Goal: Task Accomplishment & Management: Manage account settings

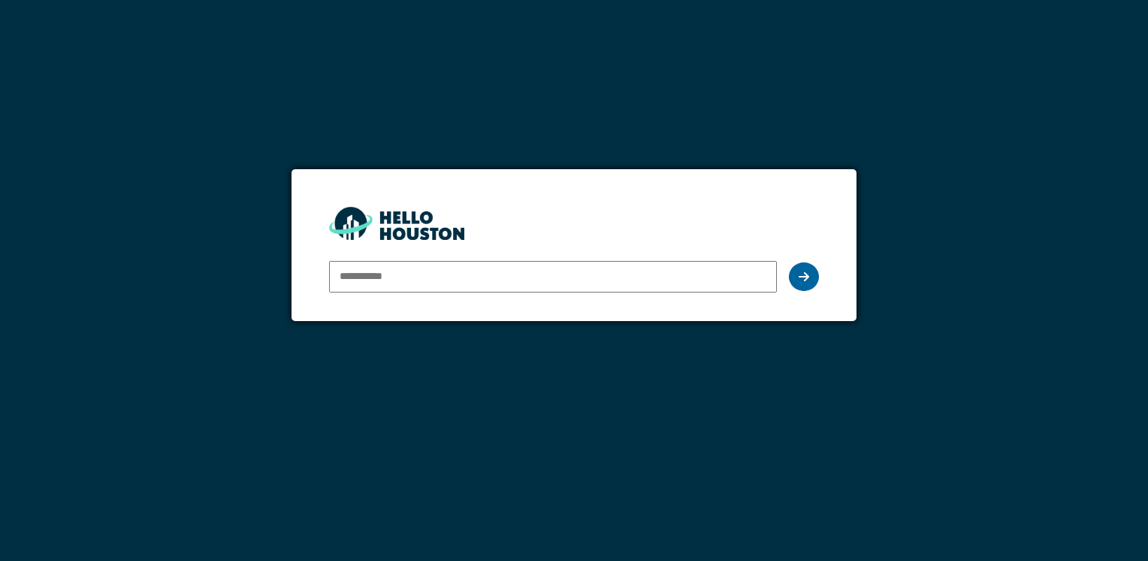
type input "**********"
click at [800, 280] on icon at bounding box center [804, 277] width 11 height 12
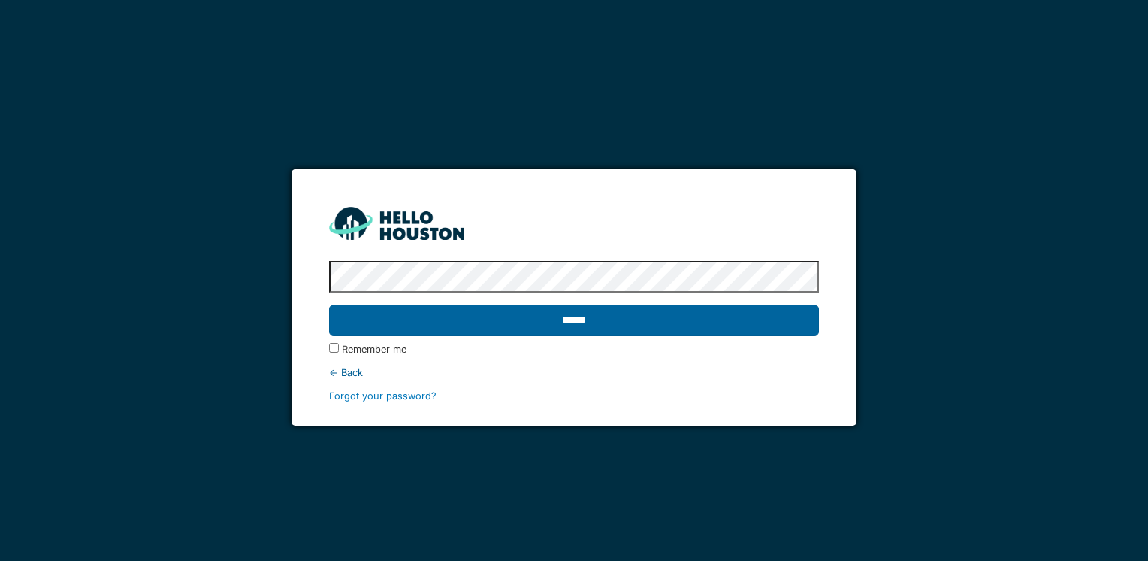
click at [559, 318] on input "******" at bounding box center [573, 320] width 489 height 32
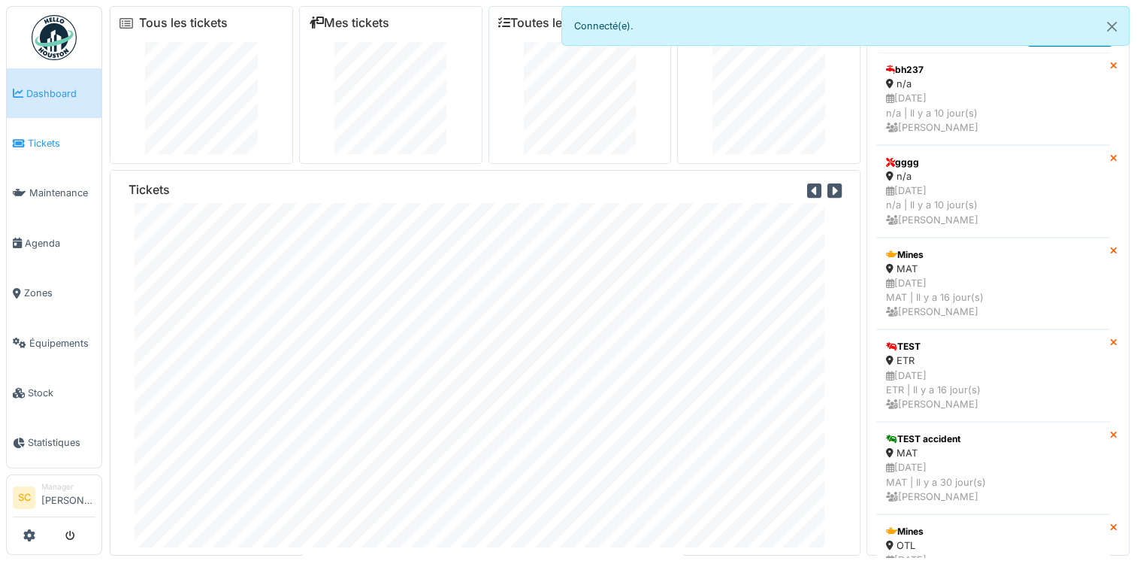
click at [76, 149] on link "Tickets" at bounding box center [54, 143] width 95 height 50
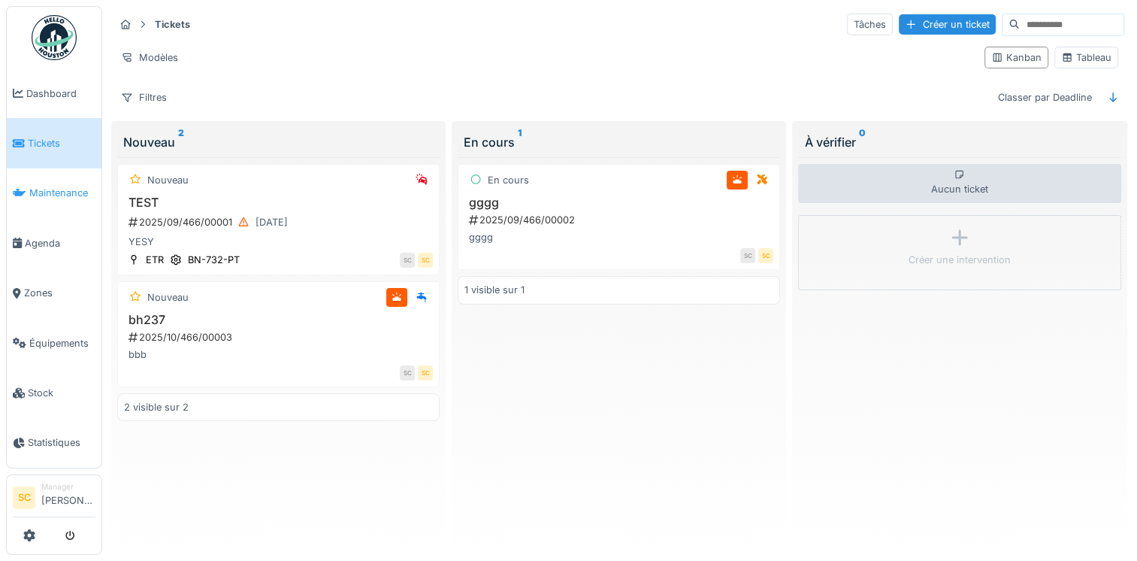
click at [60, 198] on link "Maintenance" at bounding box center [54, 193] width 95 height 50
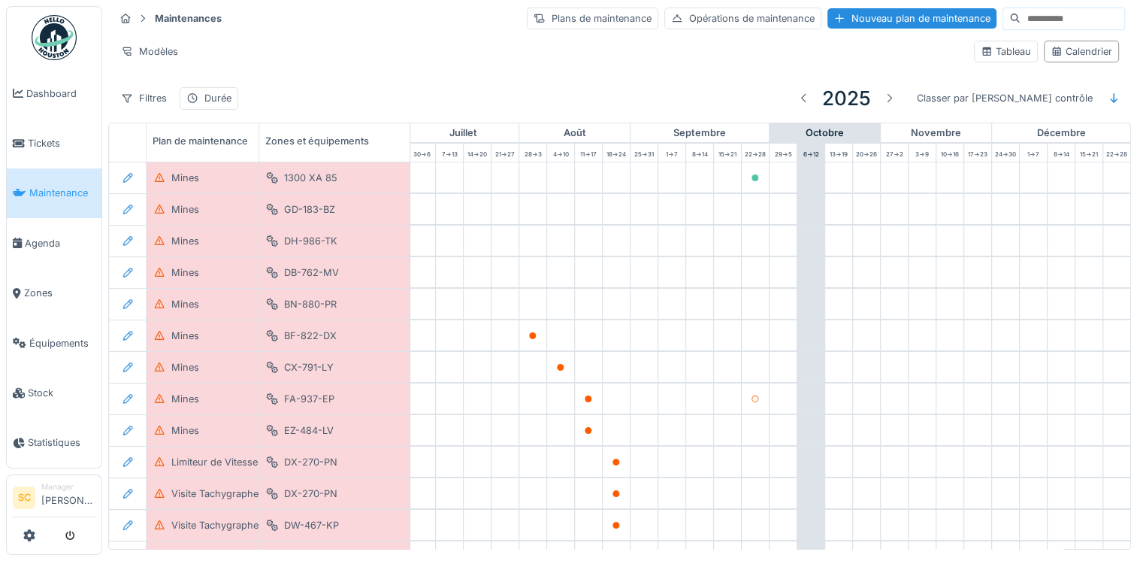
scroll to position [0, 787]
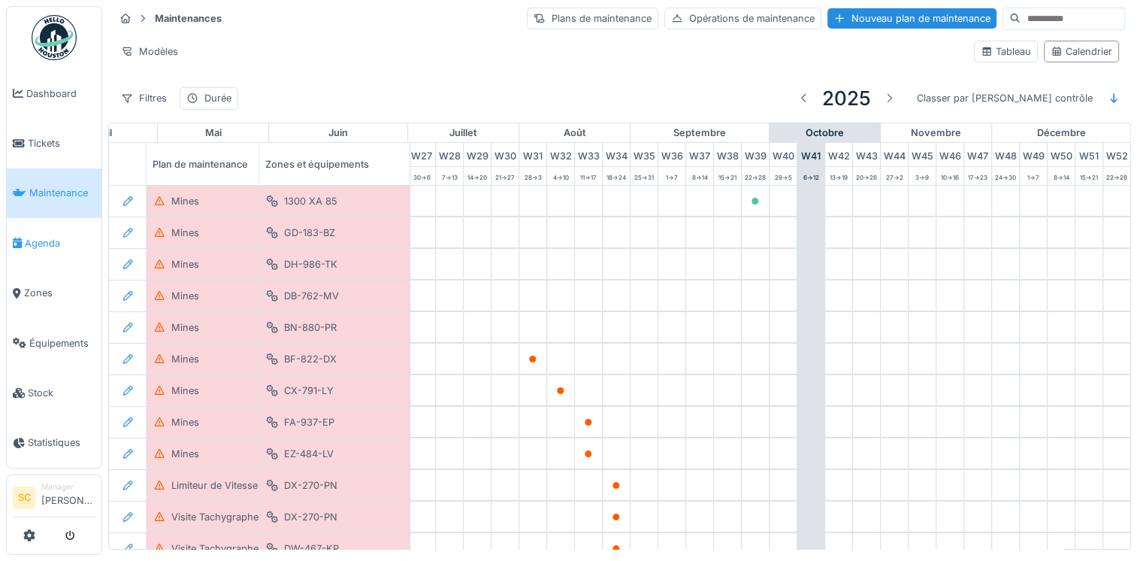
click at [25, 254] on link "Agenda" at bounding box center [54, 243] width 95 height 50
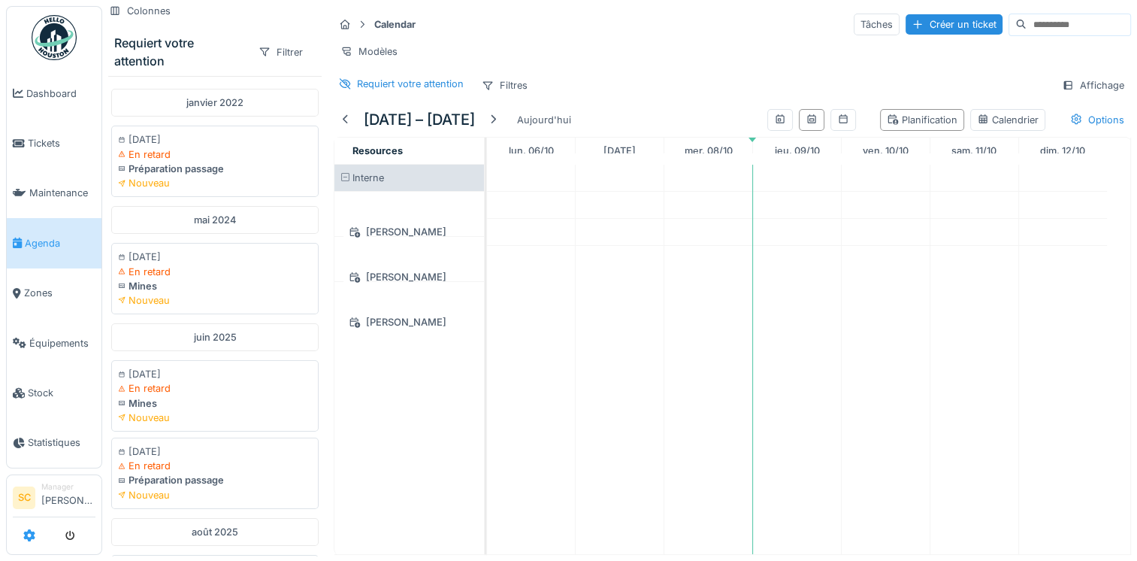
click at [32, 531] on icon at bounding box center [29, 535] width 12 height 12
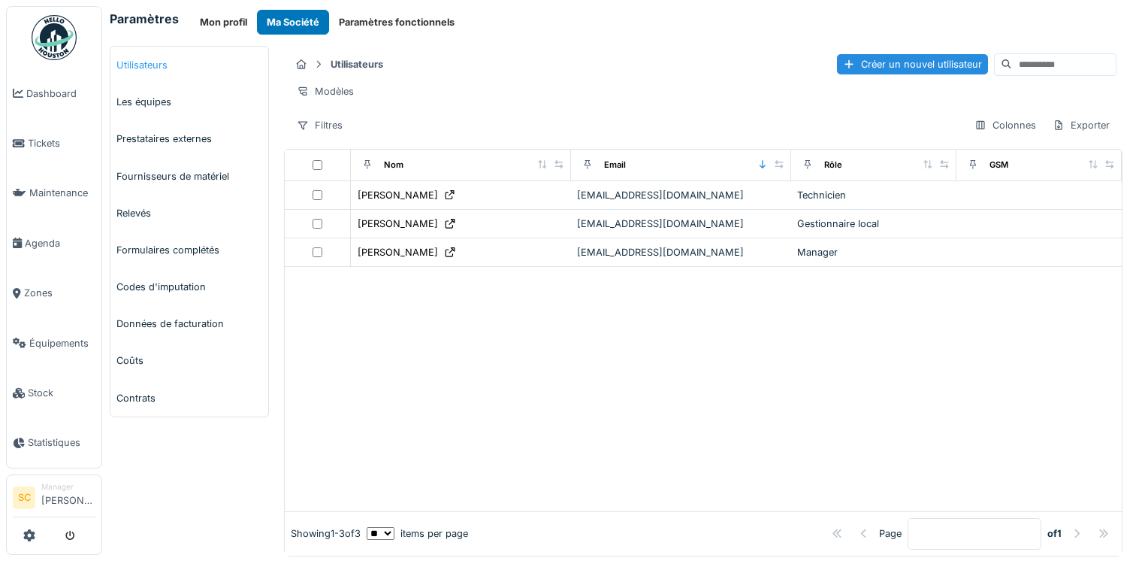
click at [168, 58] on link "Utilisateurs" at bounding box center [189, 65] width 158 height 37
click at [837, 62] on div "Créer un nouvel utilisateur" at bounding box center [912, 64] width 151 height 20
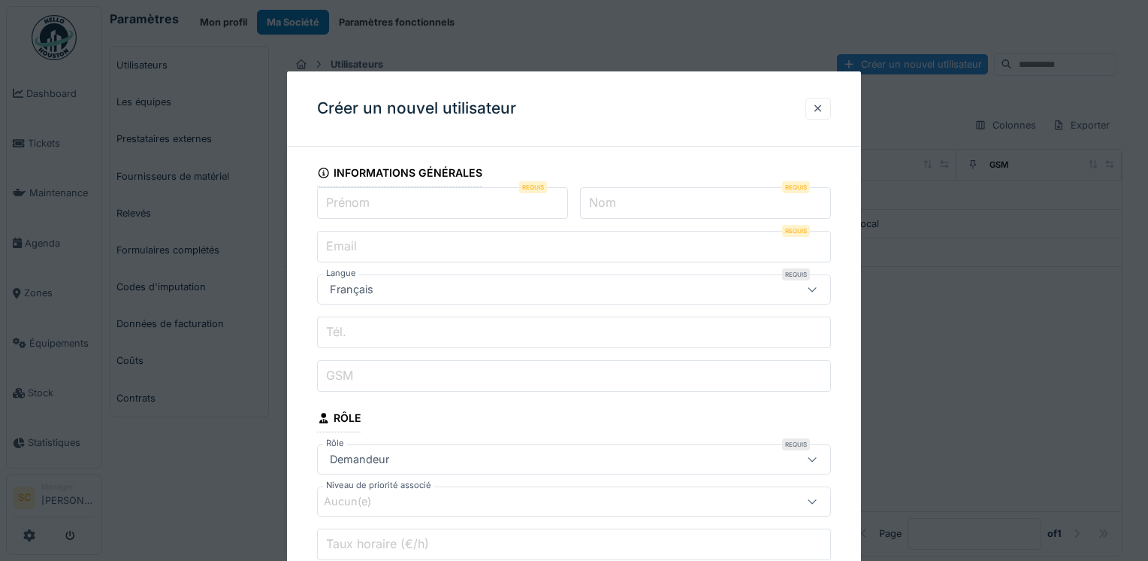
scroll to position [67, 0]
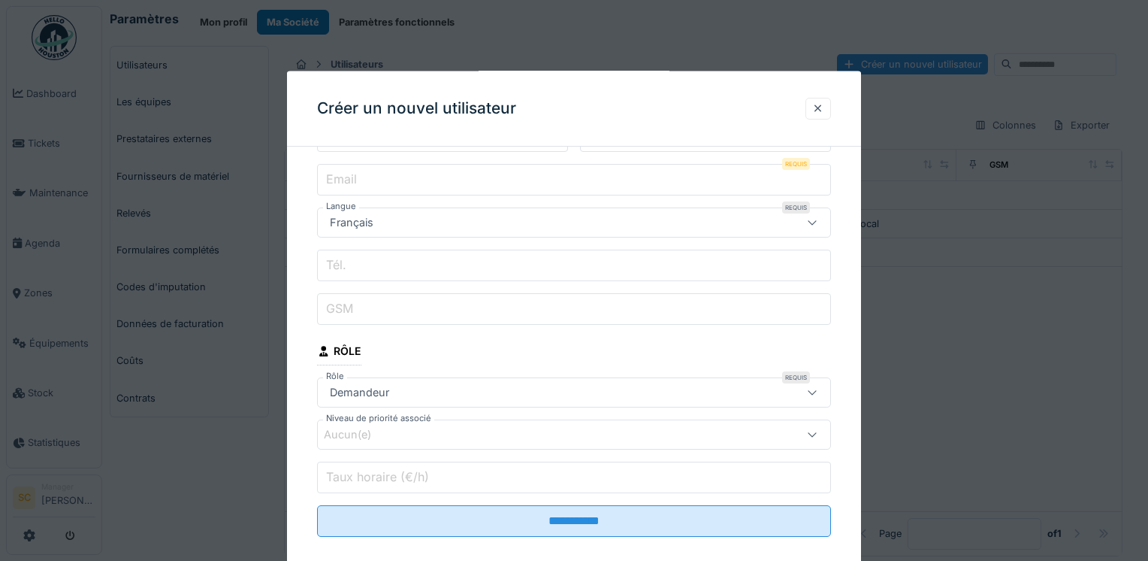
click at [419, 404] on div "Demandeur" at bounding box center [574, 392] width 514 height 30
click at [436, 158] on fieldset "**********" at bounding box center [574, 320] width 514 height 457
click at [825, 108] on div at bounding box center [819, 108] width 26 height 22
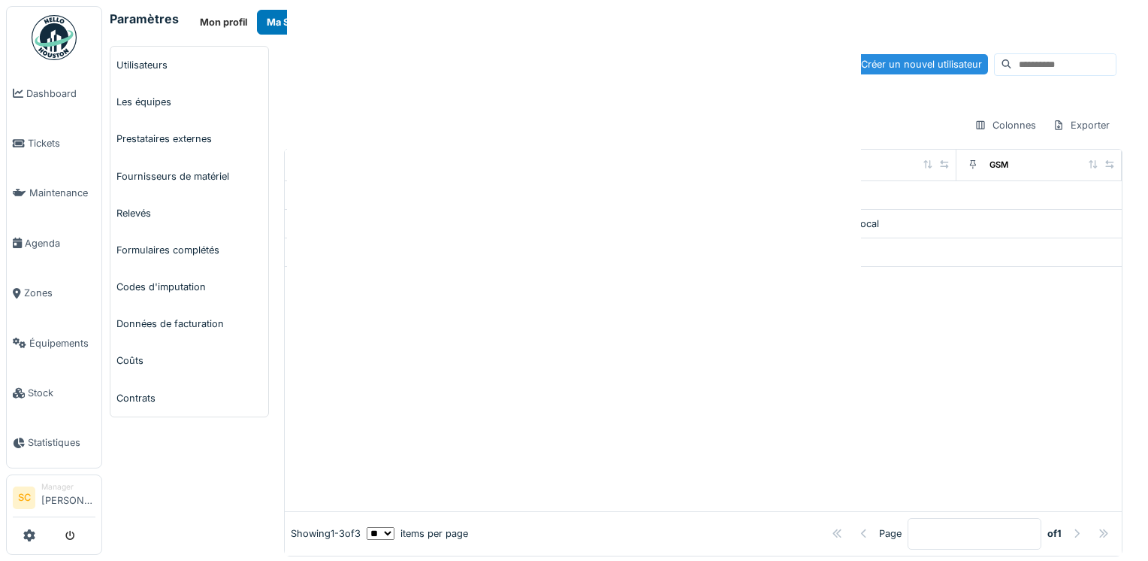
scroll to position [0, 0]
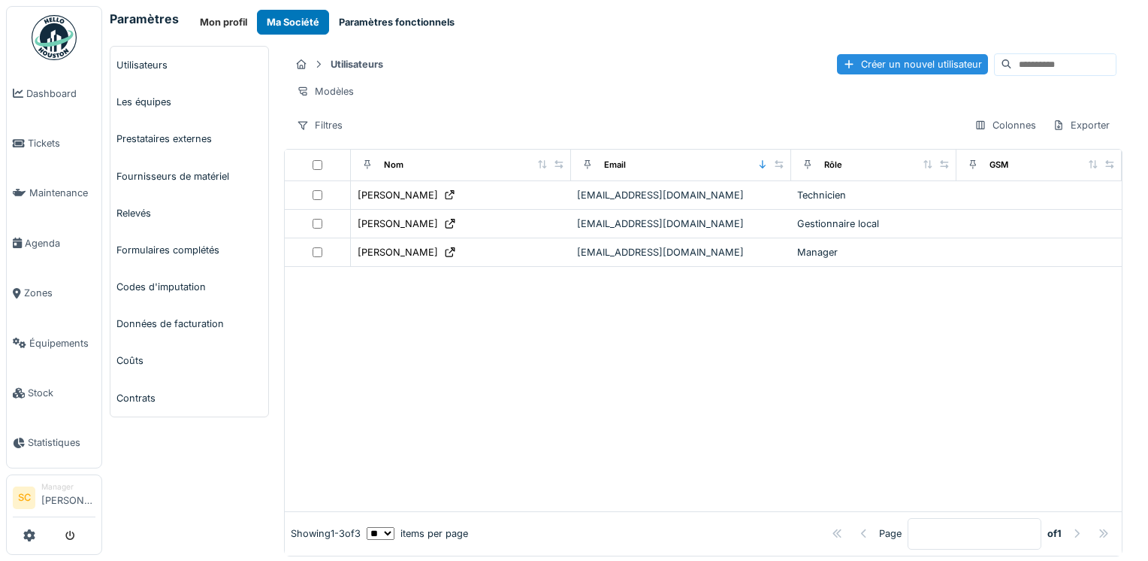
click at [377, 26] on button "Paramètres fonctionnels" at bounding box center [396, 22] width 135 height 25
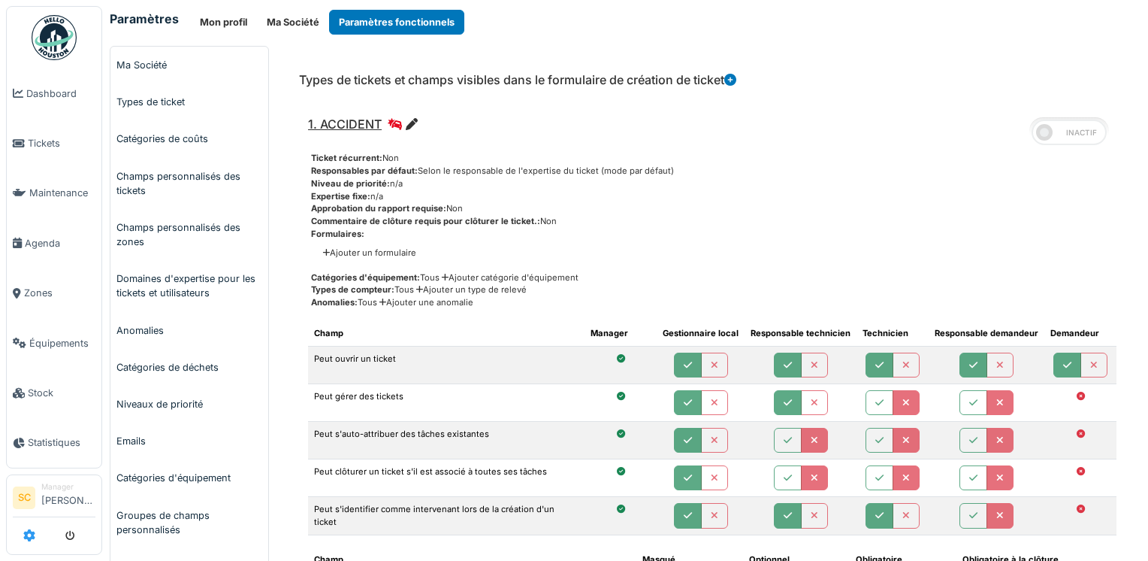
click at [35, 537] on icon at bounding box center [29, 535] width 12 height 12
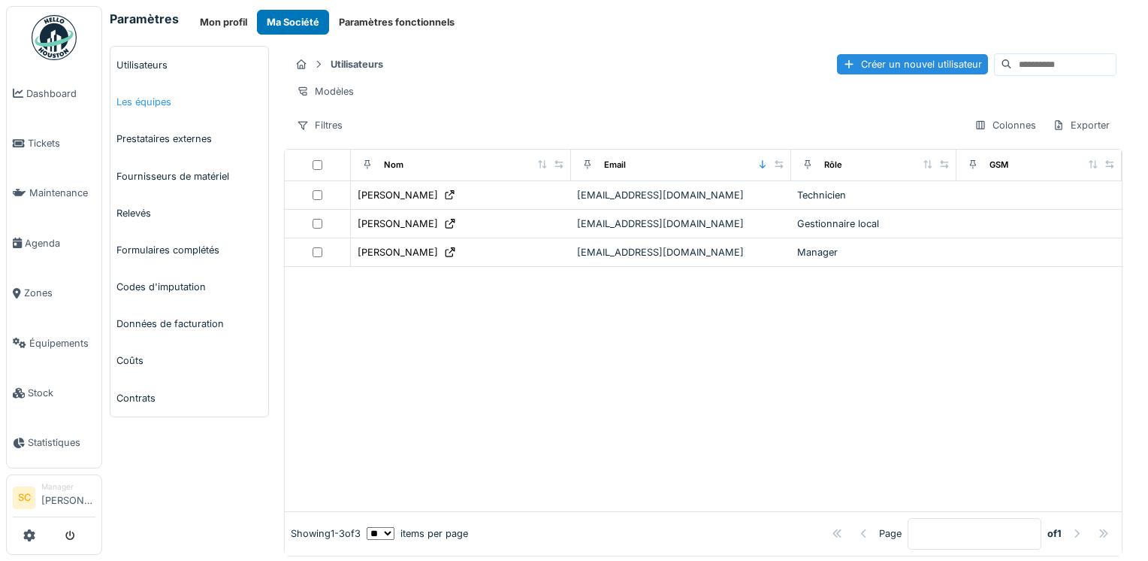
click at [157, 89] on link "Les équipes" at bounding box center [189, 101] width 158 height 37
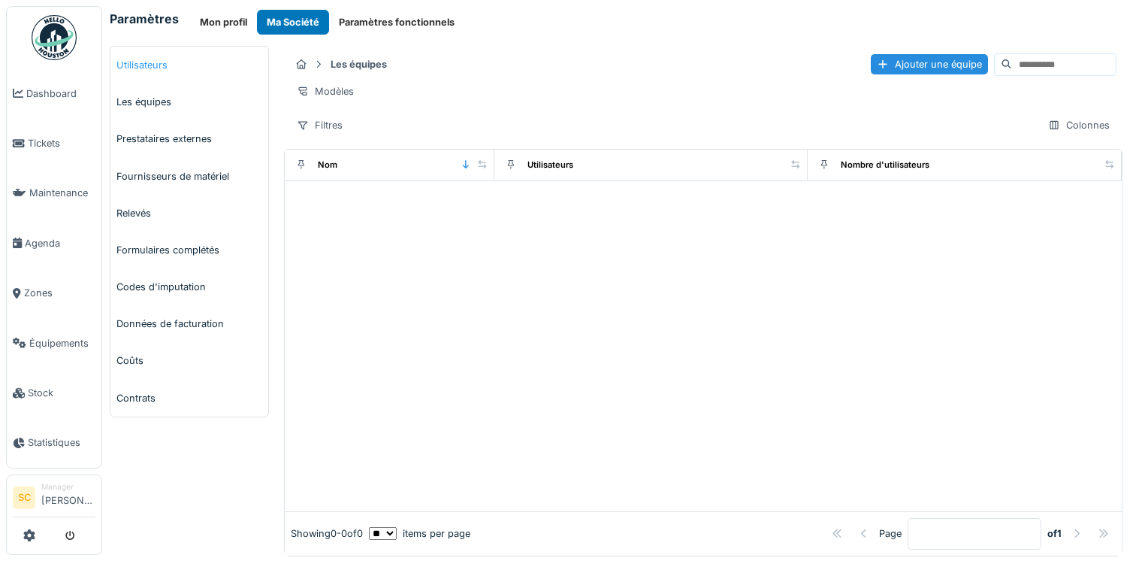
click at [150, 68] on link "Utilisateurs" at bounding box center [189, 65] width 158 height 37
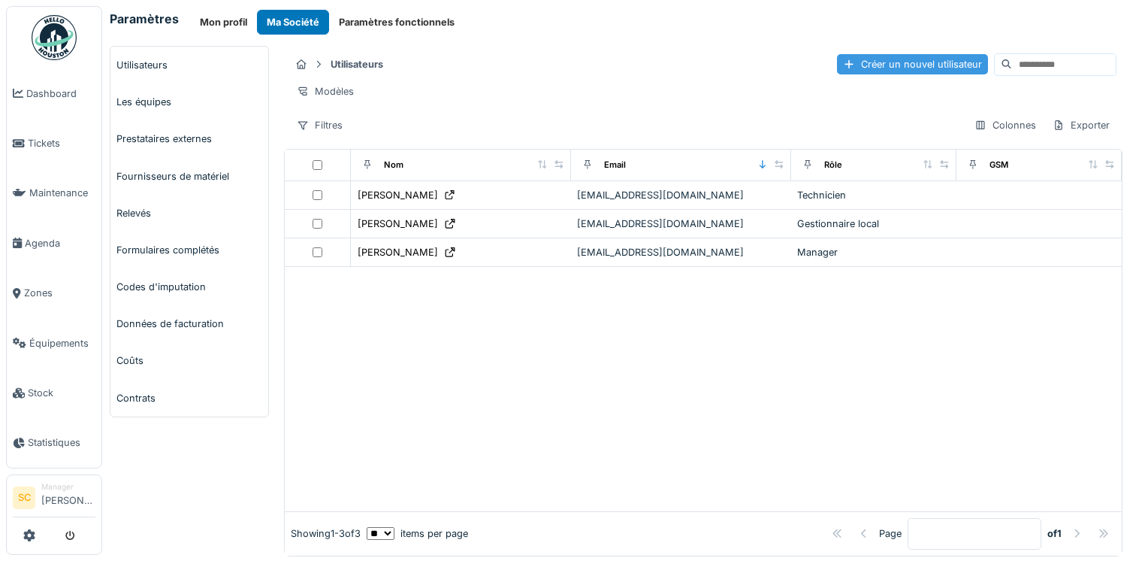
click at [844, 65] on div "Créer un nouvel utilisateur" at bounding box center [912, 64] width 151 height 20
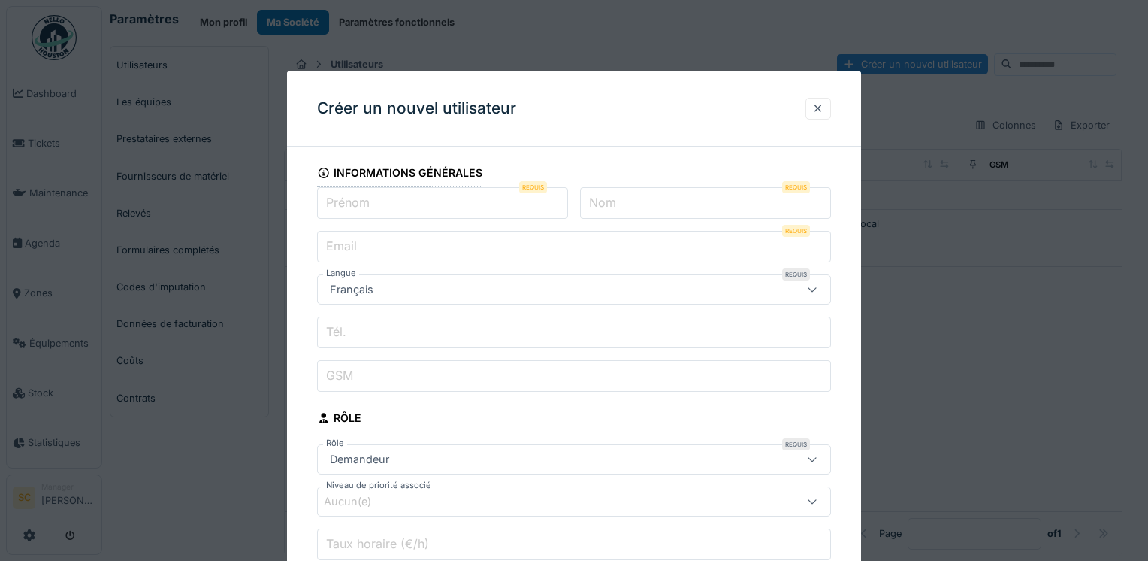
scroll to position [67, 0]
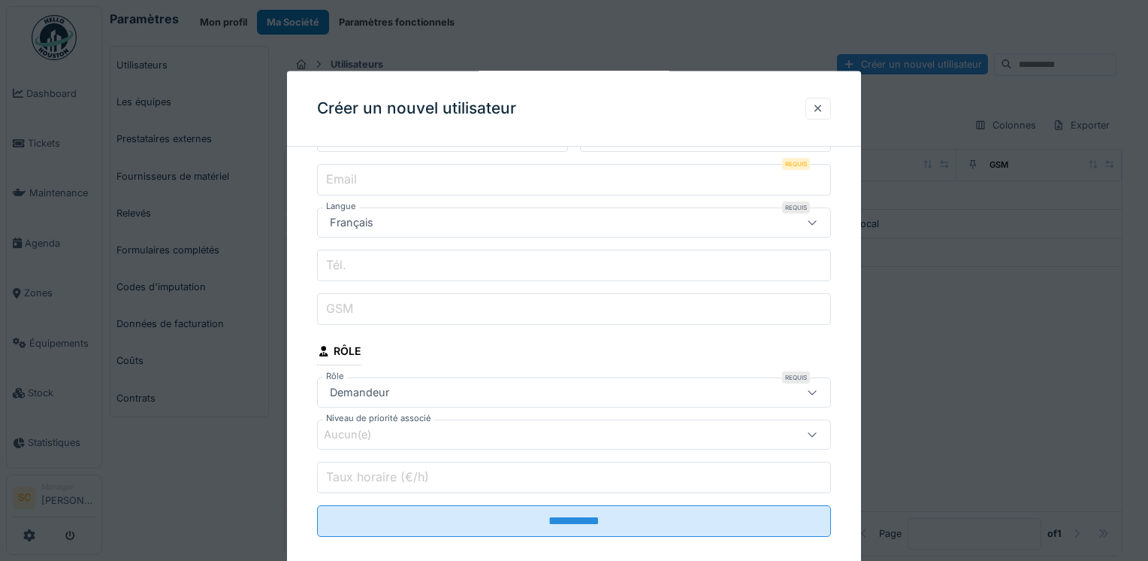
click at [370, 428] on div "Aucun(e)" at bounding box center [358, 434] width 68 height 17
click at [524, 546] on fieldset "**********" at bounding box center [574, 320] width 514 height 457
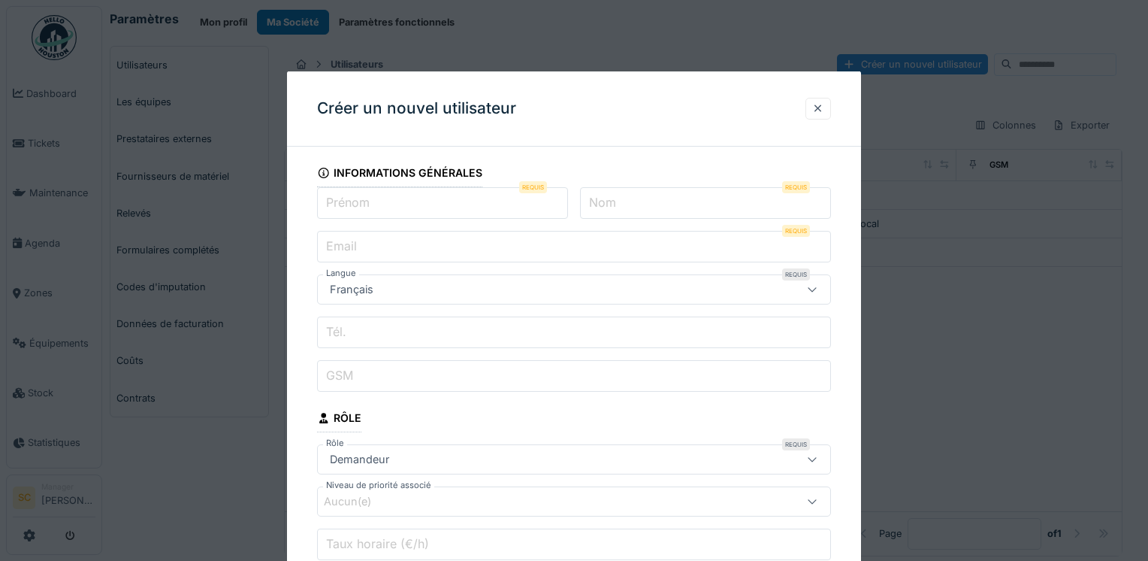
scroll to position [0, 0]
click at [572, 233] on input "Email" at bounding box center [574, 247] width 514 height 32
click at [570, 236] on input "Email" at bounding box center [574, 247] width 514 height 32
click at [829, 105] on div at bounding box center [819, 108] width 26 height 22
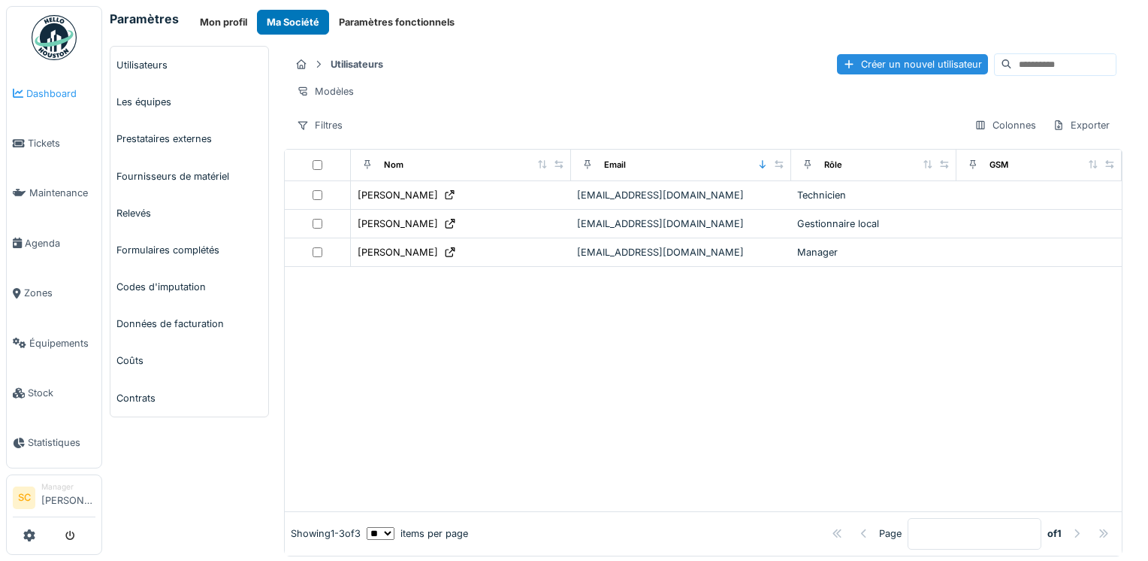
click at [72, 100] on link "Dashboard" at bounding box center [54, 93] width 95 height 50
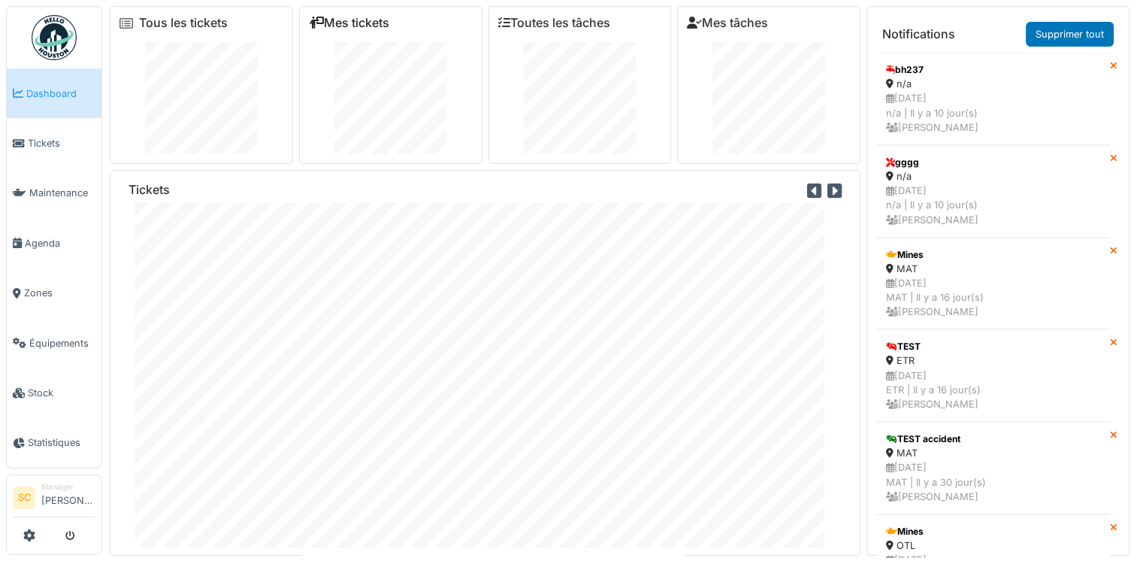
click at [372, 26] on link "Mes tickets" at bounding box center [349, 23] width 80 height 14
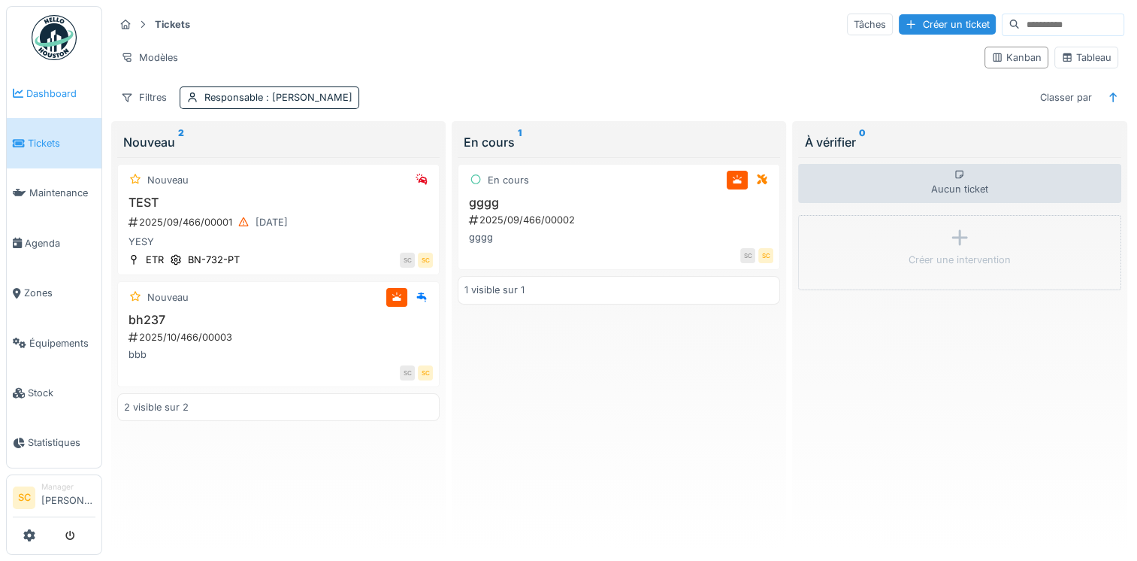
click at [79, 98] on span "Dashboard" at bounding box center [60, 93] width 69 height 14
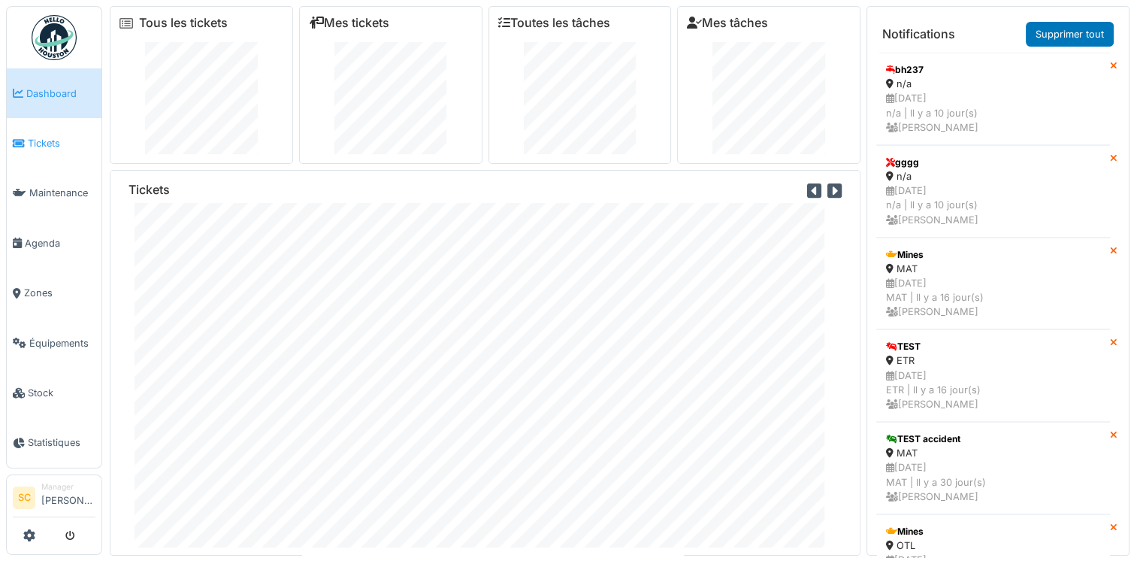
click at [75, 144] on span "Tickets" at bounding box center [62, 143] width 68 height 14
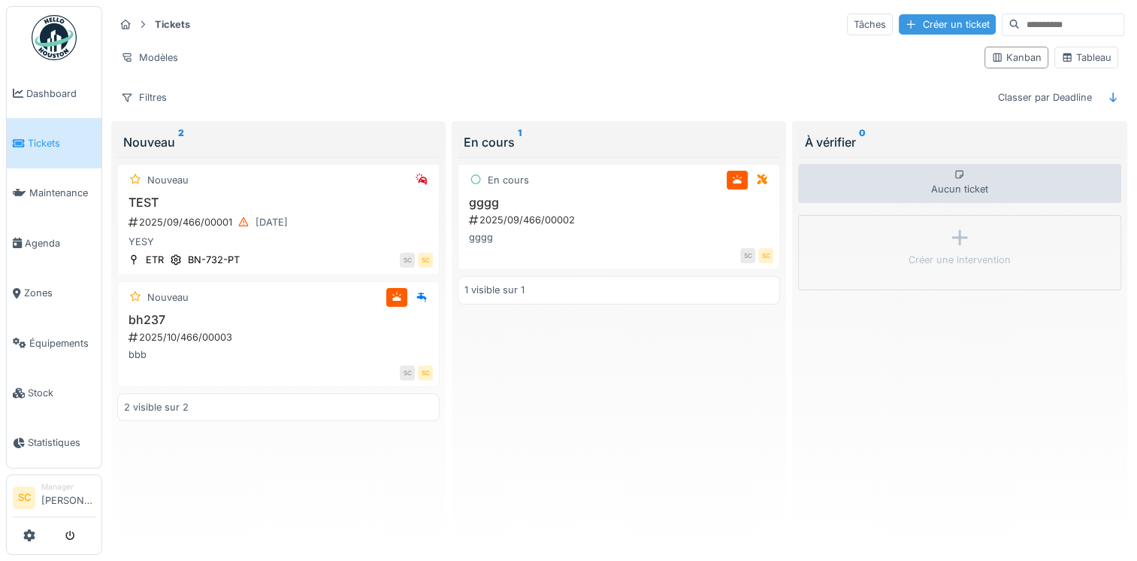
click at [899, 24] on div "Créer un ticket" at bounding box center [947, 24] width 97 height 20
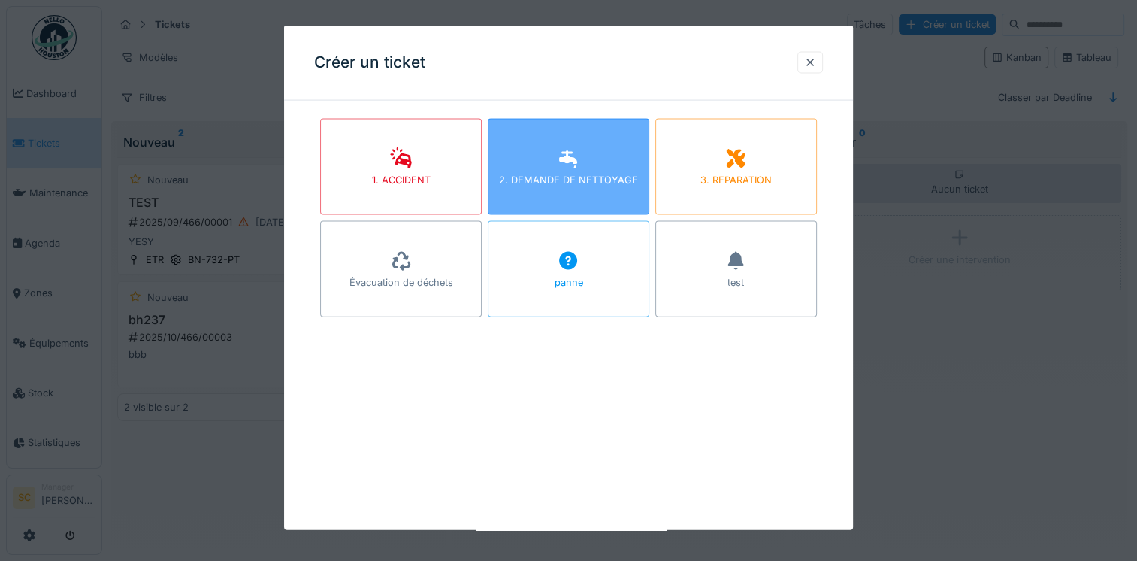
click at [565, 180] on div "2. DEMANDE DE NETTOYAGE" at bounding box center [568, 180] width 139 height 14
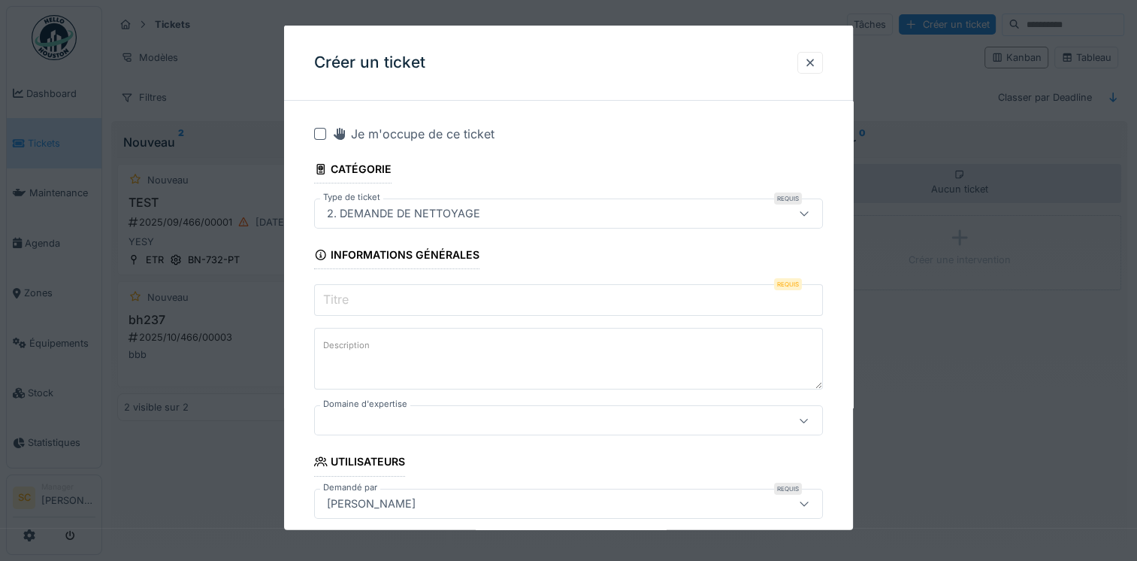
scroll to position [75, 0]
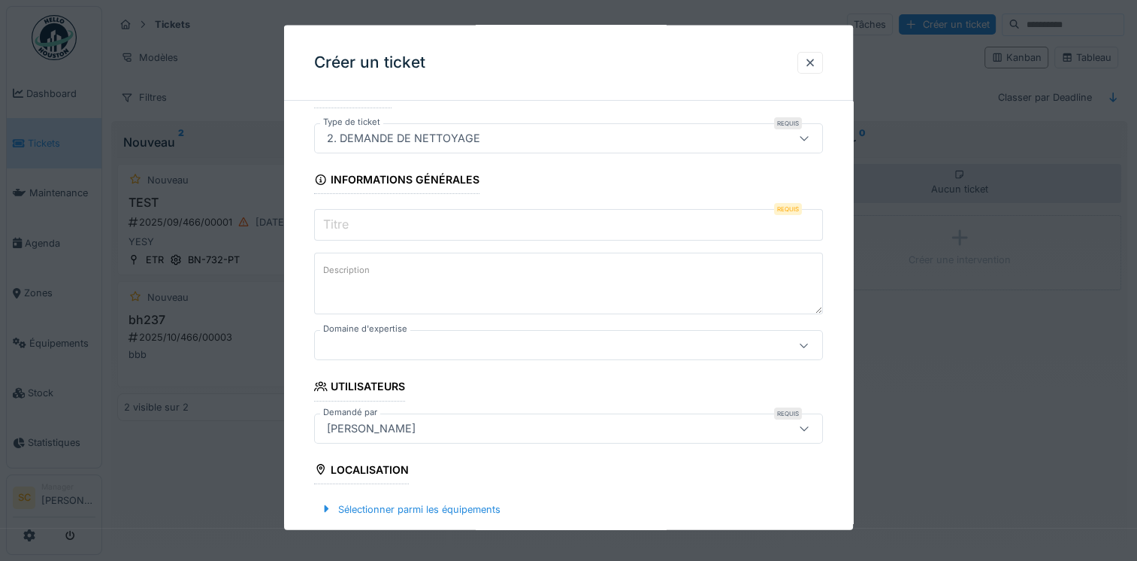
click at [564, 151] on div "2. DEMANDE DE NETTOYAGE" at bounding box center [568, 138] width 509 height 30
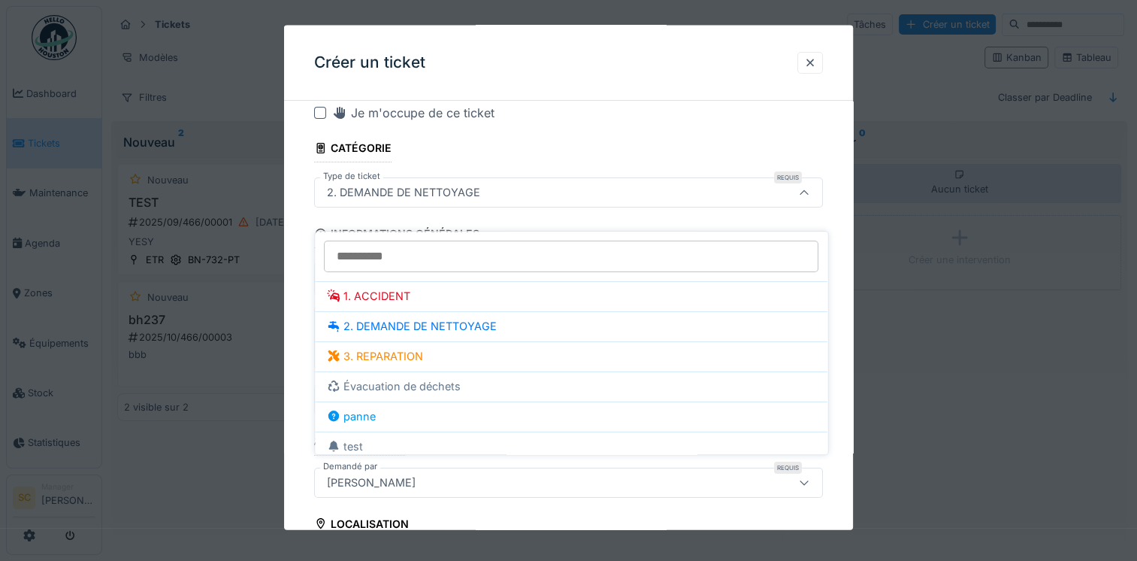
scroll to position [0, 0]
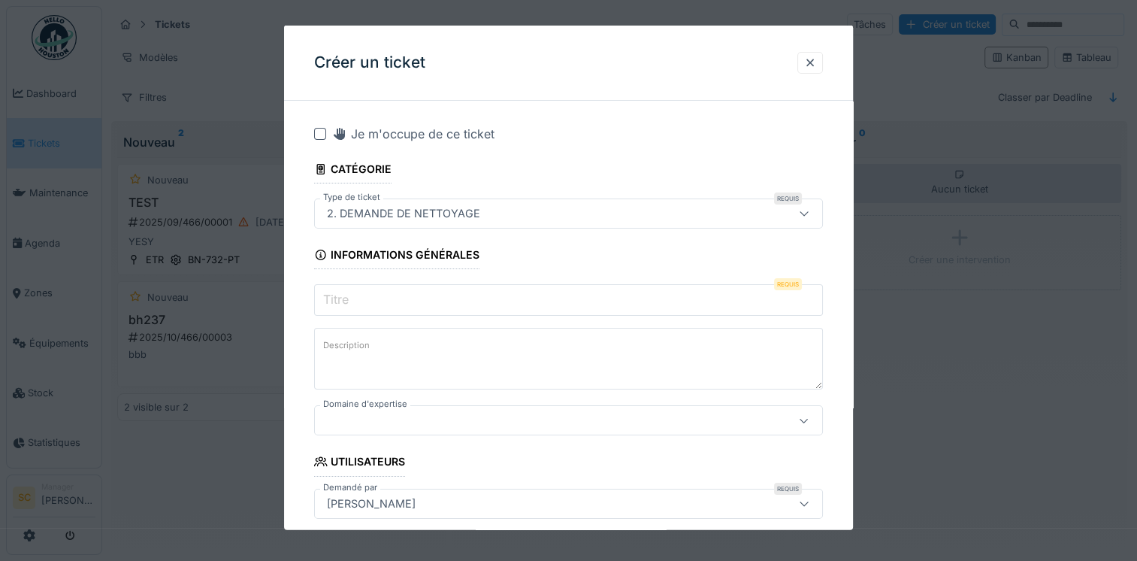
click at [517, 209] on div "2. DEMANDE DE NETTOYAGE" at bounding box center [538, 213] width 434 height 17
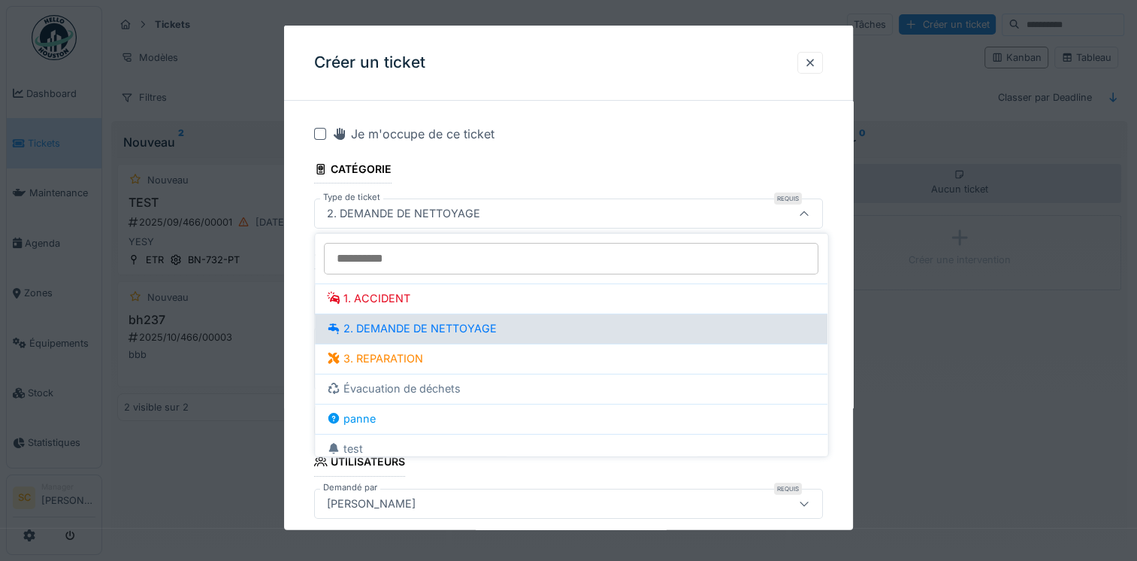
click at [419, 333] on div "2. DEMANDE DE NETTOYAGE" at bounding box center [571, 328] width 488 height 17
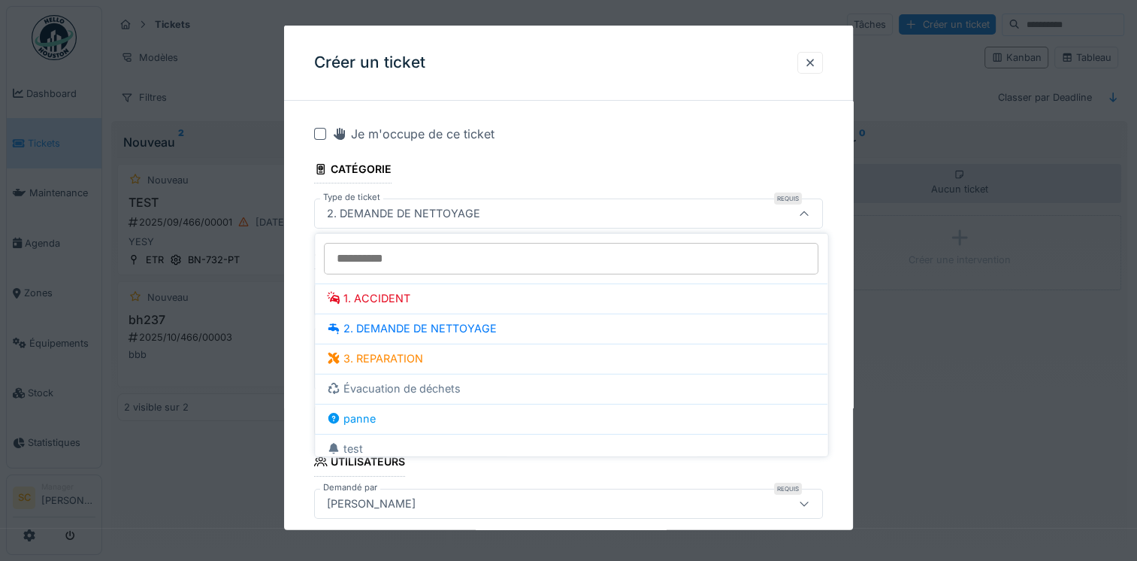
click at [590, 215] on div "2. DEMANDE DE NETTOYAGE" at bounding box center [538, 213] width 434 height 17
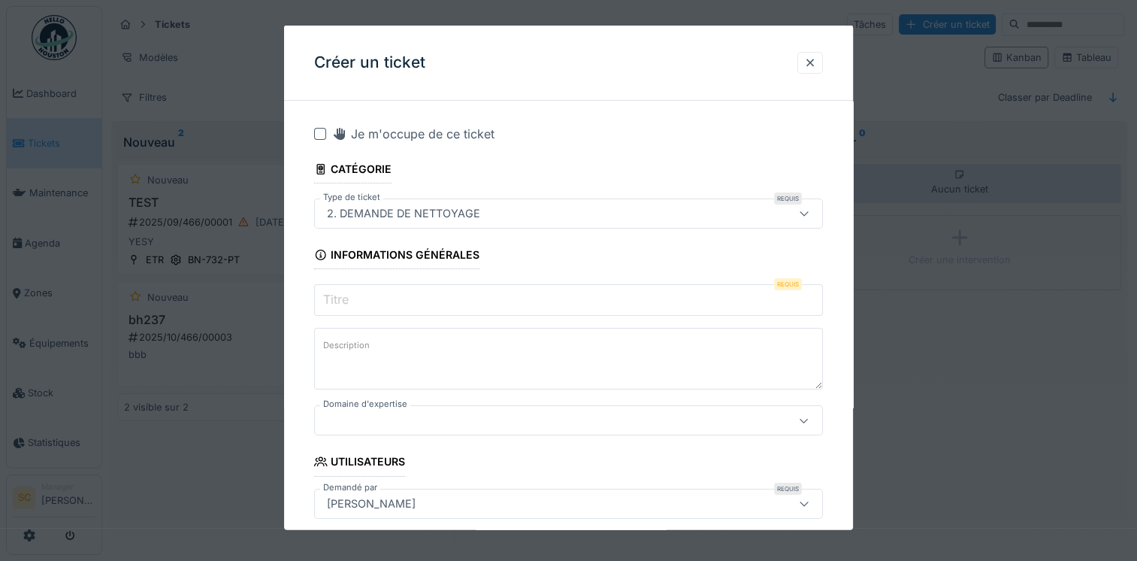
scroll to position [75, 0]
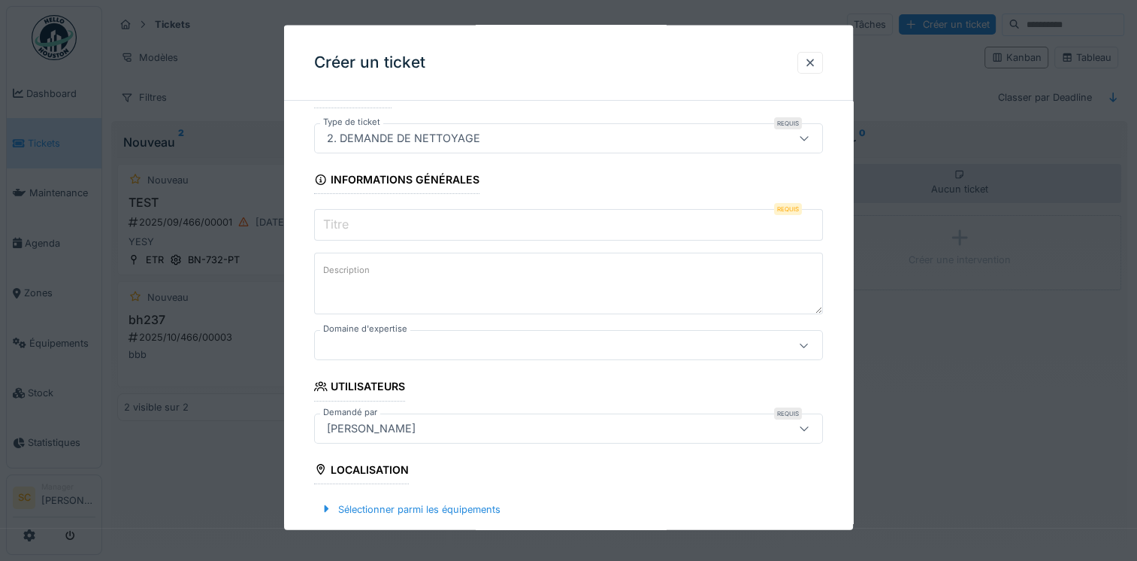
click at [376, 218] on input "Titre" at bounding box center [568, 225] width 509 height 32
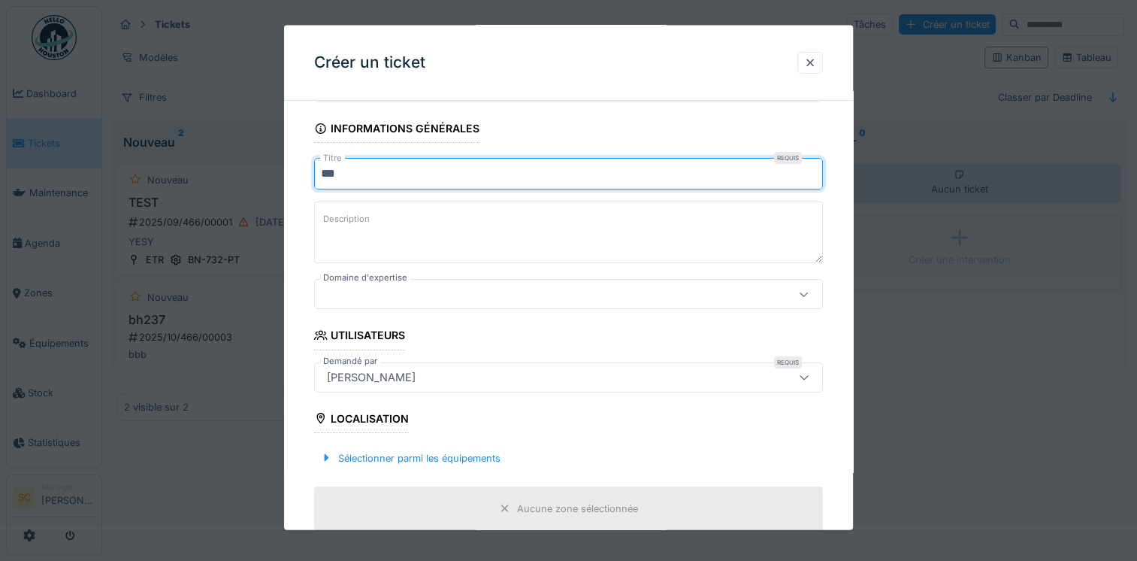
scroll to position [150, 0]
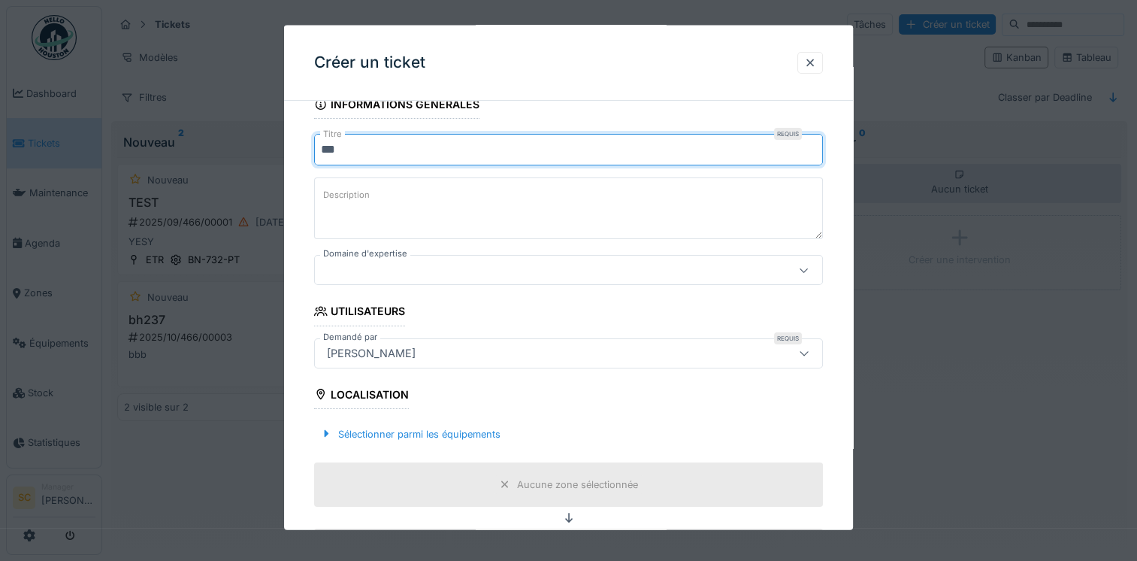
type input "***"
click at [322, 205] on textarea "Description" at bounding box center [568, 208] width 509 height 62
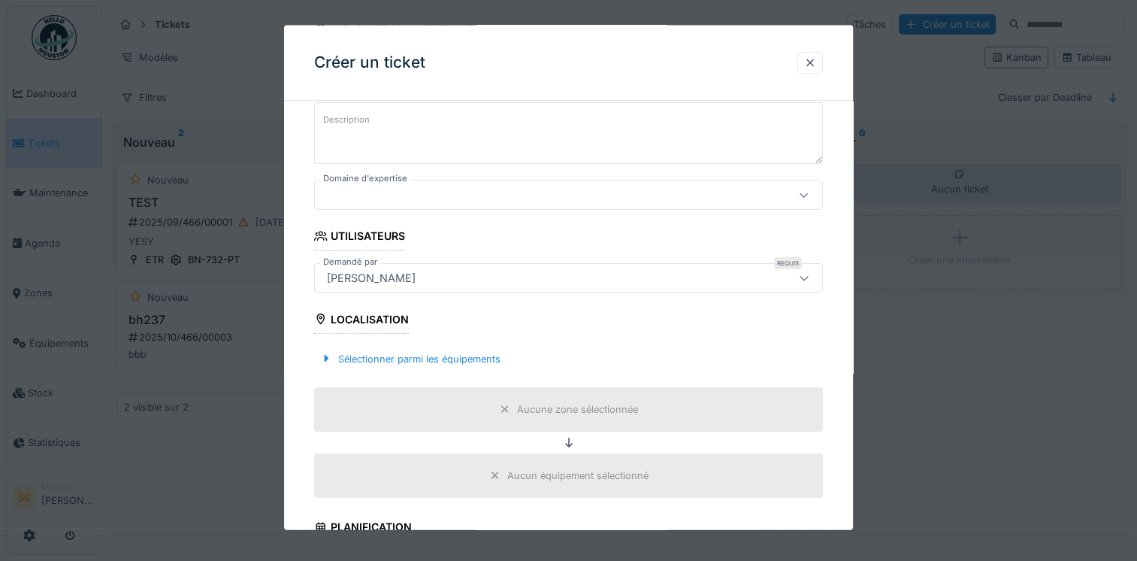
click at [592, 197] on div at bounding box center [538, 194] width 434 height 17
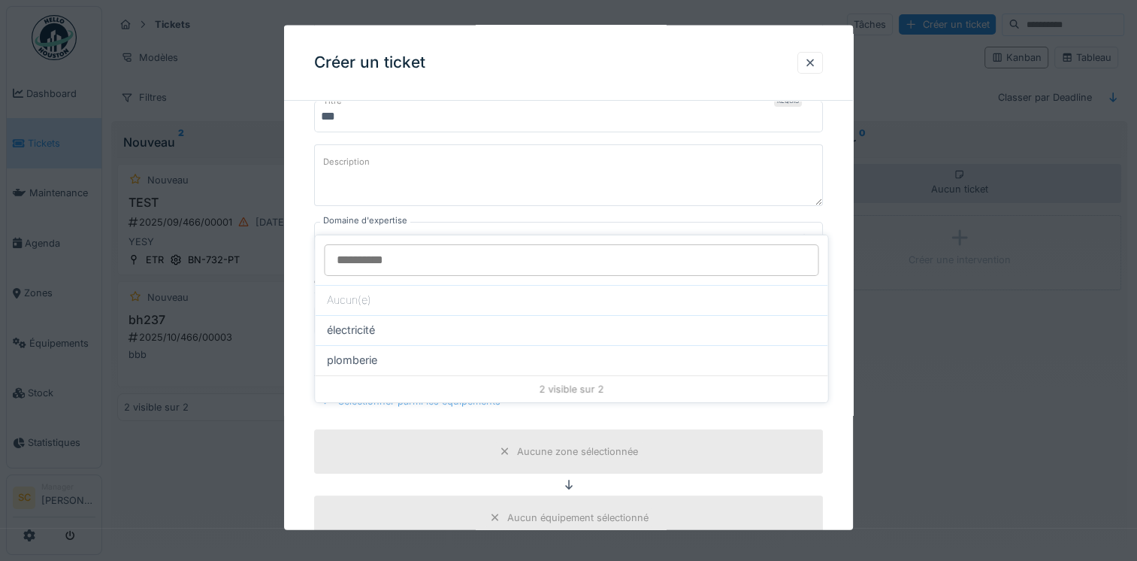
scroll to position [216, 0]
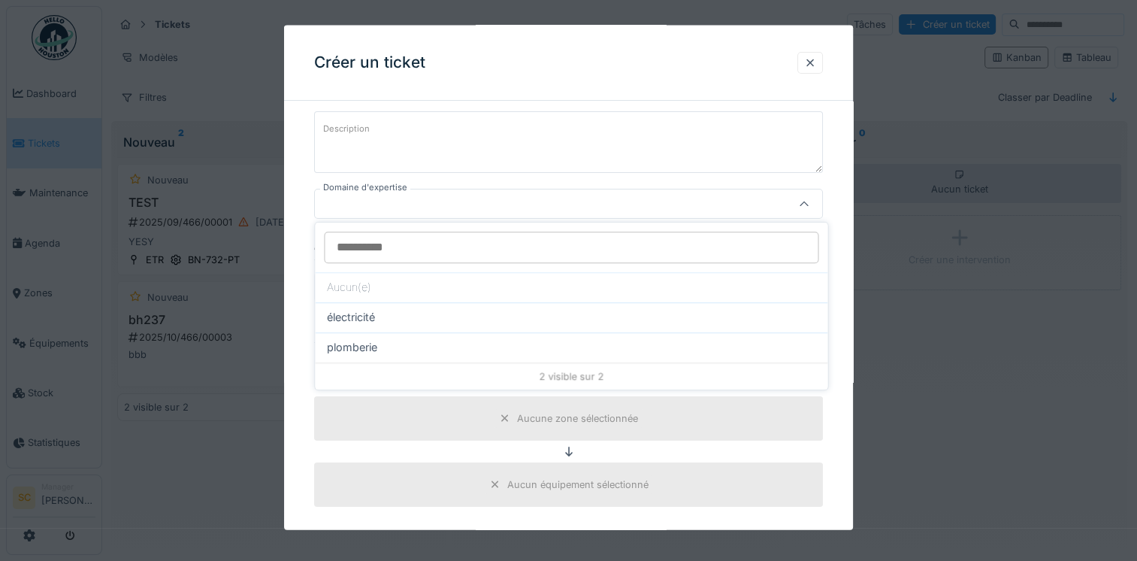
click at [471, 186] on fieldset "**********" at bounding box center [568, 532] width 509 height 1272
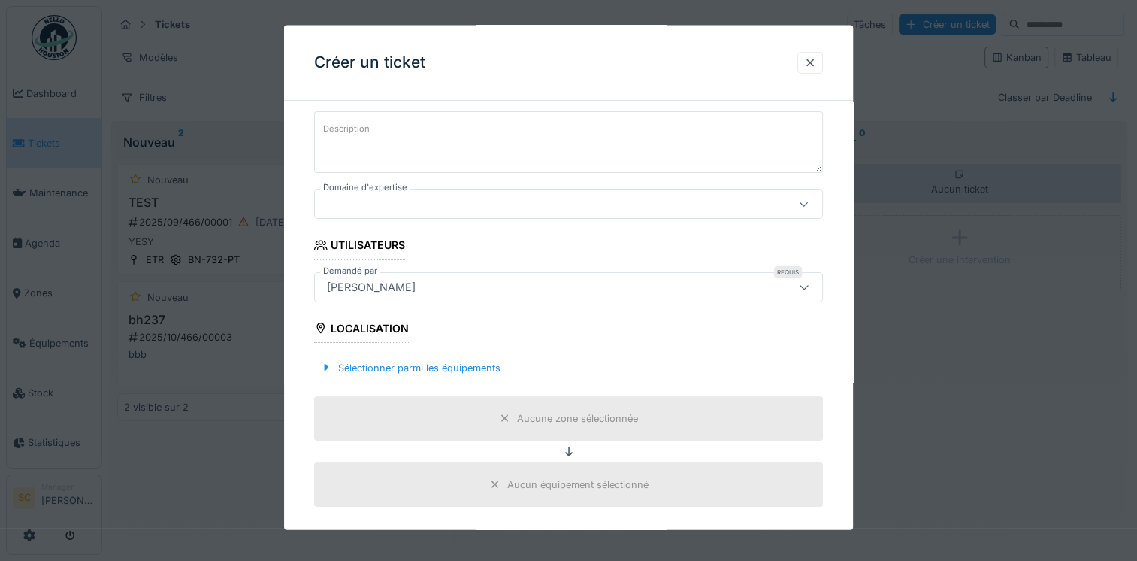
scroll to position [141, 0]
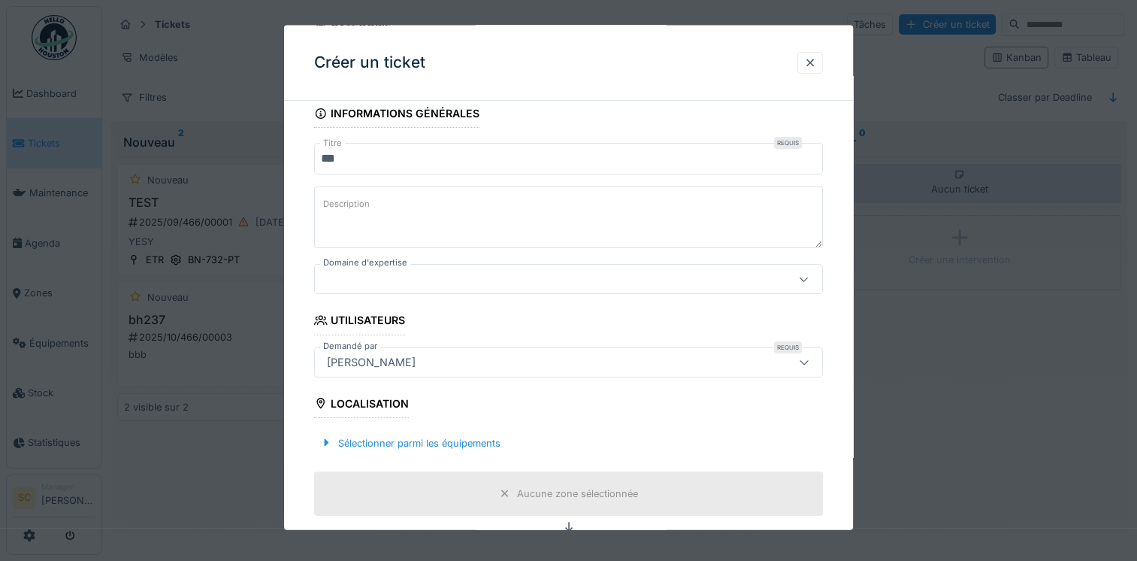
click at [475, 268] on div at bounding box center [568, 279] width 509 height 30
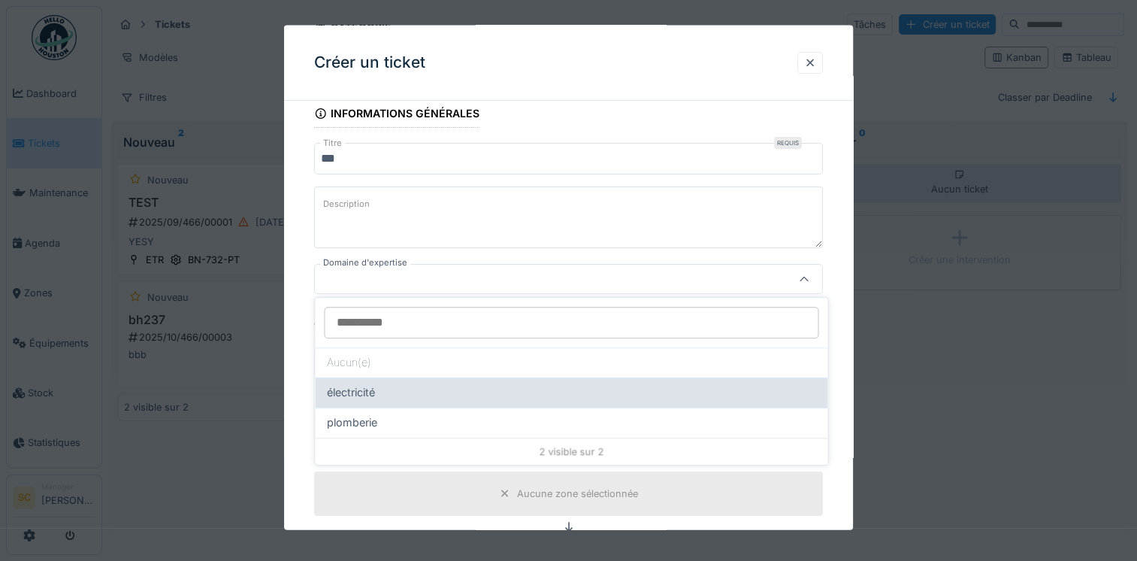
click at [409, 398] on div "électricité" at bounding box center [571, 392] width 488 height 17
type input "****"
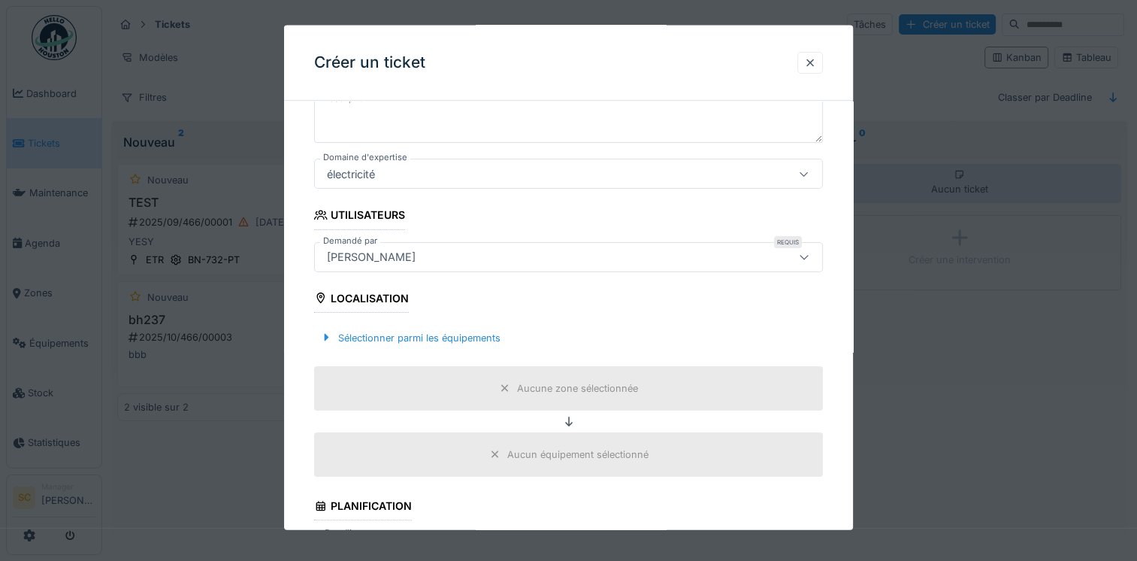
scroll to position [292, 0]
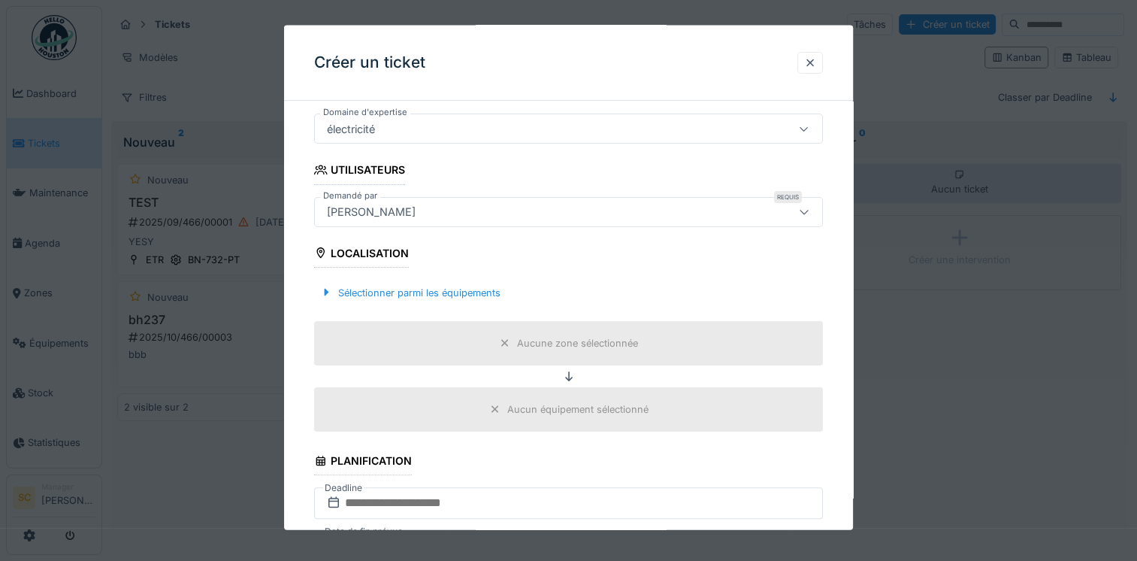
click at [591, 219] on div "[PERSON_NAME]" at bounding box center [568, 211] width 509 height 30
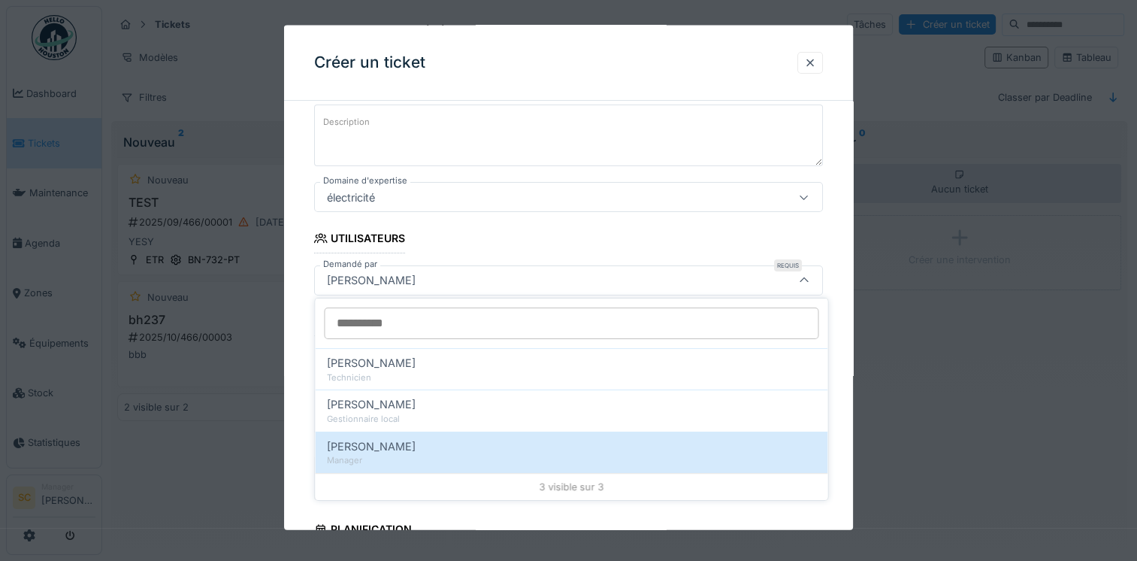
scroll to position [298, 0]
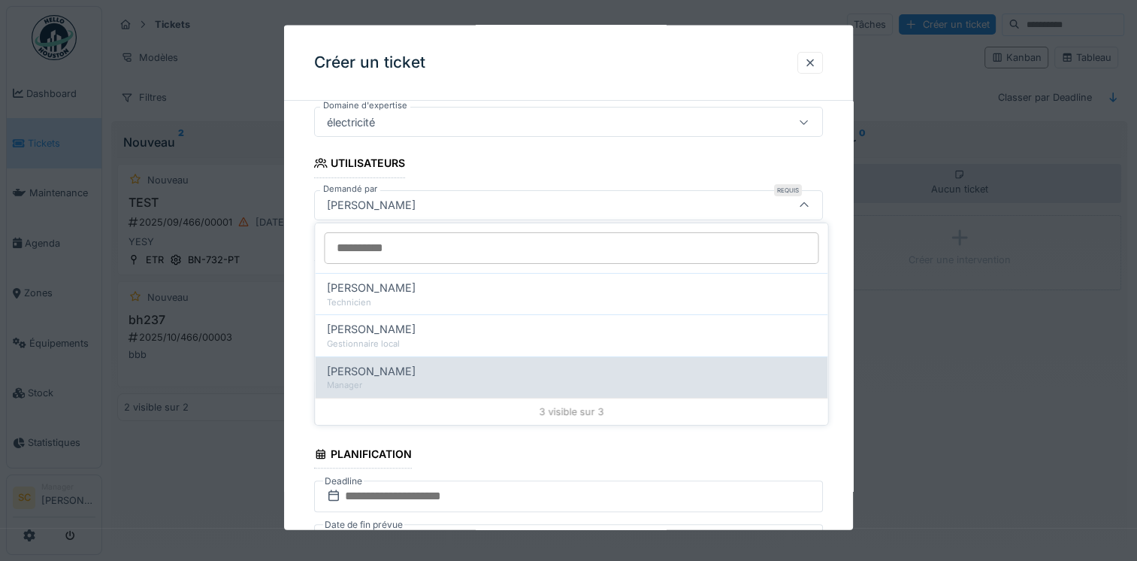
click at [401, 371] on span "[PERSON_NAME]" at bounding box center [371, 371] width 89 height 17
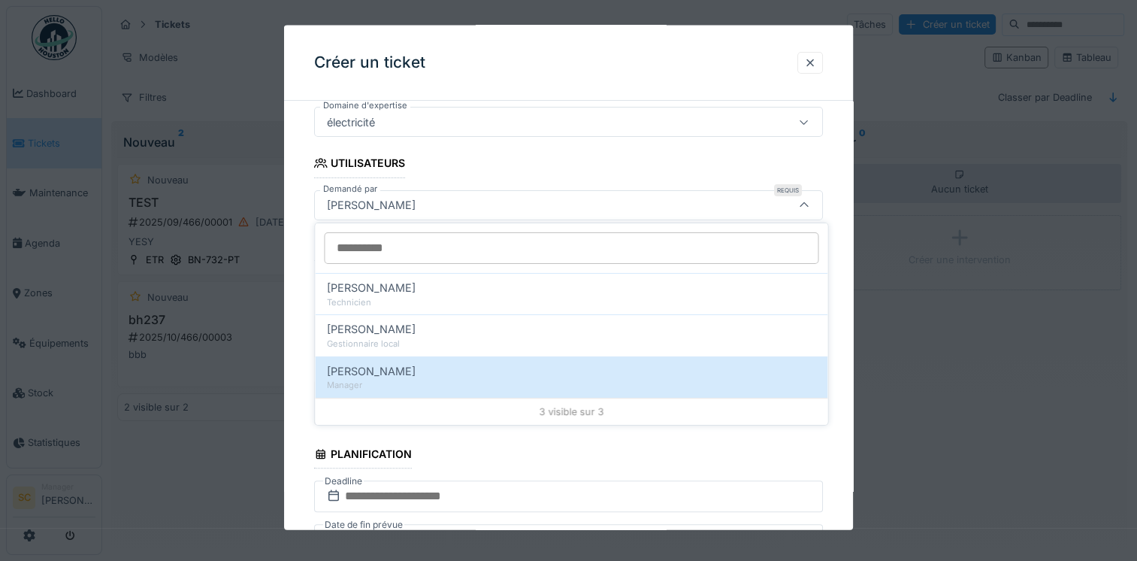
click at [425, 201] on div "[PERSON_NAME]" at bounding box center [538, 204] width 434 height 17
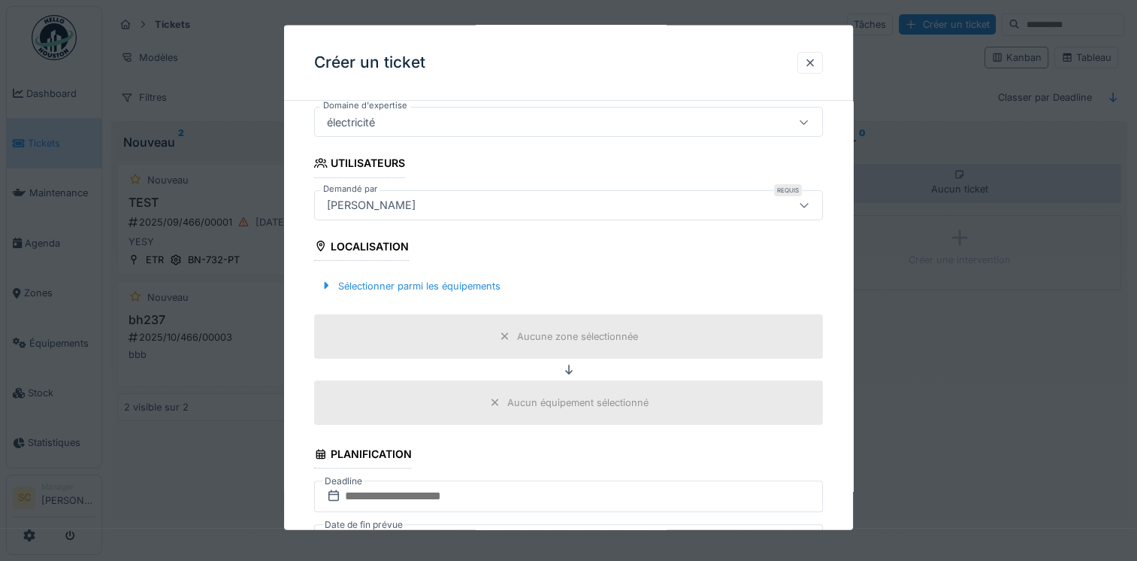
click at [466, 162] on fieldset "**********" at bounding box center [568, 450] width 509 height 1272
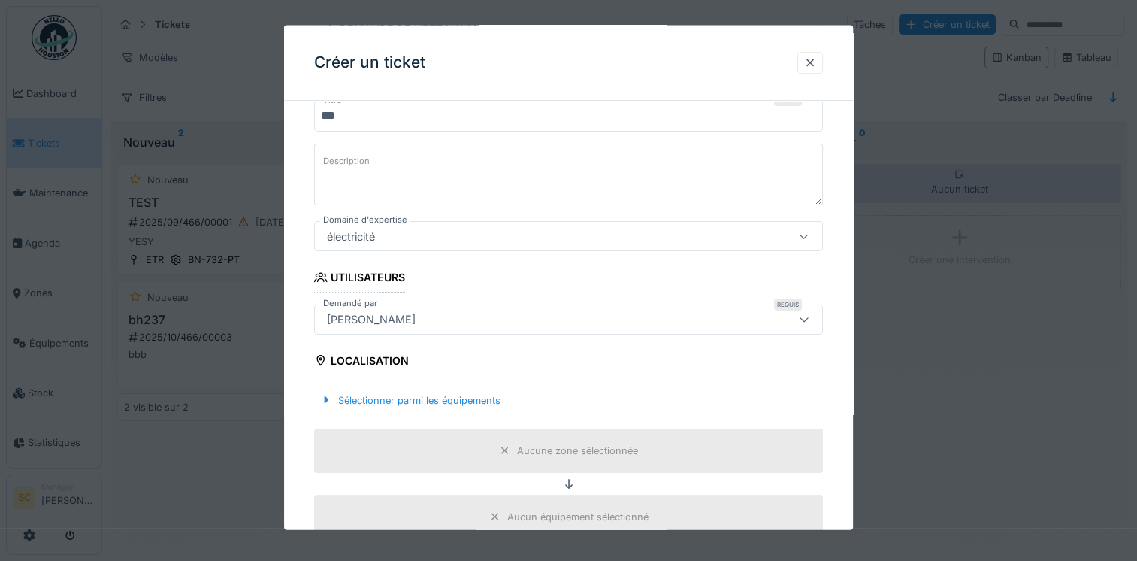
scroll to position [148, 0]
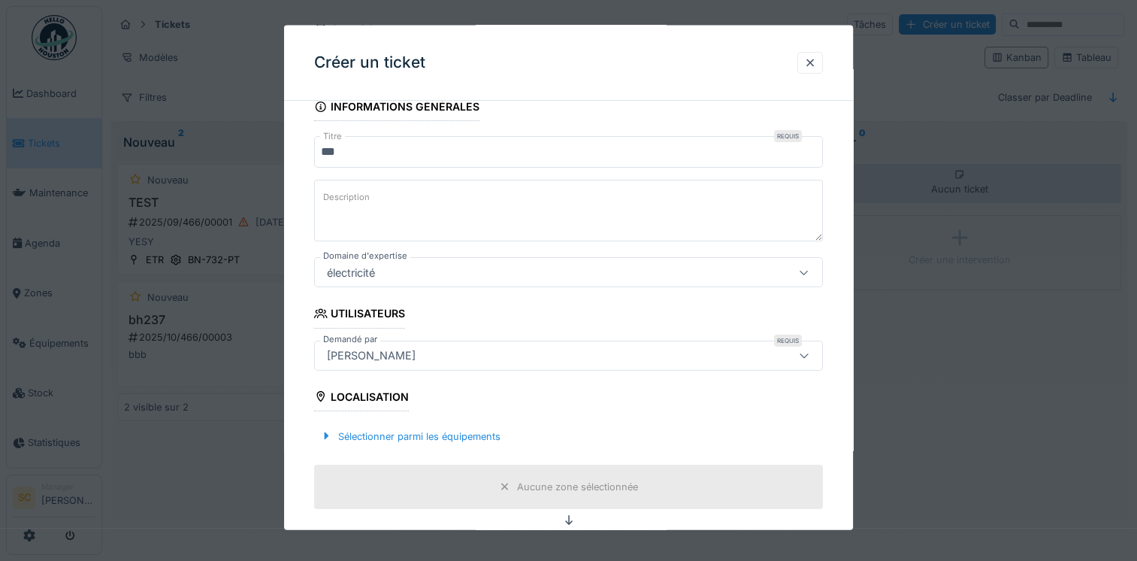
click at [515, 278] on div "électricité" at bounding box center [538, 272] width 434 height 17
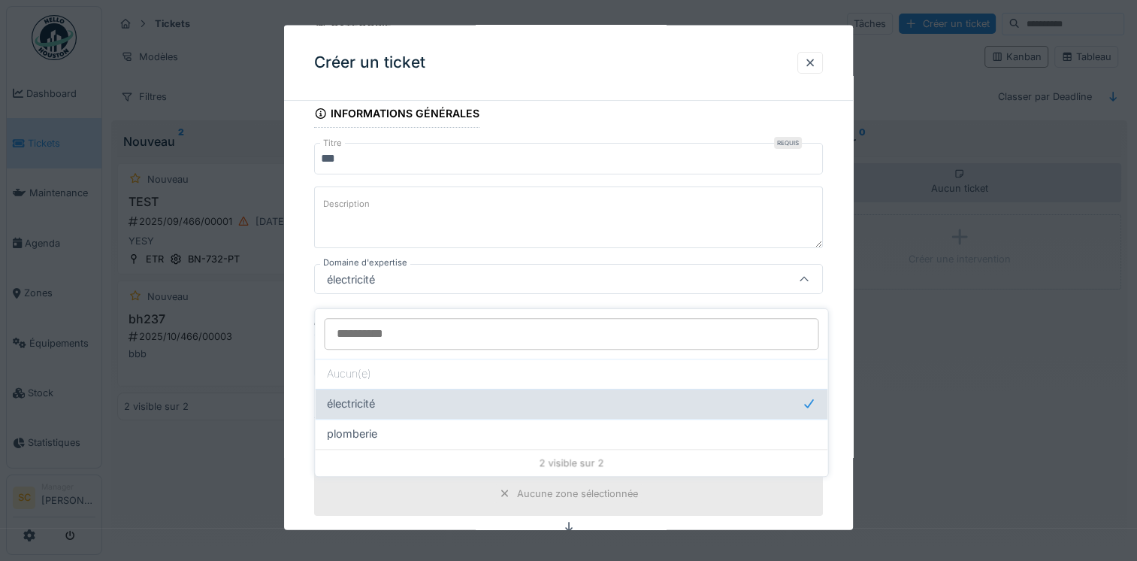
scroll to position [12, 0]
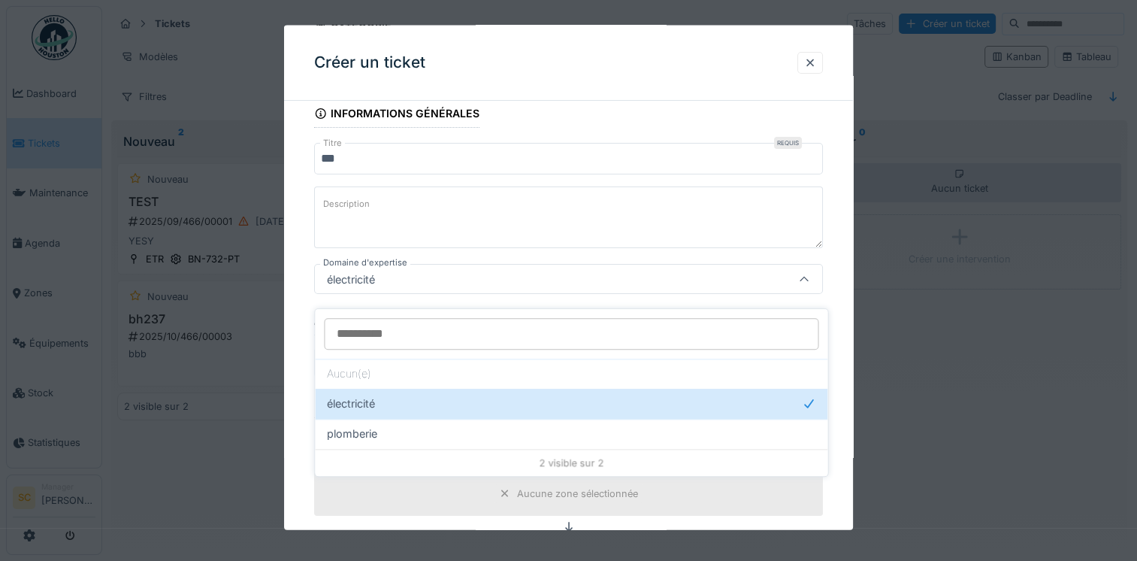
click at [528, 225] on textarea "Description" at bounding box center [568, 217] width 509 height 62
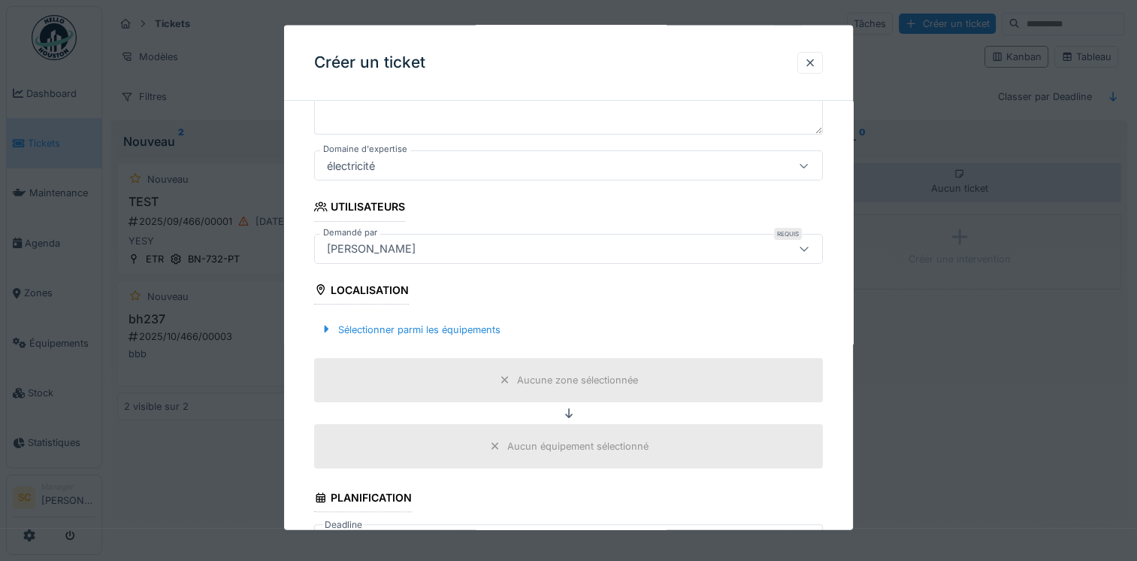
scroll to position [292, 0]
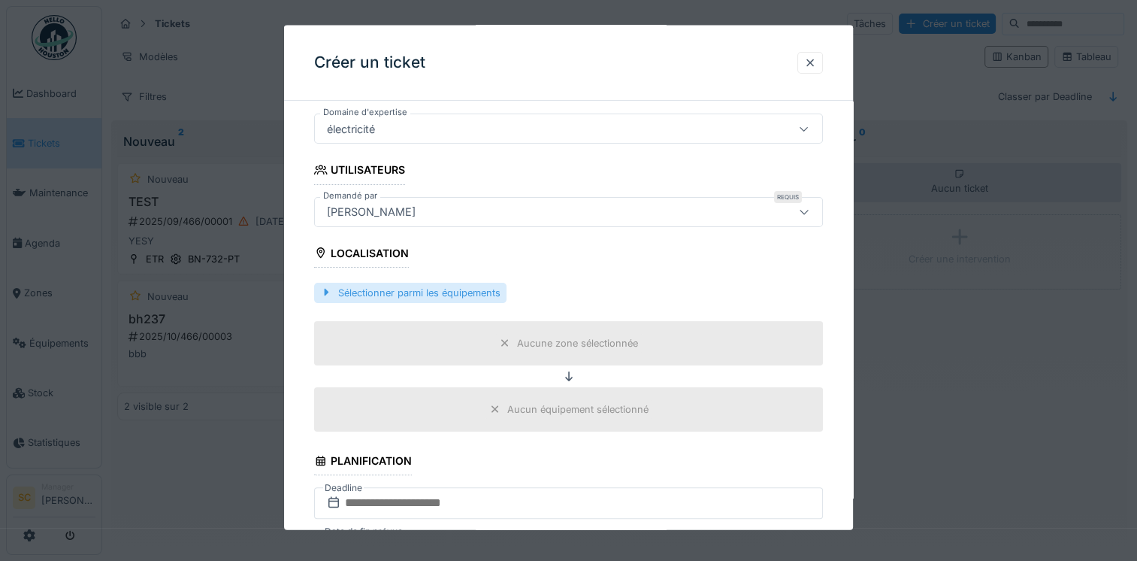
click at [326, 292] on div at bounding box center [326, 292] width 12 height 14
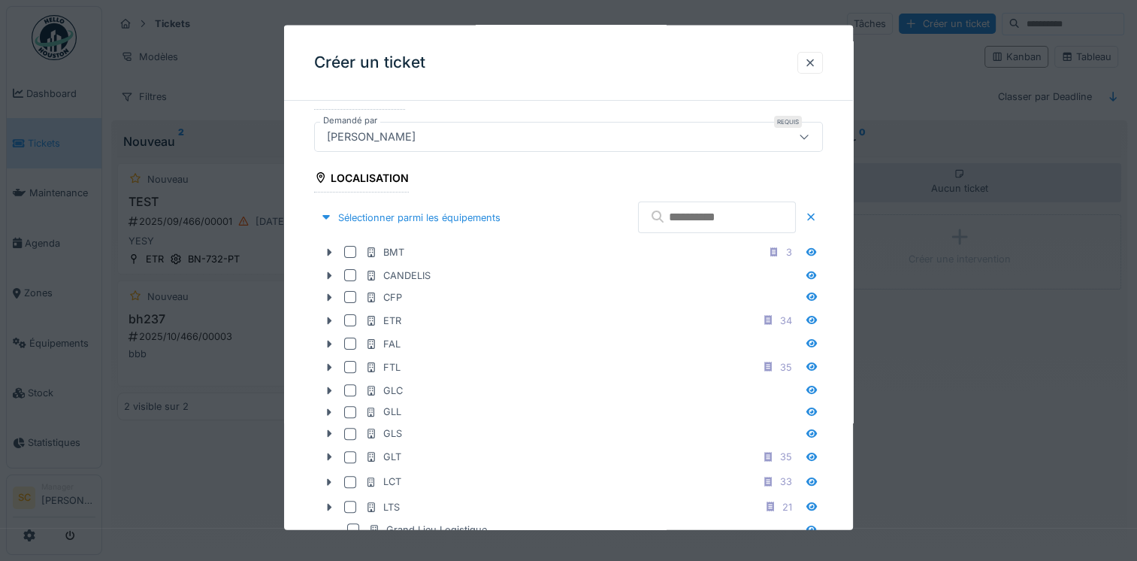
scroll to position [442, 0]
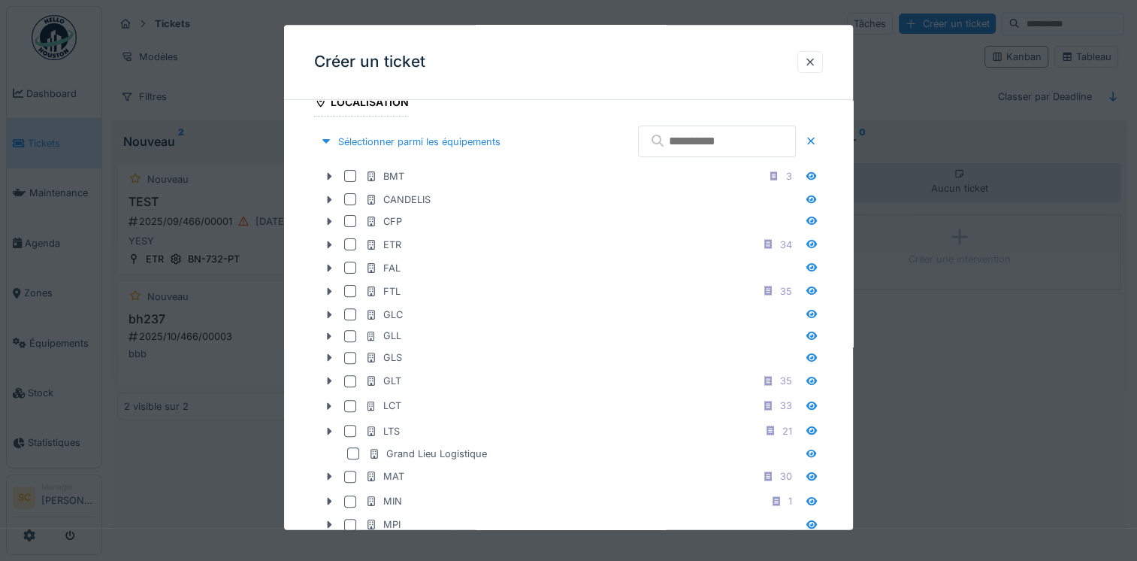
click at [680, 131] on input "text" at bounding box center [717, 142] width 158 height 32
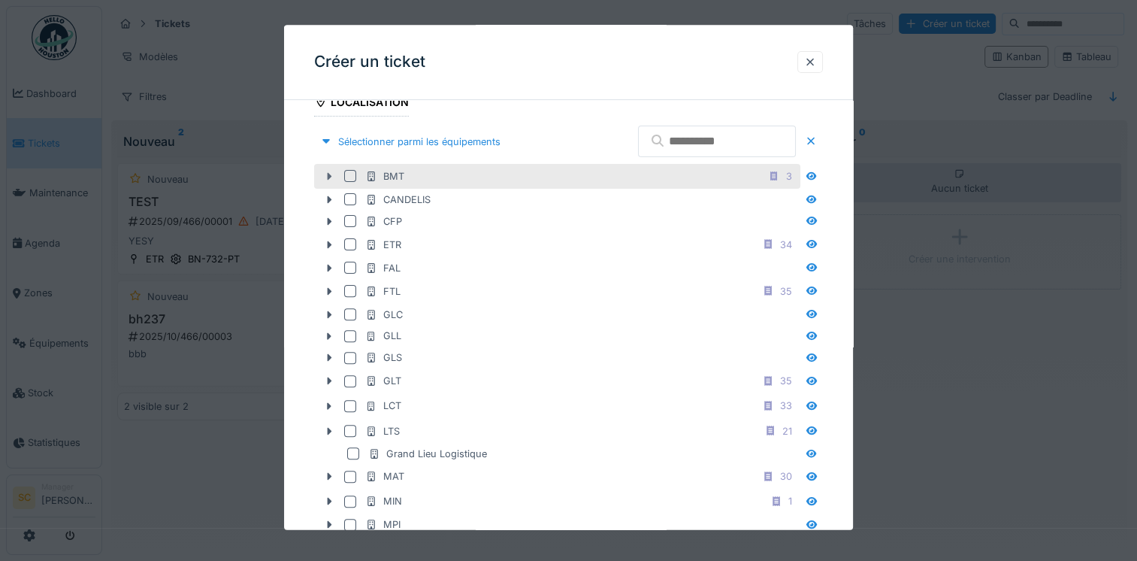
click at [325, 177] on icon at bounding box center [329, 177] width 12 height 10
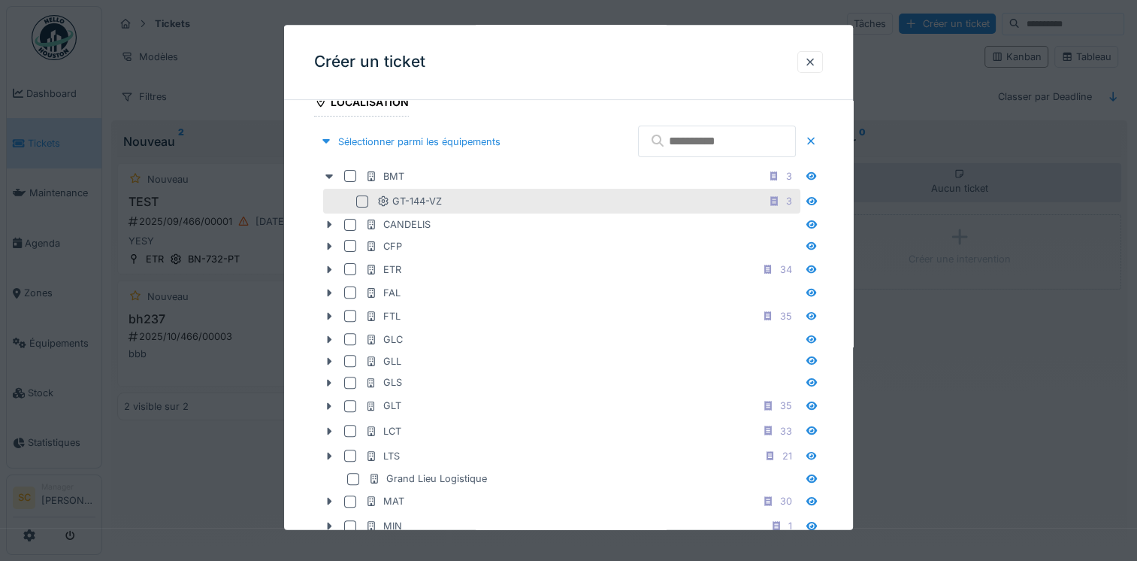
click at [361, 200] on div at bounding box center [362, 201] width 12 height 12
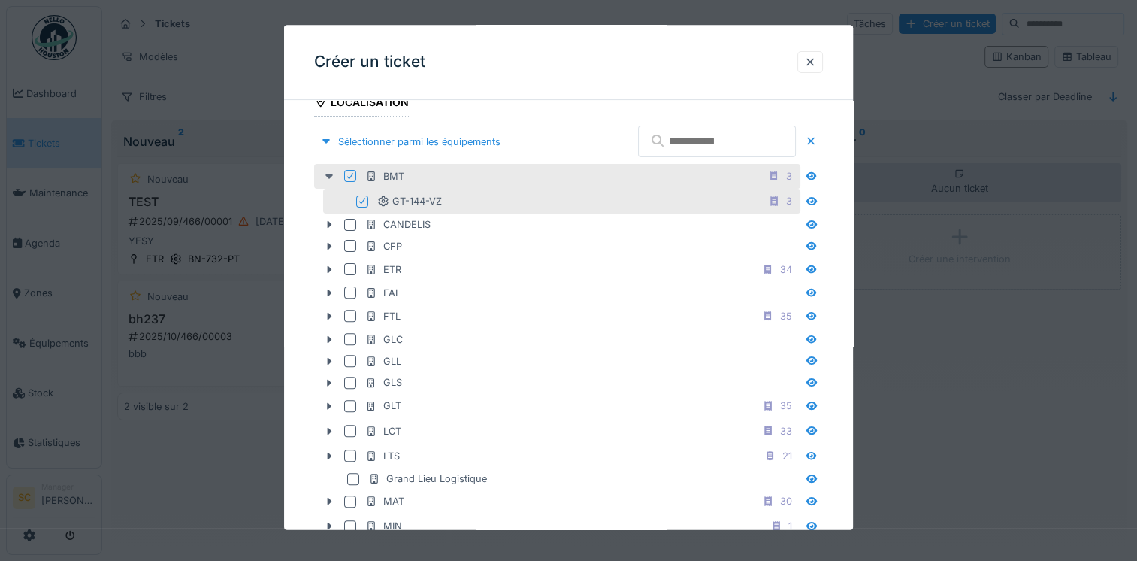
click at [330, 175] on icon at bounding box center [329, 177] width 8 height 5
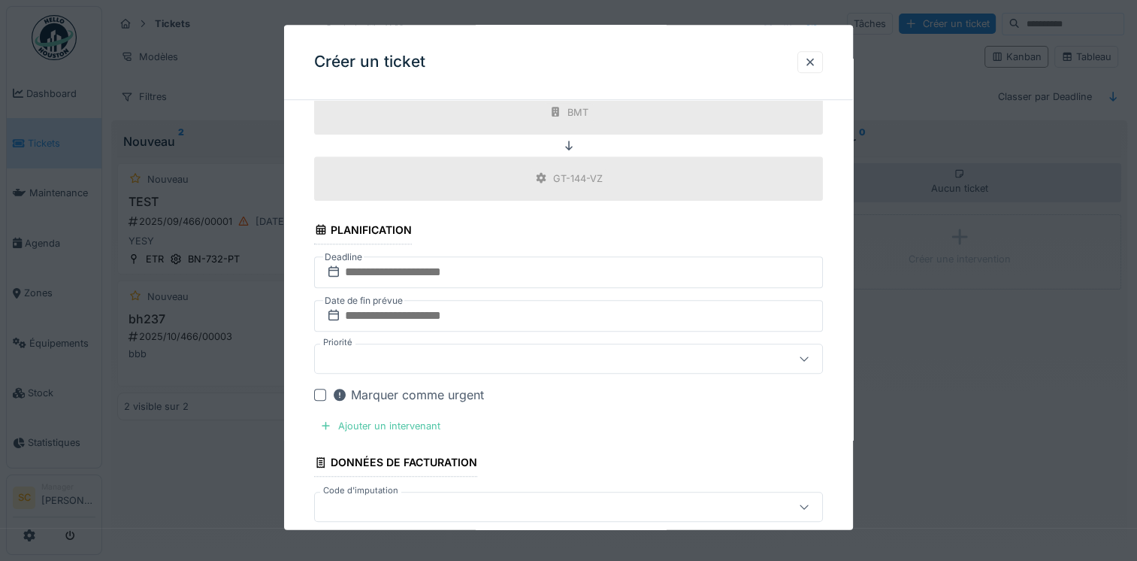
scroll to position [1118, 0]
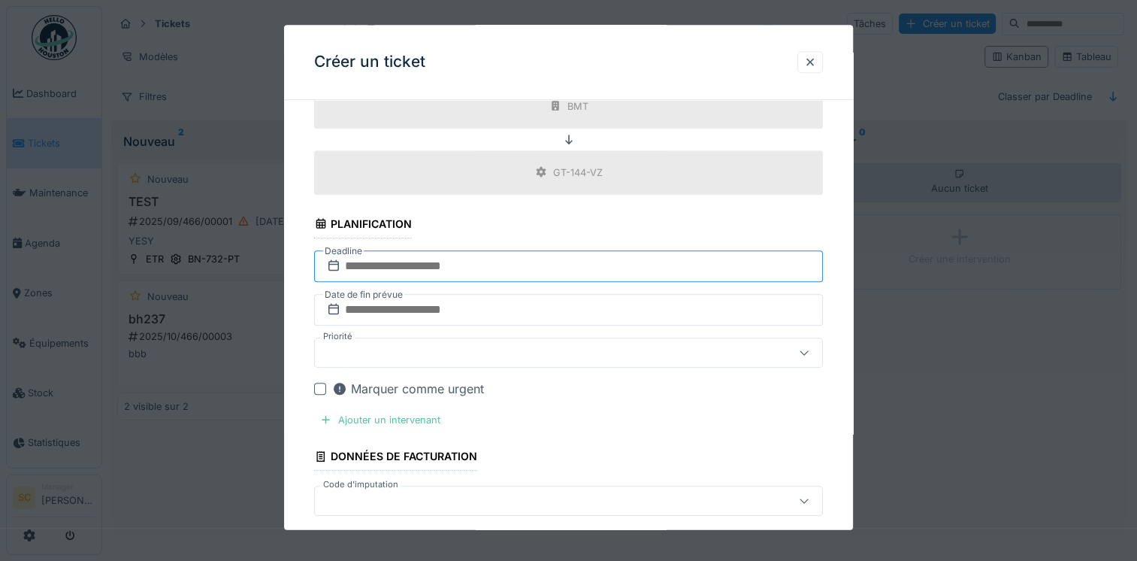
click at [412, 257] on input "text" at bounding box center [568, 266] width 509 height 32
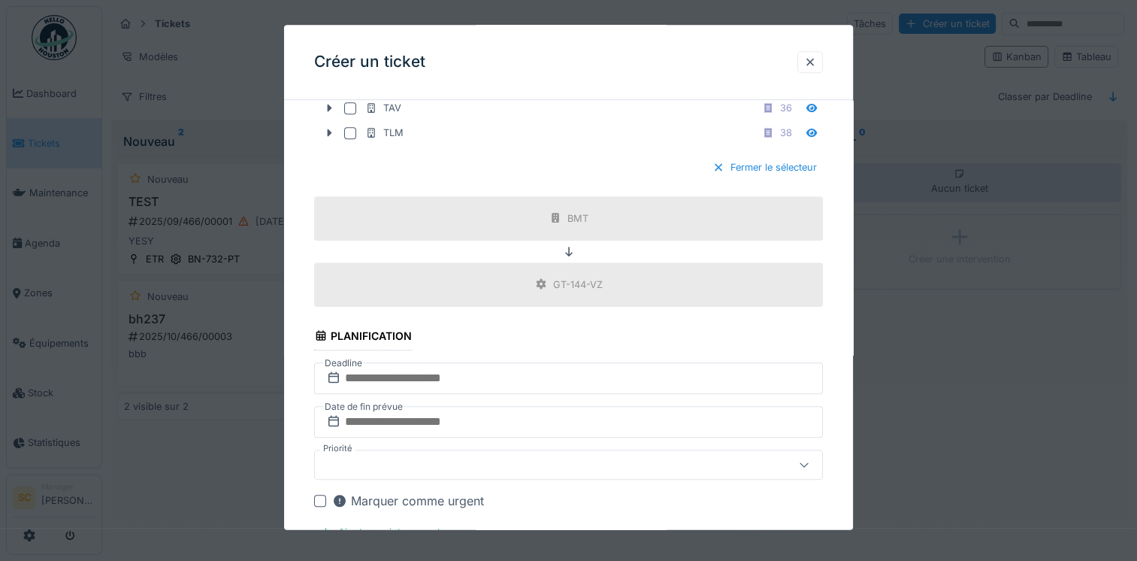
scroll to position [1202, 0]
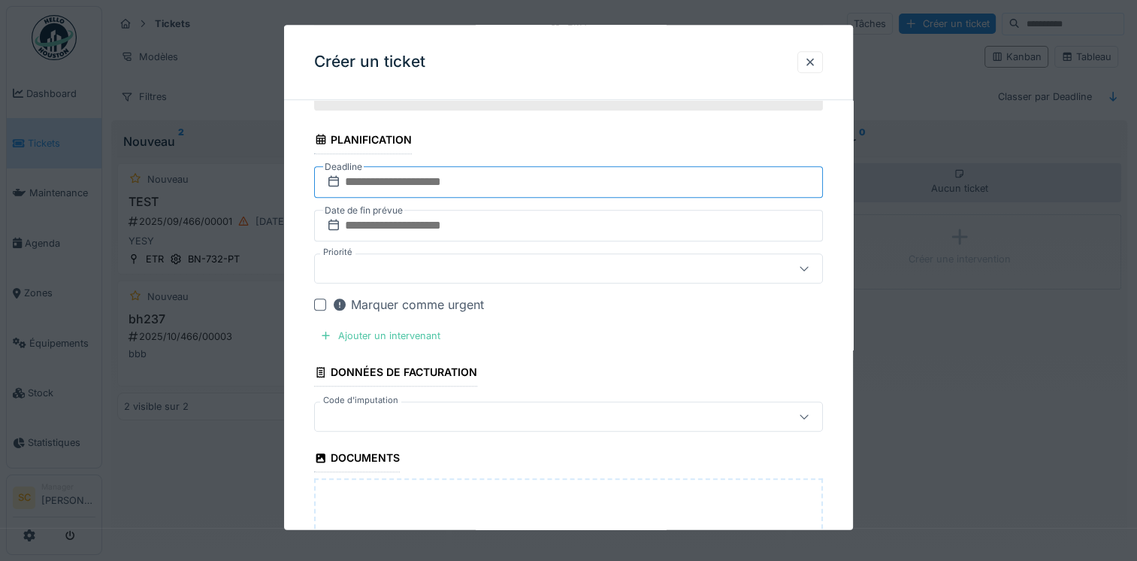
click at [434, 176] on input "text" at bounding box center [568, 182] width 509 height 32
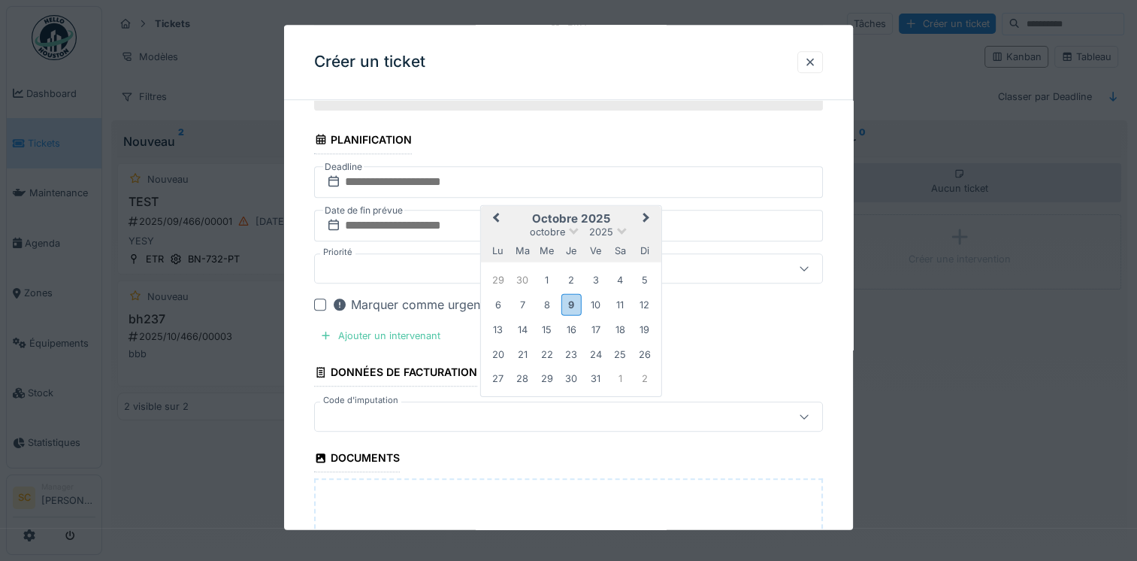
drag, startPoint x: 550, startPoint y: 325, endPoint x: 543, endPoint y: 312, distance: 15.1
click at [550, 320] on div "15" at bounding box center [547, 330] width 20 height 20
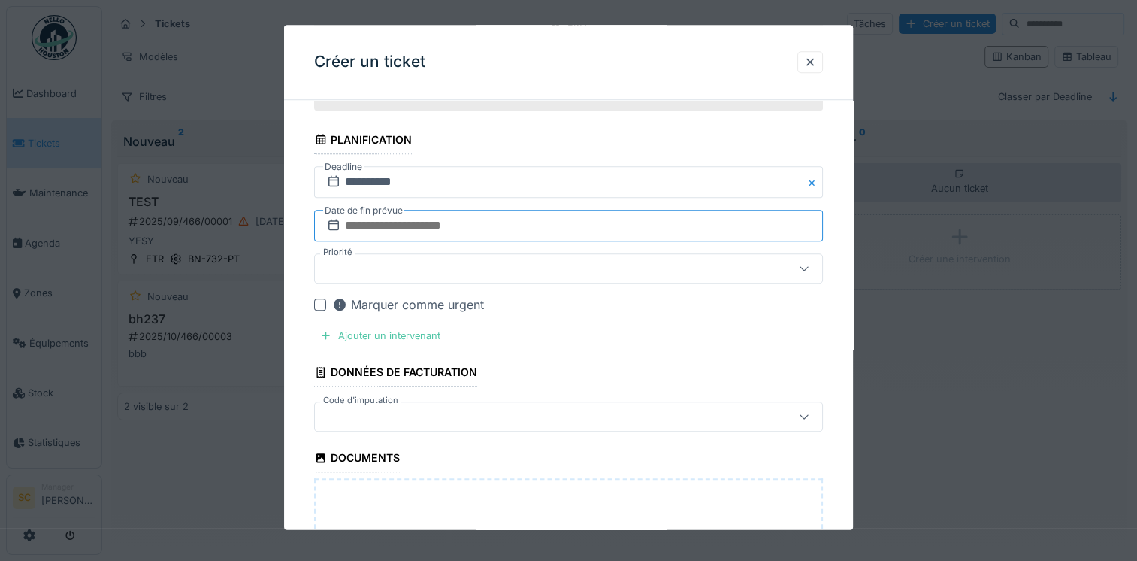
click at [409, 221] on input "text" at bounding box center [568, 226] width 509 height 32
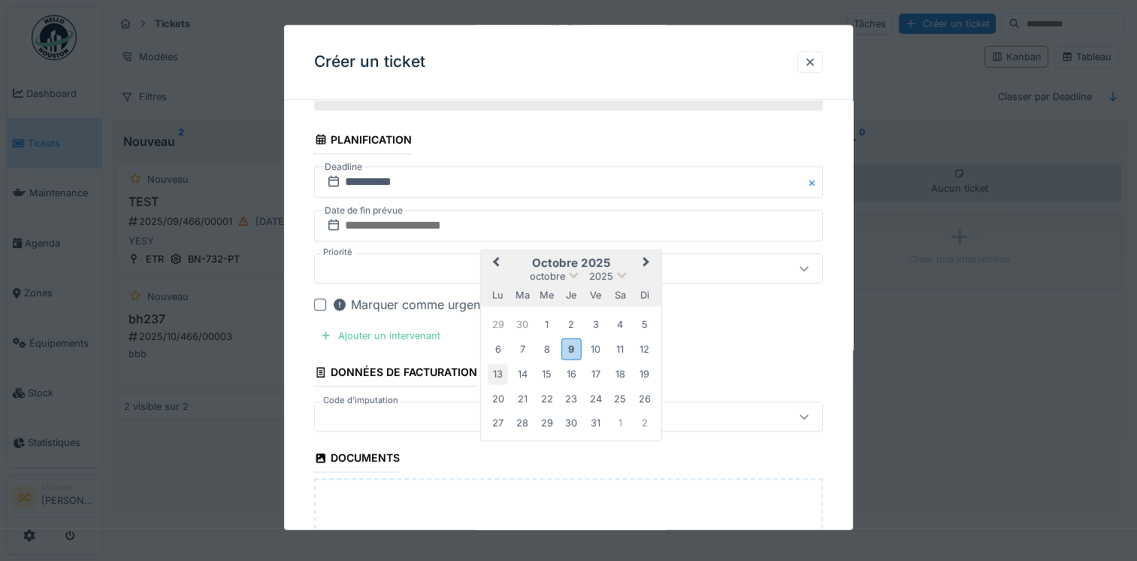
click at [501, 368] on div "13" at bounding box center [498, 374] width 20 height 20
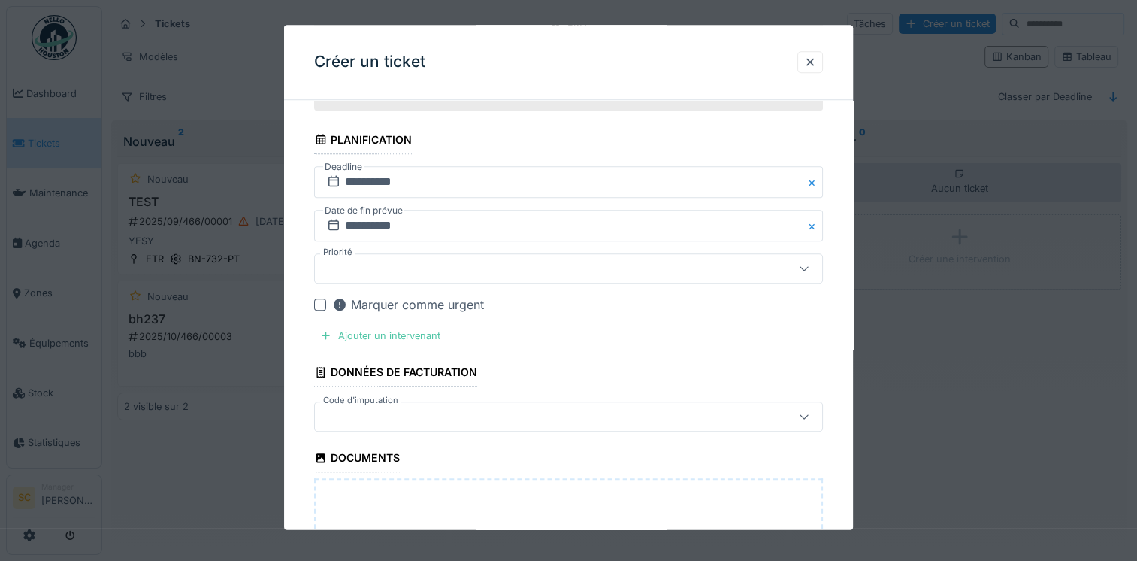
click at [446, 219] on input "**********" at bounding box center [568, 226] width 509 height 32
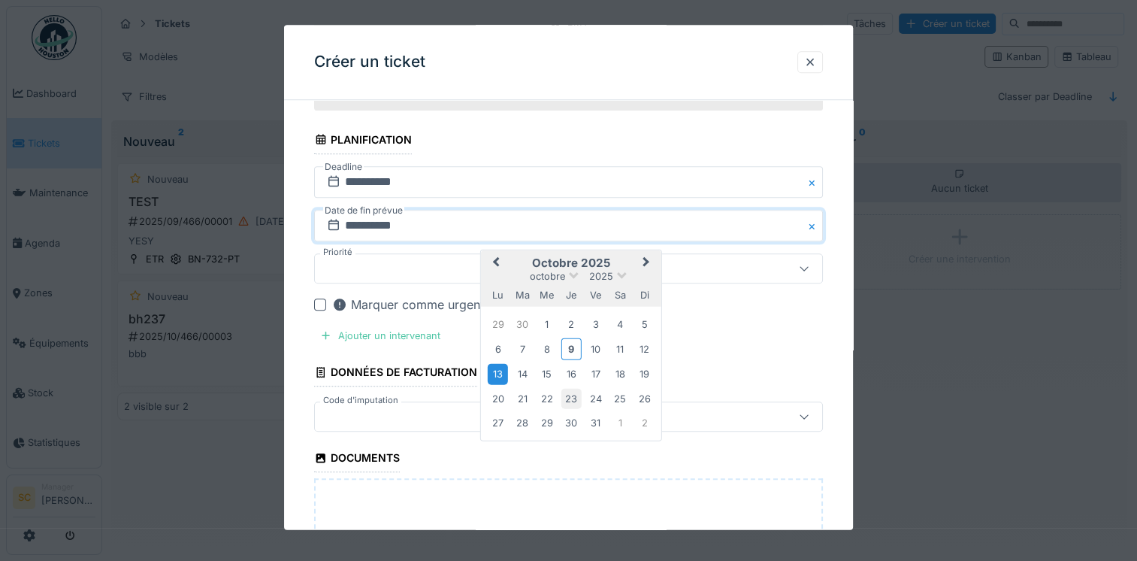
click at [569, 389] on div "23" at bounding box center [571, 399] width 20 height 20
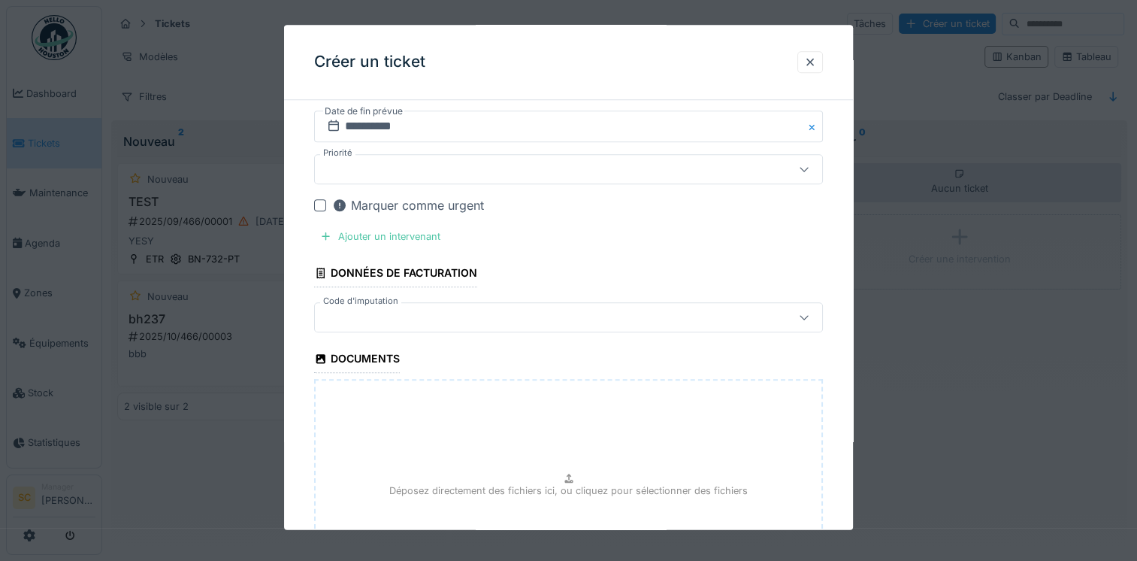
scroll to position [1353, 0]
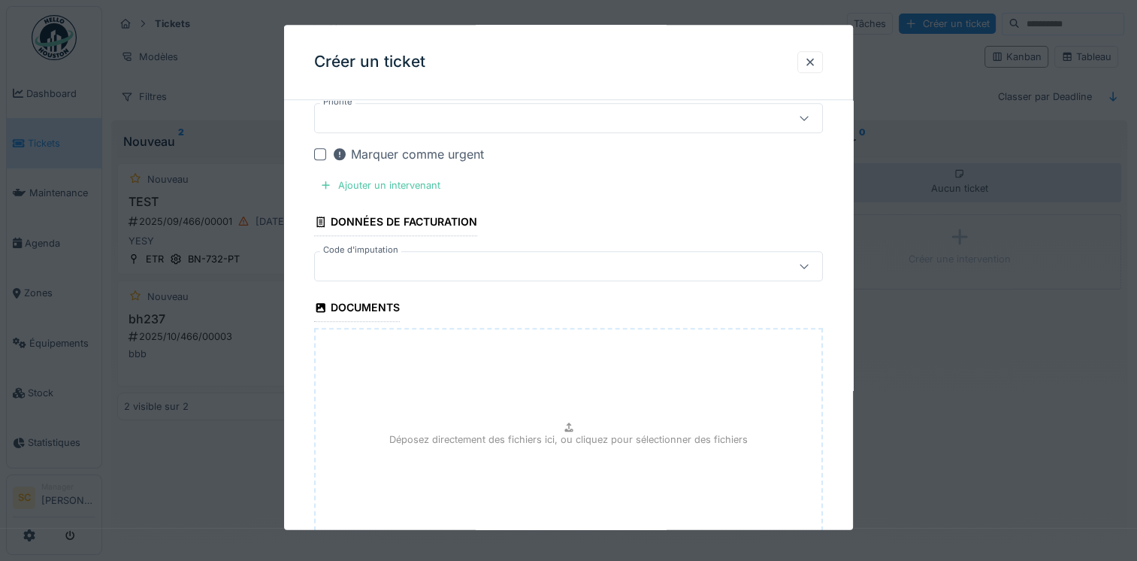
click at [367, 150] on div "Marquer comme urgent" at bounding box center [408, 154] width 152 height 18
click at [371, 179] on div "Ajouter un intervenant" at bounding box center [380, 185] width 132 height 20
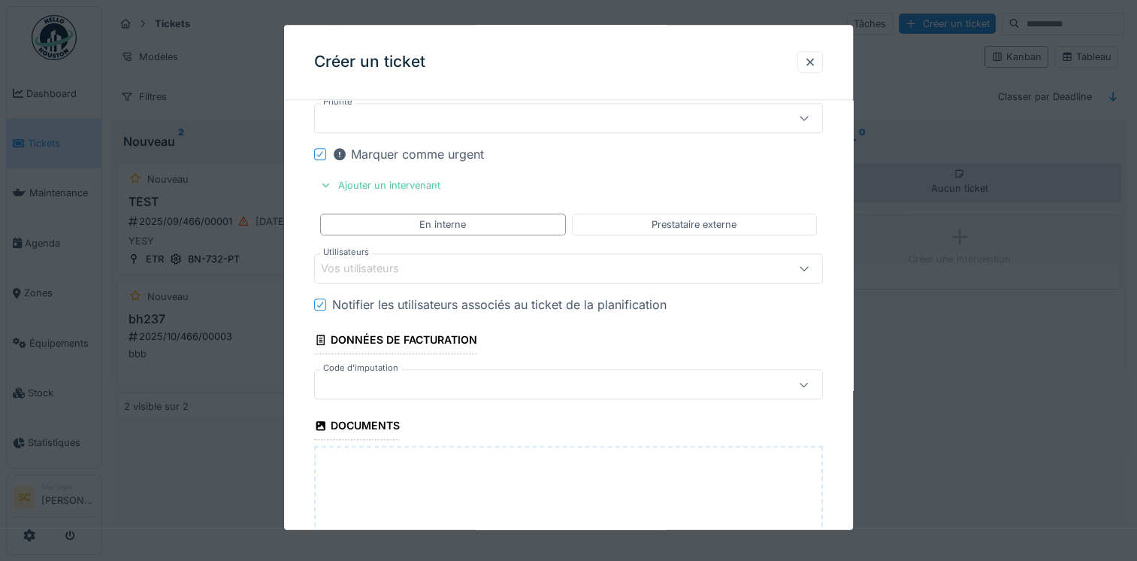
click at [467, 261] on div "Vos utilisateurs" at bounding box center [538, 269] width 434 height 17
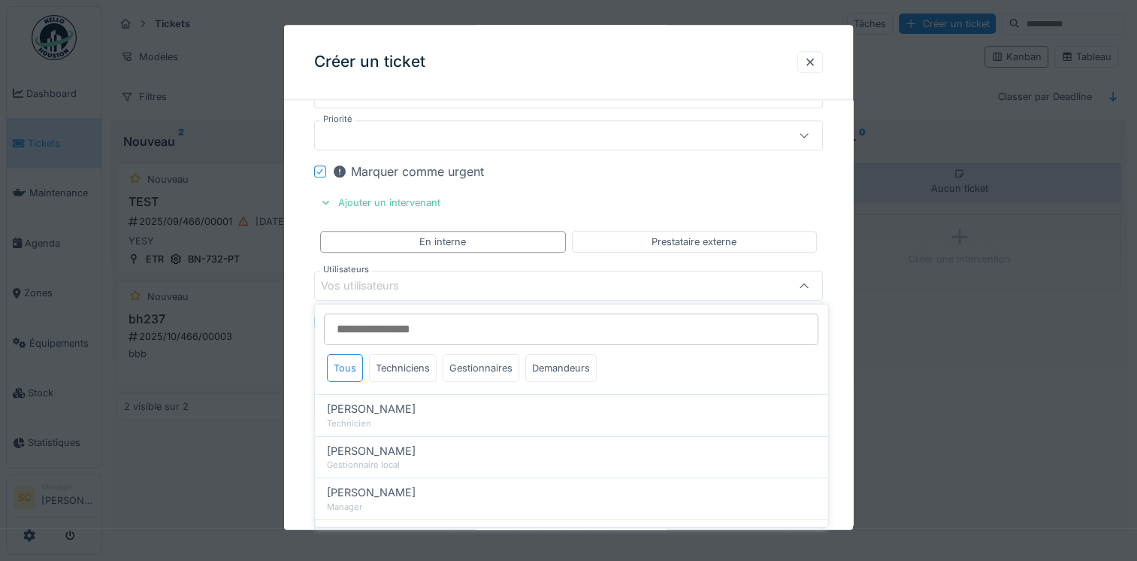
scroll to position [1411, 0]
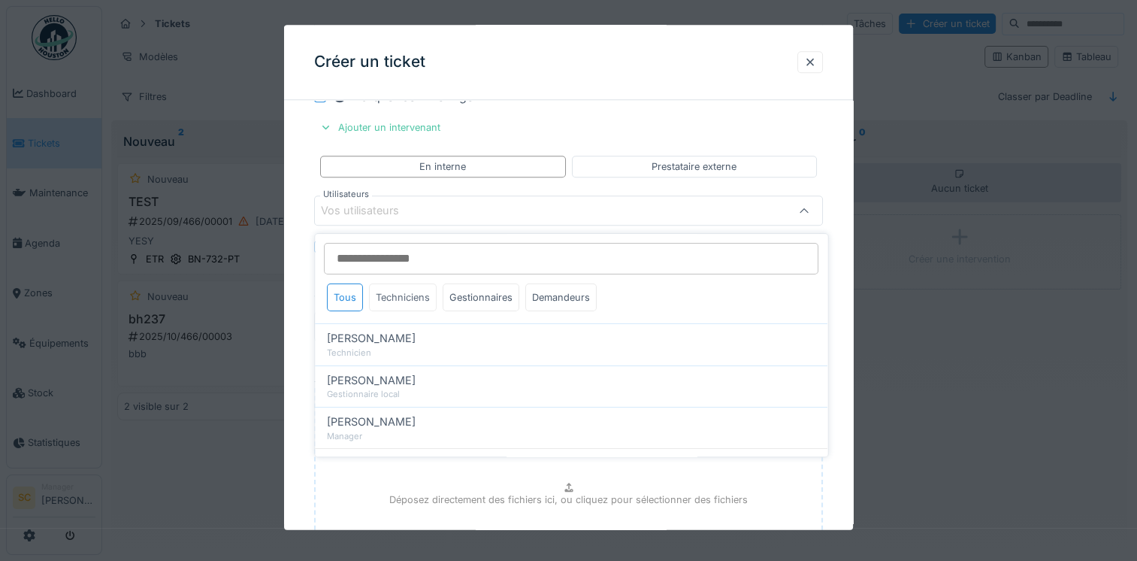
click at [430, 286] on div "Techniciens" at bounding box center [403, 297] width 68 height 28
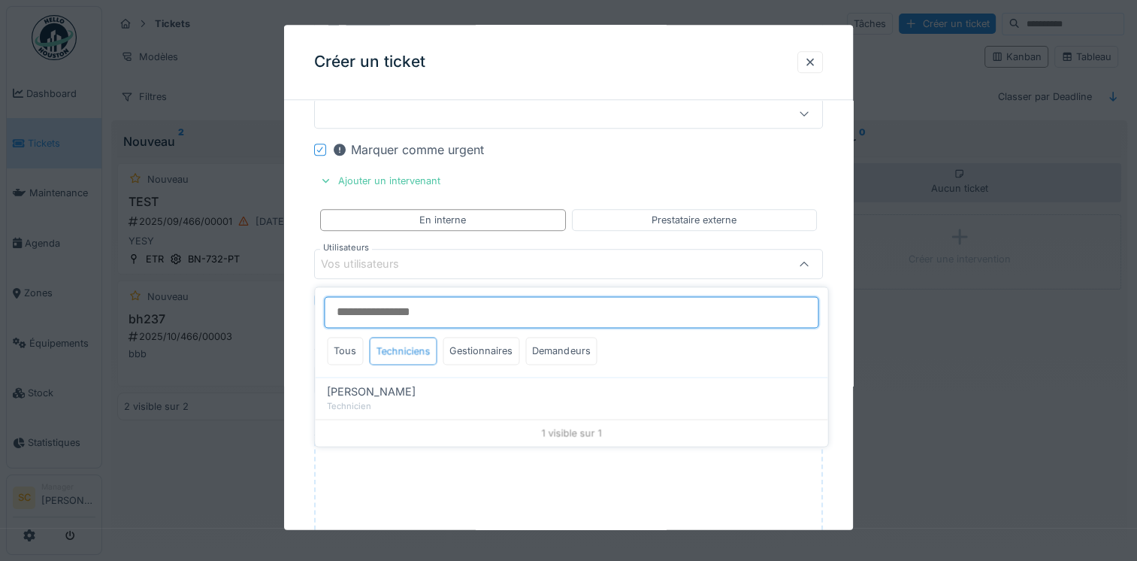
scroll to position [1335, 0]
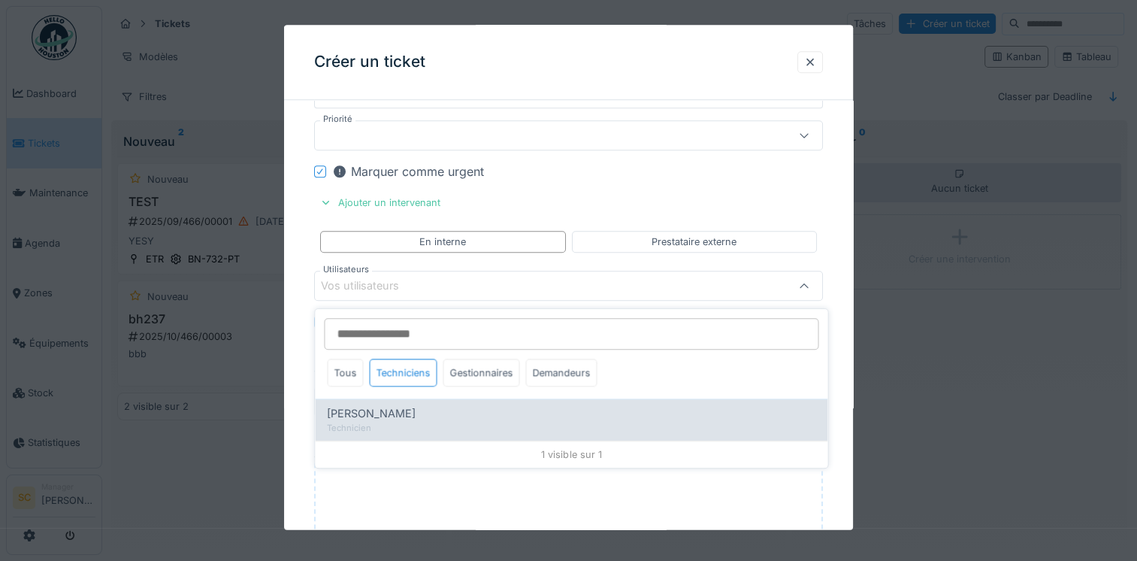
click at [412, 405] on div "Freddy Charrier" at bounding box center [571, 413] width 488 height 17
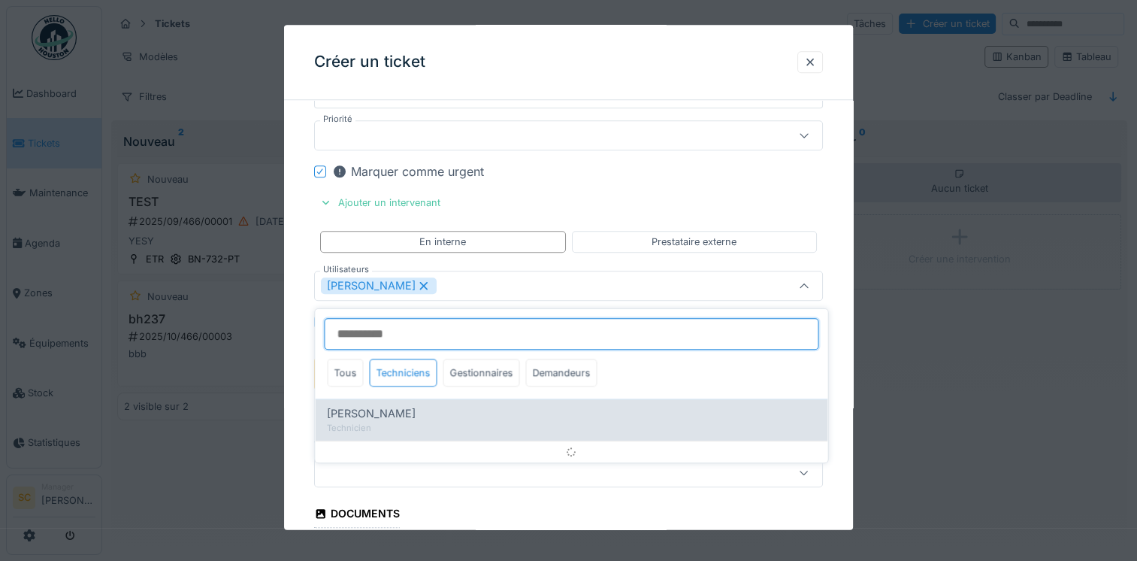
type input "*****"
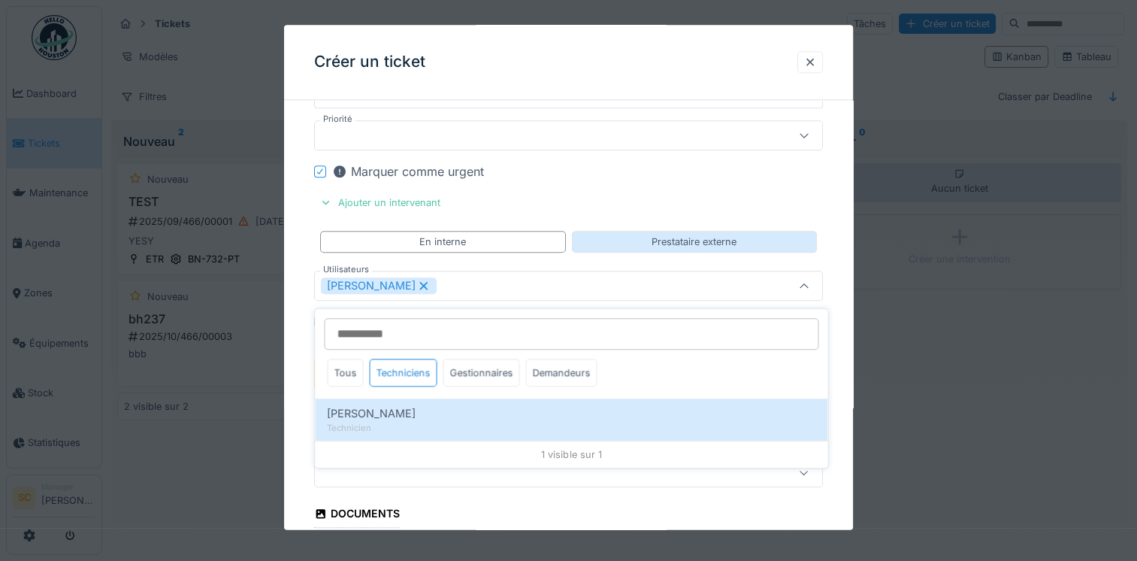
click at [697, 239] on div "Prestataire externe" at bounding box center [694, 242] width 85 height 14
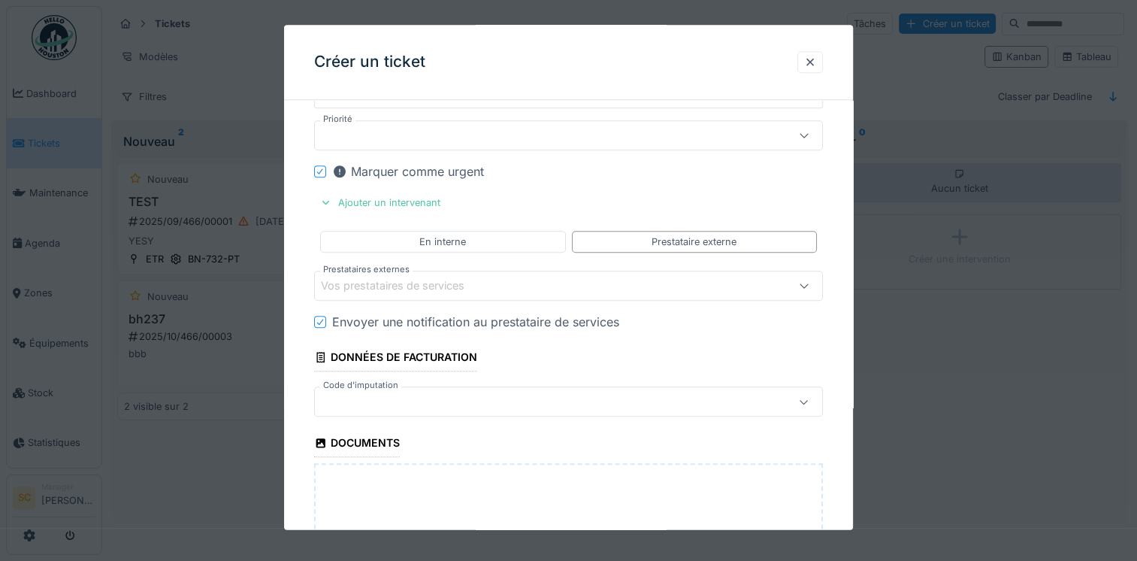
click at [539, 278] on div "Vos prestataires de services" at bounding box center [538, 286] width 434 height 17
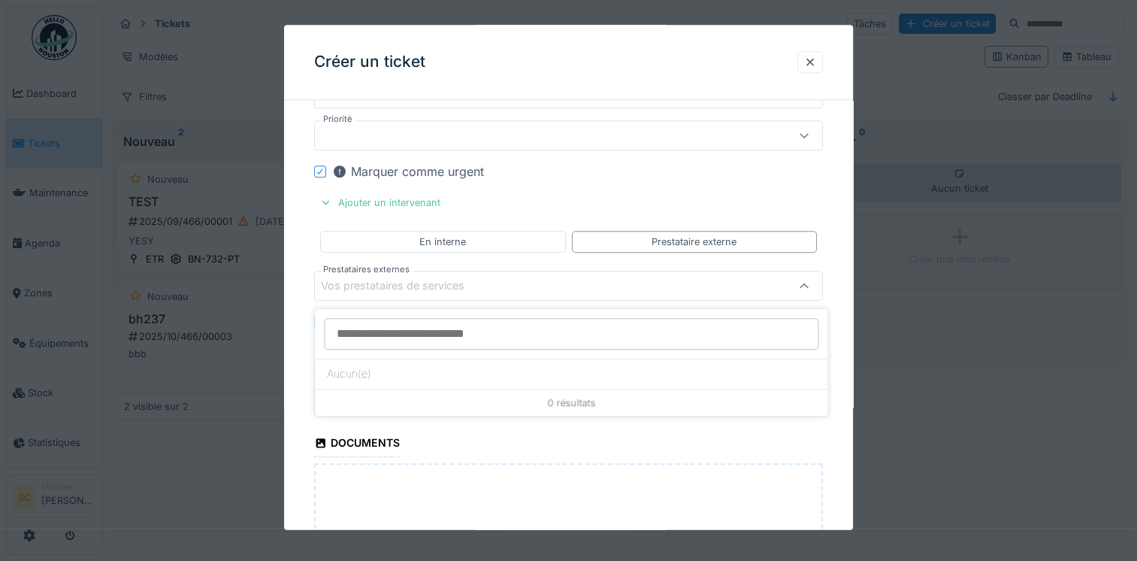
click at [755, 225] on div "En interne Prestataire externe" at bounding box center [568, 242] width 509 height 34
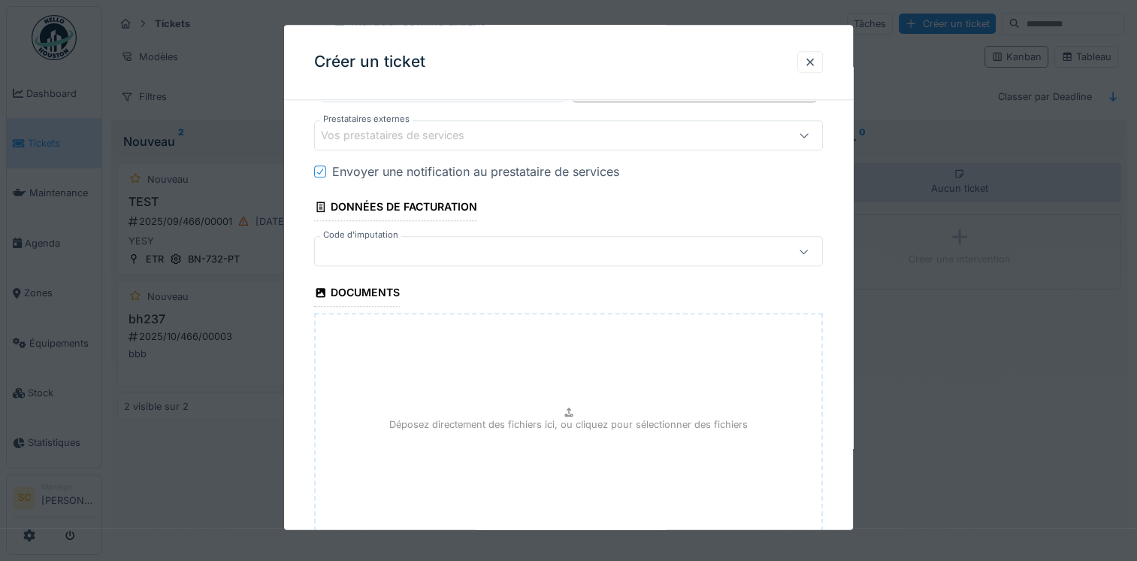
click at [502, 246] on div at bounding box center [538, 251] width 434 height 17
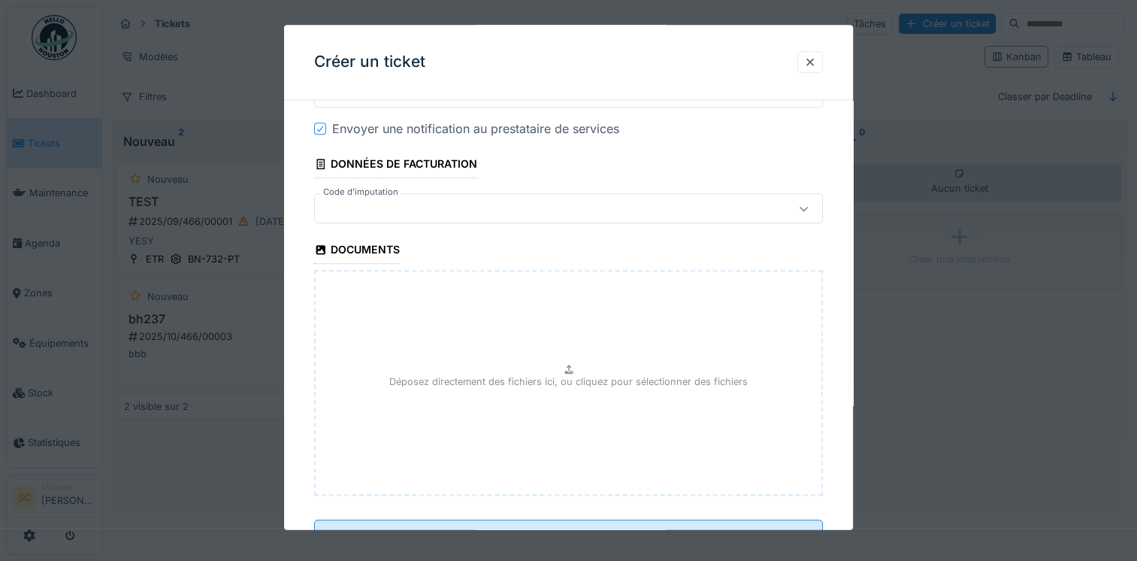
scroll to position [1583, 0]
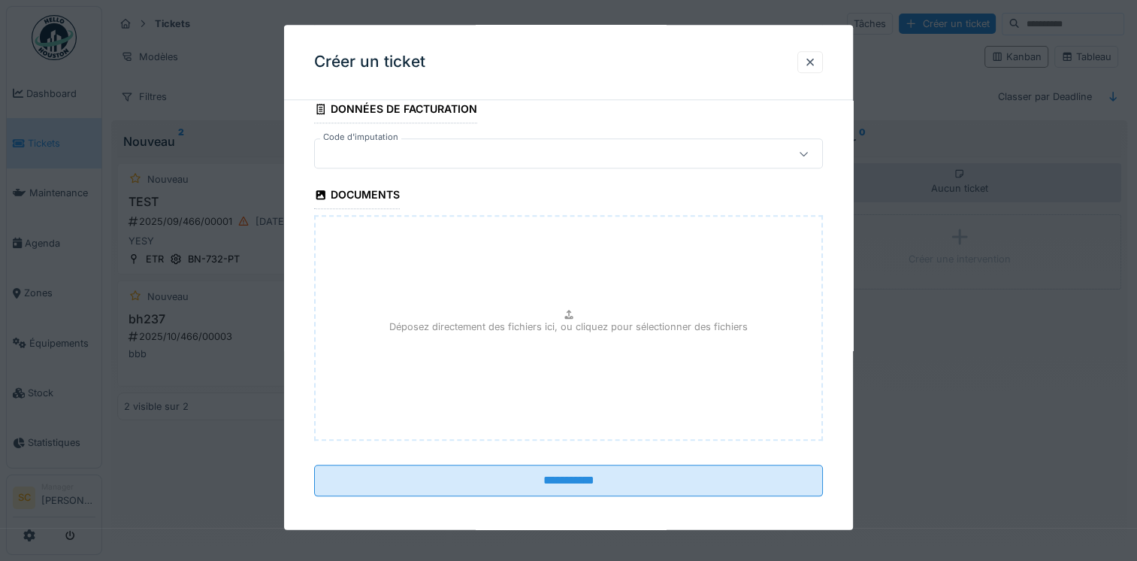
click at [591, 295] on div "Déposez directement des fichiers ici, ou cliquez pour sélectionner des fichiers" at bounding box center [568, 328] width 509 height 225
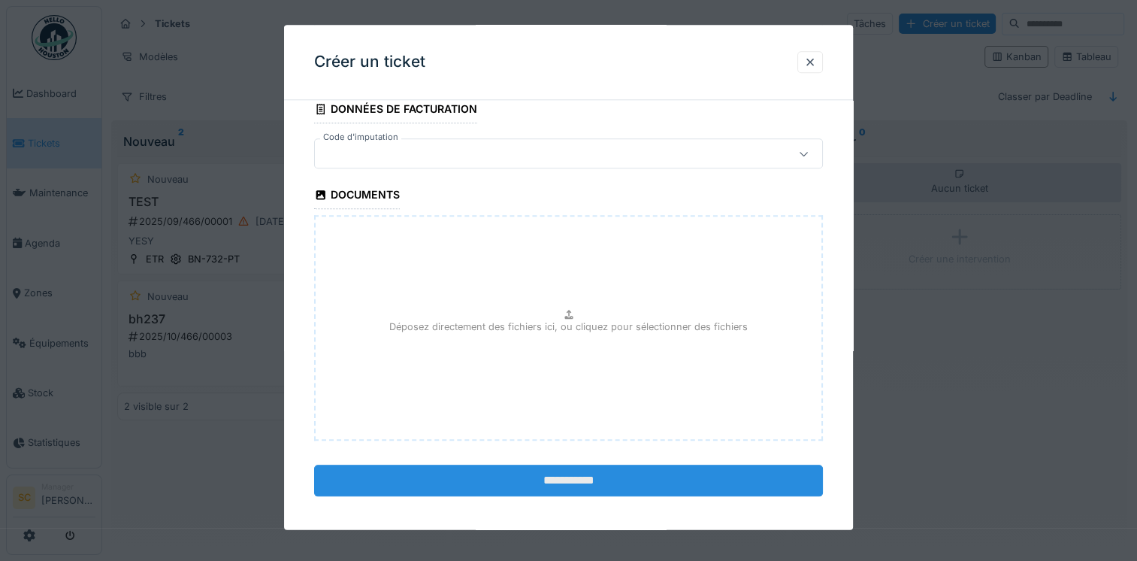
click at [637, 465] on input "**********" at bounding box center [568, 481] width 509 height 32
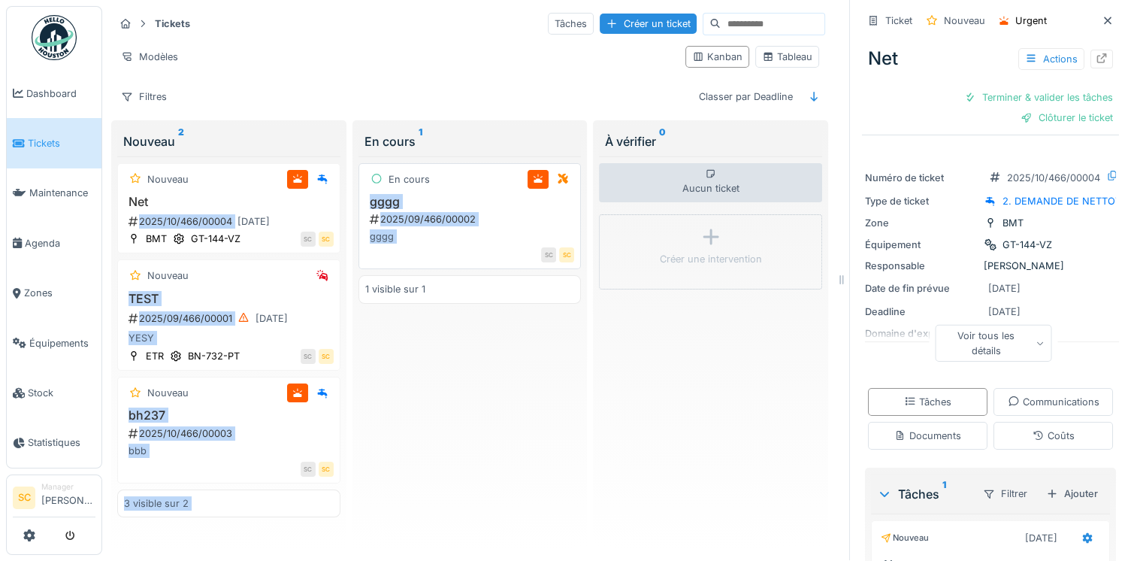
drag, startPoint x: 250, startPoint y: 183, endPoint x: 447, endPoint y: 231, distance: 202.5
click at [447, 231] on div "Tickets Tâches Créer un ticket Modèles Kanban Tableau Filtres Classer par Deadl…" at bounding box center [470, 279] width 724 height 549
drag, startPoint x: 447, startPoint y: 231, endPoint x: 451, endPoint y: 321, distance: 90.3
click at [451, 321] on div "En cours gggg 2025/09/466/00002 gggg SC SC 1 visible sur 1" at bounding box center [469, 349] width 223 height 387
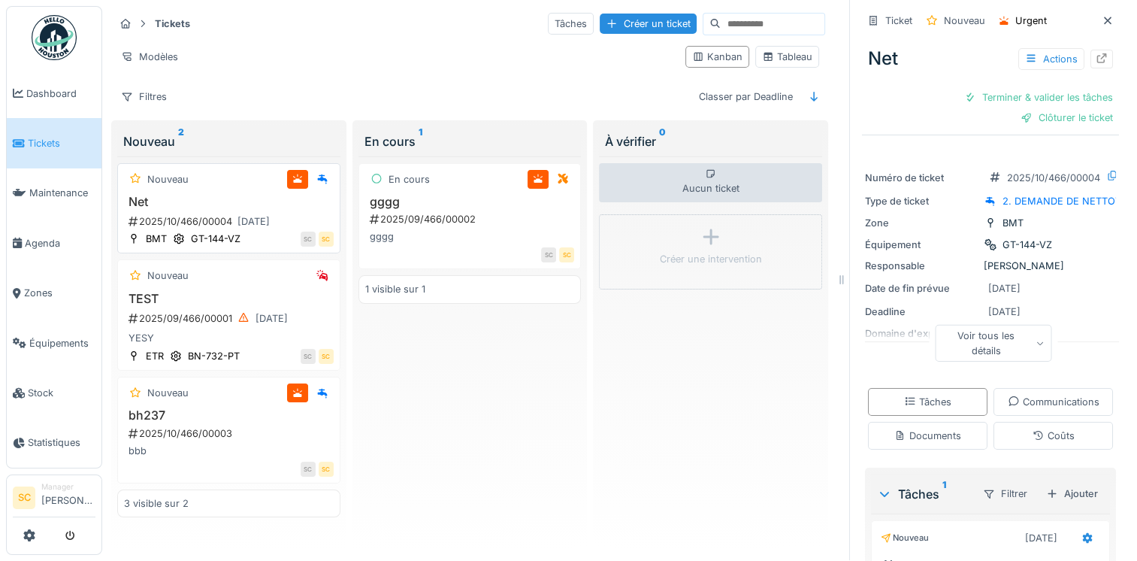
click at [194, 195] on h3 "Net" at bounding box center [229, 202] width 210 height 14
click at [237, 195] on h3 "Net" at bounding box center [229, 202] width 210 height 14
click at [257, 266] on div "Nouveau" at bounding box center [229, 275] width 210 height 19
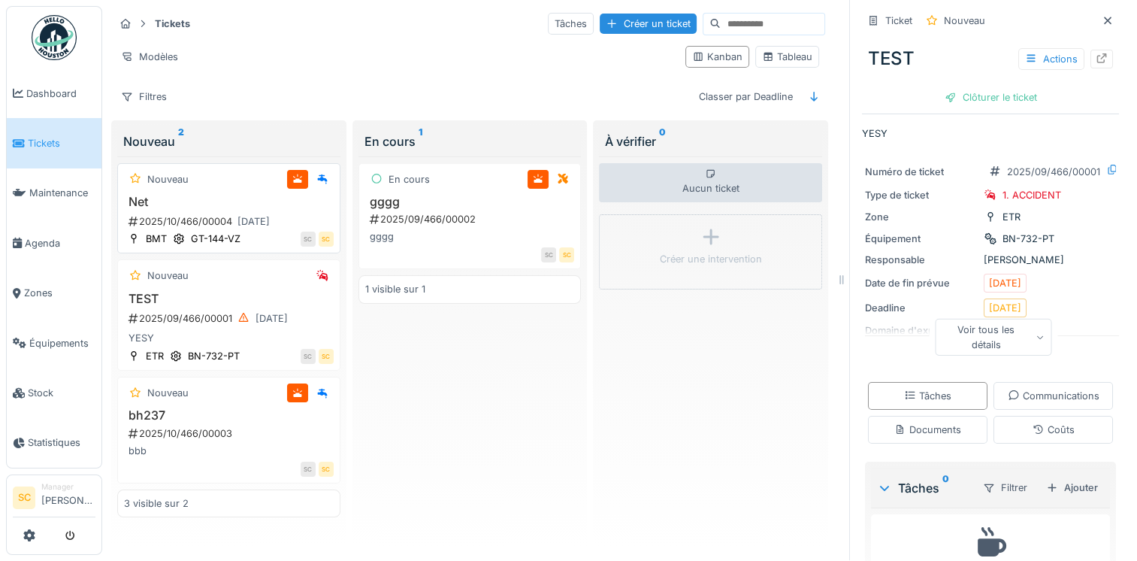
click at [228, 174] on div "Nouveau" at bounding box center [229, 179] width 210 height 19
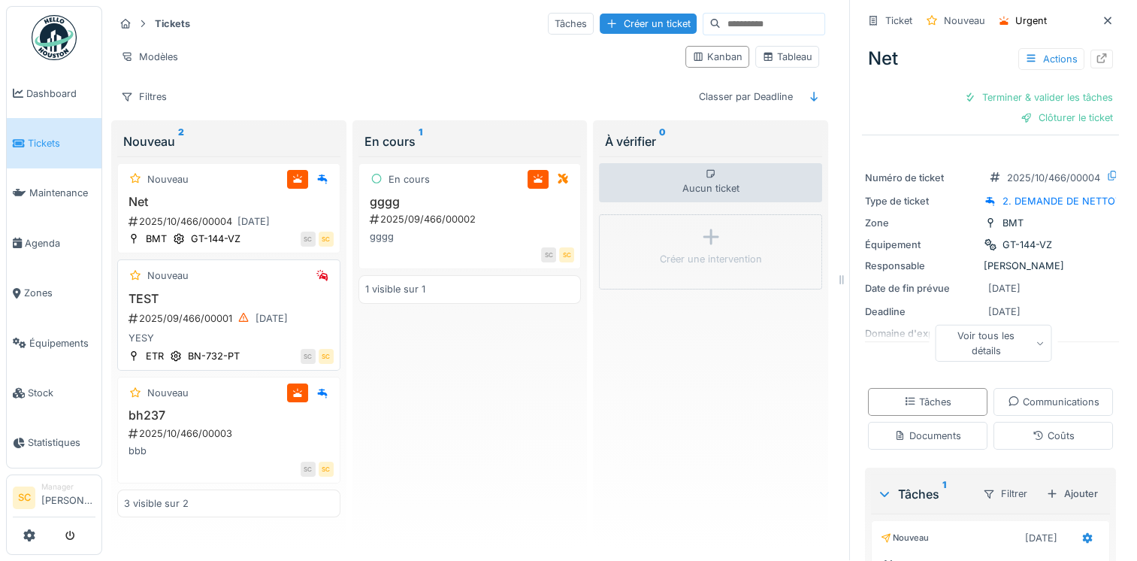
click at [250, 266] on div "Nouveau" at bounding box center [229, 275] width 210 height 19
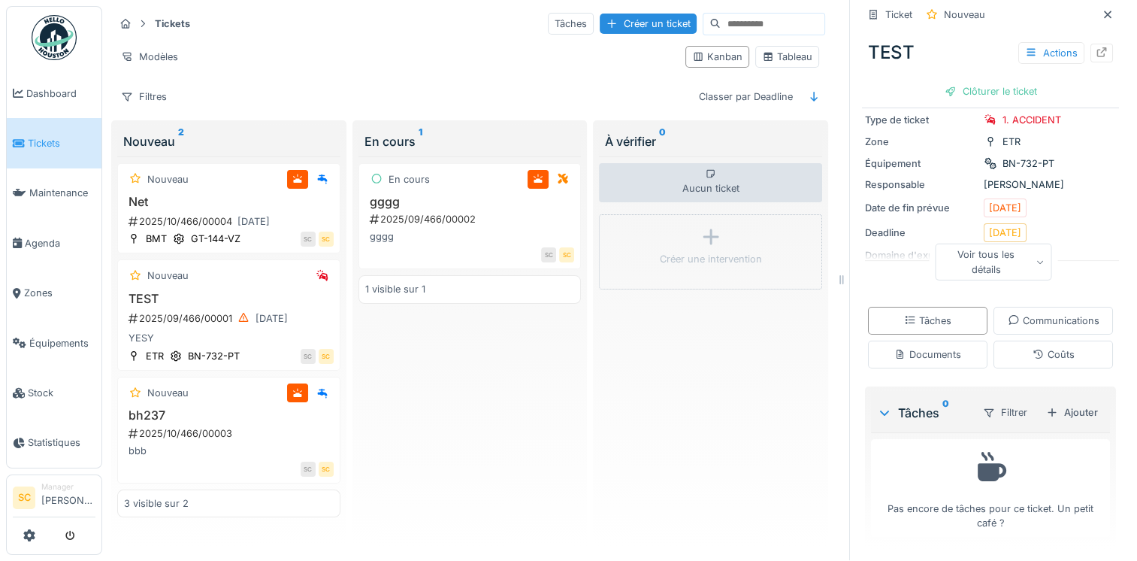
scroll to position [76, 0]
click at [1048, 402] on div "Ajouter" at bounding box center [1072, 411] width 64 height 20
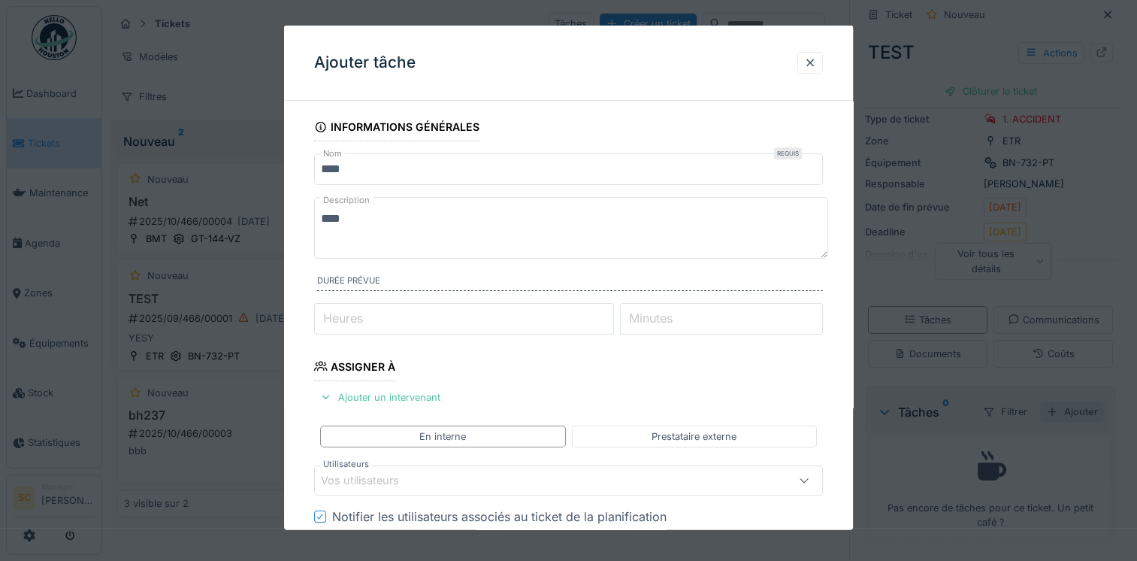
click at [1048, 402] on div "**********" at bounding box center [619, 279] width 1035 height 561
click at [806, 68] on div at bounding box center [810, 62] width 26 height 22
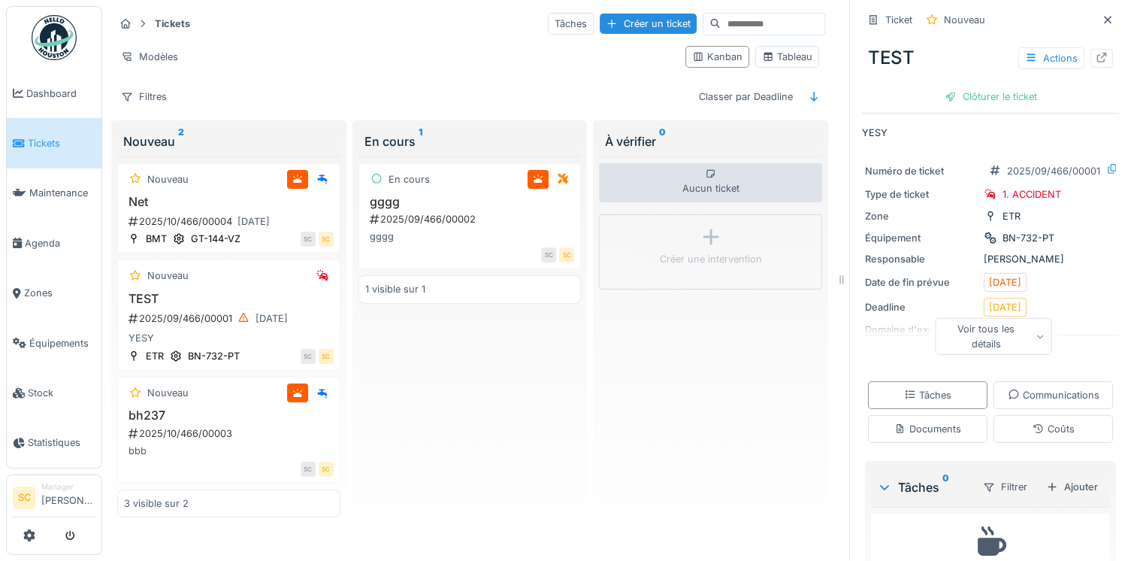
scroll to position [0, 0]
click at [988, 337] on div "Voir tous les détails" at bounding box center [994, 337] width 116 height 36
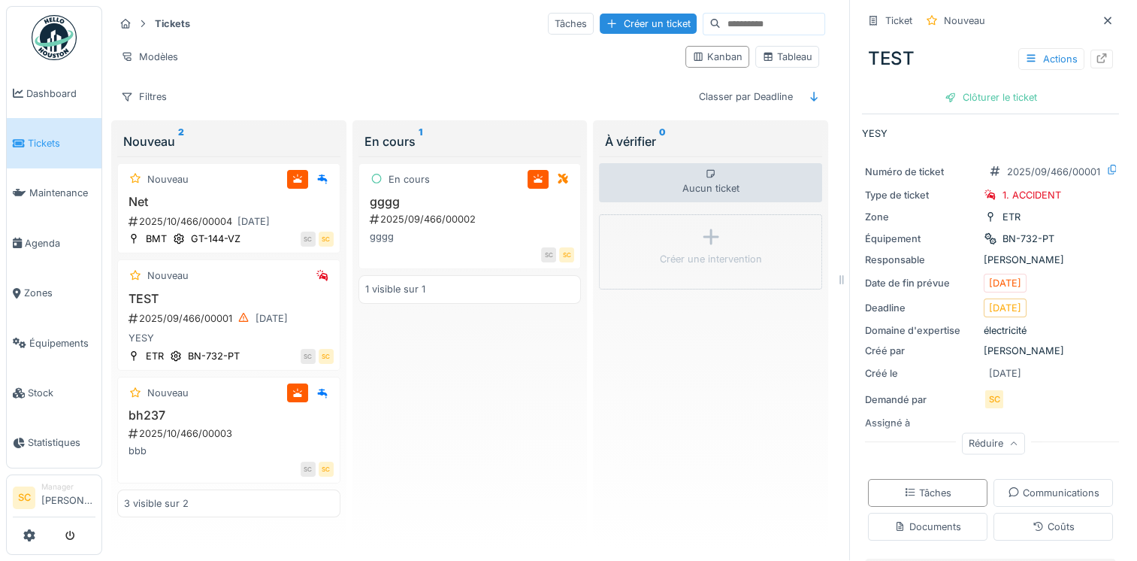
scroll to position [75, 0]
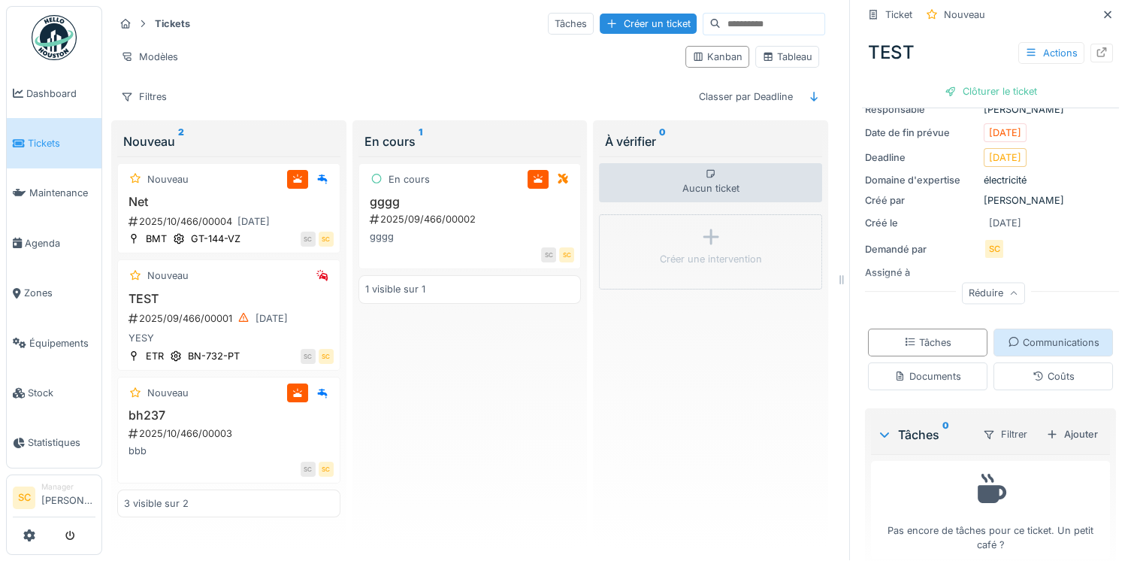
click at [1024, 335] on div "Communications" at bounding box center [1054, 342] width 92 height 14
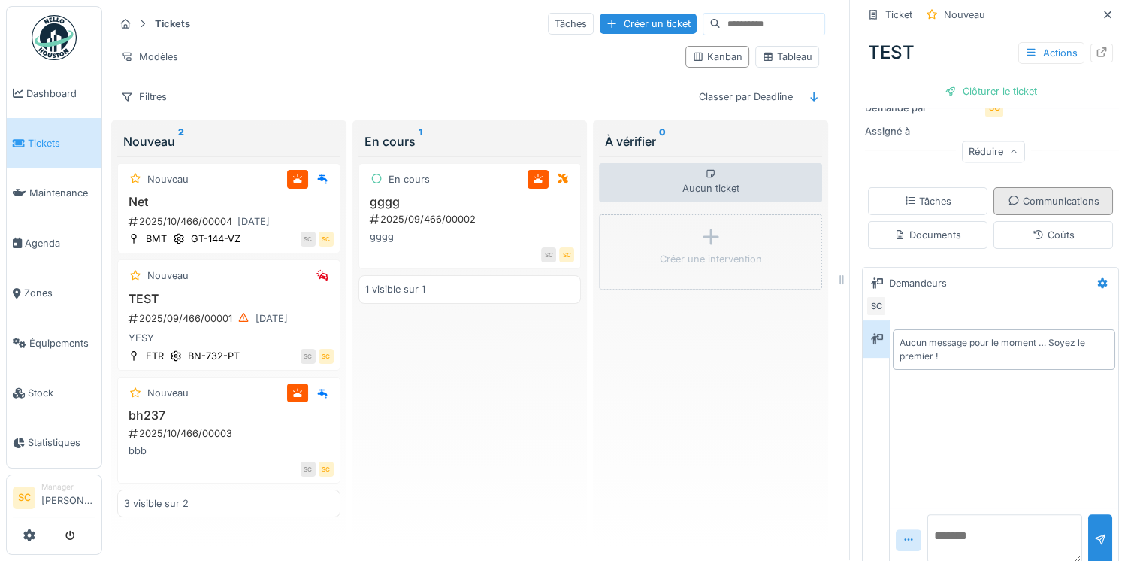
scroll to position [307, 0]
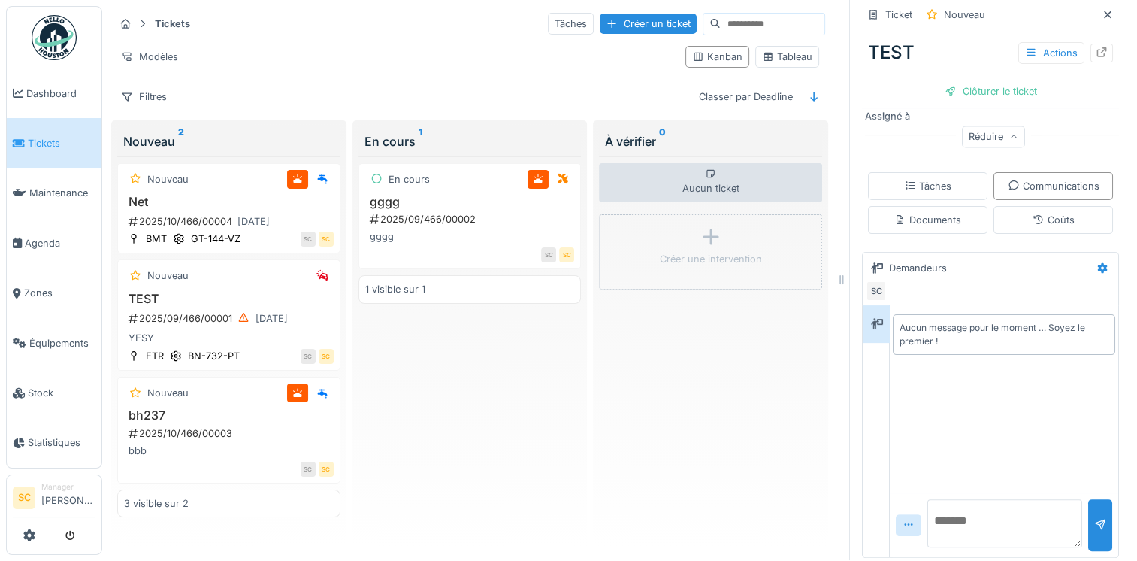
click at [964, 321] on div "Aucun message pour le moment … Soyez le premier !" at bounding box center [1004, 334] width 209 height 27
click at [977, 508] on textarea at bounding box center [1004, 523] width 155 height 48
click at [932, 213] on div "Documents" at bounding box center [927, 220] width 67 height 14
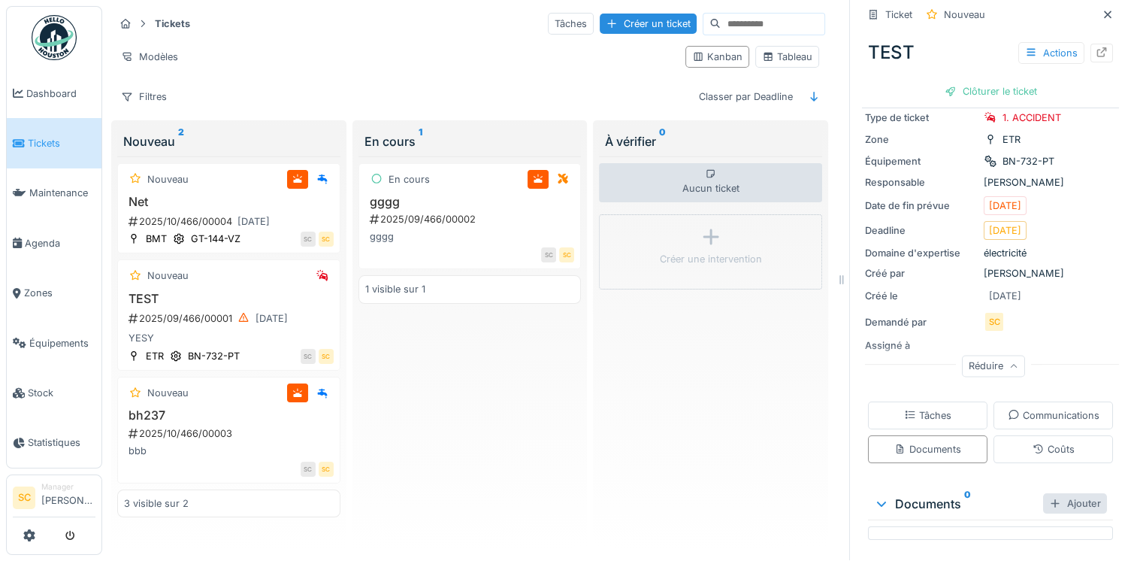
click at [1043, 497] on div "Ajouter" at bounding box center [1075, 503] width 64 height 20
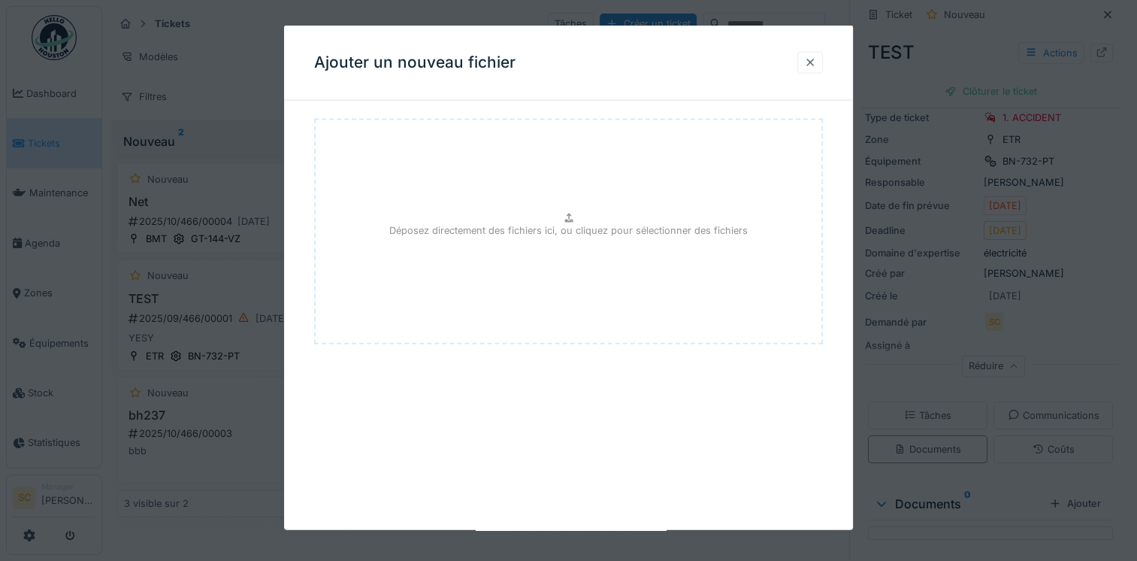
click at [823, 69] on div at bounding box center [810, 62] width 26 height 22
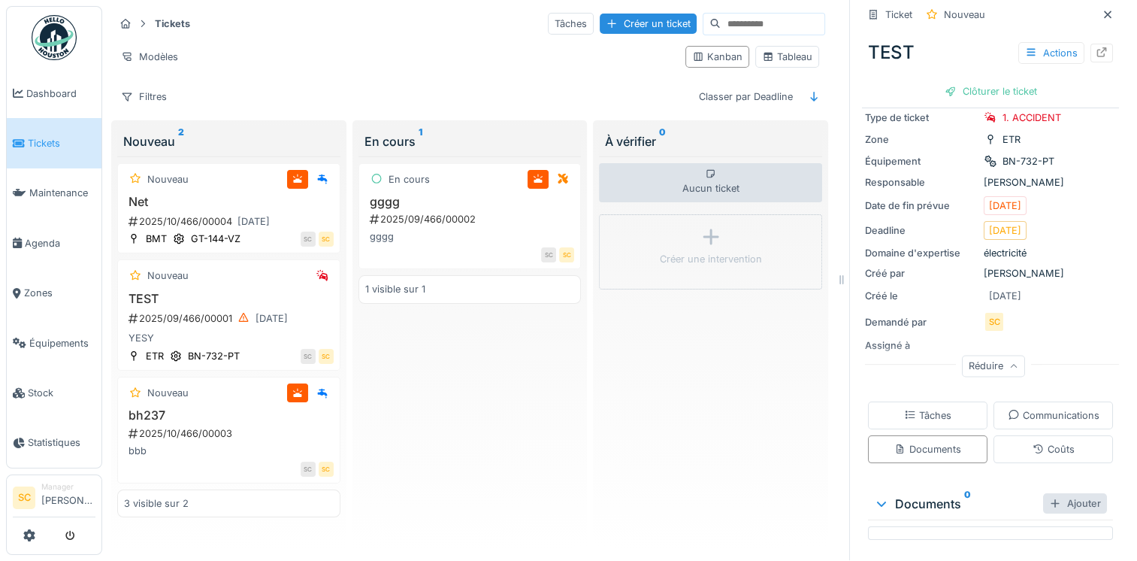
click at [1043, 493] on div "Ajouter" at bounding box center [1075, 503] width 64 height 20
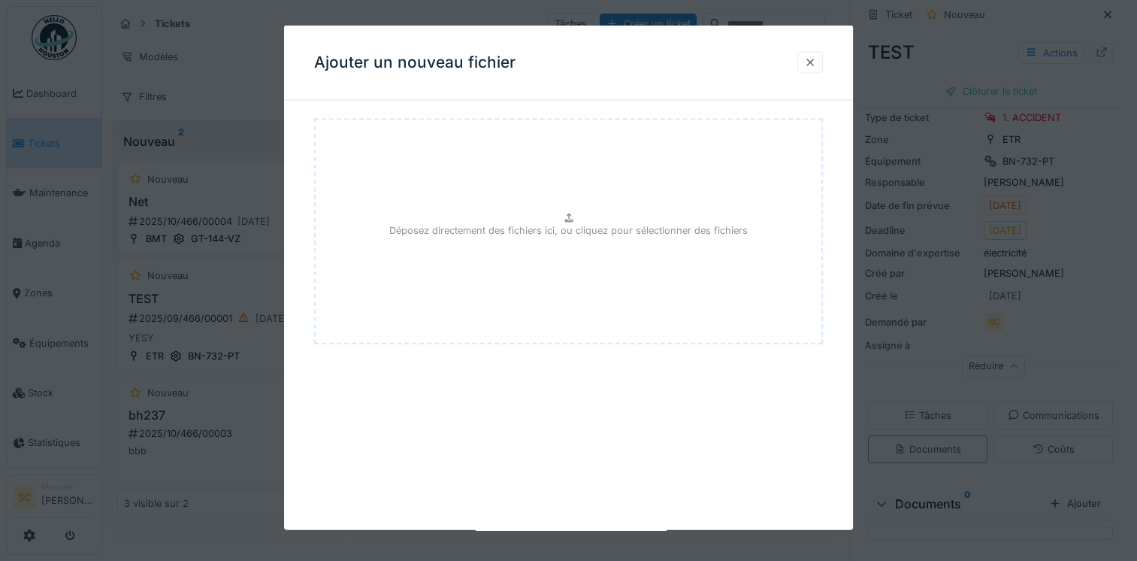
click at [810, 65] on div at bounding box center [810, 62] width 12 height 14
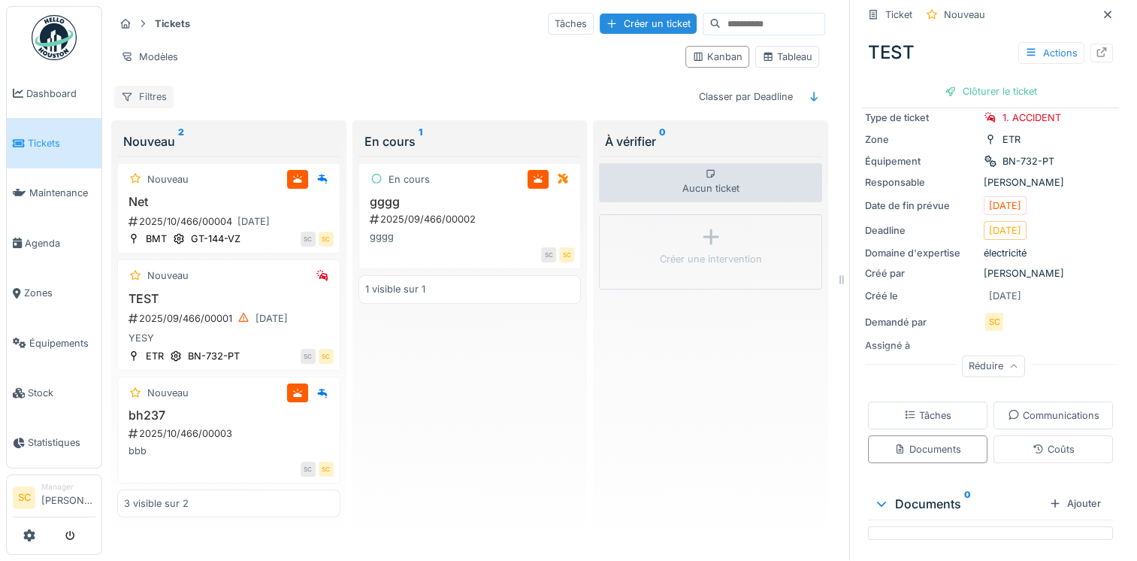
click at [162, 94] on div "Filtres" at bounding box center [143, 97] width 59 height 22
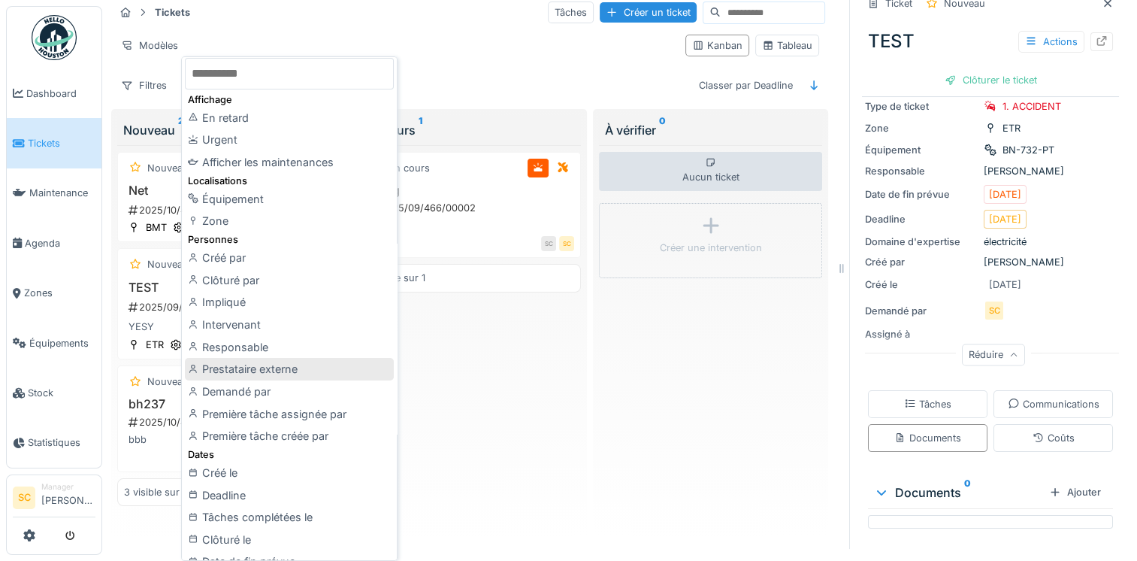
scroll to position [0, 0]
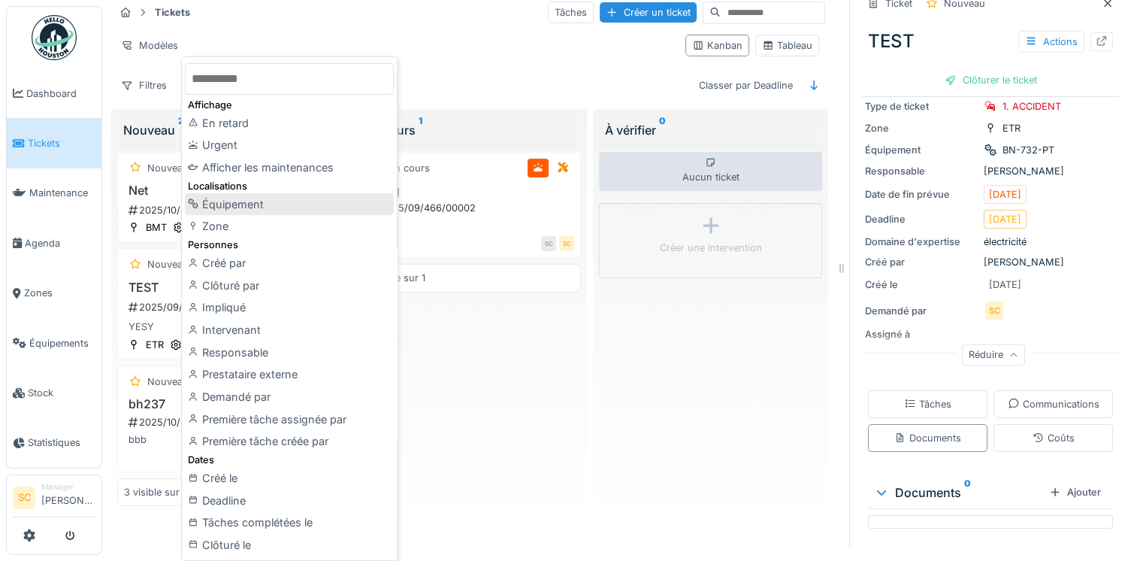
click at [292, 203] on div "Équipement" at bounding box center [289, 204] width 209 height 23
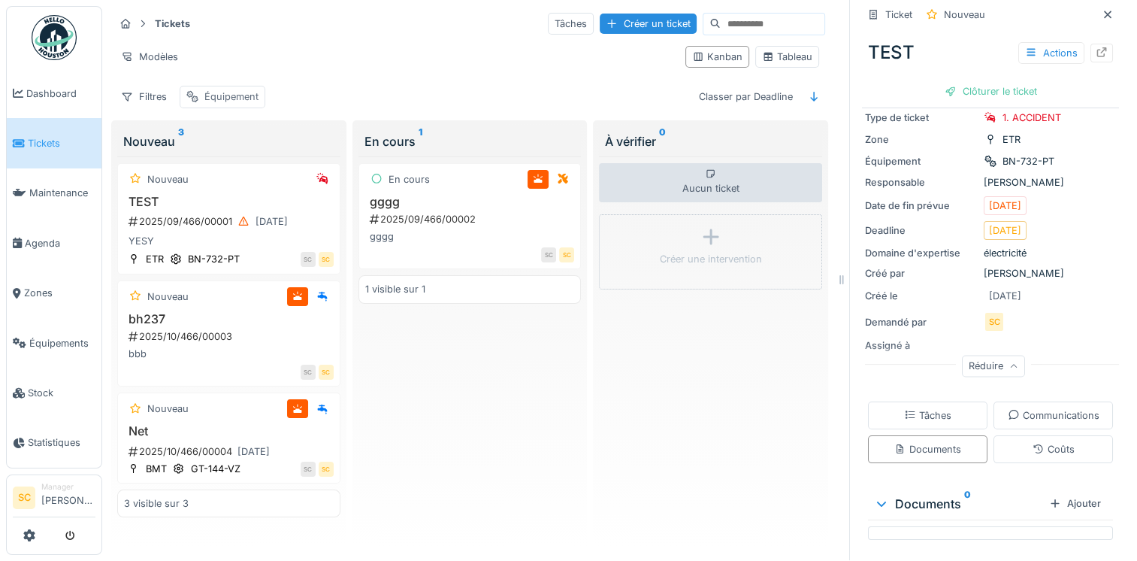
click at [205, 89] on div "Équipement" at bounding box center [231, 96] width 54 height 14
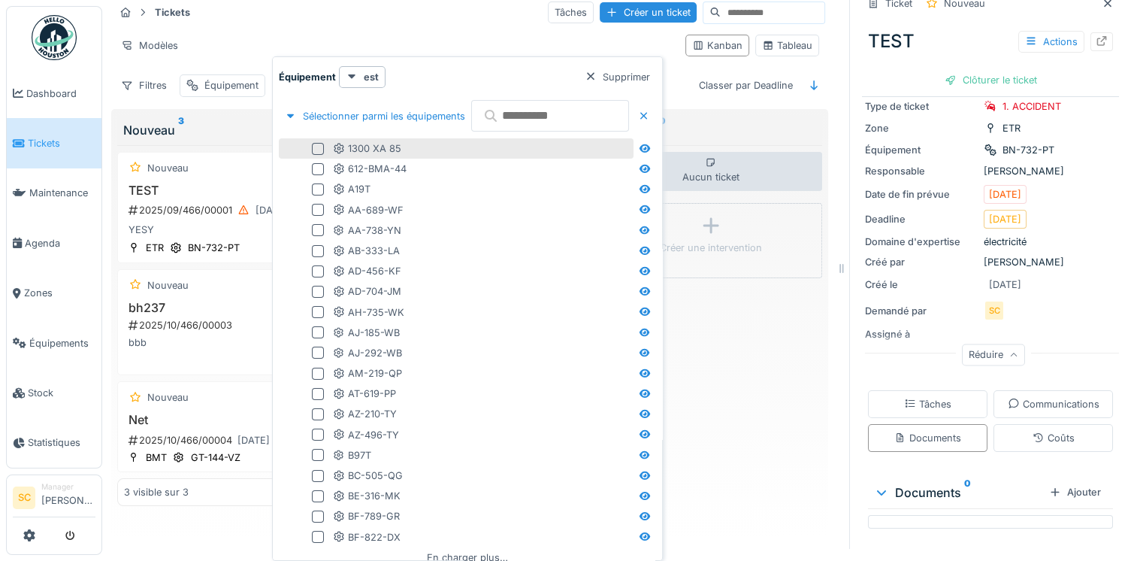
click at [316, 147] on div at bounding box center [318, 149] width 12 height 12
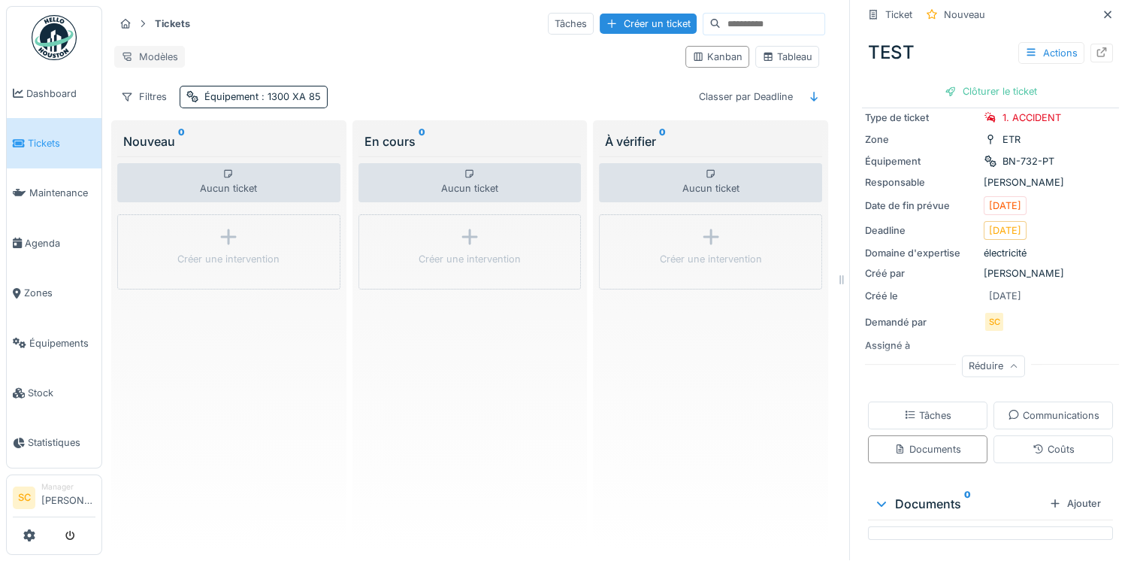
click at [174, 46] on div "Modèles" at bounding box center [149, 57] width 71 height 22
click at [177, 74] on div "Nouvelle vue" at bounding box center [181, 84] width 126 height 23
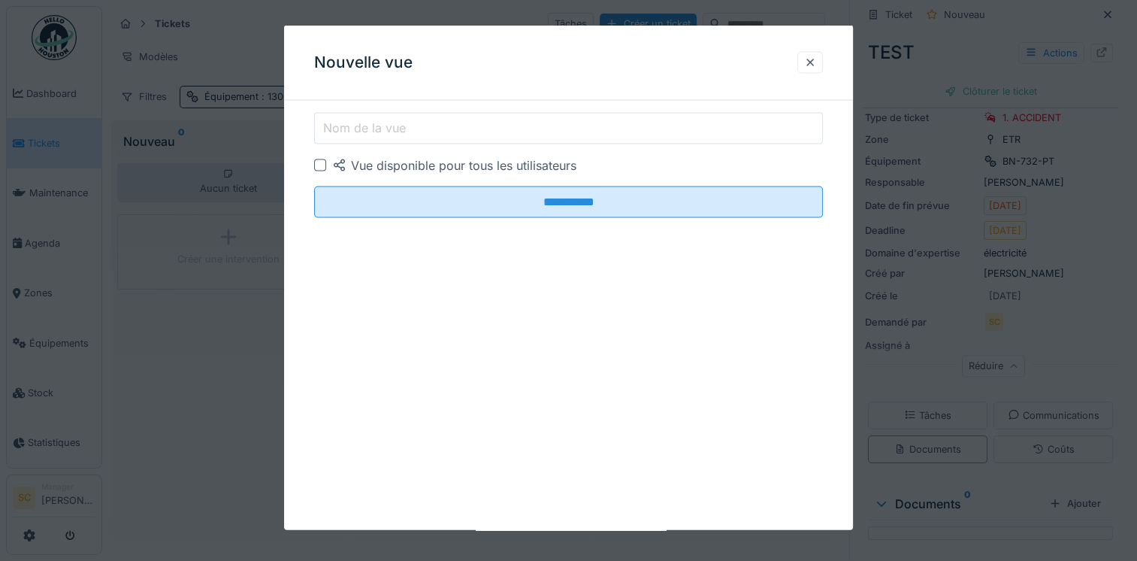
click at [478, 113] on input "Nom de la vue" at bounding box center [568, 129] width 509 height 32
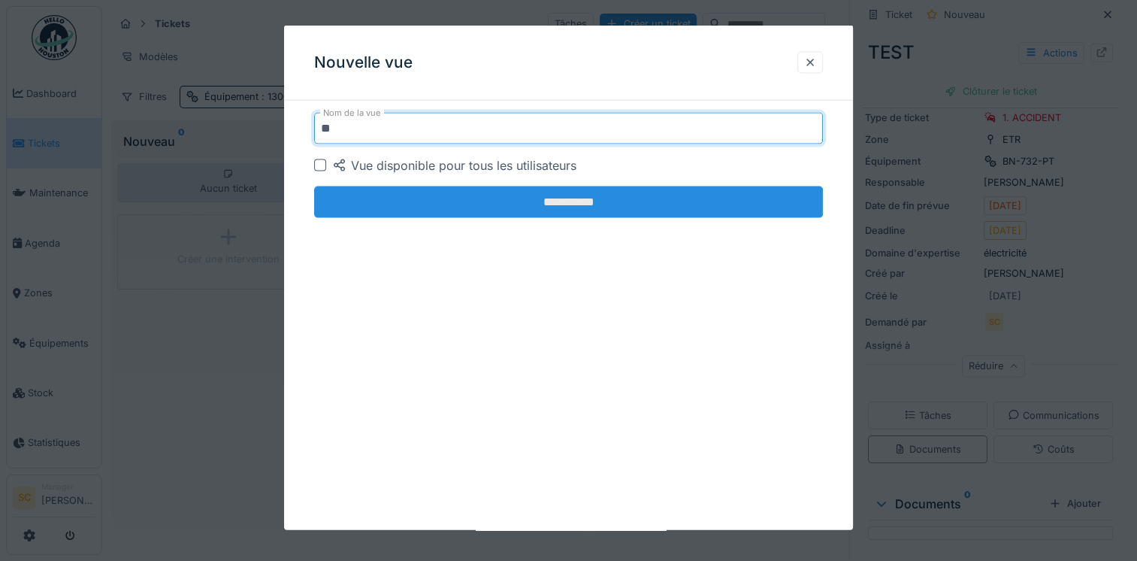
type input "**"
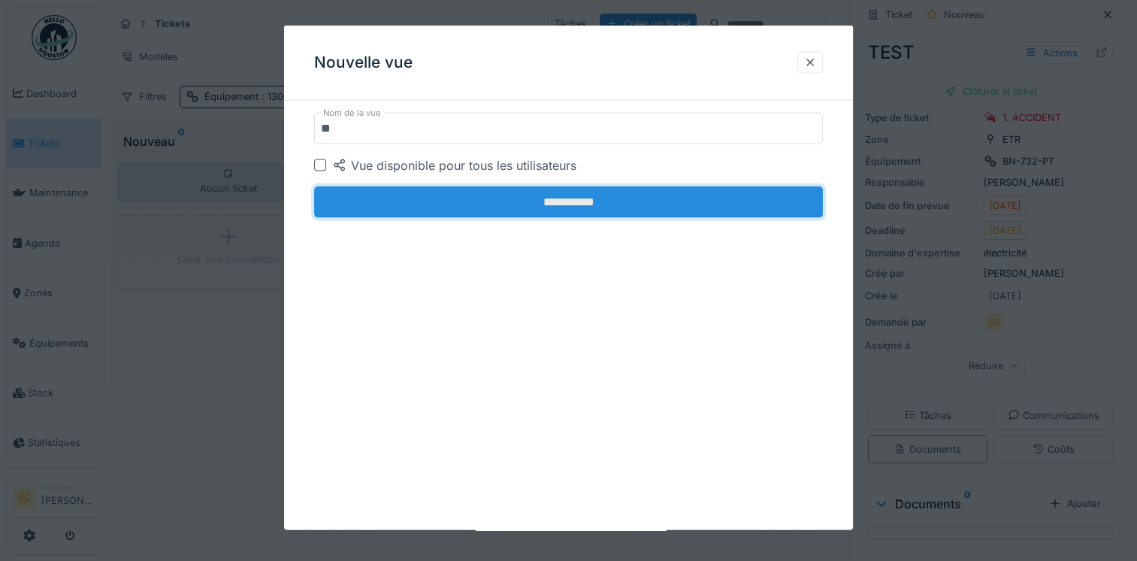
click at [551, 200] on input "**********" at bounding box center [568, 202] width 509 height 32
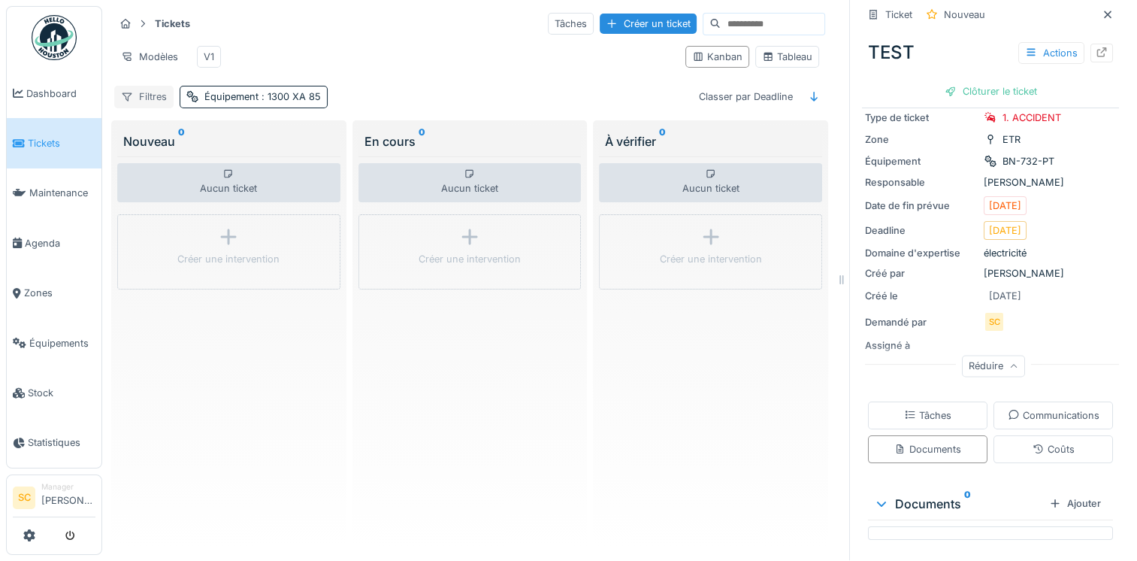
click at [146, 88] on div "Filtres" at bounding box center [143, 97] width 59 height 22
click at [234, 98] on div "Équipement : 1300 XA 85" at bounding box center [262, 96] width 116 height 14
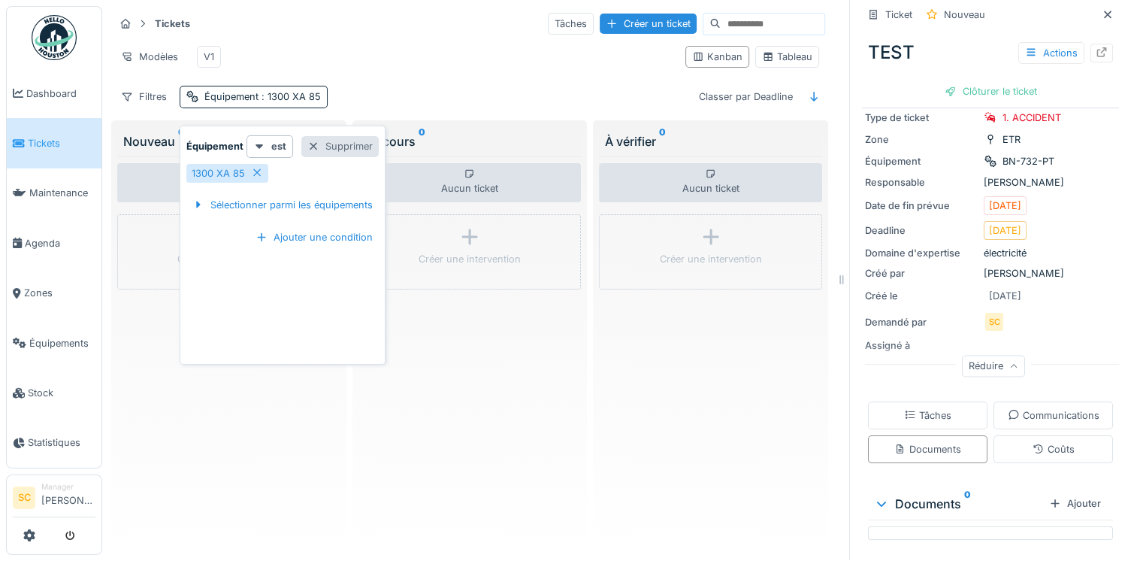
click at [343, 136] on div "Supprimer" at bounding box center [339, 146] width 77 height 20
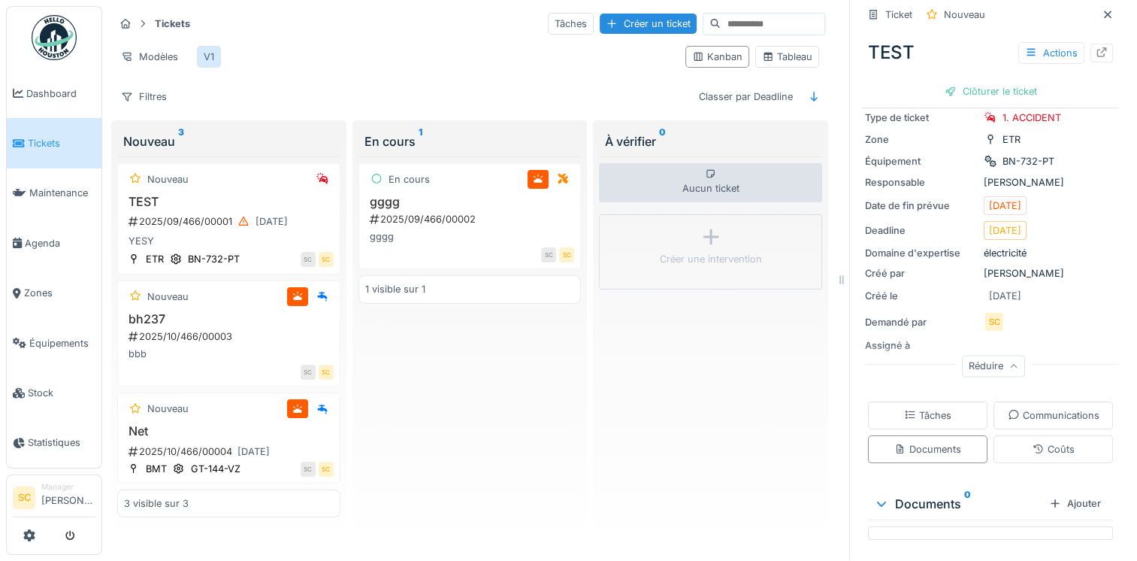
click at [210, 50] on div "V1" at bounding box center [209, 57] width 11 height 14
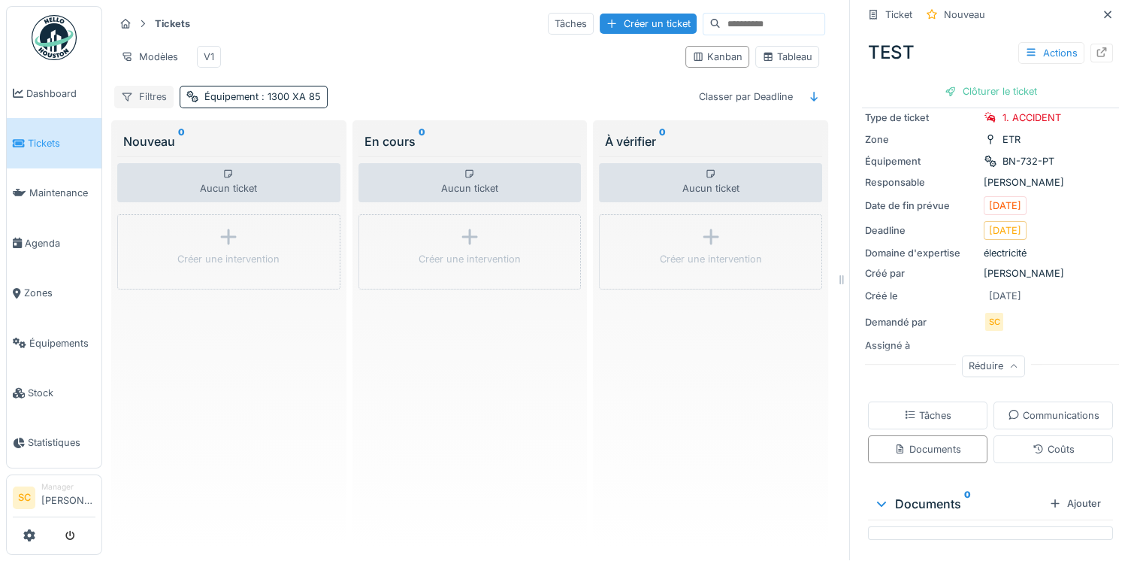
click at [120, 95] on div "Filtres" at bounding box center [143, 97] width 59 height 22
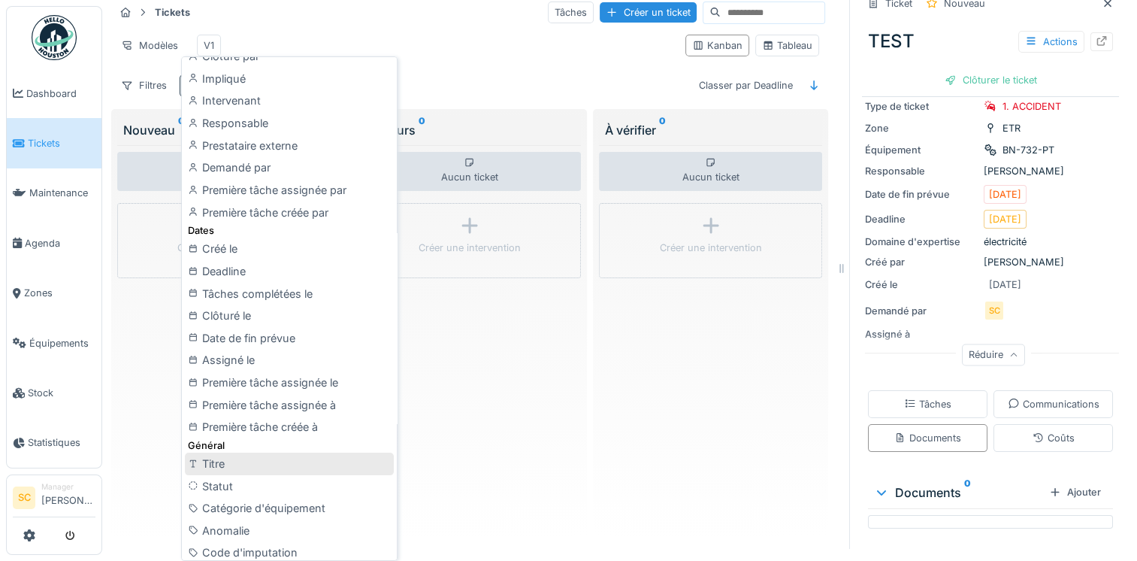
scroll to position [225, 0]
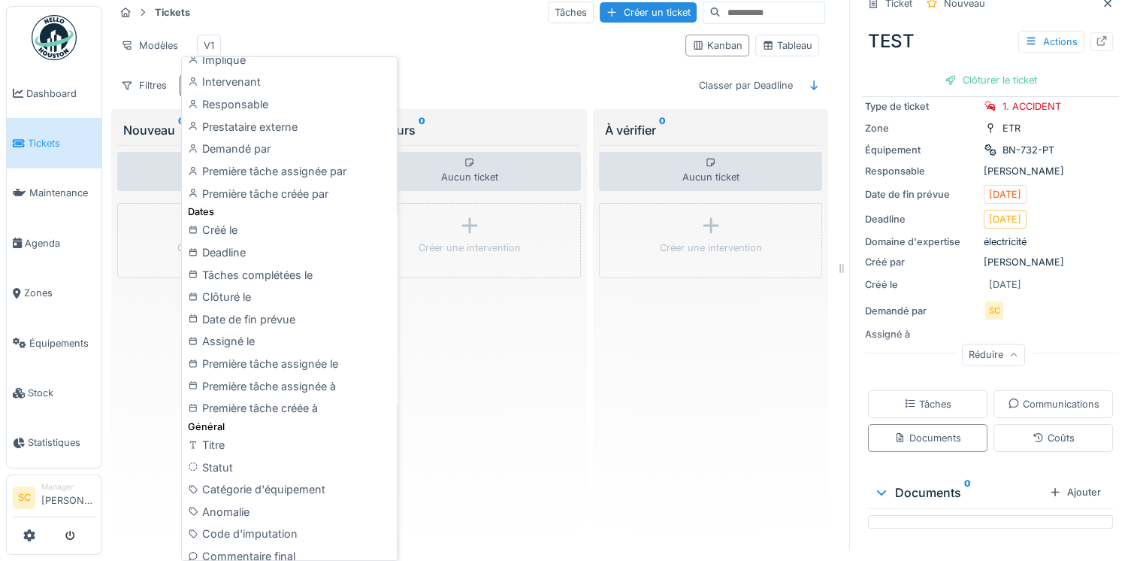
click at [459, 56] on div "Modèles V1" at bounding box center [393, 46] width 559 height 34
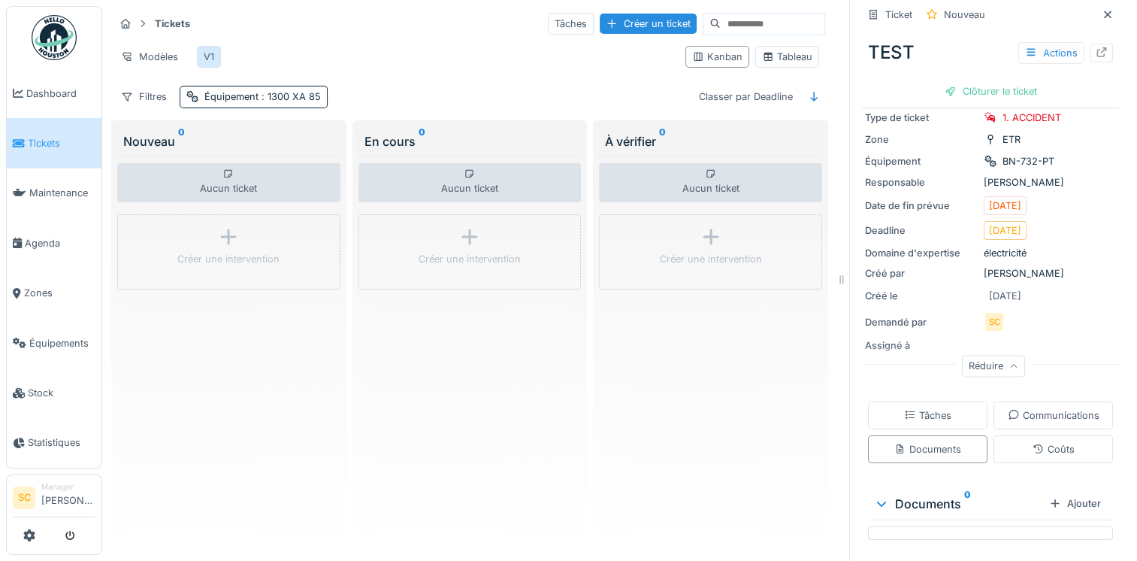
click at [204, 50] on div "V1" at bounding box center [209, 57] width 11 height 14
click at [133, 102] on div "Filtres" at bounding box center [143, 97] width 59 height 22
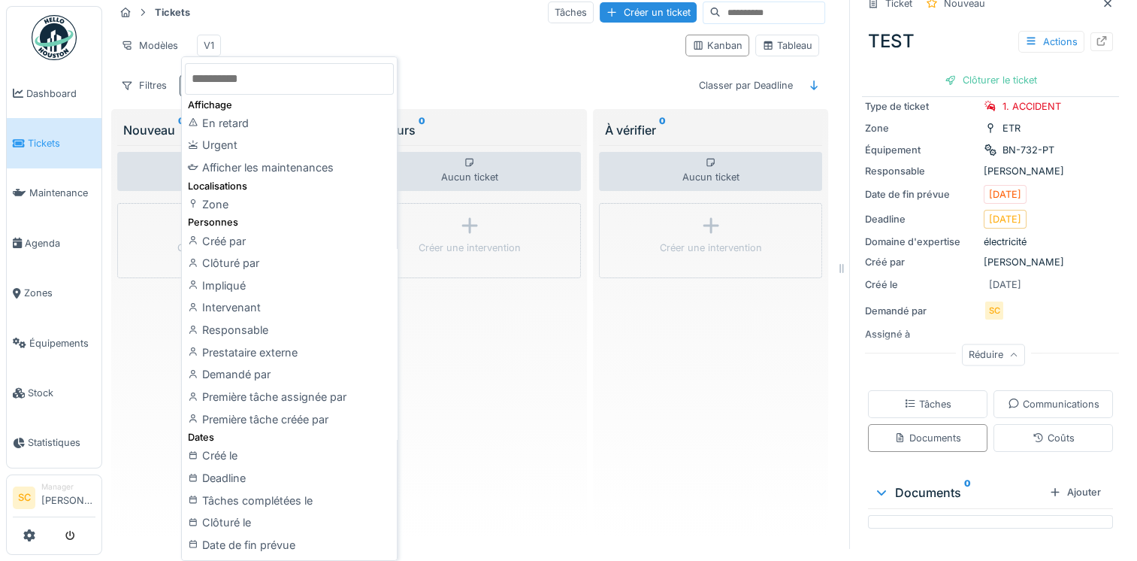
click at [254, 29] on div "Modèles V1" at bounding box center [393, 46] width 559 height 34
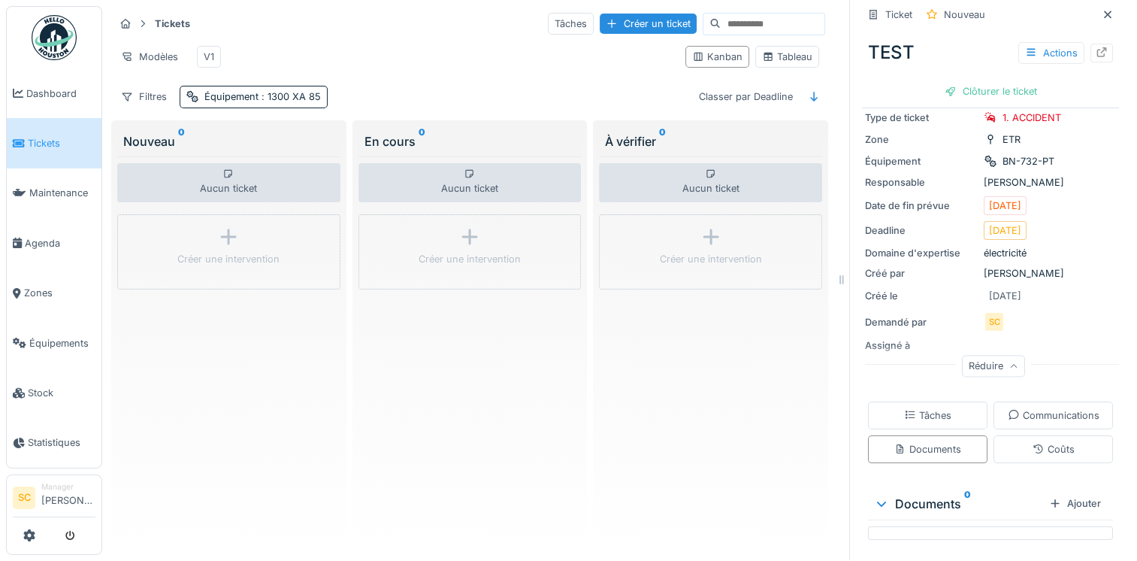
click at [276, 40] on div "Modèles V1" at bounding box center [393, 57] width 559 height 34
click at [129, 89] on div at bounding box center [127, 96] width 12 height 14
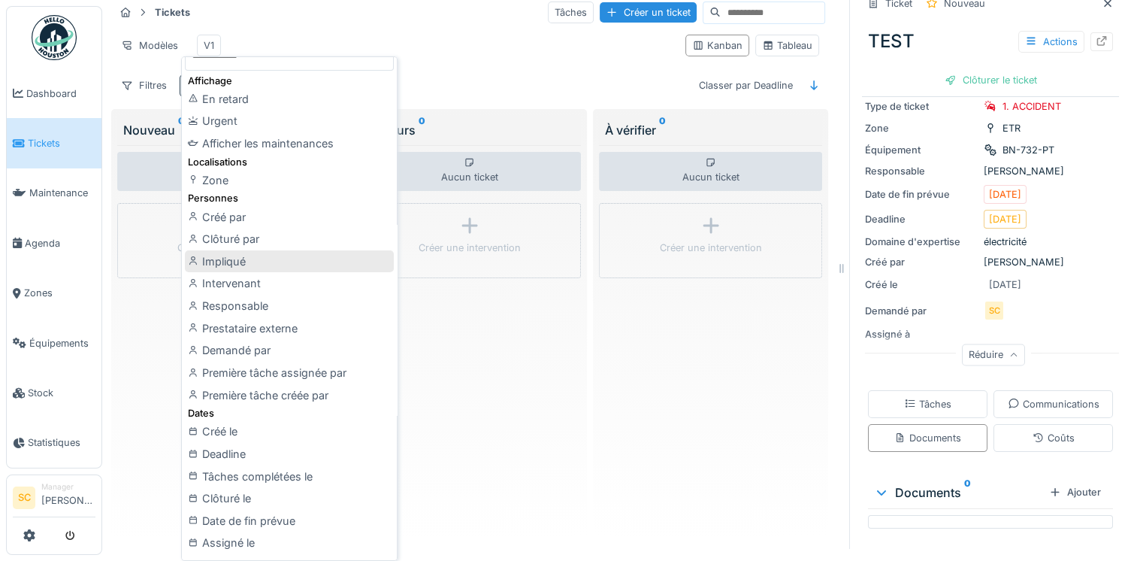
scroll to position [0, 0]
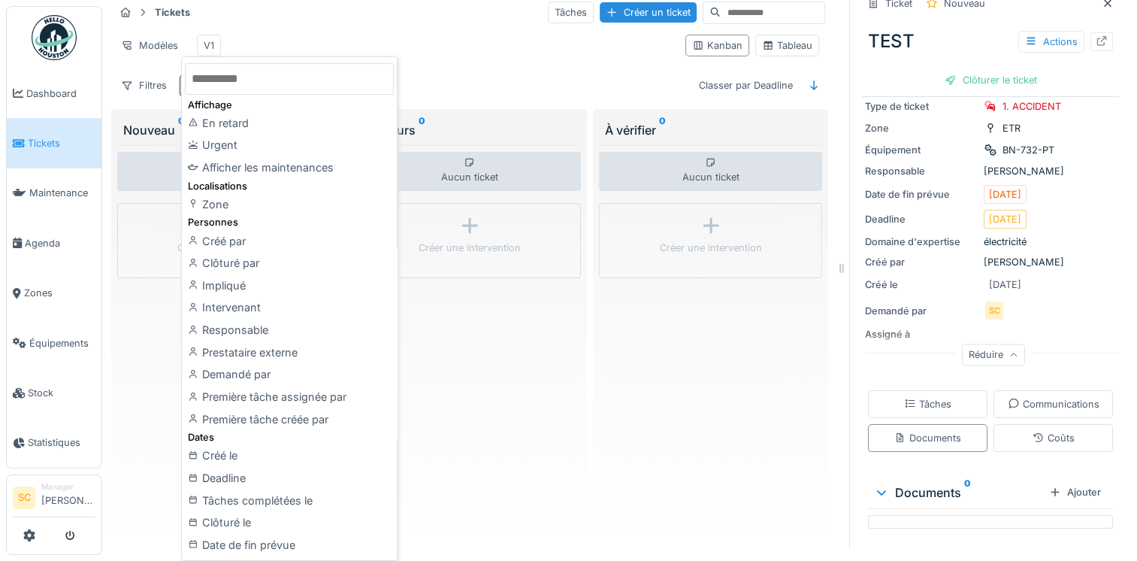
click at [715, 62] on div "Kanban Tableau" at bounding box center [752, 46] width 146 height 34
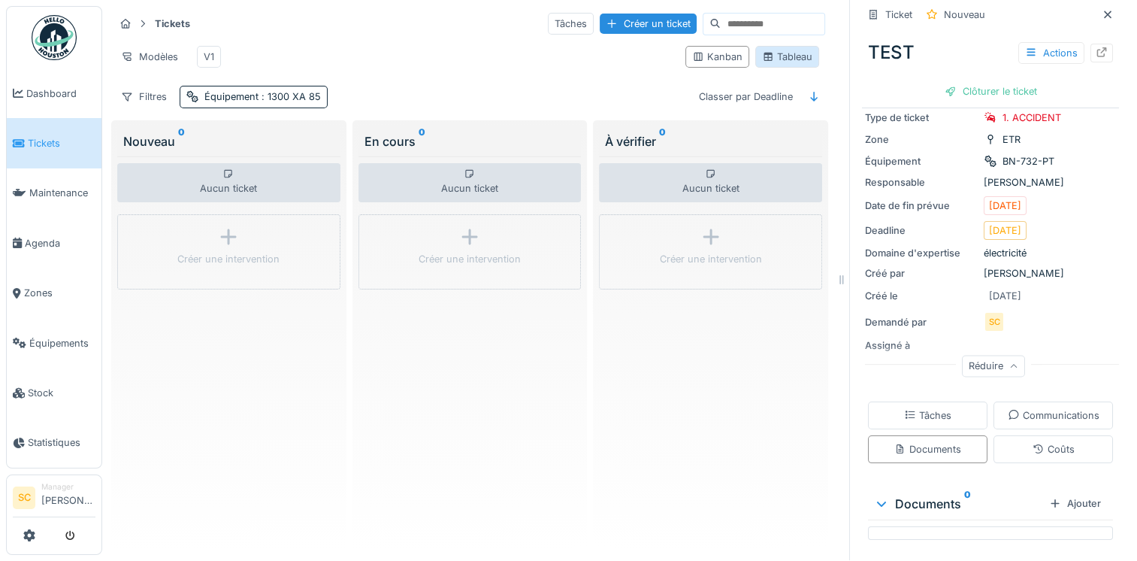
click at [777, 56] on div "Tableau" at bounding box center [787, 57] width 50 height 14
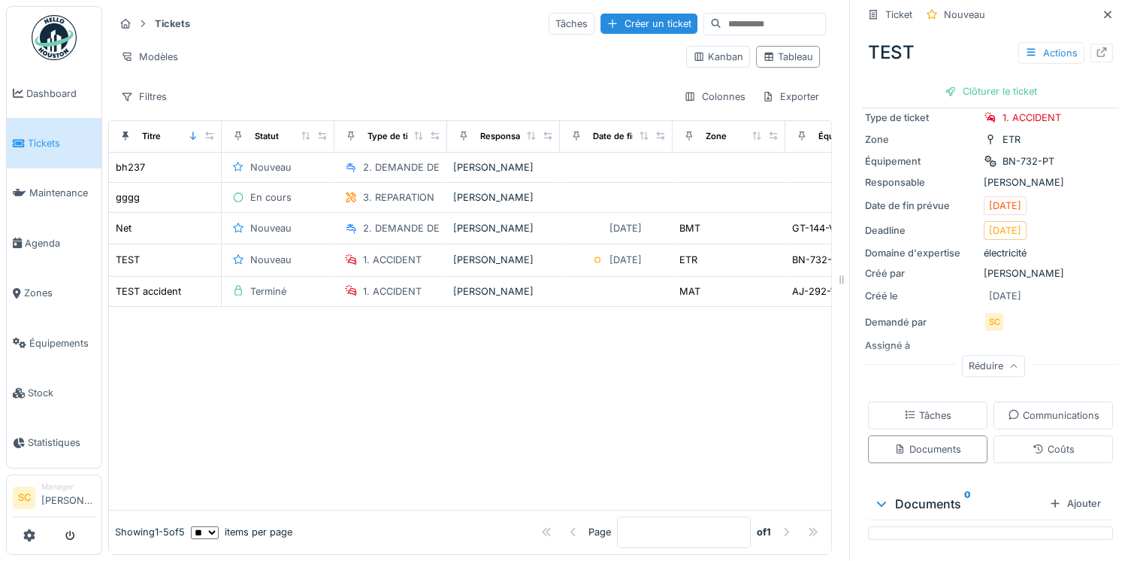
click at [45, 136] on span "Tickets" at bounding box center [62, 143] width 68 height 14
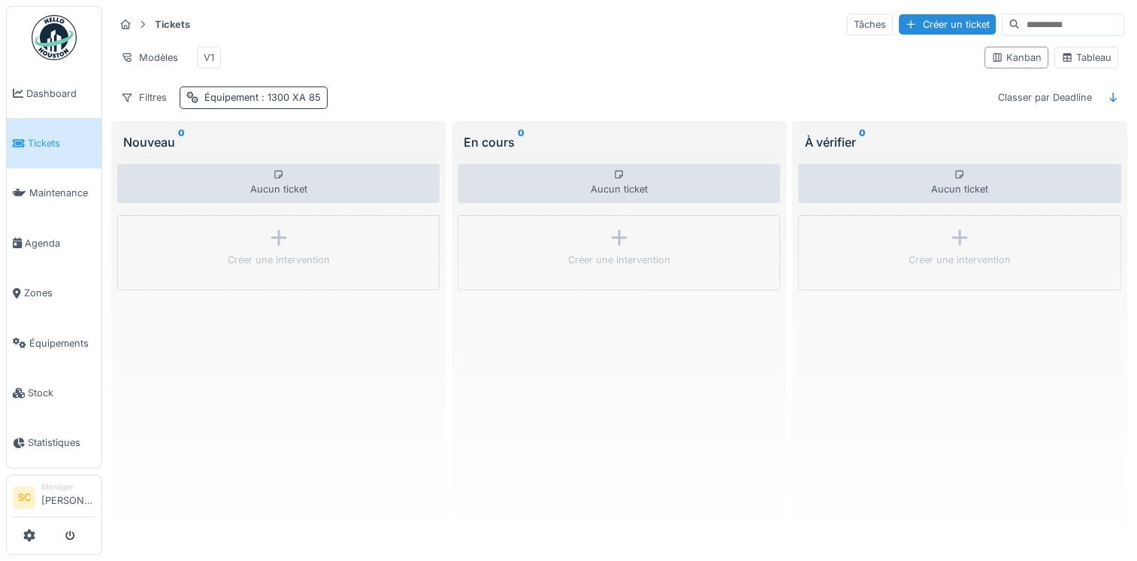
click at [240, 104] on div "Équipement : 1300 XA 85" at bounding box center [262, 97] width 116 height 14
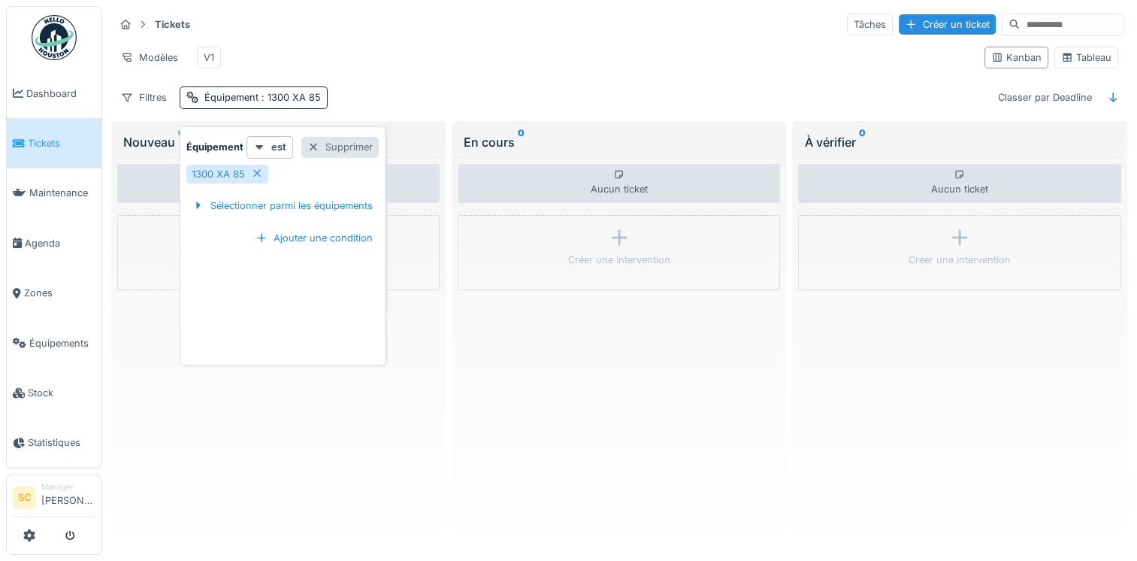
click at [325, 147] on div "Supprimer" at bounding box center [339, 147] width 77 height 20
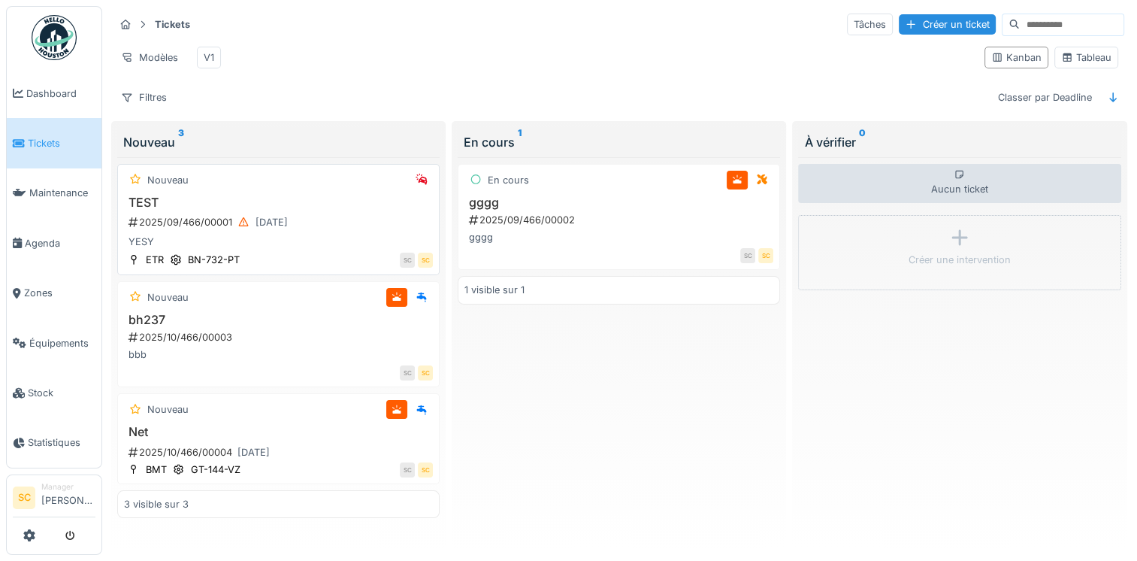
click at [346, 224] on div "2025/09/466/00001 [DATE]" at bounding box center [280, 222] width 306 height 19
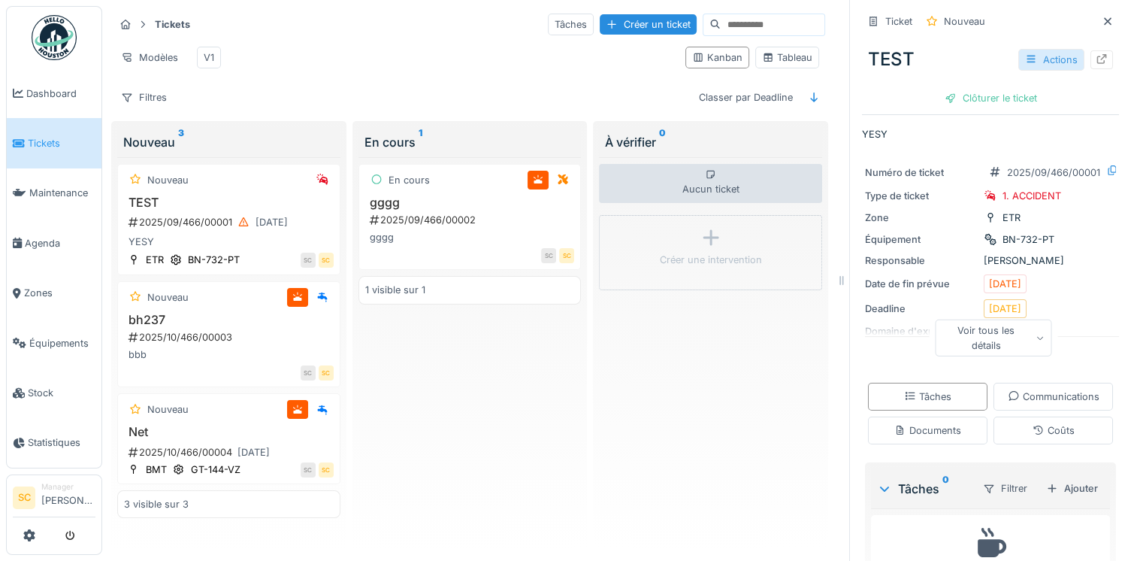
click at [1045, 64] on div "Actions" at bounding box center [1051, 60] width 66 height 22
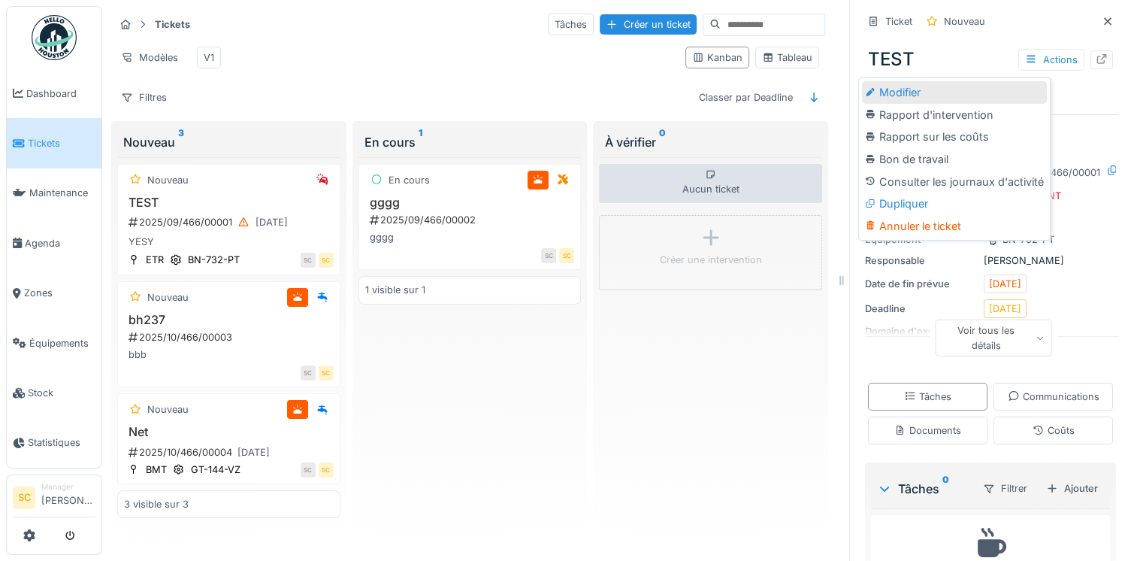
drag, startPoint x: 971, startPoint y: 93, endPoint x: 954, endPoint y: 92, distance: 17.4
click at [954, 92] on div "Modifier" at bounding box center [954, 92] width 185 height 23
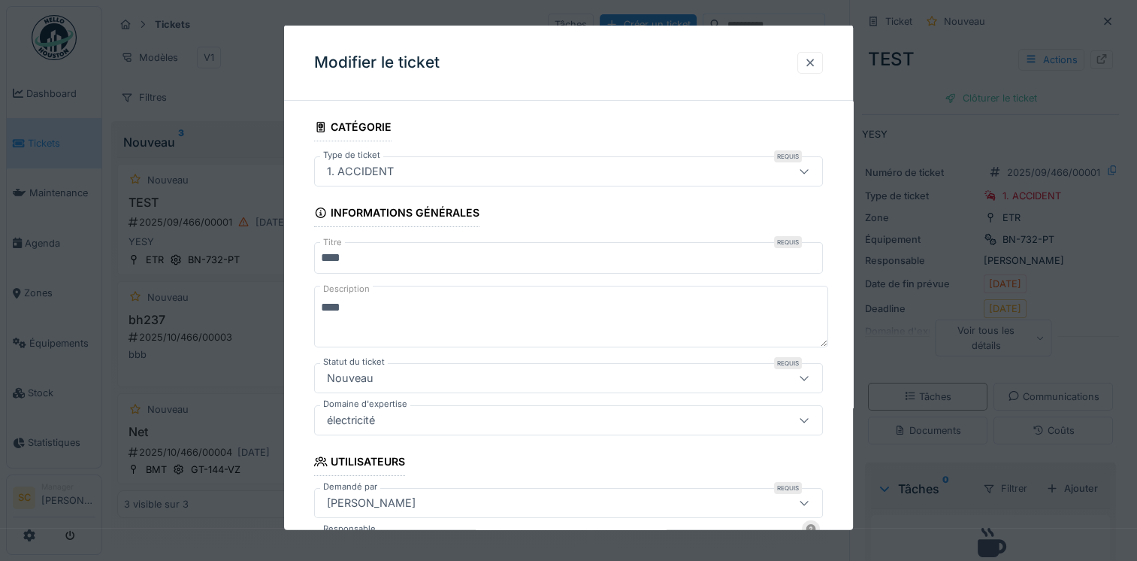
click at [803, 56] on div at bounding box center [810, 62] width 26 height 22
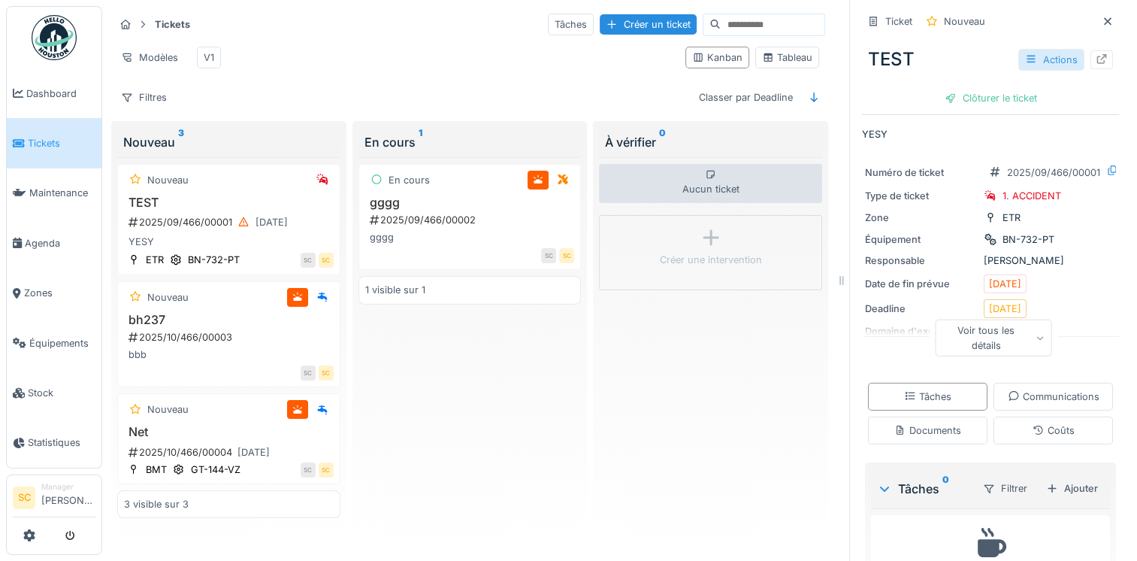
click at [1025, 65] on div at bounding box center [1031, 60] width 12 height 14
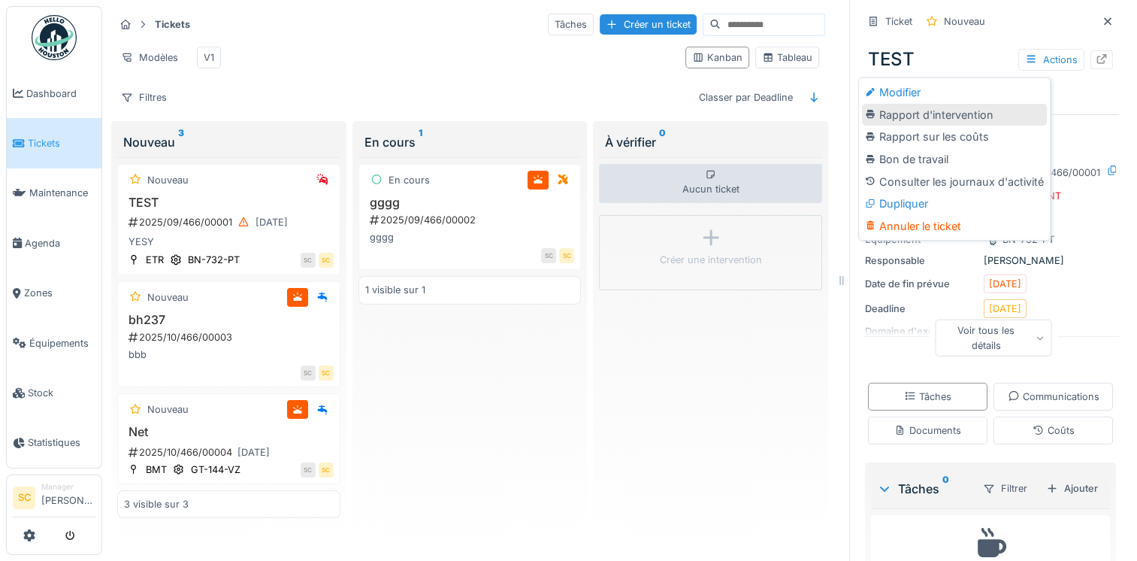
click at [948, 121] on div "Rapport d'intervention" at bounding box center [954, 115] width 185 height 23
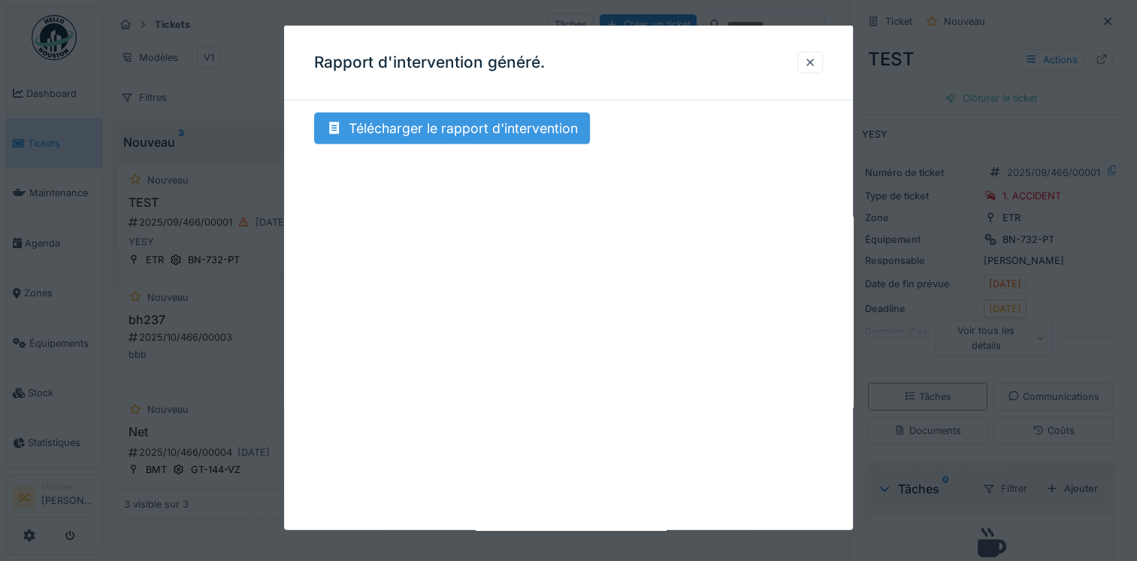
click at [383, 132] on div "Télécharger le rapport d'intervention" at bounding box center [452, 129] width 276 height 32
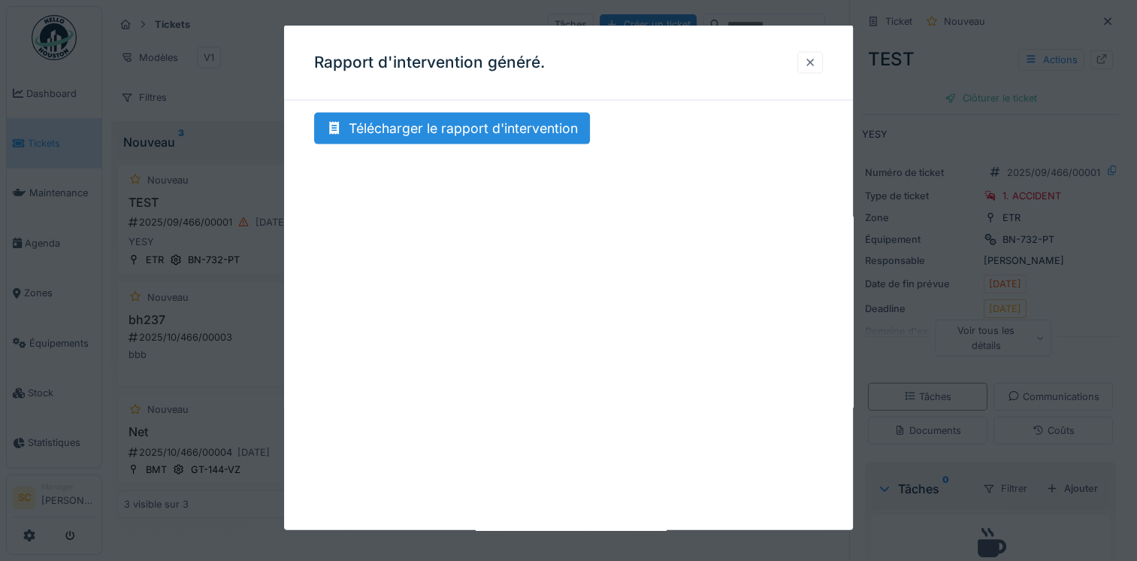
click at [816, 62] on div at bounding box center [810, 62] width 12 height 14
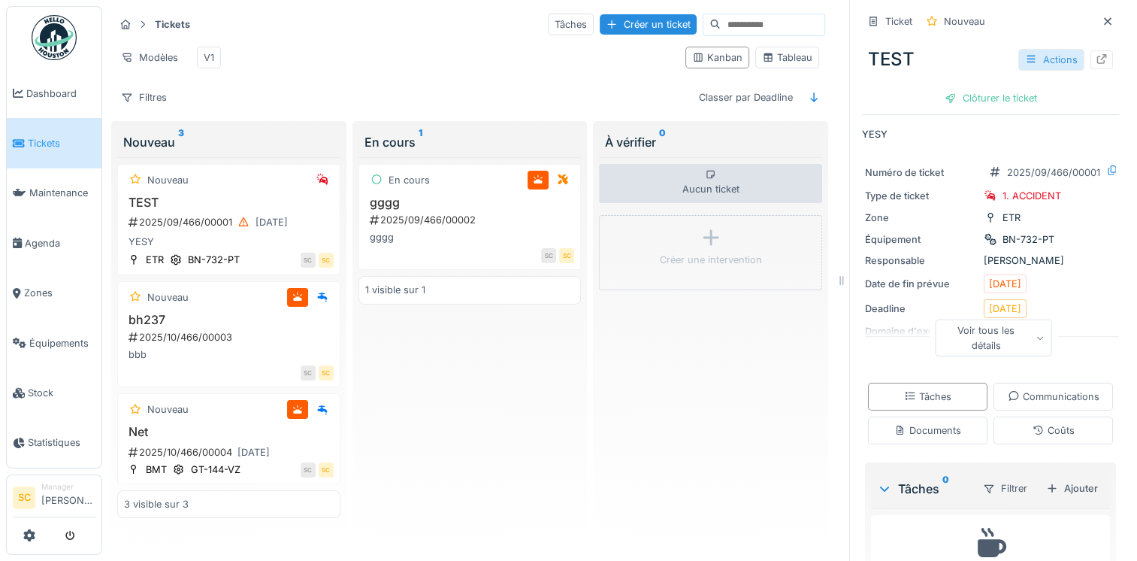
click at [1018, 56] on div "Actions" at bounding box center [1051, 60] width 66 height 22
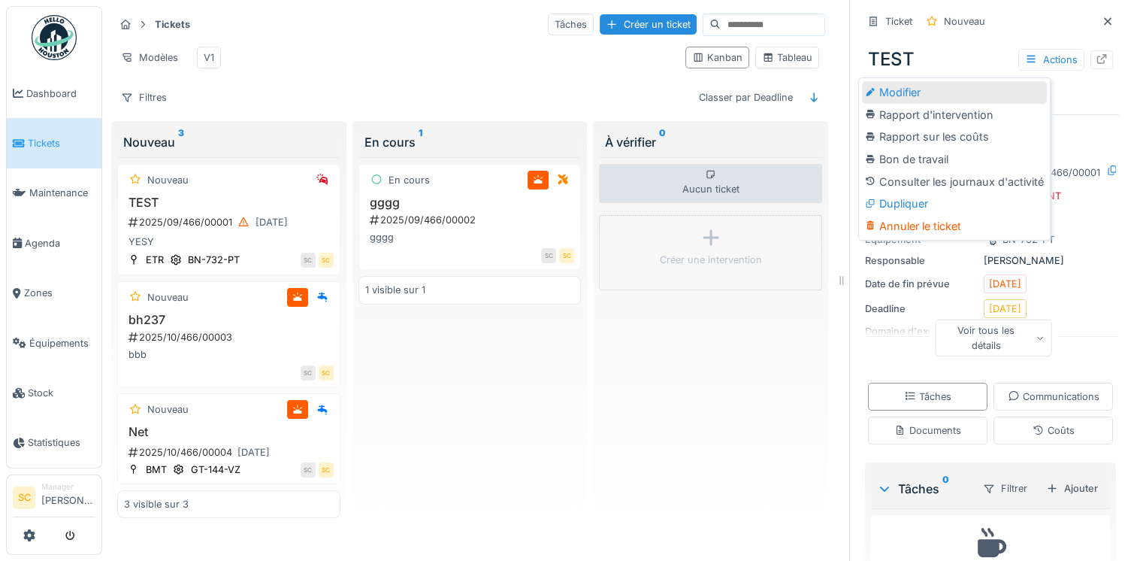
click at [1006, 87] on div "Modifier" at bounding box center [954, 92] width 185 height 23
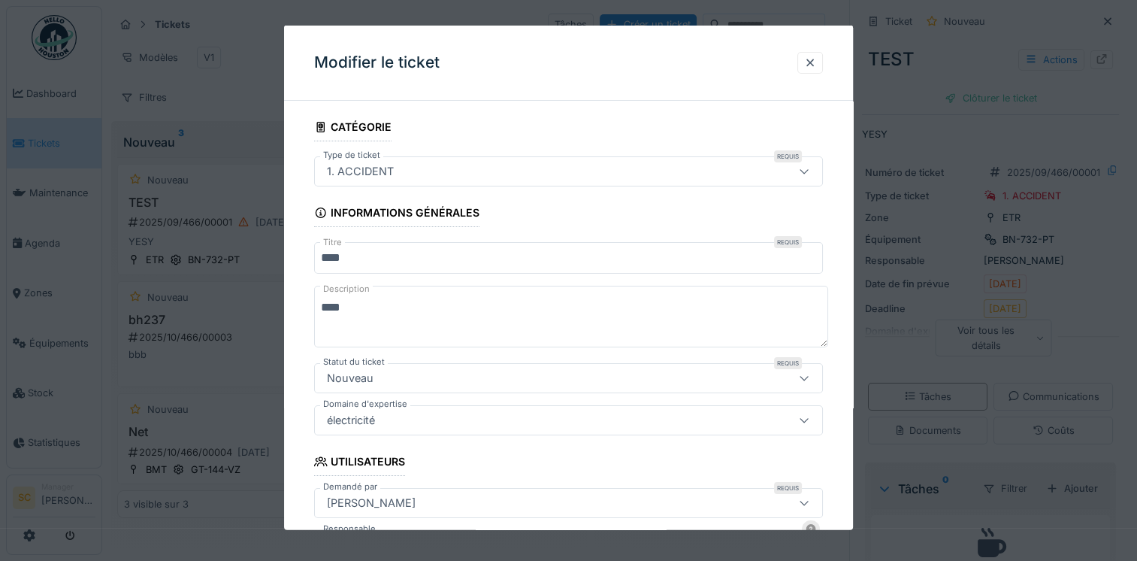
scroll to position [225, 0]
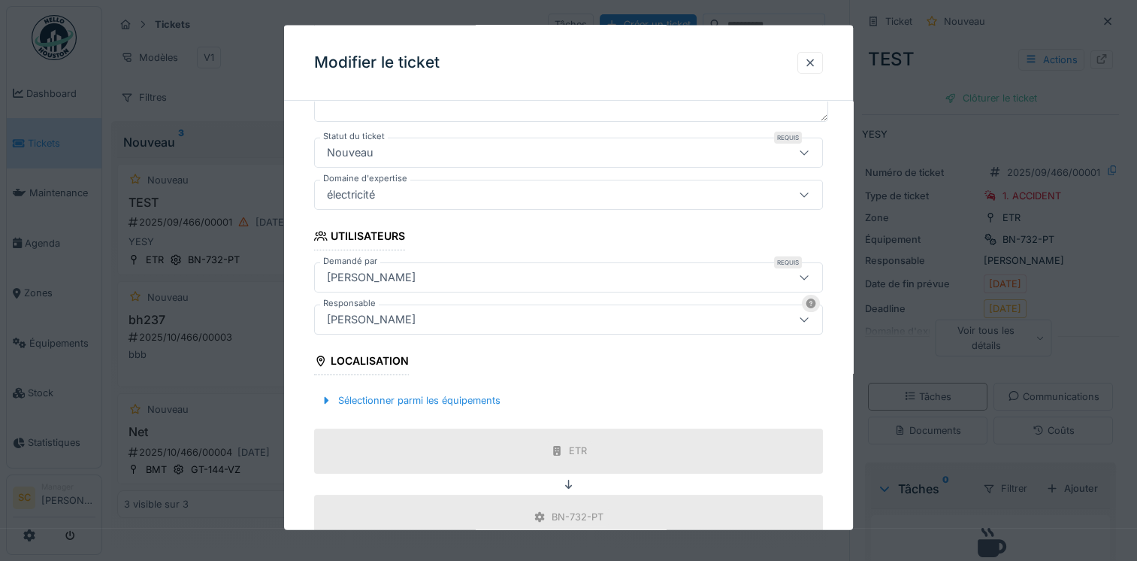
click at [447, 323] on div "[PERSON_NAME]" at bounding box center [538, 319] width 434 height 17
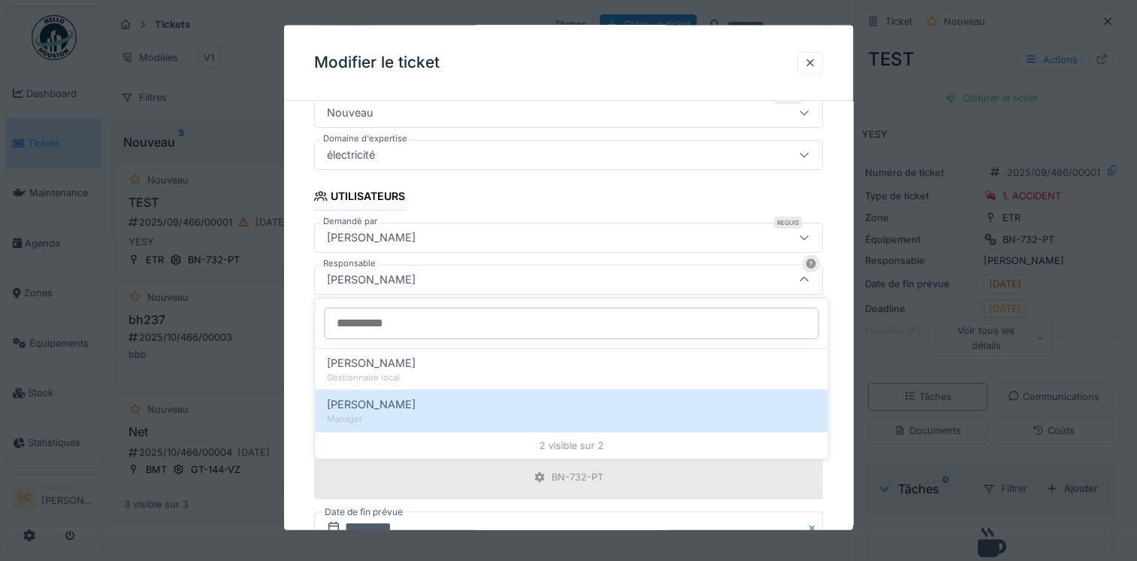
drag, startPoint x: 380, startPoint y: 369, endPoint x: 519, endPoint y: 383, distance: 140.5
click at [380, 370] on div "Hugo Couet Gestionnaire local" at bounding box center [571, 368] width 513 height 41
type input "*****"
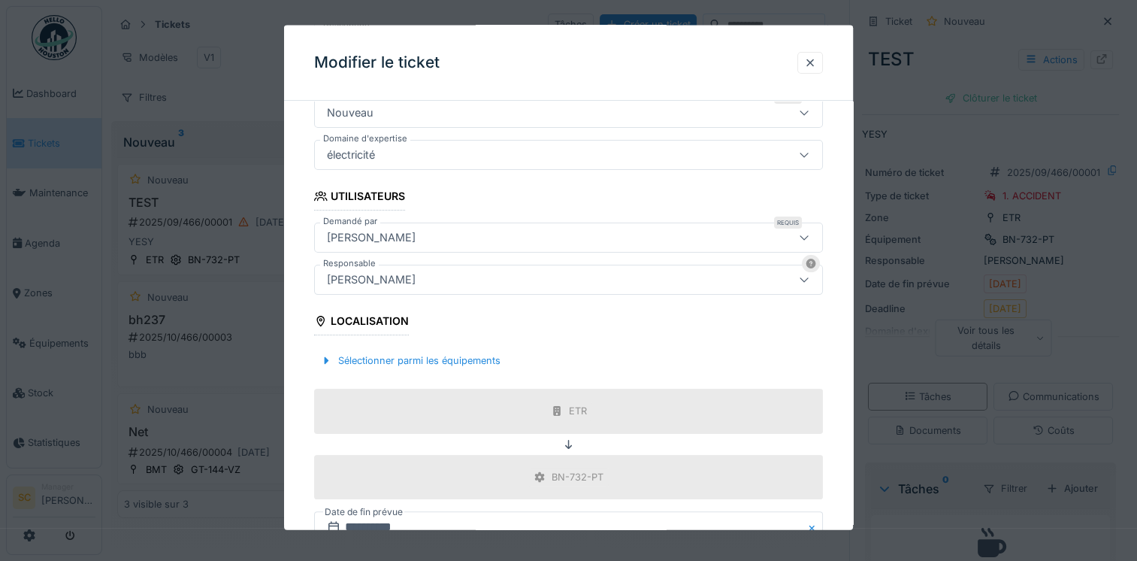
scroll to position [403, 0]
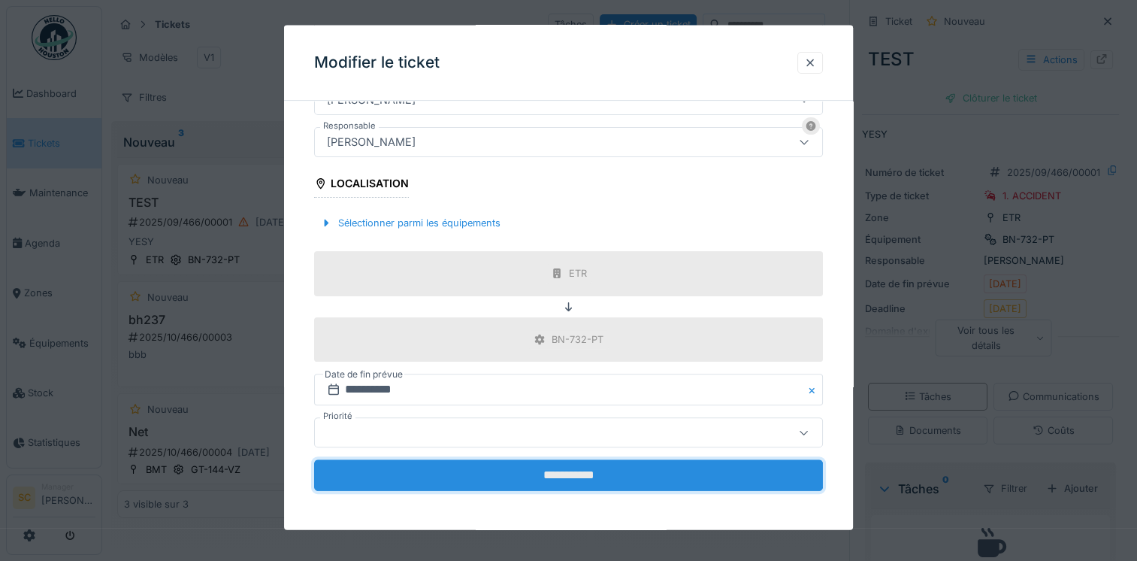
click at [701, 464] on input "**********" at bounding box center [568, 475] width 509 height 32
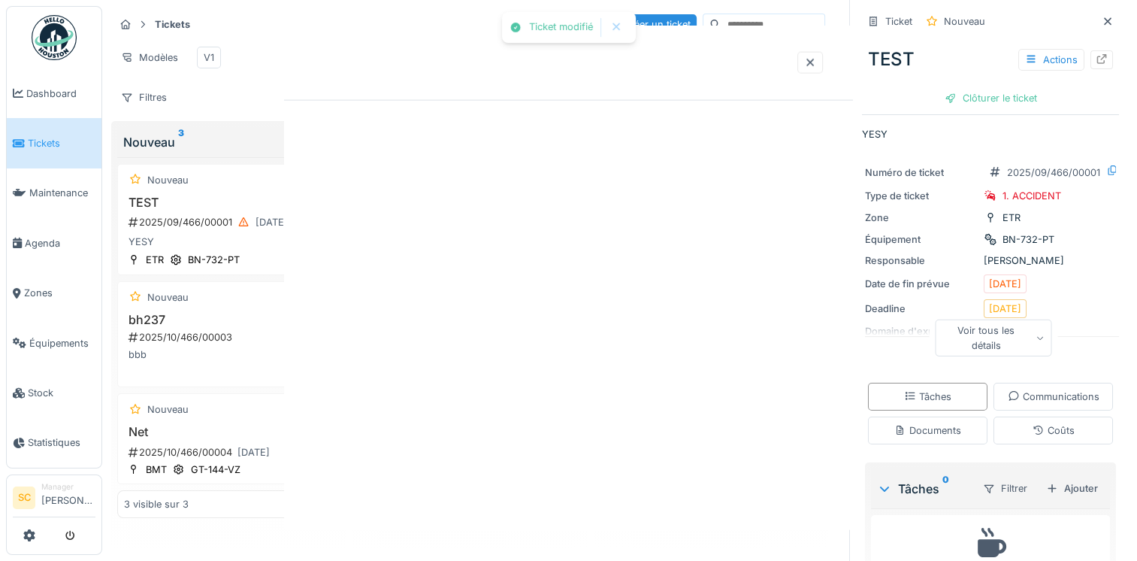
scroll to position [0, 0]
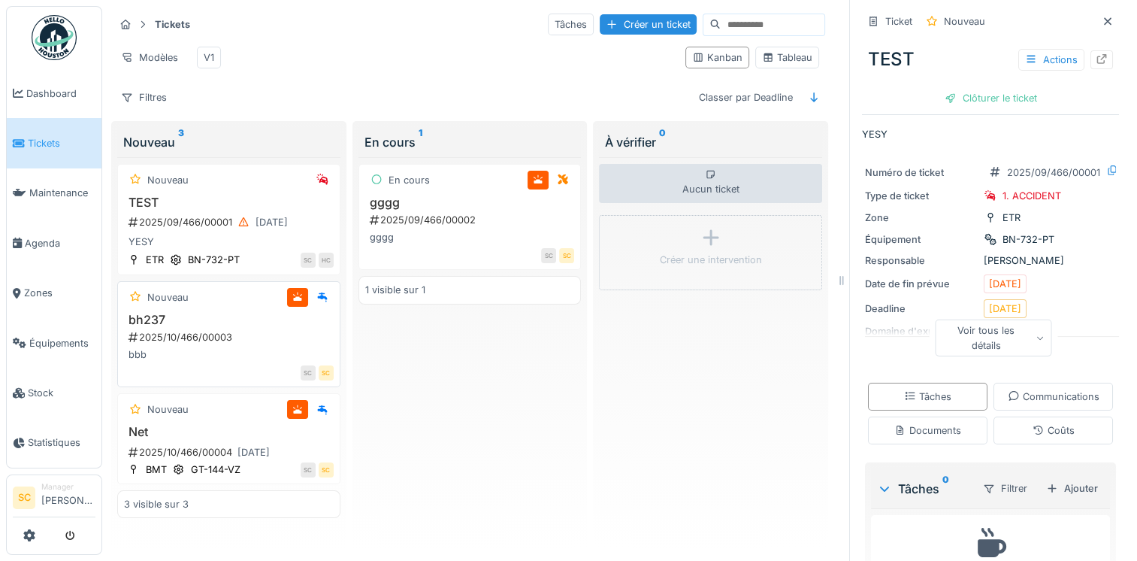
click at [248, 307] on div "Nouveau" at bounding box center [229, 297] width 210 height 19
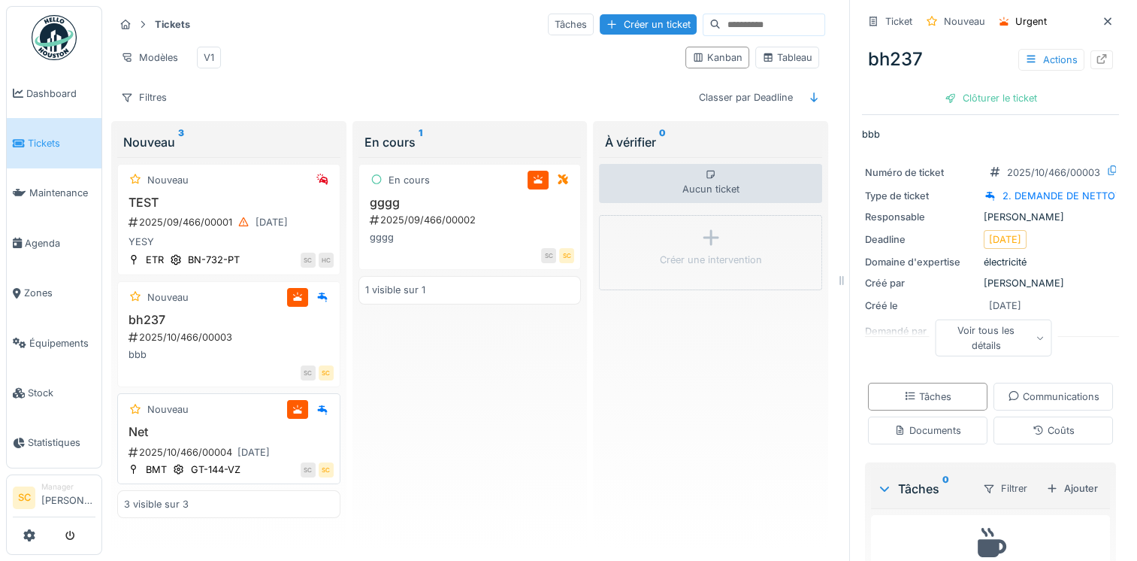
click at [180, 429] on div "Nouveau Net 2025/10/466/00004 23/10/2025 BMT GT-144-VZ SC SC" at bounding box center [228, 438] width 223 height 91
click at [147, 327] on h3 "bh237" at bounding box center [229, 320] width 210 height 14
click at [1039, 66] on div "Actions" at bounding box center [1051, 60] width 66 height 22
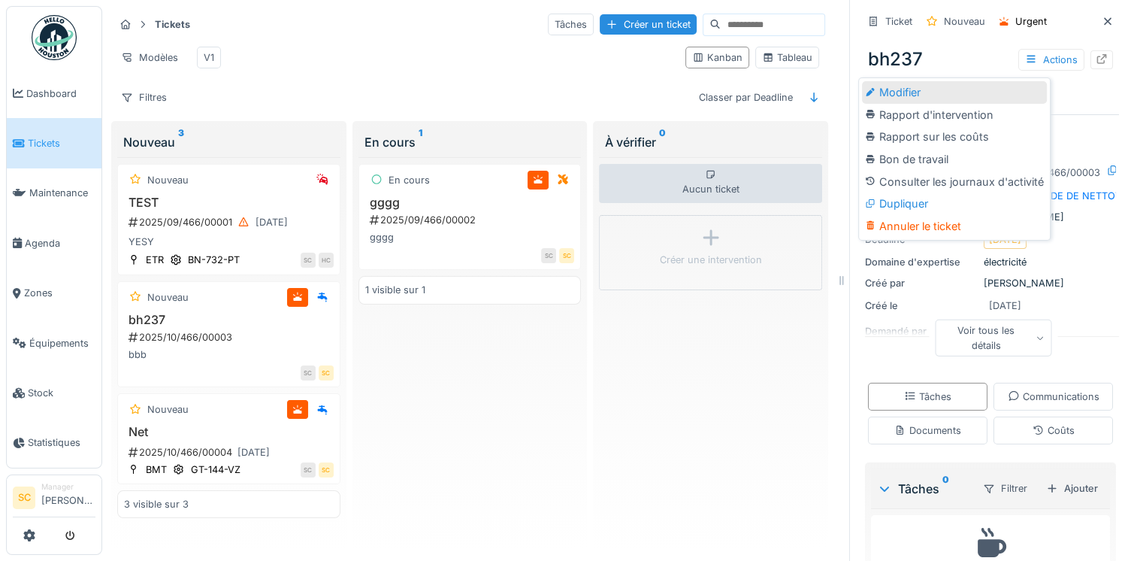
click at [981, 99] on div "Modifier" at bounding box center [954, 92] width 185 height 23
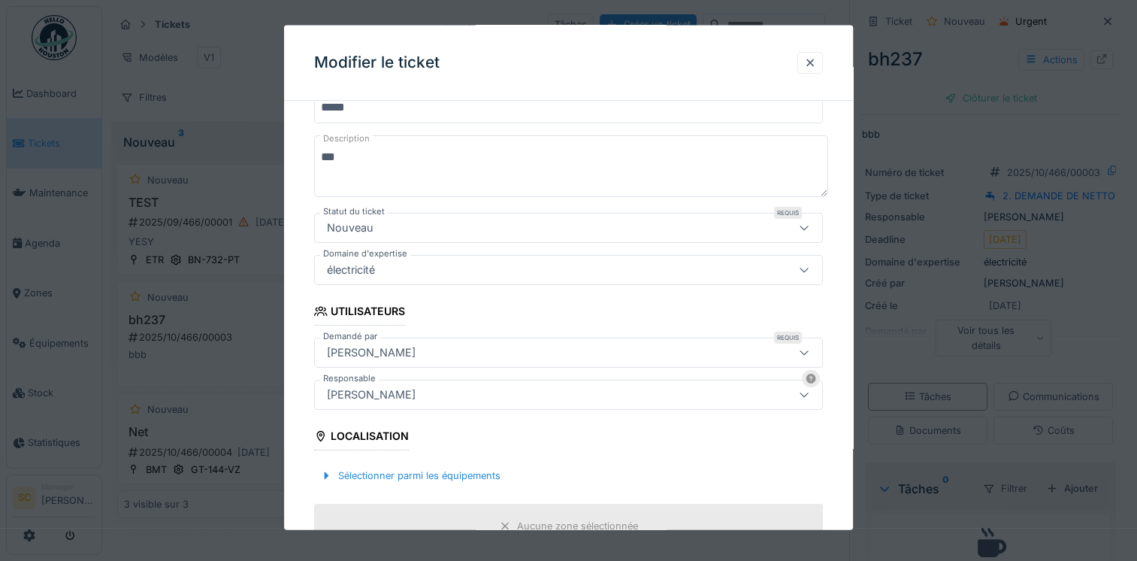
click at [382, 228] on div "Nouveau" at bounding box center [538, 227] width 434 height 17
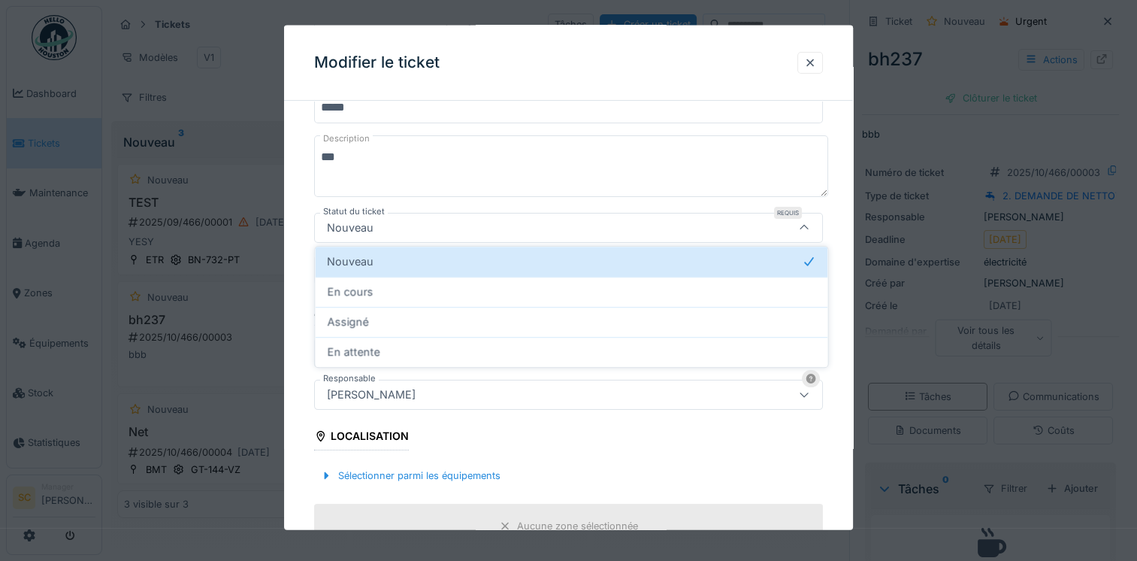
scroll to position [99, 0]
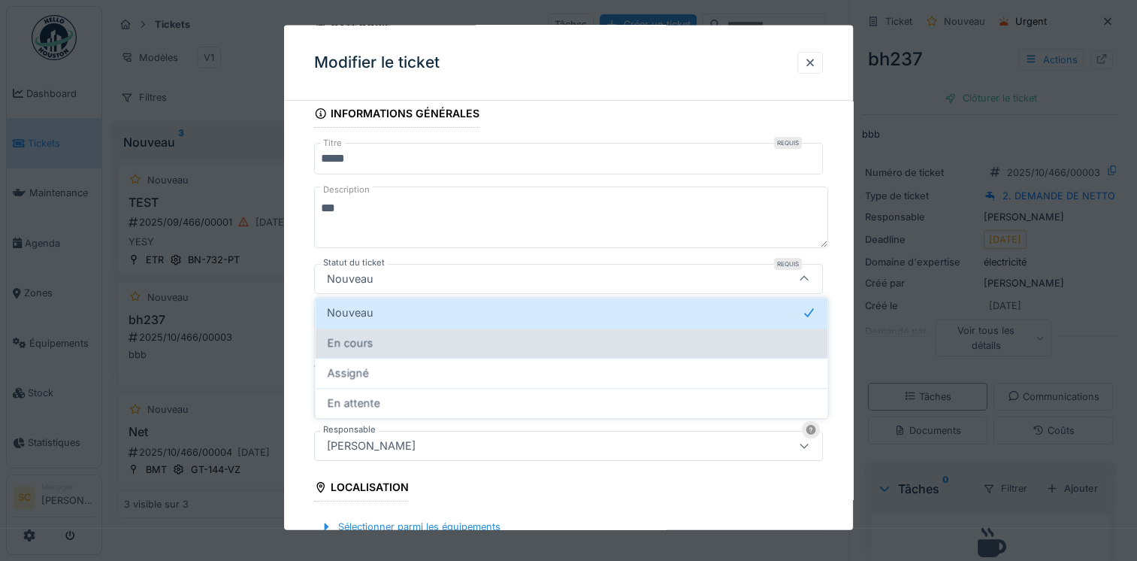
click at [371, 347] on span "En cours" at bounding box center [350, 342] width 46 height 17
type input "*******"
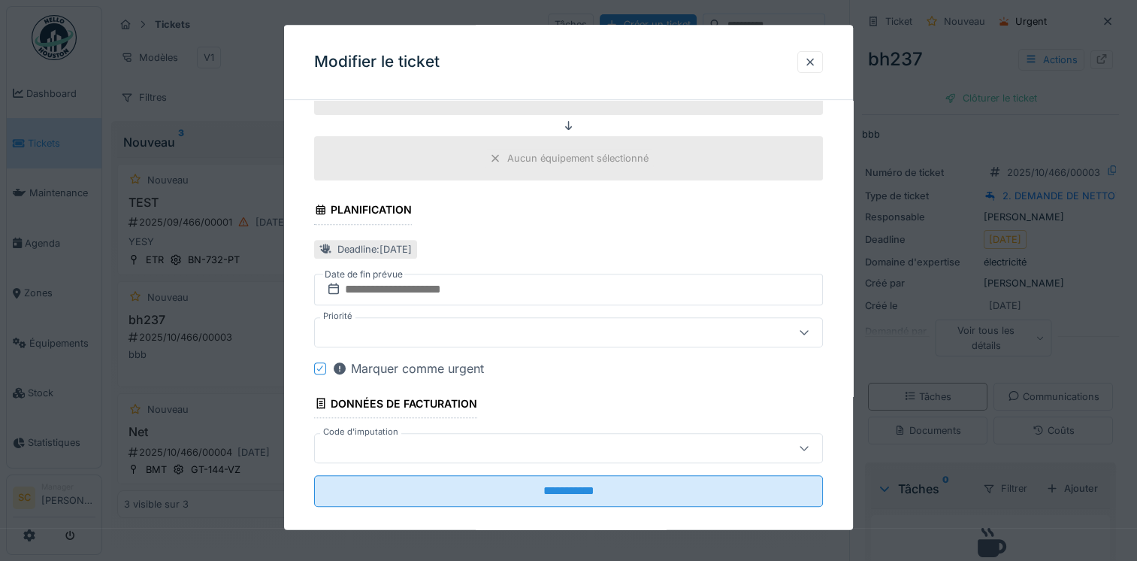
scroll to position [598, 0]
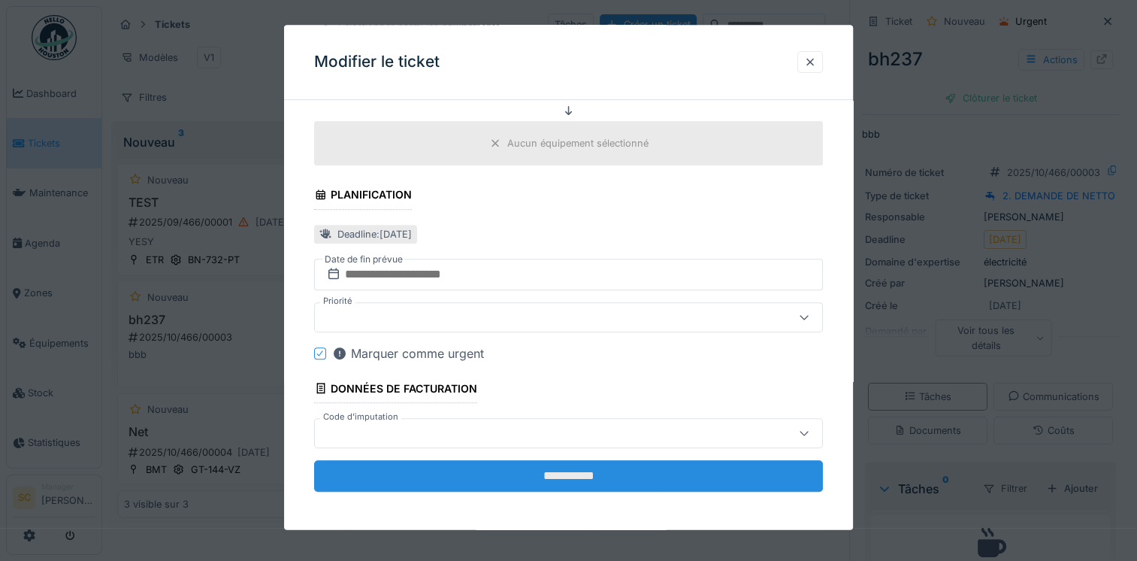
click at [441, 475] on input "**********" at bounding box center [568, 476] width 509 height 32
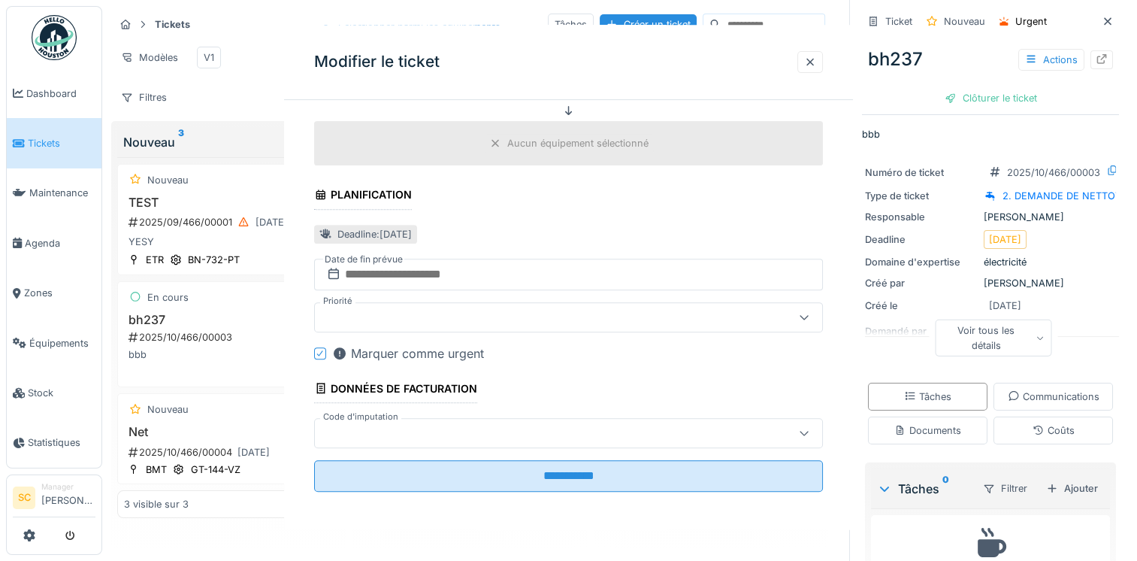
scroll to position [0, 0]
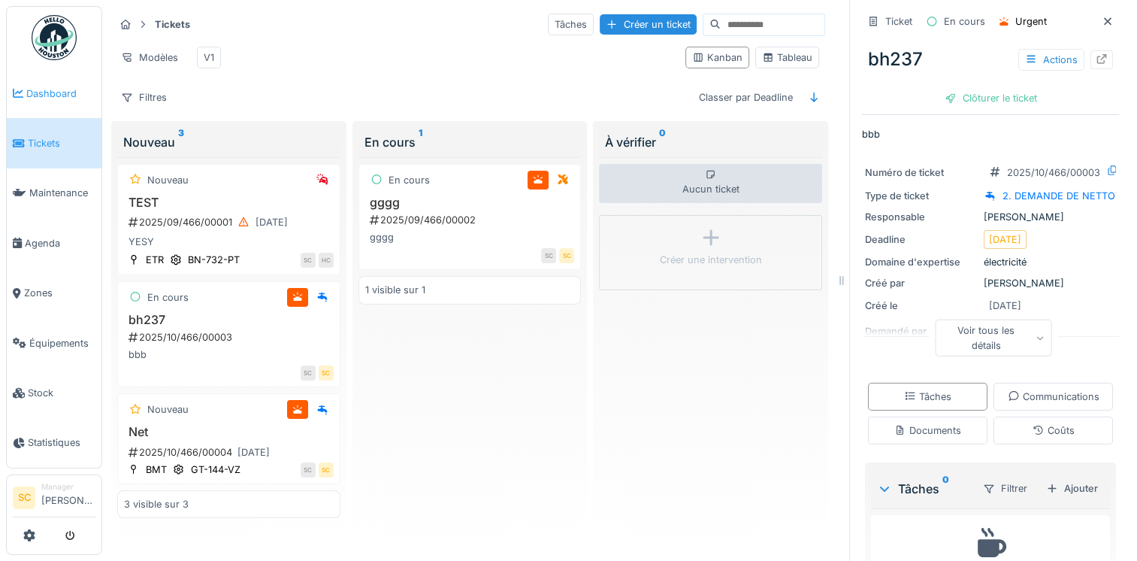
click at [23, 86] on li "Dashboard" at bounding box center [54, 93] width 83 height 14
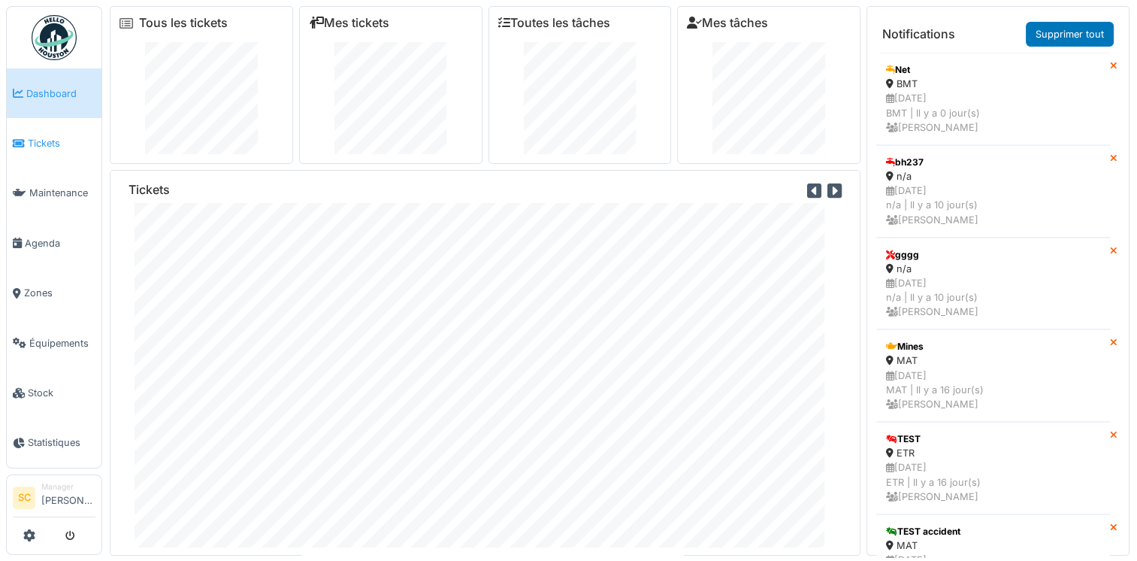
click at [29, 124] on link "Tickets" at bounding box center [54, 143] width 95 height 50
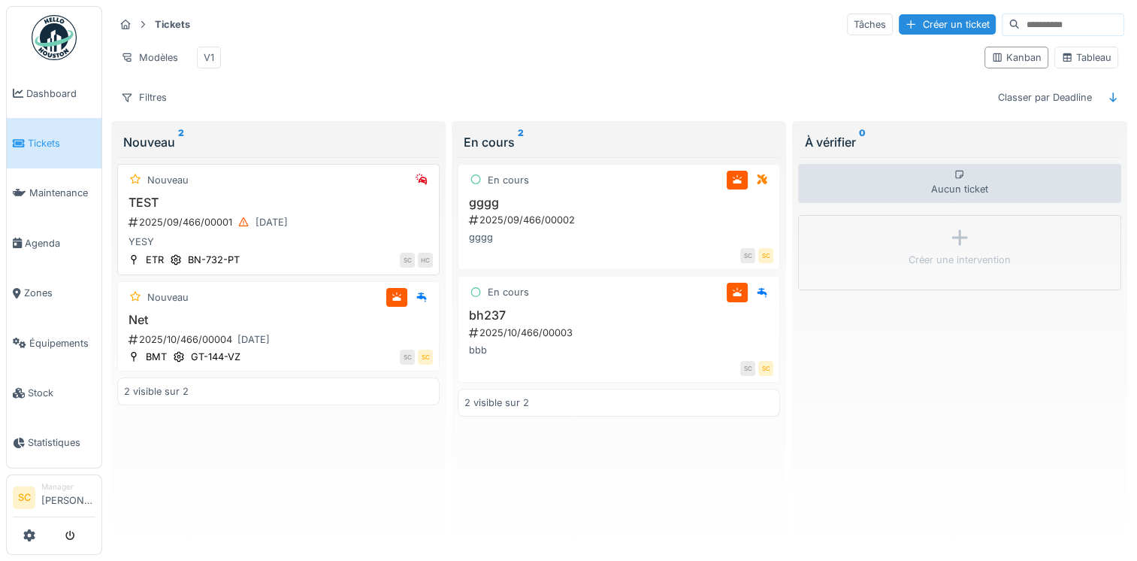
click at [317, 210] on h3 "TEST" at bounding box center [278, 202] width 309 height 14
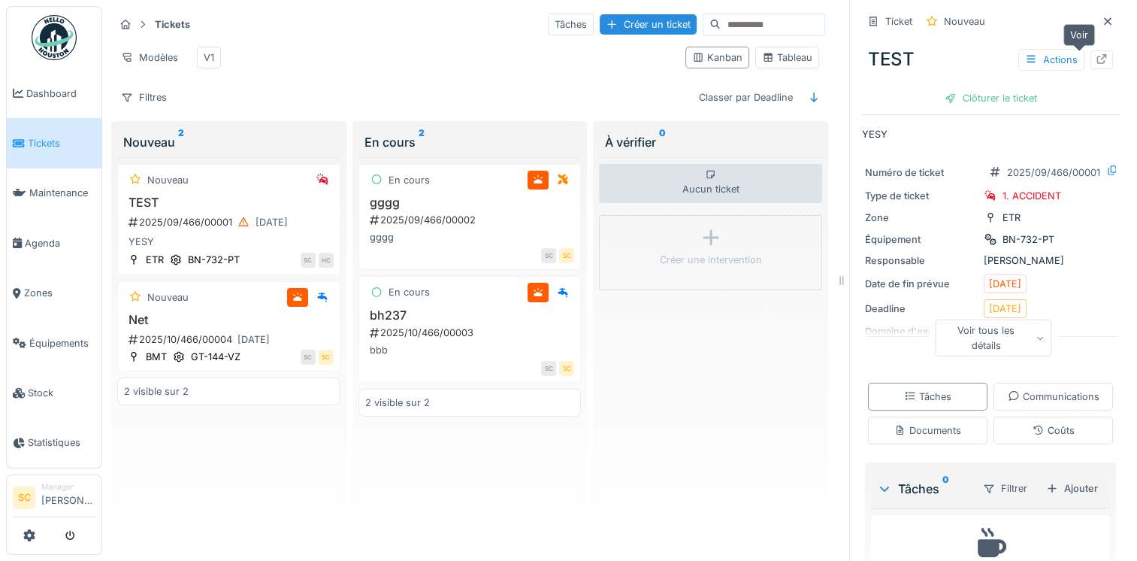
click at [1090, 59] on div at bounding box center [1101, 59] width 23 height 19
click at [1040, 53] on div "Actions" at bounding box center [1051, 60] width 66 height 22
click at [1067, 89] on div "TEST Actions Clôturer le ticket" at bounding box center [990, 72] width 257 height 77
click at [33, 532] on icon at bounding box center [29, 535] width 12 height 12
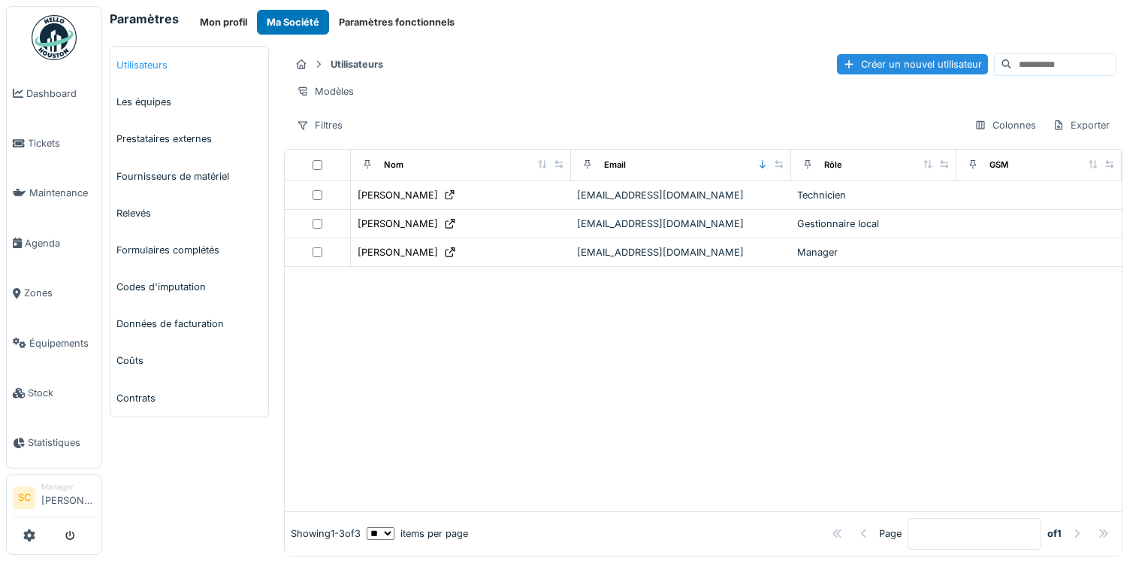
click at [129, 56] on link "Utilisateurs" at bounding box center [189, 65] width 158 height 37
click at [438, 23] on button "Paramètres fonctionnels" at bounding box center [396, 22] width 135 height 25
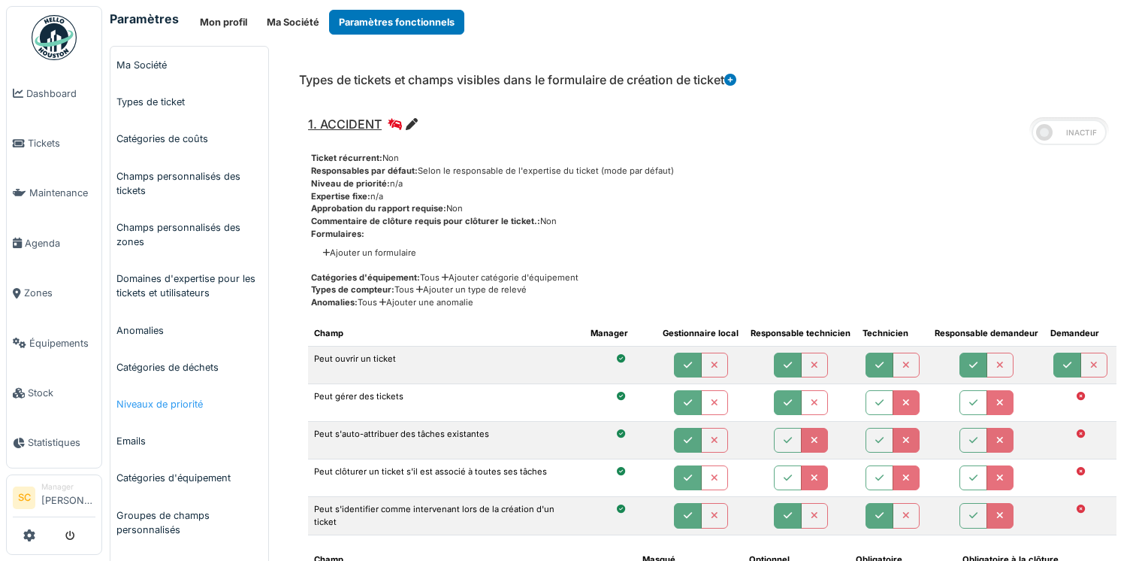
click at [171, 403] on link "Niveaux de priorité" at bounding box center [189, 404] width 158 height 37
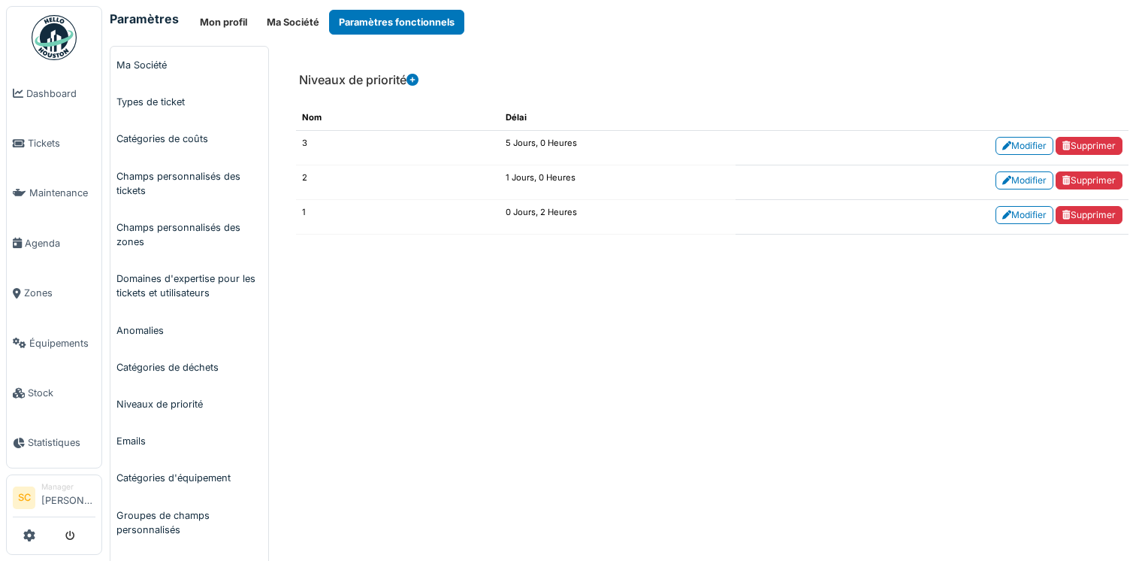
click at [417, 80] on icon at bounding box center [413, 80] width 12 height 12
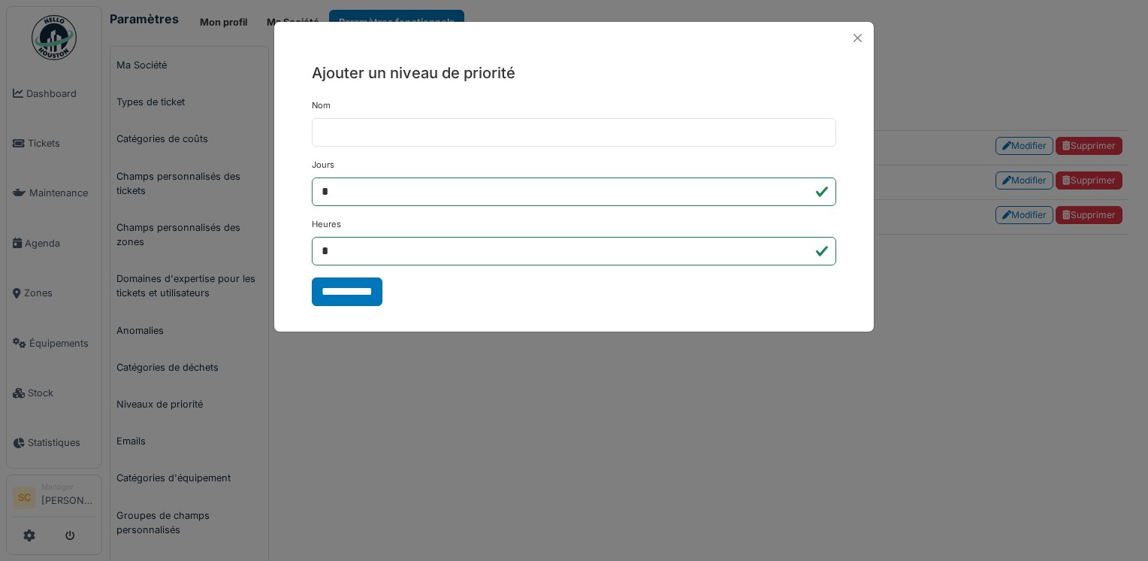
click at [391, 288] on form "**********" at bounding box center [574, 202] width 525 height 206
click at [377, 292] on input "**********" at bounding box center [347, 291] width 71 height 29
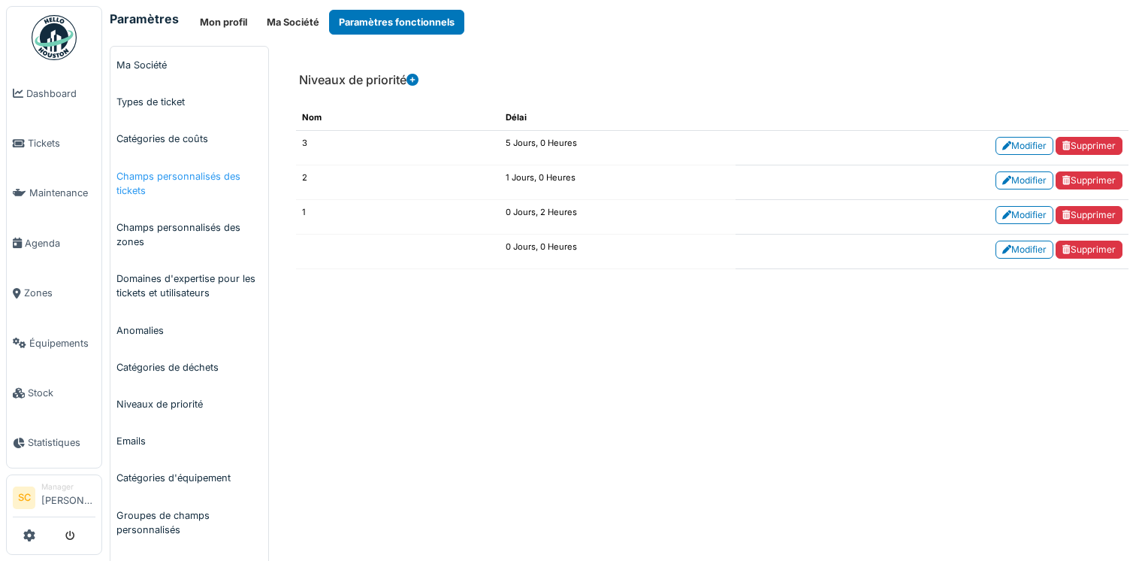
click at [195, 179] on link "Champs personnalisés des tickets" at bounding box center [189, 183] width 158 height 51
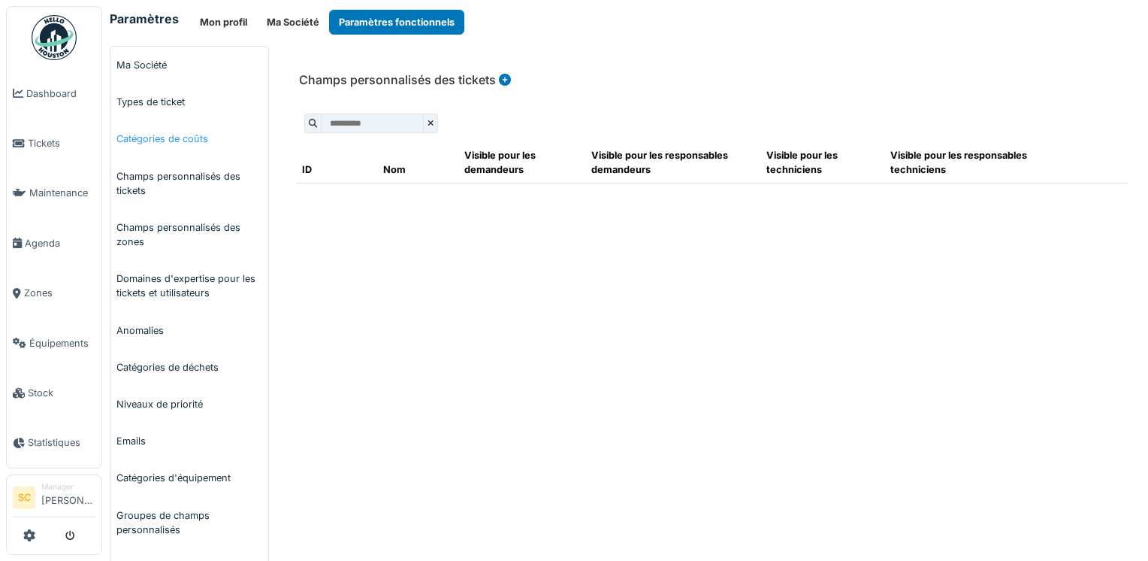
click at [183, 136] on link "Catégories de coûts" at bounding box center [189, 138] width 158 height 37
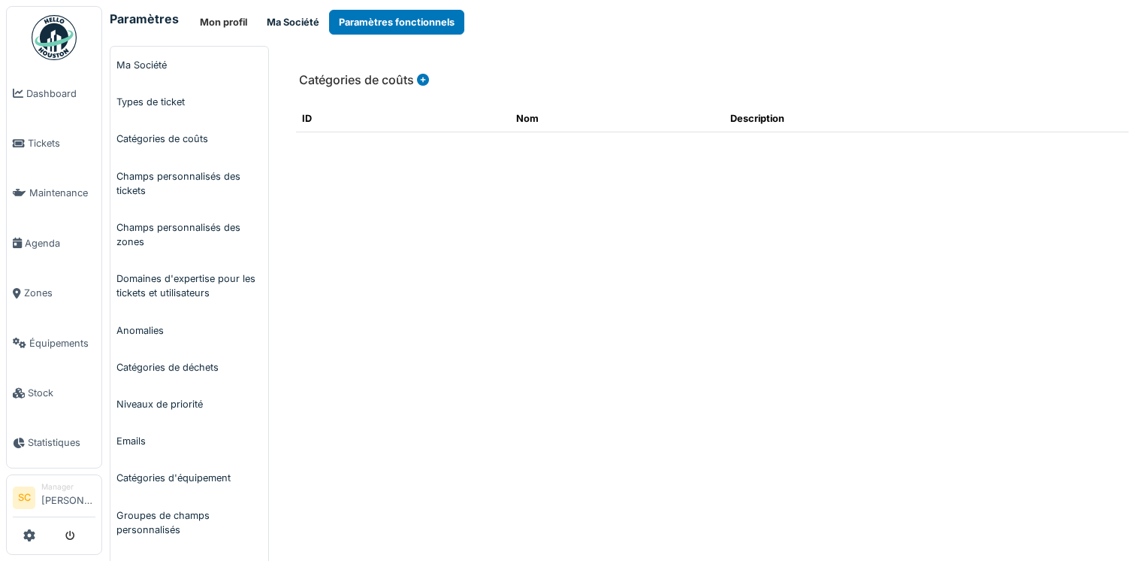
click at [271, 24] on button "Ma Société" at bounding box center [293, 22] width 72 height 25
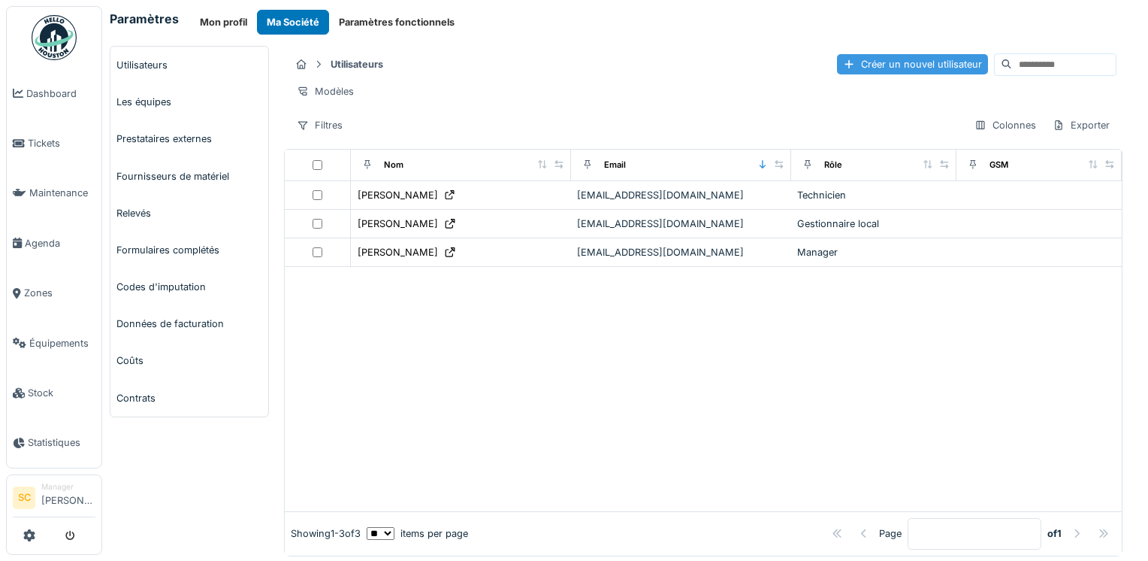
click at [876, 59] on div "Créer un nouvel utilisateur" at bounding box center [912, 64] width 151 height 20
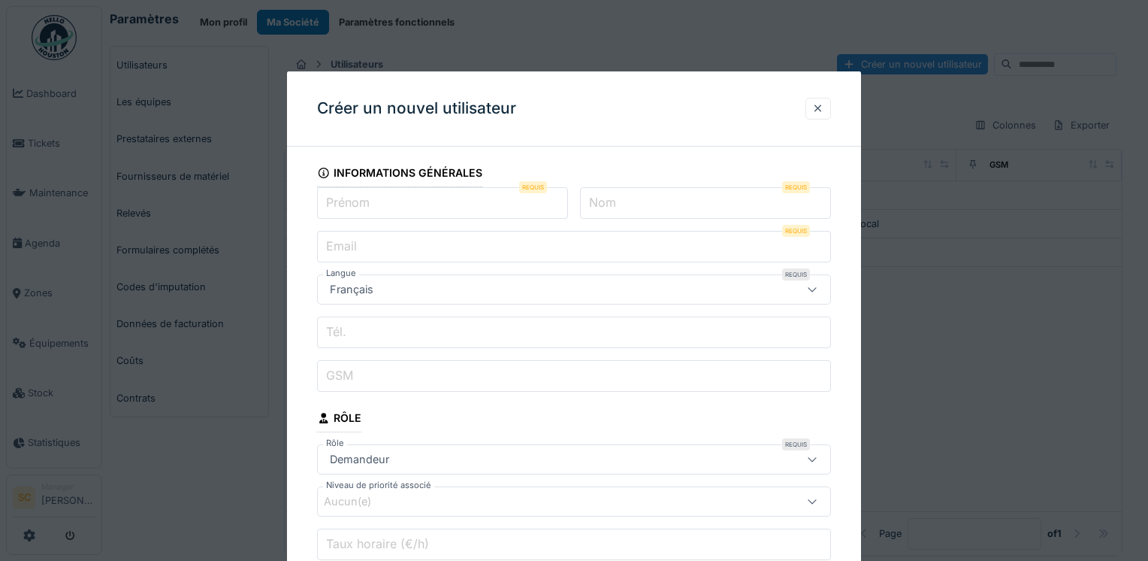
click at [430, 263] on fieldset "**********" at bounding box center [574, 387] width 514 height 457
click at [448, 246] on input "Email" at bounding box center [574, 247] width 514 height 32
click at [686, 137] on div "Créer un nouvel utilisateur" at bounding box center [574, 108] width 574 height 75
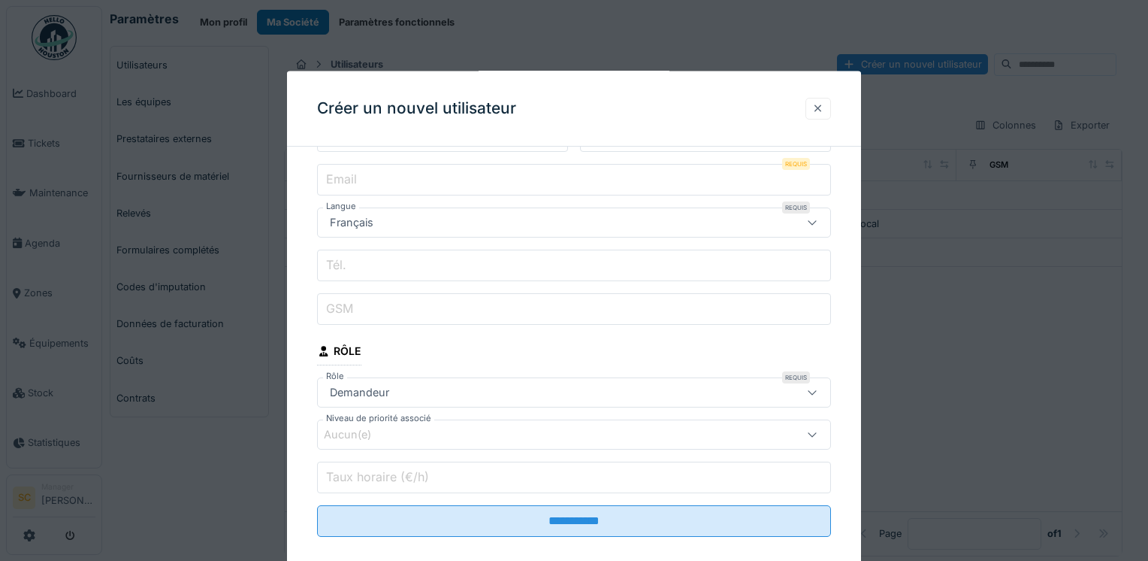
click at [824, 104] on div at bounding box center [818, 108] width 12 height 14
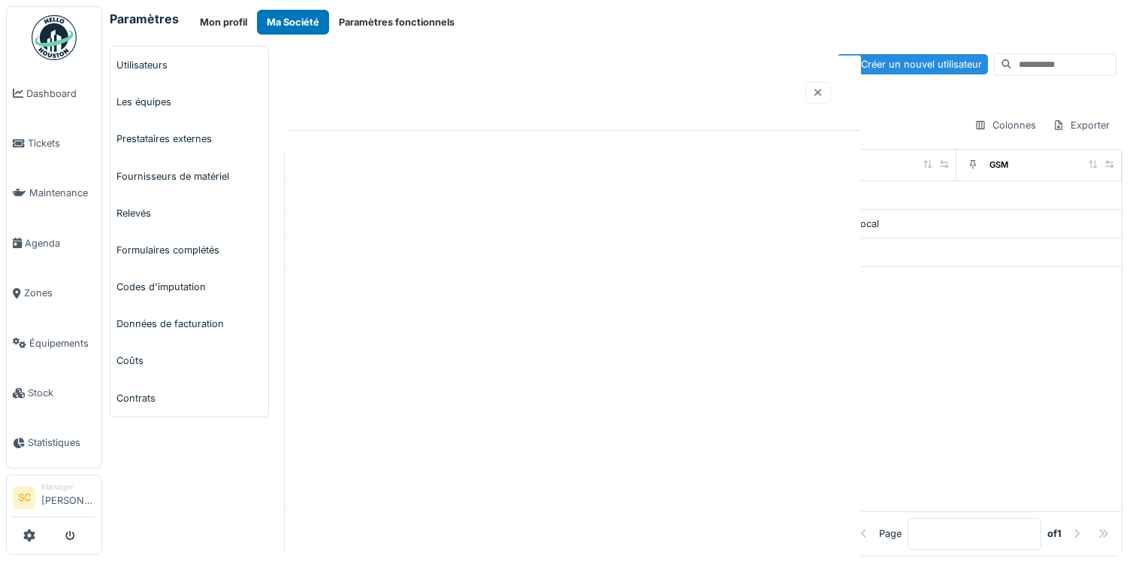
scroll to position [0, 0]
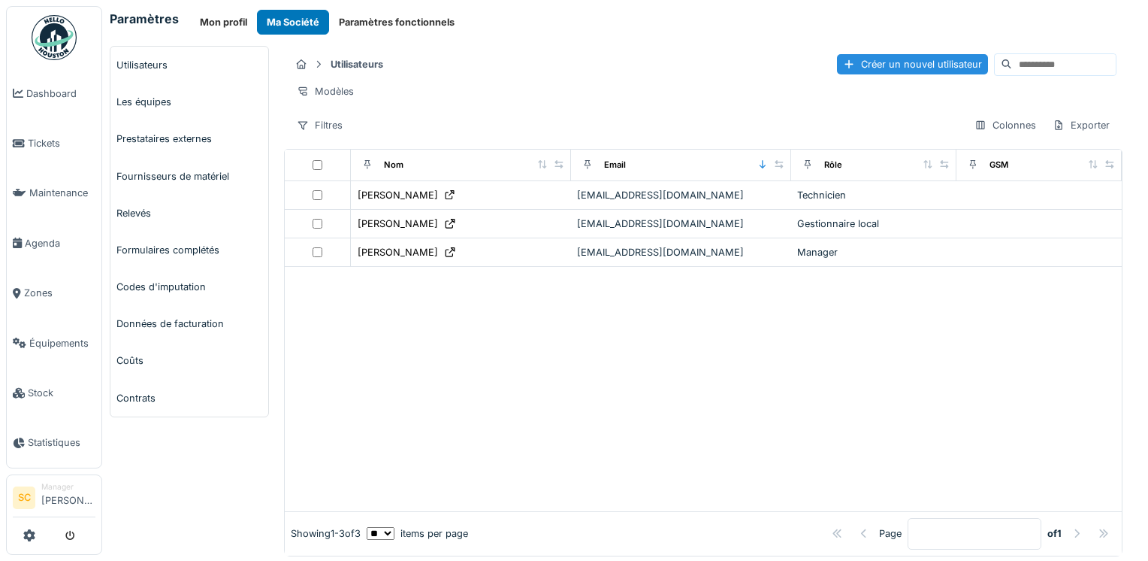
click at [897, 47] on div "Utilisateurs Créer un nouvel utilisateur Modèles Filtres Colonnes Exporter" at bounding box center [703, 94] width 839 height 97
click at [874, 74] on div "Utilisateurs Créer un nouvel utilisateur" at bounding box center [703, 64] width 827 height 25
click at [874, 73] on div "Créer un nouvel utilisateur" at bounding box center [912, 64] width 151 height 20
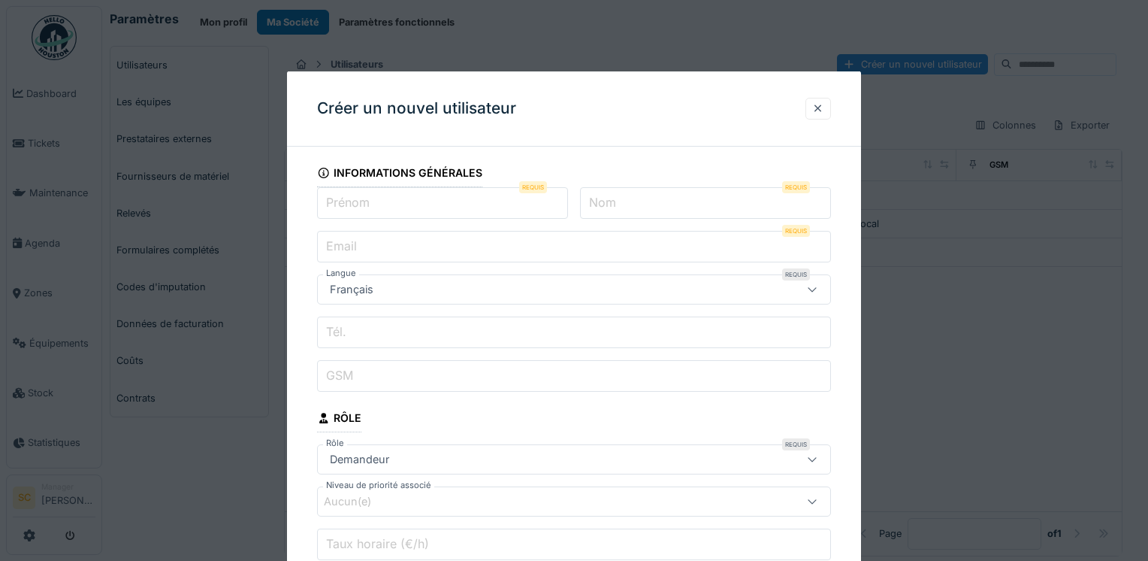
scroll to position [67, 0]
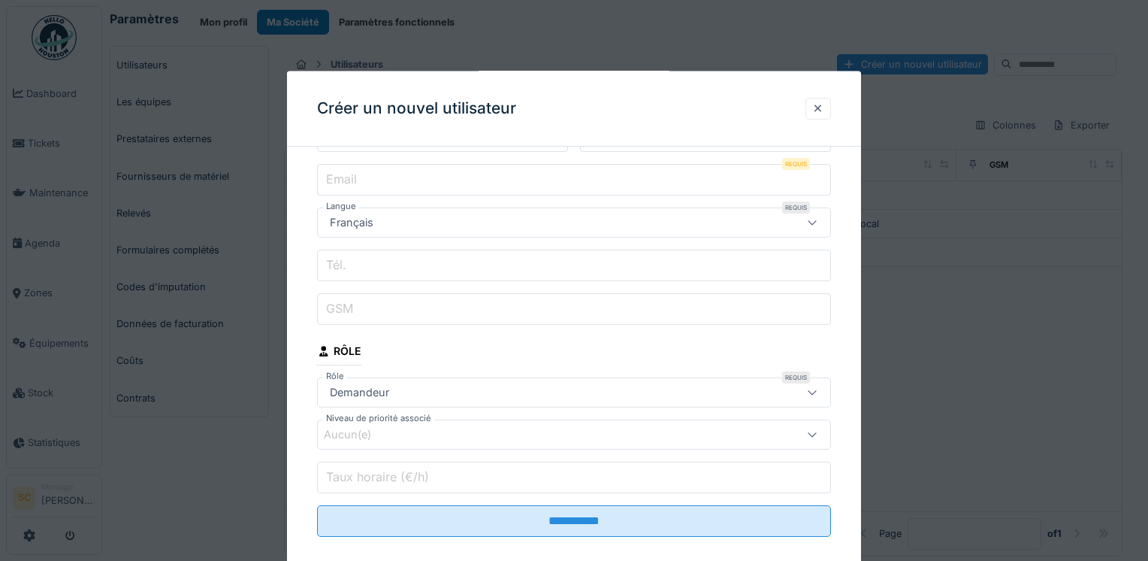
click at [406, 394] on div "Demandeur" at bounding box center [543, 392] width 438 height 17
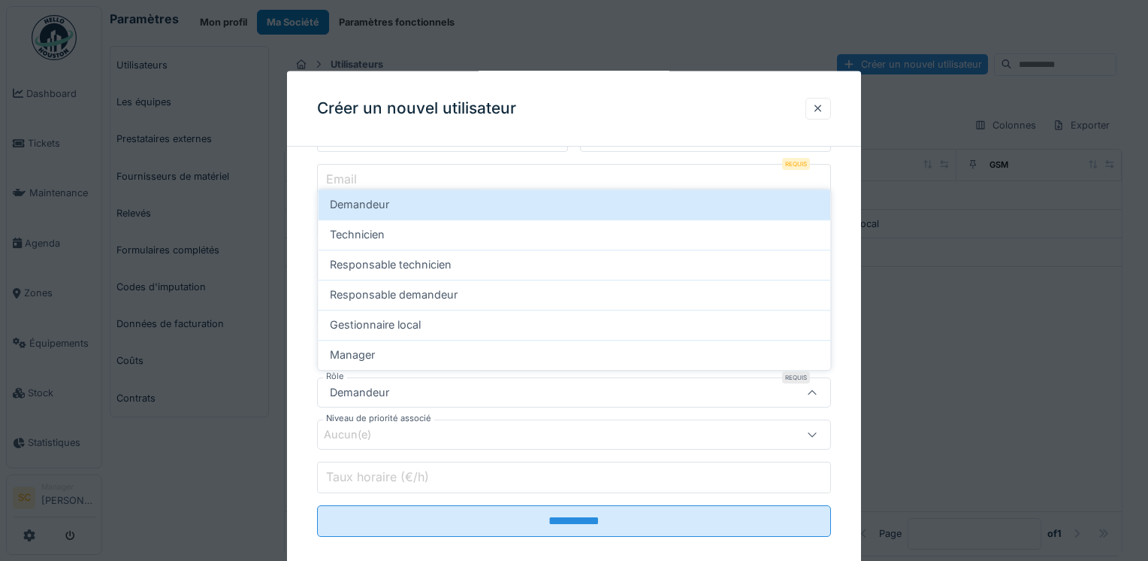
click at [797, 150] on fieldset "**********" at bounding box center [574, 320] width 514 height 457
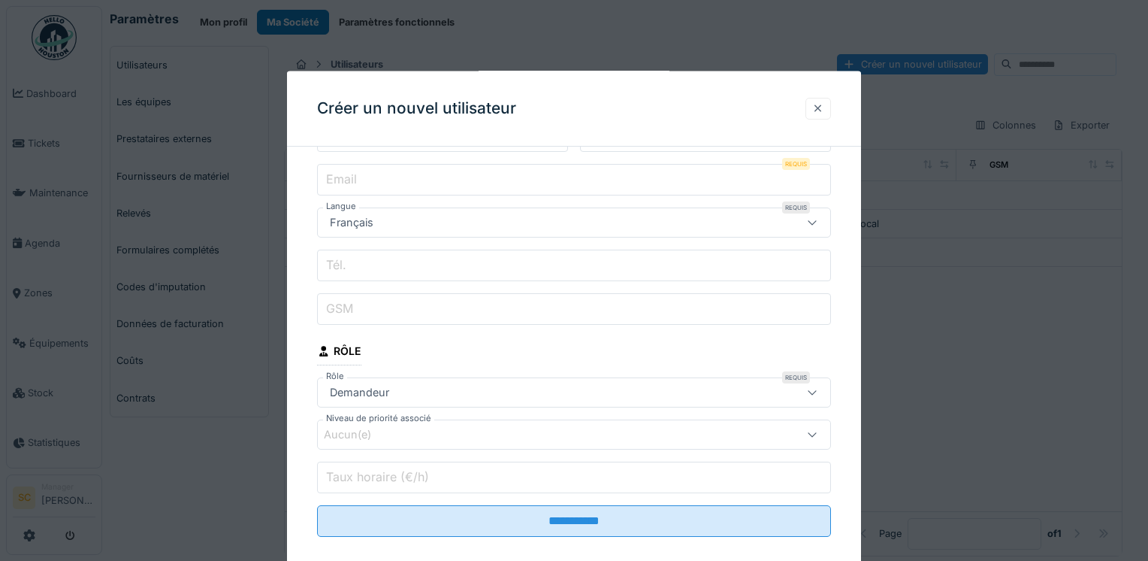
click at [821, 107] on div at bounding box center [818, 108] width 12 height 14
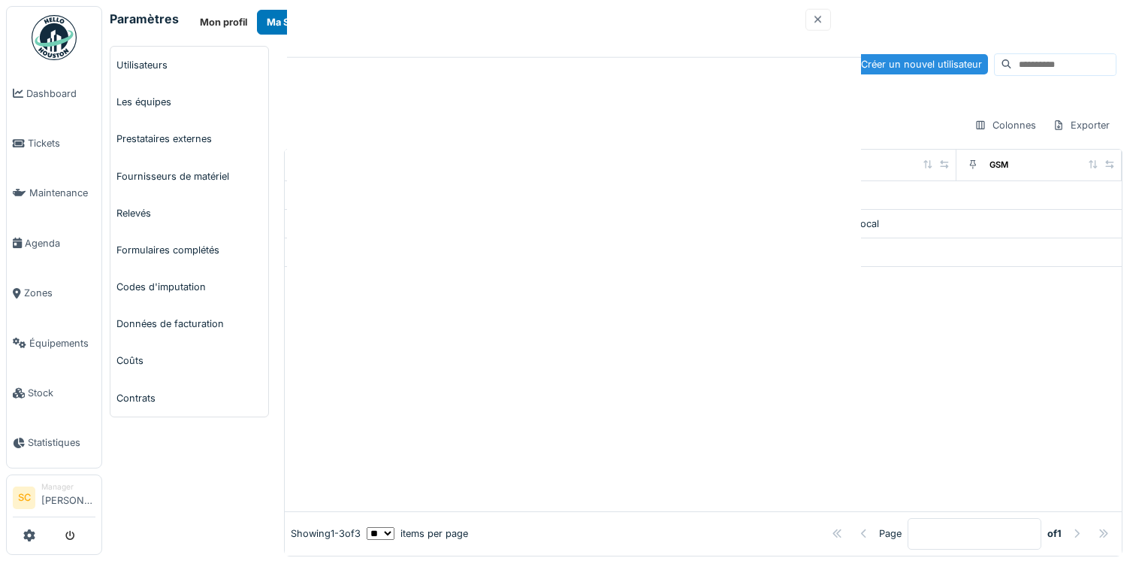
scroll to position [0, 0]
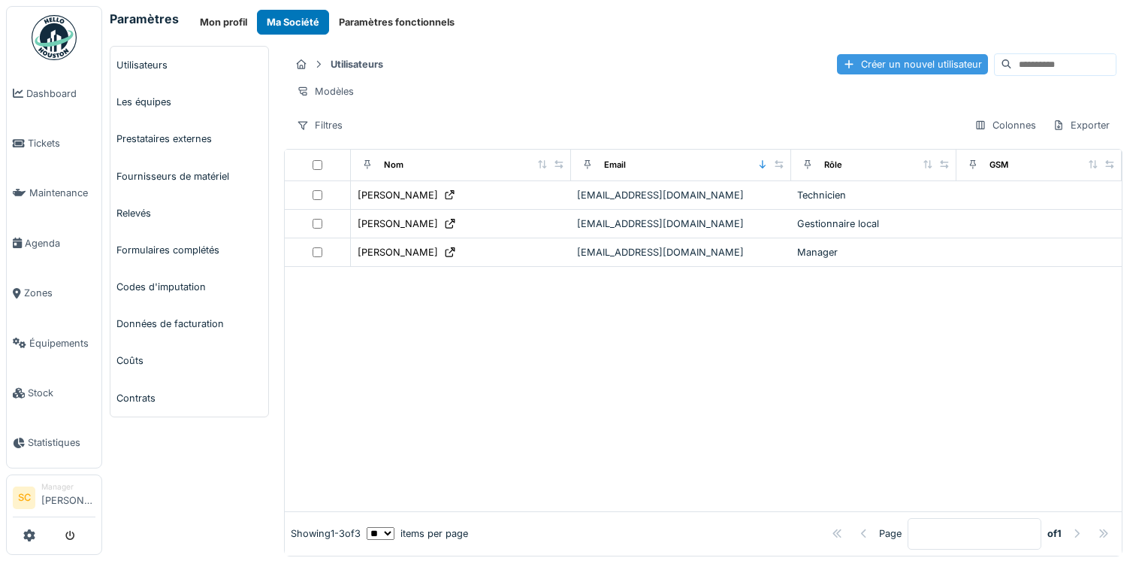
click at [839, 62] on div "Créer un nouvel utilisateur" at bounding box center [912, 64] width 151 height 20
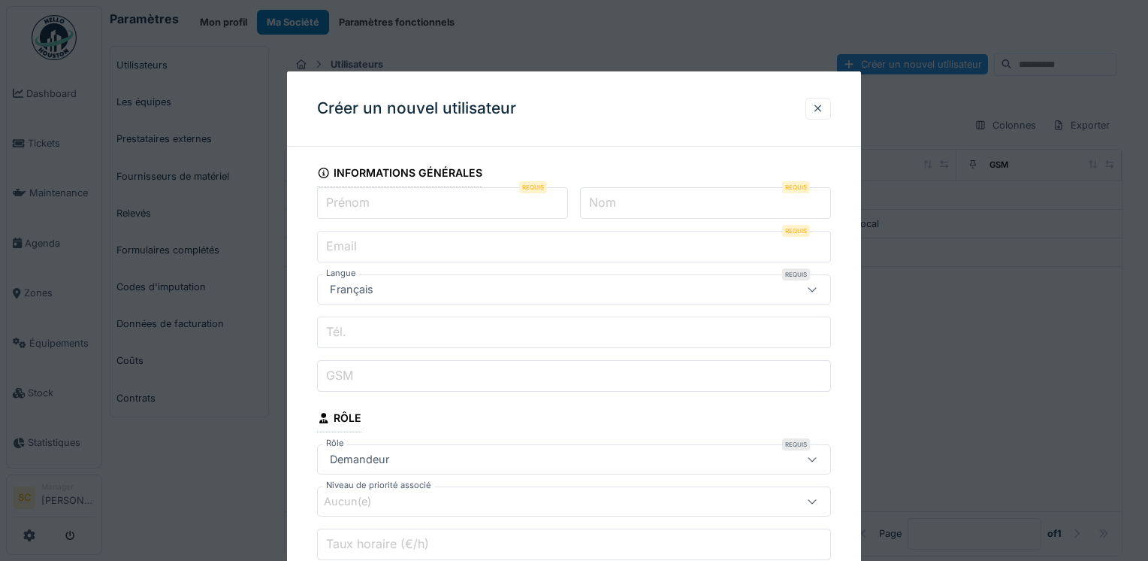
scroll to position [67, 0]
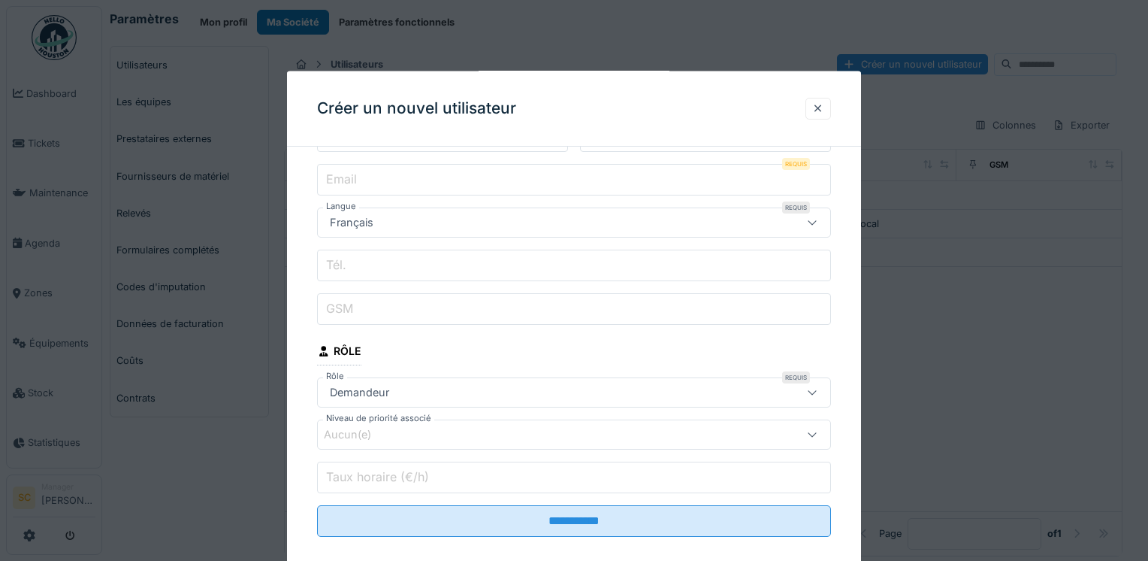
click at [441, 171] on input "Email" at bounding box center [574, 180] width 514 height 32
click at [685, 461] on input "Taux horaire (€/h)" at bounding box center [574, 477] width 514 height 32
click at [510, 395] on div "Demandeur" at bounding box center [543, 392] width 438 height 17
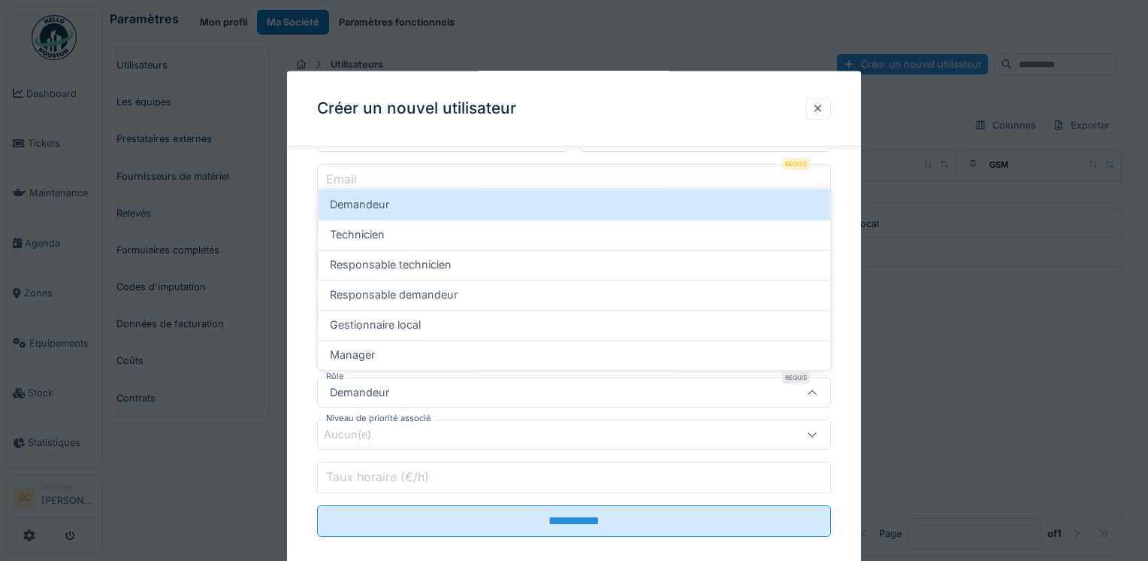
click at [567, 440] on div "Aucun(e)" at bounding box center [574, 434] width 514 height 30
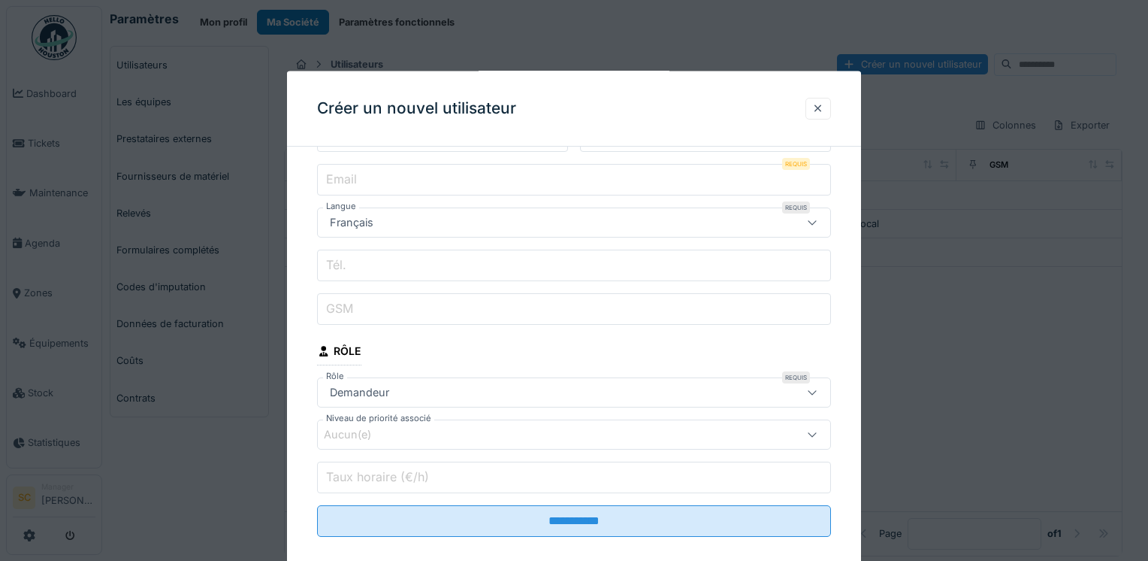
click at [586, 465] on input "Taux horaire (€/h)" at bounding box center [574, 477] width 514 height 32
click at [407, 442] on div "Aucun(e)" at bounding box center [574, 434] width 514 height 30
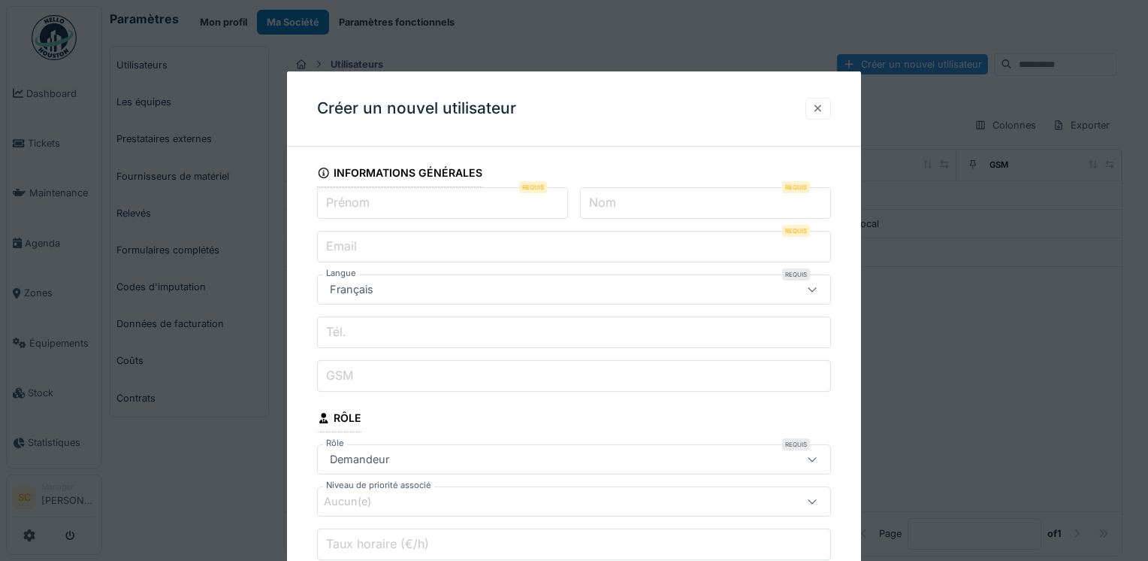
click at [820, 116] on div at bounding box center [819, 108] width 26 height 22
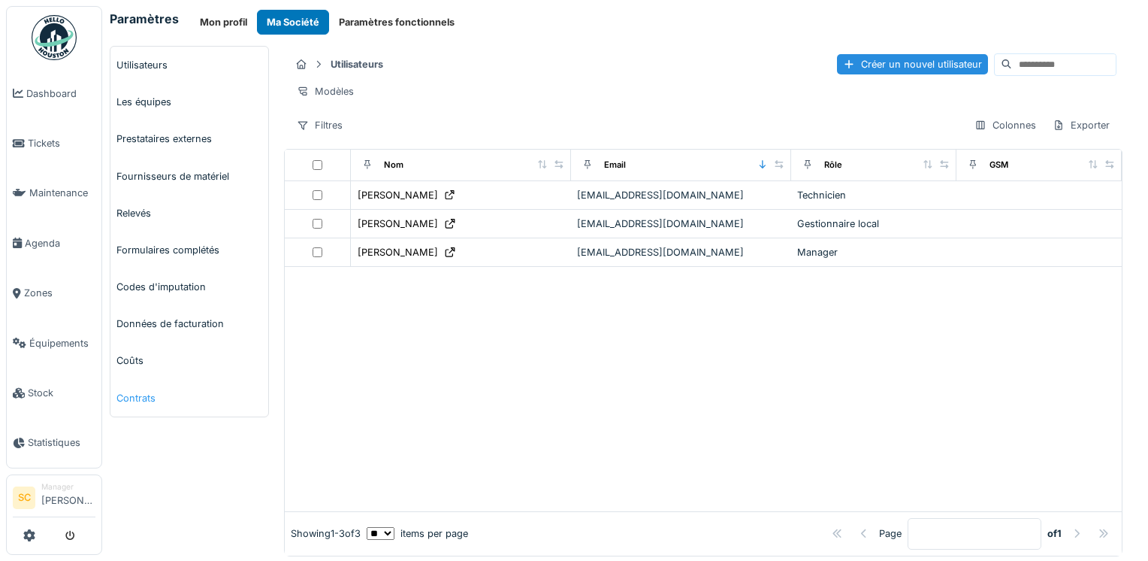
click at [147, 395] on link "Contrats" at bounding box center [189, 398] width 158 height 37
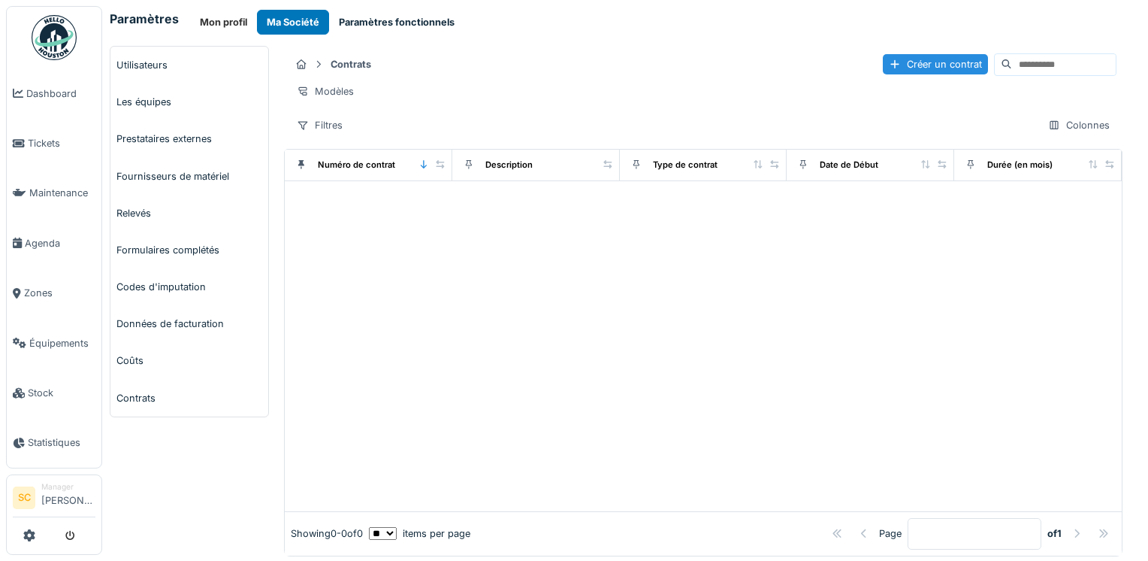
click at [380, 26] on button "Paramètres fonctionnels" at bounding box center [396, 22] width 135 height 25
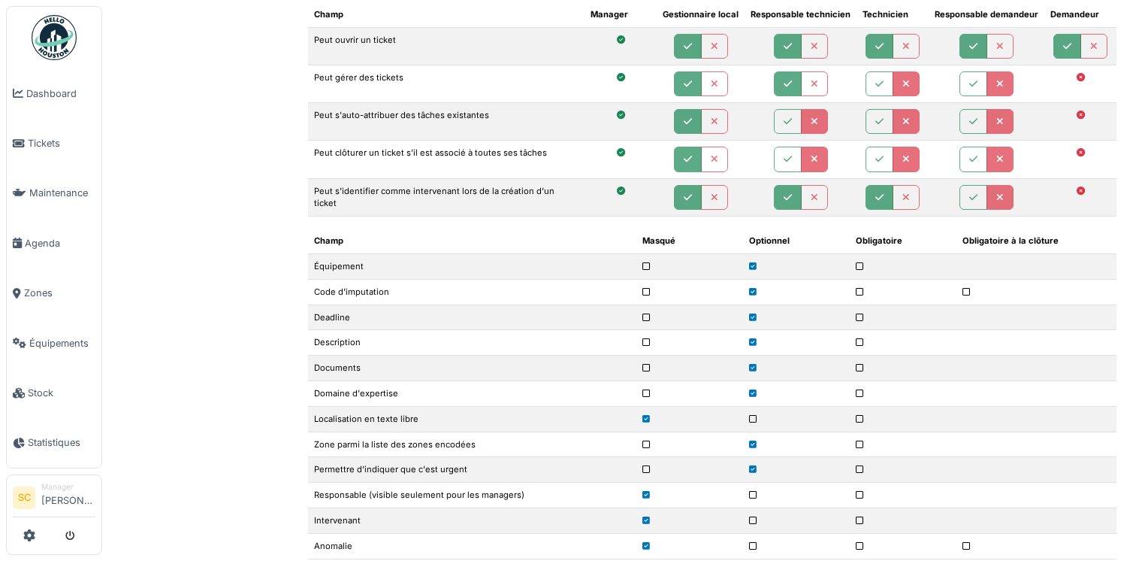
scroll to position [1202, 0]
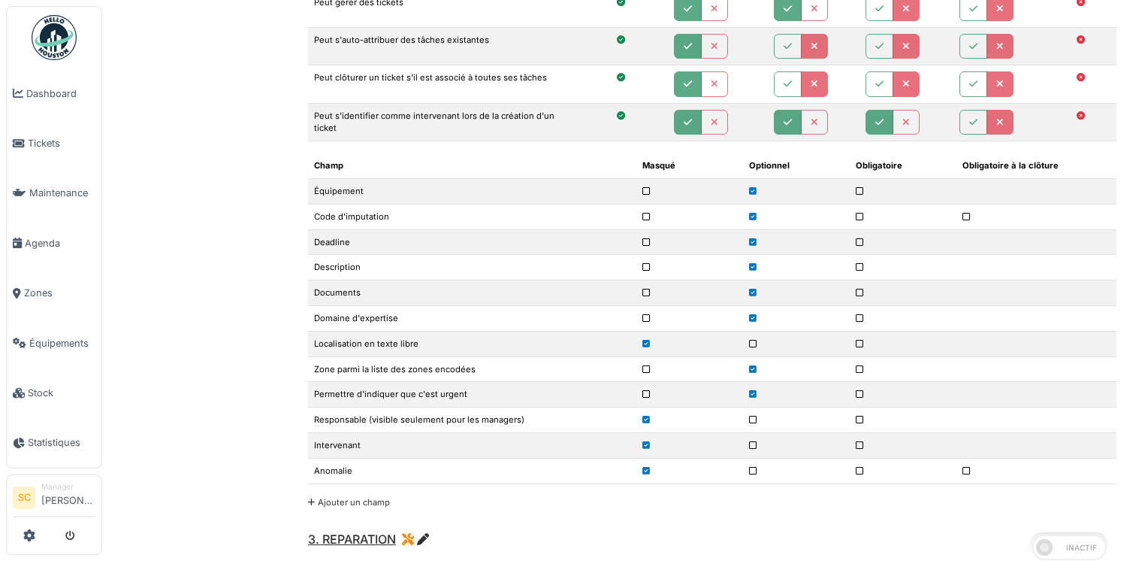
click at [361, 497] on link "Ajouter un champ" at bounding box center [349, 502] width 82 height 11
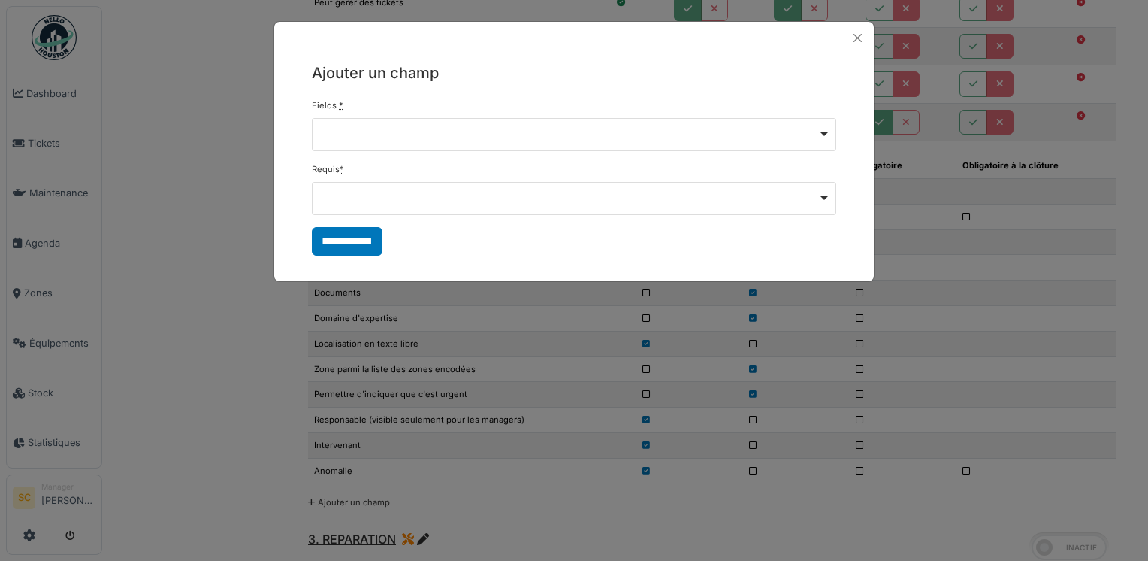
click at [415, 202] on div "Remove item" at bounding box center [574, 198] width 525 height 33
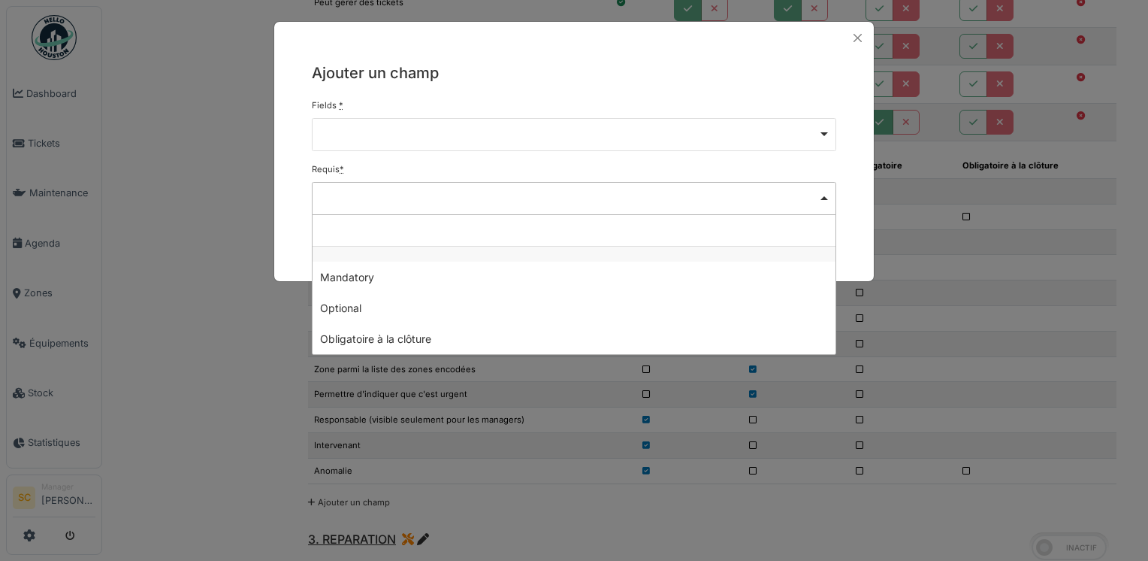
click at [430, 144] on div "Remove item" at bounding box center [574, 134] width 525 height 33
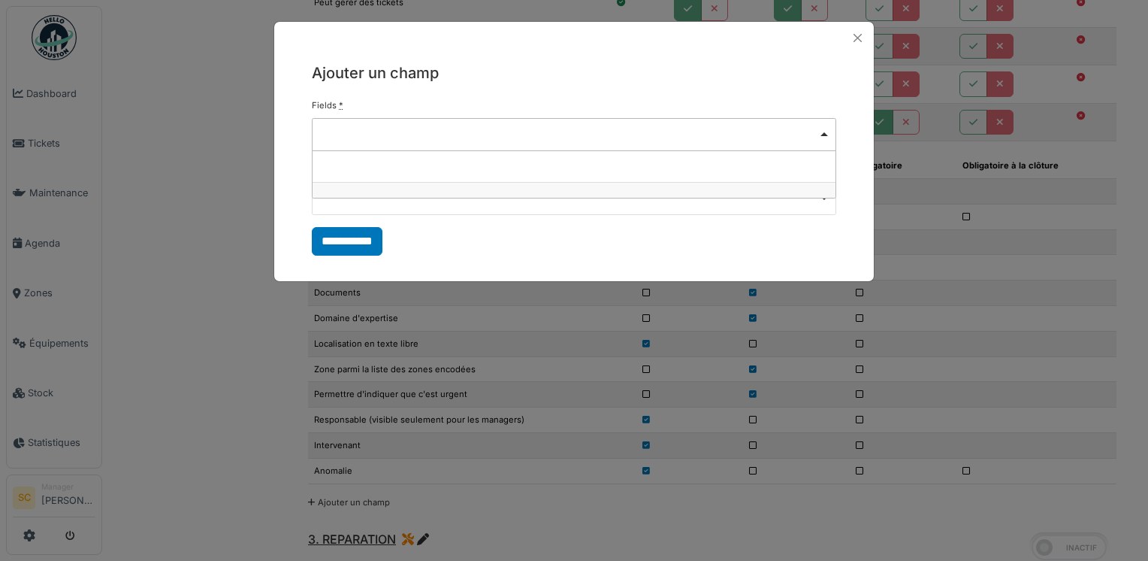
click at [875, 79] on div "**********" at bounding box center [574, 280] width 1148 height 561
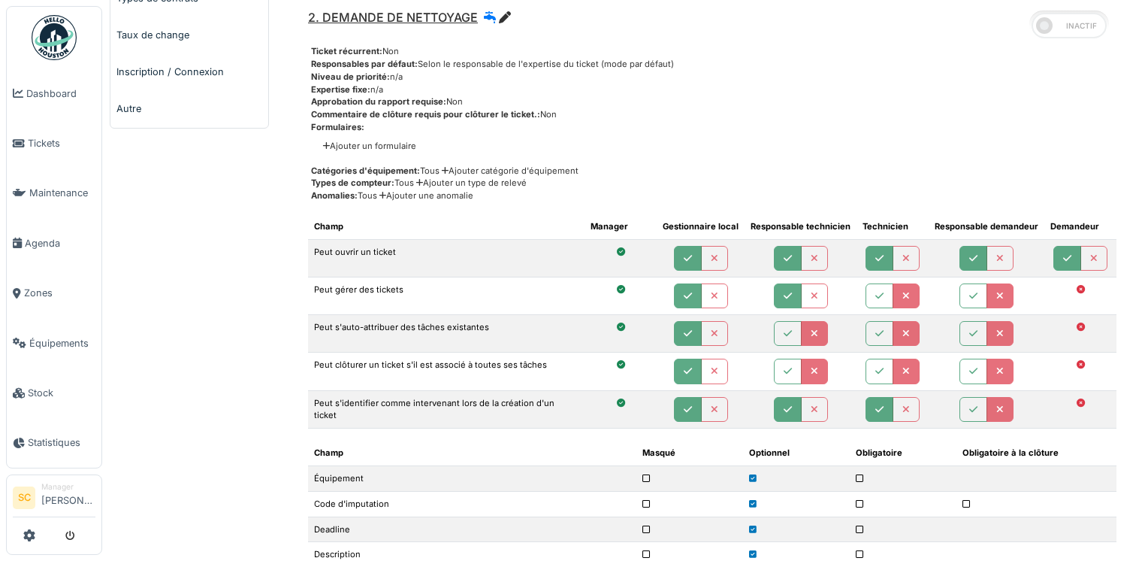
scroll to position [902, 0]
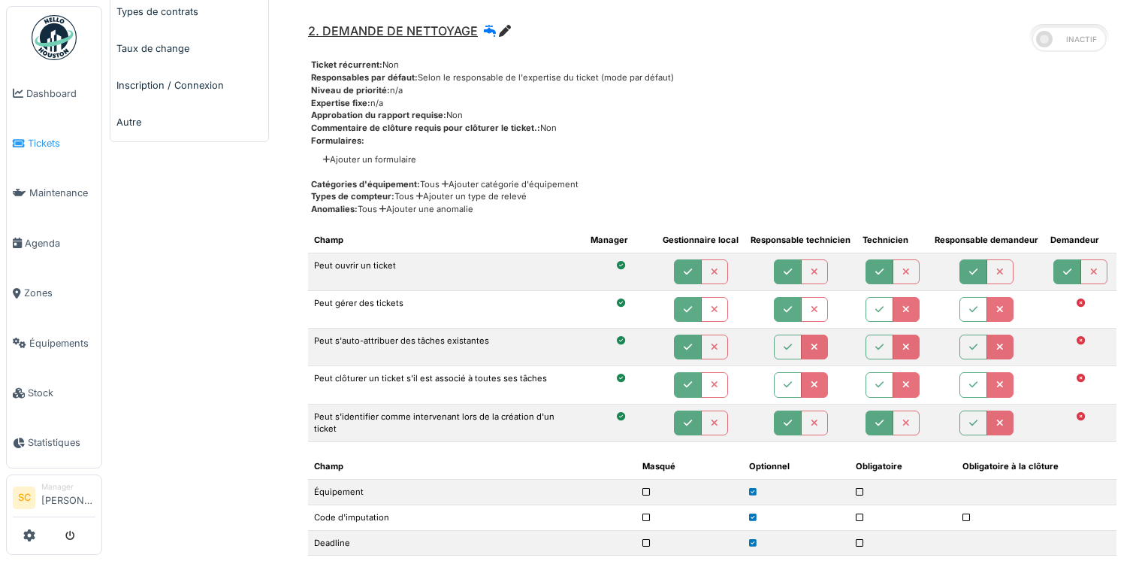
click at [21, 138] on icon at bounding box center [19, 143] width 12 height 11
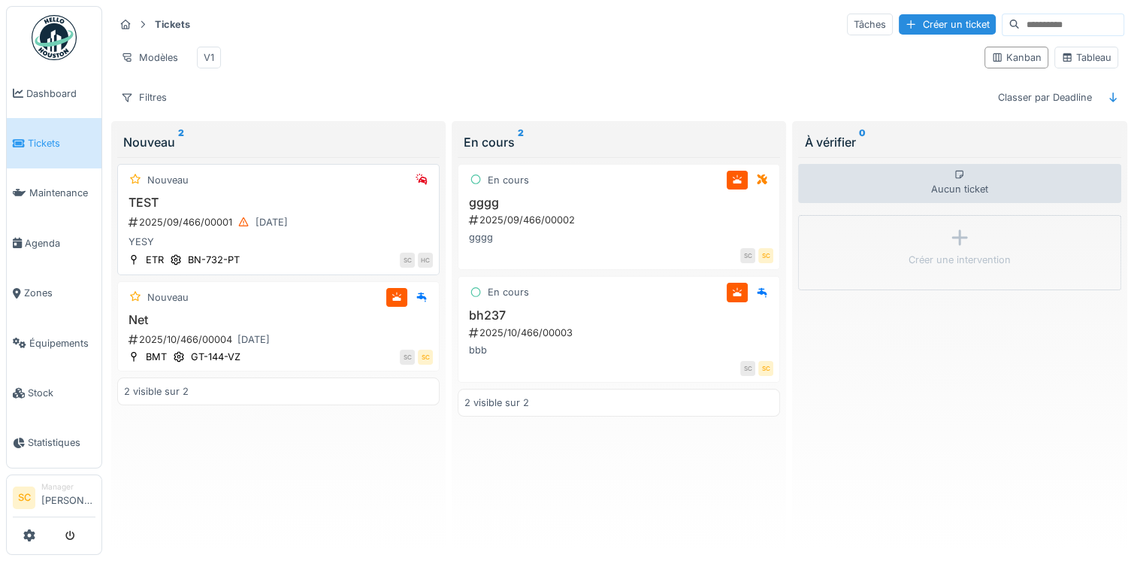
click at [270, 210] on h3 "TEST" at bounding box center [278, 202] width 309 height 14
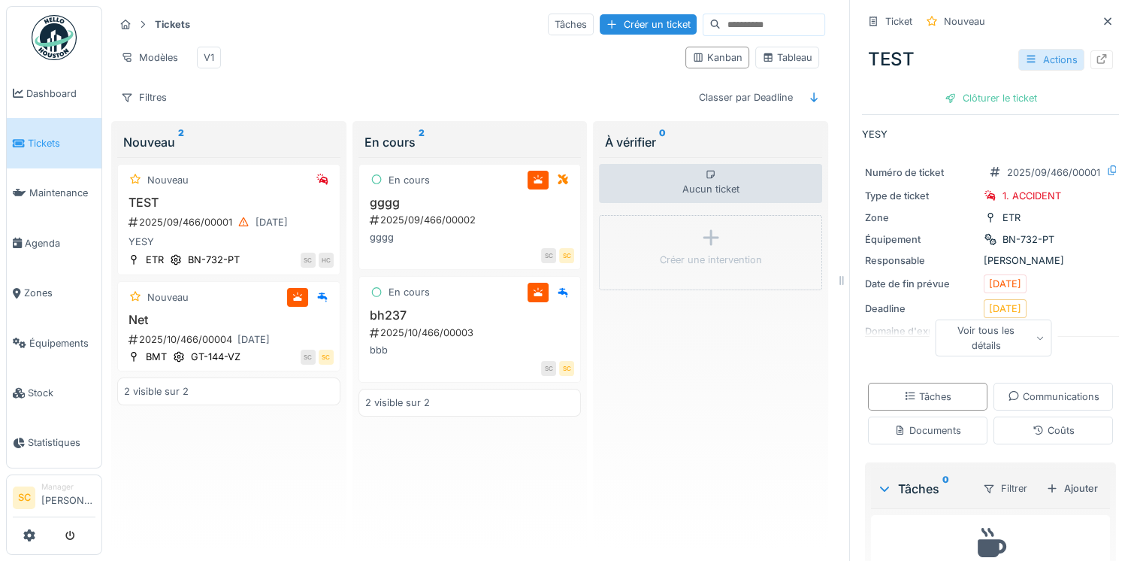
click at [1027, 65] on div "Actions" at bounding box center [1051, 60] width 66 height 22
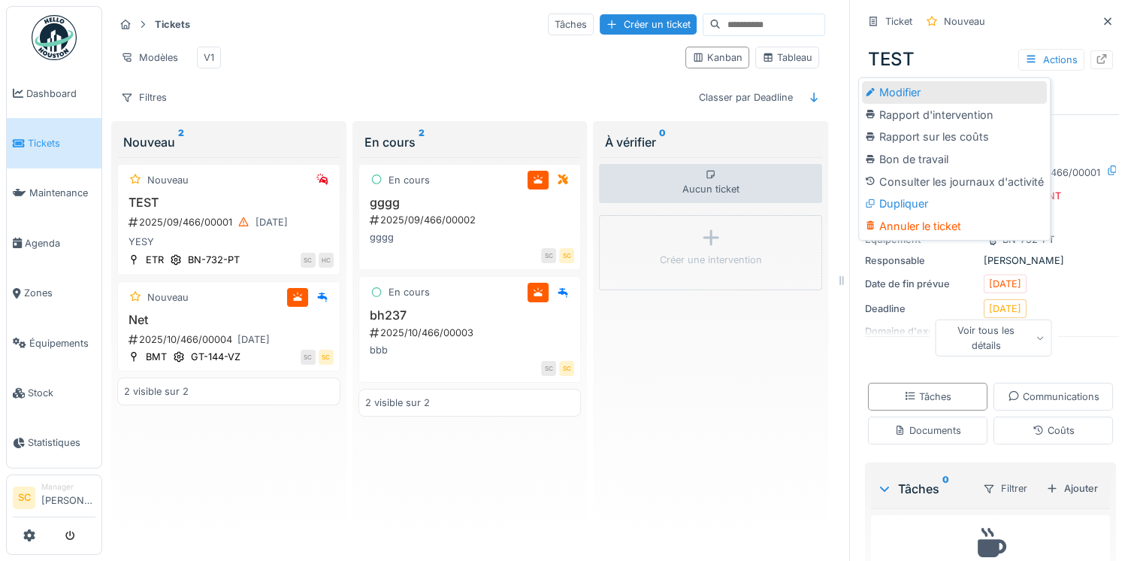
click at [945, 97] on div "Modifier" at bounding box center [954, 92] width 185 height 23
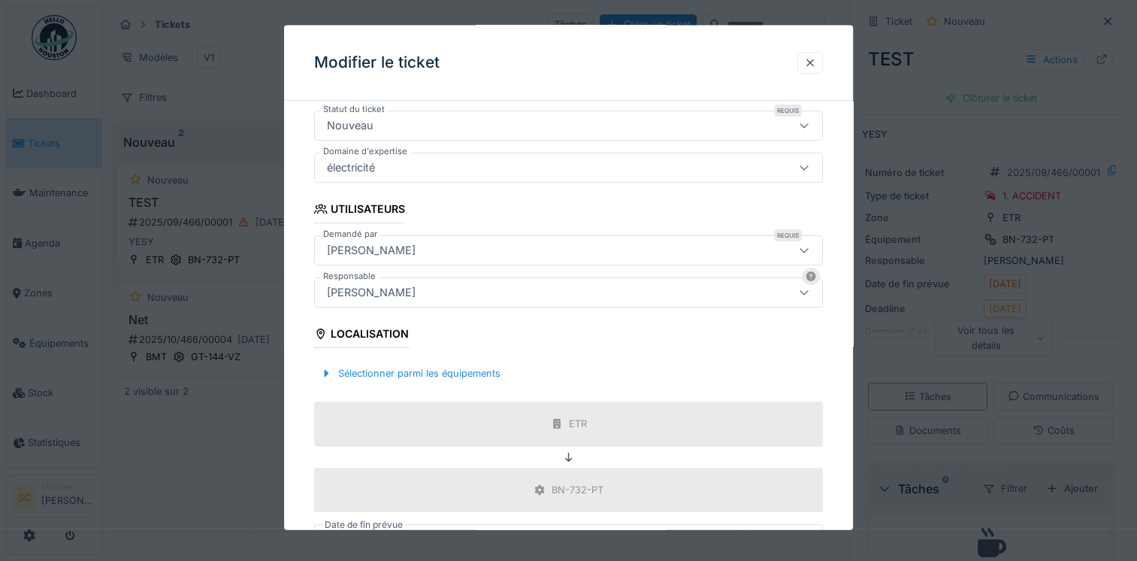
scroll to position [177, 0]
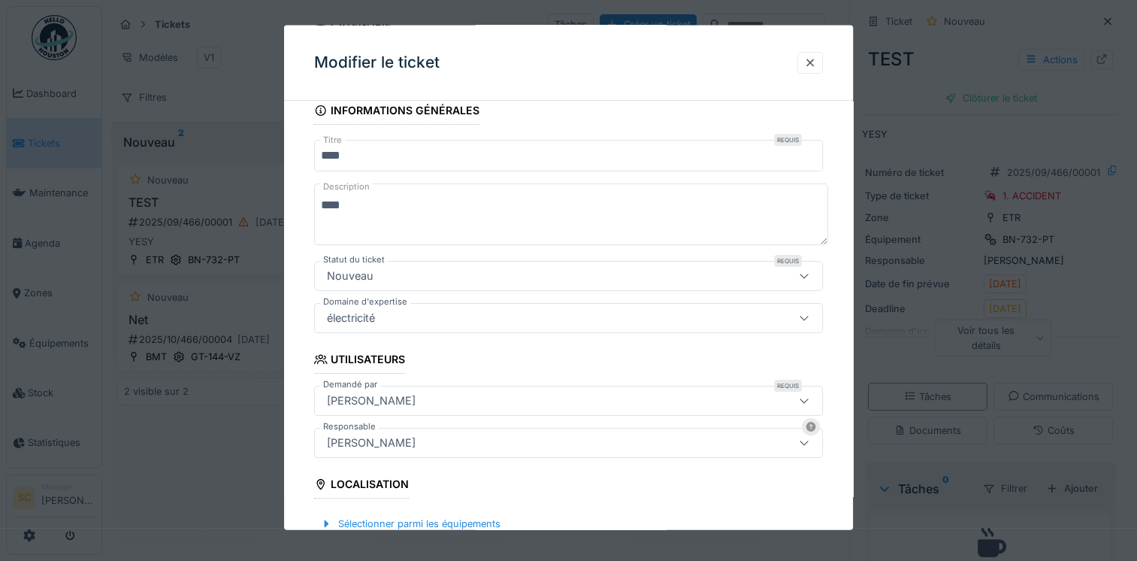
click at [384, 274] on div "Nouveau" at bounding box center [538, 275] width 434 height 17
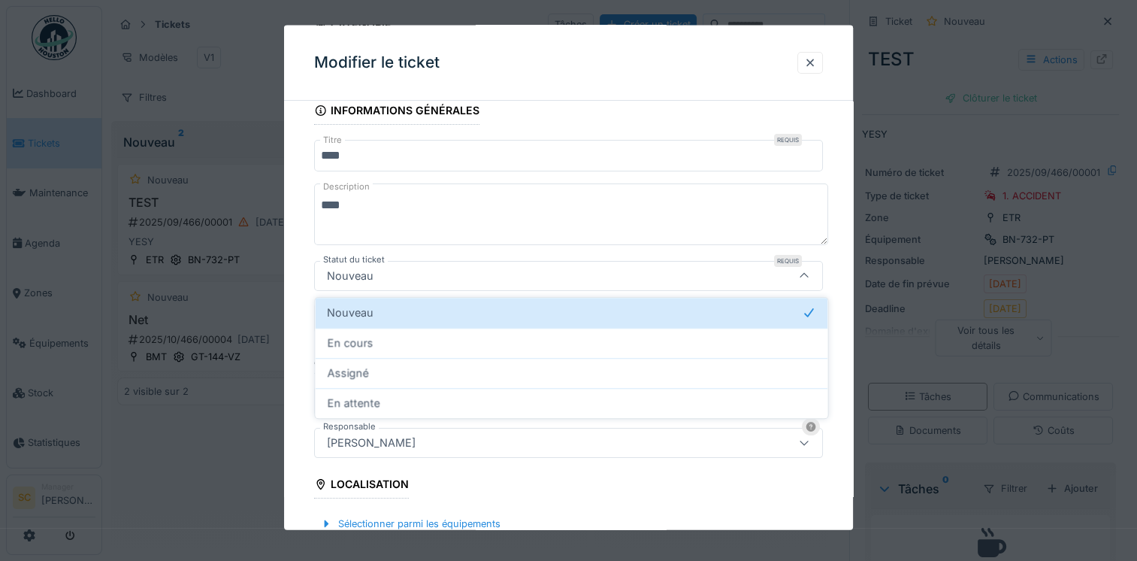
scroll to position [99, 0]
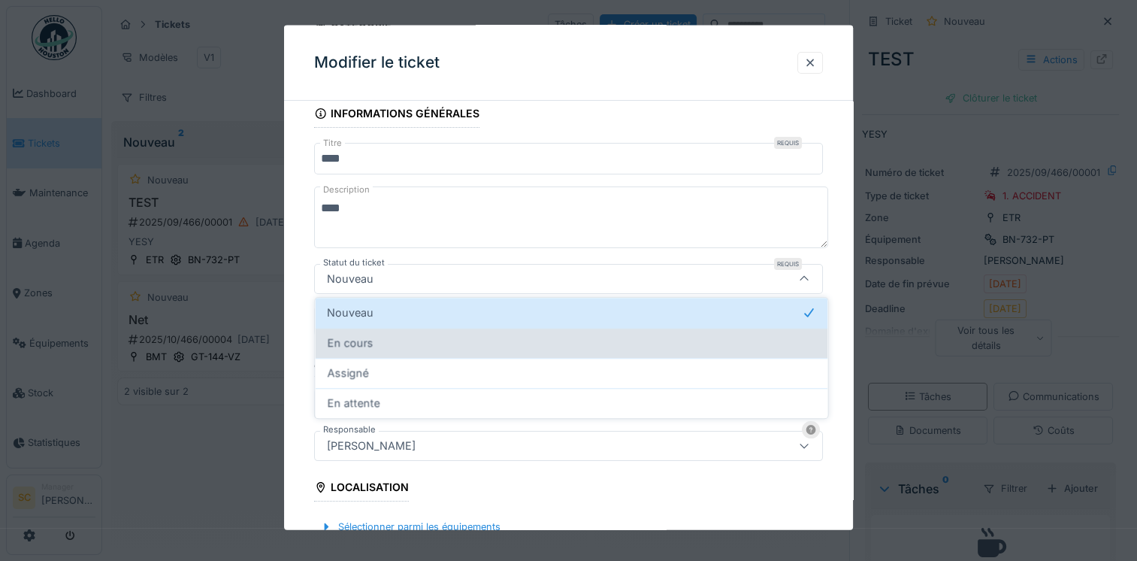
click at [391, 343] on div "En cours" at bounding box center [571, 342] width 488 height 17
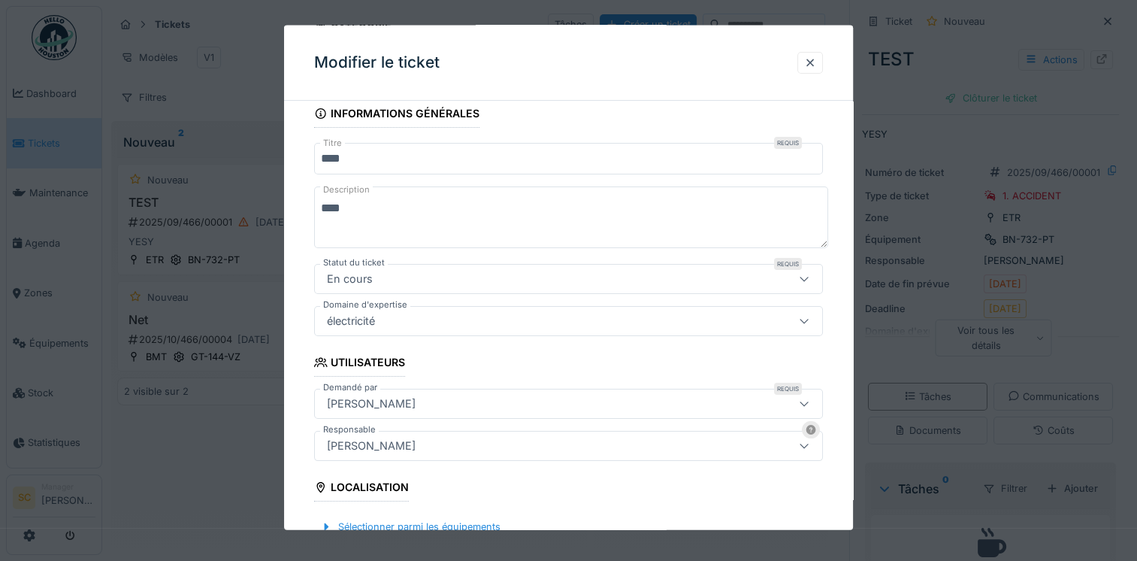
type input "*******"
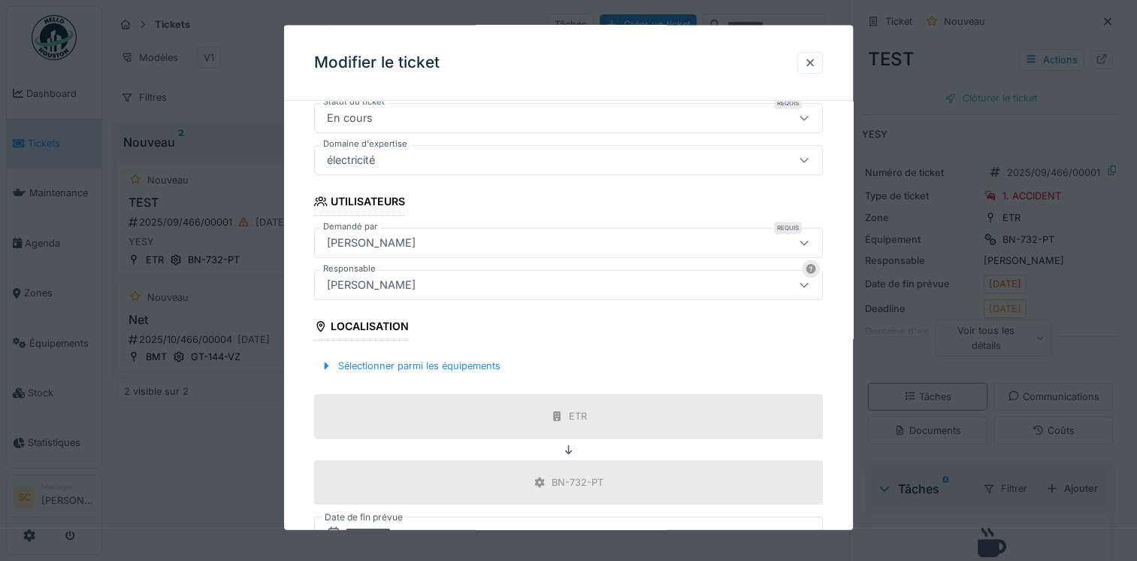
scroll to position [403, 0]
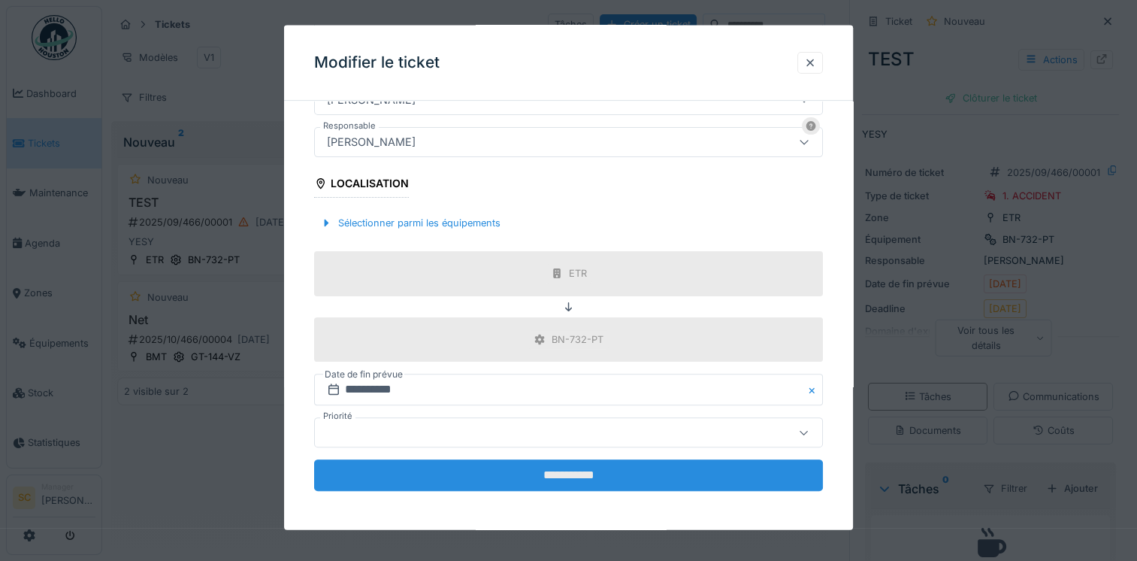
click at [498, 477] on input "**********" at bounding box center [568, 475] width 509 height 32
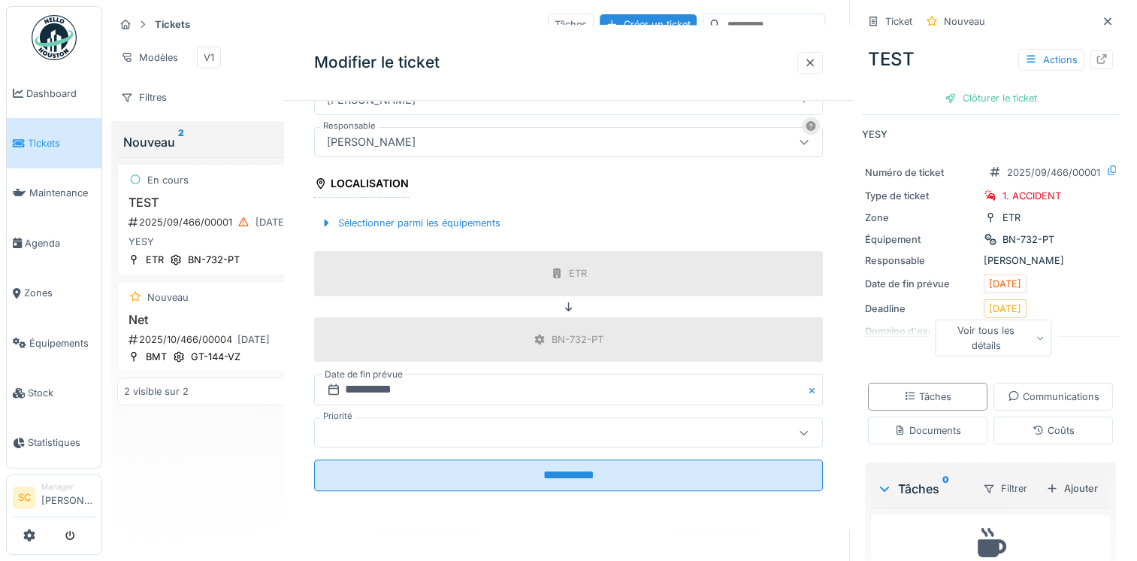
scroll to position [0, 0]
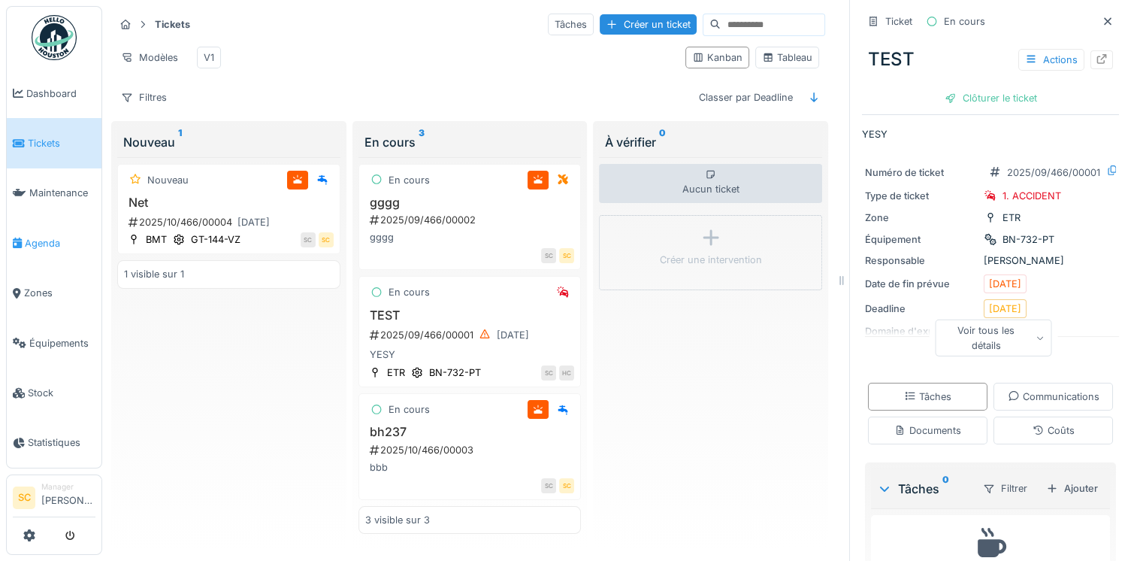
click at [60, 239] on span "Agenda" at bounding box center [60, 243] width 71 height 14
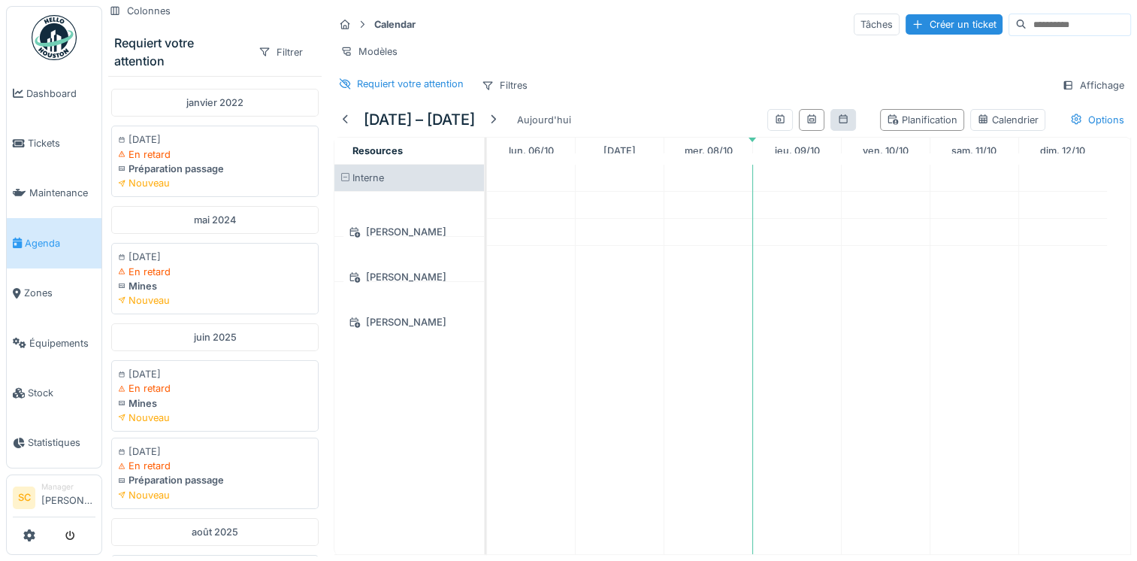
click at [830, 131] on div at bounding box center [843, 120] width 26 height 22
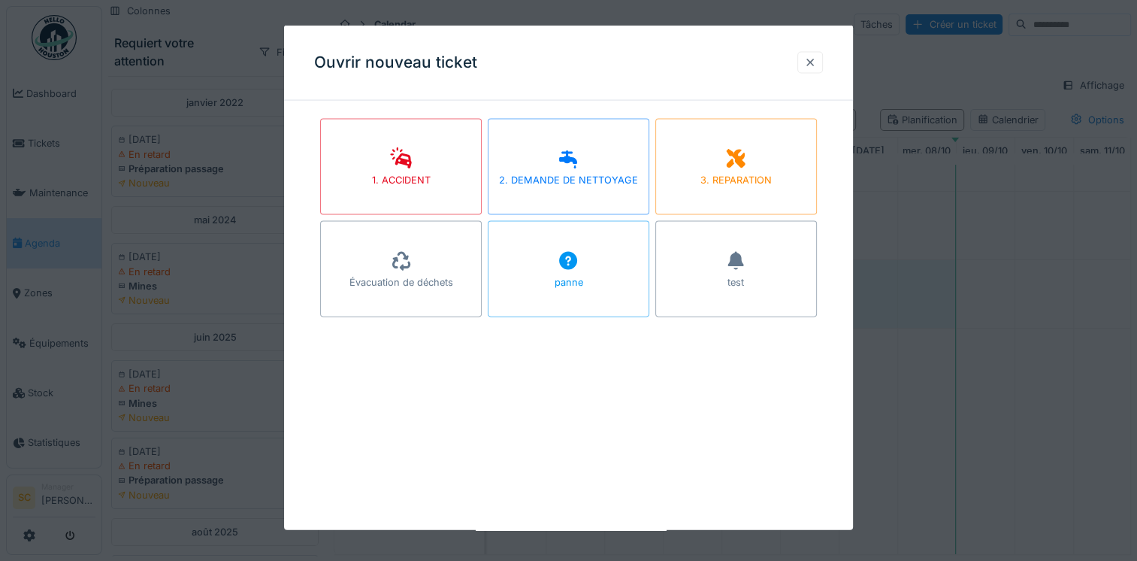
click at [821, 65] on div at bounding box center [810, 62] width 26 height 22
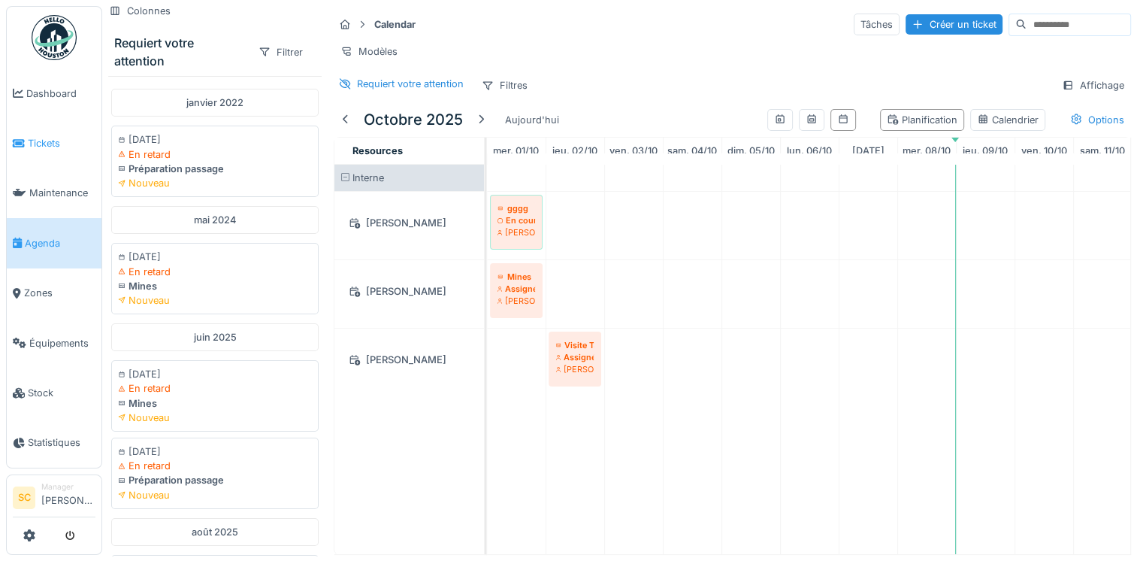
click at [32, 136] on span "Tickets" at bounding box center [62, 143] width 68 height 14
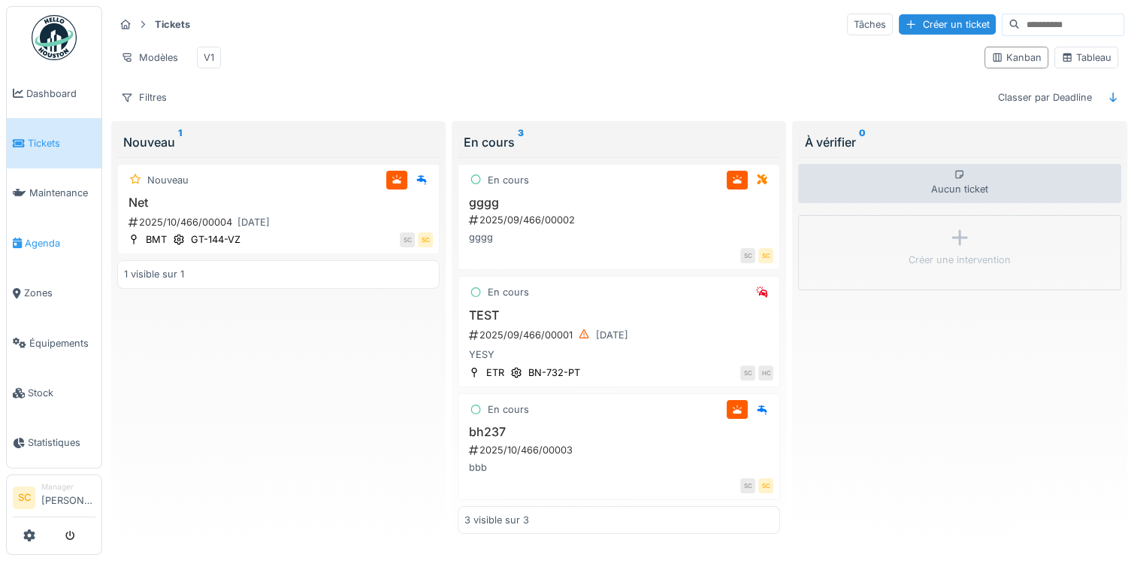
click at [25, 221] on link "Agenda" at bounding box center [54, 243] width 95 height 50
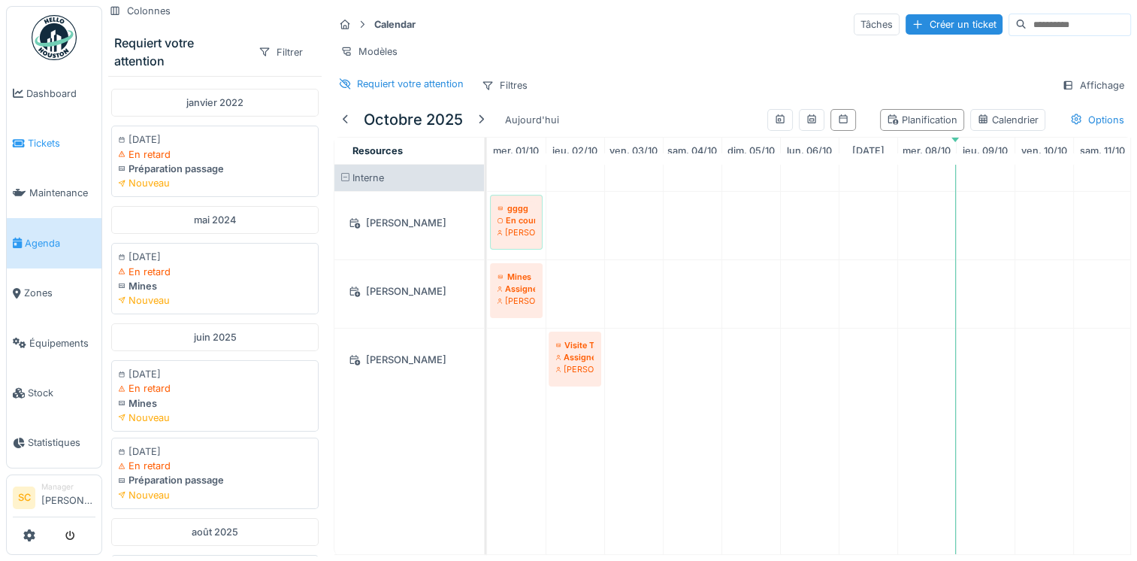
click at [63, 129] on link "Tickets" at bounding box center [54, 143] width 95 height 50
click at [65, 138] on span "Tickets" at bounding box center [62, 143] width 68 height 14
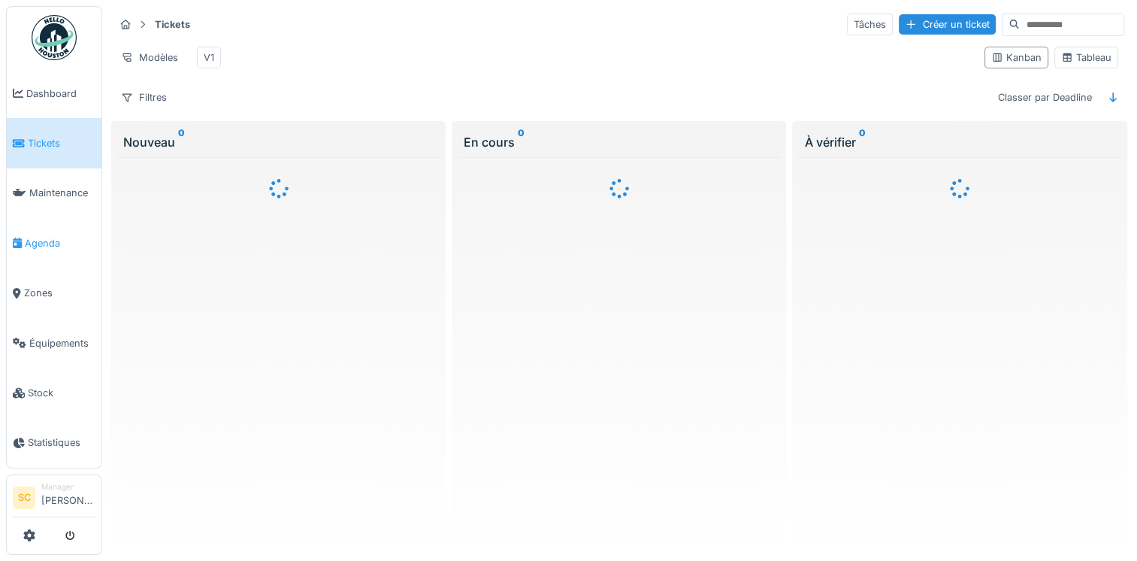
click at [68, 236] on span "Agenda" at bounding box center [60, 243] width 71 height 14
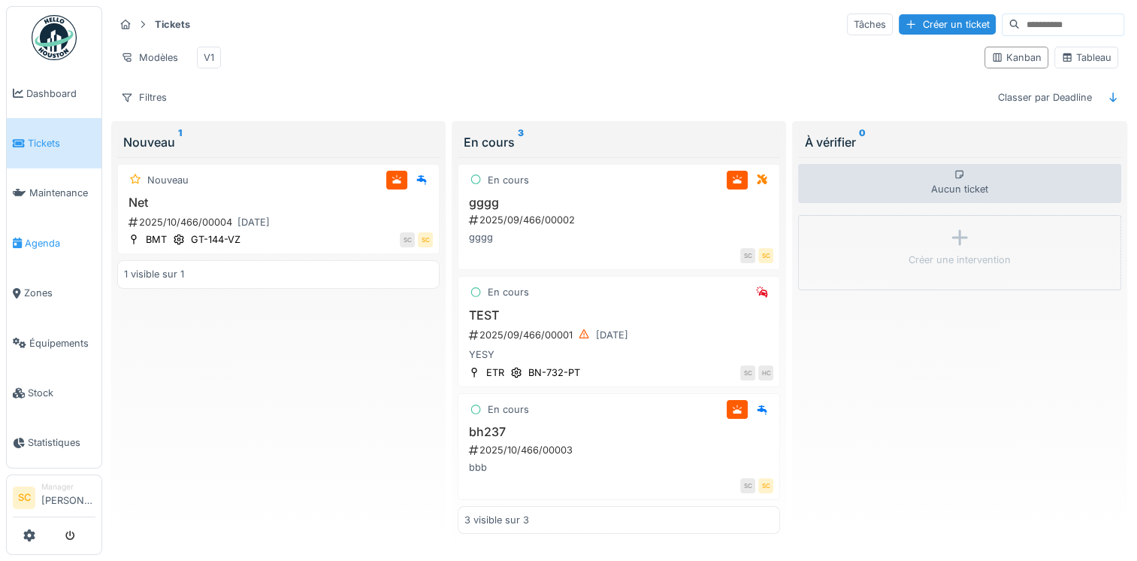
click at [41, 242] on span "Agenda" at bounding box center [60, 243] width 71 height 14
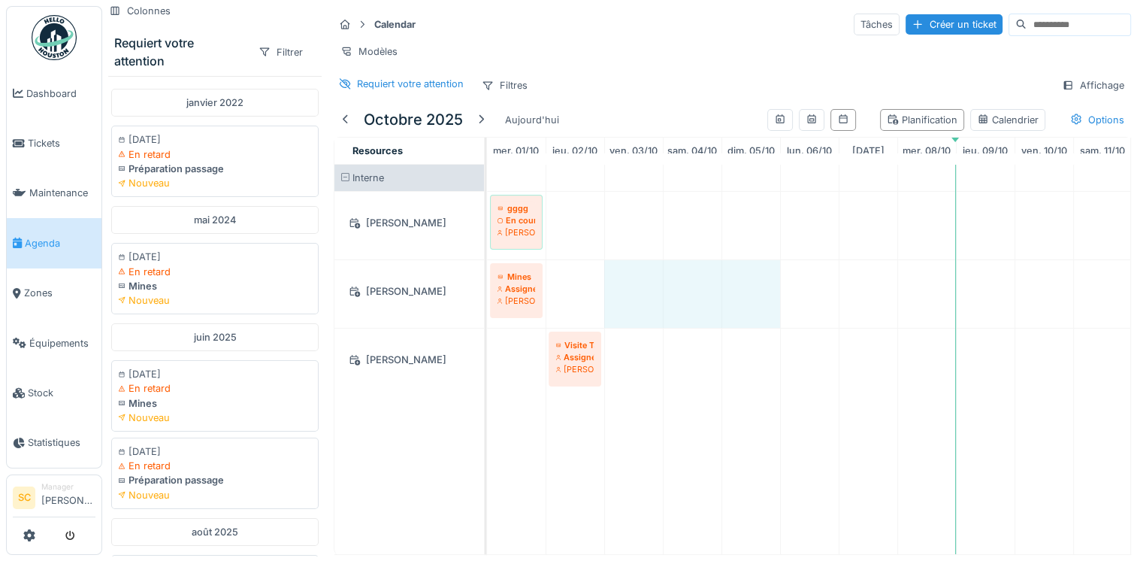
drag, startPoint x: 631, startPoint y: 301, endPoint x: 753, endPoint y: 299, distance: 122.5
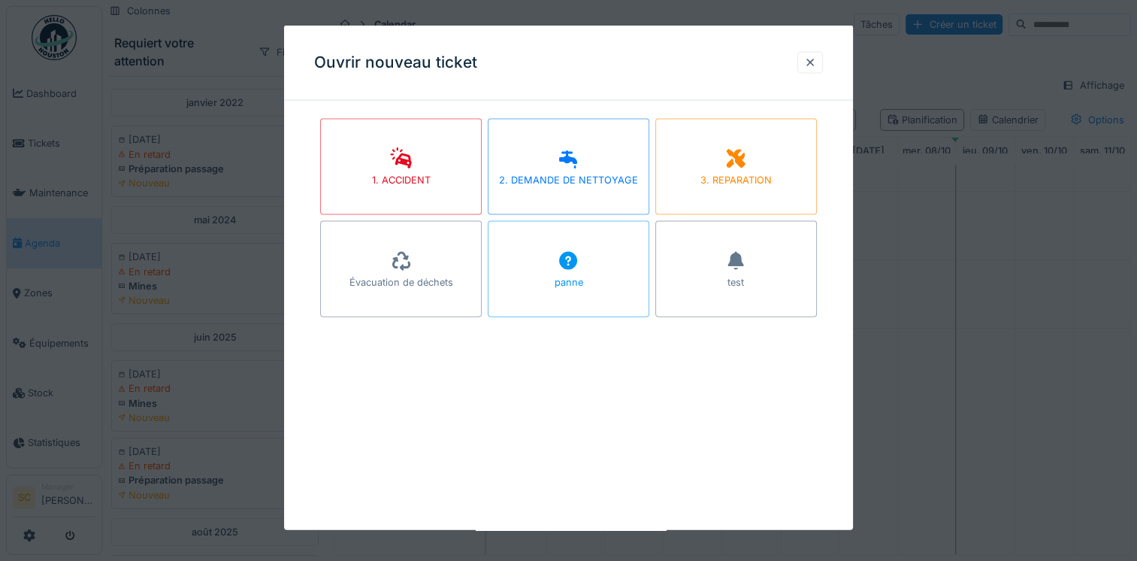
click at [797, 60] on div "Ouvrir nouveau ticket" at bounding box center [568, 63] width 569 height 75
click at [806, 63] on div at bounding box center [810, 62] width 26 height 22
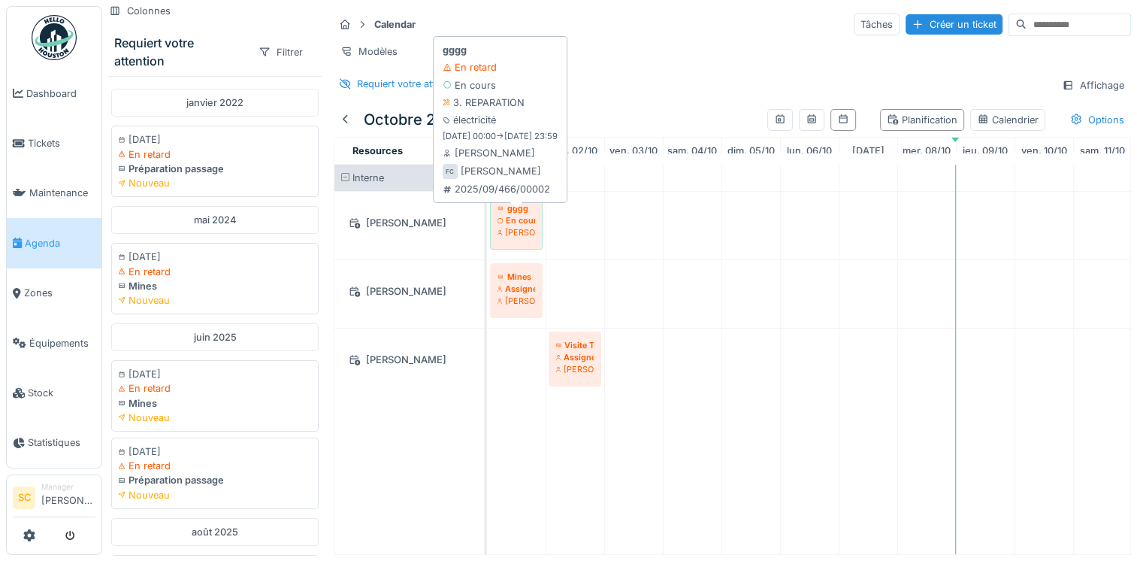
click at [522, 226] on div "En cours" at bounding box center [517, 220] width 38 height 12
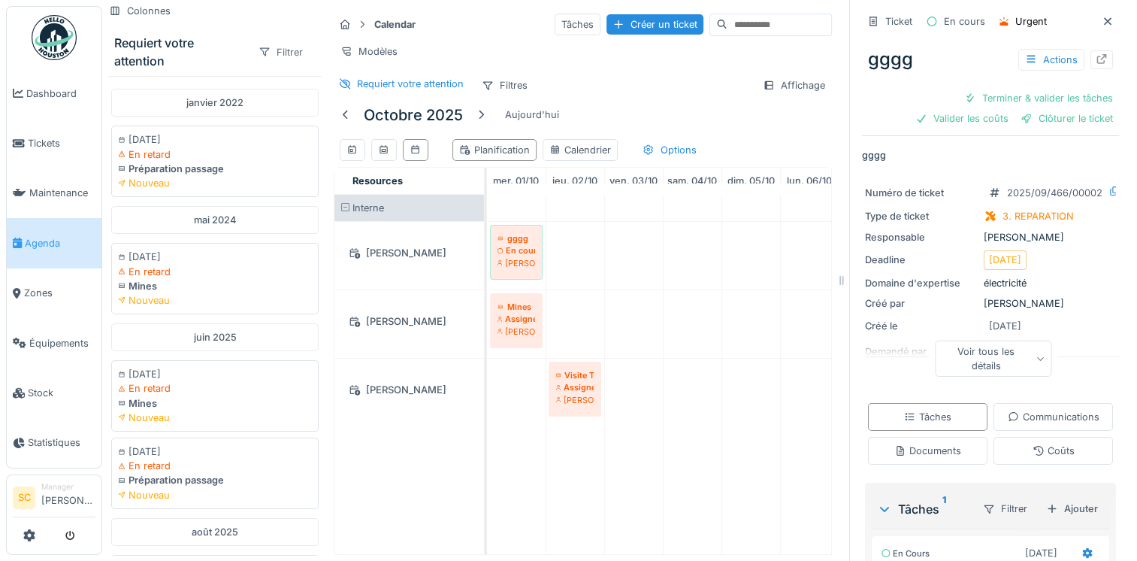
click at [262, 46] on div "Filtrer" at bounding box center [281, 52] width 58 height 22
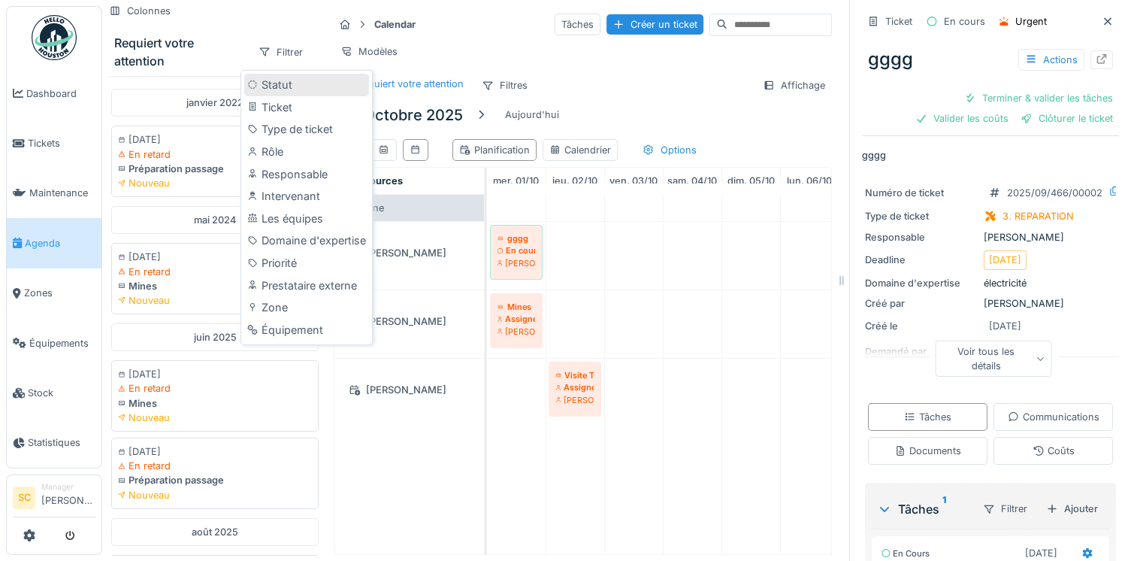
click at [325, 82] on div "Statut" at bounding box center [306, 85] width 125 height 23
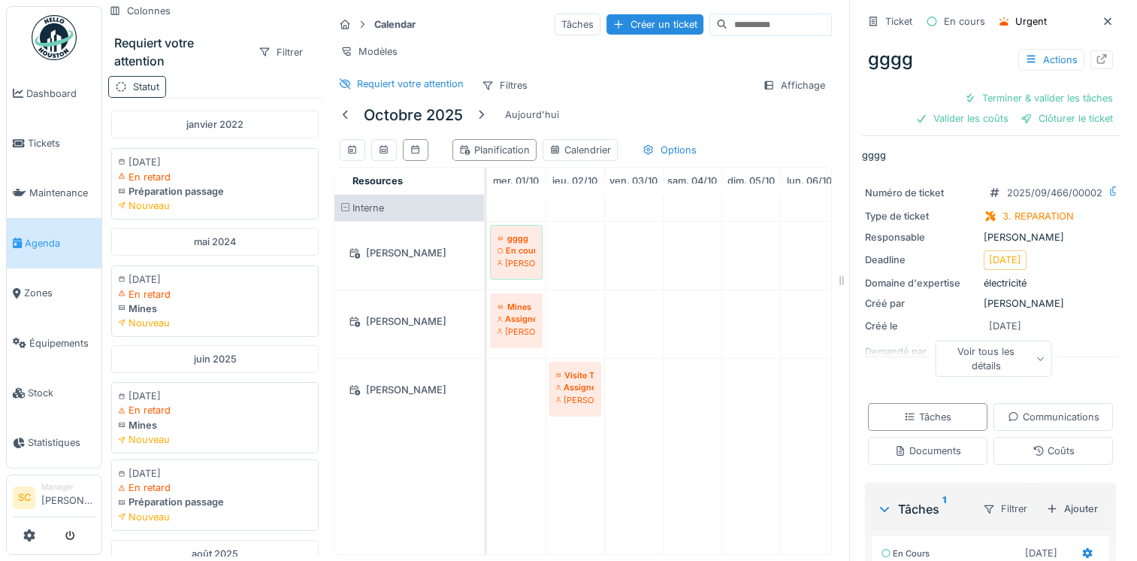
click at [132, 87] on div "Statut" at bounding box center [137, 87] width 58 height 22
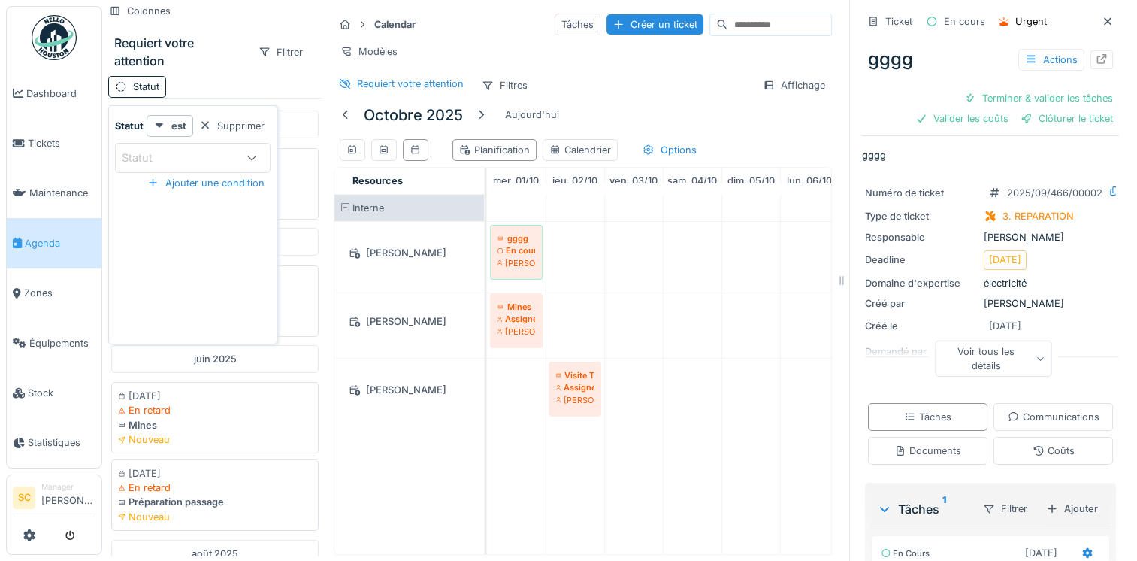
click at [213, 156] on div "Statut" at bounding box center [180, 158] width 116 height 17
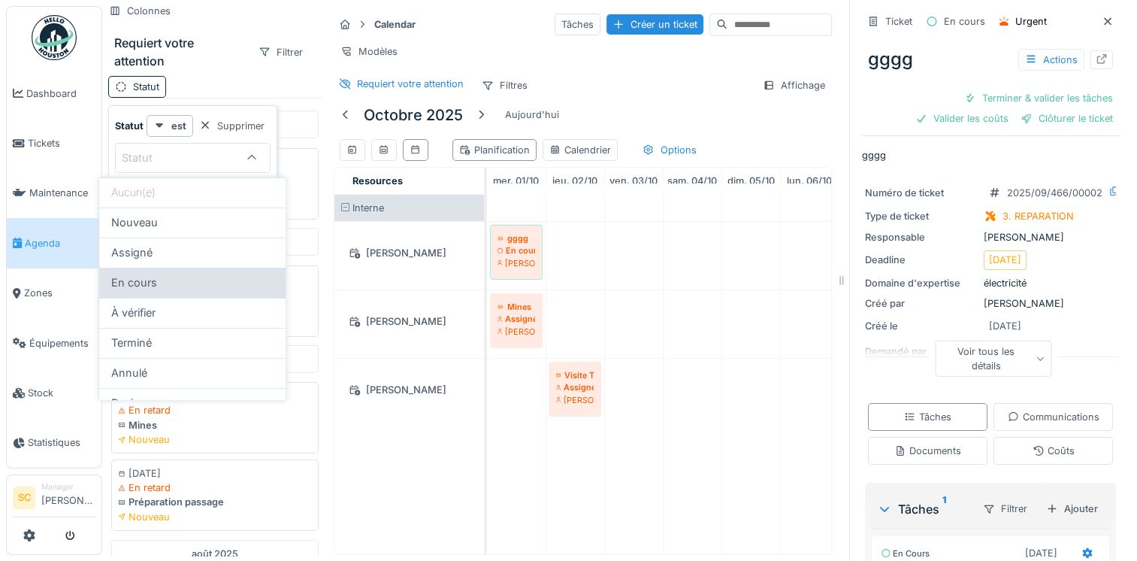
click at [180, 292] on div "En cours" at bounding box center [192, 283] width 186 height 30
type input "*******"
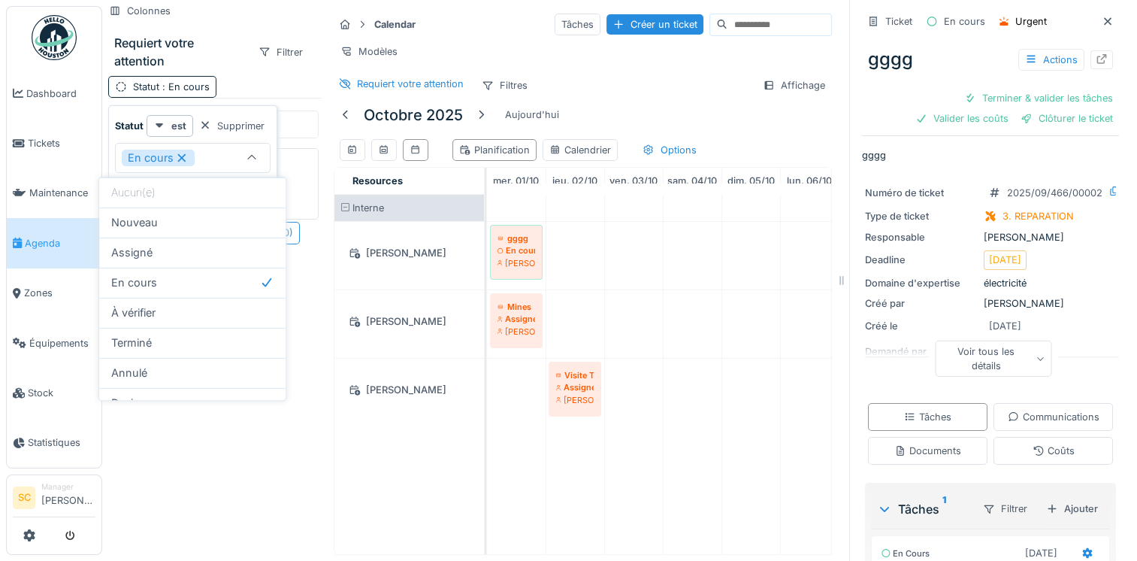
click at [265, 81] on div "Statut : En cours" at bounding box center [214, 87] width 213 height 22
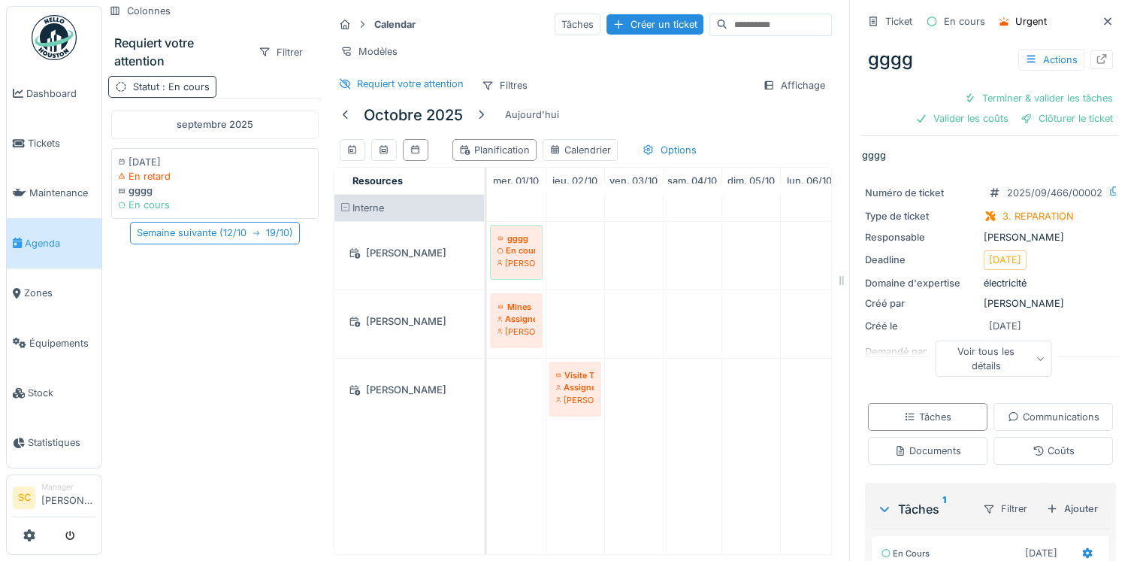
click at [205, 83] on span ": En cours" at bounding box center [184, 86] width 50 height 11
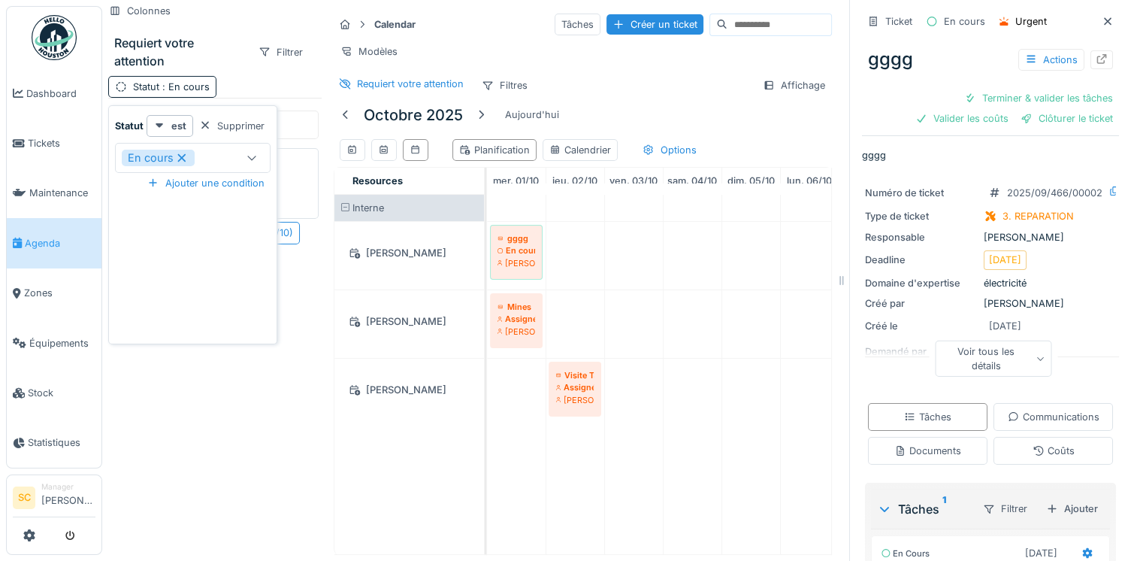
click at [248, 77] on div "Statut : En cours" at bounding box center [214, 87] width 213 height 22
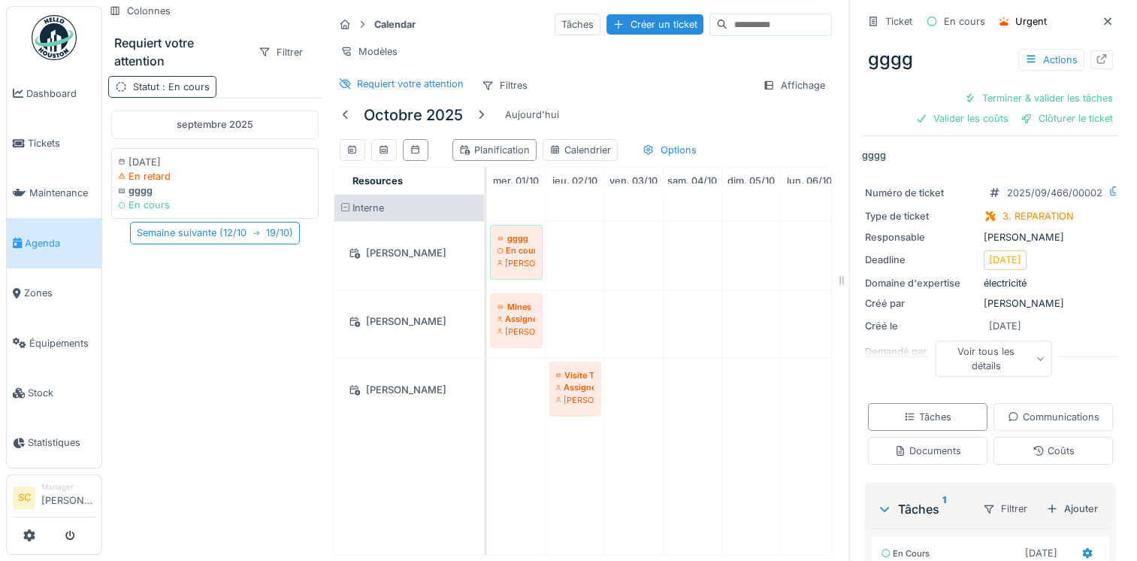
click at [196, 86] on span ": En cours" at bounding box center [184, 86] width 50 height 11
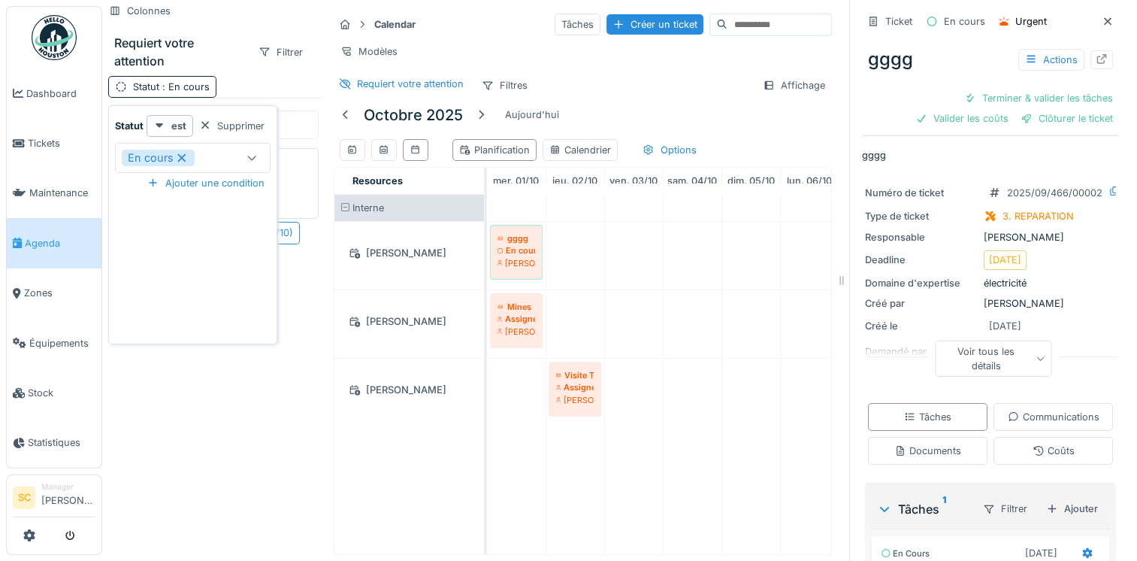
click at [192, 161] on div "En cours" at bounding box center [158, 158] width 73 height 17
click at [192, 161] on div "Statut" at bounding box center [180, 158] width 116 height 17
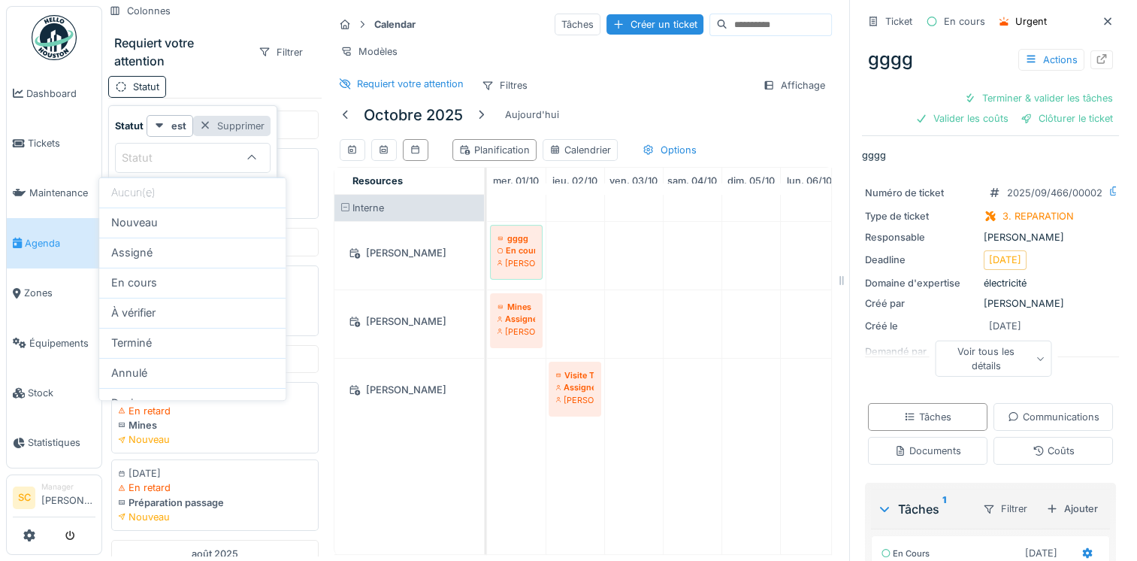
click at [213, 128] on div "Supprimer" at bounding box center [231, 126] width 77 height 20
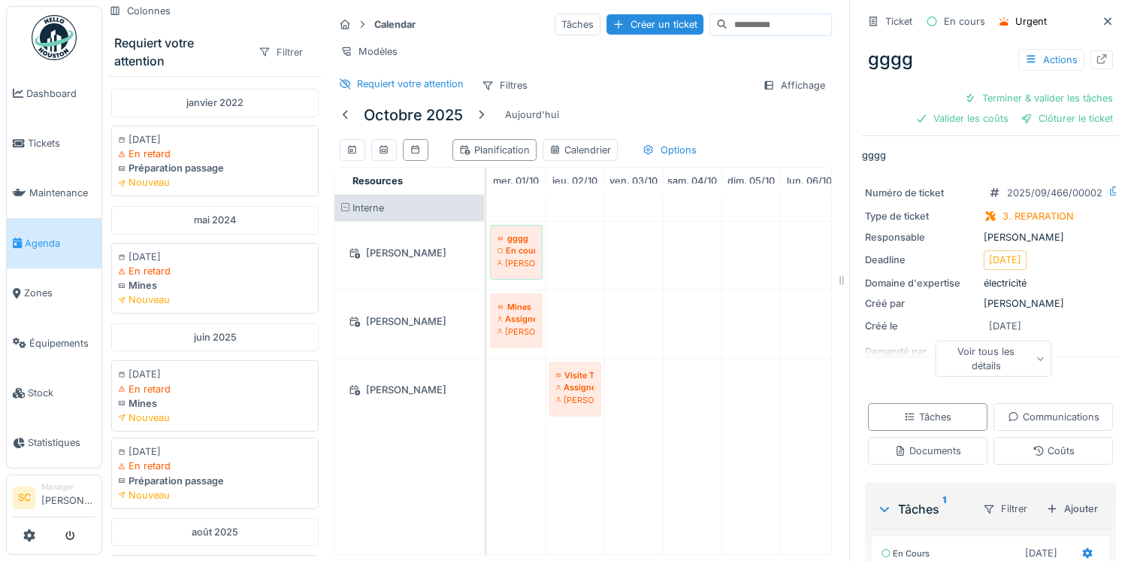
click at [266, 41] on div "Filtrer" at bounding box center [281, 52] width 58 height 22
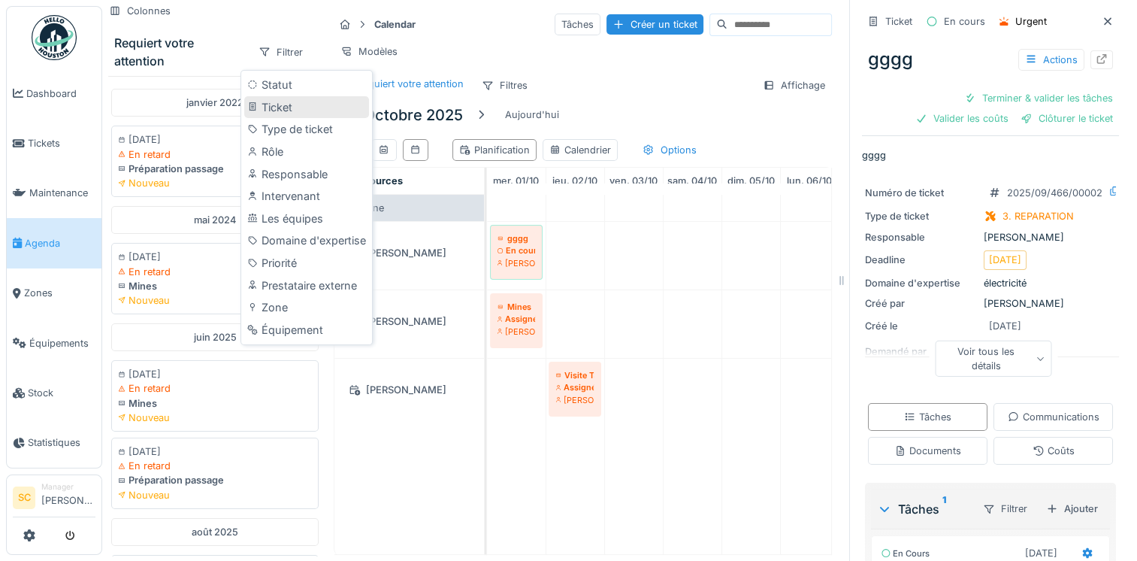
click at [328, 107] on div "Ticket" at bounding box center [306, 107] width 125 height 23
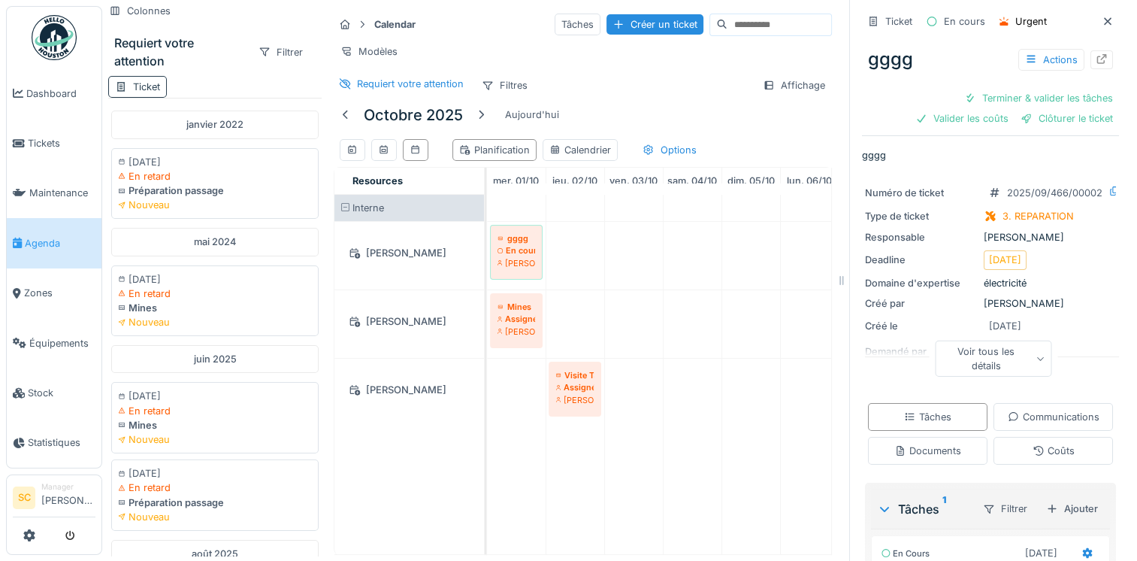
click at [115, 85] on icon at bounding box center [121, 87] width 12 height 10
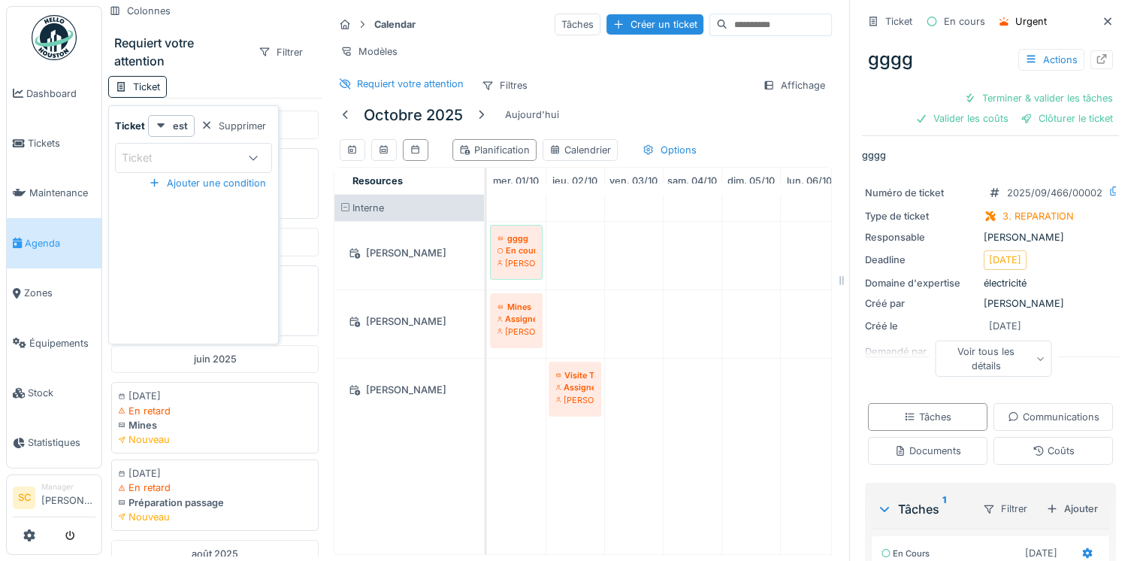
click at [178, 168] on div "Ticket" at bounding box center [193, 158] width 157 height 30
click at [243, 113] on div "Ticket est Supprimer Ticket Ajouter une condition" at bounding box center [193, 224] width 171 height 239
click at [237, 126] on div "Supprimer" at bounding box center [233, 126] width 77 height 20
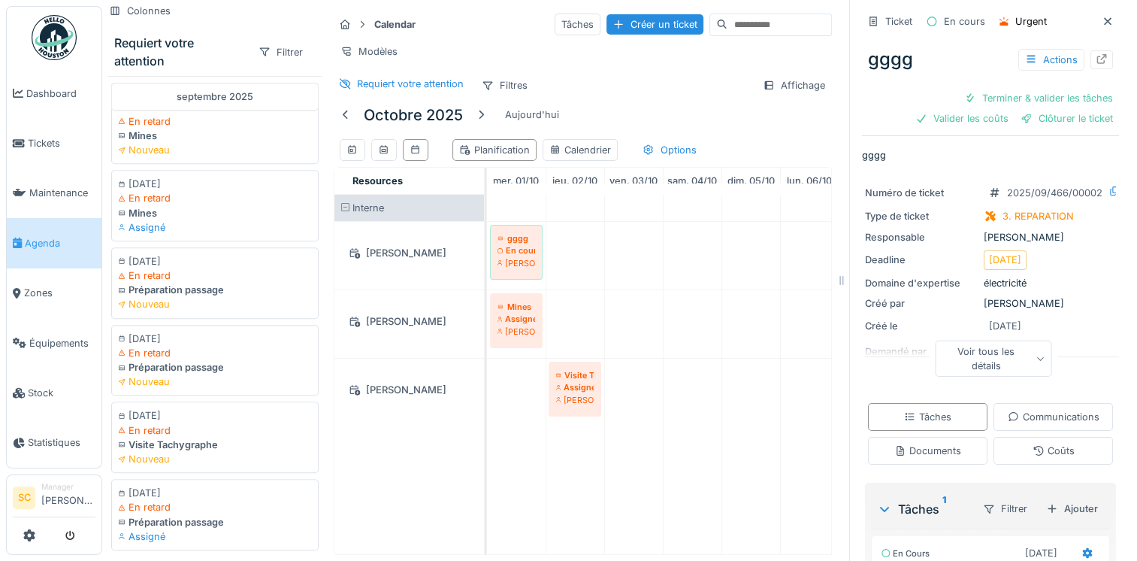
scroll to position [752, 0]
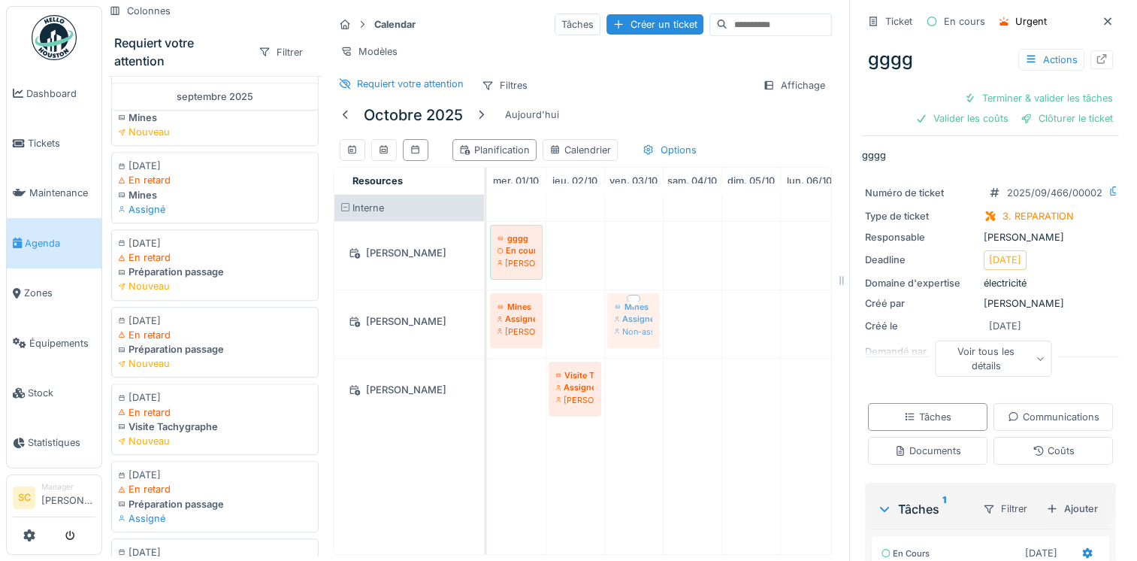
drag, startPoint x: 238, startPoint y: 170, endPoint x: 644, endPoint y: 302, distance: 426.8
click at [644, 302] on div "Colonnes Requiert votre attention Filtrer janvier 2022 04/01/2022 En retard Pré…" at bounding box center [470, 280] width 736 height 561
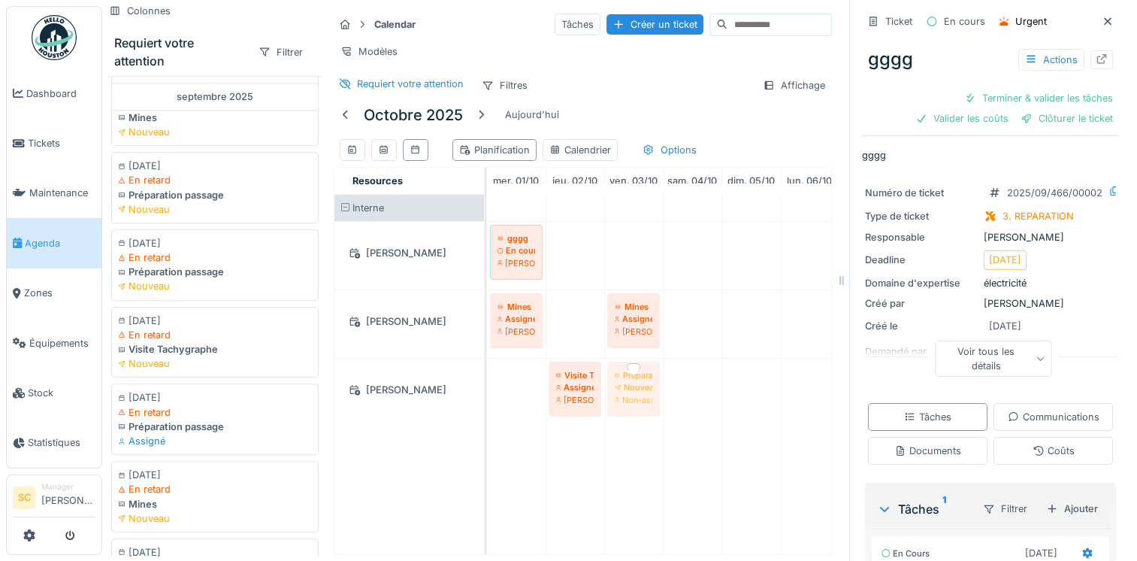
drag, startPoint x: 201, startPoint y: 182, endPoint x: 654, endPoint y: 371, distance: 490.5
click at [654, 371] on div "Colonnes Requiert votre attention Filtrer janvier 2022 04/01/2022 En retard Pré…" at bounding box center [470, 280] width 736 height 561
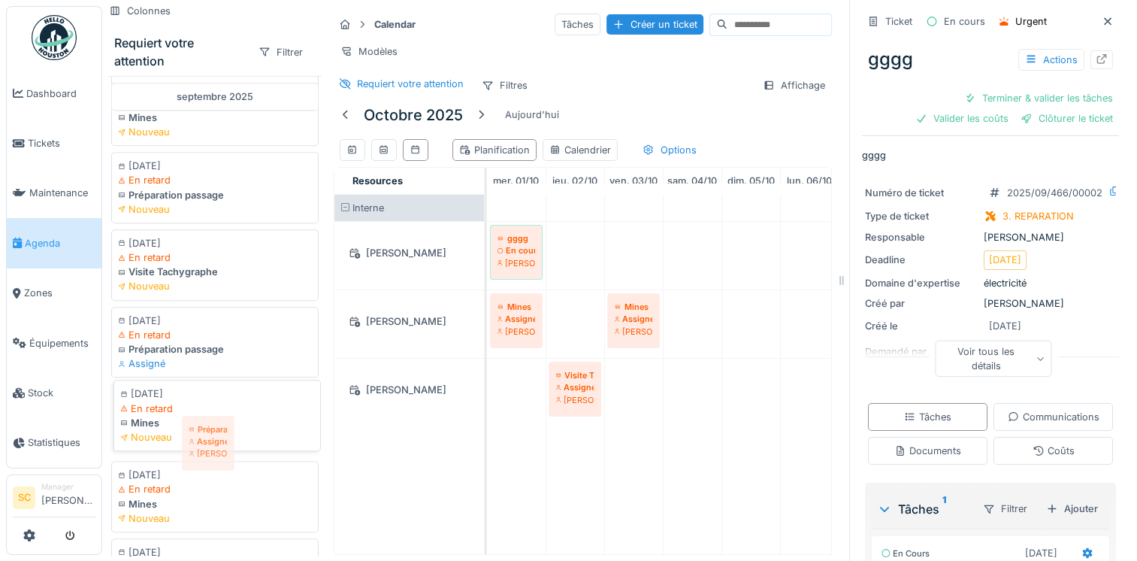
drag, startPoint x: 627, startPoint y: 377, endPoint x: 195, endPoint y: 390, distance: 431.6
click at [195, 391] on div "Colonnes Requiert votre attention Filtrer janvier 2022 04/01/2022 En retard Pré…" at bounding box center [470, 280] width 736 height 561
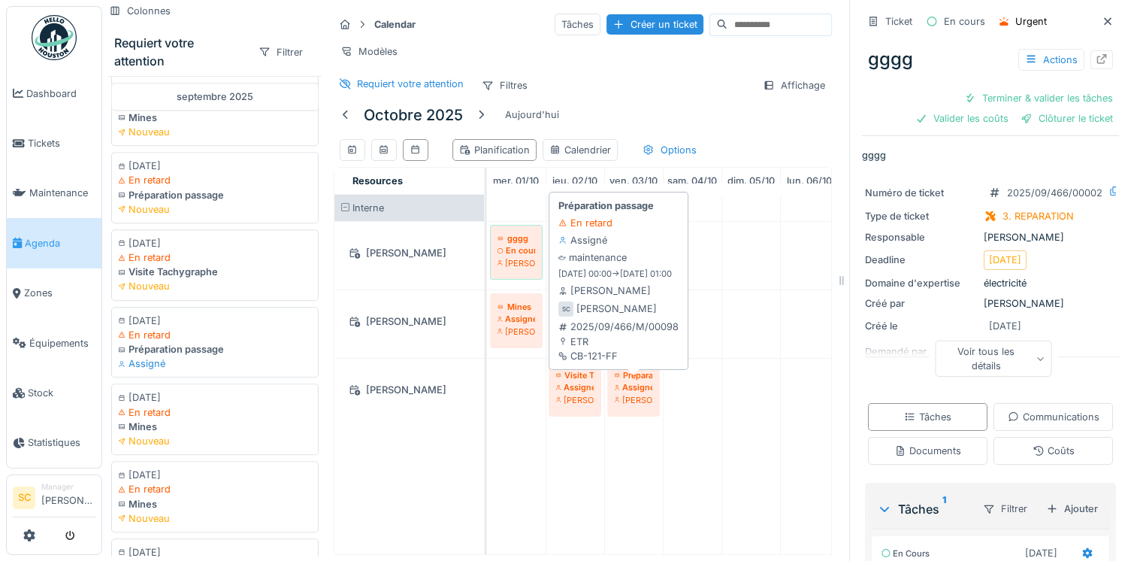
click at [644, 394] on div "[PERSON_NAME]" at bounding box center [634, 400] width 38 height 12
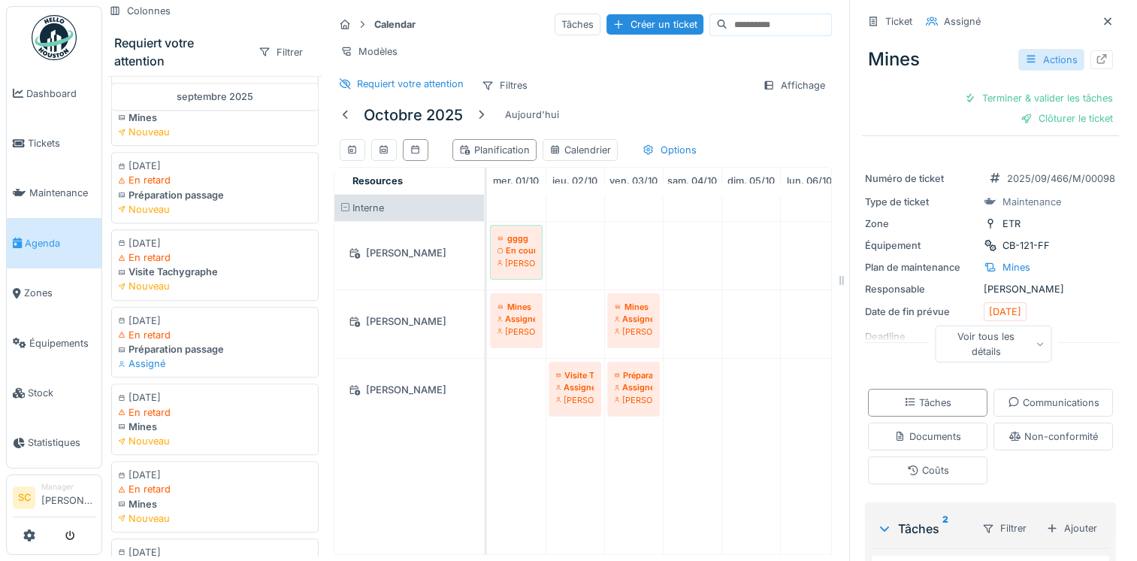
click at [1039, 56] on div "Actions" at bounding box center [1051, 60] width 66 height 22
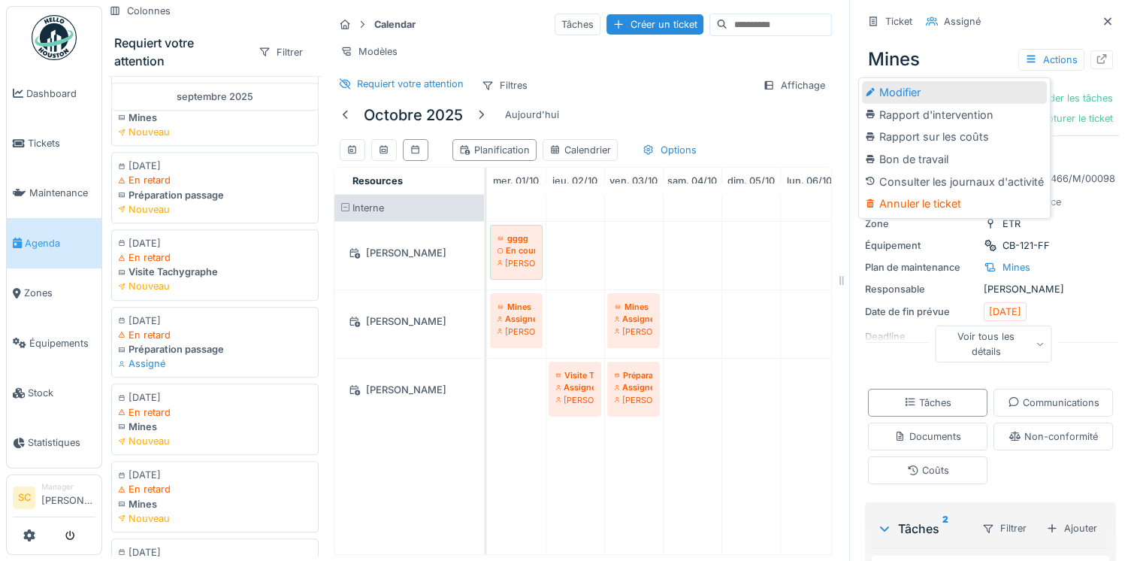
click at [942, 81] on div "Modifier" at bounding box center [954, 92] width 185 height 23
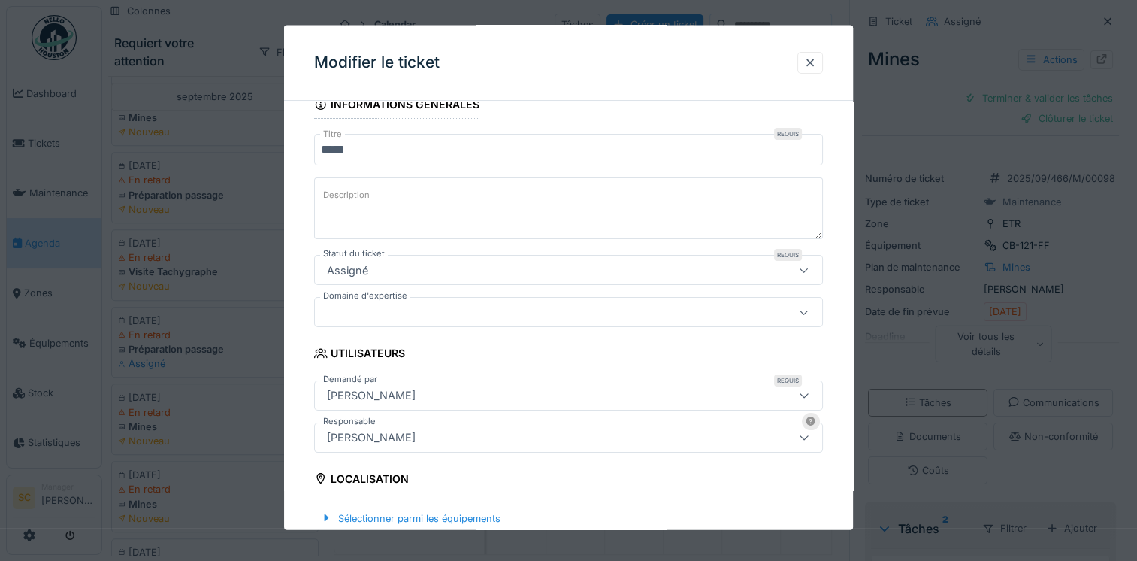
scroll to position [75, 0]
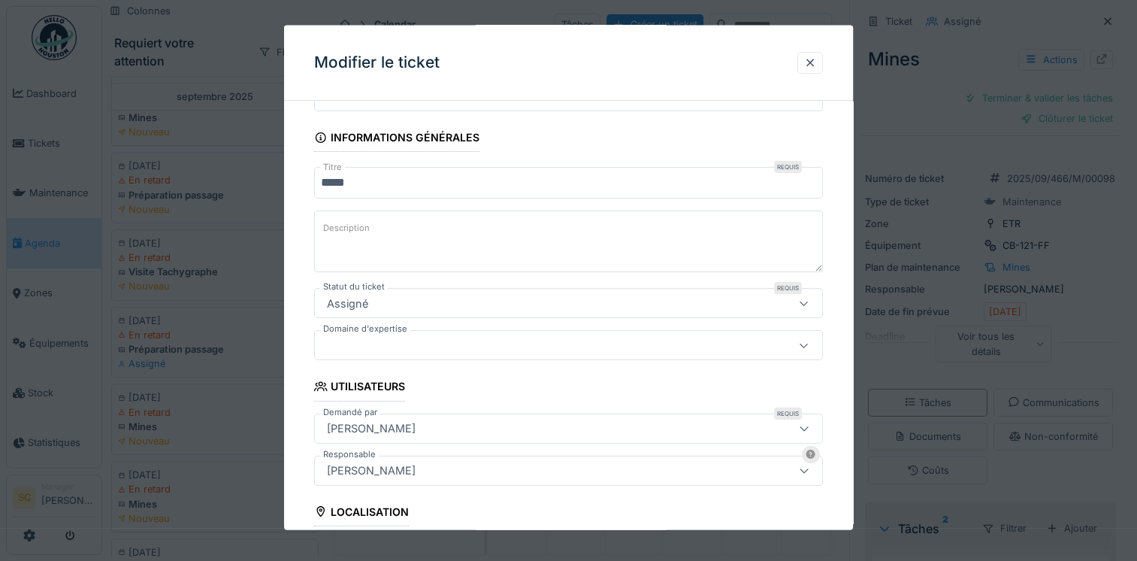
click at [369, 309] on div "Assigné" at bounding box center [347, 303] width 53 height 17
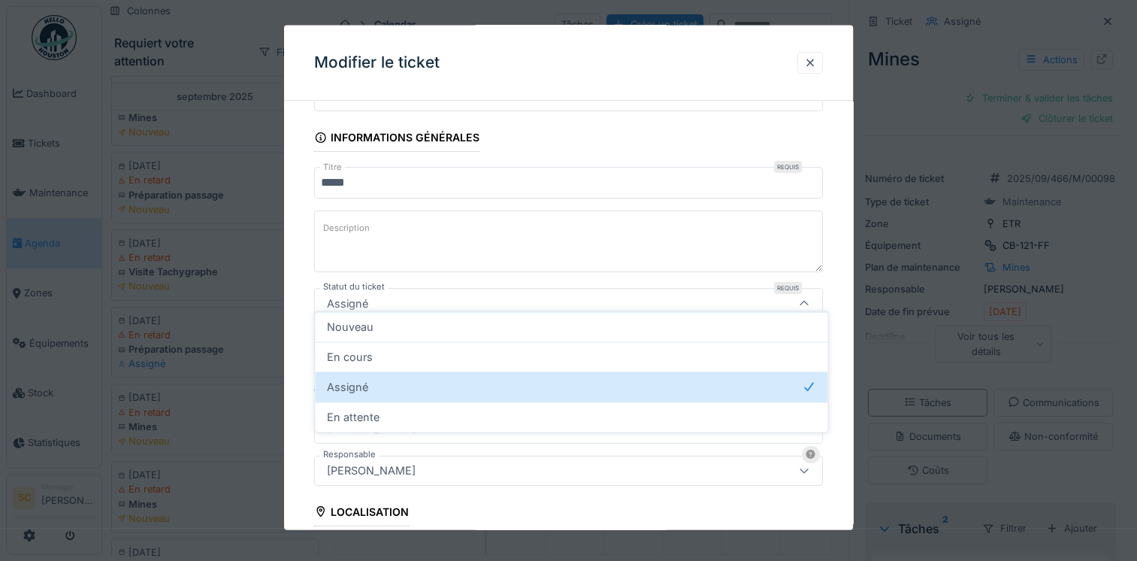
scroll to position [99, 0]
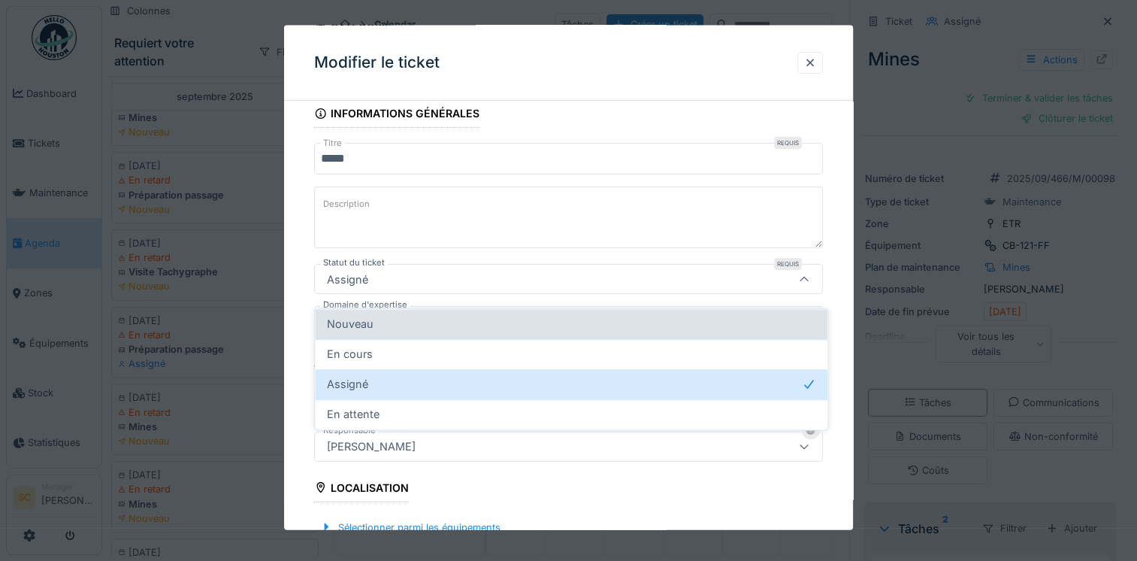
click at [376, 316] on div "Nouveau" at bounding box center [571, 324] width 488 height 17
type input "***"
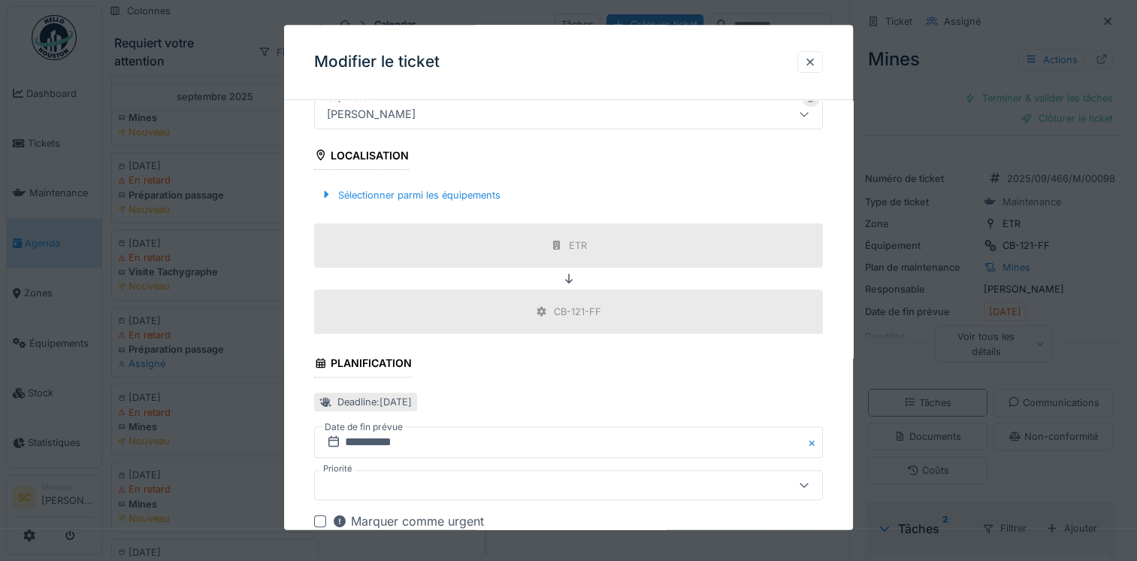
scroll to position [598, 0]
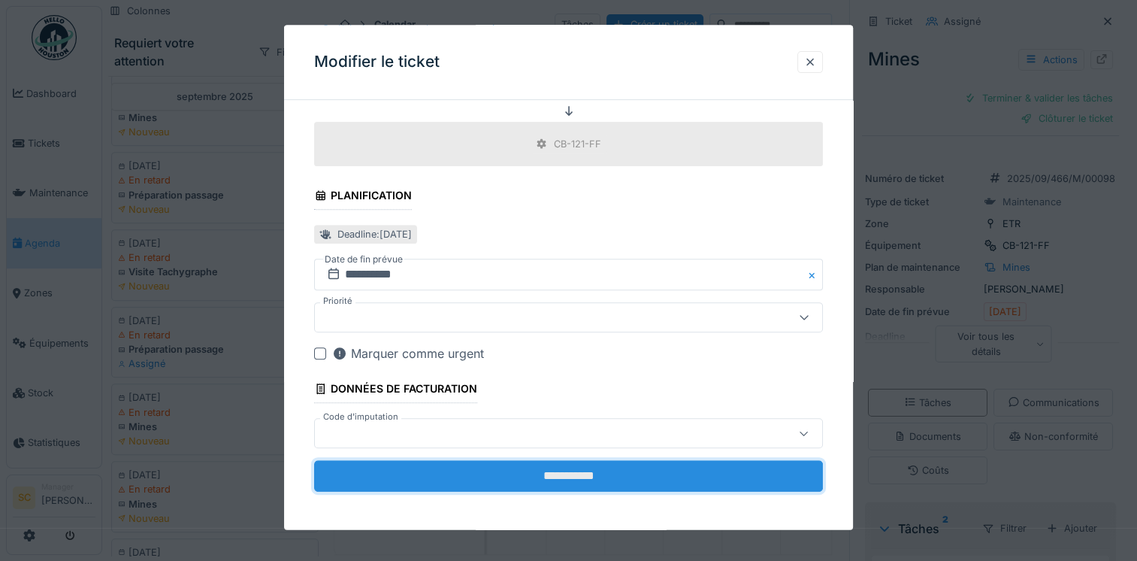
click at [464, 473] on input "**********" at bounding box center [568, 477] width 509 height 32
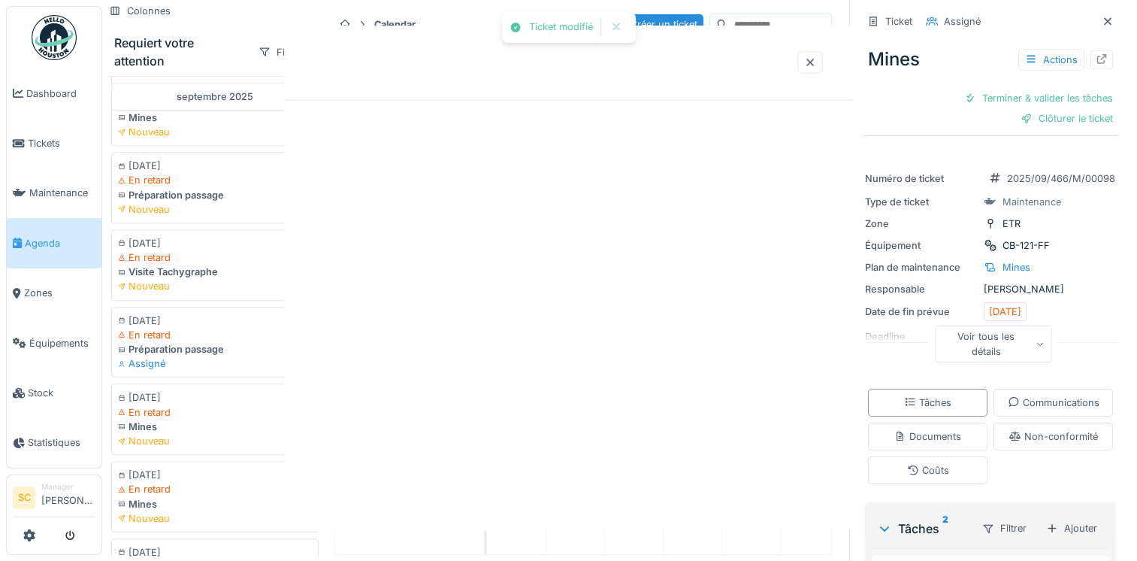
scroll to position [0, 0]
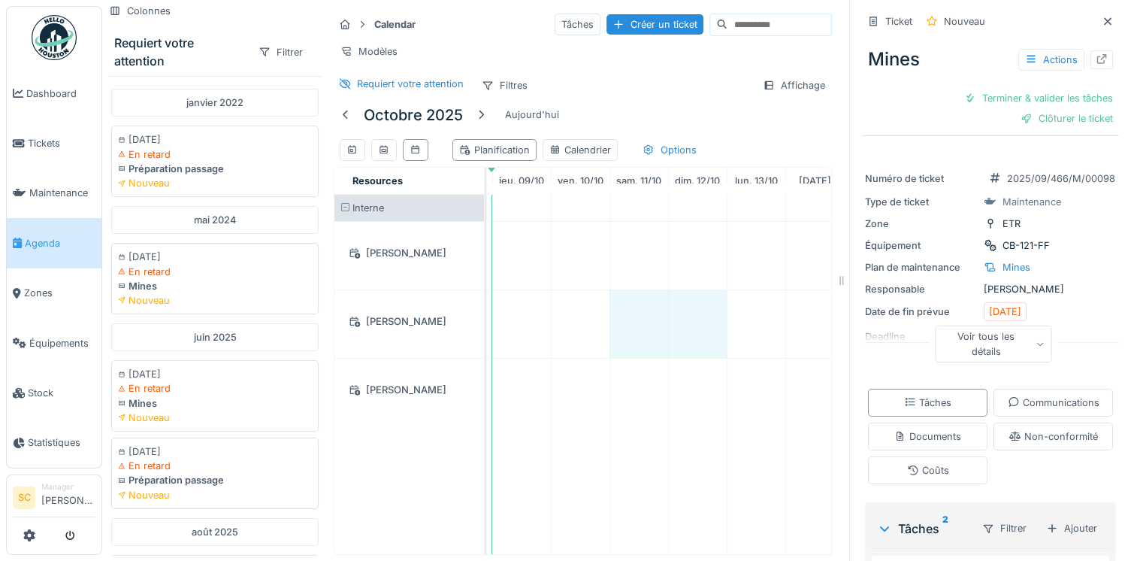
drag, startPoint x: 640, startPoint y: 329, endPoint x: 682, endPoint y: 331, distance: 42.1
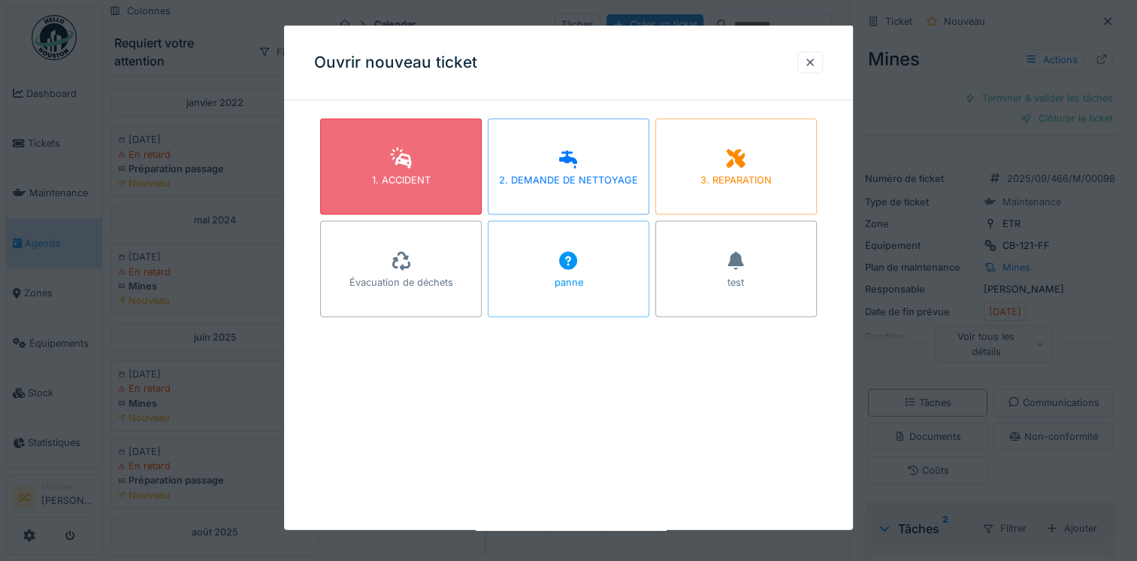
click at [451, 186] on div "1. ACCIDENT" at bounding box center [401, 167] width 162 height 96
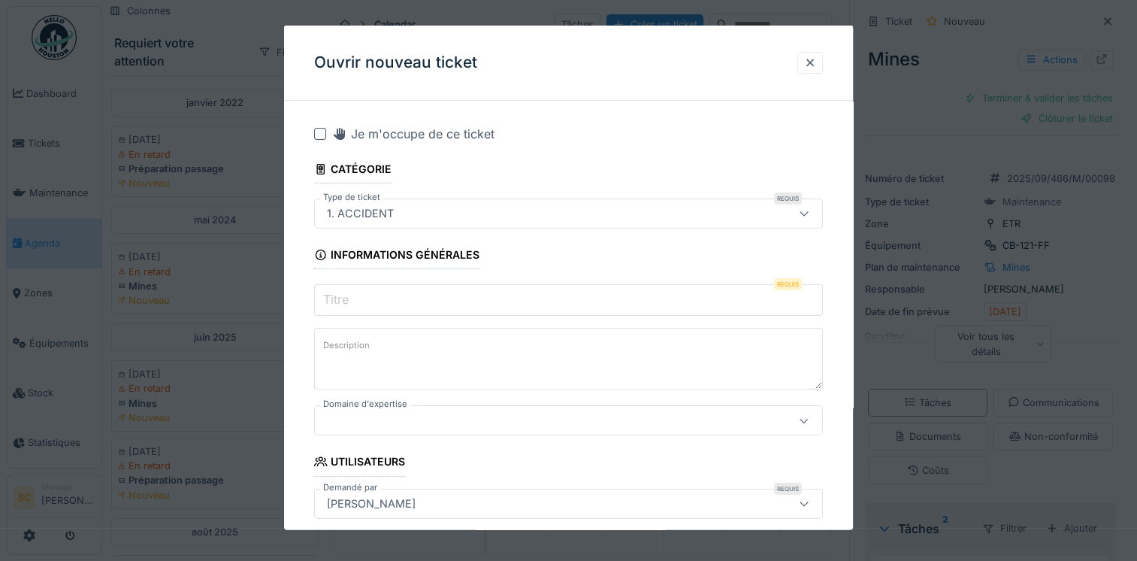
click at [422, 296] on input "Titre" at bounding box center [568, 300] width 509 height 32
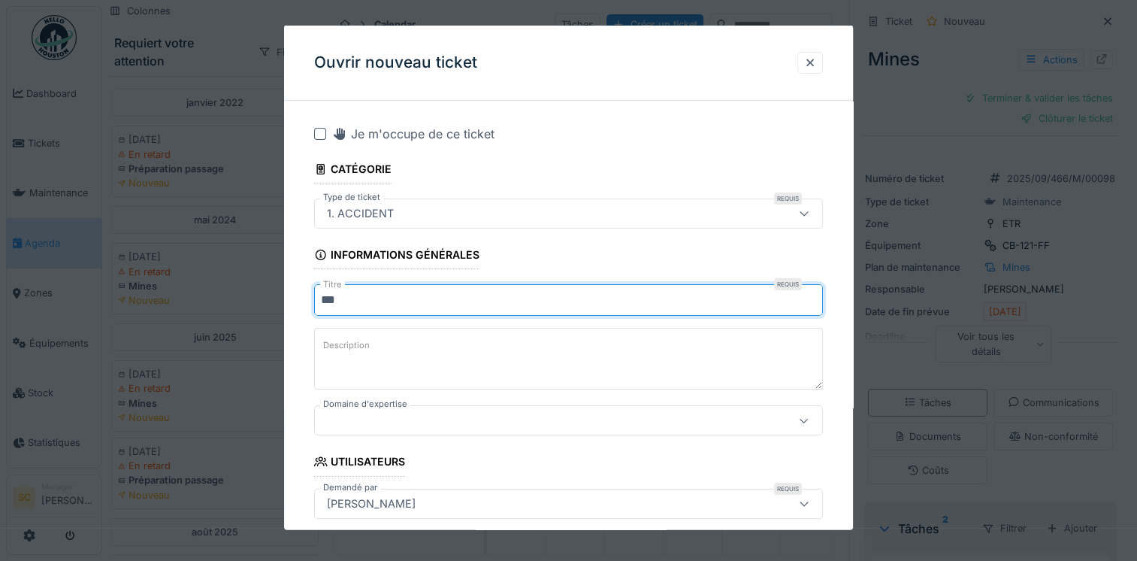
type input "***"
click at [455, 357] on textarea "Description" at bounding box center [568, 359] width 509 height 62
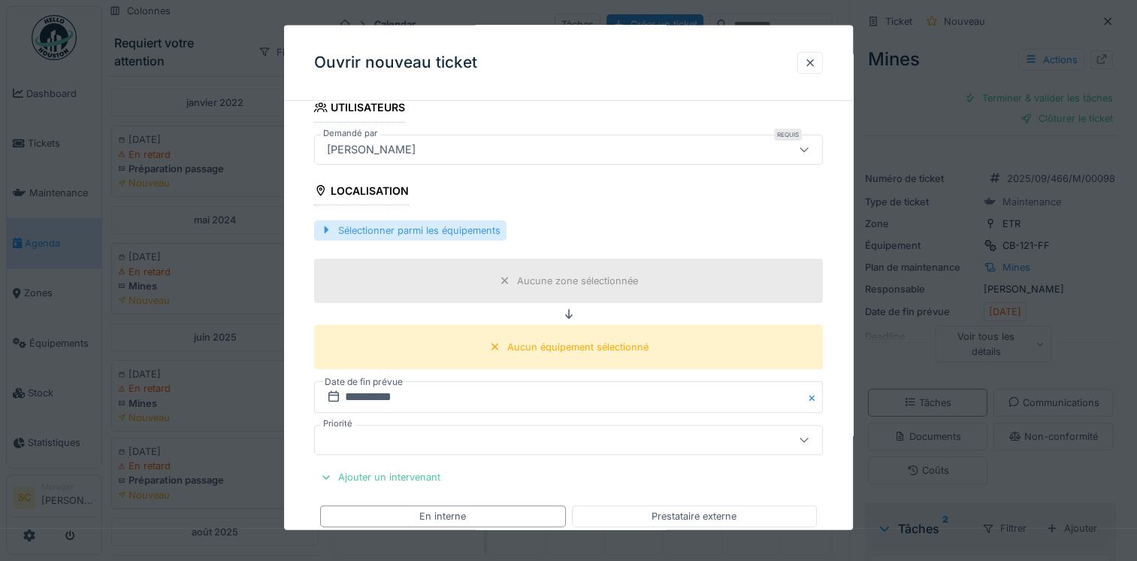
scroll to position [376, 0]
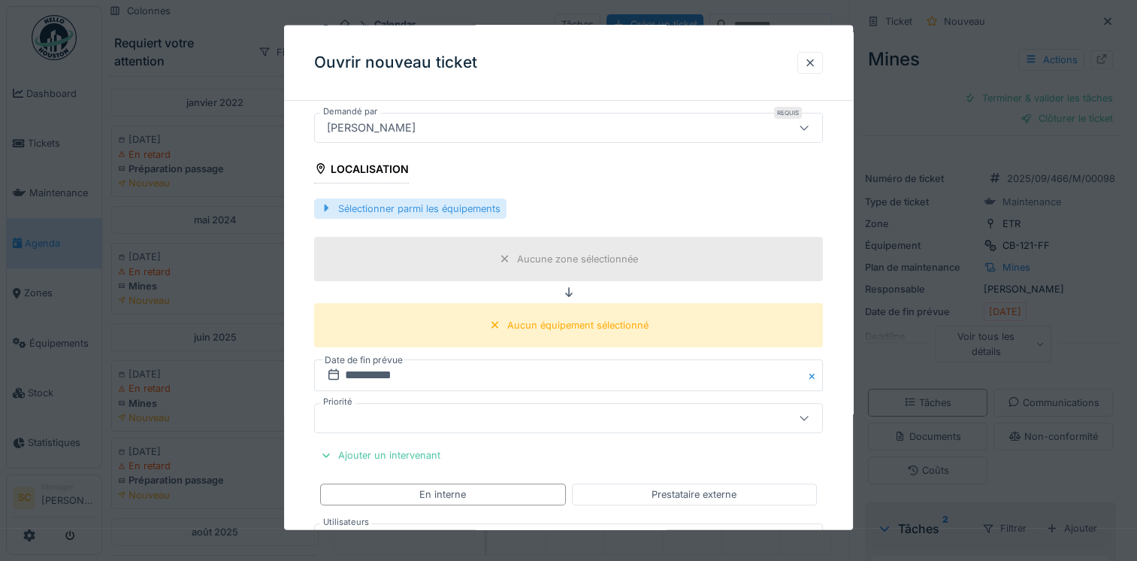
type textarea "****"
click at [331, 209] on div at bounding box center [326, 208] width 12 height 14
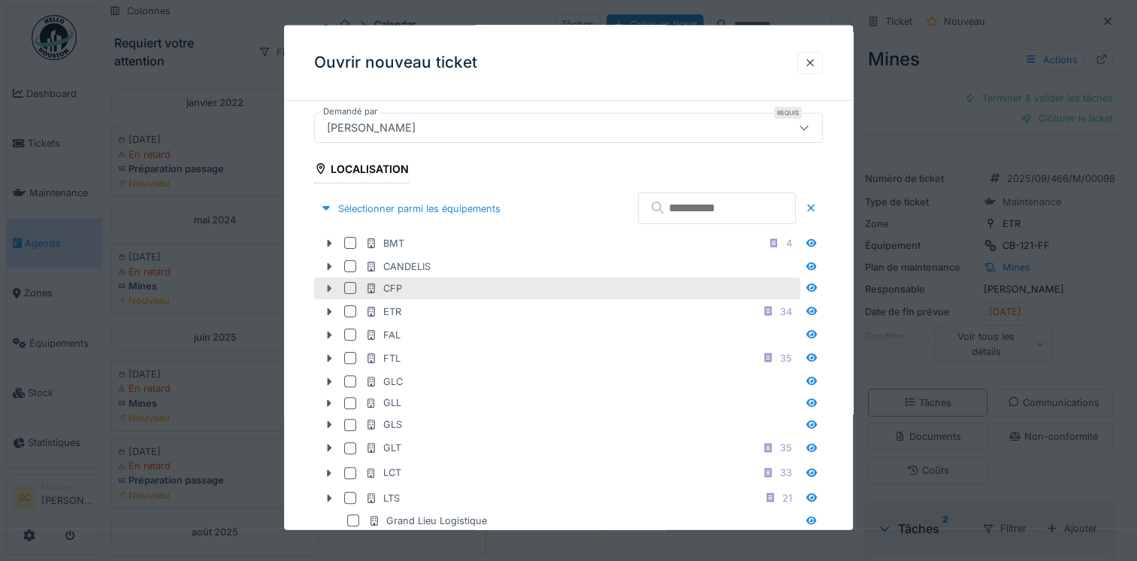
click at [333, 283] on icon at bounding box center [329, 288] width 12 height 10
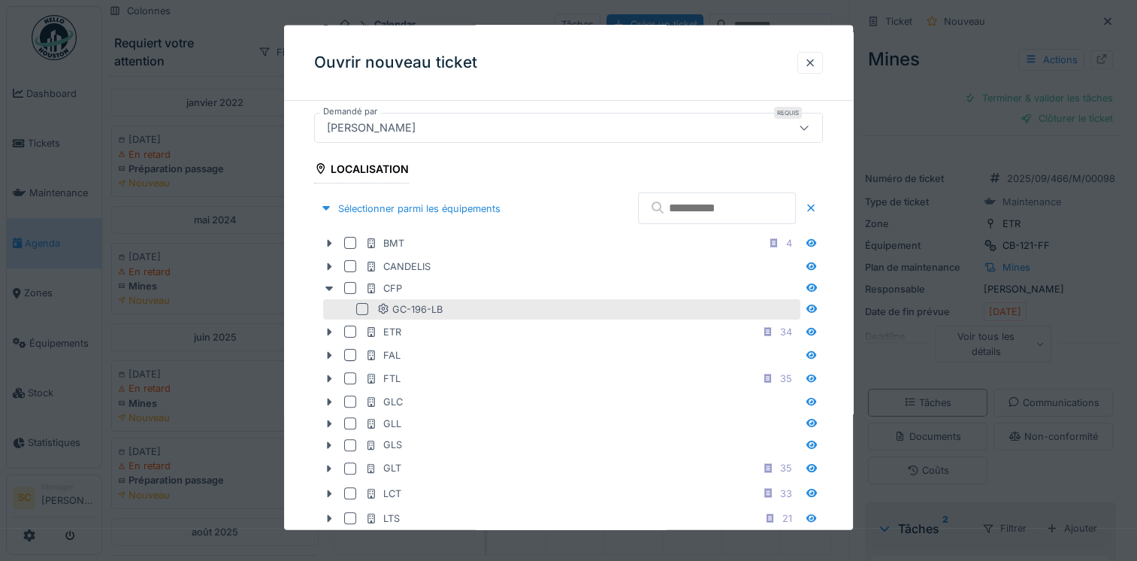
click at [367, 304] on div at bounding box center [362, 309] width 12 height 12
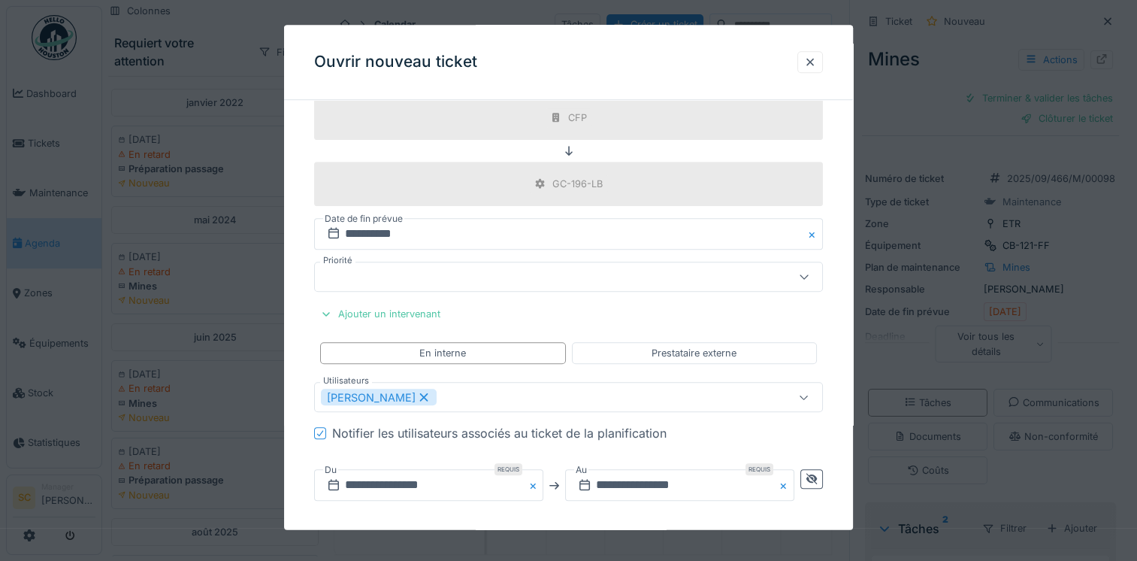
click at [442, 277] on div at bounding box center [538, 277] width 434 height 17
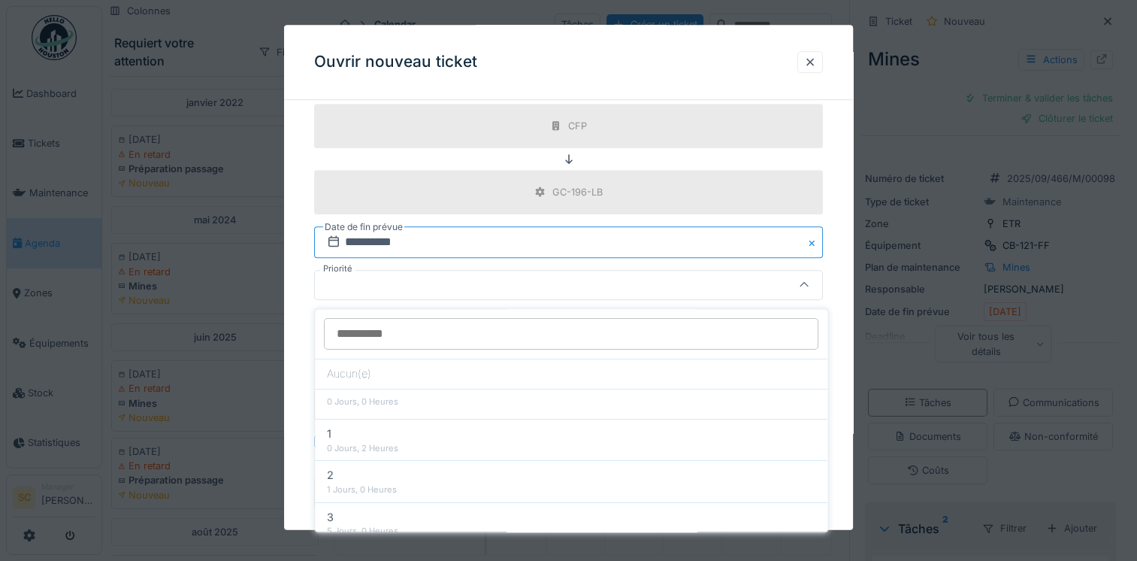
click at [472, 247] on input "**********" at bounding box center [568, 243] width 509 height 32
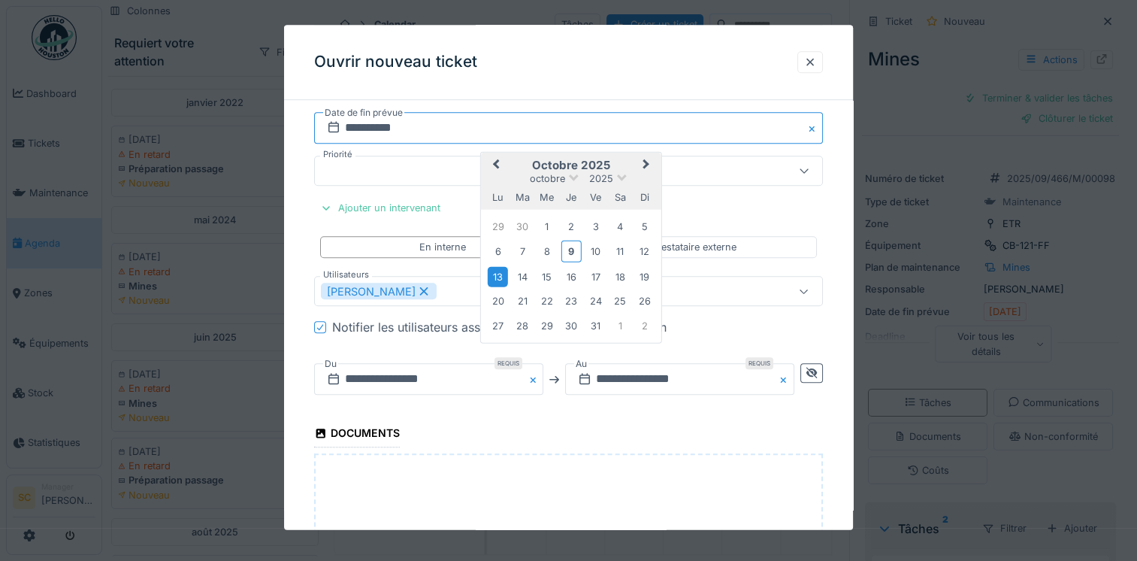
scroll to position [1344, 0]
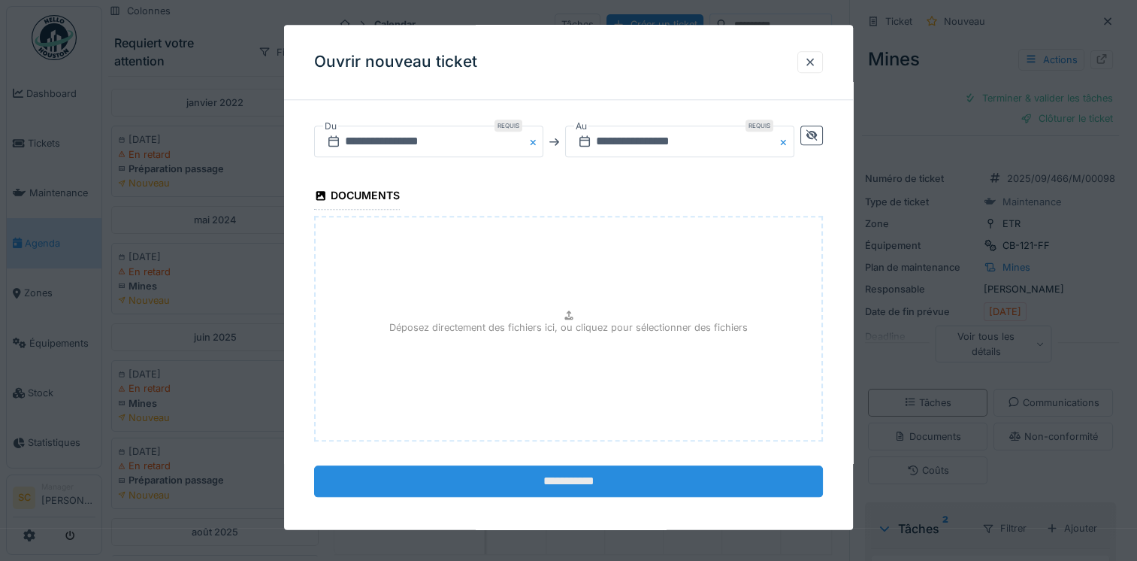
scroll to position [1471, 0]
click at [589, 488] on input "**********" at bounding box center [568, 481] width 509 height 32
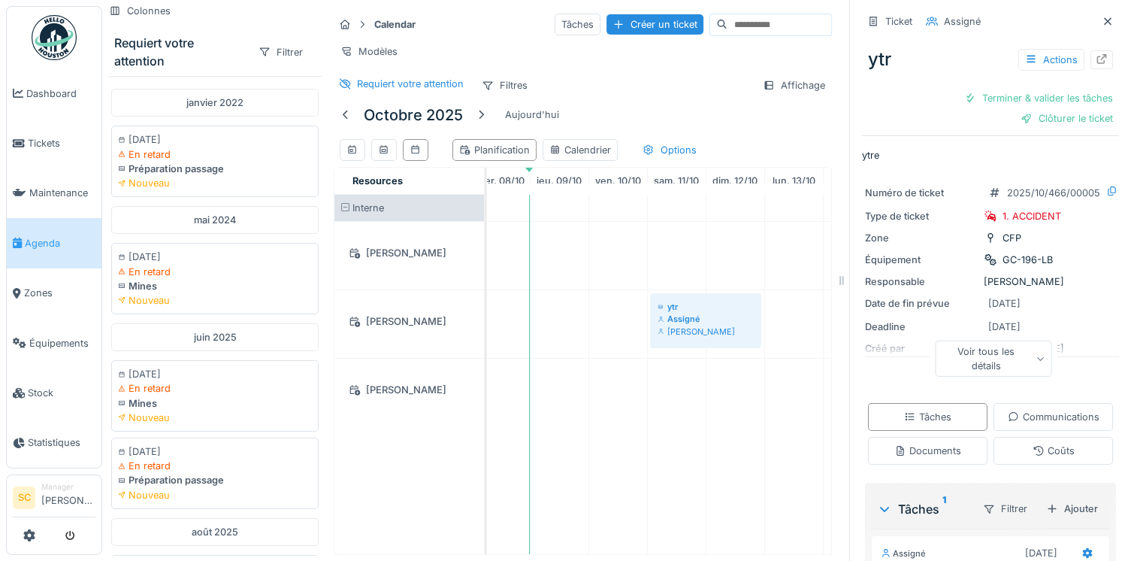
scroll to position [0, 552]
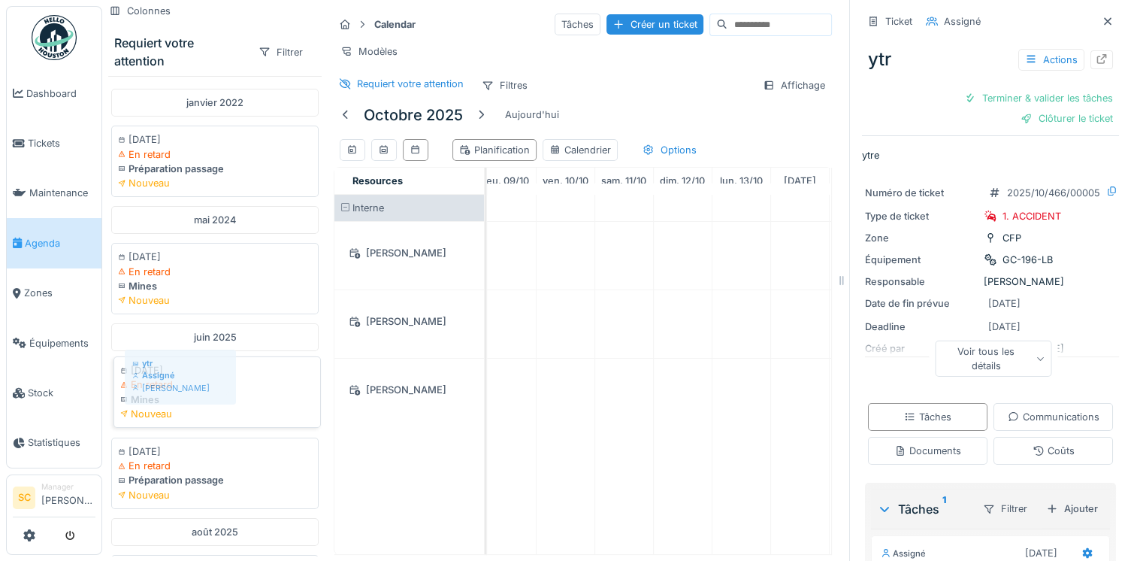
drag, startPoint x: 658, startPoint y: 321, endPoint x: 186, endPoint y: 380, distance: 475.6
click at [186, 380] on div "Colonnes Requiert votre attention Filtrer janvier 2022 04/01/2022 En retard Pré…" at bounding box center [470, 280] width 736 height 561
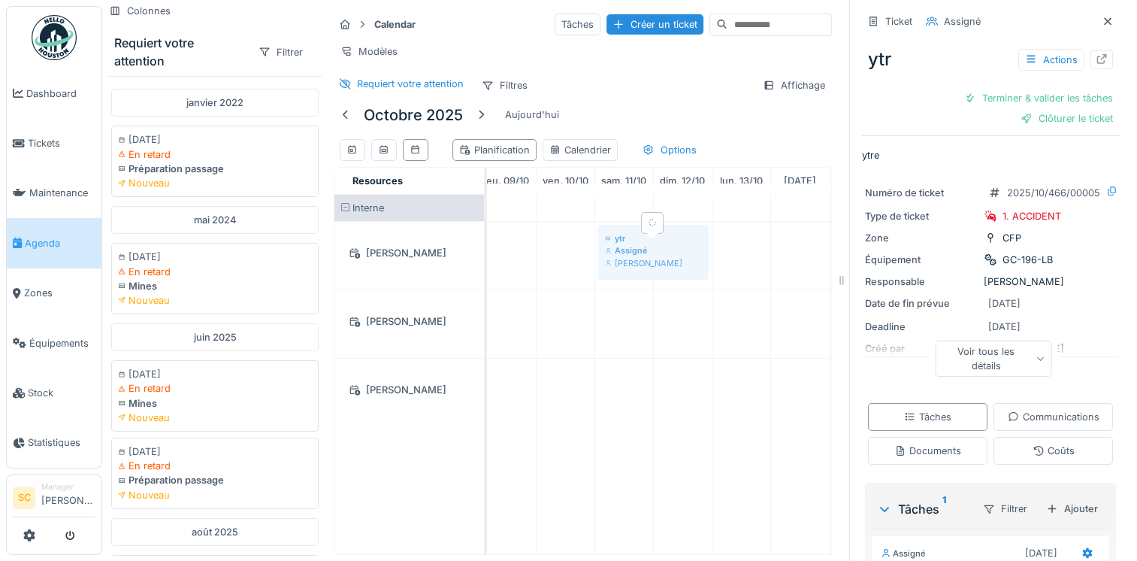
drag, startPoint x: 643, startPoint y: 326, endPoint x: 651, endPoint y: 281, distance: 45.7
click at [653, 268] on tbody "gggg En cours Freddy Charrier ytr Assigné Hugo Couet Mines Assigné Hugo Couet M…" at bounding box center [916, 310] width 1817 height 231
click at [691, 244] on div "Assigné" at bounding box center [683, 250] width 96 height 12
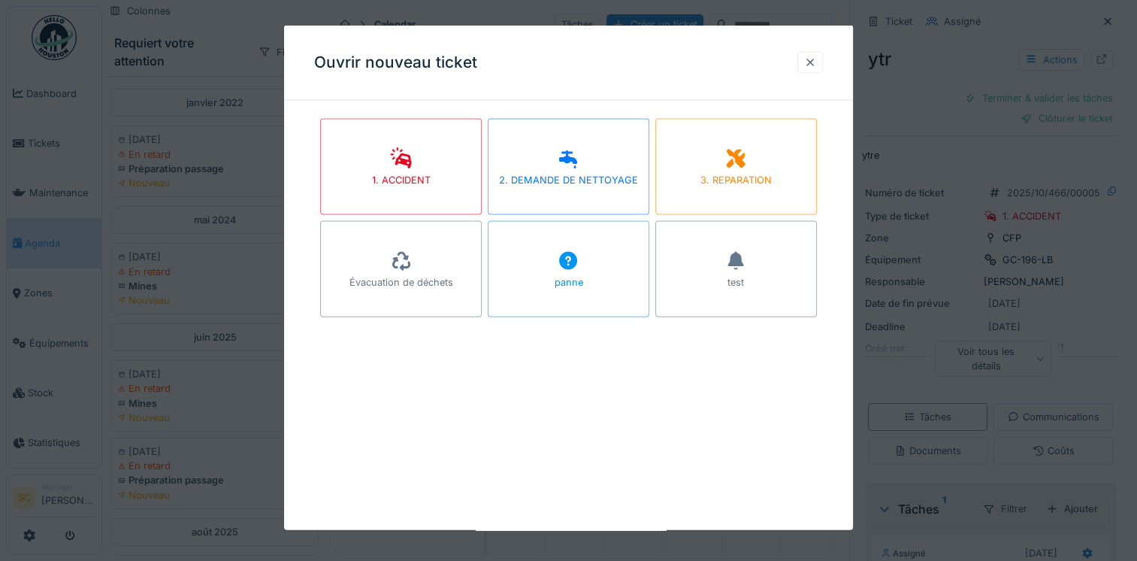
click at [816, 70] on div at bounding box center [810, 62] width 26 height 22
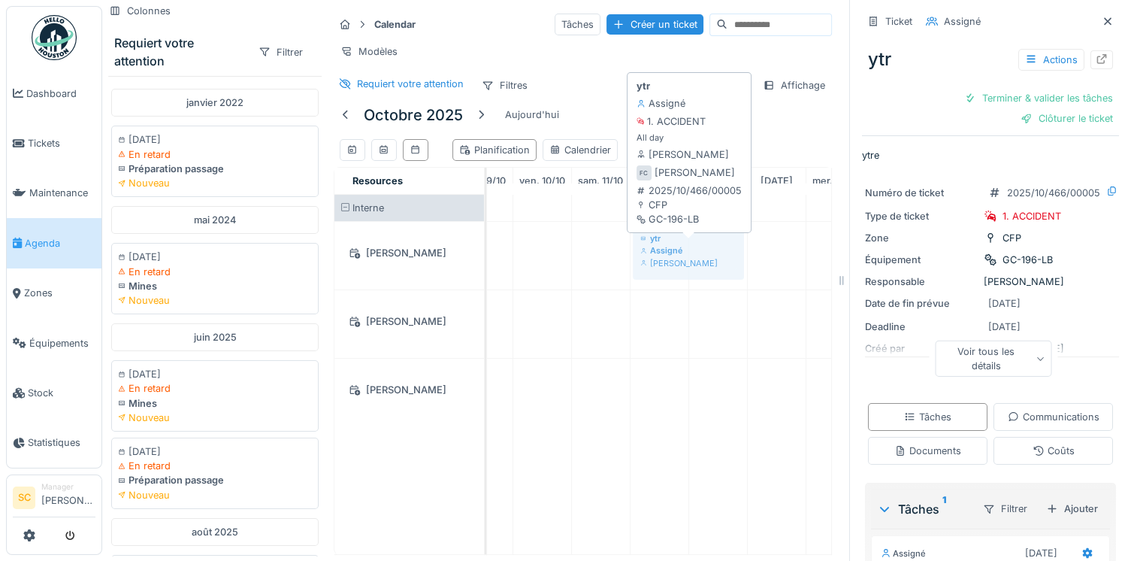
drag, startPoint x: 631, startPoint y: 257, endPoint x: 688, endPoint y: 245, distance: 59.1
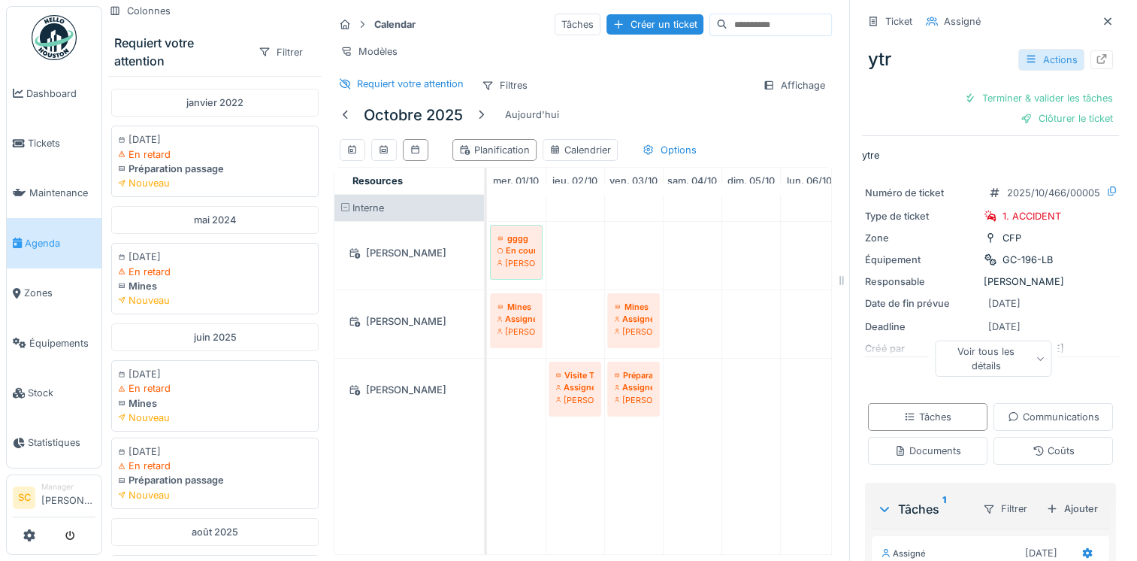
click at [1049, 50] on div "Actions" at bounding box center [1051, 60] width 66 height 22
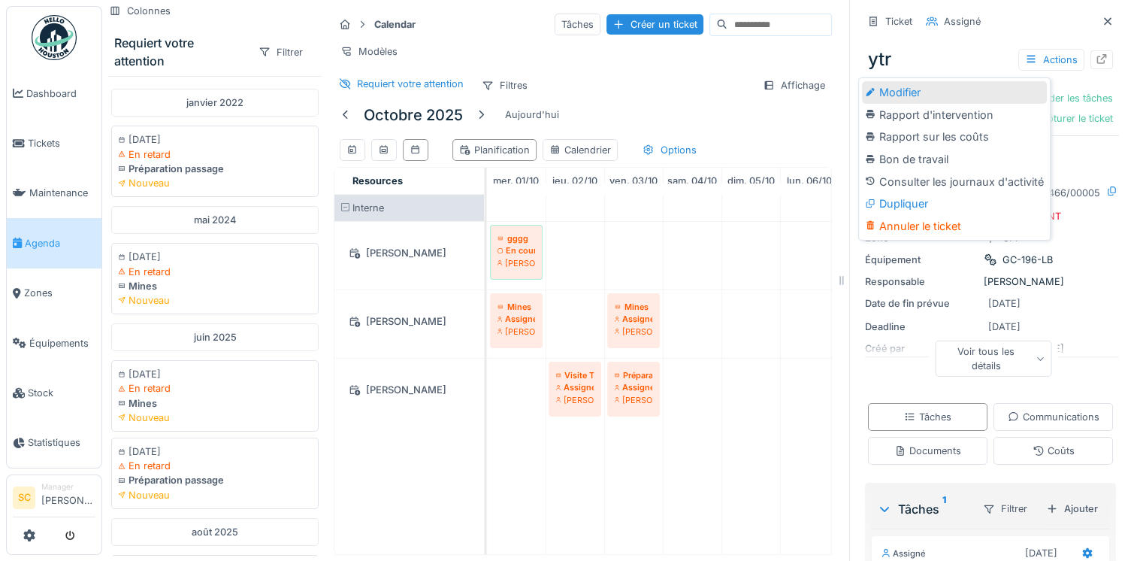
click at [937, 81] on div "Modifier" at bounding box center [954, 92] width 185 height 23
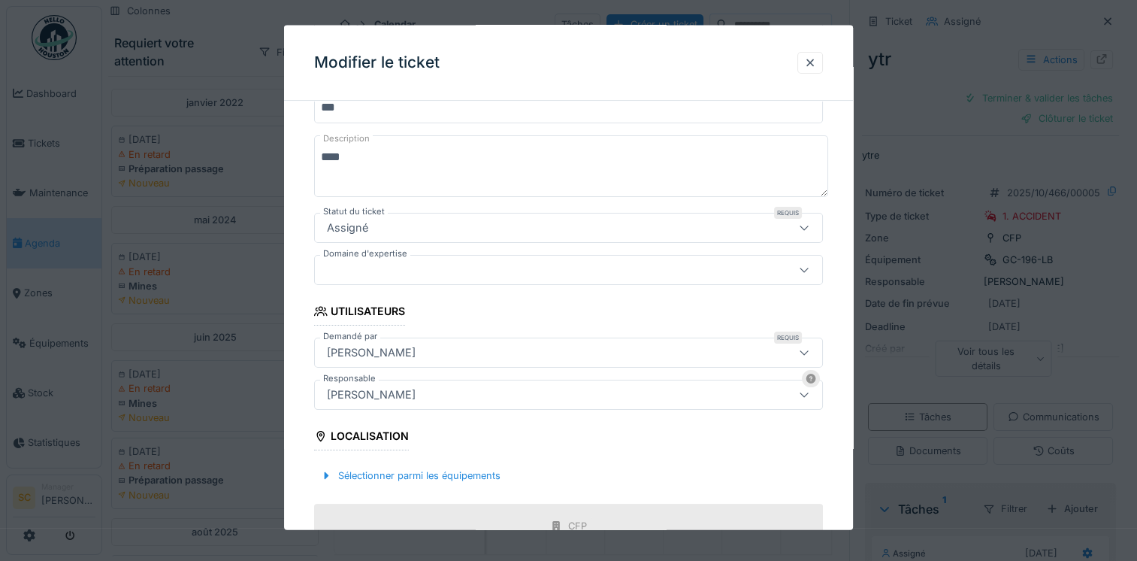
click at [418, 228] on div "Assigné" at bounding box center [538, 227] width 434 height 17
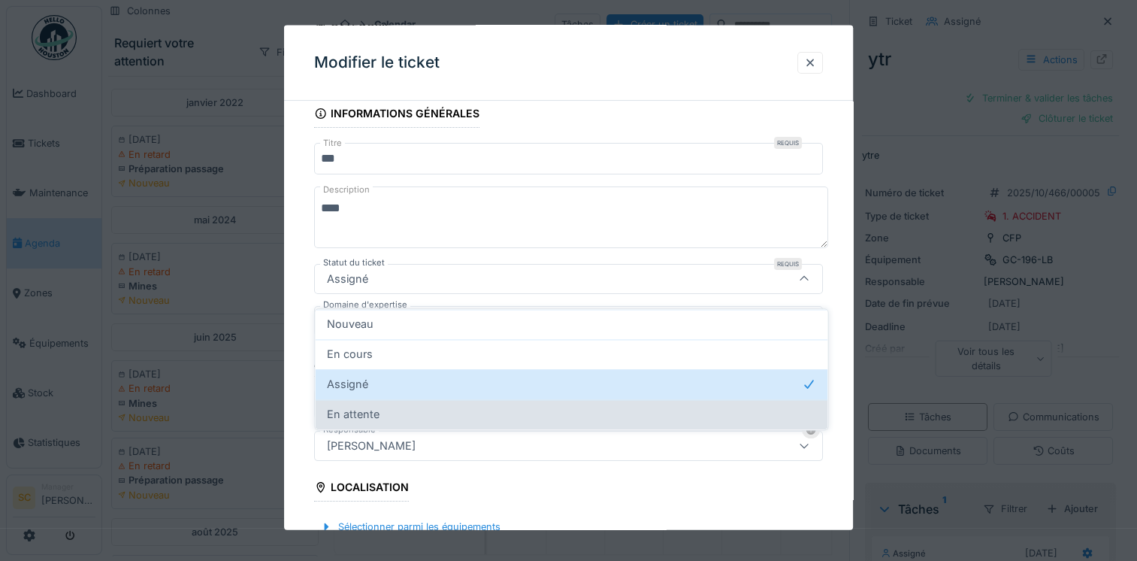
click at [394, 406] on div "En attente" at bounding box center [571, 414] width 488 height 17
type input "*******"
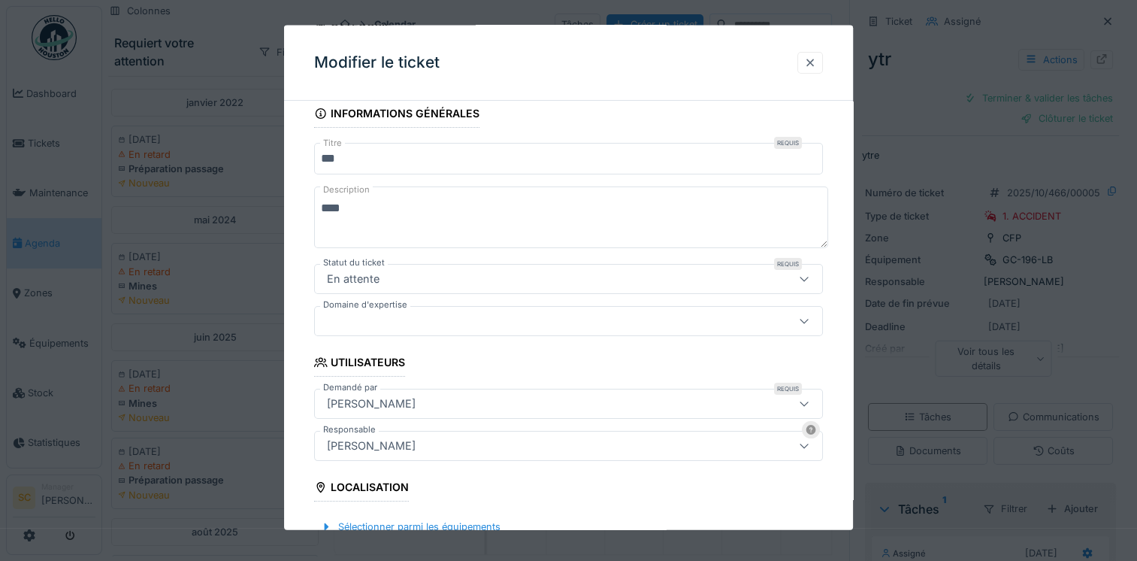
click at [816, 59] on div at bounding box center [810, 62] width 12 height 14
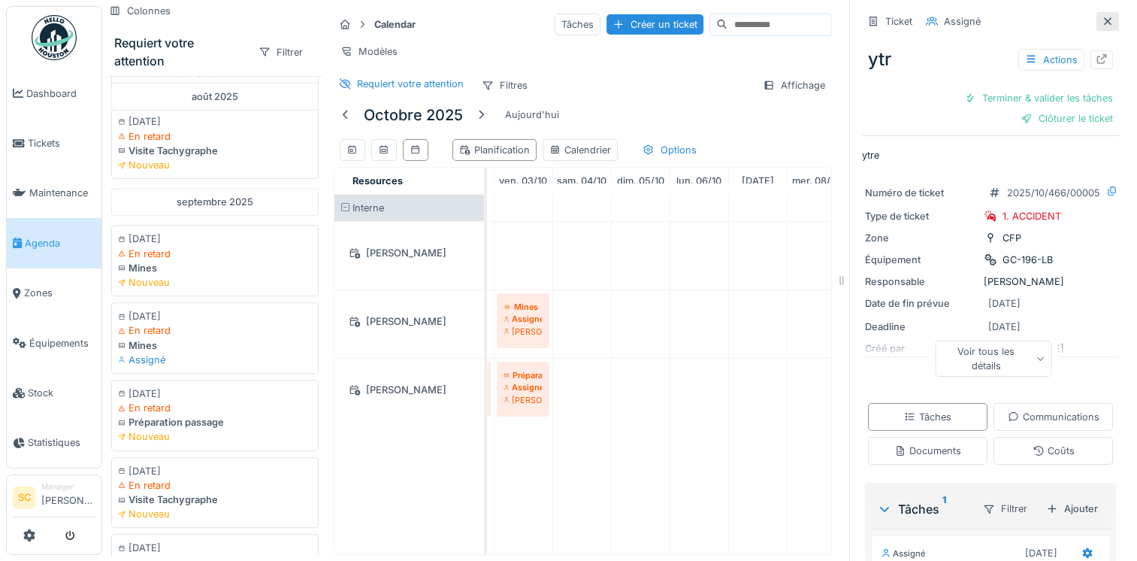
click at [1096, 12] on div at bounding box center [1107, 21] width 23 height 19
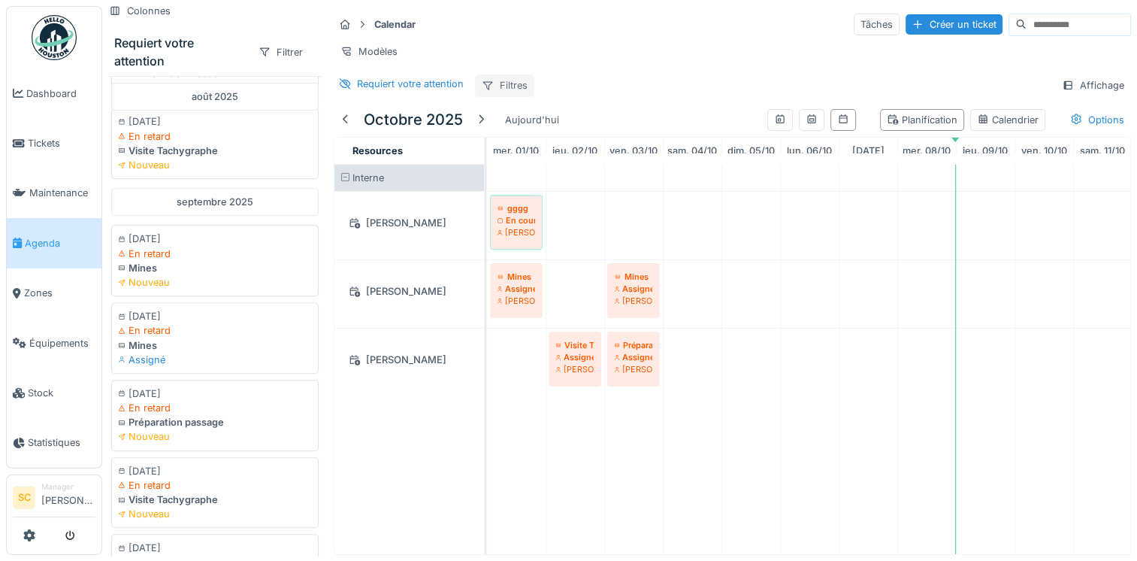
click at [485, 89] on div at bounding box center [488, 85] width 12 height 14
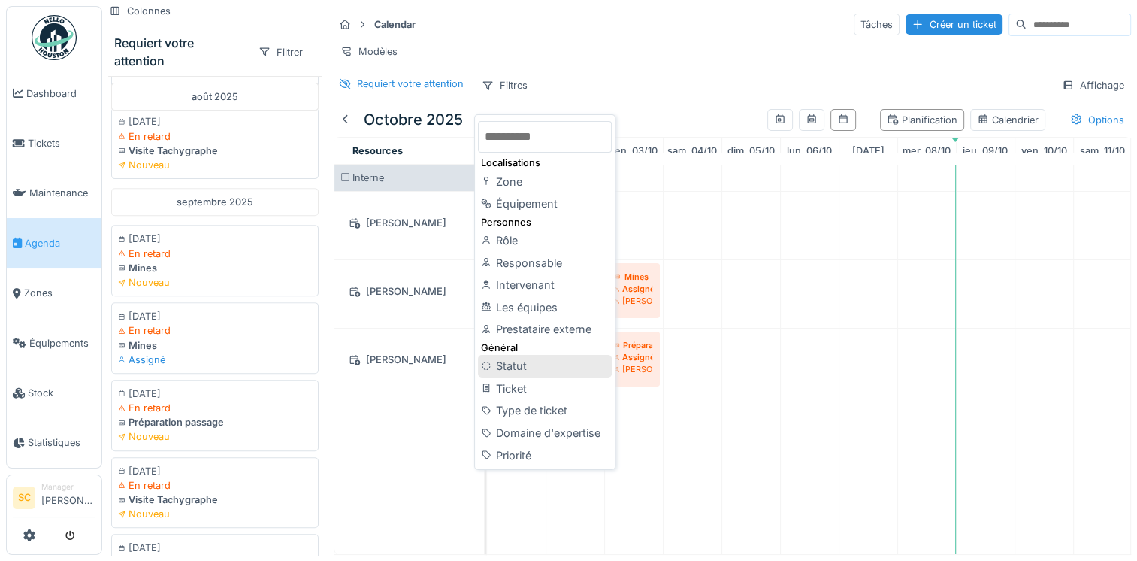
click at [508, 355] on div "Statut" at bounding box center [545, 366] width 134 height 23
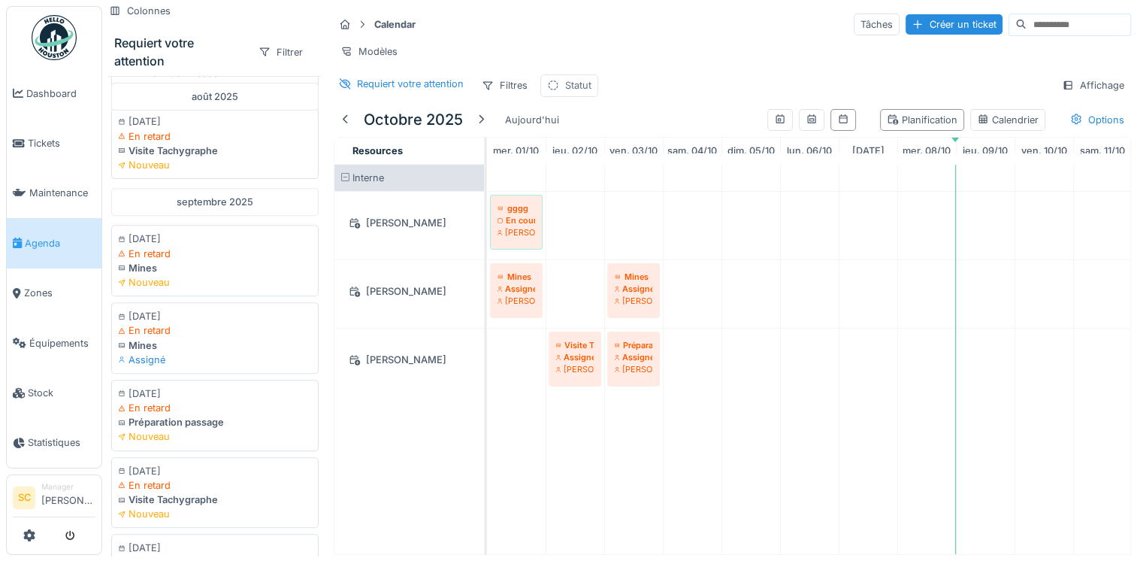
click at [562, 86] on div "Statut" at bounding box center [569, 85] width 58 height 22
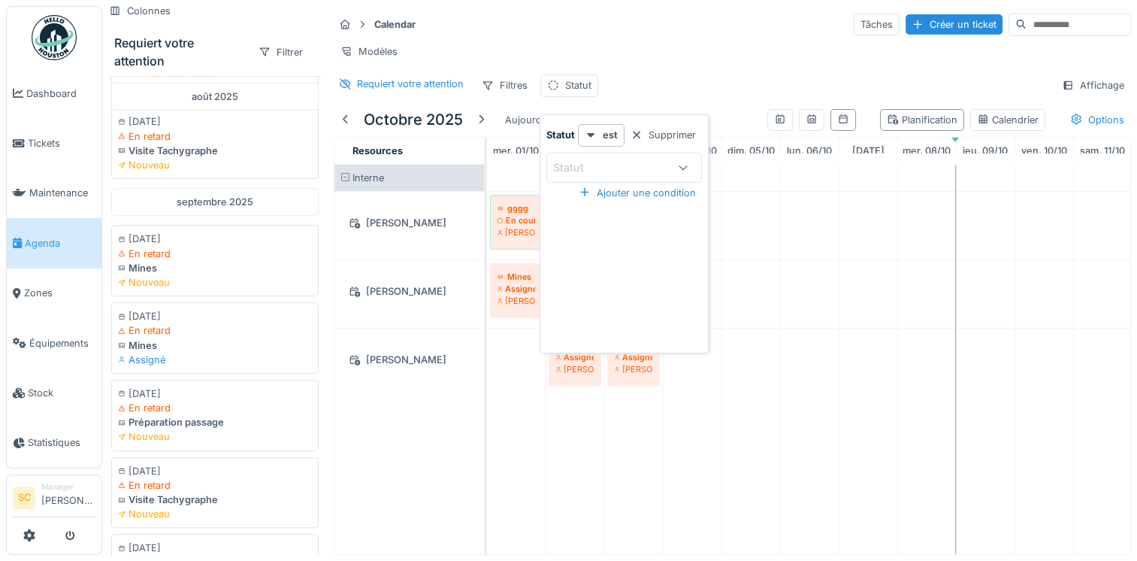
click at [584, 161] on div "Statut" at bounding box center [579, 167] width 52 height 17
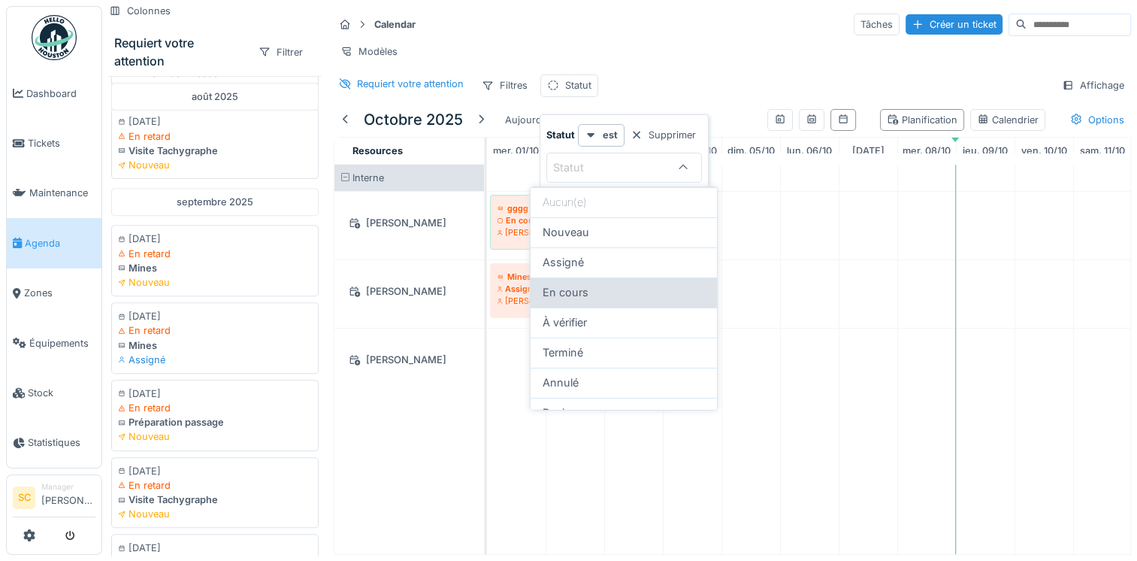
click at [592, 300] on div "En cours" at bounding box center [624, 292] width 186 height 30
type input "*******"
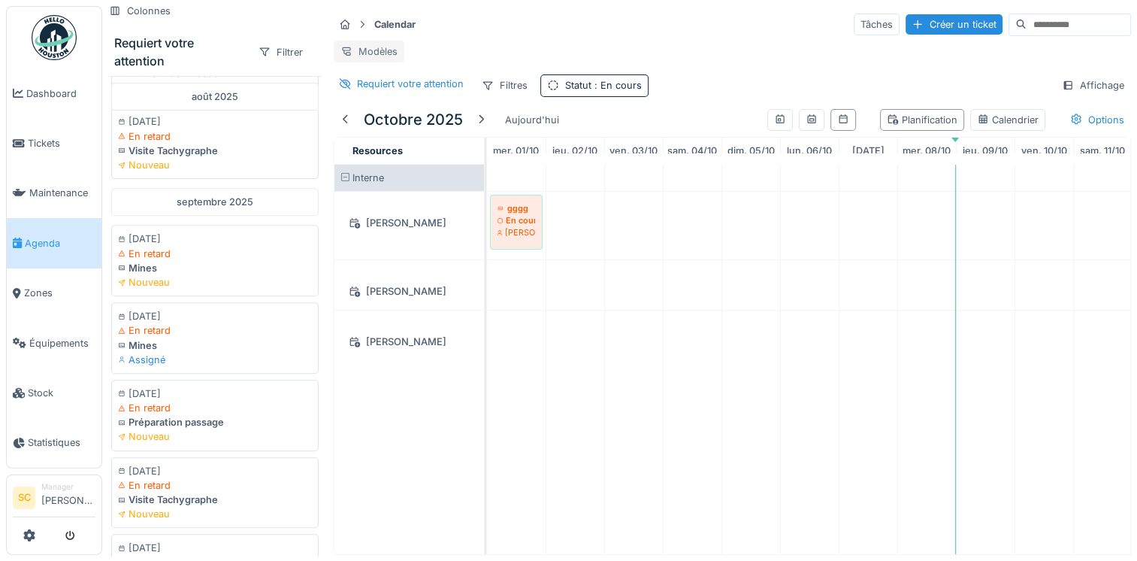
click at [392, 47] on div "Modèles" at bounding box center [369, 52] width 71 height 22
click at [394, 83] on div "Nouvelle vue" at bounding box center [400, 84] width 126 height 23
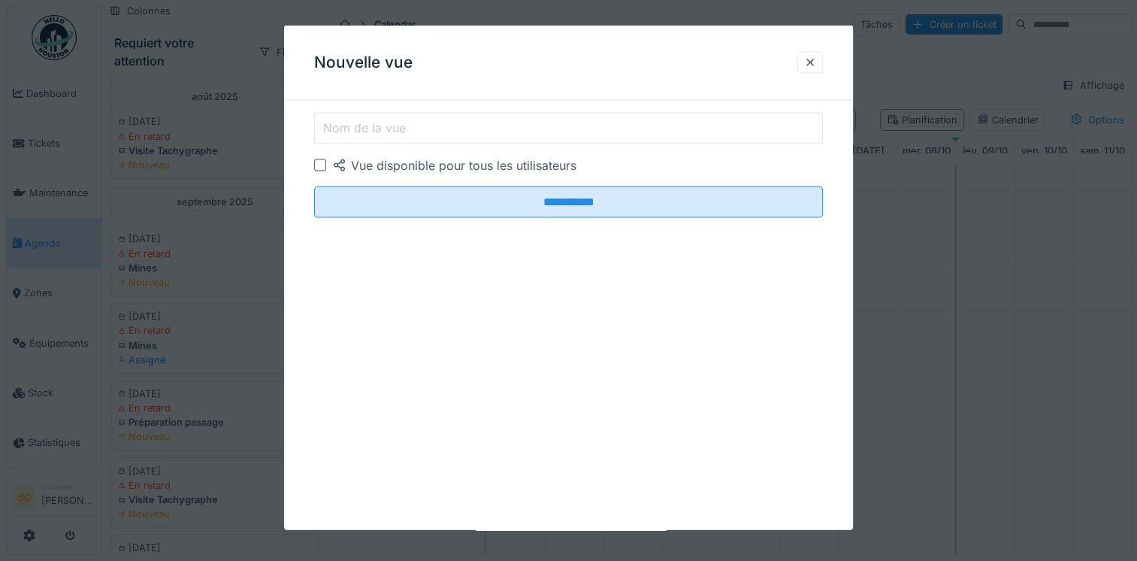
click at [425, 119] on input "Nom de la vue" at bounding box center [568, 129] width 509 height 32
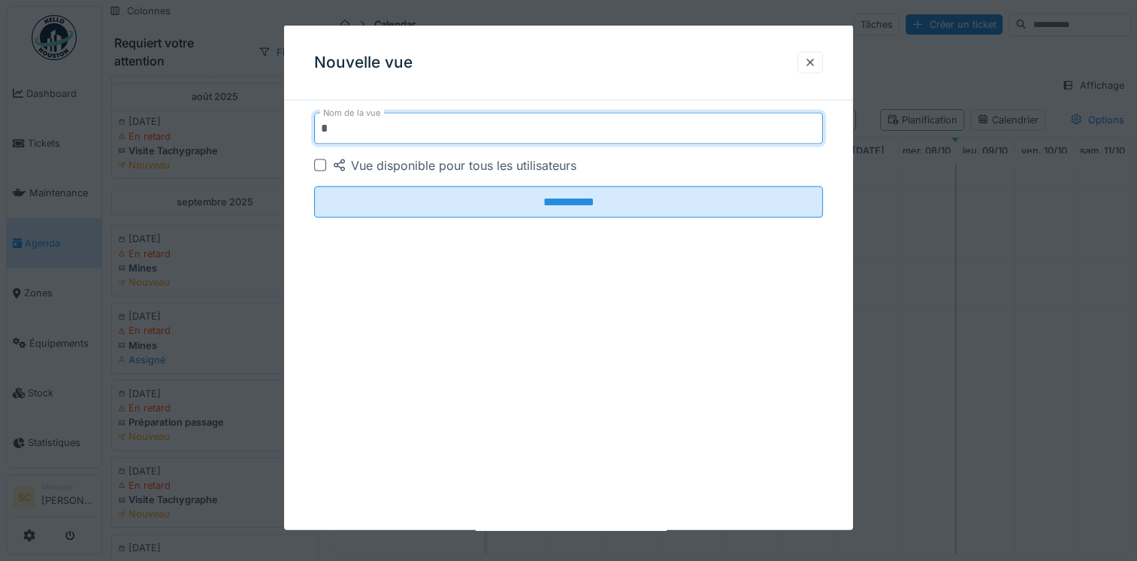
type input "*"
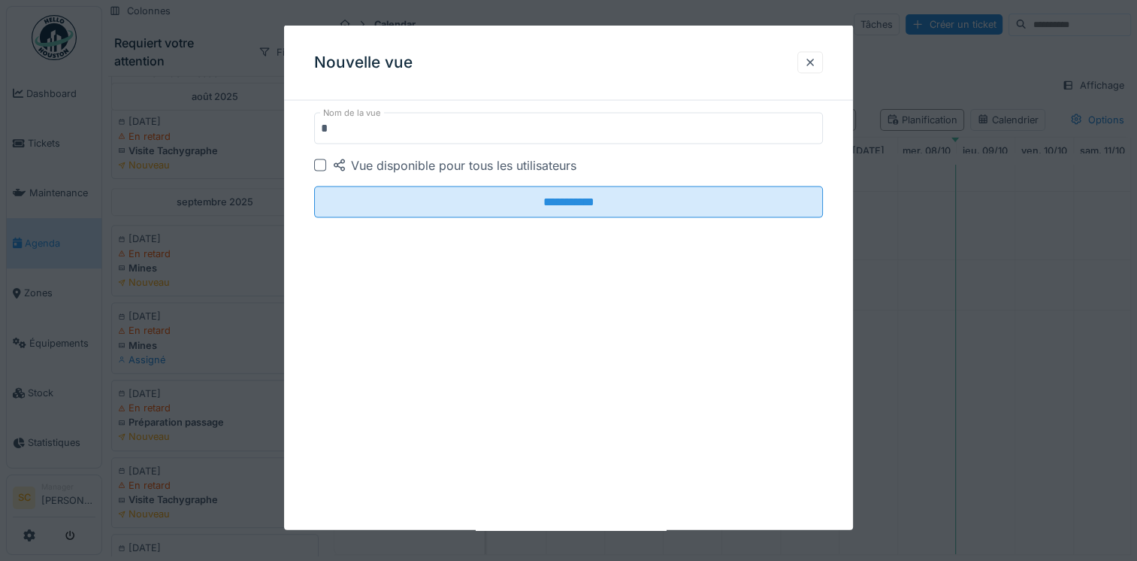
click at [546, 260] on div "**********" at bounding box center [568, 278] width 569 height 504
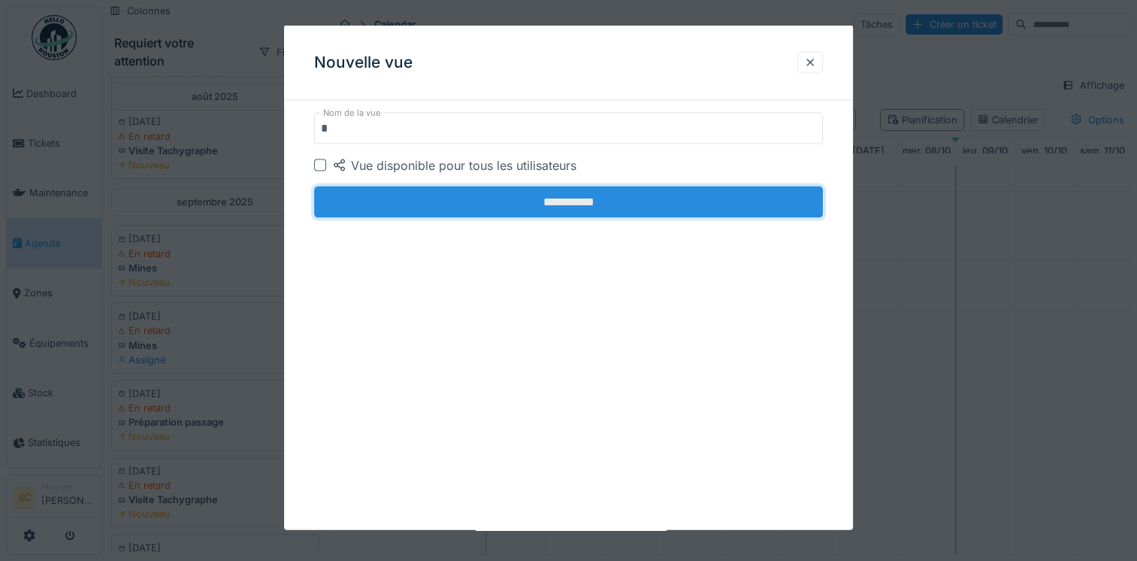
click at [542, 186] on input "**********" at bounding box center [568, 202] width 509 height 32
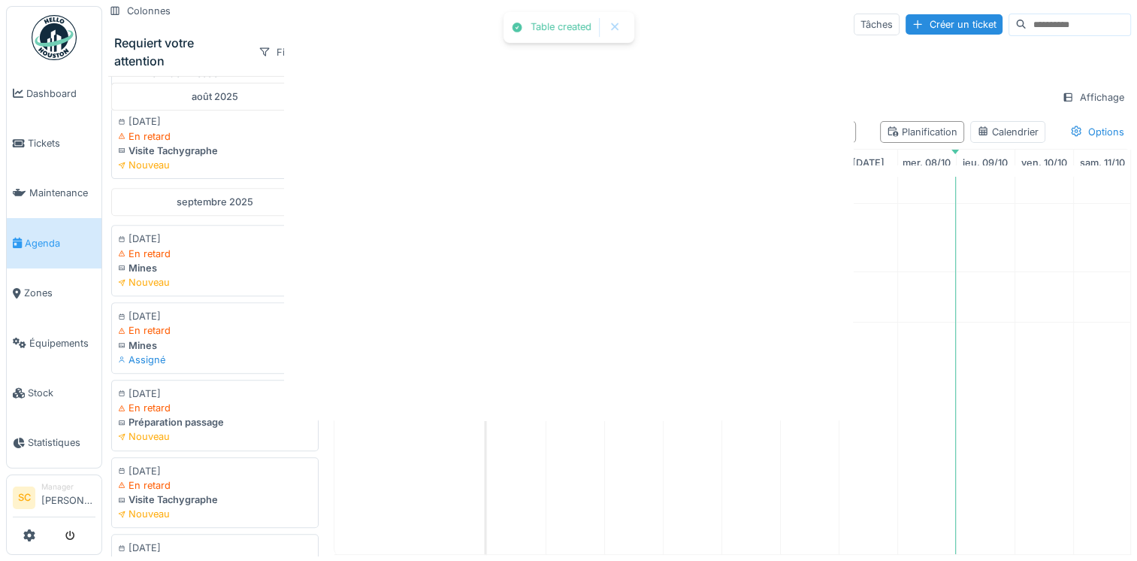
click at [536, 204] on div at bounding box center [568, 280] width 1137 height 561
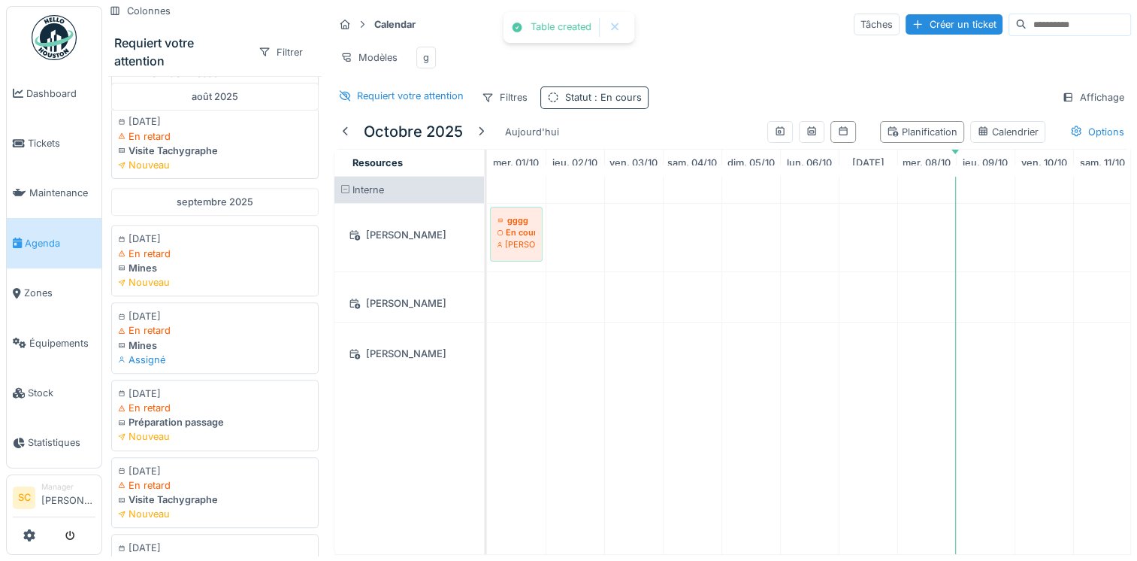
click at [562, 100] on div "Statut : En cours" at bounding box center [594, 97] width 108 height 22
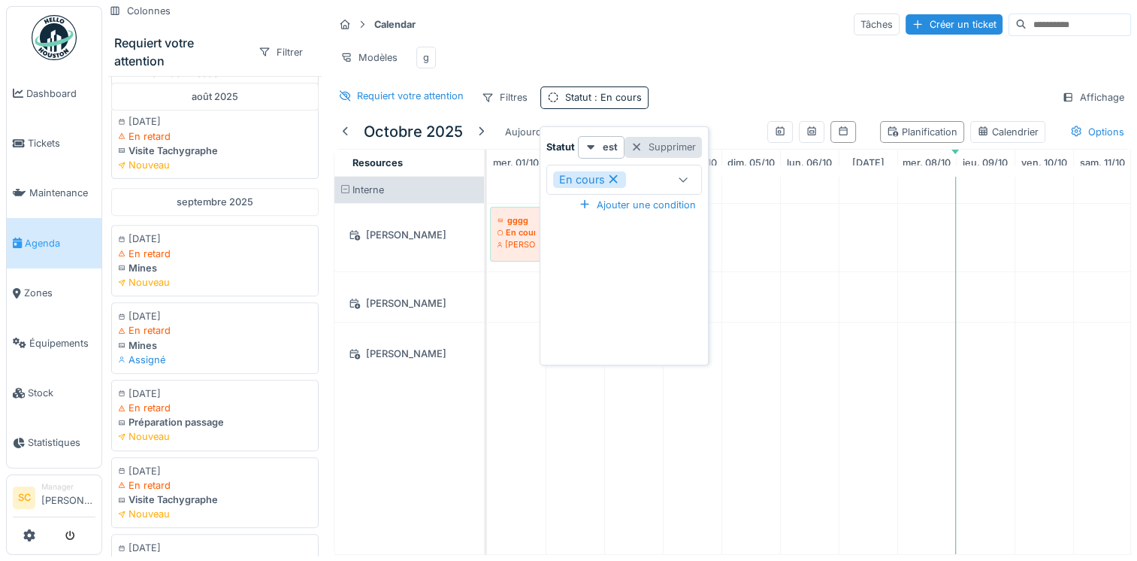
click at [661, 153] on div "Supprimer" at bounding box center [663, 147] width 77 height 20
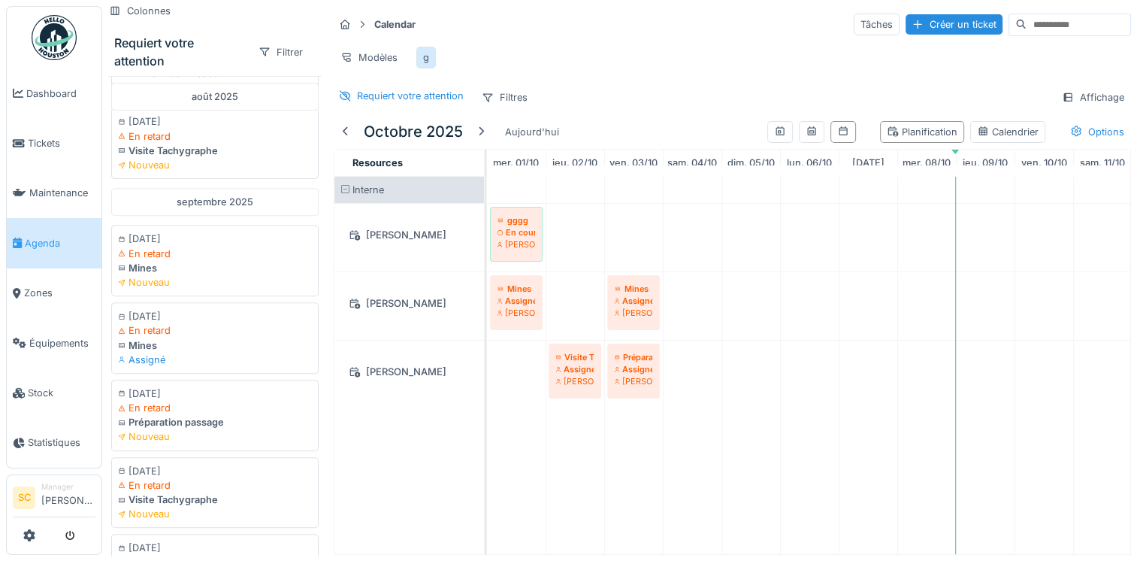
click at [428, 66] on div "g" at bounding box center [426, 58] width 20 height 22
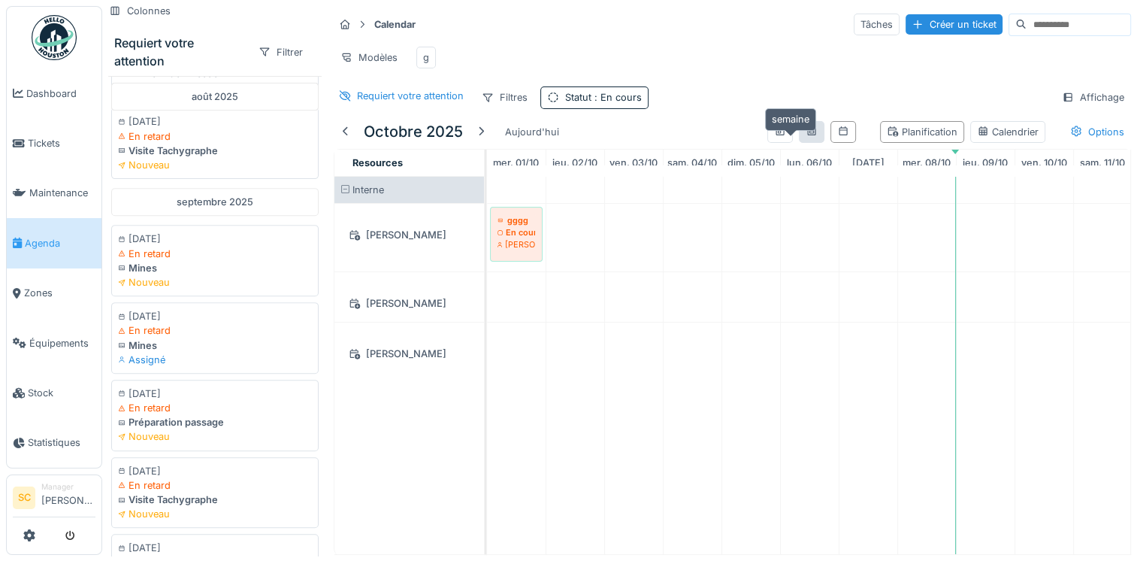
click at [807, 135] on icon at bounding box center [811, 130] width 8 height 9
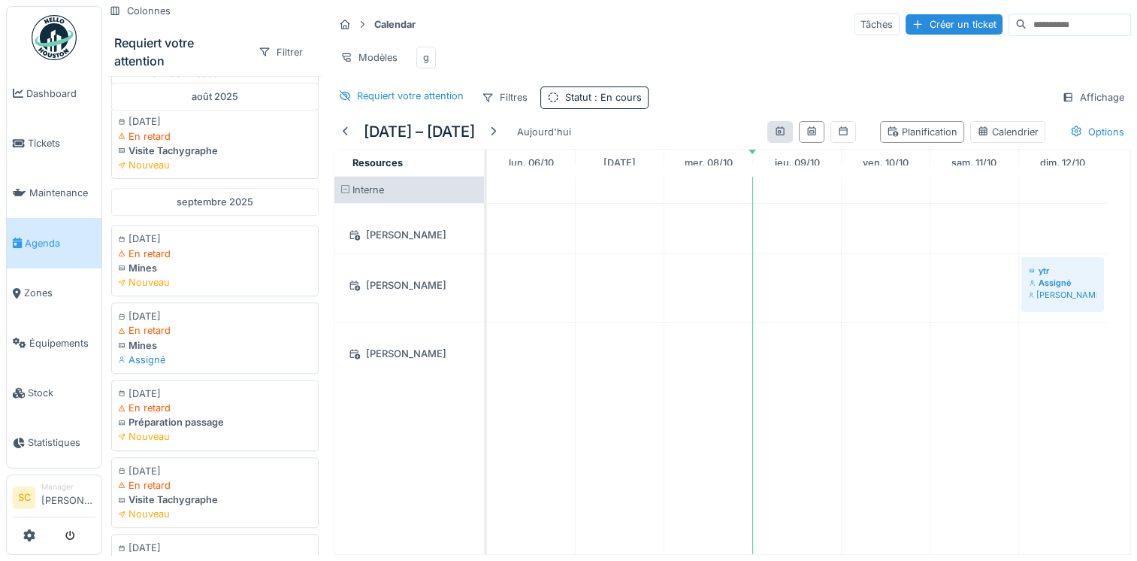
click at [770, 142] on div at bounding box center [780, 132] width 26 height 22
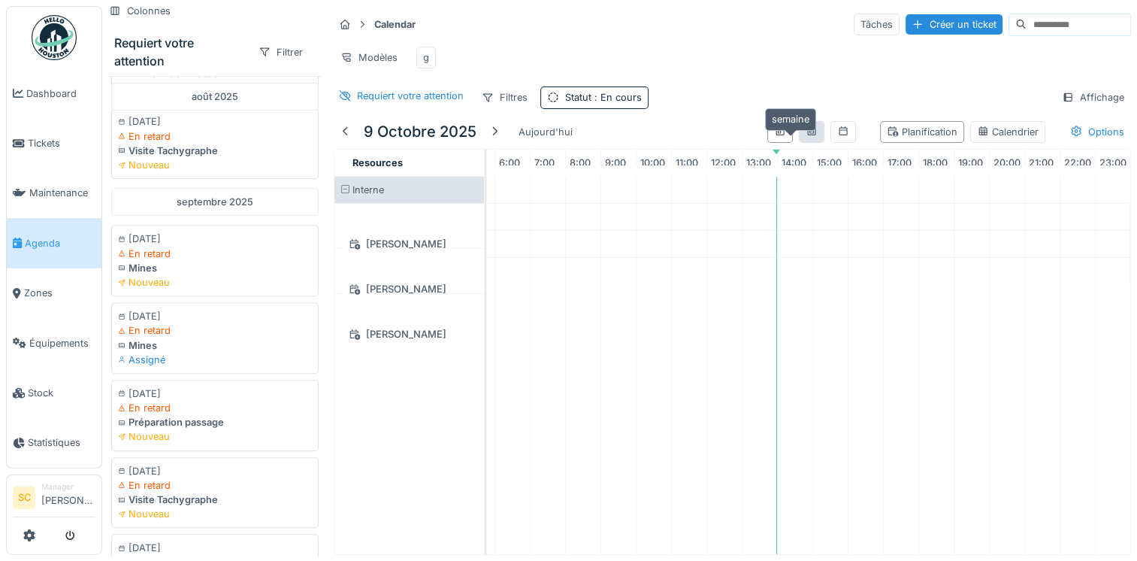
click at [806, 136] on icon at bounding box center [812, 131] width 12 height 10
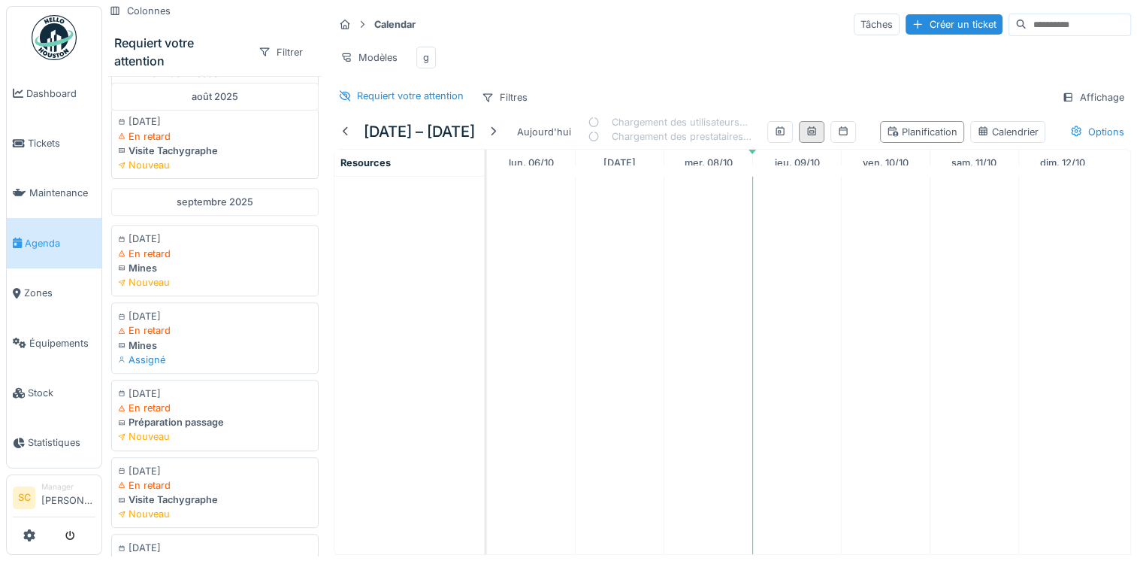
scroll to position [0, 0]
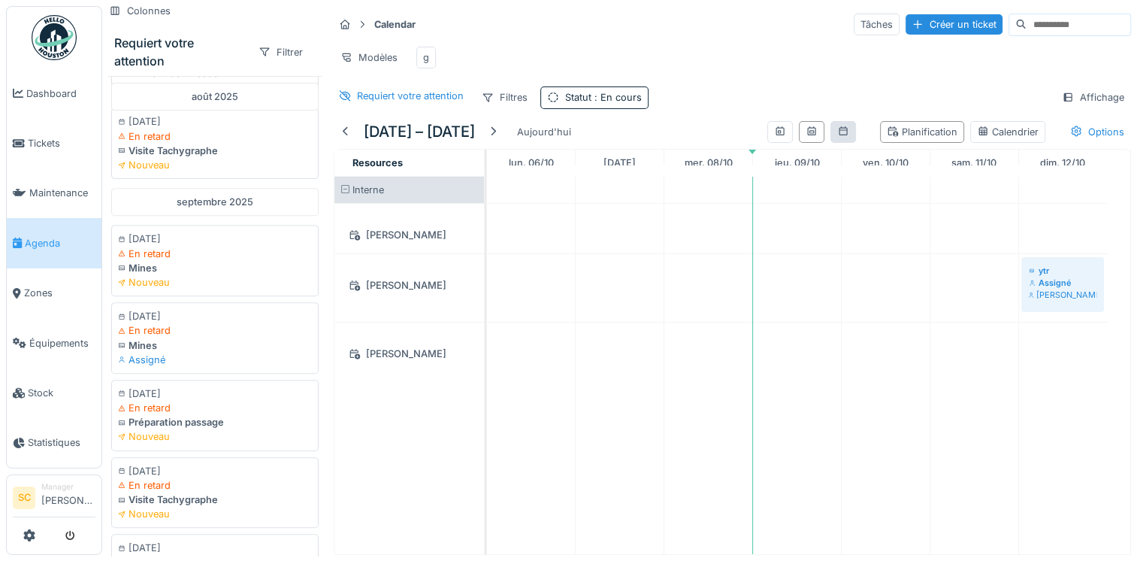
click at [830, 143] on div at bounding box center [843, 132] width 26 height 22
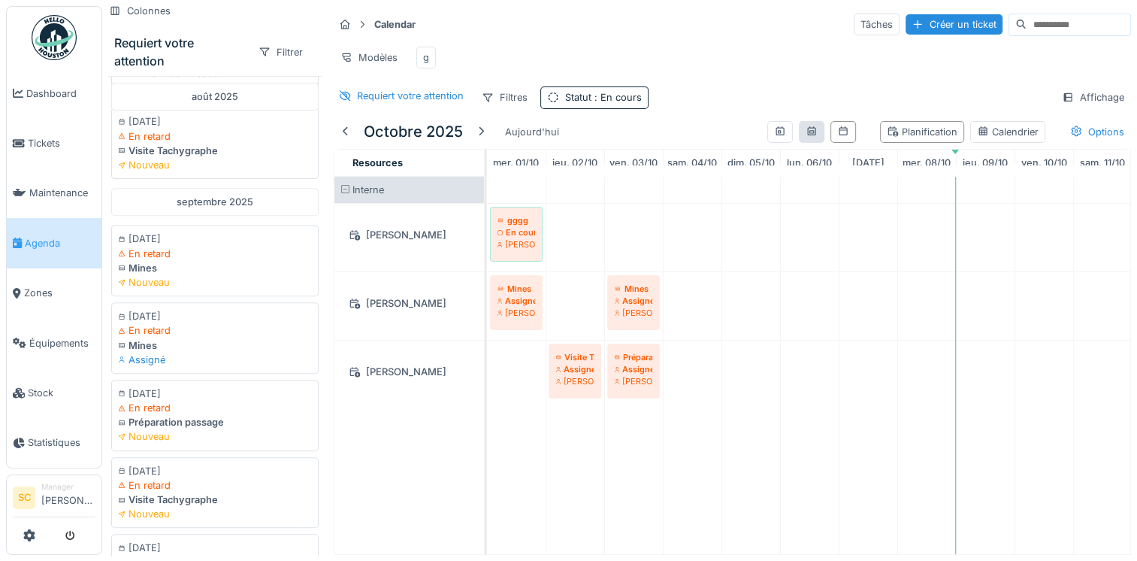
click at [799, 143] on div at bounding box center [812, 132] width 26 height 22
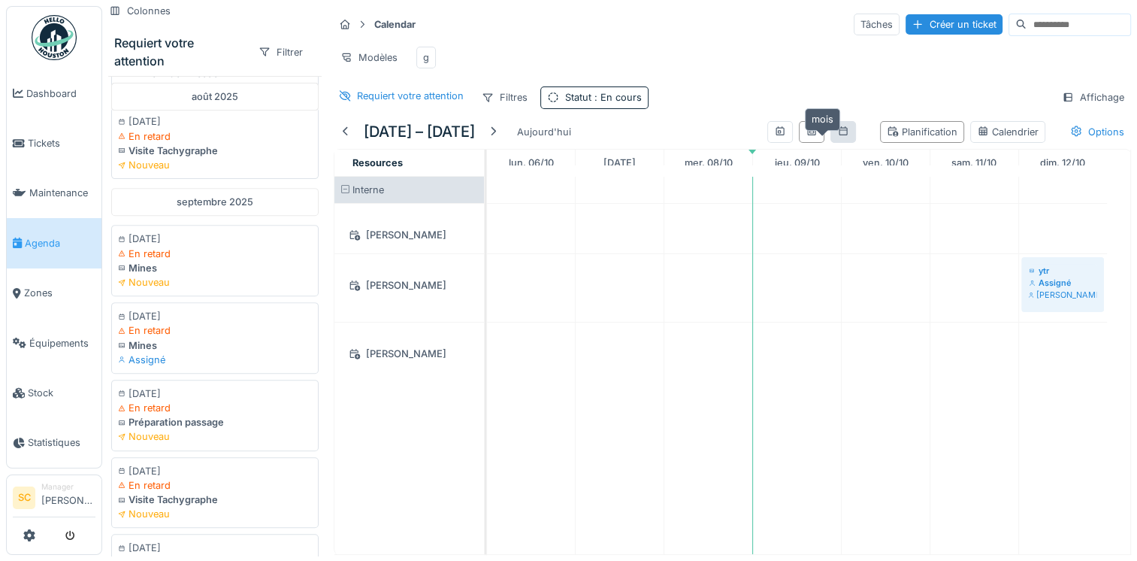
click at [837, 136] on icon at bounding box center [843, 131] width 12 height 10
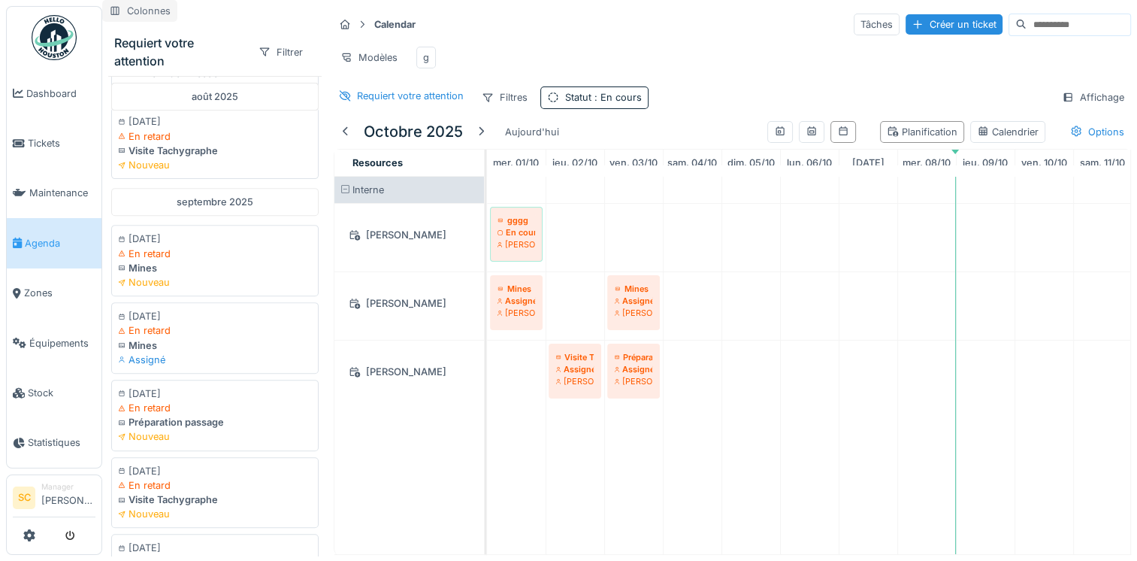
click at [123, 8] on div "Colonnes" at bounding box center [139, 11] width 75 height 22
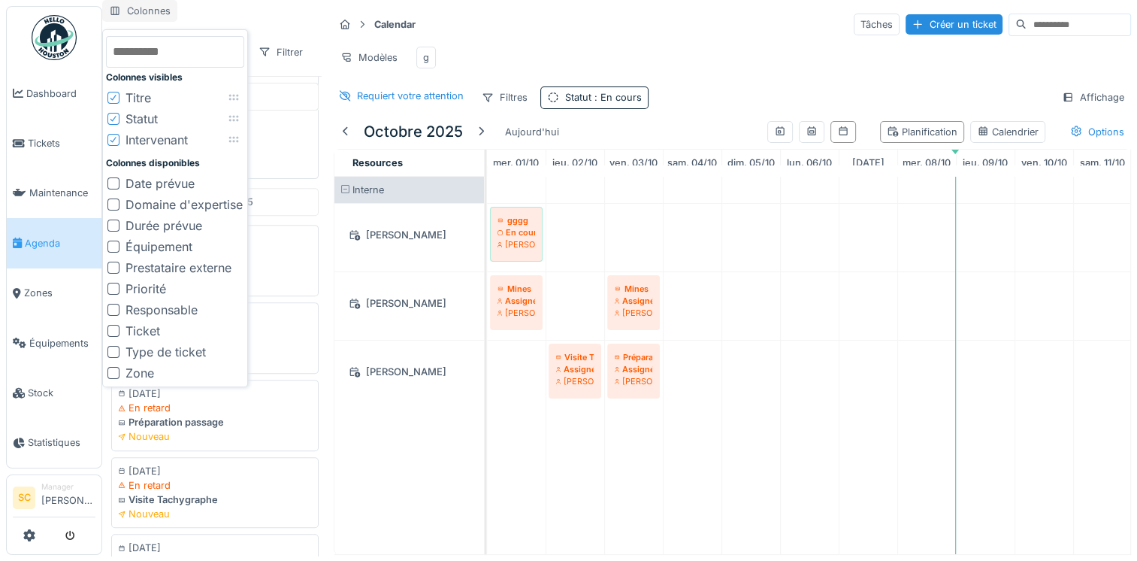
click at [123, 8] on div "Colonnes" at bounding box center [139, 11] width 75 height 22
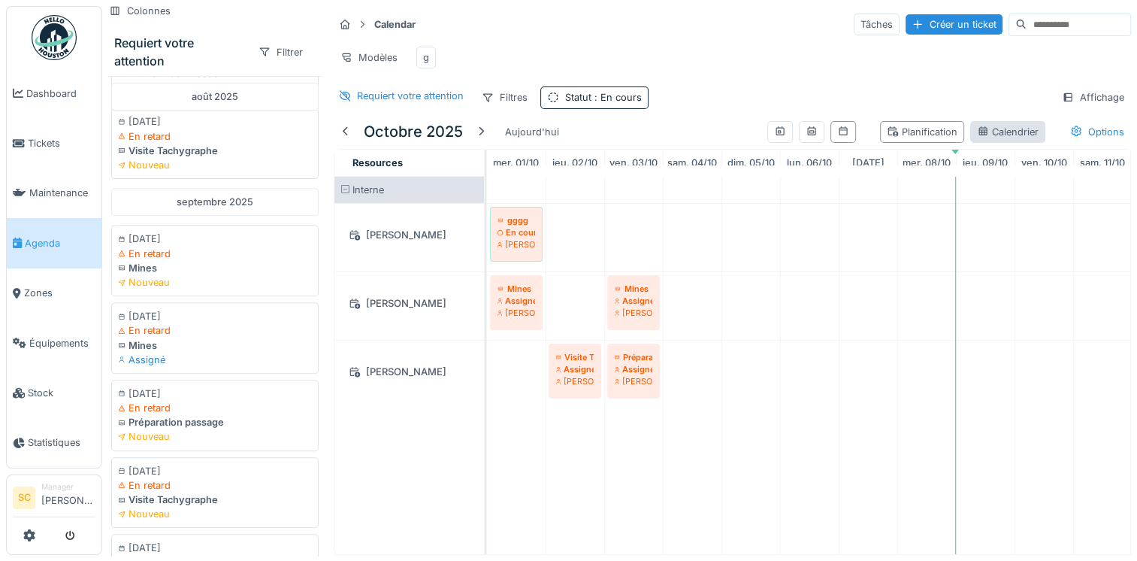
click at [984, 139] on div "Calendrier" at bounding box center [1008, 132] width 62 height 14
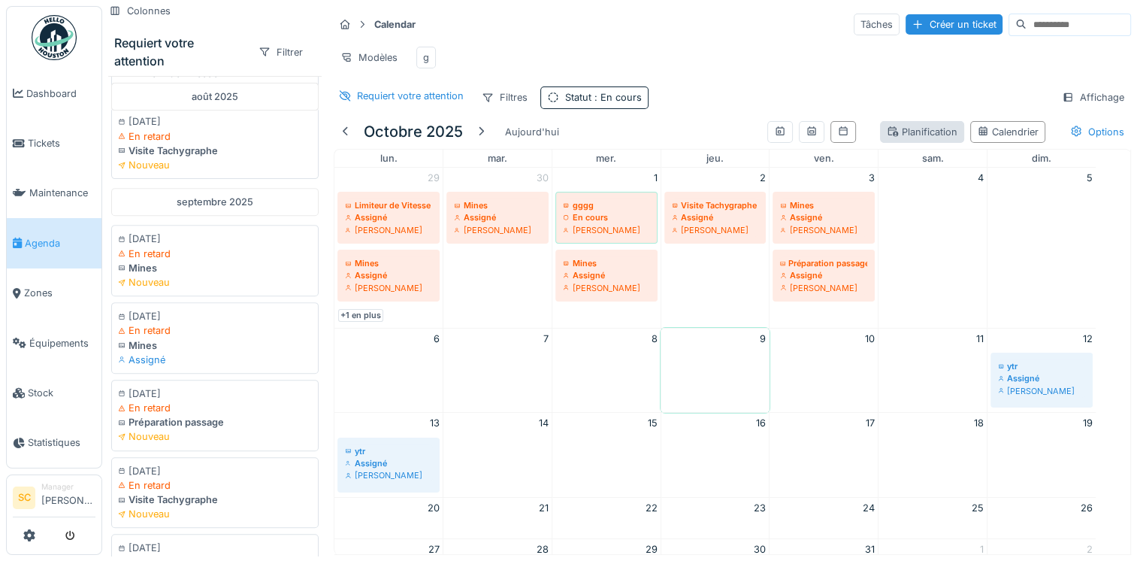
click at [914, 138] on div "Planification" at bounding box center [922, 132] width 71 height 14
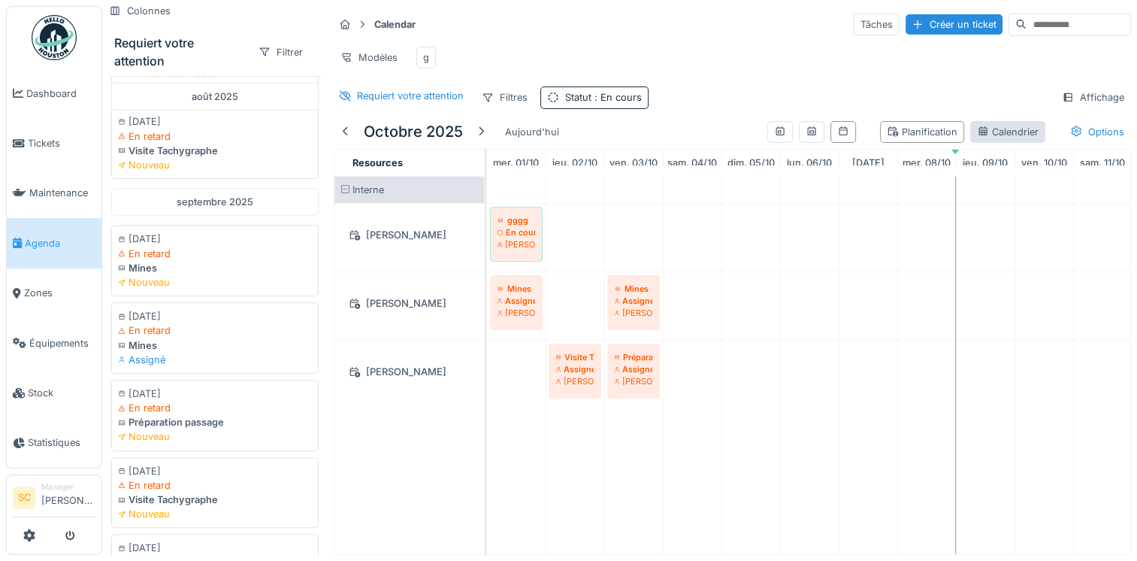
click at [986, 139] on div "Calendrier" at bounding box center [1008, 132] width 62 height 14
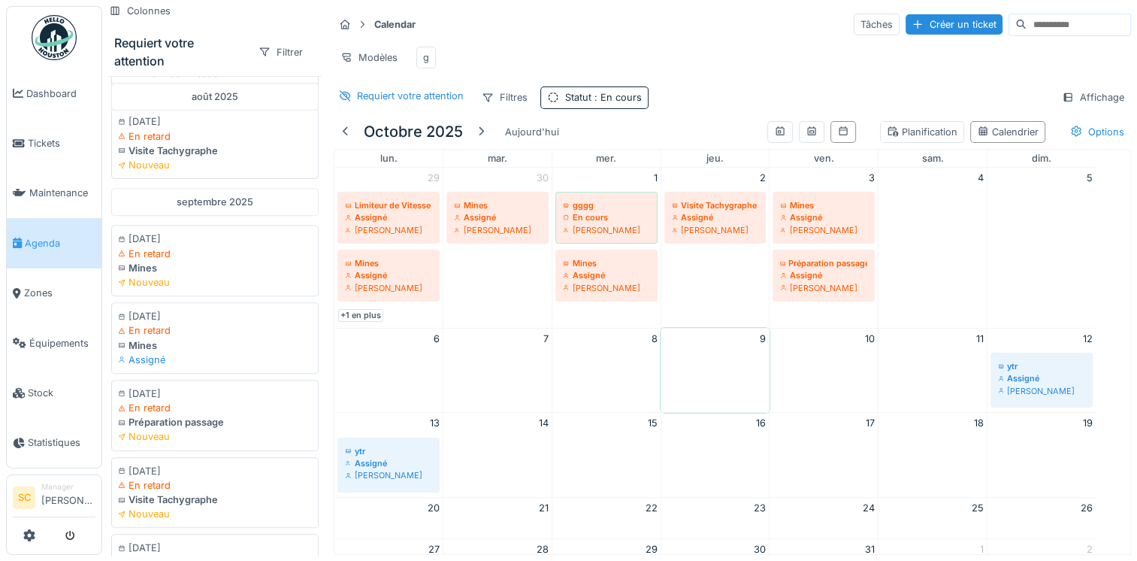
scroll to position [75, 0]
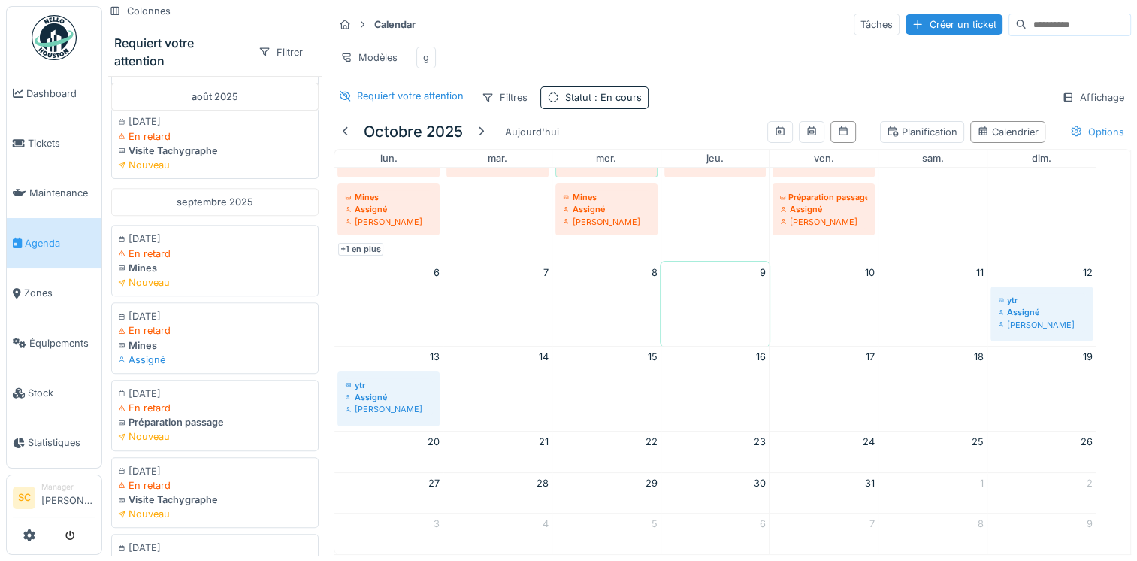
click at [1097, 138] on div "Options" at bounding box center [1097, 132] width 68 height 22
click at [909, 169] on div at bounding box center [910, 173] width 12 height 12
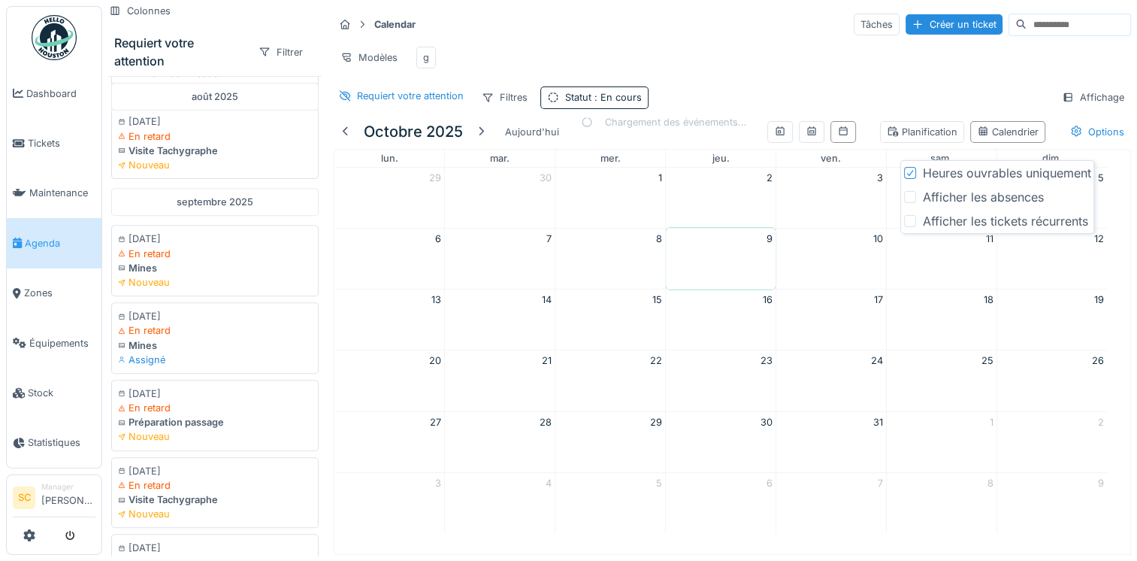
scroll to position [0, 0]
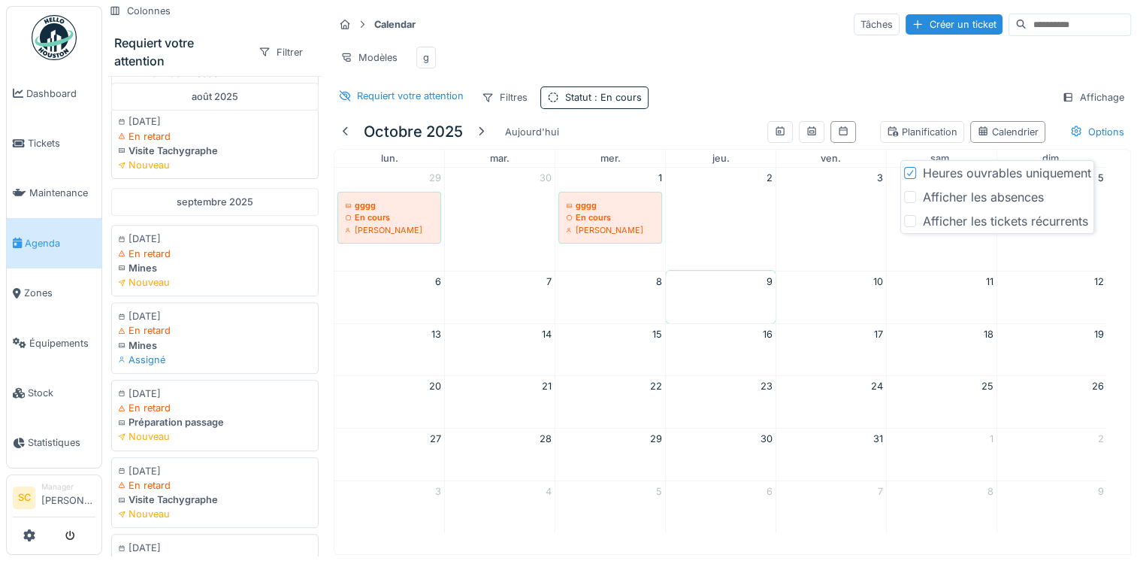
click at [909, 169] on icon at bounding box center [910, 173] width 9 height 8
click at [697, 108] on div "Requiert votre attention Filtres Statut : En cours Affichage" at bounding box center [732, 97] width 797 height 22
click at [623, 103] on span ": En cours" at bounding box center [616, 97] width 50 height 11
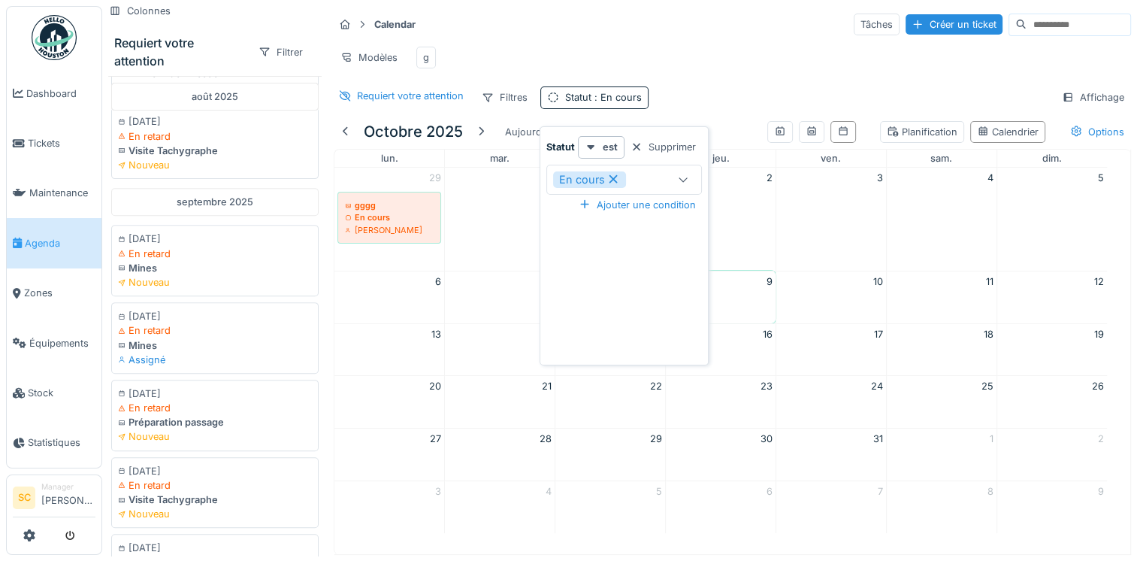
click at [698, 134] on div "Statut est Supprimer En cours ******* Ajouter une condition" at bounding box center [624, 245] width 169 height 239
click at [673, 144] on div "Supprimer" at bounding box center [663, 147] width 77 height 20
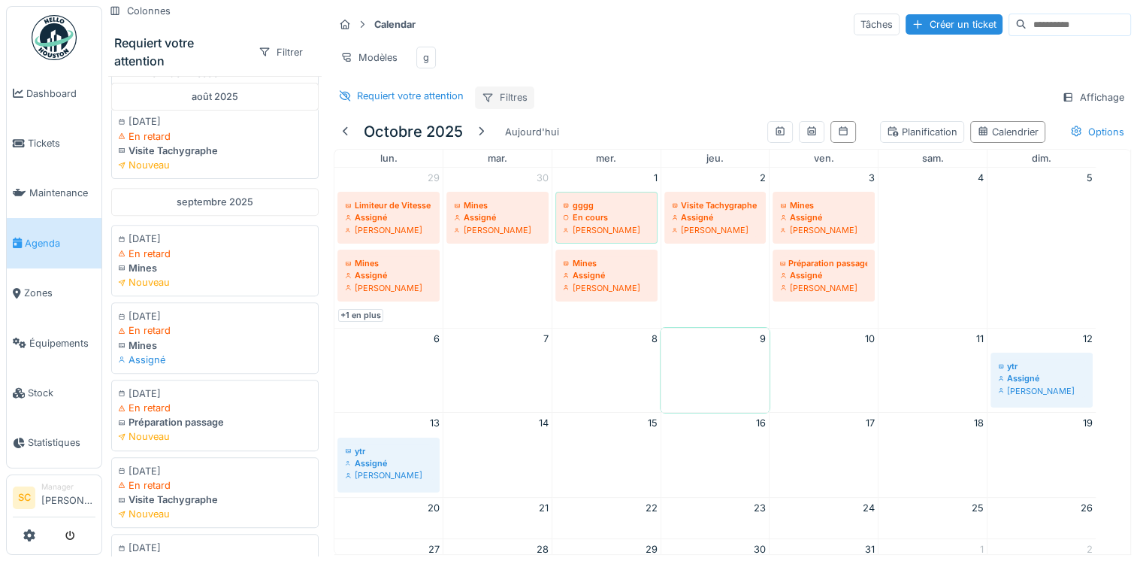
click at [495, 108] on div "Filtres" at bounding box center [504, 97] width 59 height 22
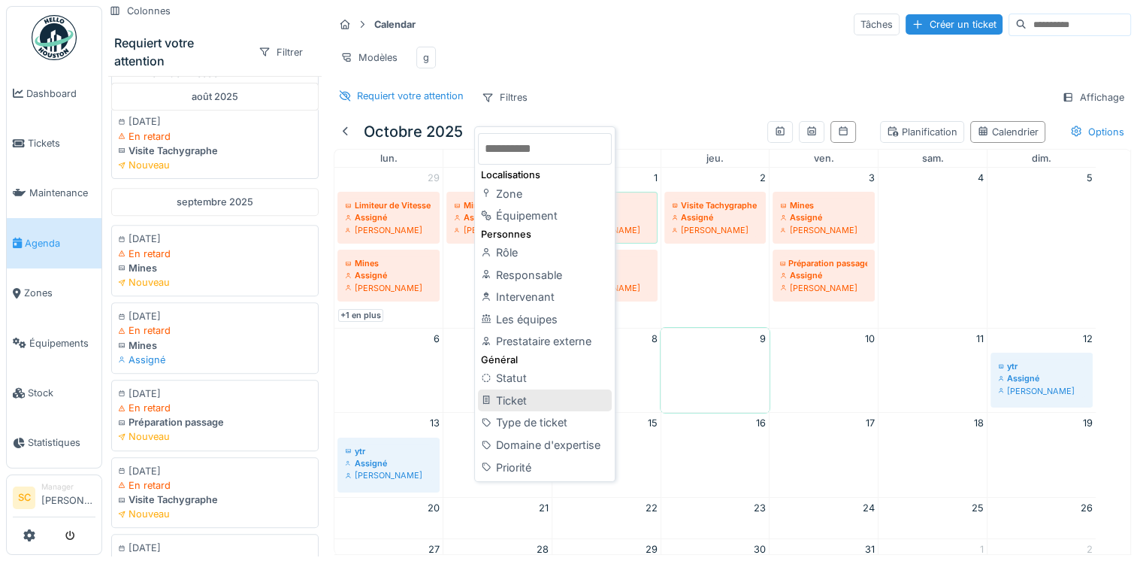
click at [568, 403] on div "Ticket" at bounding box center [545, 400] width 134 height 23
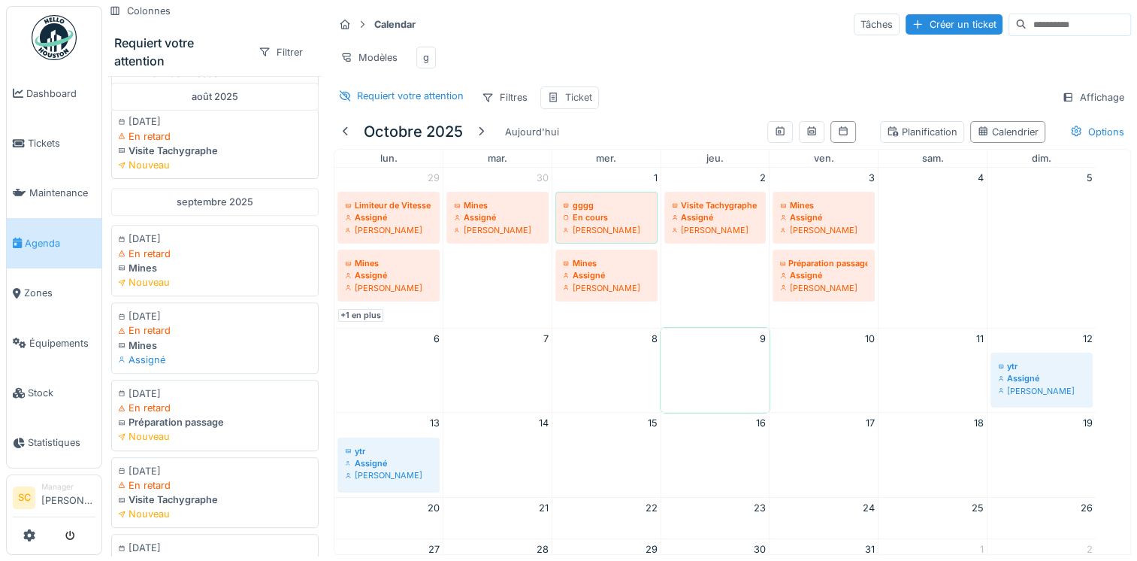
click at [574, 104] on div "Ticket" at bounding box center [578, 97] width 27 height 14
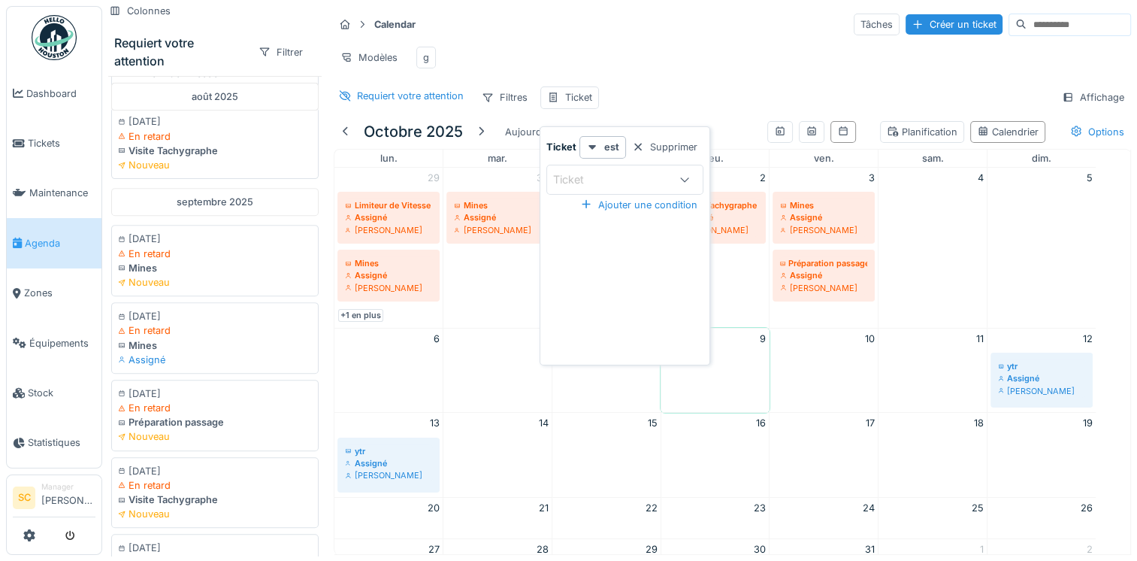
click at [573, 196] on div "Ajouter une condition" at bounding box center [624, 205] width 157 height 20
click at [580, 188] on div "Ticket" at bounding box center [624, 180] width 157 height 30
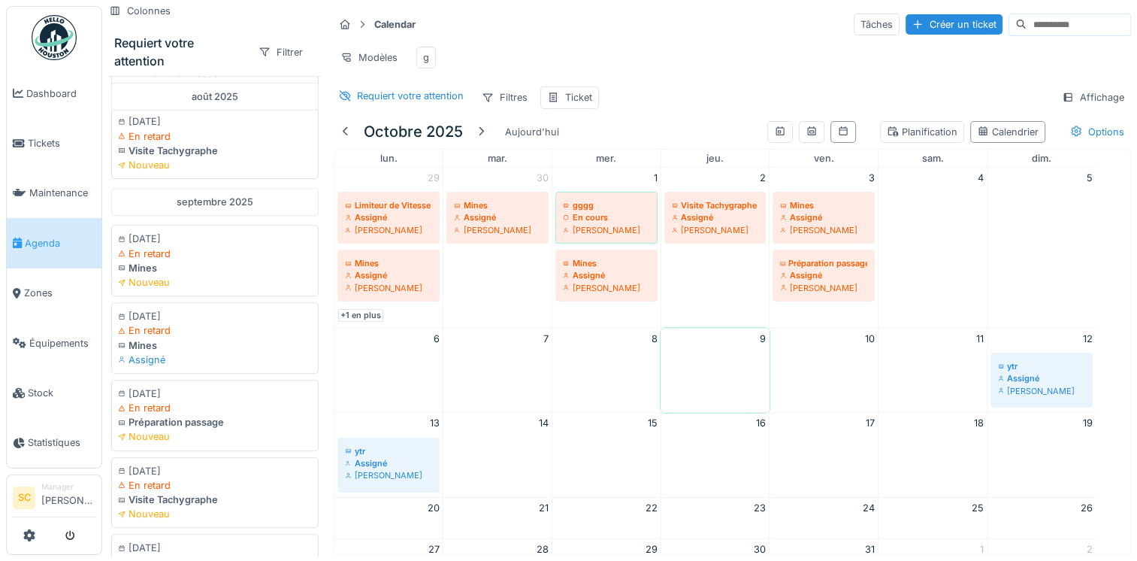
click at [721, 93] on div "Calendar Tâches Créer un ticket Modèles g Requiert votre attention Filtres Tick…" at bounding box center [732, 60] width 809 height 109
drag, startPoint x: 555, startPoint y: 99, endPoint x: 598, endPoint y: 116, distance: 45.9
click at [556, 99] on div "Ticket" at bounding box center [569, 97] width 59 height 22
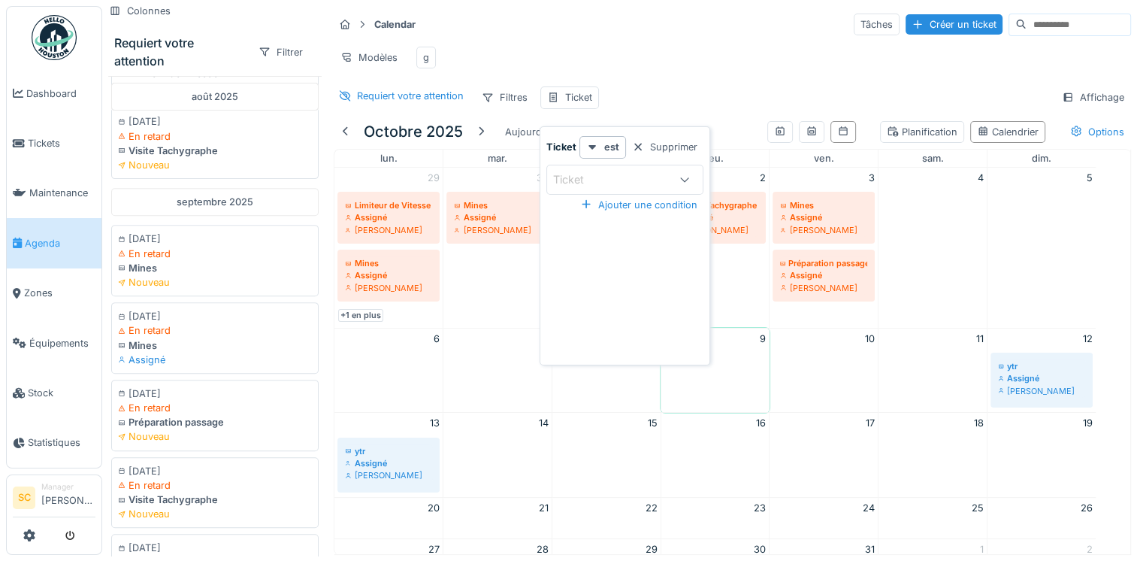
click at [664, 158] on div "Ticket est Supprimer Ticket" at bounding box center [624, 165] width 157 height 58
click at [663, 154] on div "Supprimer" at bounding box center [664, 147] width 77 height 20
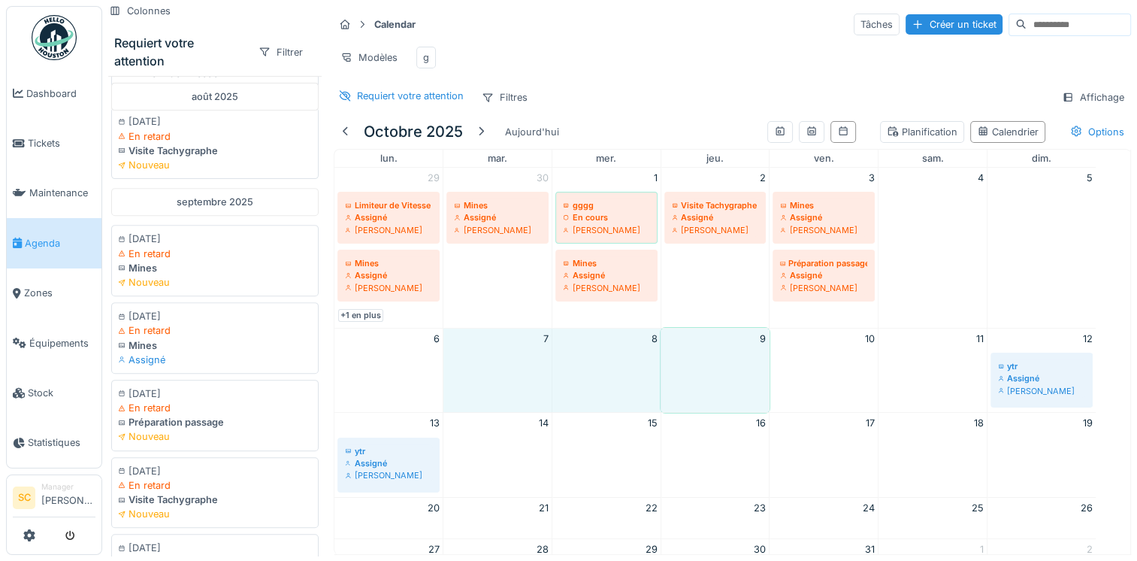
drag, startPoint x: 563, startPoint y: 382, endPoint x: 670, endPoint y: 382, distance: 107.5
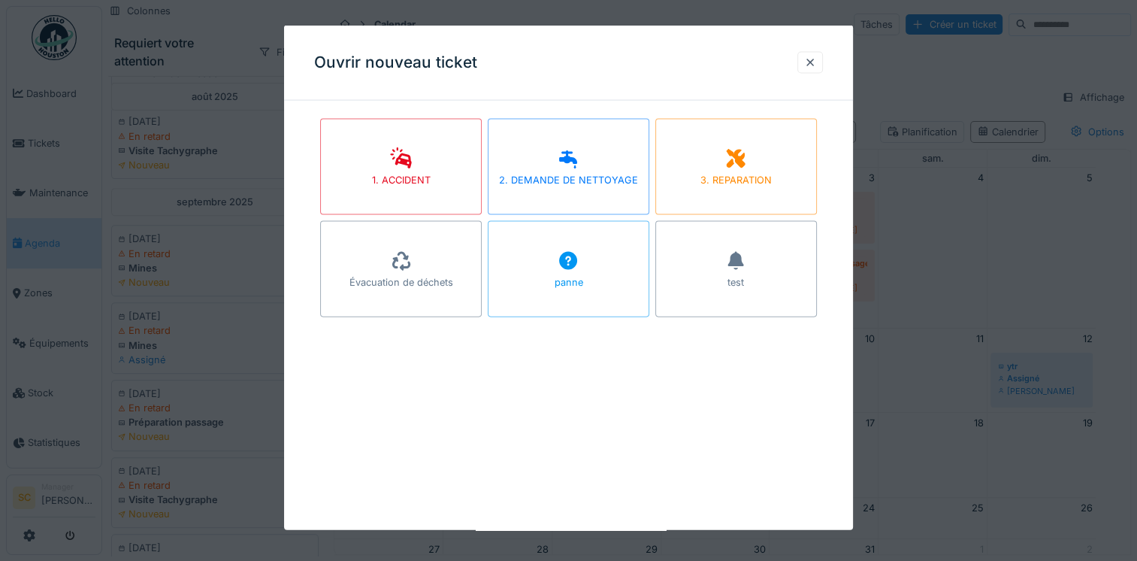
click at [1013, 94] on div at bounding box center [568, 280] width 1137 height 561
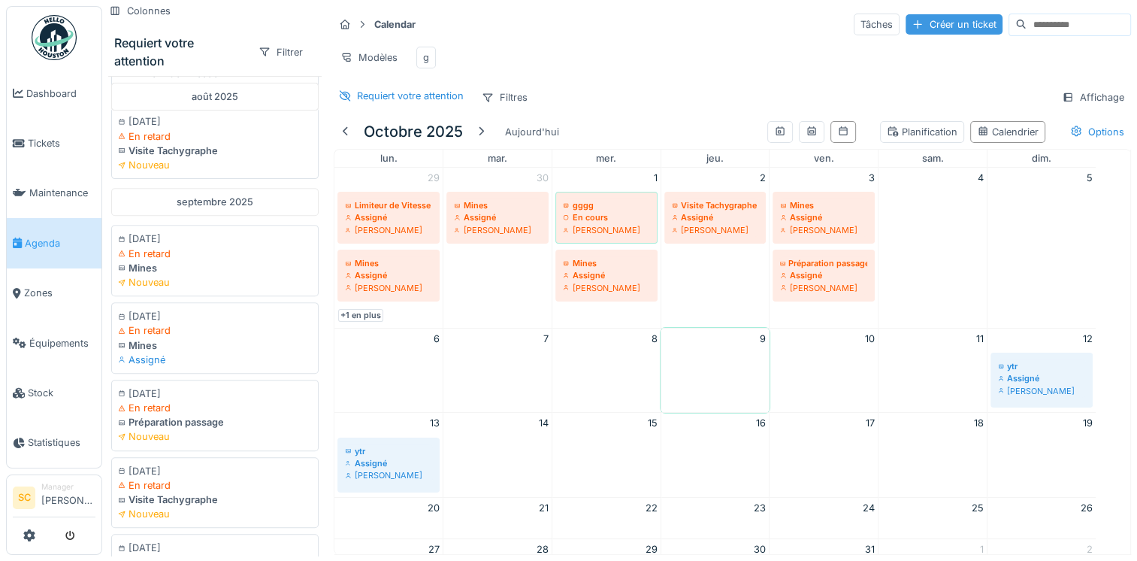
click at [906, 23] on div "Créer un ticket" at bounding box center [954, 24] width 97 height 20
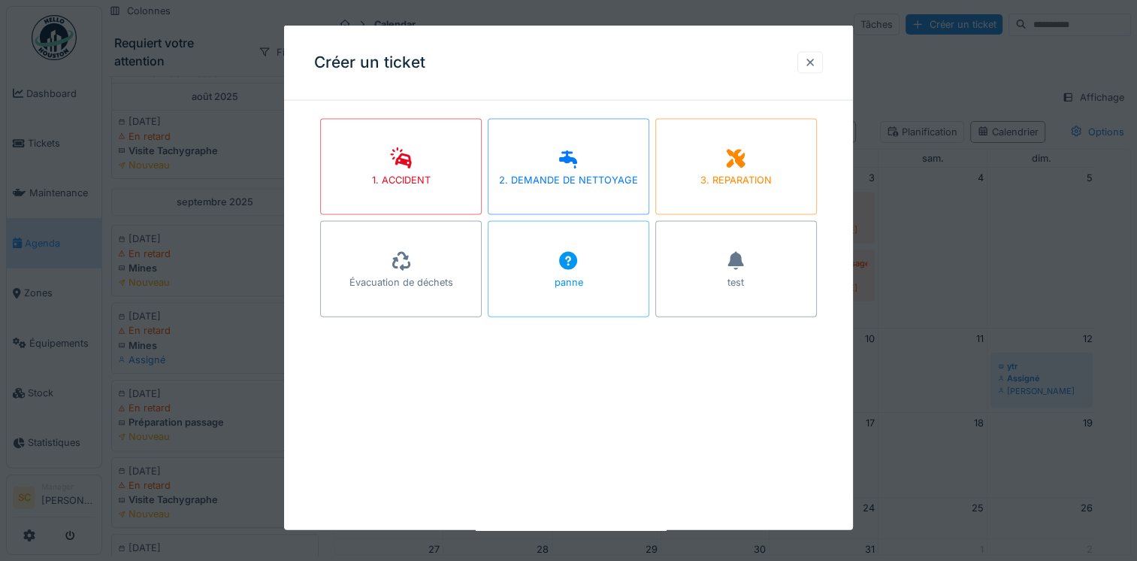
click at [821, 73] on div at bounding box center [810, 62] width 26 height 22
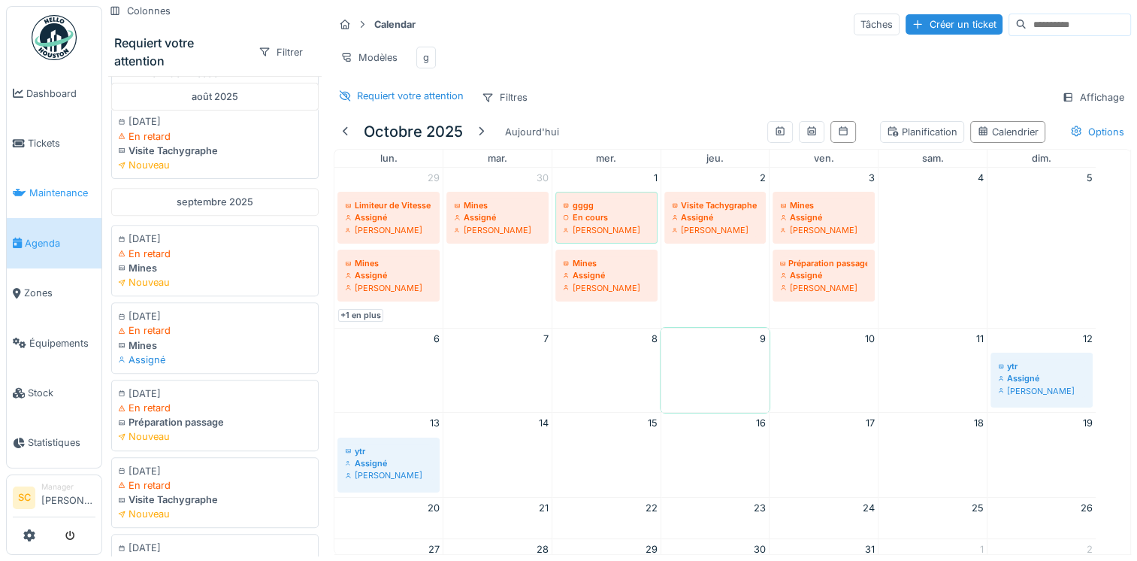
click at [42, 200] on link "Maintenance" at bounding box center [54, 193] width 95 height 50
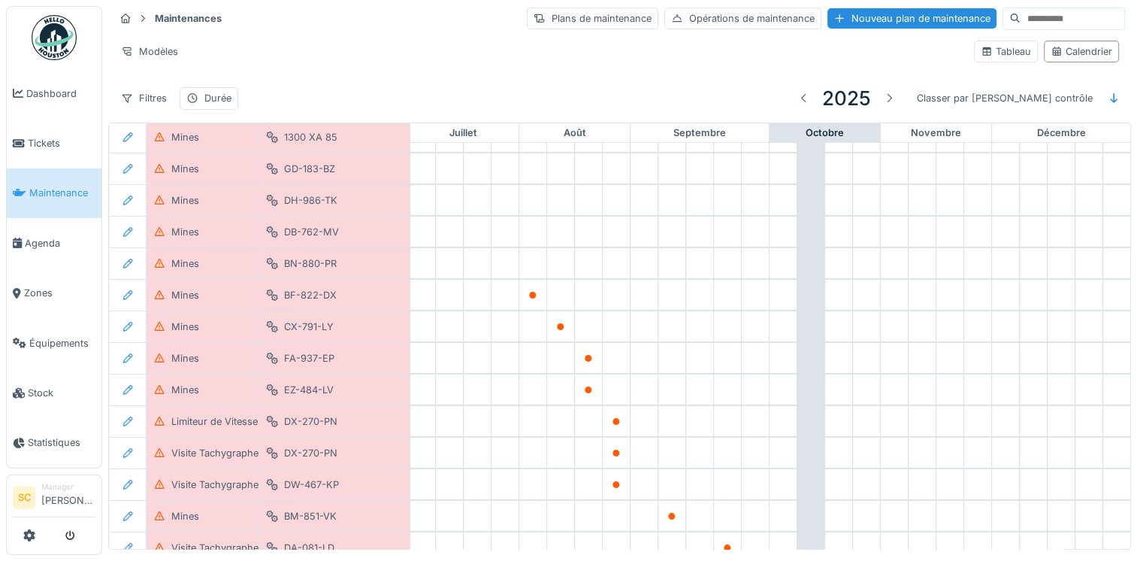
scroll to position [0, 787]
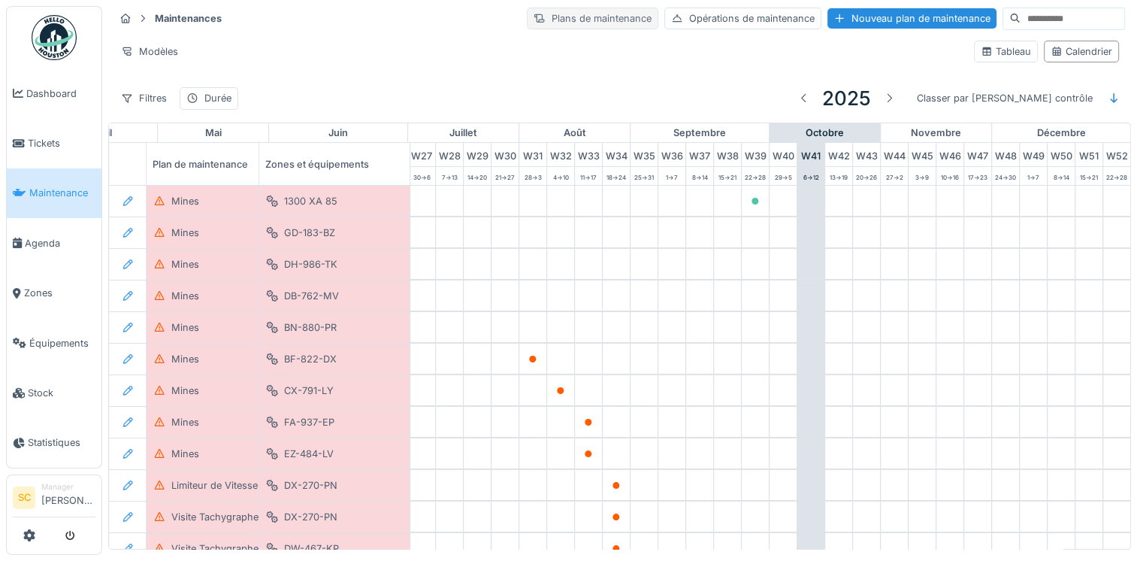
click at [559, 12] on div "Plans de maintenance" at bounding box center [593, 19] width 132 height 22
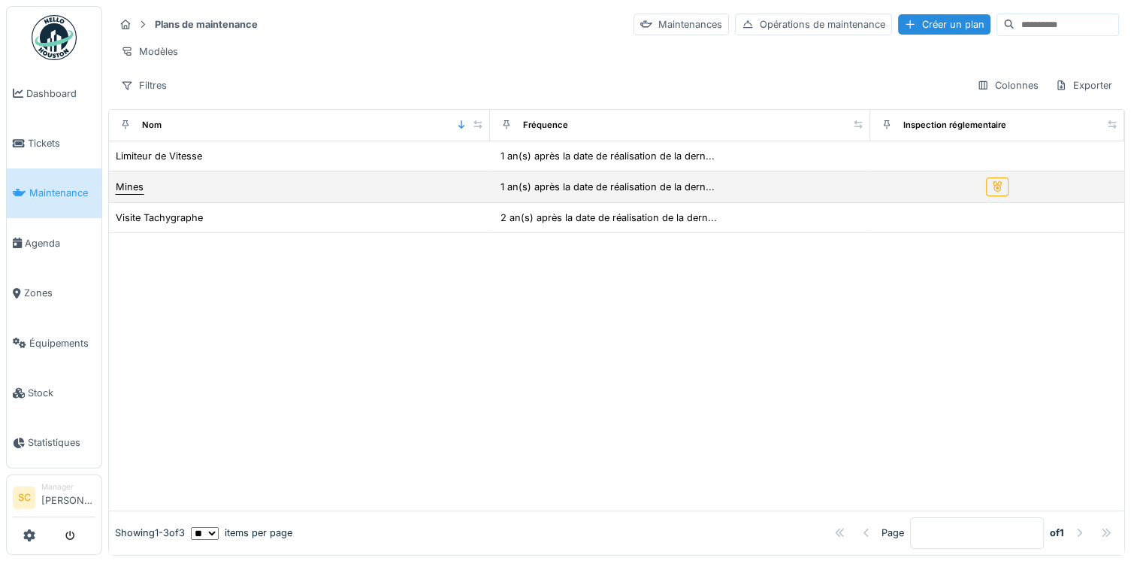
click at [118, 194] on div "Mines" at bounding box center [130, 187] width 28 height 14
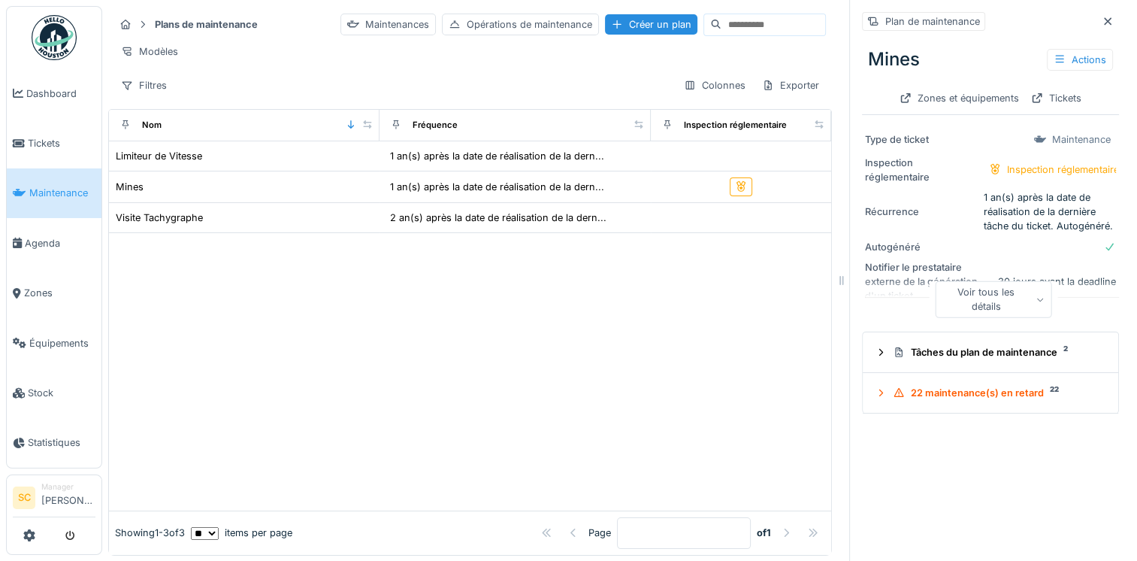
click at [1003, 293] on div "Voir tous les détails" at bounding box center [994, 299] width 116 height 36
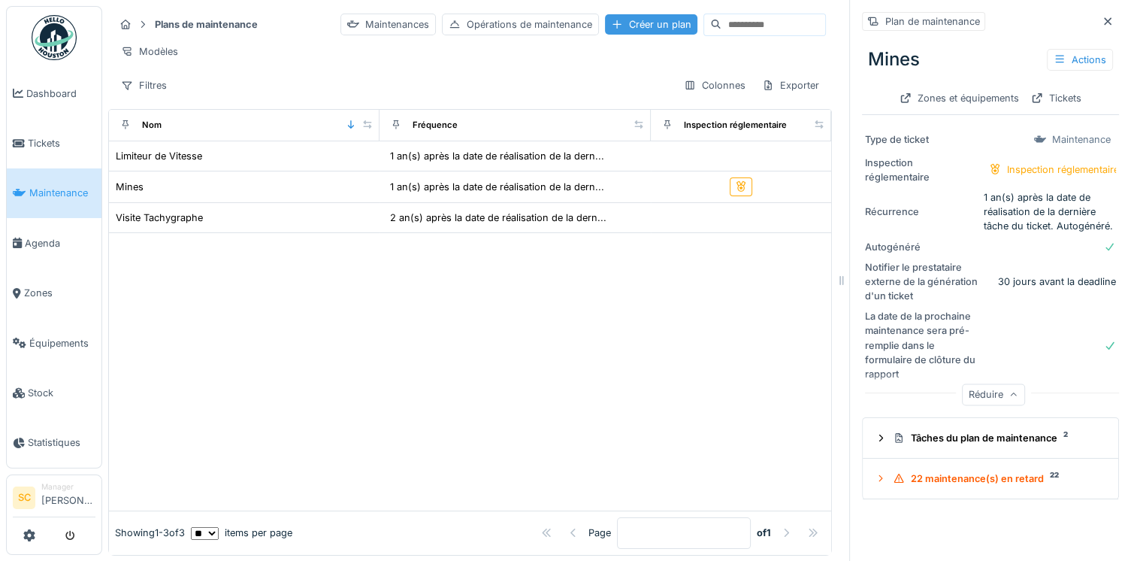
click at [608, 29] on div "Créer un plan" at bounding box center [651, 24] width 92 height 20
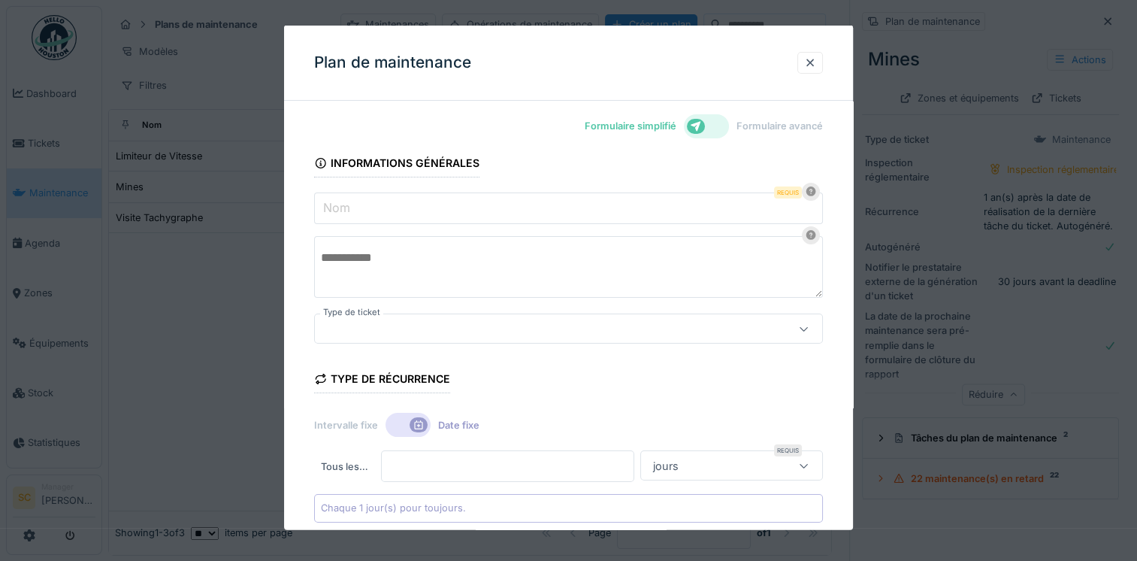
click at [415, 198] on input "Nom" at bounding box center [568, 208] width 509 height 32
type input "****"
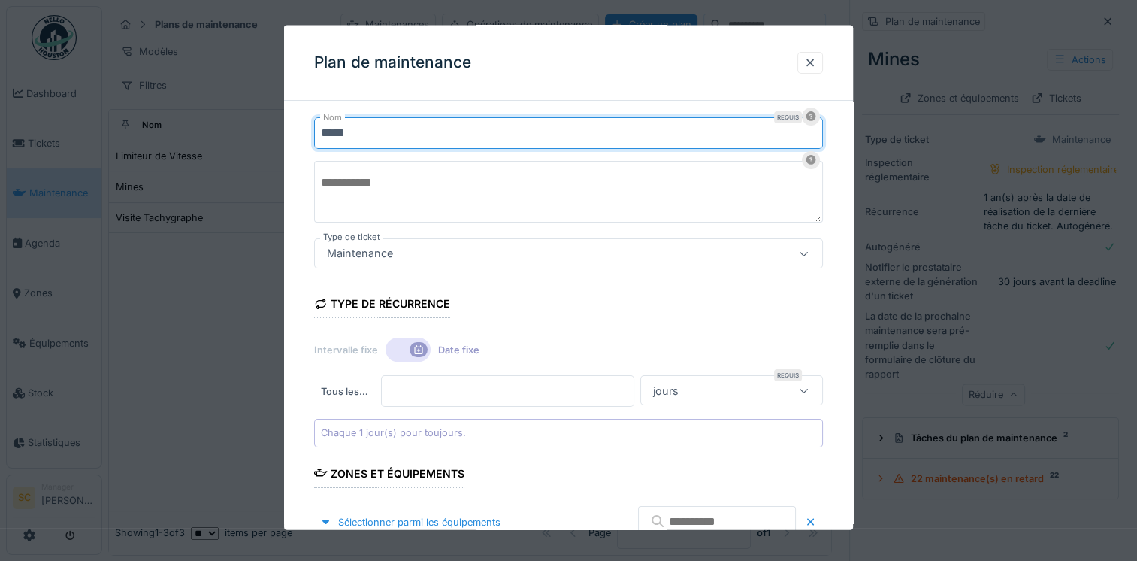
type input "*****"
click at [450, 258] on div "Maintenance" at bounding box center [538, 253] width 434 height 17
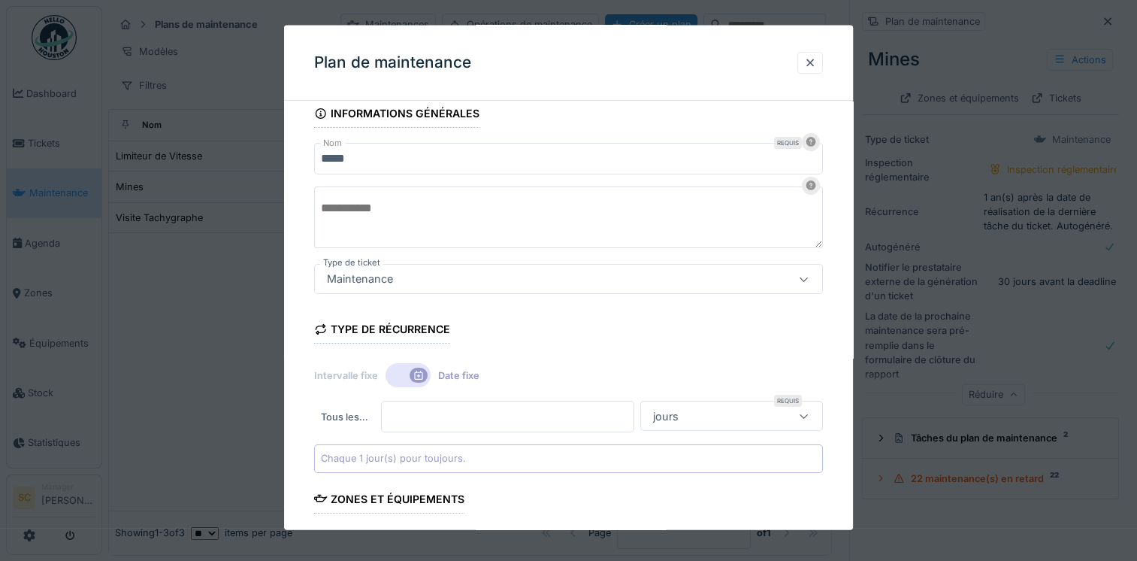
click at [503, 215] on textarea at bounding box center [568, 217] width 509 height 62
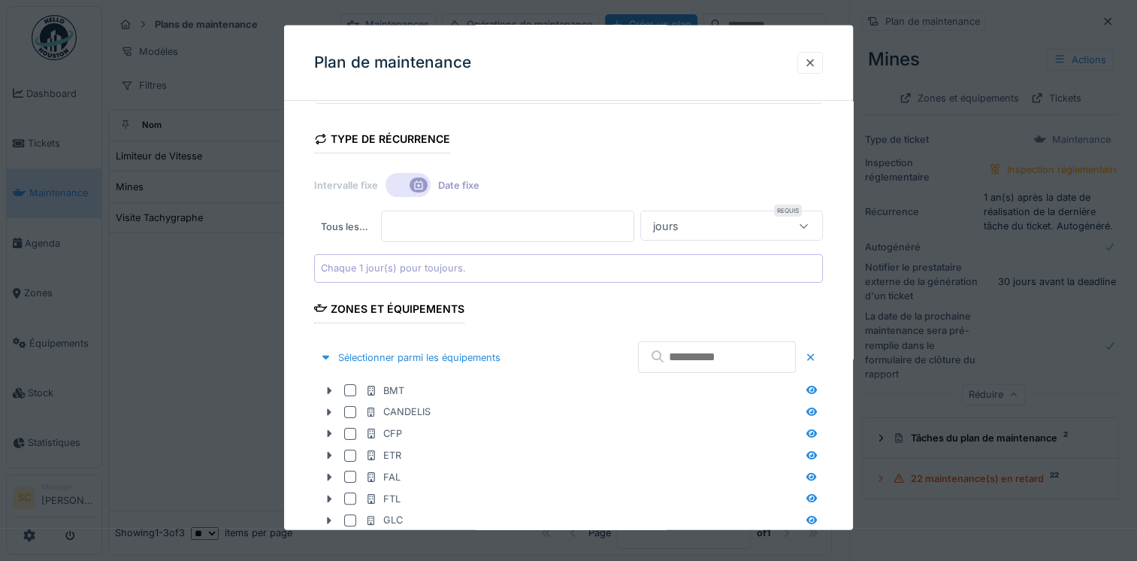
scroll to position [275, 0]
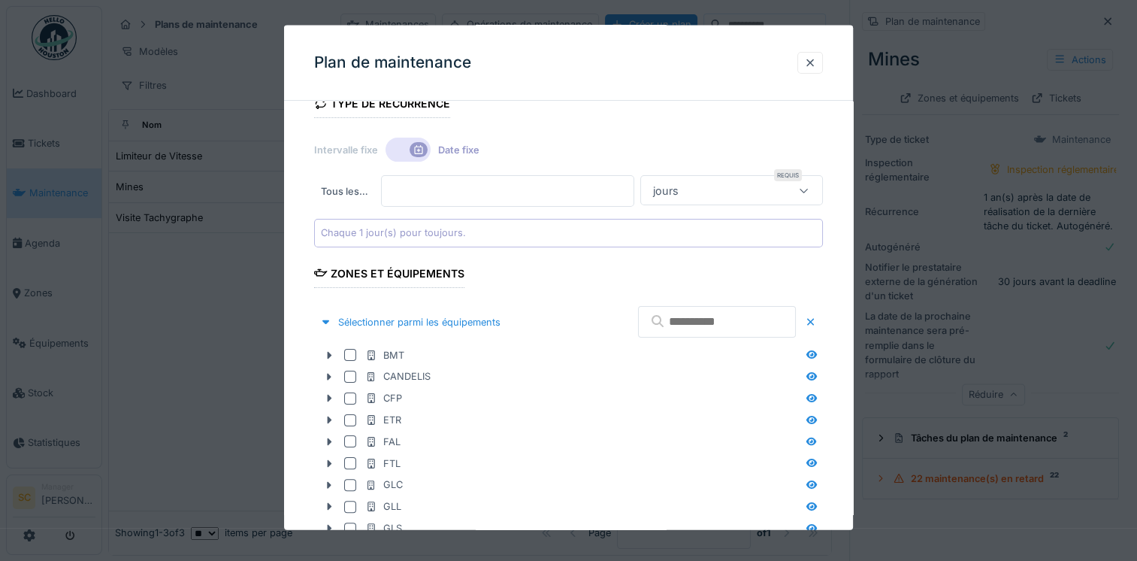
click at [415, 148] on icon at bounding box center [419, 149] width 8 height 9
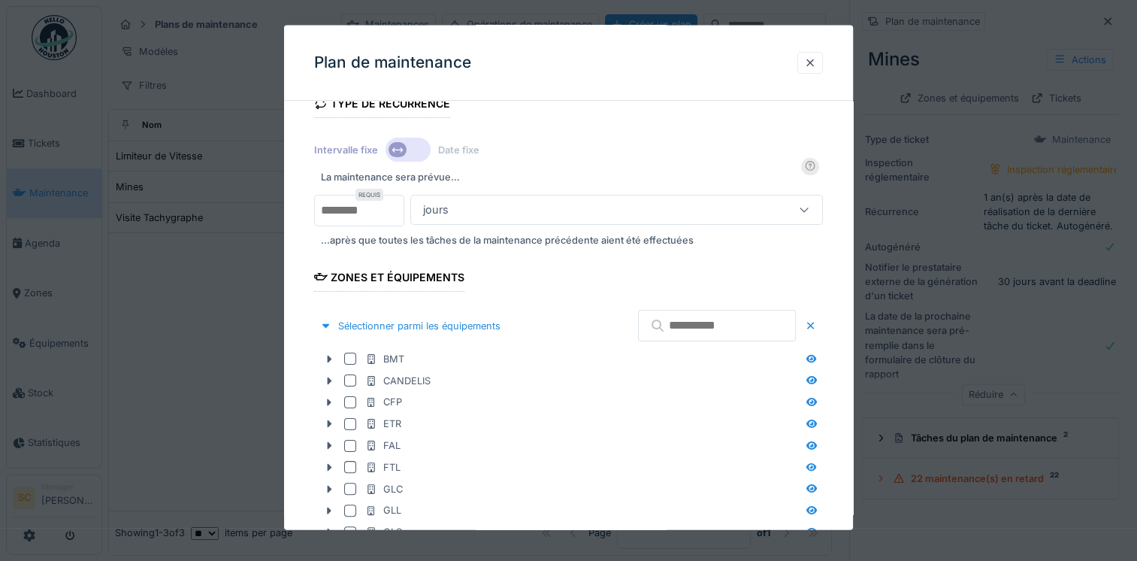
click at [503, 212] on div "jours" at bounding box center [590, 209] width 346 height 17
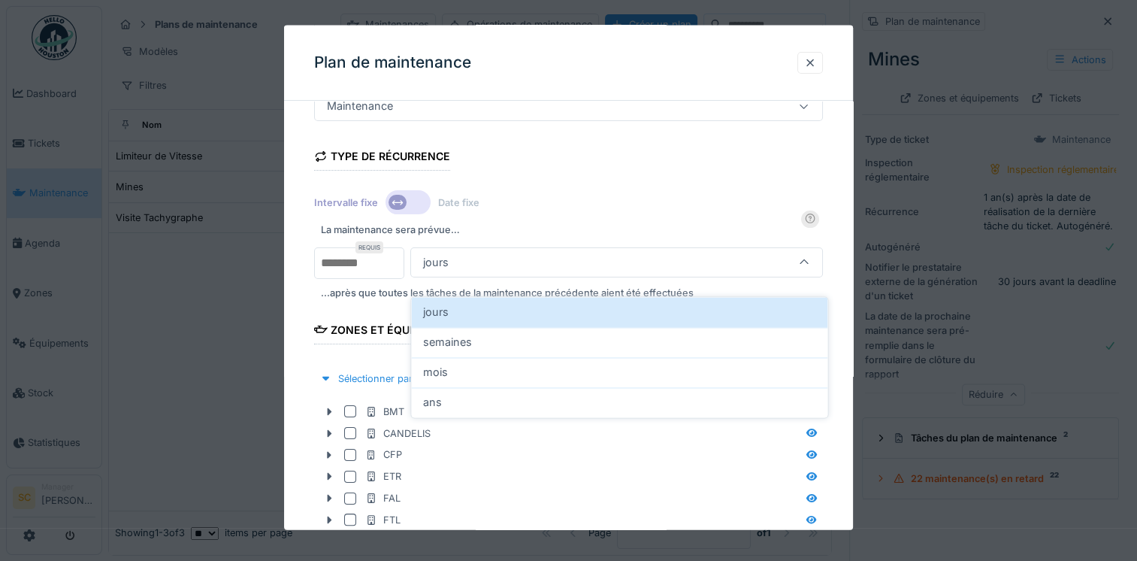
scroll to position [205, 0]
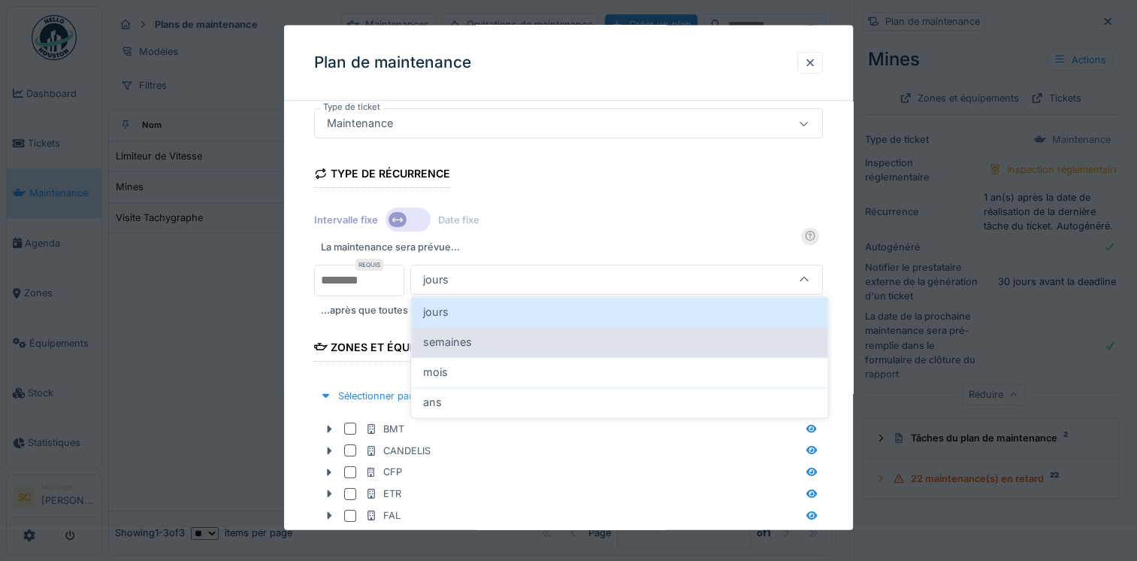
click at [481, 334] on div "semaines" at bounding box center [619, 342] width 392 height 17
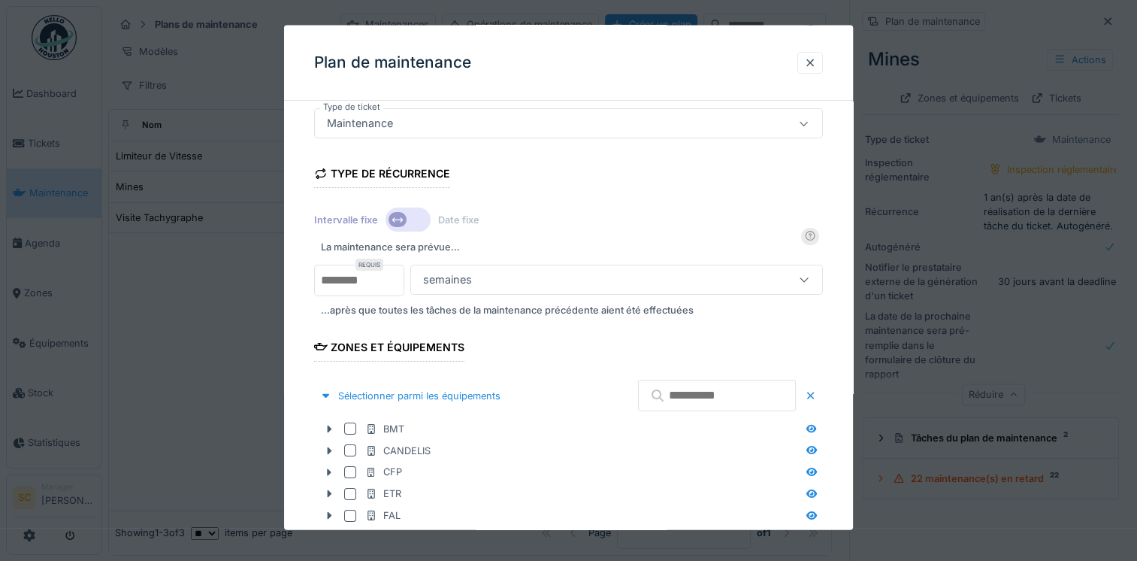
click at [499, 246] on div "La maintenance sera prévue…" at bounding box center [568, 247] width 509 height 22
click at [479, 284] on div "semaines" at bounding box center [590, 279] width 346 height 17
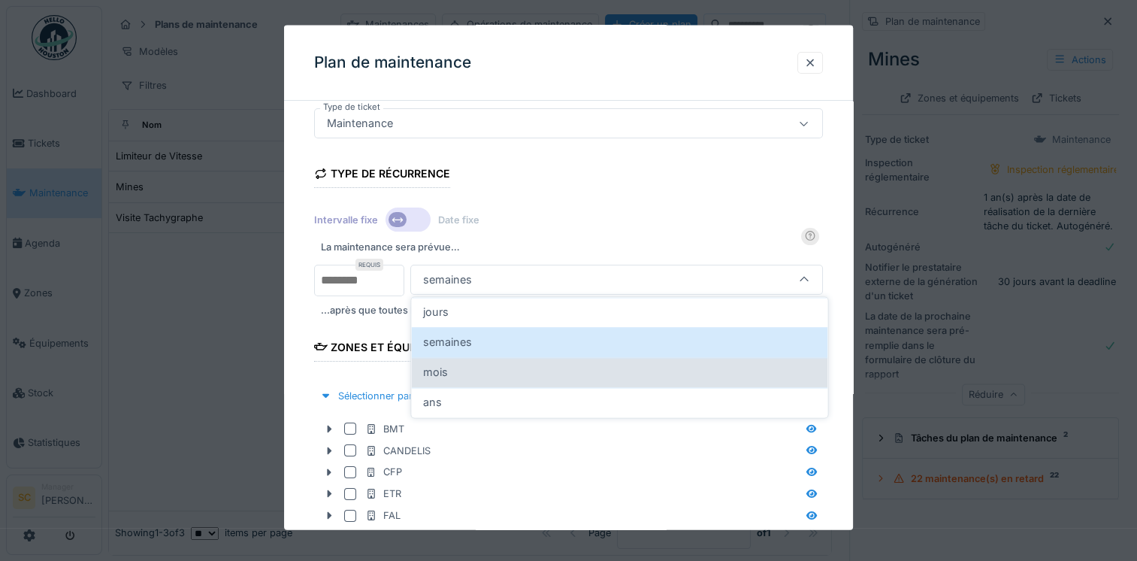
click at [462, 377] on div "mois" at bounding box center [619, 372] width 392 height 17
type input "*******"
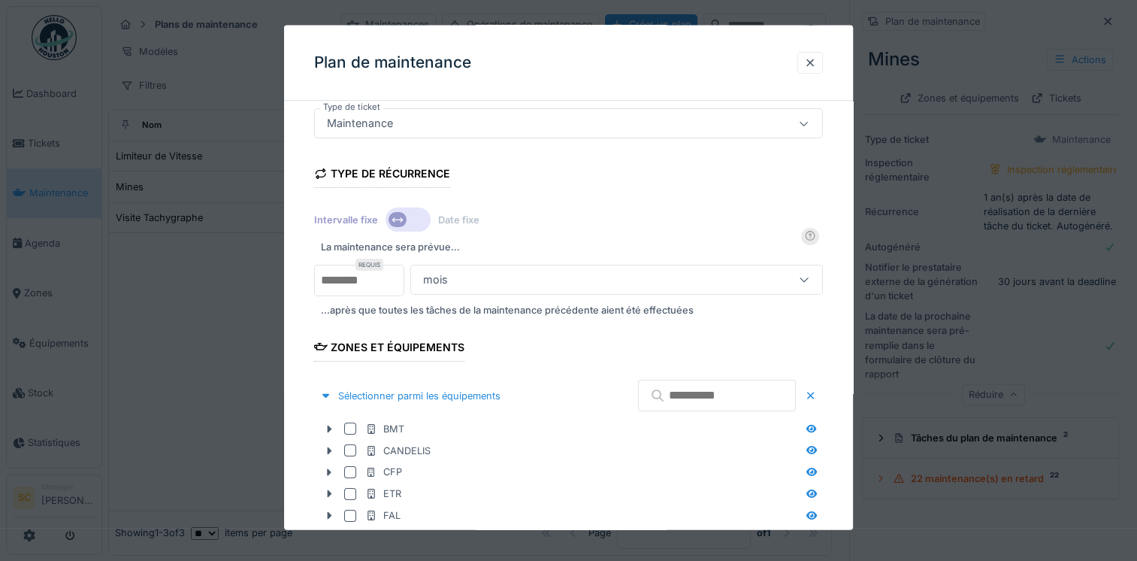
click at [383, 223] on div "Intervalle fixe Date fixe" at bounding box center [396, 219] width 165 height 27
click at [400, 221] on icon at bounding box center [398, 220] width 12 height 10
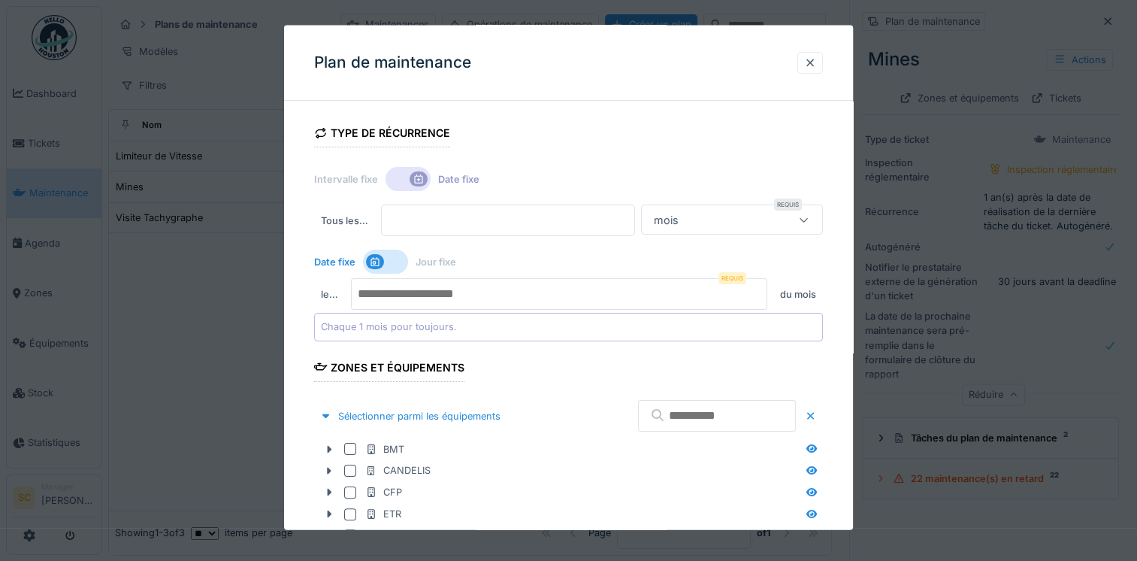
scroll to position [280, 0]
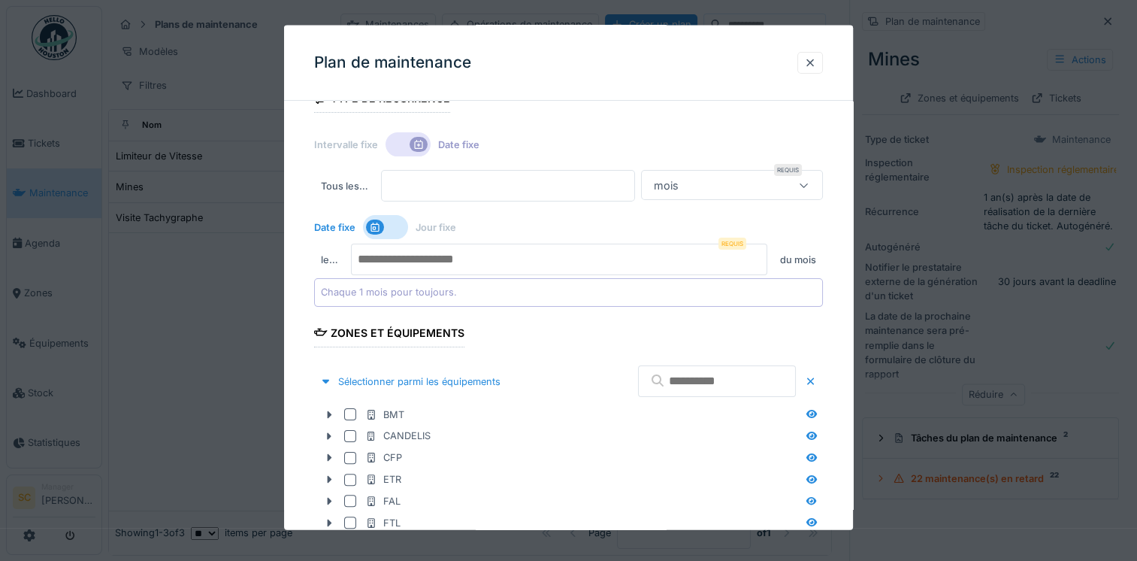
click at [388, 231] on div at bounding box center [385, 227] width 45 height 24
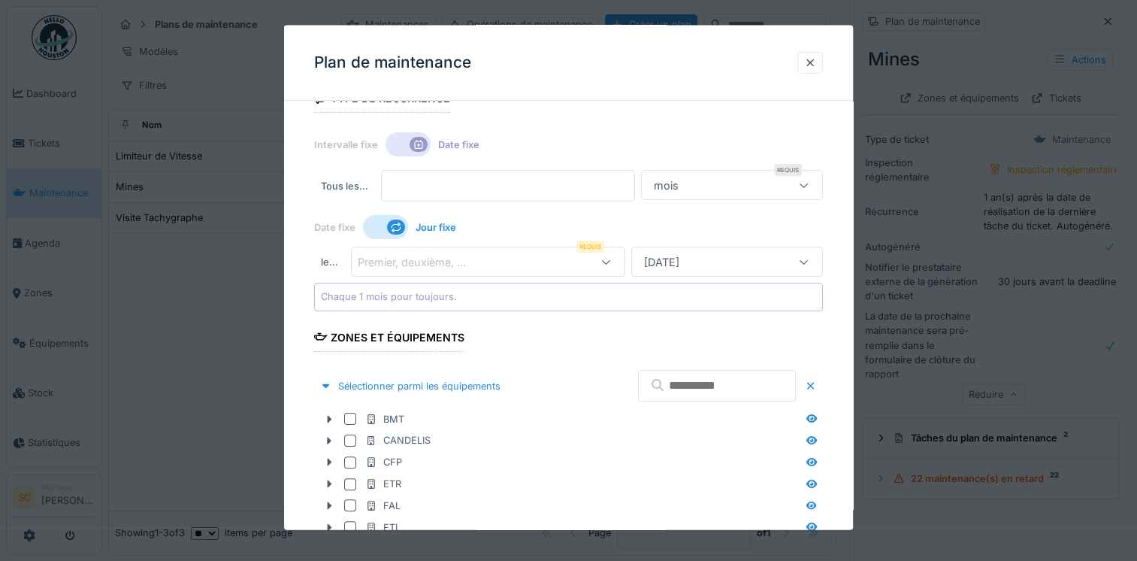
click at [706, 256] on div "Lundi" at bounding box center [712, 261] width 149 height 17
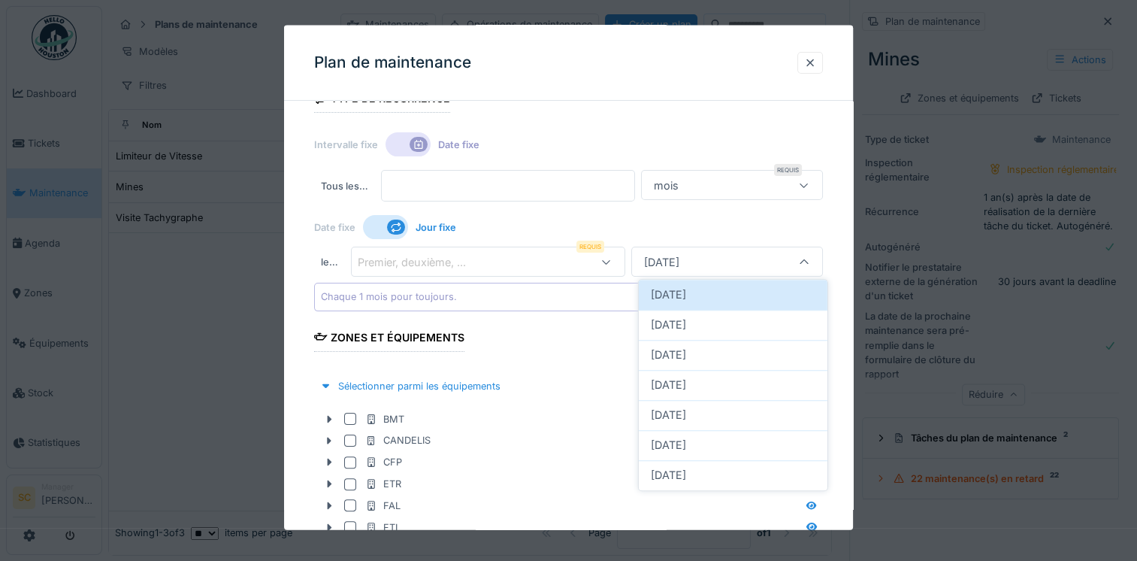
scroll to position [262, 0]
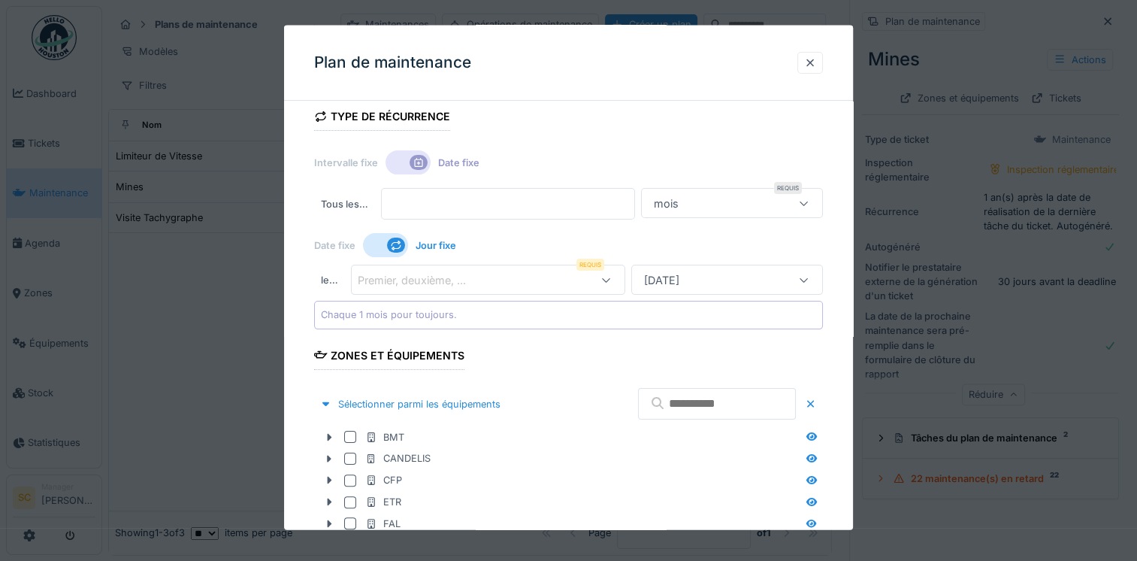
click at [661, 218] on div "Tous les … * Requis mois ******* Date fixe Jour fixe le … Requis Premier, deuxi…" at bounding box center [568, 258] width 509 height 141
click at [419, 171] on div at bounding box center [408, 162] width 45 height 24
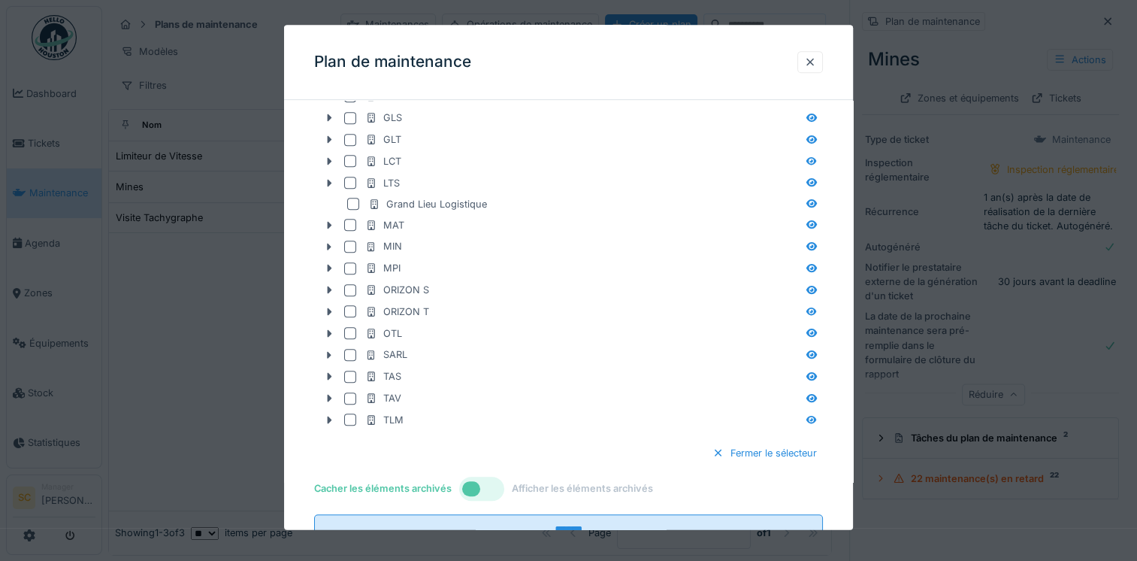
scroll to position [713, 0]
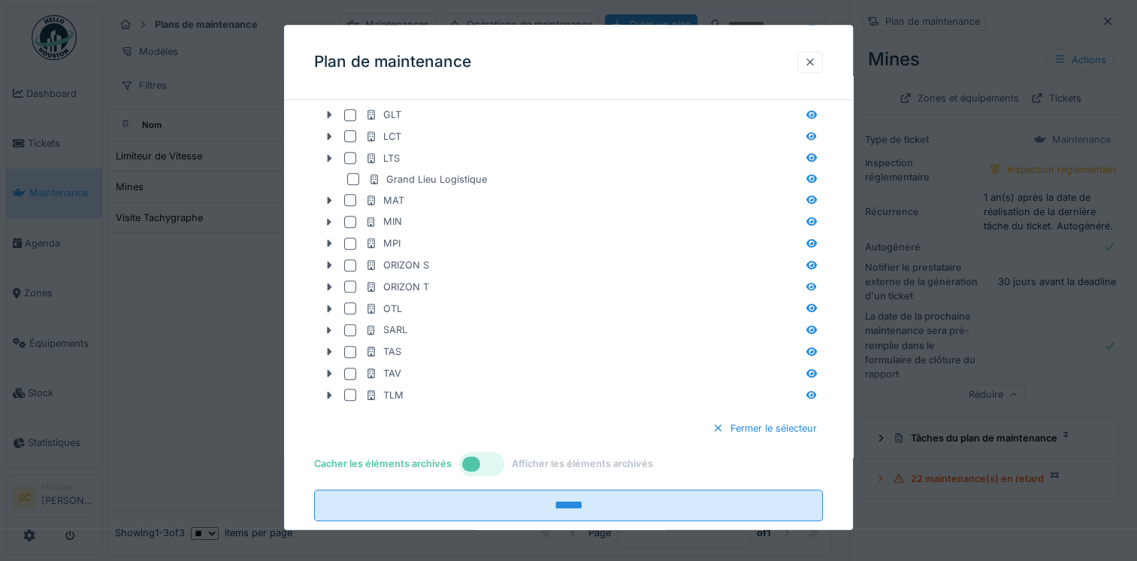
click at [812, 59] on div at bounding box center [810, 62] width 12 height 14
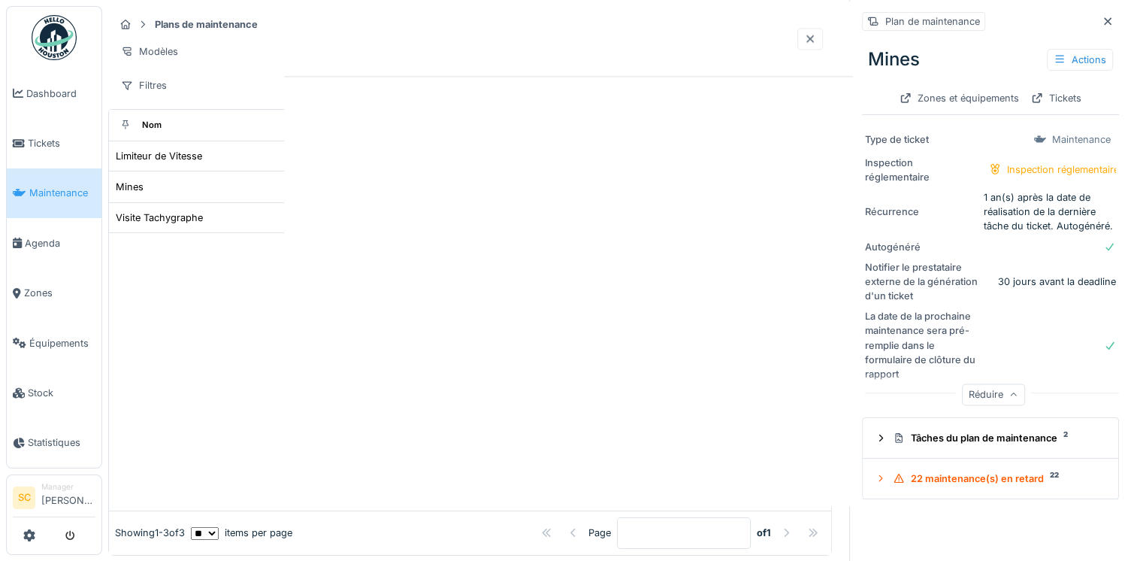
scroll to position [0, 0]
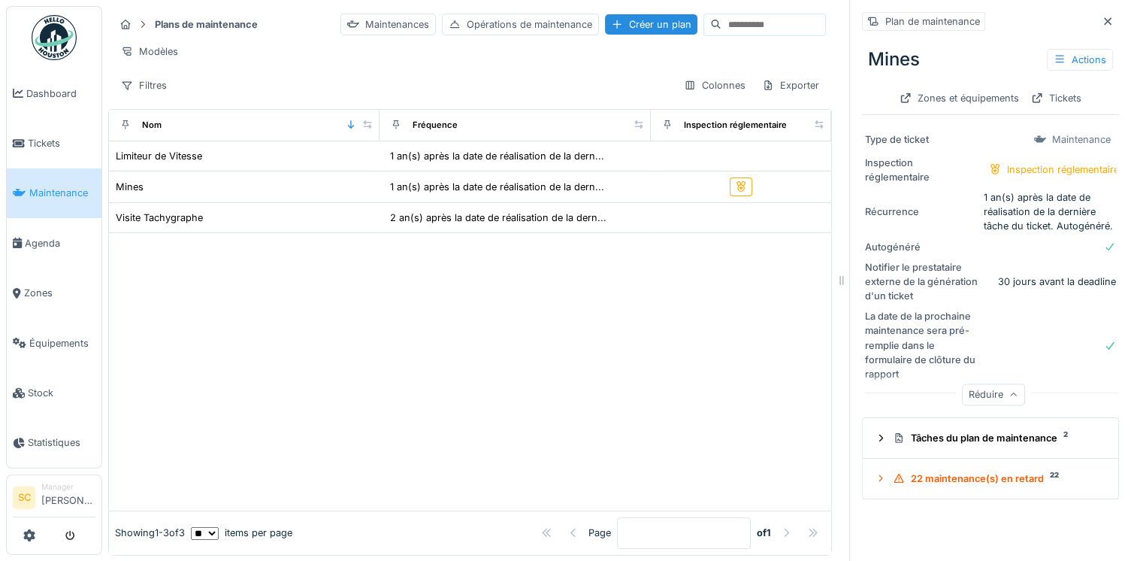
click at [78, 186] on span "Maintenance" at bounding box center [62, 193] width 66 height 14
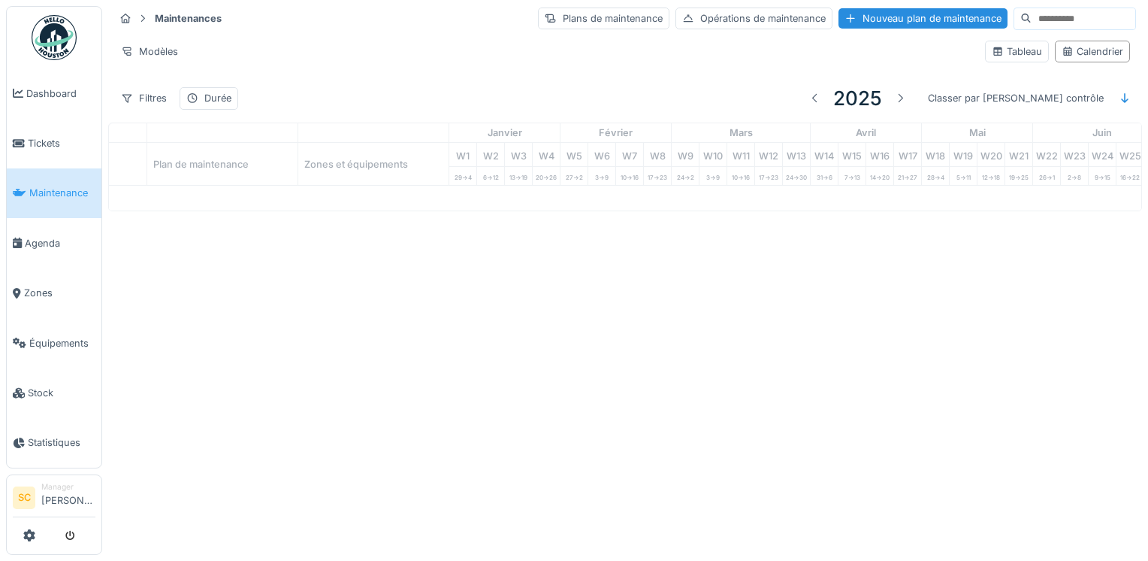
click at [35, 237] on span "Agenda" at bounding box center [60, 243] width 71 height 14
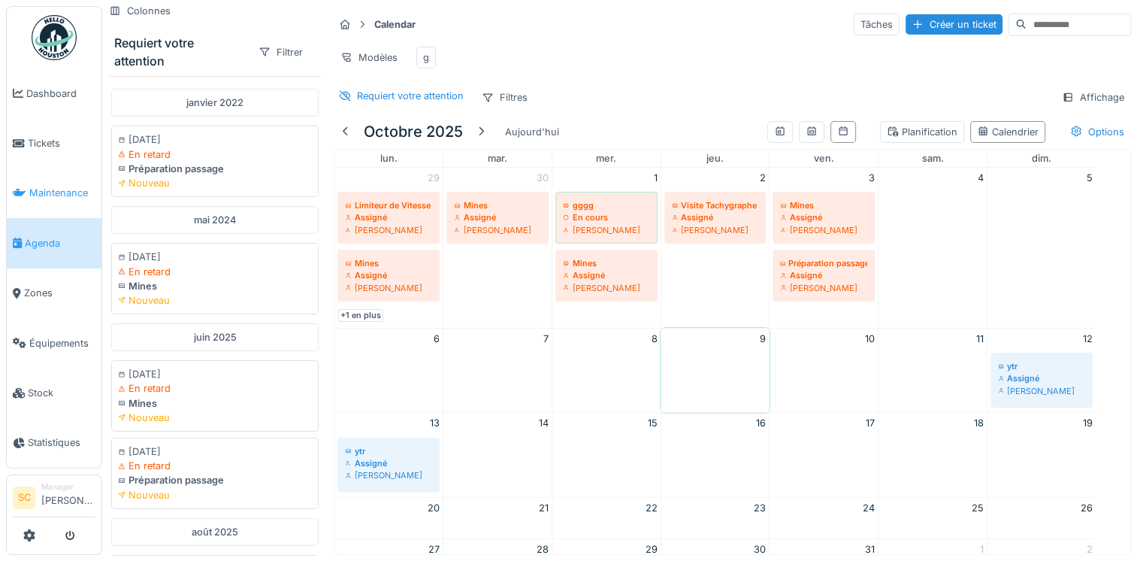
click at [31, 191] on span "Maintenance" at bounding box center [62, 193] width 66 height 14
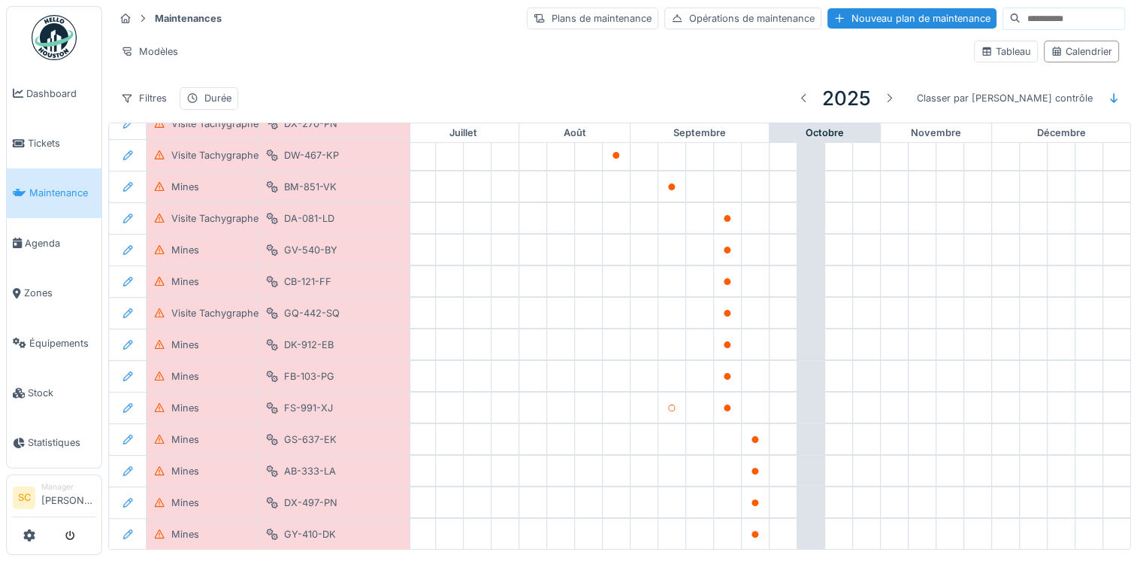
scroll to position [390, 787]
click at [866, 23] on div "Nouveau plan de maintenance" at bounding box center [911, 18] width 169 height 20
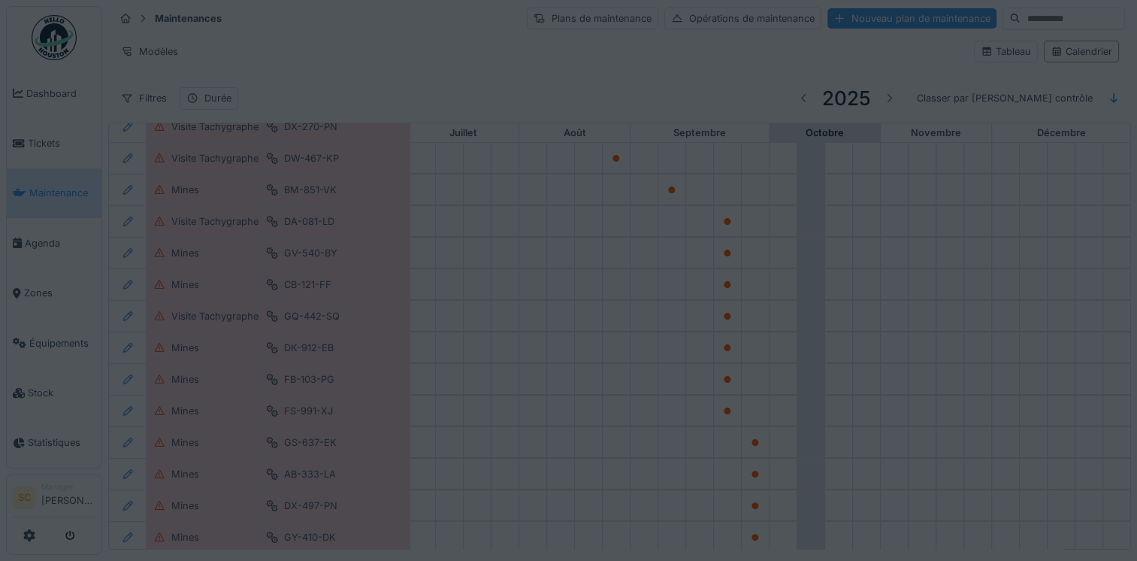
type input "****"
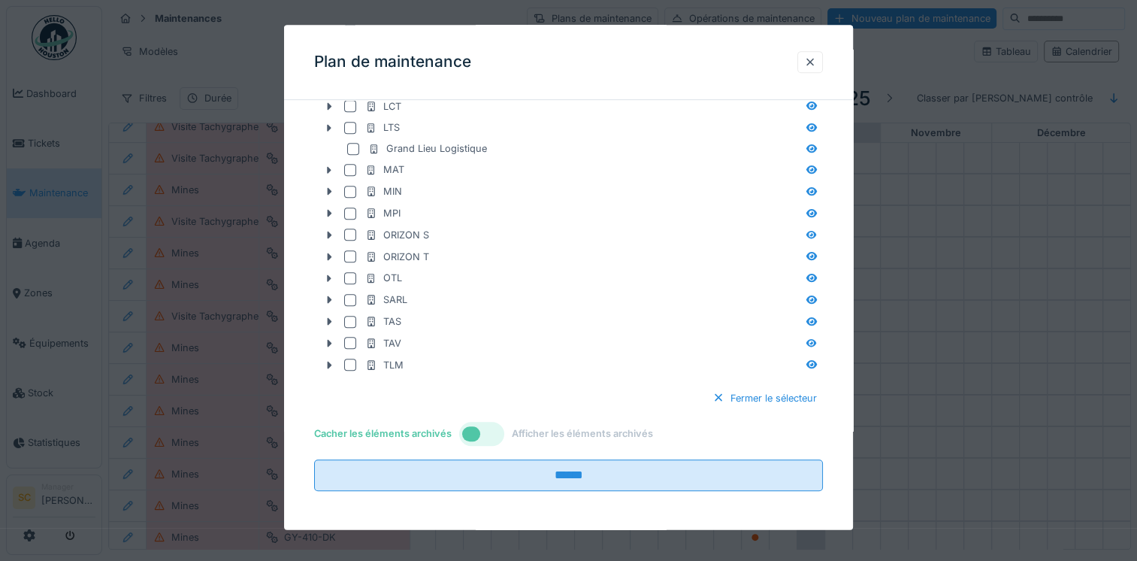
scroll to position [739, 0]
click at [488, 427] on div at bounding box center [481, 434] width 45 height 24
click at [480, 434] on div at bounding box center [481, 434] width 45 height 24
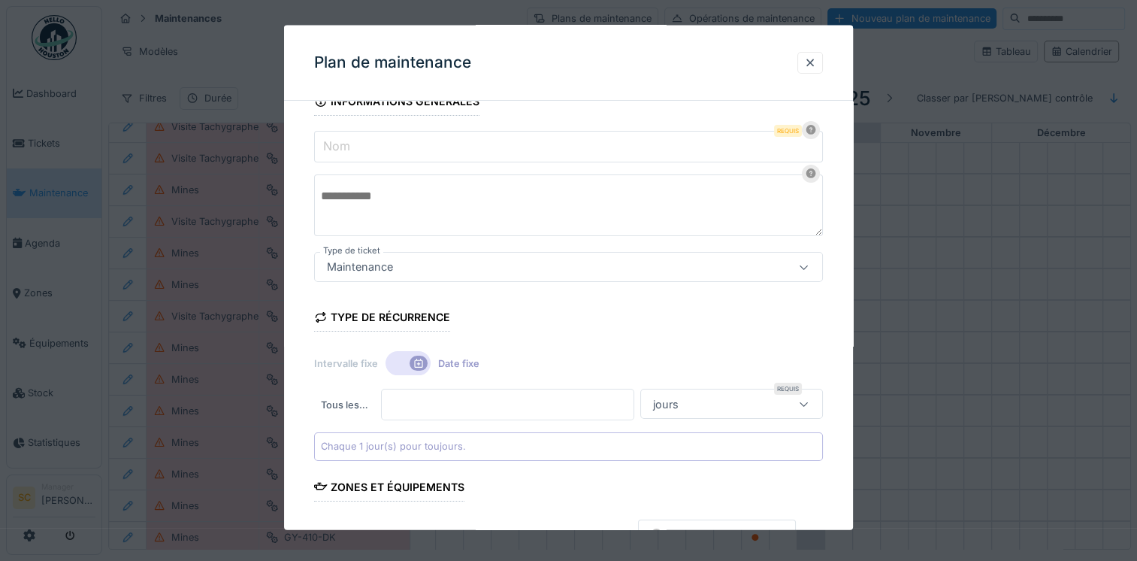
scroll to position [0, 0]
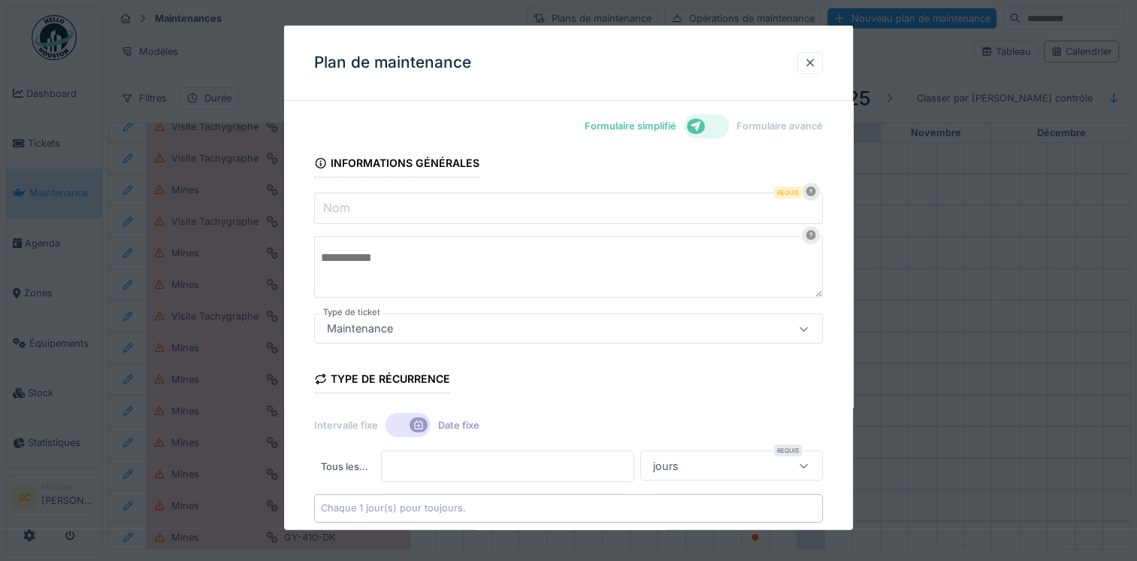
click at [717, 128] on div at bounding box center [706, 126] width 45 height 24
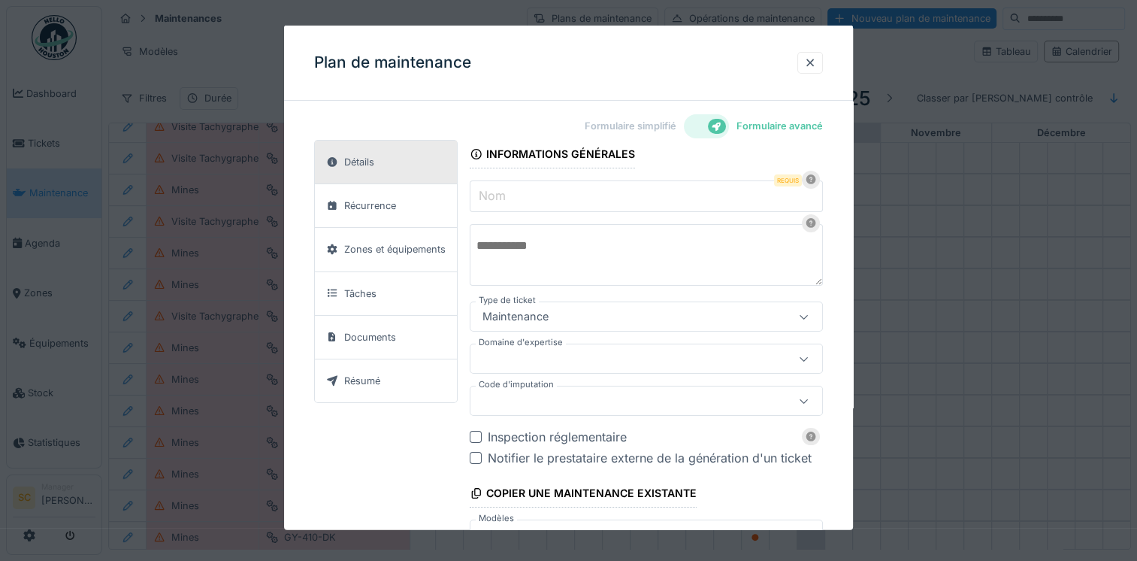
click at [693, 192] on input "Nom" at bounding box center [646, 196] width 353 height 32
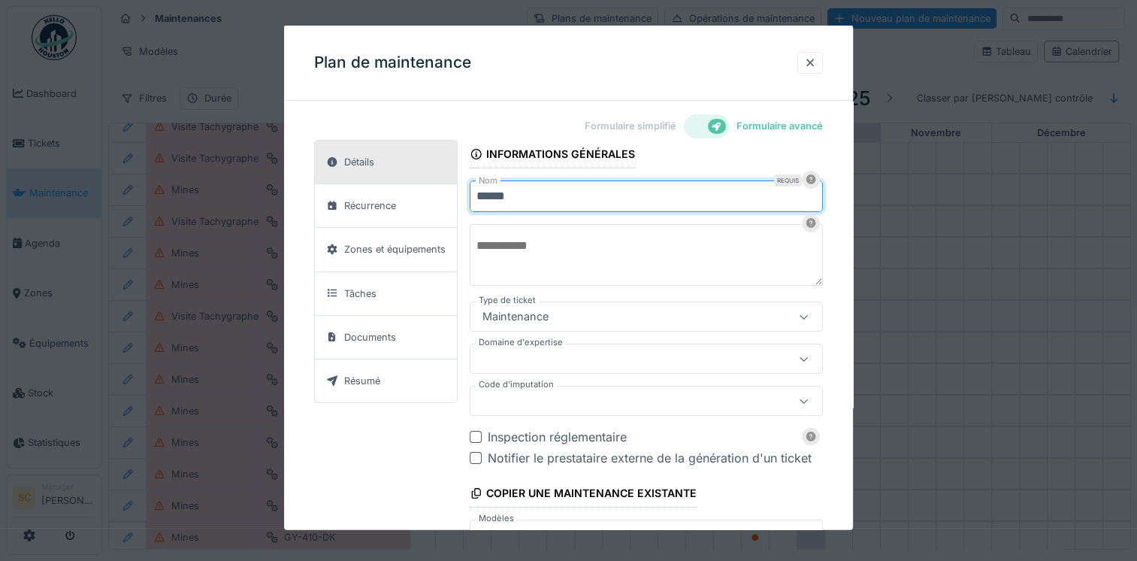
type input "******"
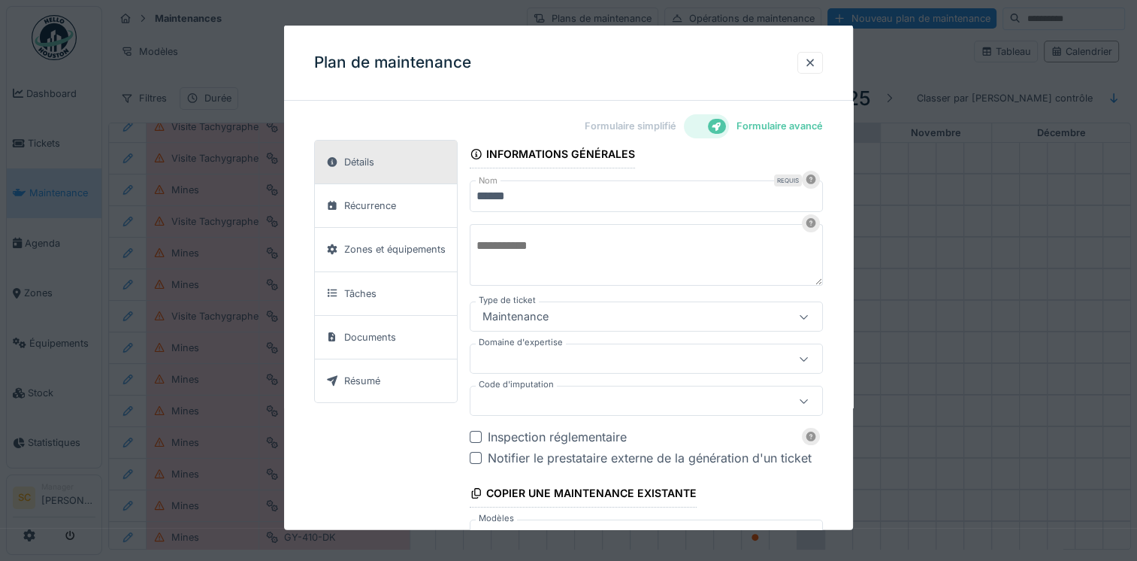
click at [659, 246] on textarea at bounding box center [646, 255] width 353 height 62
click at [716, 122] on icon at bounding box center [717, 126] width 12 height 10
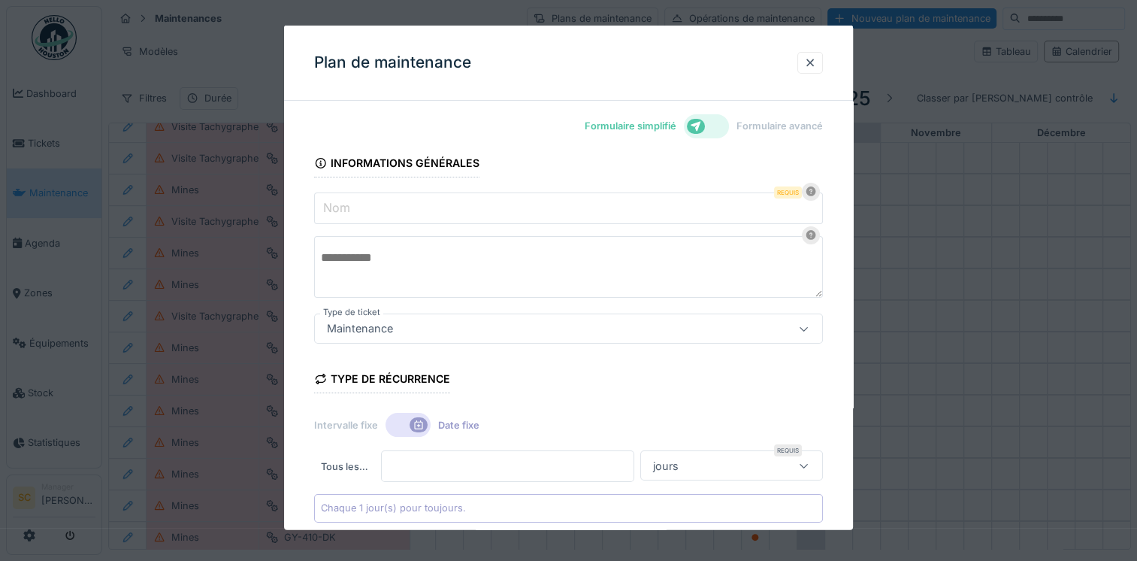
click at [716, 122] on div at bounding box center [706, 126] width 45 height 24
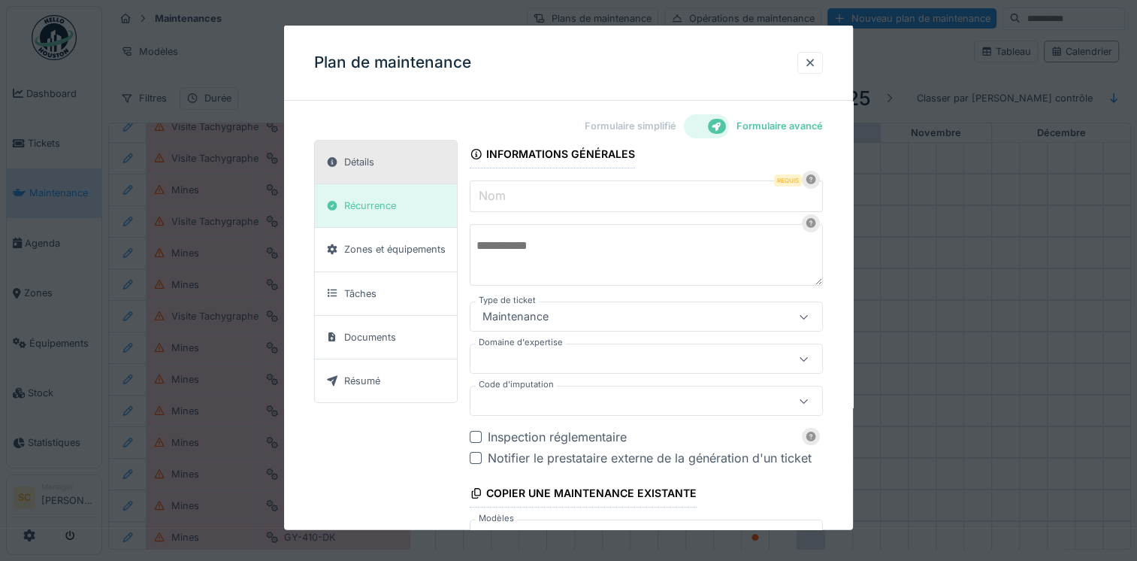
scroll to position [75, 0]
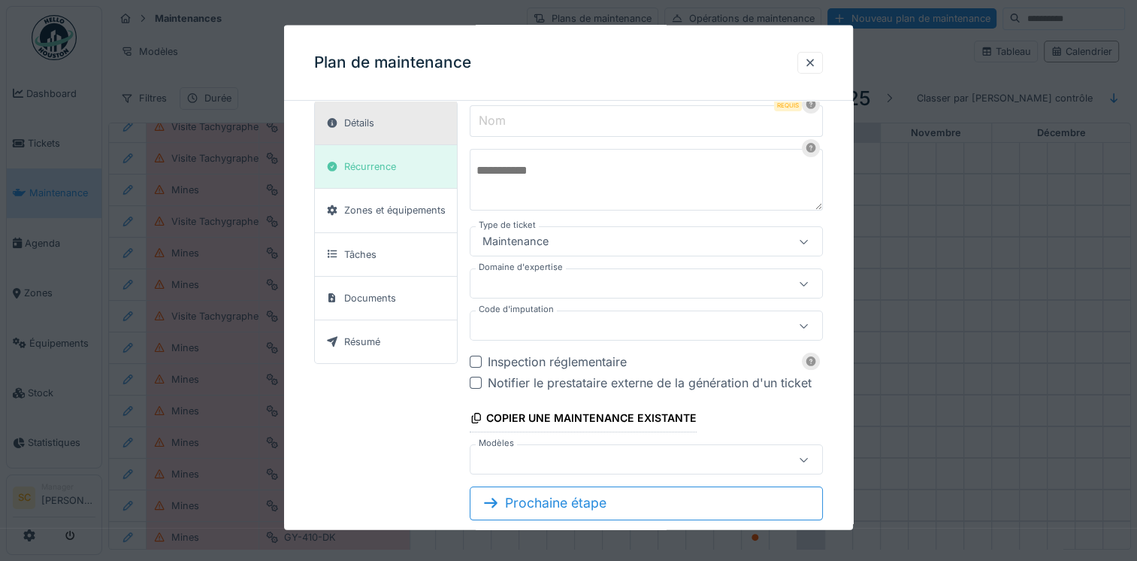
click at [593, 103] on div "Informations générales Nom Requis Type de ticket Maintenance **** Domaine d'exp…" at bounding box center [646, 270] width 353 height 410
click at [581, 125] on input "Nom" at bounding box center [646, 121] width 353 height 32
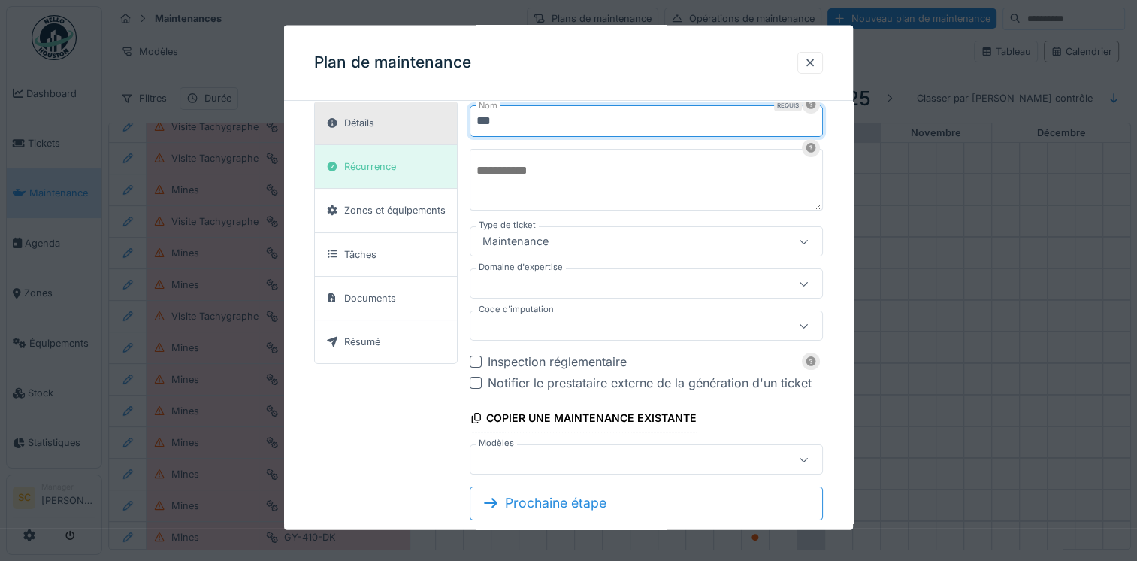
type input "***"
click at [724, 160] on textarea at bounding box center [646, 180] width 353 height 62
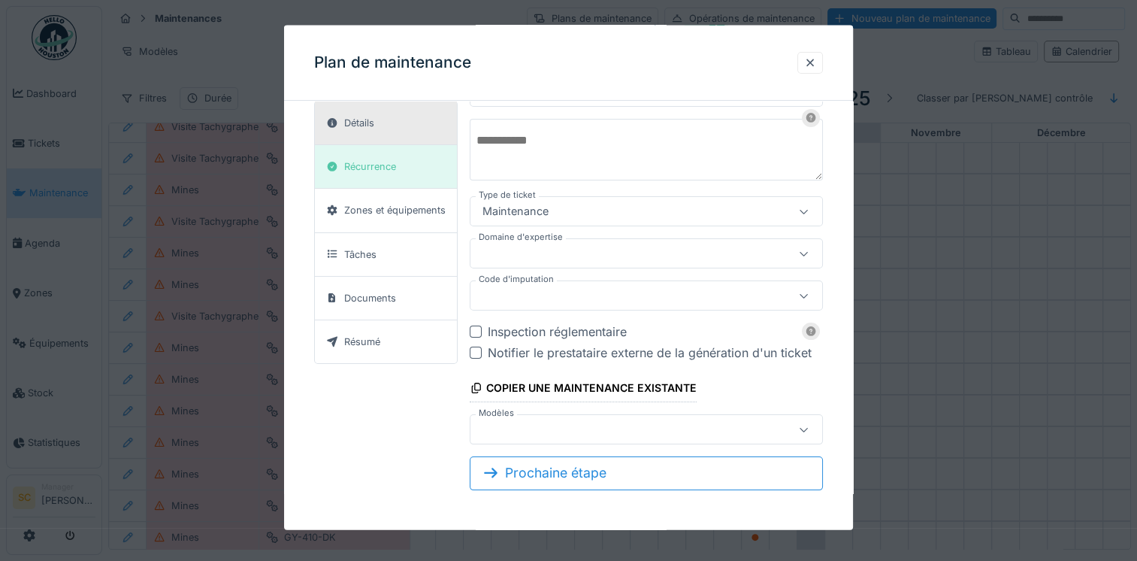
click at [612, 429] on div at bounding box center [622, 429] width 293 height 17
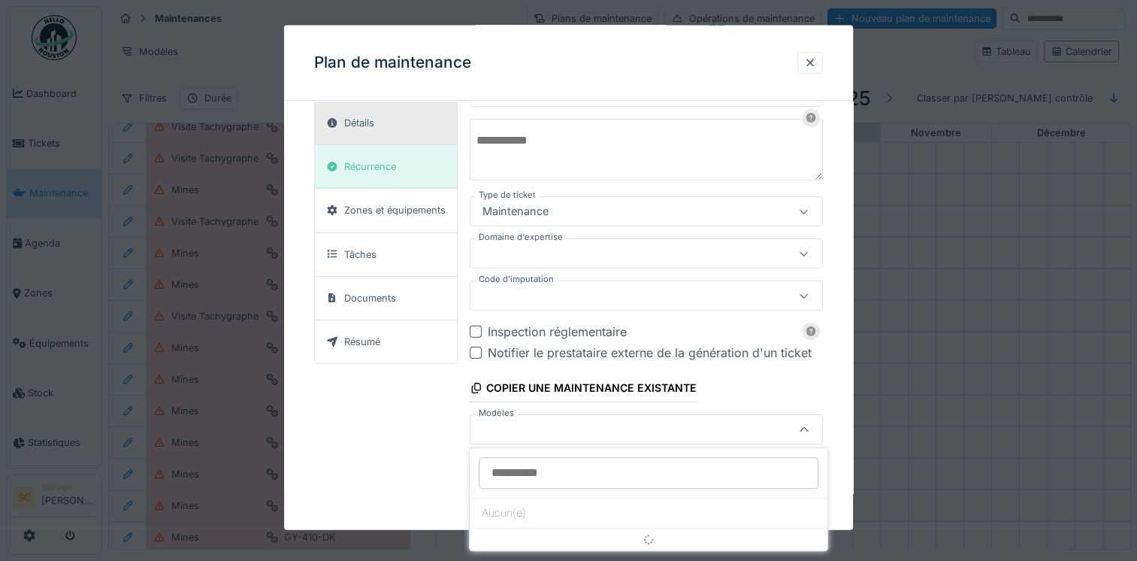
click at [612, 429] on div at bounding box center [622, 429] width 293 height 17
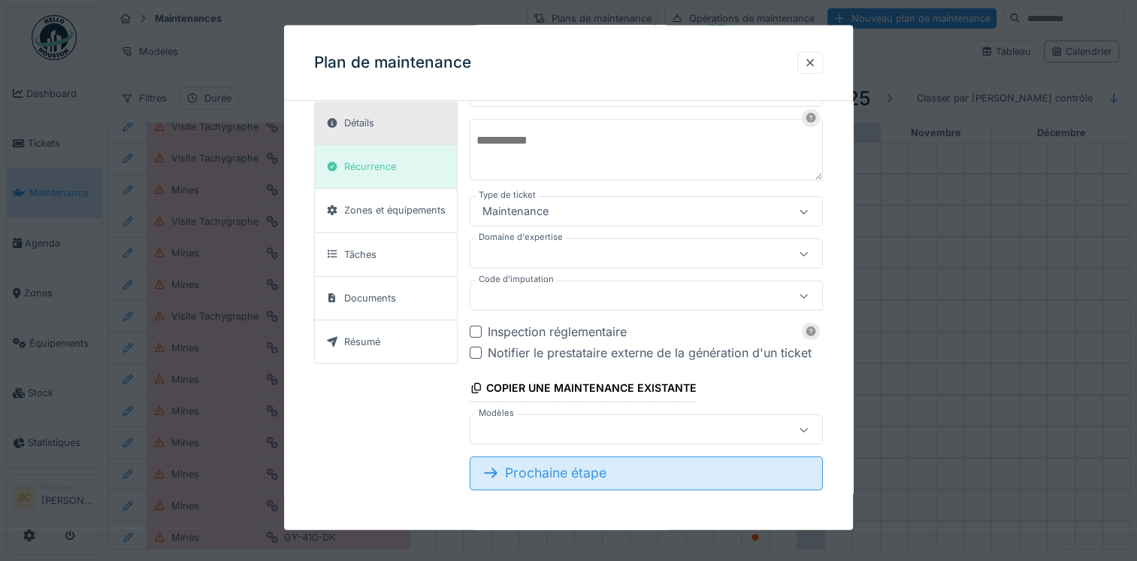
click at [611, 473] on div "Prochaine étape" at bounding box center [646, 472] width 353 height 33
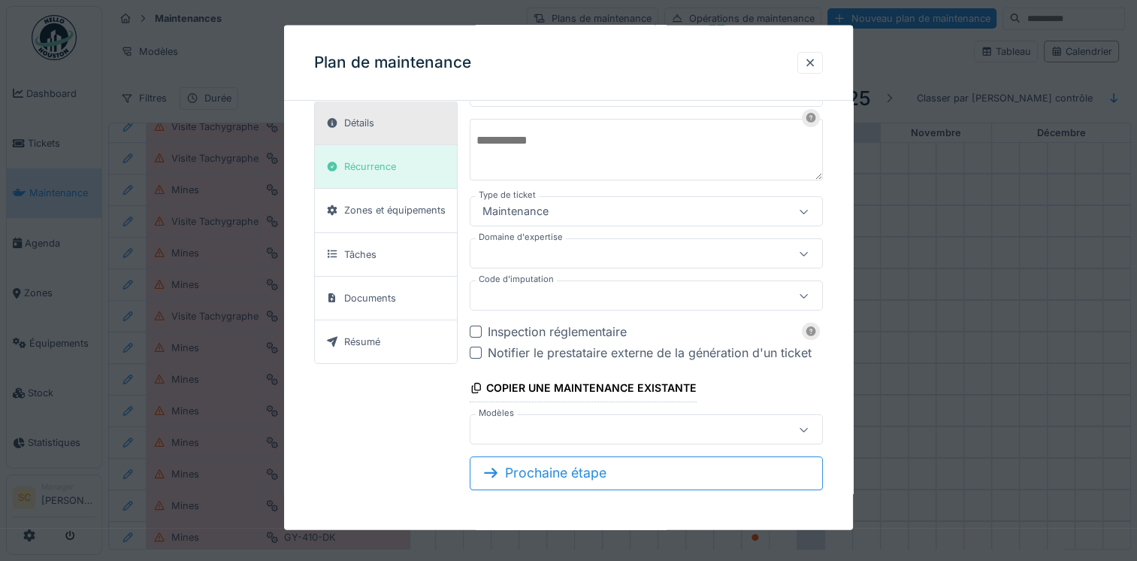
scroll to position [60, 0]
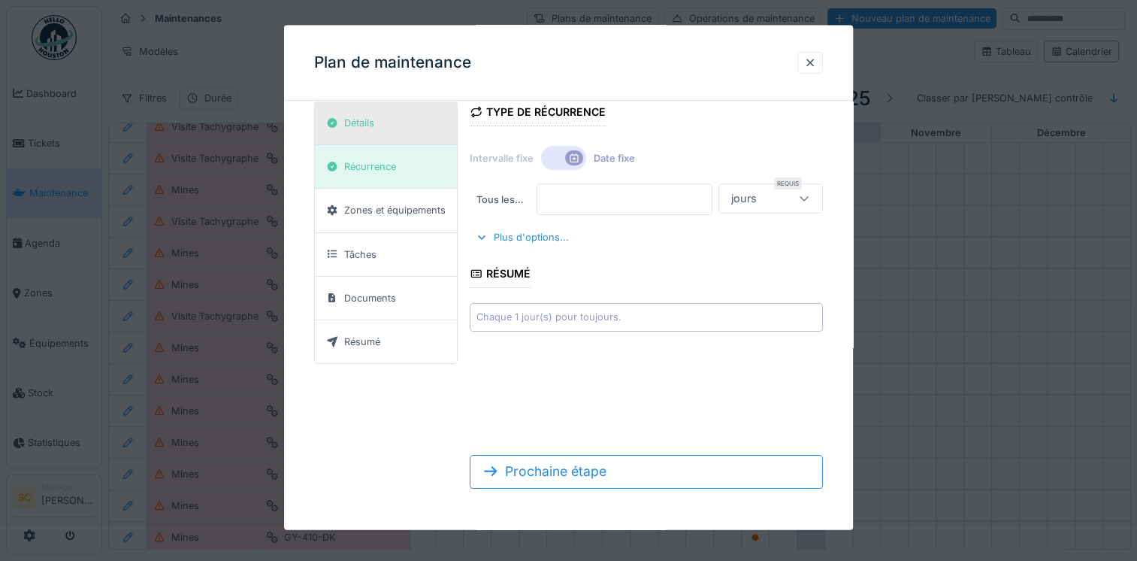
click at [419, 125] on div "Détails" at bounding box center [386, 123] width 142 height 44
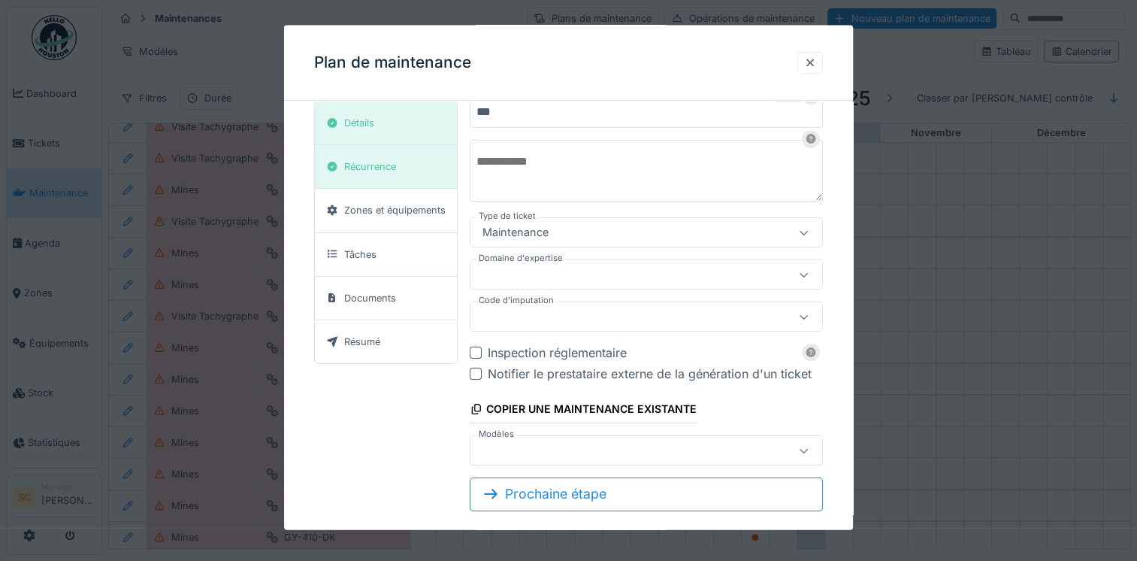
scroll to position [105, 0]
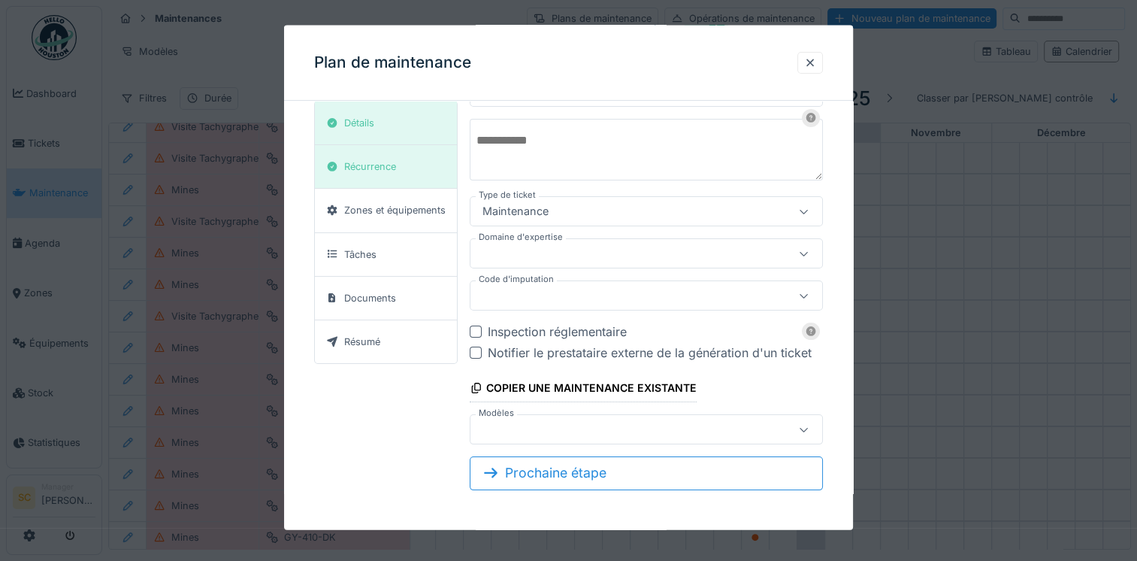
click at [529, 427] on div at bounding box center [622, 429] width 293 height 17
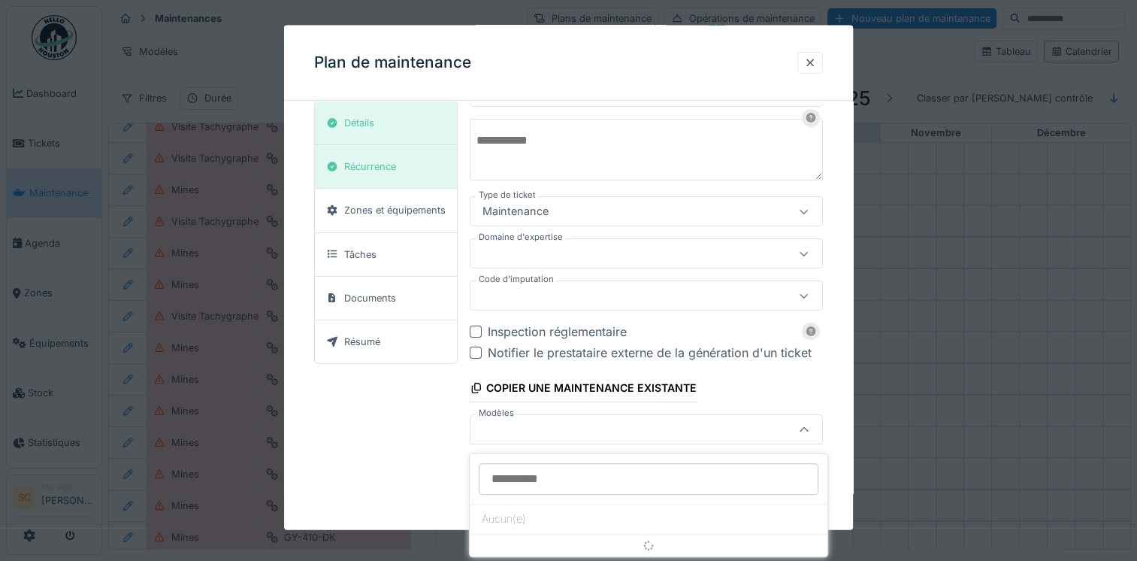
scroll to position [6, 0]
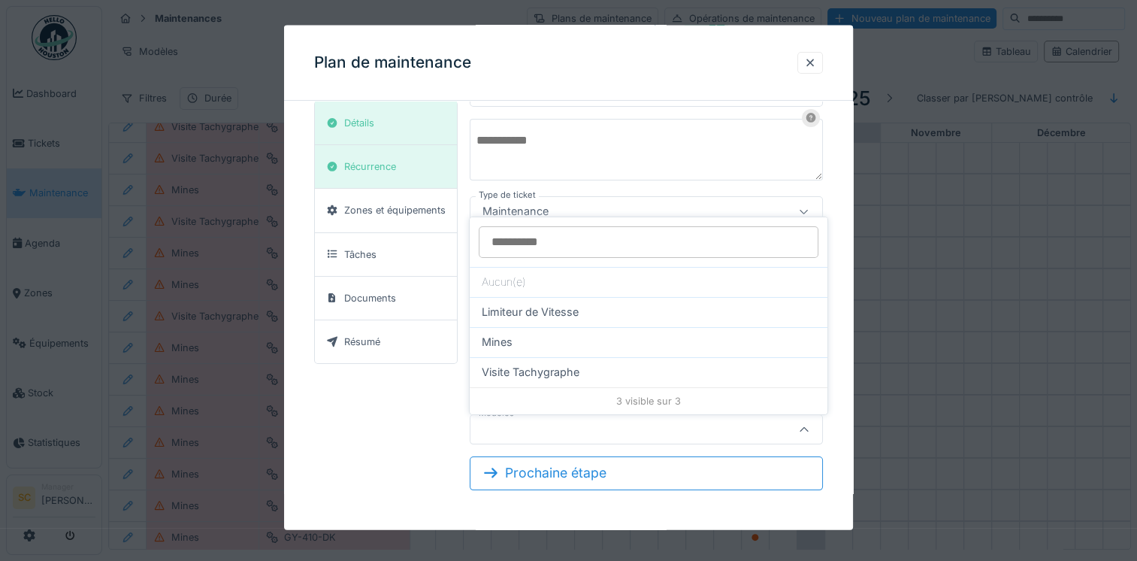
click at [576, 184] on div "Informations générales Nom Requis *** Type de ticket Maintenance **** Domaine d…" at bounding box center [646, 240] width 353 height 410
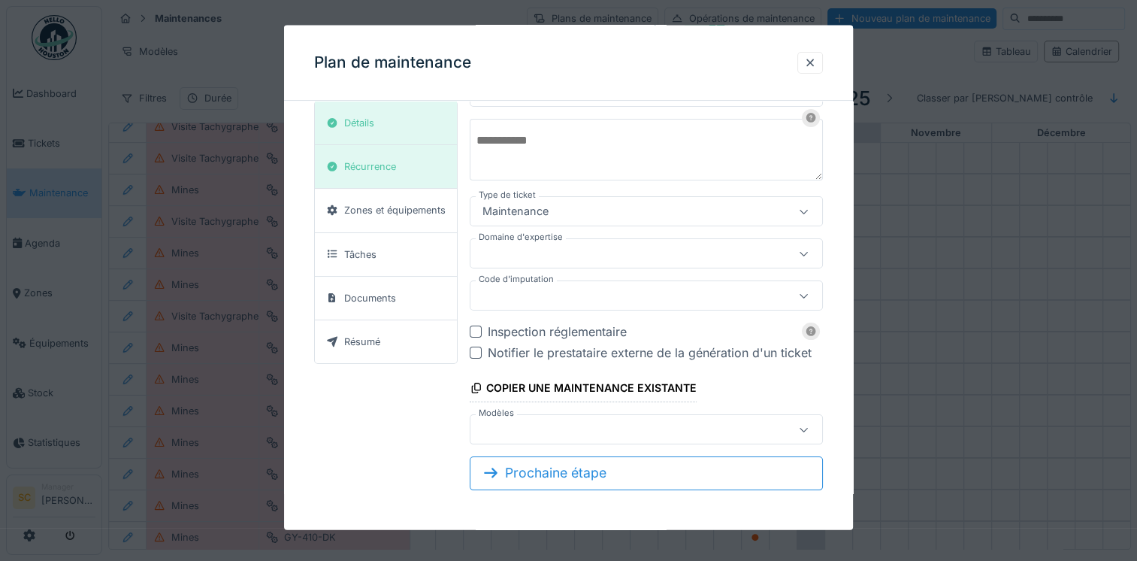
click at [604, 426] on div at bounding box center [622, 429] width 293 height 17
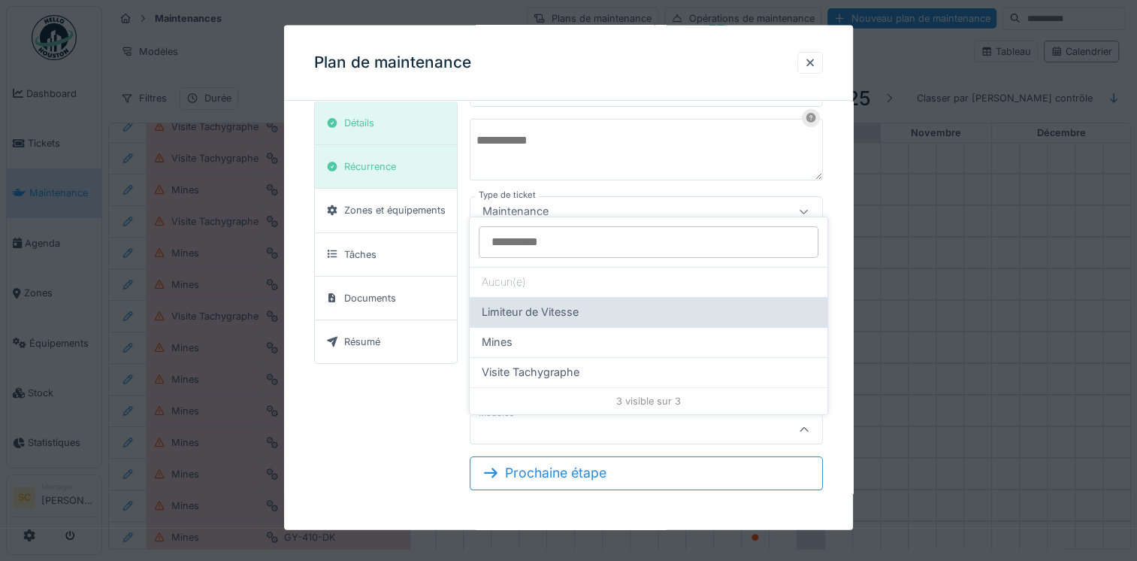
click at [588, 304] on div "Limiteur de Vitesse" at bounding box center [649, 312] width 334 height 17
type input "**********"
type input "*****"
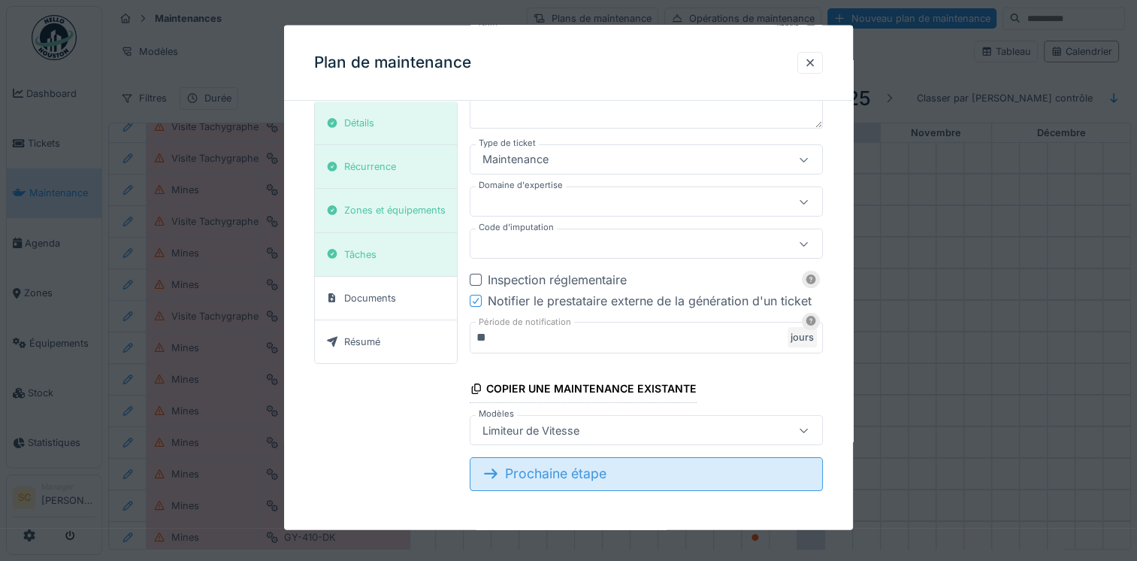
click at [540, 473] on div "Prochaine étape" at bounding box center [646, 473] width 353 height 33
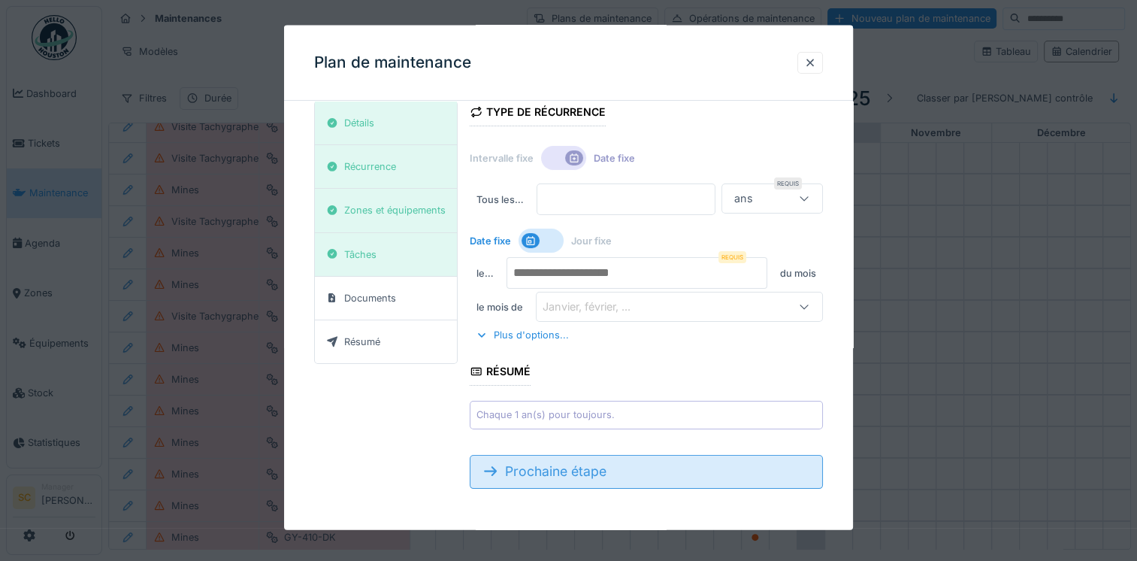
click at [579, 473] on div "Prochaine étape" at bounding box center [646, 471] width 353 height 33
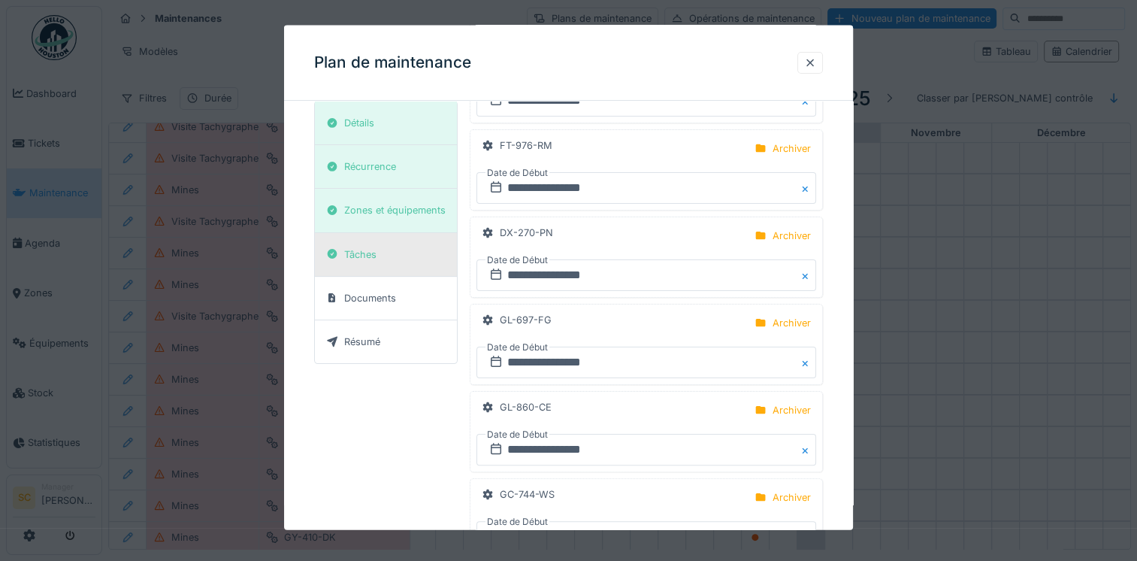
scroll to position [232, 0]
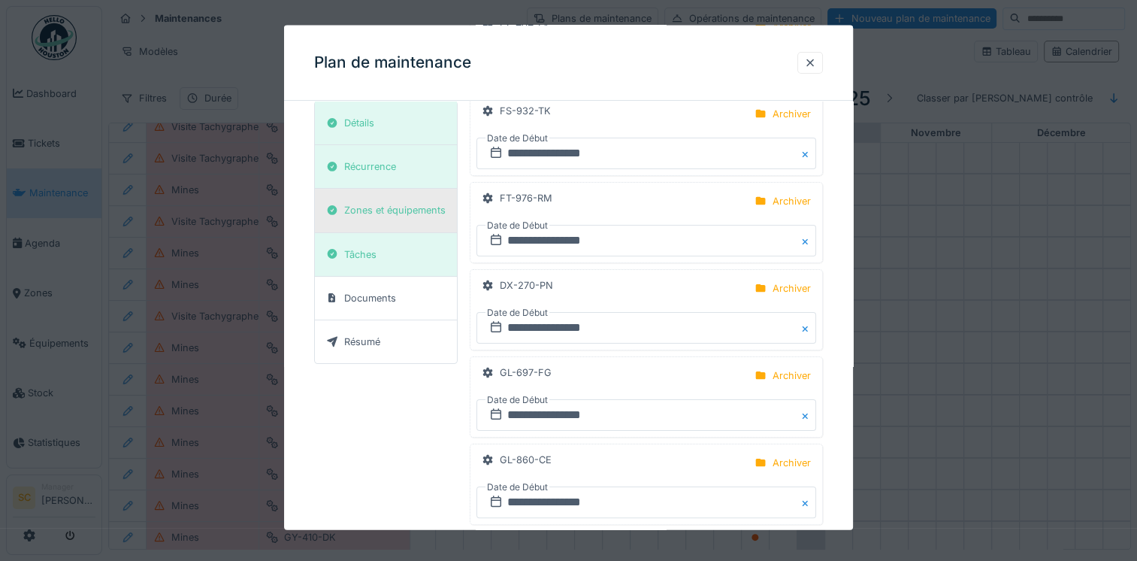
click at [409, 213] on div "Zones et équipements" at bounding box center [394, 210] width 101 height 14
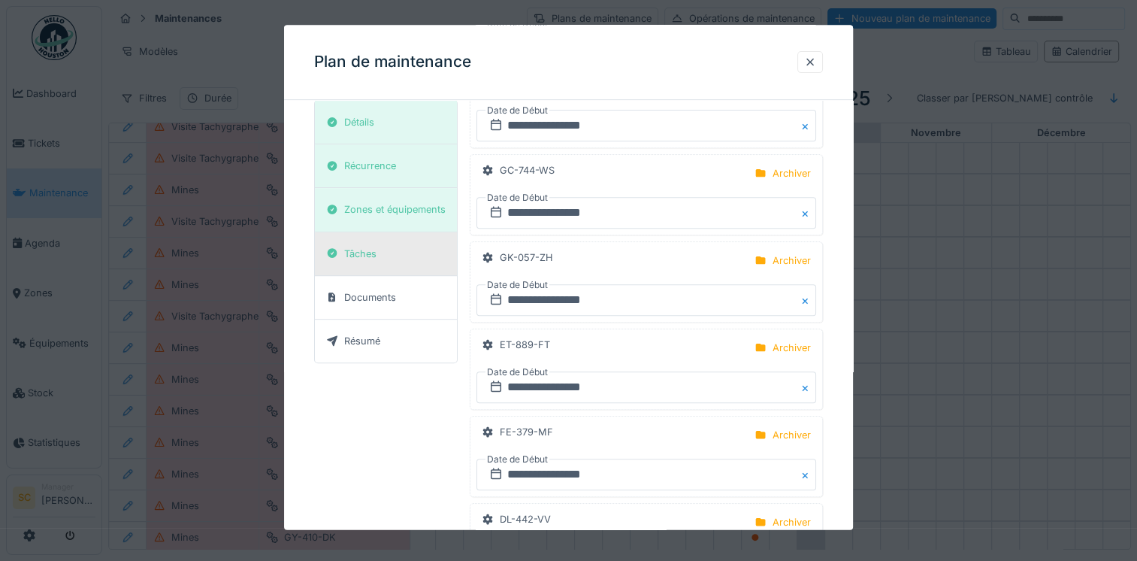
scroll to position [533, 0]
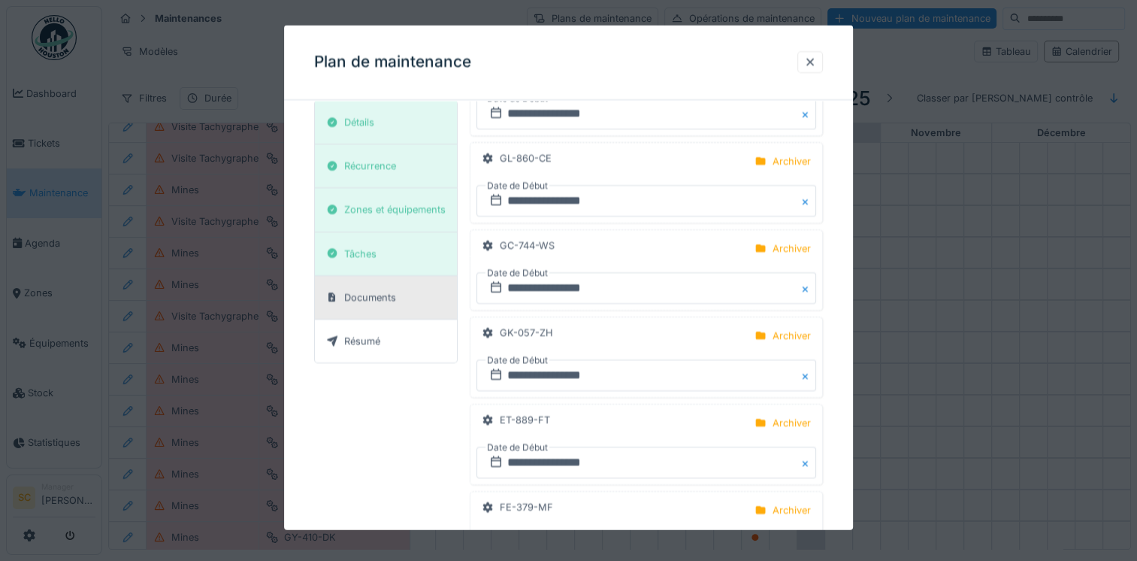
click at [378, 298] on div "Documents" at bounding box center [370, 297] width 52 height 14
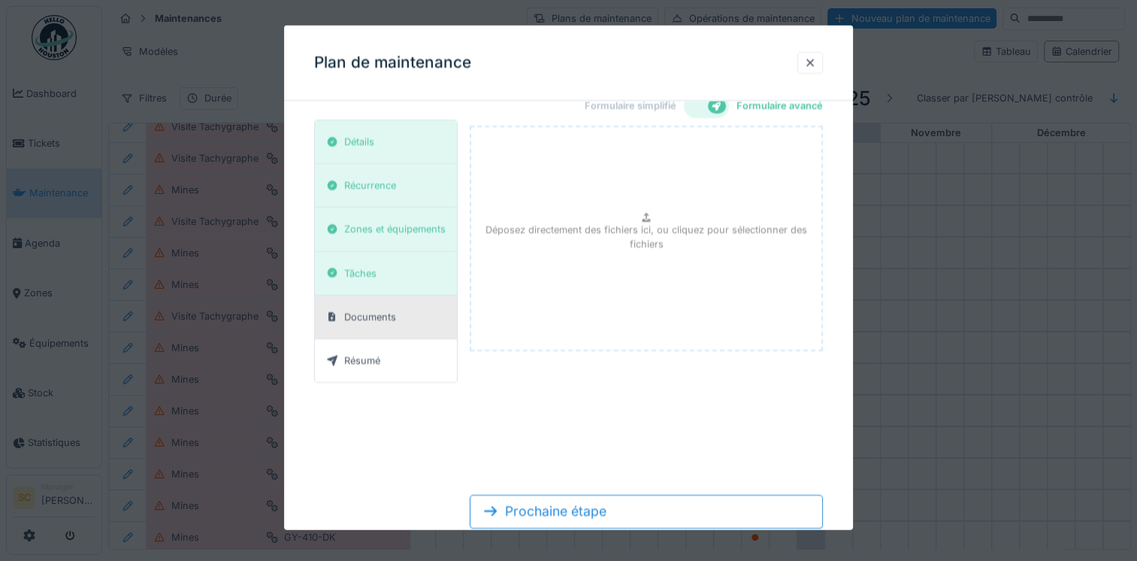
scroll to position [0, 0]
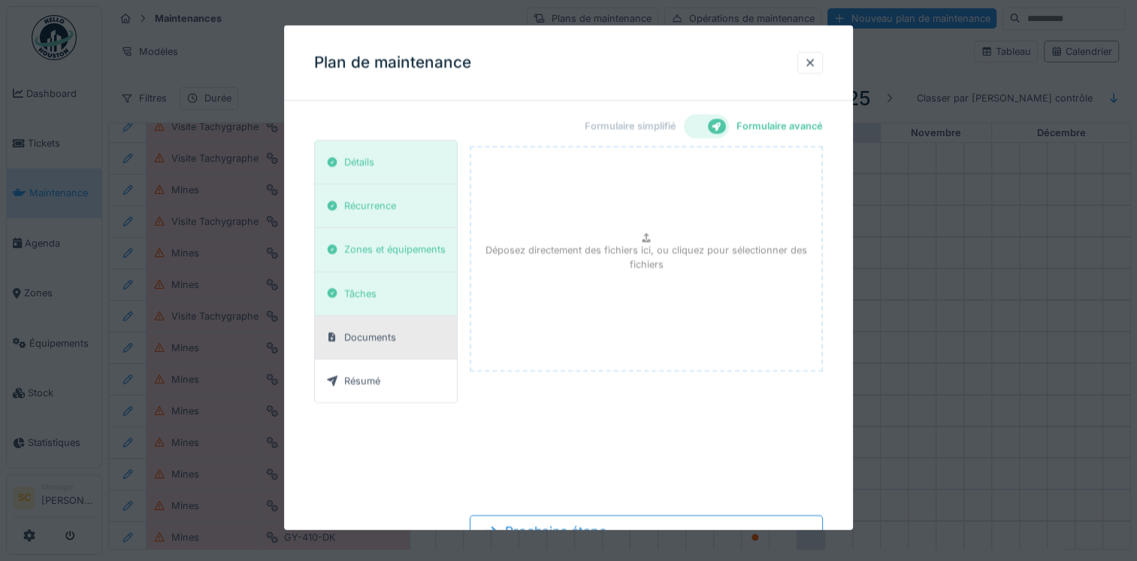
click at [705, 135] on div at bounding box center [706, 126] width 45 height 24
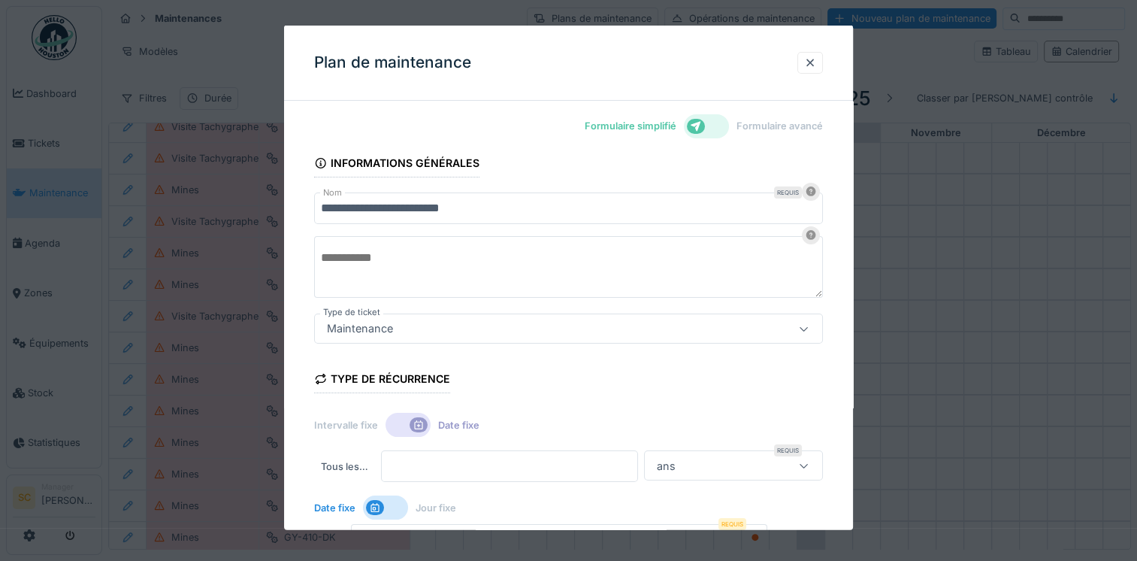
click at [702, 126] on icon at bounding box center [696, 126] width 12 height 10
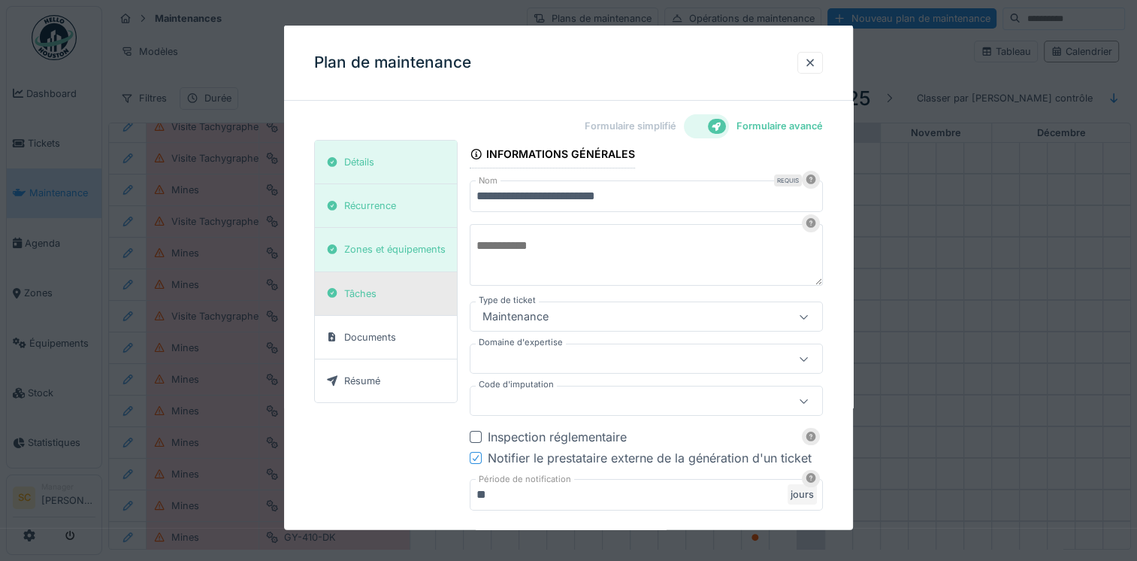
scroll to position [150, 0]
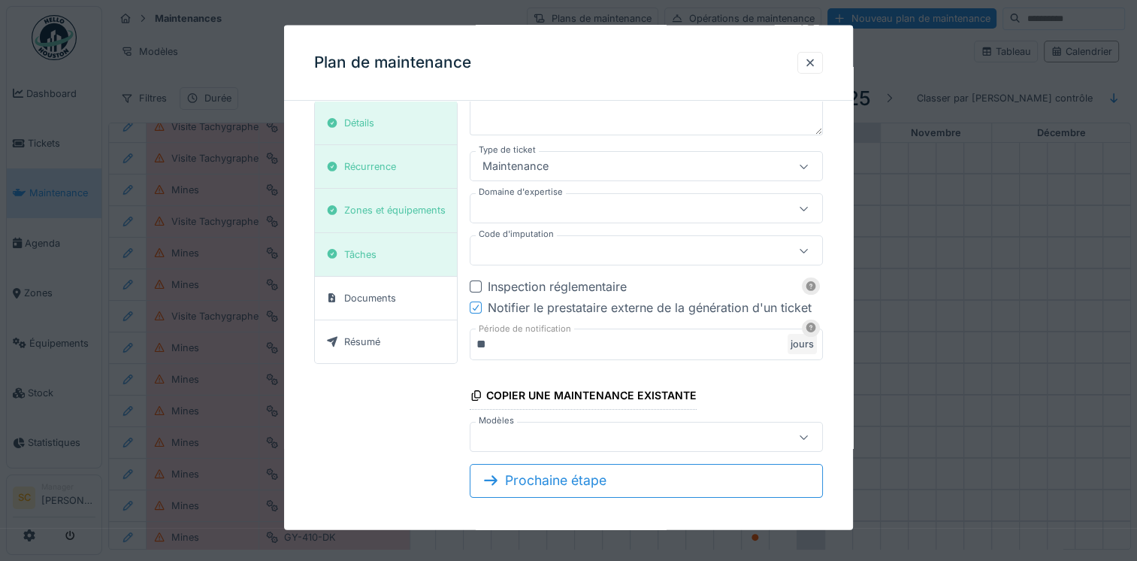
click at [479, 290] on div at bounding box center [476, 286] width 12 height 12
click at [475, 309] on icon at bounding box center [475, 308] width 9 height 8
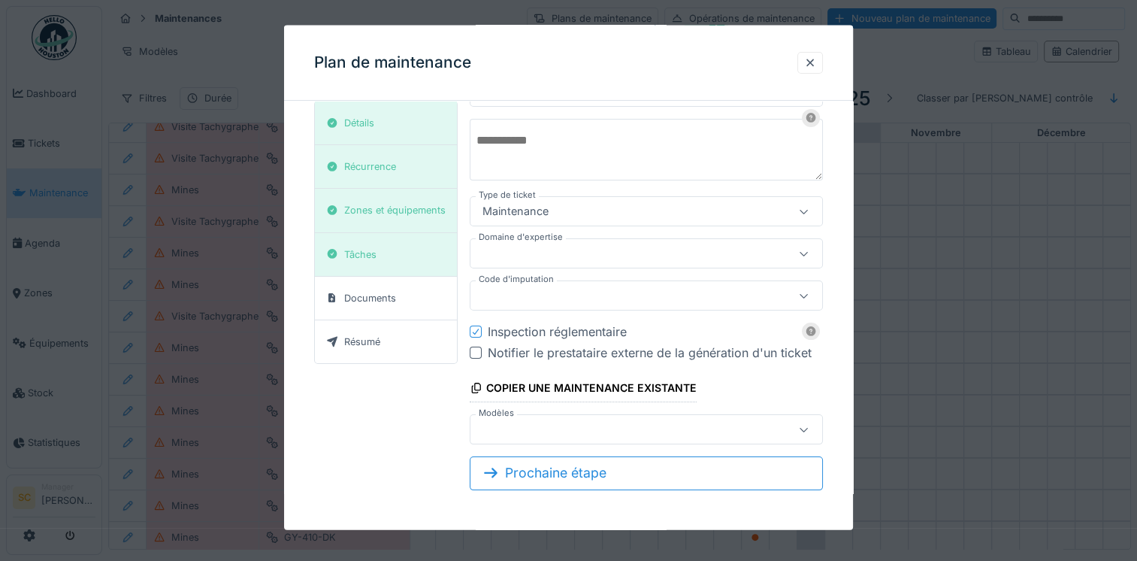
click at [475, 352] on div at bounding box center [476, 352] width 12 height 12
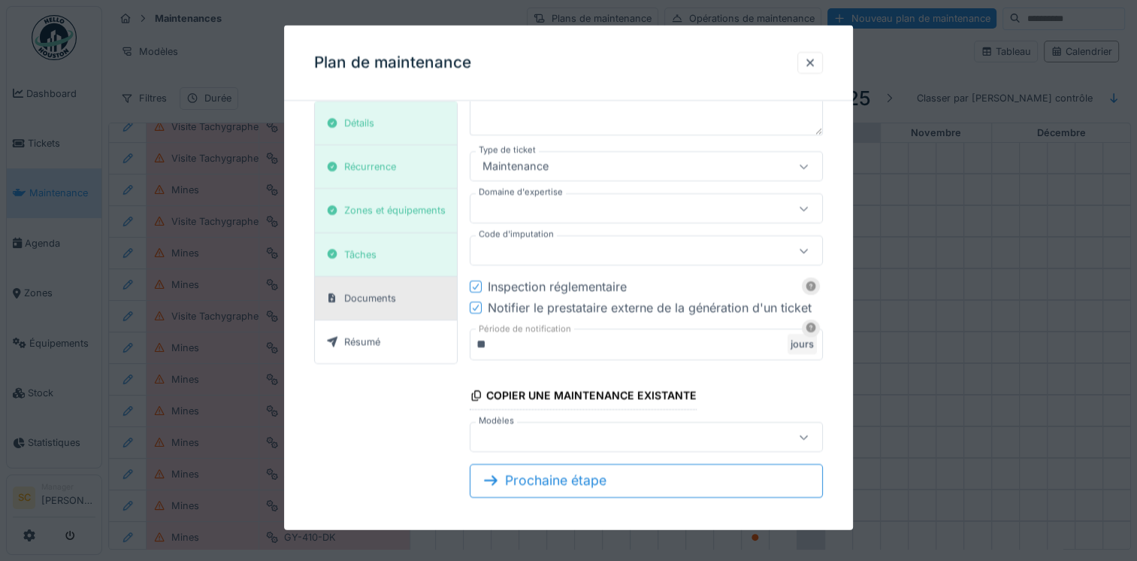
click at [391, 302] on div "Documents" at bounding box center [370, 297] width 52 height 14
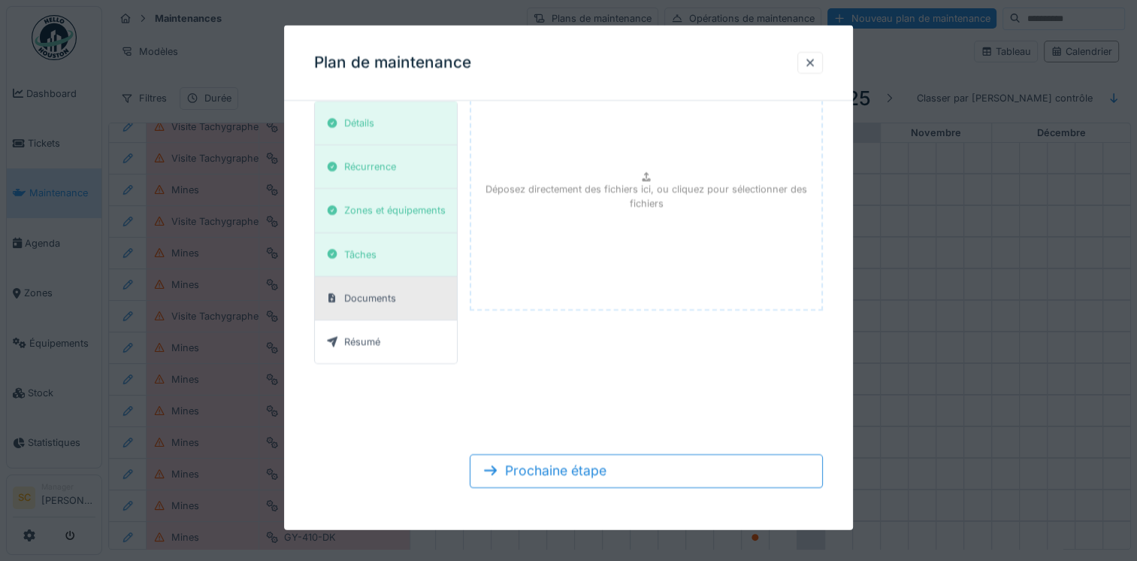
scroll to position [60, 0]
click at [389, 343] on div "Résumé" at bounding box center [386, 341] width 142 height 43
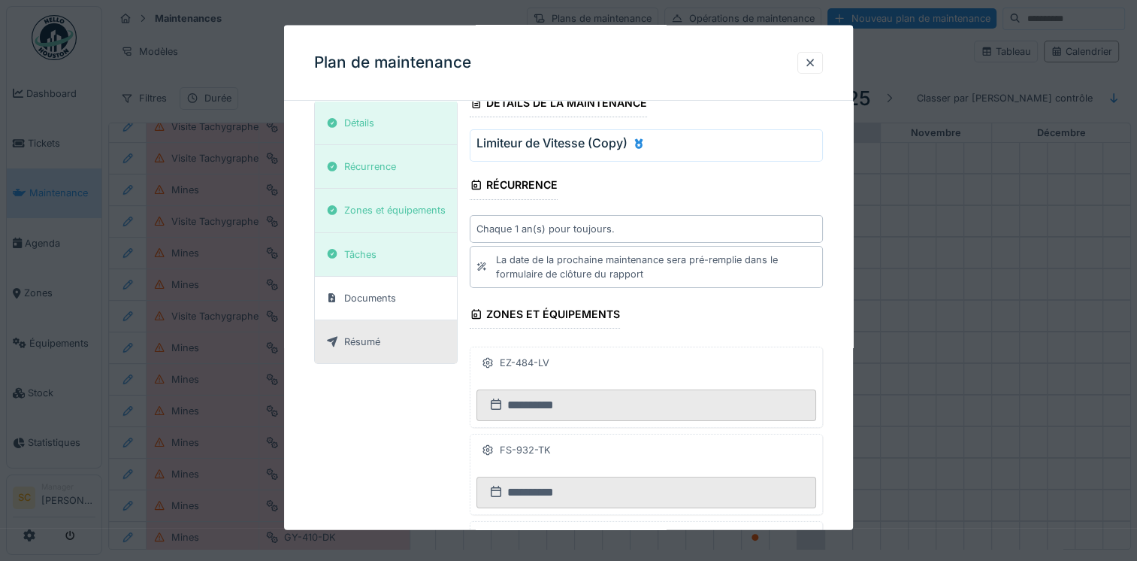
scroll to position [150, 0]
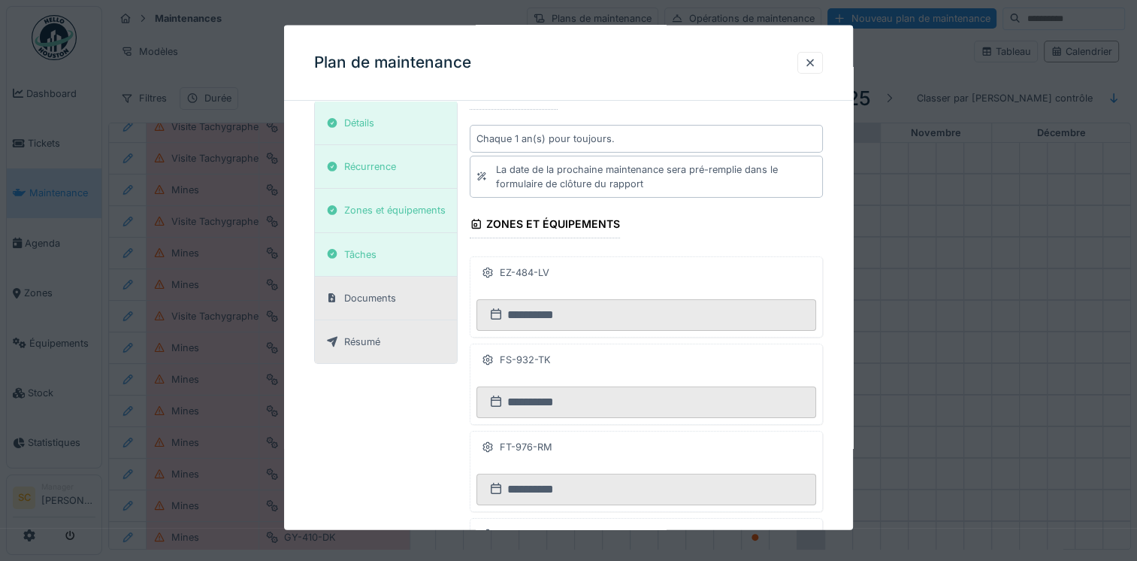
click at [386, 291] on div "Documents" at bounding box center [370, 297] width 52 height 14
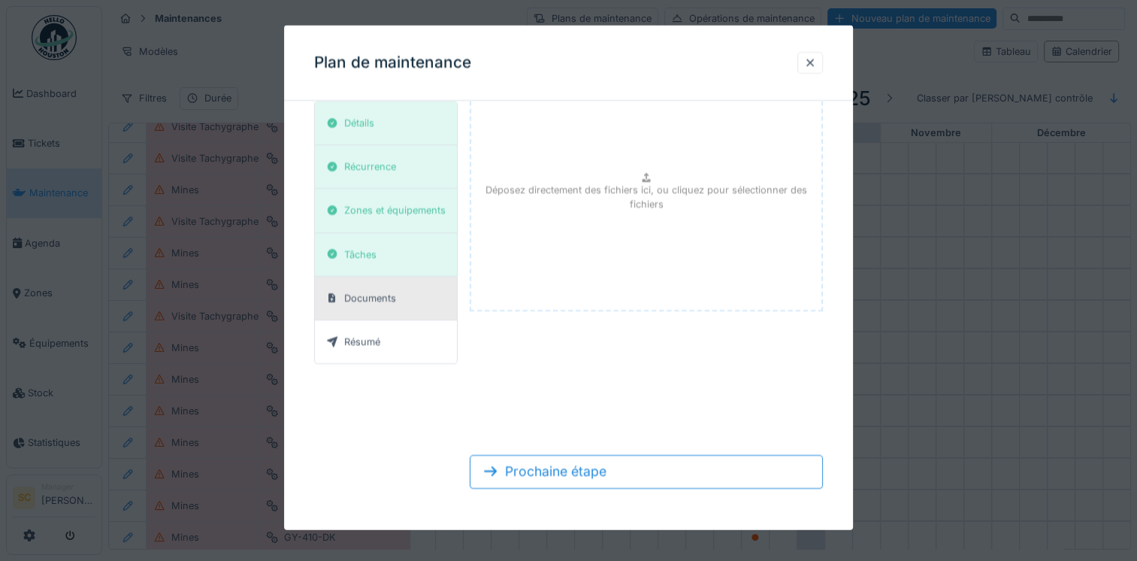
scroll to position [0, 0]
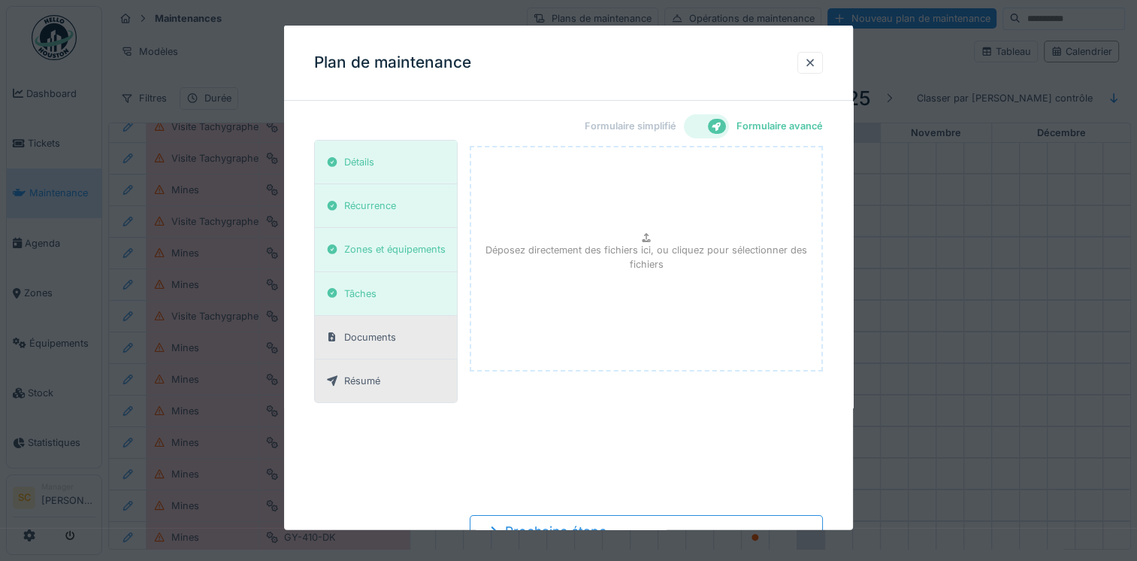
click at [376, 374] on div "Résumé" at bounding box center [362, 381] width 36 height 14
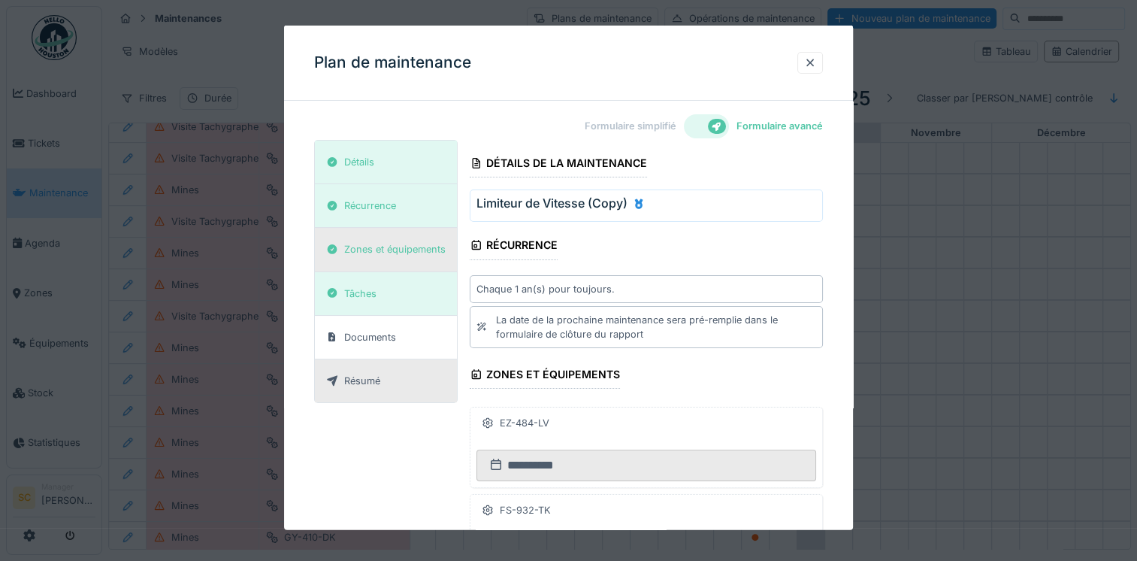
click at [444, 250] on div "Zones et équipements" at bounding box center [394, 249] width 101 height 14
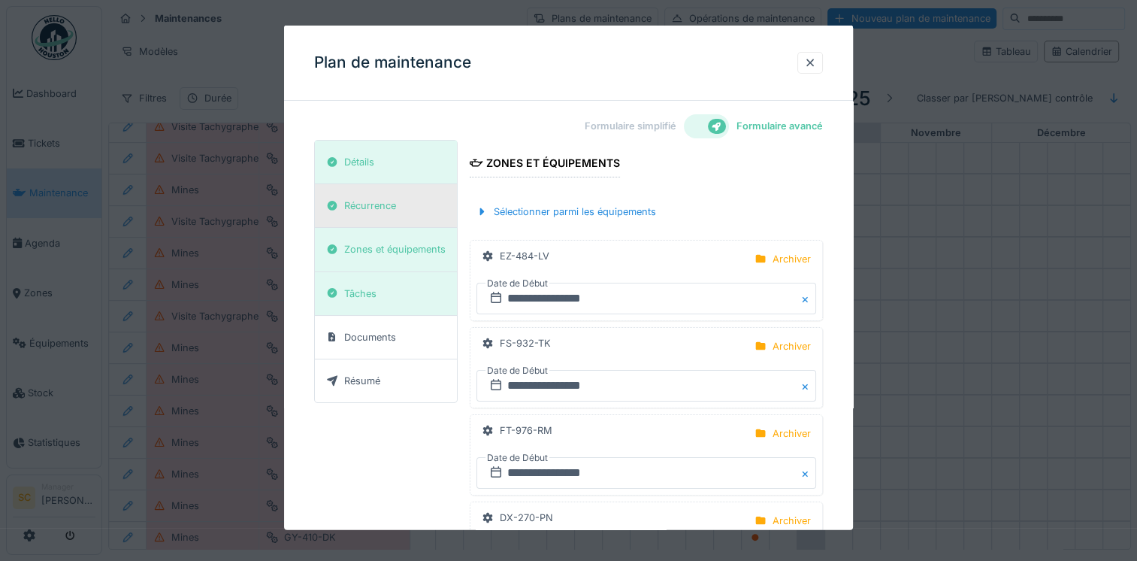
click at [432, 204] on div "Récurrence" at bounding box center [386, 206] width 142 height 44
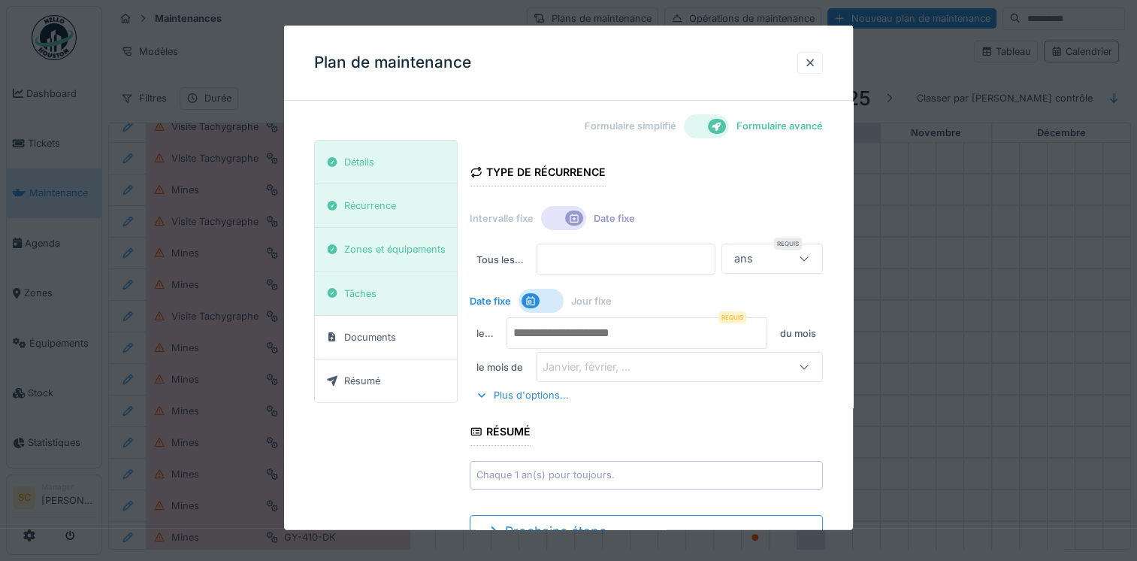
scroll to position [60, 0]
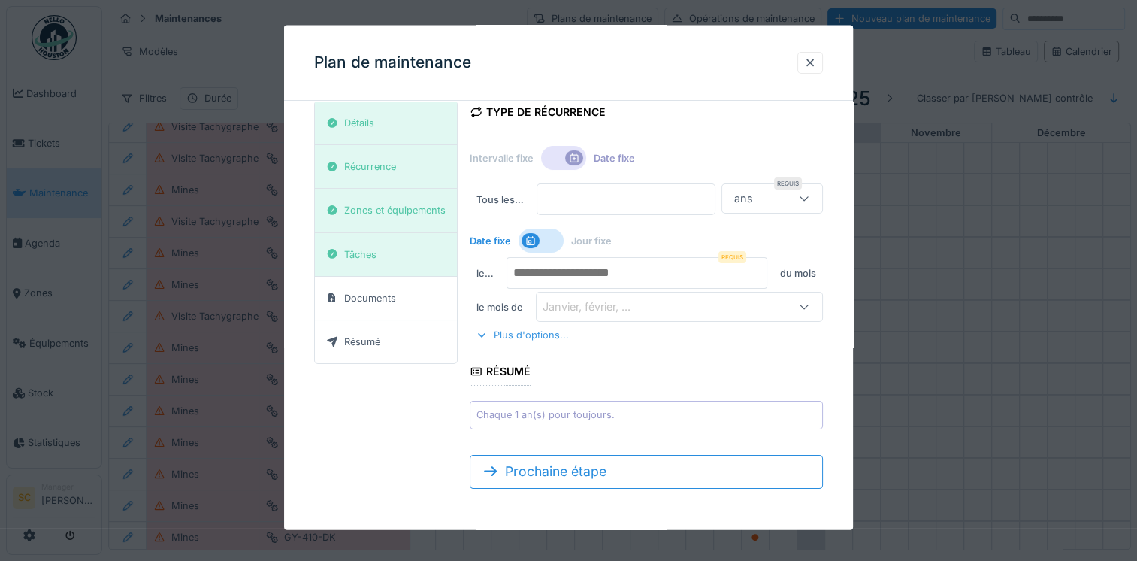
click at [558, 326] on div "Plus d'options..." at bounding box center [522, 335] width 105 height 20
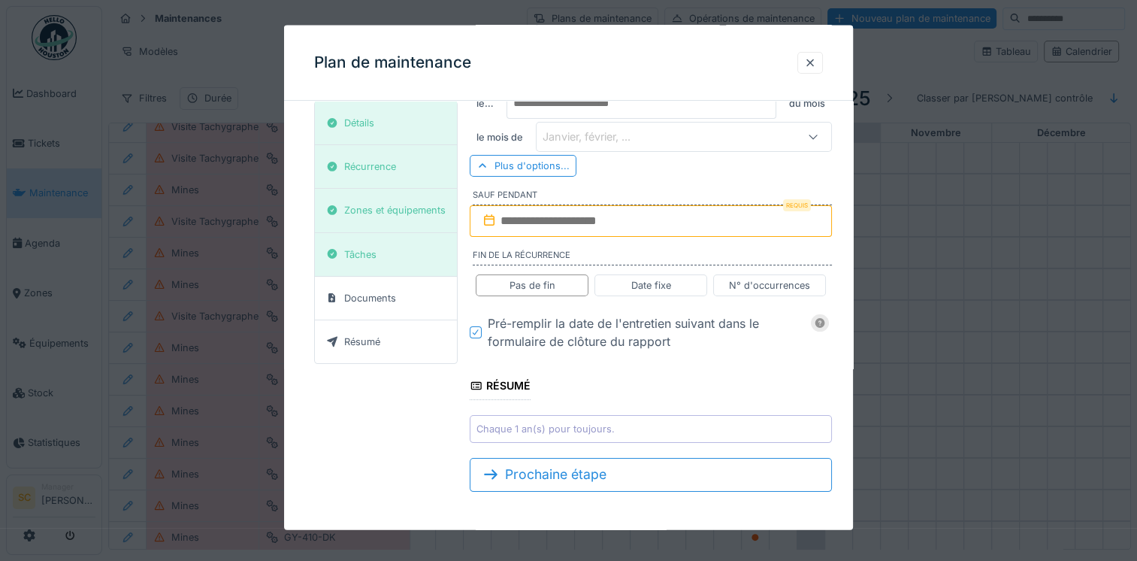
scroll to position [0, 0]
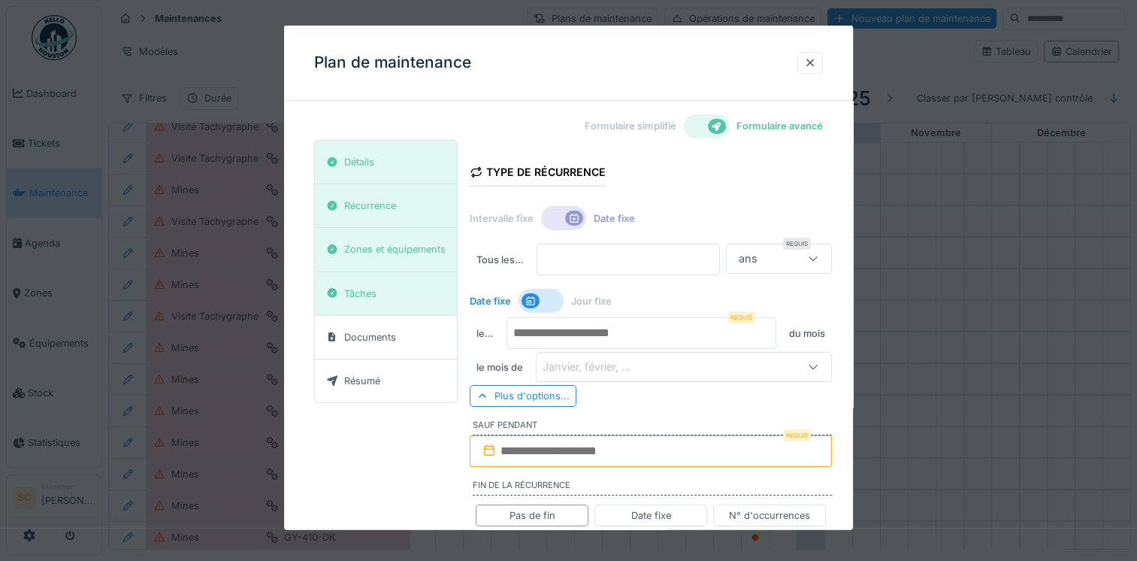
click at [550, 215] on div at bounding box center [563, 218] width 45 height 24
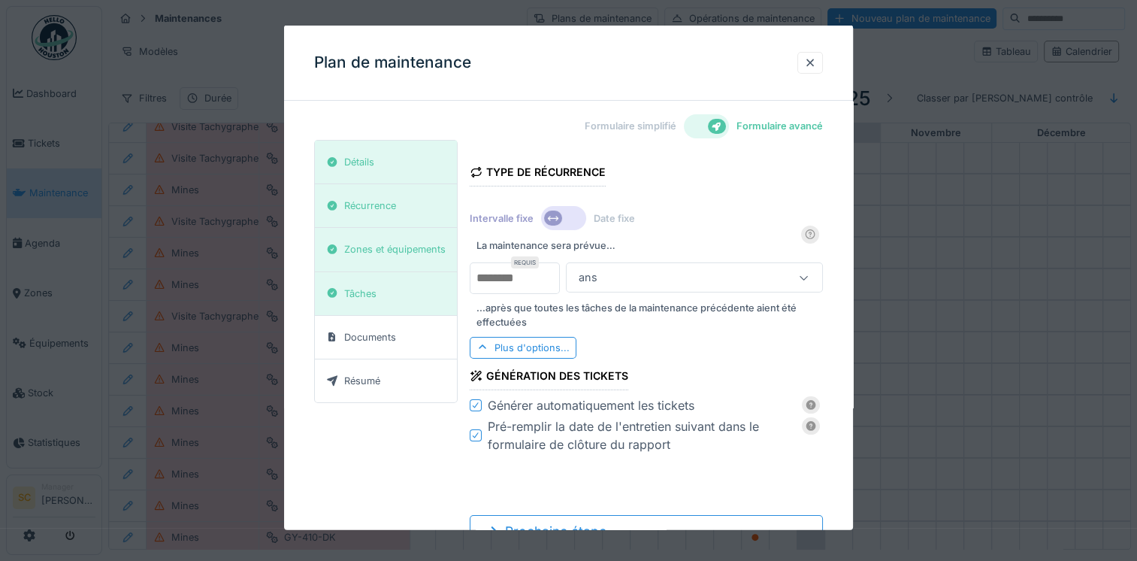
scroll to position [60, 0]
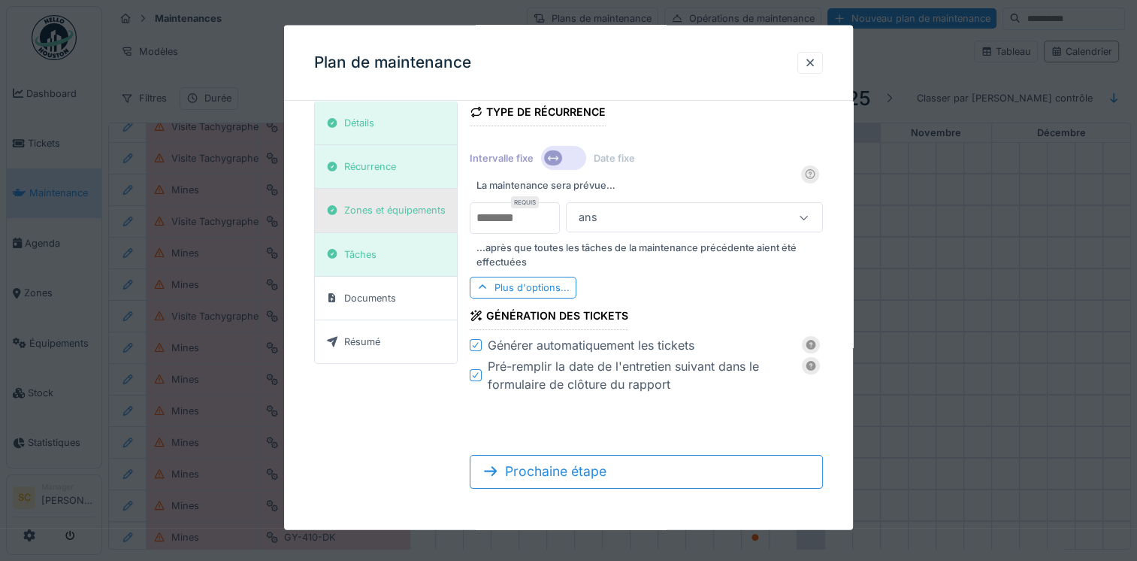
click at [423, 207] on div "Zones et équipements" at bounding box center [394, 210] width 101 height 14
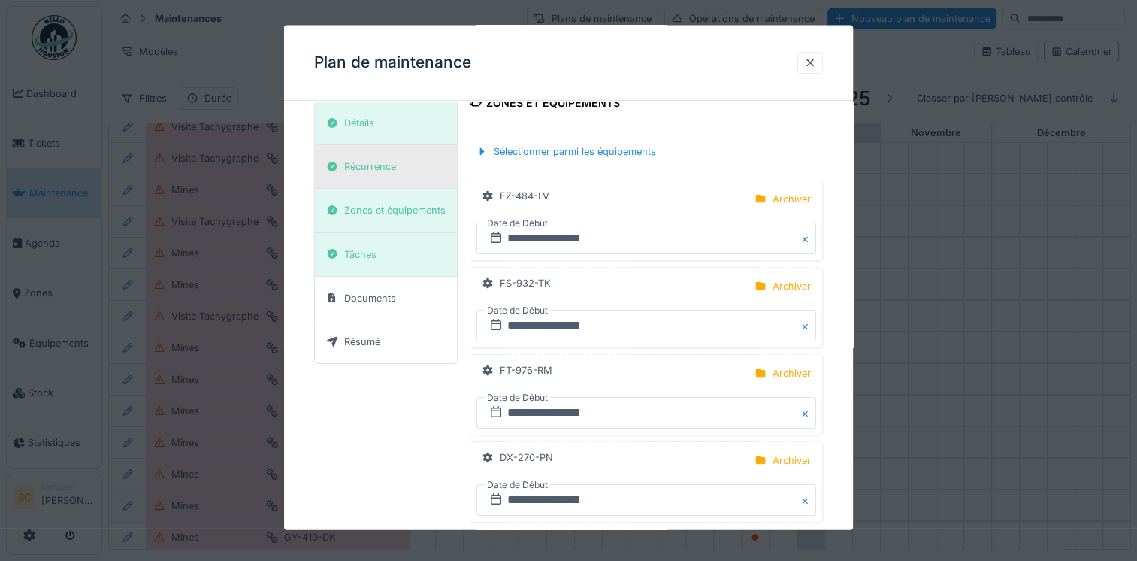
click at [364, 166] on div "Récurrence" at bounding box center [370, 166] width 52 height 14
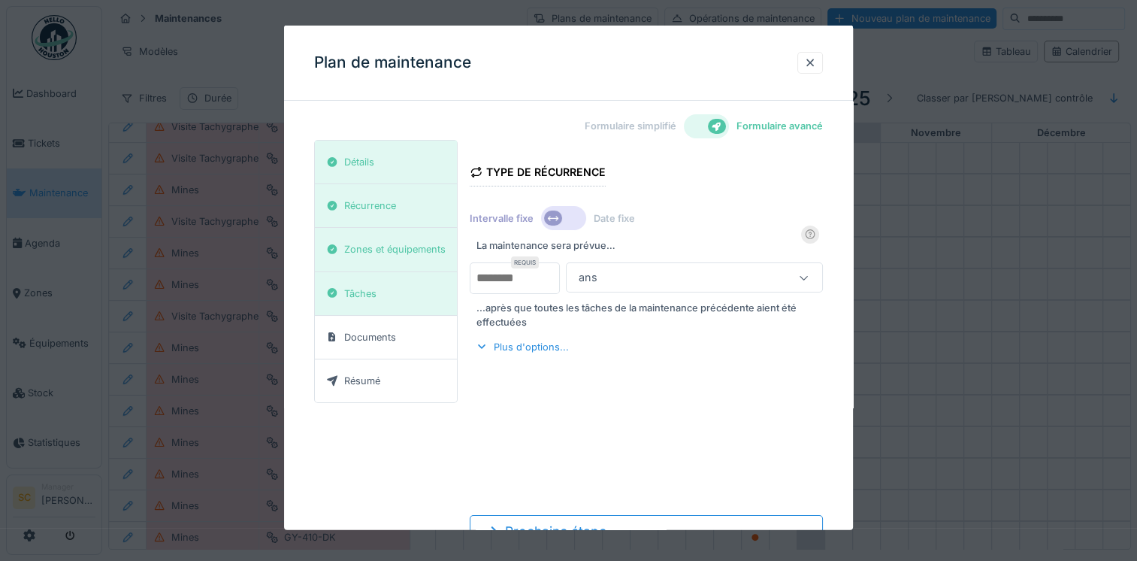
scroll to position [0, 0]
click at [367, 165] on div "Détails" at bounding box center [359, 162] width 30 height 14
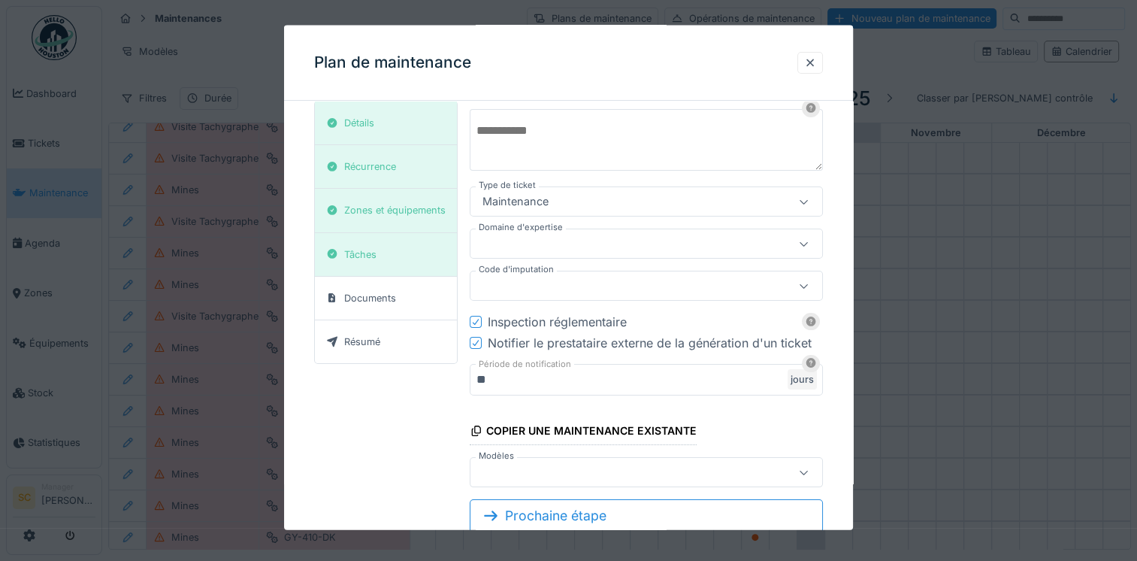
scroll to position [150, 0]
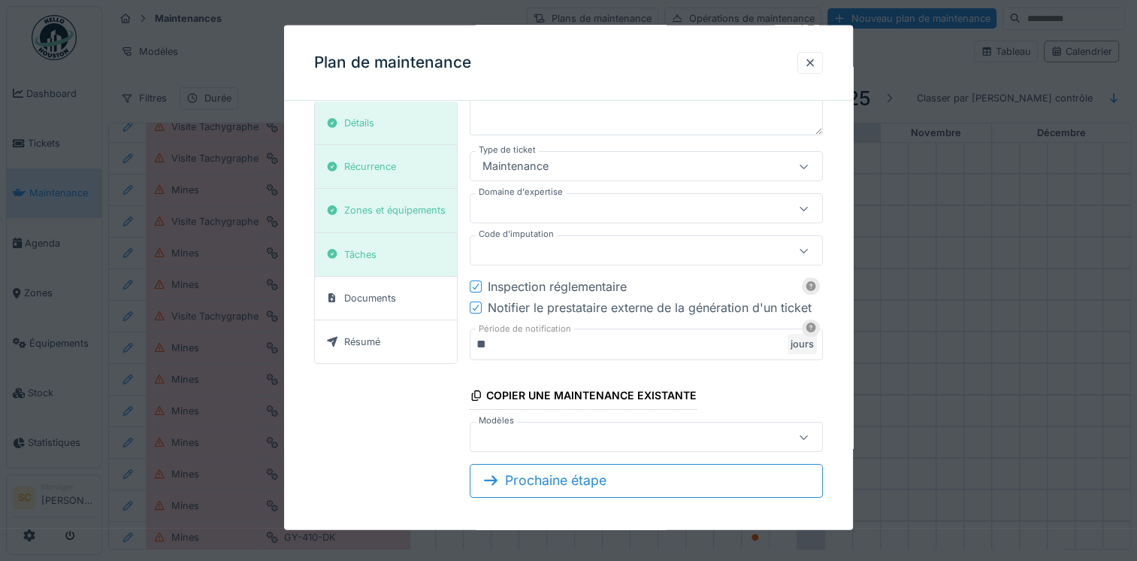
click at [719, 434] on div at bounding box center [622, 436] width 293 height 17
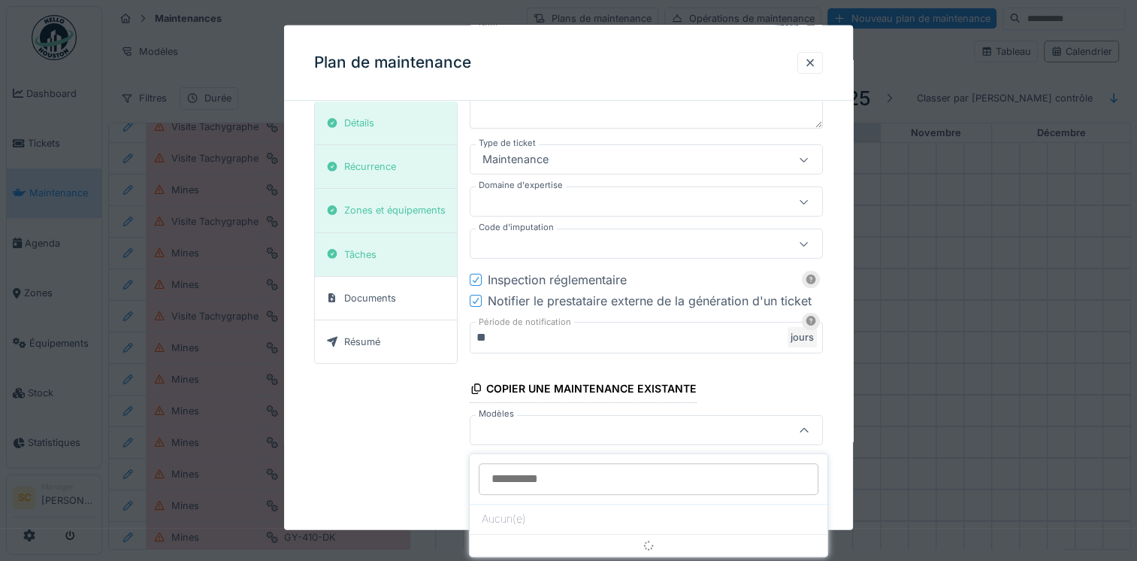
click at [721, 374] on div "**********" at bounding box center [646, 214] width 353 height 462
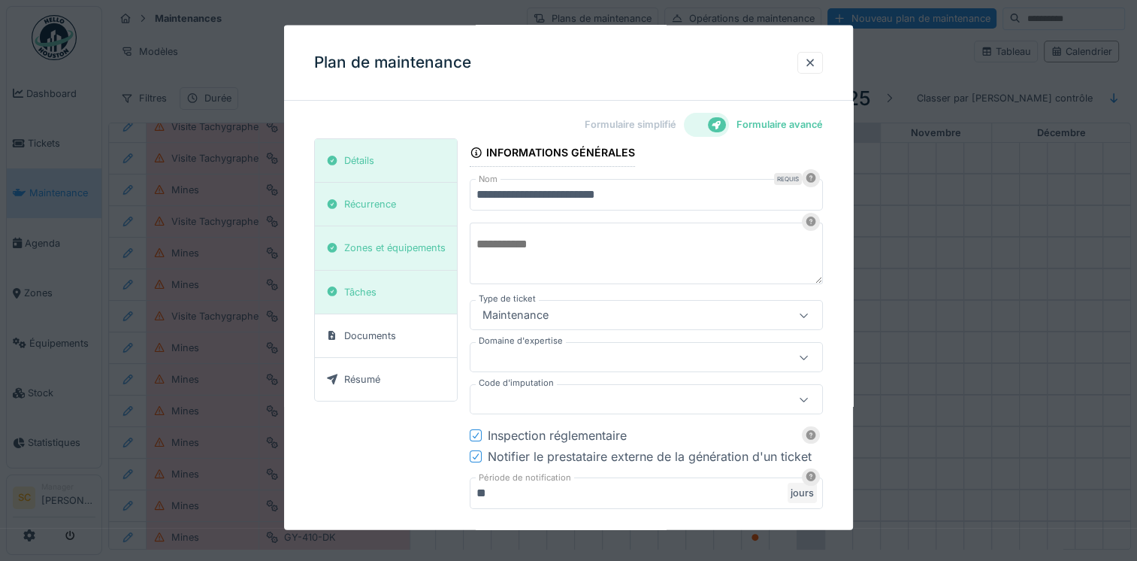
scroll to position [0, 0]
click at [809, 70] on div at bounding box center [810, 62] width 26 height 22
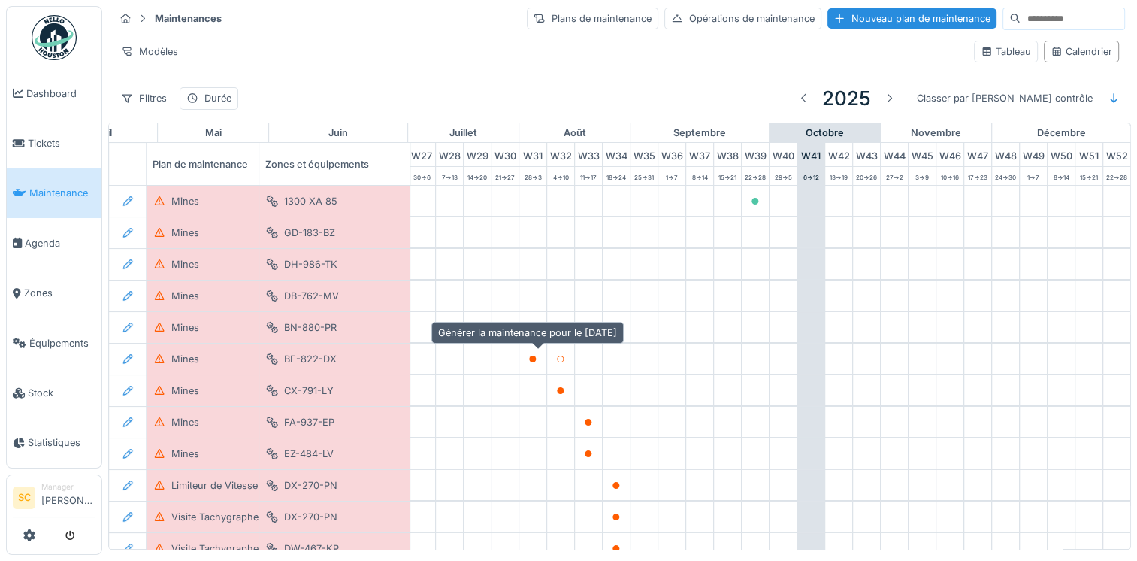
scroll to position [150, 787]
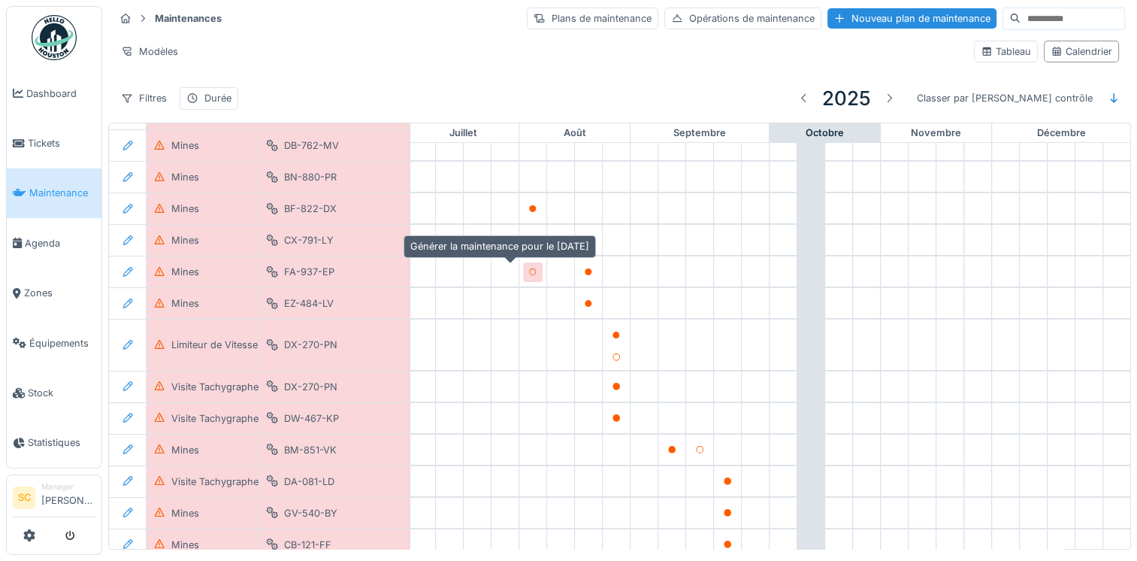
click at [528, 268] on icon at bounding box center [532, 272] width 9 height 8
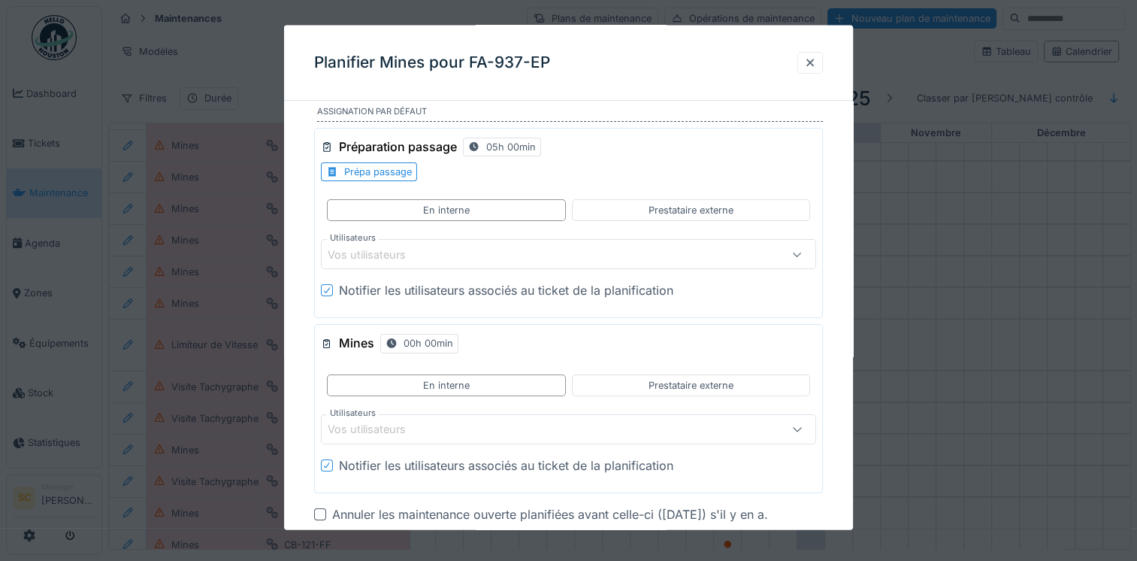
scroll to position [126, 0]
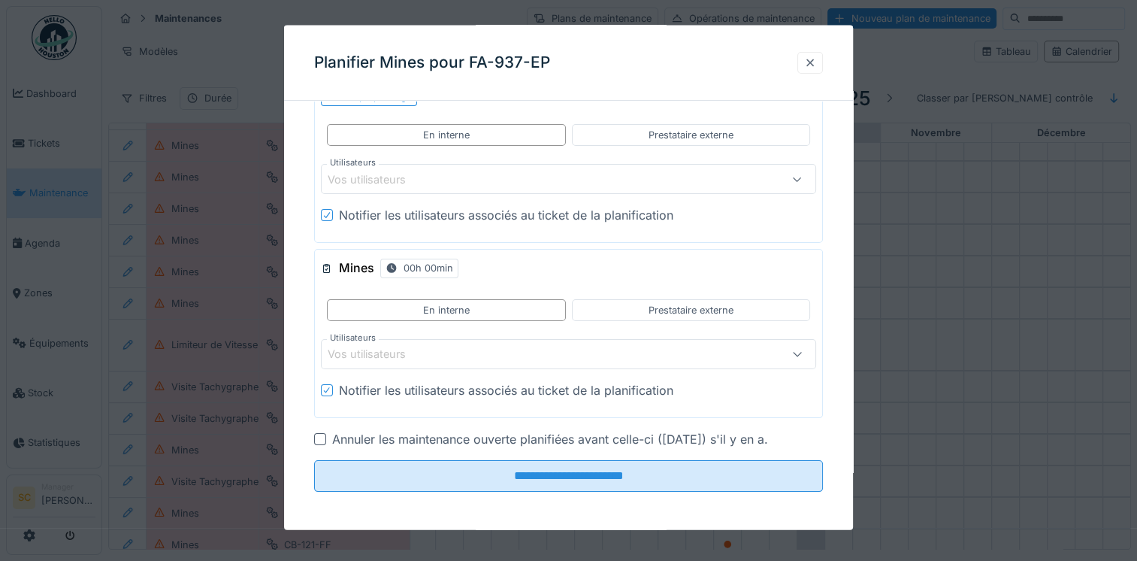
click at [816, 59] on div at bounding box center [810, 62] width 12 height 14
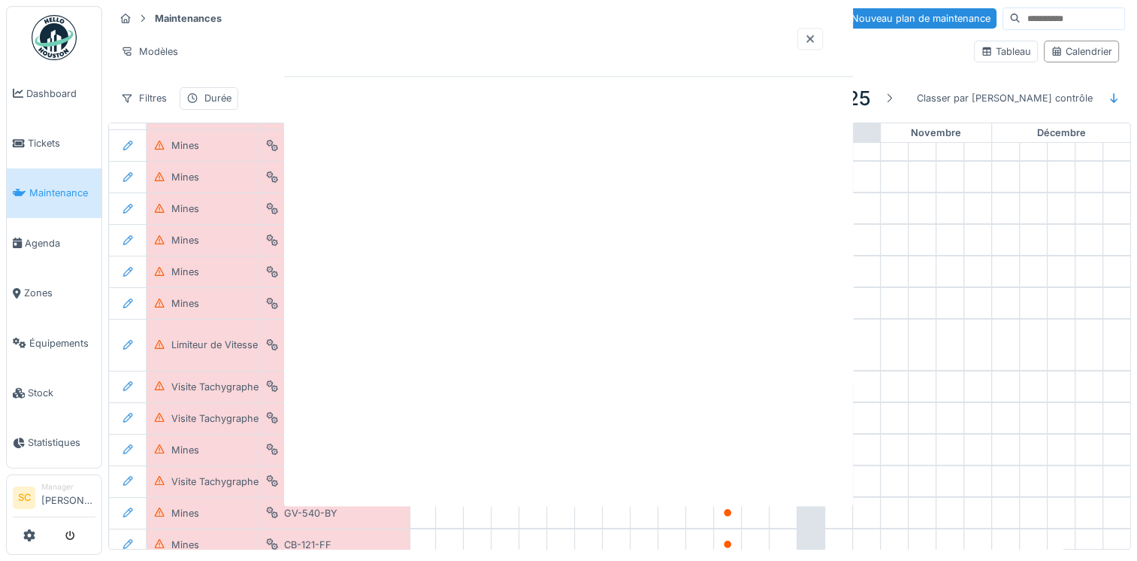
scroll to position [0, 0]
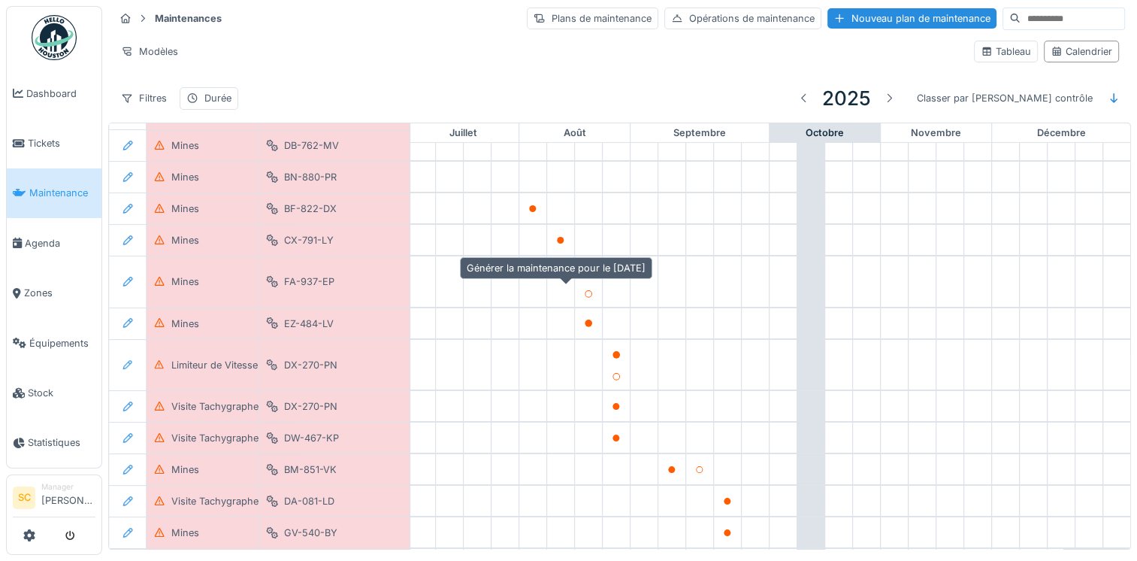
drag, startPoint x: 567, startPoint y: 280, endPoint x: 536, endPoint y: 280, distance: 30.8
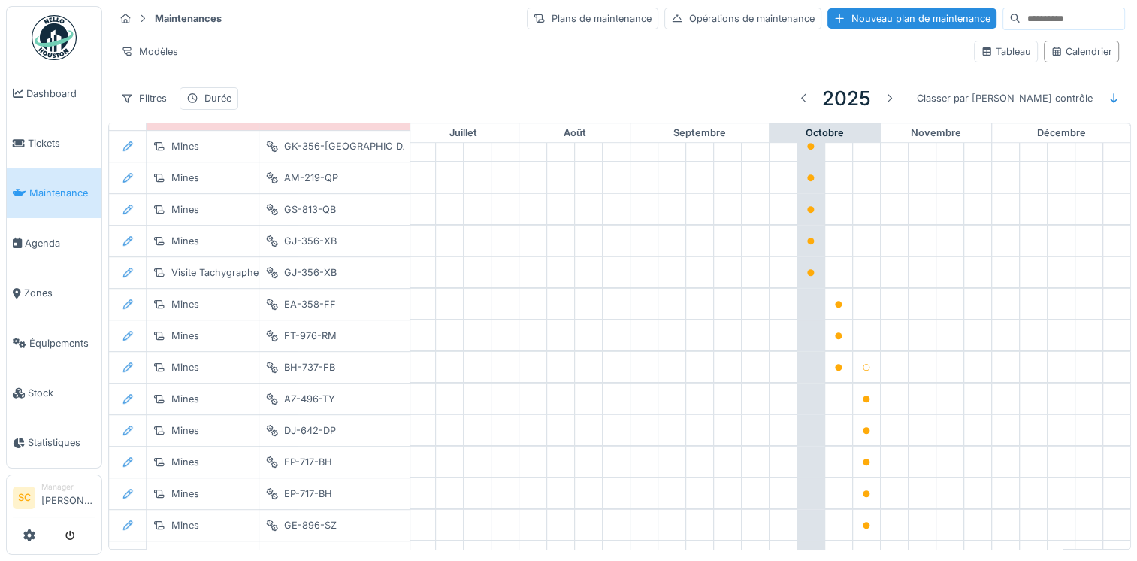
scroll to position [977, 787]
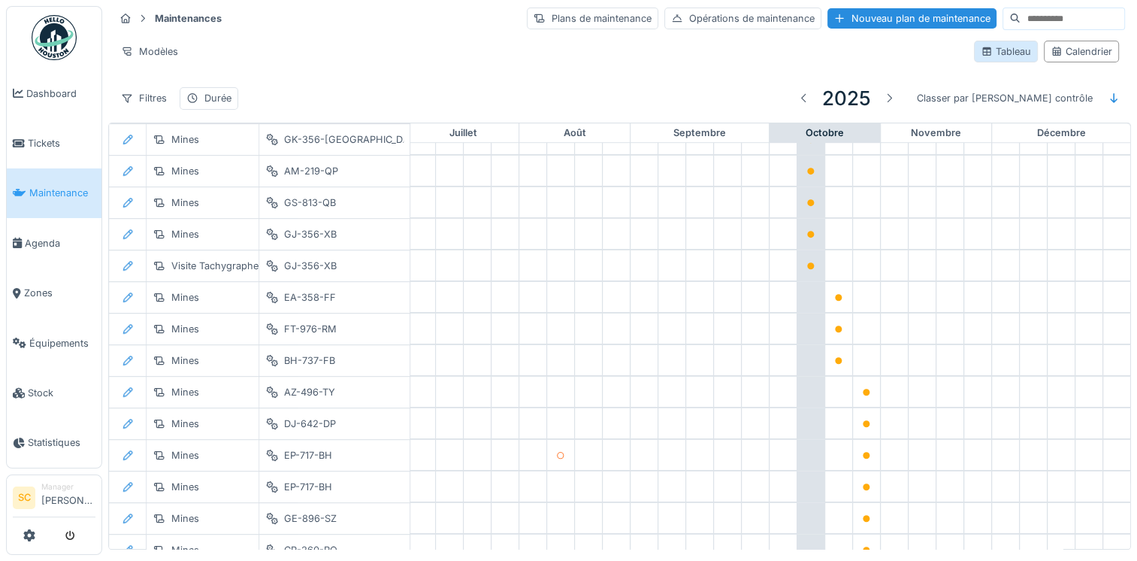
click at [1007, 44] on div "Tableau" at bounding box center [1006, 51] width 50 height 14
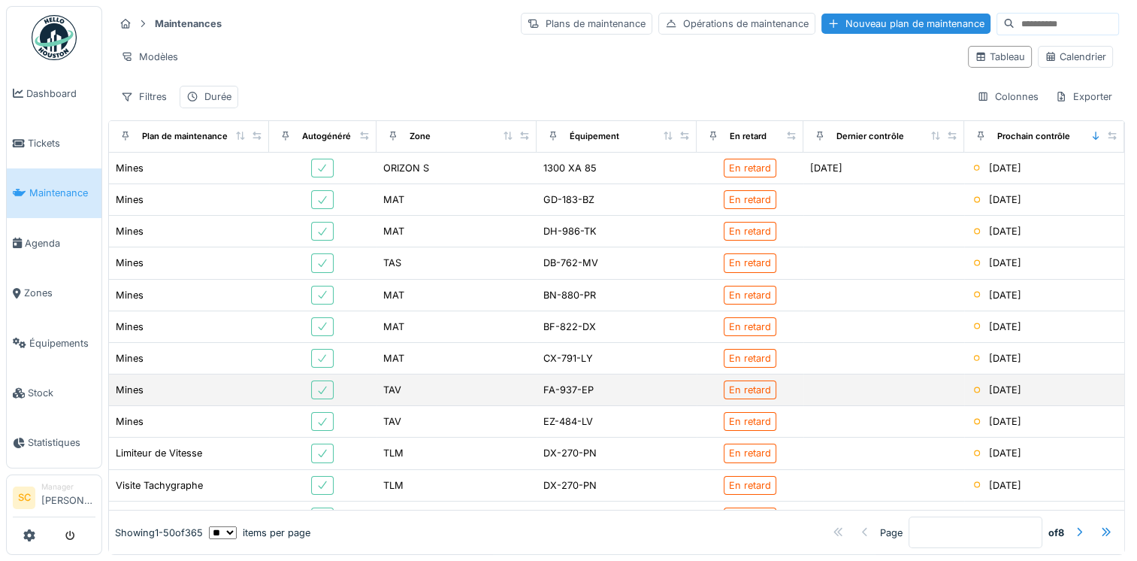
scroll to position [0, 0]
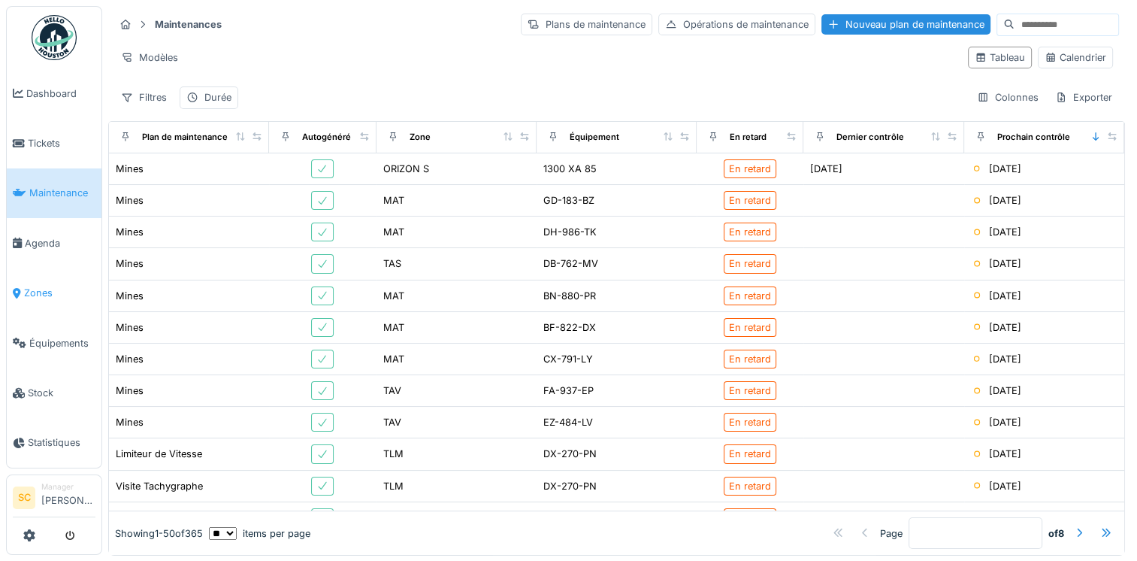
click at [42, 275] on link "Zones" at bounding box center [54, 293] width 95 height 50
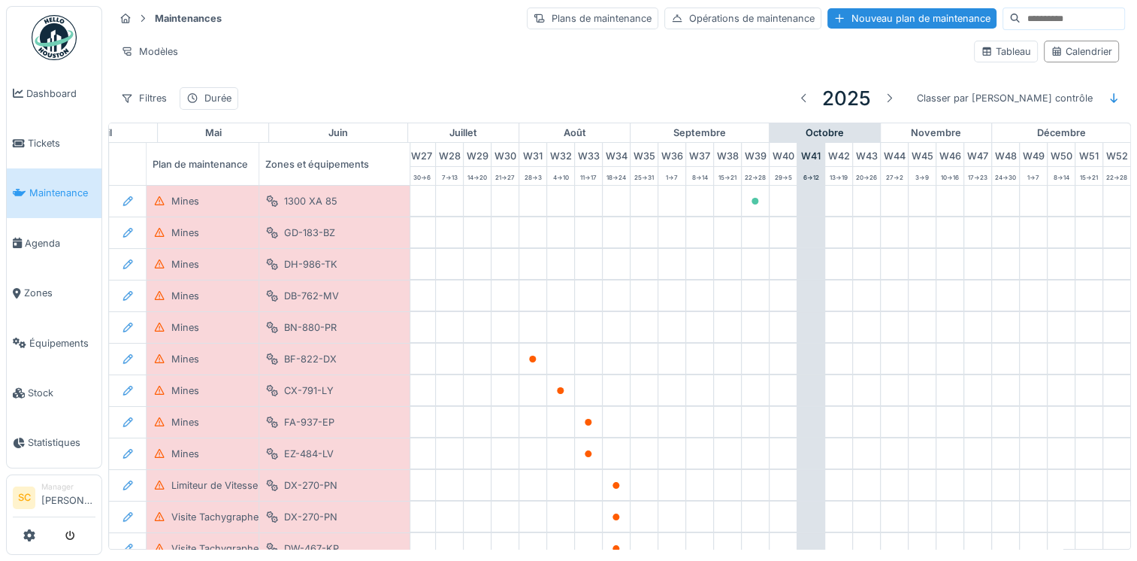
scroll to position [0, 787]
click at [69, 138] on span "Tickets" at bounding box center [62, 143] width 68 height 14
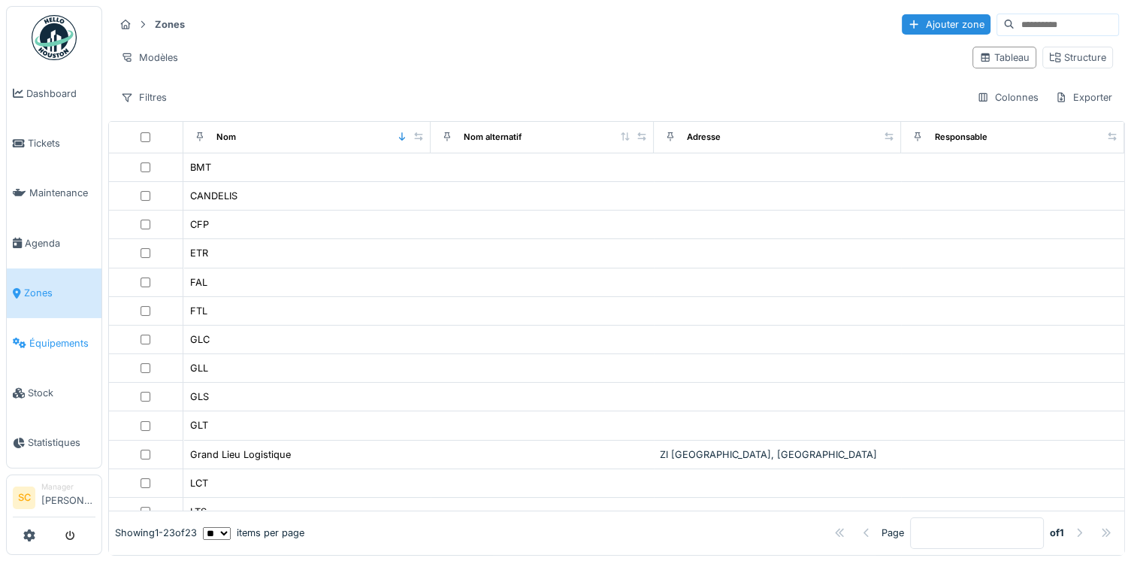
click at [60, 348] on link "Équipements" at bounding box center [54, 343] width 95 height 50
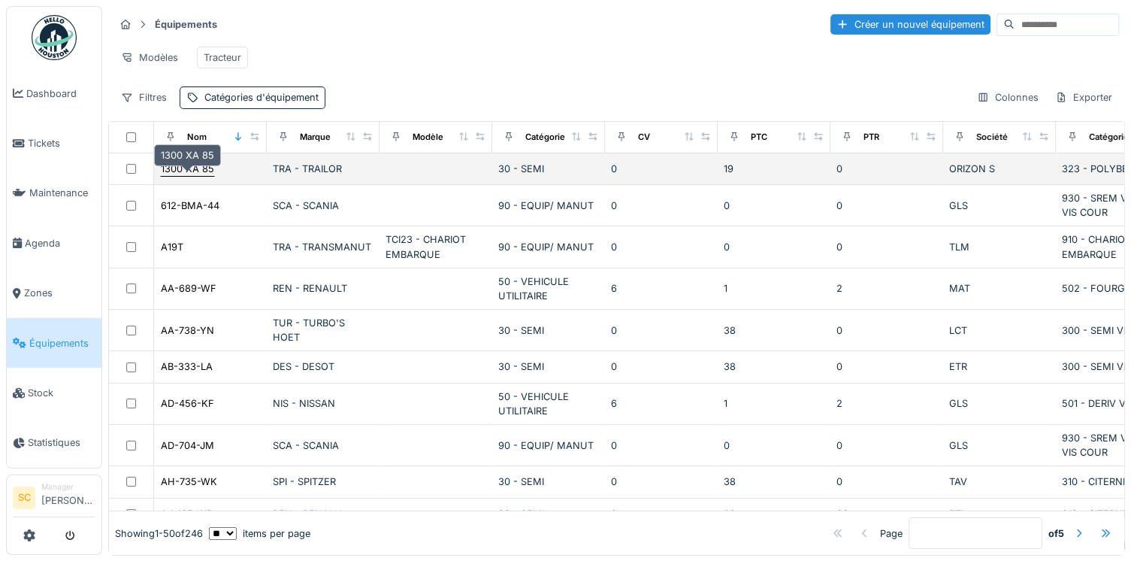
click at [189, 176] on div "1300 XA 85" at bounding box center [187, 169] width 53 height 14
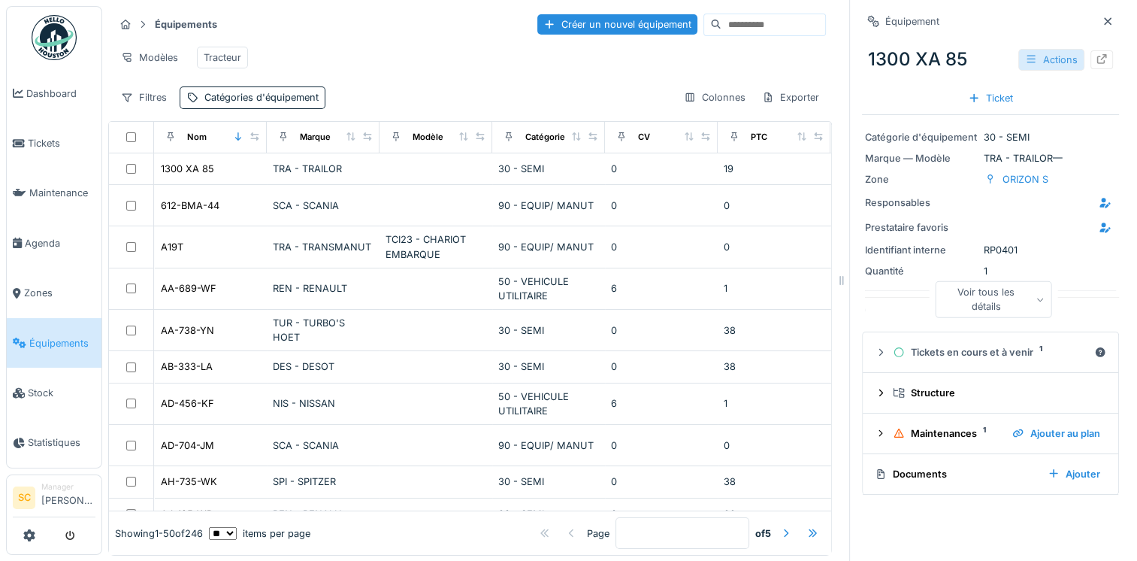
click at [1053, 56] on div "Actions" at bounding box center [1051, 60] width 66 height 22
click at [1060, 30] on div "Équipement" at bounding box center [990, 21] width 257 height 19
click at [1090, 62] on div at bounding box center [1101, 59] width 23 height 19
click at [1097, 54] on icon at bounding box center [1102, 59] width 10 height 10
click at [535, 38] on hr at bounding box center [470, 38] width 712 height 1
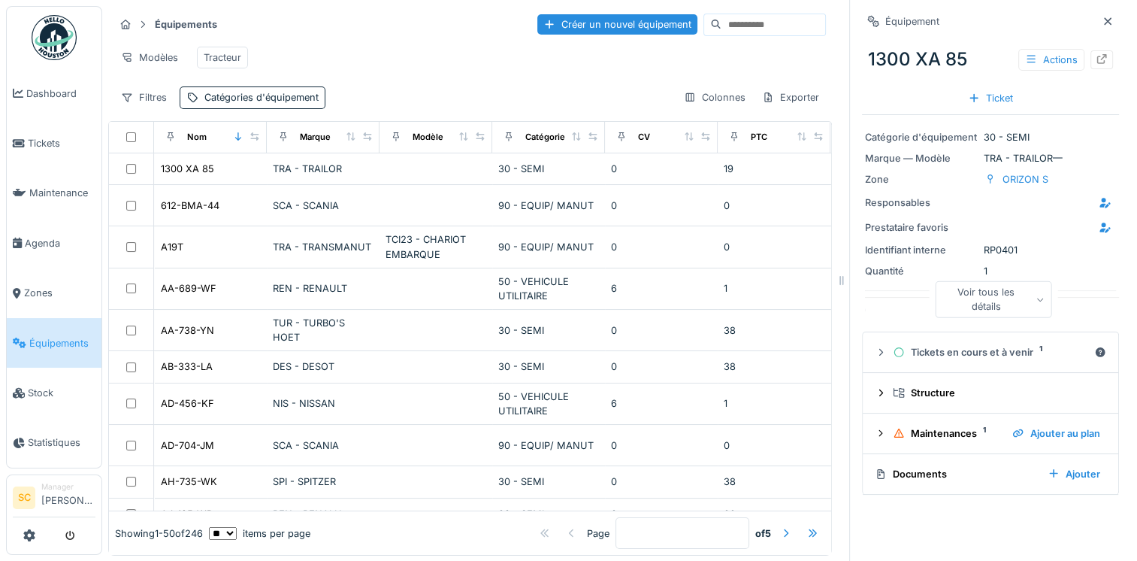
click at [537, 35] on div "Créer un nouvel équipement" at bounding box center [681, 25] width 289 height 23
click at [550, 20] on div "Créer un nouvel équipement" at bounding box center [617, 24] width 160 height 20
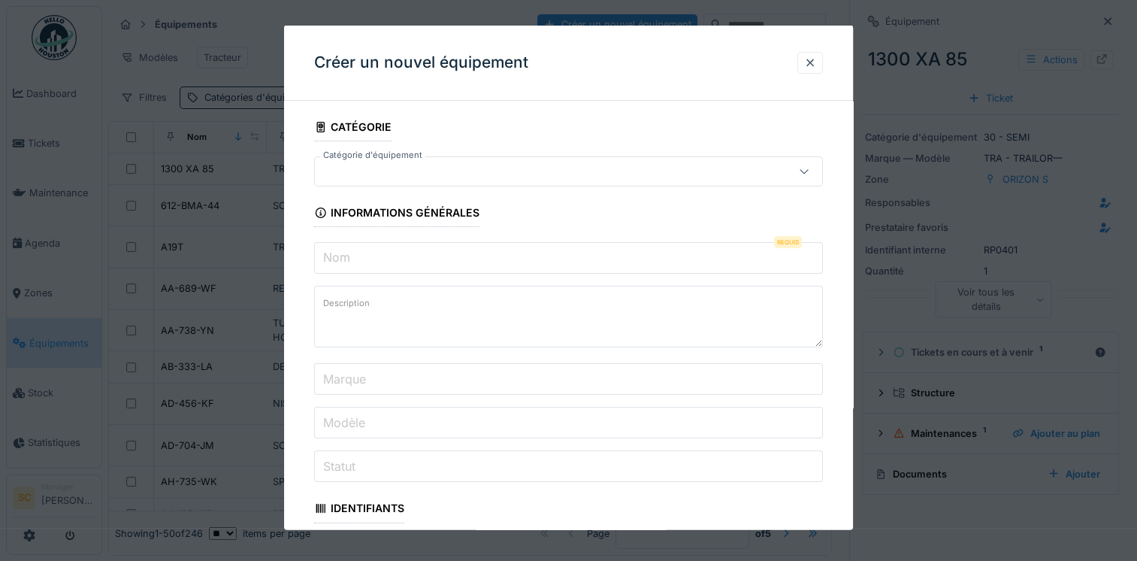
click at [499, 245] on input "Nom" at bounding box center [568, 258] width 509 height 32
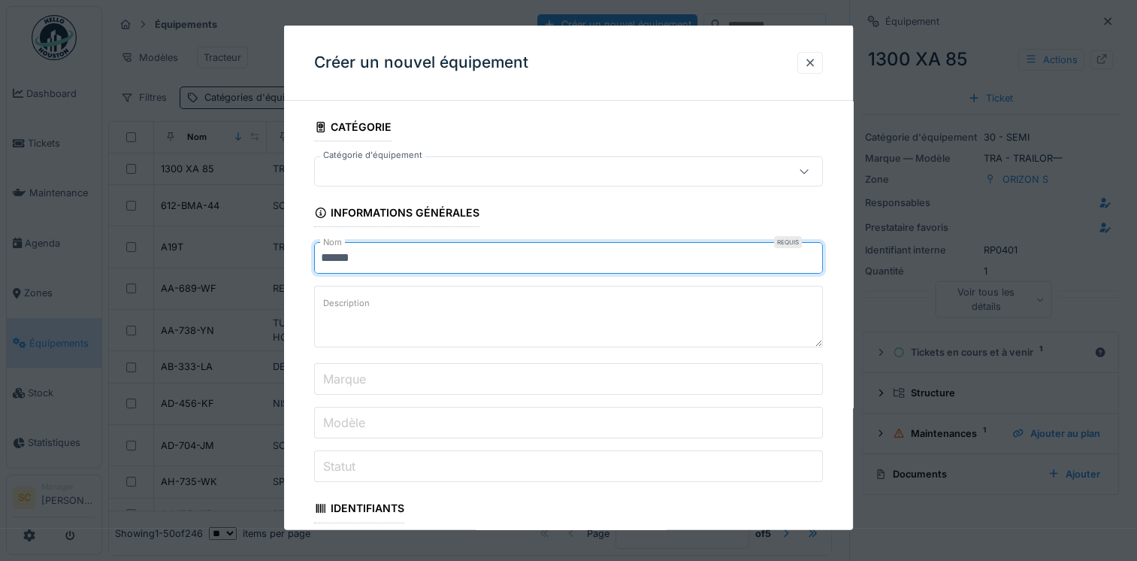
type input "******"
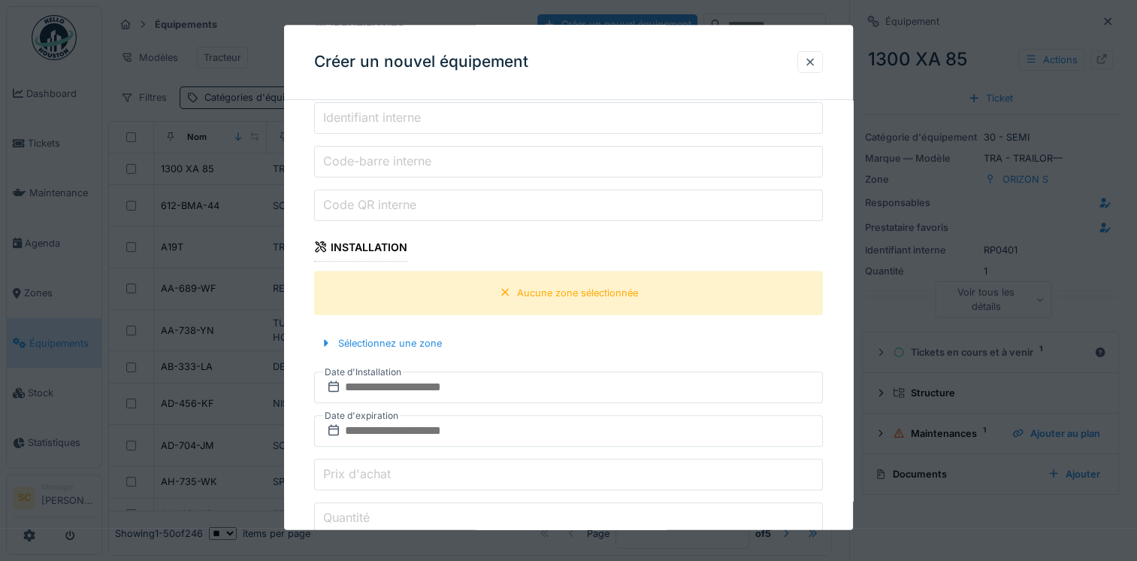
scroll to position [526, 0]
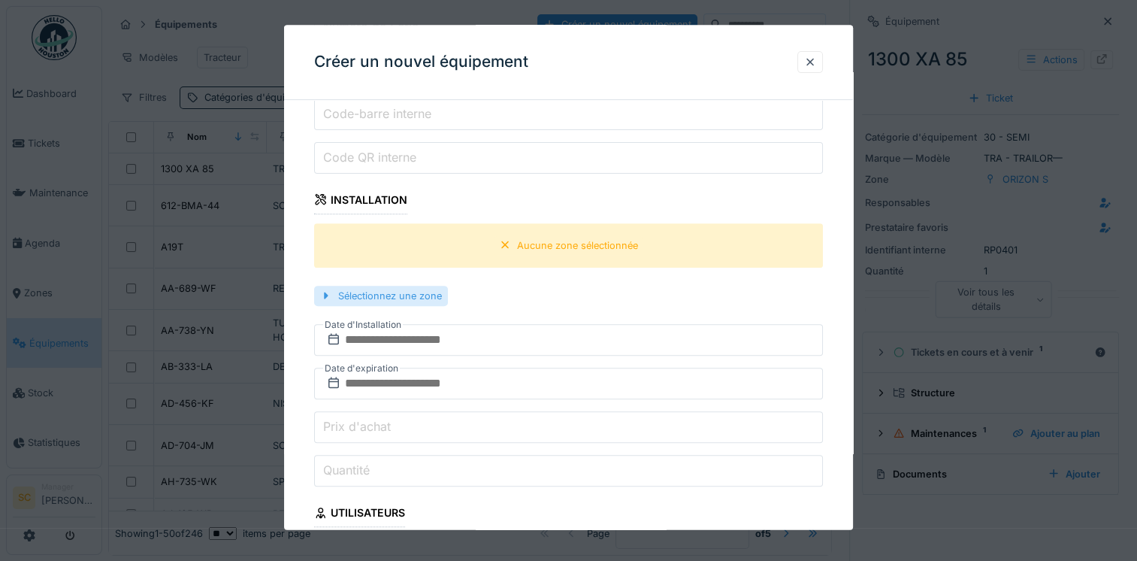
click at [325, 295] on div at bounding box center [326, 296] width 12 height 14
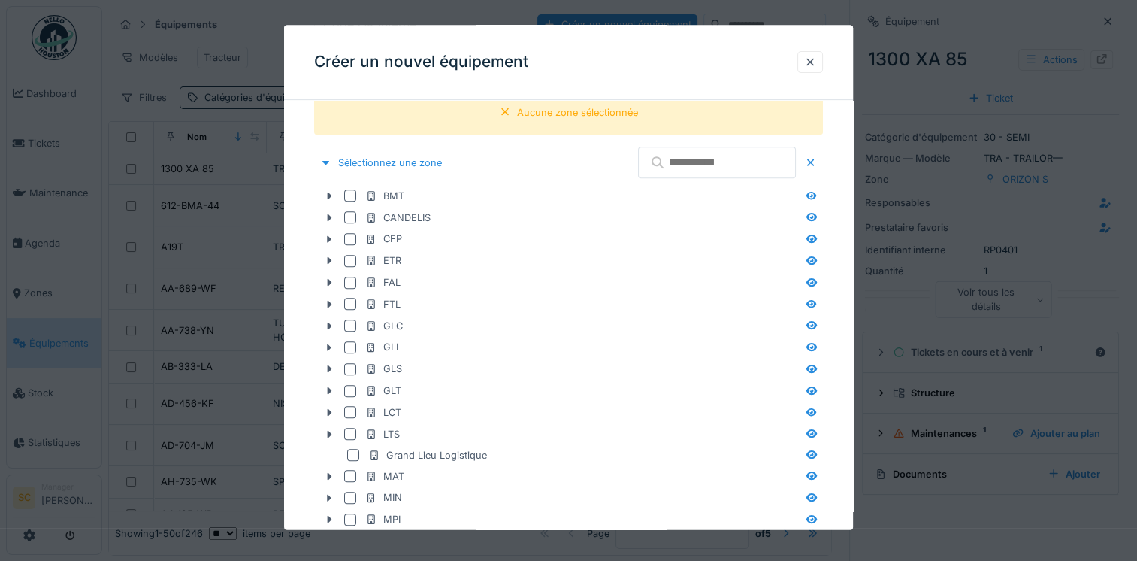
scroll to position [676, 0]
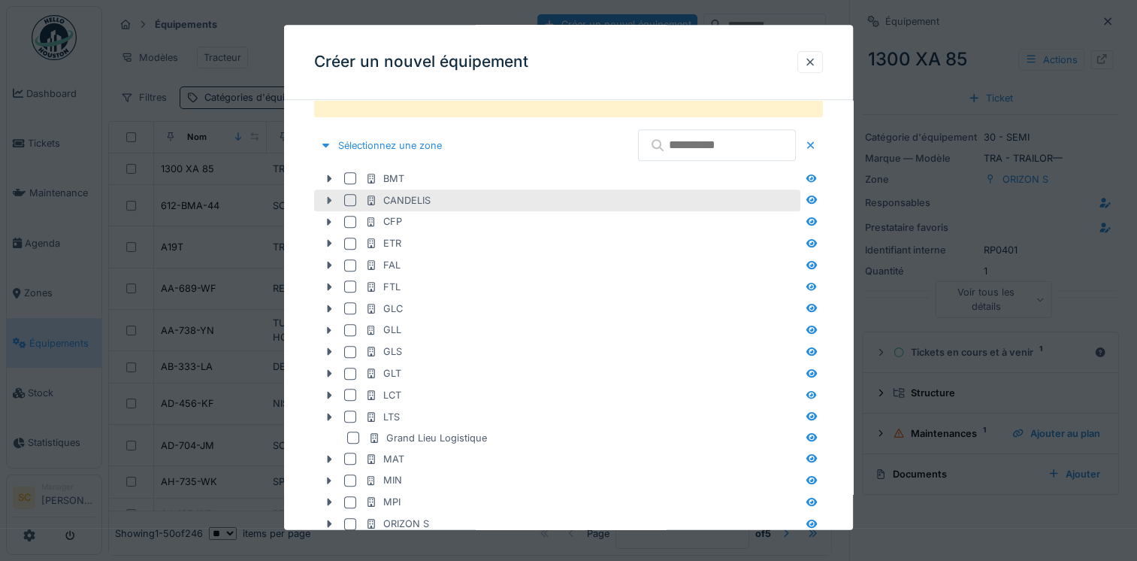
click at [328, 197] on icon at bounding box center [330, 201] width 5 height 8
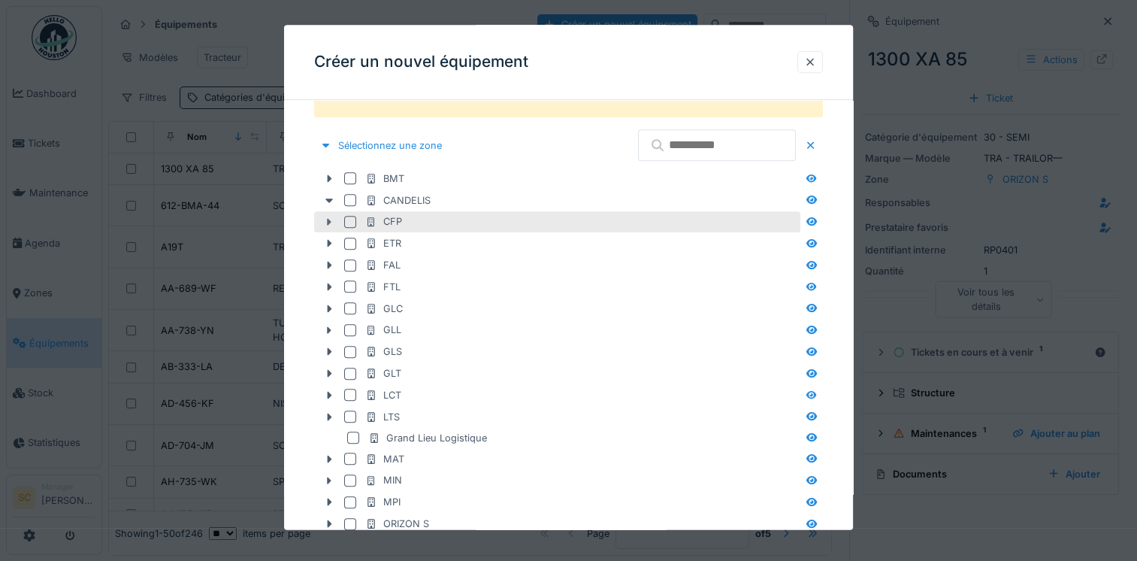
click at [325, 221] on icon at bounding box center [329, 222] width 12 height 10
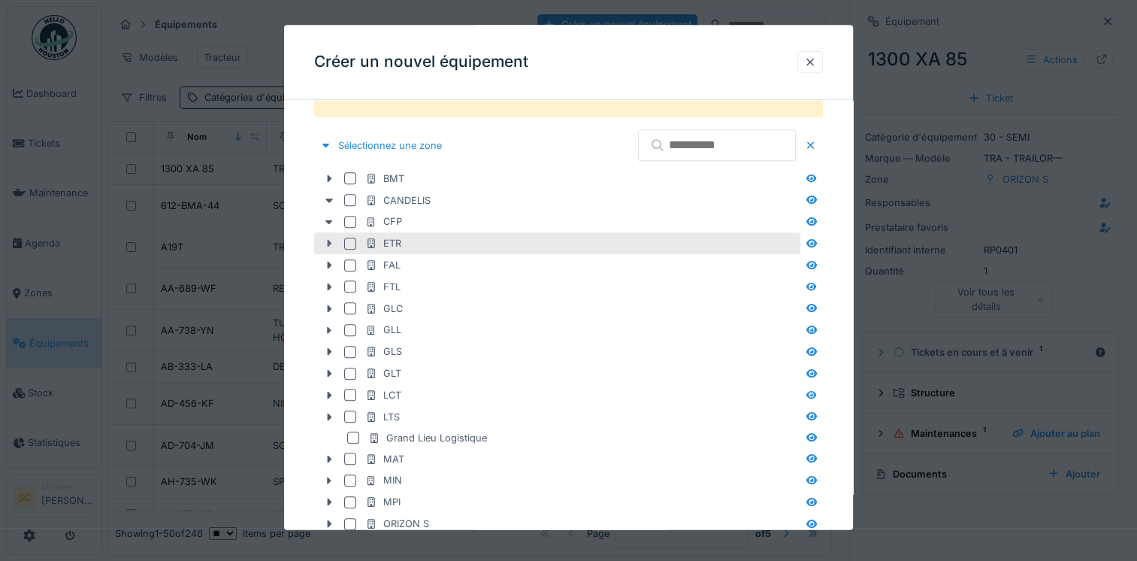
click at [323, 240] on icon at bounding box center [329, 244] width 12 height 10
click at [346, 237] on div at bounding box center [350, 243] width 12 height 12
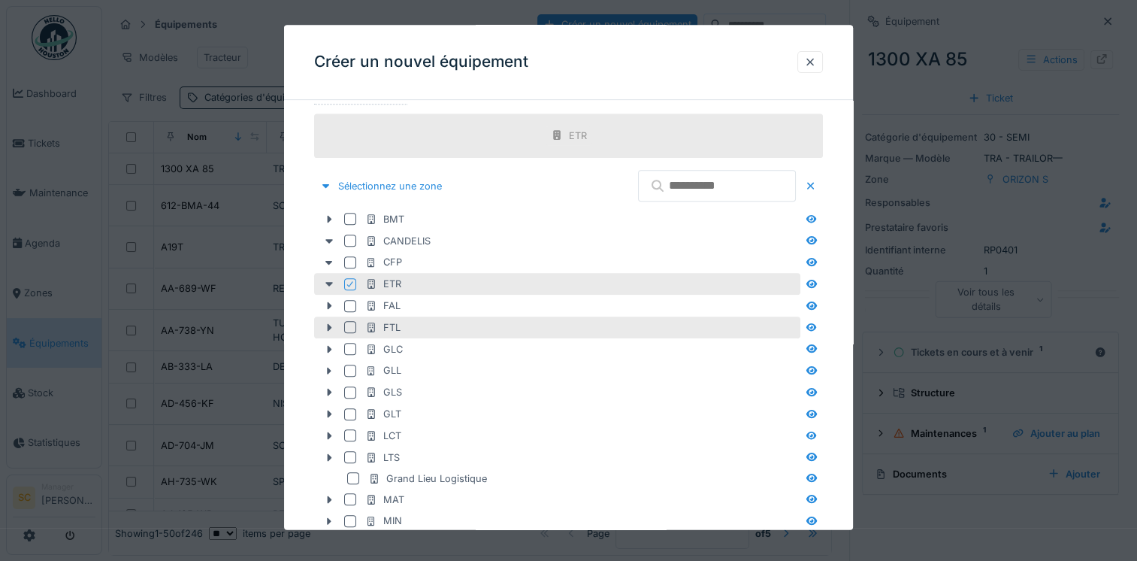
scroll to position [601, 0]
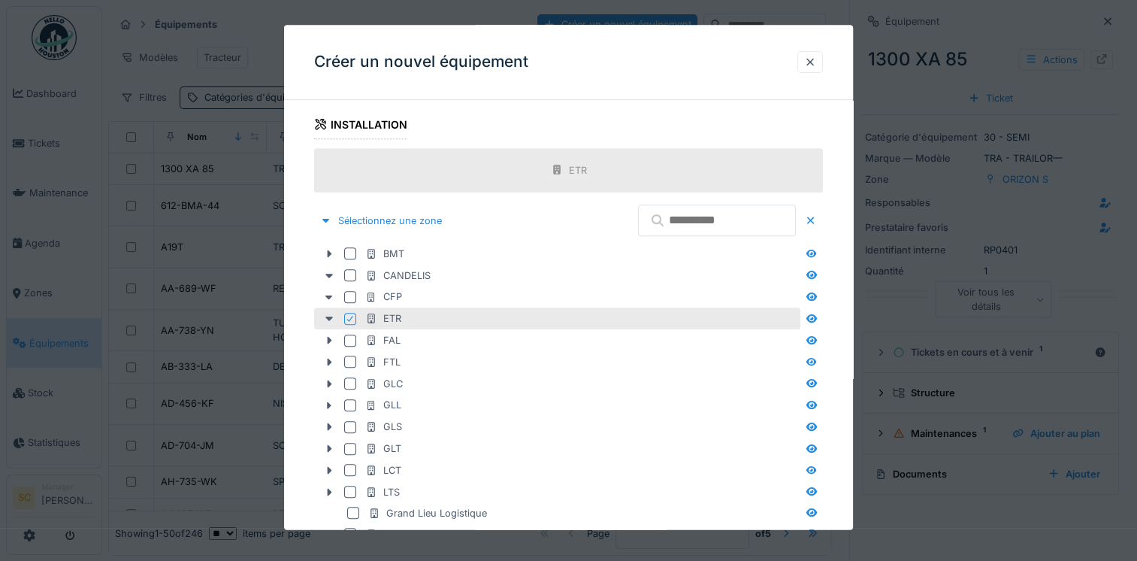
click at [388, 320] on div "ETR" at bounding box center [383, 319] width 36 height 14
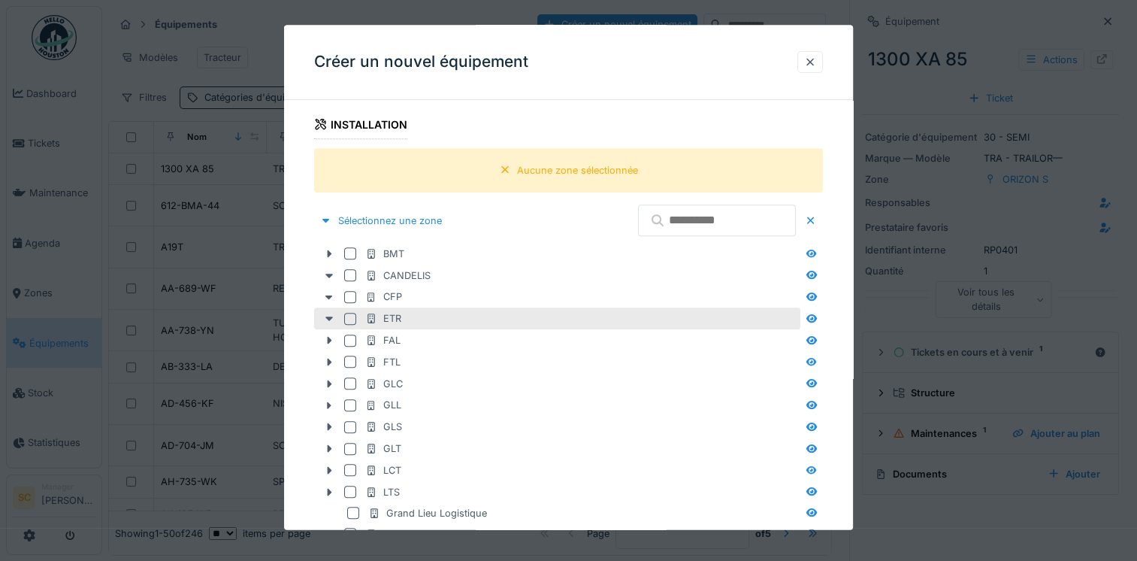
click at [361, 315] on div at bounding box center [353, 319] width 18 height 12
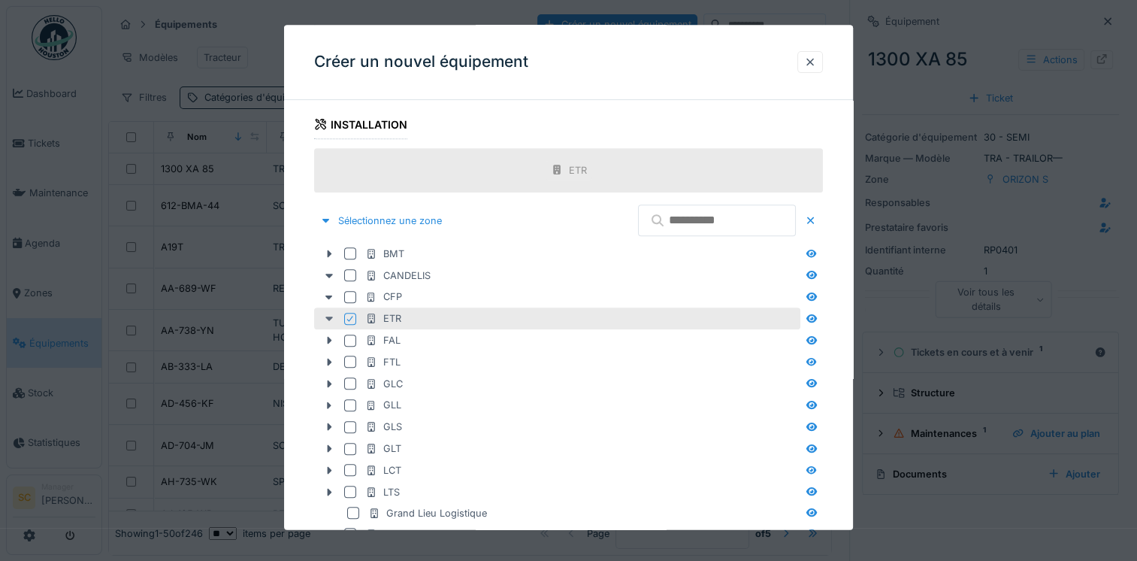
click at [332, 317] on icon at bounding box center [329, 319] width 8 height 5
click at [332, 314] on icon at bounding box center [329, 319] width 12 height 10
click at [330, 314] on icon at bounding box center [329, 319] width 12 height 10
click at [330, 316] on icon at bounding box center [330, 320] width 5 height 8
click at [330, 314] on icon at bounding box center [329, 319] width 12 height 10
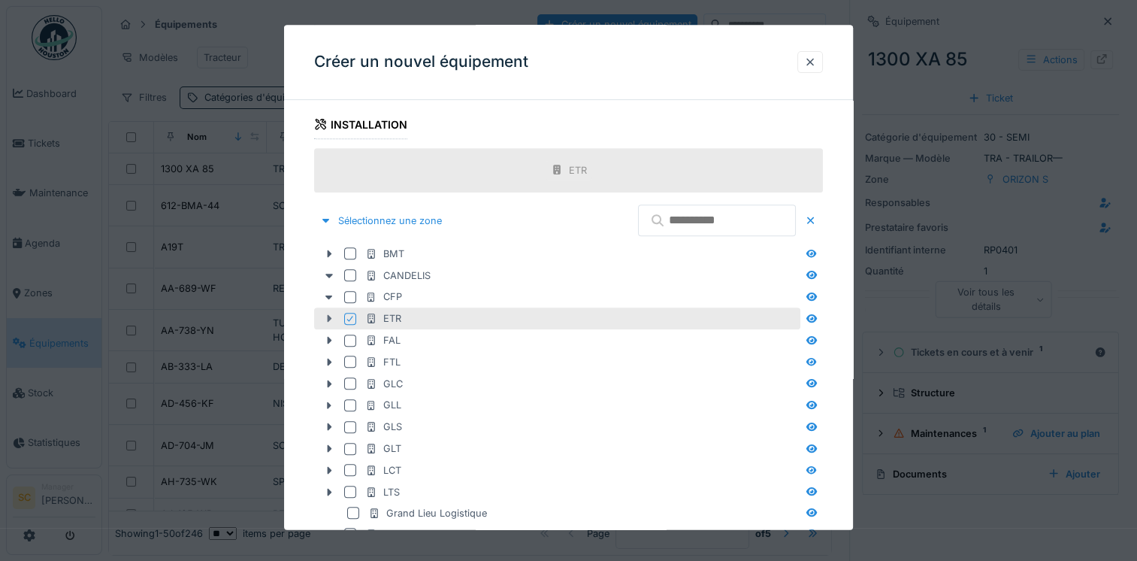
click at [330, 316] on icon at bounding box center [330, 320] width 5 height 8
click at [330, 314] on icon at bounding box center [329, 319] width 12 height 10
click at [330, 316] on icon at bounding box center [330, 320] width 5 height 8
click at [817, 319] on icon at bounding box center [811, 318] width 11 height 8
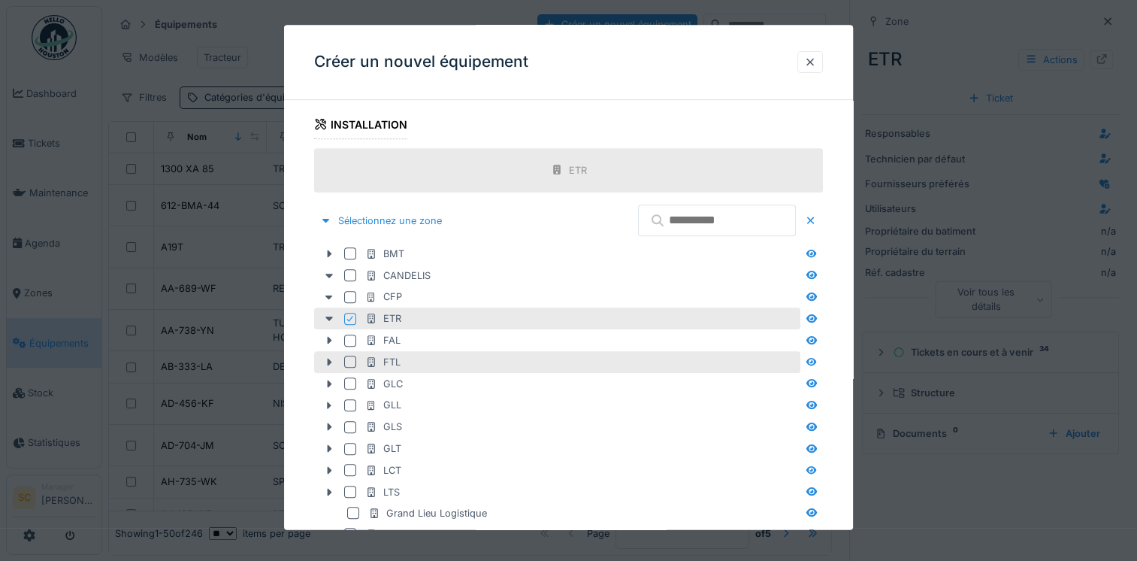
click at [326, 352] on div "FTL" at bounding box center [557, 363] width 486 height 22
click at [347, 358] on div at bounding box center [350, 362] width 12 height 12
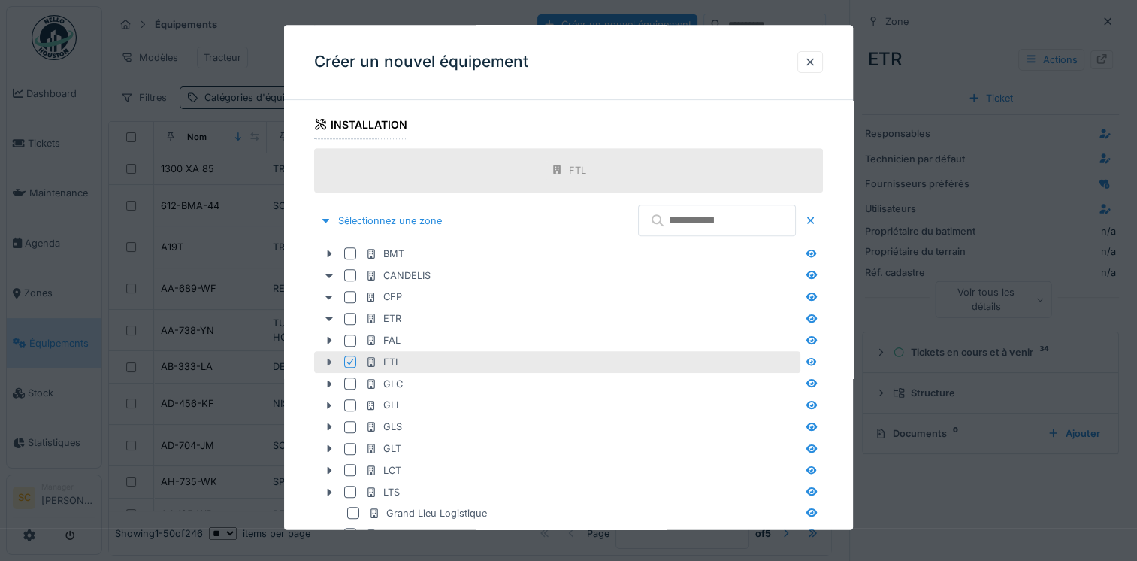
click at [334, 358] on icon at bounding box center [329, 363] width 12 height 10
click at [329, 361] on icon at bounding box center [329, 363] width 8 height 5
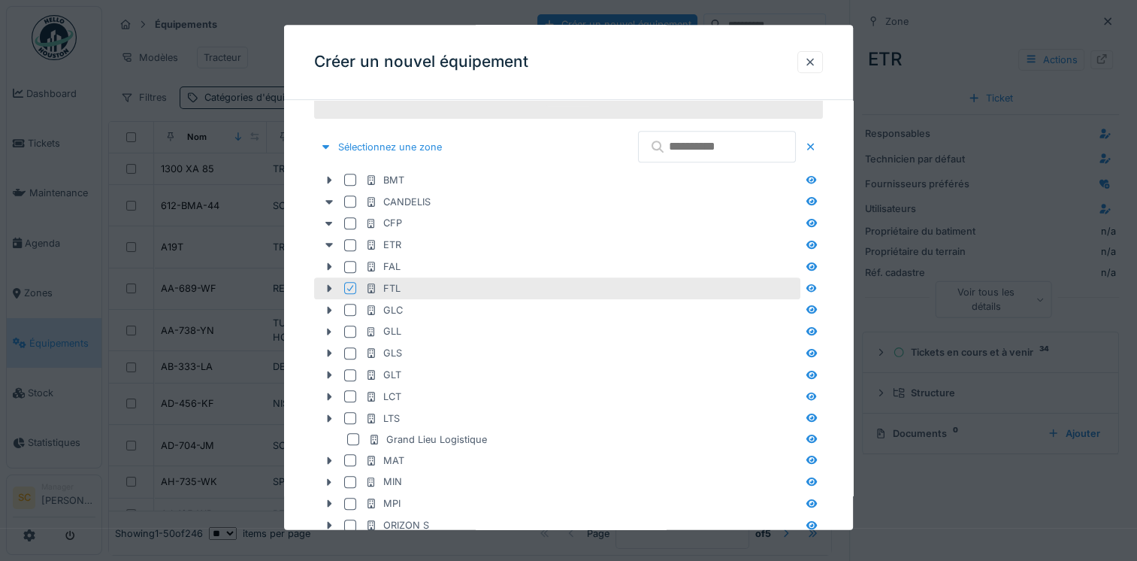
scroll to position [752, 0]
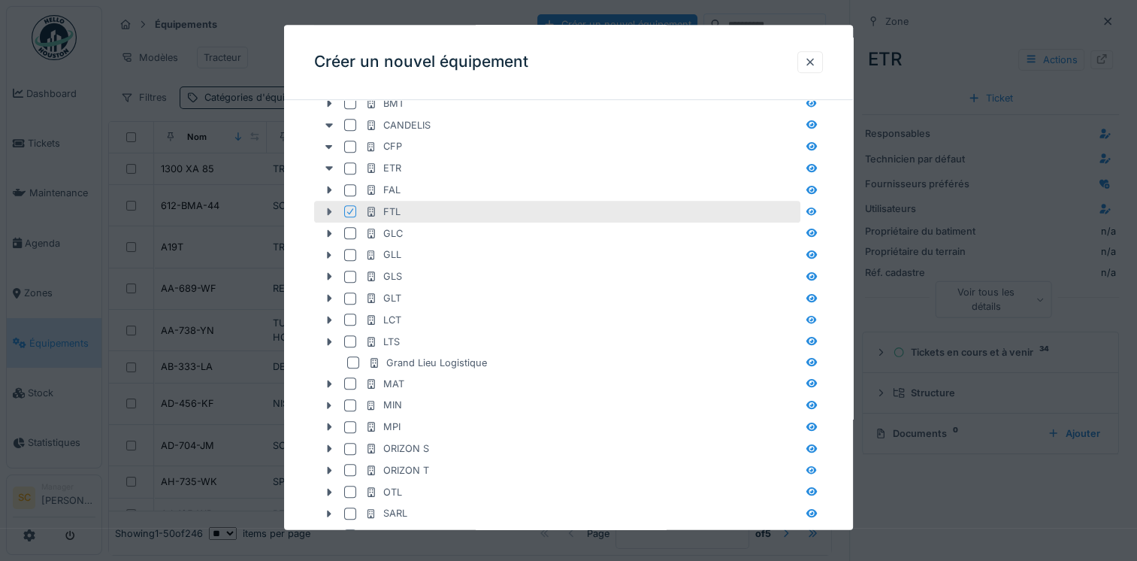
click at [333, 207] on icon at bounding box center [329, 212] width 12 height 10
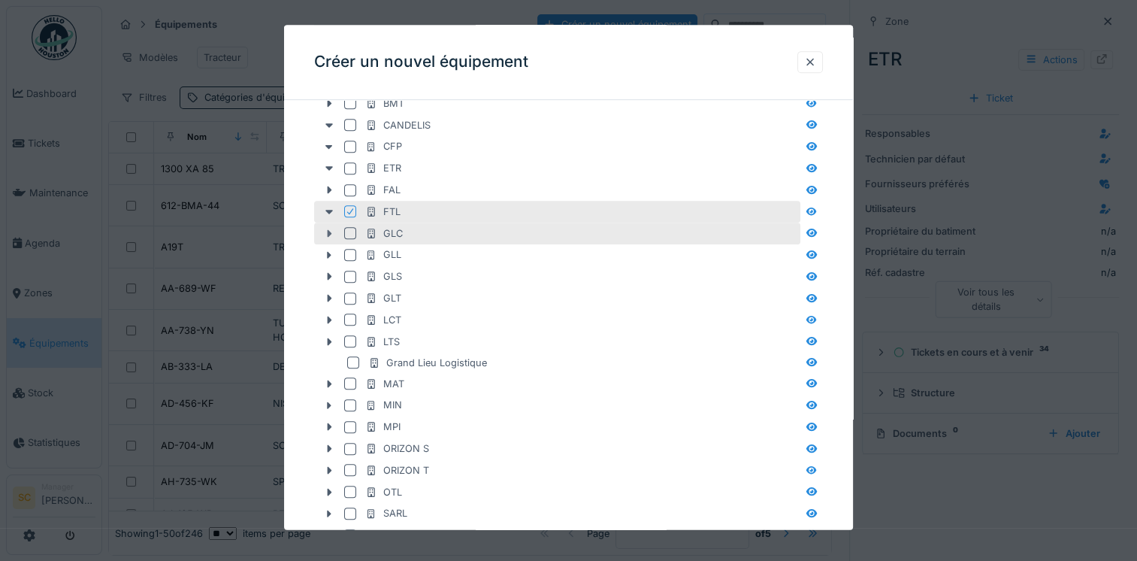
click at [327, 231] on icon at bounding box center [329, 233] width 12 height 10
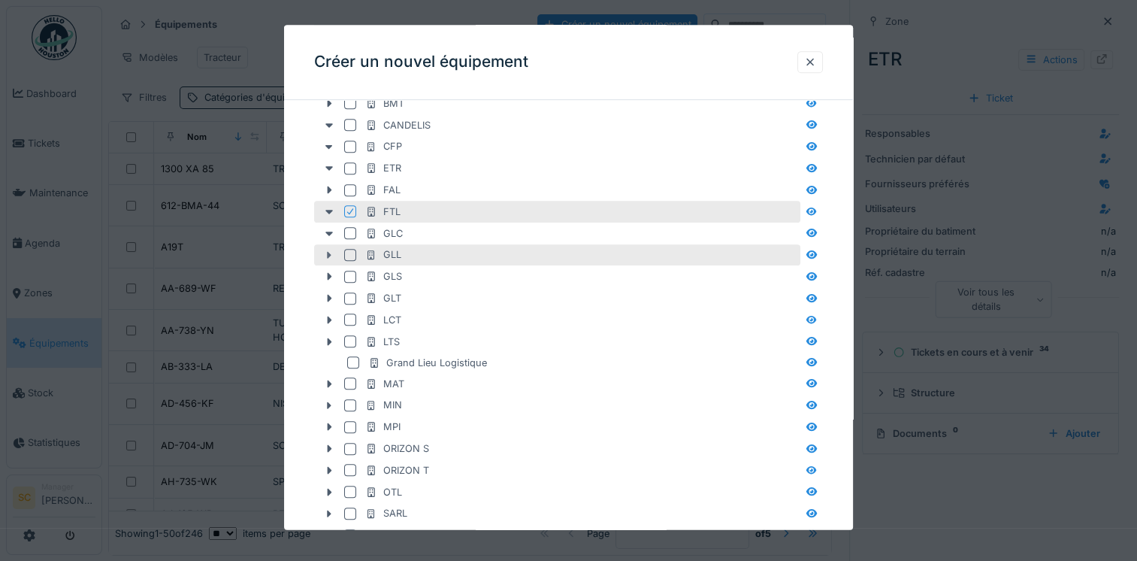
click at [326, 257] on div at bounding box center [329, 255] width 24 height 16
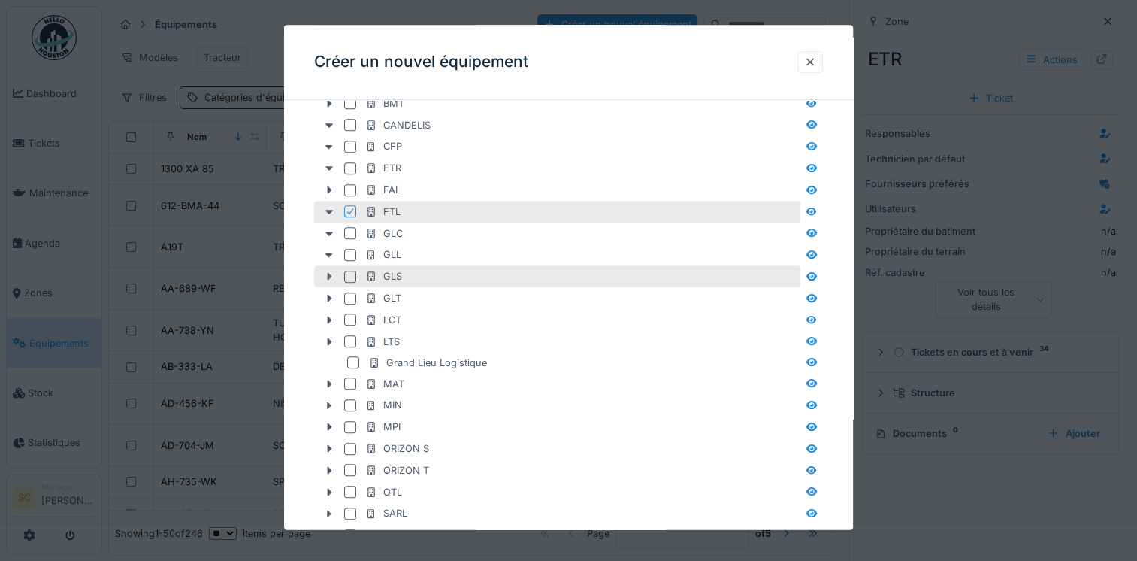
click at [326, 275] on icon at bounding box center [329, 277] width 12 height 10
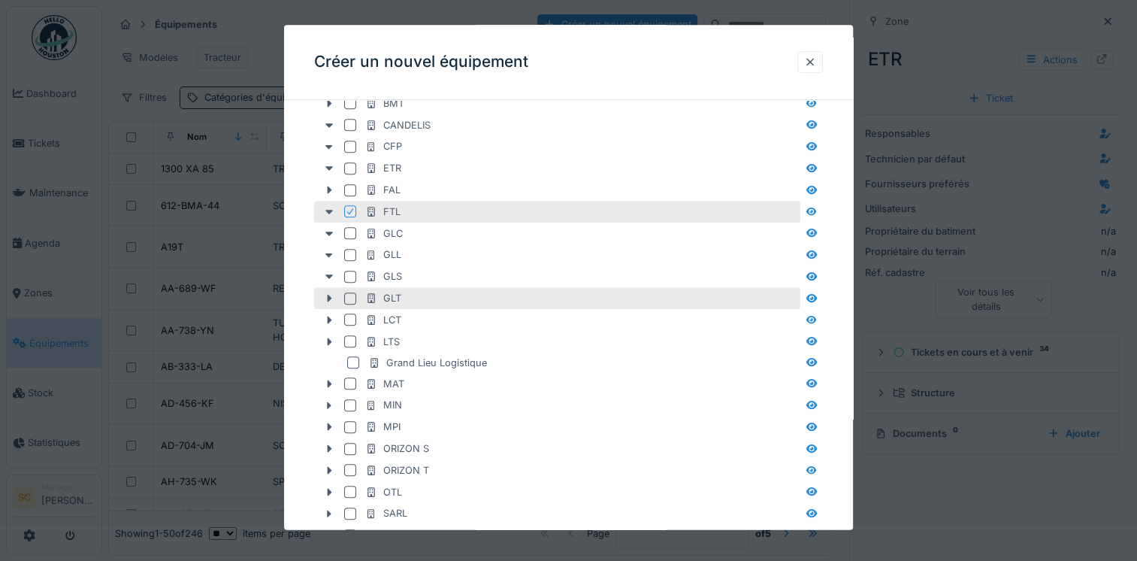
click at [329, 304] on div "GLT" at bounding box center [557, 299] width 486 height 22
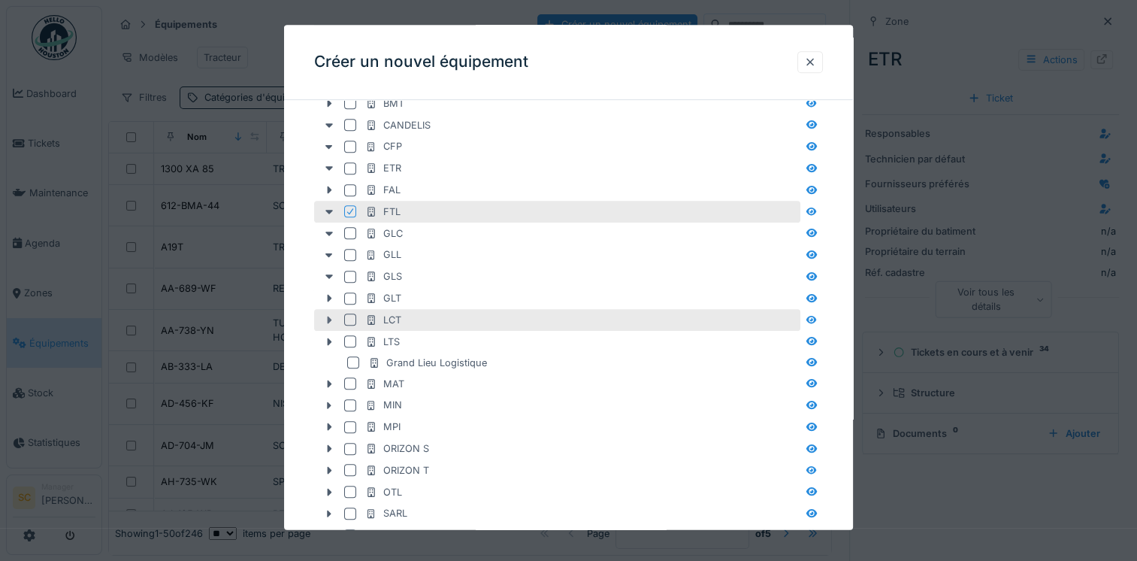
click at [327, 316] on icon at bounding box center [329, 321] width 12 height 10
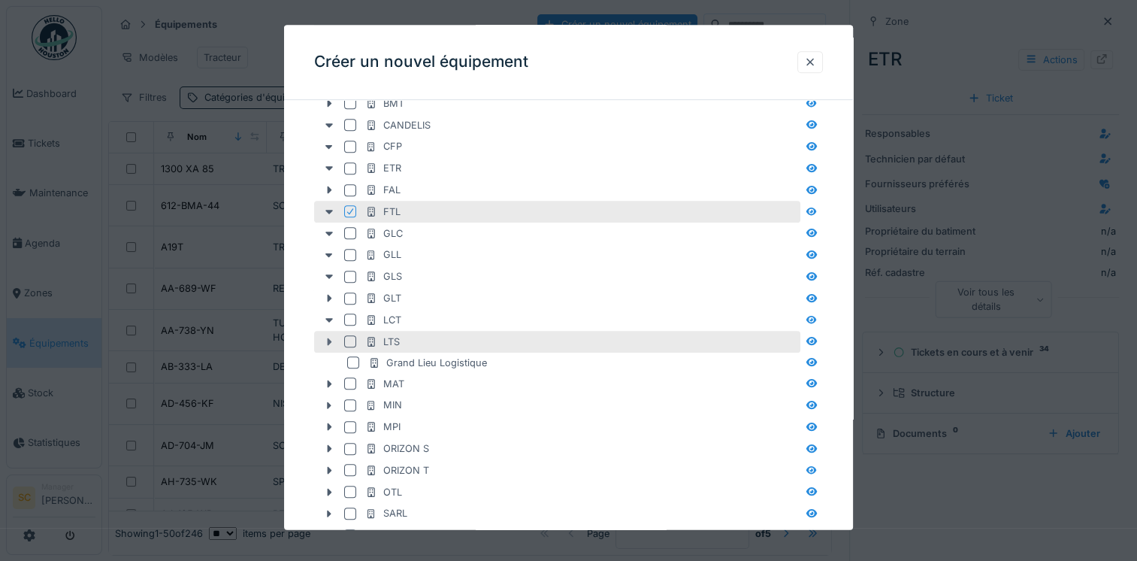
click at [331, 337] on icon at bounding box center [329, 342] width 12 height 10
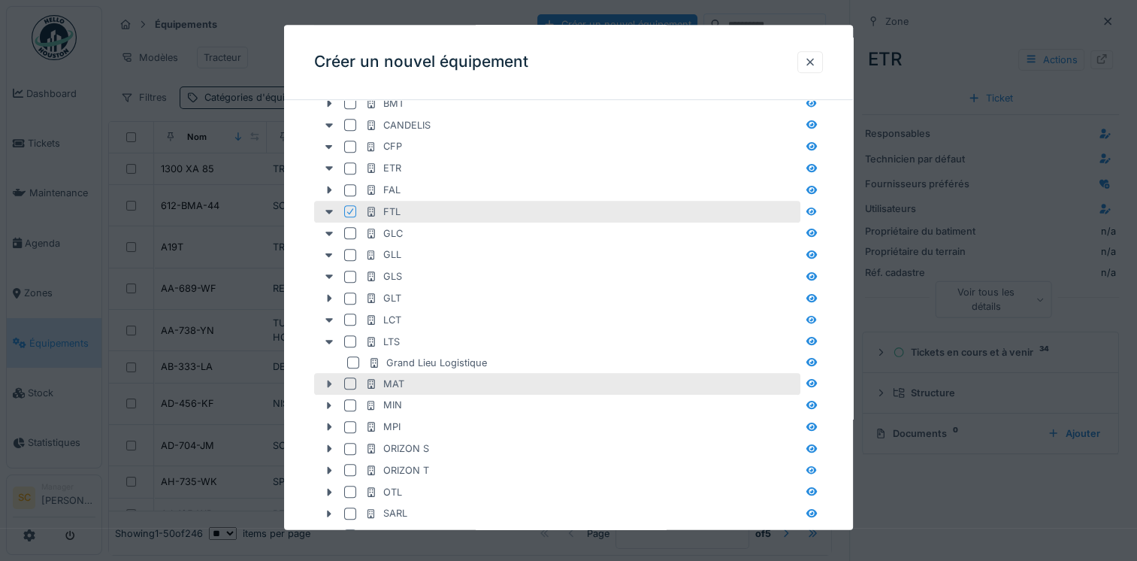
click at [328, 380] on icon at bounding box center [330, 384] width 5 height 8
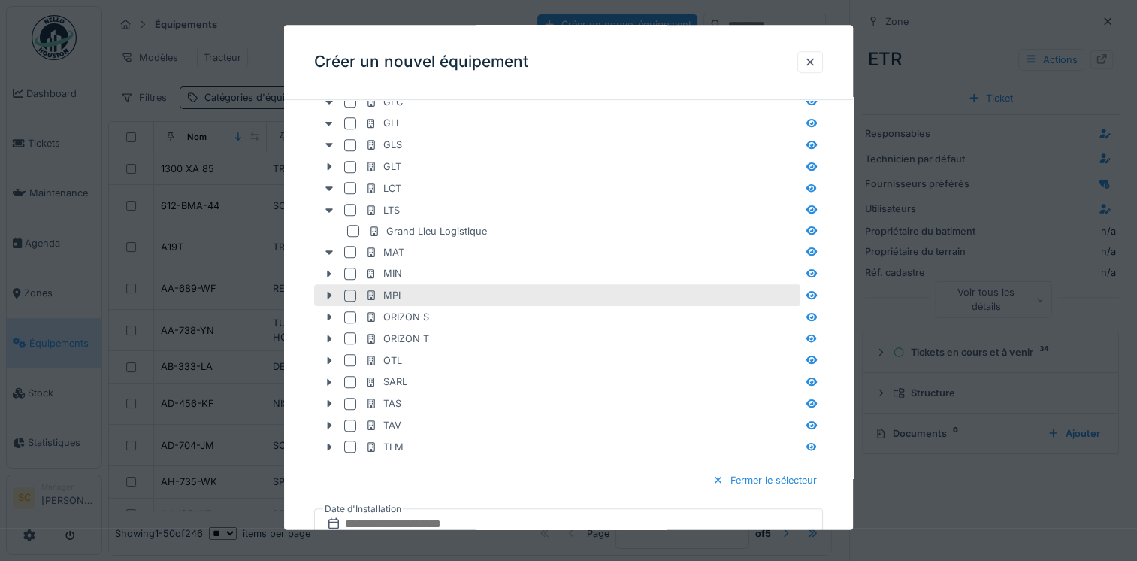
scroll to position [902, 0]
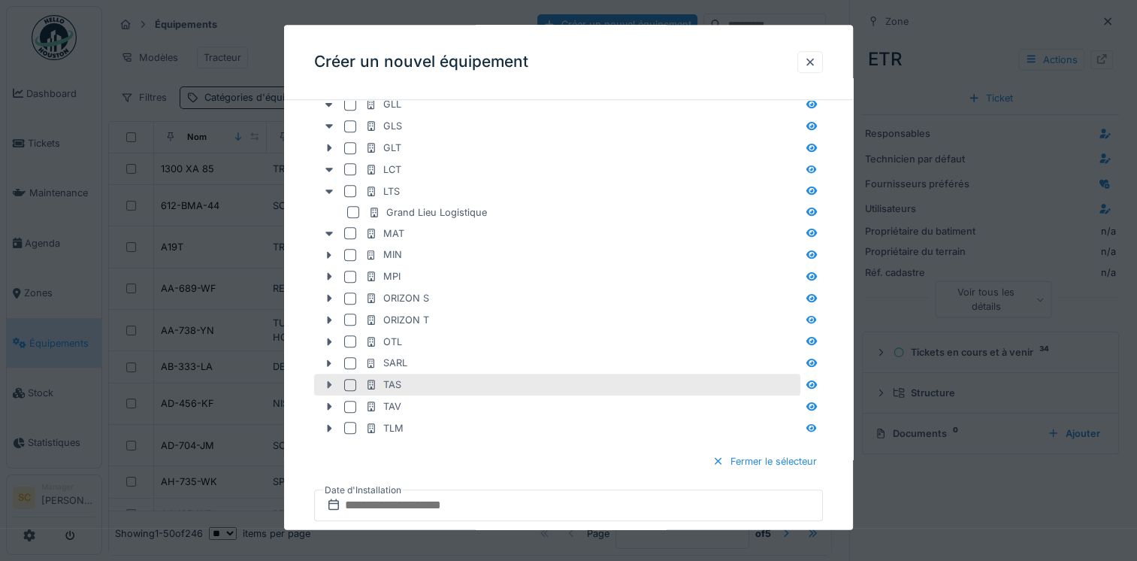
click at [329, 385] on icon at bounding box center [329, 385] width 12 height 10
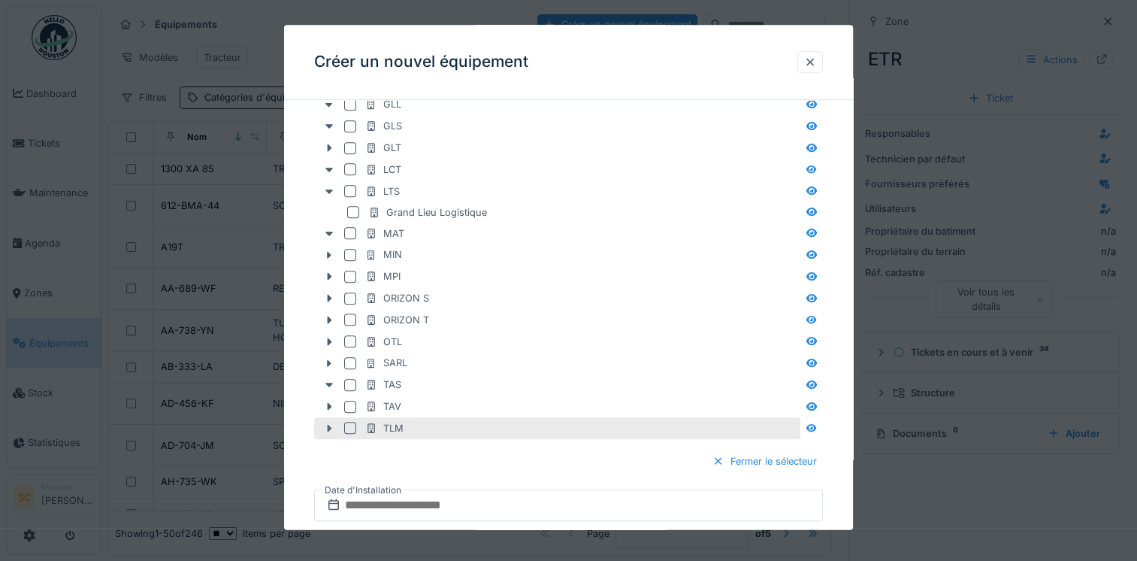
click at [331, 420] on div at bounding box center [329, 428] width 24 height 16
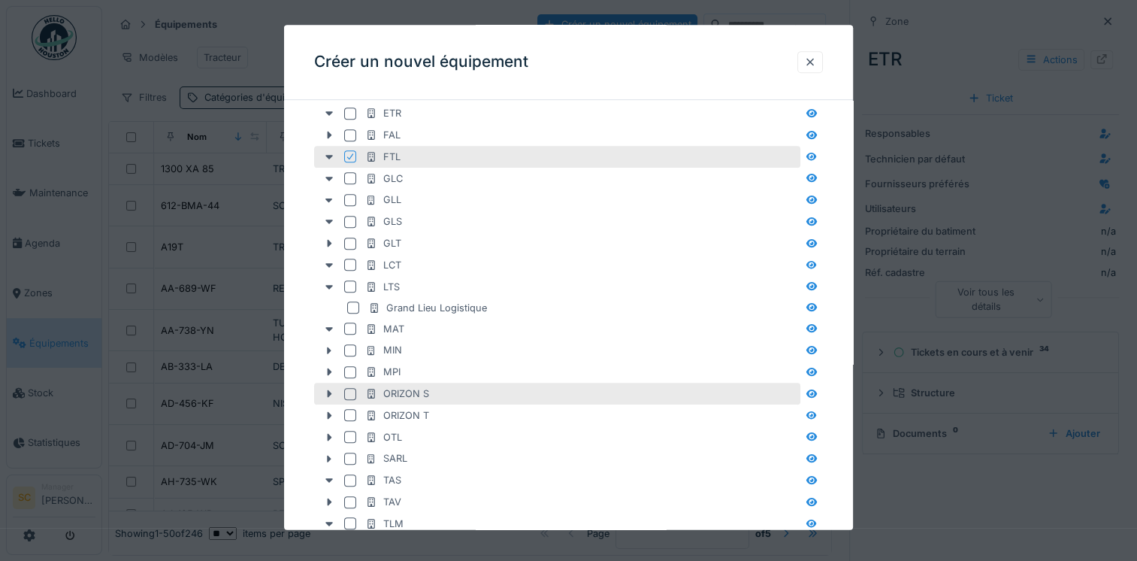
scroll to position [601, 0]
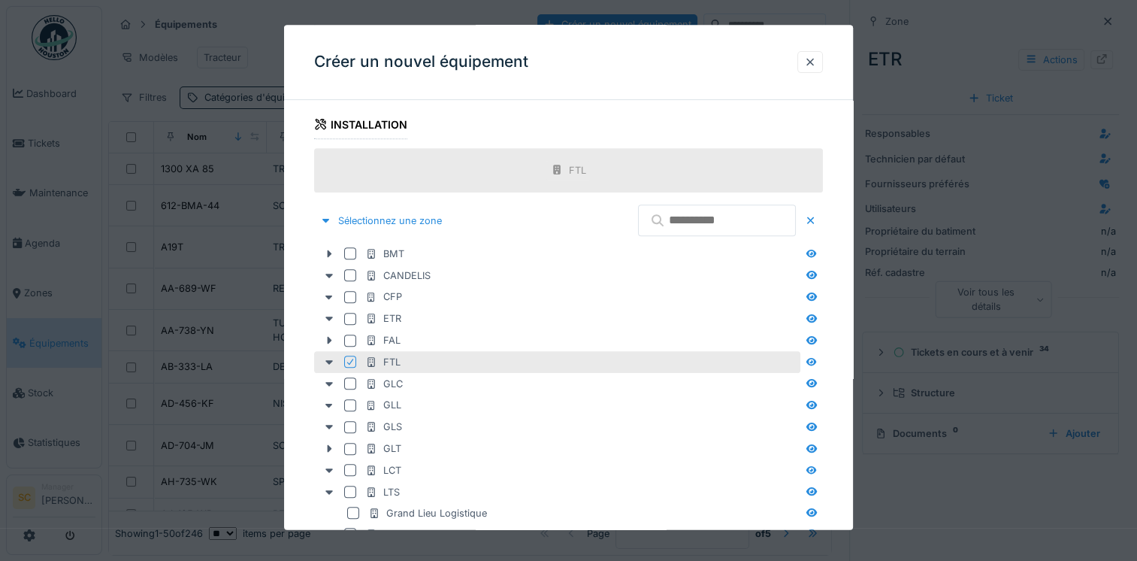
click at [806, 65] on div at bounding box center [810, 62] width 26 height 22
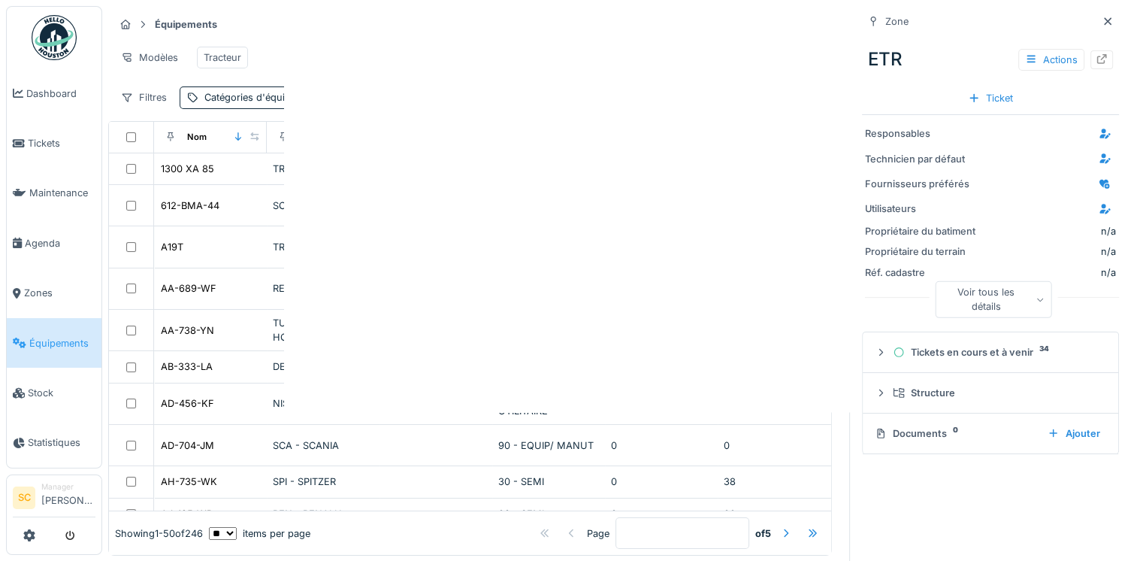
scroll to position [0, 0]
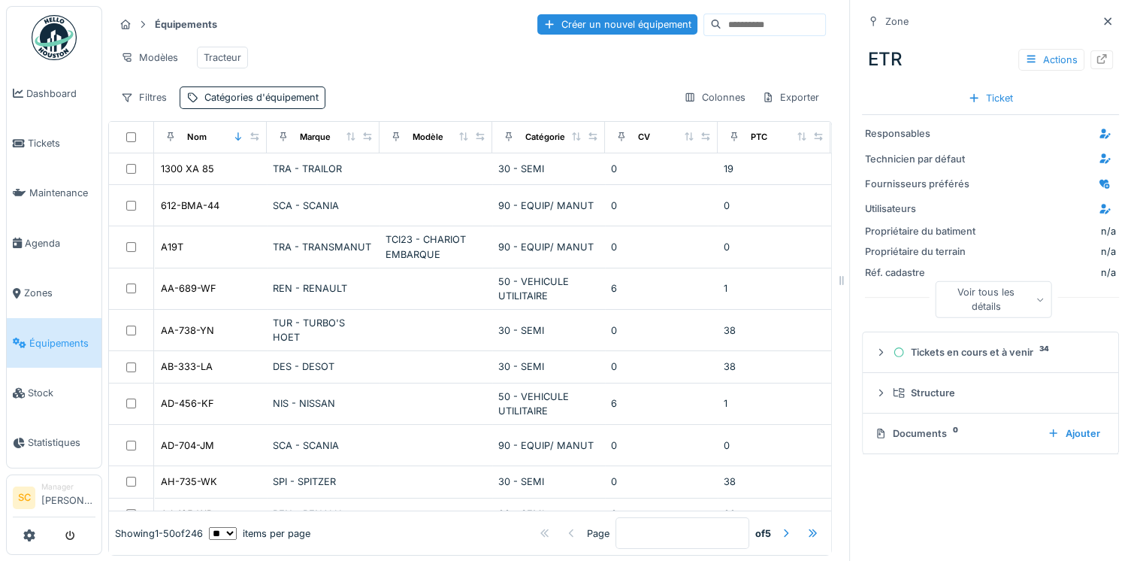
click at [982, 286] on div "Voir tous les détails" at bounding box center [994, 299] width 116 height 36
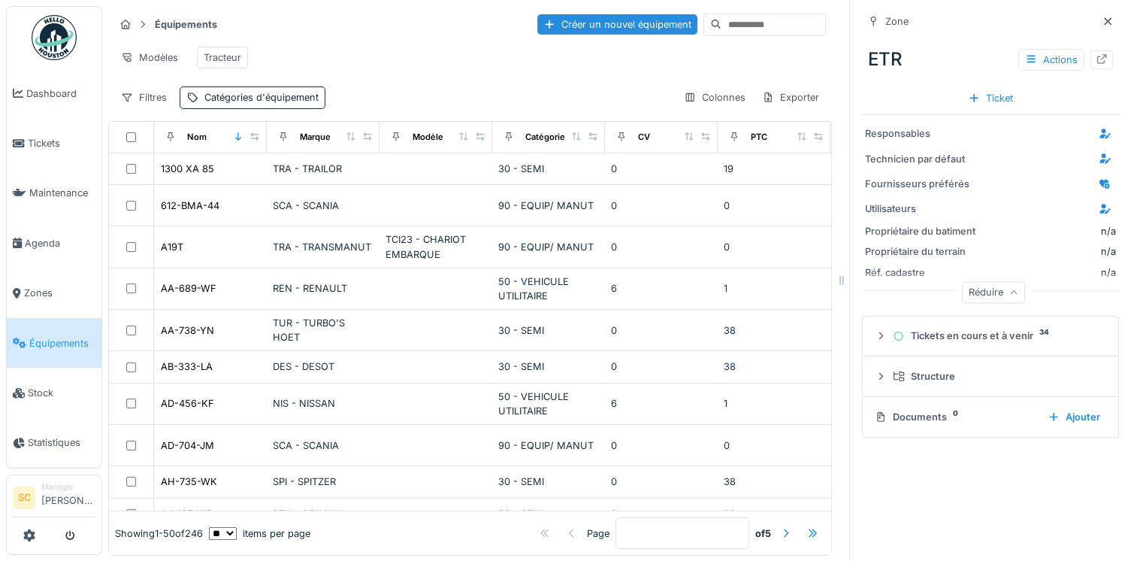
click at [982, 286] on div "Réduire" at bounding box center [993, 293] width 63 height 22
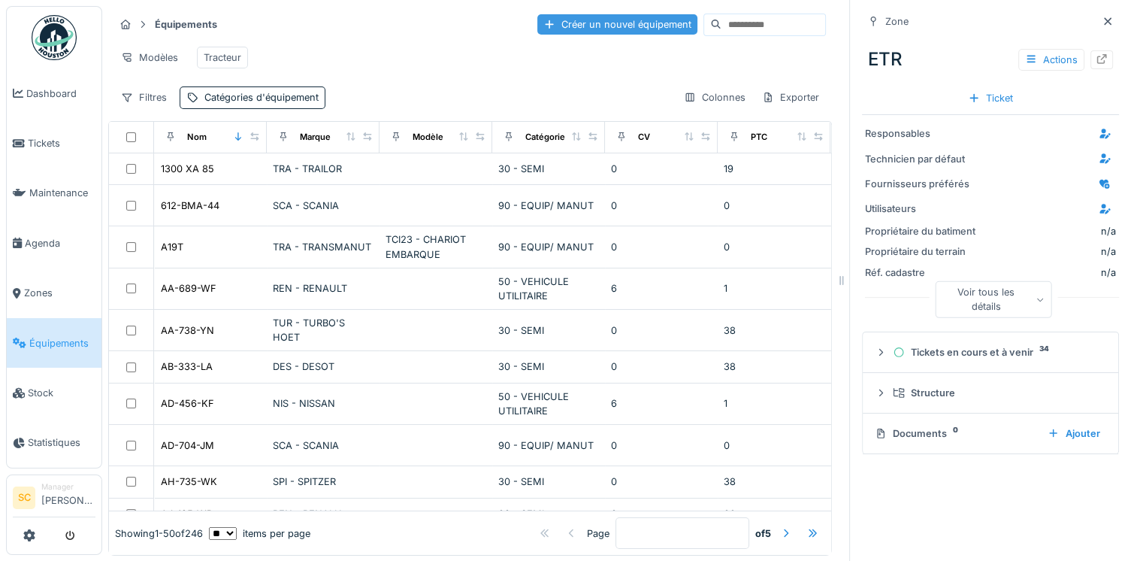
click at [604, 21] on div "Créer un nouvel équipement" at bounding box center [617, 24] width 160 height 20
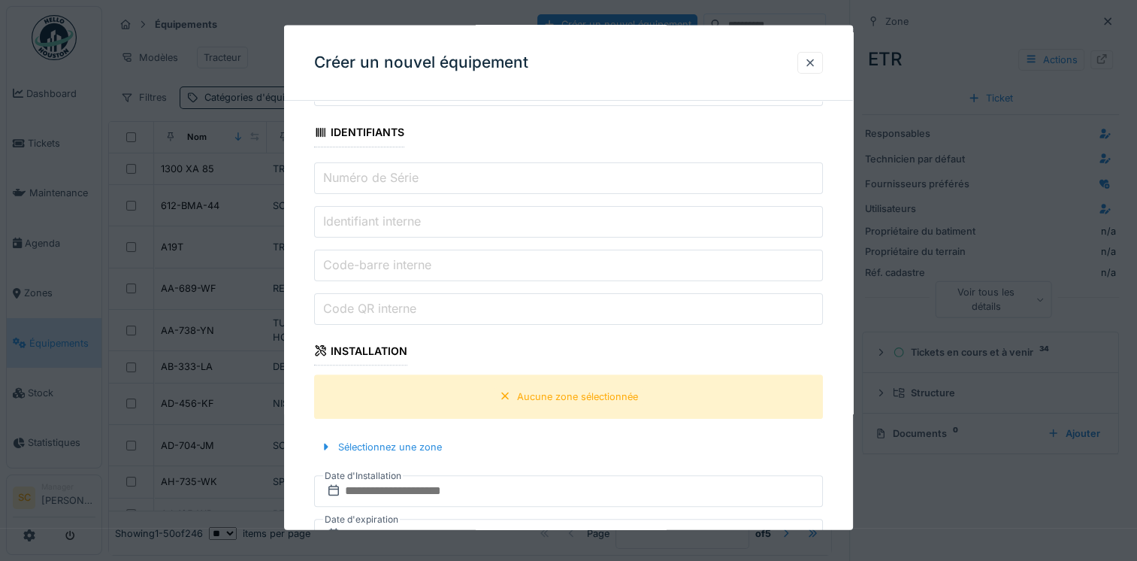
scroll to position [601, 0]
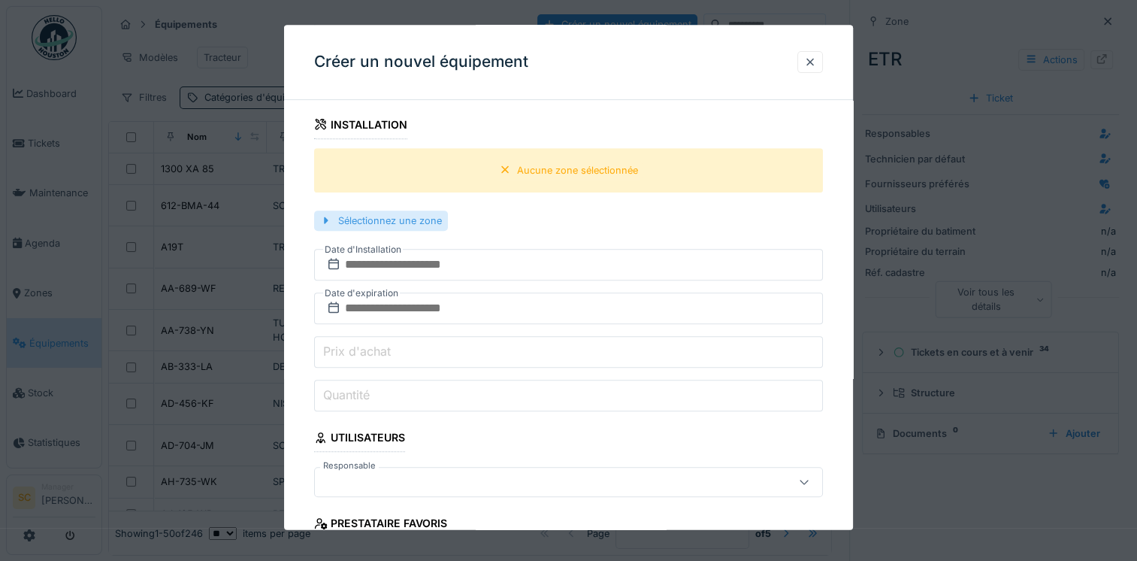
click at [385, 210] on div "Sélectionnez une zone" at bounding box center [381, 220] width 134 height 20
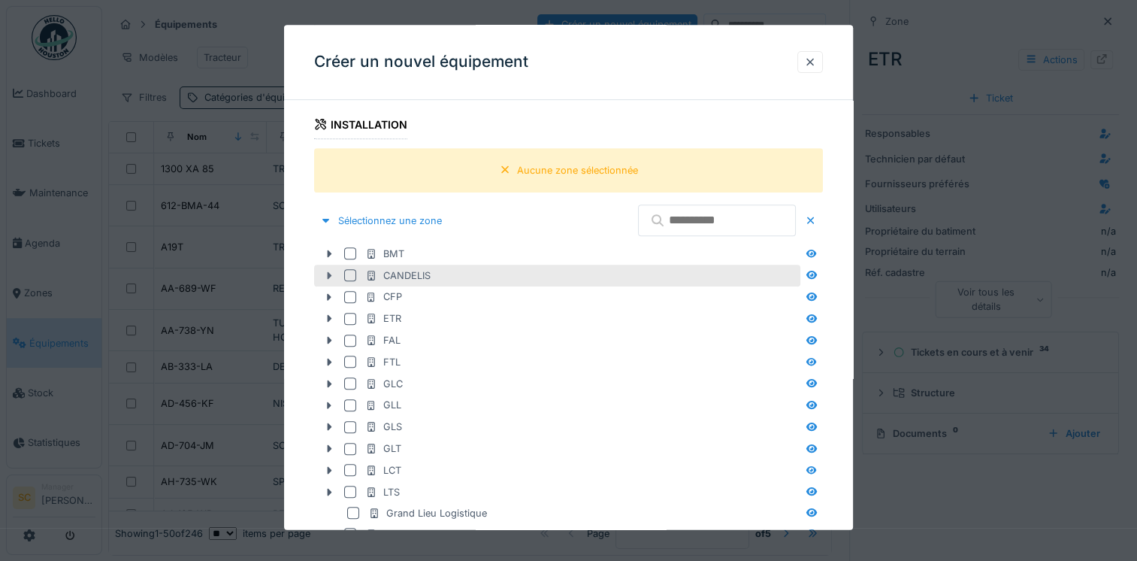
click at [336, 268] on div at bounding box center [329, 276] width 24 height 16
click at [334, 268] on div at bounding box center [329, 276] width 24 height 16
click at [322, 272] on div at bounding box center [329, 276] width 24 height 16
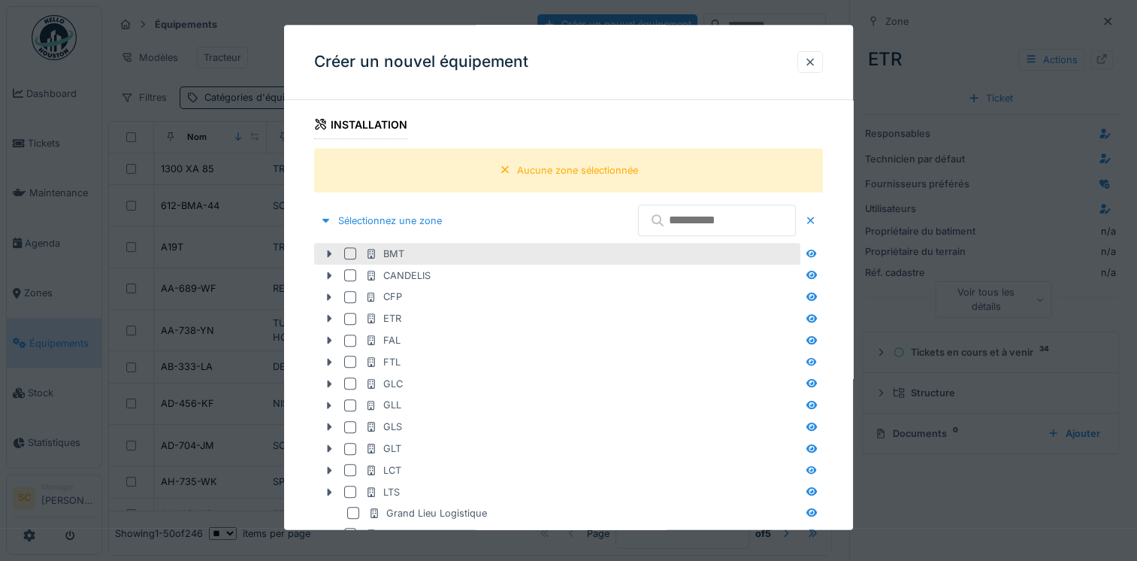
click at [354, 248] on div at bounding box center [350, 254] width 12 height 12
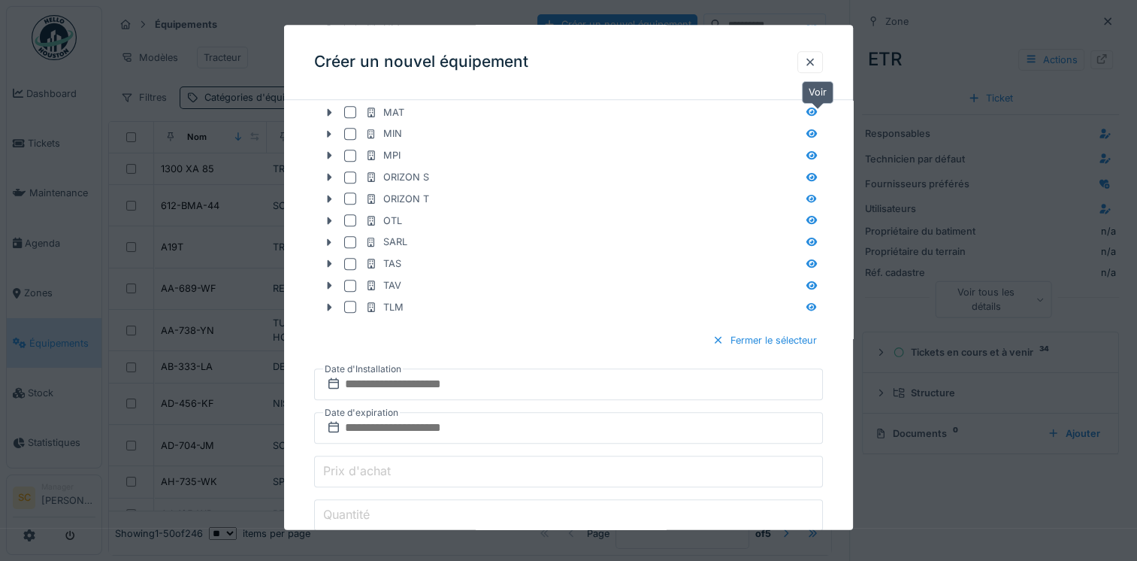
scroll to position [950, 0]
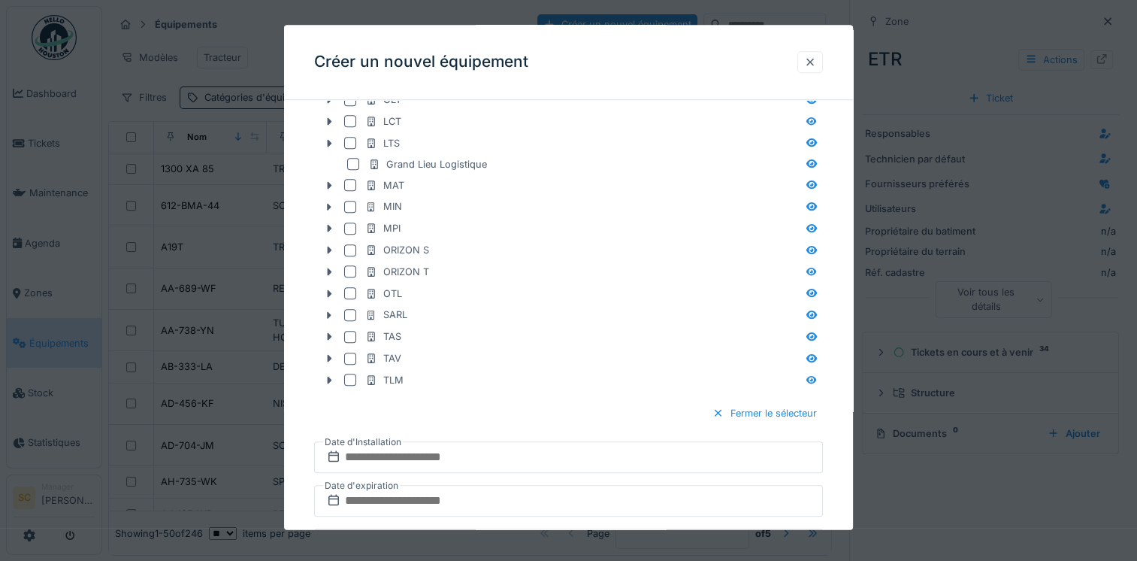
click at [812, 65] on div at bounding box center [810, 62] width 12 height 14
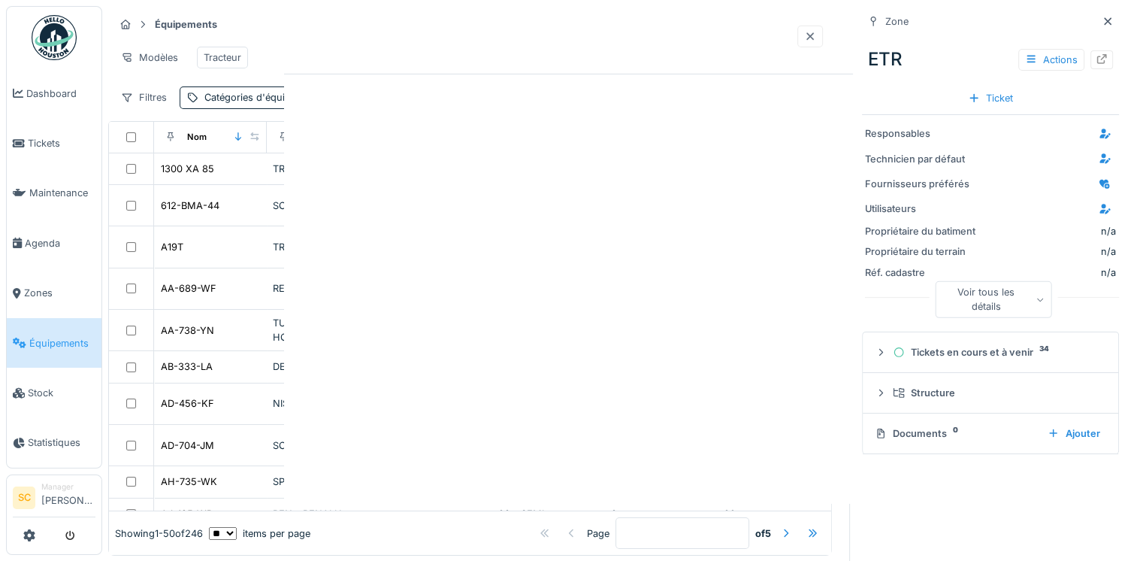
scroll to position [0, 0]
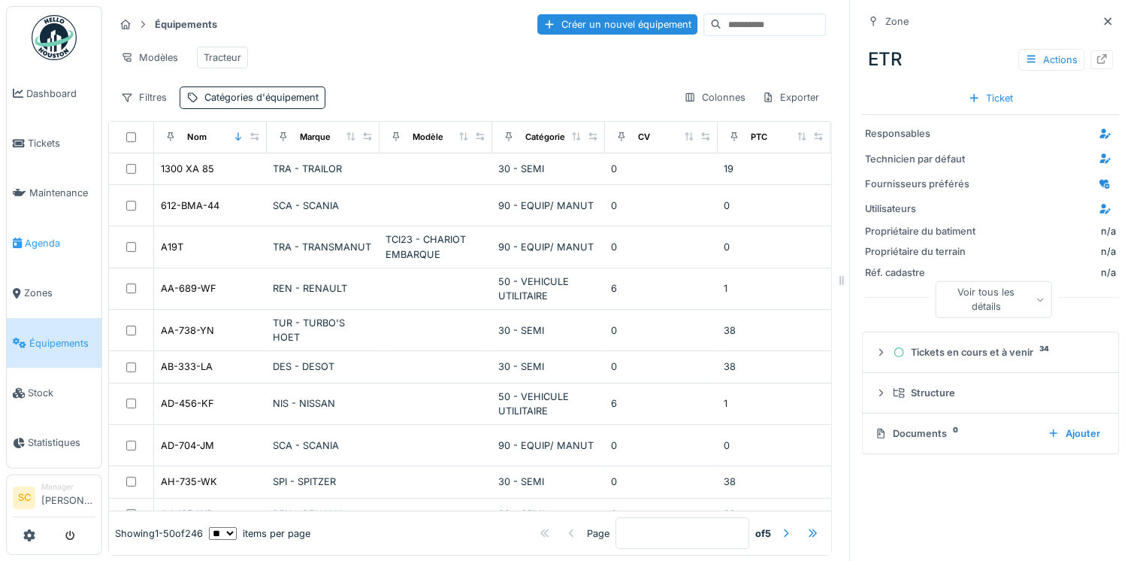
click at [48, 250] on link "Agenda" at bounding box center [54, 243] width 95 height 50
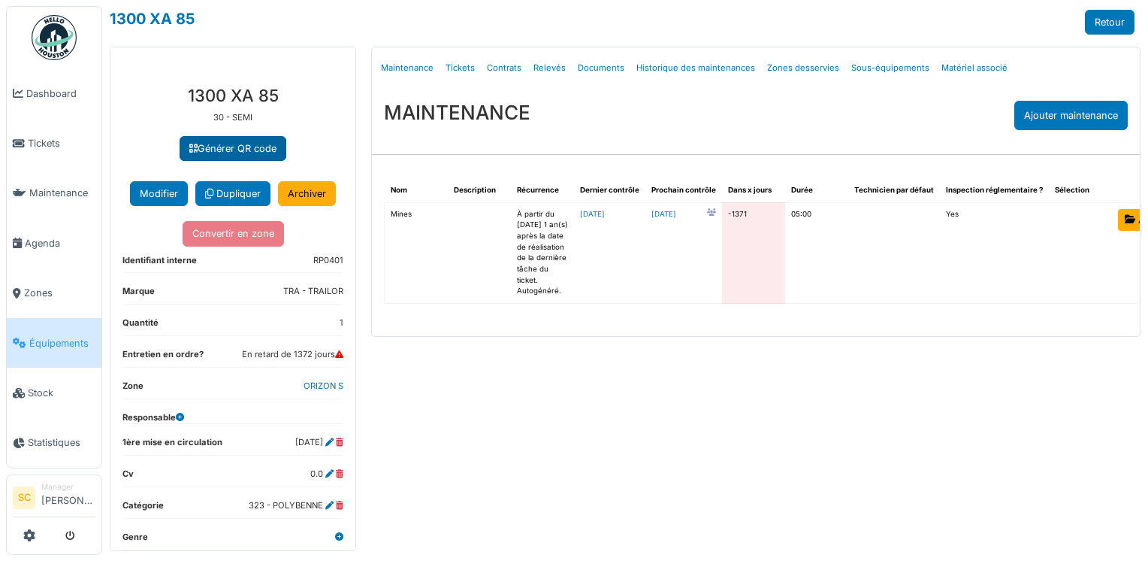
click at [243, 152] on link "Générer QR code" at bounding box center [233, 148] width 107 height 25
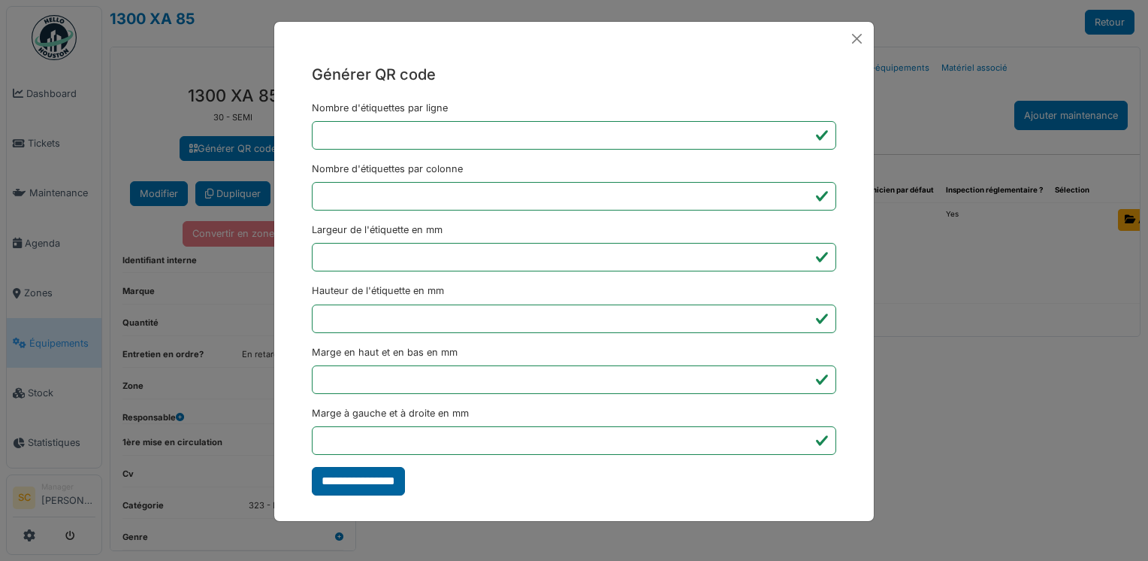
click at [364, 472] on input "**********" at bounding box center [358, 481] width 93 height 29
type input "*******"
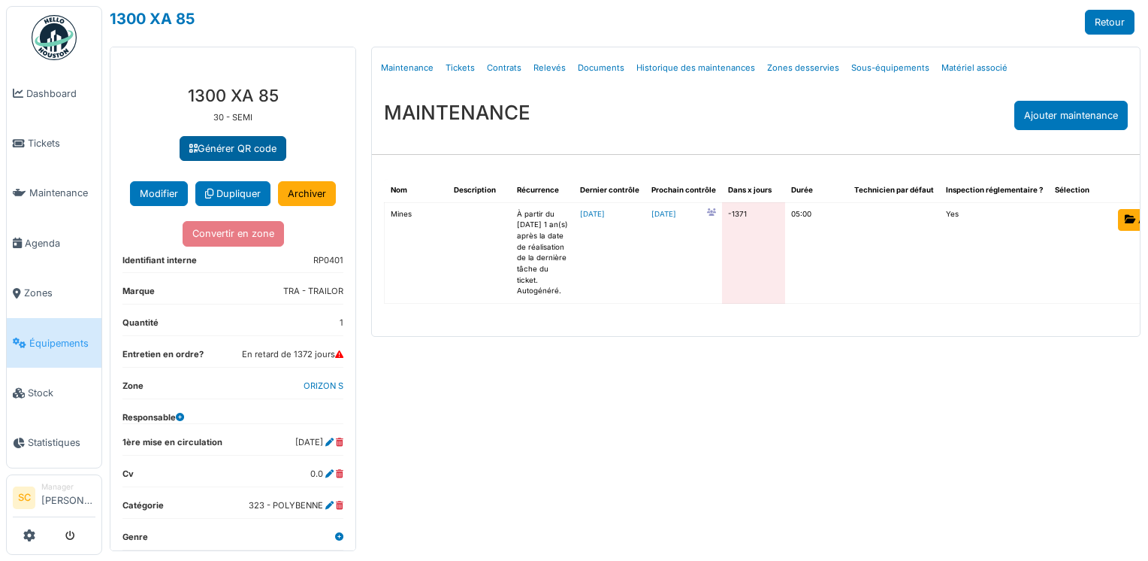
click at [210, 153] on link "Générer QR code" at bounding box center [233, 148] width 107 height 25
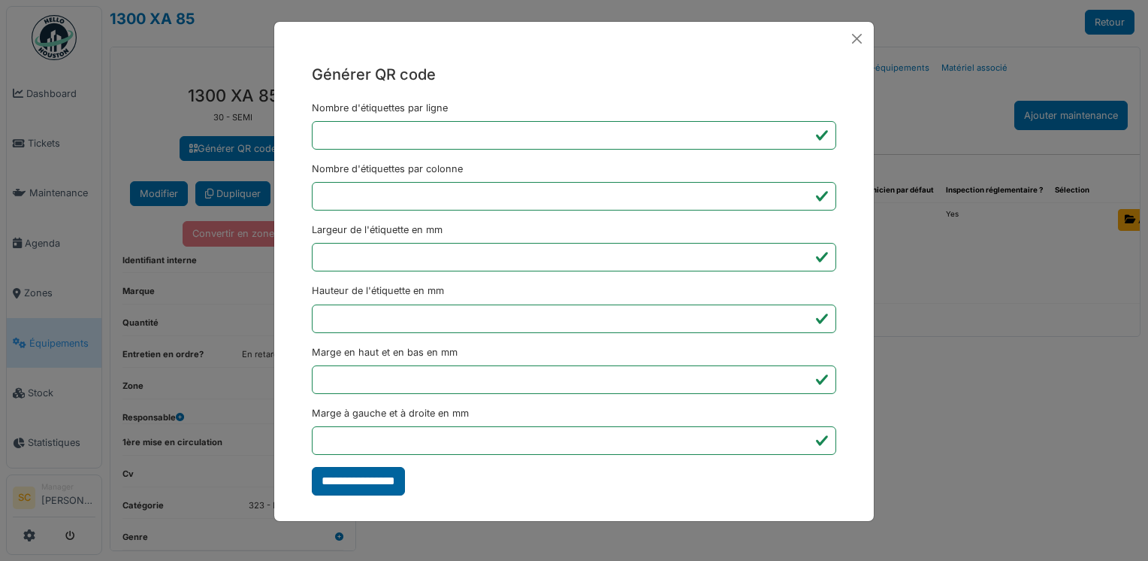
click at [351, 475] on input "**********" at bounding box center [358, 481] width 93 height 29
type input "*******"
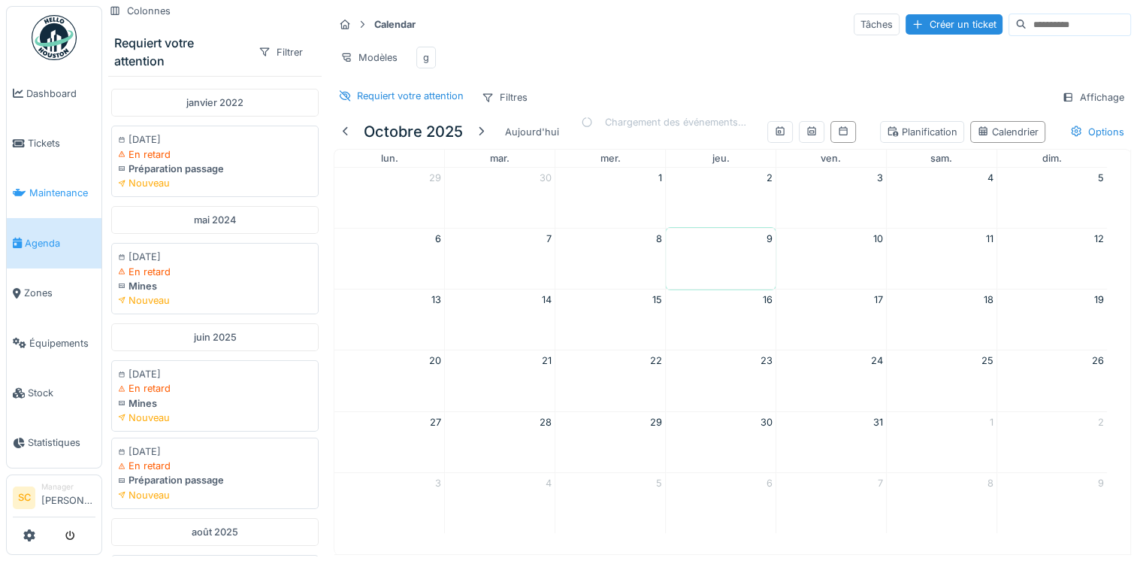
click at [22, 188] on icon at bounding box center [20, 193] width 14 height 11
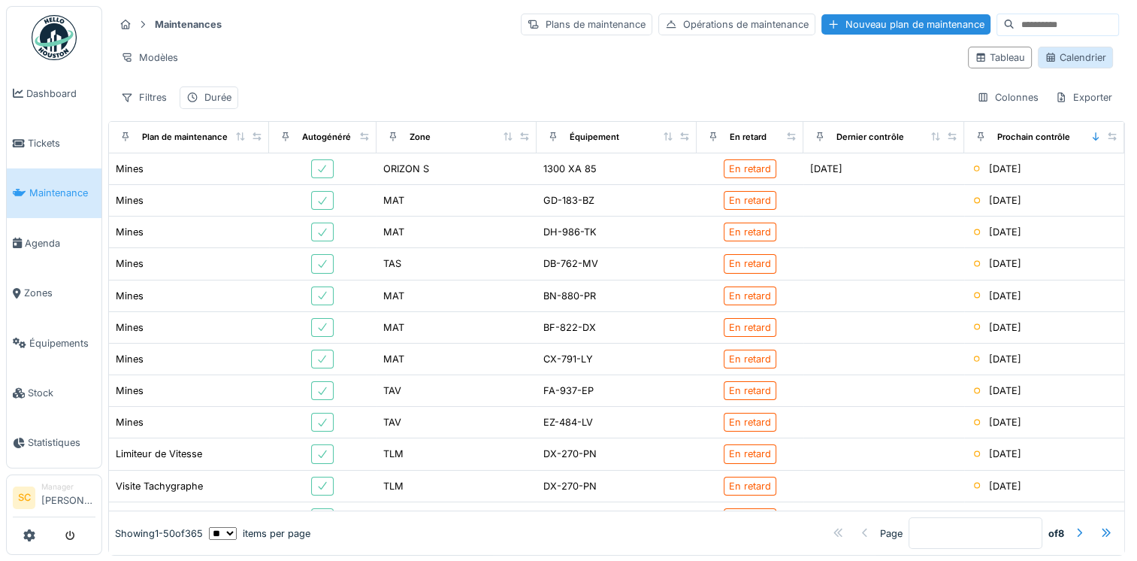
click at [1068, 59] on div "Calendrier" at bounding box center [1076, 57] width 62 height 14
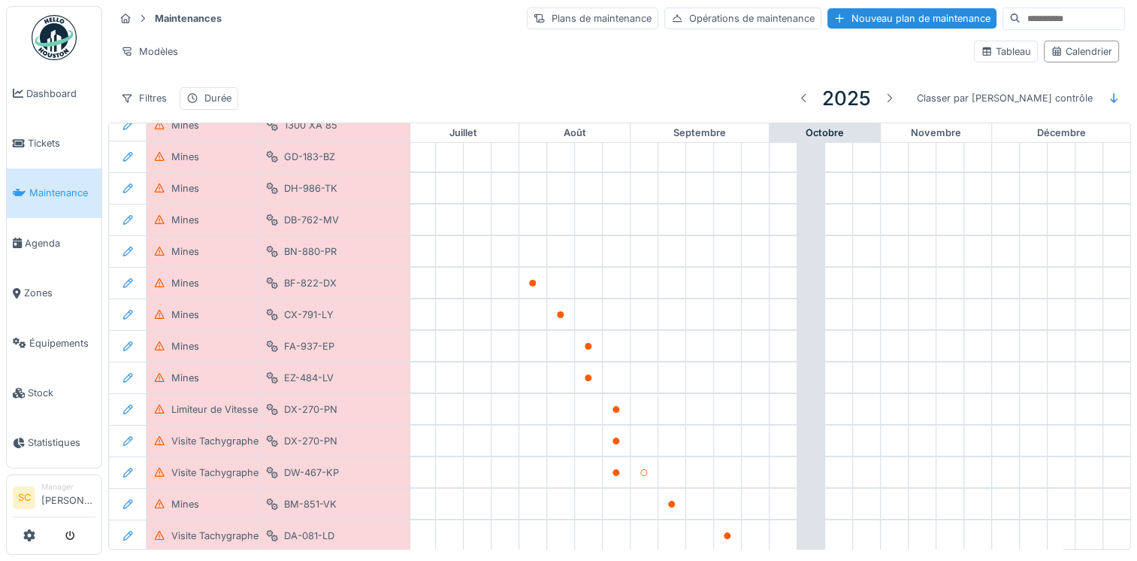
scroll to position [150, 787]
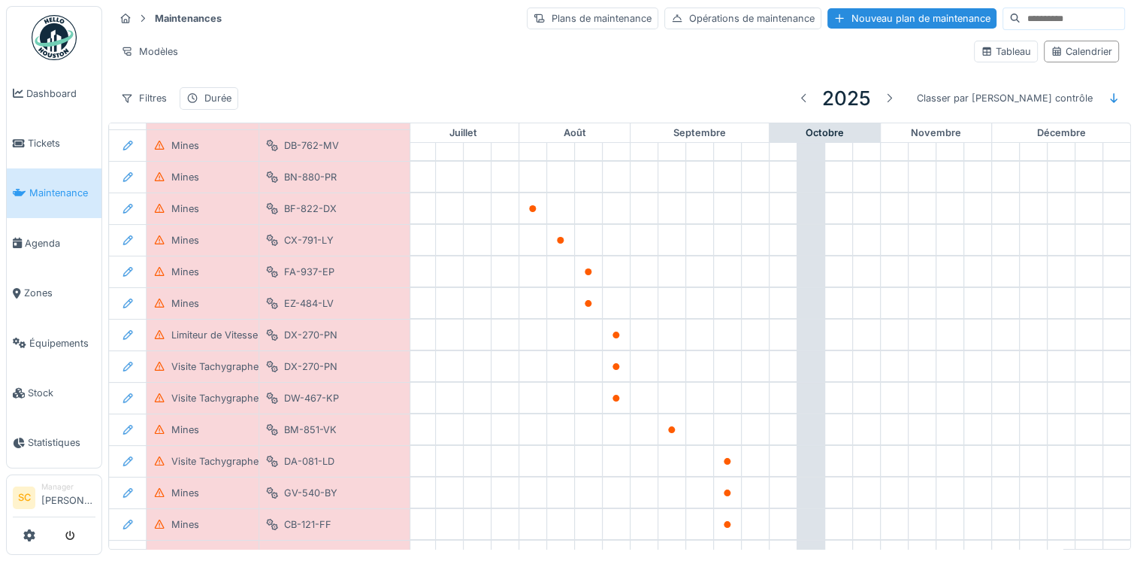
click at [228, 85] on div "Filtres Durée 2025 Classer par Prochain contrôle" at bounding box center [619, 97] width 1011 height 35
click at [222, 91] on div "Durée" at bounding box center [217, 98] width 27 height 14
click at [147, 93] on div "Filtres" at bounding box center [143, 98] width 59 height 22
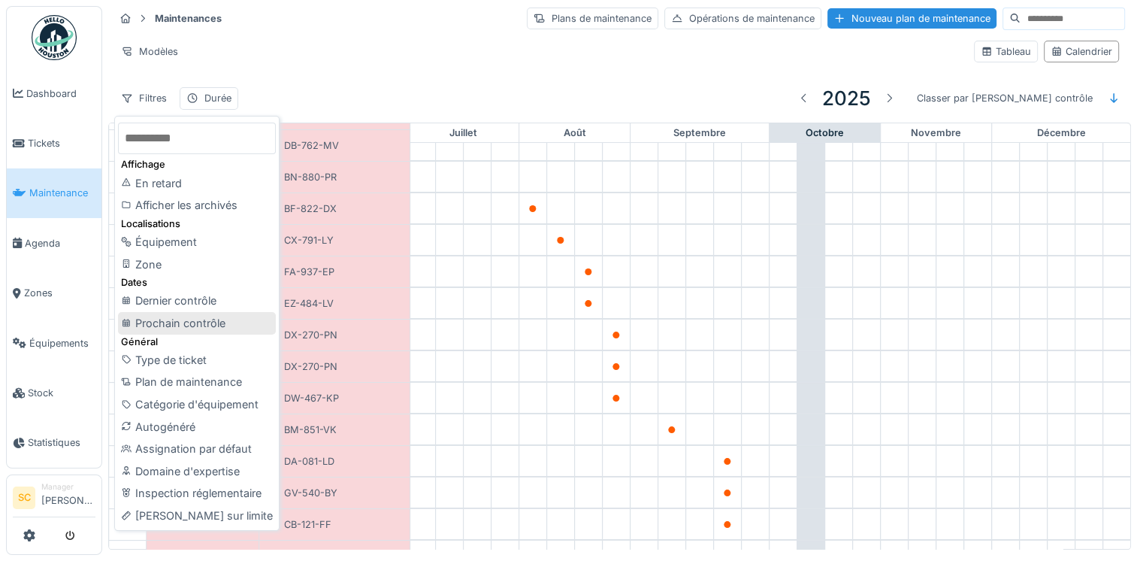
click at [213, 323] on div "Prochain contrôle" at bounding box center [197, 323] width 158 height 23
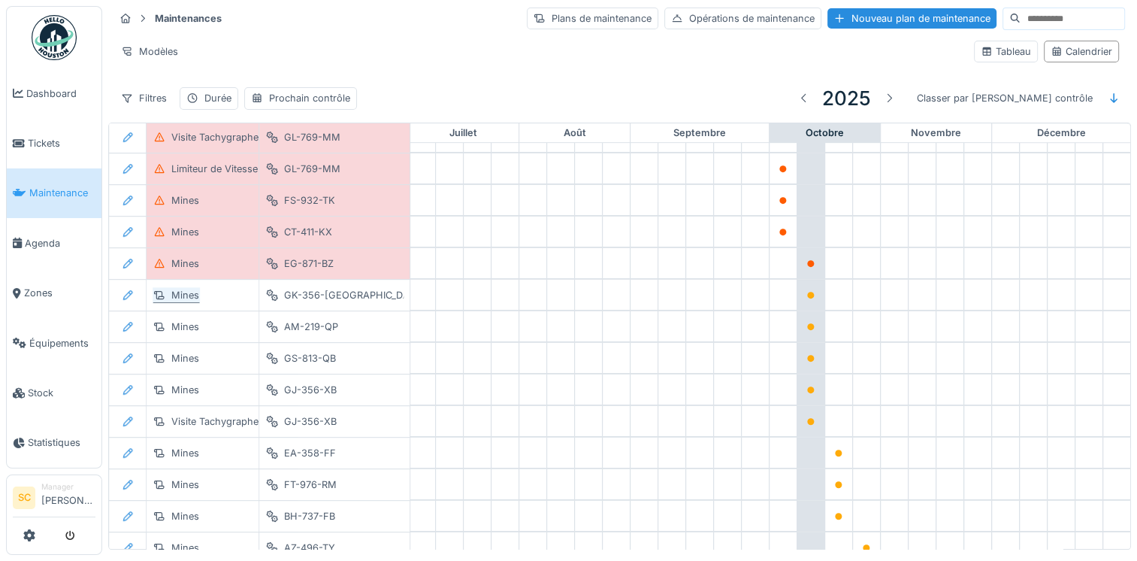
scroll to position [796, 787]
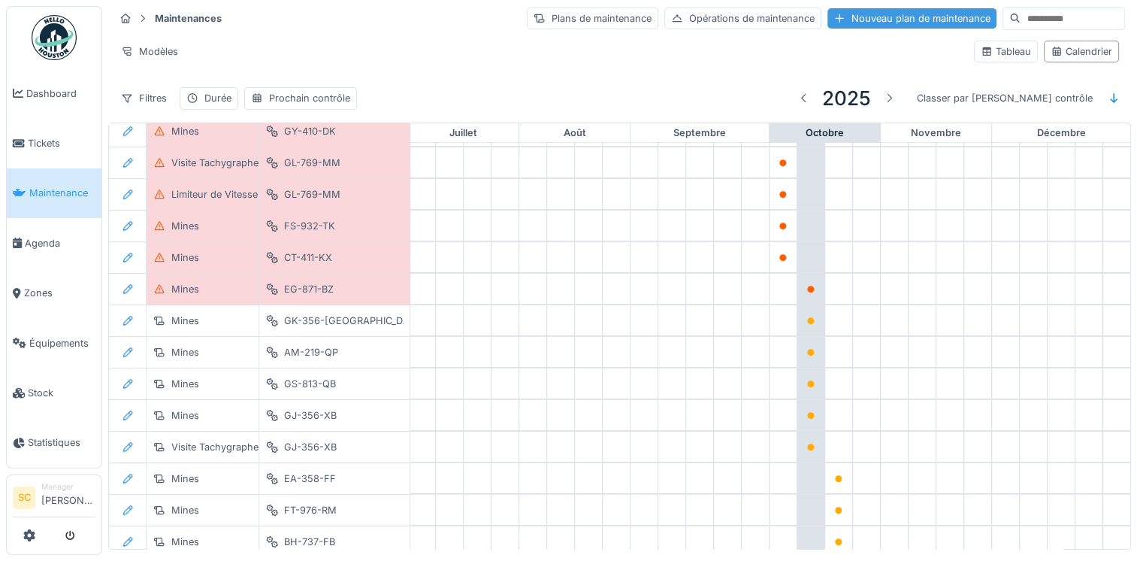
click at [944, 14] on div "Nouveau plan de maintenance" at bounding box center [911, 18] width 169 height 20
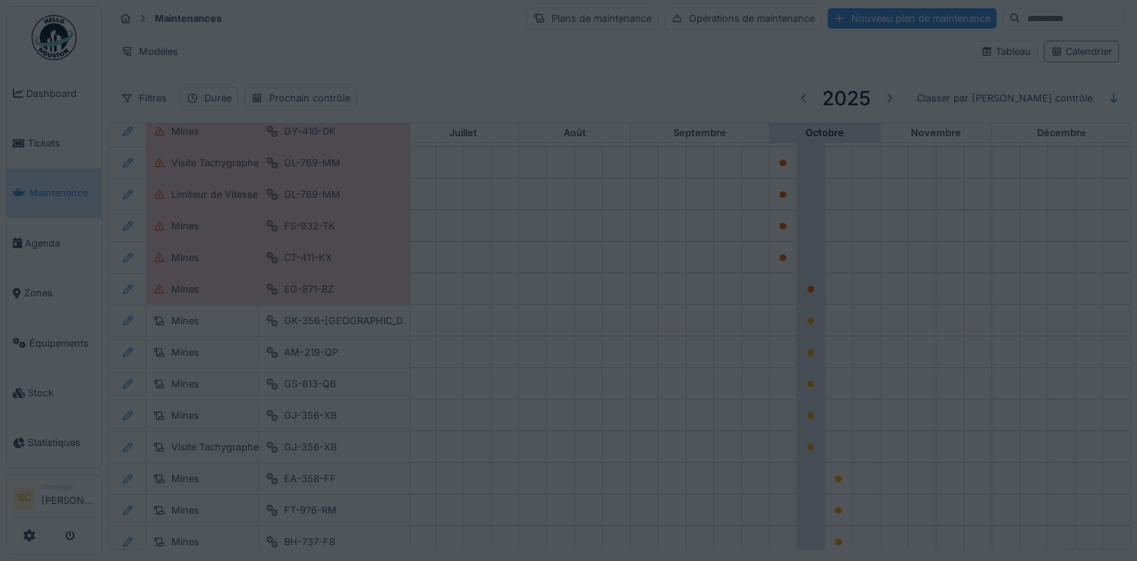
type input "****"
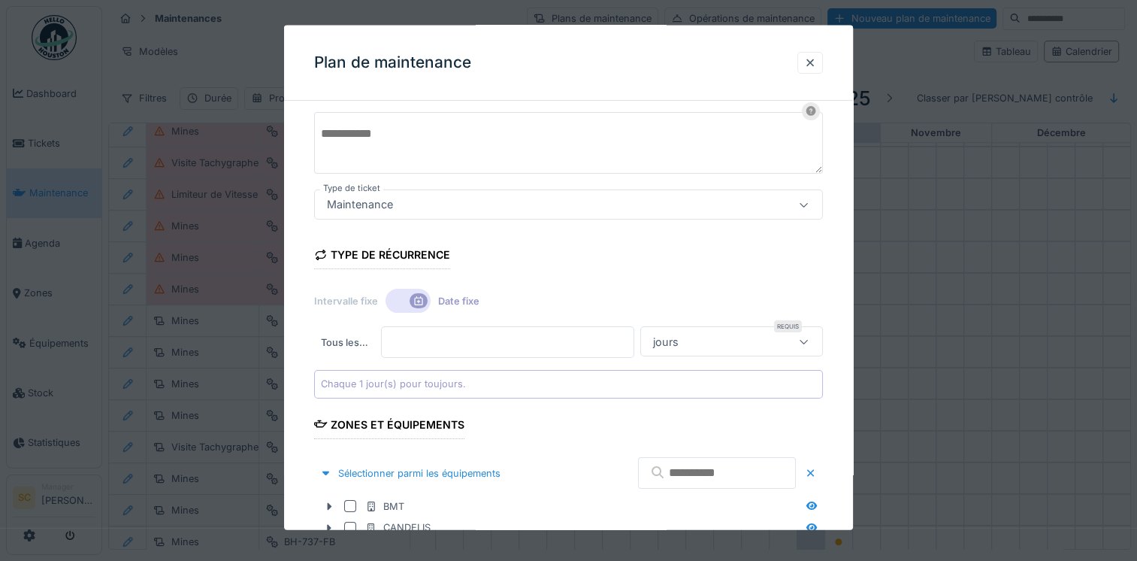
scroll to position [150, 0]
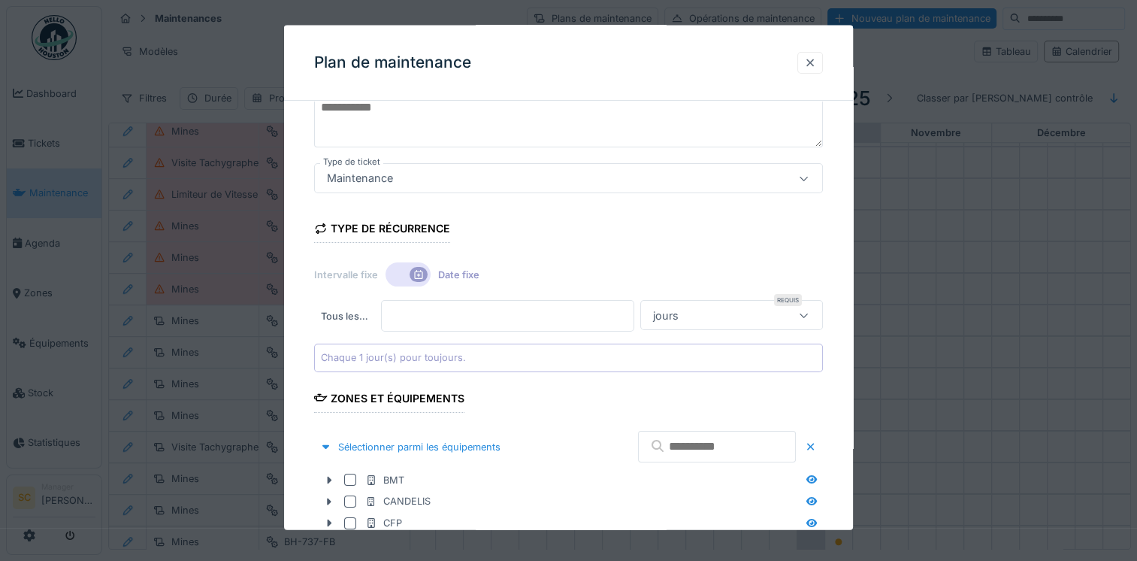
click at [823, 64] on div at bounding box center [810, 62] width 26 height 22
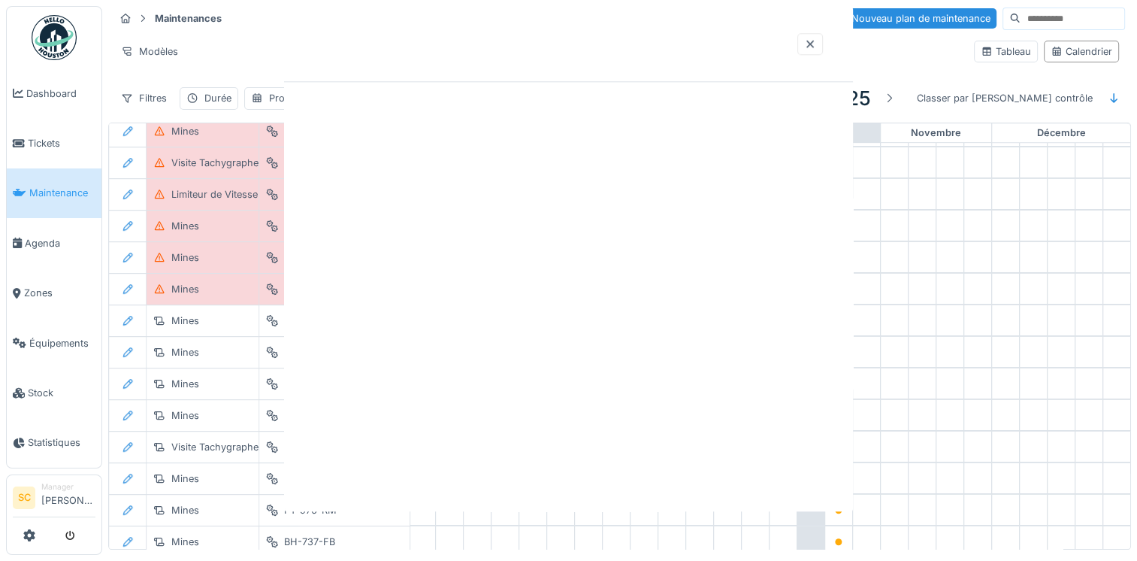
scroll to position [0, 0]
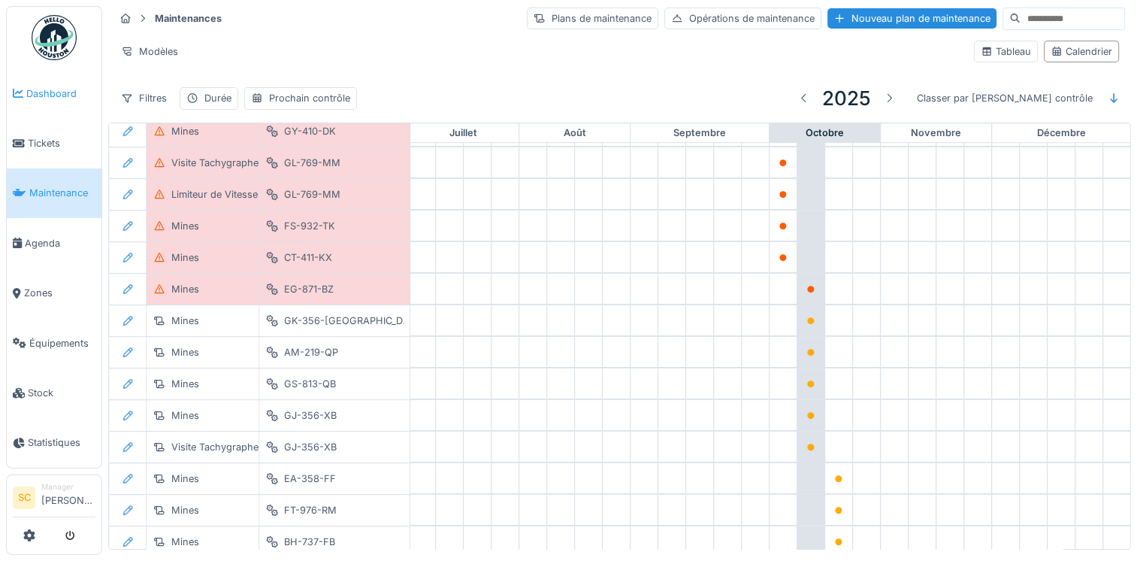
click at [80, 115] on link "Dashboard" at bounding box center [54, 93] width 95 height 50
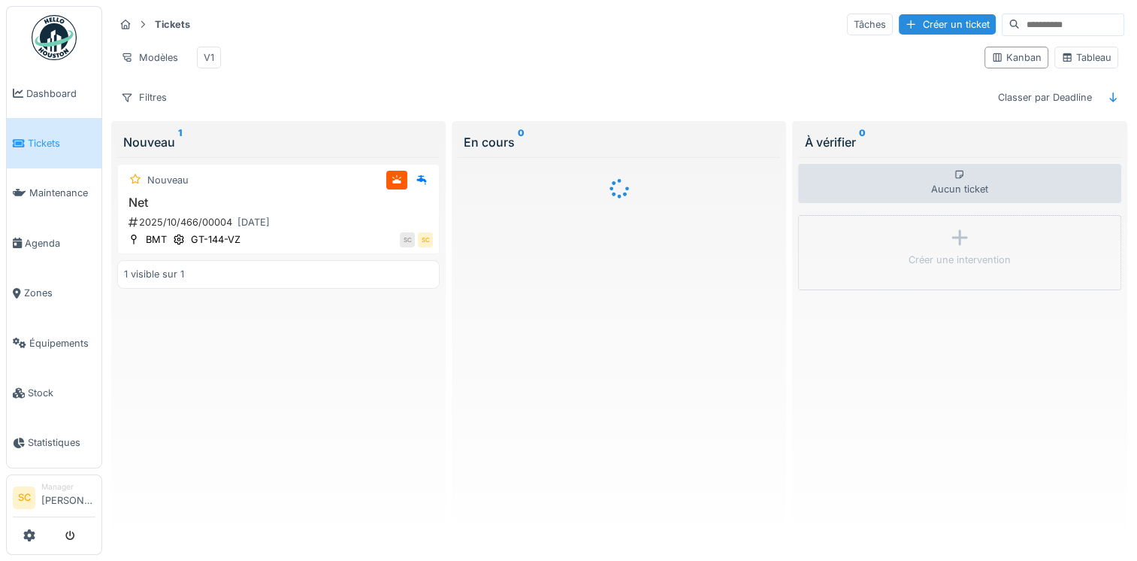
click at [158, 107] on div "Filtres" at bounding box center [143, 97] width 59 height 22
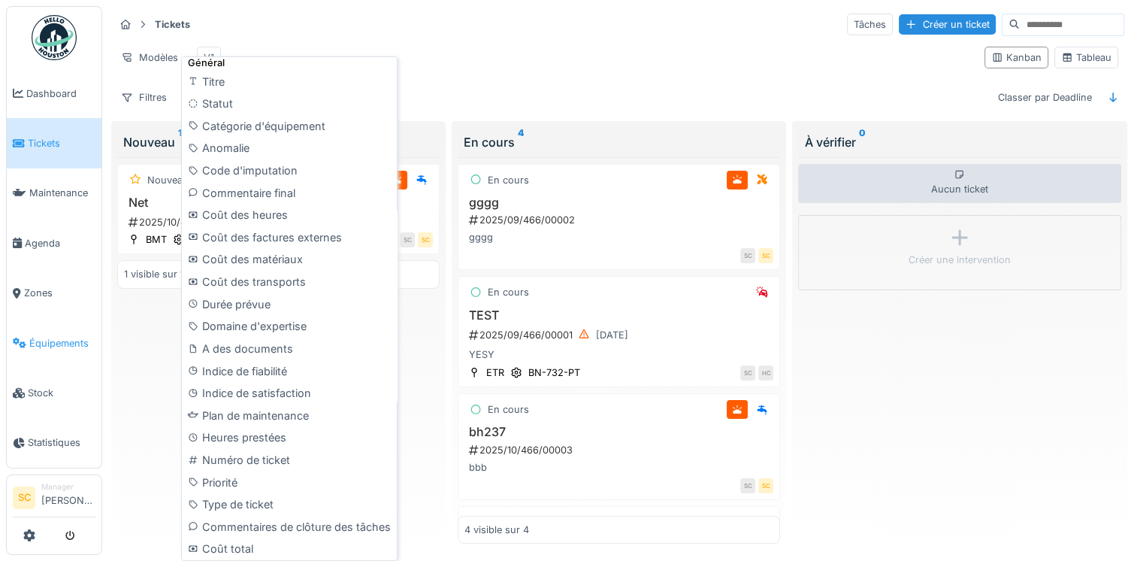
scroll to position [612, 0]
click at [469, 38] on div "Tickets Tâches Créer un ticket Modèles V1 Kanban Tableau Filtres Classer par De…" at bounding box center [619, 60] width 1022 height 109
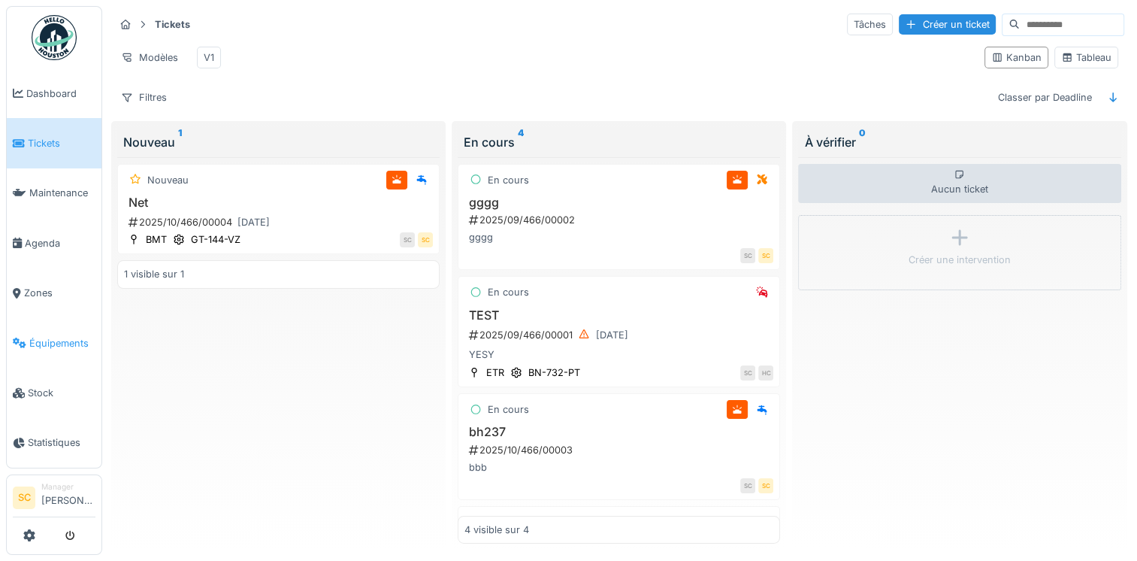
click at [69, 336] on span "Équipements" at bounding box center [62, 343] width 66 height 14
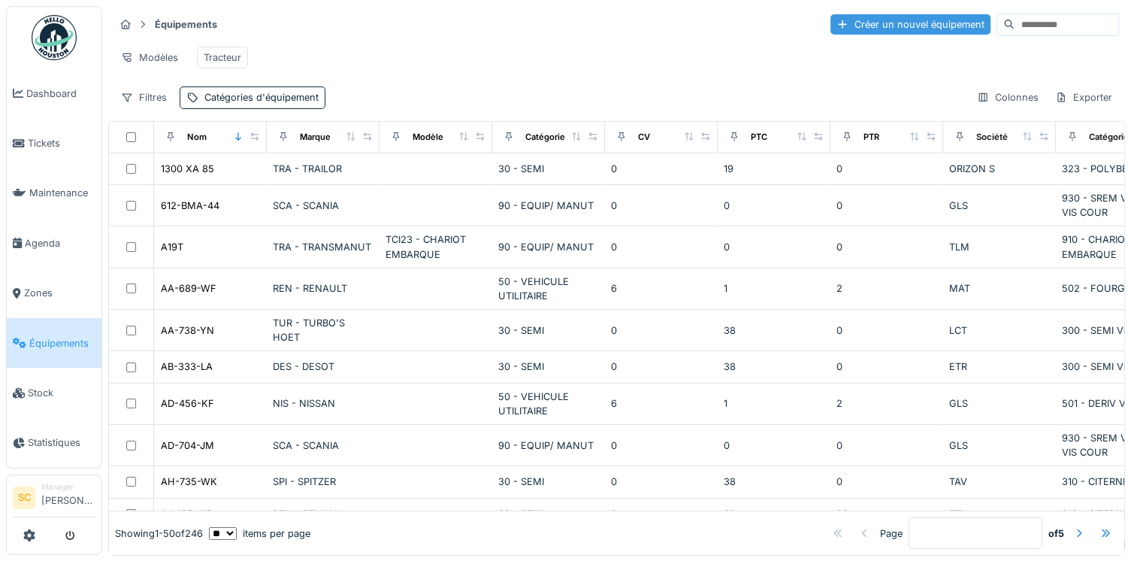
click at [924, 25] on div "Créer un nouvel équipement" at bounding box center [910, 24] width 160 height 20
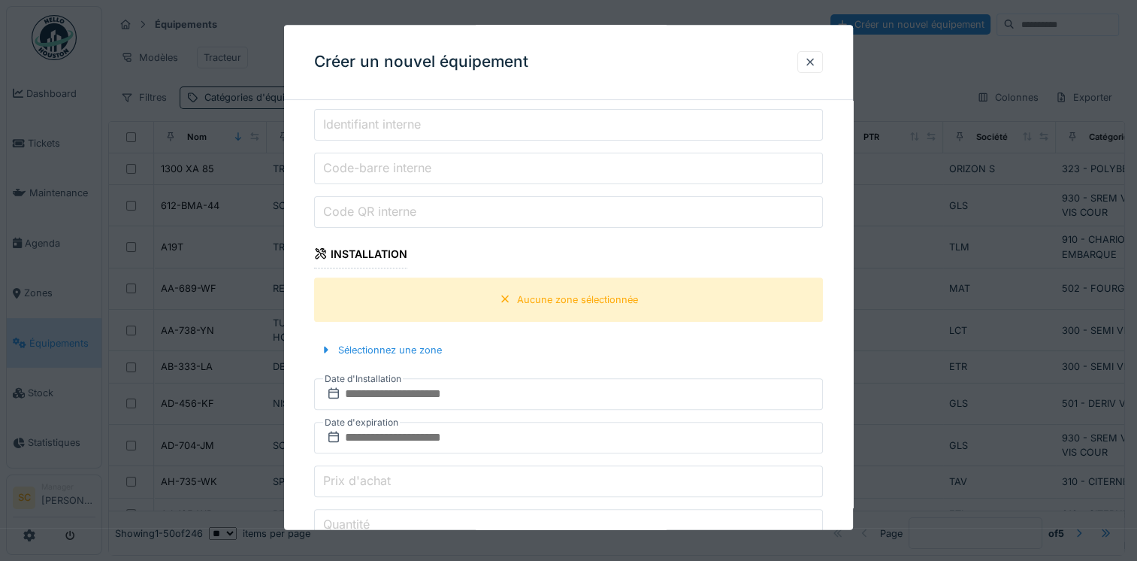
scroll to position [601, 0]
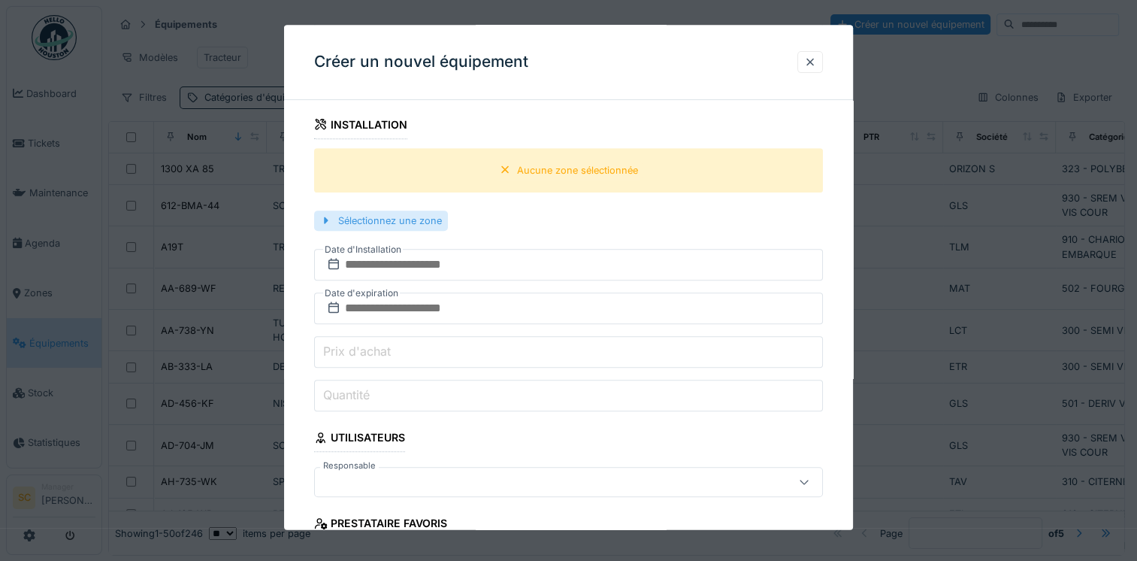
click at [348, 218] on div "Sélectionnez une zone" at bounding box center [381, 220] width 134 height 20
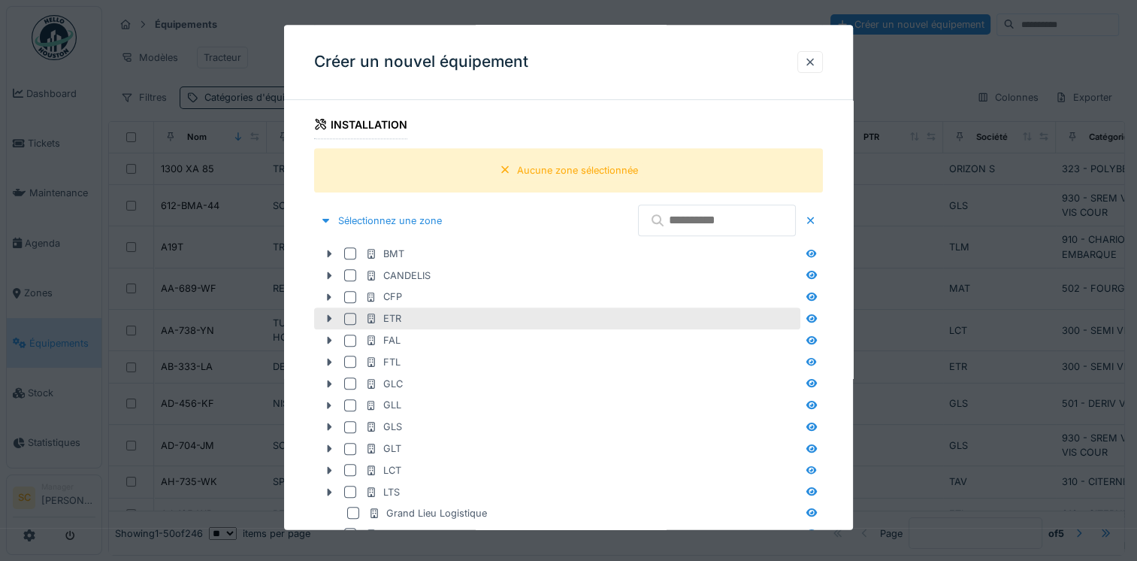
click at [361, 313] on div at bounding box center [353, 319] width 18 height 12
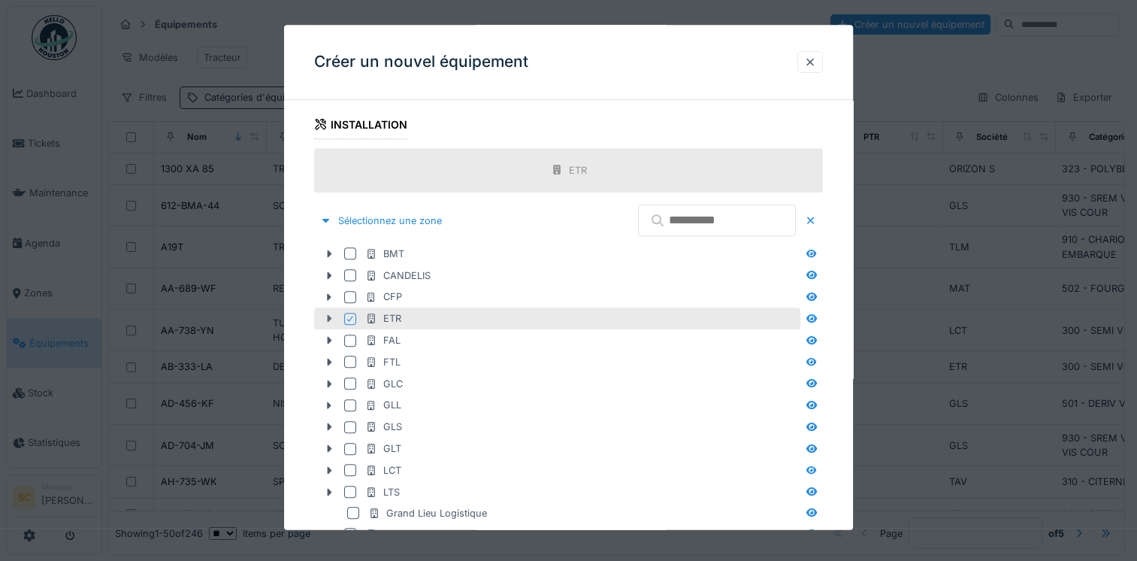
click at [325, 322] on div at bounding box center [329, 319] width 24 height 16
click at [815, 58] on div at bounding box center [810, 62] width 12 height 14
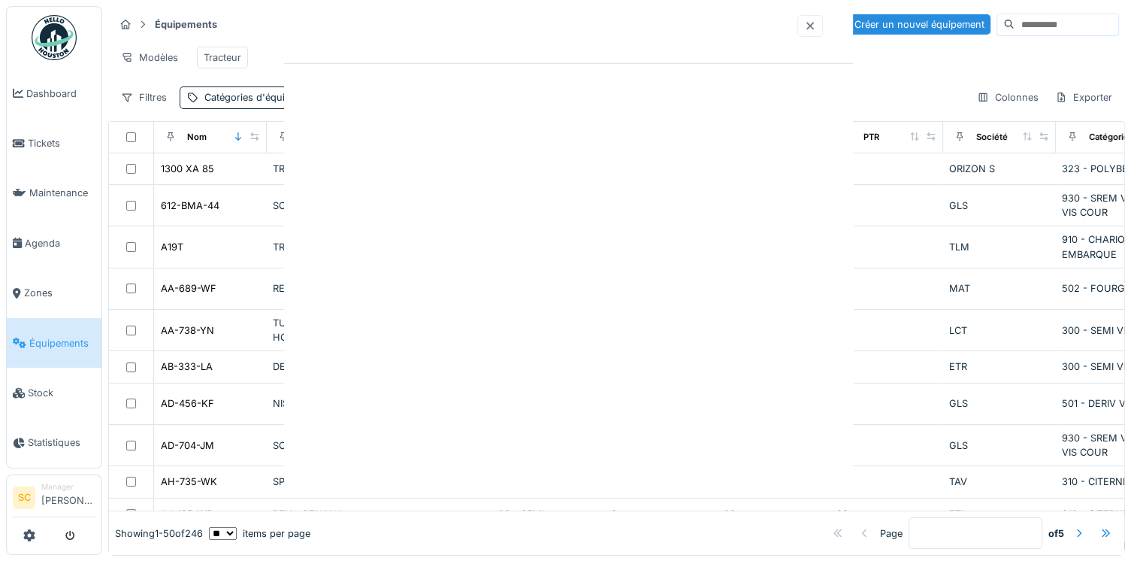
scroll to position [0, 0]
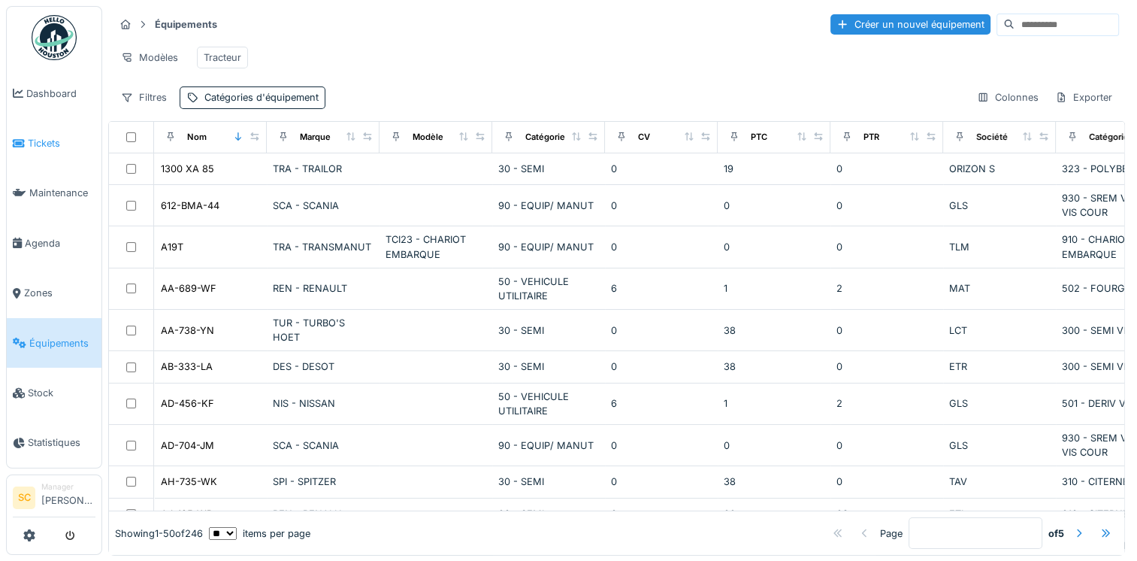
click at [84, 138] on span "Tickets" at bounding box center [62, 143] width 68 height 14
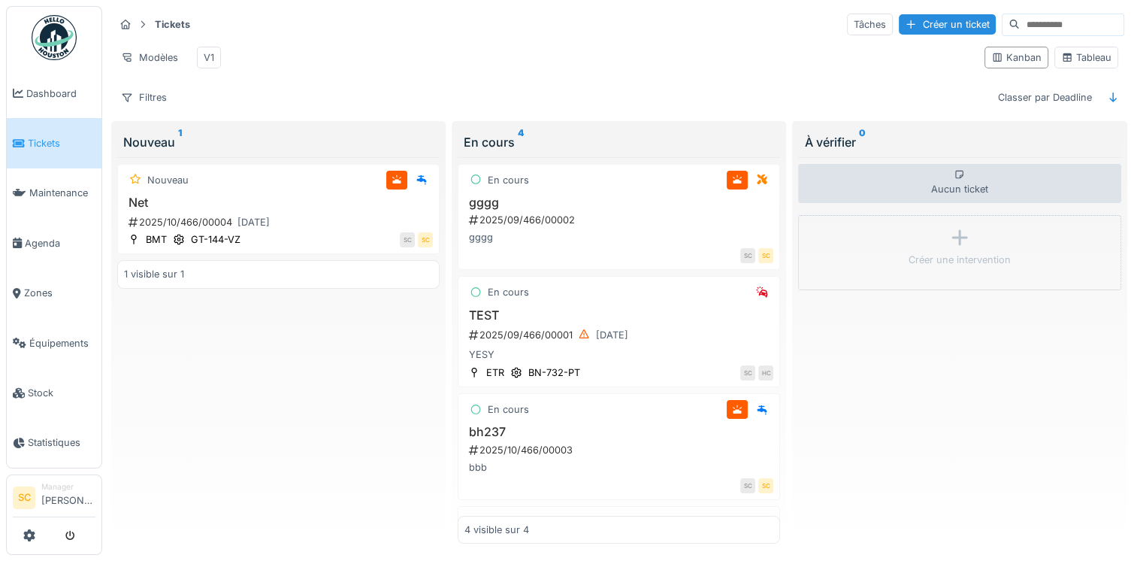
click at [171, 95] on div "Tickets Tâches Créer un ticket Modèles V1 Kanban Tableau Filtres Classer par De…" at bounding box center [619, 60] width 1022 height 109
click at [147, 101] on div "Filtres" at bounding box center [143, 97] width 59 height 22
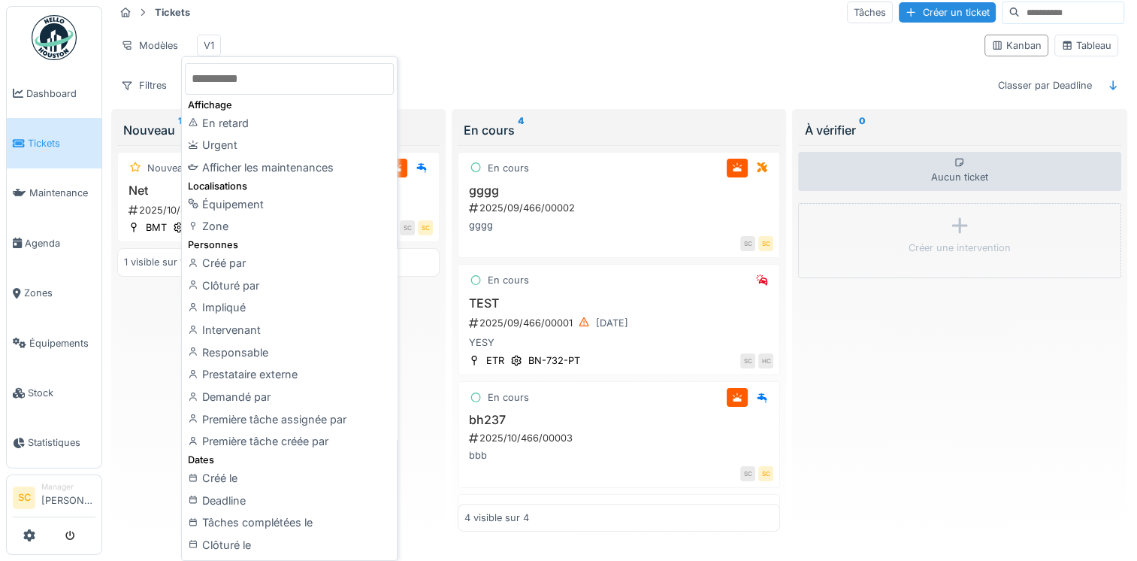
click at [230, 83] on input "text" at bounding box center [289, 79] width 209 height 32
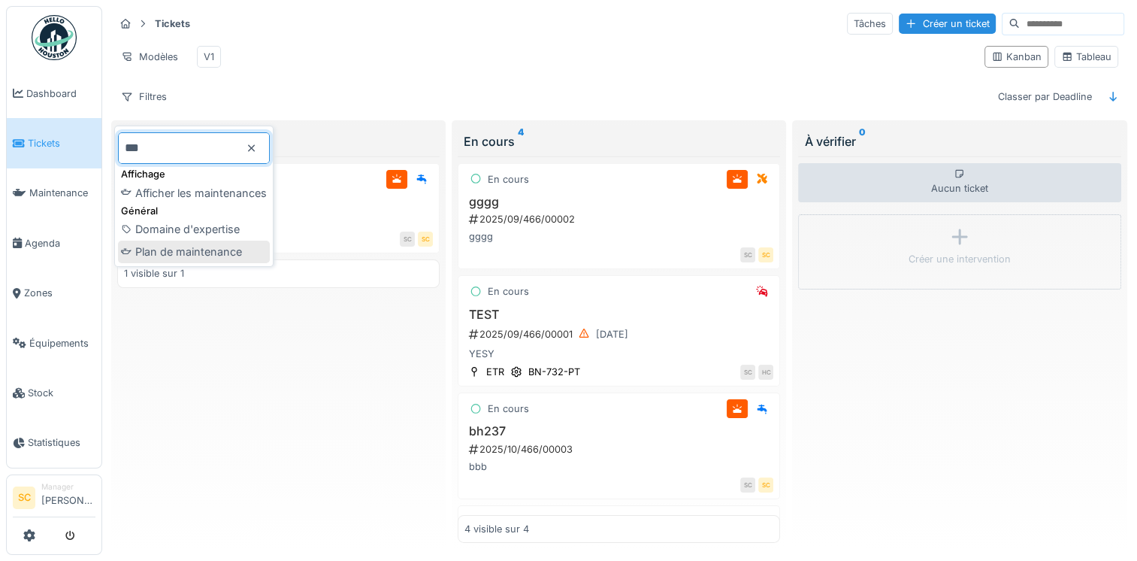
type input "***"
click at [193, 242] on div "Plan de maintenance" at bounding box center [194, 251] width 152 height 23
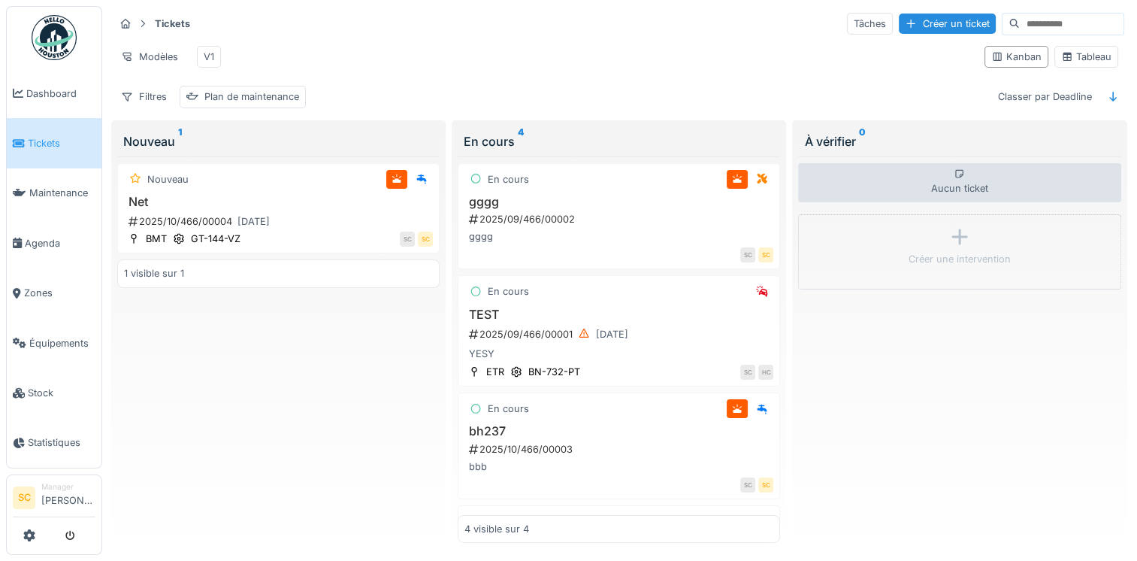
click at [279, 82] on div "Tickets Tâches Créer un ticket Modèles V1 Kanban Tableau Filtres Plan de mainte…" at bounding box center [619, 59] width 1022 height 109
click at [50, 336] on span "Équipements" at bounding box center [62, 343] width 66 height 14
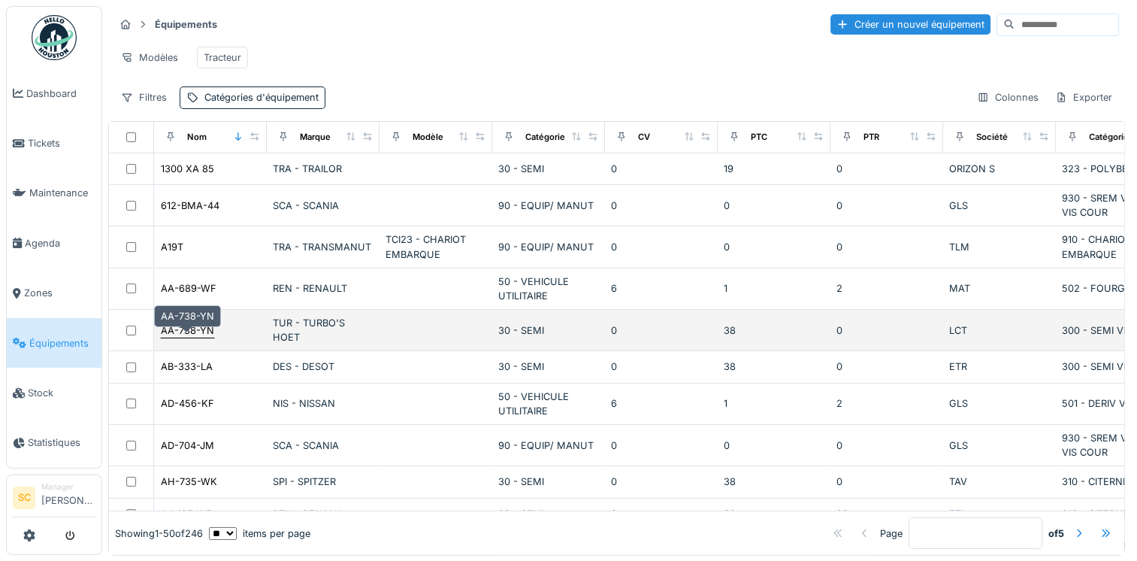
click at [195, 337] on div "AA-738-YN" at bounding box center [187, 330] width 53 height 14
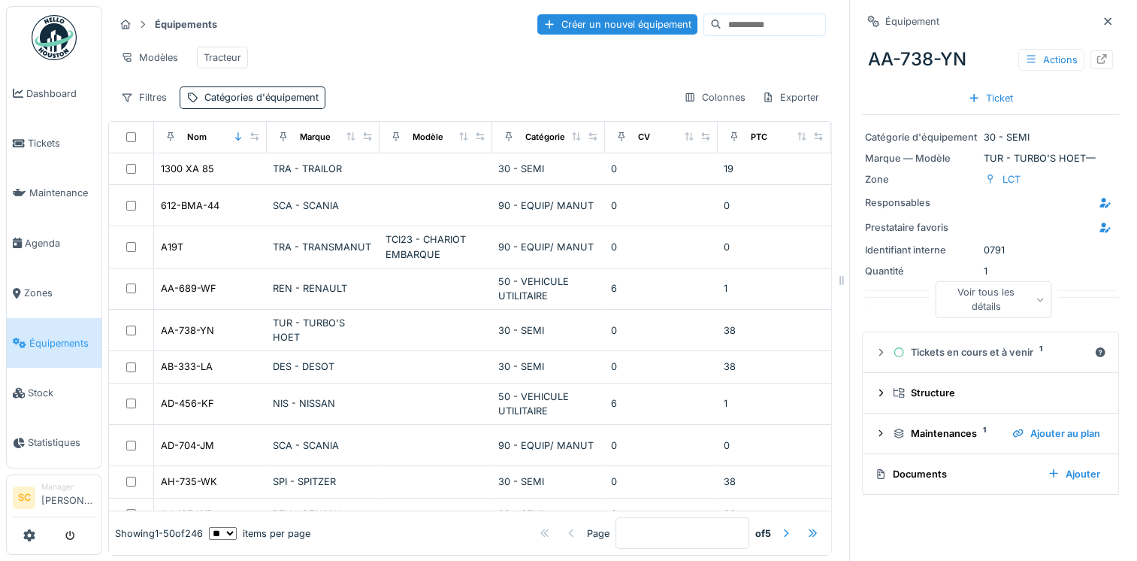
click at [943, 312] on div "Voir tous les détails" at bounding box center [994, 299] width 116 height 36
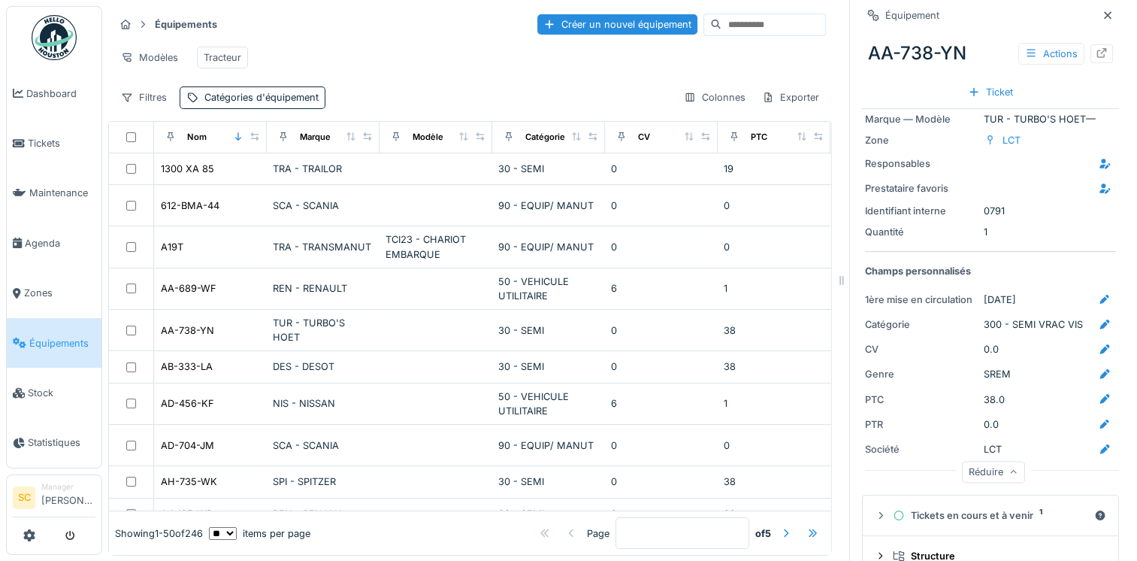
scroll to position [75, 0]
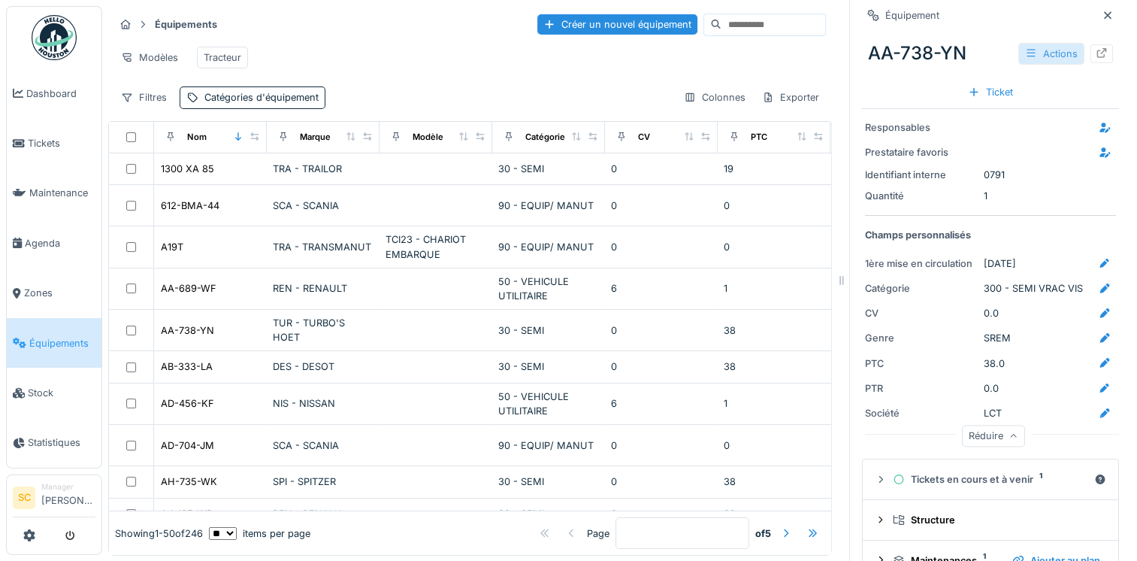
click at [1025, 56] on icon at bounding box center [1031, 53] width 12 height 10
click at [1023, 53] on div "Actions" at bounding box center [1051, 54] width 66 height 22
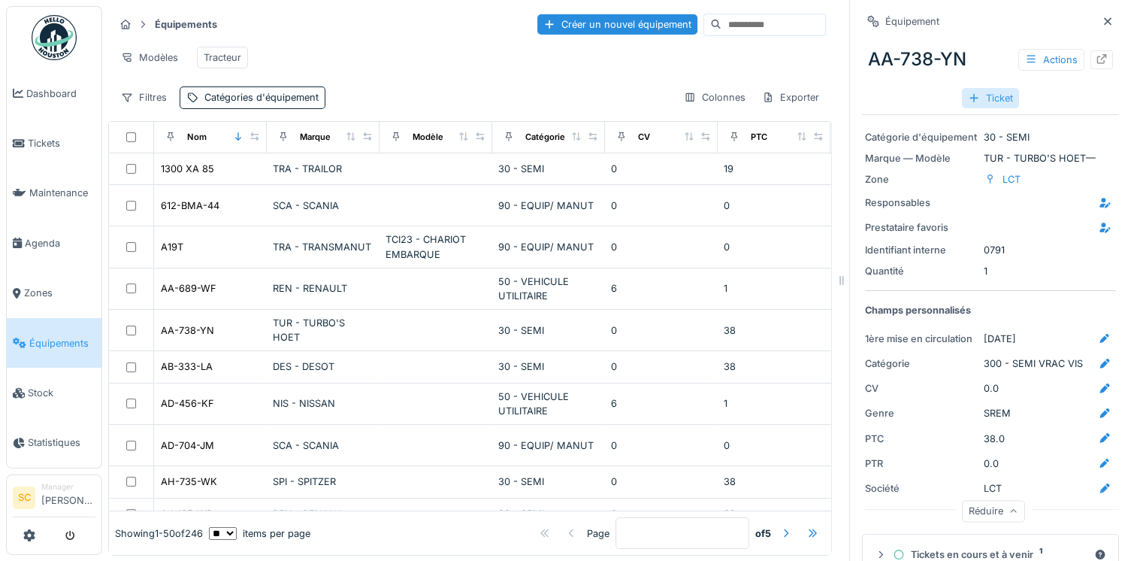
click at [994, 92] on div "Ticket" at bounding box center [990, 98] width 57 height 20
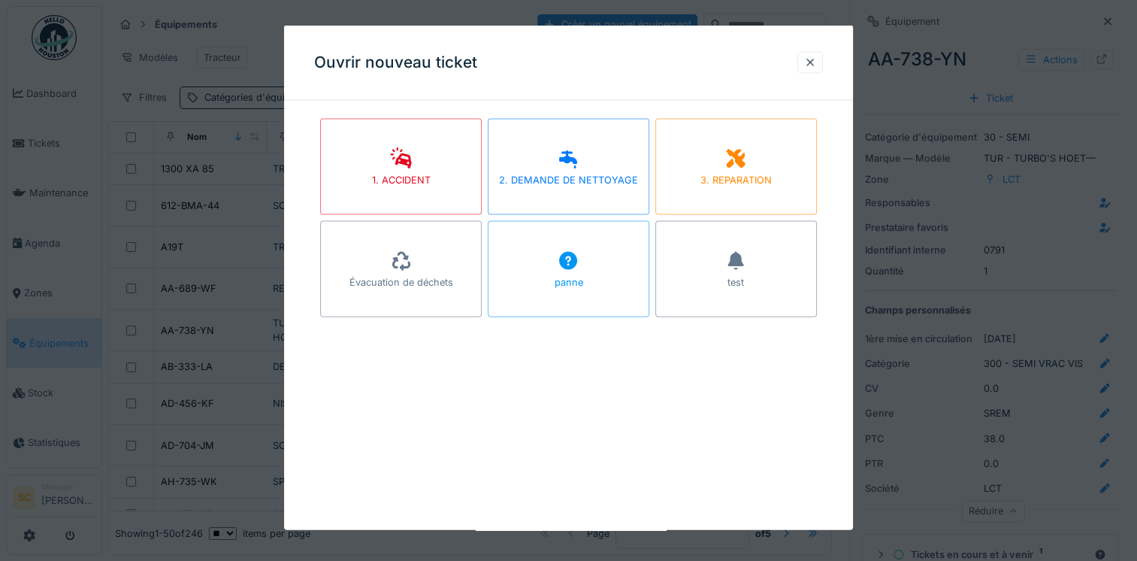
click at [822, 59] on div at bounding box center [810, 62] width 26 height 22
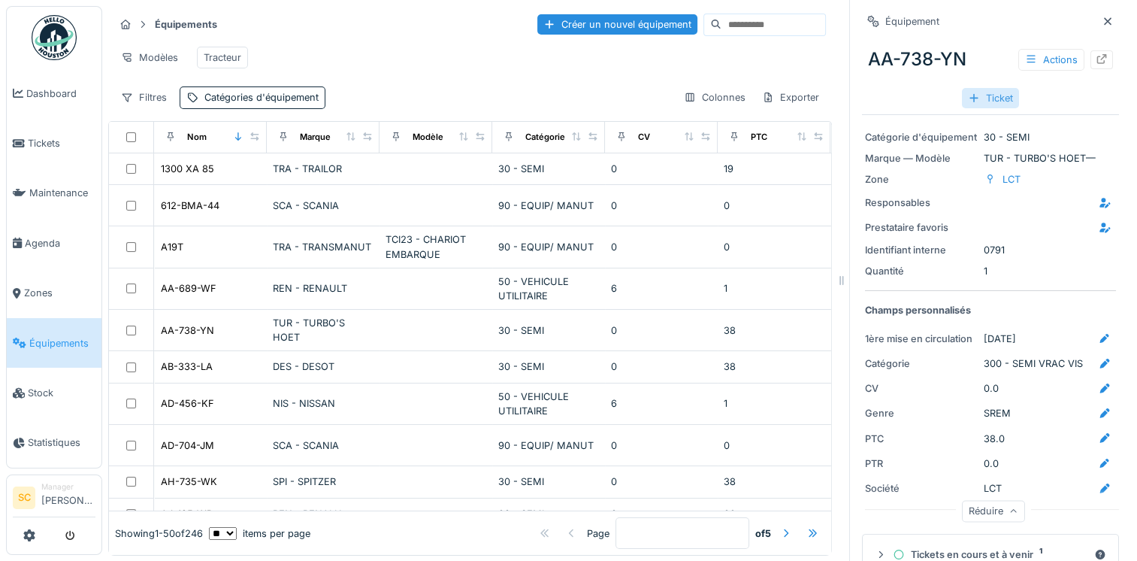
click at [986, 97] on div "Ticket" at bounding box center [990, 98] width 57 height 20
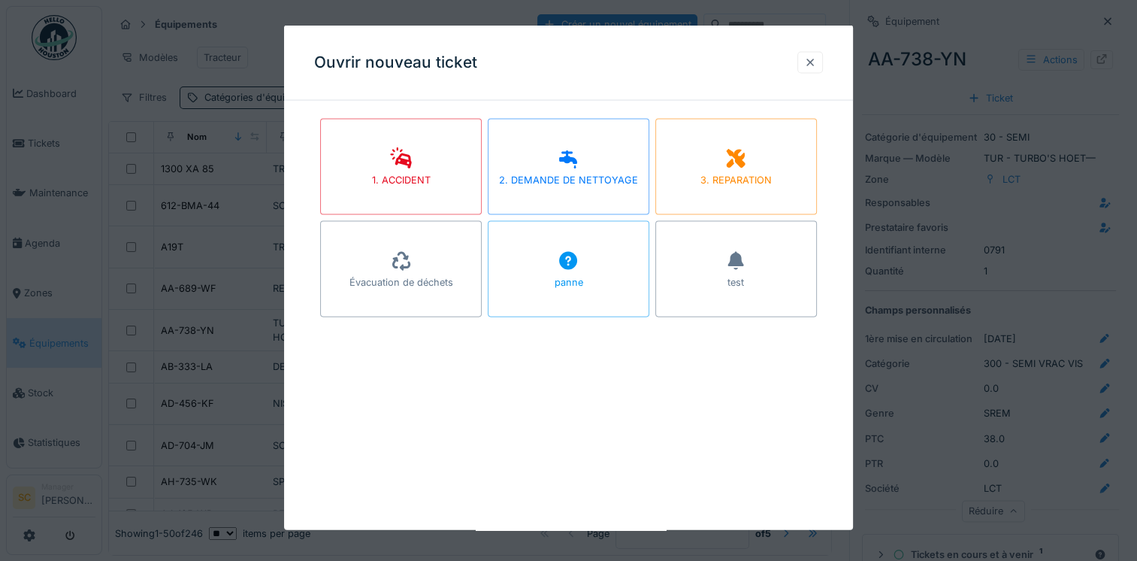
click at [821, 71] on div at bounding box center [810, 62] width 26 height 22
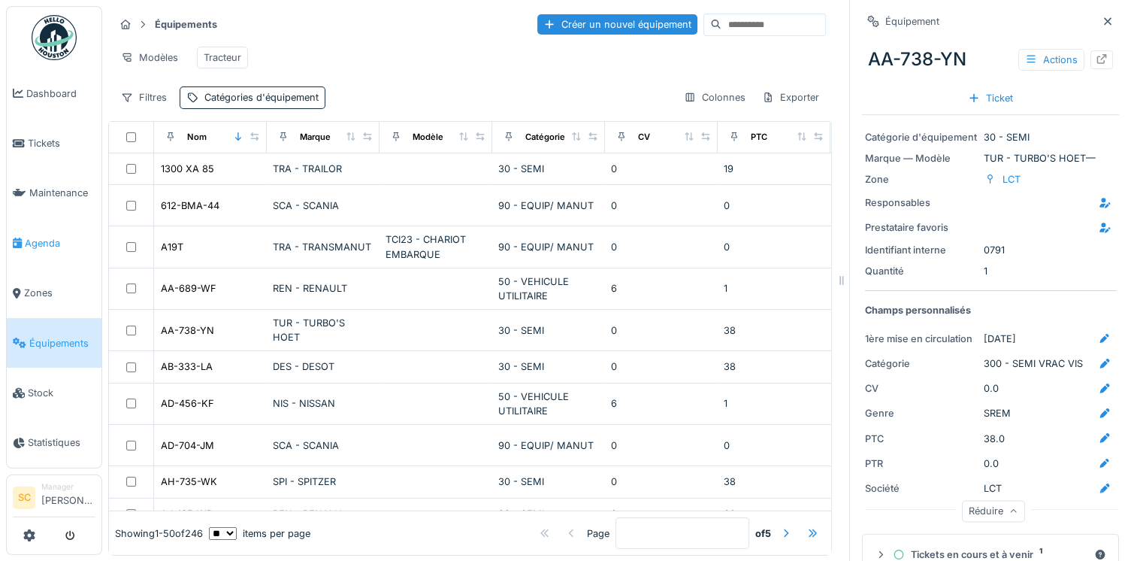
click at [81, 236] on span "Agenda" at bounding box center [60, 243] width 71 height 14
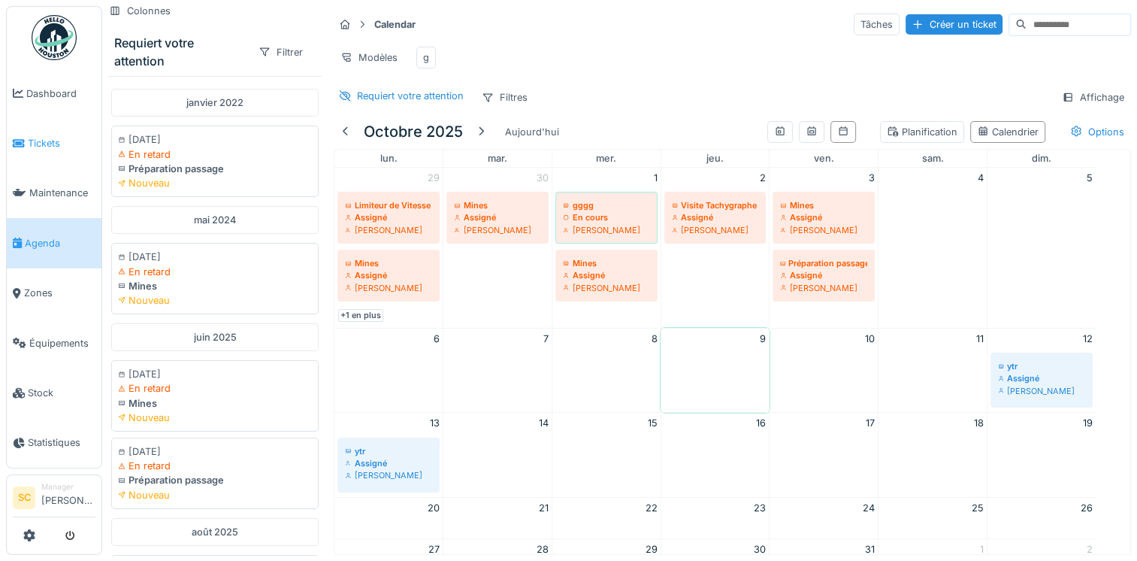
click at [62, 136] on span "Tickets" at bounding box center [62, 143] width 68 height 14
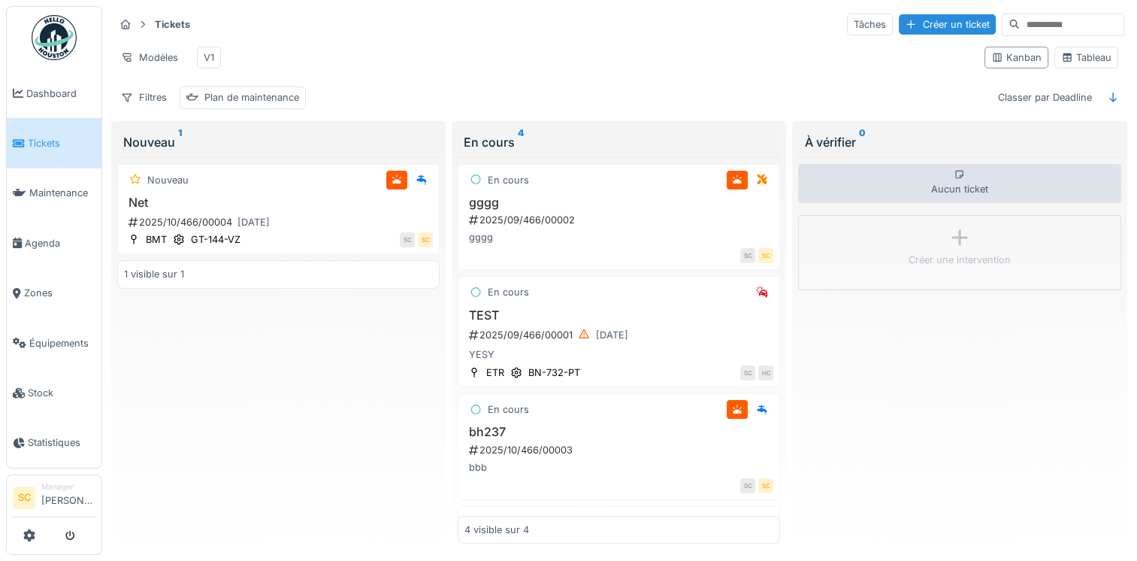
click at [53, 199] on link "Maintenance" at bounding box center [54, 193] width 95 height 50
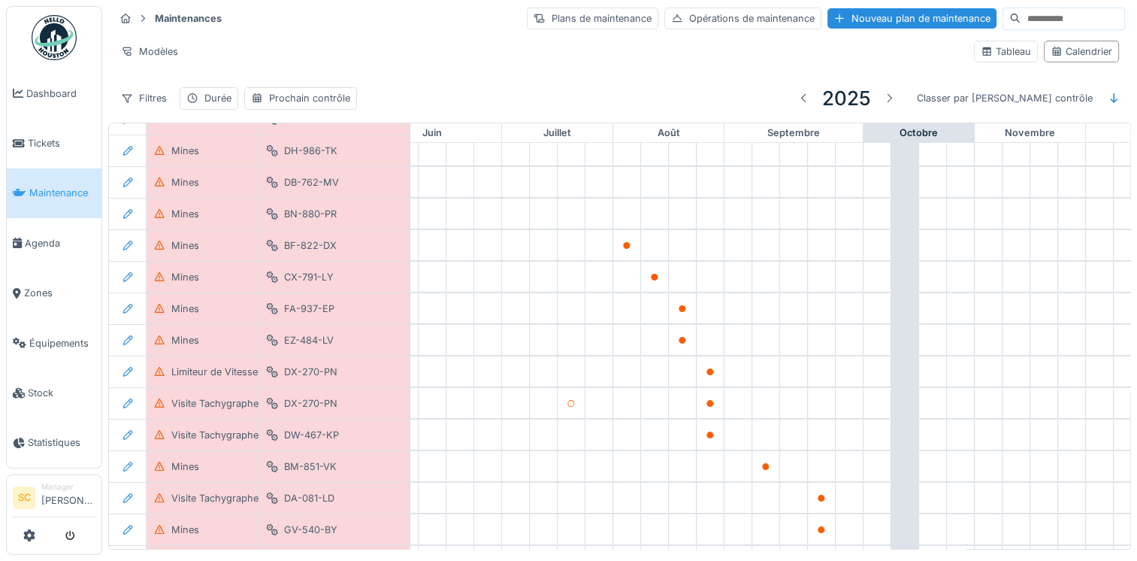
scroll to position [139, 670]
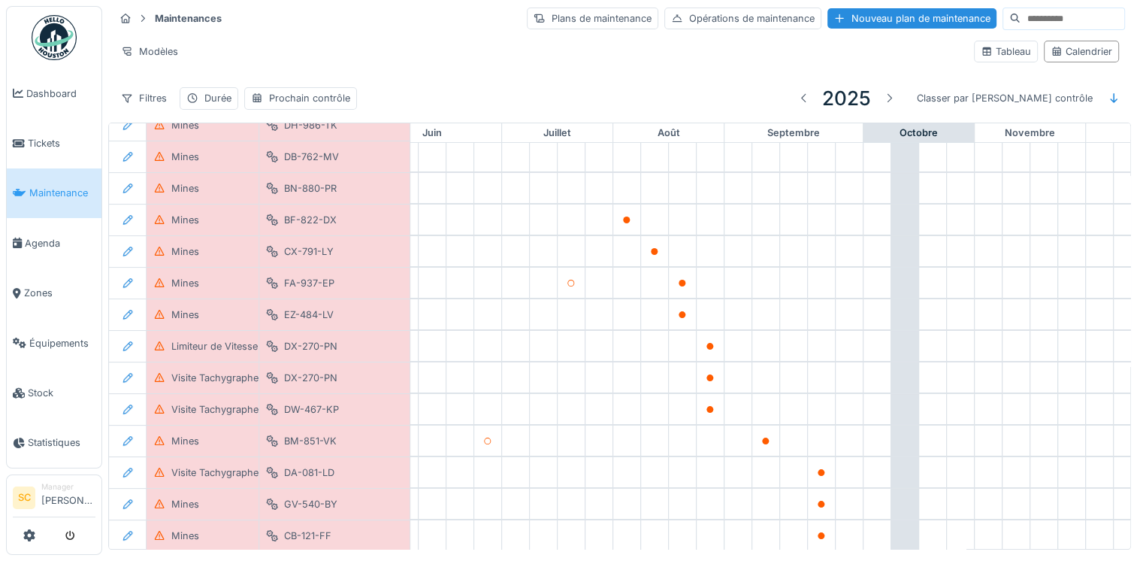
click at [567, 268] on div at bounding box center [571, 283] width 27 height 30
click at [569, 281] on div at bounding box center [571, 283] width 20 height 19
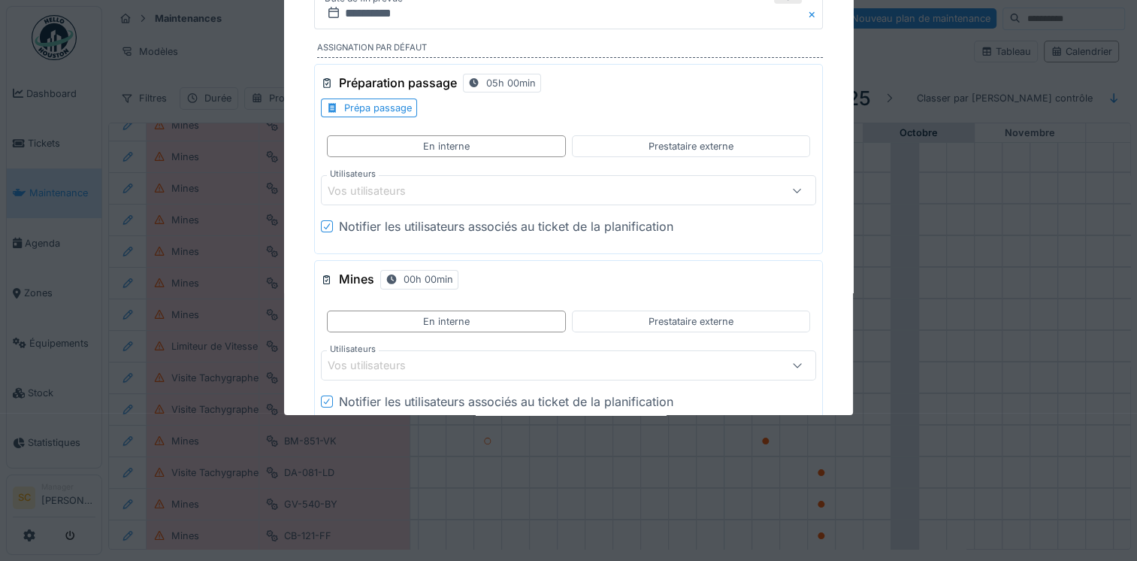
click at [569, 281] on div "**********" at bounding box center [619, 277] width 1035 height 555
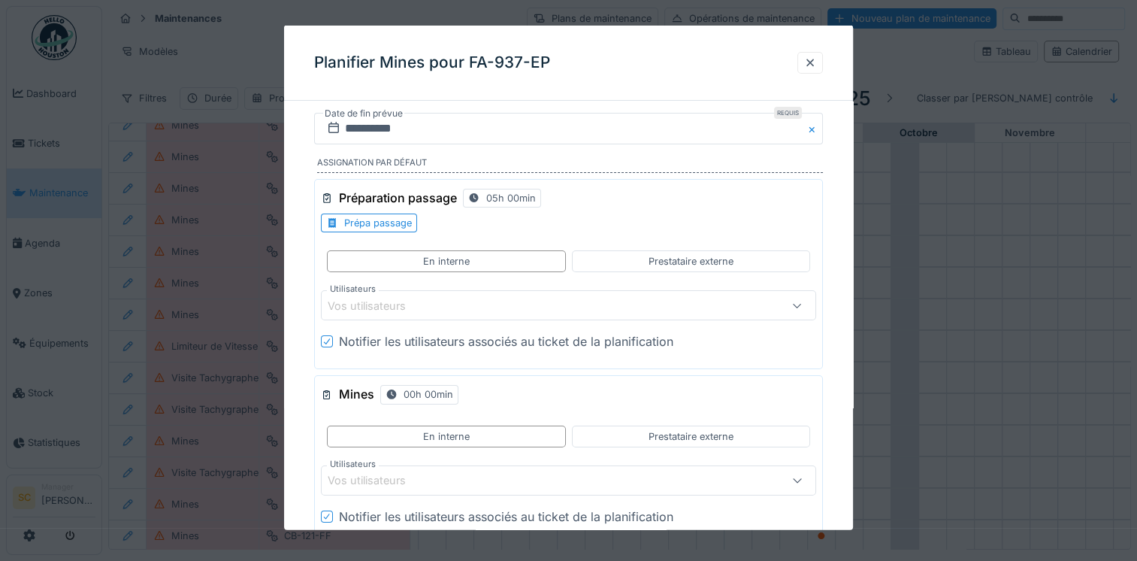
click at [375, 207] on div "Préparation passage 05h 00min" at bounding box center [431, 197] width 220 height 25
click at [362, 233] on div "Préparation passage 05h 00min Prépa passage En interne Prestataire externe Util…" at bounding box center [568, 273] width 509 height 191
click at [367, 230] on div "Prépa passage" at bounding box center [369, 222] width 96 height 19
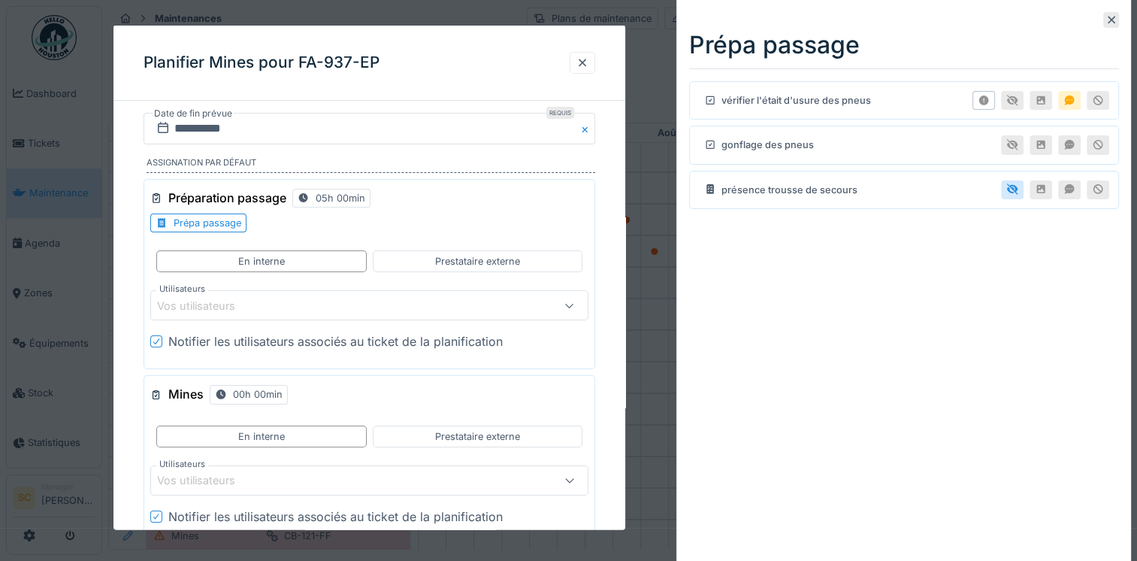
scroll to position [144, 0]
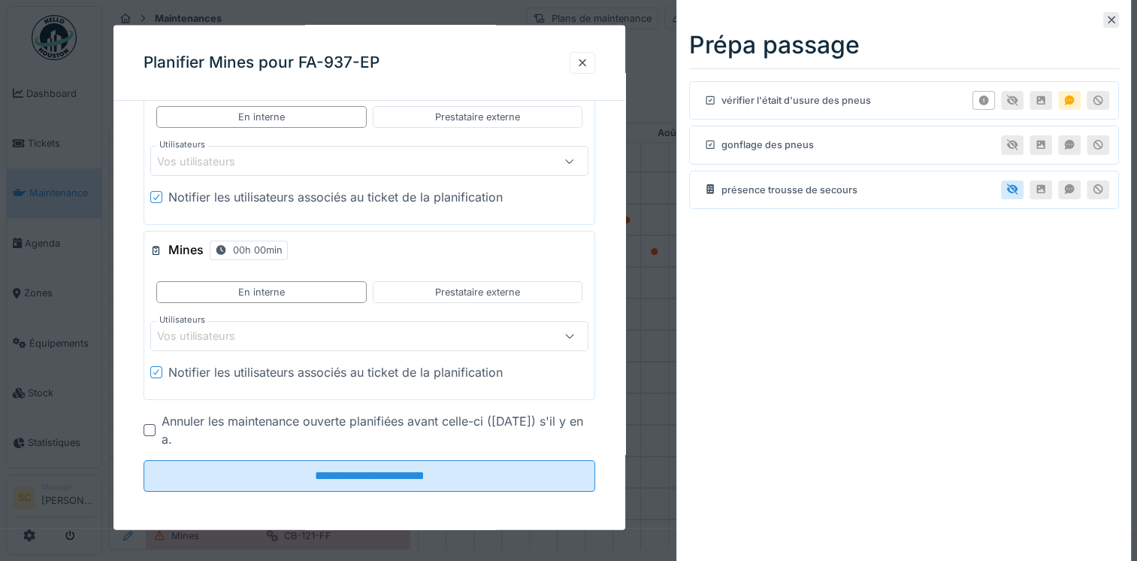
click at [182, 250] on h3 "Mines" at bounding box center [185, 250] width 35 height 14
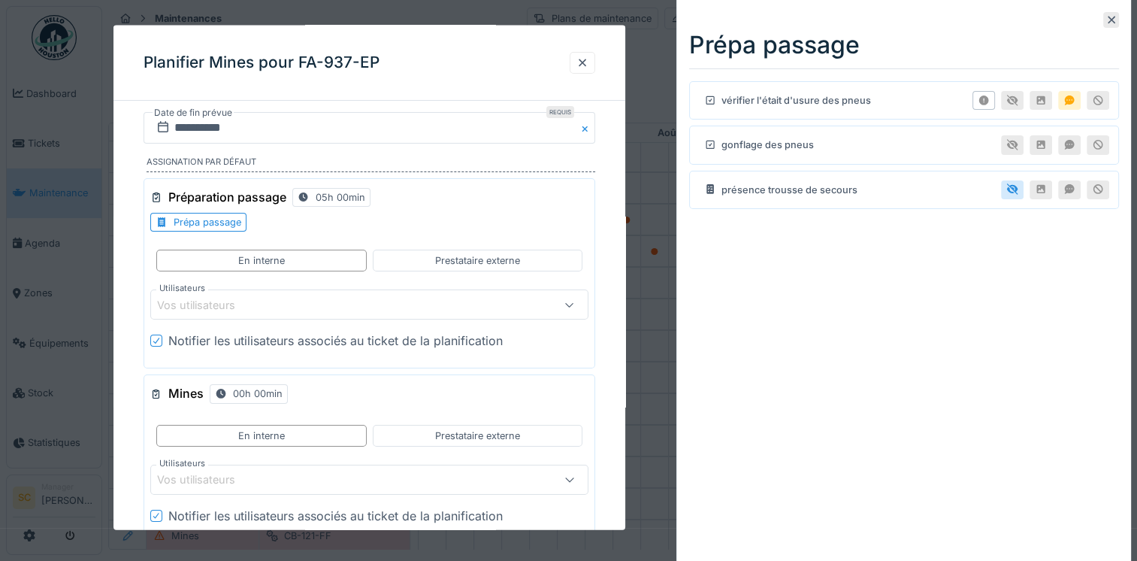
scroll to position [0, 0]
click at [587, 65] on div at bounding box center [582, 62] width 12 height 14
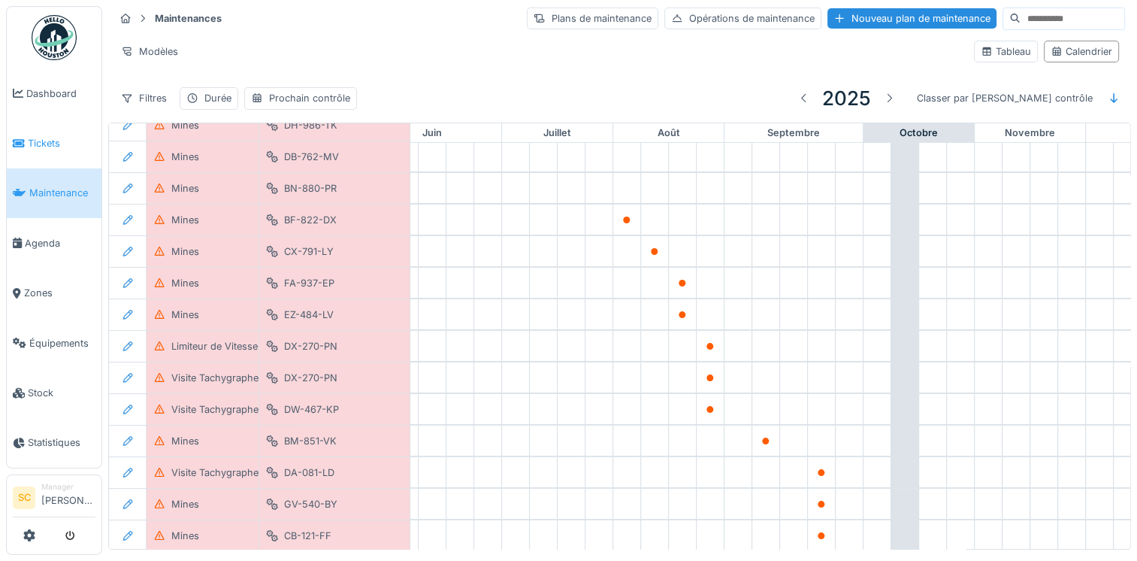
click at [51, 156] on link "Tickets" at bounding box center [54, 143] width 95 height 50
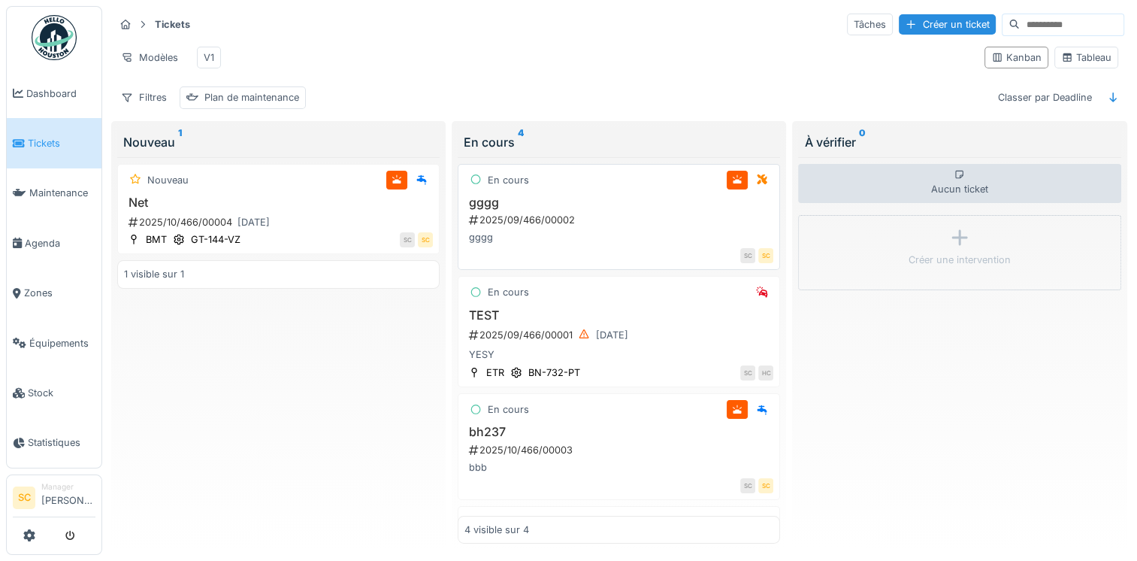
click at [558, 210] on h3 "gggg" at bounding box center [618, 202] width 309 height 14
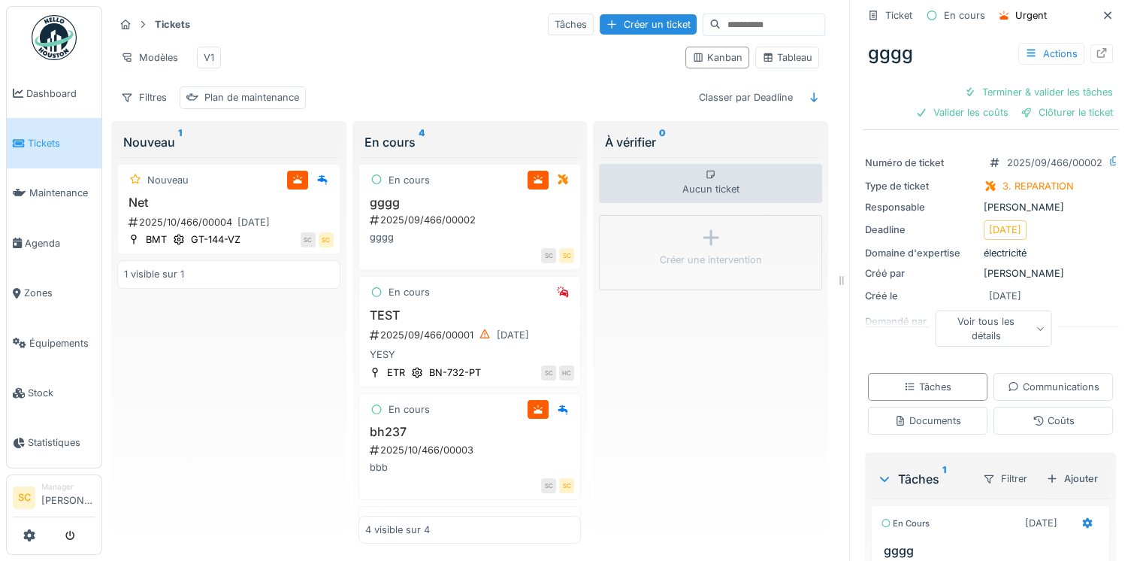
scroll to position [150, 0]
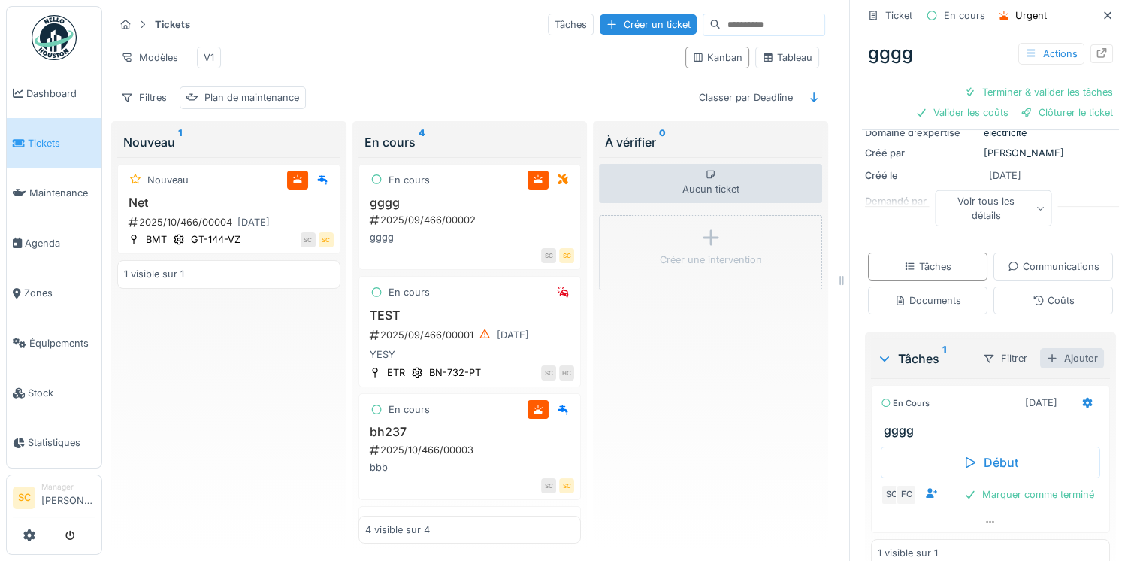
click at [1048, 367] on div "Ajouter" at bounding box center [1072, 358] width 64 height 20
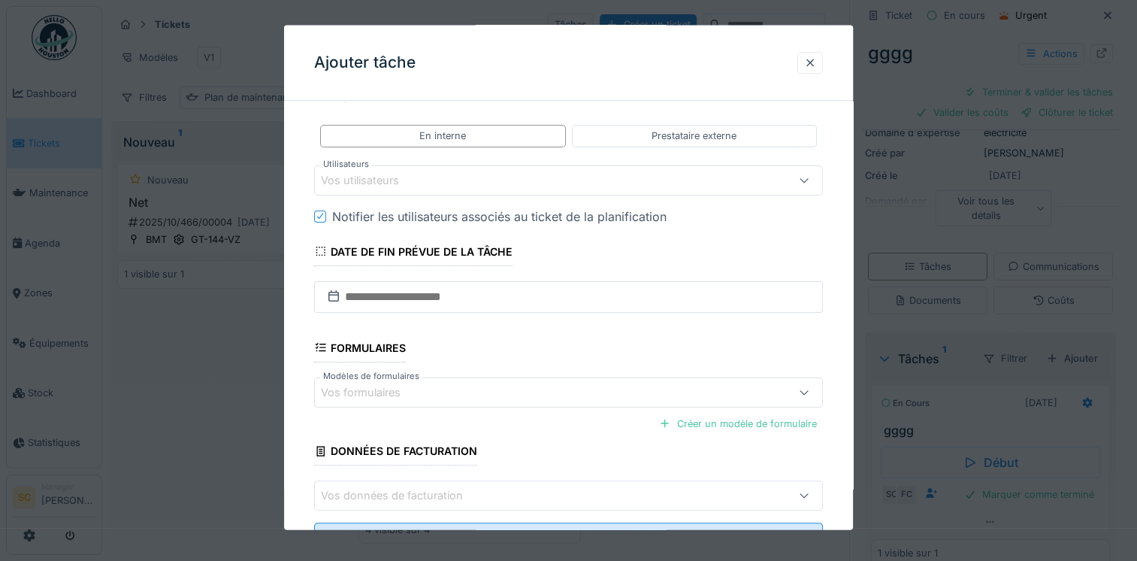
scroll to position [363, 0]
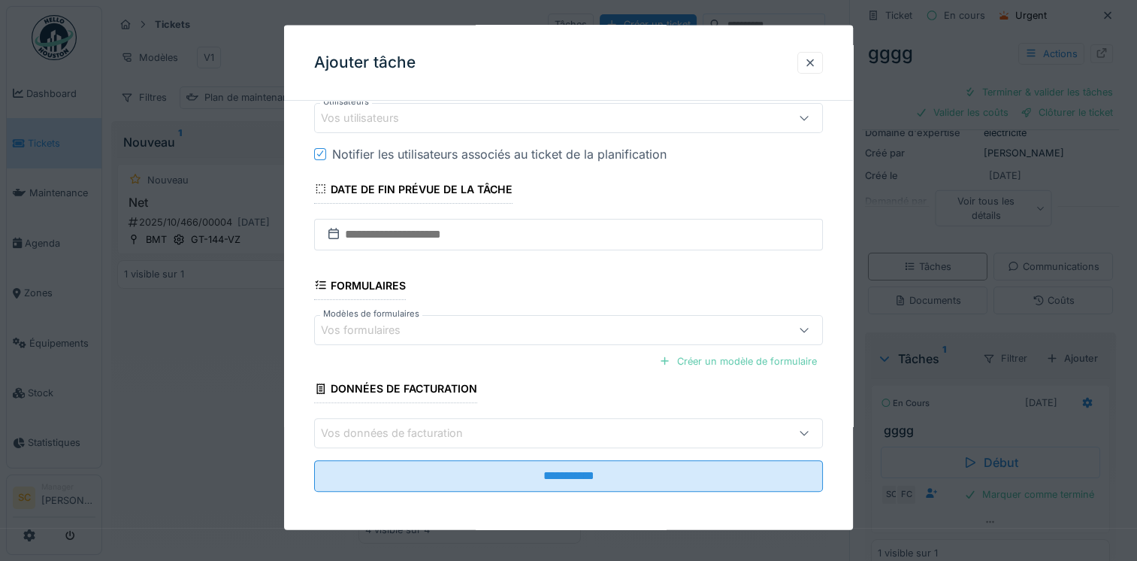
click at [746, 353] on div "Créer un modèle de formulaire" at bounding box center [738, 360] width 170 height 20
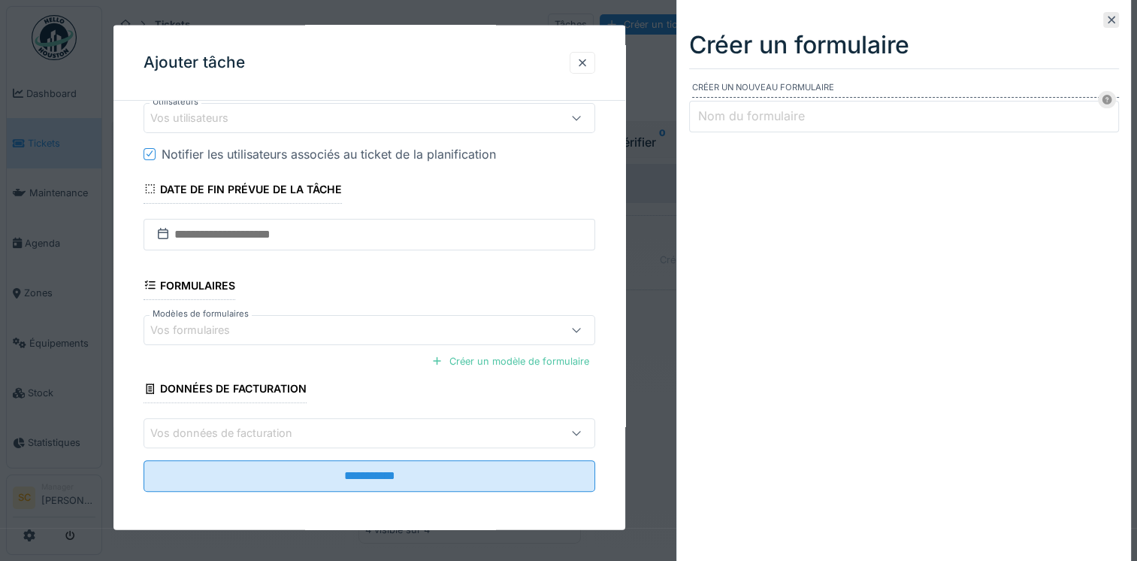
click at [848, 119] on input "Nom du formulaire" at bounding box center [904, 117] width 430 height 32
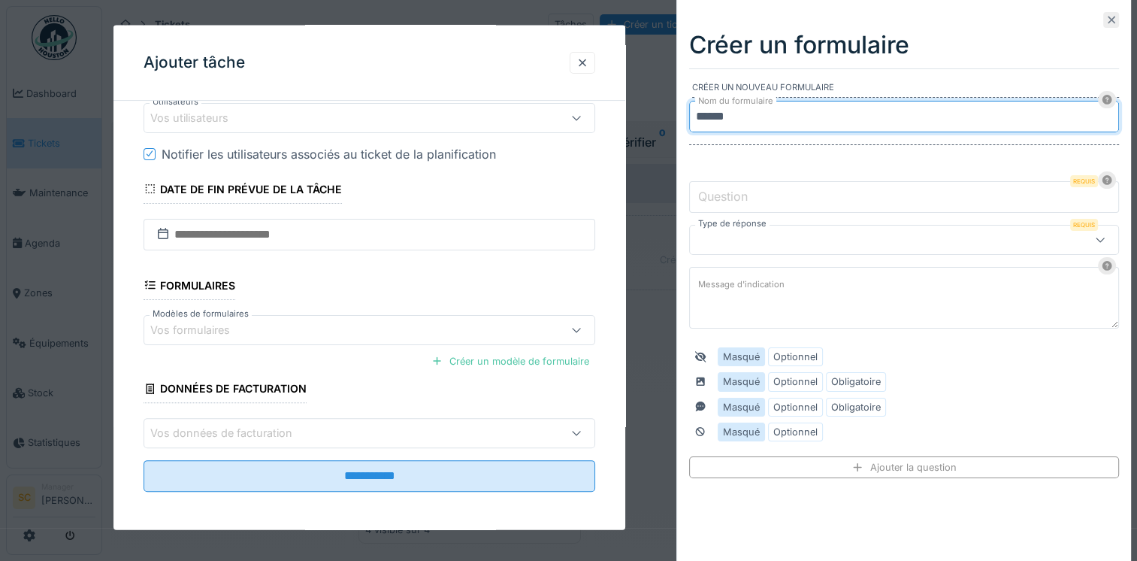
type input "******"
click at [1105, 17] on icon at bounding box center [1111, 20] width 12 height 10
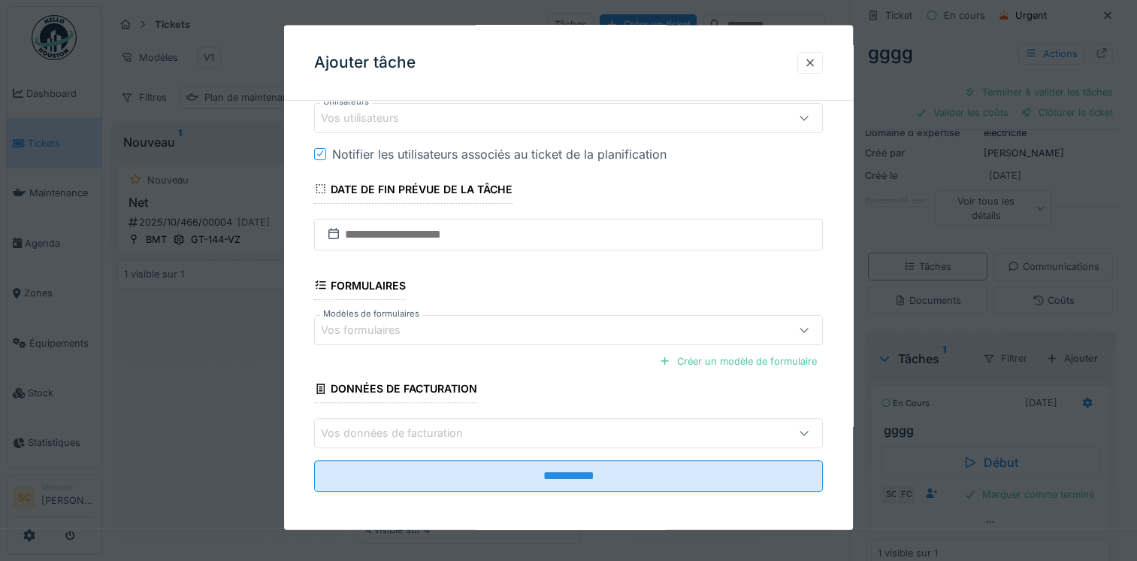
click at [376, 322] on div "Vos formulaires" at bounding box center [371, 330] width 101 height 17
click at [573, 287] on fieldset "**********" at bounding box center [568, 127] width 509 height 754
click at [691, 355] on div "Créer un modèle de formulaire" at bounding box center [738, 360] width 170 height 20
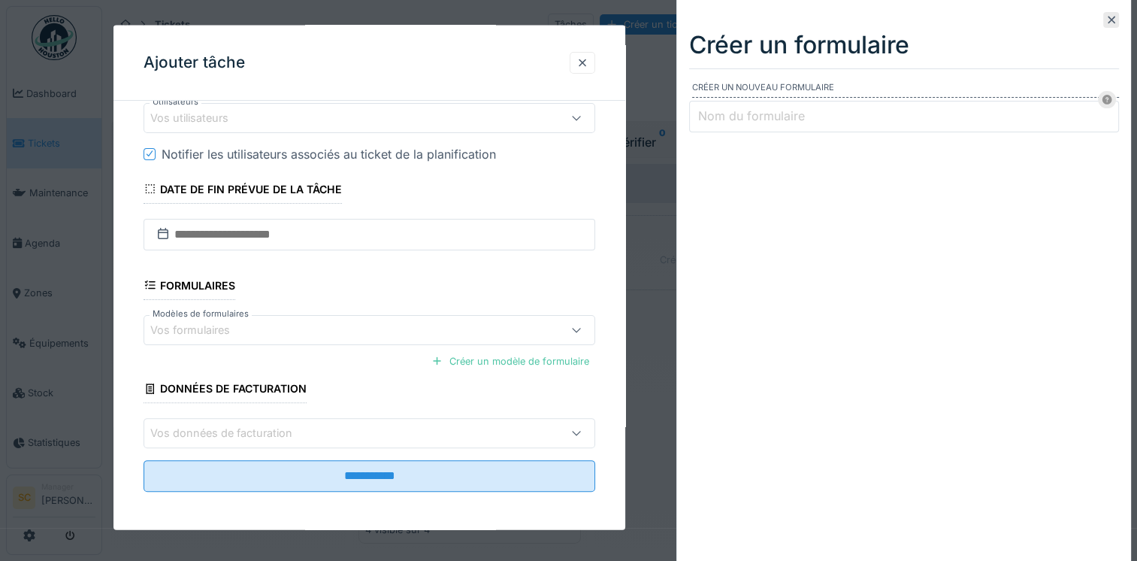
click at [765, 101] on input "Nom du formulaire" at bounding box center [904, 117] width 430 height 32
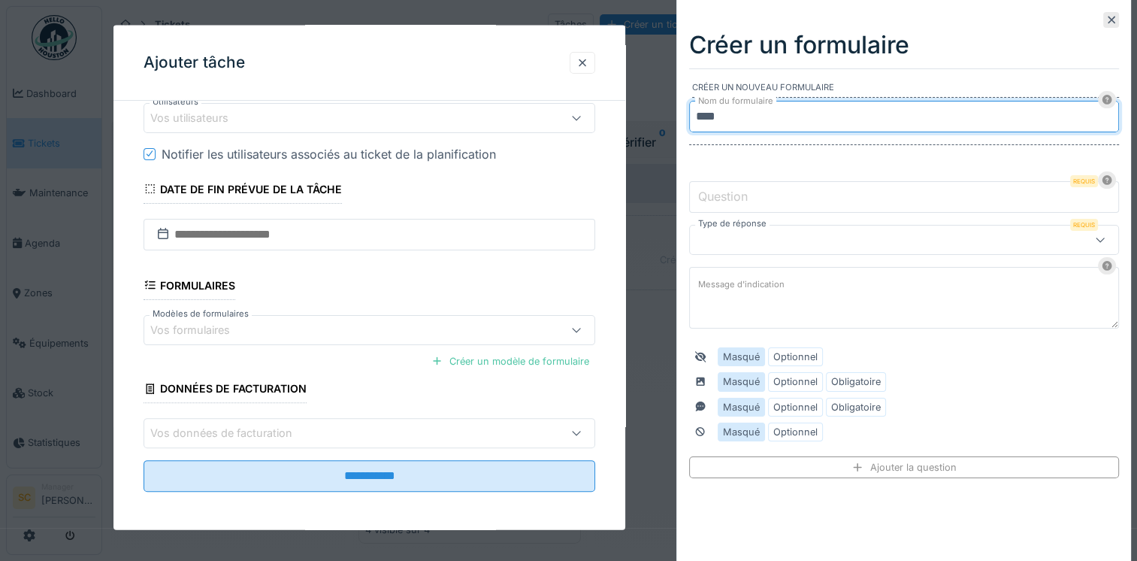
type input "****"
click at [891, 202] on input "Question" at bounding box center [904, 197] width 430 height 32
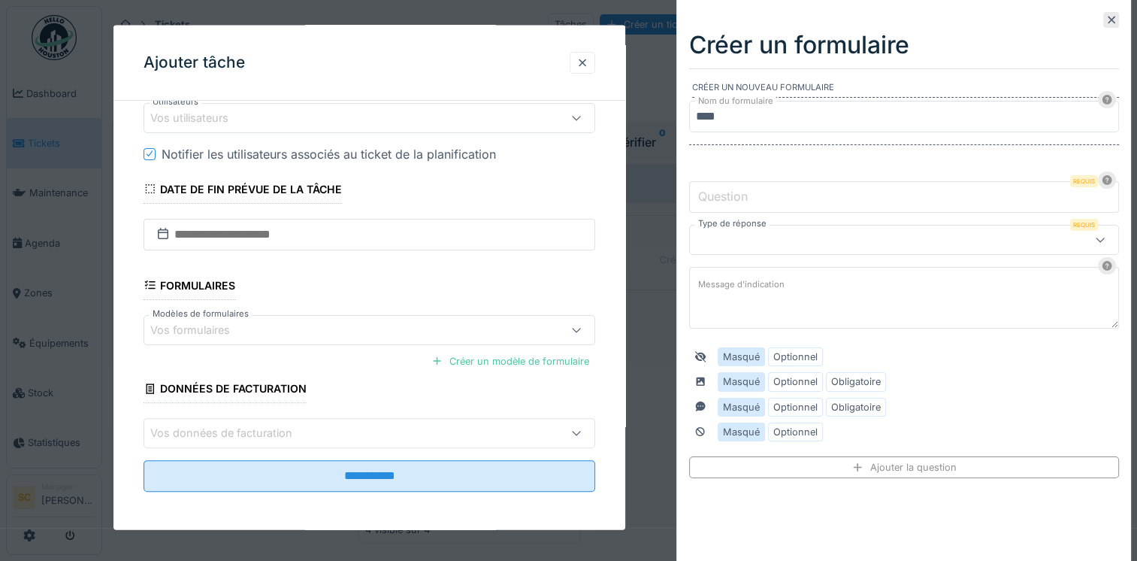
click at [892, 260] on form "Créer un nouveau formulaire Nom du formulaire **** Question Requis Type de répo…" at bounding box center [904, 279] width 430 height 397
click at [912, 237] on div at bounding box center [877, 239] width 363 height 17
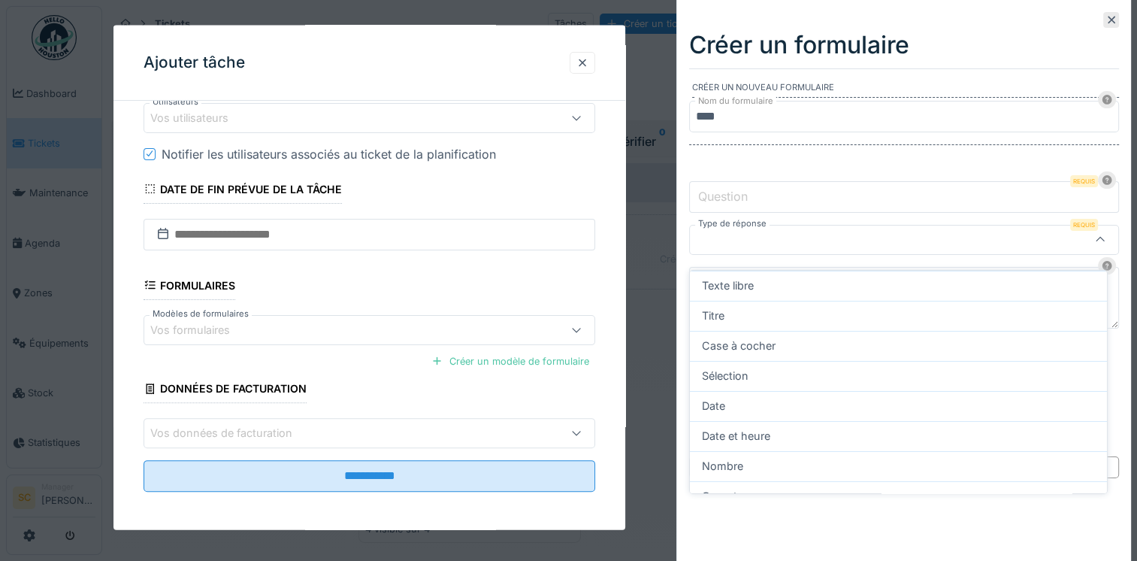
click at [1020, 242] on div at bounding box center [877, 239] width 363 height 17
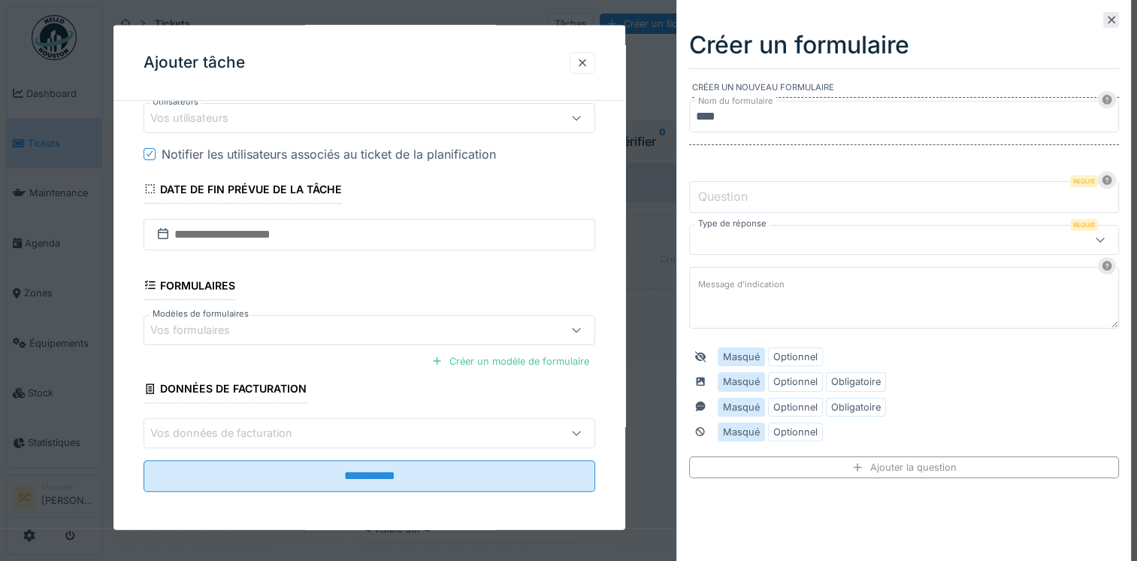
click at [829, 238] on div at bounding box center [877, 239] width 363 height 17
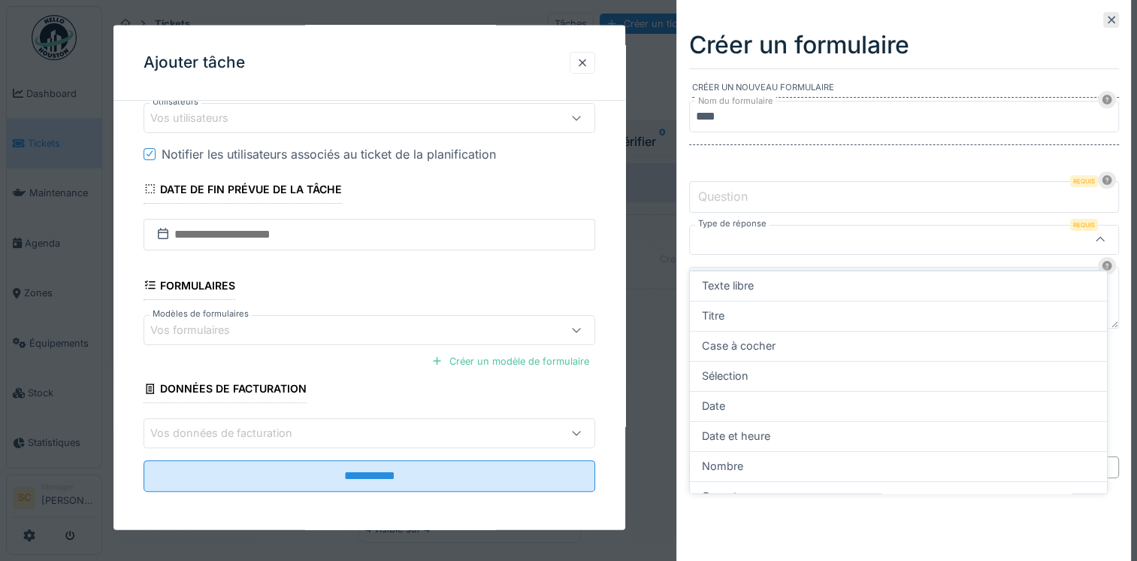
click at [829, 238] on div at bounding box center [877, 239] width 363 height 17
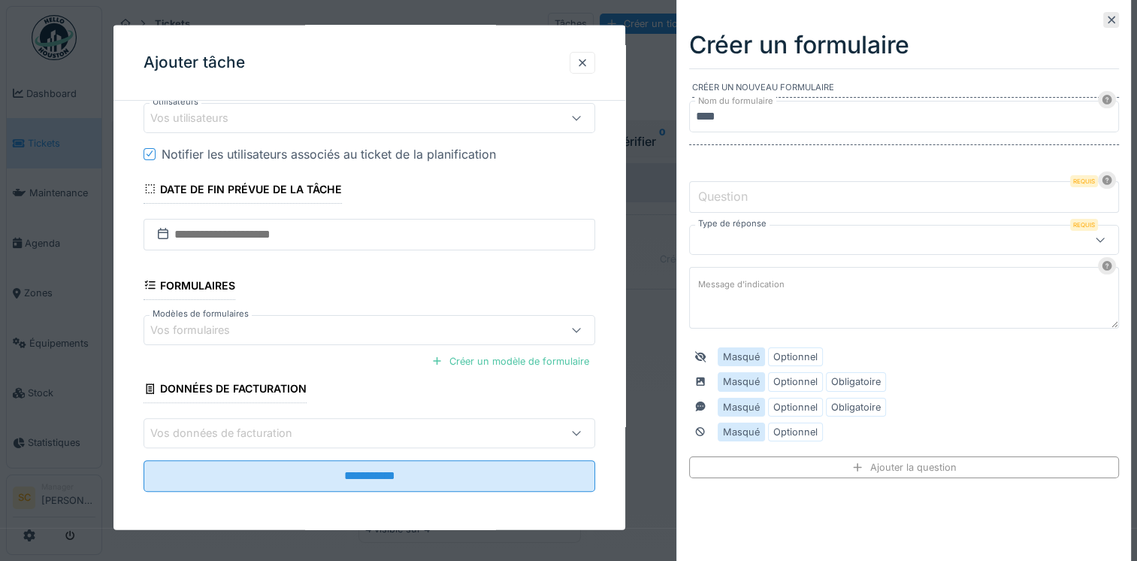
click at [829, 238] on div at bounding box center [877, 239] width 363 height 17
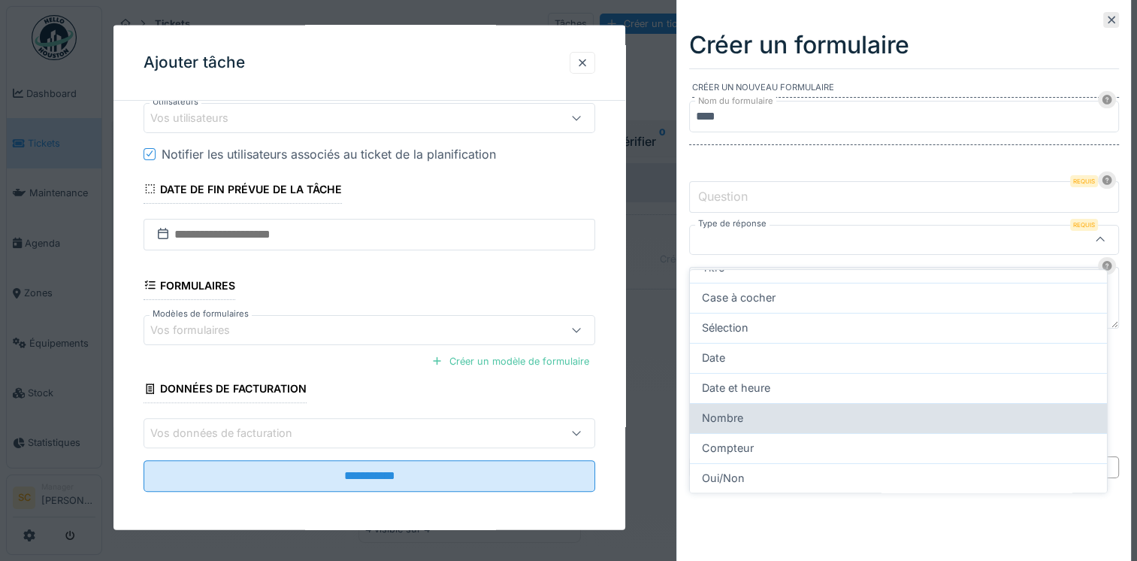
scroll to position [12, 0]
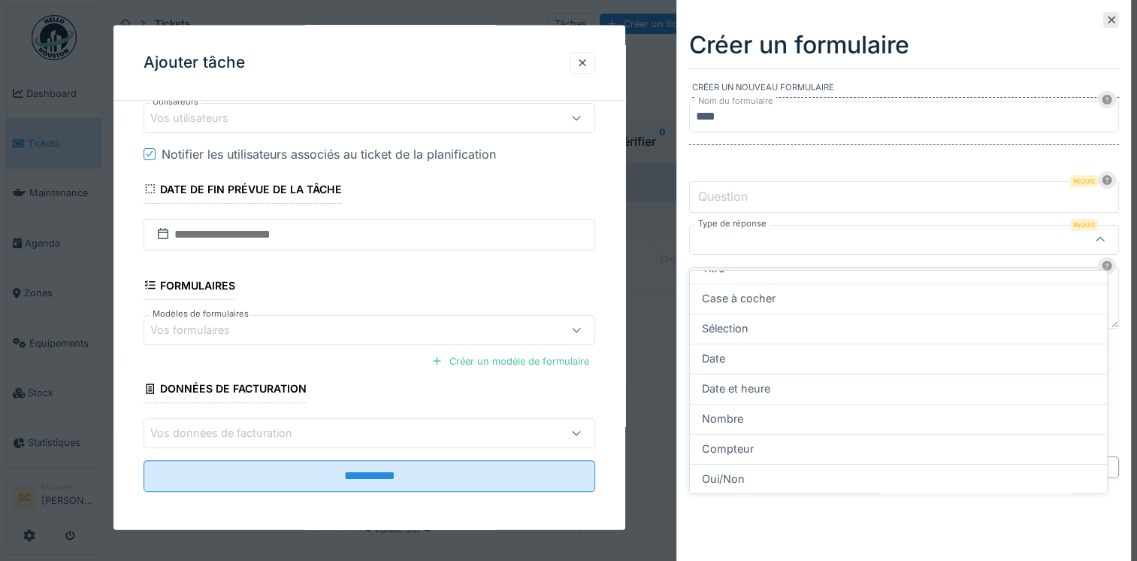
click at [911, 225] on div at bounding box center [904, 240] width 430 height 30
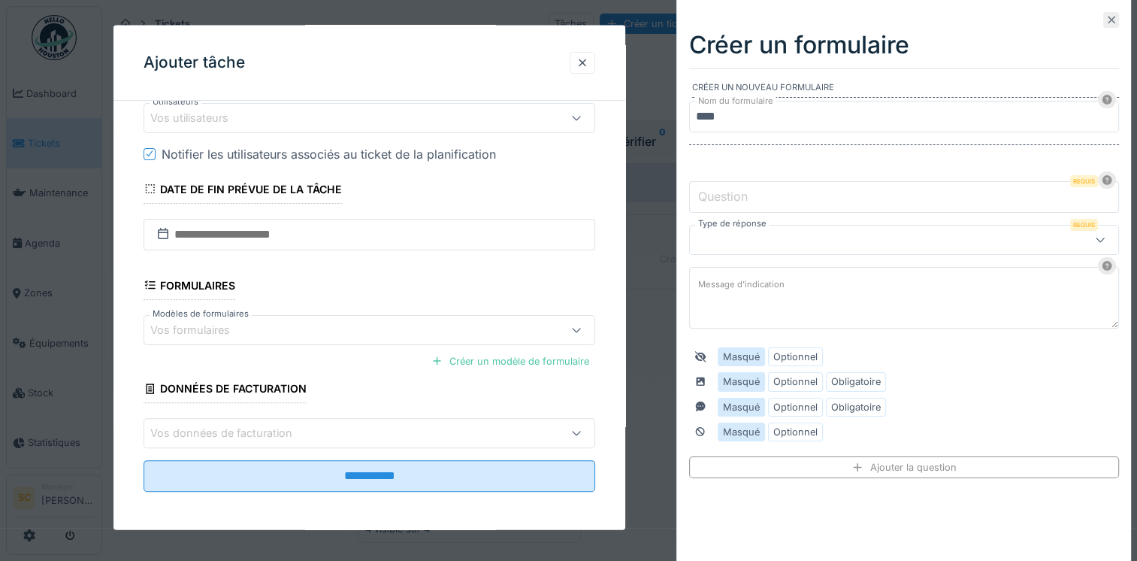
click at [1105, 23] on icon at bounding box center [1111, 20] width 12 height 10
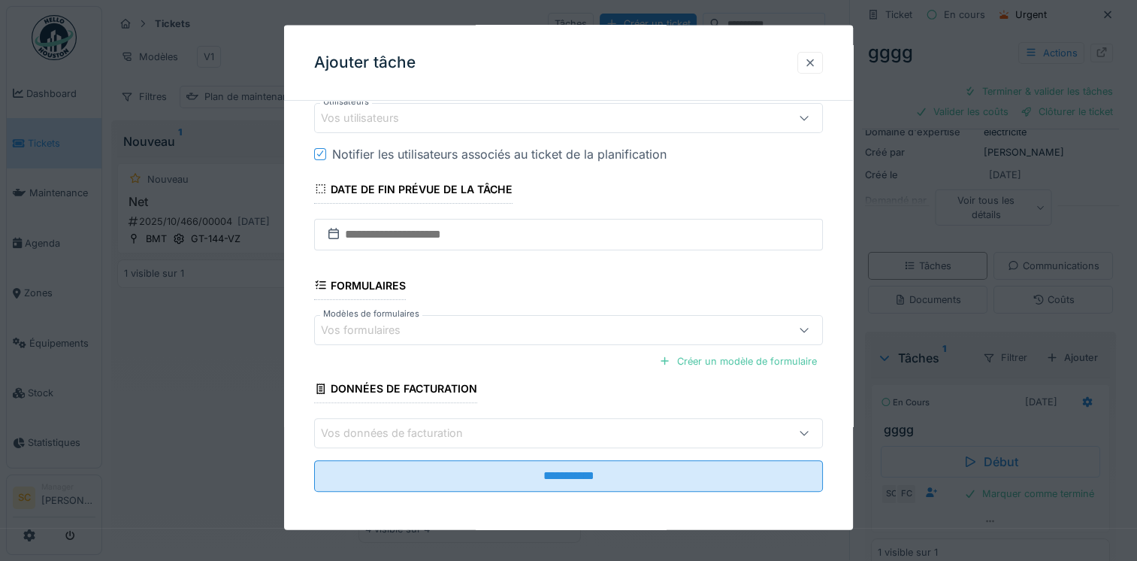
click at [823, 63] on div at bounding box center [810, 62] width 26 height 22
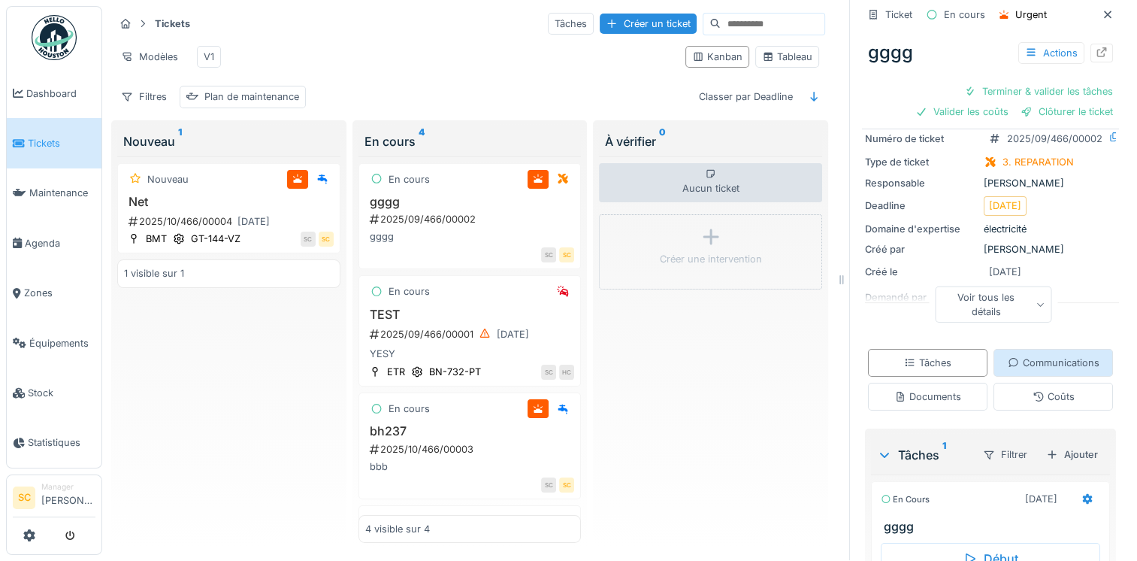
scroll to position [50, 0]
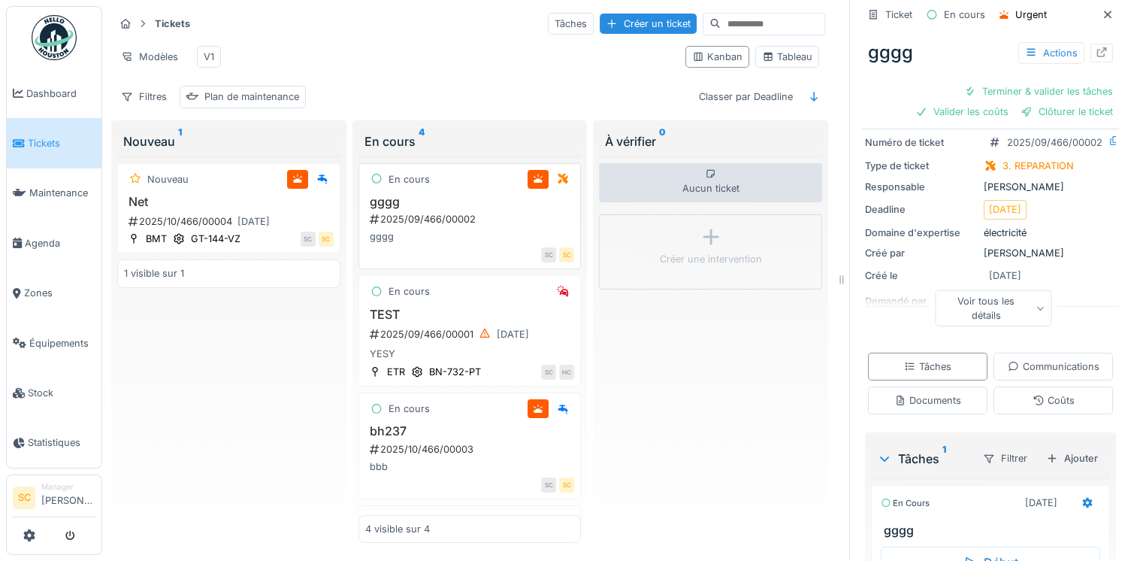
click at [431, 230] on div "gggg" at bounding box center [470, 236] width 210 height 14
click at [431, 308] on h3 "TEST" at bounding box center [470, 314] width 210 height 14
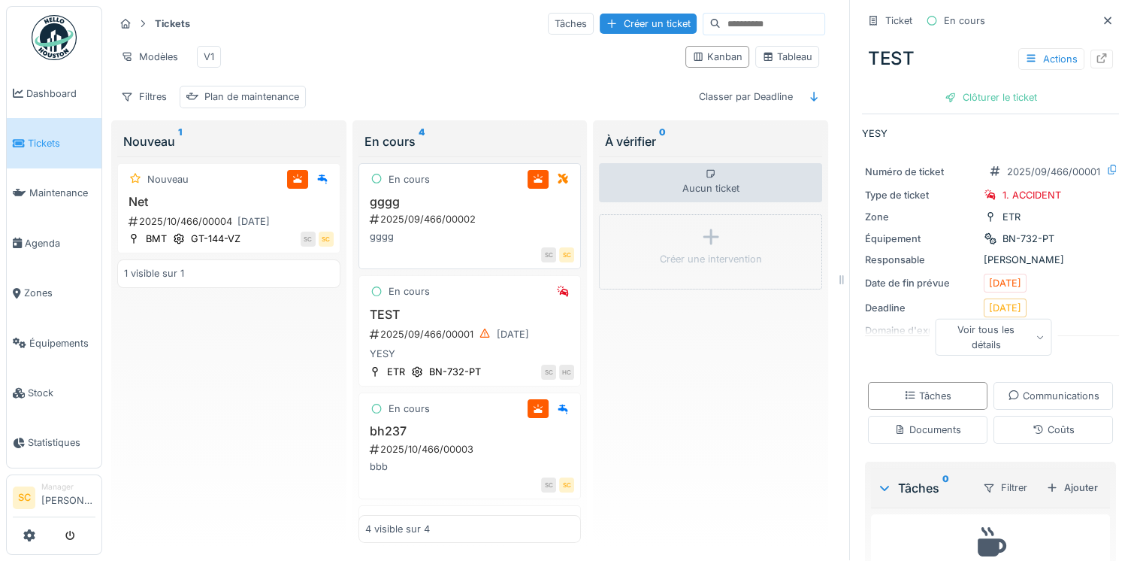
click at [491, 205] on h3 "gggg" at bounding box center [470, 202] width 210 height 14
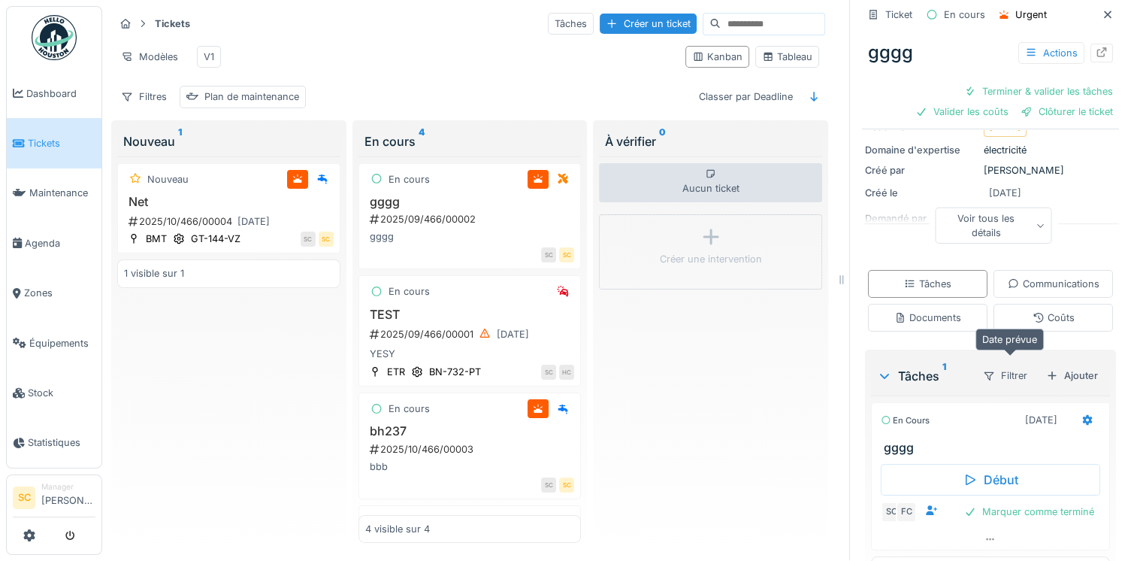
scroll to position [200, 0]
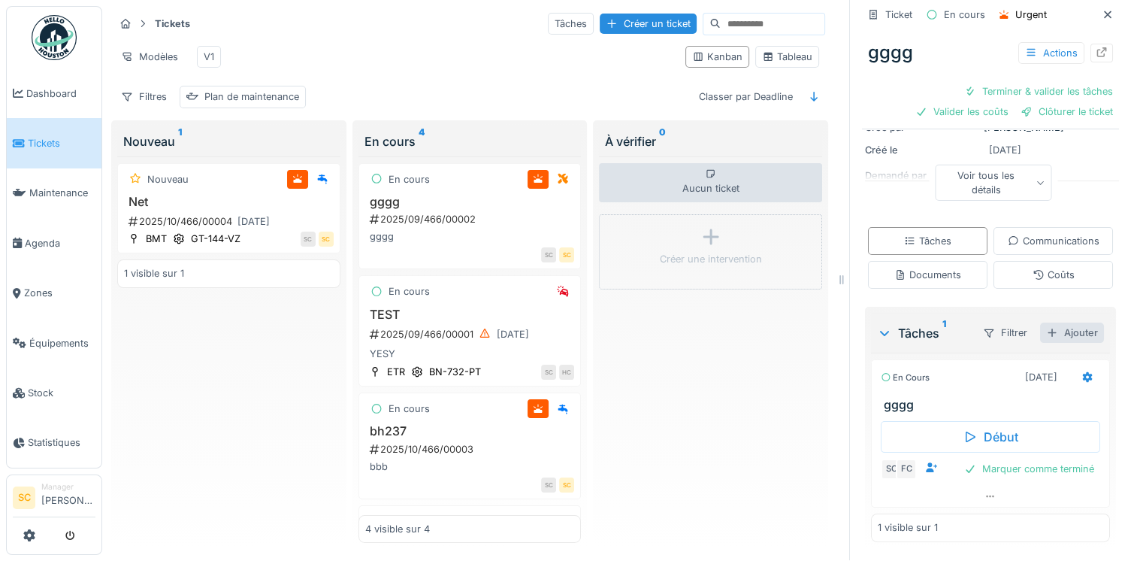
click at [1051, 322] on div "Ajouter" at bounding box center [1072, 332] width 64 height 20
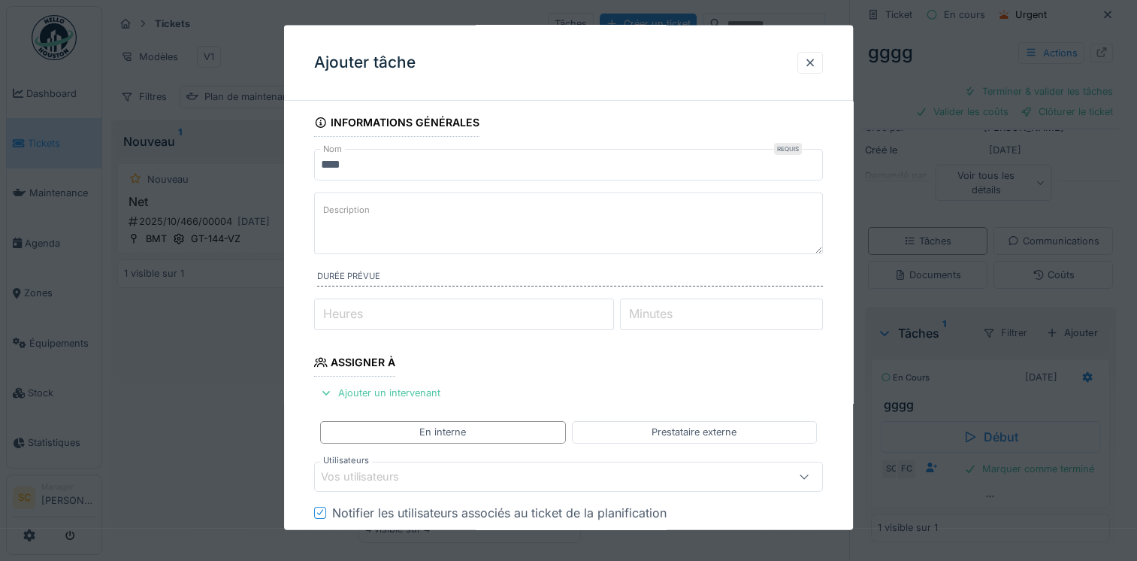
scroll to position [0, 0]
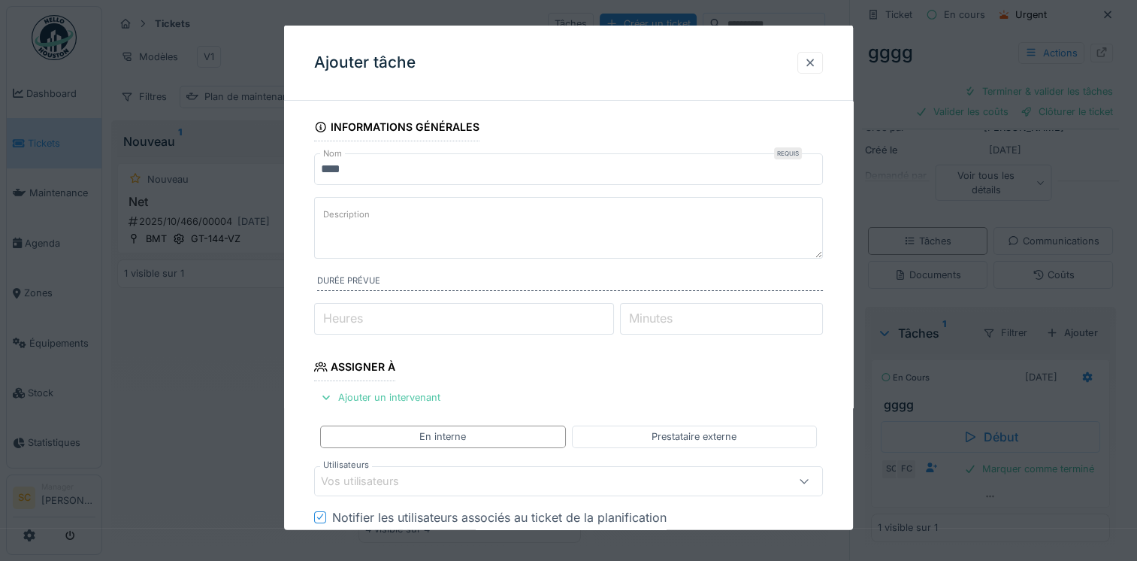
click at [815, 62] on div at bounding box center [810, 62] width 12 height 14
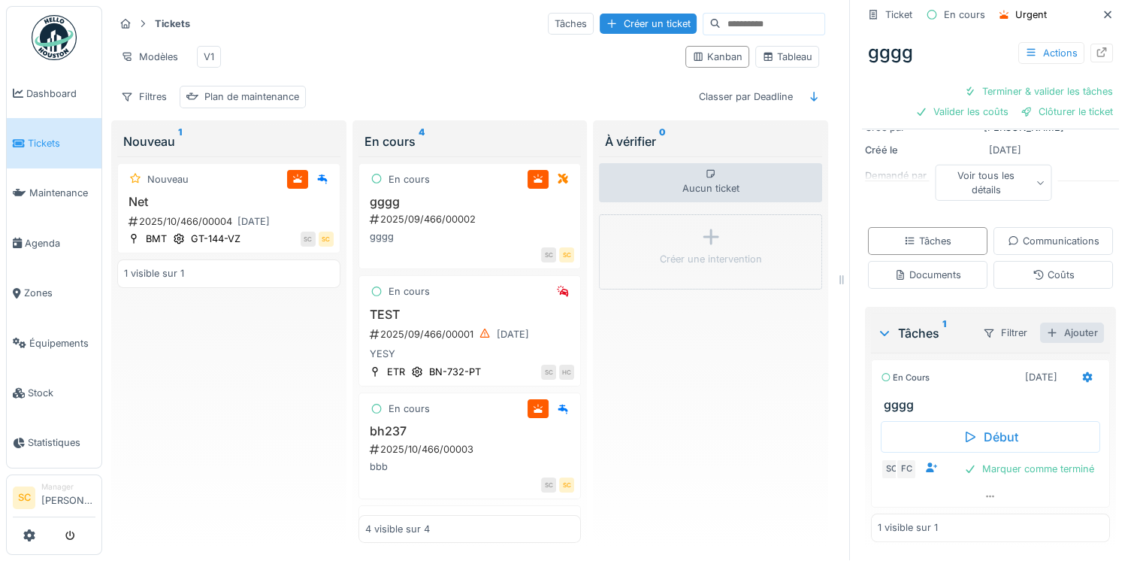
click at [1040, 322] on div "Ajouter" at bounding box center [1072, 332] width 64 height 20
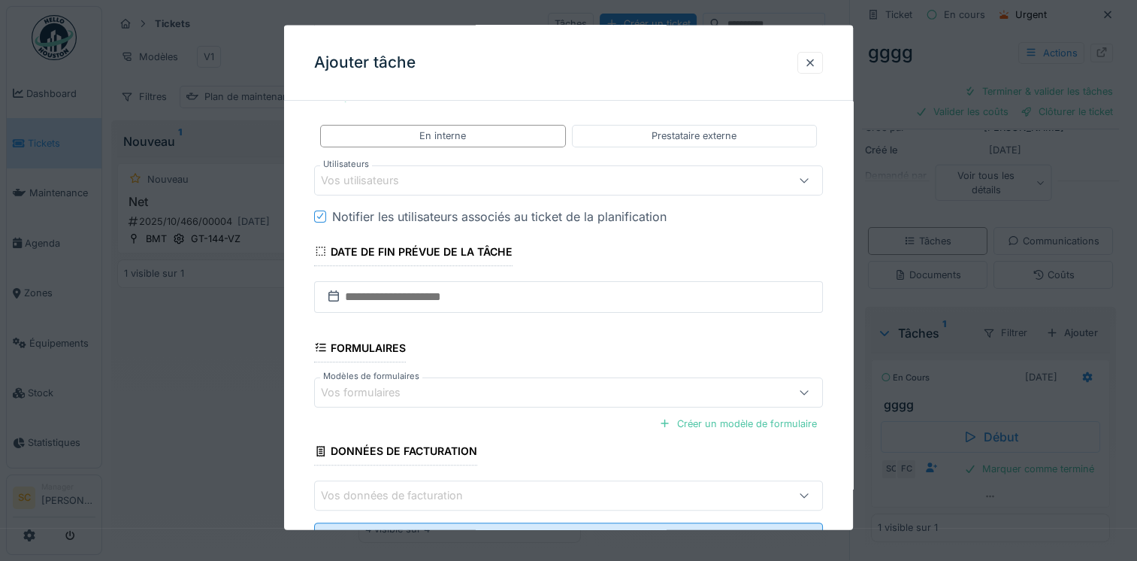
scroll to position [363, 0]
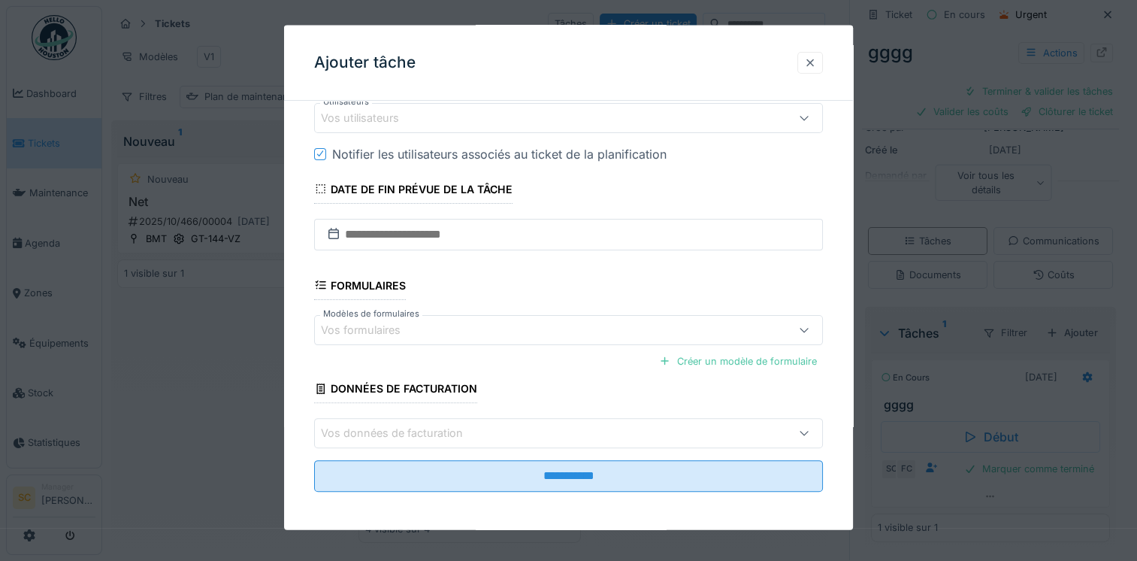
click at [816, 62] on div at bounding box center [810, 62] width 12 height 14
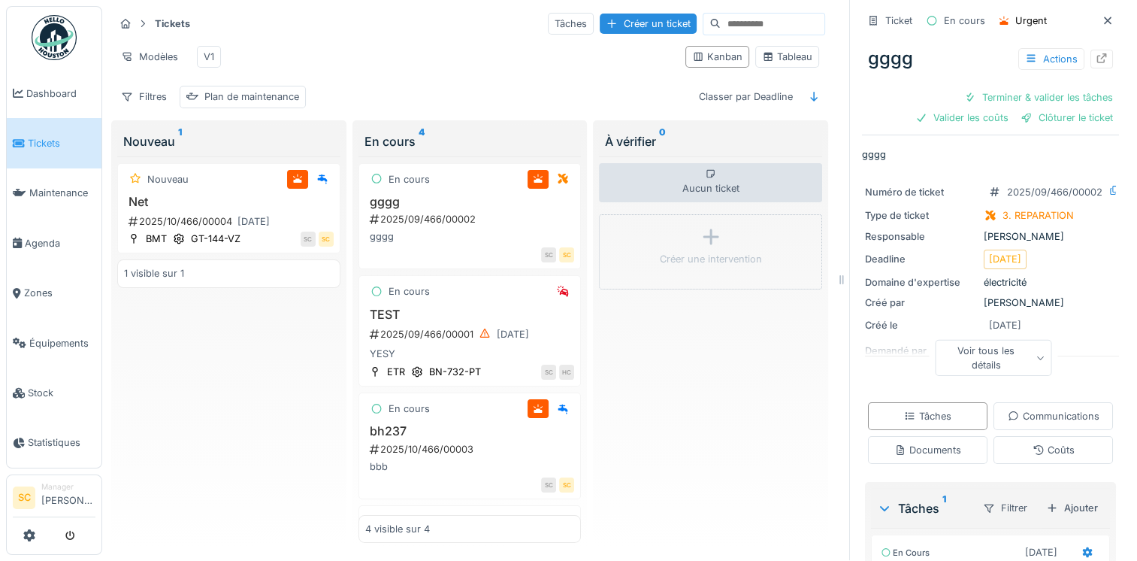
scroll to position [0, 0]
click at [1096, 17] on div at bounding box center [1107, 21] width 23 height 19
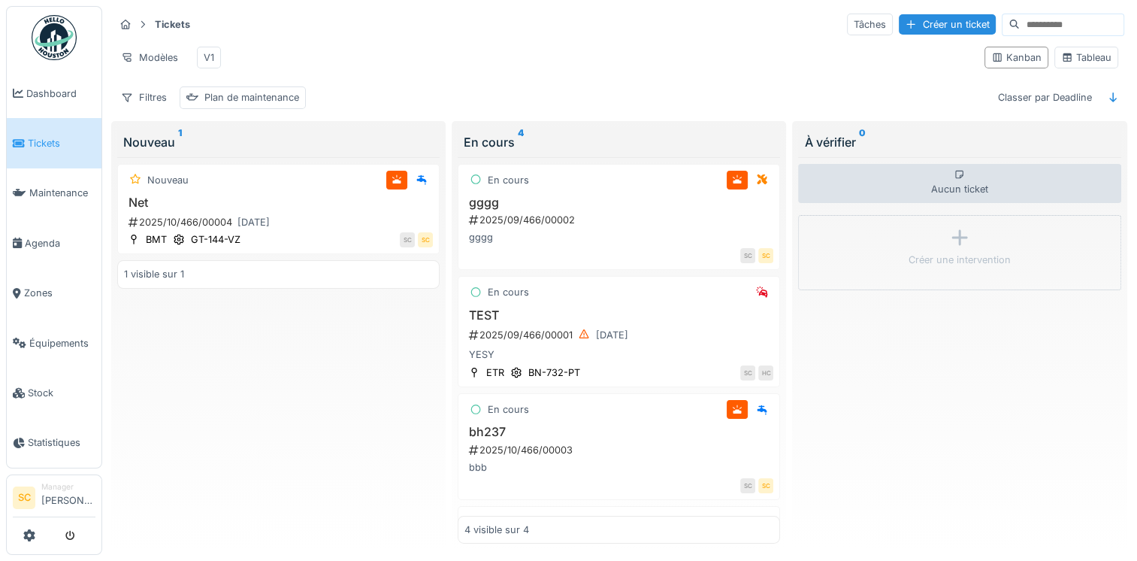
click at [1080, 23] on input at bounding box center [1072, 24] width 104 height 21
click at [611, 227] on div "2025/09/466/00002" at bounding box center [620, 220] width 306 height 14
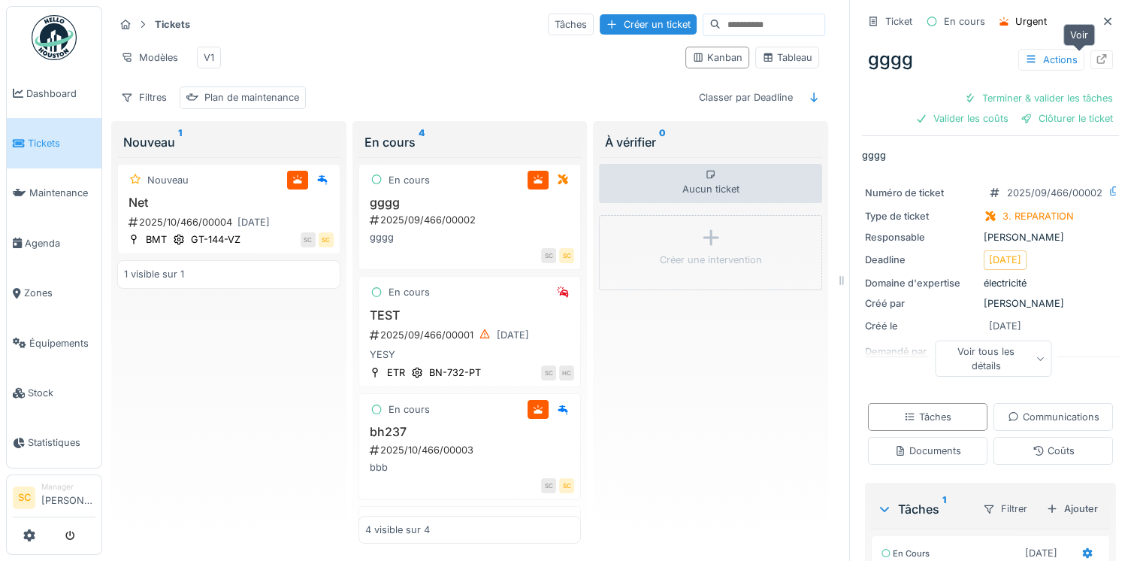
click at [1096, 59] on icon at bounding box center [1102, 59] width 12 height 10
click at [1008, 419] on icon at bounding box center [1014, 417] width 12 height 10
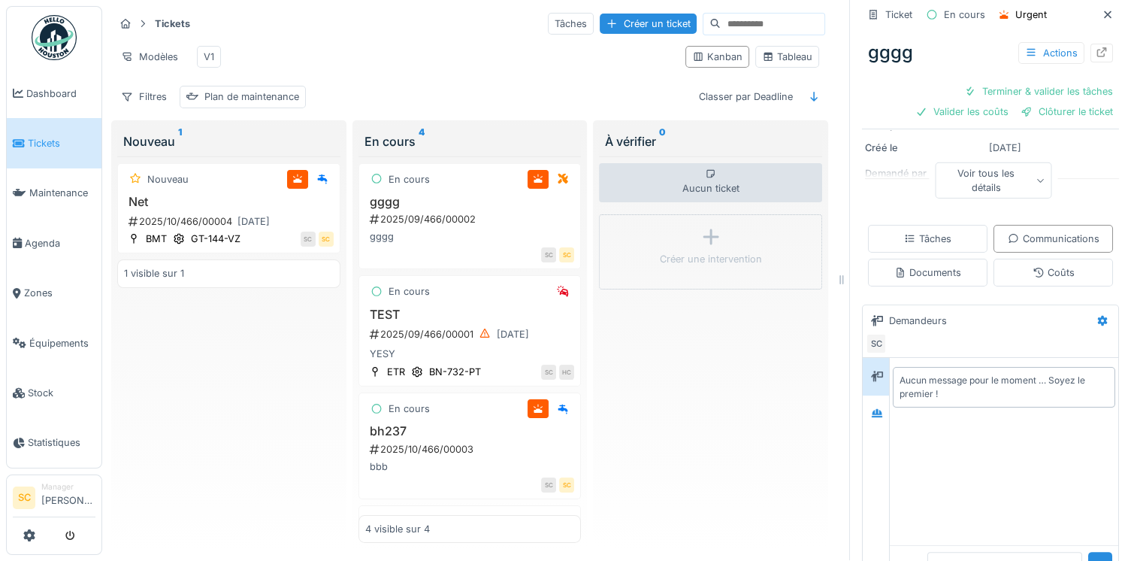
scroll to position [200, 0]
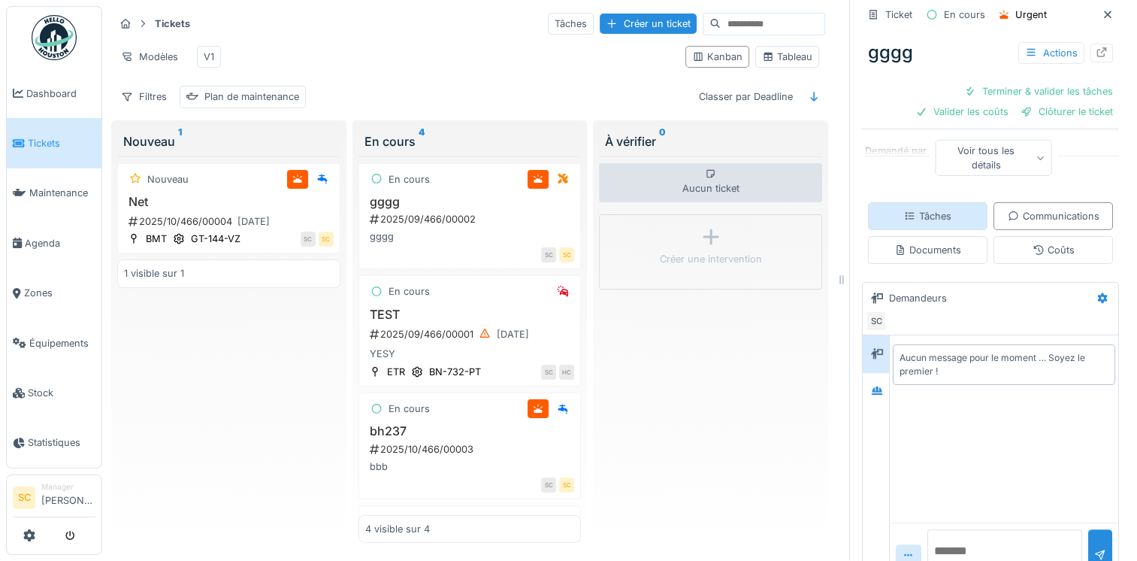
click at [937, 213] on div "Tâches" at bounding box center [927, 216] width 119 height 28
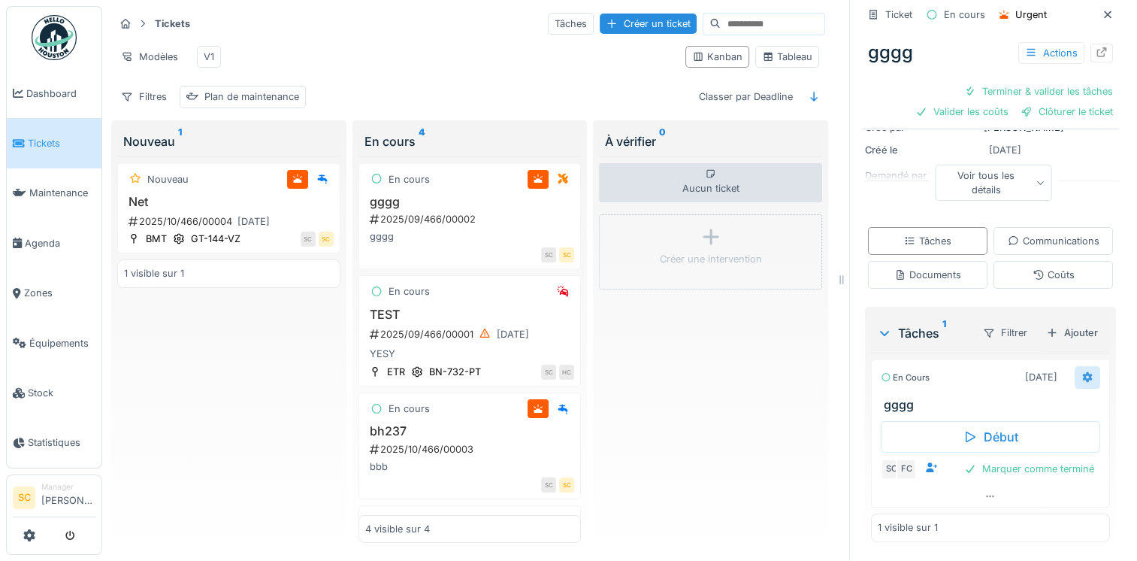
click at [1081, 370] on div at bounding box center [1087, 377] width 12 height 14
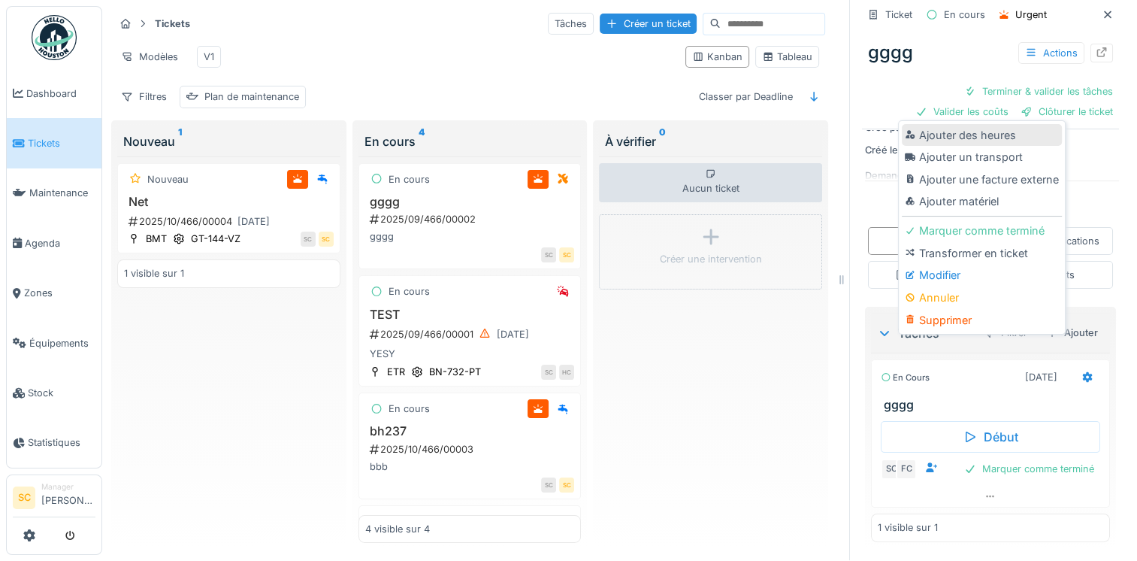
click at [1001, 125] on div "Ajouter des heures" at bounding box center [982, 135] width 160 height 23
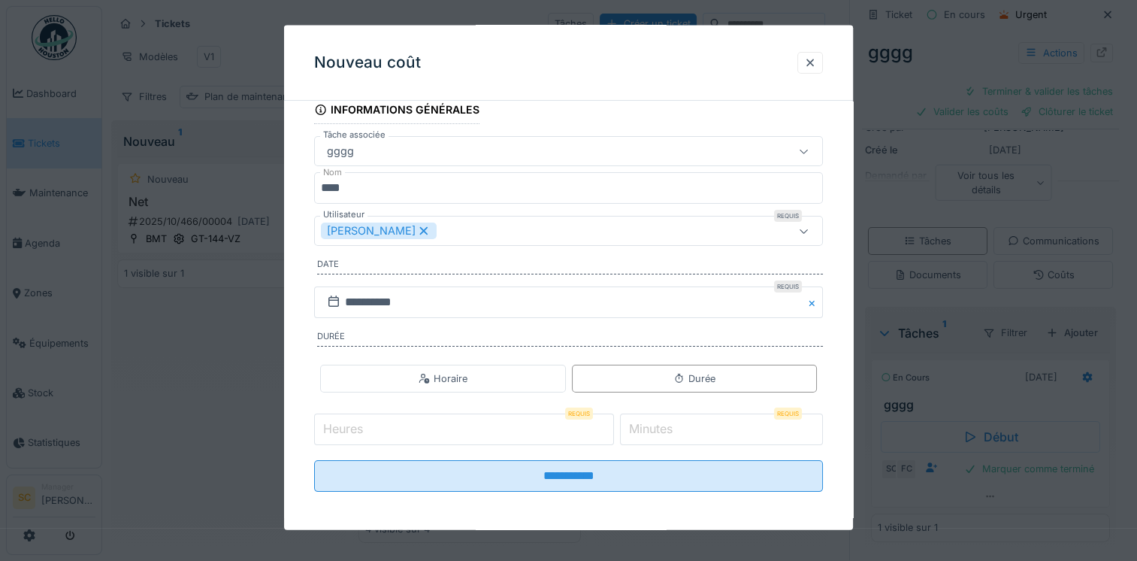
scroll to position [0, 0]
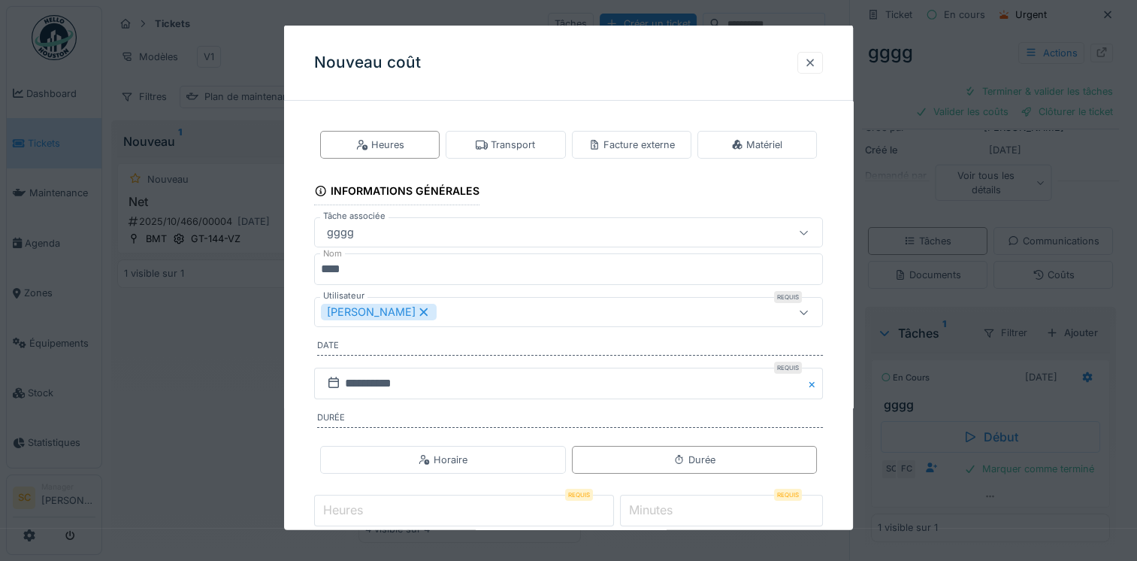
click at [815, 57] on div at bounding box center [810, 62] width 12 height 14
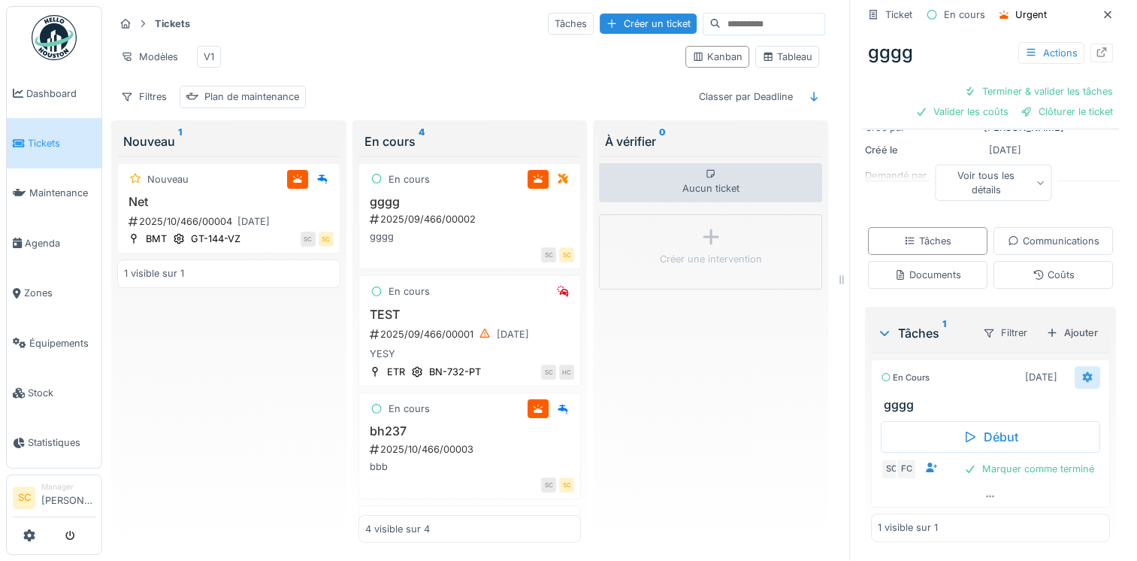
click at [1081, 372] on icon at bounding box center [1087, 377] width 12 height 10
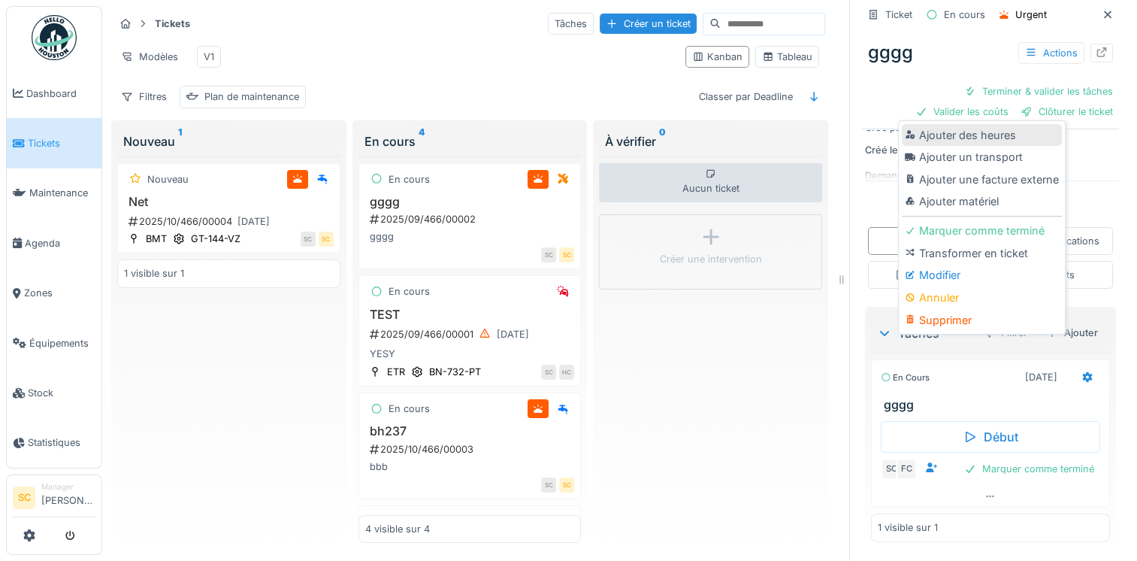
click at [1000, 124] on div "Ajouter des heures" at bounding box center [982, 135] width 160 height 23
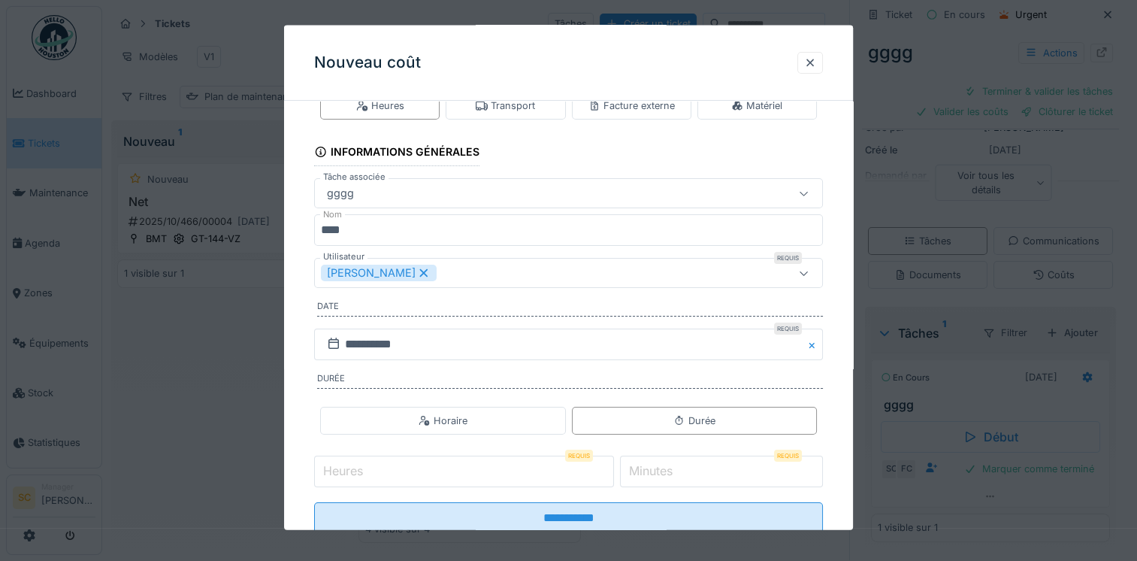
scroll to position [75, 0]
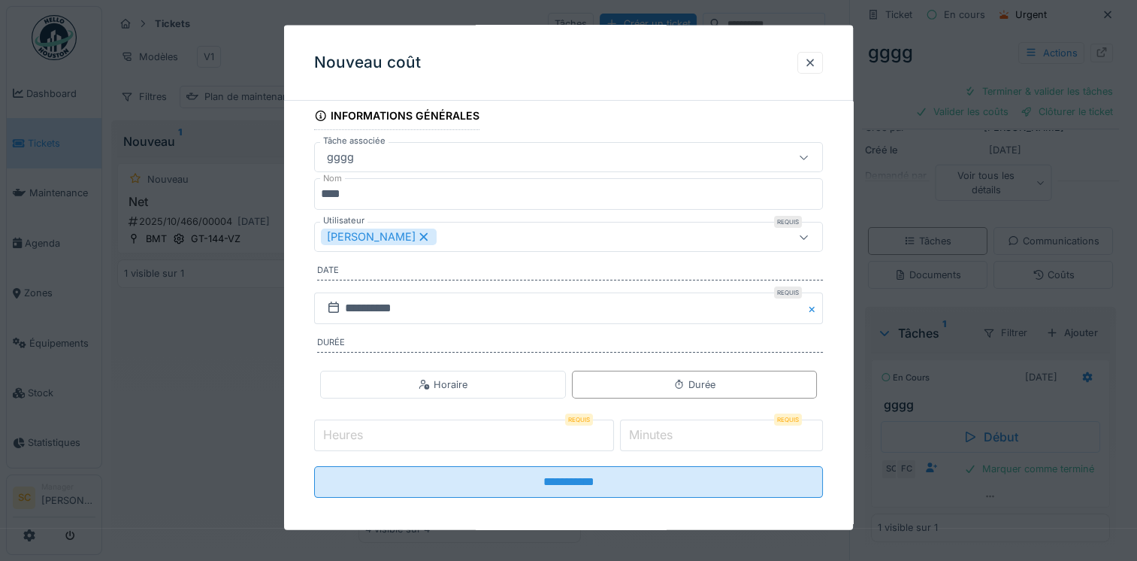
click at [438, 446] on input "Heures" at bounding box center [464, 435] width 300 height 32
click at [803, 71] on div at bounding box center [810, 62] width 26 height 22
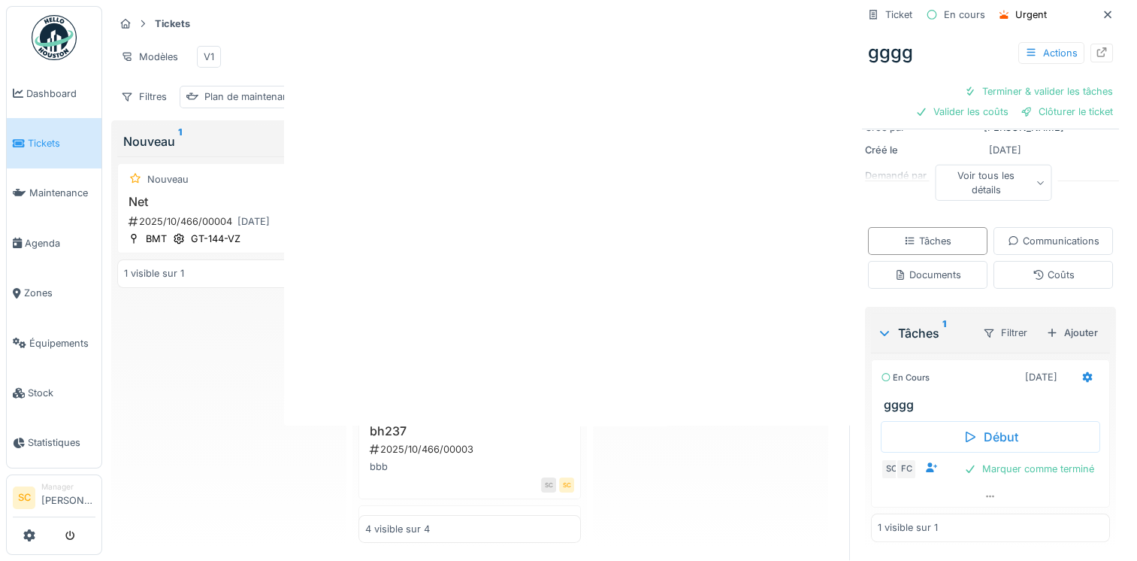
scroll to position [0, 0]
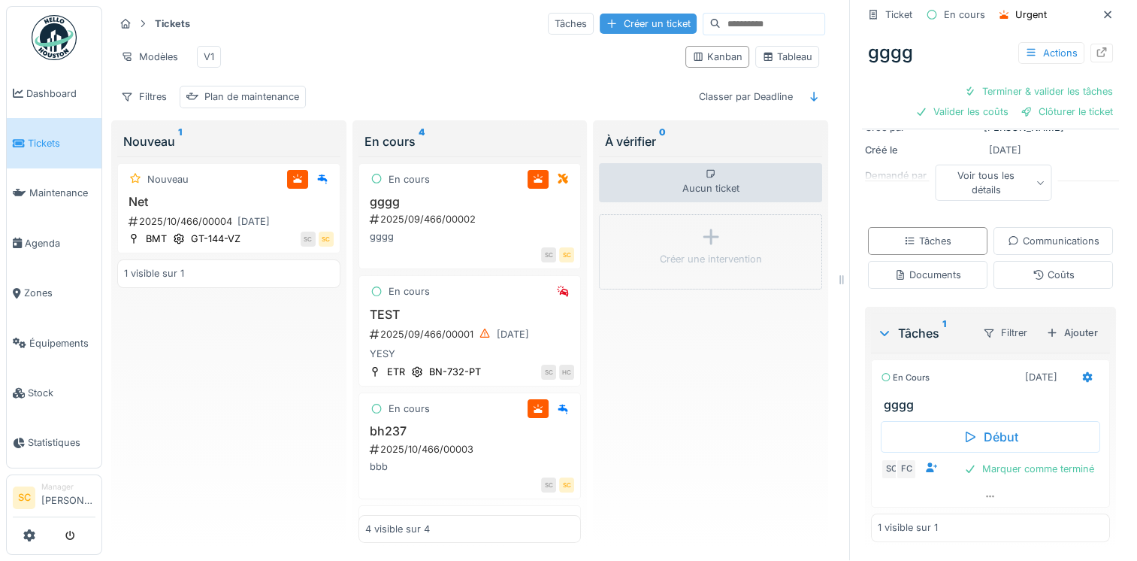
click at [634, 14] on div "Créer un ticket" at bounding box center [648, 24] width 97 height 20
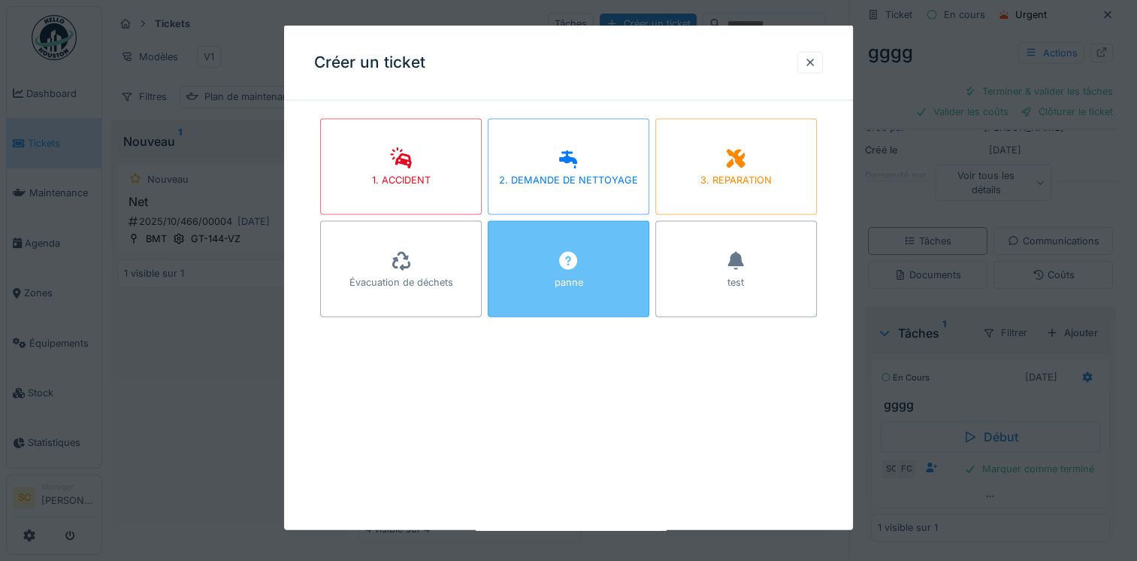
click at [576, 312] on div "panne" at bounding box center [569, 269] width 162 height 96
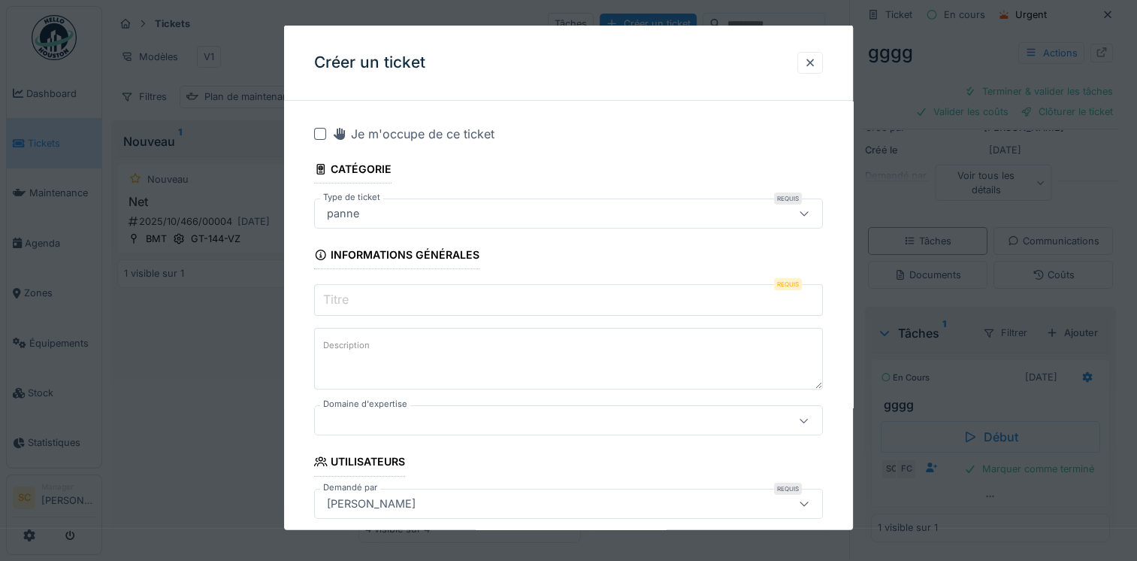
click at [424, 328] on textarea "Description" at bounding box center [568, 359] width 509 height 62
click at [425, 299] on input "Titre" at bounding box center [568, 300] width 509 height 32
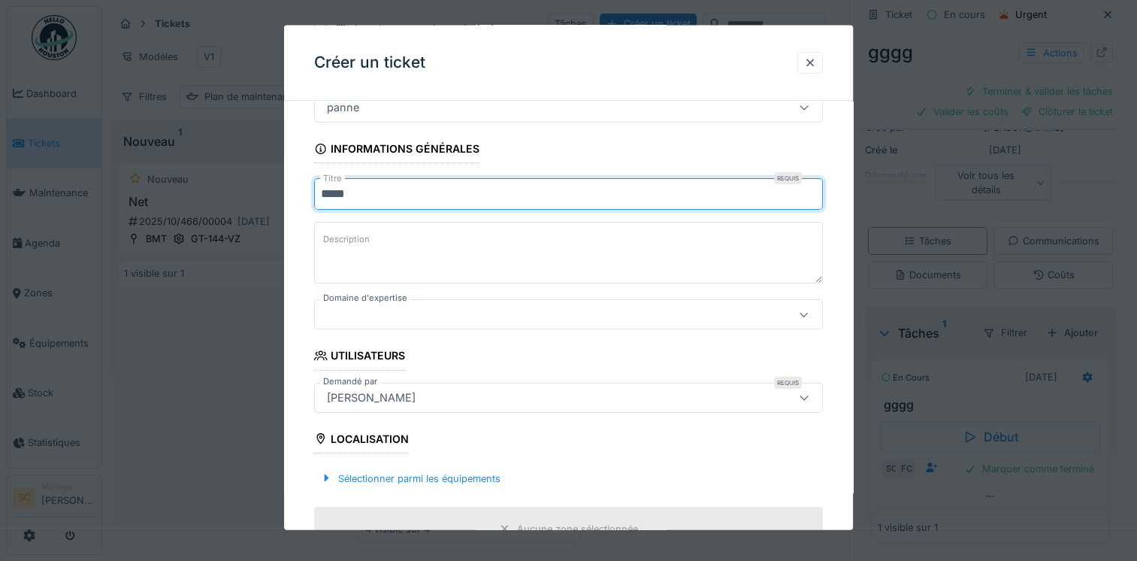
scroll to position [301, 0]
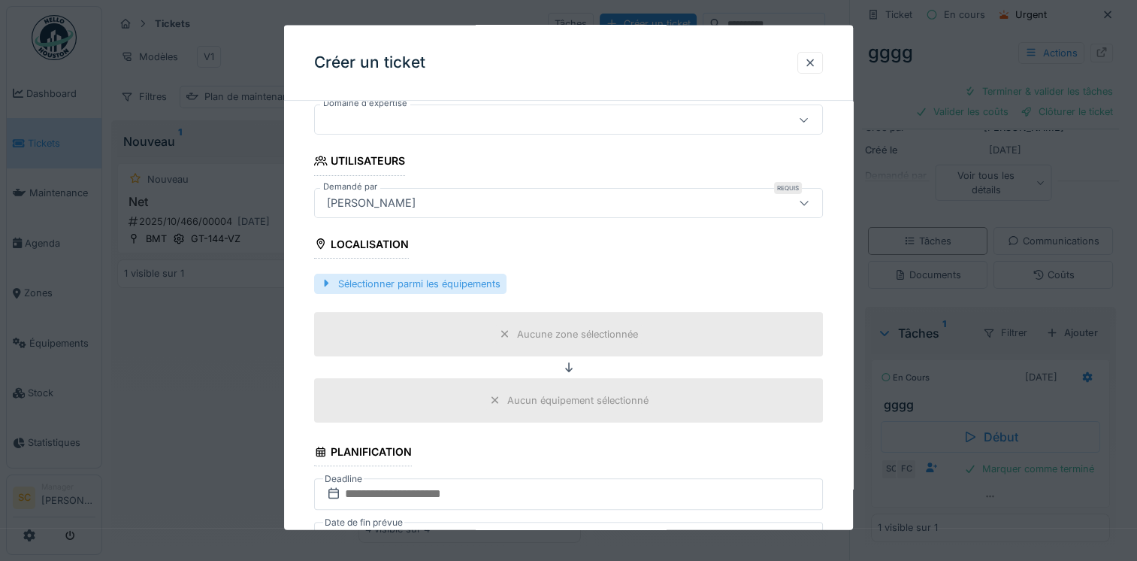
type input "*****"
click at [367, 273] on div "Sélectionner parmi les équipements" at bounding box center [410, 283] width 192 height 20
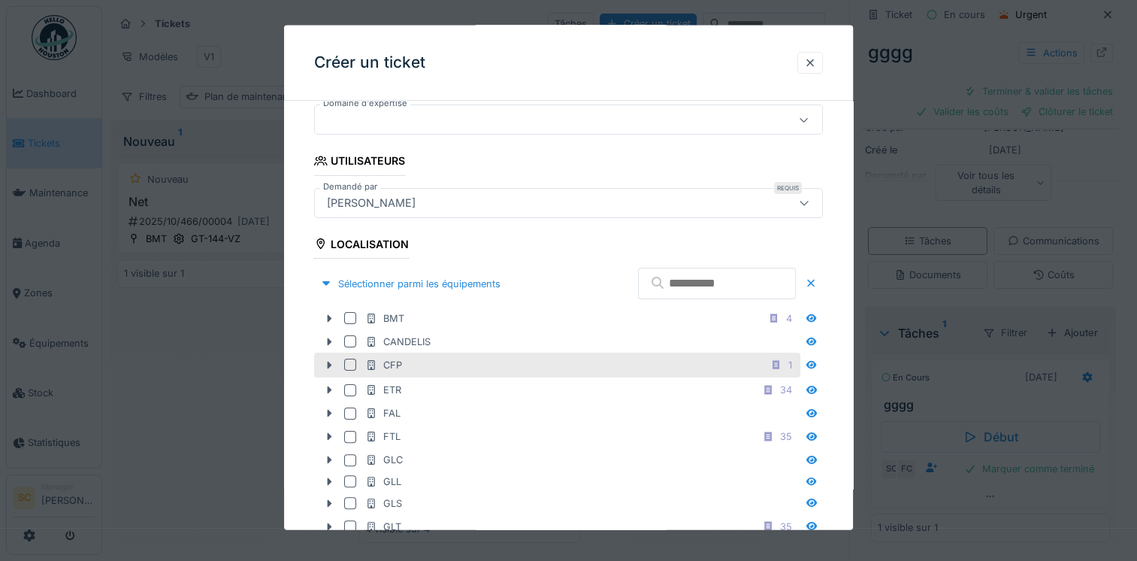
click at [354, 358] on div at bounding box center [350, 364] width 12 height 12
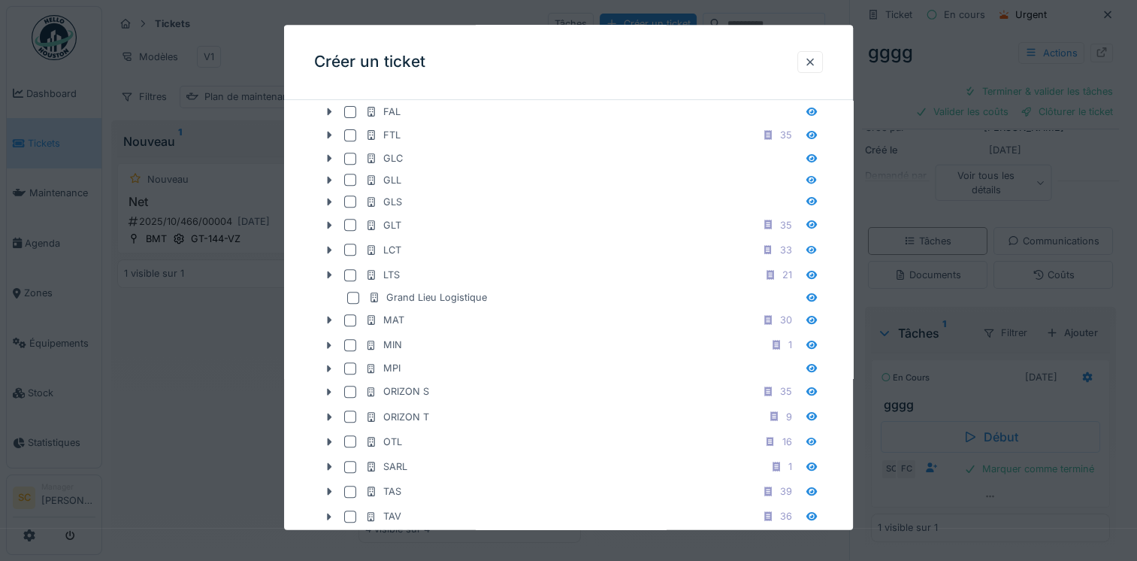
scroll to position [1052, 0]
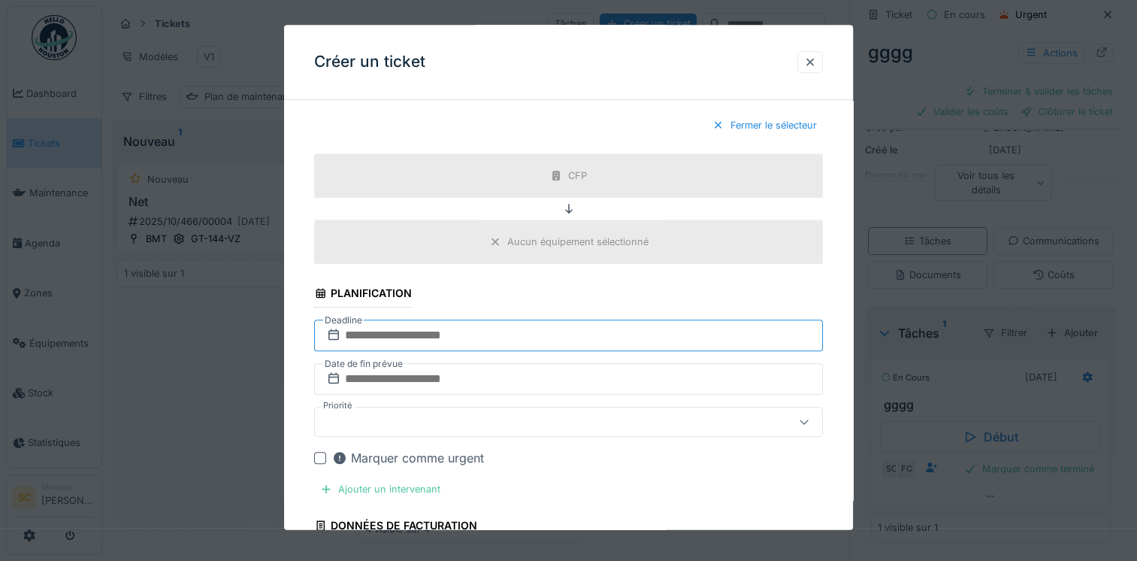
click at [448, 327] on input "text" at bounding box center [568, 336] width 509 height 32
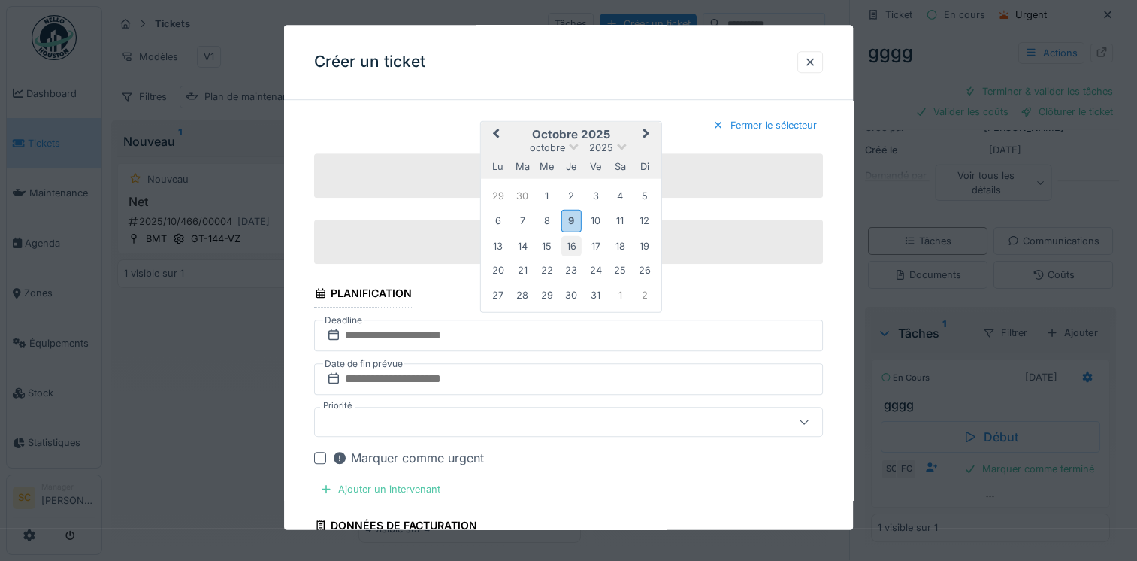
click at [570, 236] on div "16" at bounding box center [571, 246] width 20 height 20
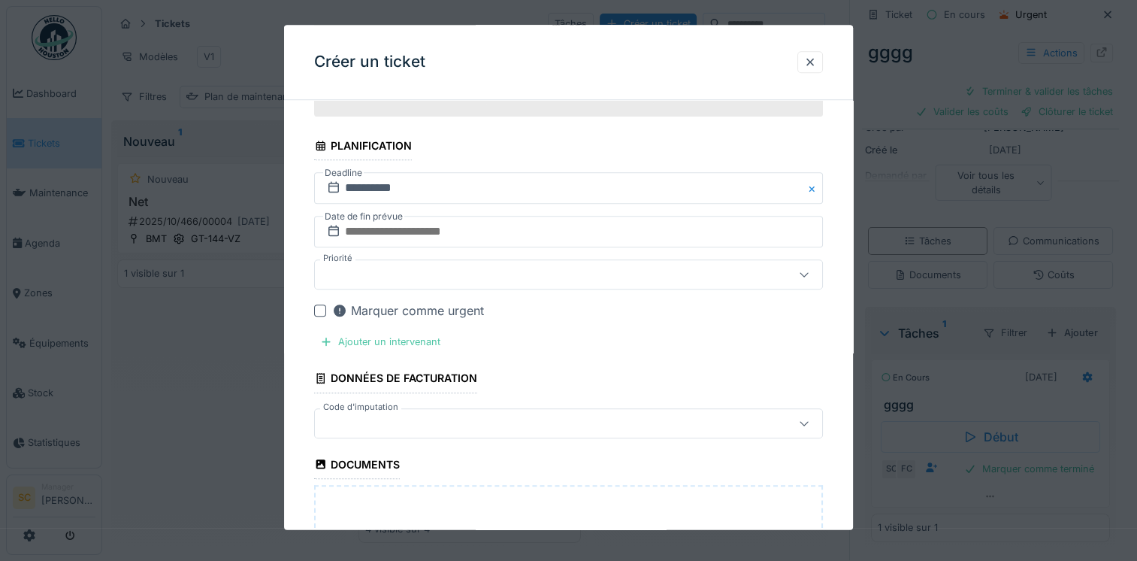
scroll to position [1202, 0]
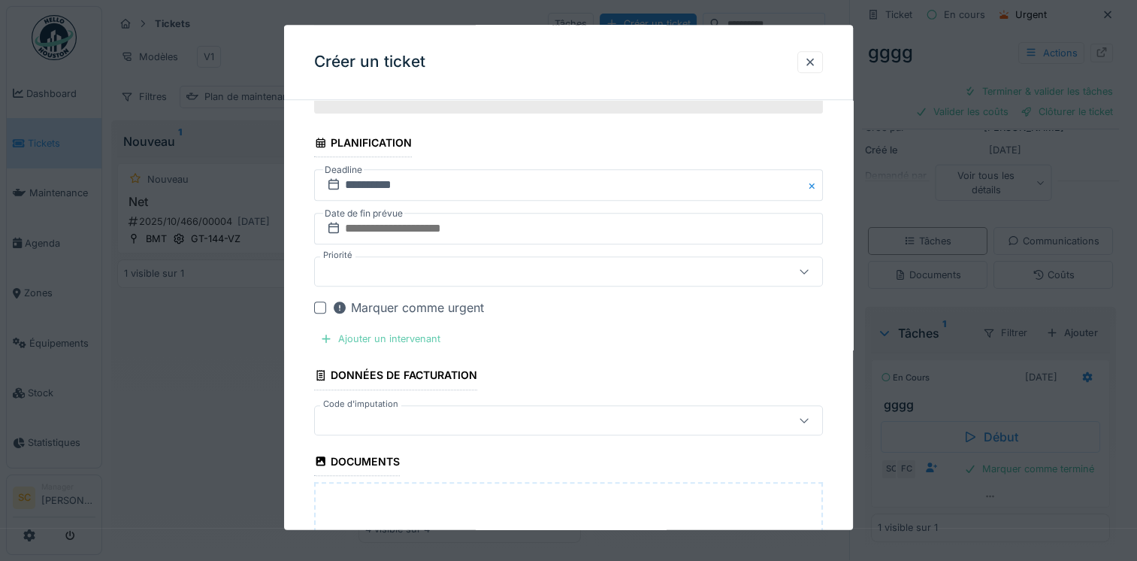
click at [410, 332] on div "Ajouter un intervenant" at bounding box center [380, 339] width 132 height 20
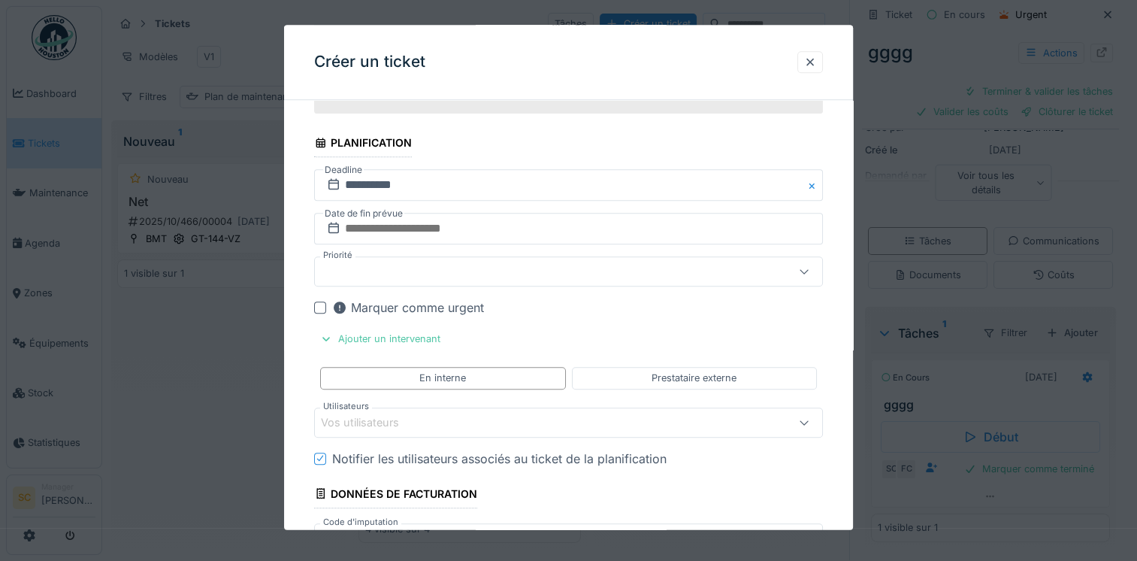
click at [417, 416] on div "Vos utilisateurs" at bounding box center [370, 422] width 99 height 17
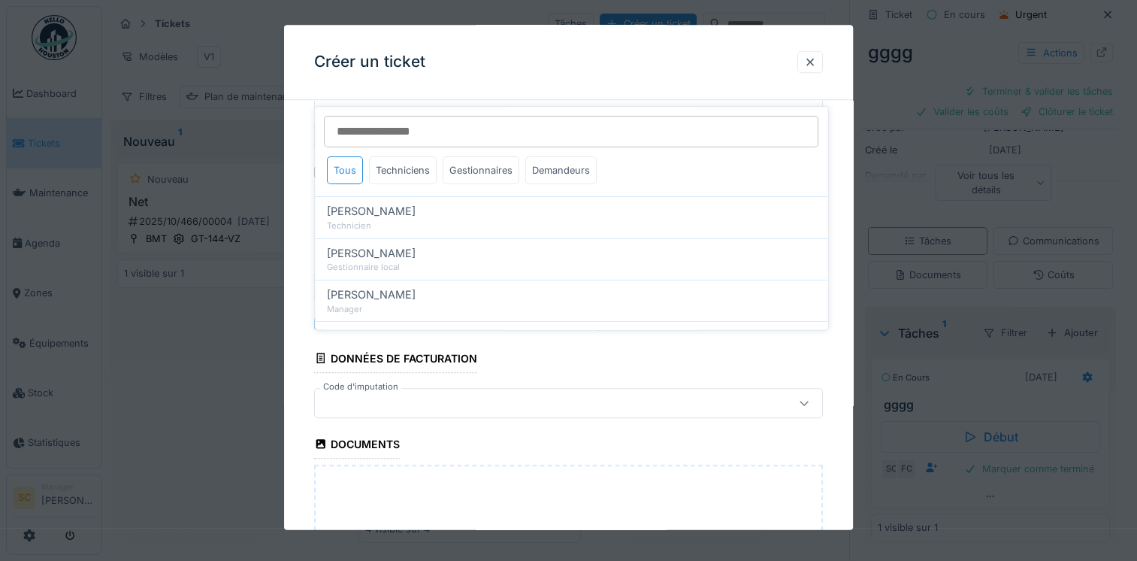
scroll to position [1338, 0]
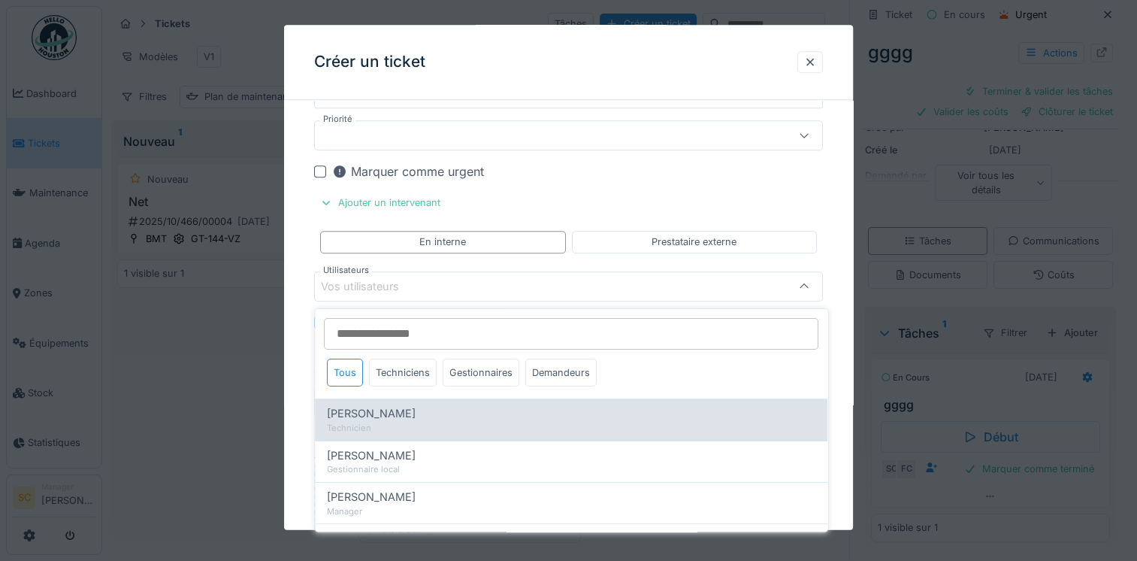
click at [395, 407] on span "[PERSON_NAME]" at bounding box center [371, 413] width 89 height 17
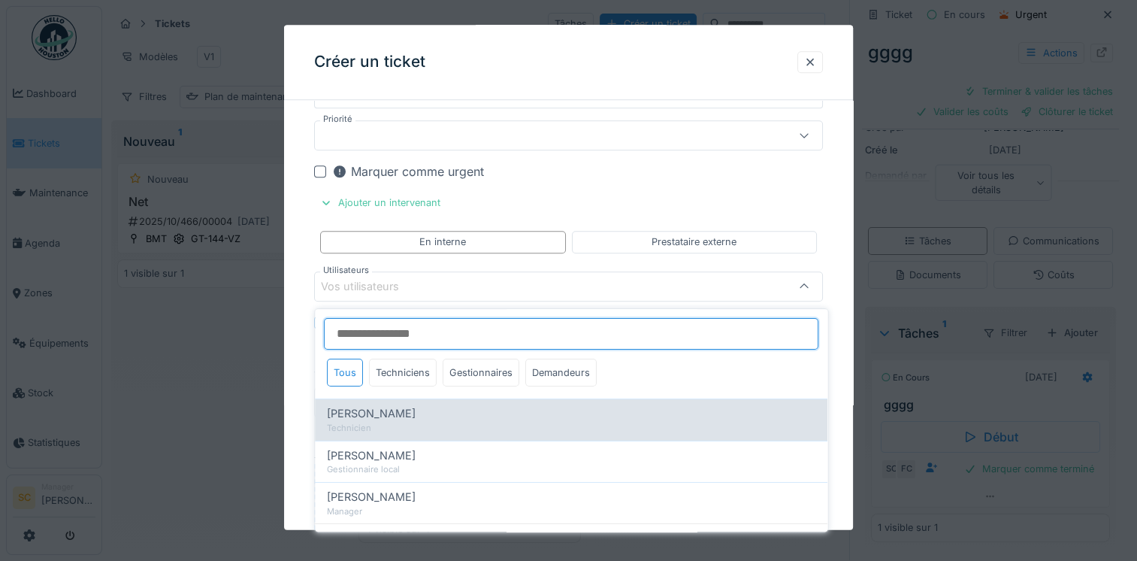
type input "*****"
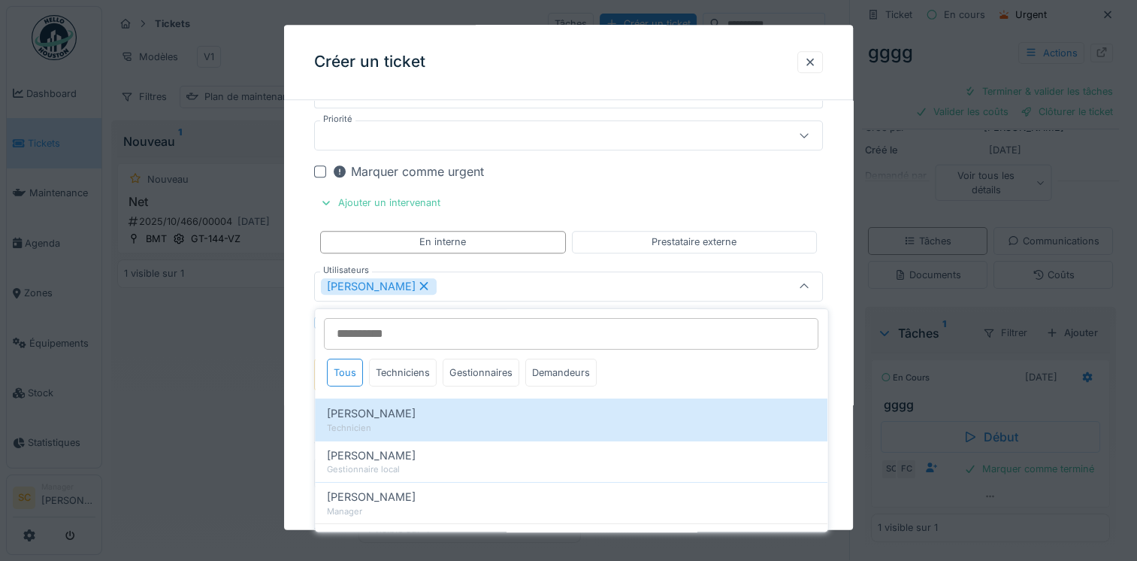
click at [610, 278] on div "[PERSON_NAME]" at bounding box center [538, 286] width 434 height 17
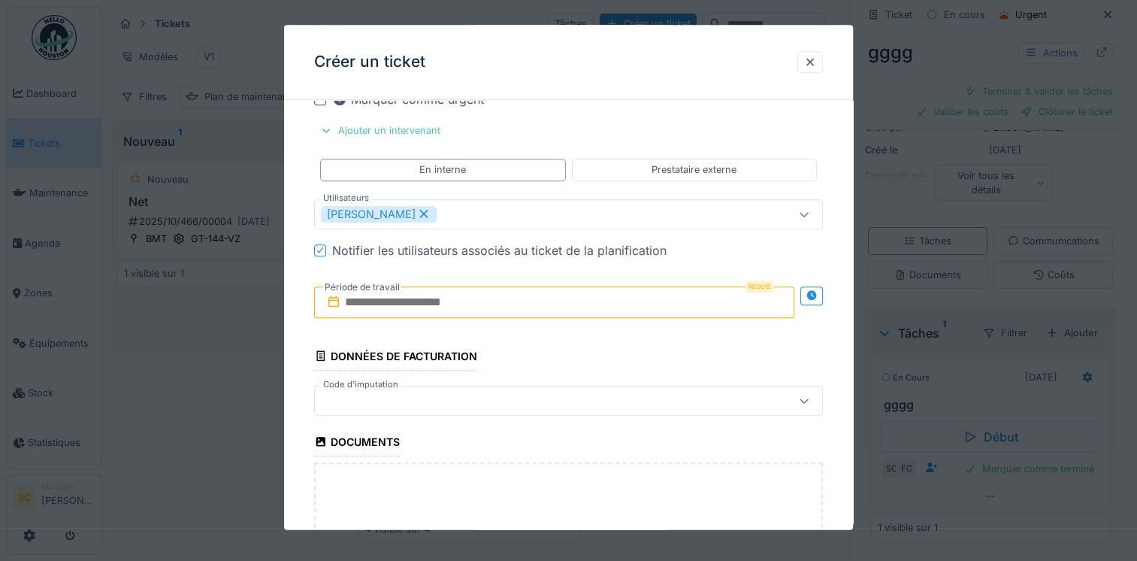
scroll to position [1414, 0]
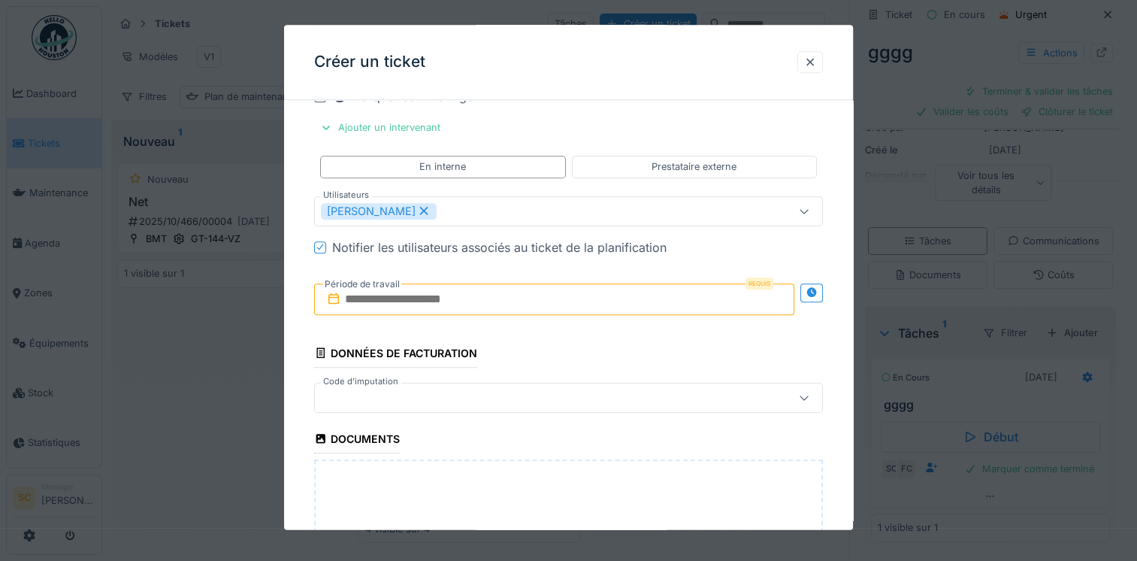
click at [393, 276] on label "Période de travail" at bounding box center [362, 284] width 78 height 17
click at [398, 295] on input "text" at bounding box center [554, 299] width 480 height 32
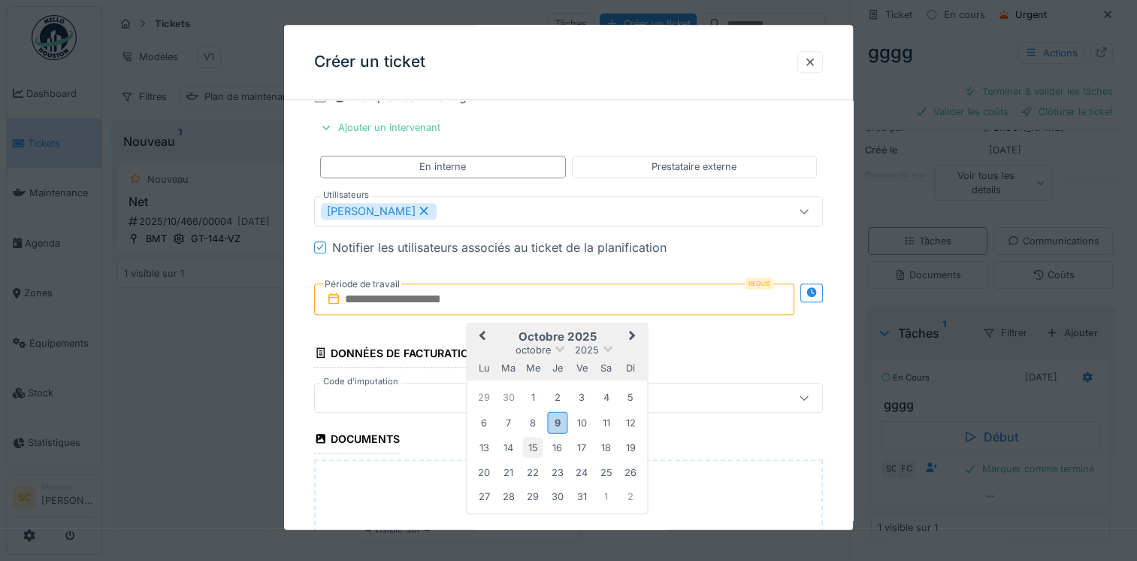
click at [529, 443] on div "15" at bounding box center [533, 447] width 20 height 20
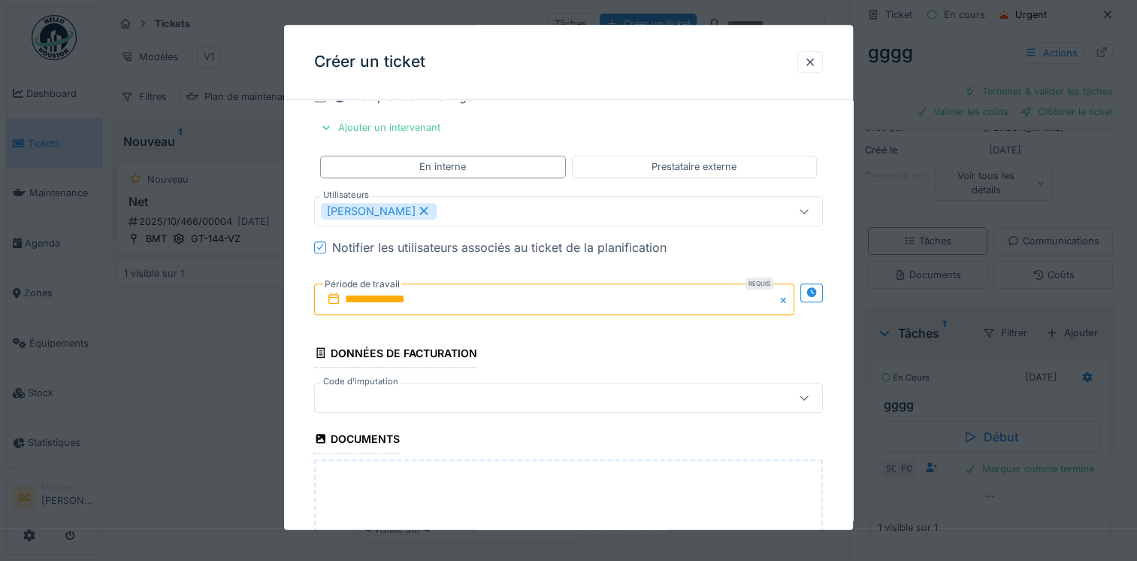
click at [484, 287] on input "**********" at bounding box center [554, 299] width 480 height 32
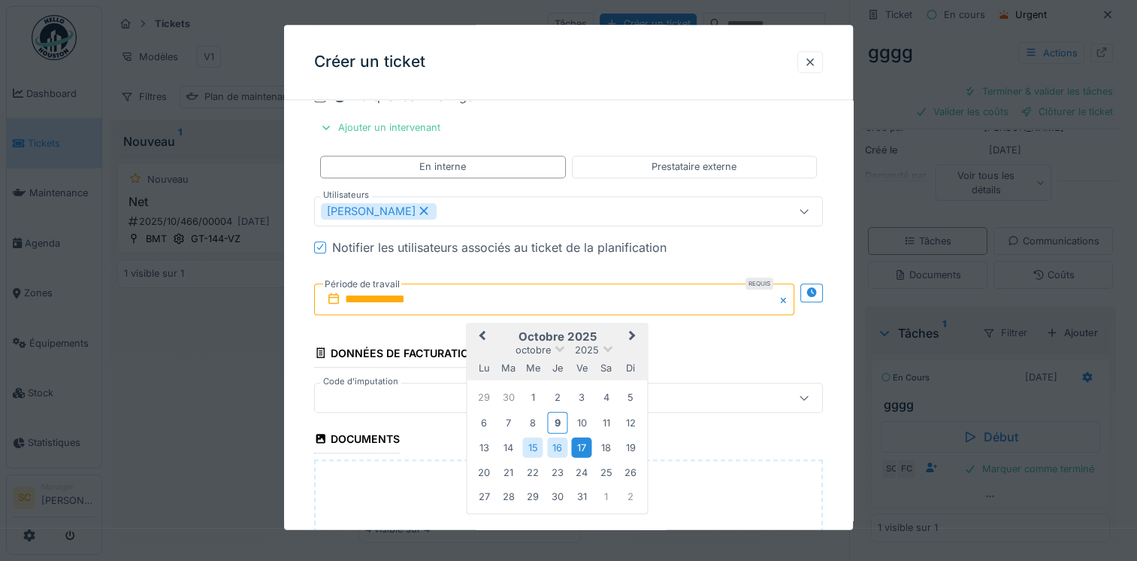
click at [573, 437] on div "17" at bounding box center [582, 447] width 20 height 20
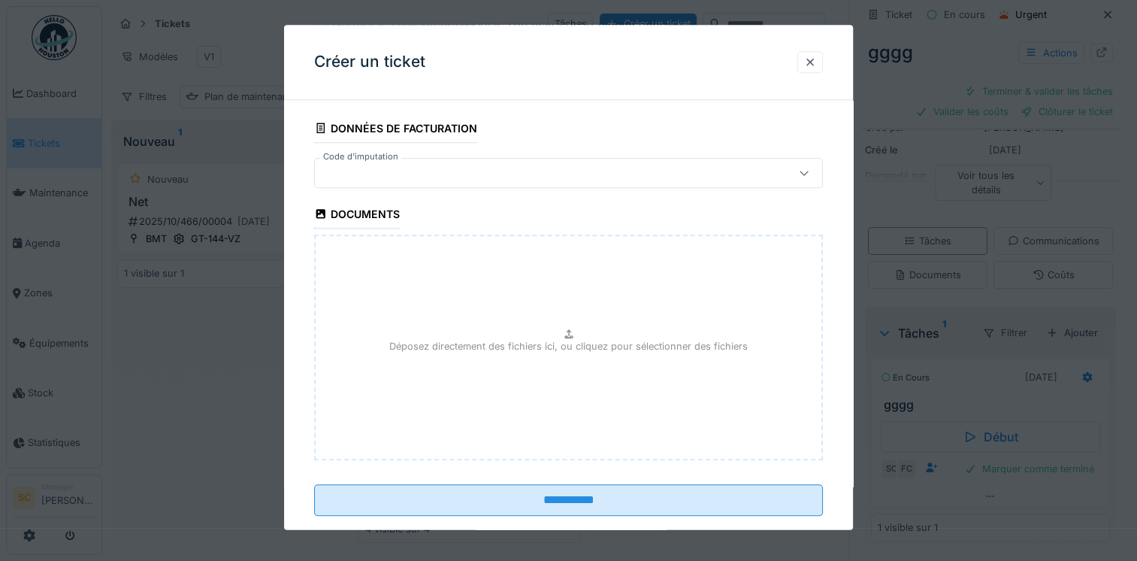
scroll to position [1639, 0]
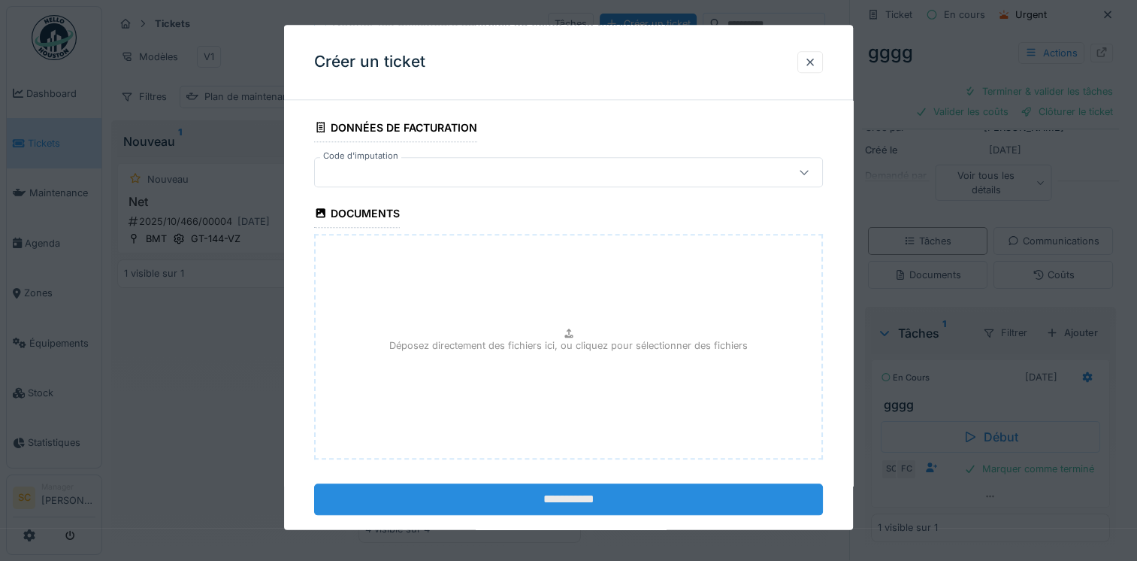
click at [496, 483] on input "**********" at bounding box center [568, 499] width 509 height 32
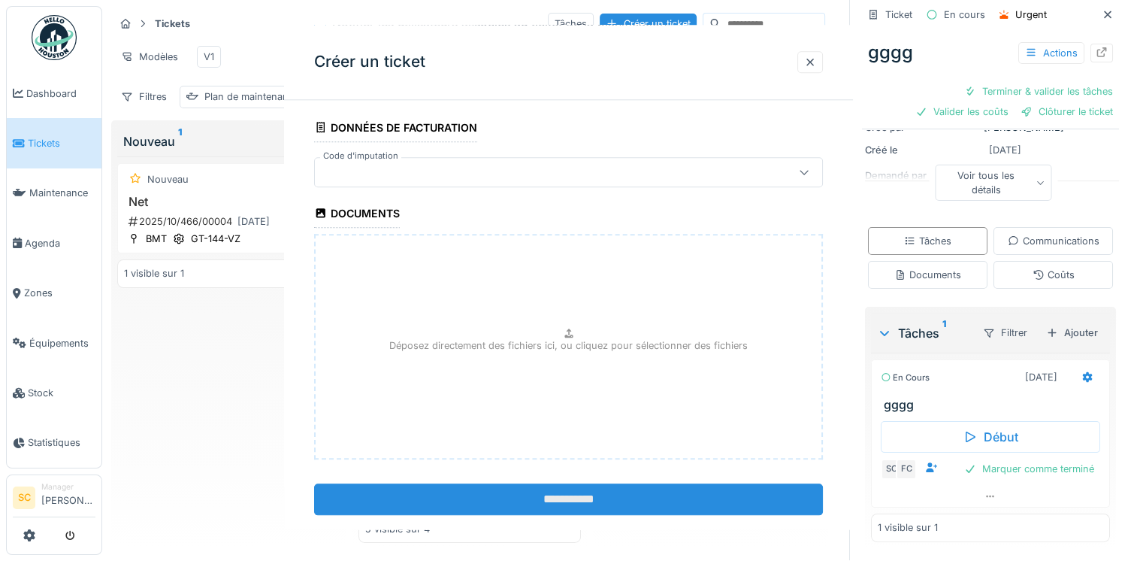
click at [597, 491] on div "**********" at bounding box center [619, 279] width 1035 height 561
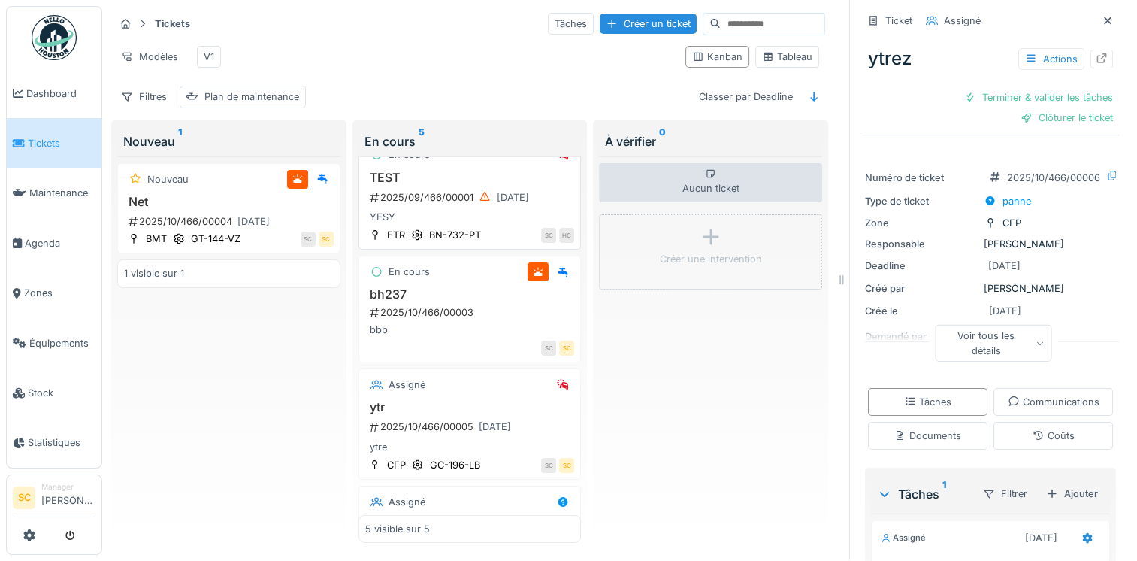
scroll to position [207, 0]
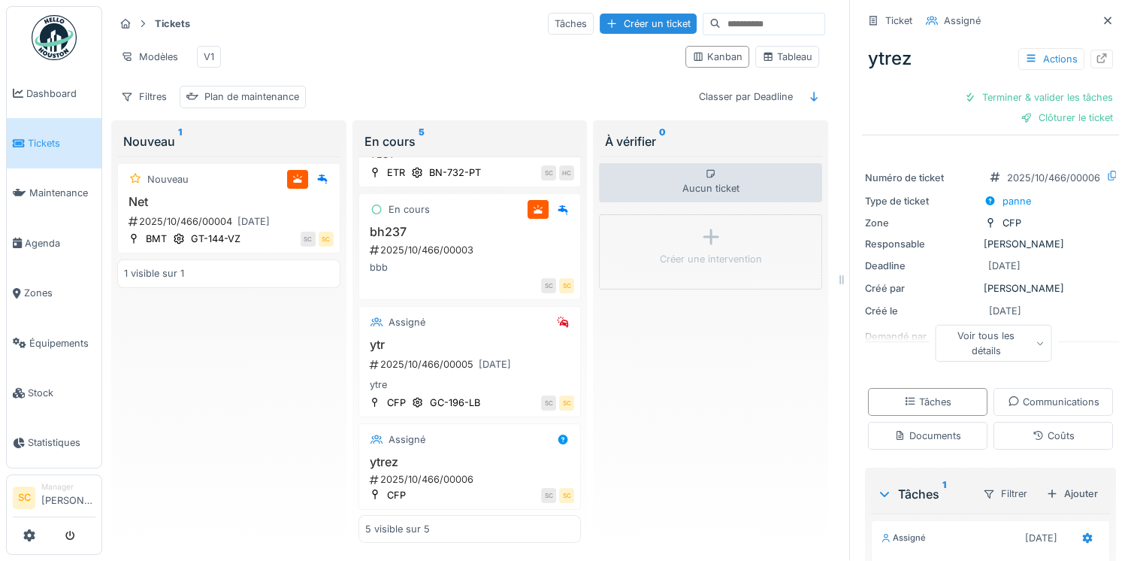
click at [602, 23] on div "Tickets Tâches Créer un ticket" at bounding box center [469, 23] width 711 height 25
click at [611, 14] on div "Créer un ticket" at bounding box center [648, 24] width 97 height 20
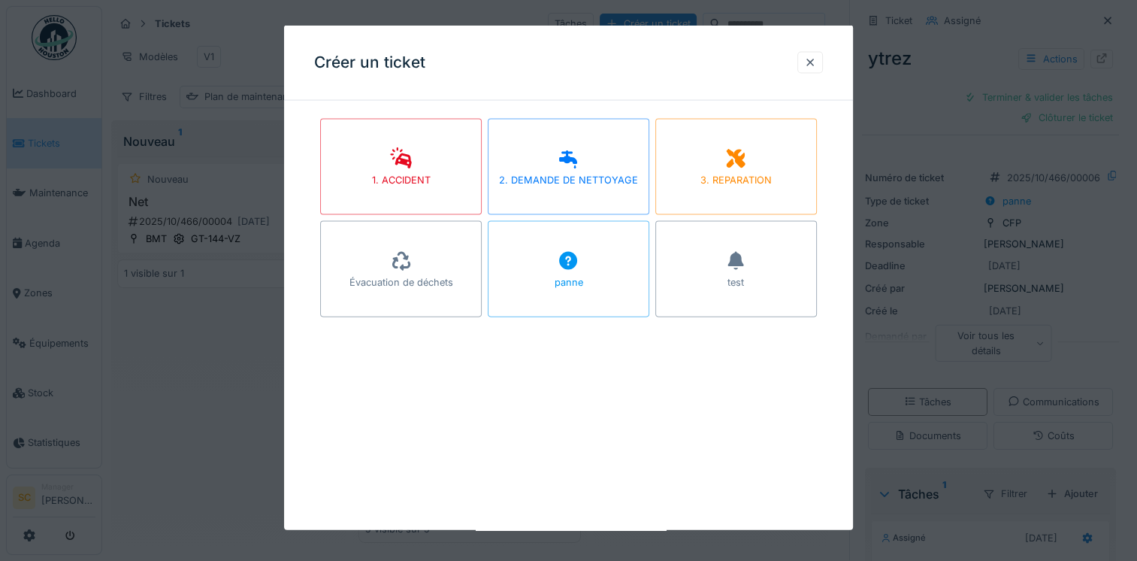
click at [585, 338] on div "1. ACCIDENT 2. DEMANDE DE NETTOYAGE 3. REPARATION Évacuation de déchets panne t…" at bounding box center [568, 233] width 569 height 240
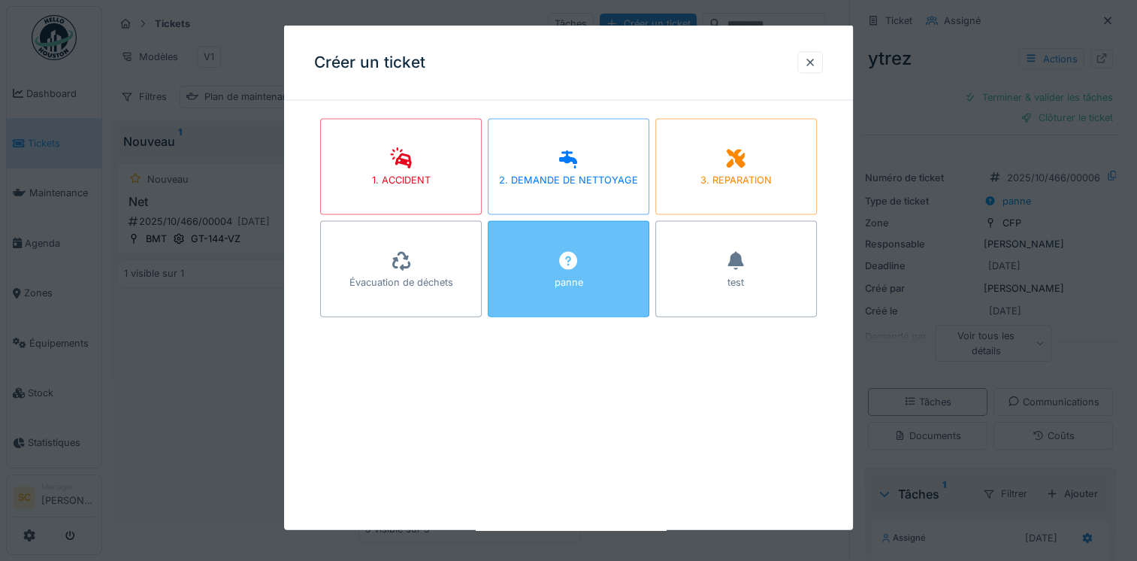
click at [560, 269] on icon at bounding box center [568, 261] width 23 height 18
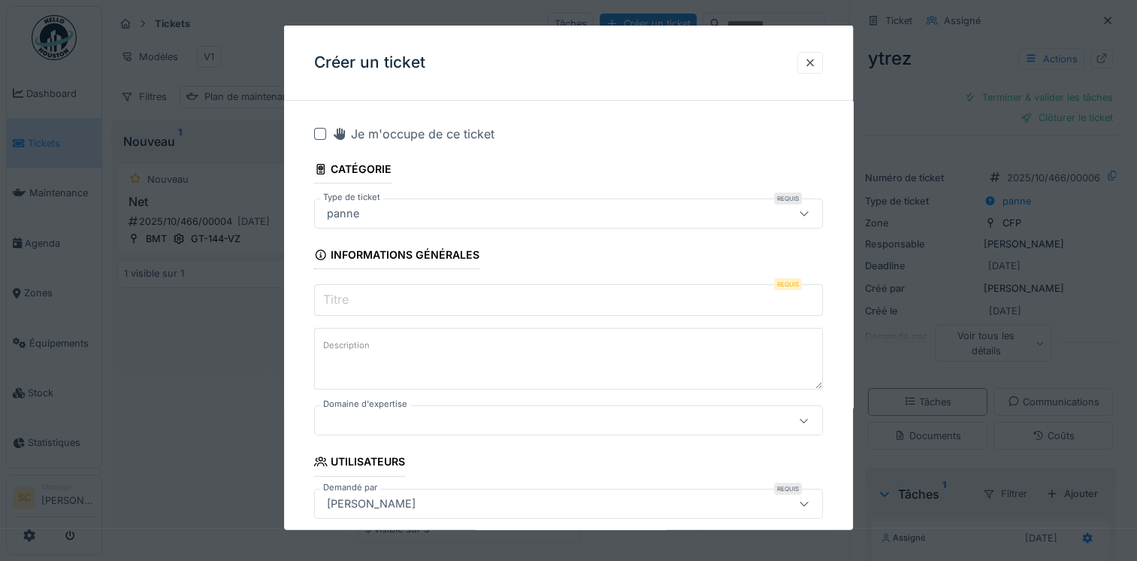
click at [406, 213] on div "panne" at bounding box center [538, 213] width 434 height 17
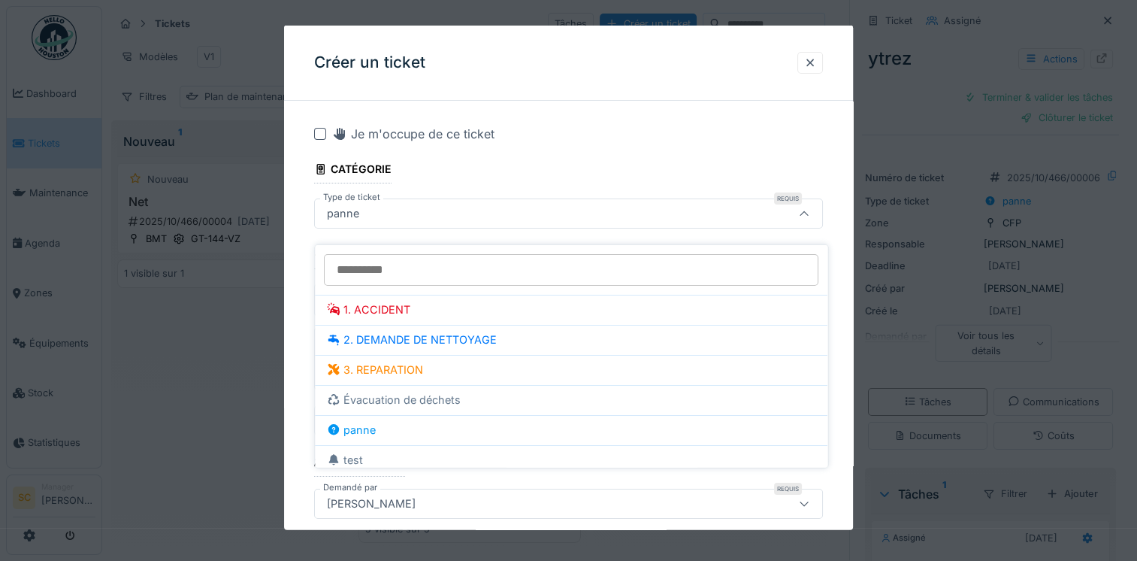
click at [221, 320] on div at bounding box center [568, 280] width 1137 height 561
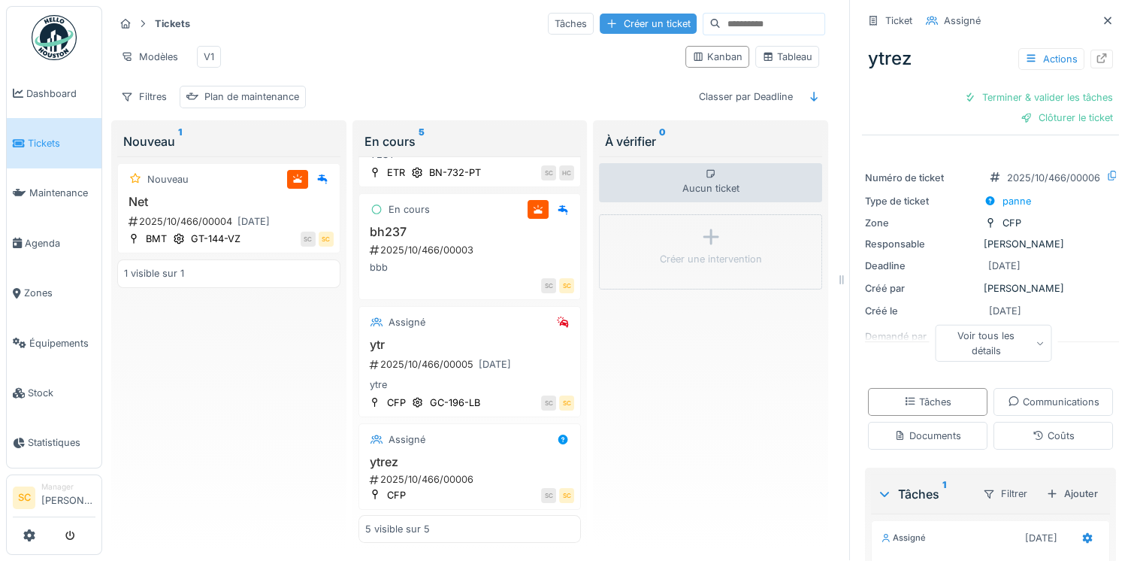
click at [612, 14] on div "Créer un ticket" at bounding box center [648, 24] width 97 height 20
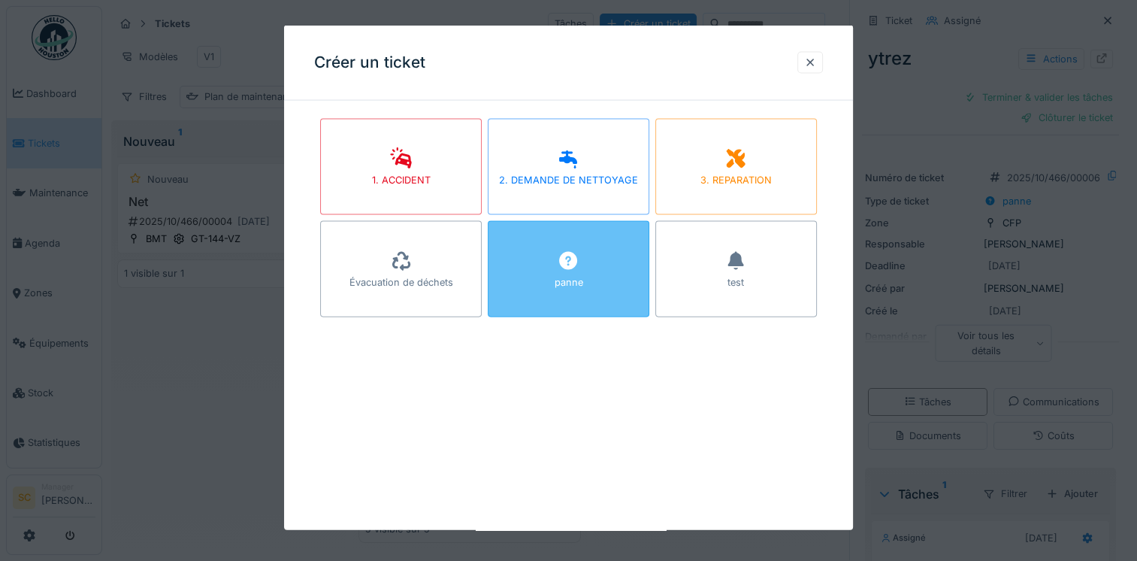
click at [562, 296] on div "panne" at bounding box center [569, 269] width 162 height 96
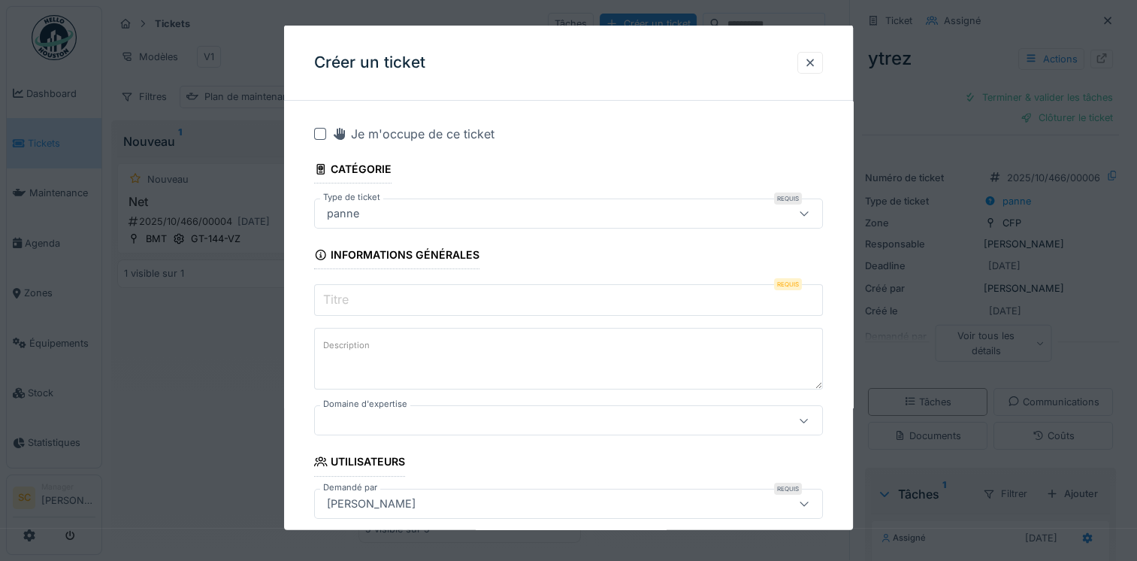
click at [424, 300] on input "Titre" at bounding box center [568, 300] width 509 height 32
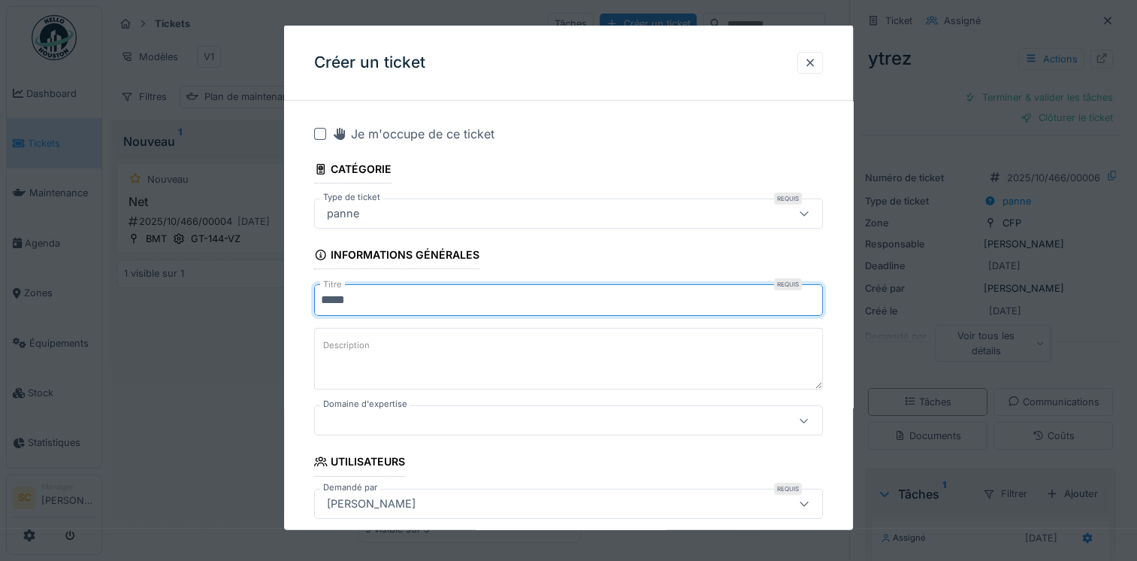
type input "*****"
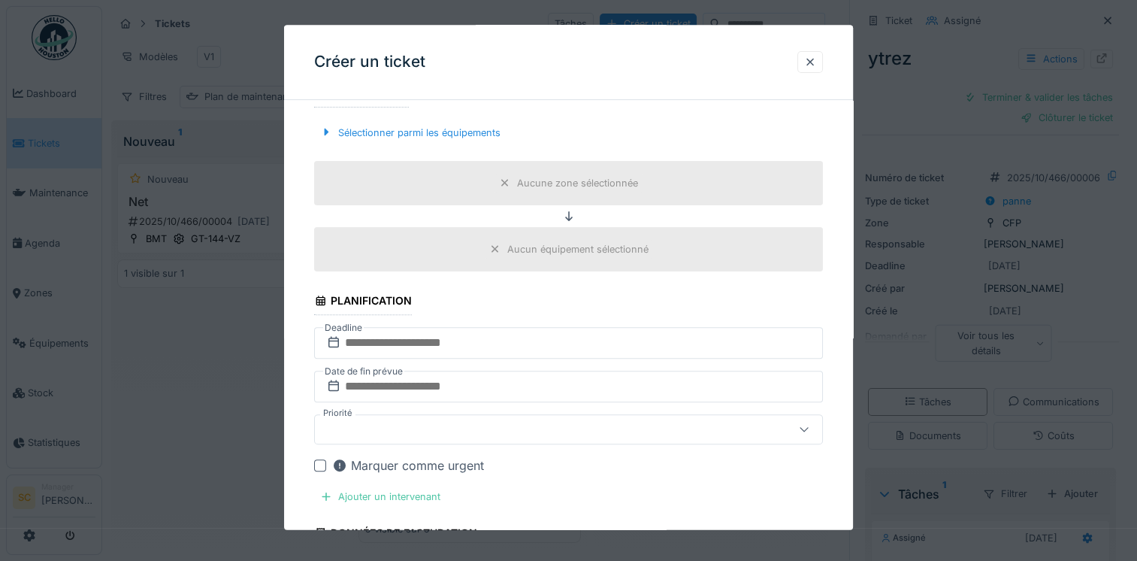
scroll to position [526, 0]
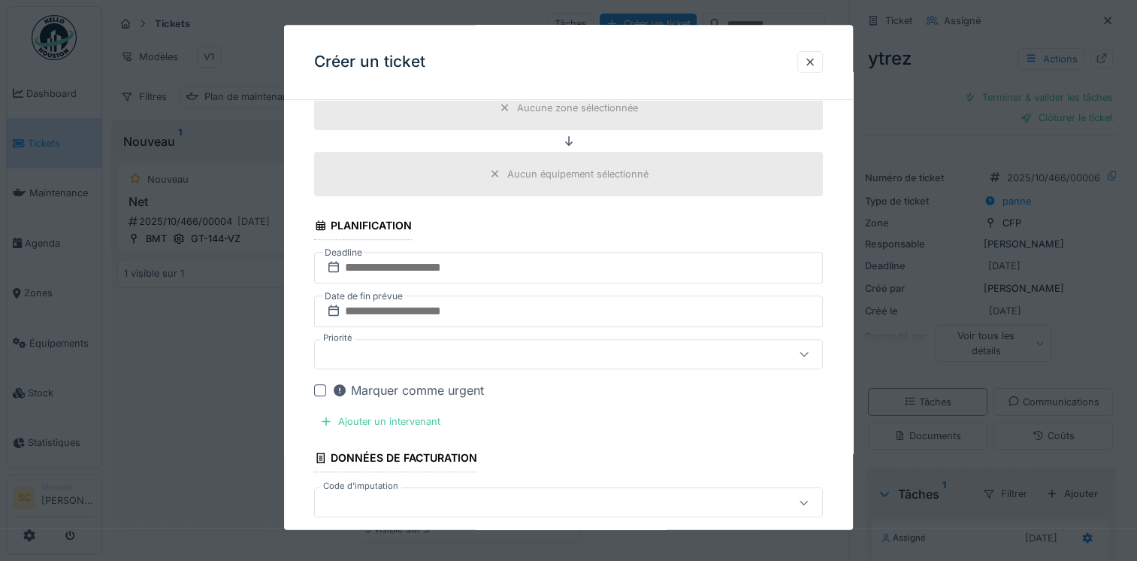
click at [480, 283] on fieldset "**********" at bounding box center [568, 223] width 509 height 1272
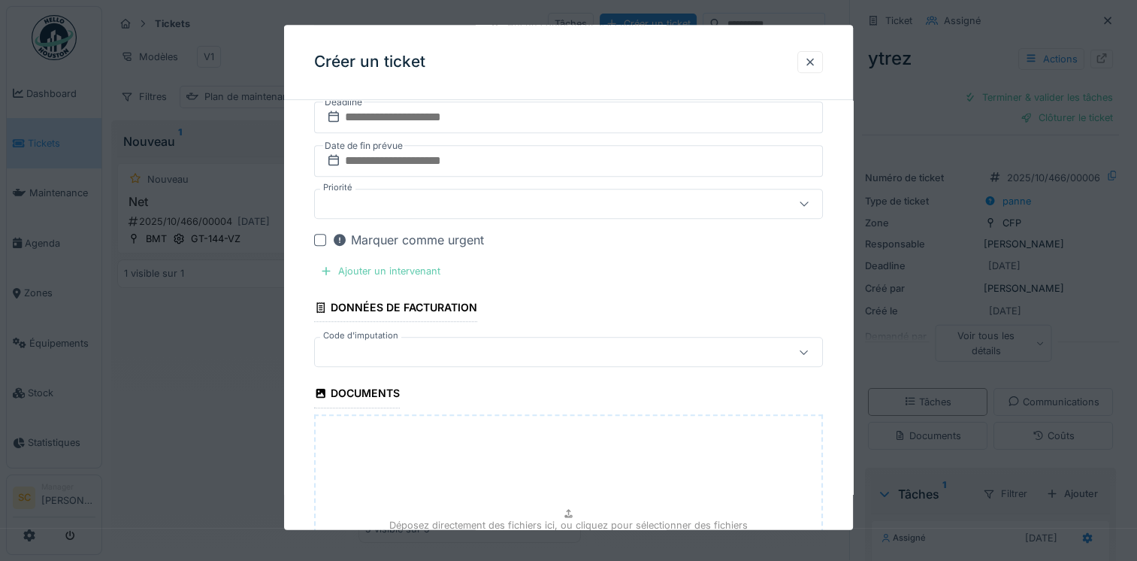
click at [433, 271] on div "Ajouter un intervenant" at bounding box center [380, 272] width 132 height 20
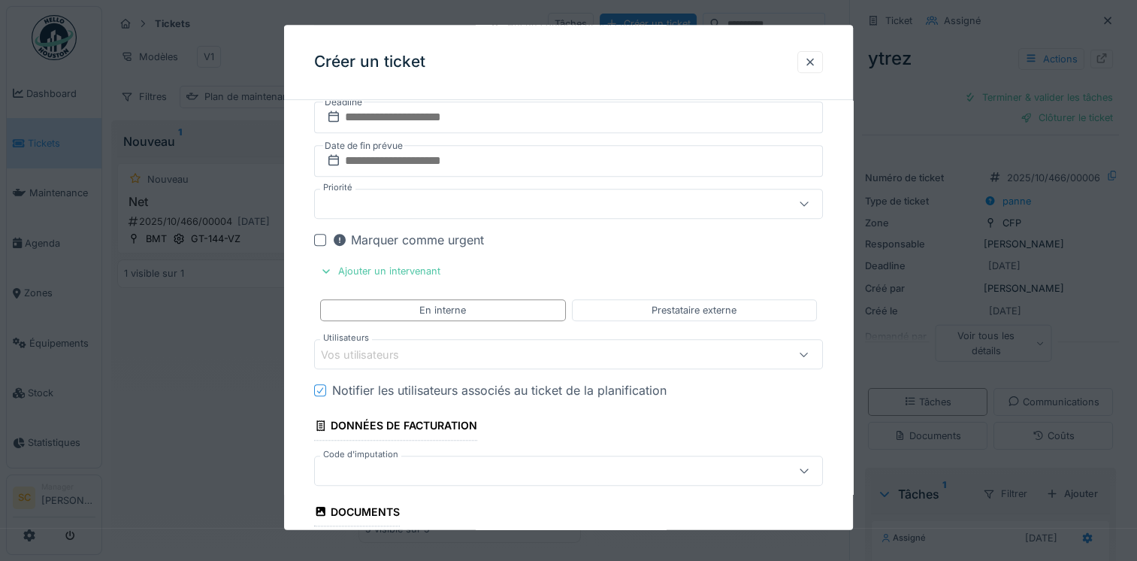
click at [452, 332] on fieldset "**********" at bounding box center [568, 131] width 509 height 1390
click at [454, 346] on div "Vos utilisateurs" at bounding box center [538, 354] width 434 height 17
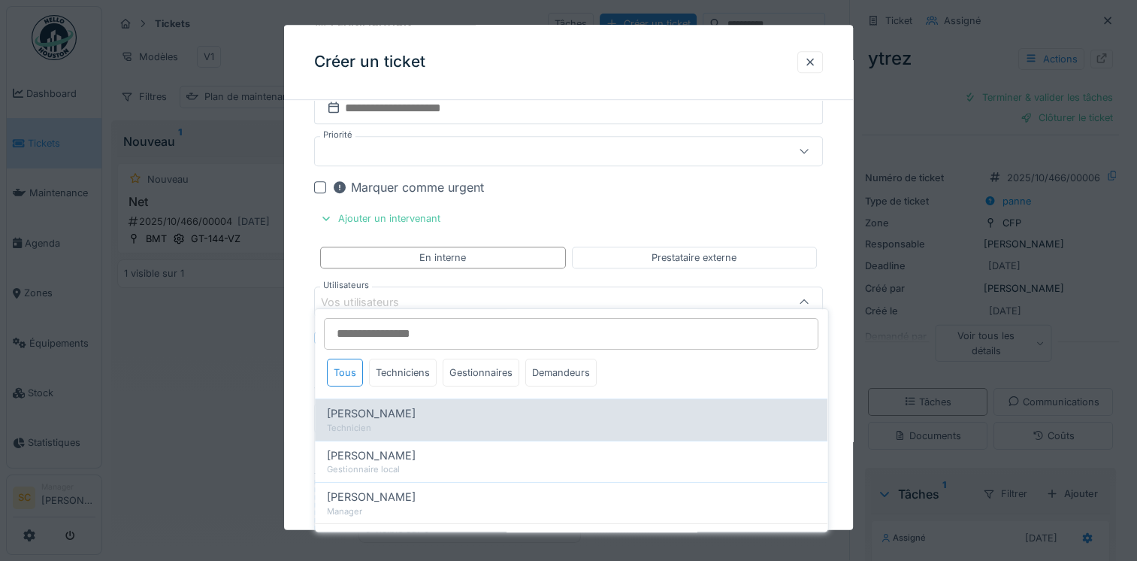
scroll to position [749, 0]
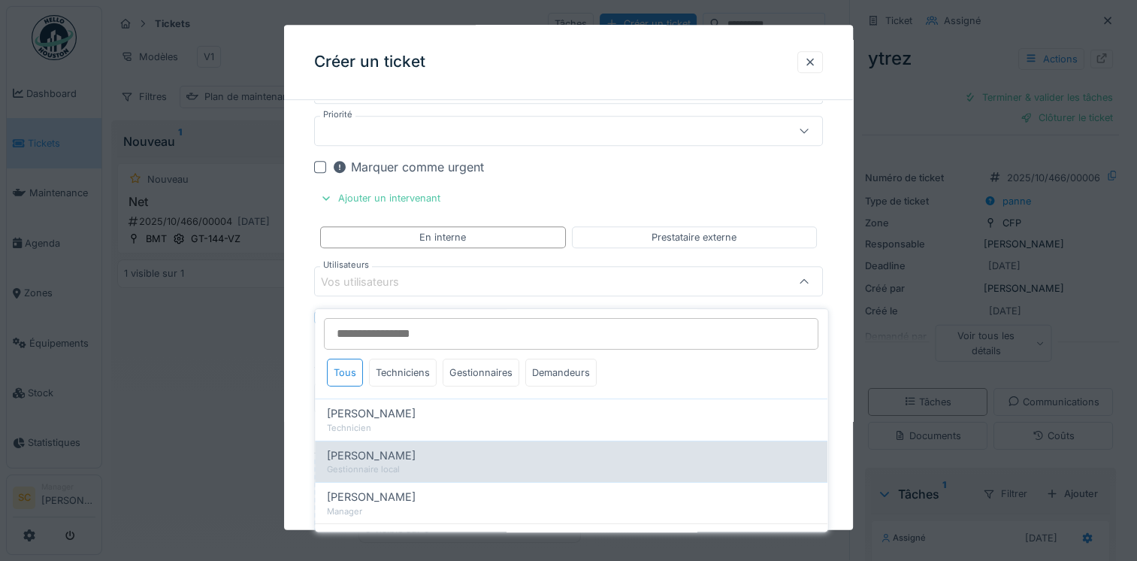
click at [446, 448] on div "Hugo Couet" at bounding box center [571, 455] width 488 height 17
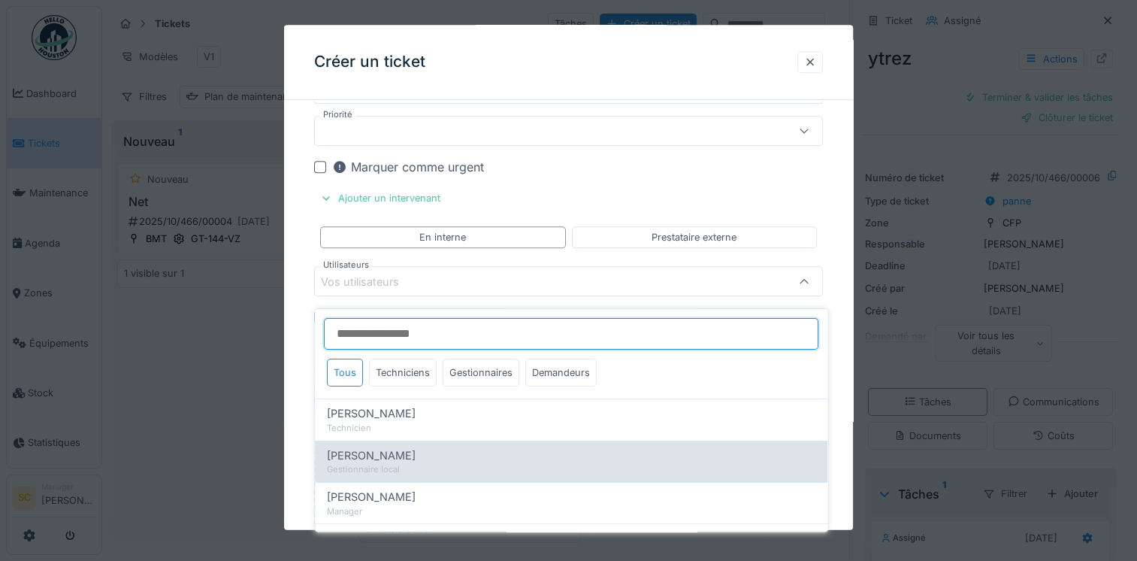
type input "*****"
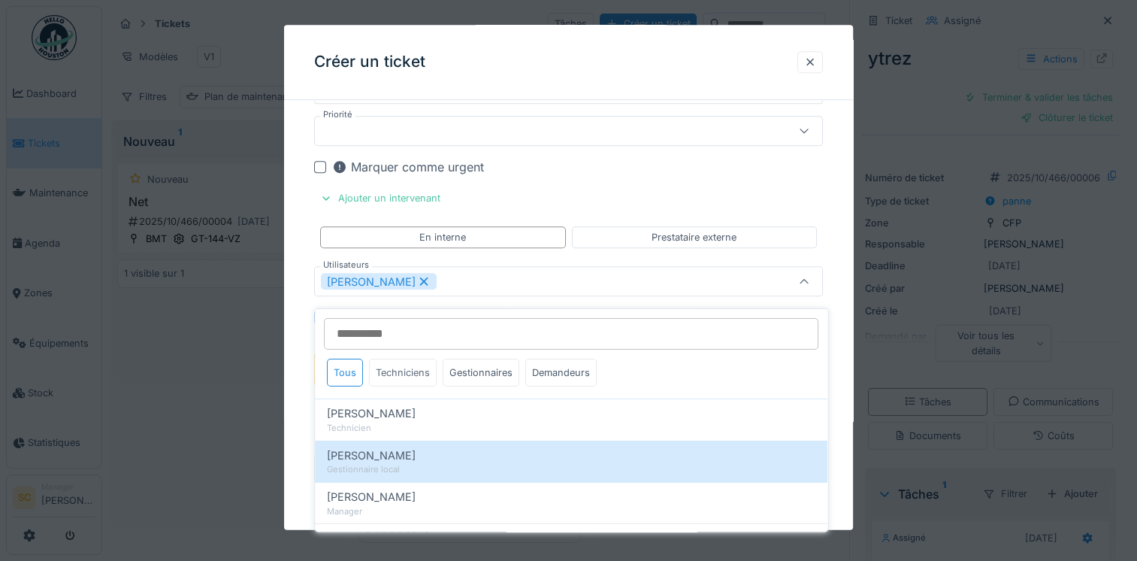
click at [425, 367] on div "Techniciens" at bounding box center [403, 372] width 68 height 28
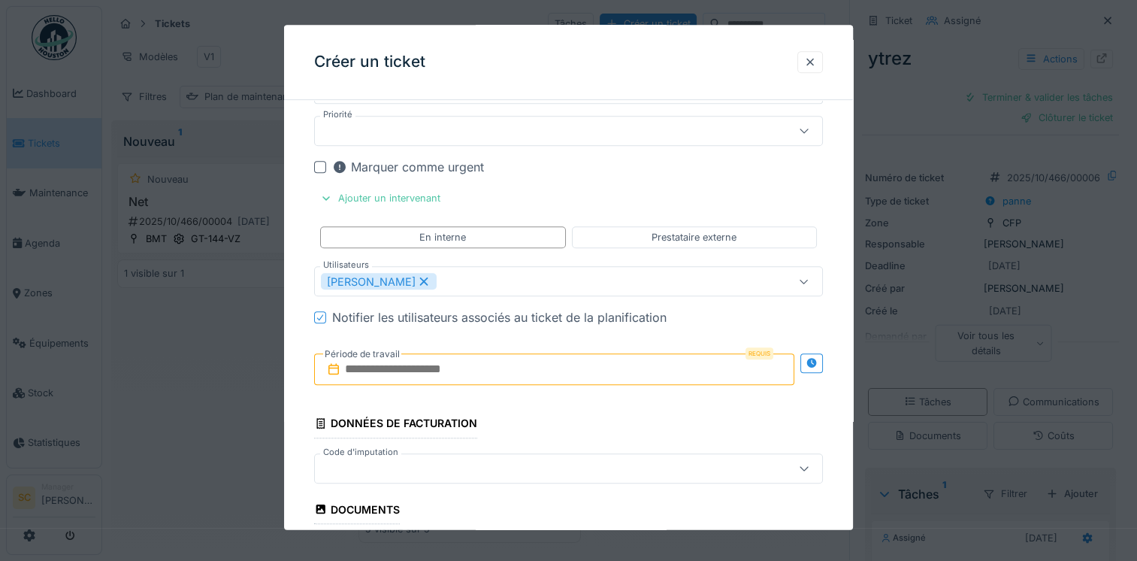
click at [674, 83] on div "Créer un ticket" at bounding box center [568, 63] width 569 height 75
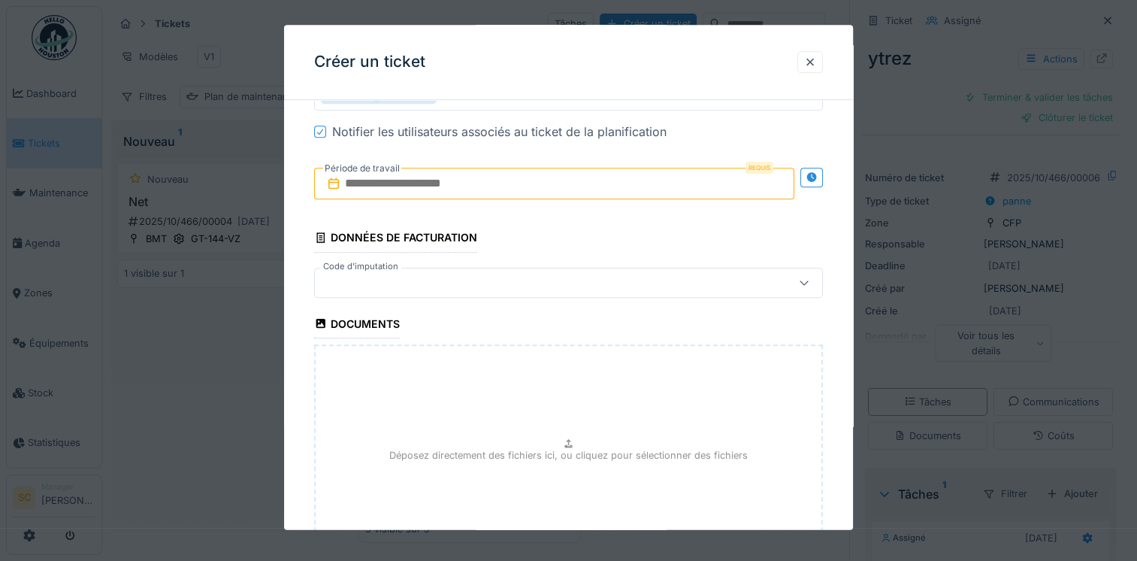
scroll to position [975, 0]
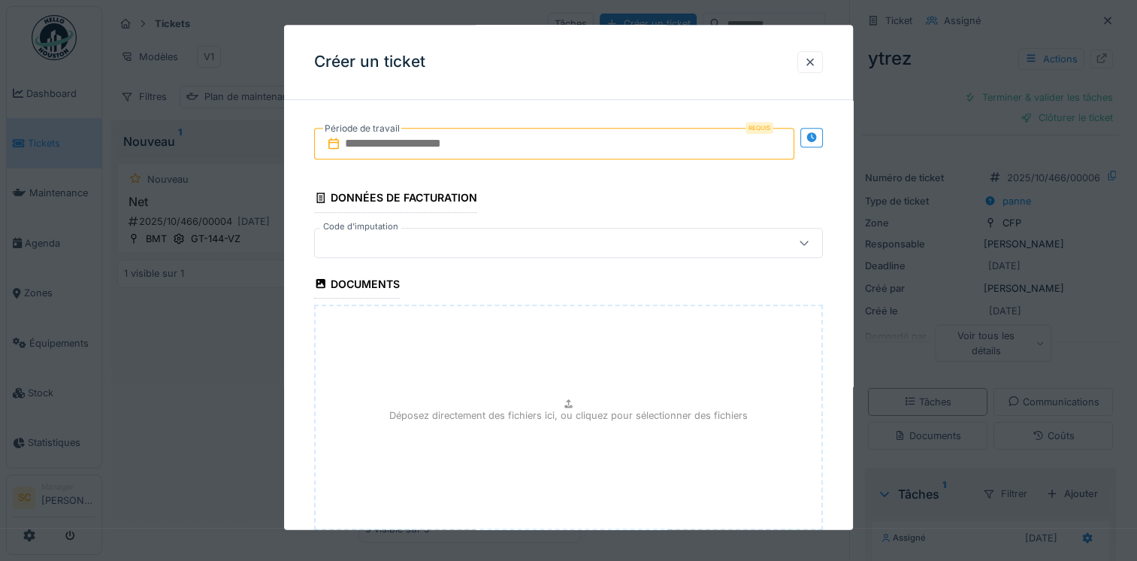
click at [459, 135] on input "text" at bounding box center [554, 145] width 480 height 32
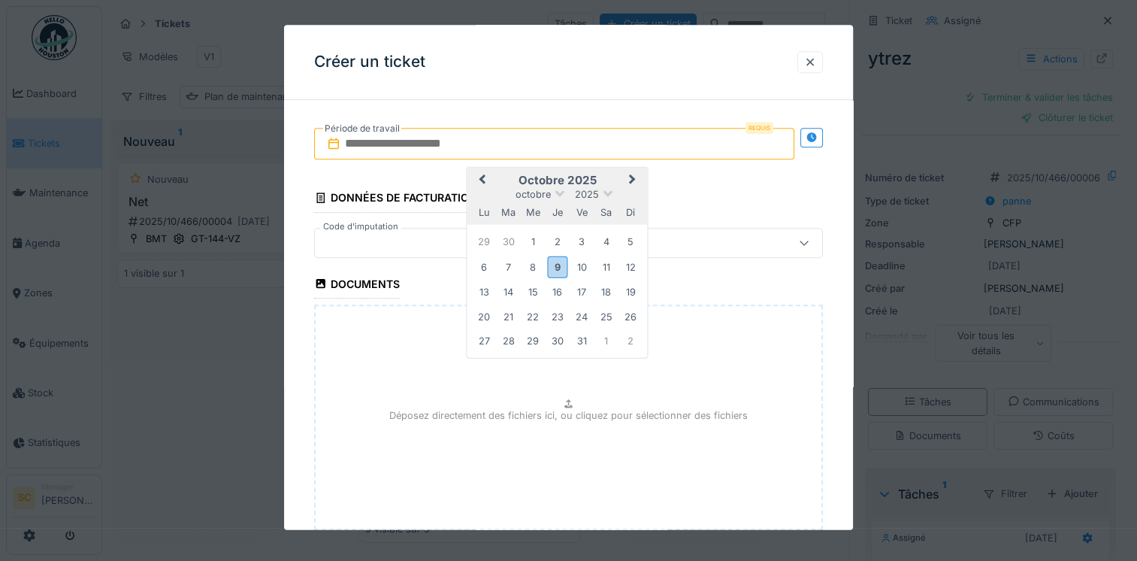
drag, startPoint x: 507, startPoint y: 281, endPoint x: 519, endPoint y: 283, distance: 12.2
click at [507, 282] on div "14" at bounding box center [508, 292] width 20 height 20
click at [555, 289] on div "16" at bounding box center [557, 292] width 20 height 20
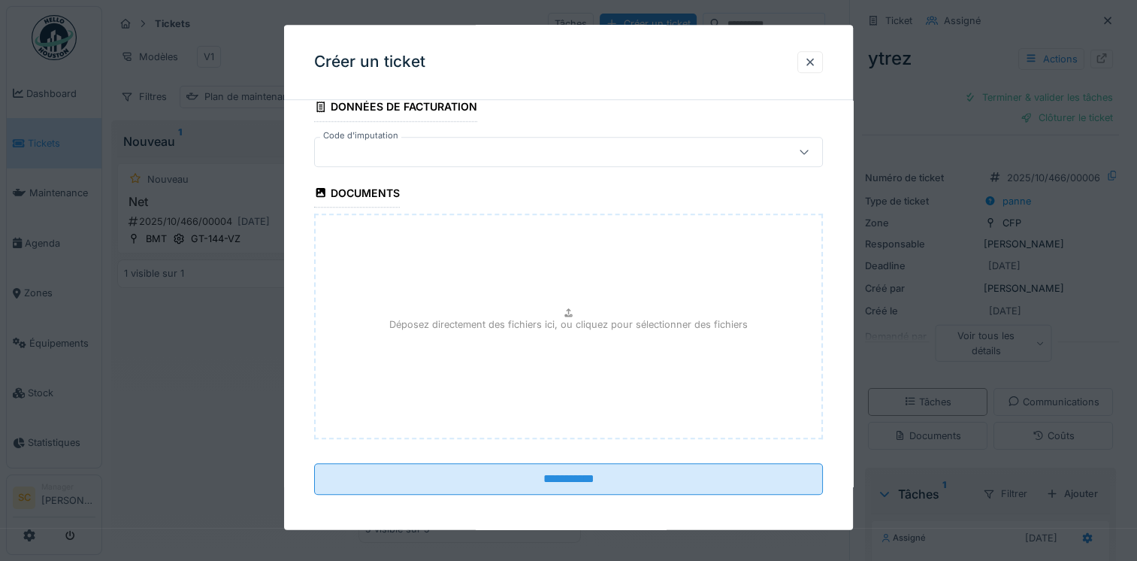
scroll to position [1067, 0]
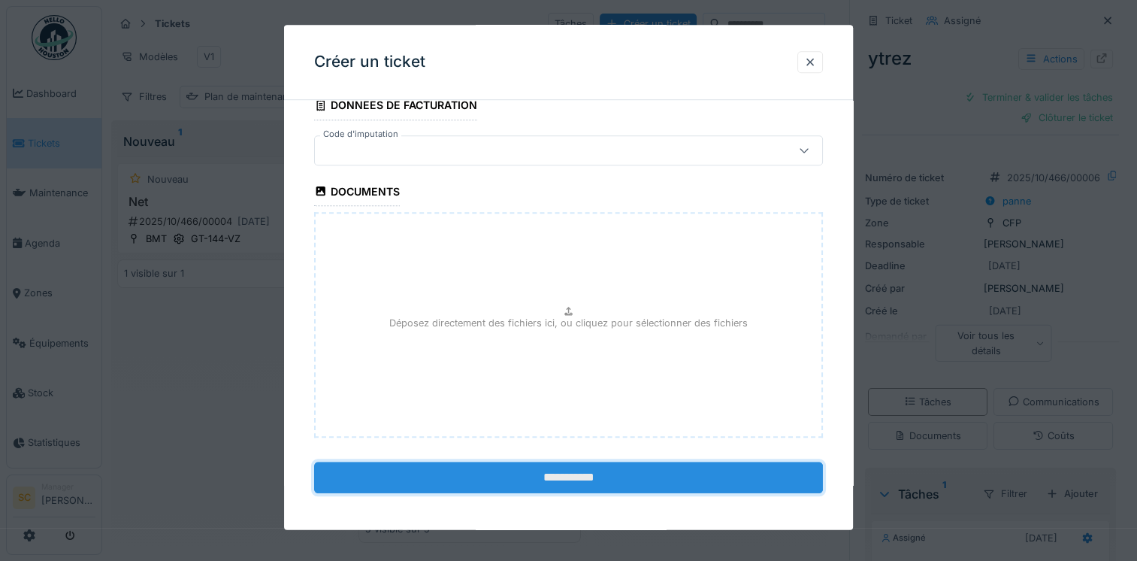
click at [592, 476] on input "**********" at bounding box center [568, 477] width 509 height 32
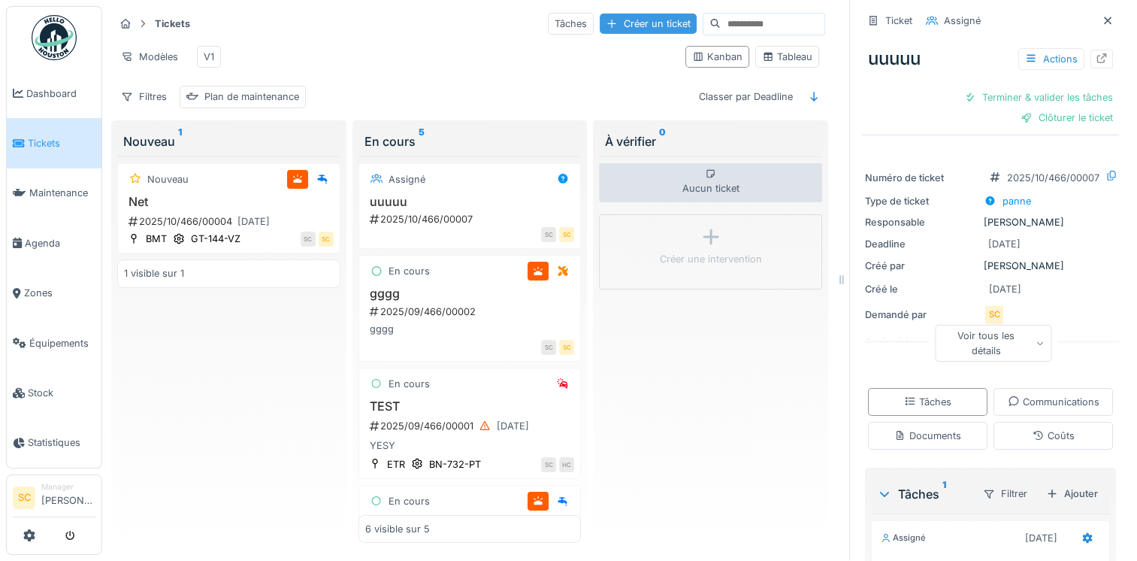
click at [629, 17] on div "Créer un ticket" at bounding box center [648, 24] width 97 height 20
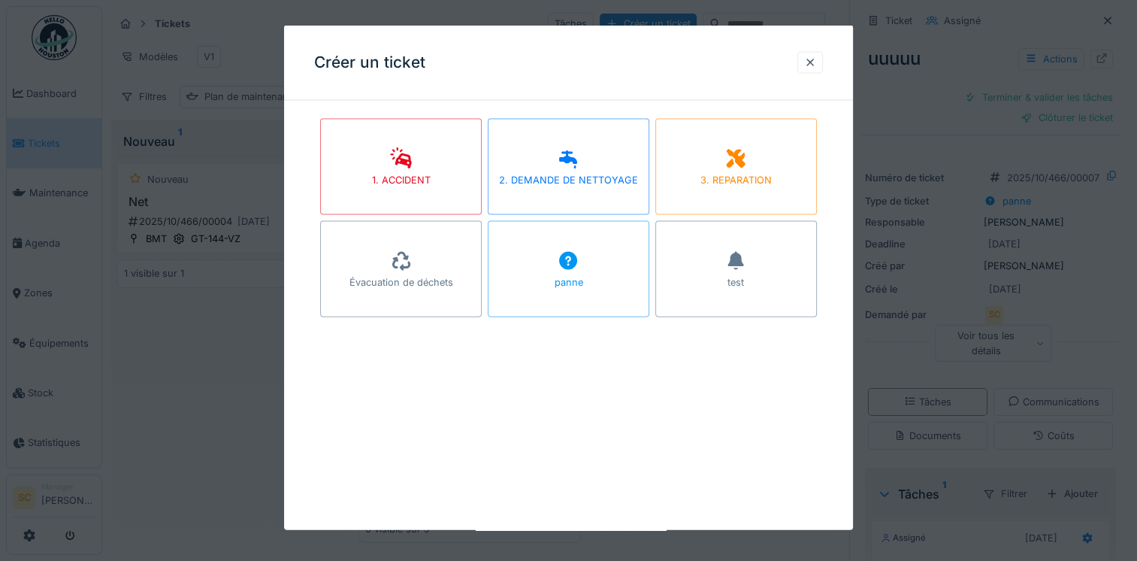
click at [114, 308] on div at bounding box center [568, 280] width 1137 height 561
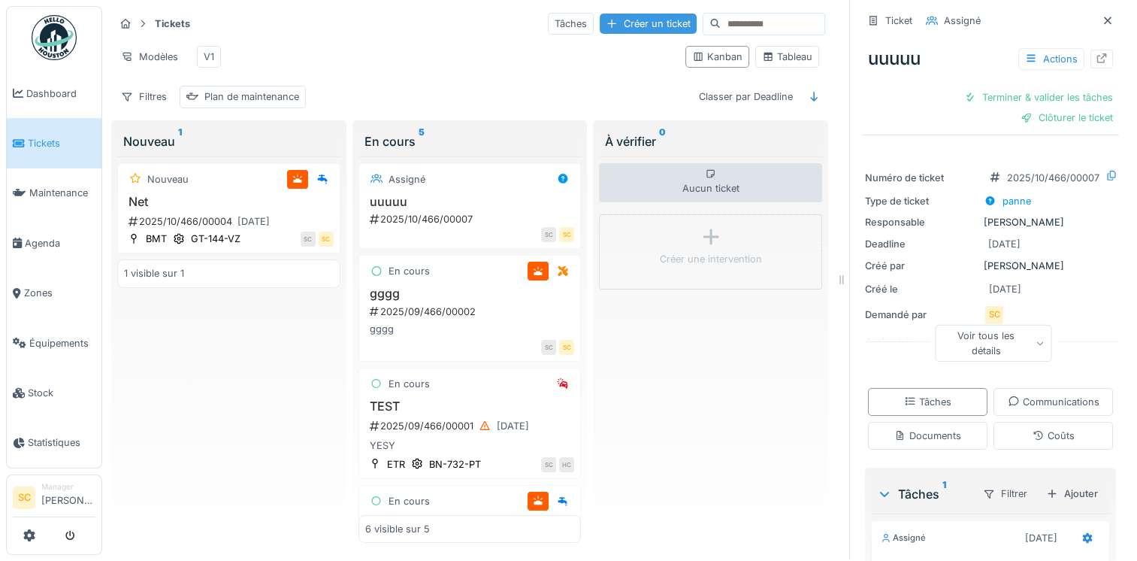
click at [630, 17] on div "Créer un ticket" at bounding box center [648, 24] width 97 height 20
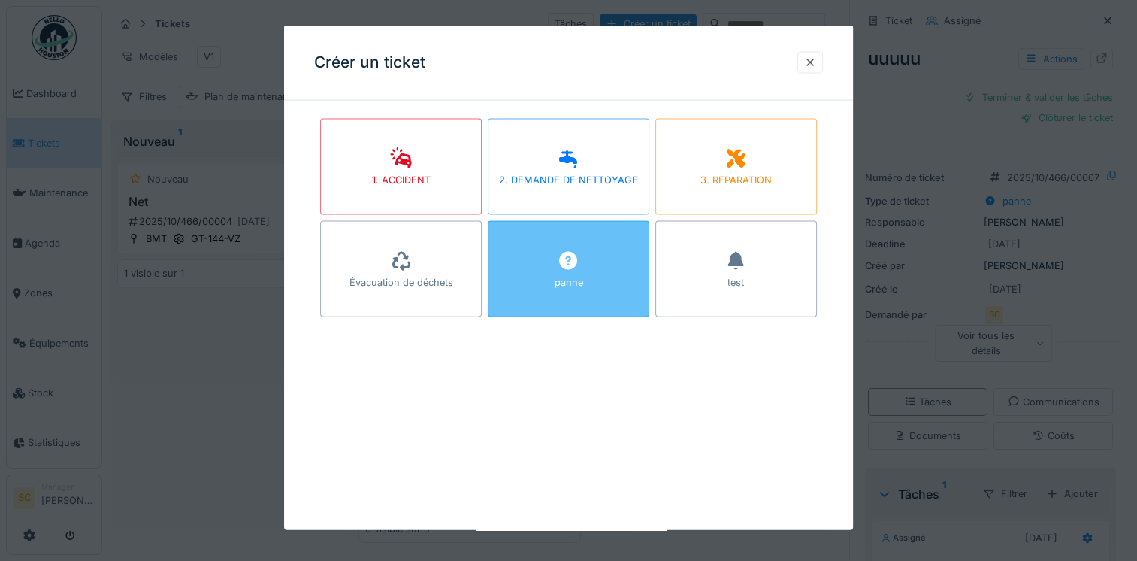
click at [579, 293] on div "panne" at bounding box center [569, 269] width 162 height 96
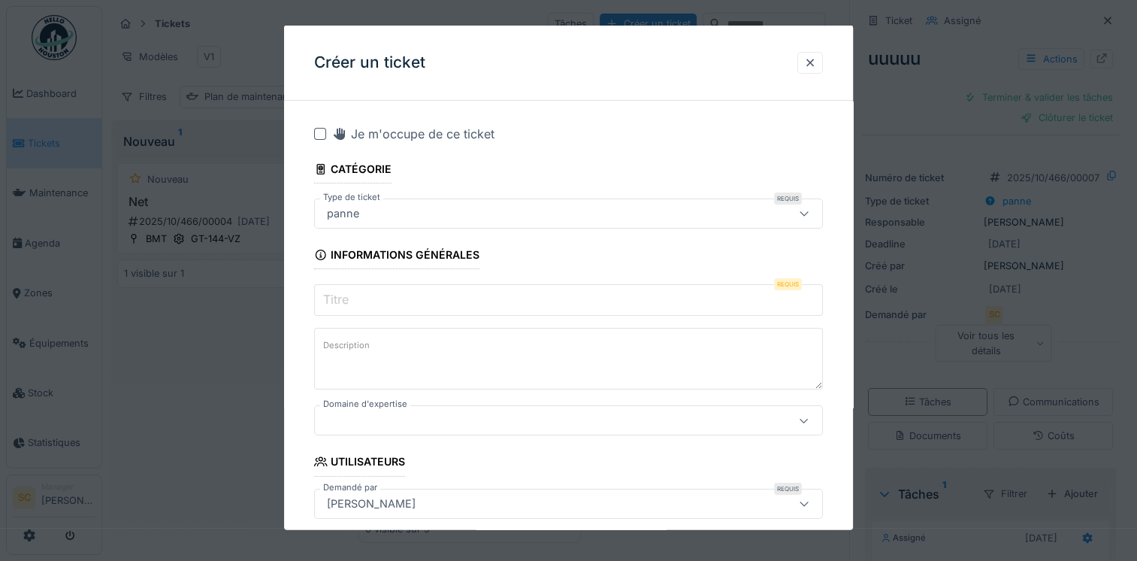
click at [467, 304] on input "Titre" at bounding box center [568, 300] width 509 height 32
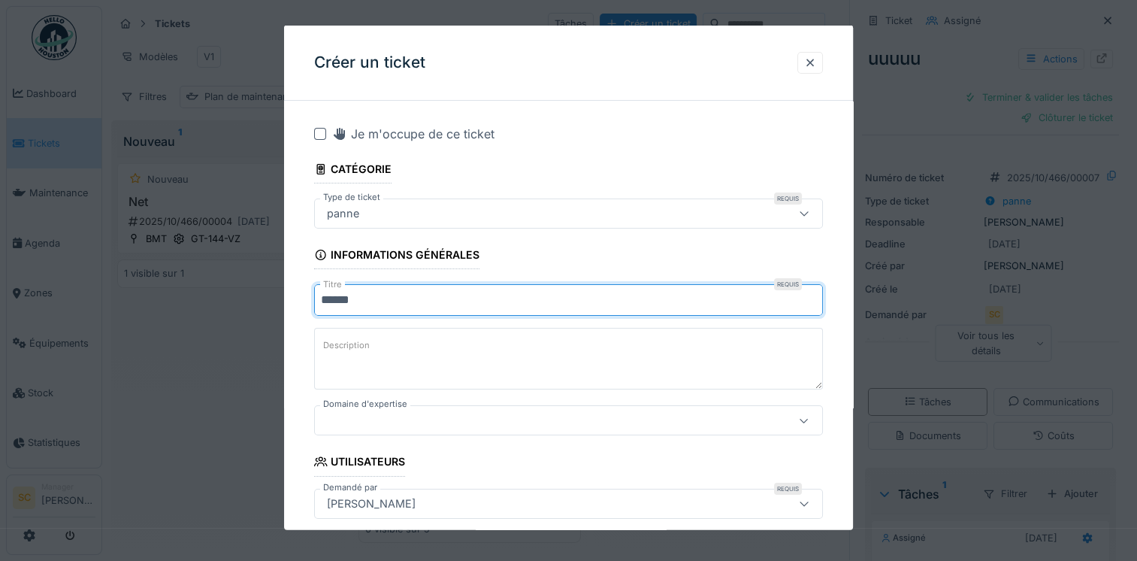
type input "******"
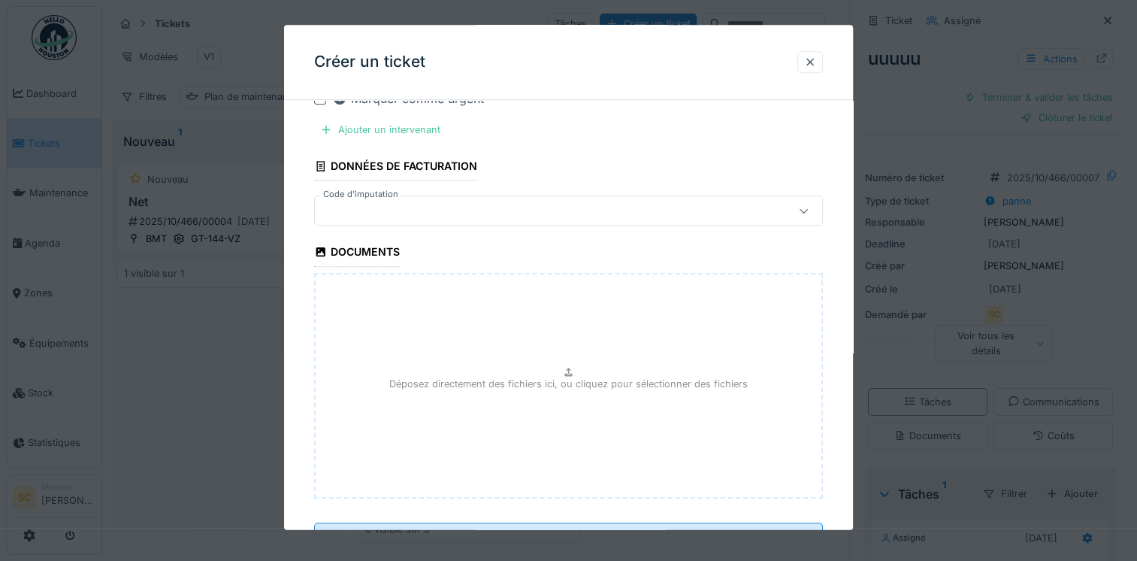
scroll to position [879, 0]
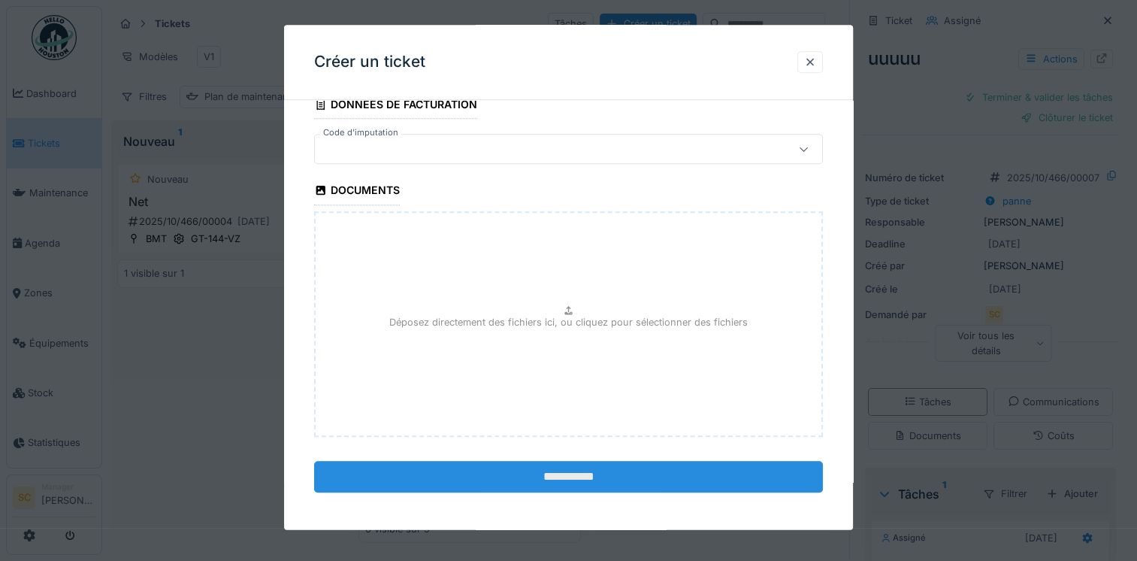
click at [505, 486] on input "**********" at bounding box center [568, 477] width 509 height 32
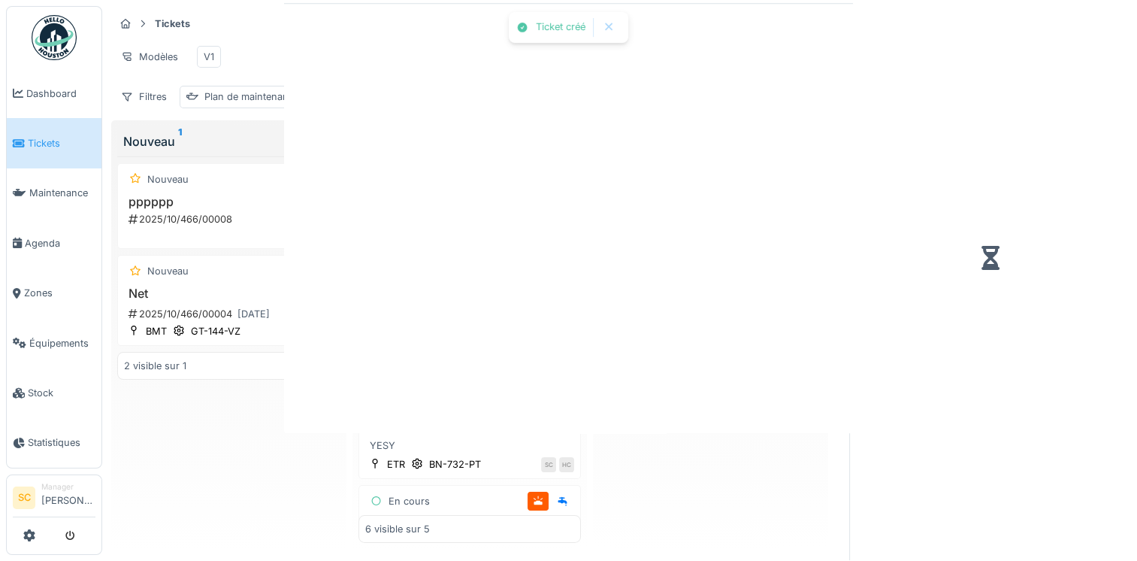
click at [510, 483] on div "Ticket créé Annuler Tickets Tâches Créer un ticket Modèles V1 Kanban Tableau Fi…" at bounding box center [619, 279] width 1035 height 561
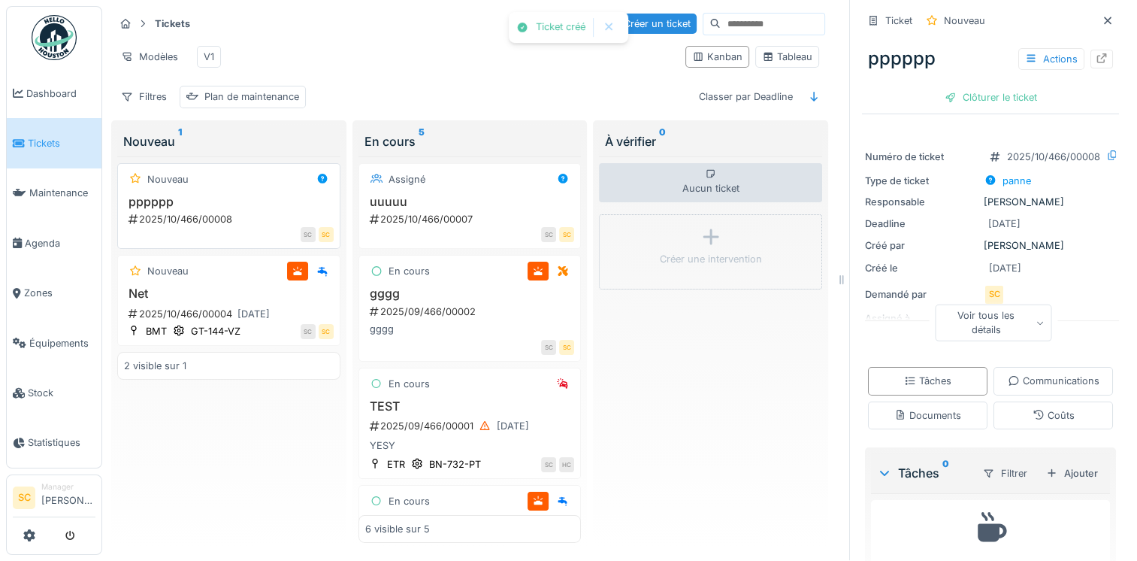
click at [261, 189] on div "Nouveau pppppp 2025/10/466/00008 SC SC" at bounding box center [228, 206] width 223 height 86
click at [1054, 48] on div "Actions" at bounding box center [1051, 59] width 66 height 22
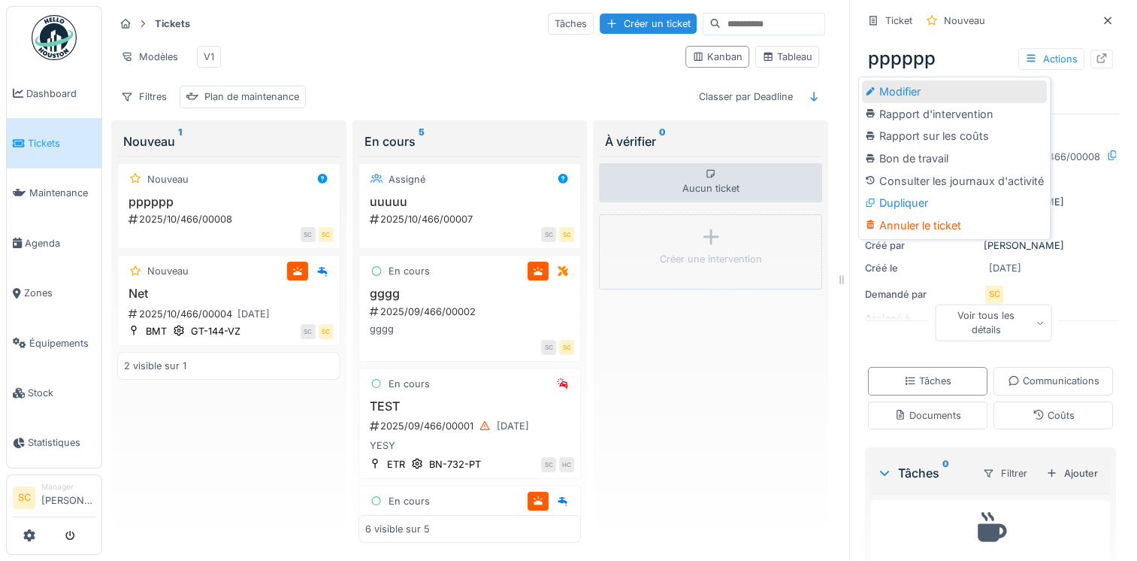
click at [997, 80] on div "Modifier" at bounding box center [954, 91] width 185 height 23
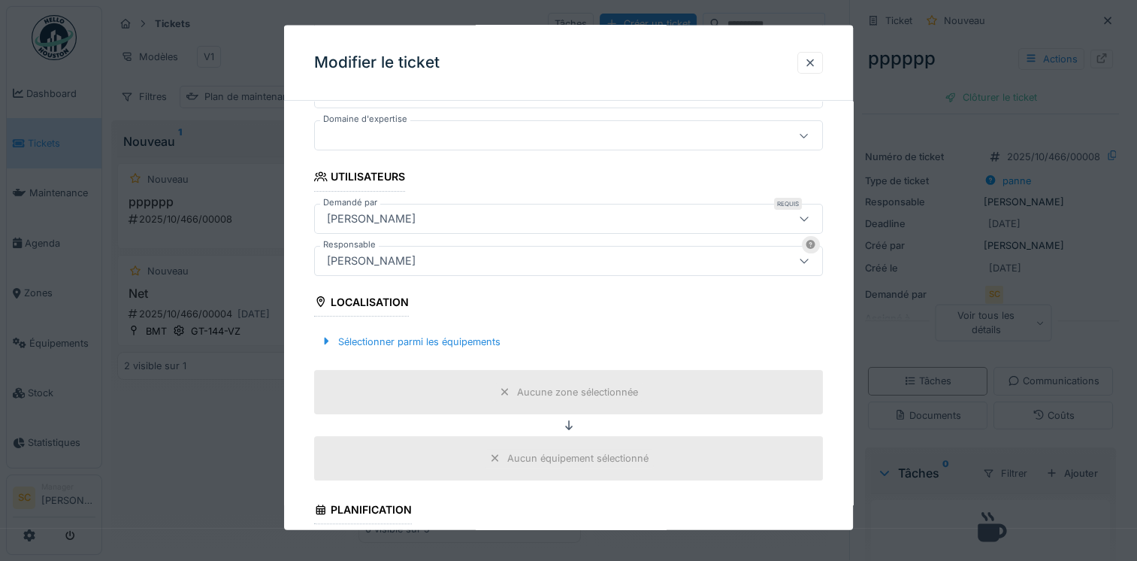
scroll to position [222, 0]
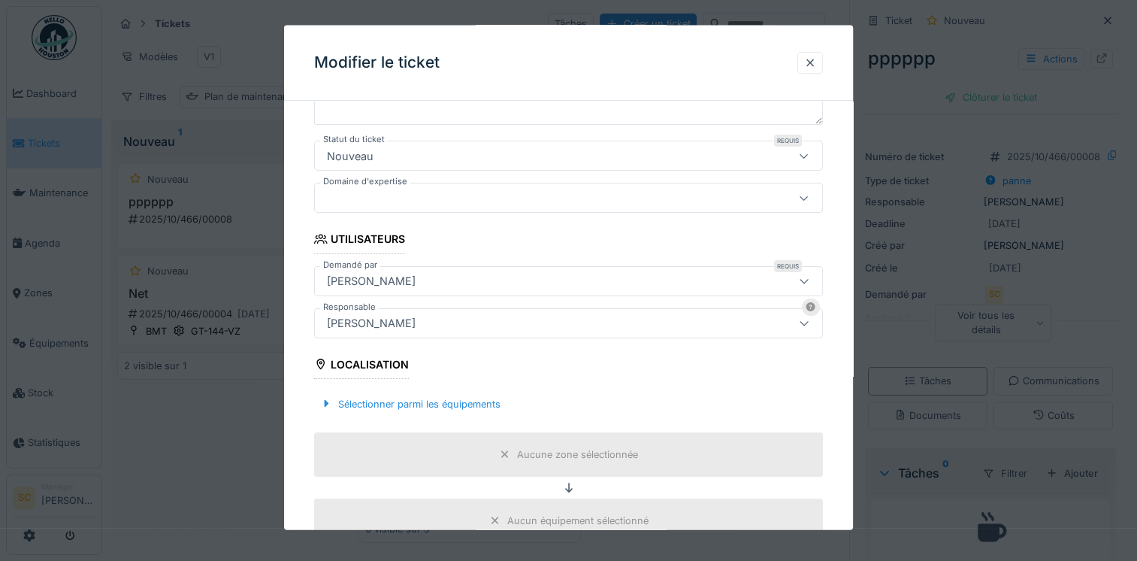
click at [796, 277] on div at bounding box center [804, 280] width 36 height 29
click at [640, 252] on fieldset "**********" at bounding box center [568, 385] width 509 height 990
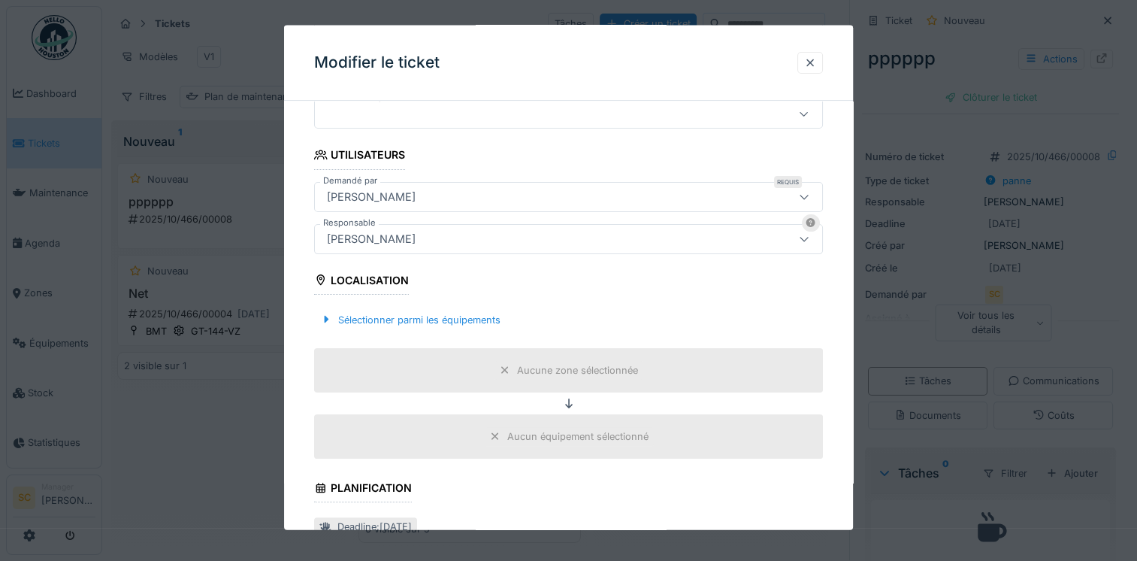
scroll to position [298, 0]
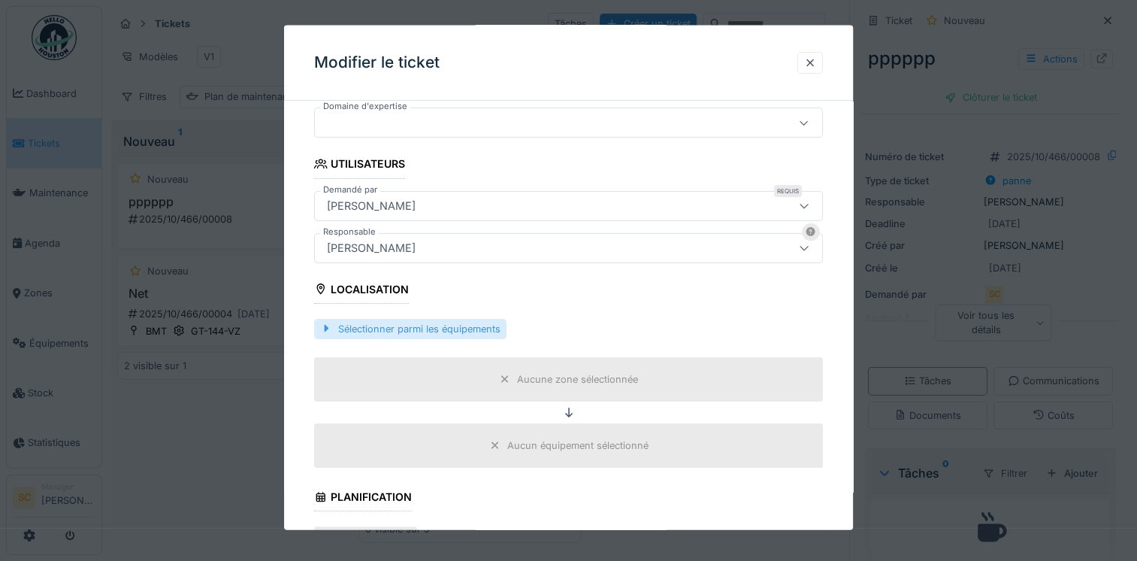
click at [399, 318] on div "Sélectionner parmi les équipements" at bounding box center [410, 328] width 192 height 20
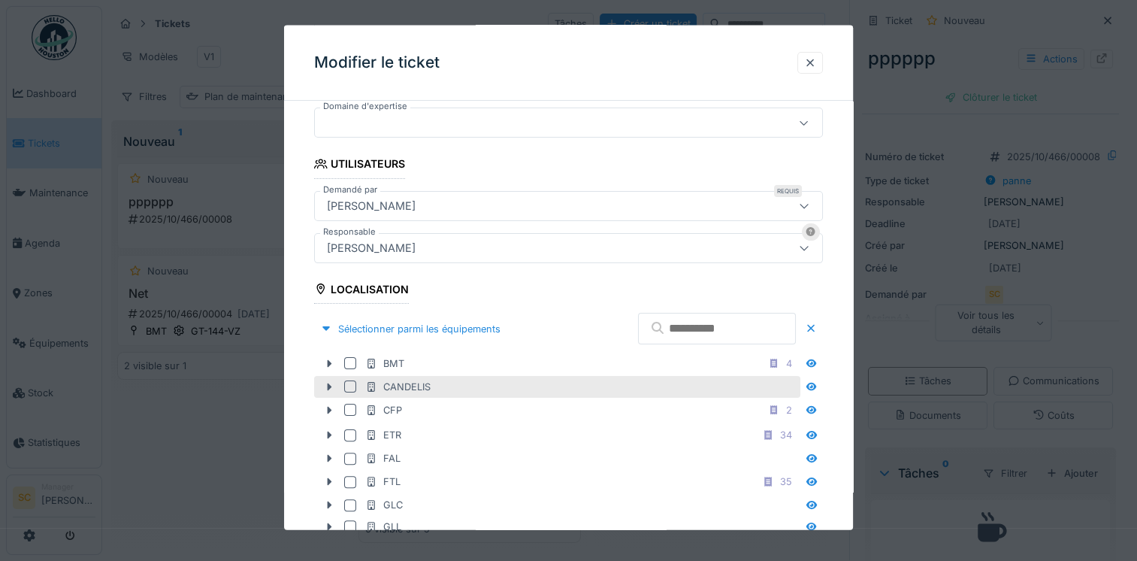
click at [345, 383] on div at bounding box center [350, 386] width 12 height 12
click at [515, 212] on div "[PERSON_NAME]" at bounding box center [538, 205] width 434 height 17
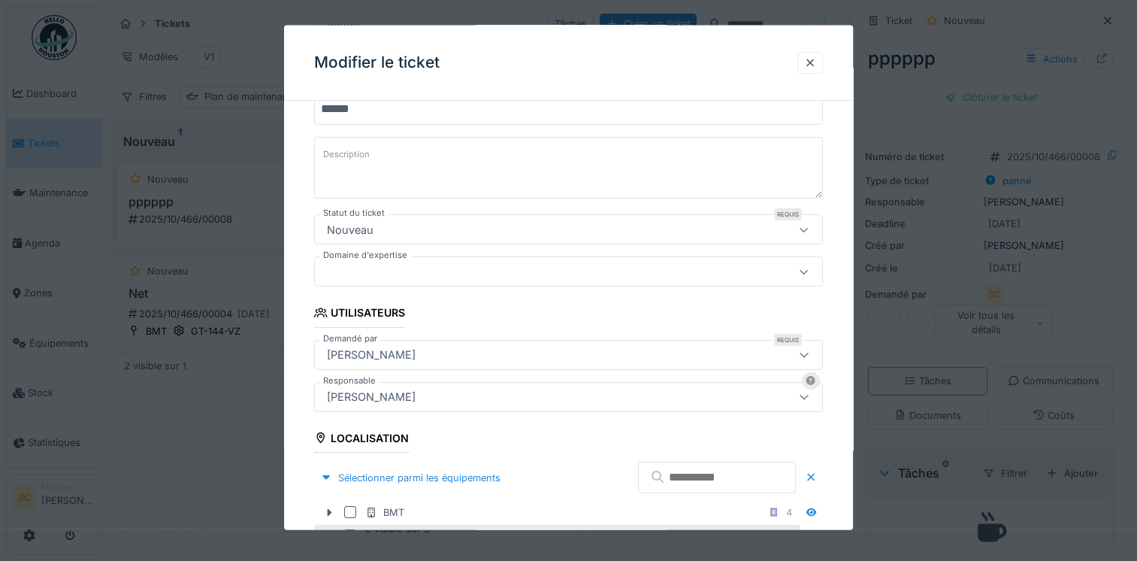
scroll to position [148, 0]
click at [467, 397] on div "[PERSON_NAME]" at bounding box center [538, 397] width 434 height 17
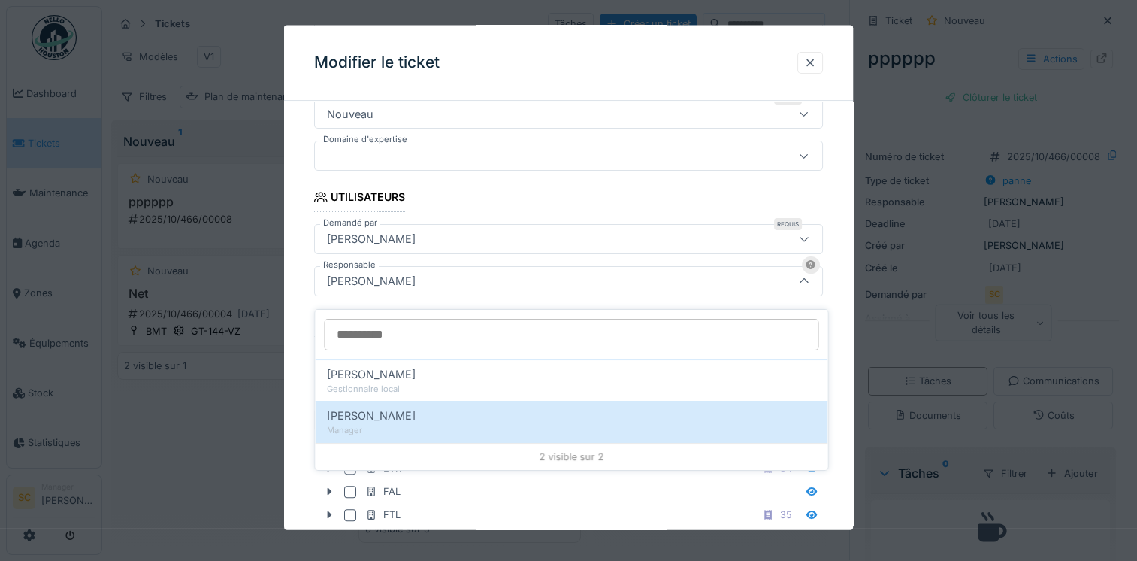
scroll to position [265, 0]
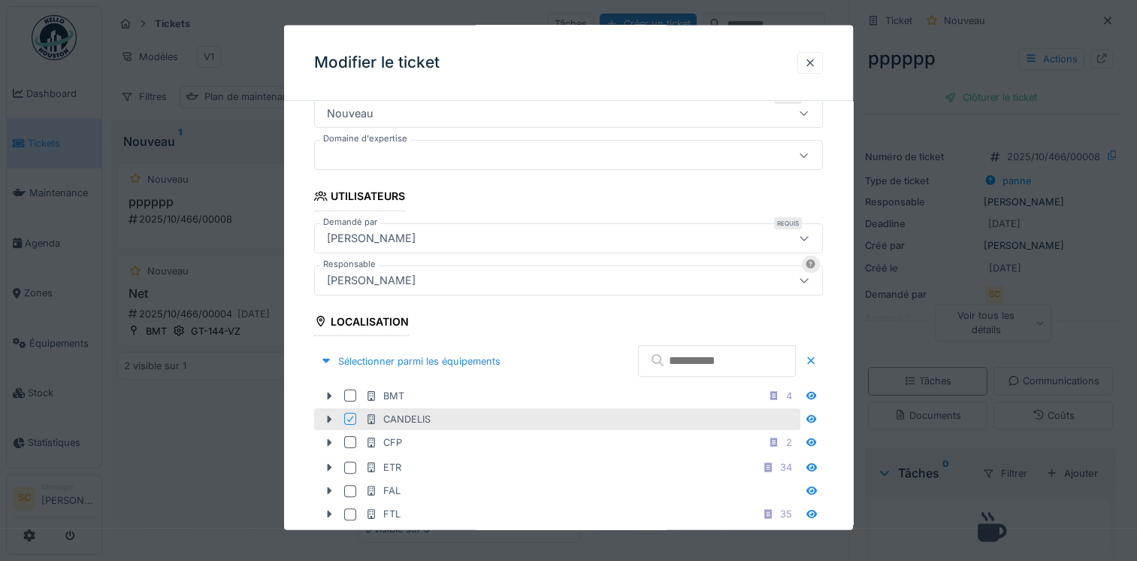
click at [495, 243] on div "[PERSON_NAME]" at bounding box center [538, 237] width 434 height 17
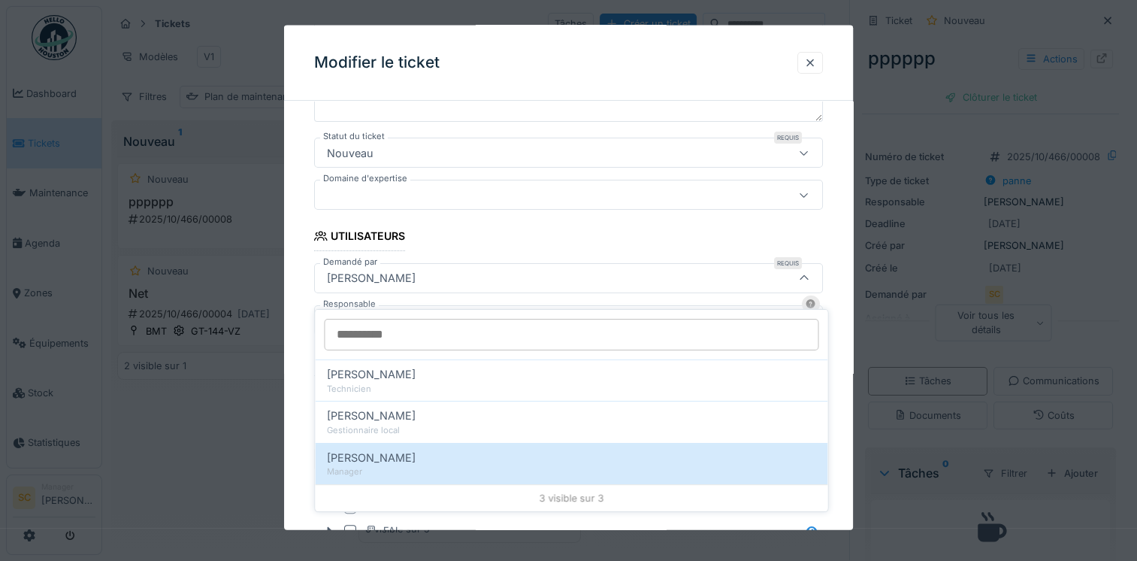
scroll to position [223, 0]
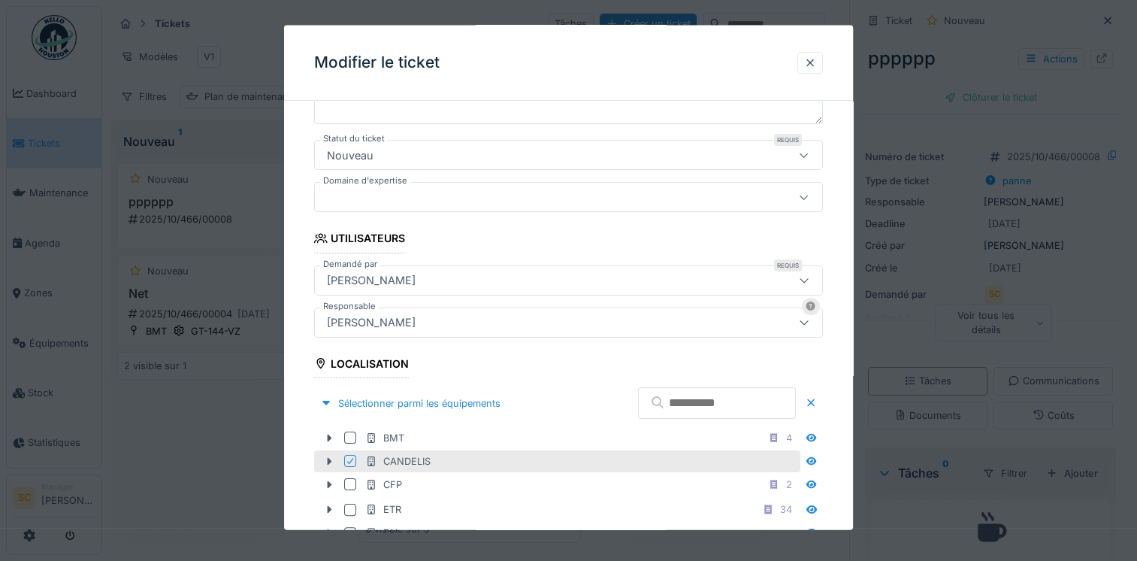
click at [481, 330] on div "[PERSON_NAME]" at bounding box center [568, 322] width 509 height 30
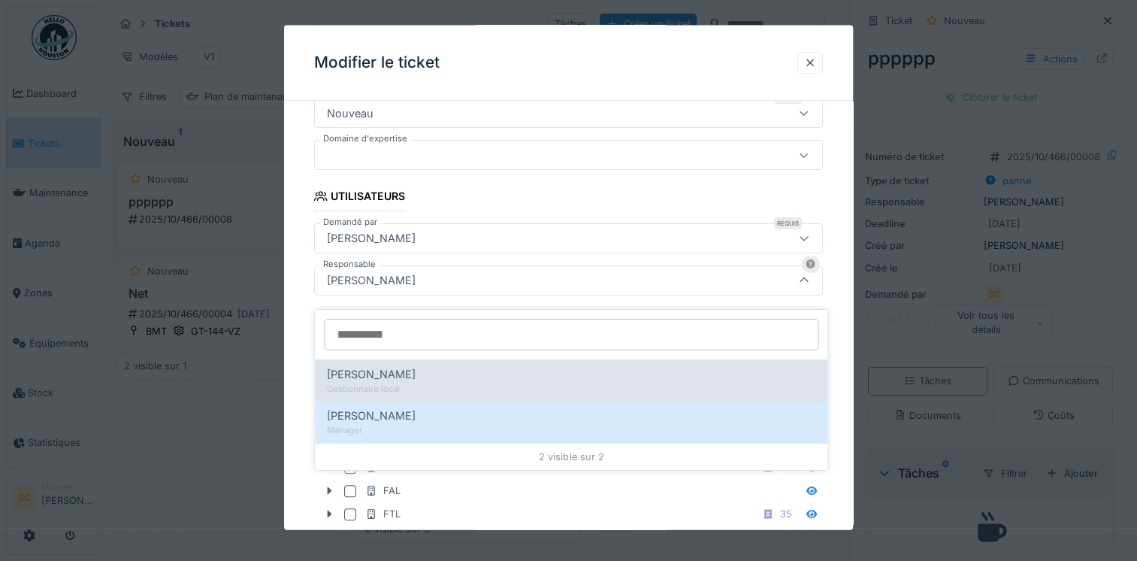
click at [463, 369] on div "Hugo Couet" at bounding box center [571, 374] width 488 height 17
type input "*****"
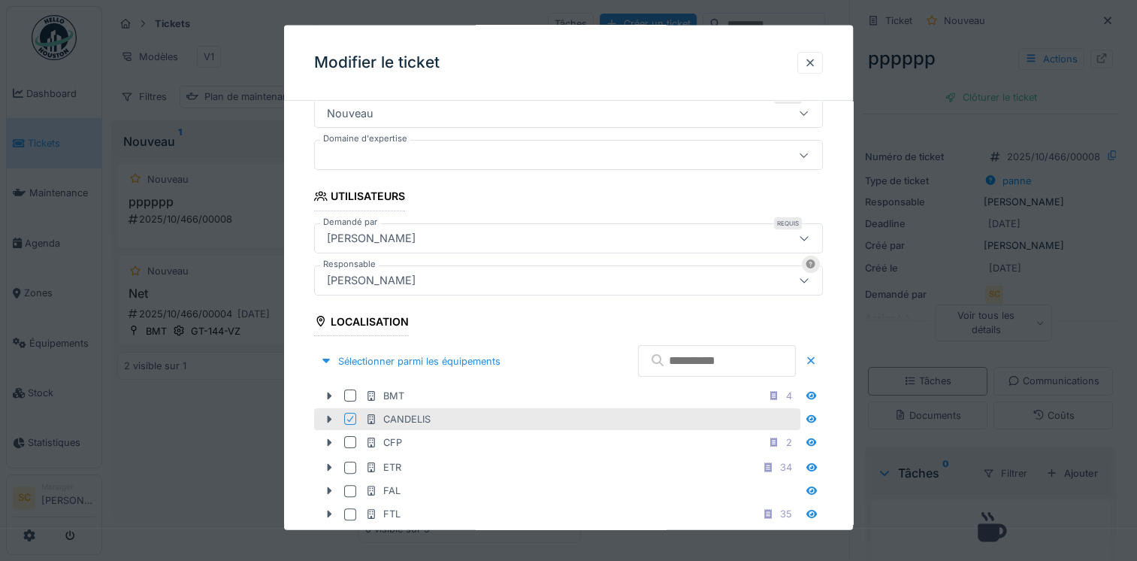
scroll to position [190, 0]
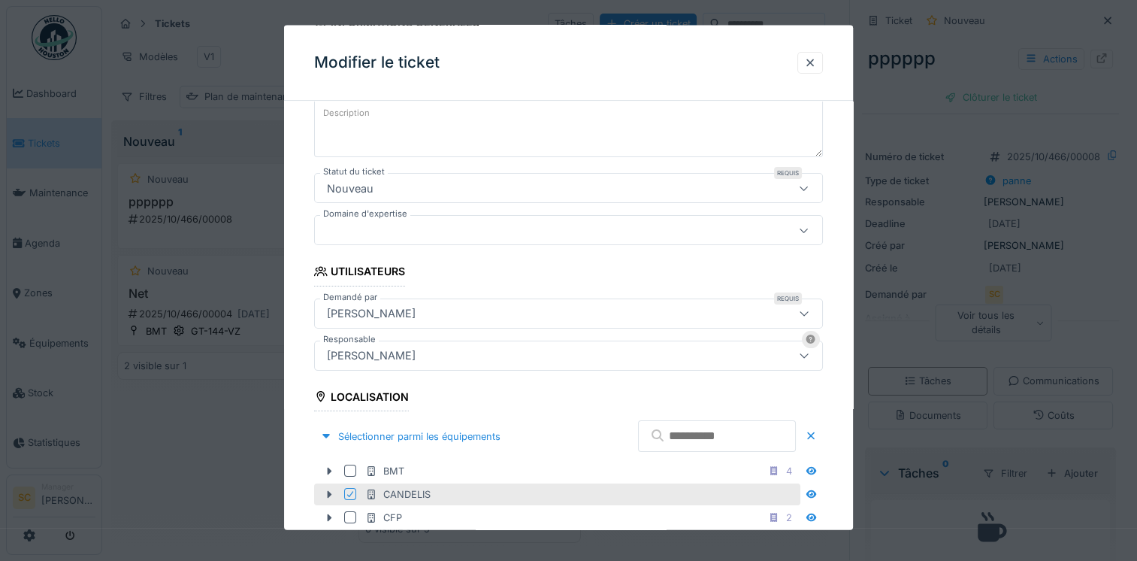
click at [479, 195] on div "Nouveau" at bounding box center [568, 188] width 509 height 30
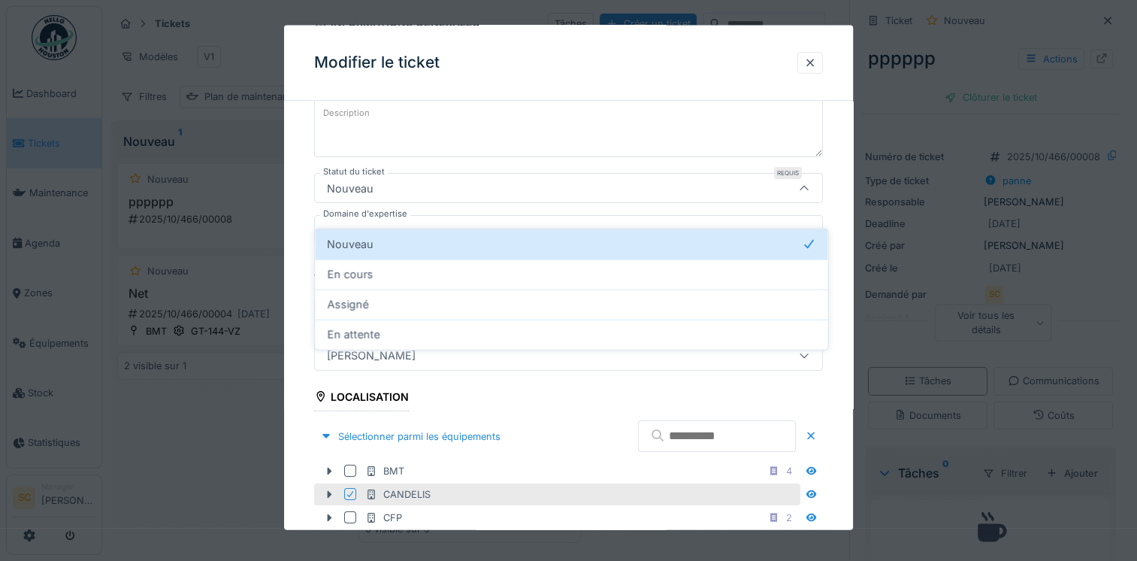
scroll to position [99, 0]
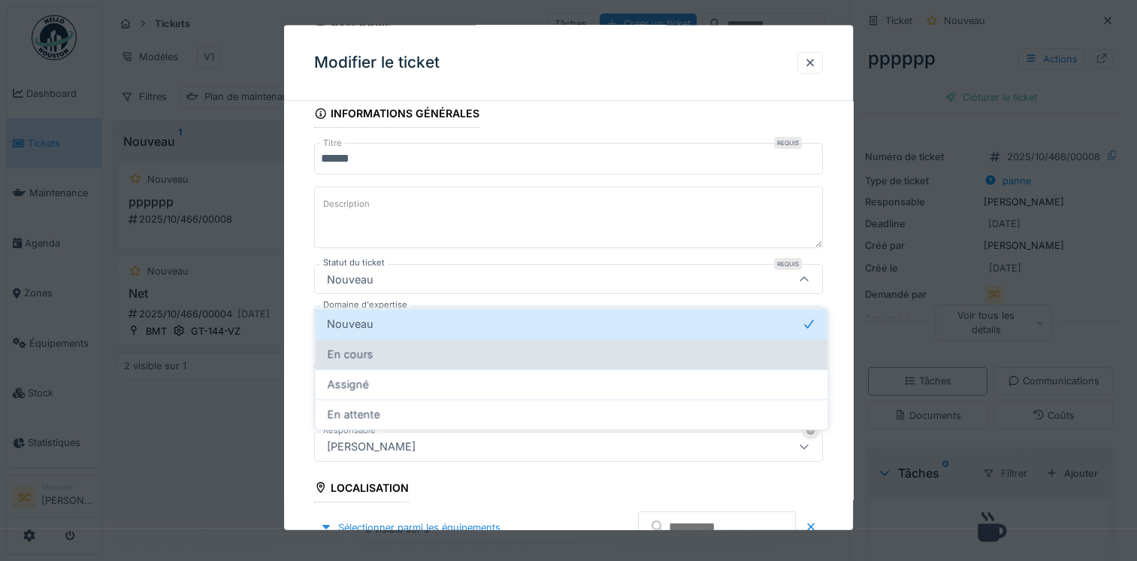
click at [429, 352] on div "En cours" at bounding box center [571, 354] width 513 height 30
type input "*******"
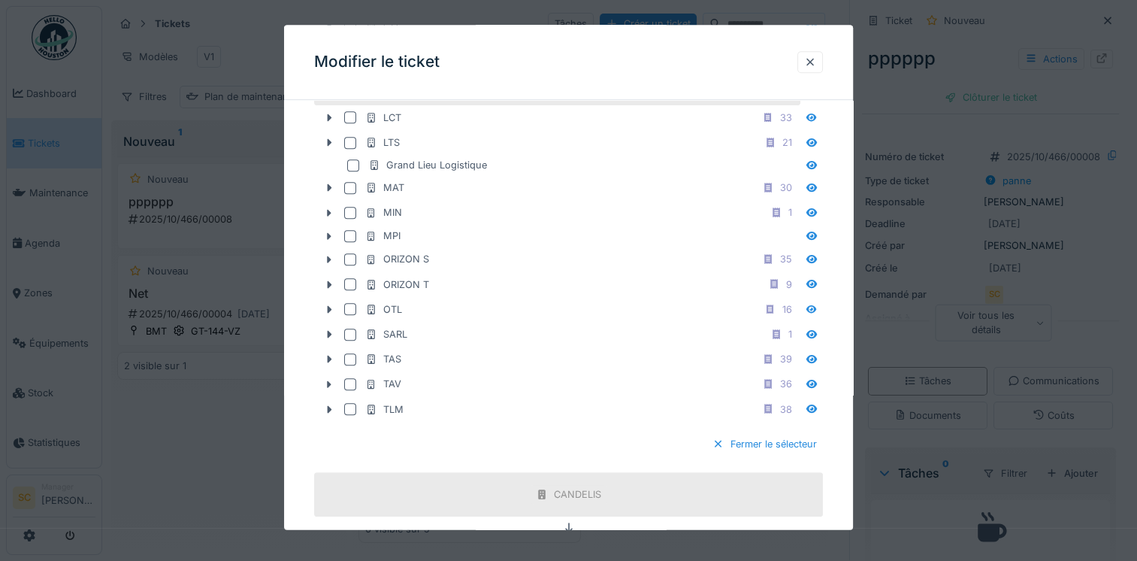
scroll to position [1187, 0]
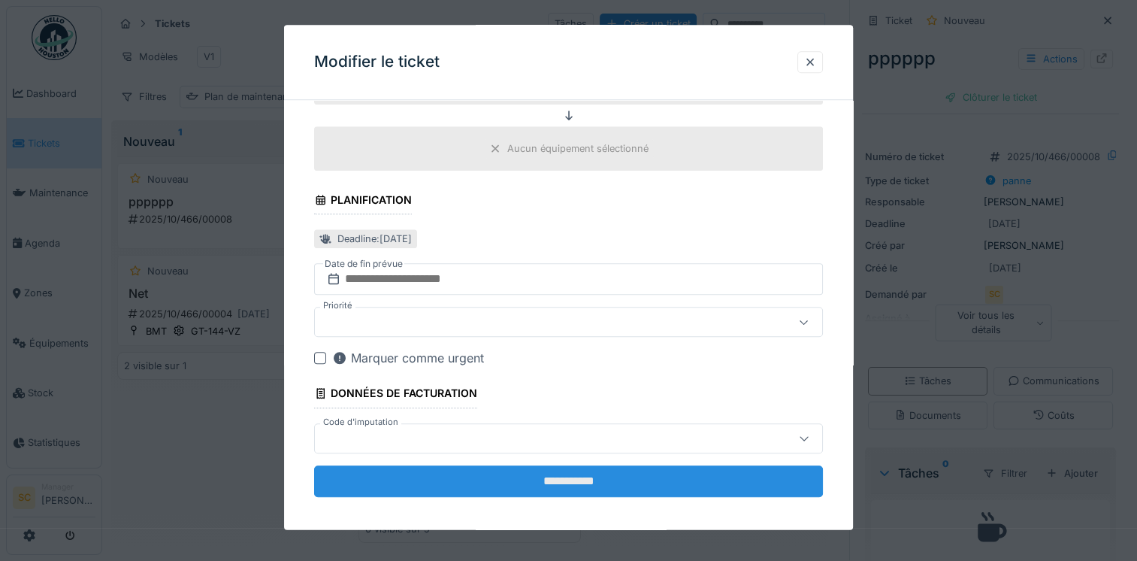
click at [661, 477] on input "**********" at bounding box center [568, 481] width 509 height 32
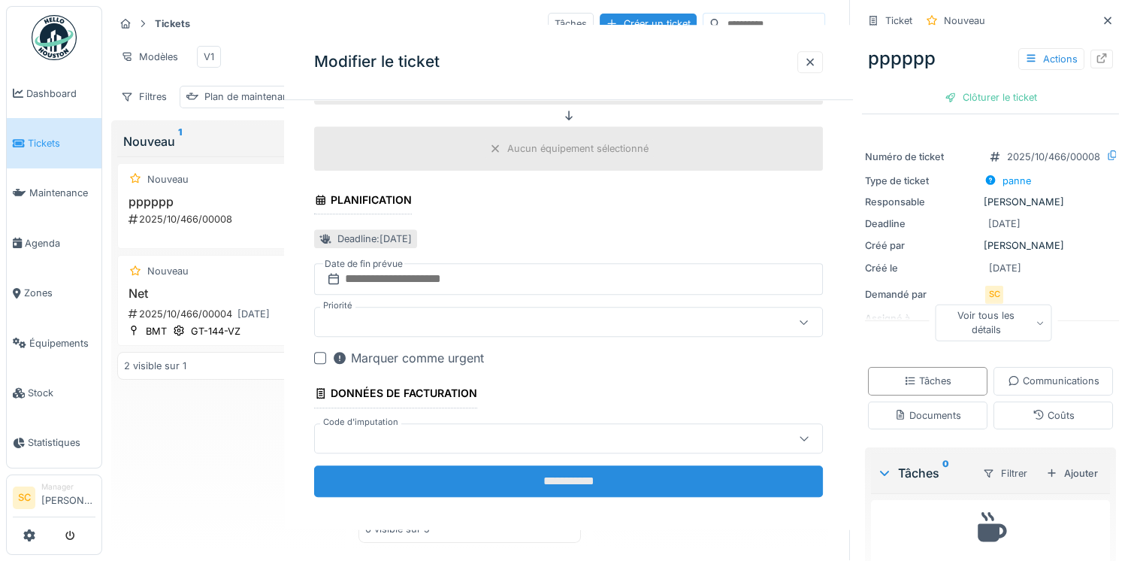
scroll to position [0, 0]
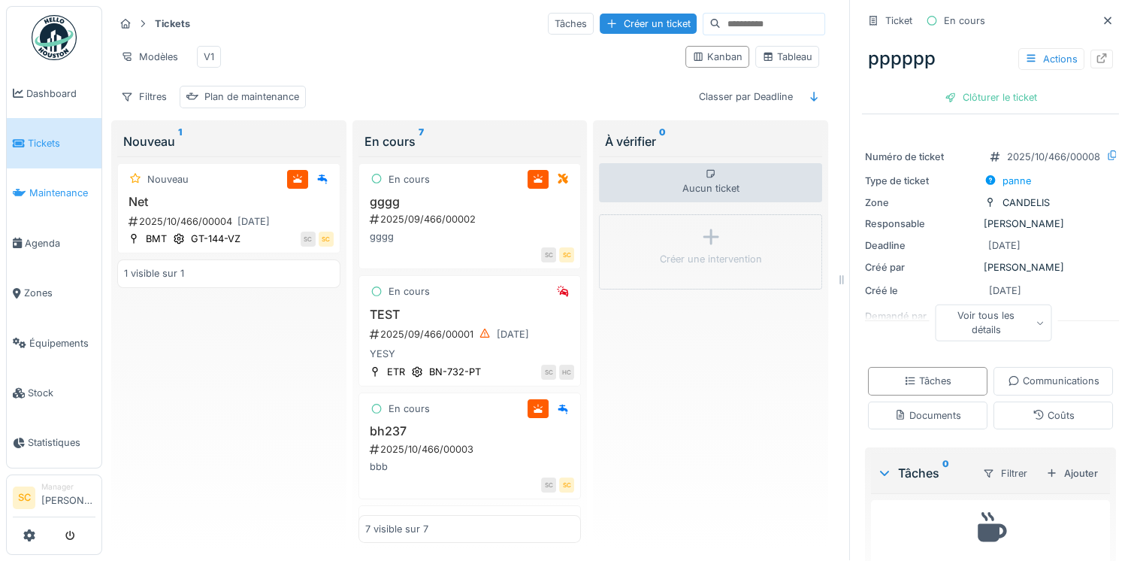
click at [41, 188] on span "Maintenance" at bounding box center [62, 193] width 66 height 14
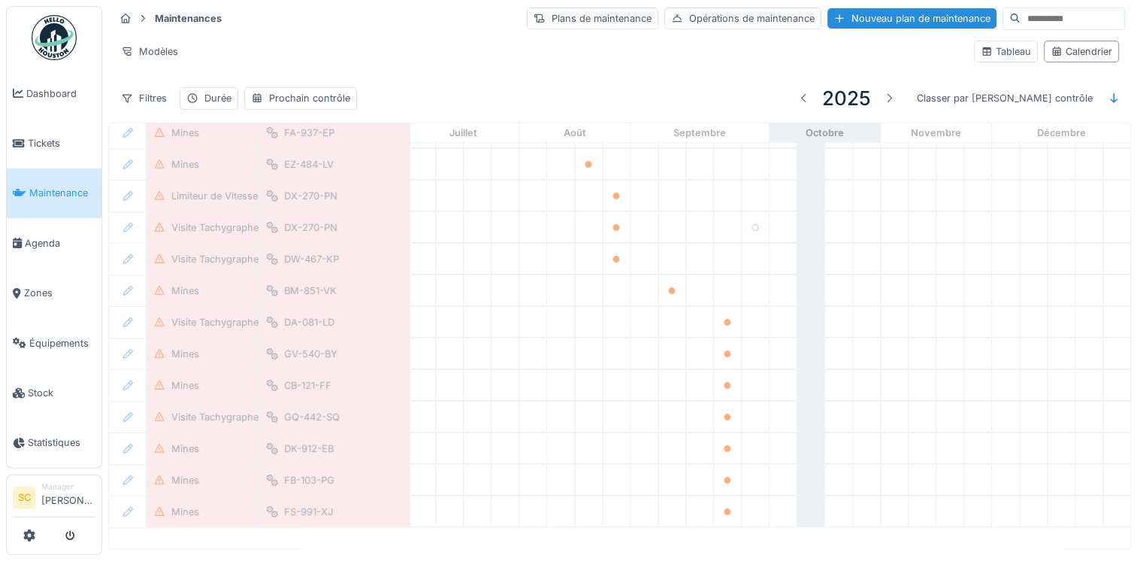
scroll to position [315, 787]
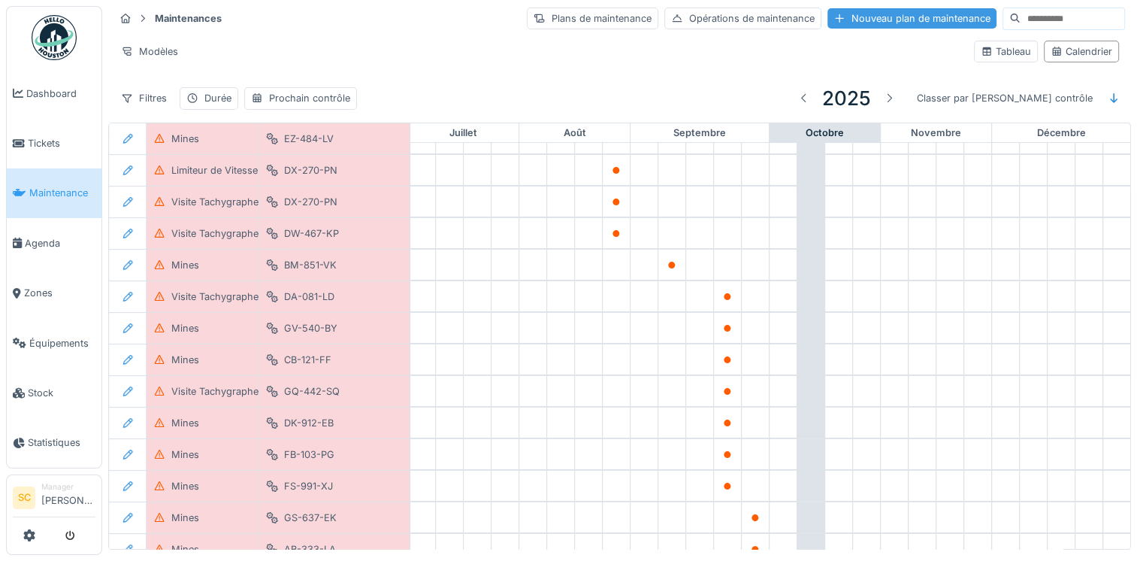
click at [848, 17] on div "Nouveau plan de maintenance" at bounding box center [911, 18] width 169 height 20
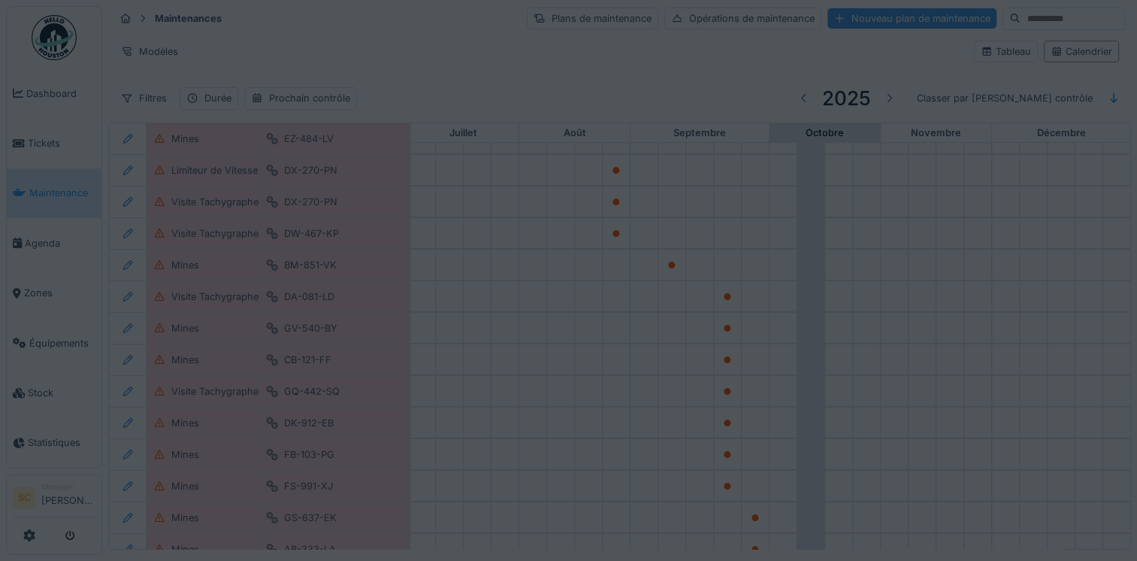
type input "****"
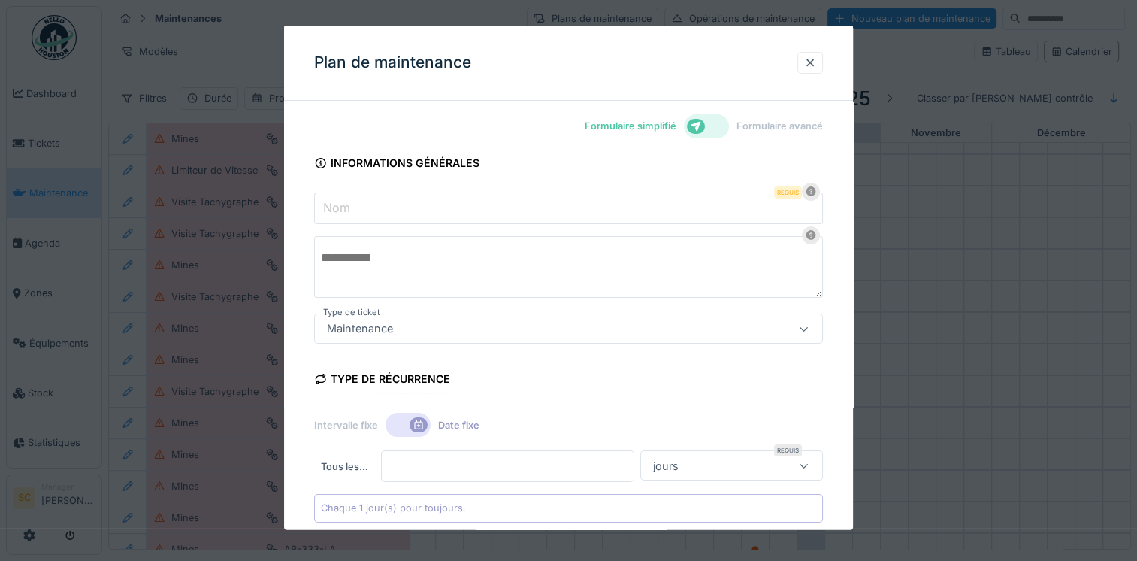
click at [409, 215] on input "Nom" at bounding box center [568, 208] width 509 height 32
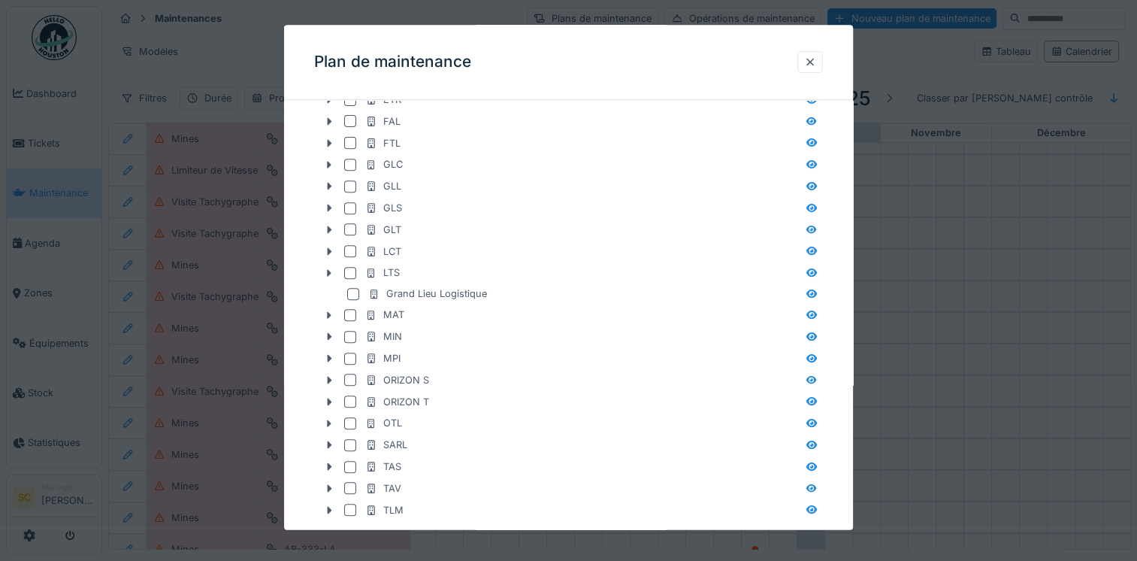
scroll to position [601, 0]
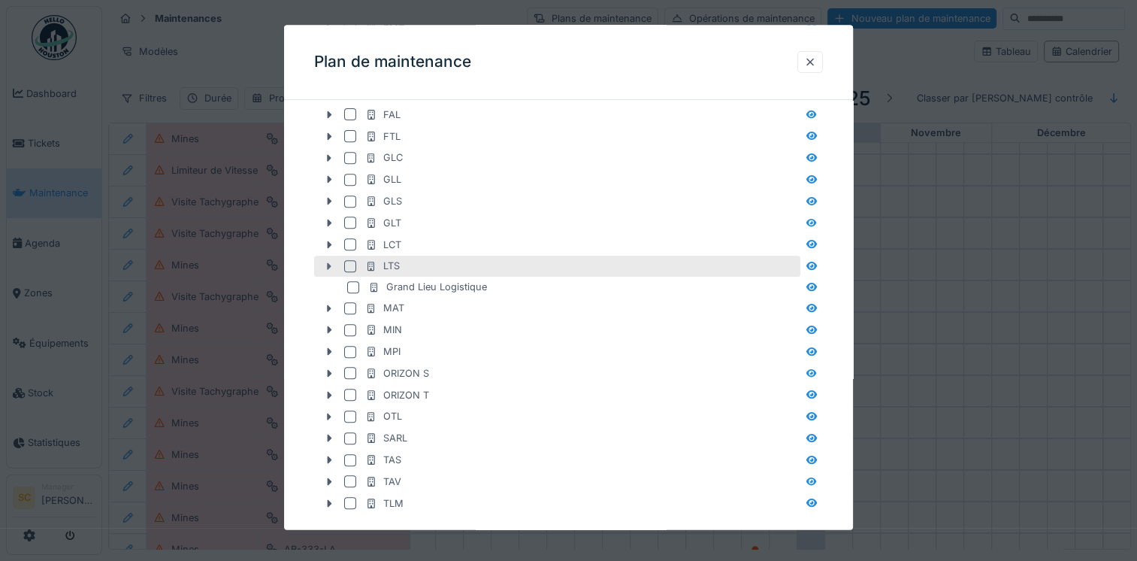
type input "****"
click at [325, 265] on icon at bounding box center [329, 267] width 12 height 10
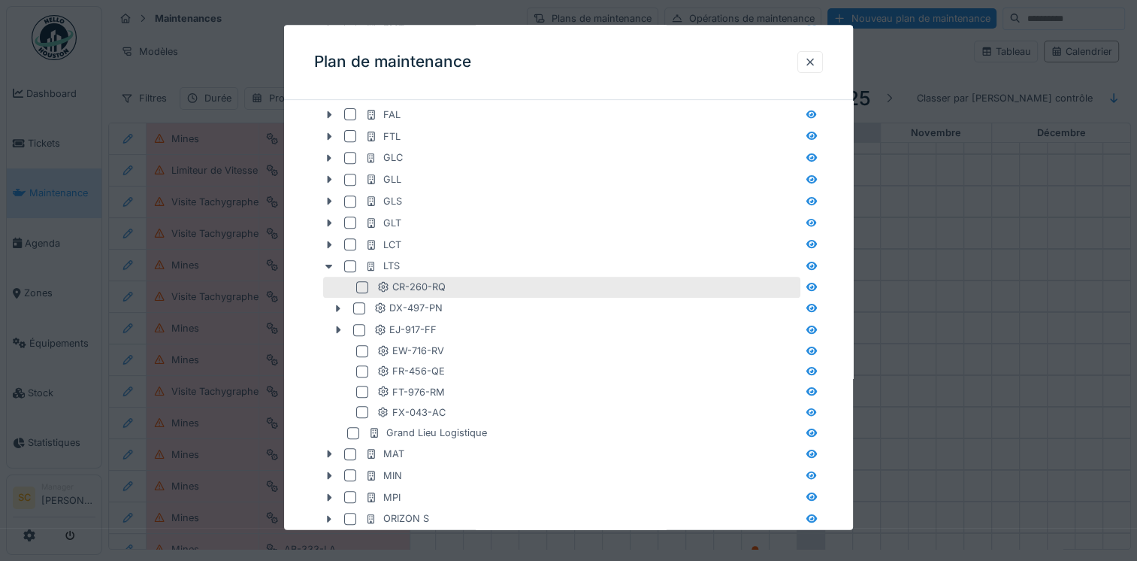
click at [361, 284] on div at bounding box center [362, 288] width 12 height 12
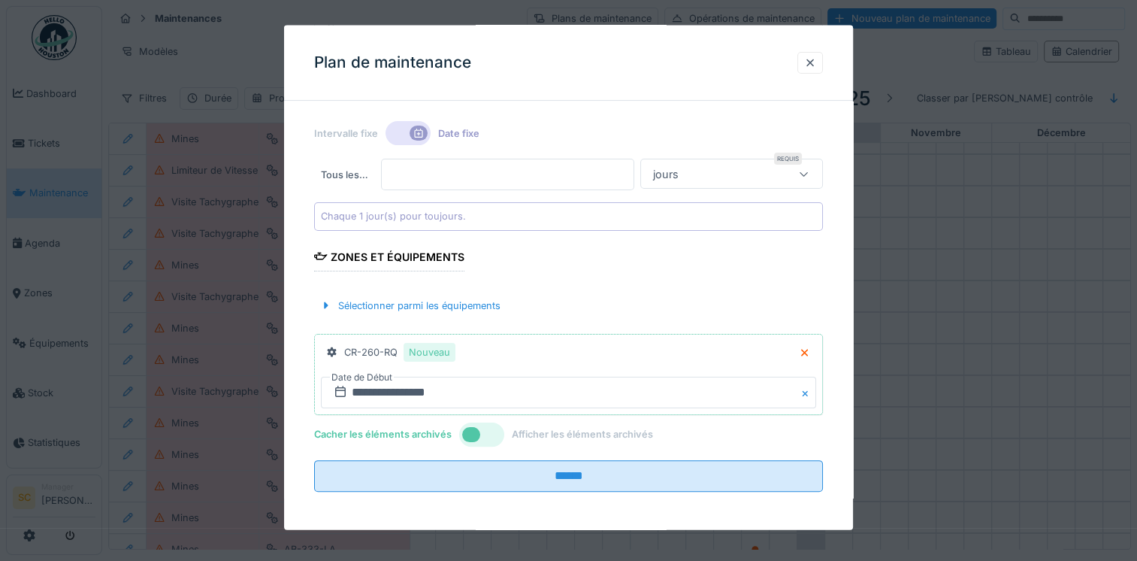
scroll to position [6, 0]
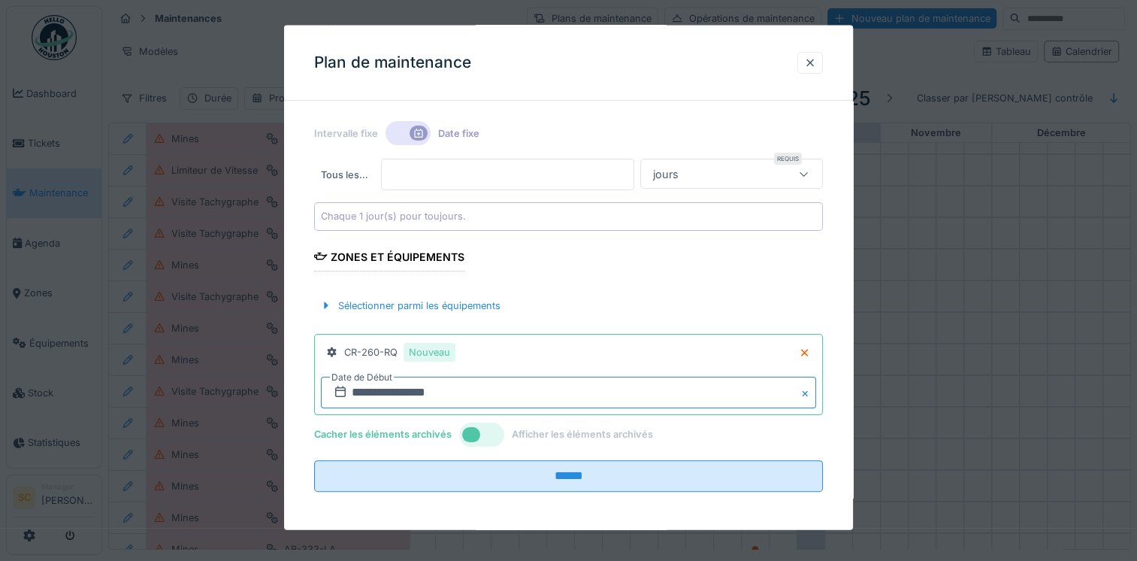
click at [357, 389] on input "**********" at bounding box center [568, 392] width 495 height 32
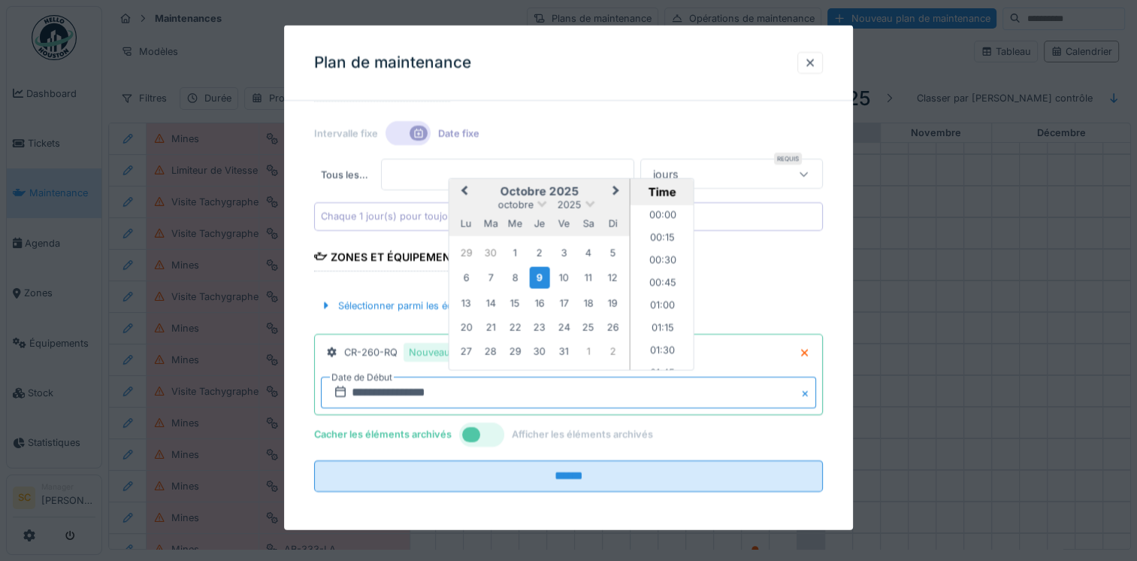
scroll to position [1281, 0]
click at [568, 278] on div "10" at bounding box center [564, 277] width 20 height 20
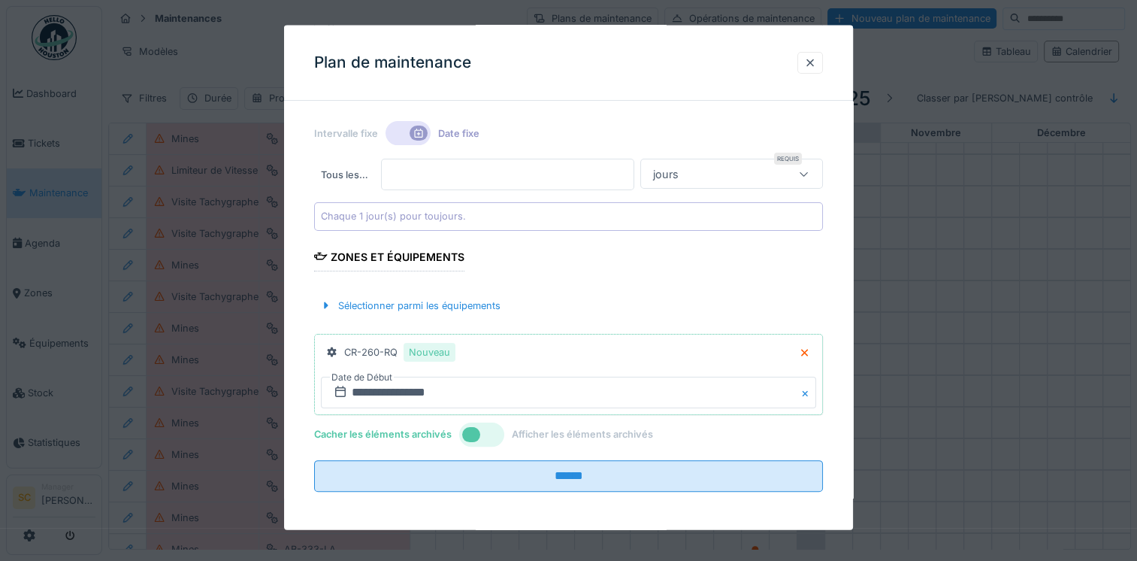
click at [424, 289] on div "Sélectionner parmi les équipements" at bounding box center [568, 305] width 509 height 44
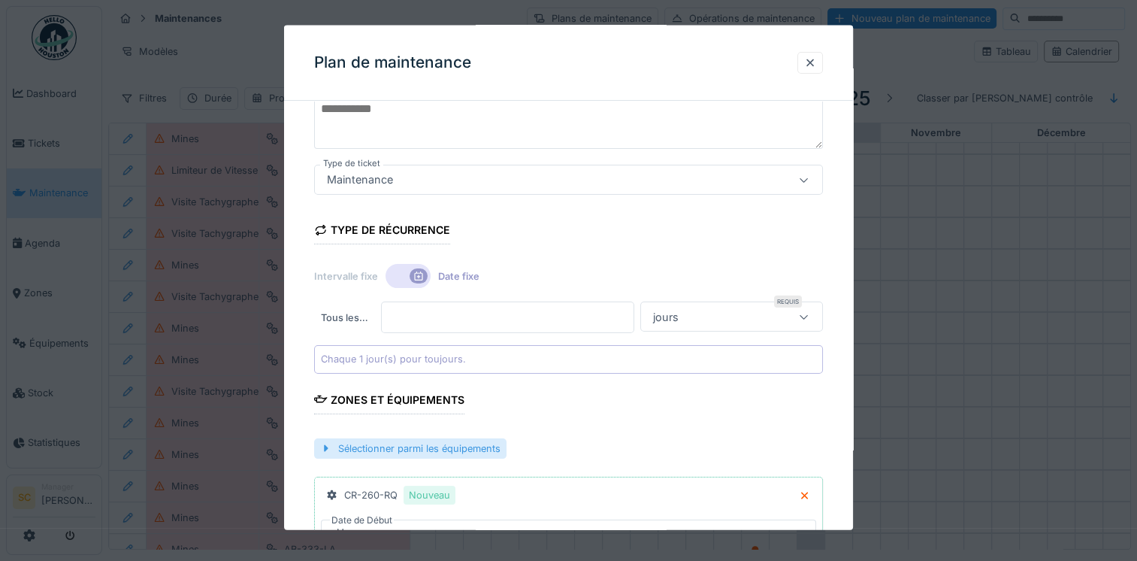
scroll to position [292, 0]
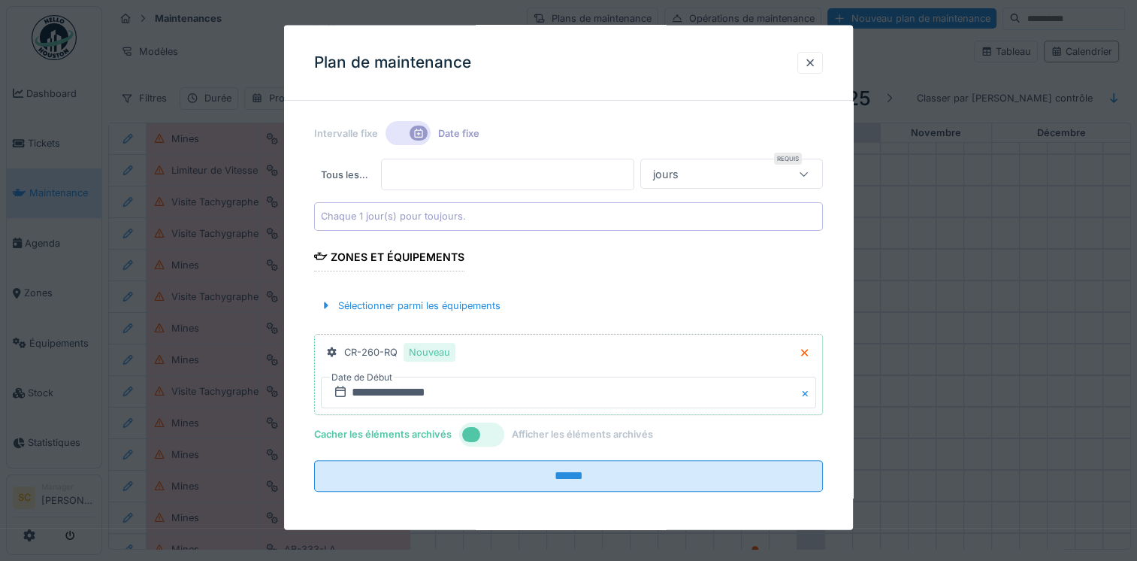
click at [685, 180] on div "jours" at bounding box center [666, 173] width 38 height 17
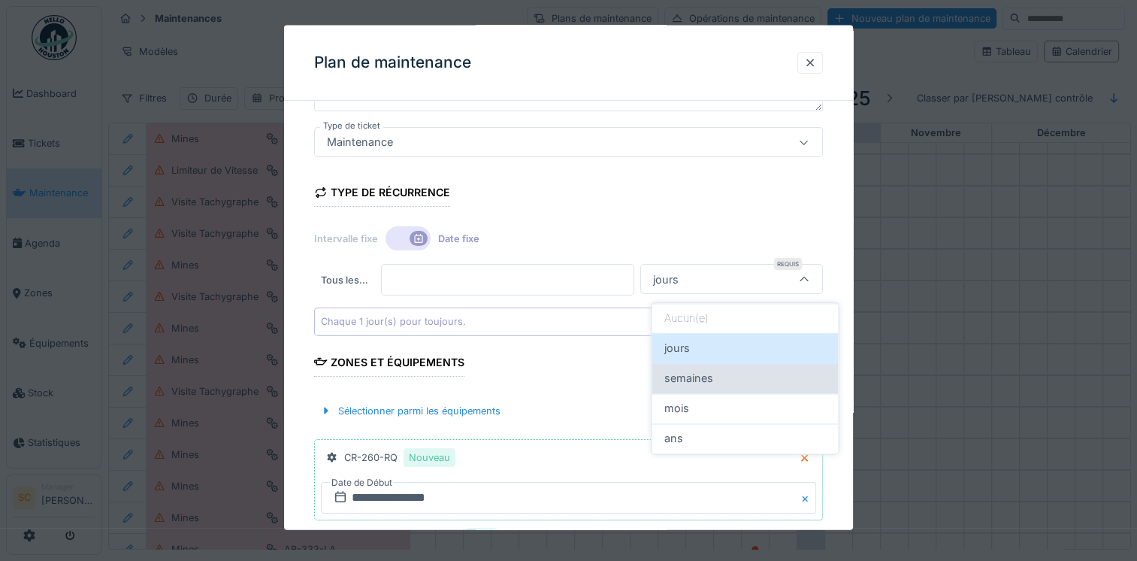
click at [667, 371] on span "semaines" at bounding box center [688, 378] width 49 height 17
type input "******"
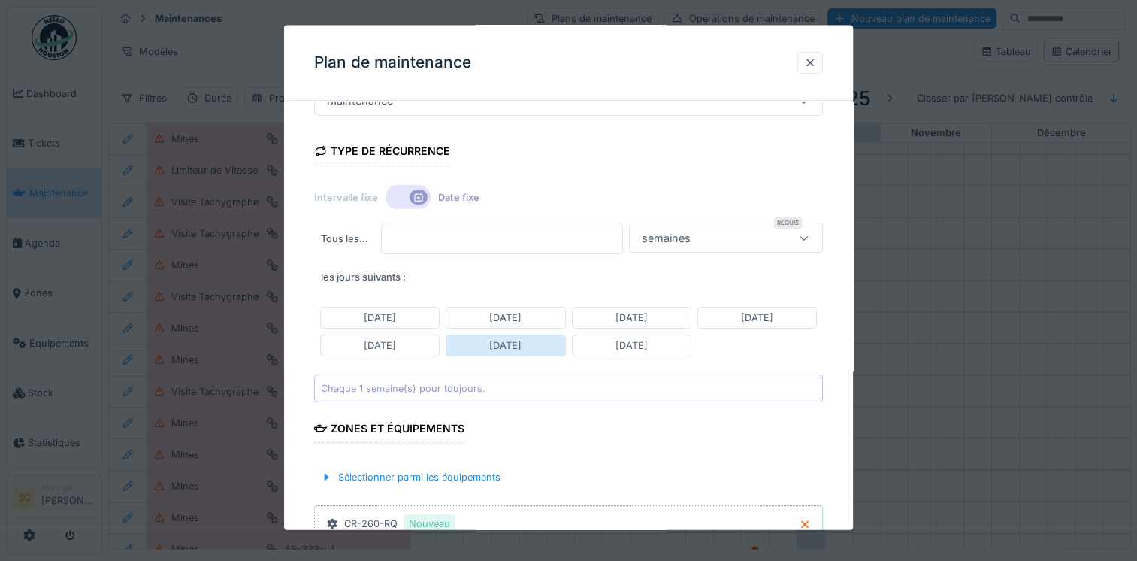
scroll to position [262, 0]
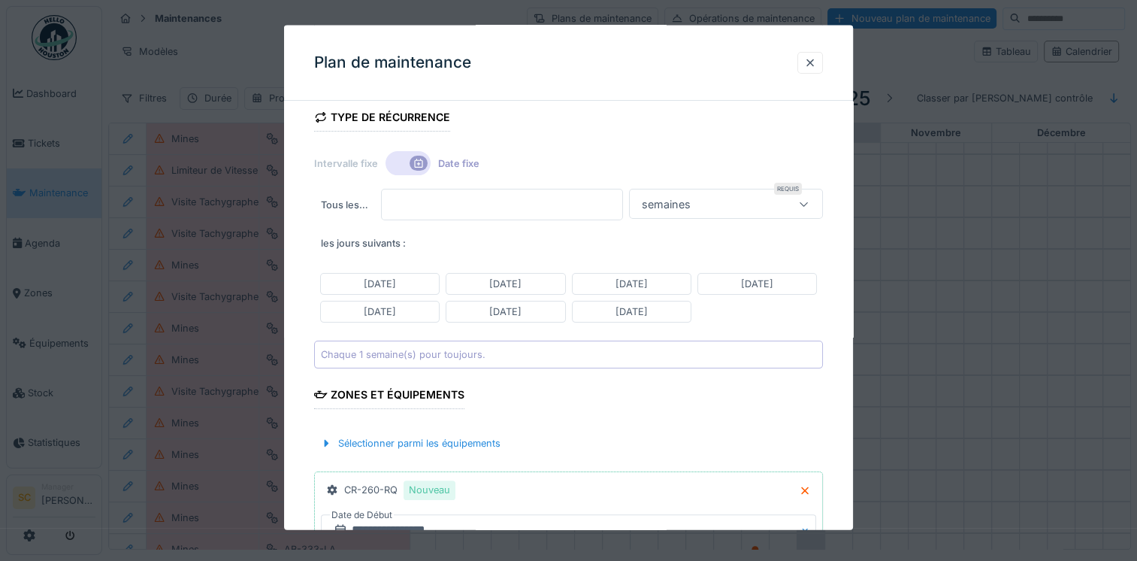
click at [537, 268] on div "Lundi Mardi Mercredi Jeudi Vendredi Samedi Dimanche" at bounding box center [568, 297] width 509 height 62
click at [532, 281] on div "Mardi" at bounding box center [505, 283] width 119 height 22
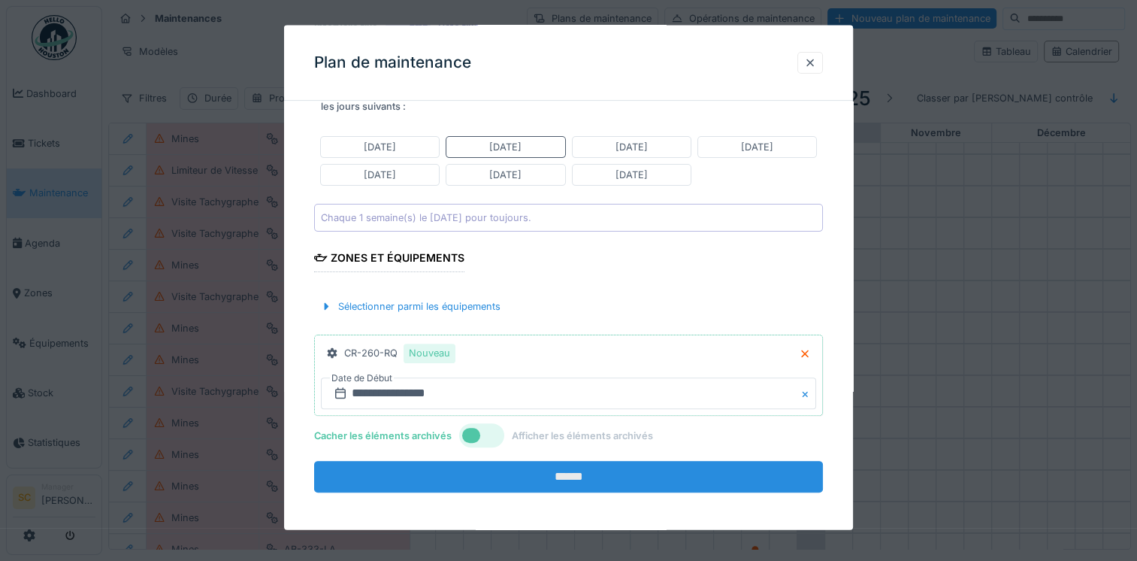
click at [513, 461] on input "******" at bounding box center [568, 477] width 509 height 32
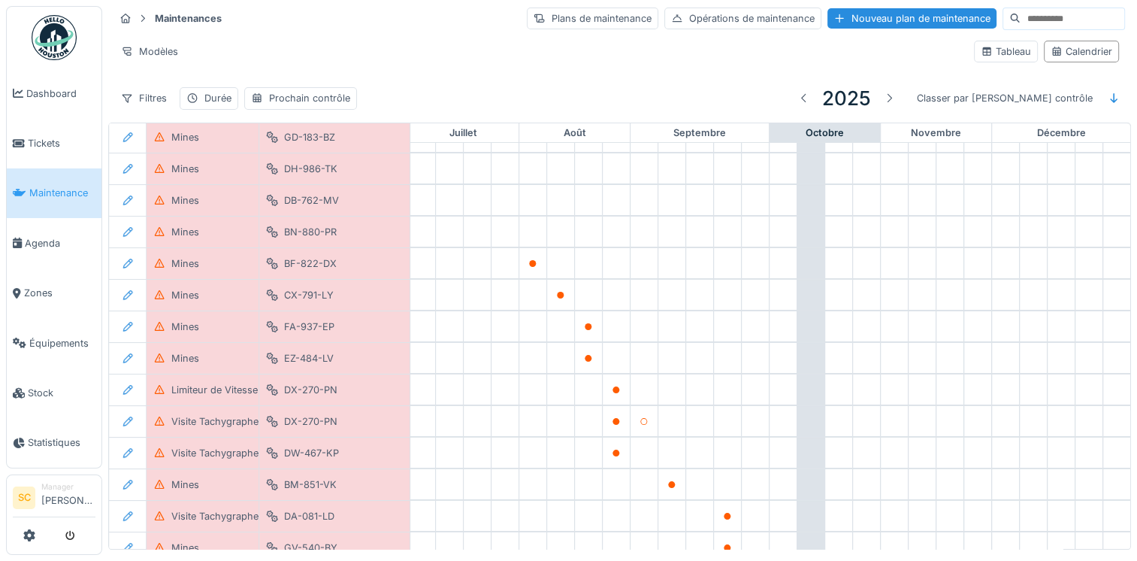
scroll to position [0, 787]
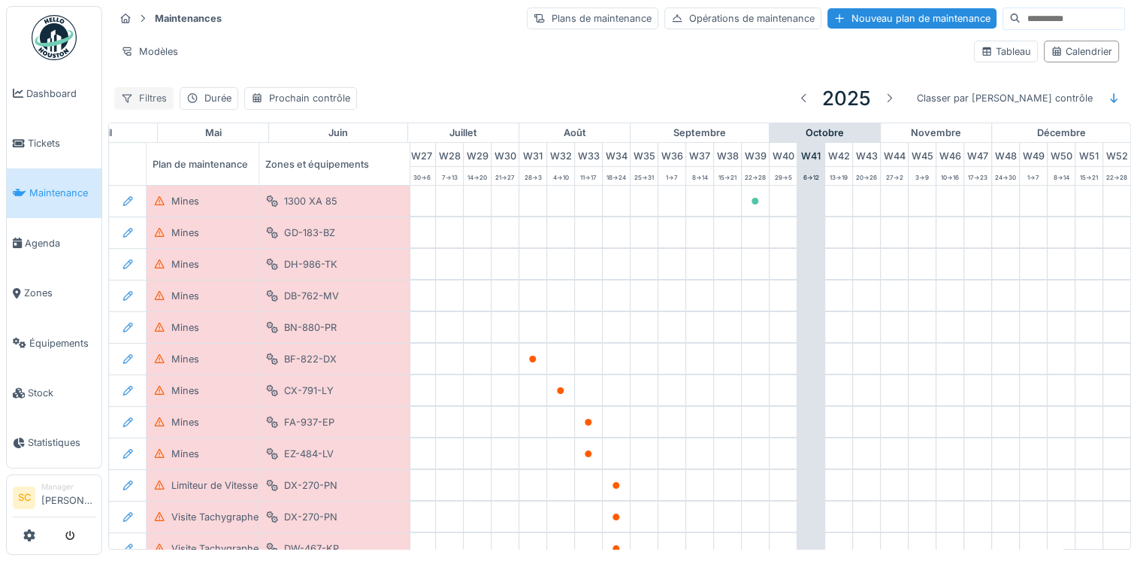
click at [154, 92] on div "Filtres" at bounding box center [143, 98] width 59 height 22
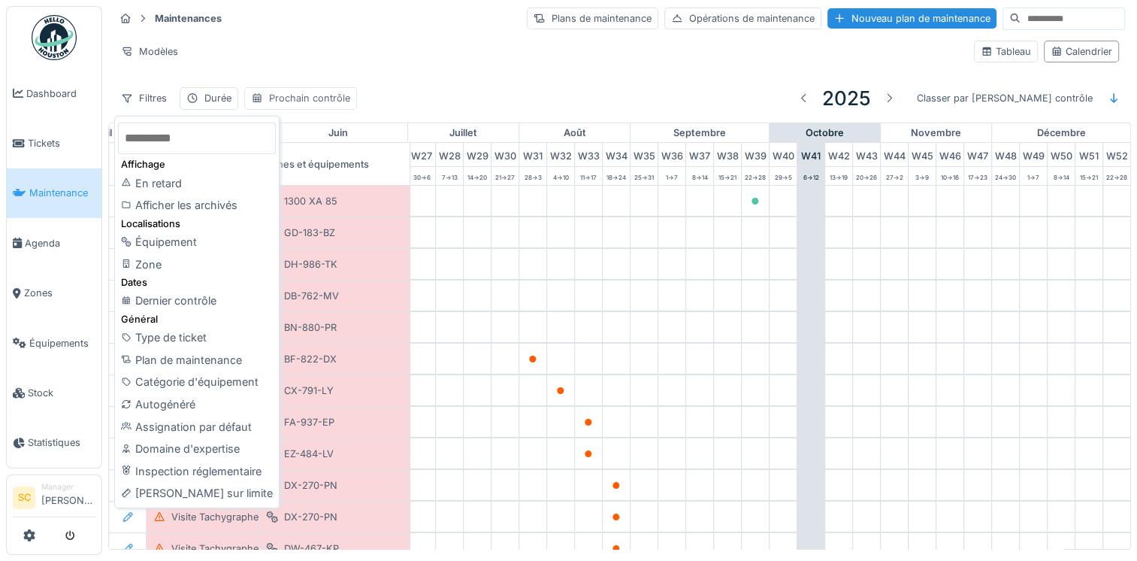
click at [341, 87] on div "Prochain contrôle" at bounding box center [300, 98] width 113 height 22
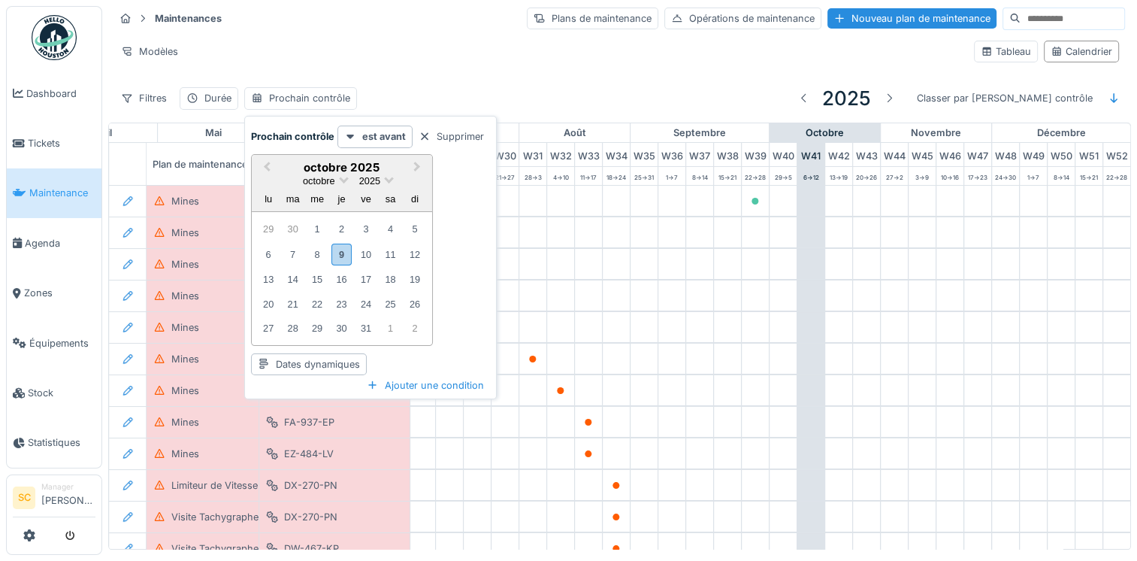
click at [382, 241] on div "6 7 8 9 10 11 12" at bounding box center [341, 254] width 171 height 26
click at [377, 241] on div "6 7 8 9 10 11 12" at bounding box center [341, 254] width 171 height 26
click at [364, 244] on div "10" at bounding box center [365, 254] width 20 height 20
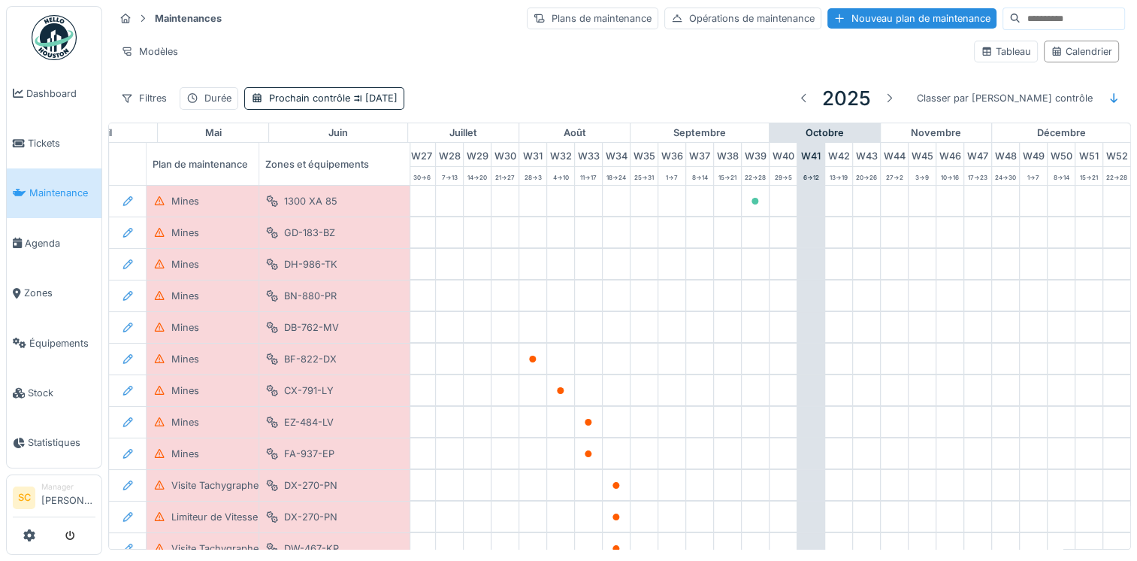
click at [637, 80] on div "Filtres Durée Prochain contrôle 10/10/2025 2025 Classer par Prochain contrôle" at bounding box center [619, 97] width 1011 height 35
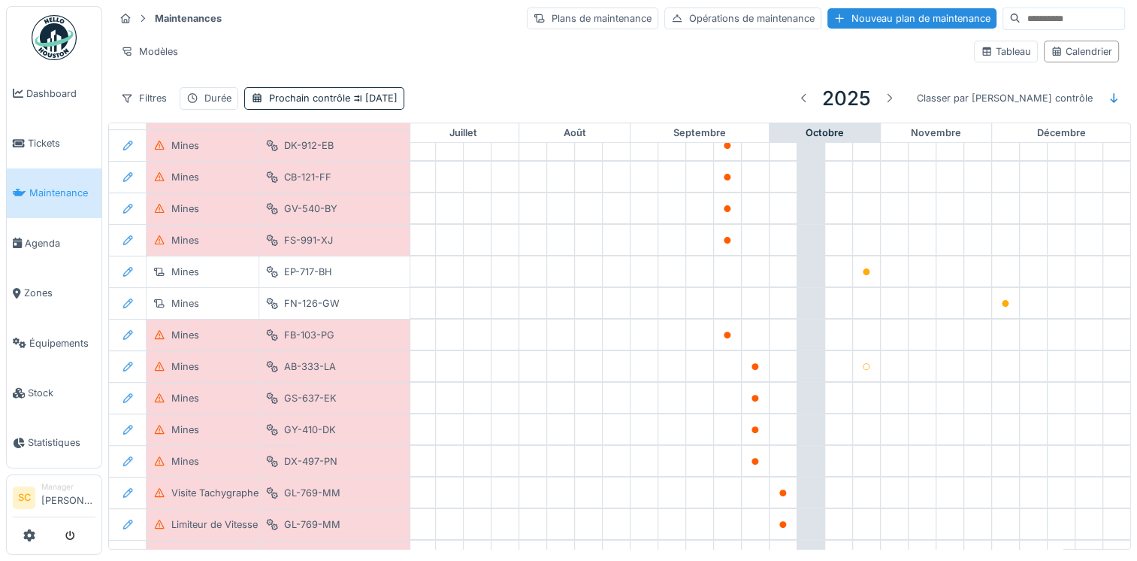
scroll to position [528, 787]
click at [862, 269] on icon at bounding box center [866, 273] width 9 height 8
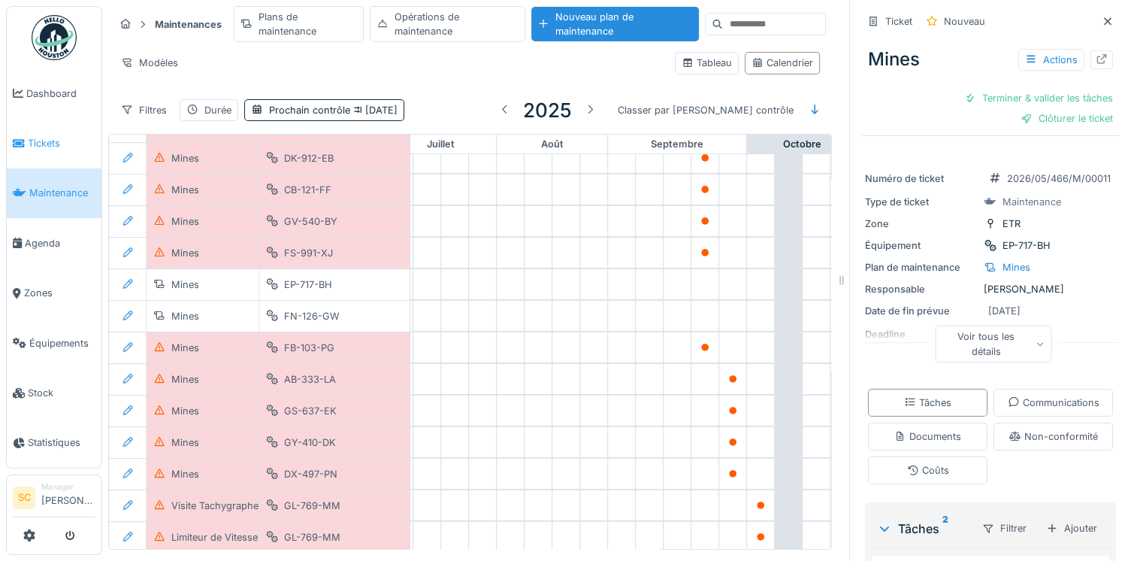
click at [32, 155] on link "Tickets" at bounding box center [54, 143] width 95 height 50
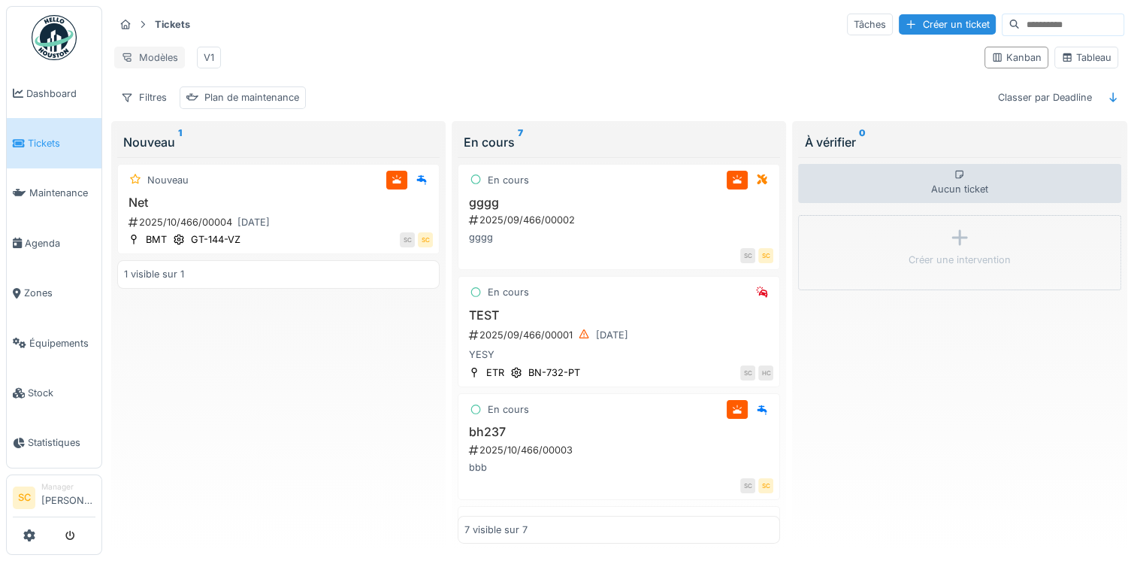
click at [162, 59] on div "Modèles" at bounding box center [149, 58] width 71 height 22
click at [150, 104] on div "Filtres" at bounding box center [143, 97] width 59 height 22
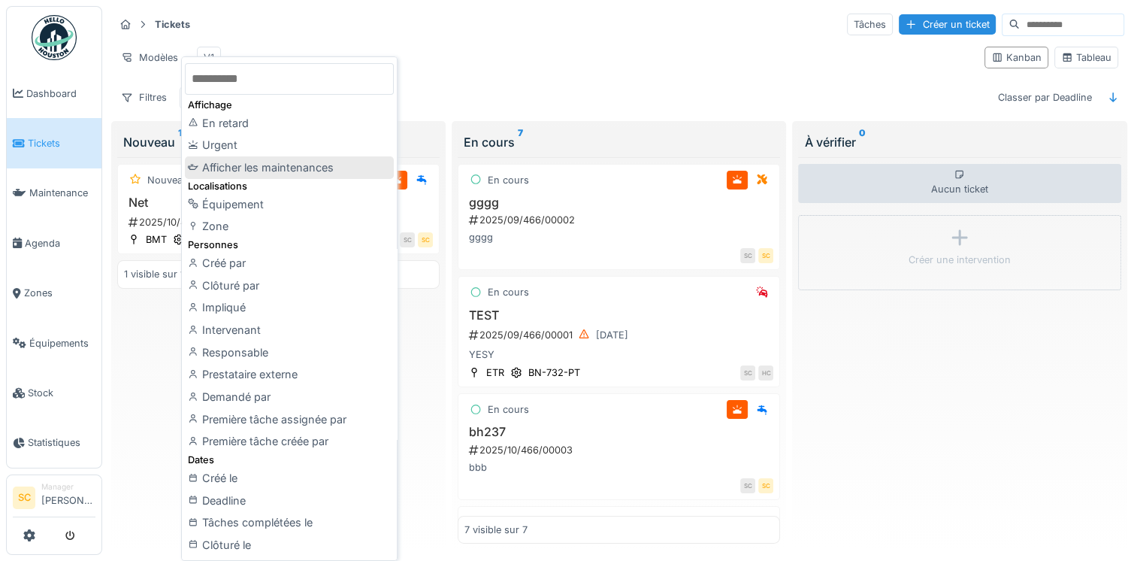
click at [302, 174] on div "Afficher les maintenances" at bounding box center [289, 167] width 209 height 23
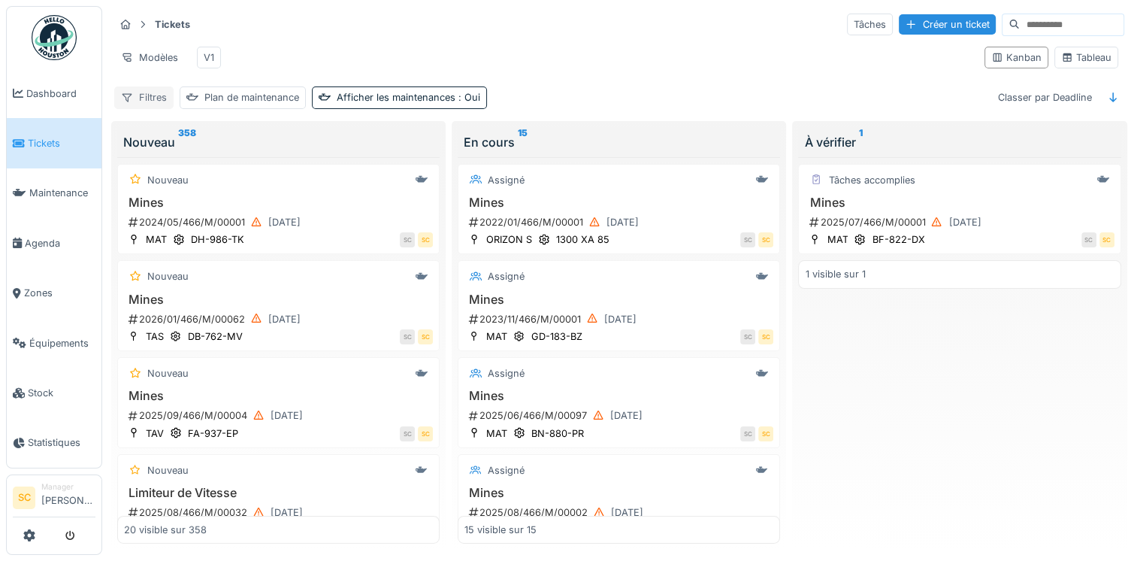
click at [126, 102] on icon at bounding box center [127, 97] width 12 height 10
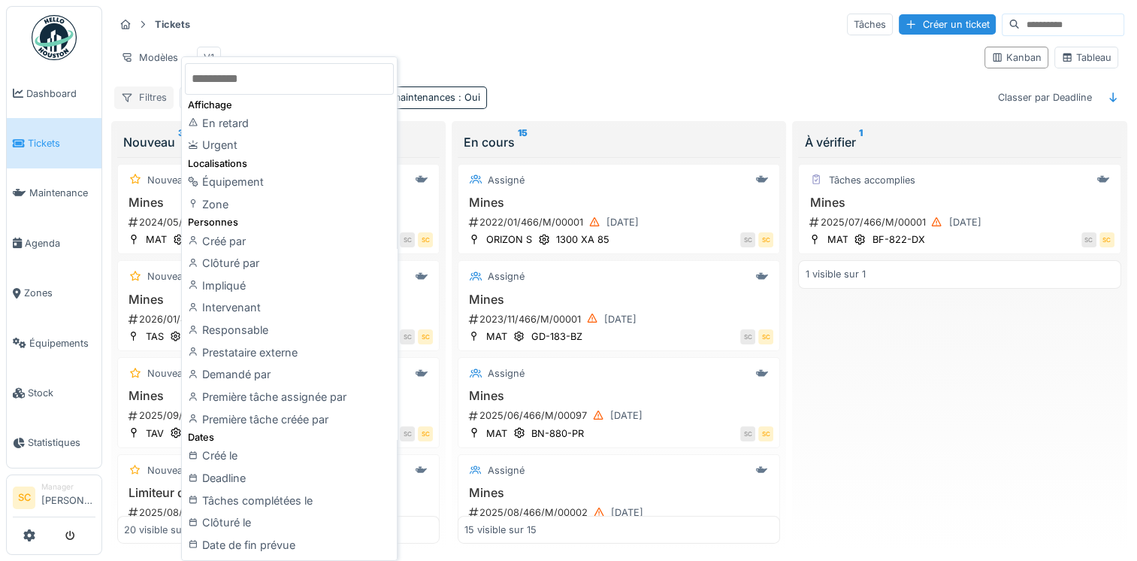
click at [126, 102] on icon at bounding box center [127, 97] width 12 height 10
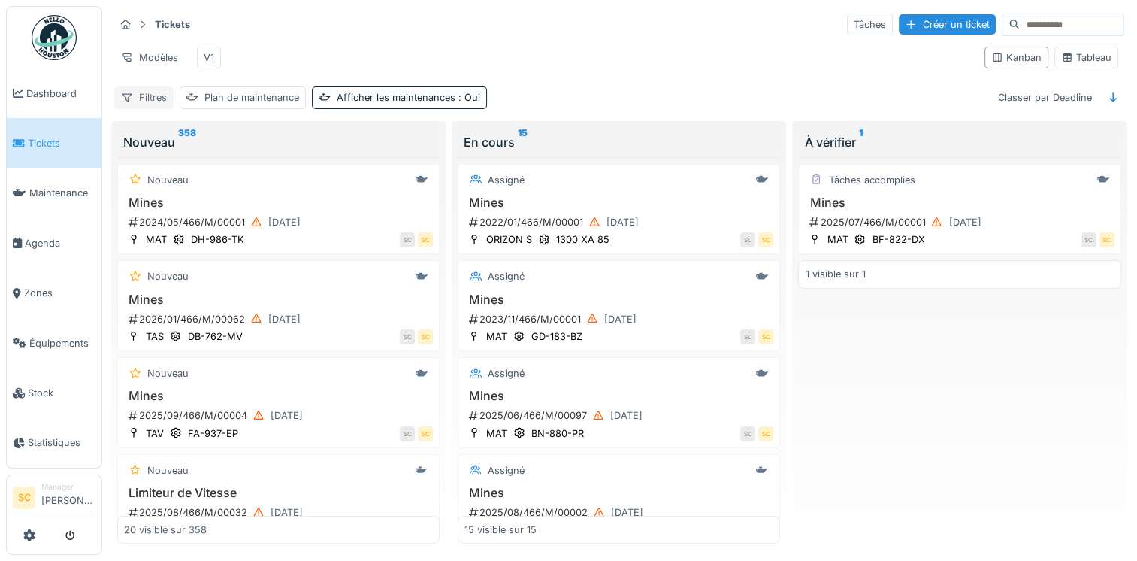
click at [138, 107] on div "Filtres" at bounding box center [143, 97] width 59 height 22
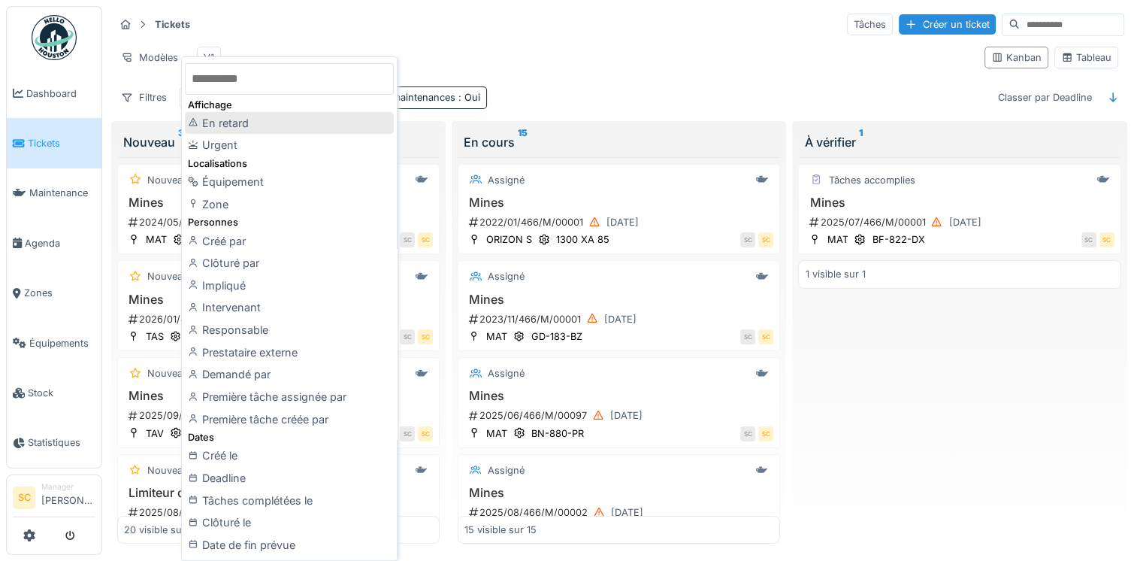
click at [250, 130] on div "En retard" at bounding box center [289, 123] width 209 height 23
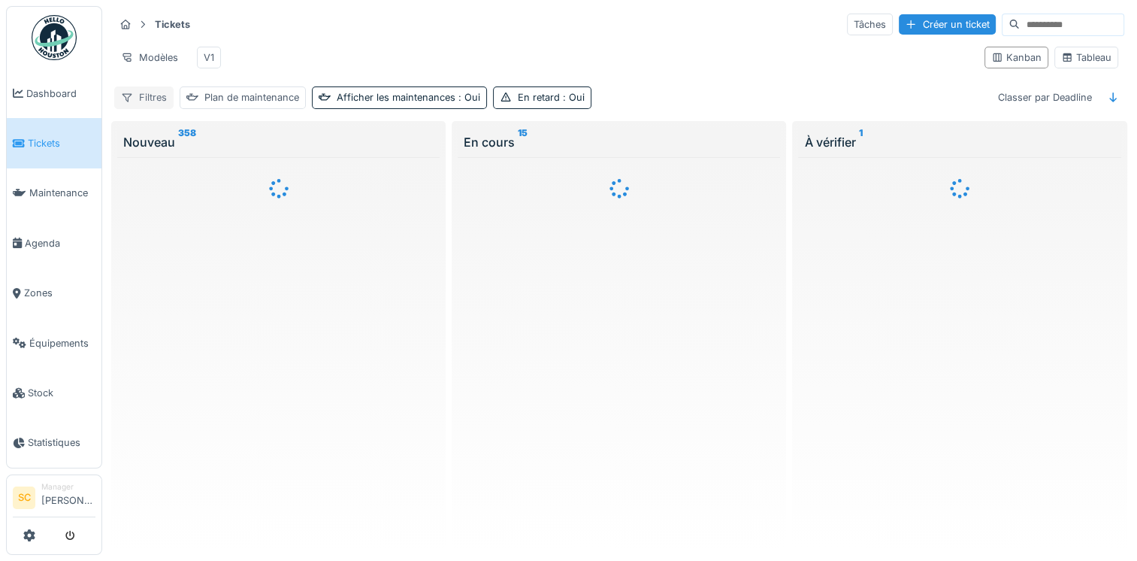
click at [130, 104] on div at bounding box center [127, 97] width 12 height 14
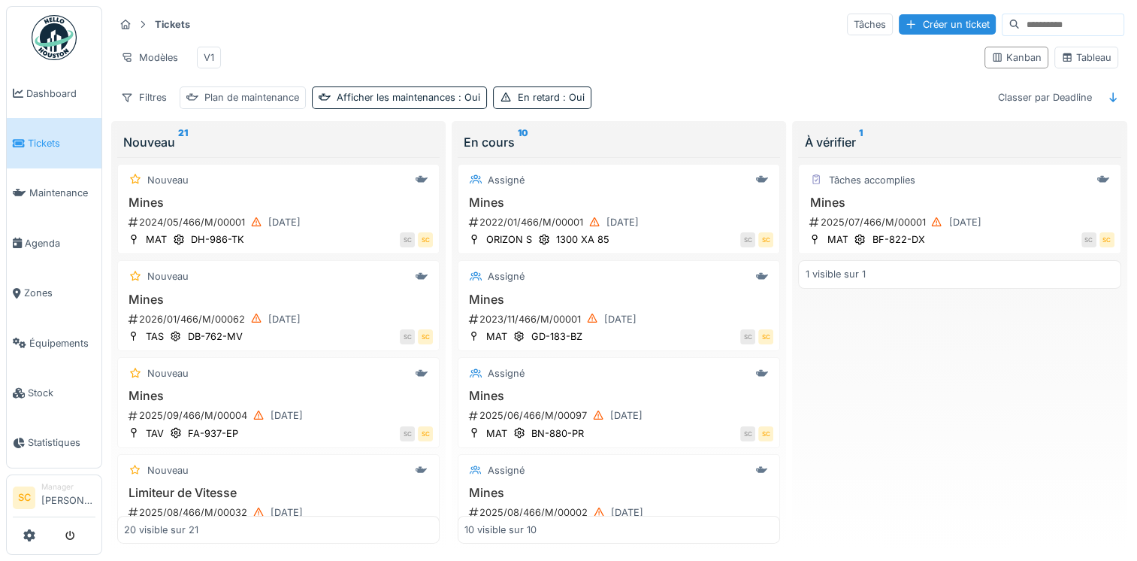
click at [508, 41] on div "Modèles V1" at bounding box center [543, 58] width 858 height 34
click at [154, 50] on div "Modèles" at bounding box center [149, 58] width 71 height 22
click at [167, 86] on div "Nouvelle vue" at bounding box center [181, 90] width 126 height 23
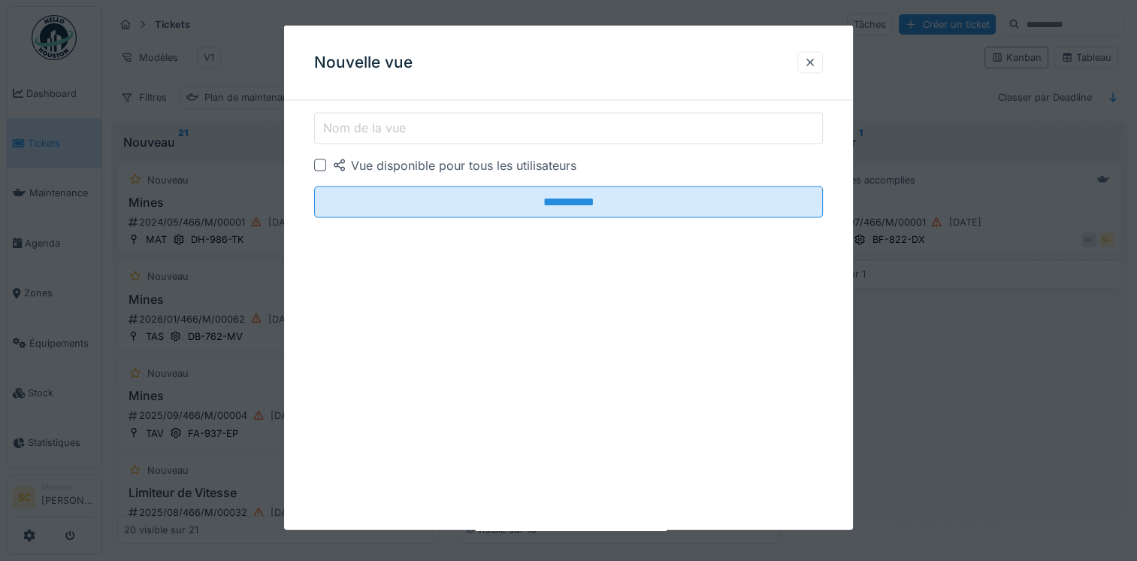
click at [341, 123] on label "Nom de la vue" at bounding box center [364, 128] width 89 height 18
click at [341, 123] on input "Nom de la vue" at bounding box center [568, 129] width 509 height 32
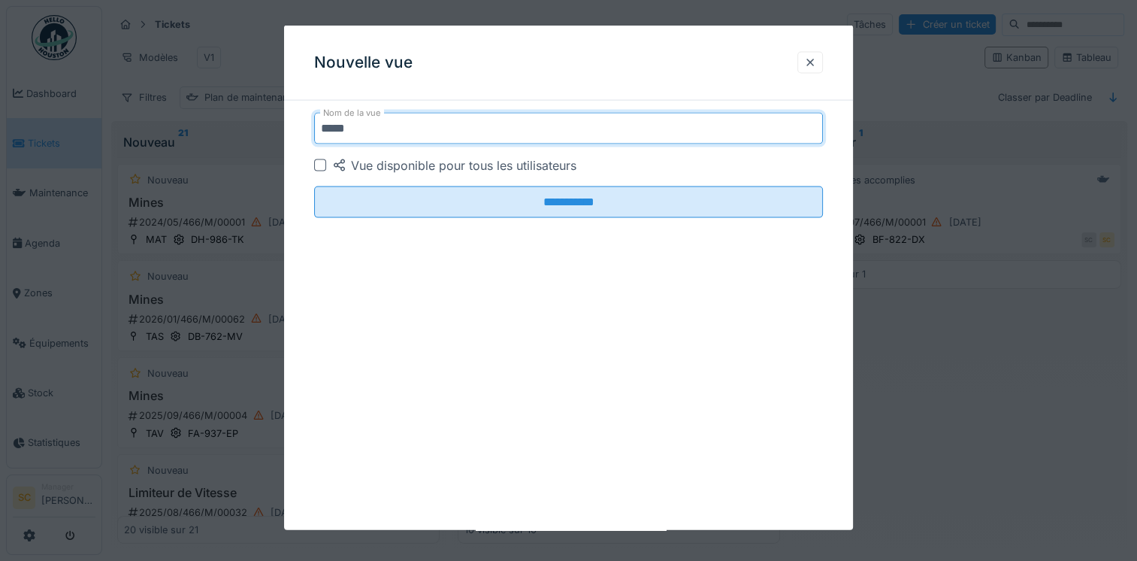
type input "*****"
click at [322, 161] on div at bounding box center [320, 165] width 12 height 12
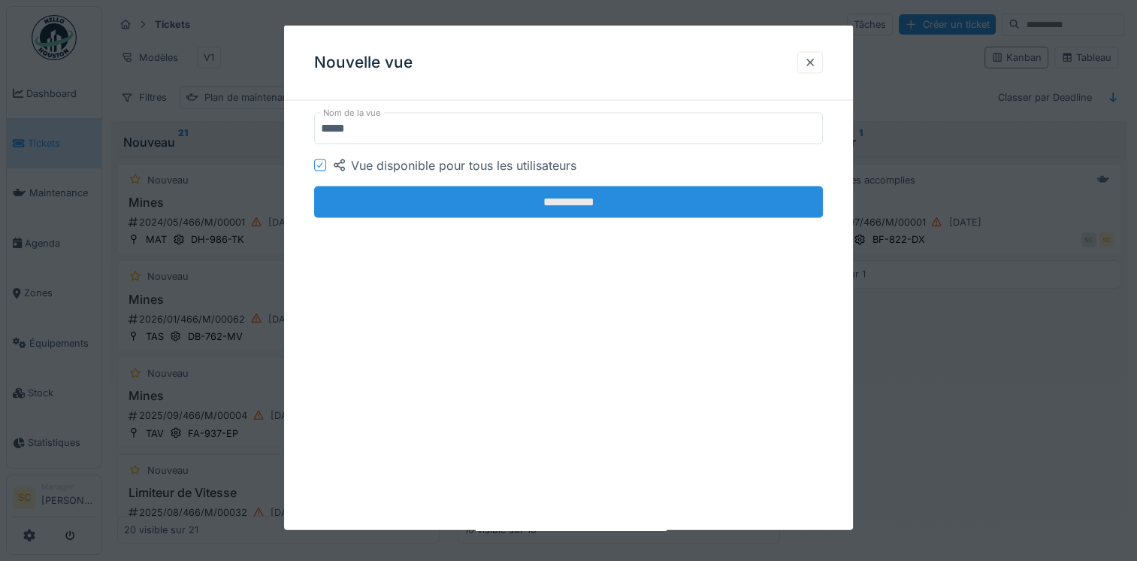
click at [429, 199] on input "**********" at bounding box center [568, 202] width 509 height 32
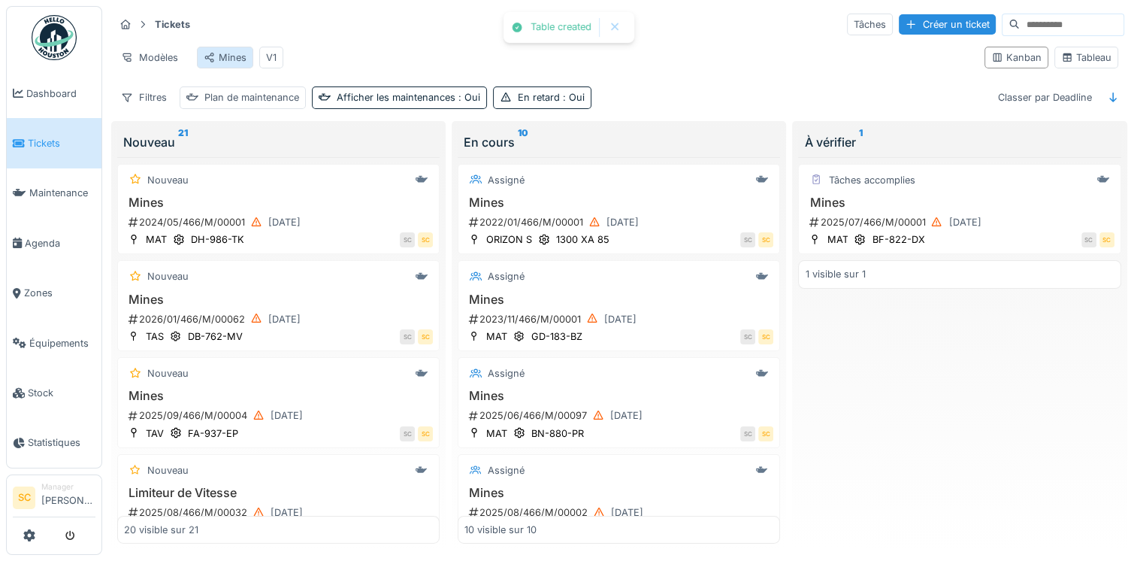
click at [219, 63] on div "Mines" at bounding box center [225, 57] width 43 height 14
click at [277, 56] on div "V1" at bounding box center [271, 58] width 24 height 22
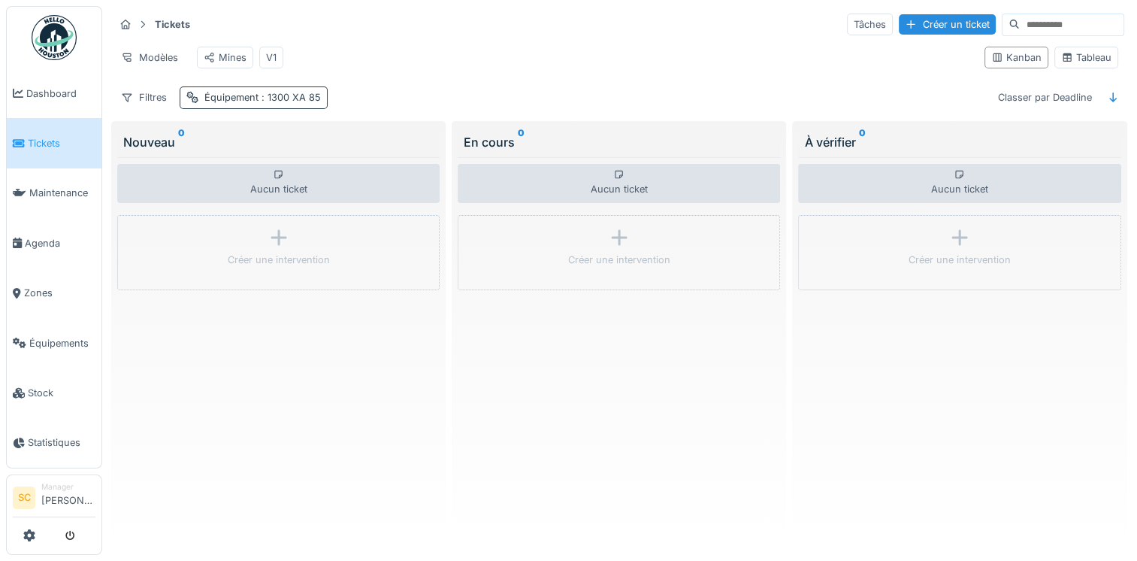
click at [237, 104] on div "Équipement : 1300 XA 85" at bounding box center [262, 97] width 116 height 14
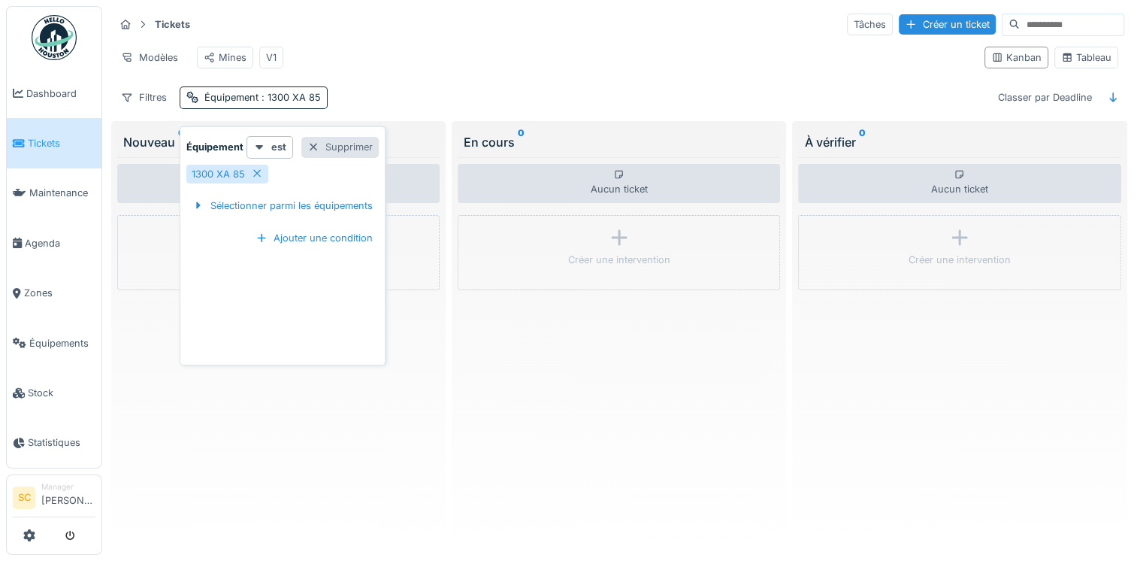
click at [361, 148] on div "Supprimer" at bounding box center [339, 147] width 77 height 20
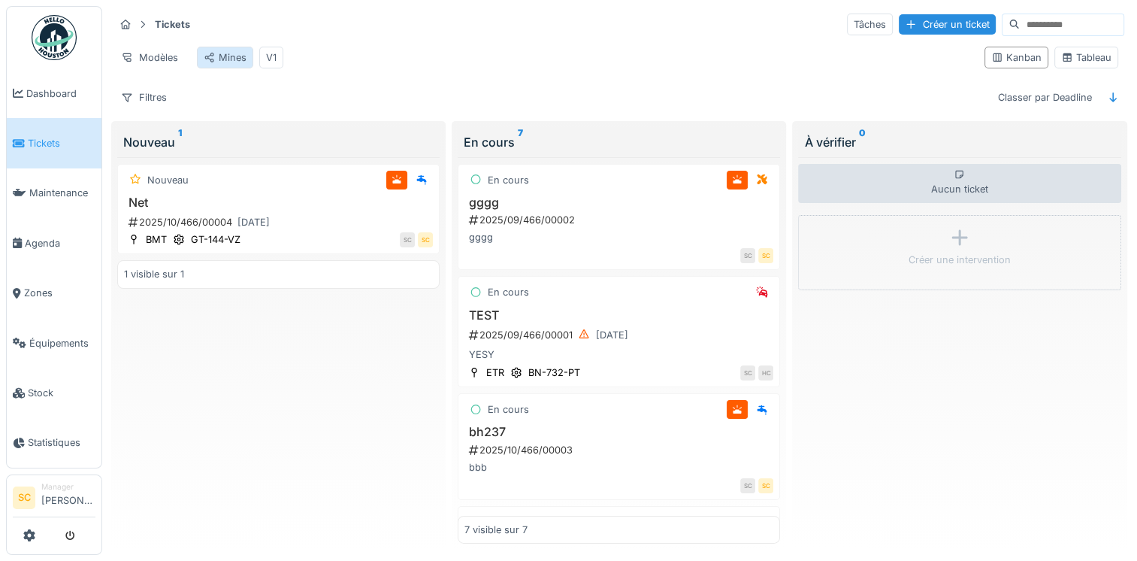
click at [224, 68] on div "Mines" at bounding box center [225, 58] width 56 height 22
click at [222, 59] on div "Mines" at bounding box center [225, 57] width 43 height 14
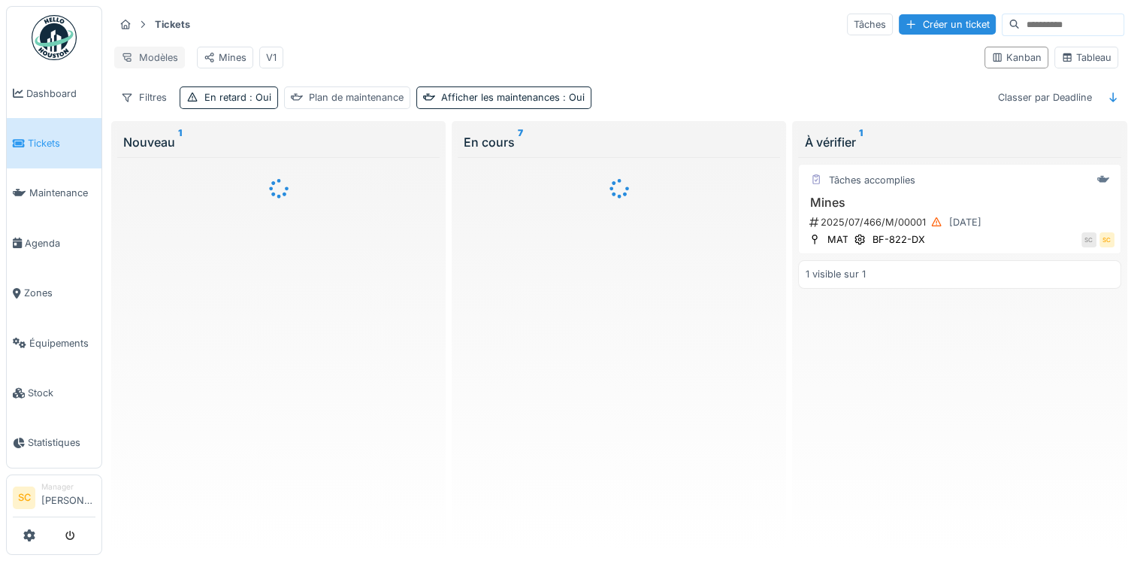
click at [163, 59] on div "Modèles" at bounding box center [149, 58] width 71 height 22
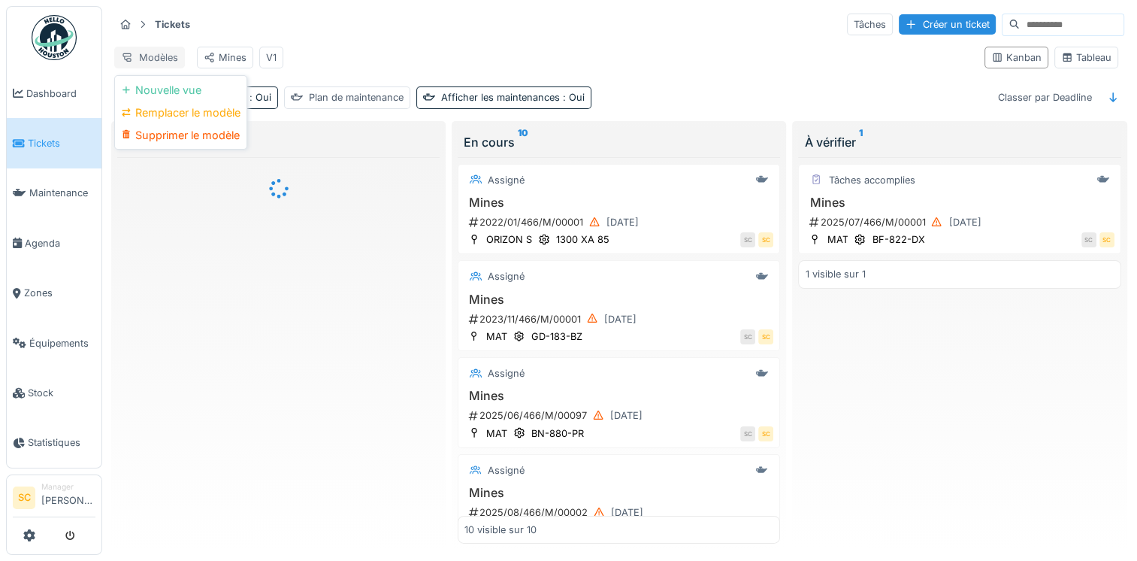
click at [163, 59] on div "Modèles" at bounding box center [149, 58] width 71 height 22
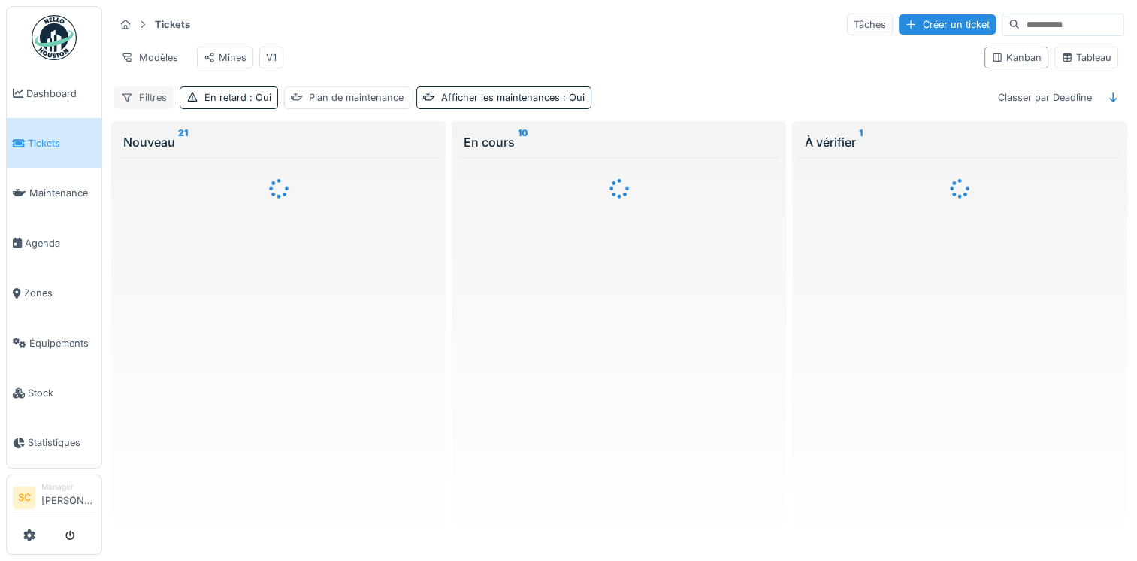
click at [151, 104] on div "Filtres" at bounding box center [143, 97] width 59 height 22
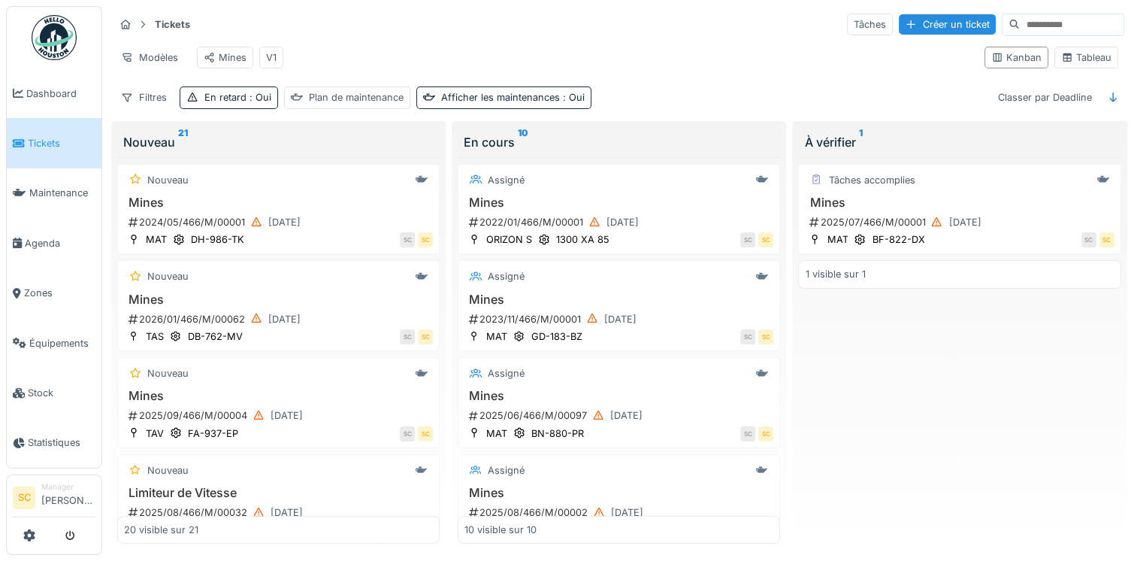
click at [561, 86] on div "Tickets Tâches Créer un ticket Modèles Mines V1 Kanban Tableau Filtres En retar…" at bounding box center [619, 60] width 1022 height 109
click at [20, 440] on link "Statistiques" at bounding box center [54, 443] width 95 height 50
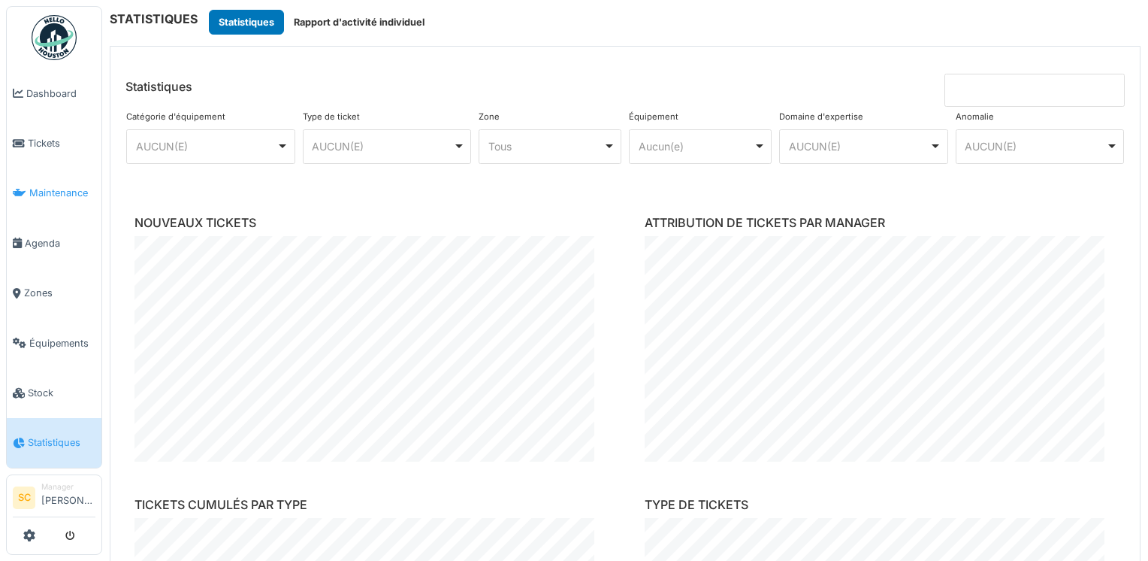
click at [60, 203] on link "Maintenance" at bounding box center [54, 193] width 95 height 50
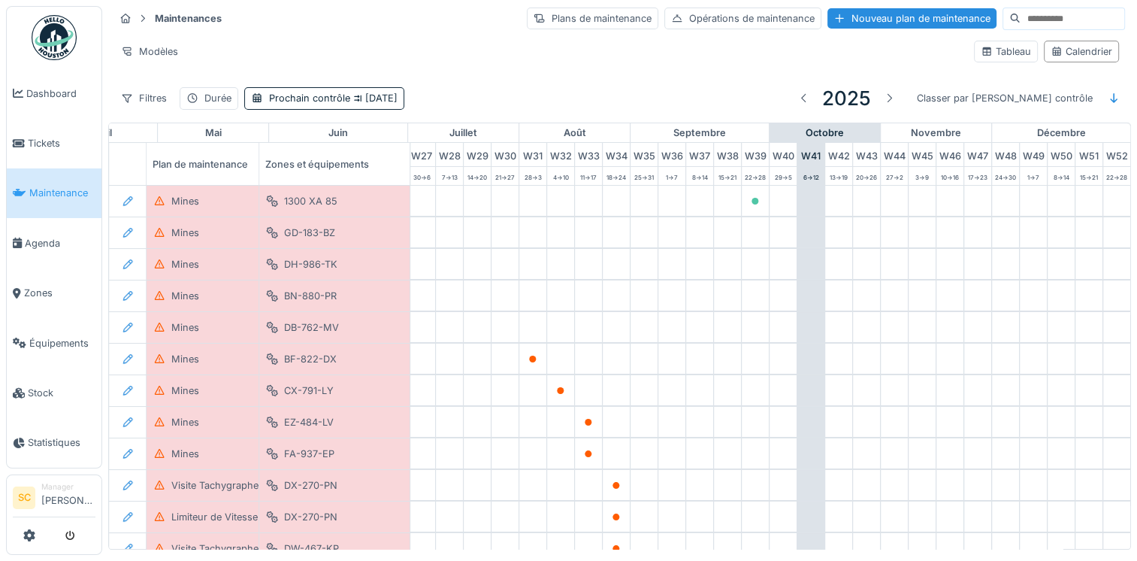
scroll to position [0, 787]
click at [46, 322] on link "Équipements" at bounding box center [54, 343] width 95 height 50
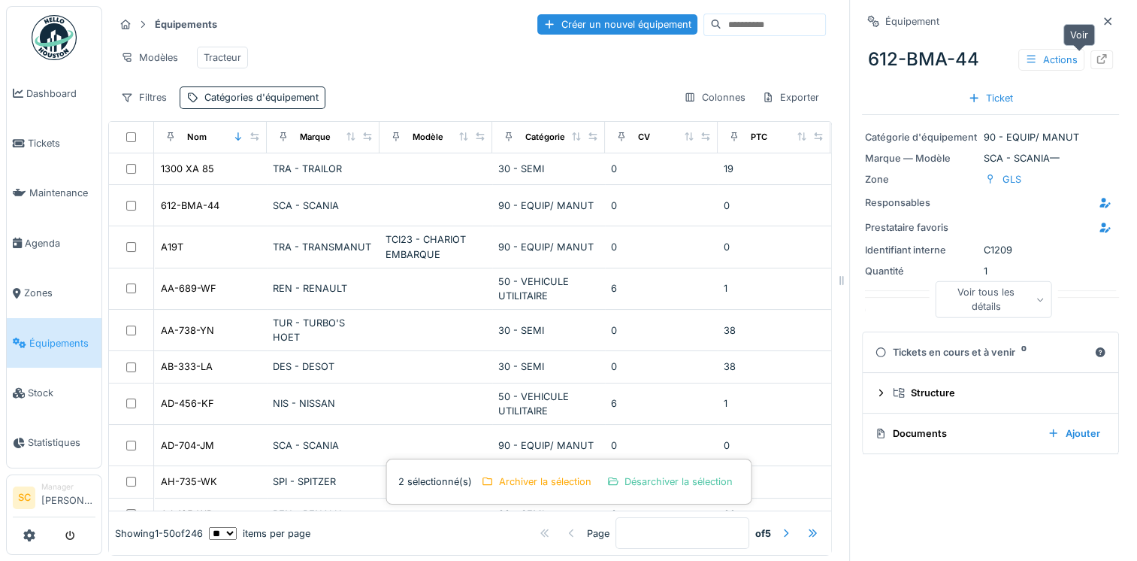
click at [1090, 64] on div at bounding box center [1101, 59] width 23 height 19
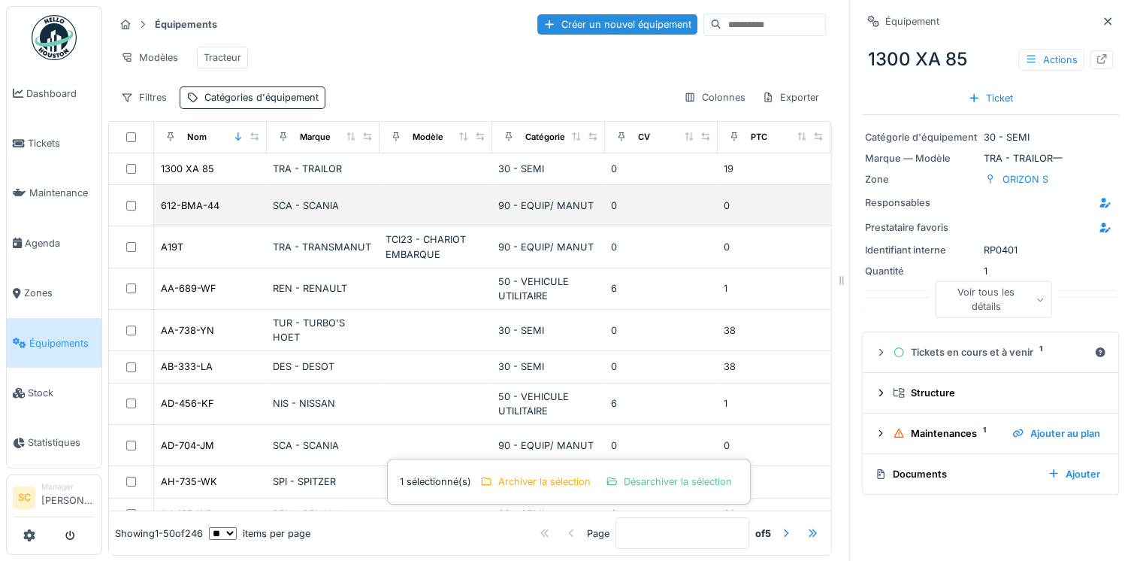
click at [132, 208] on td at bounding box center [131, 205] width 45 height 41
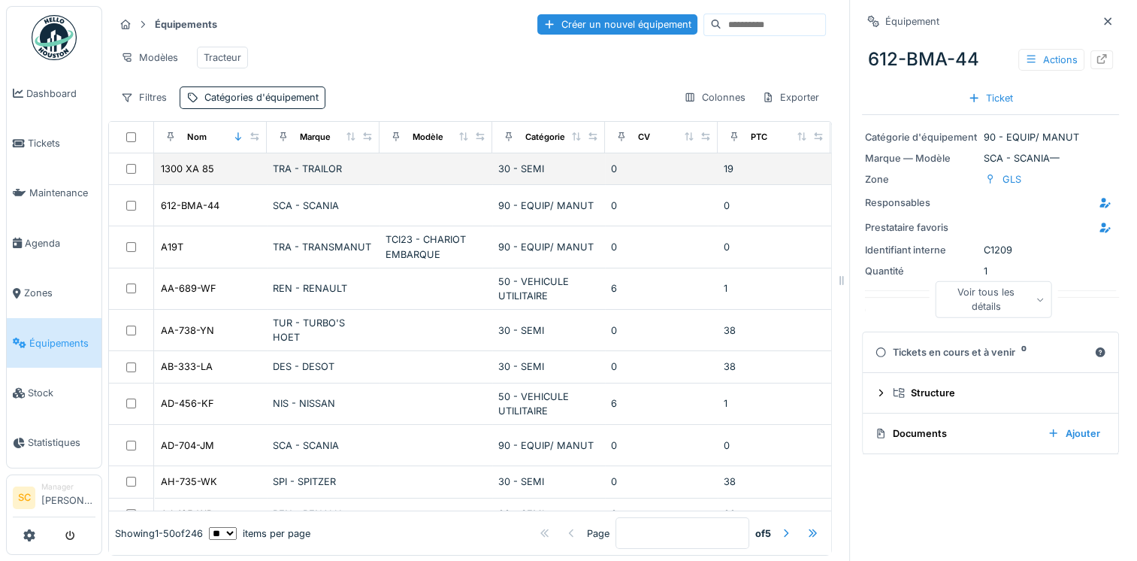
click at [313, 176] on div "TRA - TRAILOR" at bounding box center [323, 169] width 101 height 14
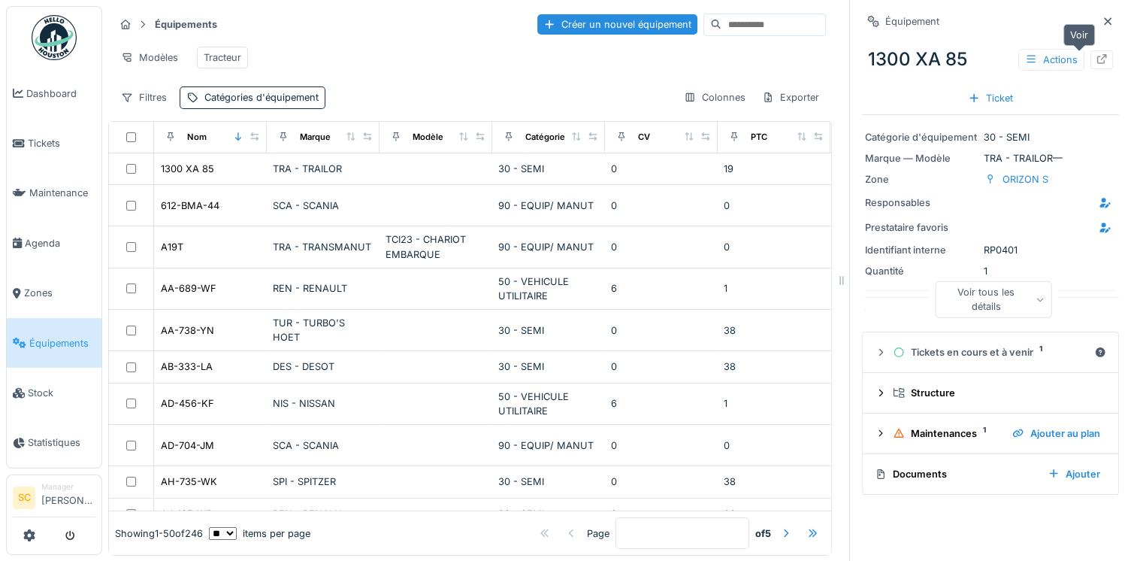
click at [1096, 65] on div at bounding box center [1102, 60] width 12 height 14
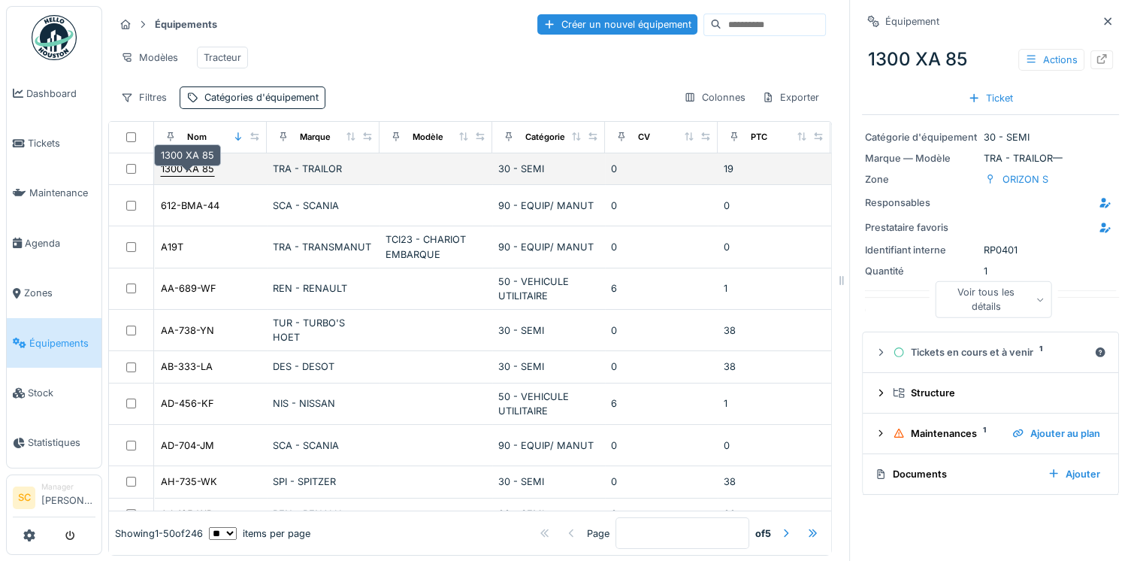
click at [174, 177] on div "1300 XA 85" at bounding box center [187, 169] width 55 height 16
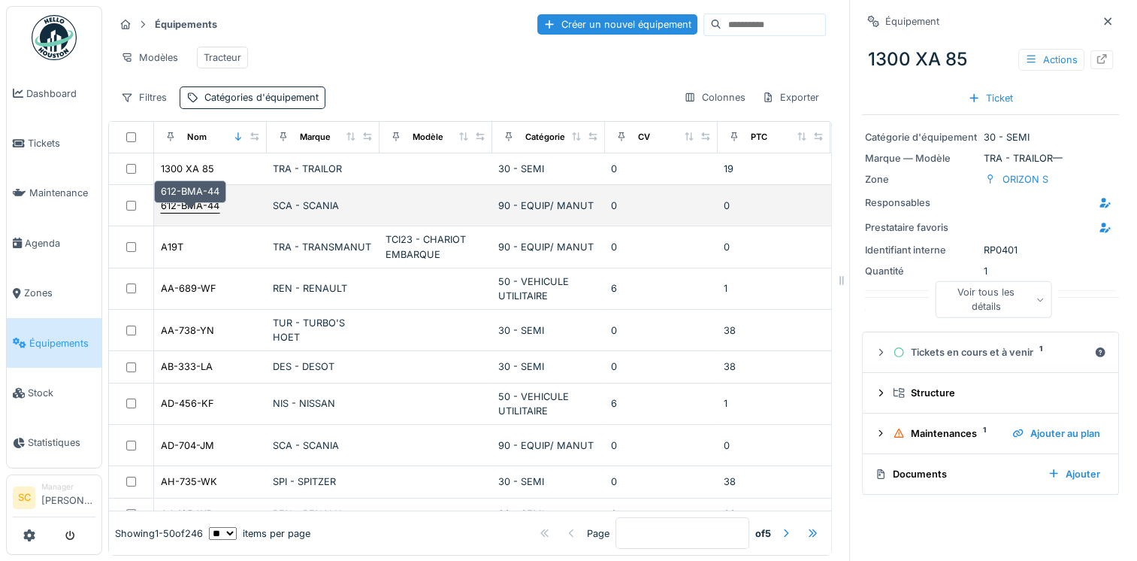
click at [177, 209] on div "612-BMA-44" at bounding box center [190, 205] width 59 height 14
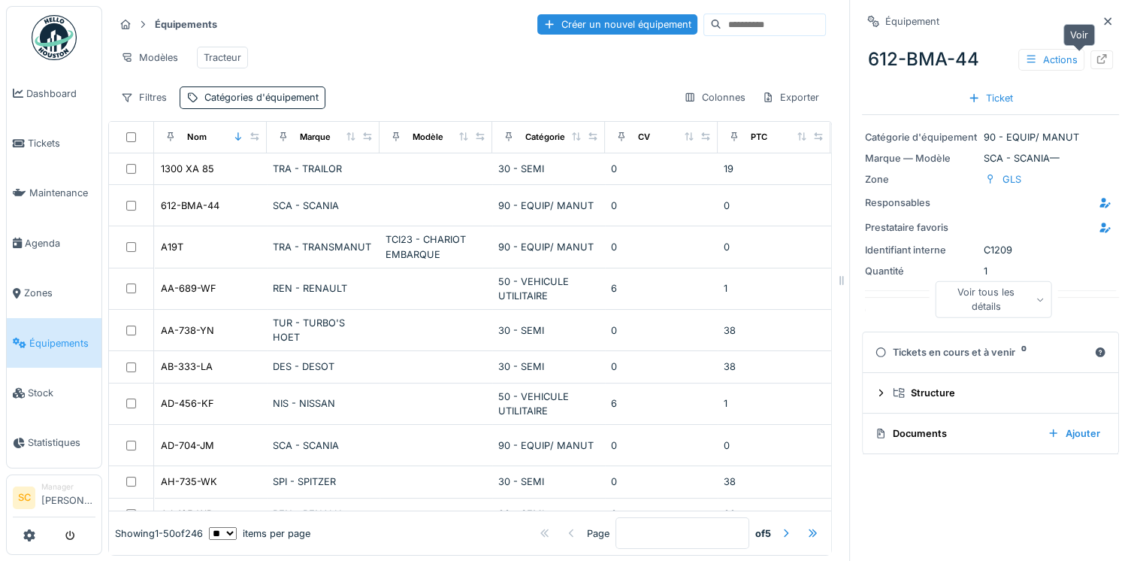
click at [1096, 64] on div at bounding box center [1102, 60] width 12 height 14
click at [32, 537] on icon at bounding box center [29, 535] width 12 height 12
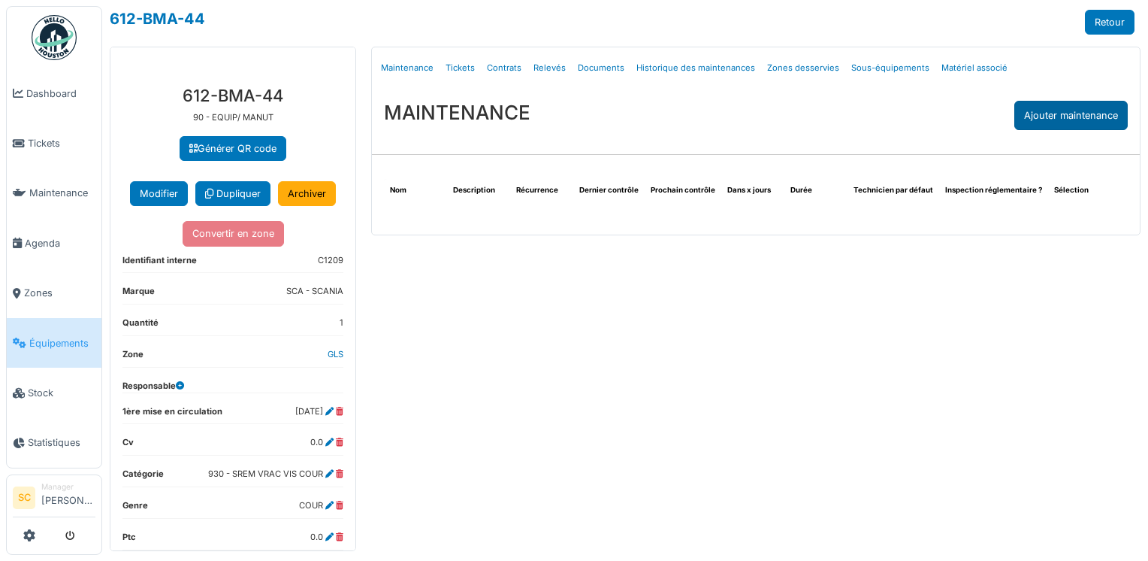
click at [1085, 115] on div "Ajouter maintenance" at bounding box center [1071, 115] width 113 height 29
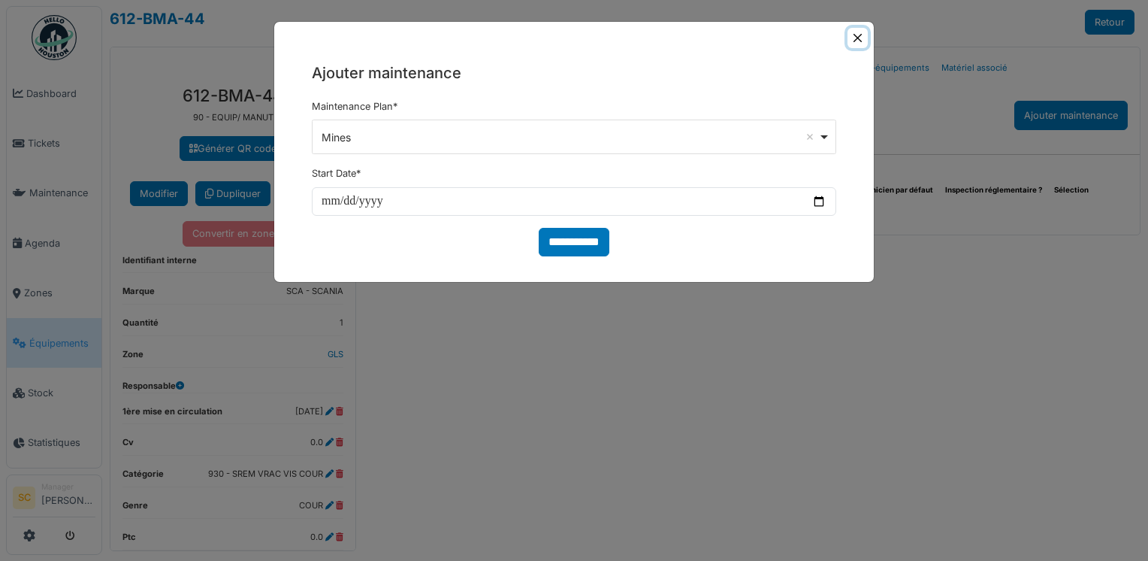
click at [865, 29] on button "Close" at bounding box center [858, 38] width 20 height 20
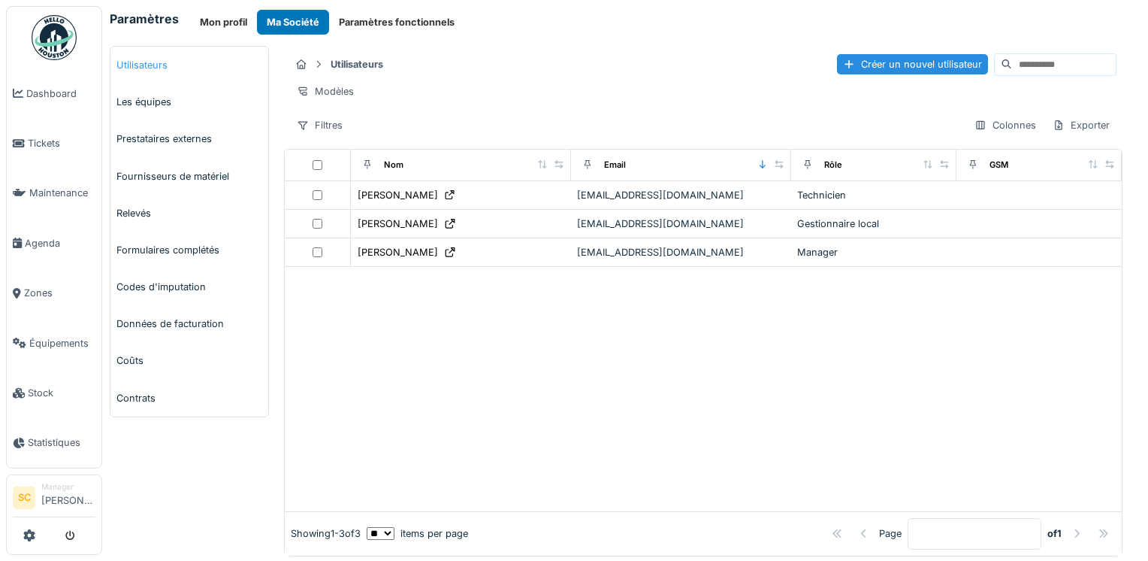
click at [171, 69] on link "Utilisateurs" at bounding box center [189, 65] width 158 height 37
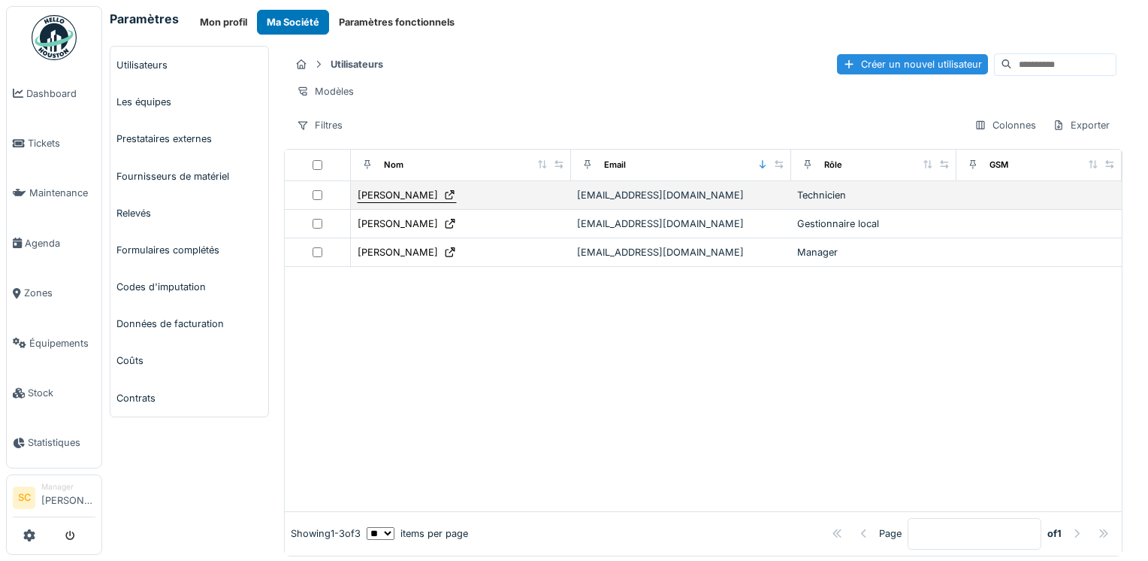
click at [406, 198] on div "freddy CHARRIER" at bounding box center [398, 195] width 80 height 14
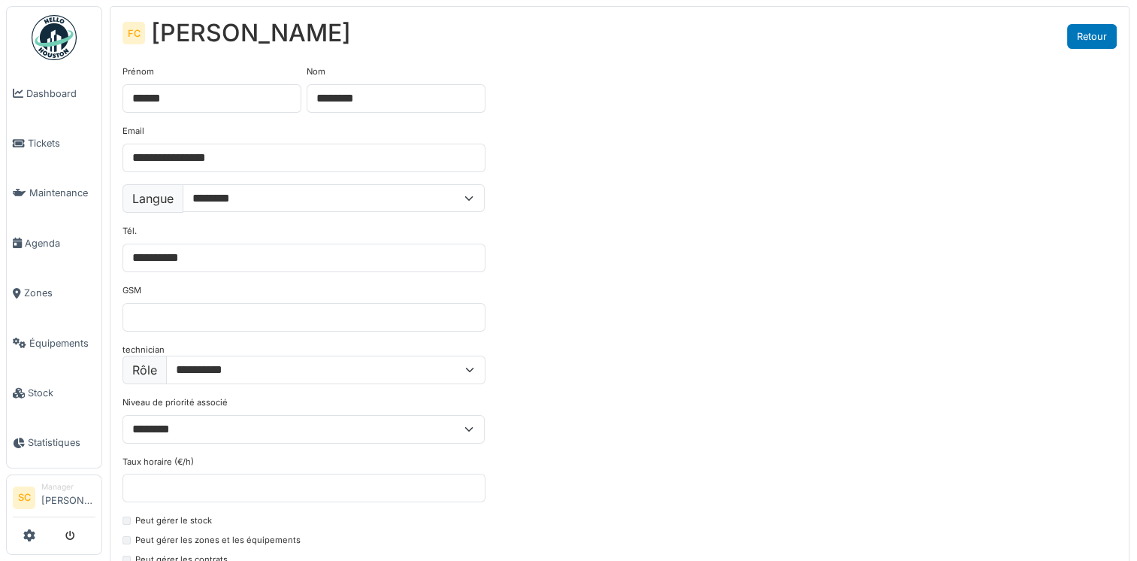
click at [1074, 31] on link "Retour" at bounding box center [1092, 36] width 50 height 25
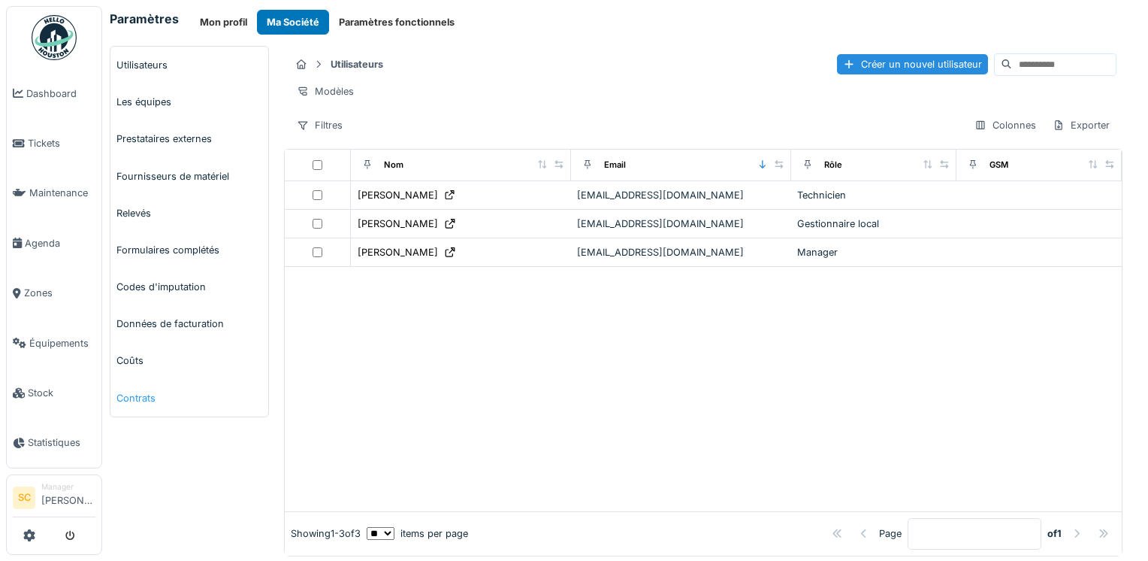
click at [140, 395] on link "Contrats" at bounding box center [189, 398] width 158 height 37
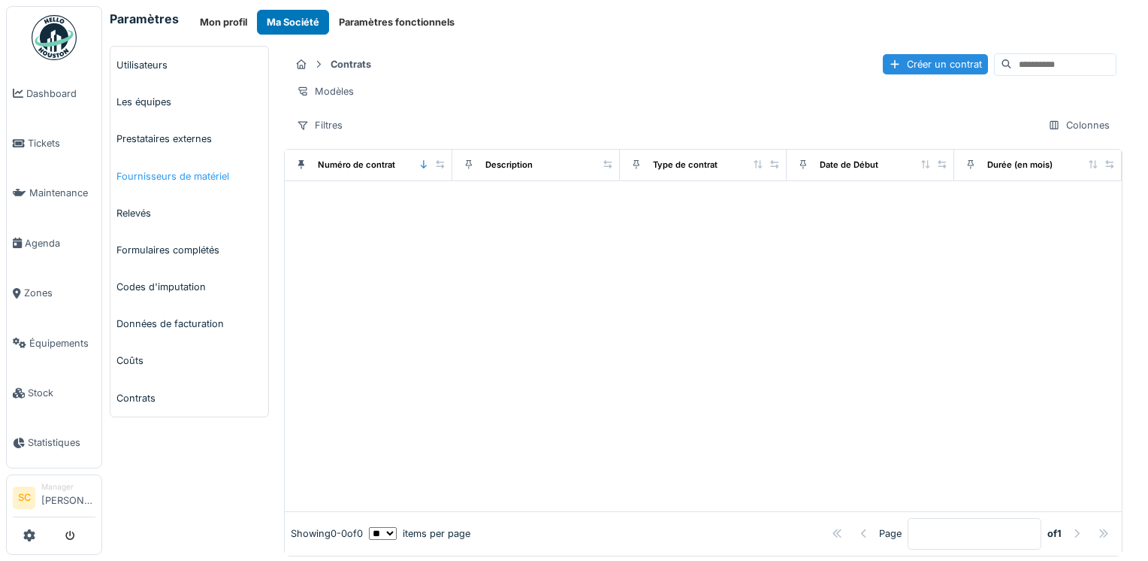
click at [140, 181] on link "Fournisseurs de matériel" at bounding box center [189, 176] width 158 height 37
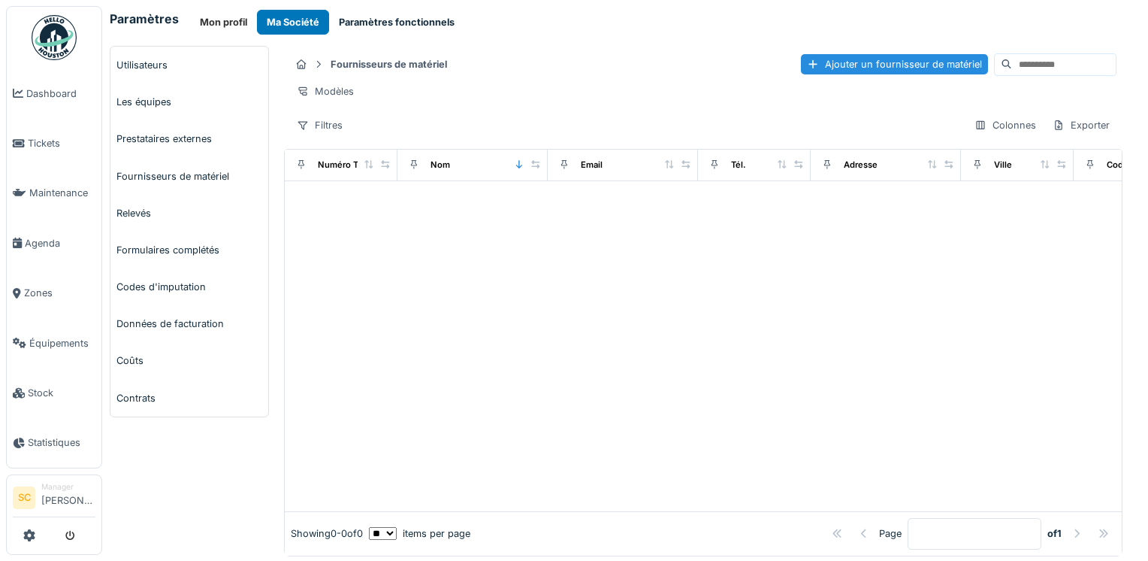
click at [427, 27] on button "Paramètres fonctionnels" at bounding box center [396, 22] width 135 height 25
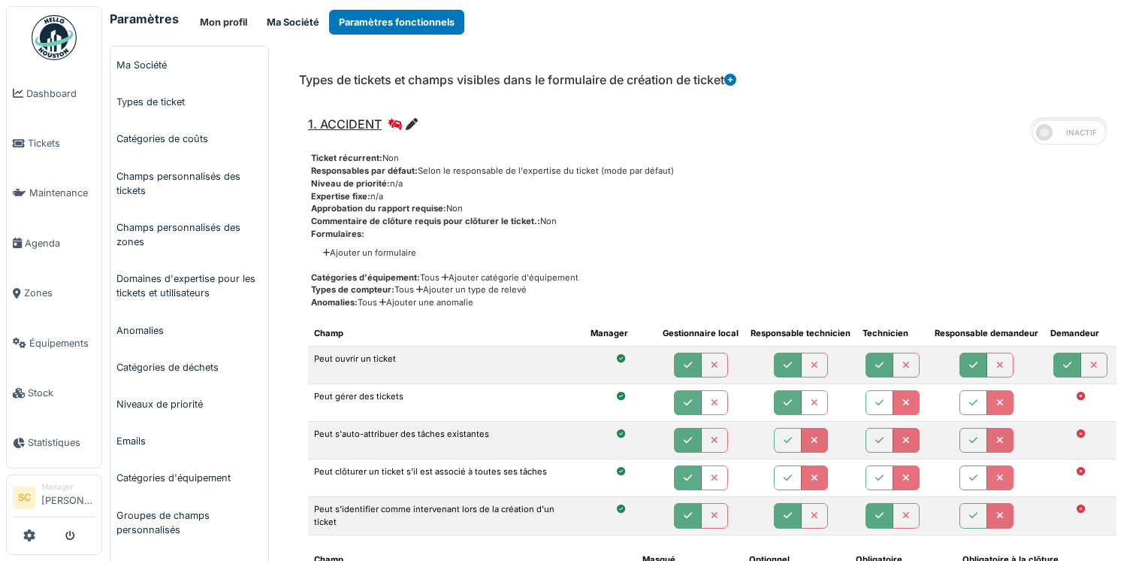
click at [301, 25] on button "Ma Société" at bounding box center [293, 22] width 72 height 25
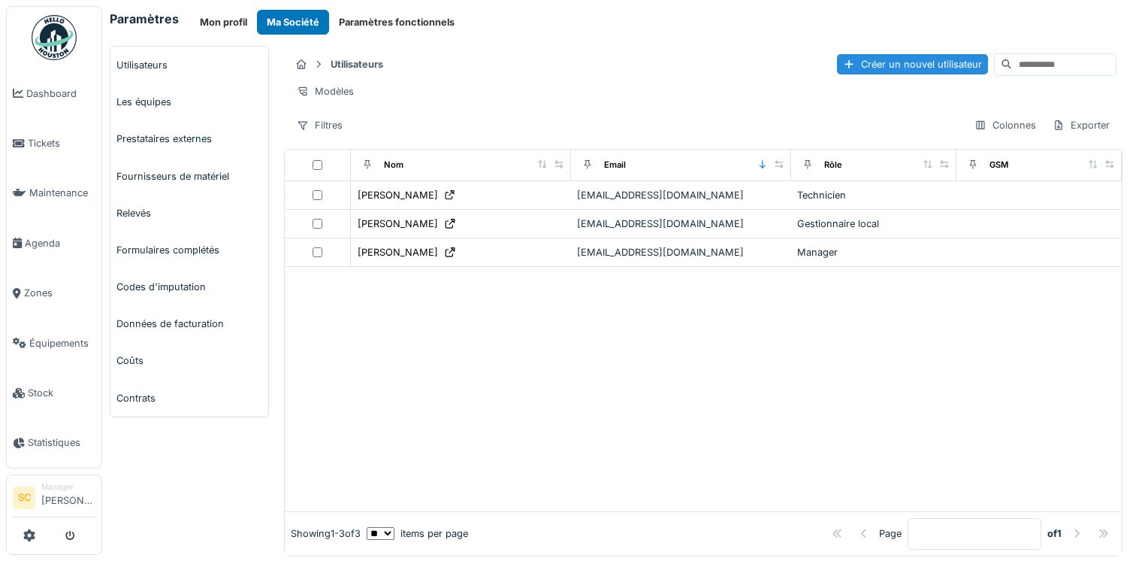
click at [171, 53] on link "Utilisateurs" at bounding box center [189, 65] width 158 height 37
click at [357, 26] on button "Paramètres fonctionnels" at bounding box center [396, 22] width 135 height 25
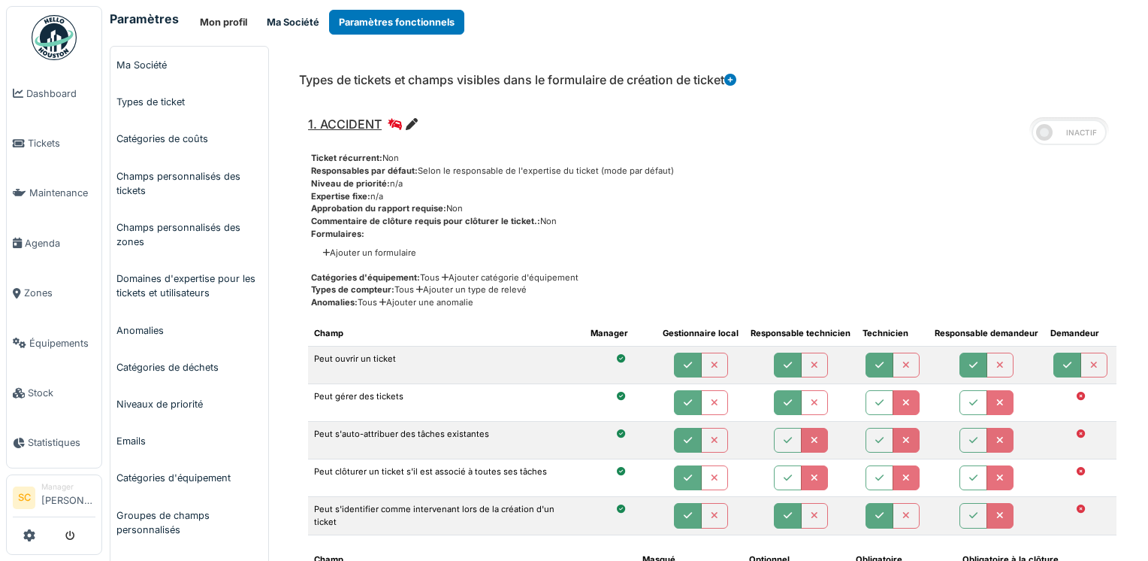
click at [271, 23] on button "Ma Société" at bounding box center [293, 22] width 72 height 25
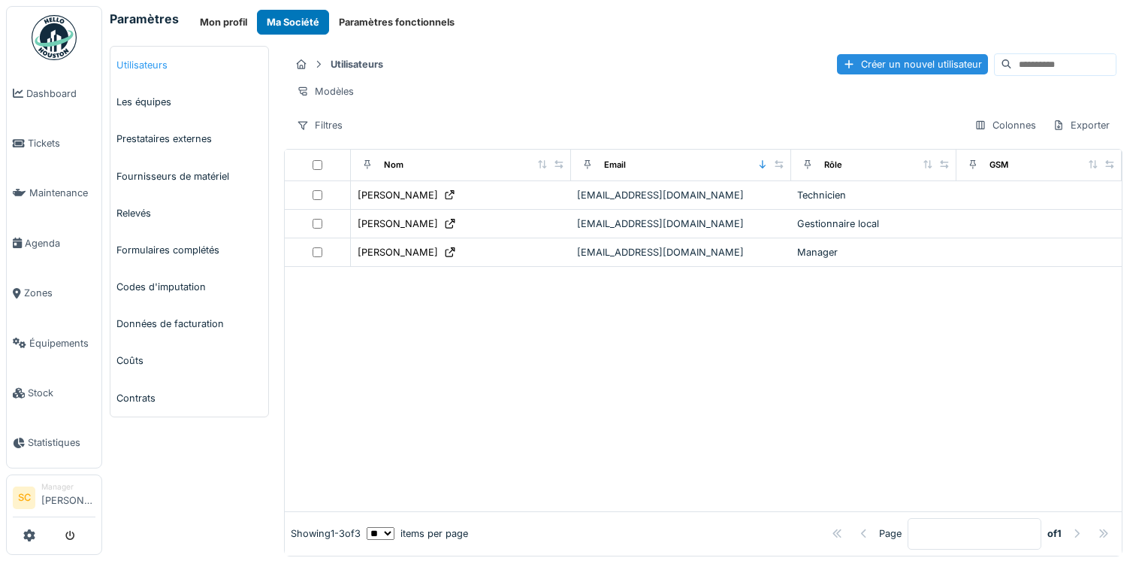
click at [162, 68] on link "Utilisateurs" at bounding box center [189, 65] width 158 height 37
click at [857, 64] on div "Créer un nouvel utilisateur" at bounding box center [912, 64] width 151 height 20
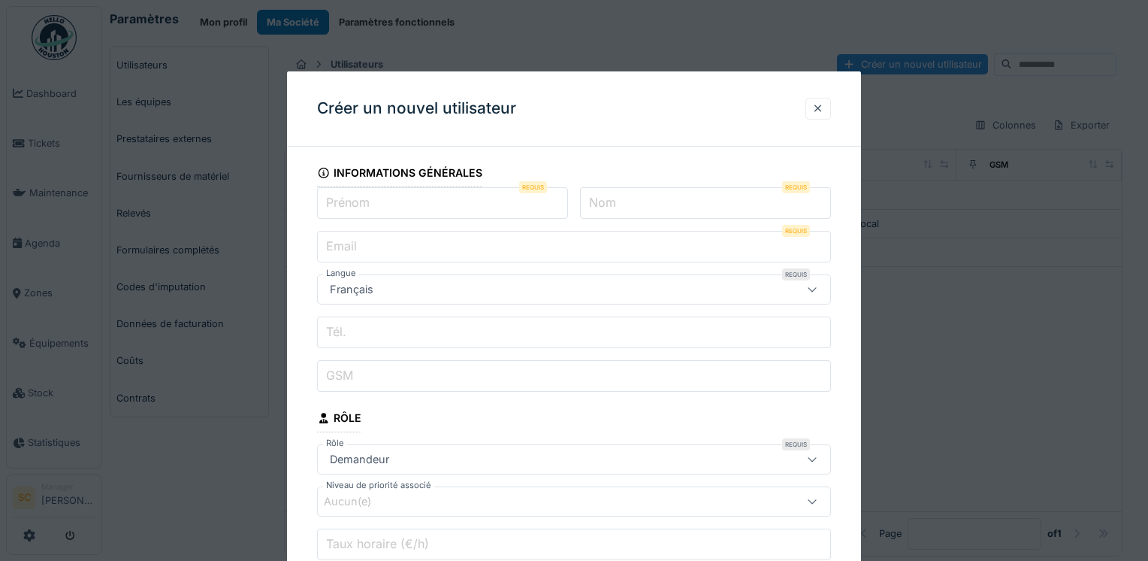
scroll to position [67, 0]
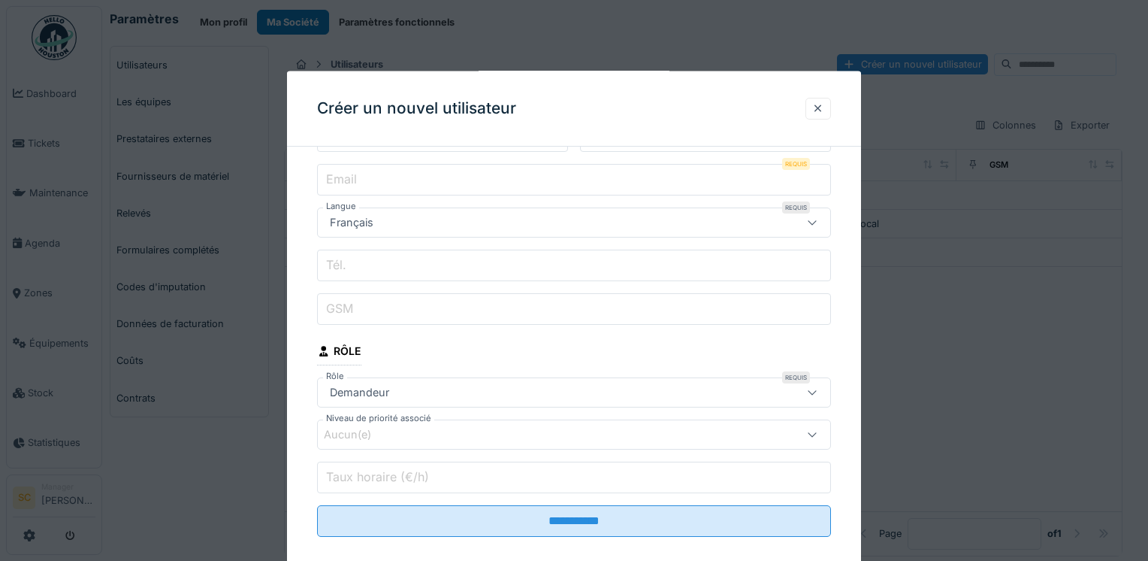
click at [510, 388] on div "Demandeur" at bounding box center [543, 392] width 438 height 17
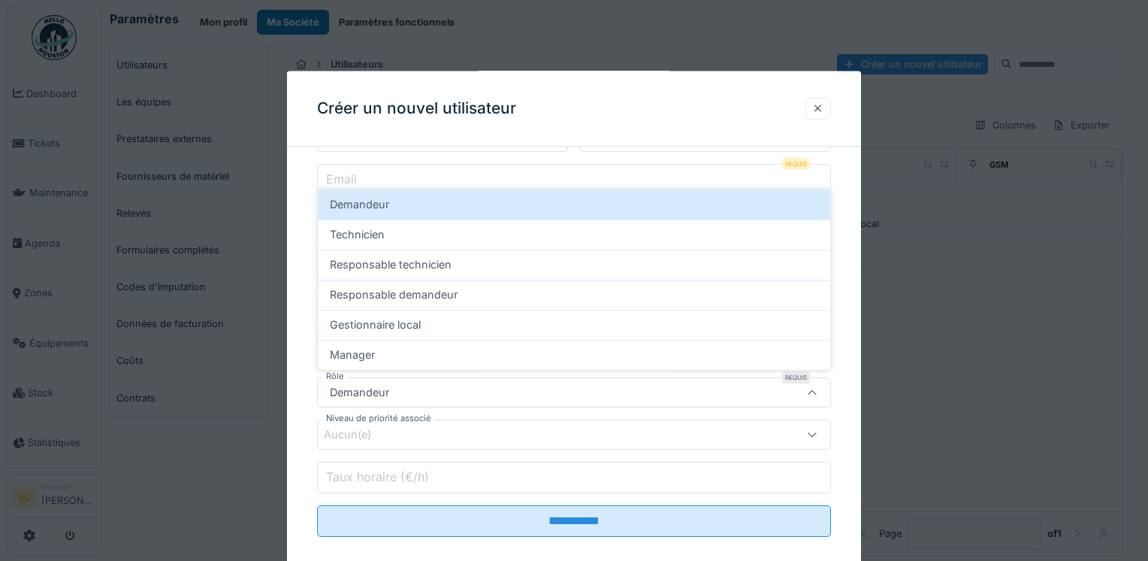
click at [816, 109] on div at bounding box center [818, 108] width 12 height 14
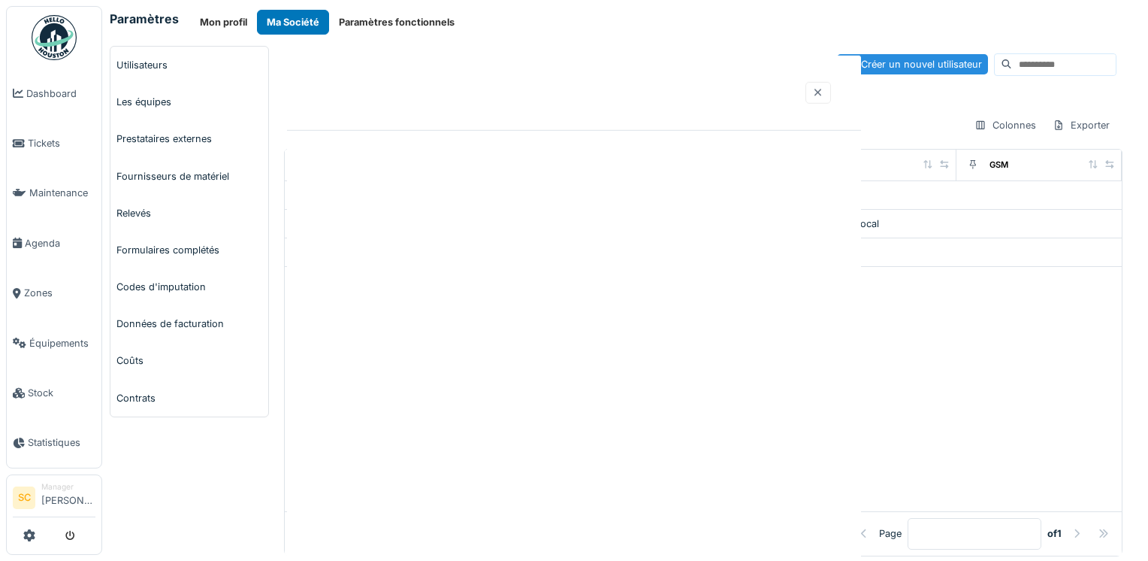
scroll to position [0, 0]
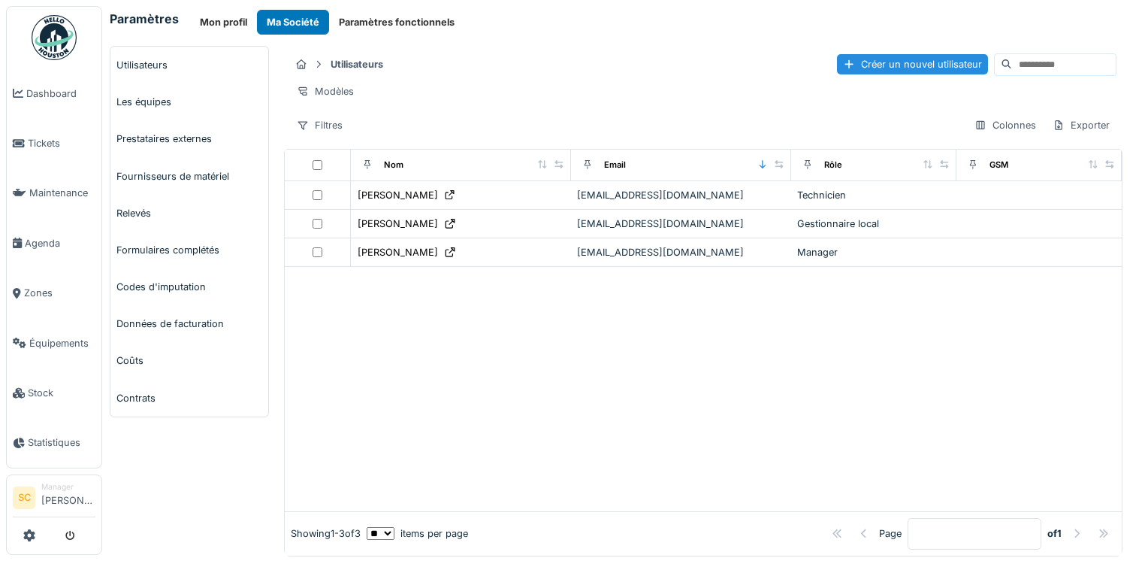
click at [377, 6] on div "Paramètres Mon profil Ma Société Paramètres fonctionnels Utilisateurs Les équip…" at bounding box center [625, 280] width 1046 height 561
click at [367, 14] on button "Paramètres fonctionnels" at bounding box center [396, 22] width 135 height 25
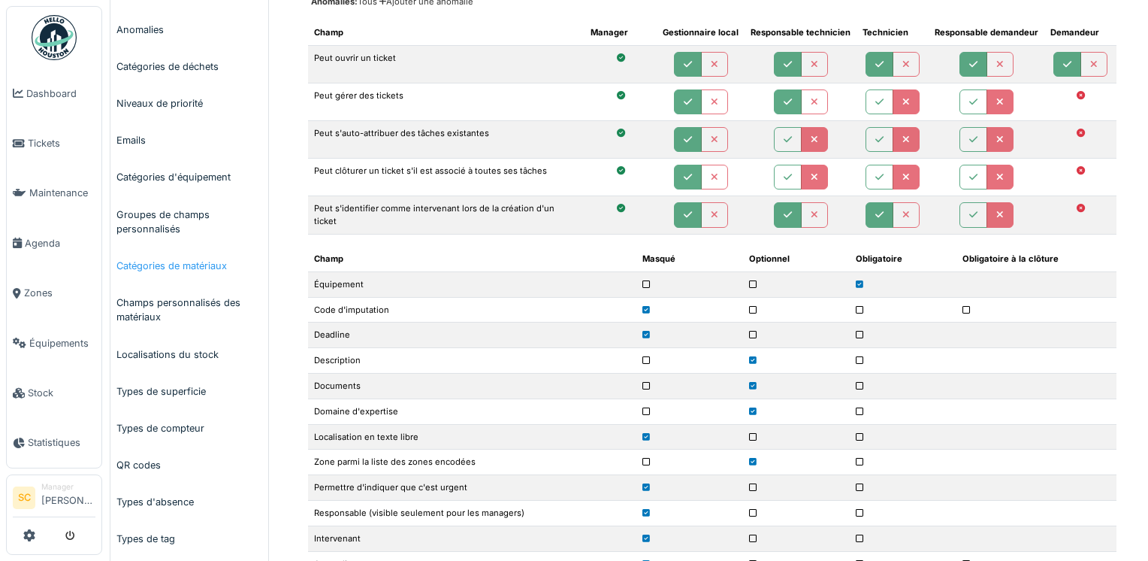
scroll to position [376, 0]
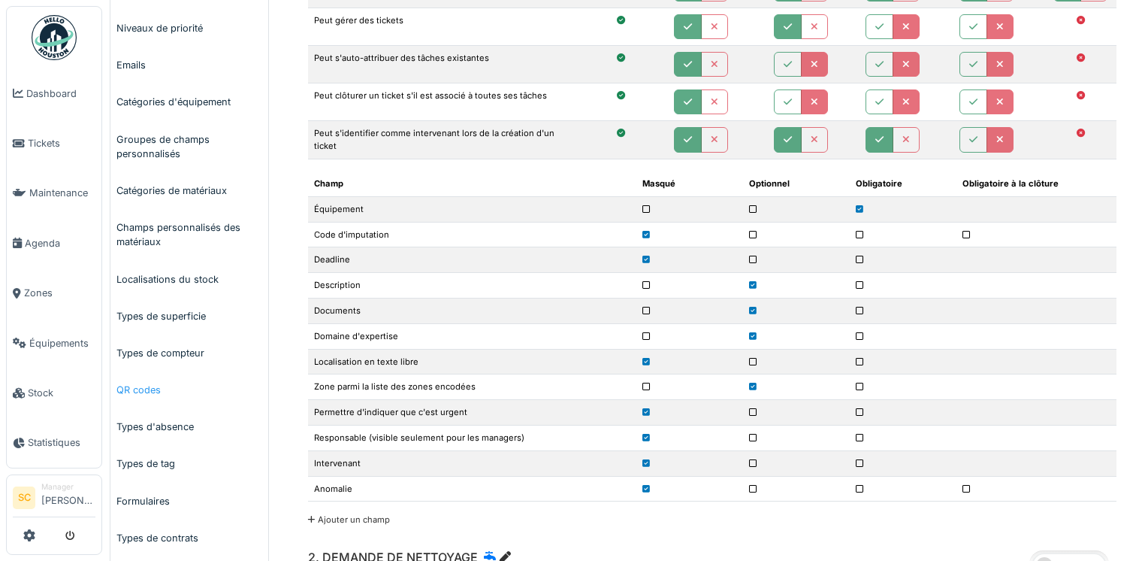
click at [156, 389] on link "QR codes" at bounding box center [189, 389] width 158 height 37
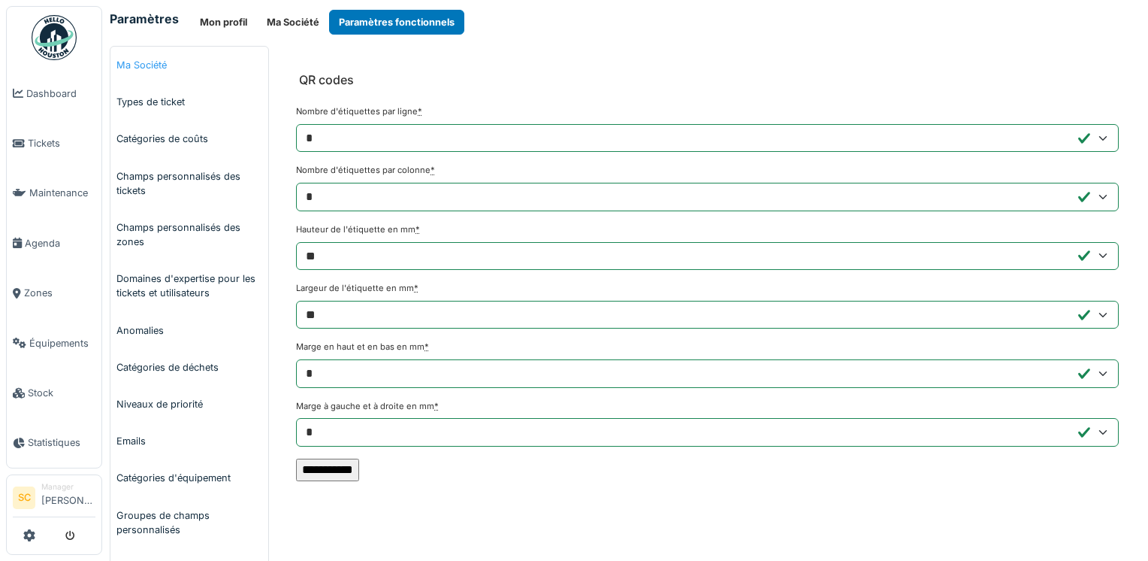
click at [141, 71] on link "Ma Société" at bounding box center [189, 65] width 158 height 37
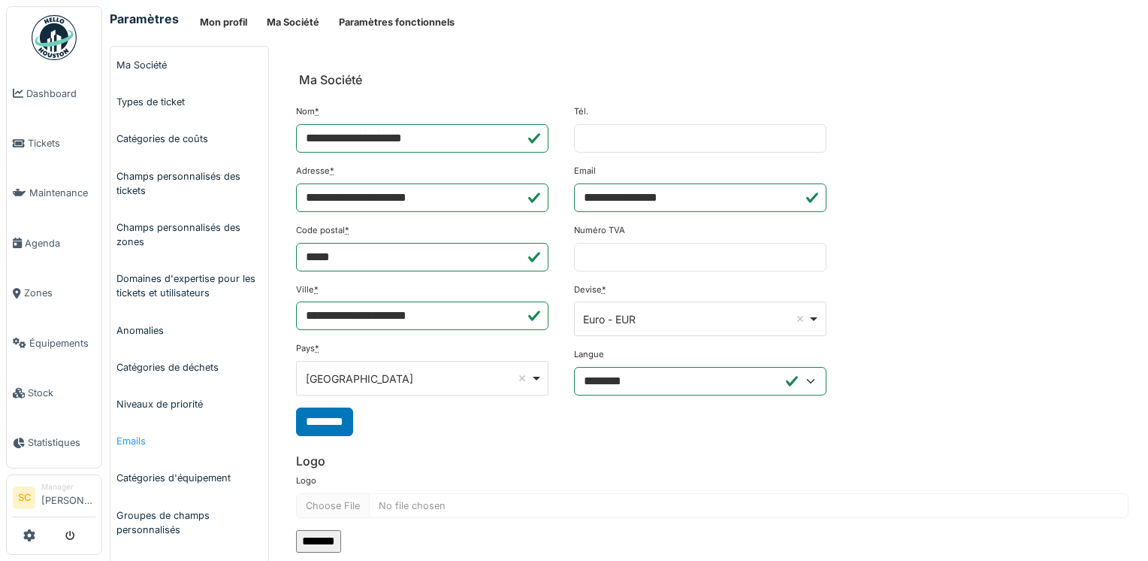
click at [141, 450] on link "Emails" at bounding box center [189, 440] width 158 height 37
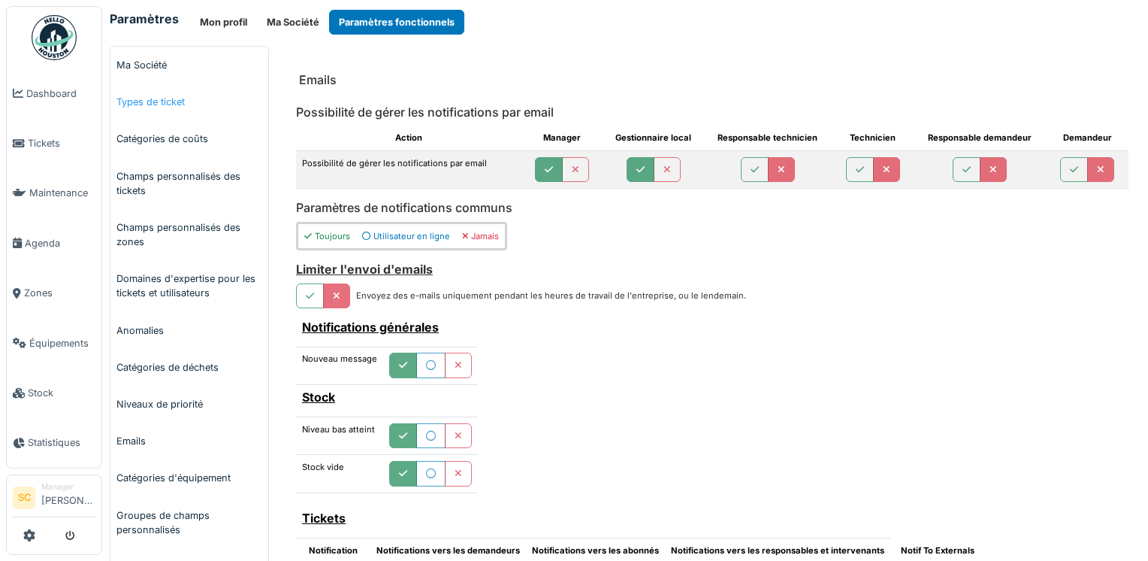
click at [166, 109] on link "Types de ticket" at bounding box center [189, 101] width 158 height 37
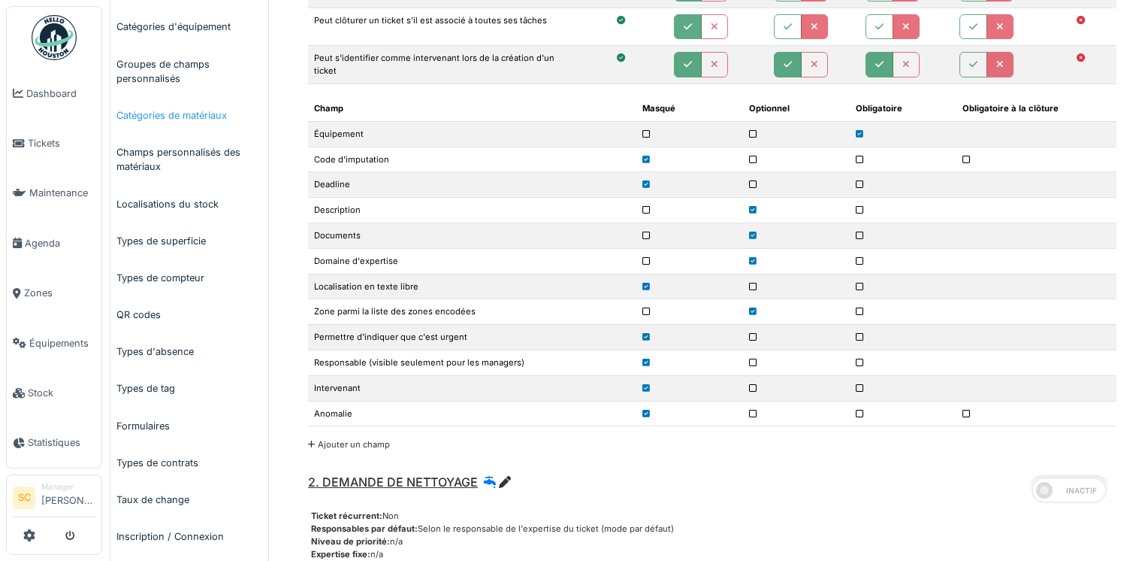
scroll to position [526, 0]
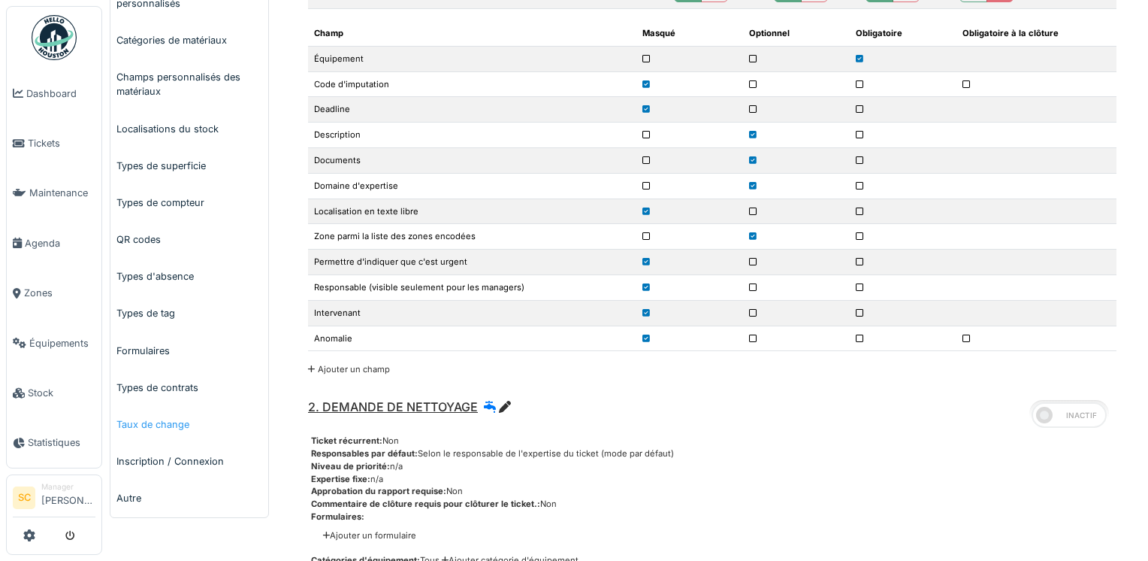
click at [160, 434] on link "Taux de change" at bounding box center [189, 424] width 158 height 37
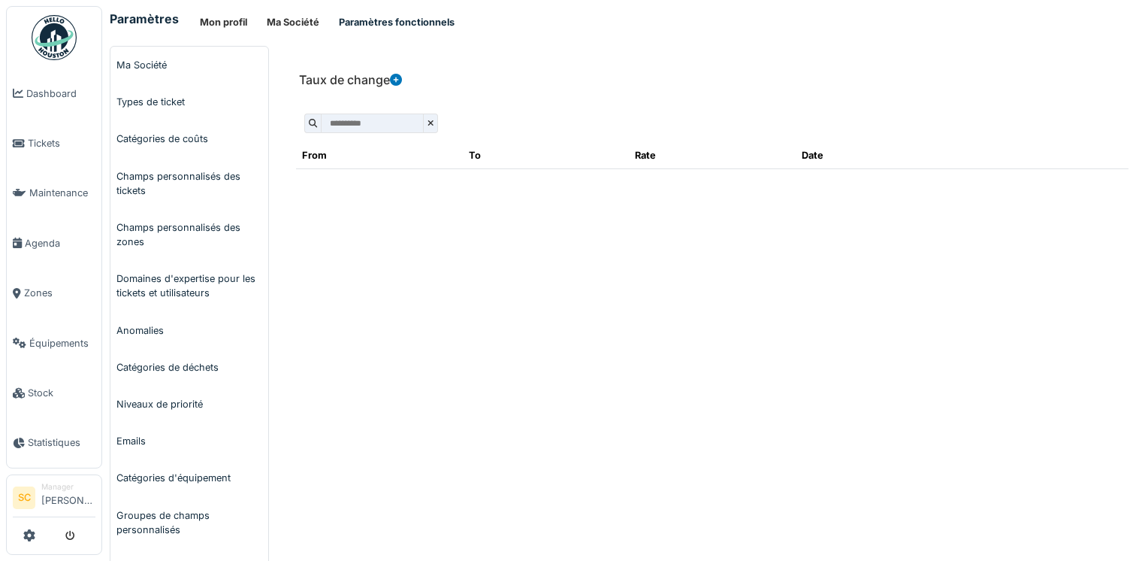
click at [443, 22] on button "Paramètres fonctionnels" at bounding box center [396, 22] width 135 height 25
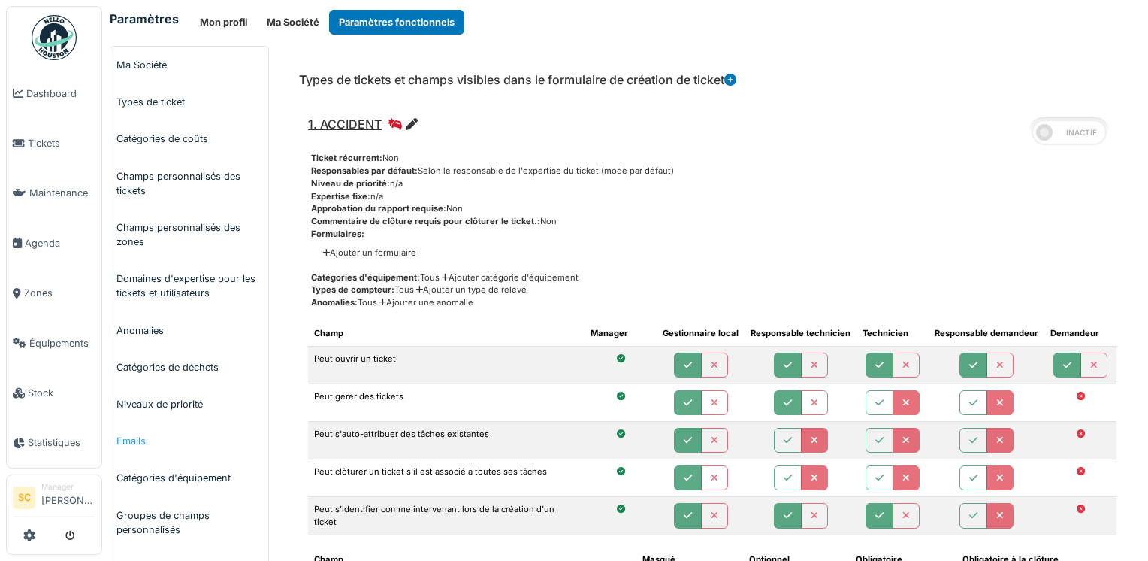
click at [139, 445] on link "Emails" at bounding box center [189, 440] width 158 height 37
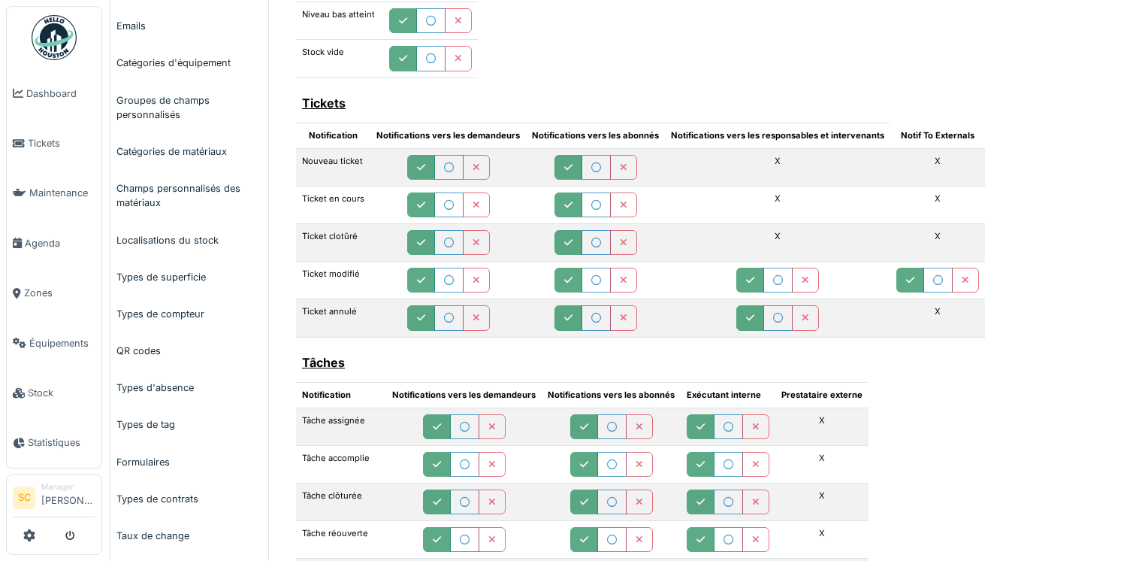
scroll to position [513, 0]
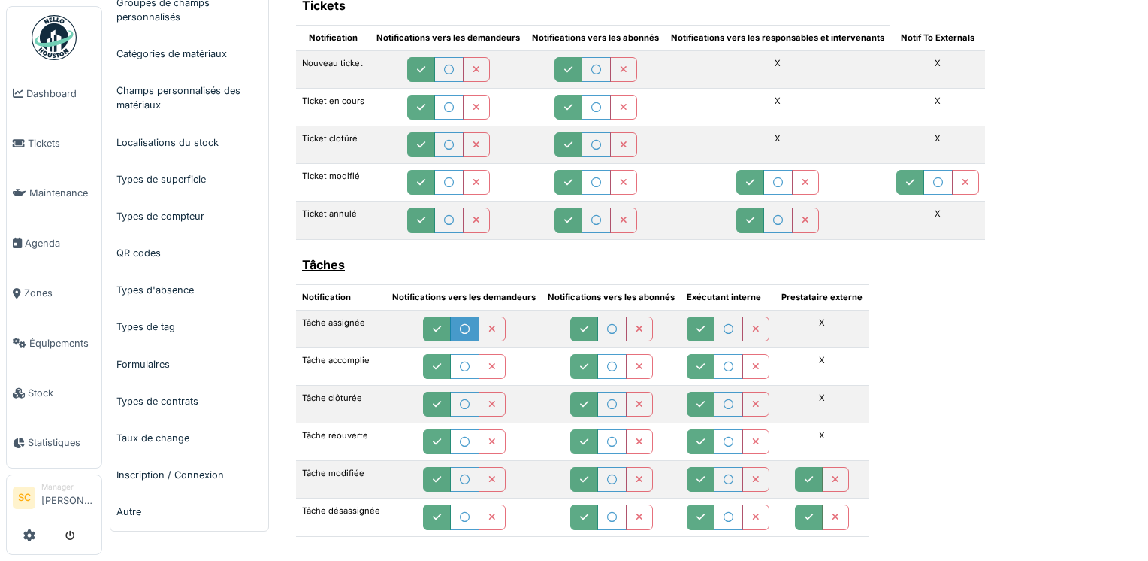
click at [450, 331] on button "button" at bounding box center [464, 328] width 29 height 25
click at [429, 326] on button "button" at bounding box center [437, 328] width 28 height 25
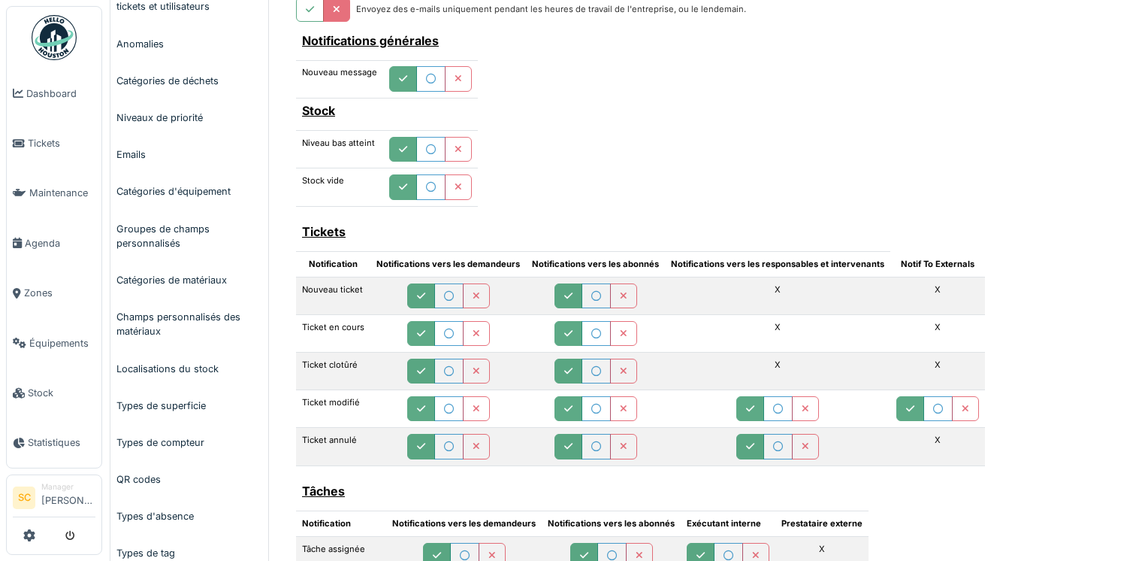
scroll to position [287, 0]
click at [434, 299] on button "button" at bounding box center [448, 295] width 29 height 25
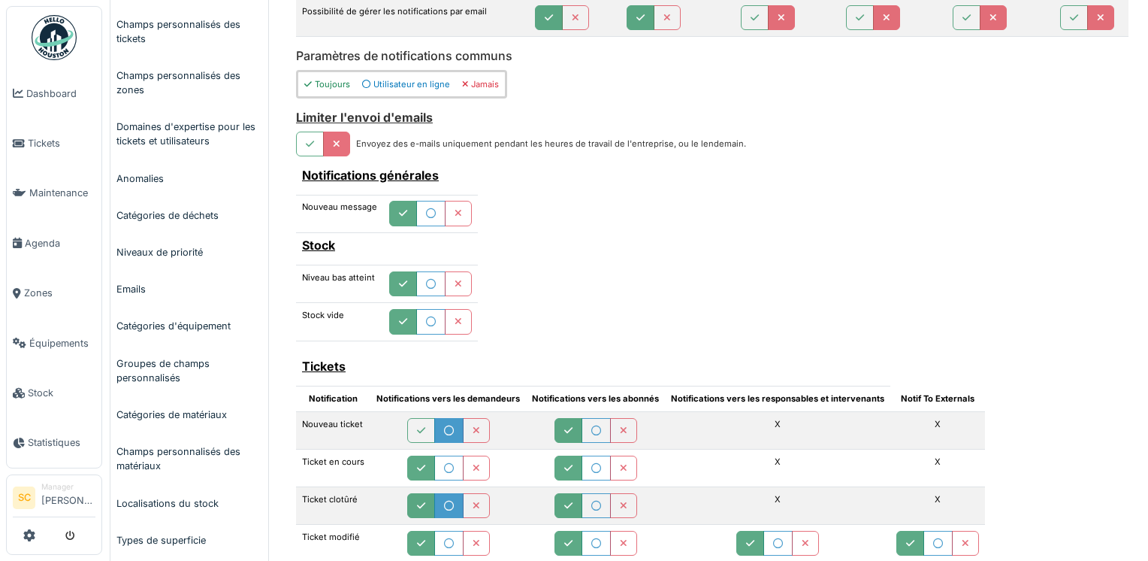
scroll to position [301, 0]
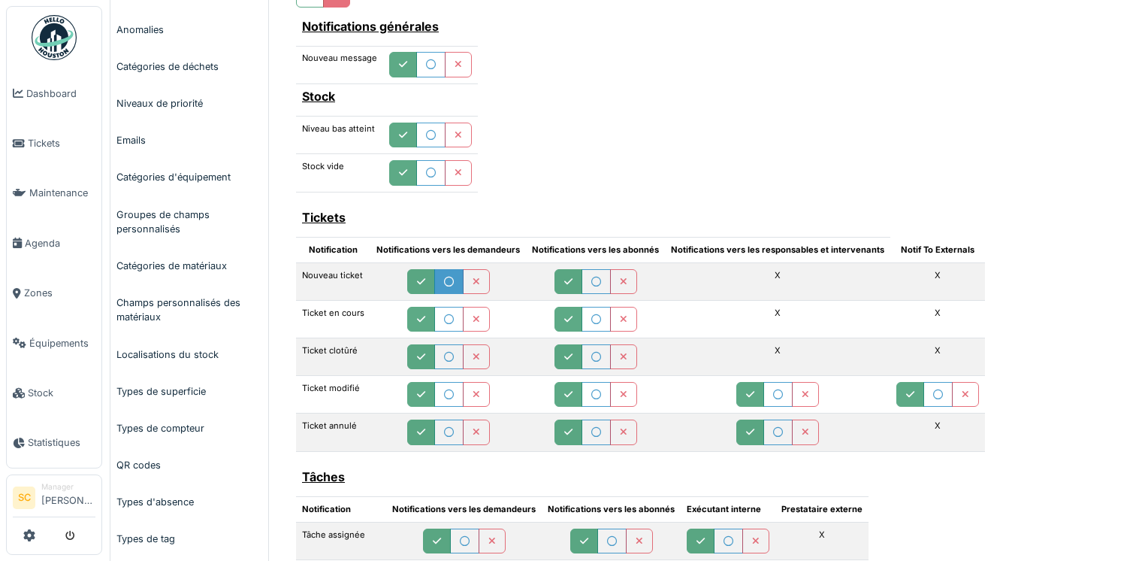
click at [419, 277] on icon "button" at bounding box center [421, 282] width 8 height 10
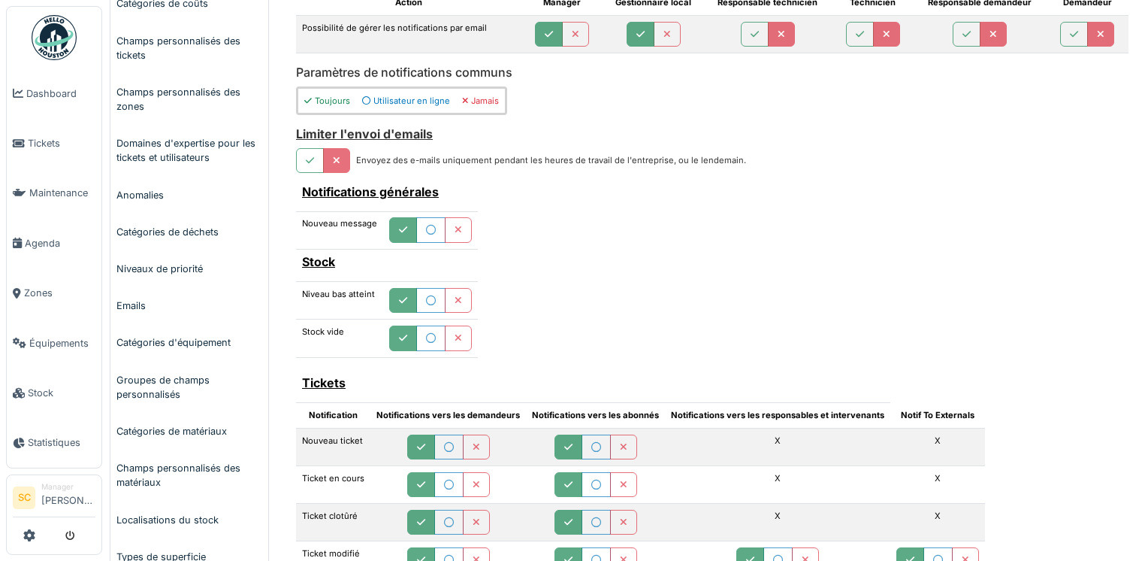
scroll to position [0, 0]
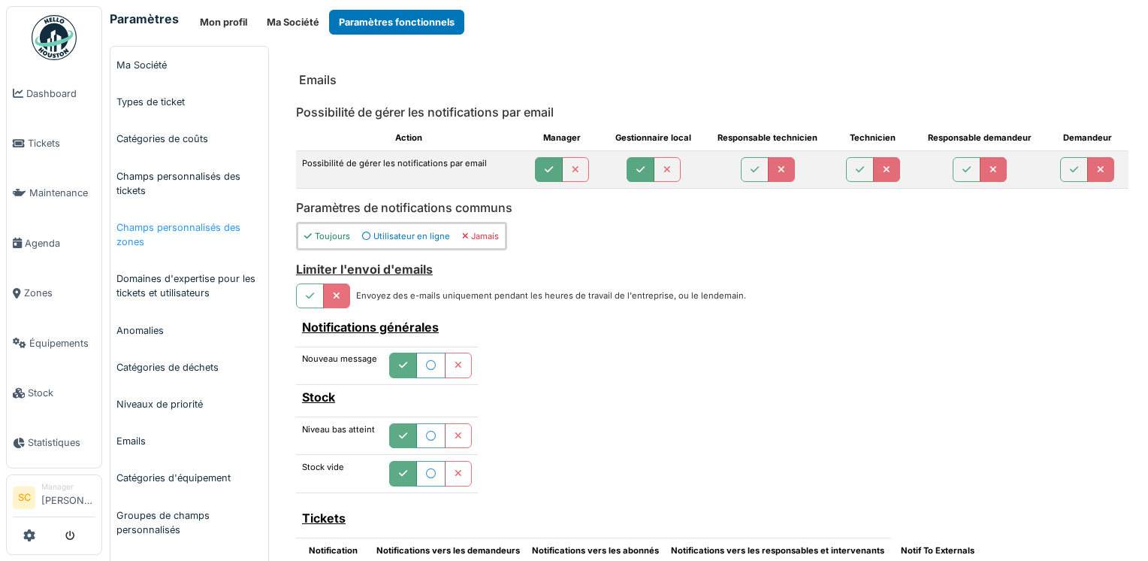
click at [223, 222] on link "Champs personnalisés des zones" at bounding box center [189, 234] width 158 height 51
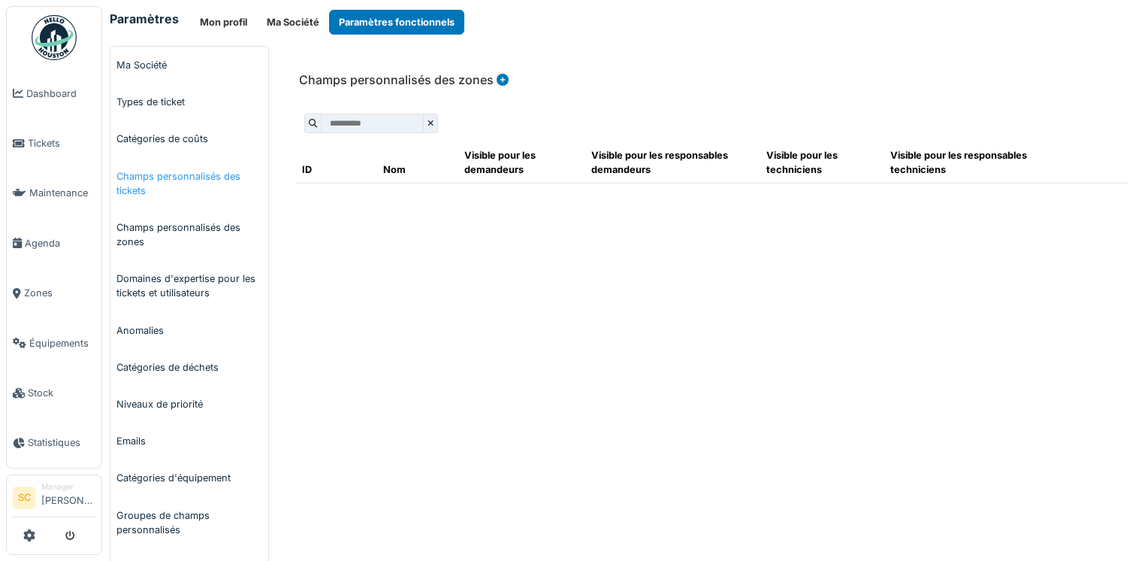
click at [162, 175] on link "Champs personnalisés des tickets" at bounding box center [189, 183] width 158 height 51
click at [173, 147] on link "Catégories de coûts" at bounding box center [189, 138] width 158 height 37
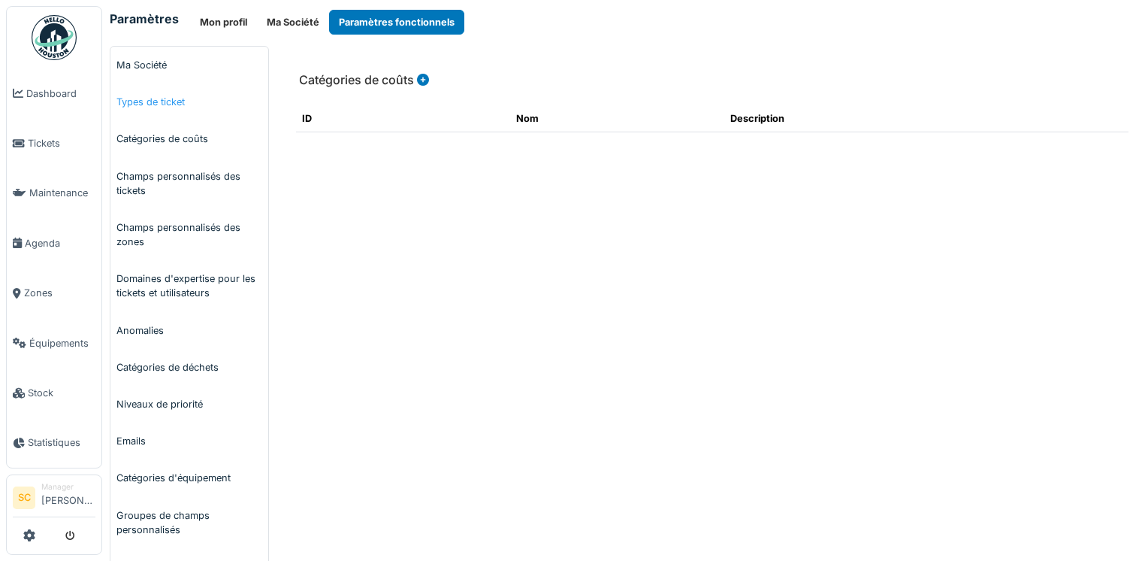
click at [150, 98] on link "Types de ticket" at bounding box center [189, 101] width 158 height 37
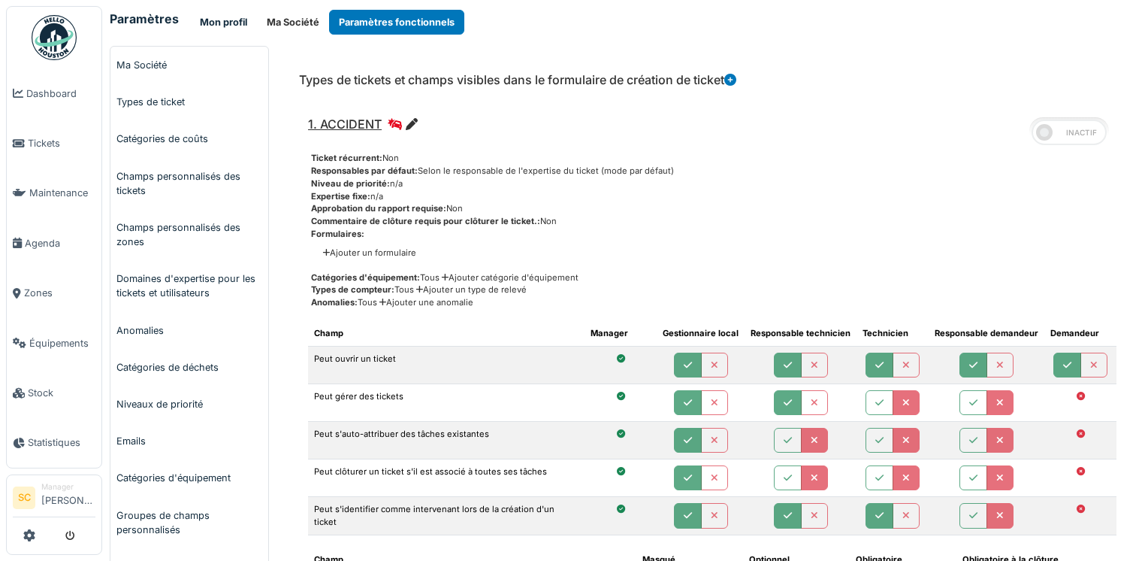
click at [234, 26] on button "Mon profil" at bounding box center [223, 22] width 67 height 25
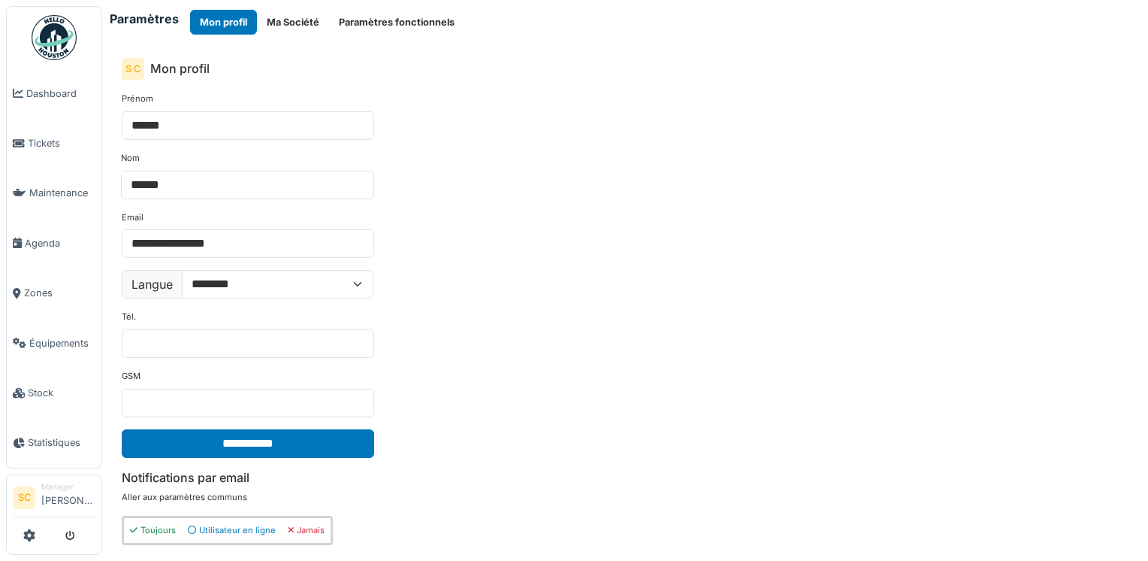
click at [276, 35] on div "**********" at bounding box center [625, 280] width 1046 height 561
click at [286, 26] on button "Ma Société" at bounding box center [293, 22] width 72 height 25
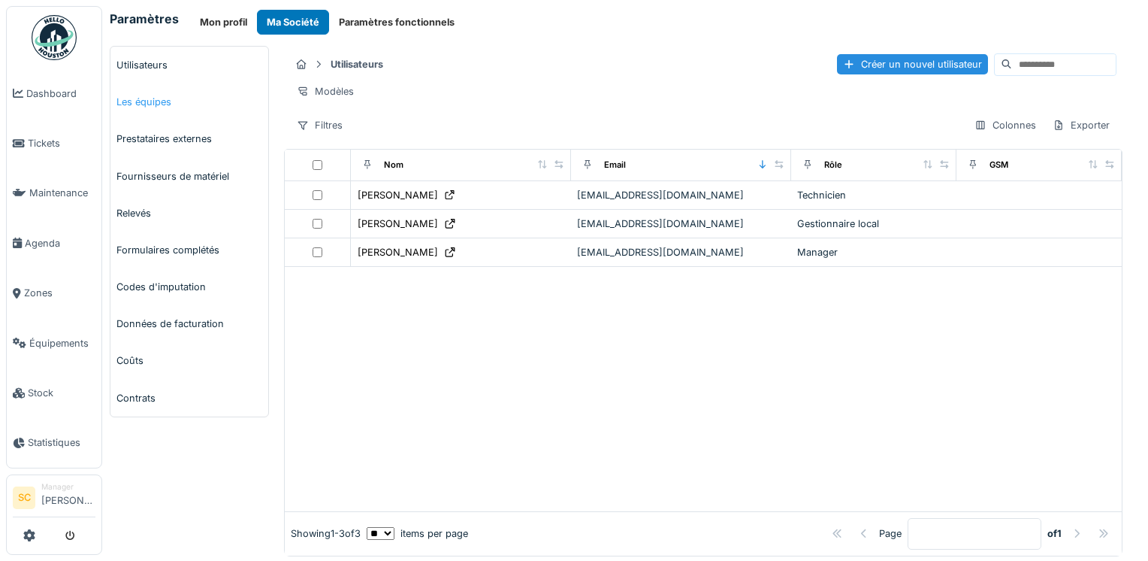
click at [179, 92] on link "Les équipes" at bounding box center [189, 101] width 158 height 37
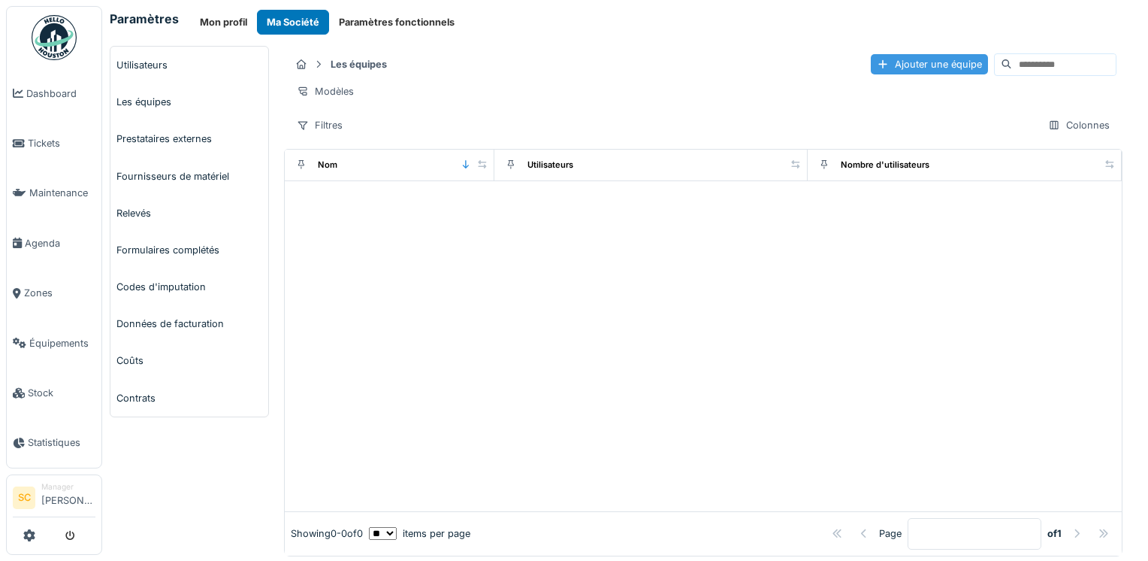
click at [876, 60] on div "Ajouter une équipe" at bounding box center [929, 64] width 117 height 20
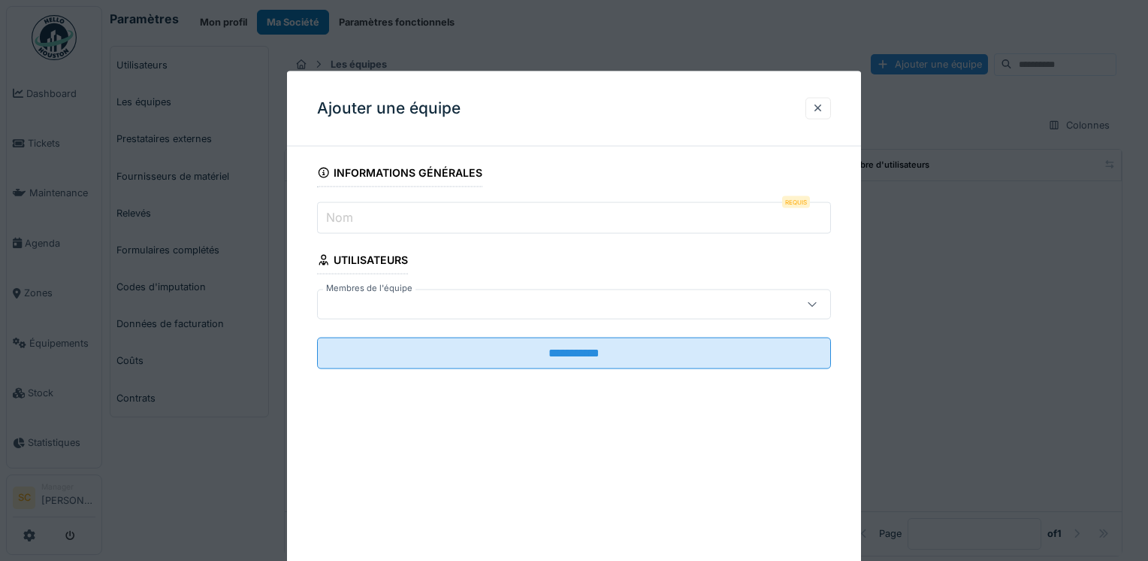
click at [458, 213] on input "Nom" at bounding box center [574, 218] width 514 height 32
click at [693, 289] on div at bounding box center [574, 304] width 514 height 30
click at [830, 107] on div at bounding box center [819, 108] width 26 height 22
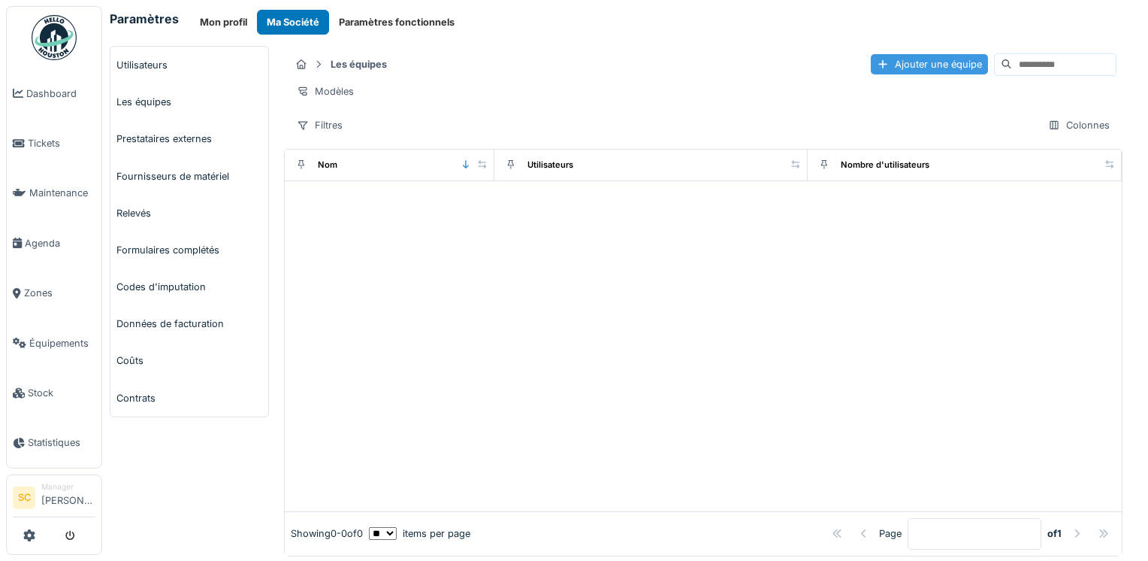
click at [871, 63] on div "Ajouter une équipe" at bounding box center [929, 64] width 117 height 20
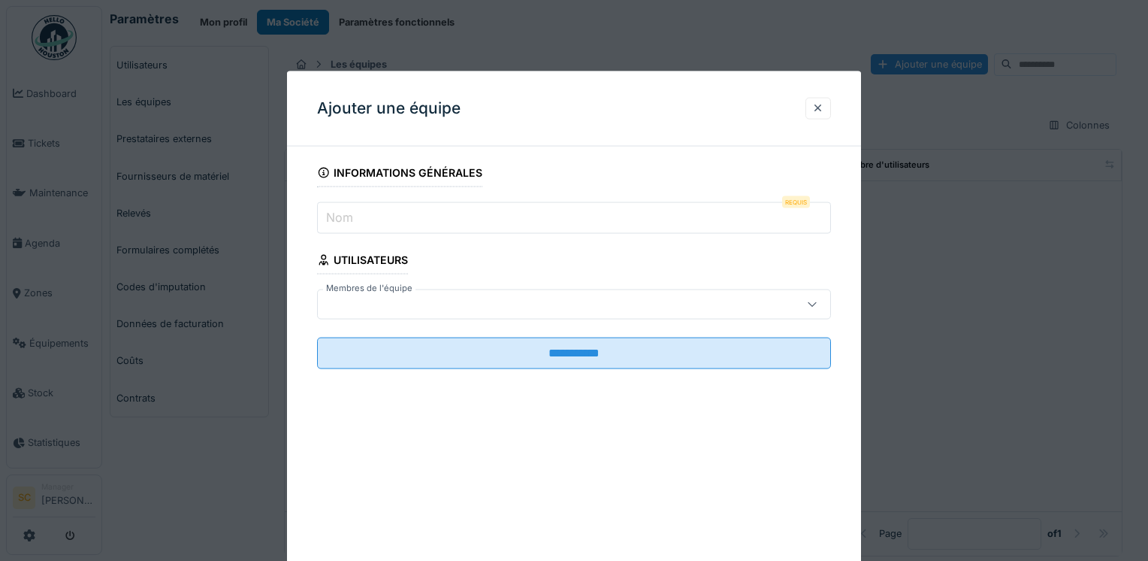
click at [153, 236] on div at bounding box center [574, 280] width 1148 height 561
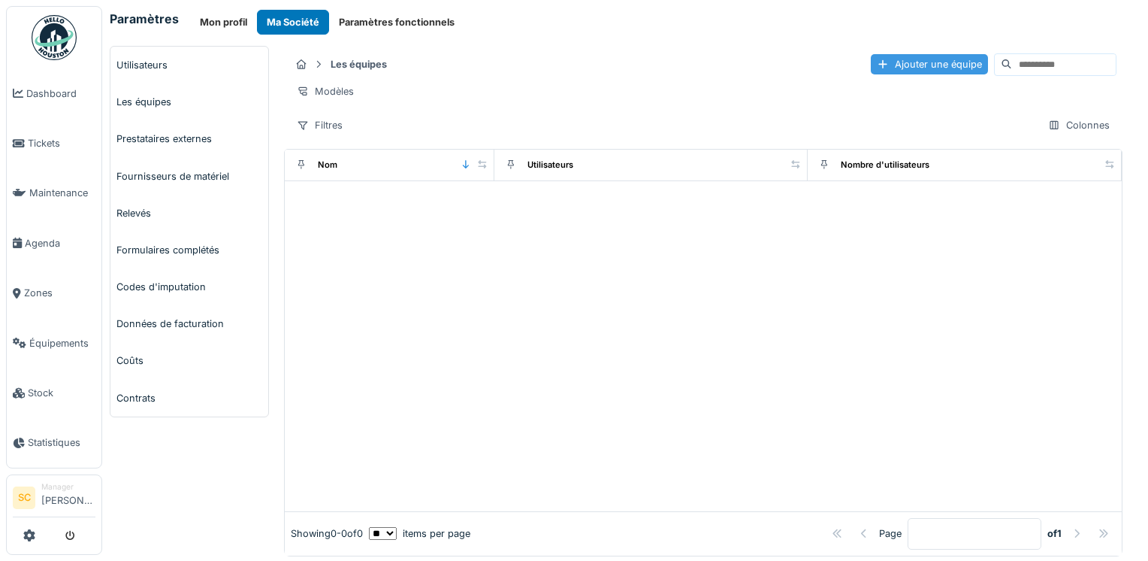
click at [913, 60] on div "Ajouter une équipe" at bounding box center [929, 64] width 117 height 20
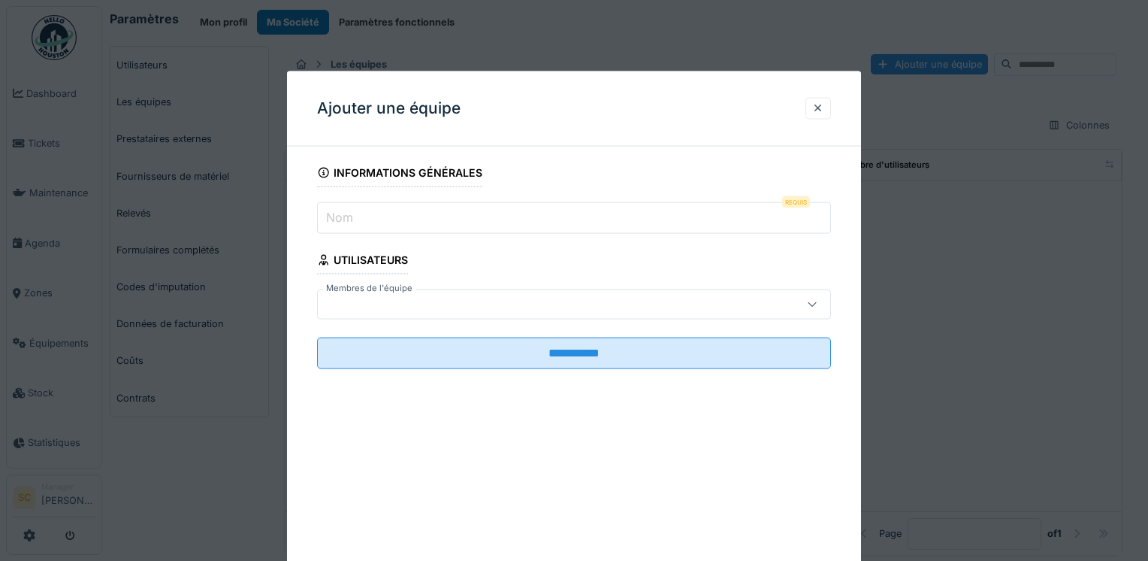
click at [437, 210] on input "Nom" at bounding box center [574, 218] width 514 height 32
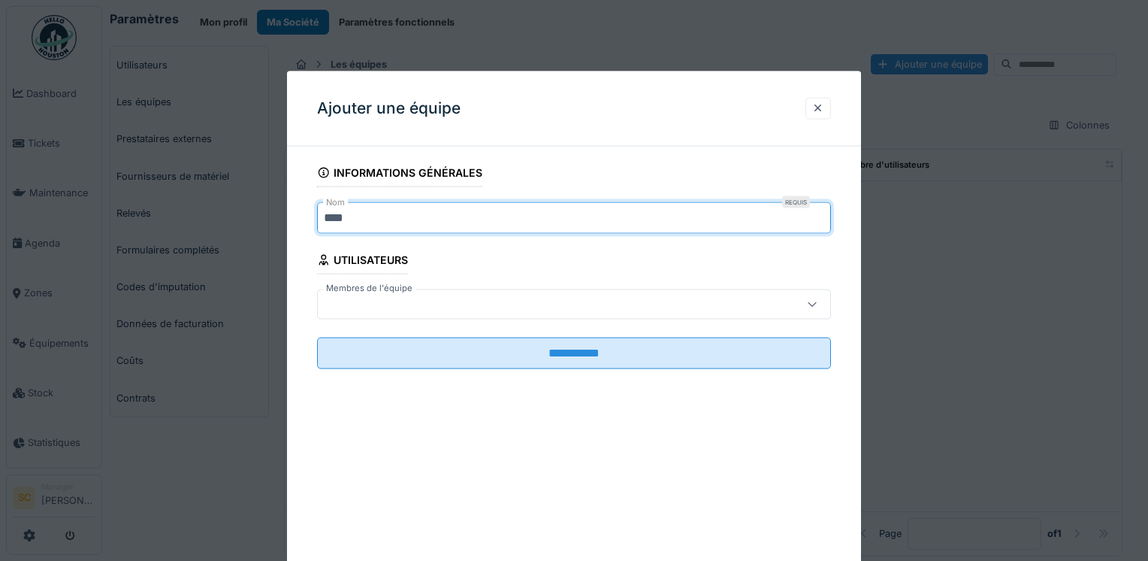
type input "****"
click at [774, 246] on fieldset "**********" at bounding box center [574, 270] width 514 height 222
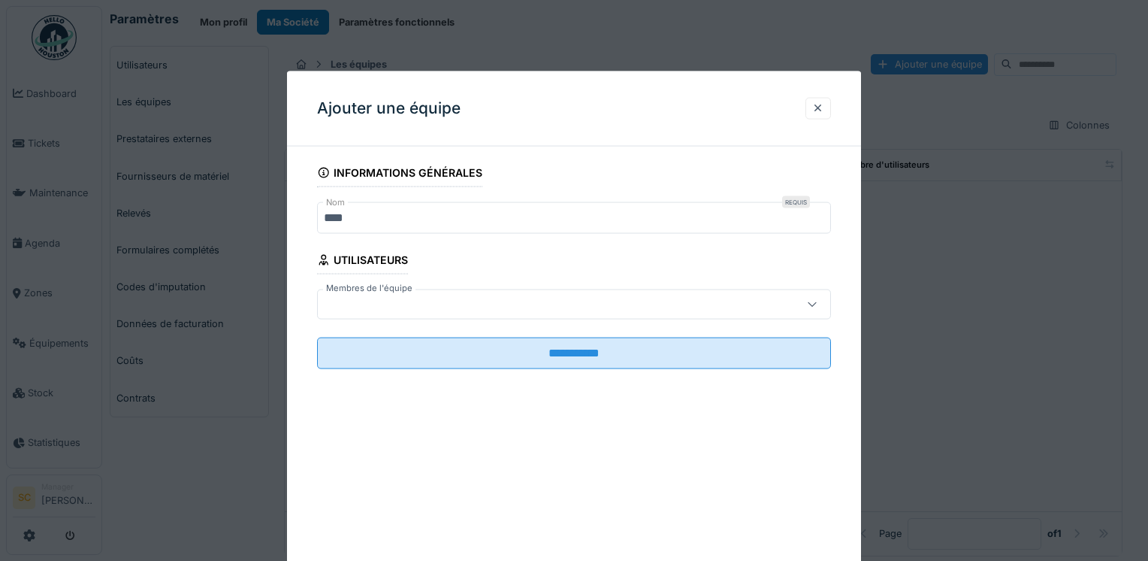
click at [601, 311] on div at bounding box center [543, 304] width 438 height 17
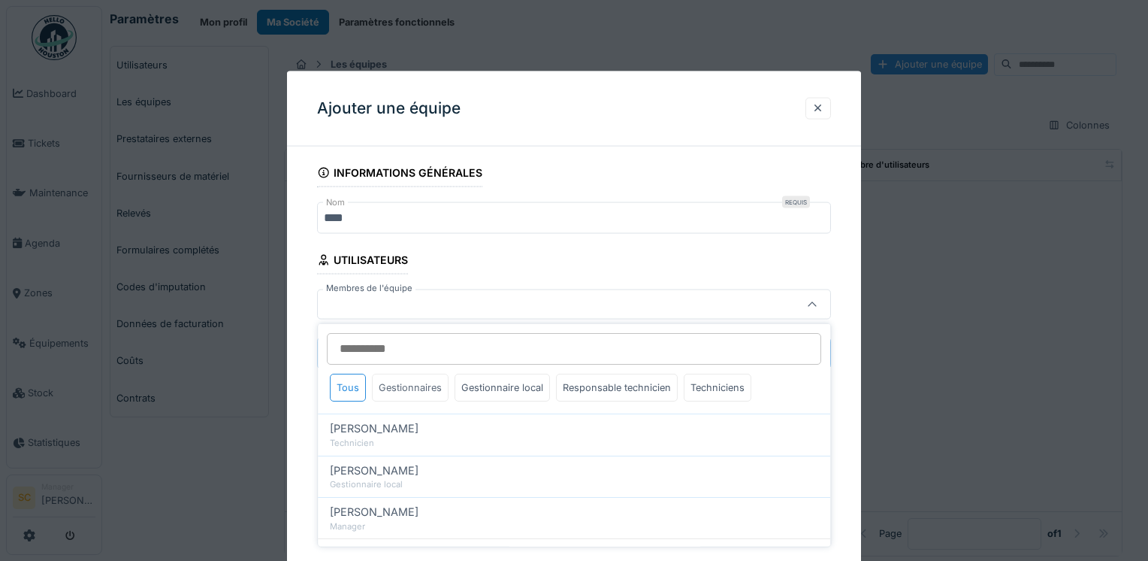
click at [397, 392] on div "Gestionnaires" at bounding box center [410, 388] width 77 height 28
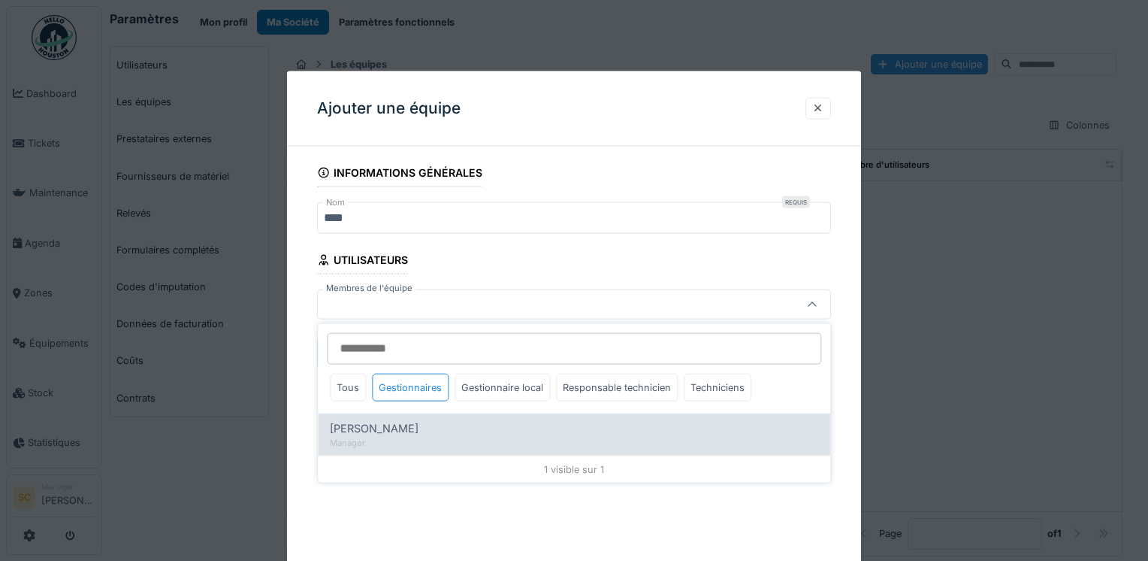
click at [470, 425] on div "[PERSON_NAME]" at bounding box center [574, 428] width 488 height 17
type input "*****"
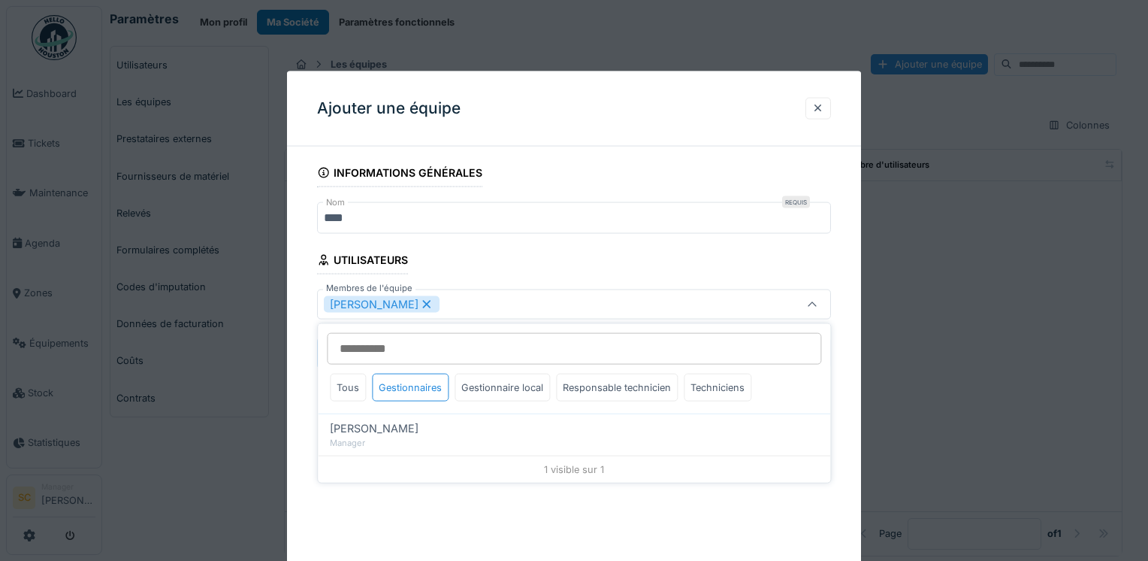
click at [673, 258] on fieldset "**********" at bounding box center [574, 270] width 514 height 222
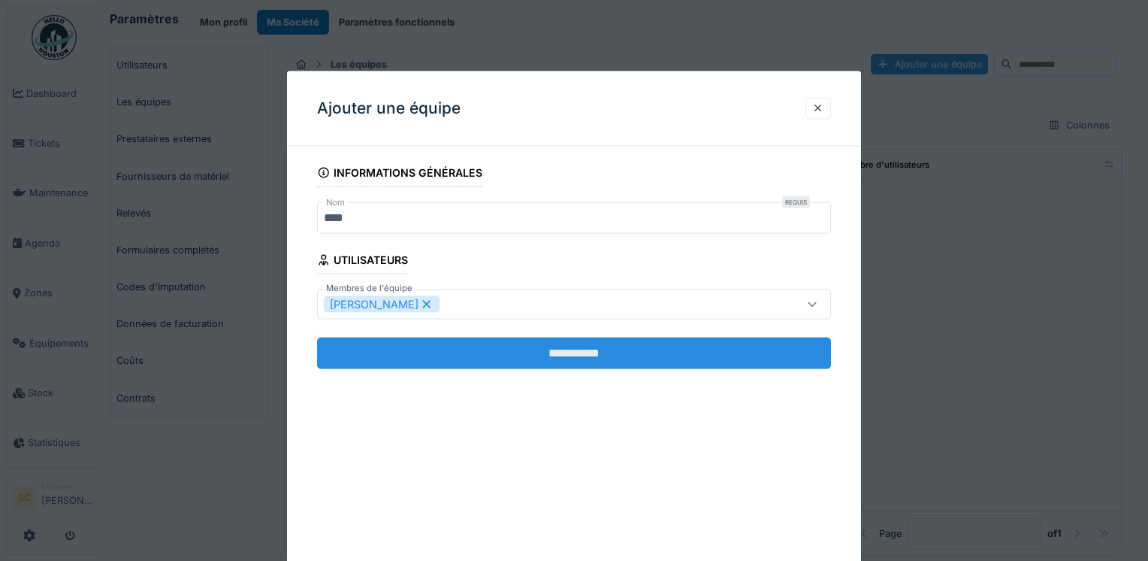
click at [623, 340] on input "**********" at bounding box center [574, 353] width 514 height 32
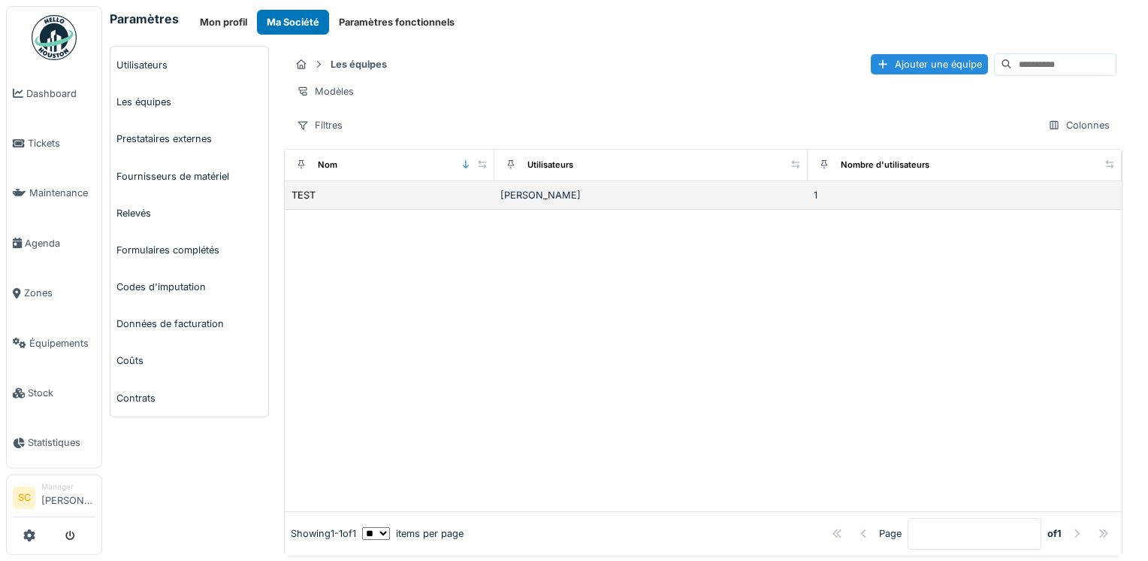
click at [887, 199] on div "1" at bounding box center [965, 195] width 302 height 14
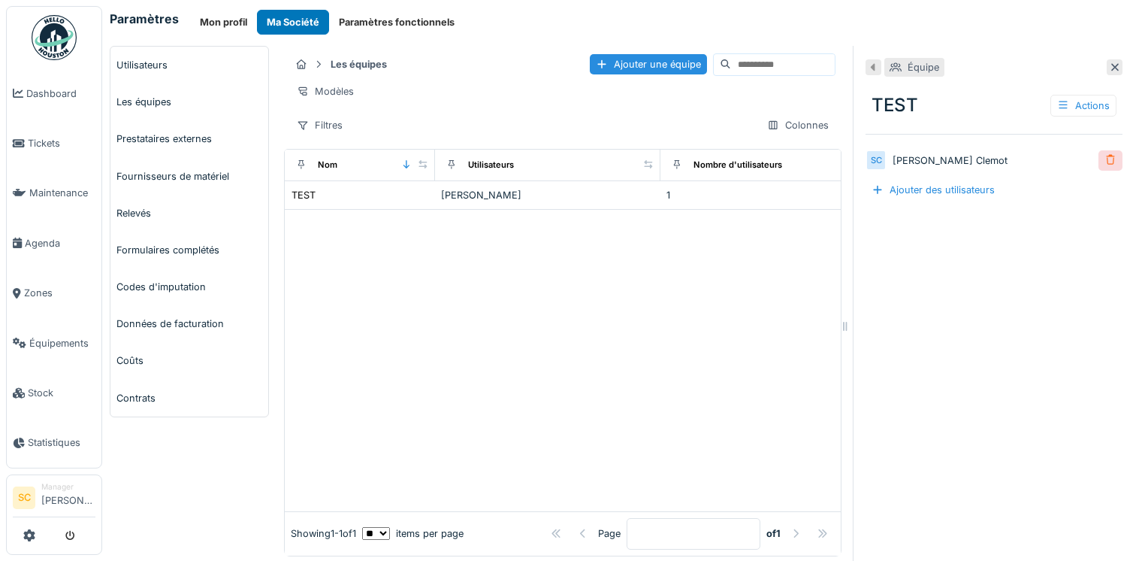
click at [1105, 159] on div at bounding box center [1111, 160] width 12 height 14
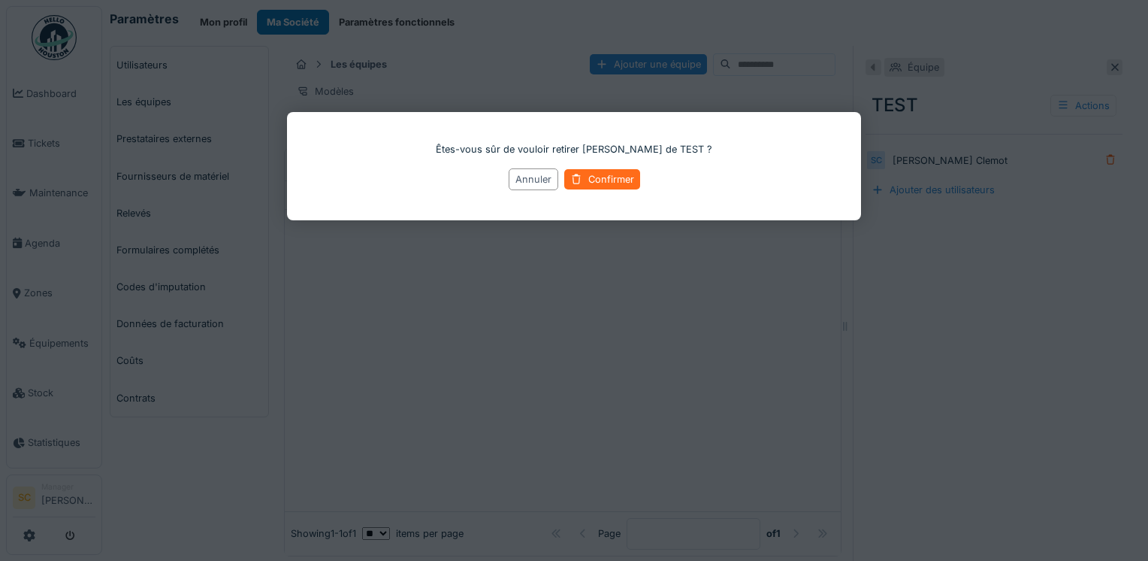
click at [579, 181] on div at bounding box center [576, 179] width 12 height 14
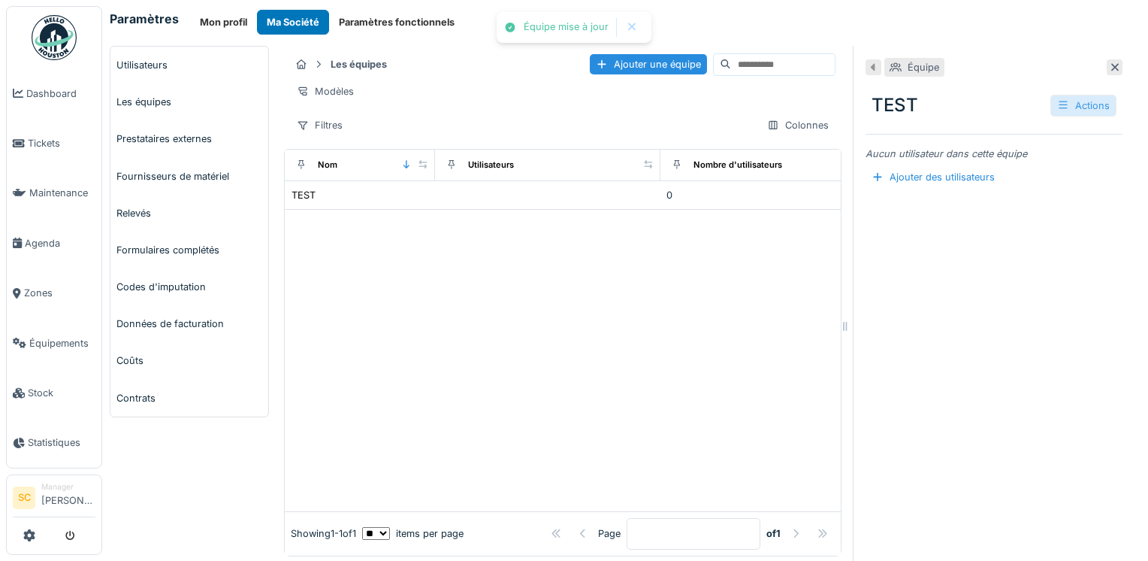
click at [1051, 105] on div "Actions" at bounding box center [1084, 106] width 66 height 22
click at [1051, 186] on div "Supprimer" at bounding box center [1057, 182] width 73 height 23
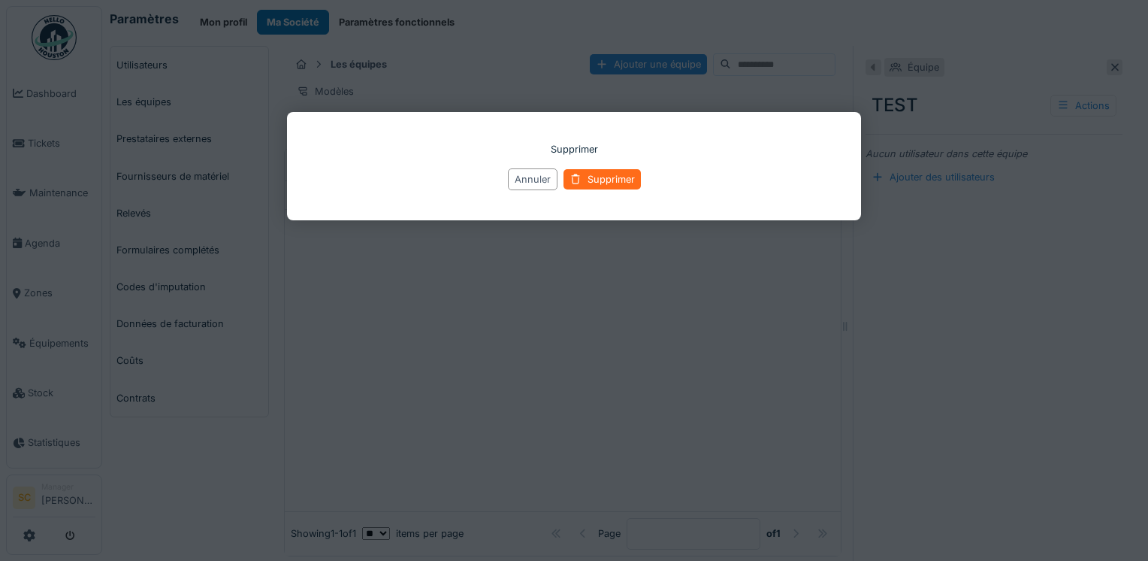
click at [606, 174] on div "Supprimer" at bounding box center [602, 179] width 77 height 20
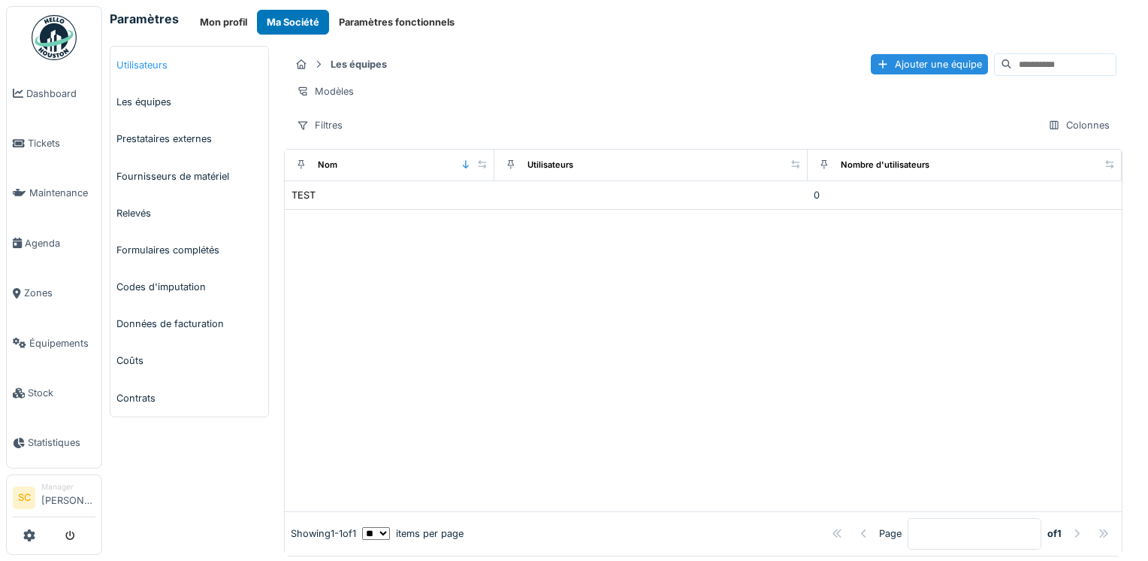
click at [168, 62] on link "Utilisateurs" at bounding box center [189, 65] width 158 height 37
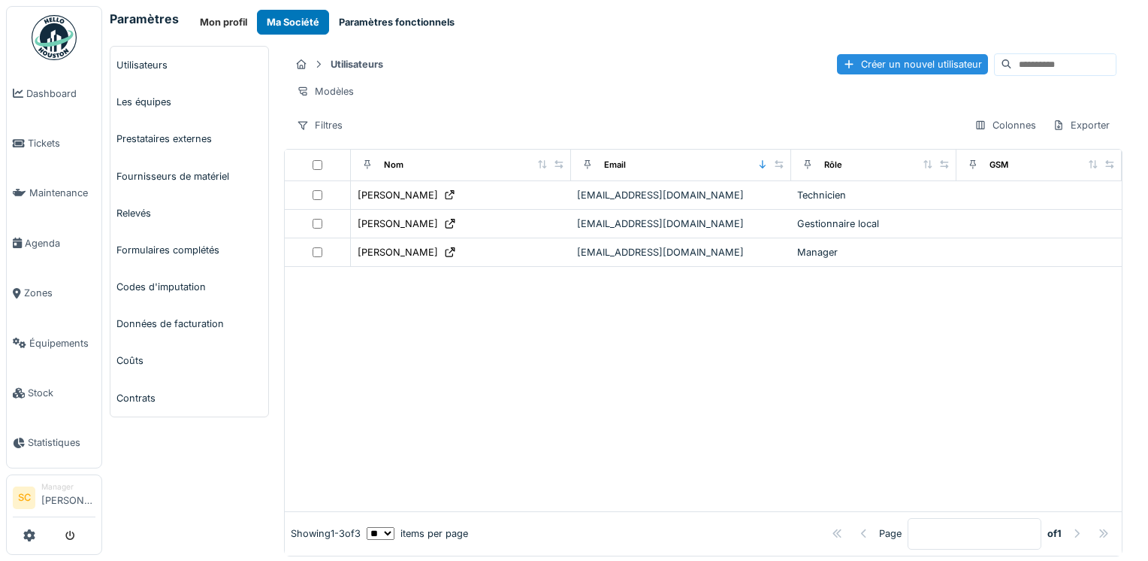
click at [391, 24] on button "Paramètres fonctionnels" at bounding box center [396, 22] width 135 height 25
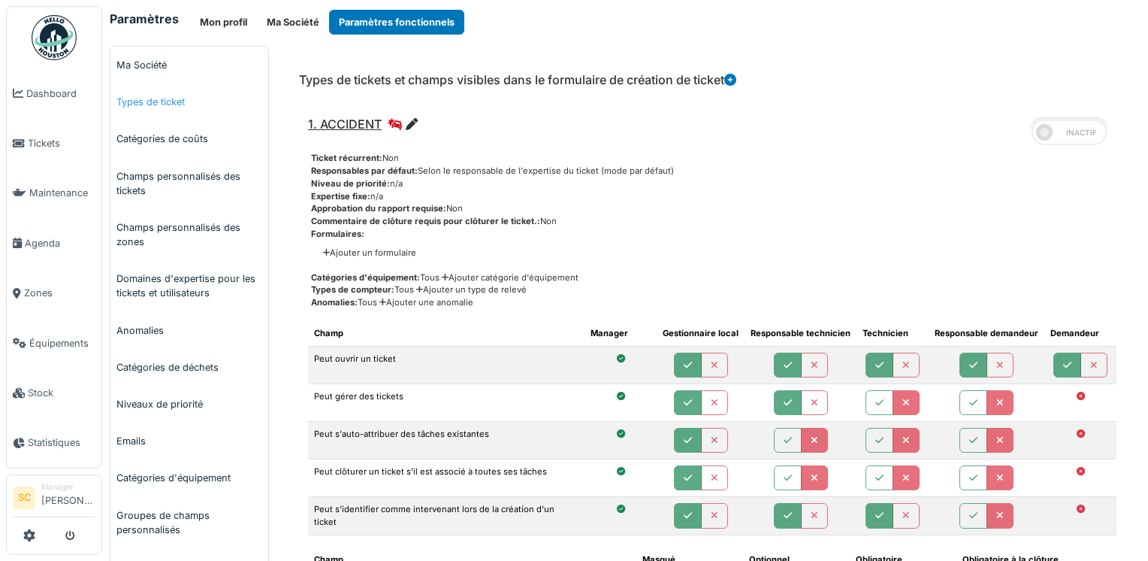
click at [150, 106] on link "Types de ticket" at bounding box center [189, 101] width 158 height 37
click at [153, 59] on link "Ma Société" at bounding box center [189, 65] width 158 height 37
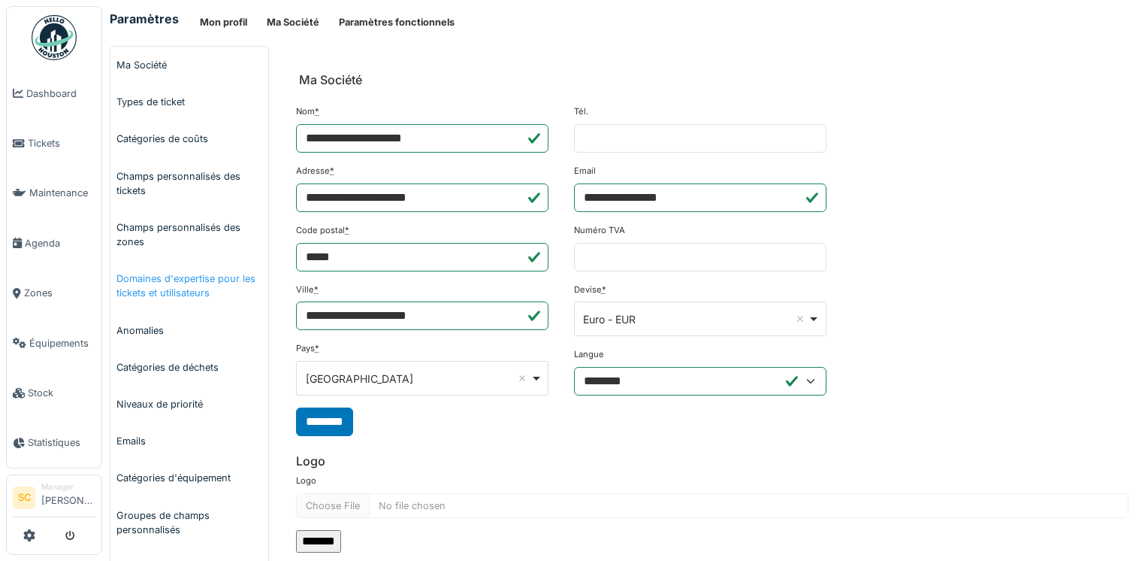
click at [133, 277] on link "Domaines d'expertise pour les tickets et utilisateurs" at bounding box center [189, 285] width 158 height 51
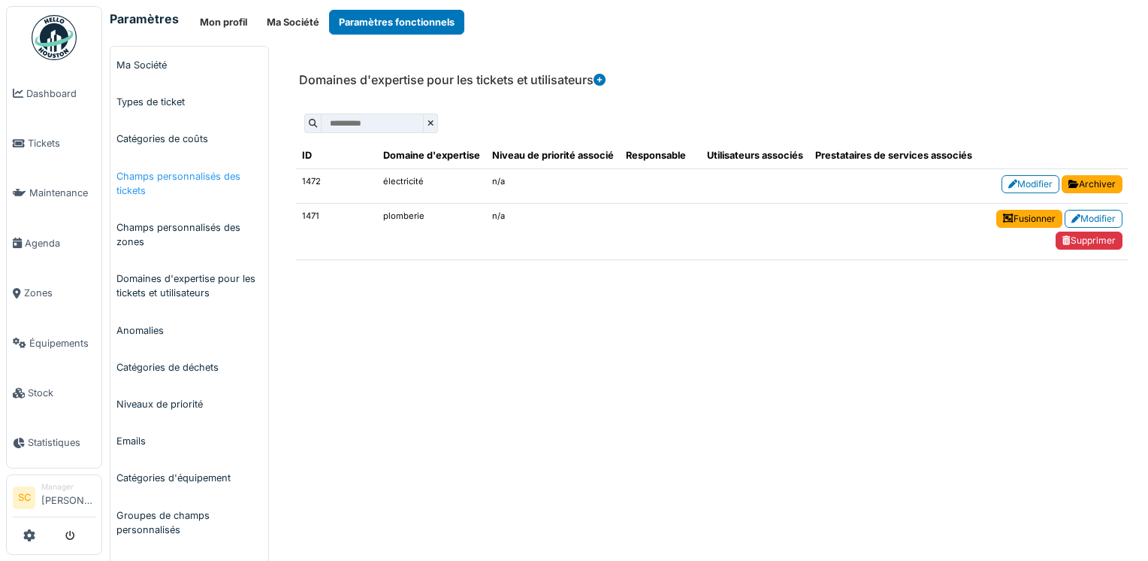
click at [204, 185] on link "Champs personnalisés des tickets" at bounding box center [189, 183] width 158 height 51
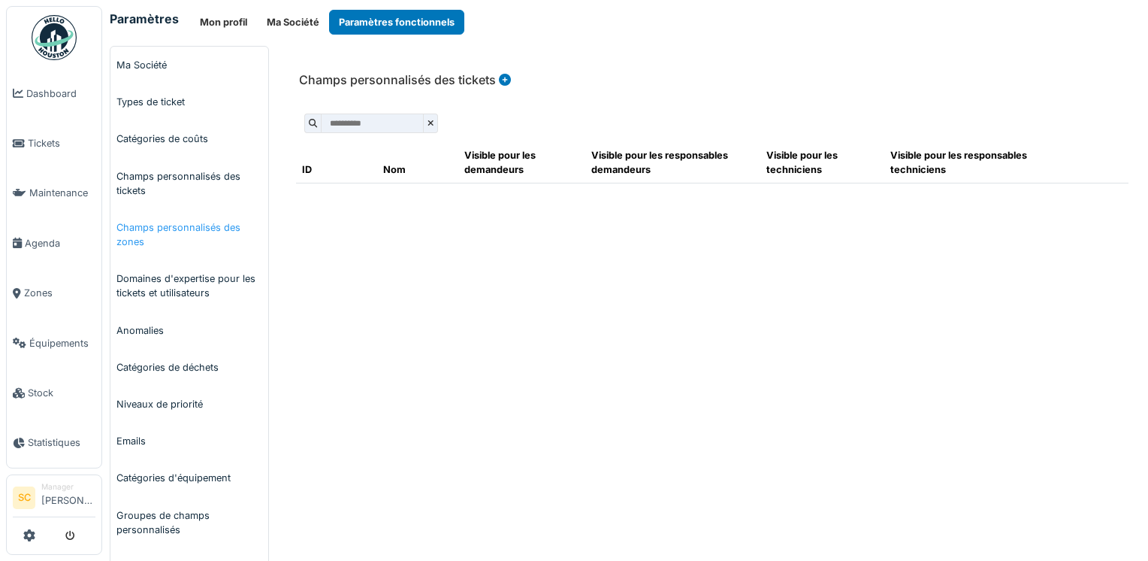
click at [169, 228] on link "Champs personnalisés des zones" at bounding box center [189, 234] width 158 height 51
click at [177, 266] on link "Domaines d'expertise pour les tickets et utilisateurs" at bounding box center [189, 285] width 158 height 51
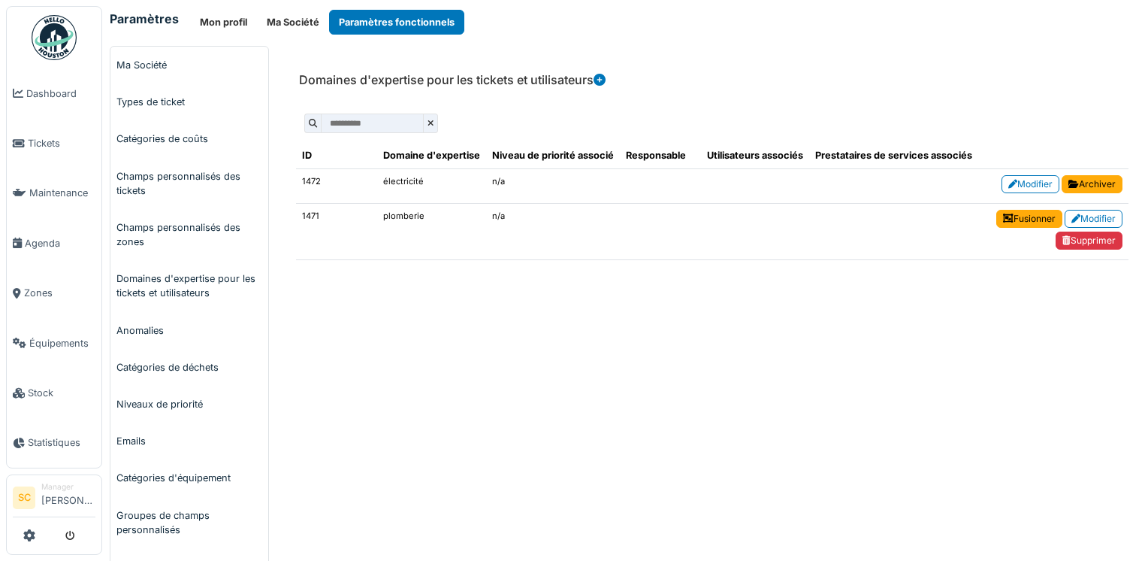
click at [153, 328] on link "Anomalies" at bounding box center [189, 330] width 158 height 37
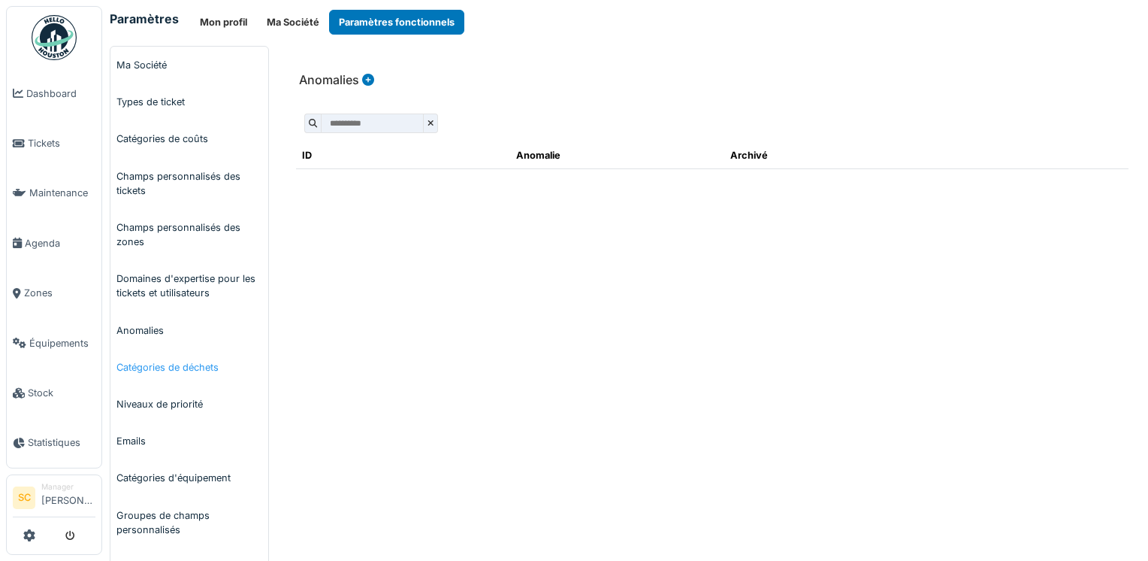
click at [175, 377] on link "Catégories de déchets" at bounding box center [189, 367] width 158 height 37
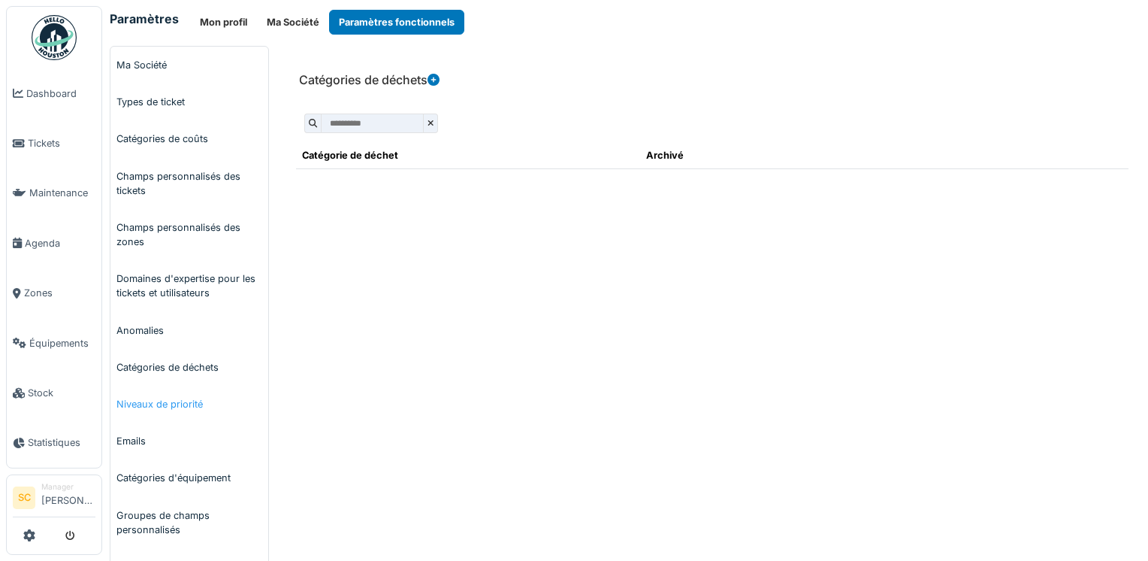
click at [174, 411] on link "Niveaux de priorité" at bounding box center [189, 404] width 158 height 37
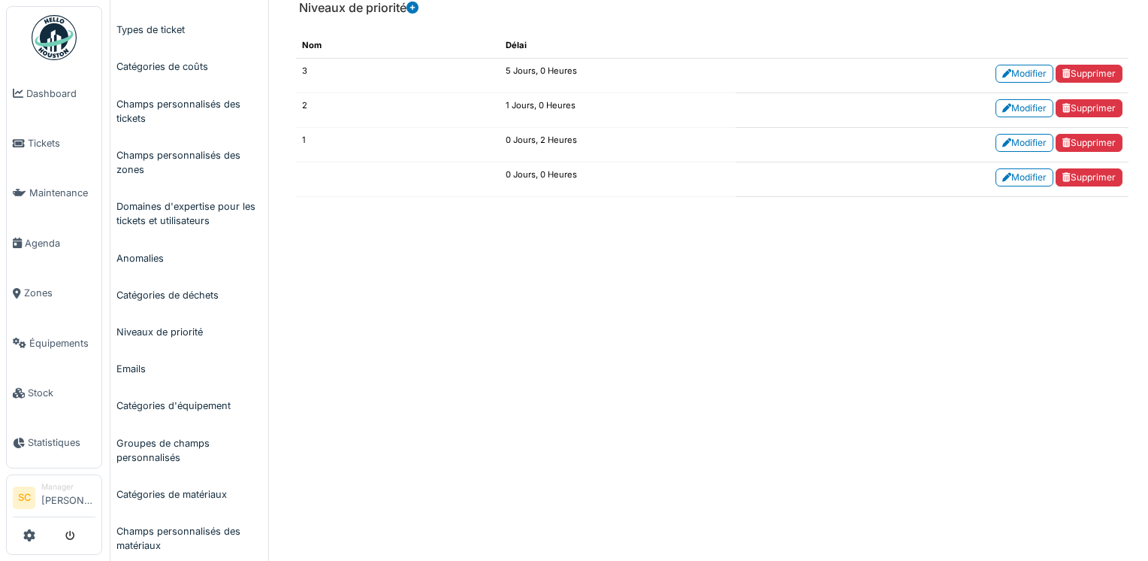
scroll to position [75, 0]
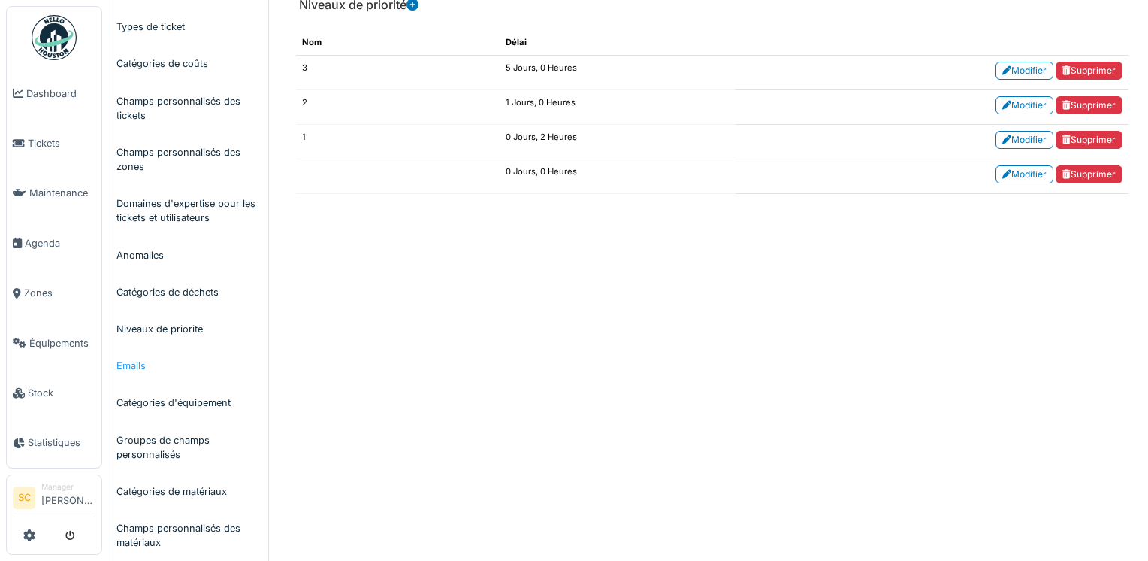
click at [141, 372] on link "Emails" at bounding box center [189, 365] width 158 height 37
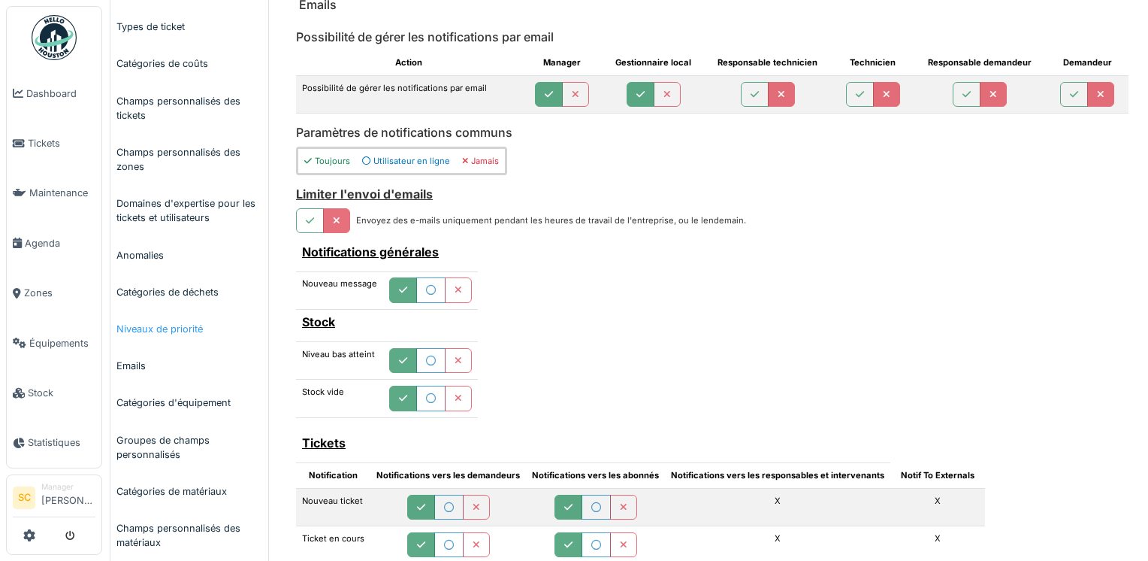
scroll to position [150, 0]
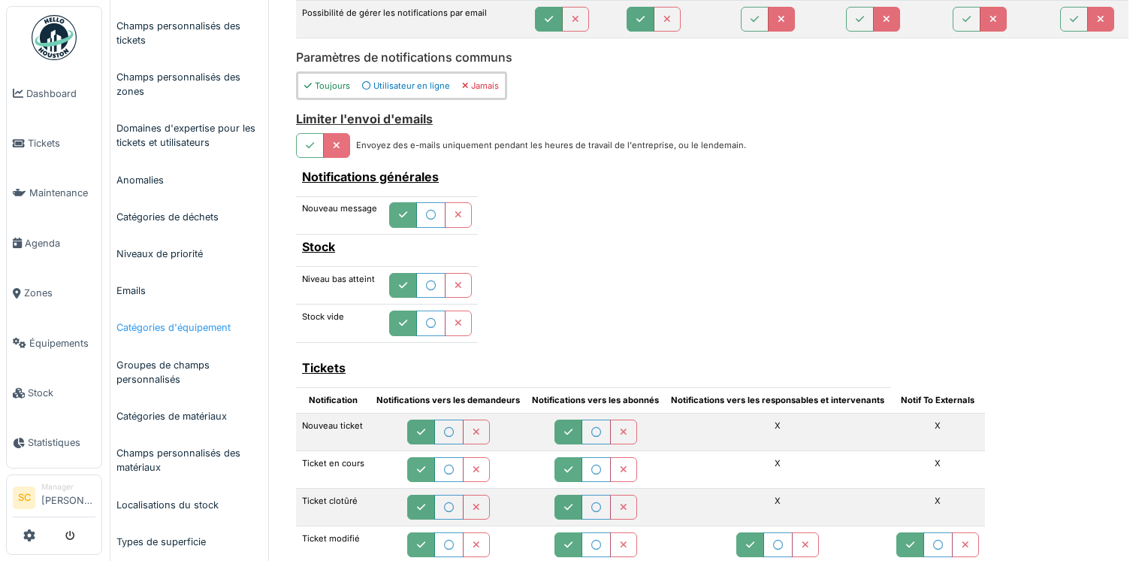
click at [213, 320] on link "Catégories d'équipement" at bounding box center [189, 327] width 158 height 37
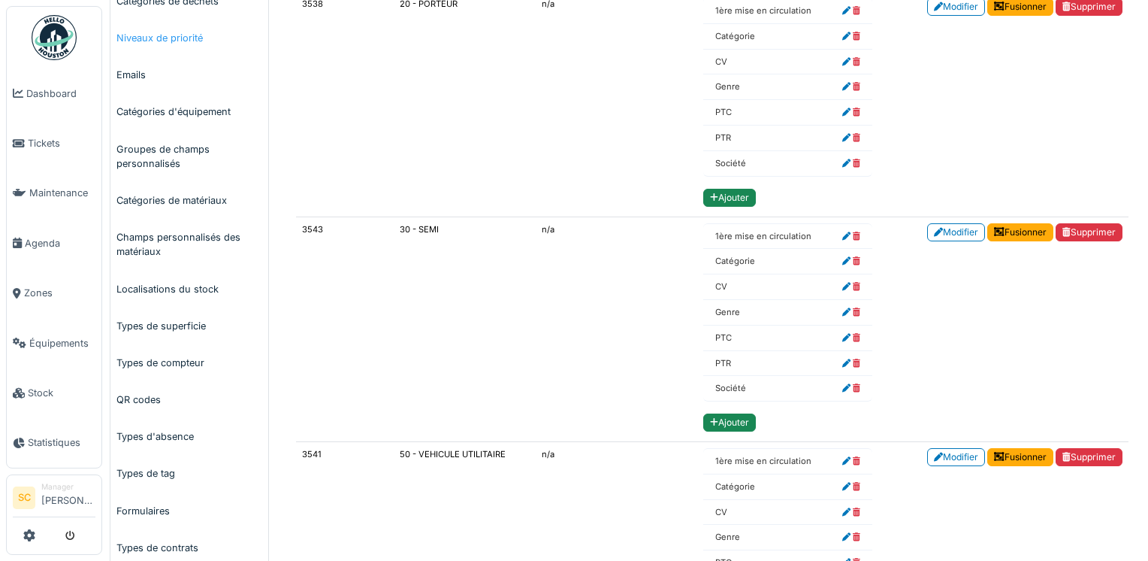
scroll to position [376, 0]
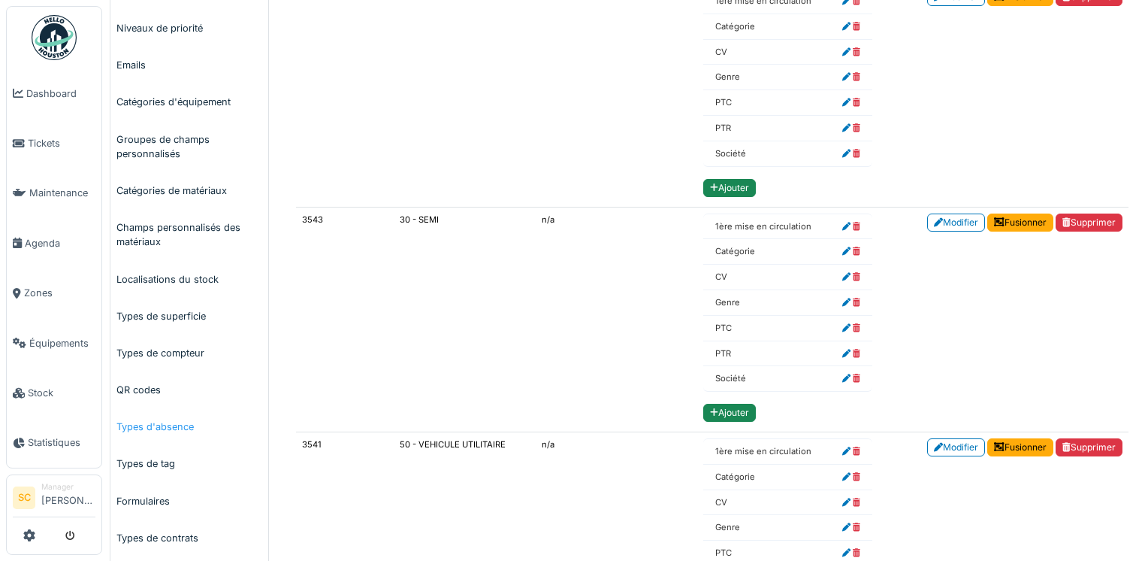
click at [152, 441] on link "Types d'absence" at bounding box center [189, 426] width 158 height 37
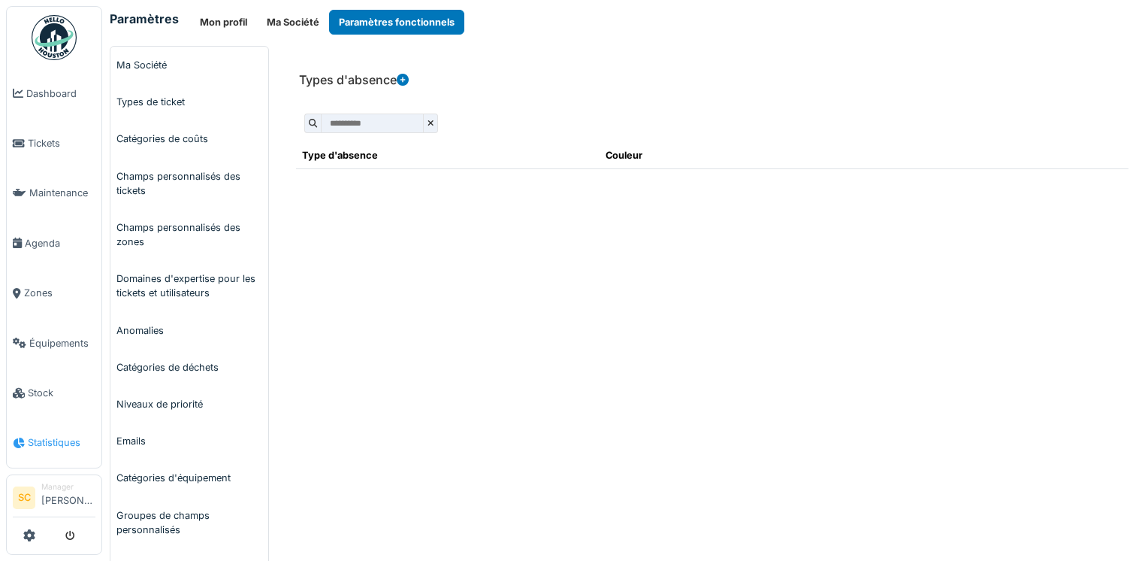
click at [26, 435] on li "Statistiques" at bounding box center [54, 442] width 83 height 14
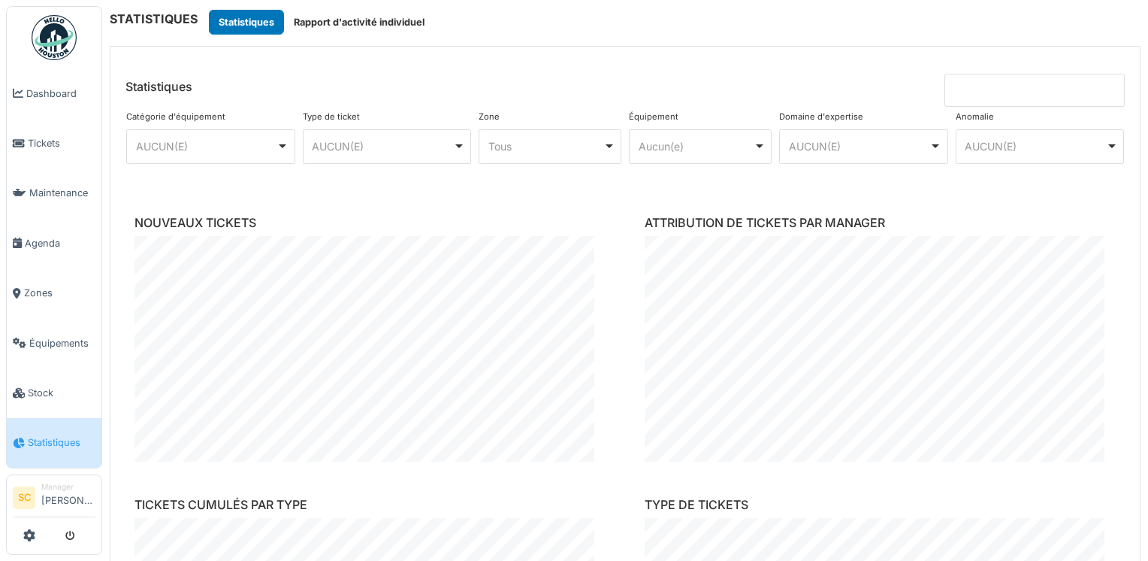
click at [59, 386] on span "Stock" at bounding box center [62, 393] width 68 height 14
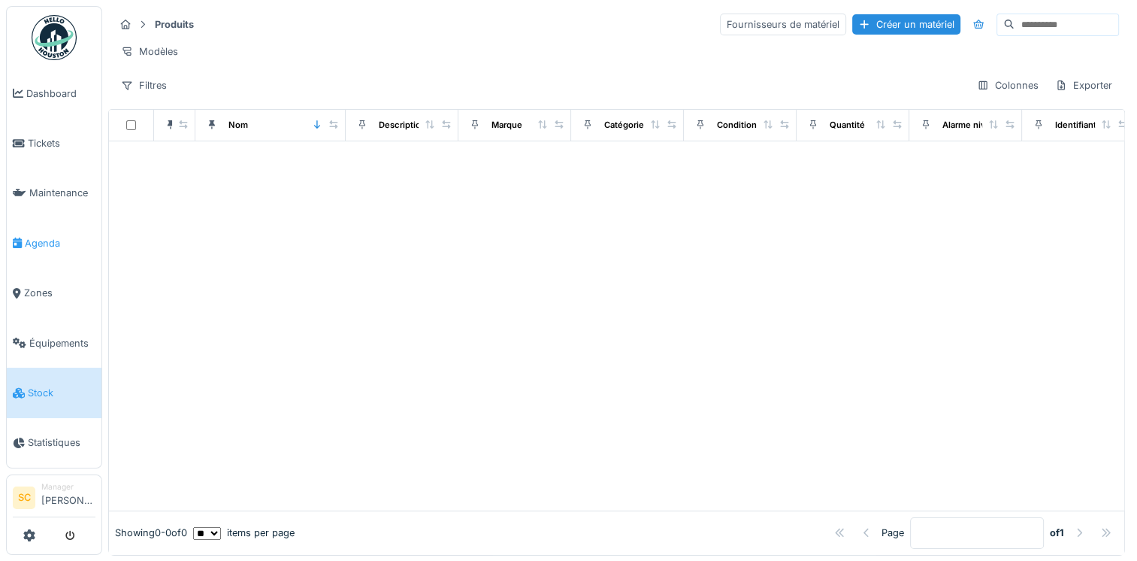
click at [67, 236] on span "Agenda" at bounding box center [60, 243] width 71 height 14
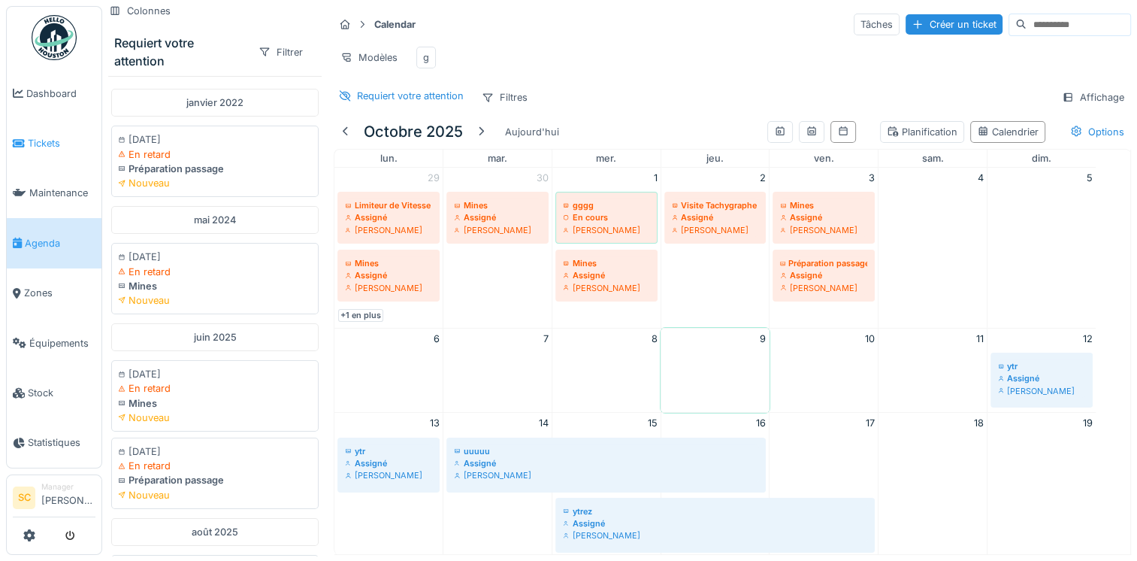
click at [49, 155] on link "Tickets" at bounding box center [54, 143] width 95 height 50
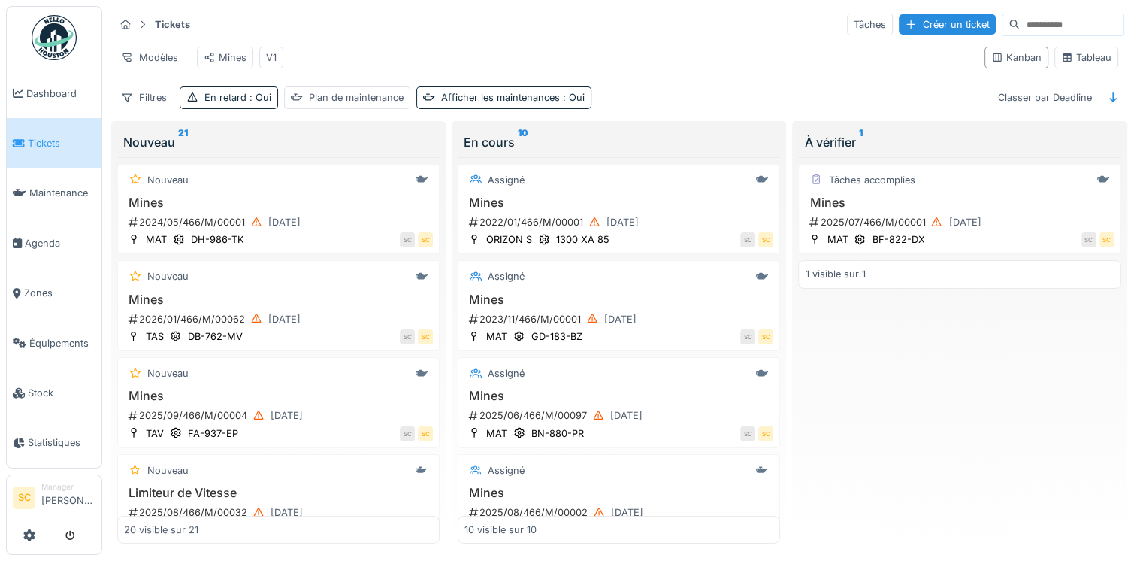
click at [513, 115] on div "Tickets Tâches Créer un ticket Modèles Mines V1 Kanban Tableau Filtres En retar…" at bounding box center [619, 60] width 1022 height 109
click at [513, 104] on div "Afficher les maintenances : Oui" at bounding box center [513, 97] width 144 height 14
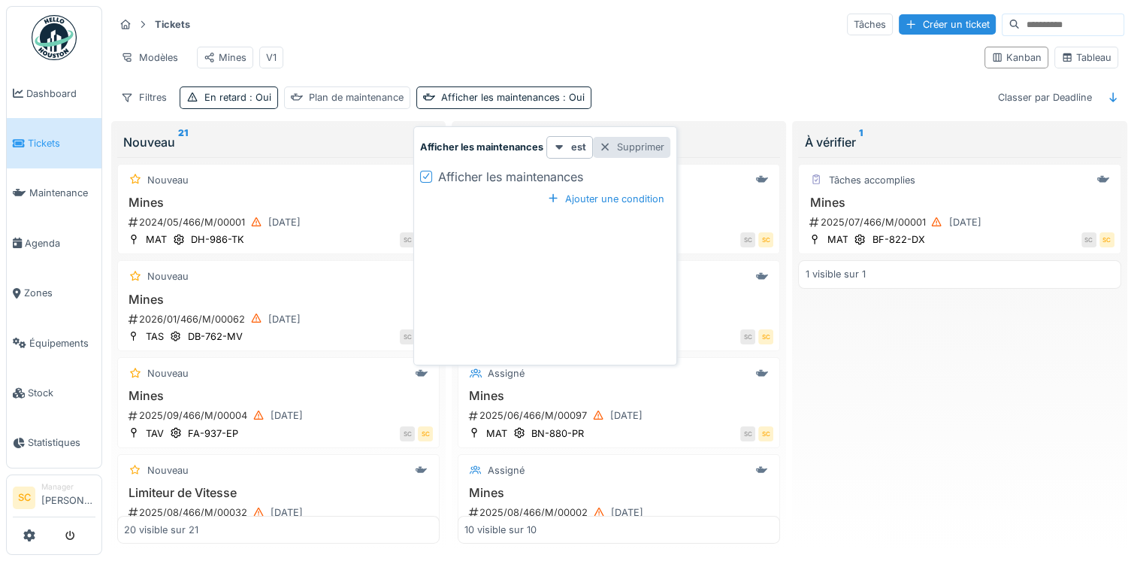
click at [659, 146] on div "Supprimer" at bounding box center [631, 147] width 77 height 20
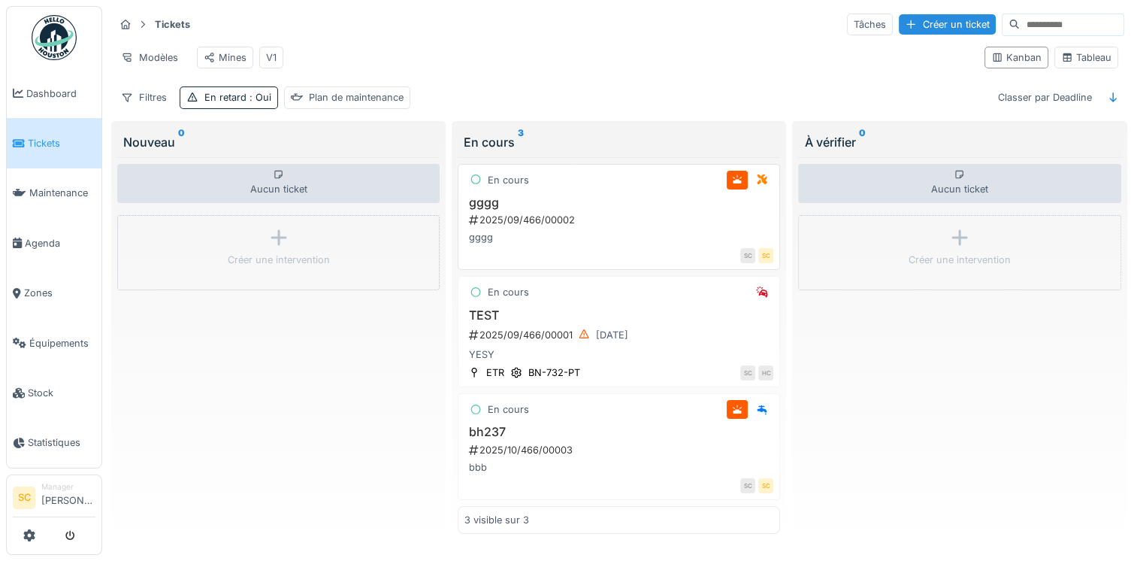
click at [644, 189] on div "En cours" at bounding box center [618, 180] width 309 height 19
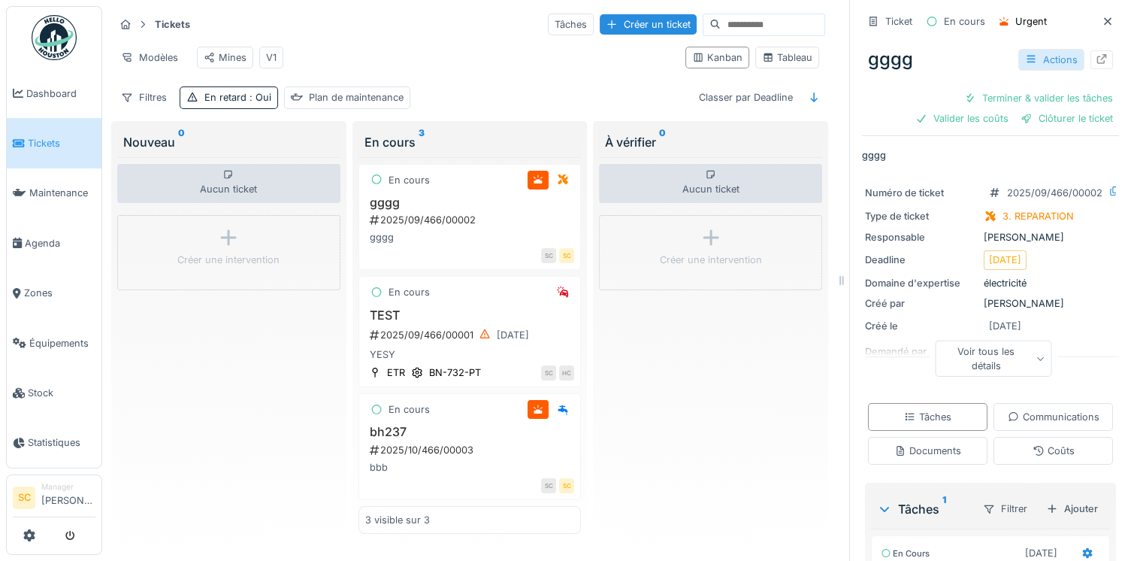
click at [1050, 49] on div "Actions" at bounding box center [1051, 60] width 66 height 22
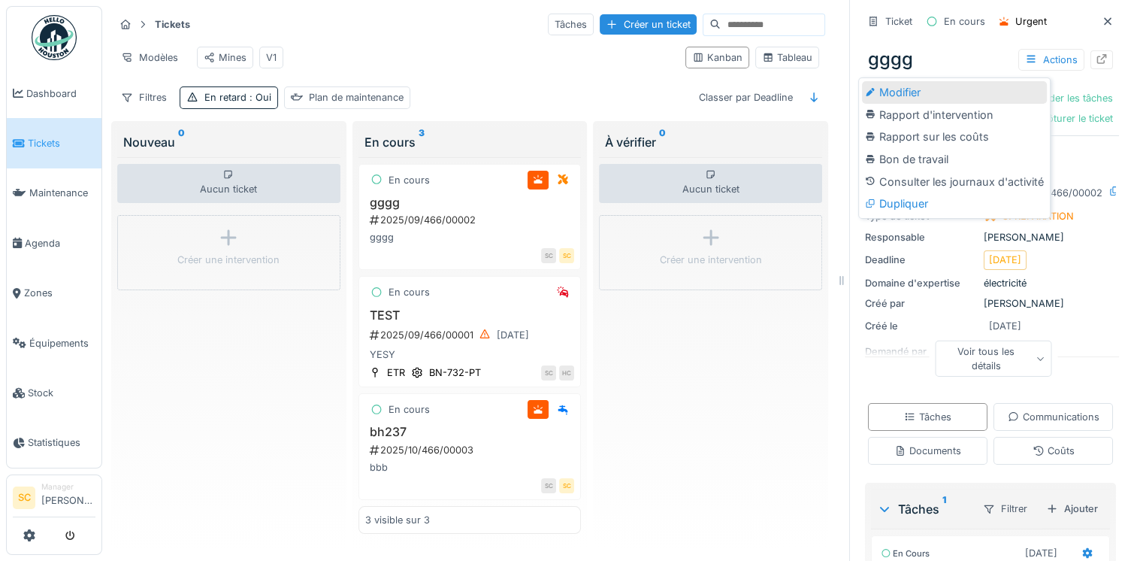
click at [905, 89] on div "Modifier" at bounding box center [954, 92] width 185 height 23
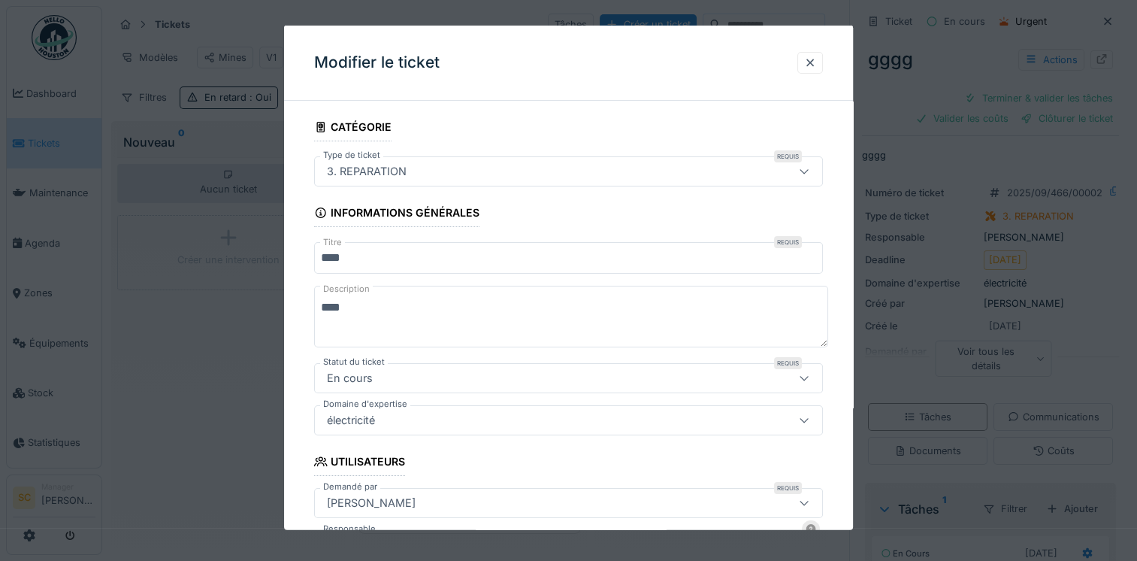
scroll to position [225, 0]
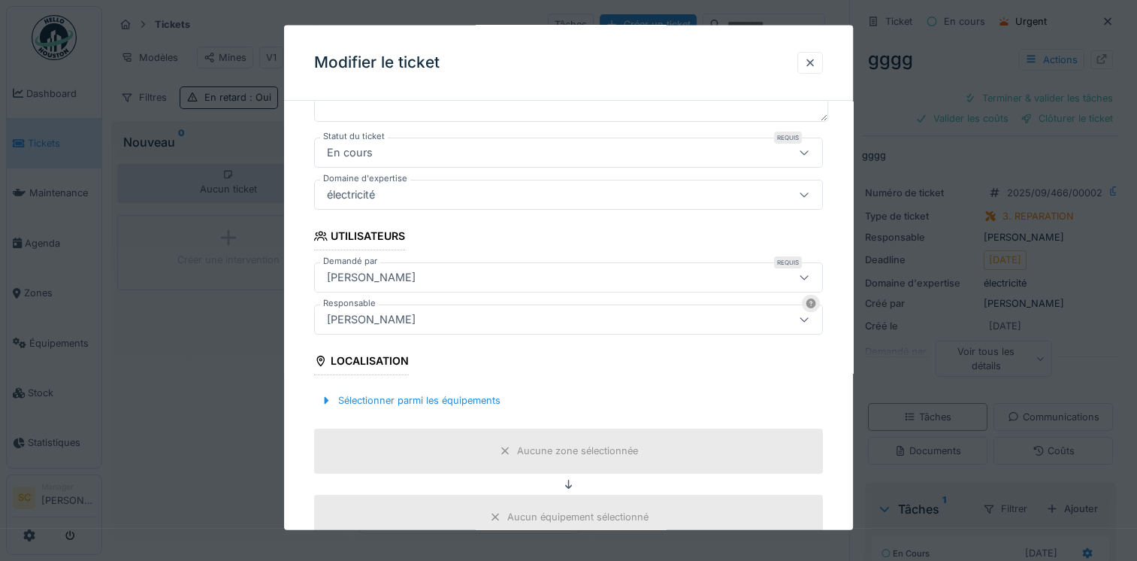
click at [1058, 165] on div at bounding box center [568, 280] width 1137 height 561
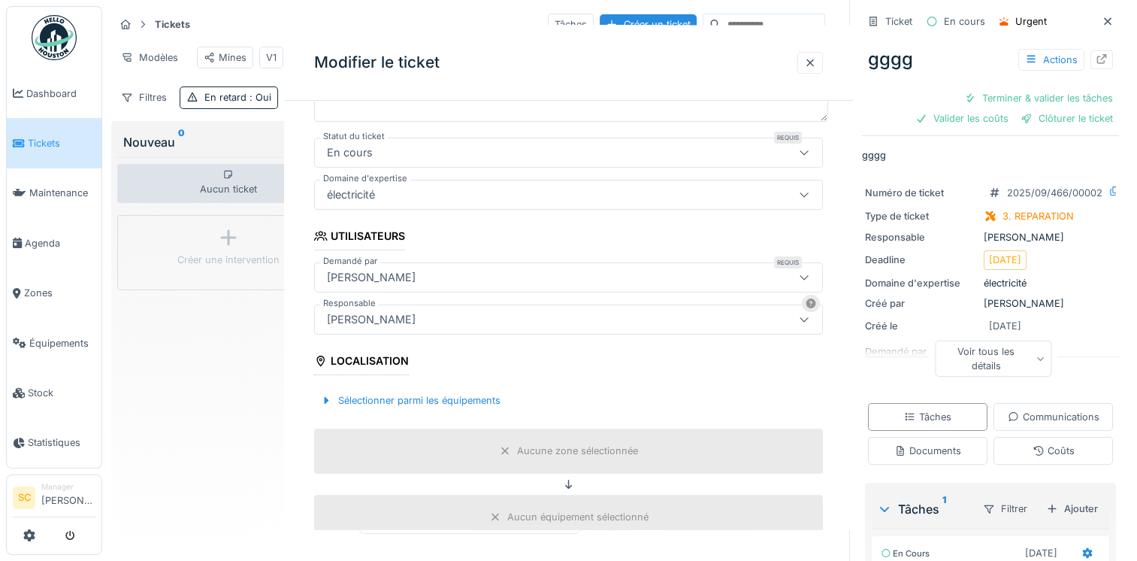
scroll to position [0, 0]
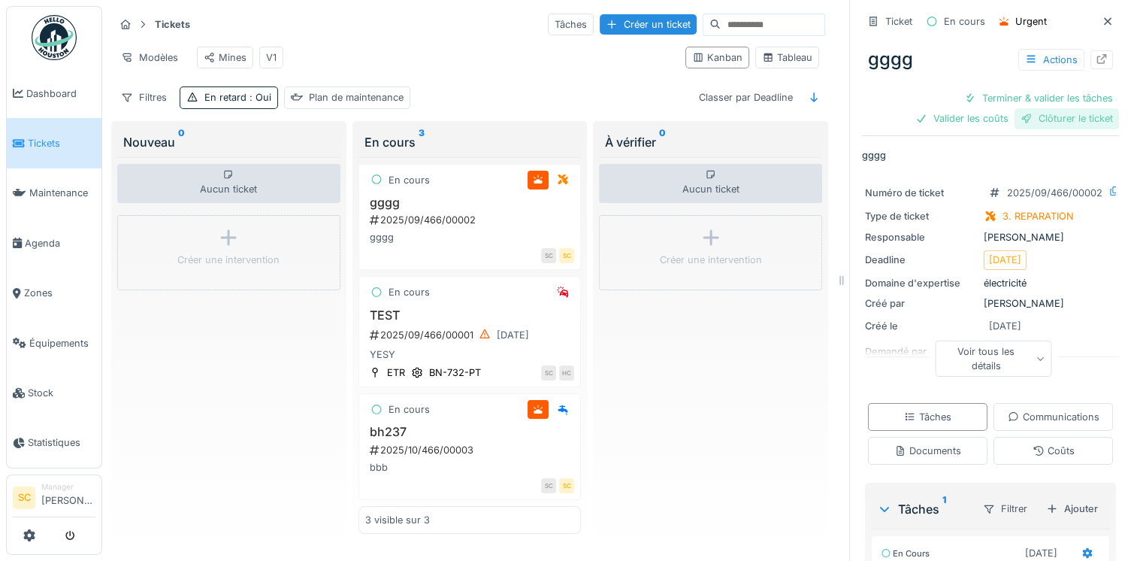
click at [1065, 119] on div "Clôturer le ticket" at bounding box center [1067, 118] width 104 height 20
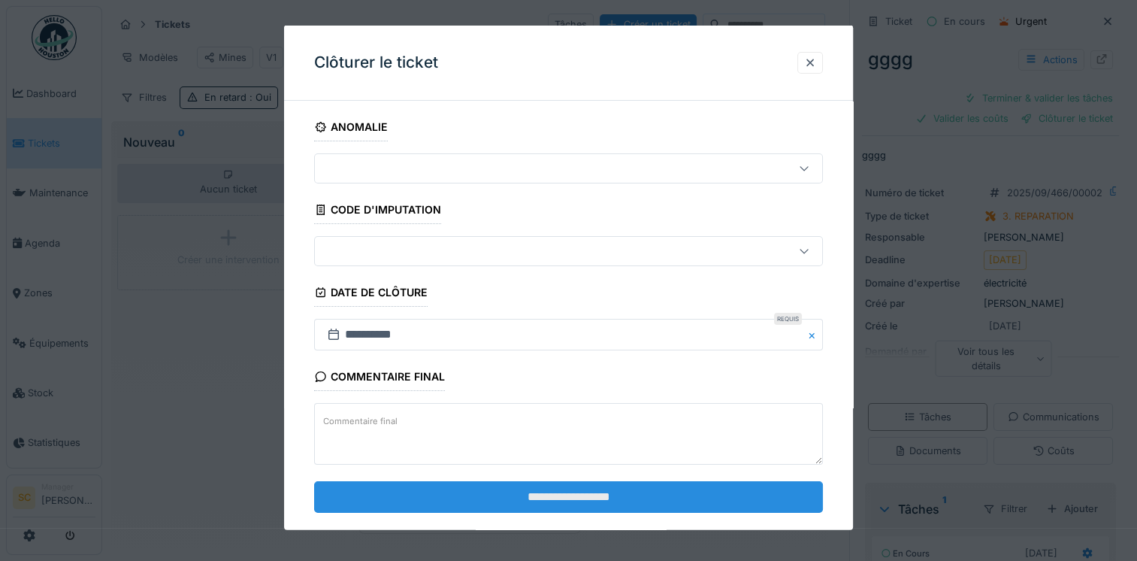
click at [546, 507] on input "**********" at bounding box center [568, 496] width 509 height 32
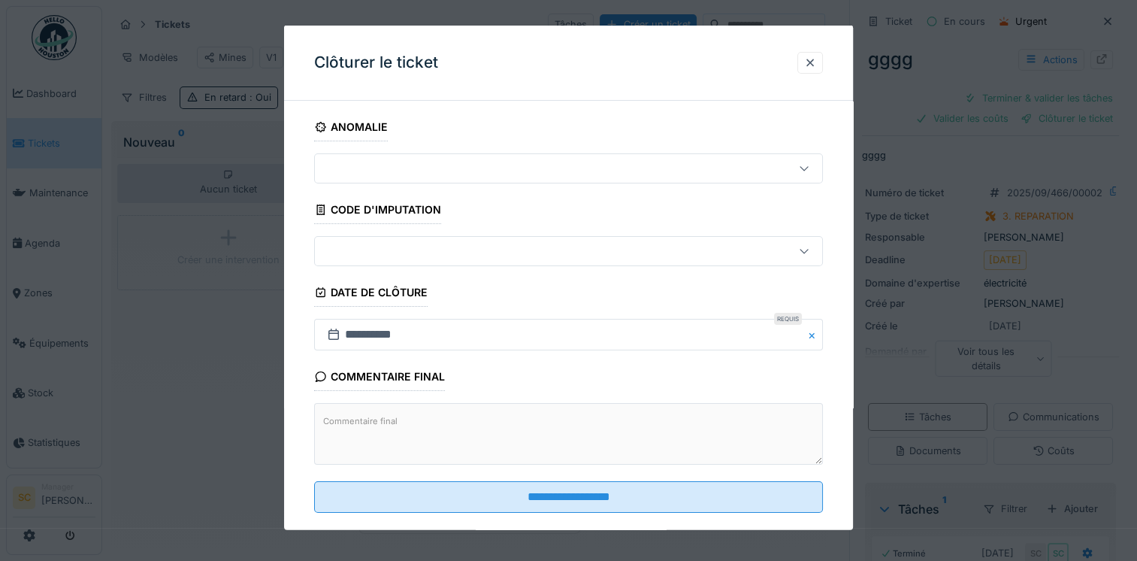
click at [575, 174] on div at bounding box center [538, 168] width 434 height 17
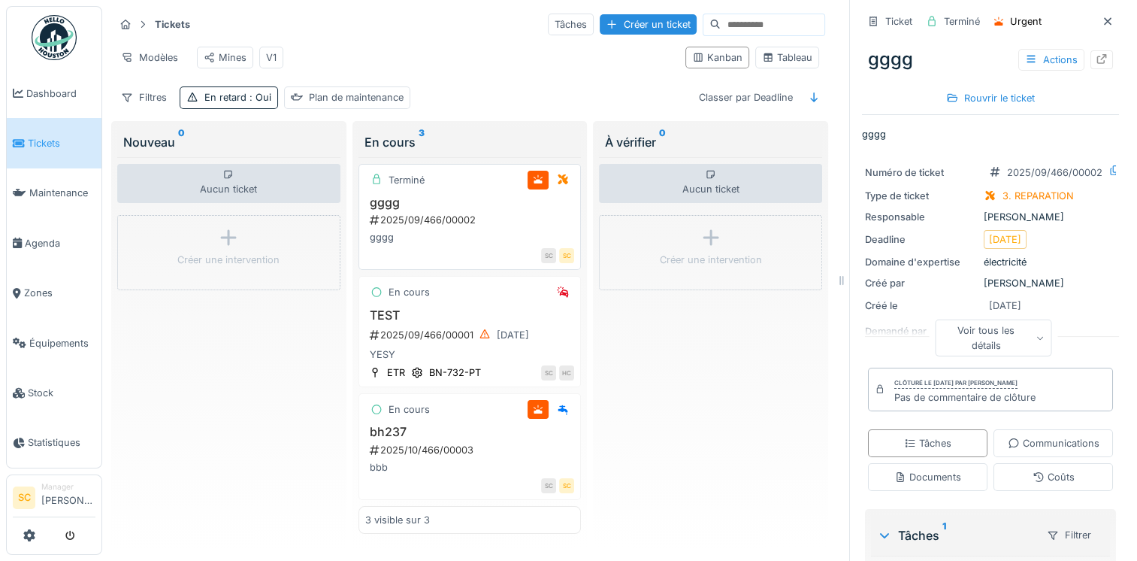
click at [469, 237] on div "gggg 2025/09/466/00002 gggg" at bounding box center [470, 220] width 210 height 50
click at [479, 337] on div at bounding box center [485, 335] width 12 height 14
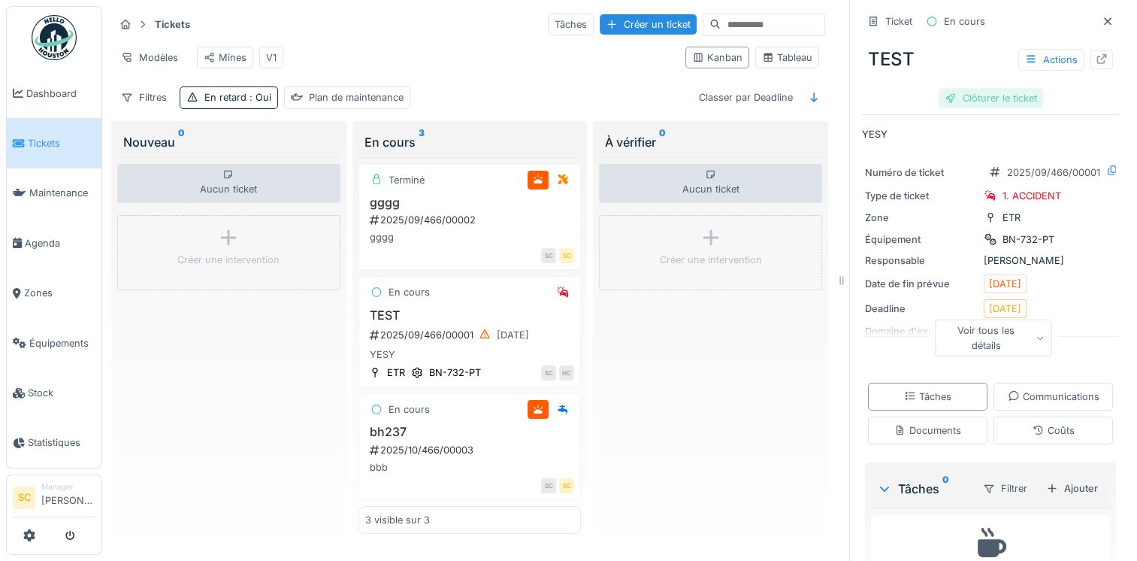
click at [950, 98] on div "Clôturer le ticket" at bounding box center [991, 98] width 104 height 20
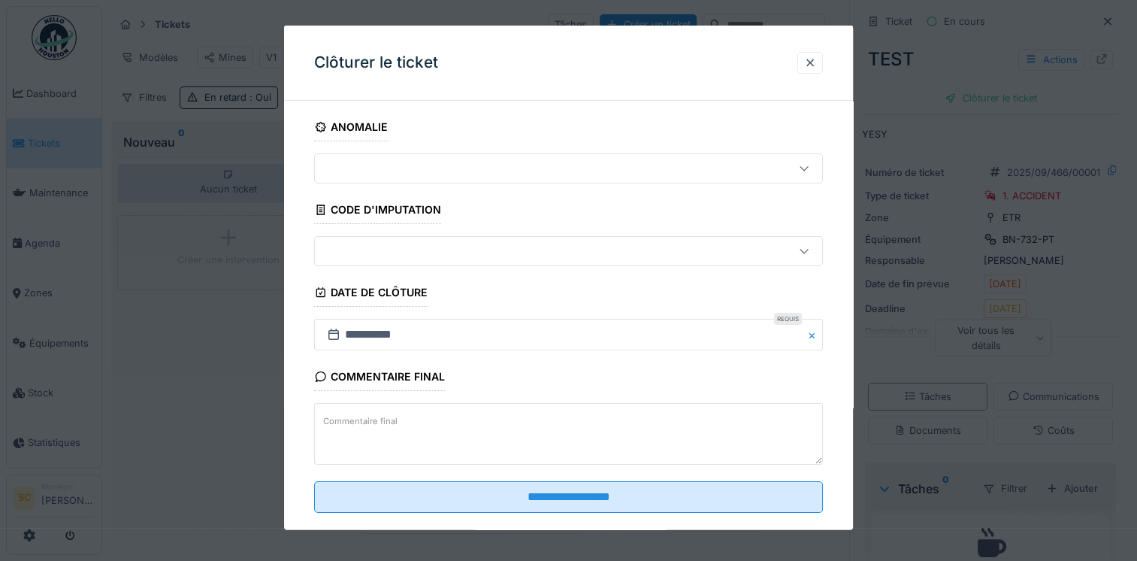
click at [545, 513] on fieldset "**********" at bounding box center [568, 319] width 509 height 412
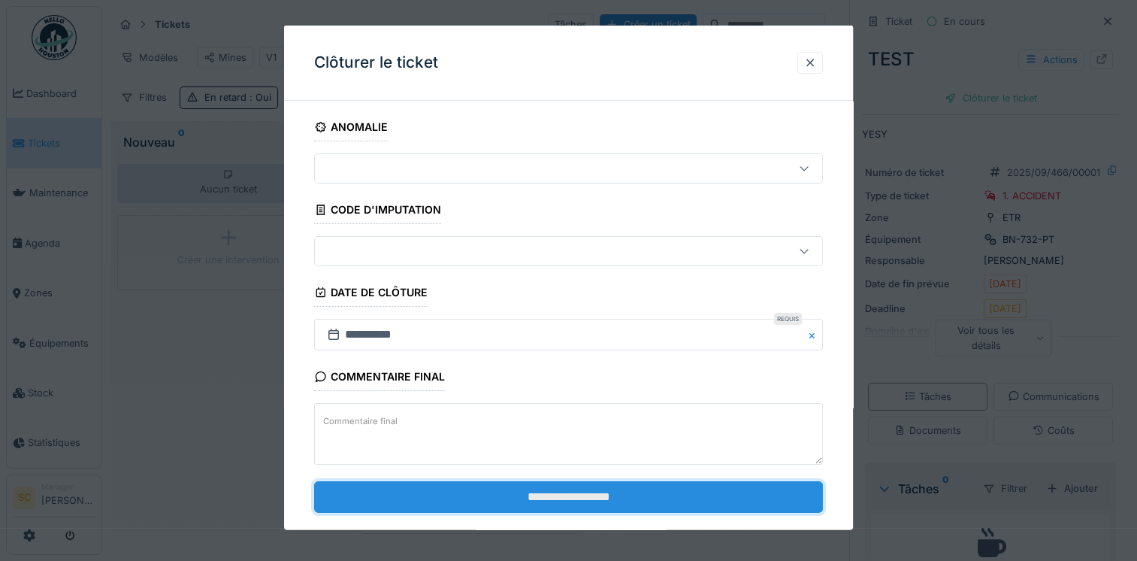
click at [565, 483] on input "**********" at bounding box center [568, 496] width 509 height 32
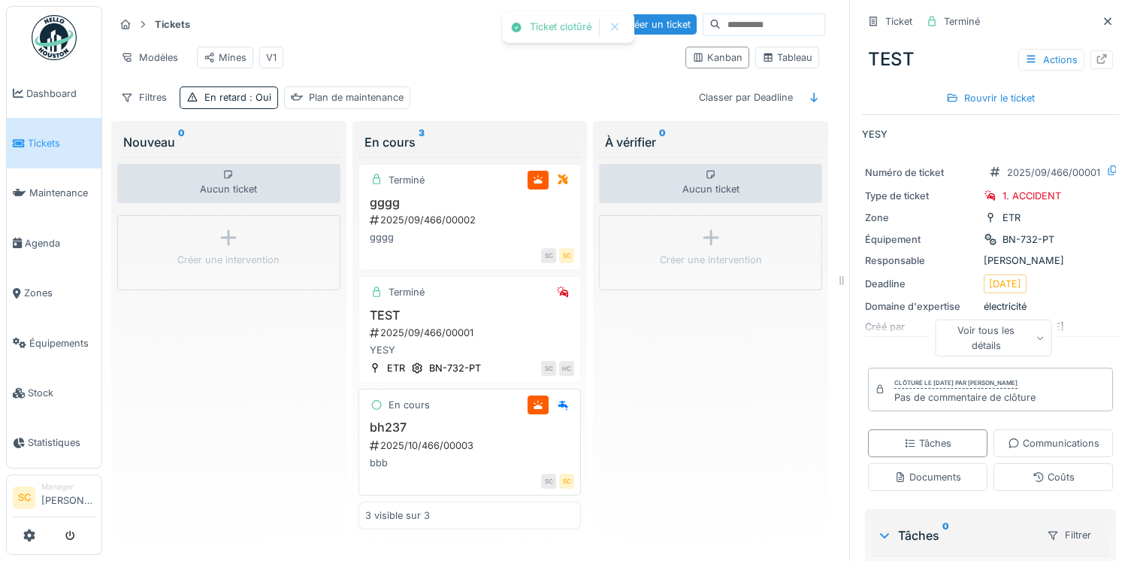
click at [478, 434] on h3 "bh237" at bounding box center [470, 427] width 210 height 14
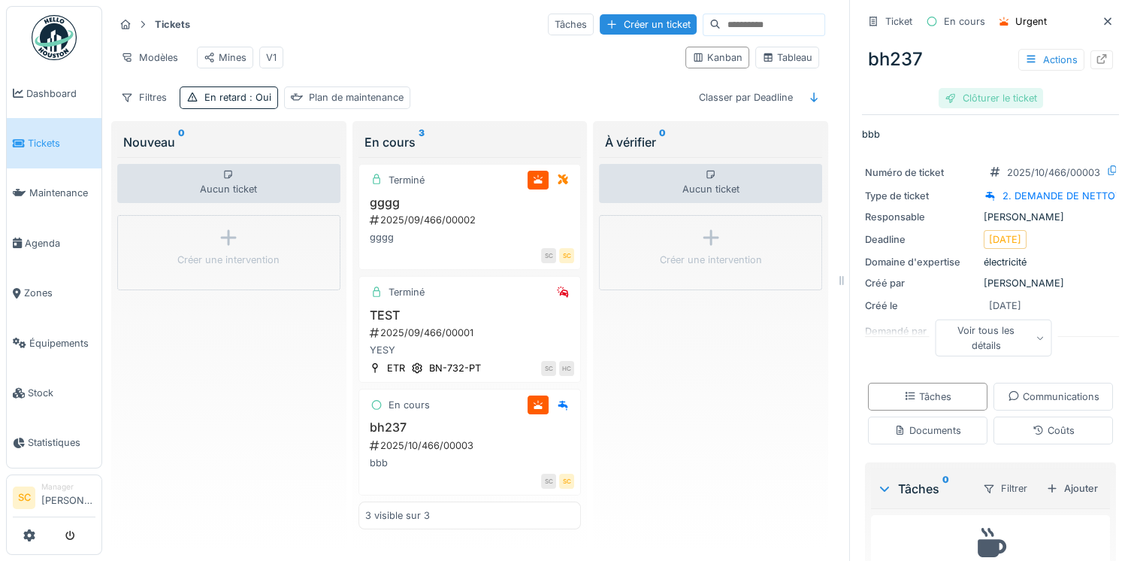
click at [968, 101] on div "Clôturer le ticket" at bounding box center [991, 98] width 104 height 20
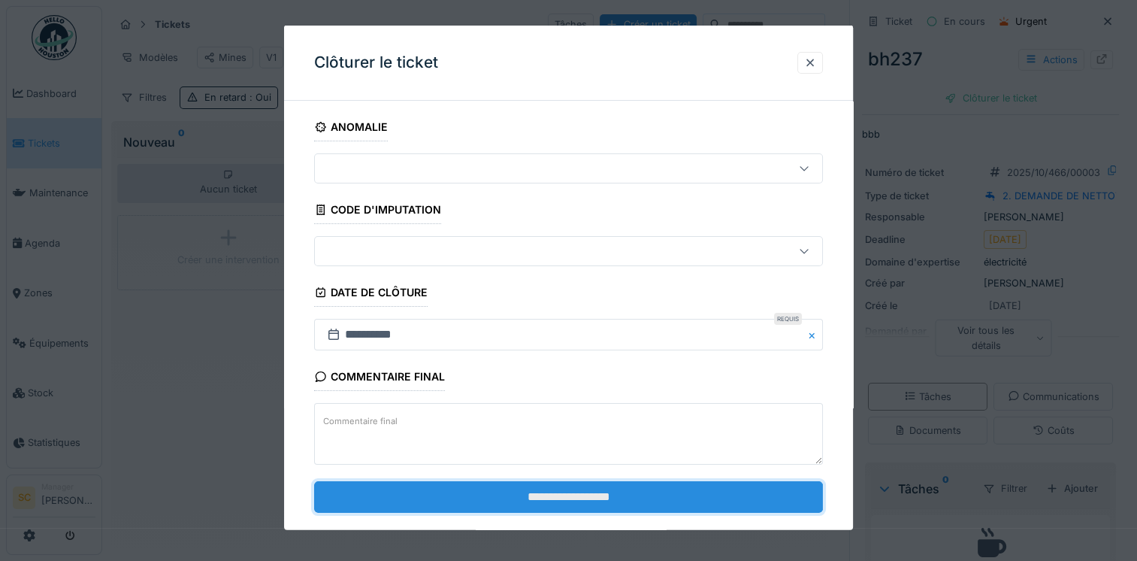
click at [573, 504] on input "**********" at bounding box center [568, 496] width 509 height 32
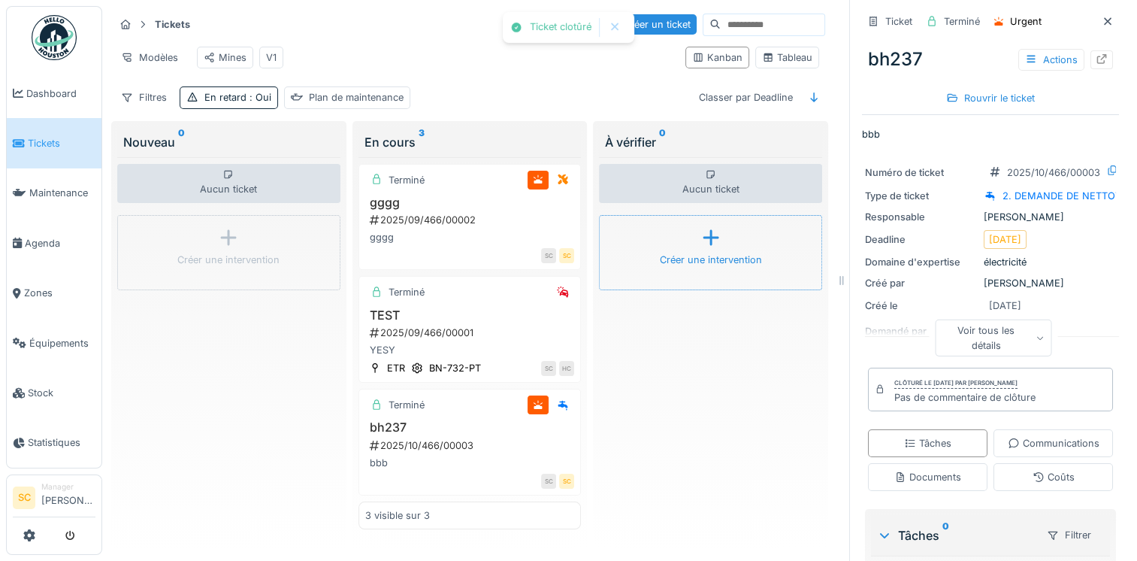
scroll to position [12, 0]
click at [469, 426] on h3 "bh237" at bounding box center [470, 426] width 210 height 14
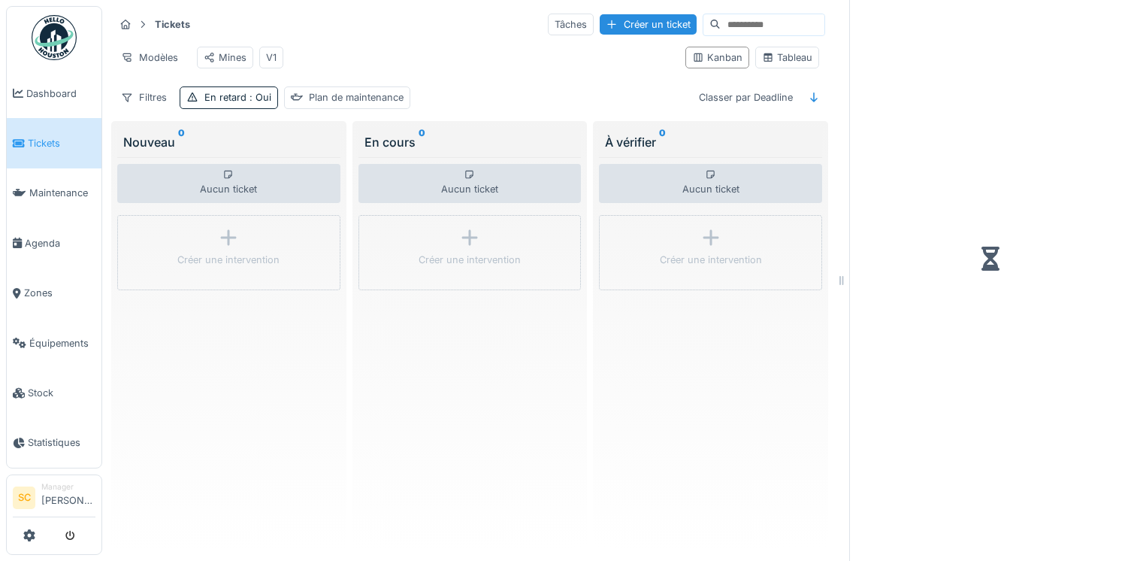
scroll to position [12, 0]
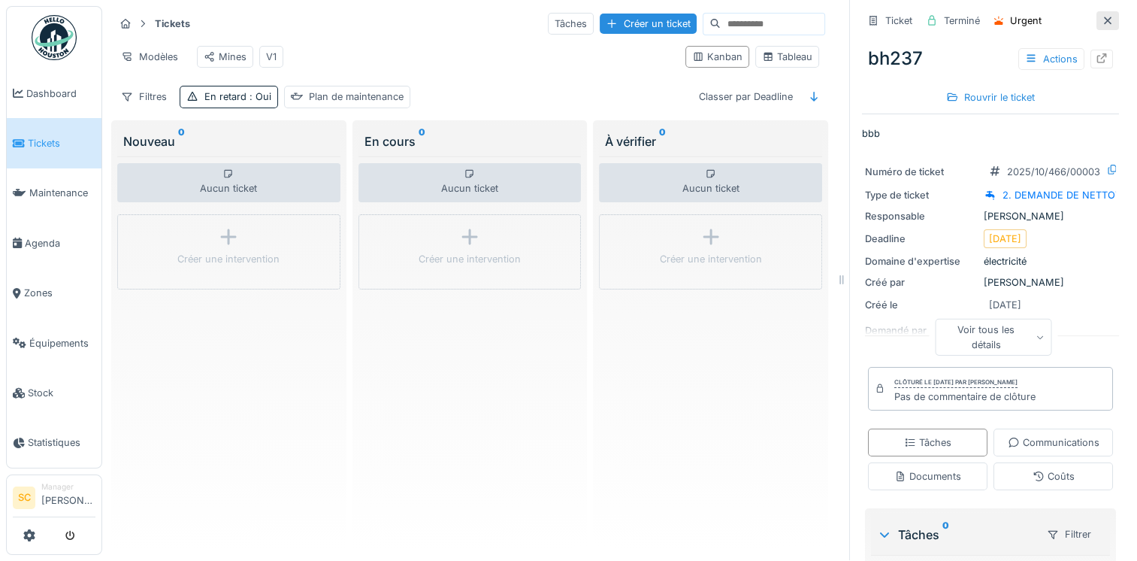
click at [1096, 11] on div at bounding box center [1107, 20] width 23 height 19
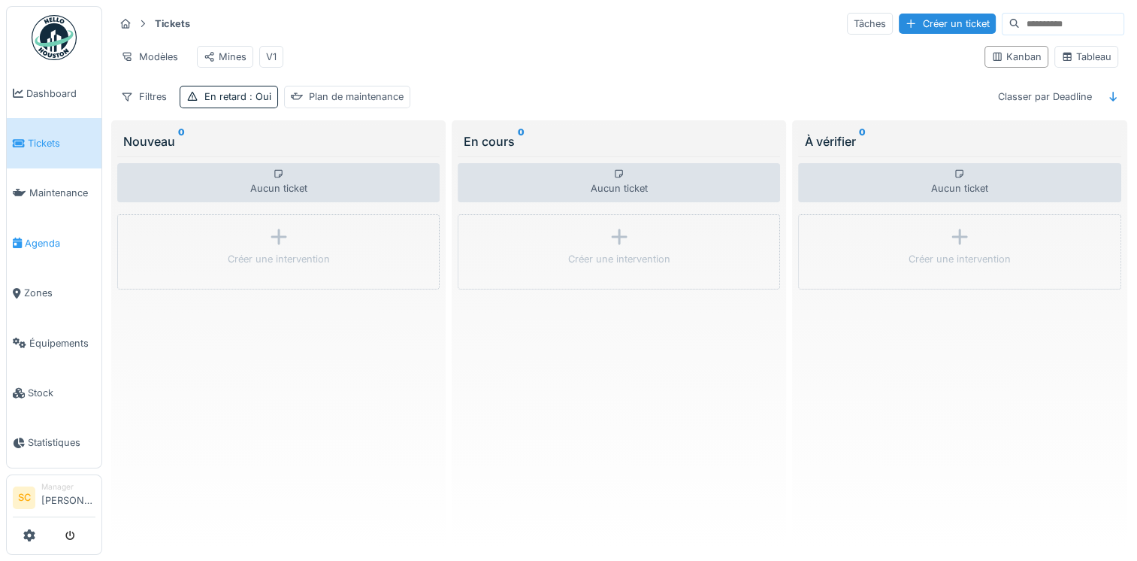
click at [81, 218] on link "Agenda" at bounding box center [54, 243] width 95 height 50
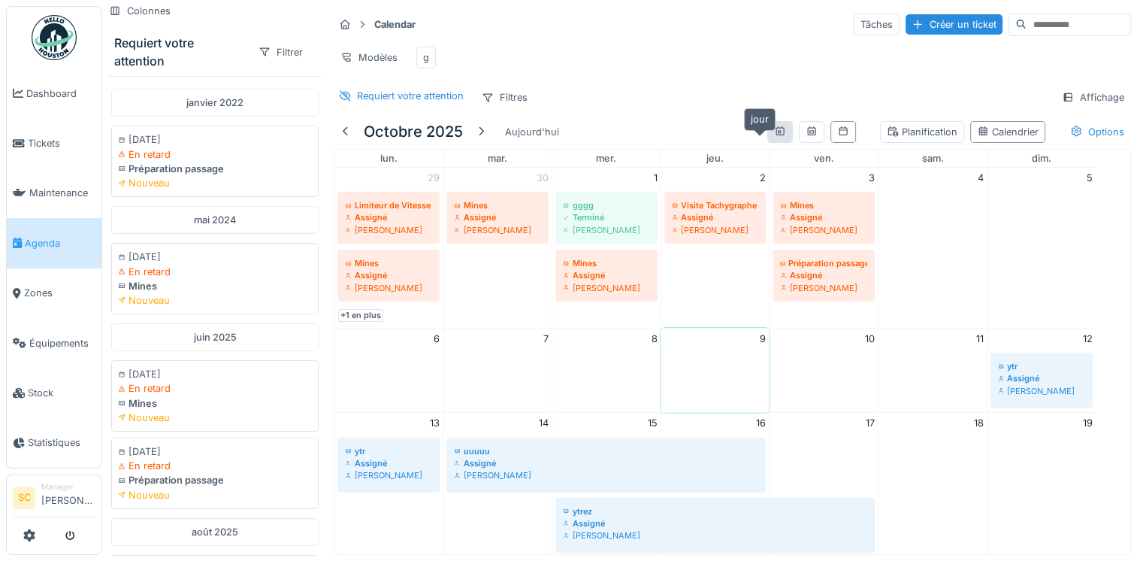
click at [774, 139] on div at bounding box center [780, 132] width 12 height 14
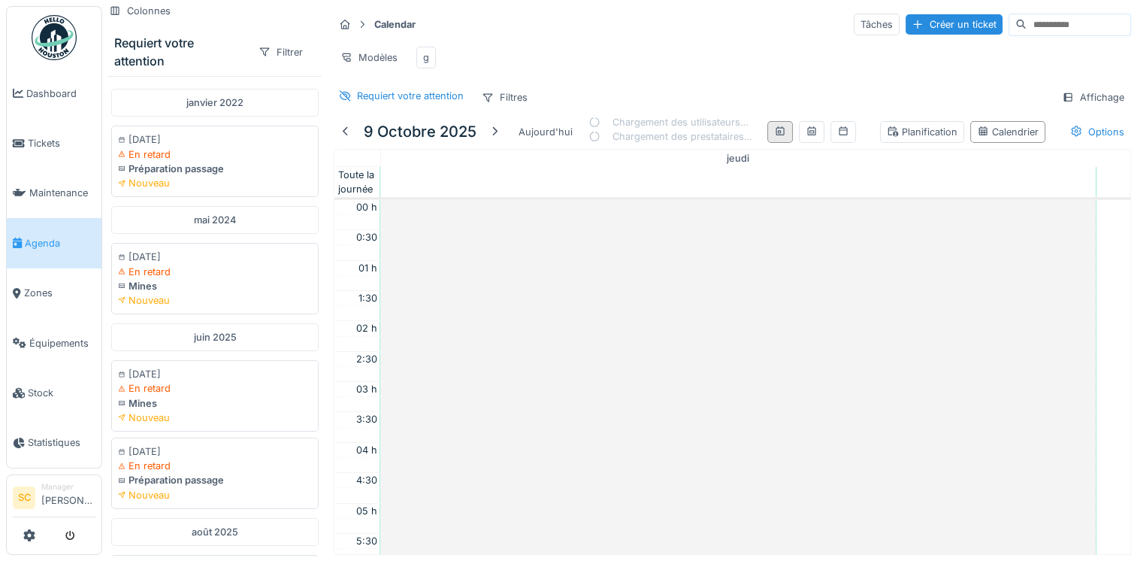
scroll to position [361, 0]
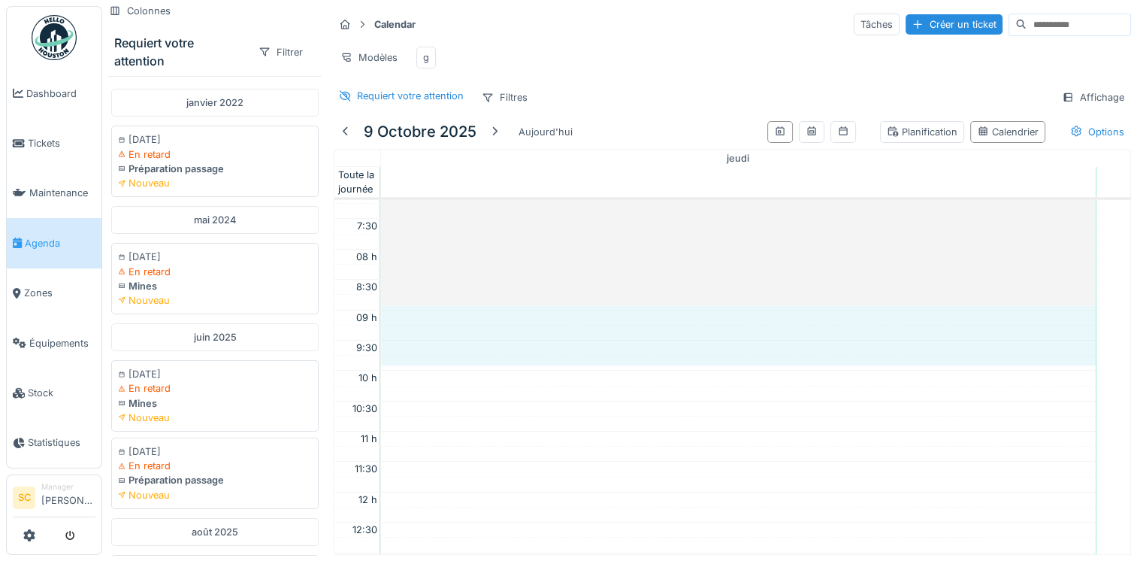
drag, startPoint x: 494, startPoint y: 325, endPoint x: 496, endPoint y: 361, distance: 35.4
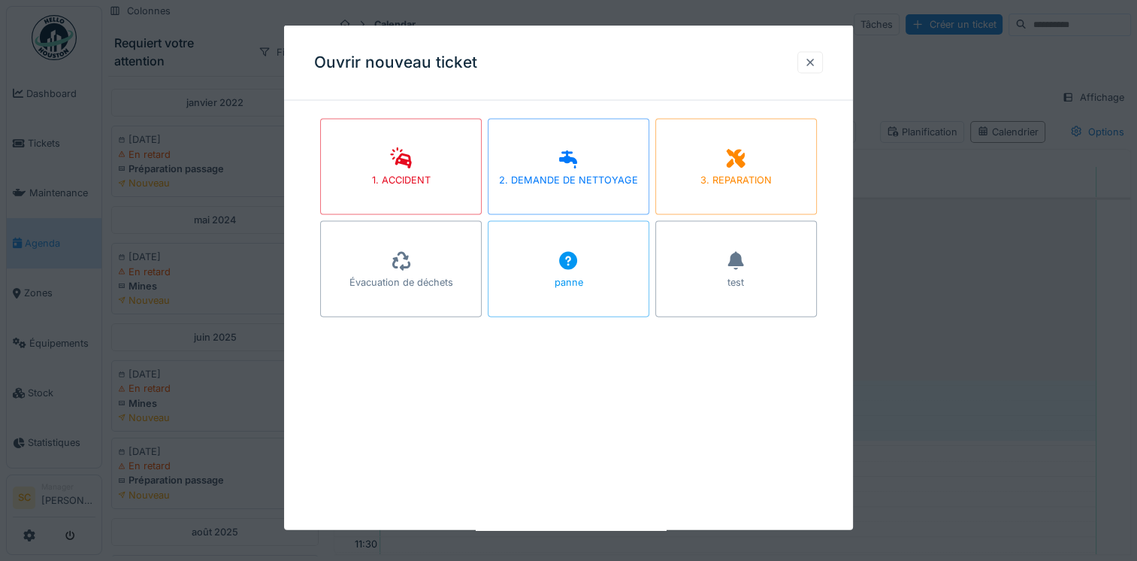
click at [823, 56] on div at bounding box center [810, 62] width 26 height 22
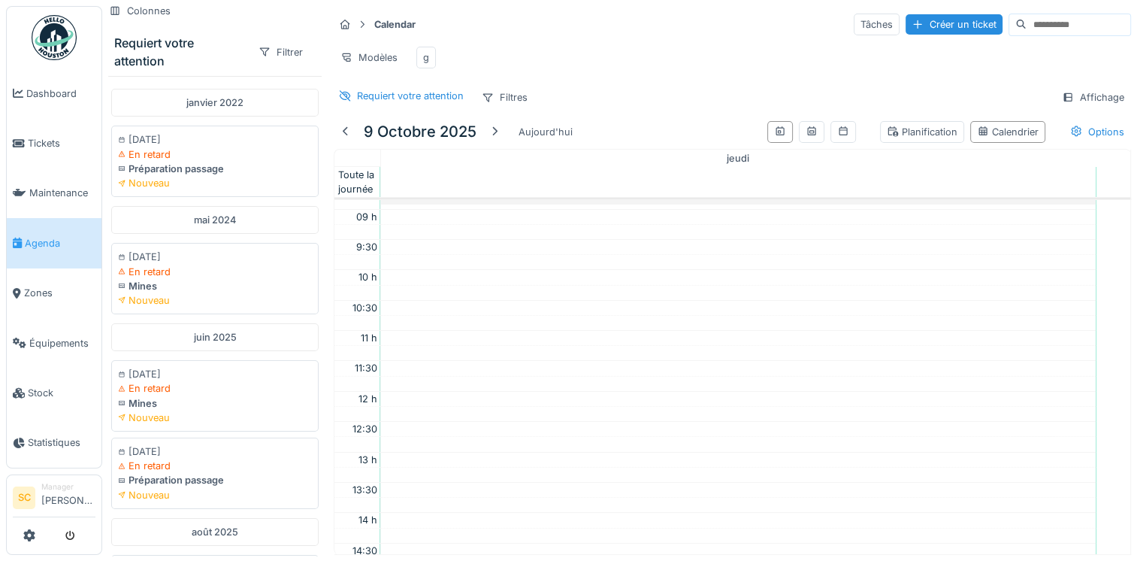
scroll to position [511, 0]
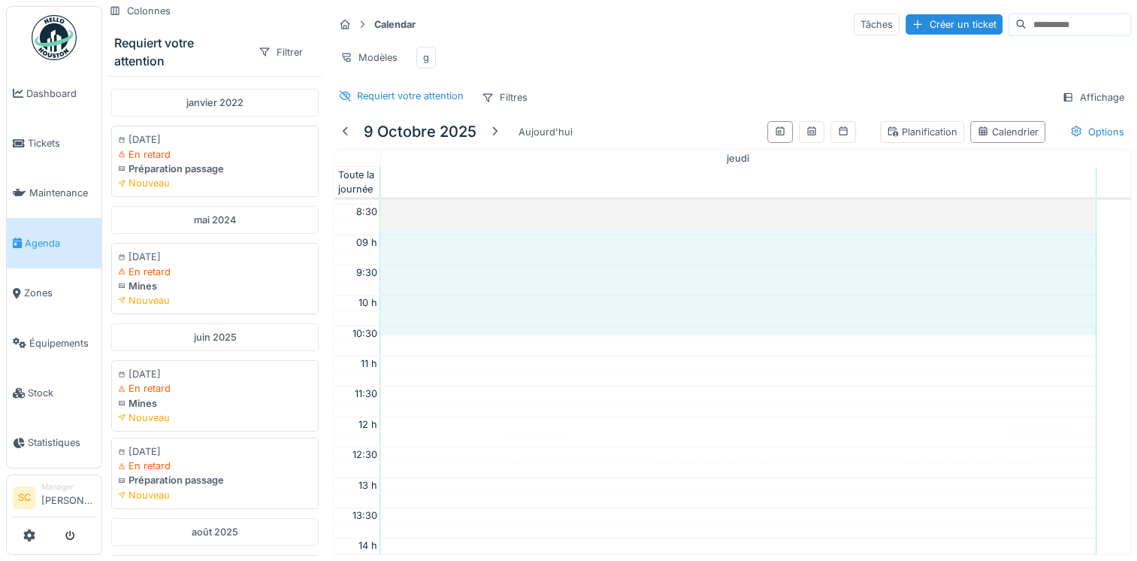
drag, startPoint x: 422, startPoint y: 243, endPoint x: 422, endPoint y: 330, distance: 87.2
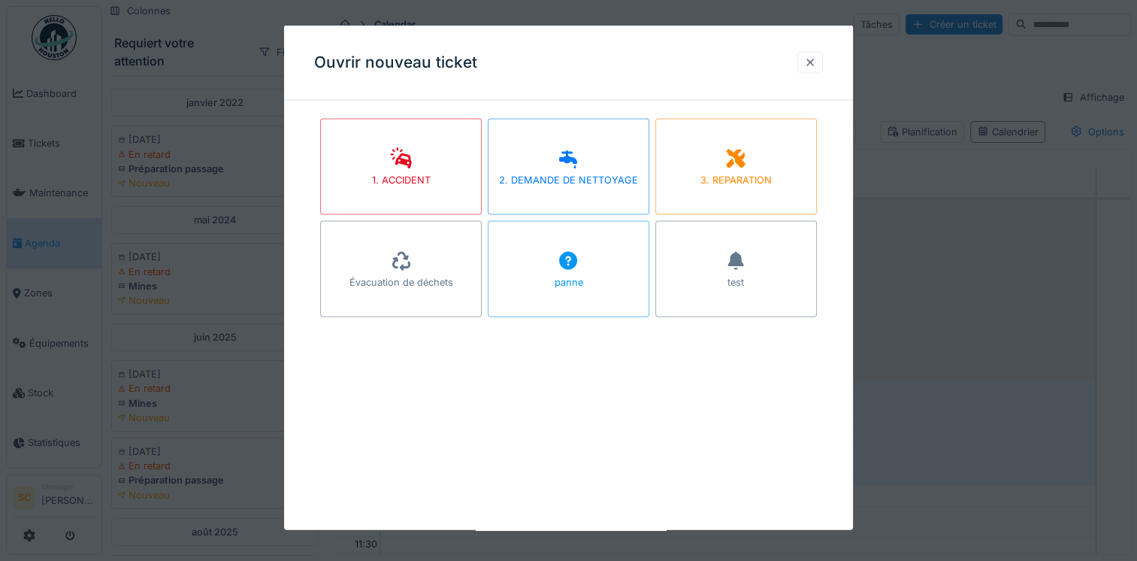
click at [821, 56] on div at bounding box center [810, 62] width 26 height 22
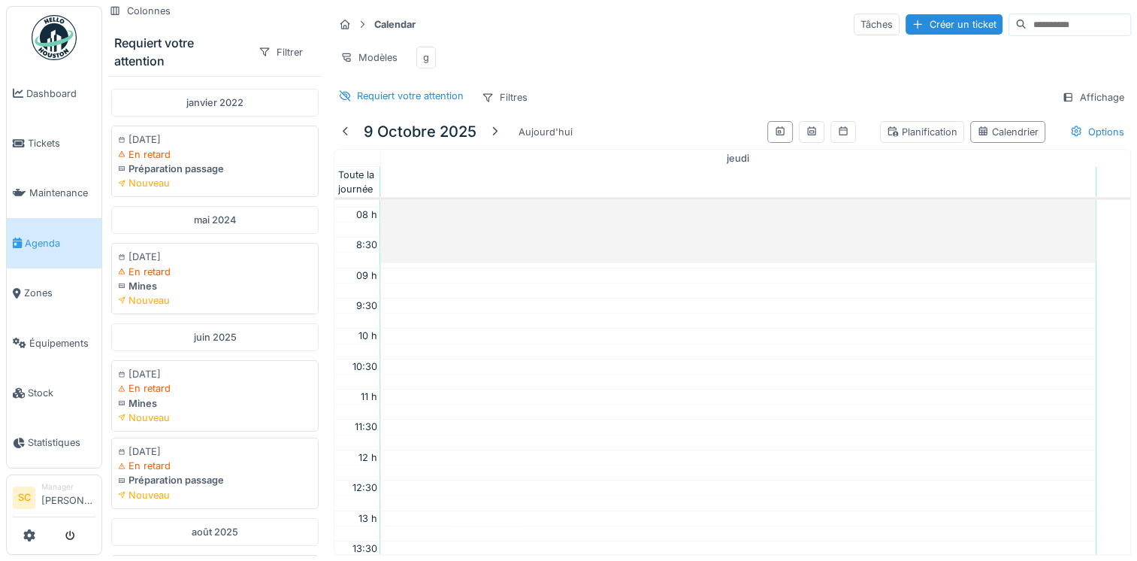
scroll to position [511, 0]
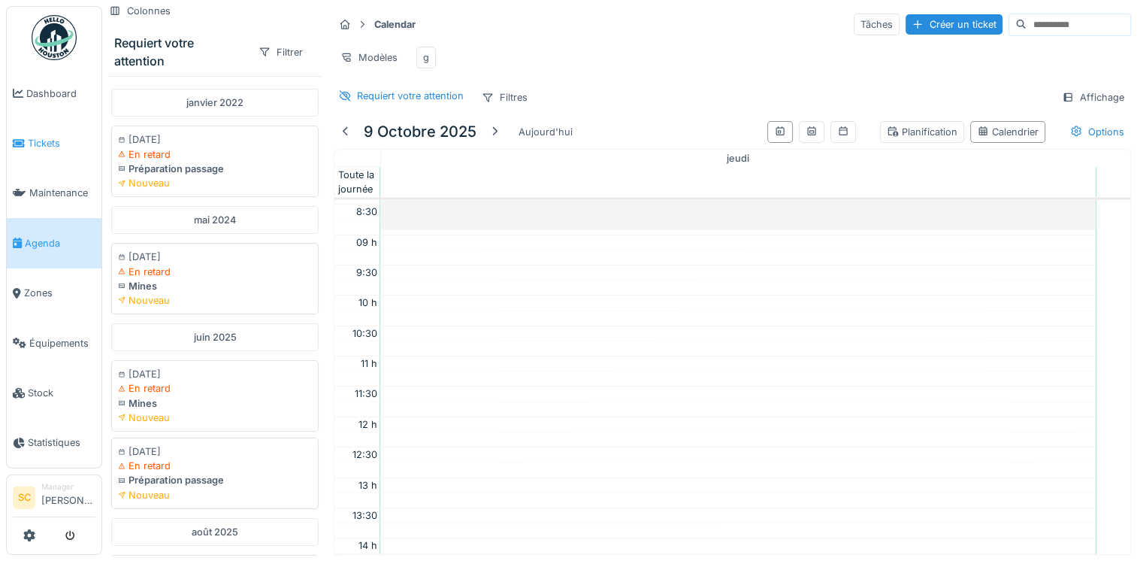
click at [80, 140] on span "Tickets" at bounding box center [62, 143] width 68 height 14
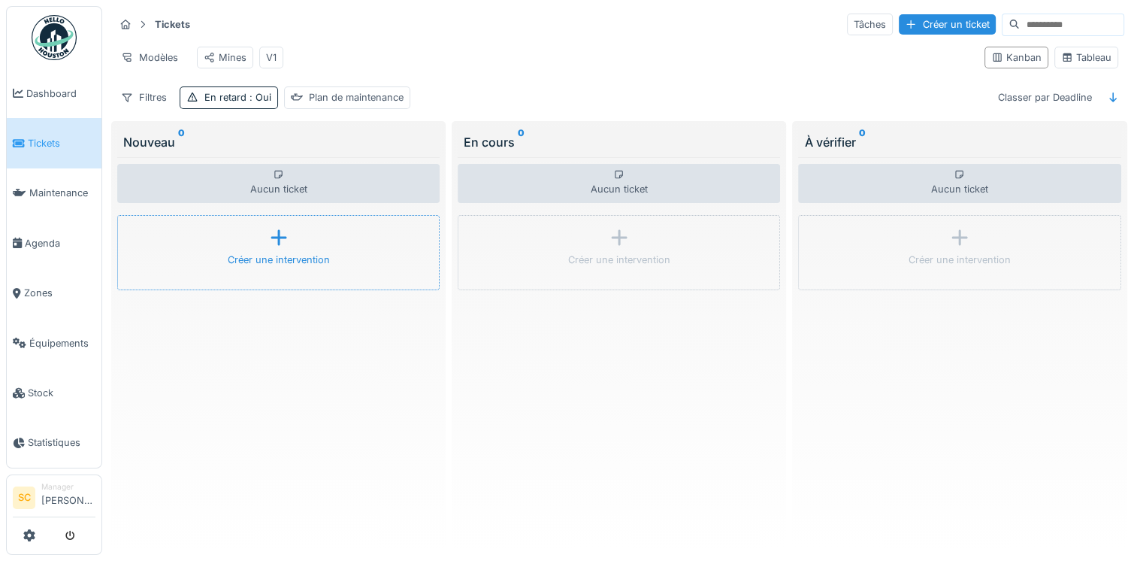
click at [271, 246] on icon at bounding box center [279, 237] width 23 height 18
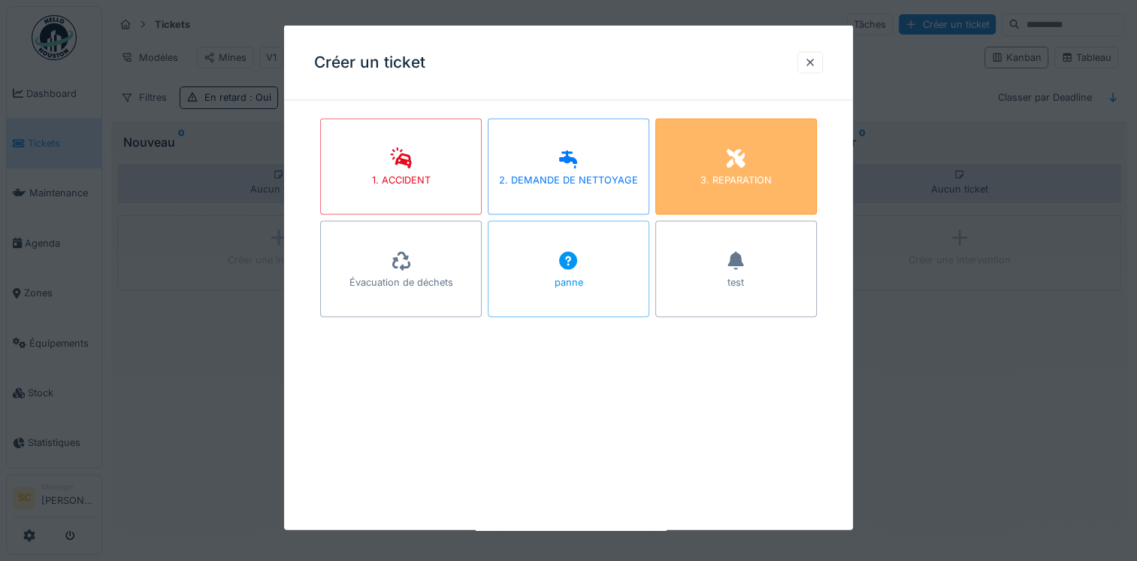
click at [746, 164] on icon at bounding box center [736, 158] width 19 height 19
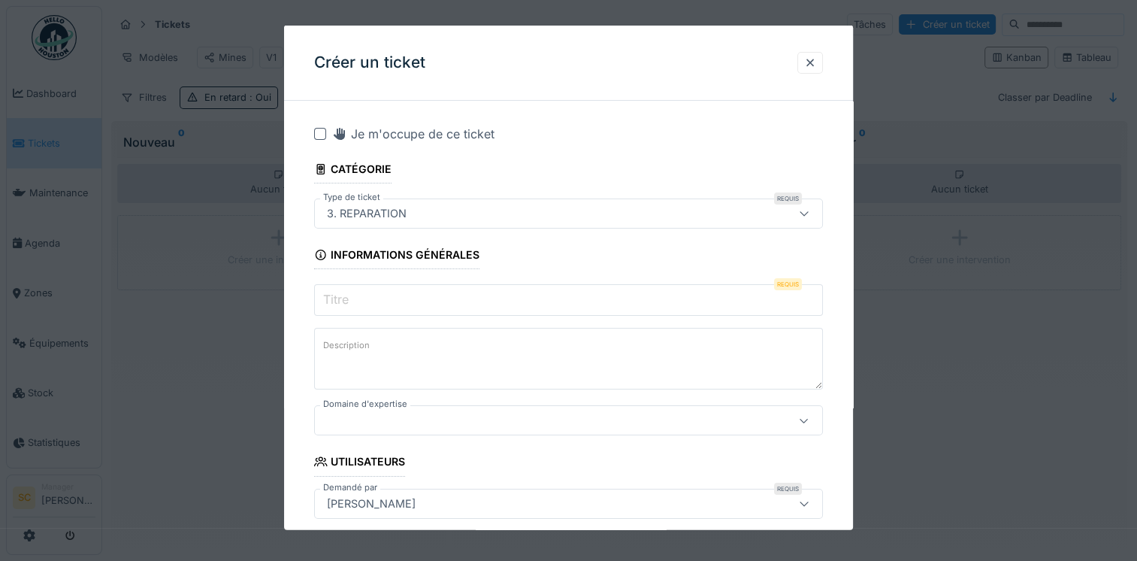
click at [391, 288] on input "Titre" at bounding box center [568, 300] width 509 height 32
click at [369, 306] on input "Titre" at bounding box center [568, 300] width 509 height 32
paste input "**********"
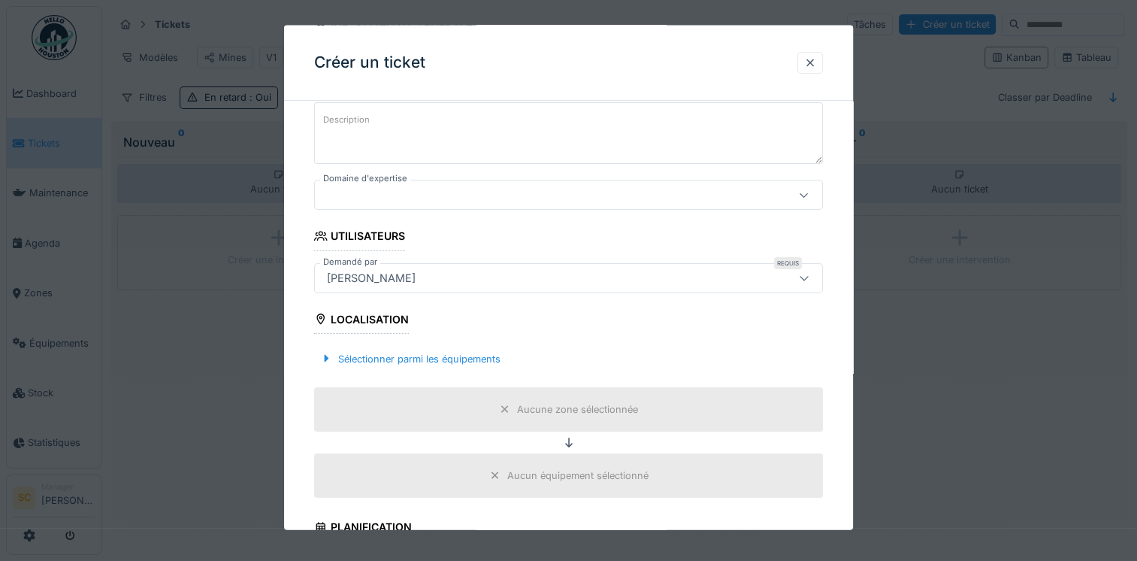
type input "**********"
click at [422, 278] on div "[PERSON_NAME]" at bounding box center [538, 277] width 434 height 17
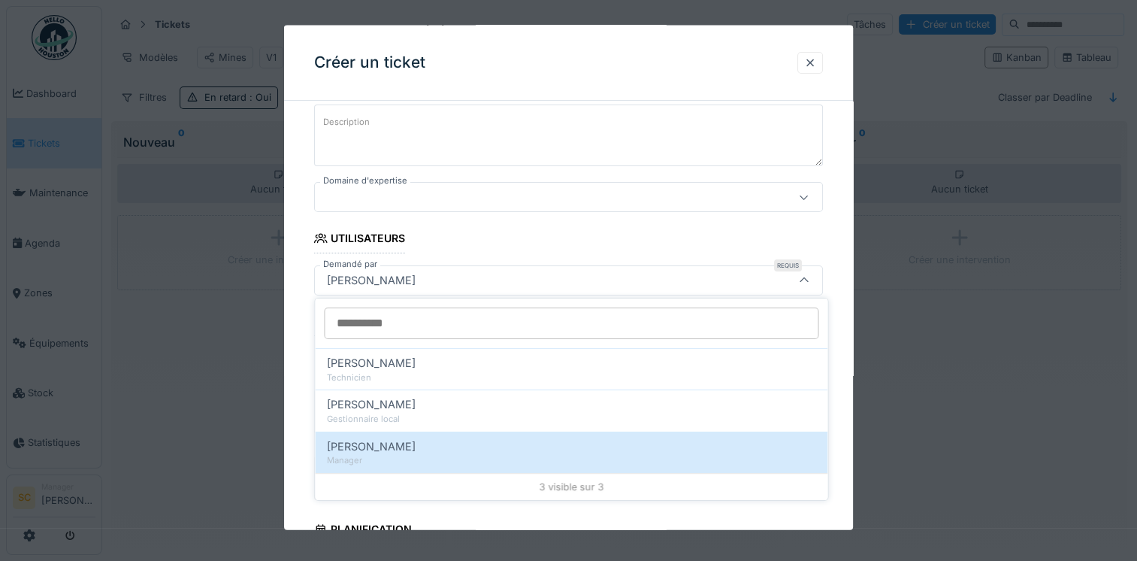
click at [576, 198] on div at bounding box center [538, 197] width 434 height 17
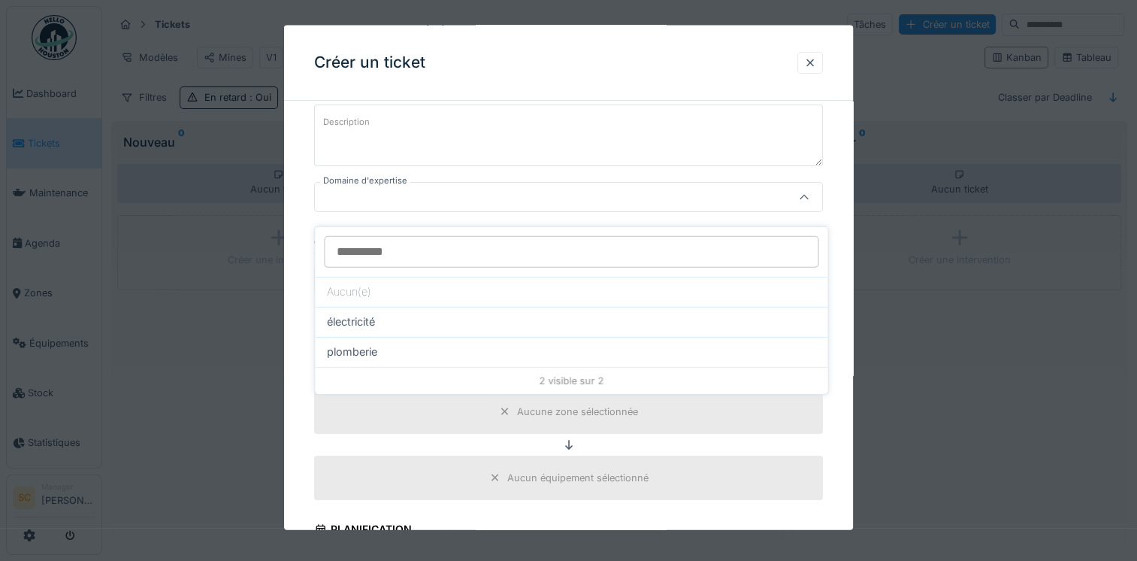
scroll to position [141, 0]
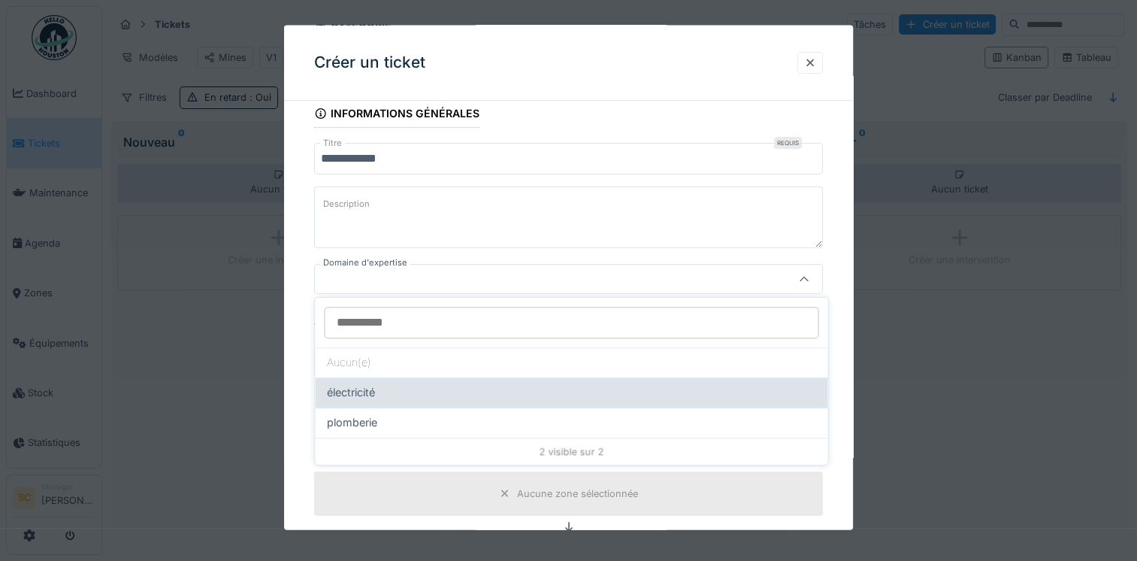
click at [425, 398] on div "électricité" at bounding box center [571, 392] width 488 height 17
type input "****"
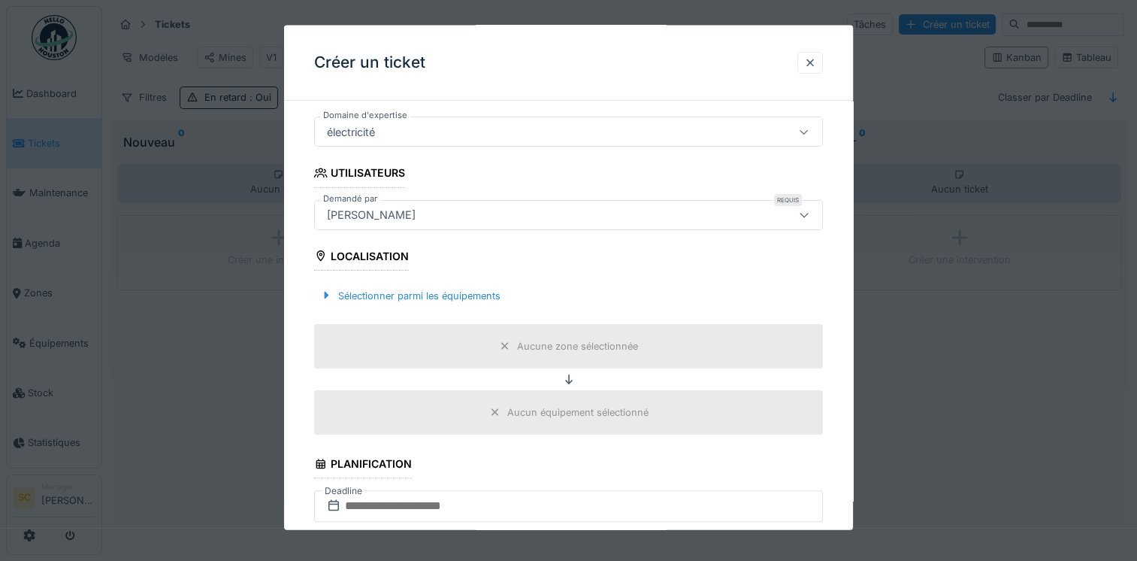
scroll to position [292, 0]
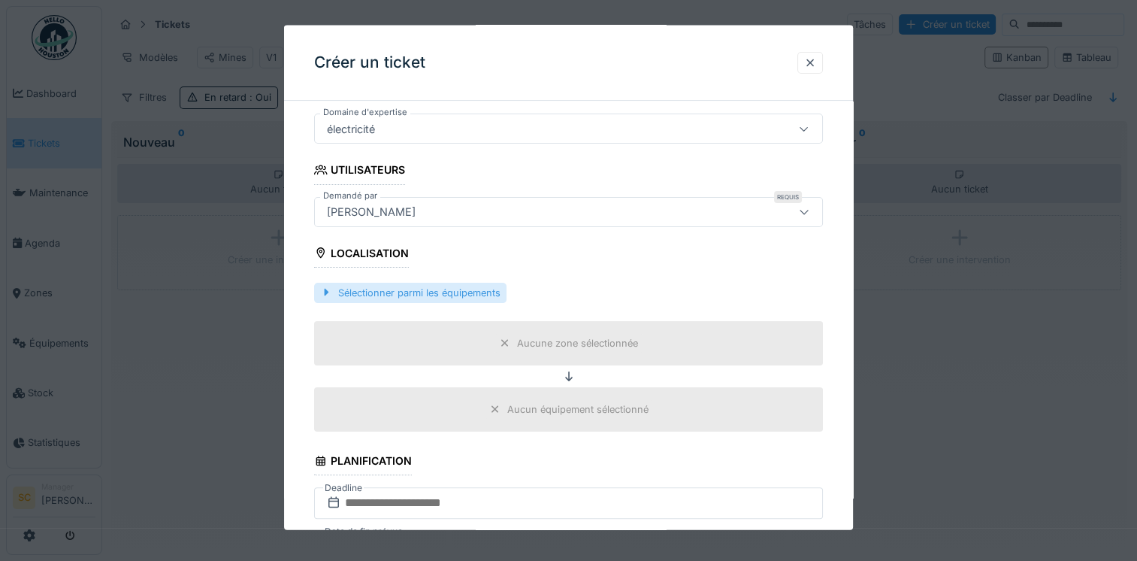
click at [323, 292] on div at bounding box center [326, 292] width 12 height 14
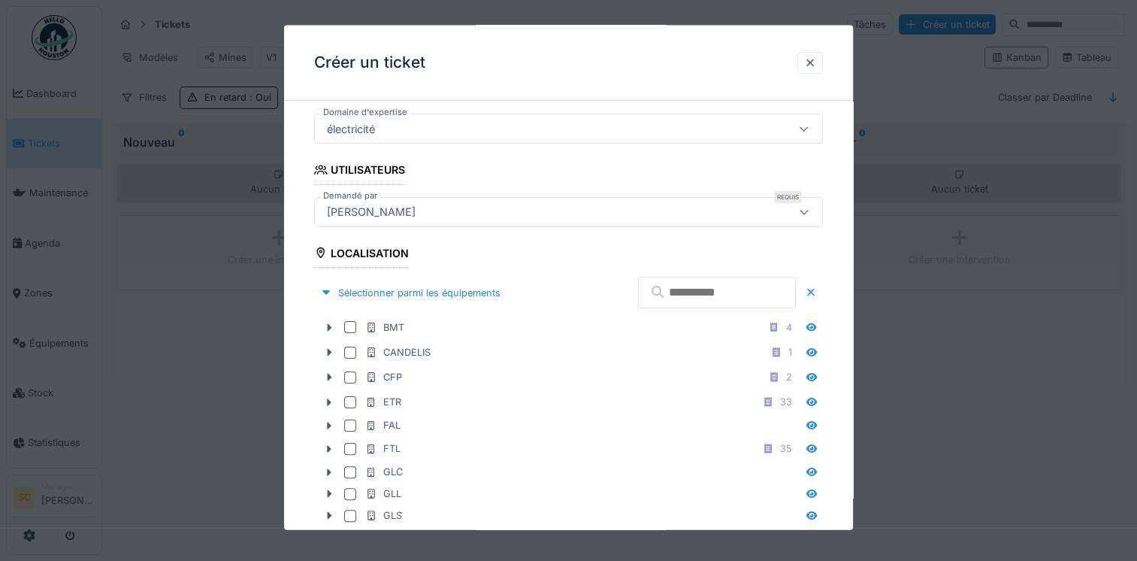
click at [661, 290] on input "text" at bounding box center [717, 293] width 158 height 32
paste input "*********"
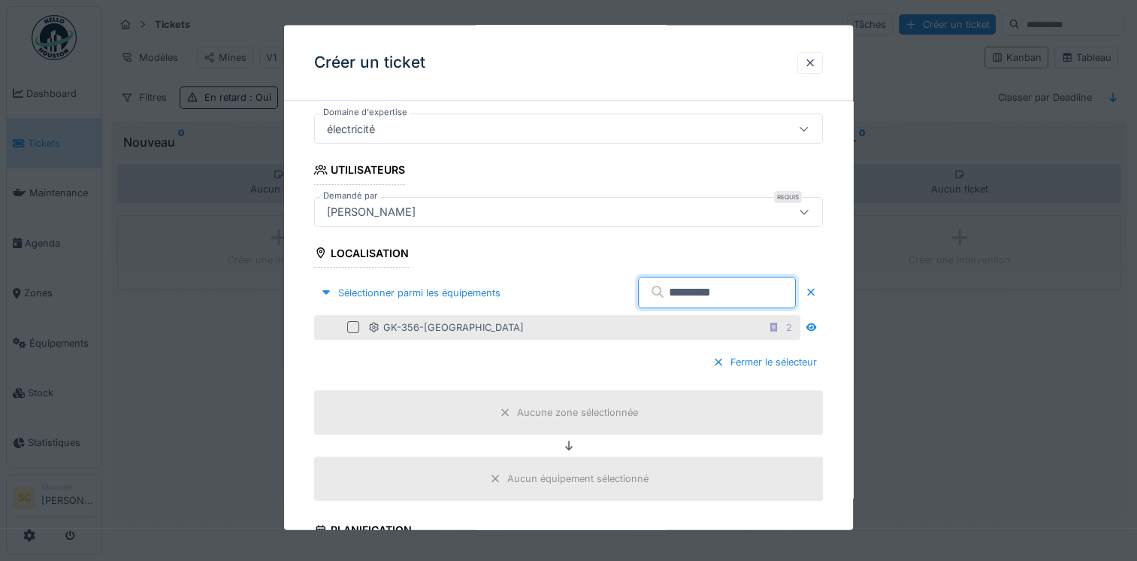
type input "*********"
click at [355, 326] on div at bounding box center [353, 327] width 12 height 12
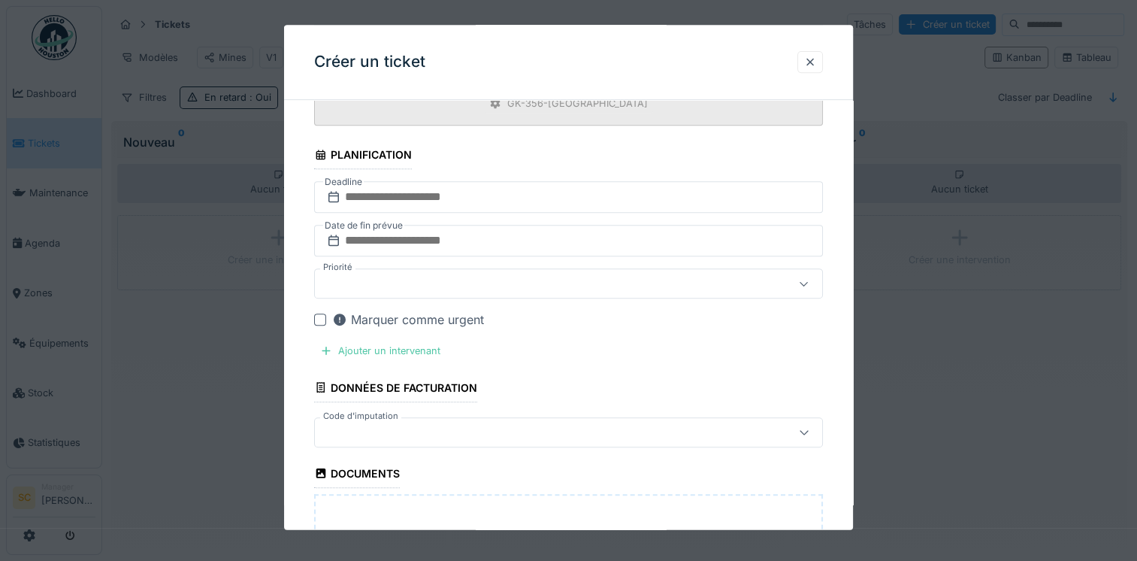
scroll to position [667, 0]
click at [522, 281] on div at bounding box center [538, 282] width 434 height 17
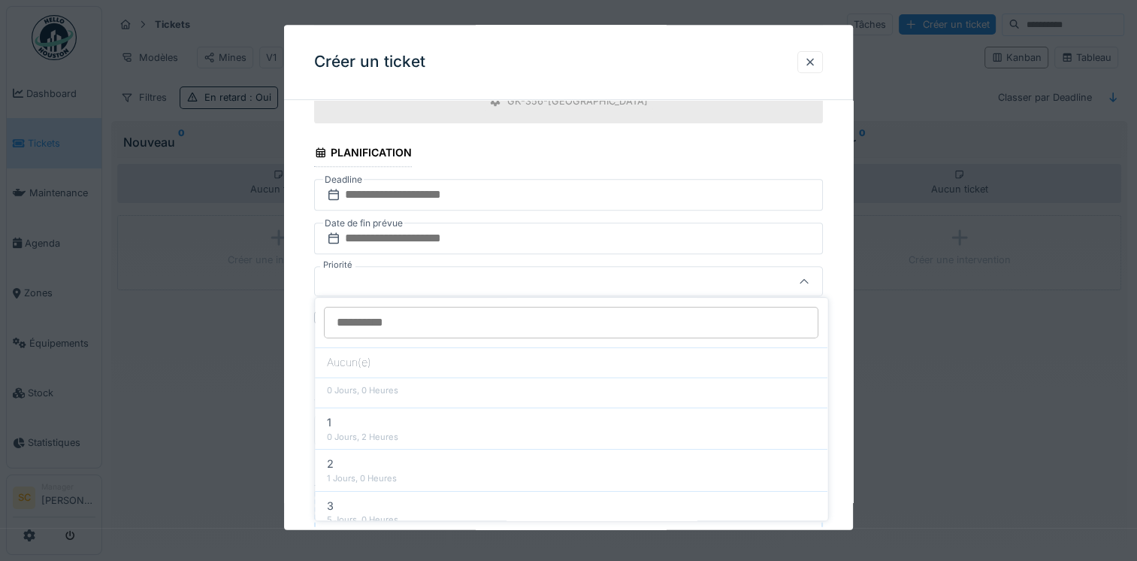
click at [522, 281] on div at bounding box center [538, 282] width 434 height 17
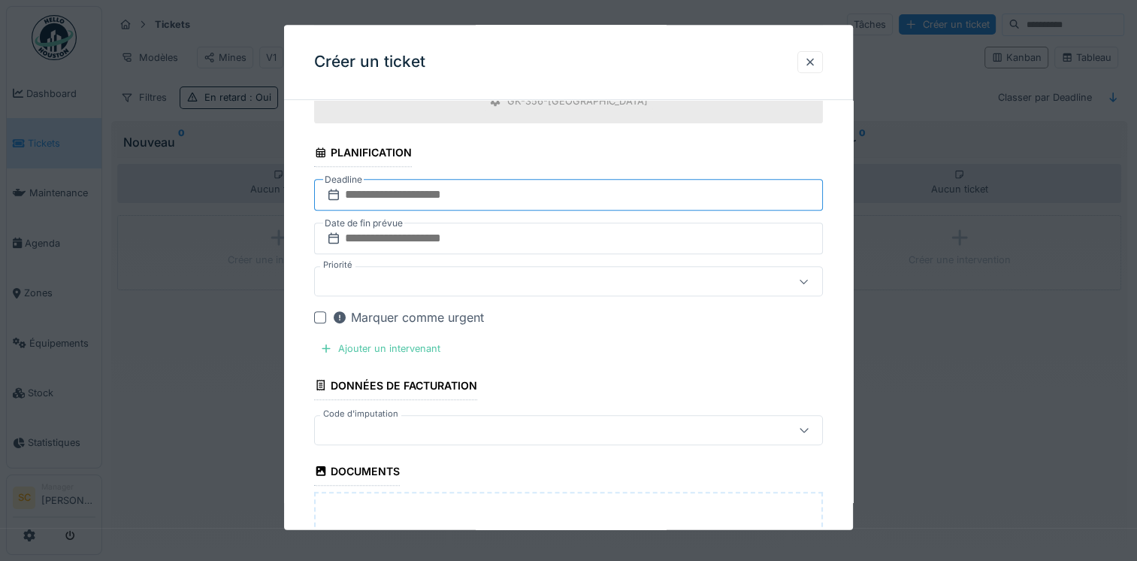
click at [510, 203] on input "text" at bounding box center [568, 196] width 509 height 32
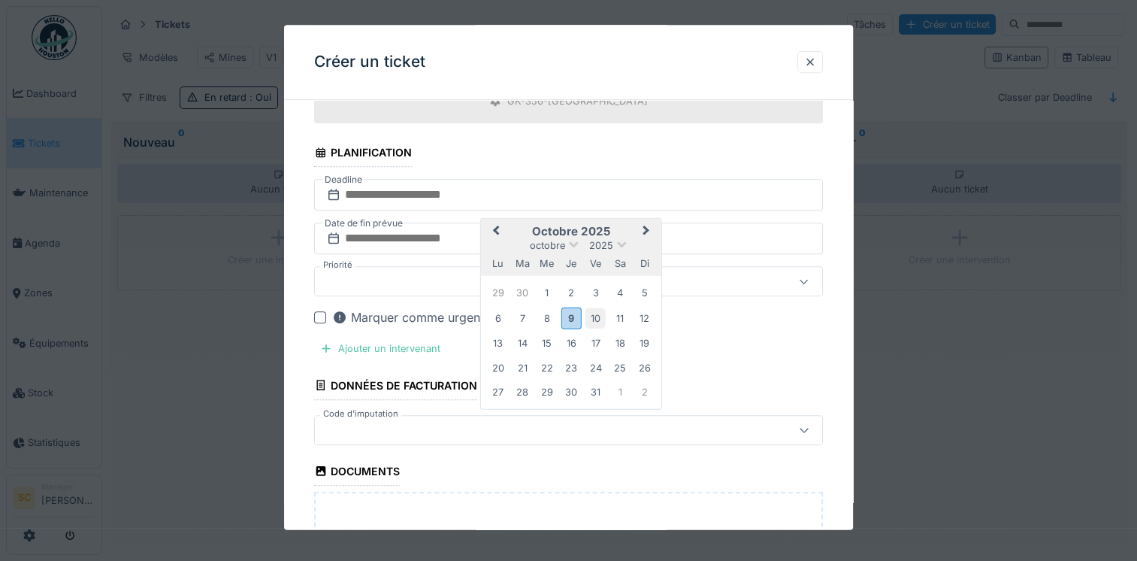
click at [598, 309] on div "10" at bounding box center [595, 318] width 20 height 20
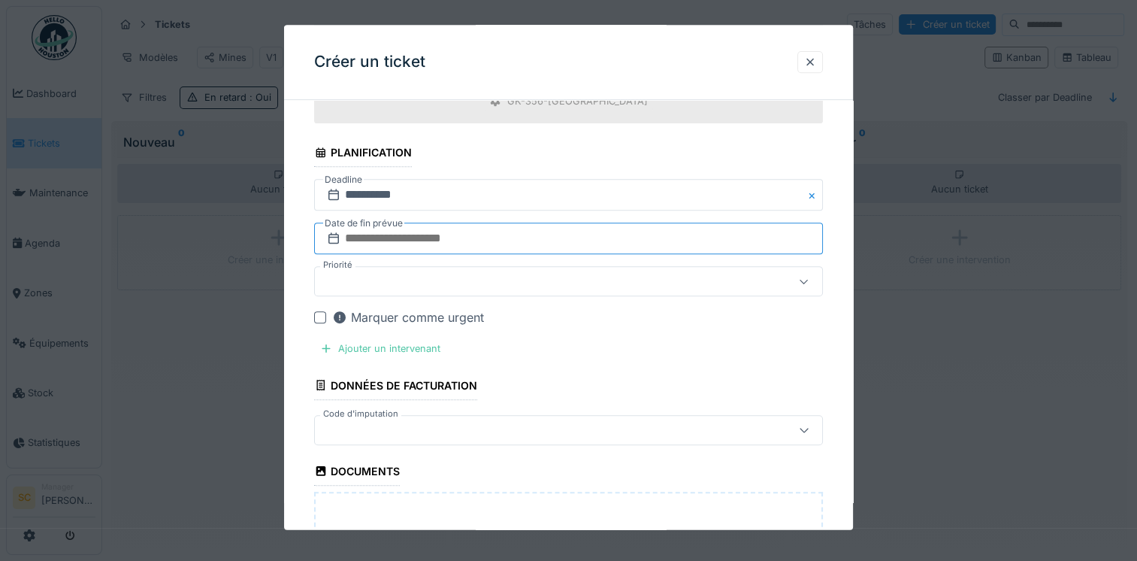
click at [388, 244] on input "text" at bounding box center [568, 239] width 509 height 32
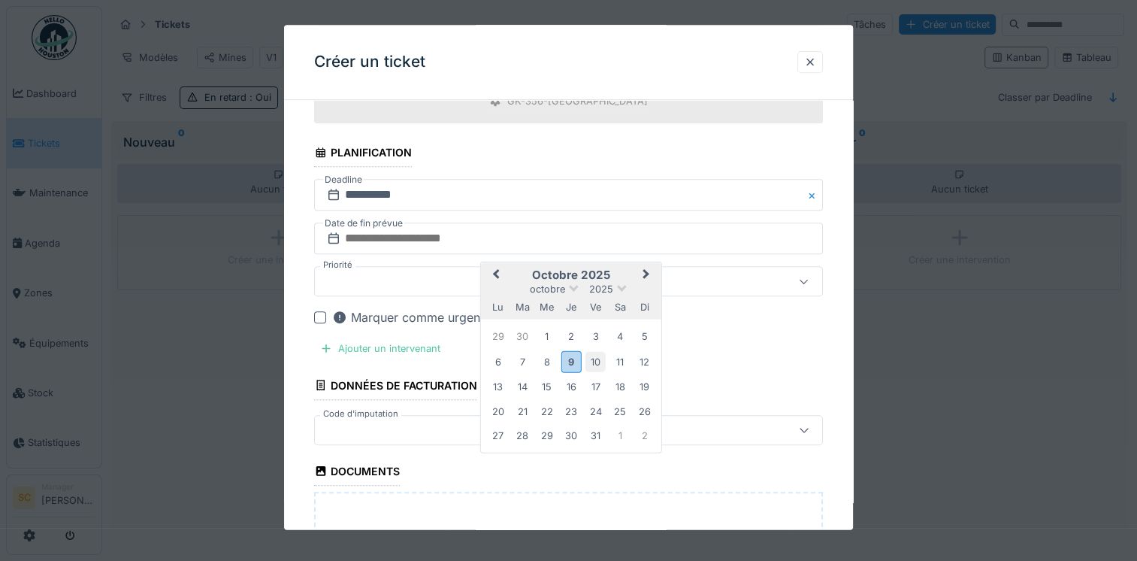
click at [595, 354] on div "10" at bounding box center [595, 362] width 20 height 20
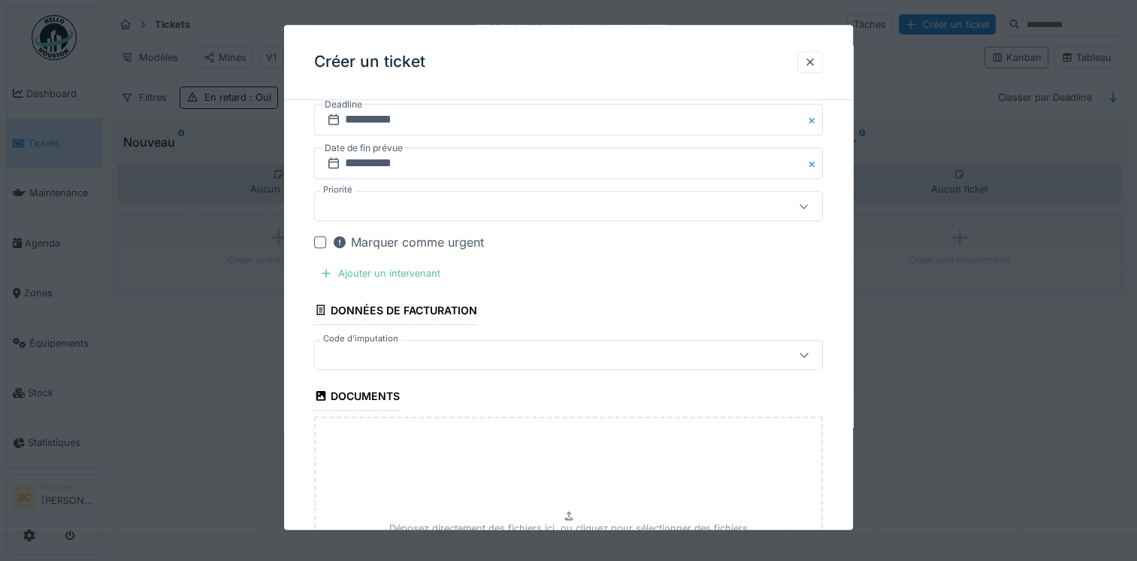
scroll to position [948, 0]
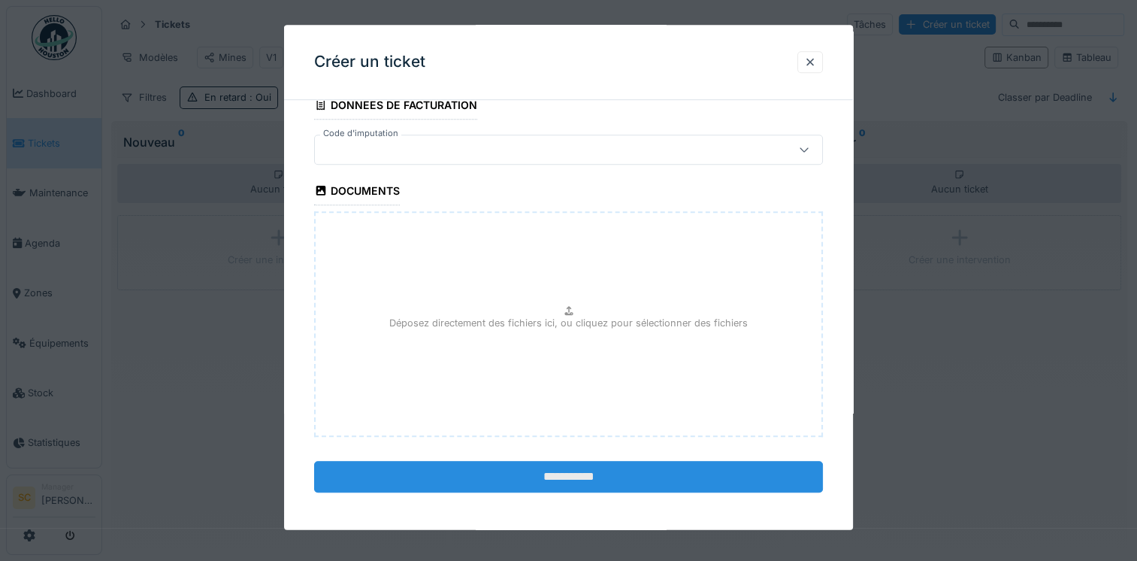
click at [556, 479] on input "**********" at bounding box center [568, 477] width 509 height 32
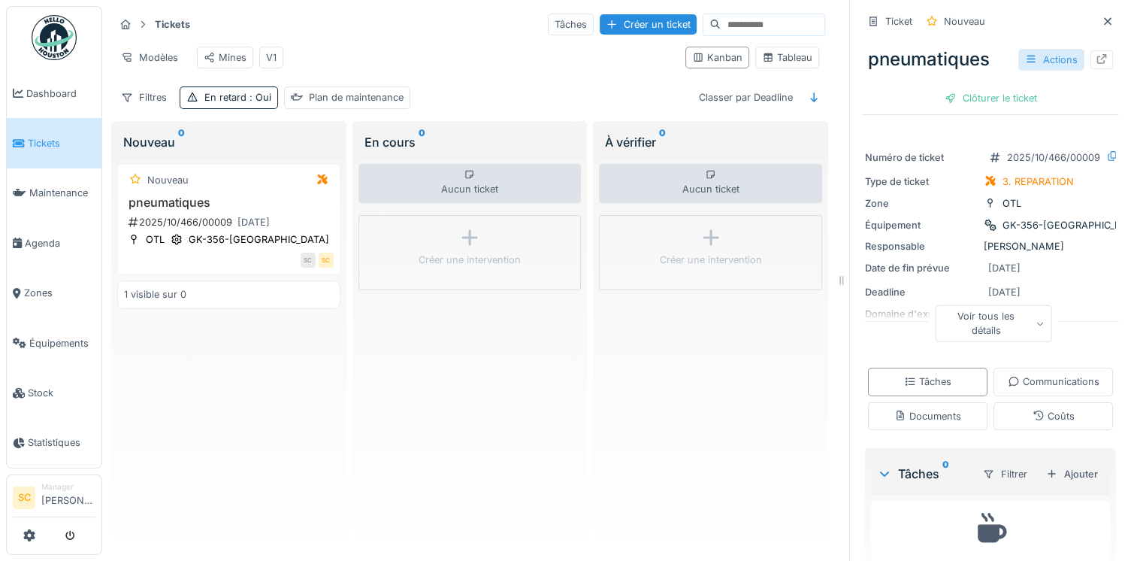
click at [1041, 68] on div "Actions" at bounding box center [1051, 60] width 66 height 22
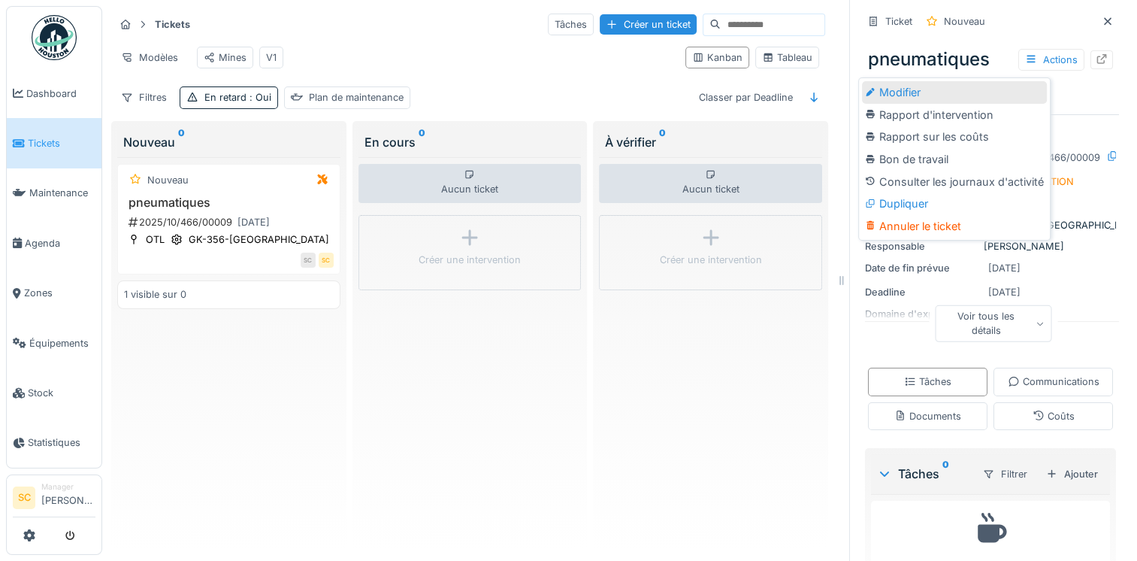
click at [1024, 95] on div "Modifier" at bounding box center [954, 92] width 185 height 23
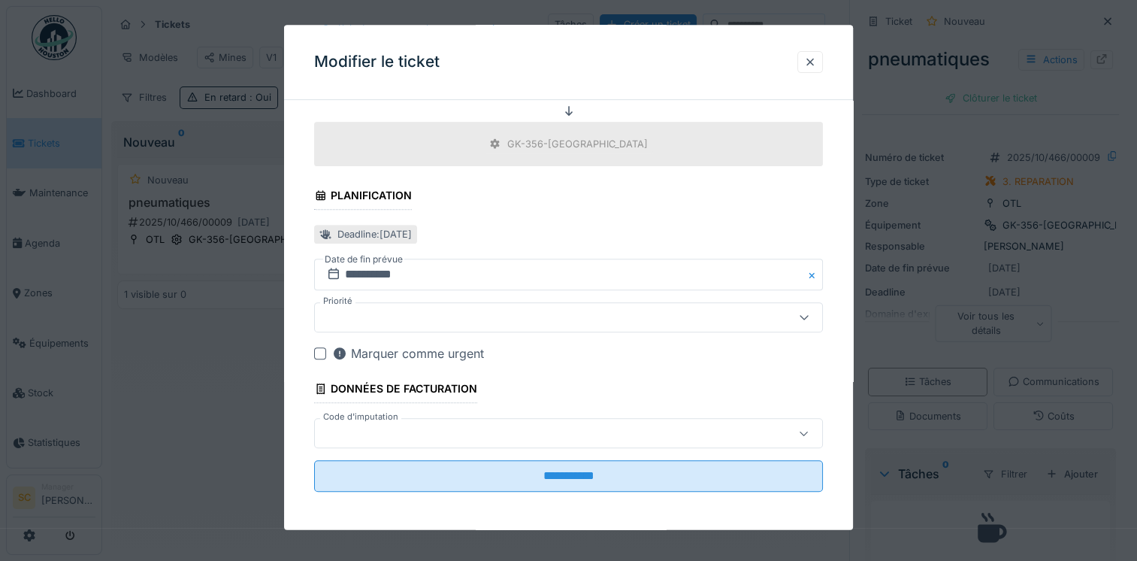
scroll to position [12, 0]
click at [534, 321] on div at bounding box center [538, 318] width 434 height 17
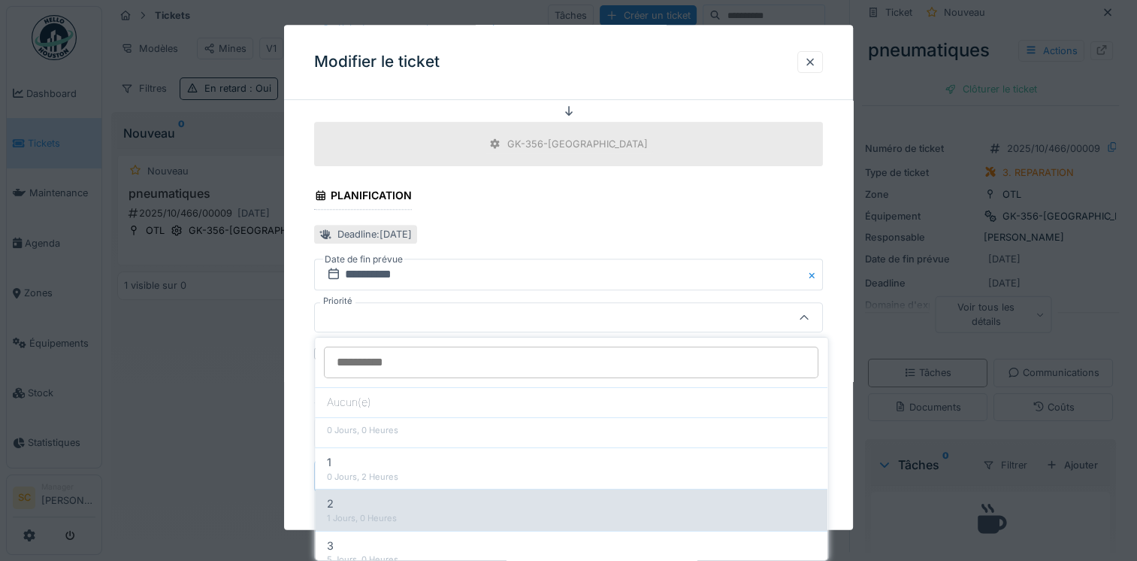
scroll to position [38, 0]
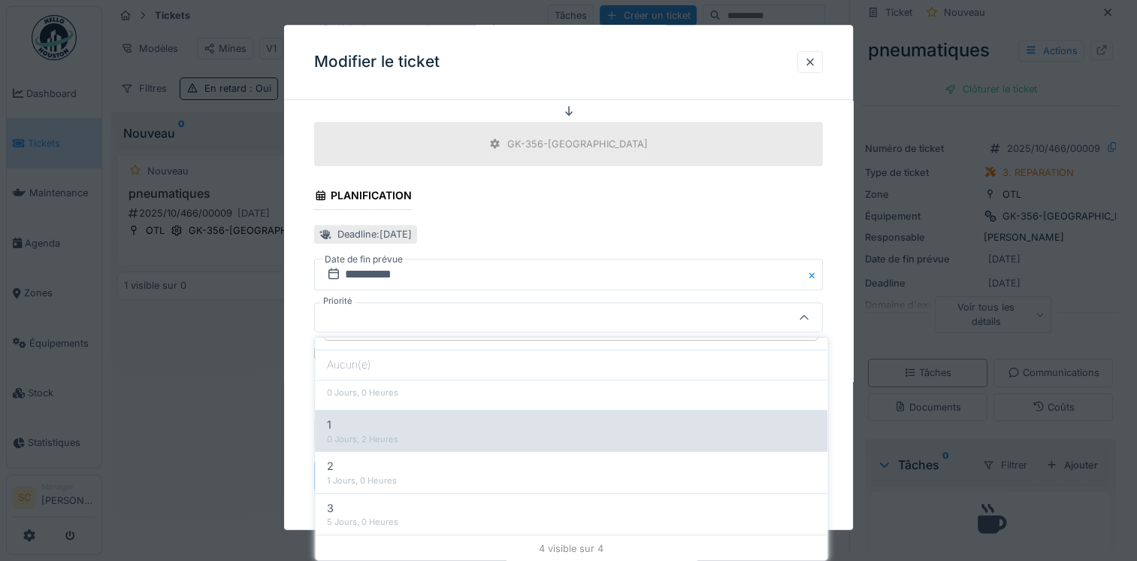
click at [455, 433] on div "0 Jours, 2 Heures" at bounding box center [571, 439] width 488 height 13
type input "***"
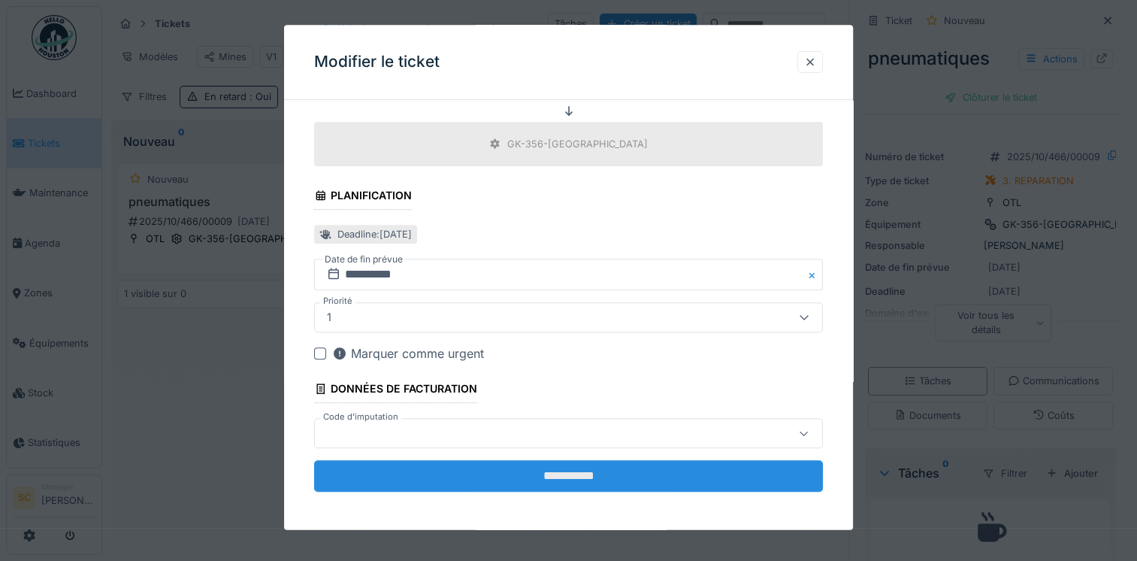
click at [383, 464] on input "**********" at bounding box center [568, 477] width 509 height 32
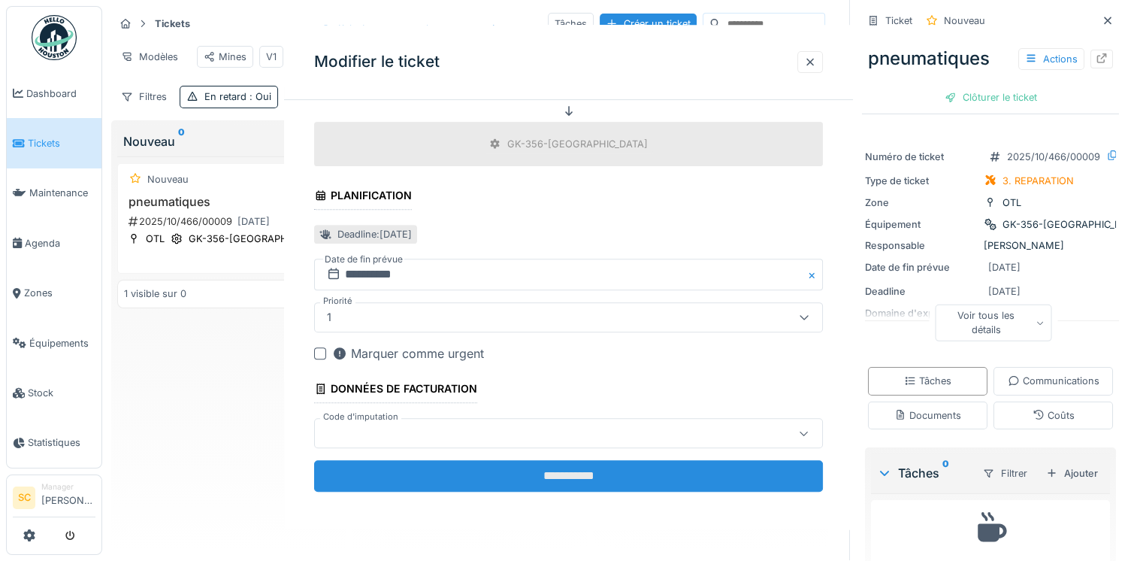
scroll to position [0, 0]
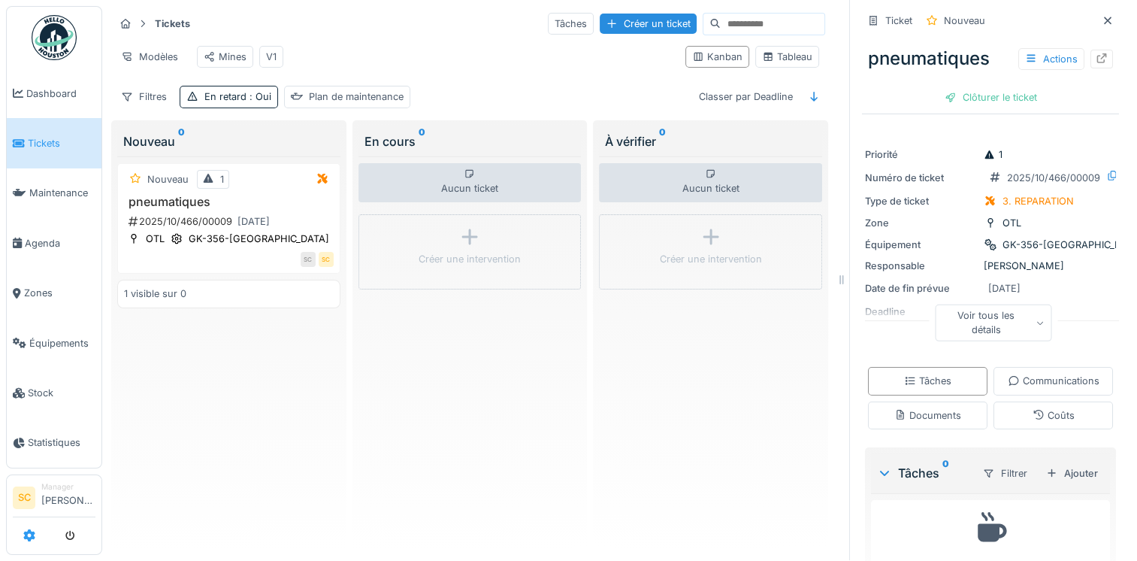
click at [25, 530] on icon at bounding box center [29, 535] width 12 height 12
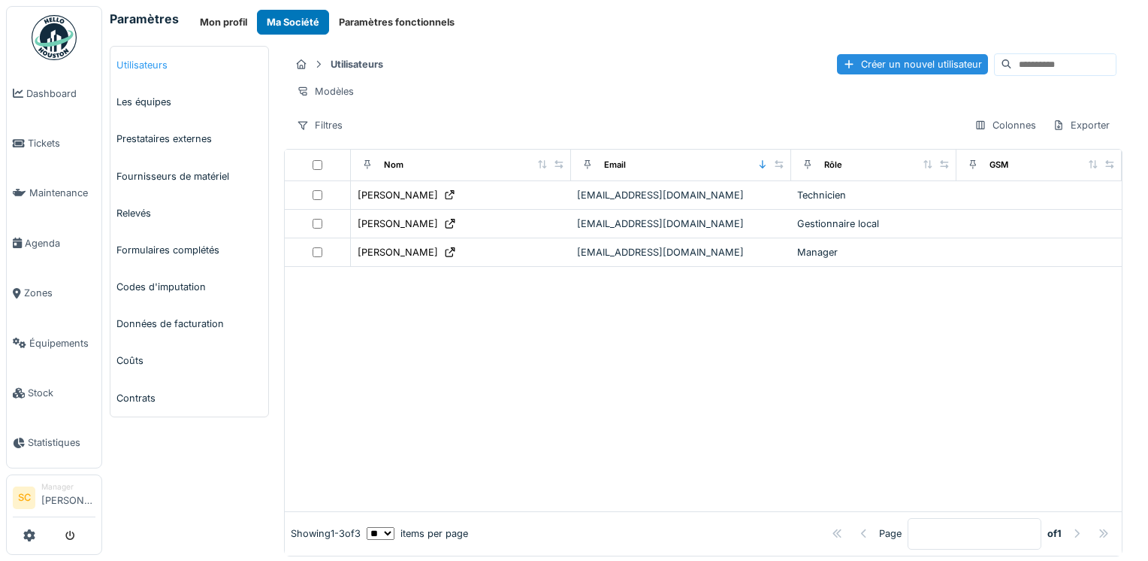
click at [169, 71] on link "Utilisateurs" at bounding box center [189, 65] width 158 height 37
click at [911, 63] on div "Créer un nouvel utilisateur" at bounding box center [912, 64] width 151 height 20
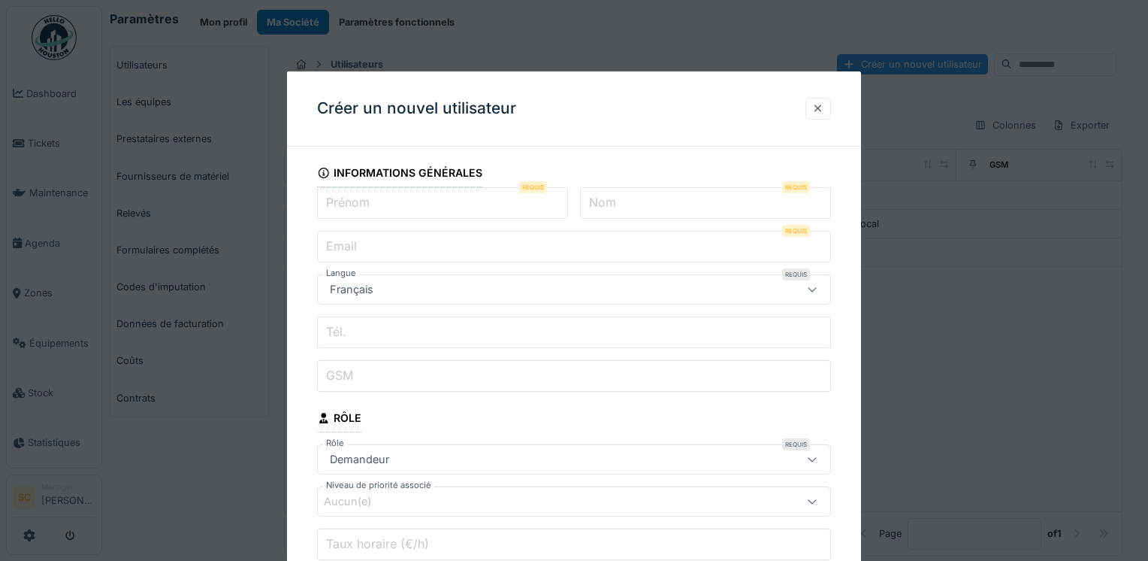
click at [462, 200] on input "Prénom" at bounding box center [442, 203] width 251 height 32
click at [816, 107] on div at bounding box center [818, 108] width 12 height 14
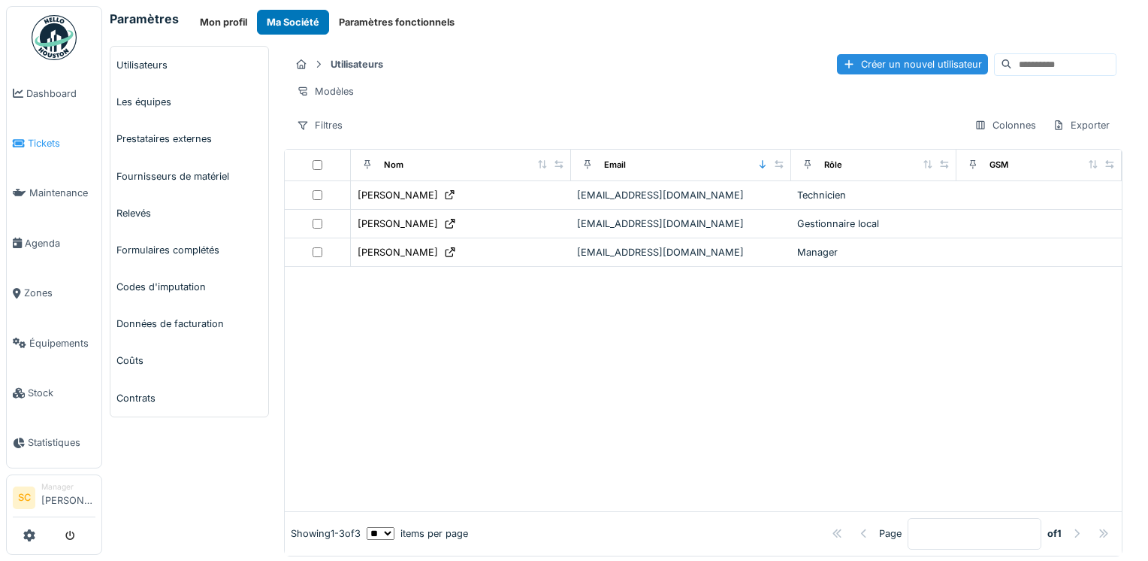
click at [49, 146] on span "Tickets" at bounding box center [62, 143] width 68 height 14
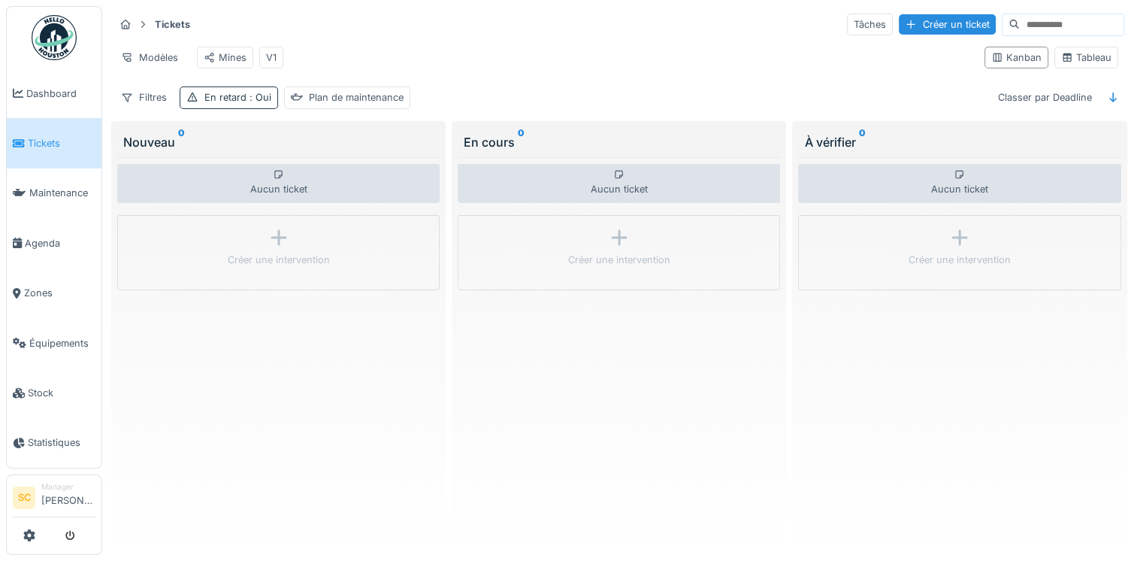
click at [243, 98] on div "En retard : Oui" at bounding box center [229, 97] width 98 height 22
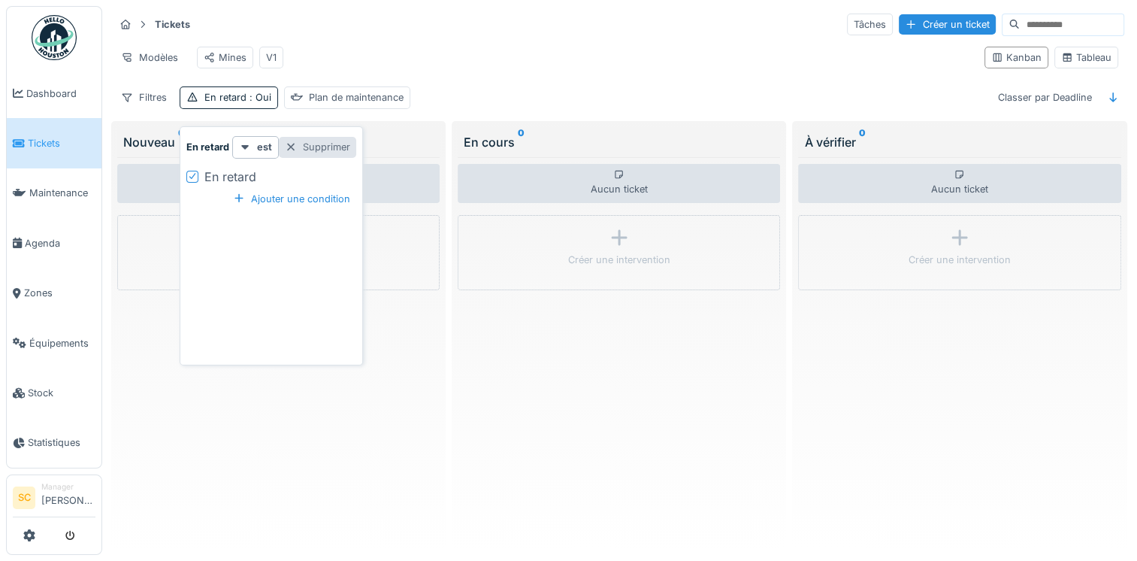
click at [319, 141] on div "Supprimer" at bounding box center [317, 147] width 77 height 20
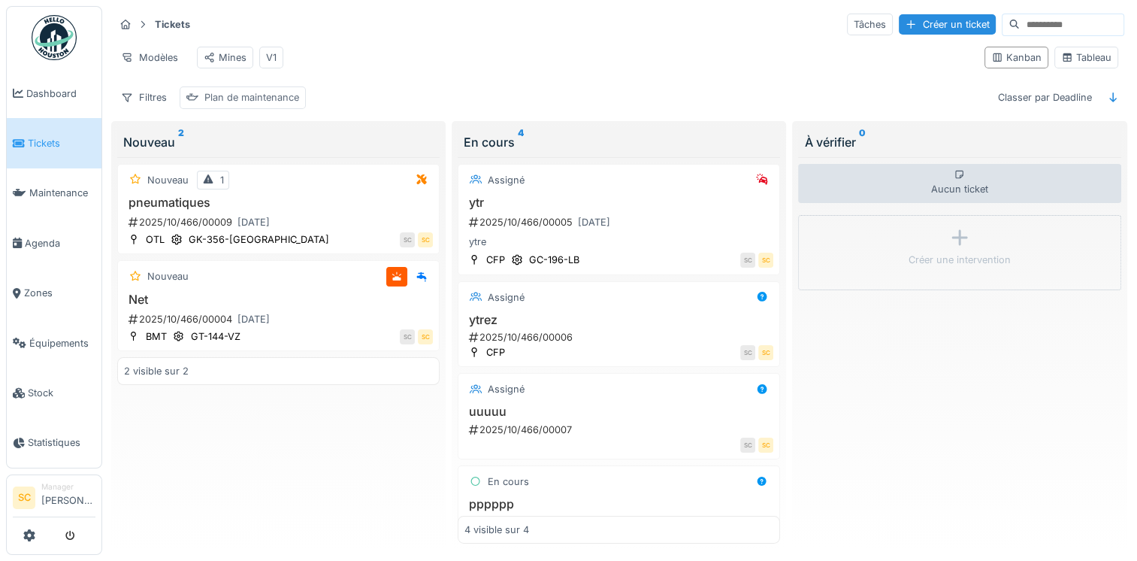
click at [256, 104] on div "Plan de maintenance" at bounding box center [251, 97] width 95 height 14
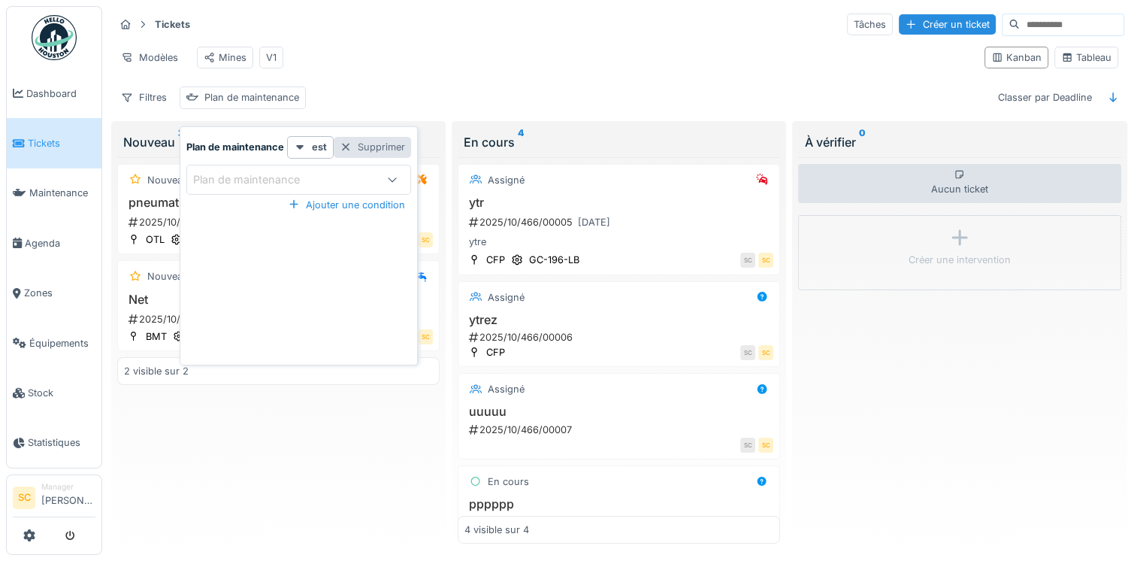
click at [389, 137] on div "Supprimer" at bounding box center [372, 147] width 77 height 20
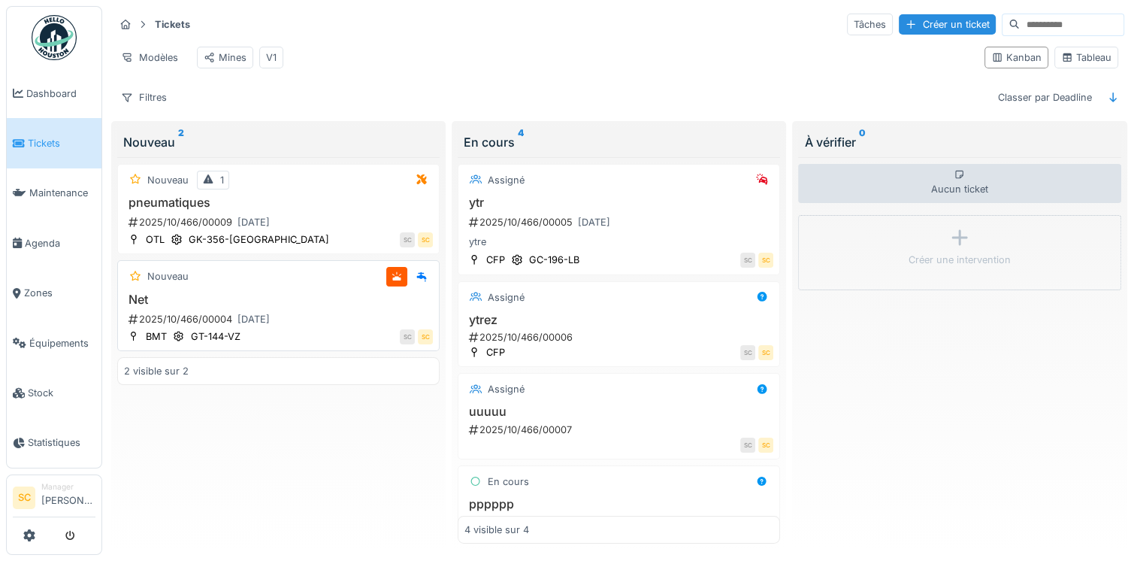
click at [361, 286] on div "Nouveau" at bounding box center [278, 276] width 309 height 19
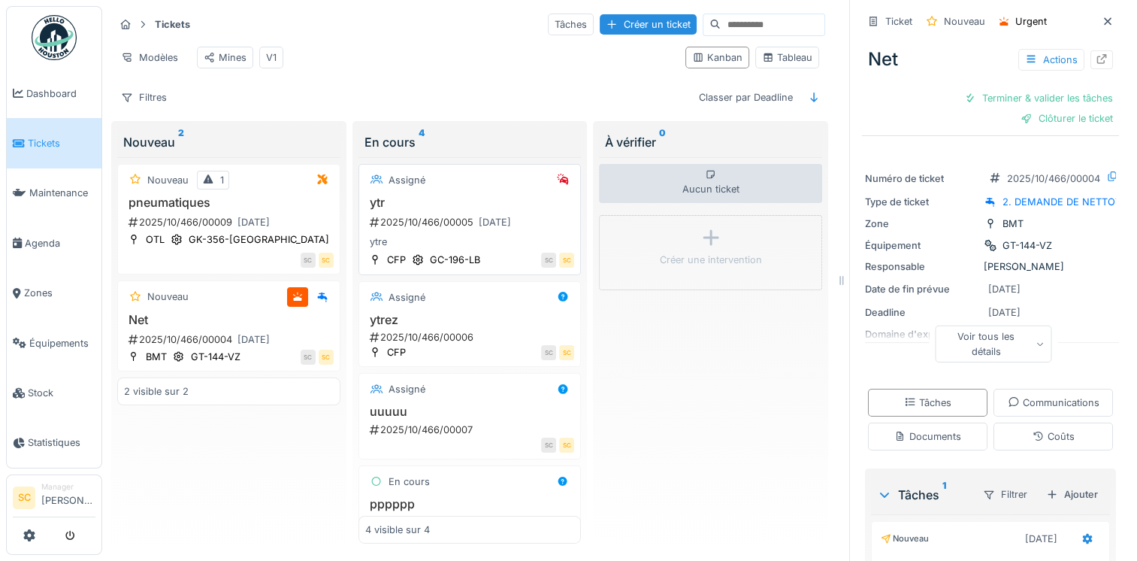
click at [430, 231] on div "2025/10/466/00005 13/10/2025" at bounding box center [471, 222] width 207 height 19
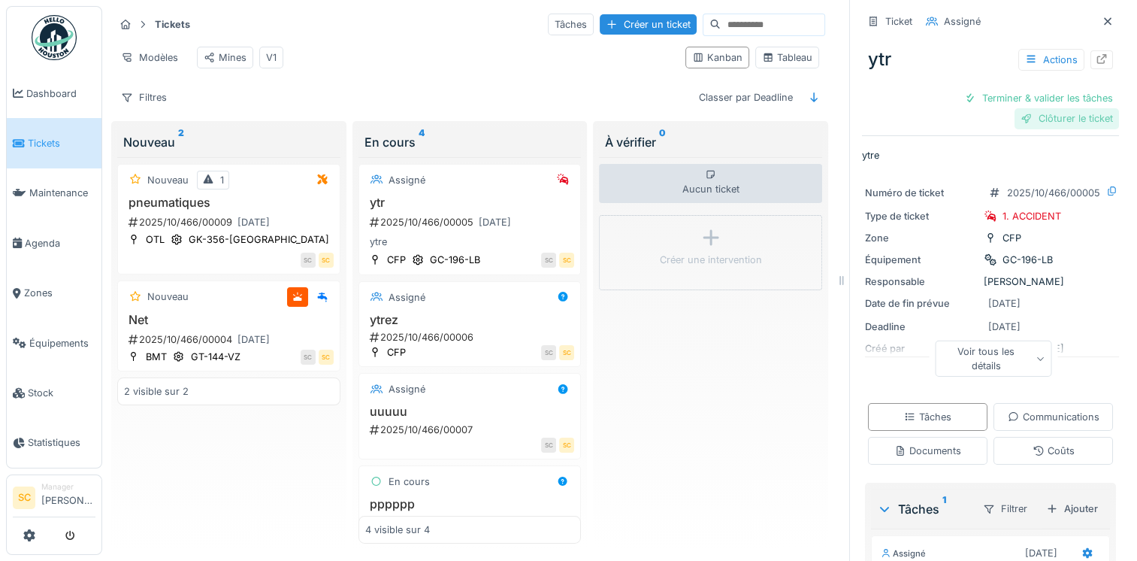
click at [1039, 126] on div "Clôturer le ticket" at bounding box center [1067, 118] width 104 height 20
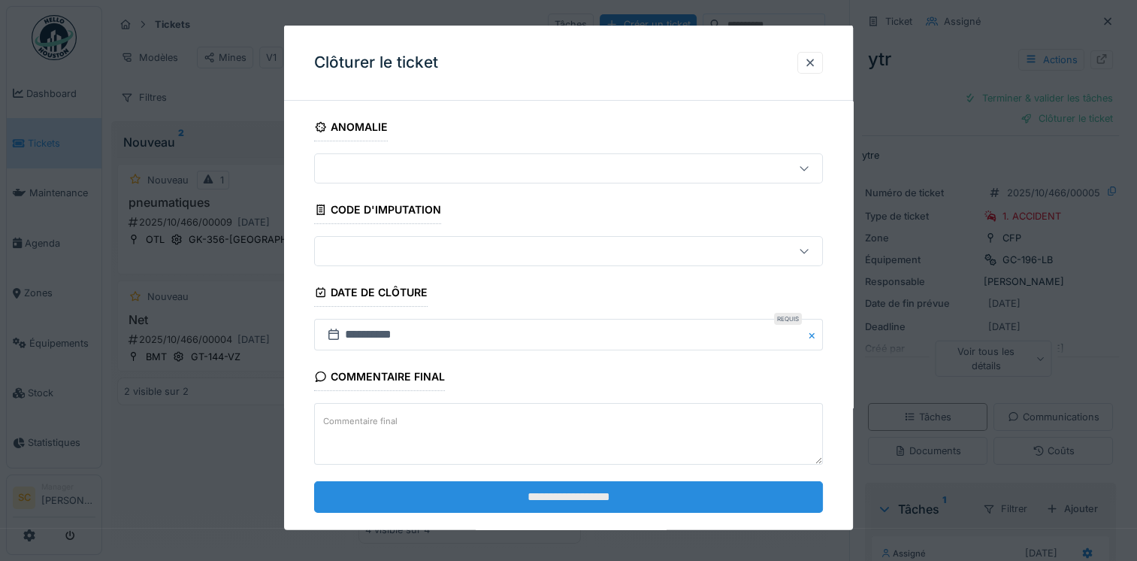
click at [655, 508] on input "**********" at bounding box center [568, 496] width 509 height 32
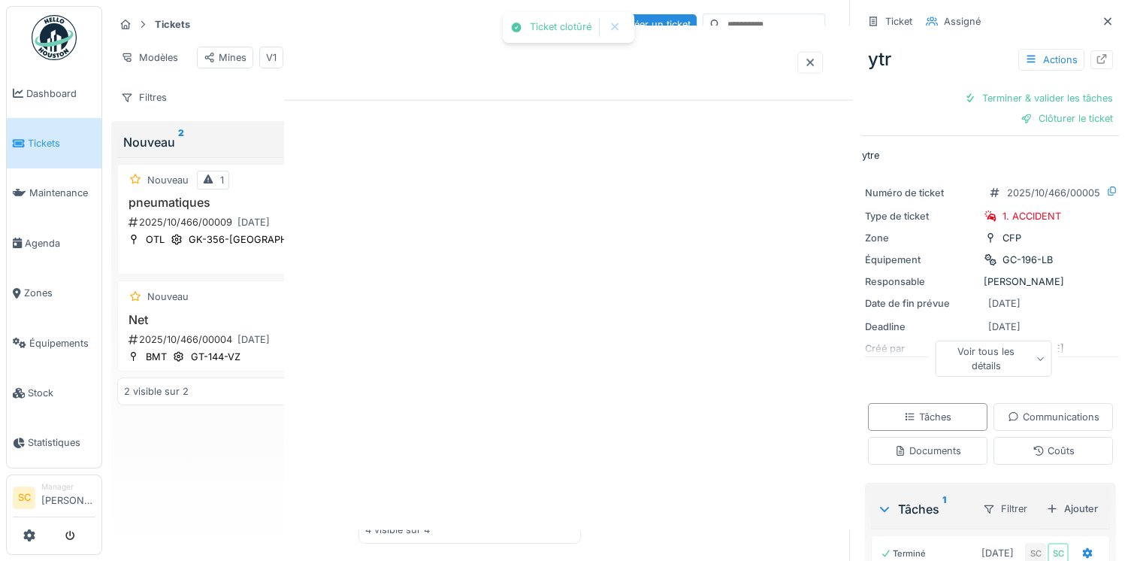
click at [621, 488] on div at bounding box center [568, 280] width 1137 height 561
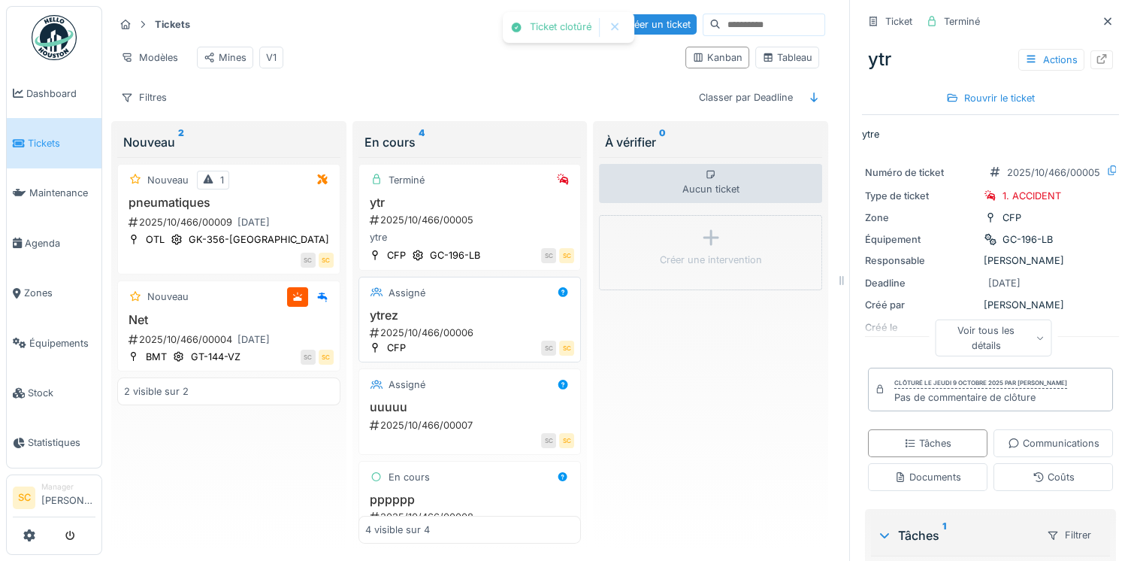
click at [473, 322] on h3 "ytrez" at bounding box center [470, 315] width 210 height 14
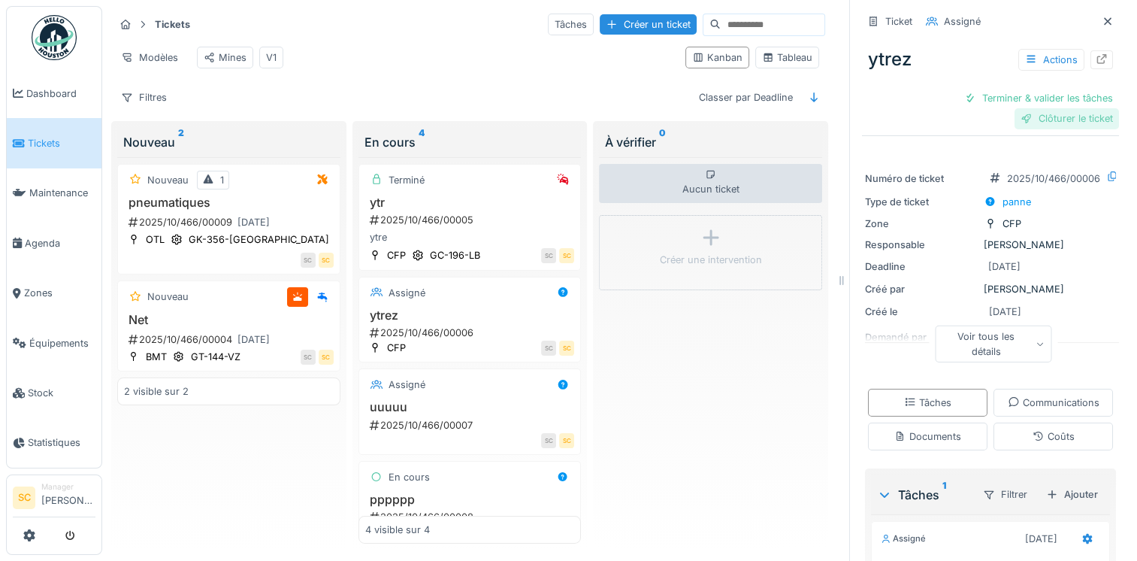
click at [1057, 114] on div "Clôturer le ticket" at bounding box center [1067, 118] width 104 height 20
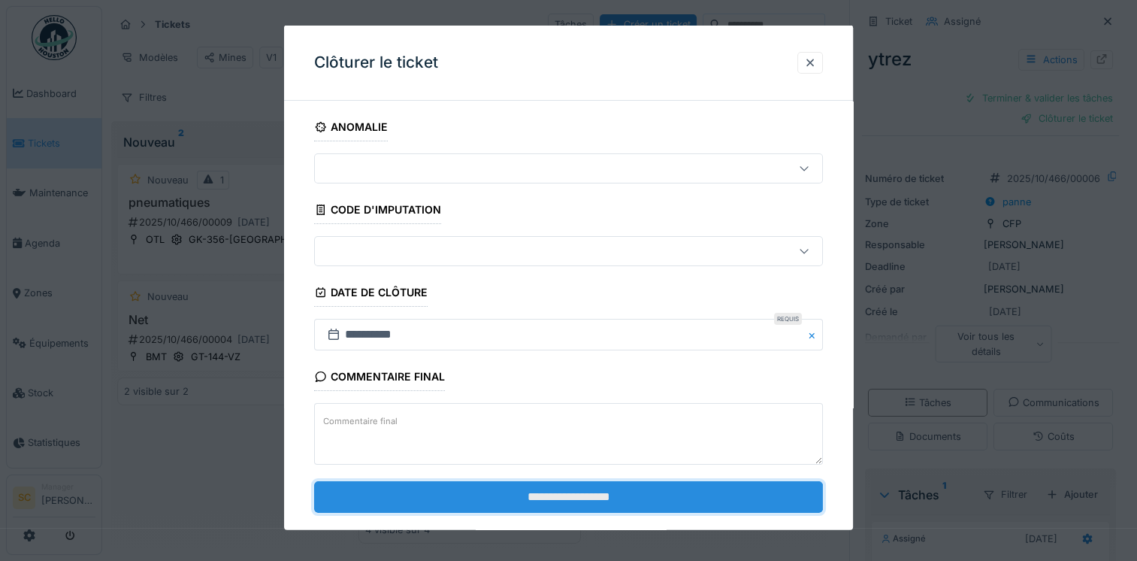
click at [666, 501] on input "**********" at bounding box center [568, 496] width 509 height 32
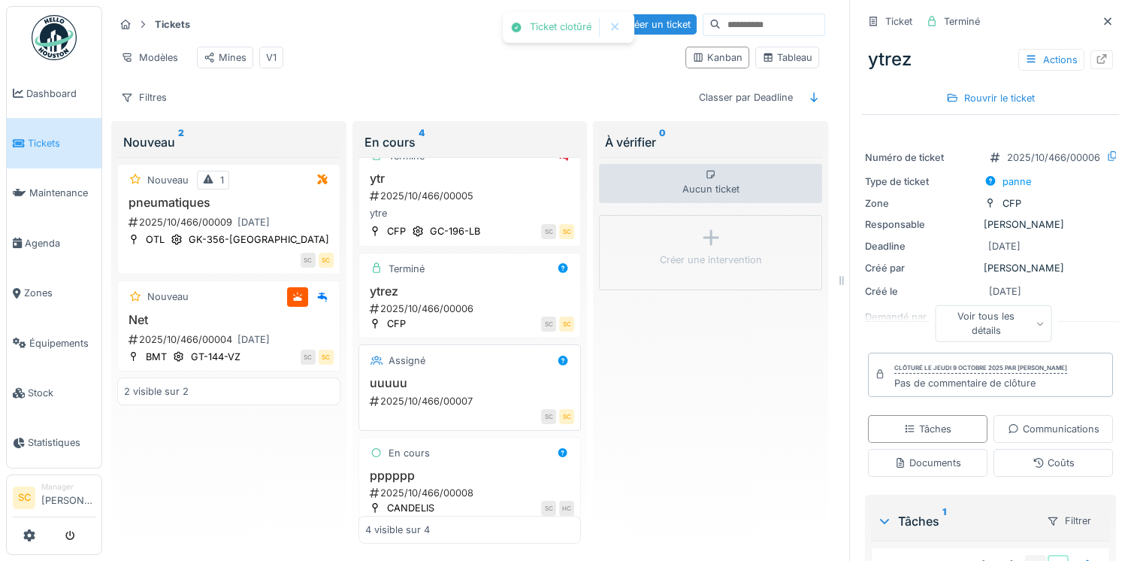
scroll to position [46, 0]
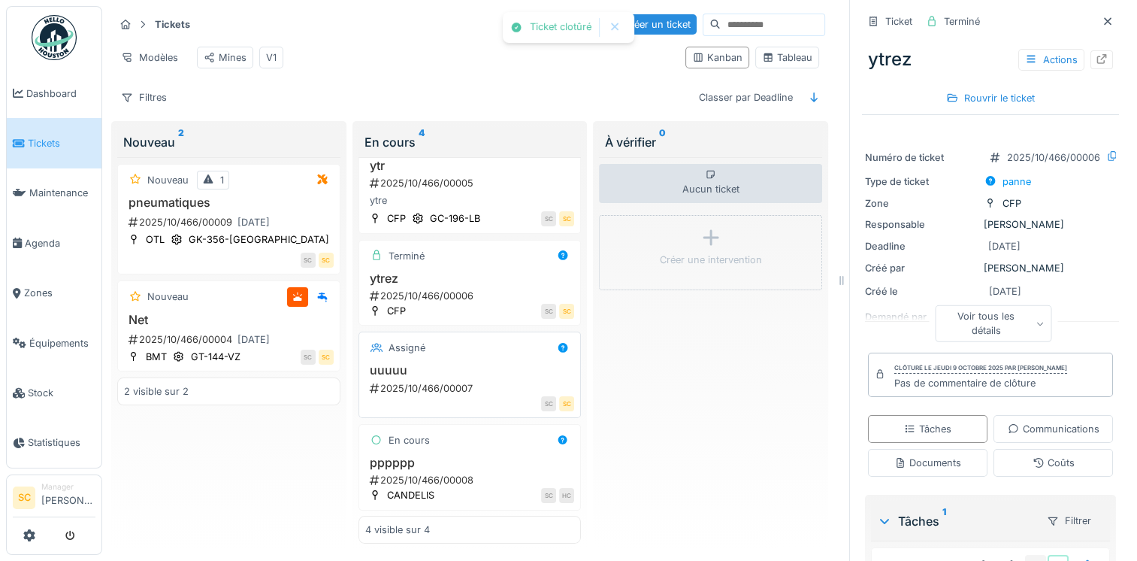
click at [462, 366] on h3 "uuuuu" at bounding box center [470, 370] width 210 height 14
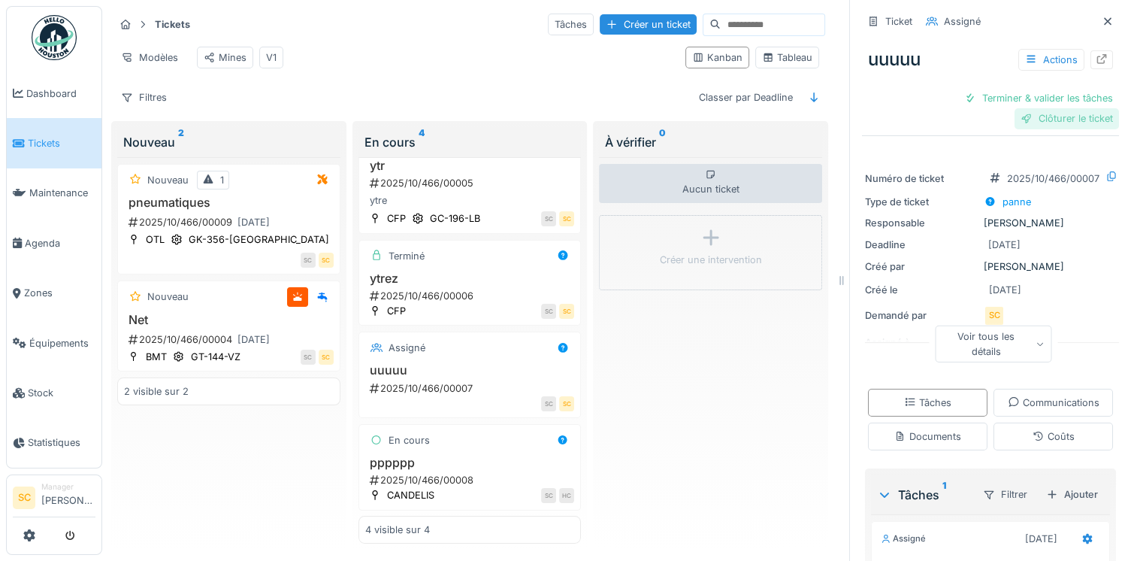
click at [1029, 124] on div "Clôturer le ticket" at bounding box center [1067, 118] width 104 height 20
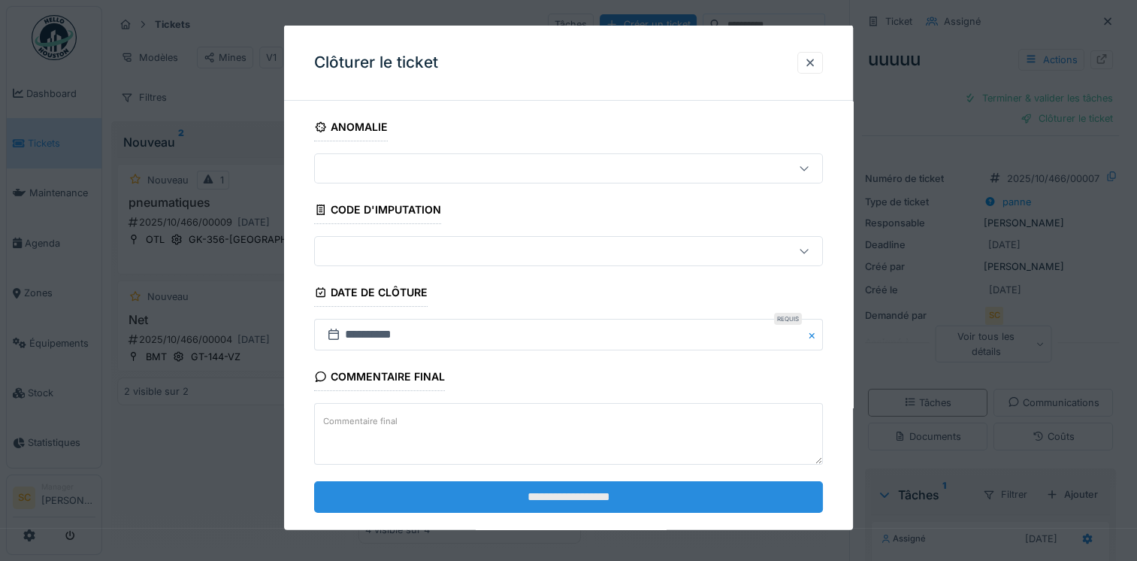
click at [508, 491] on input "**********" at bounding box center [568, 496] width 509 height 32
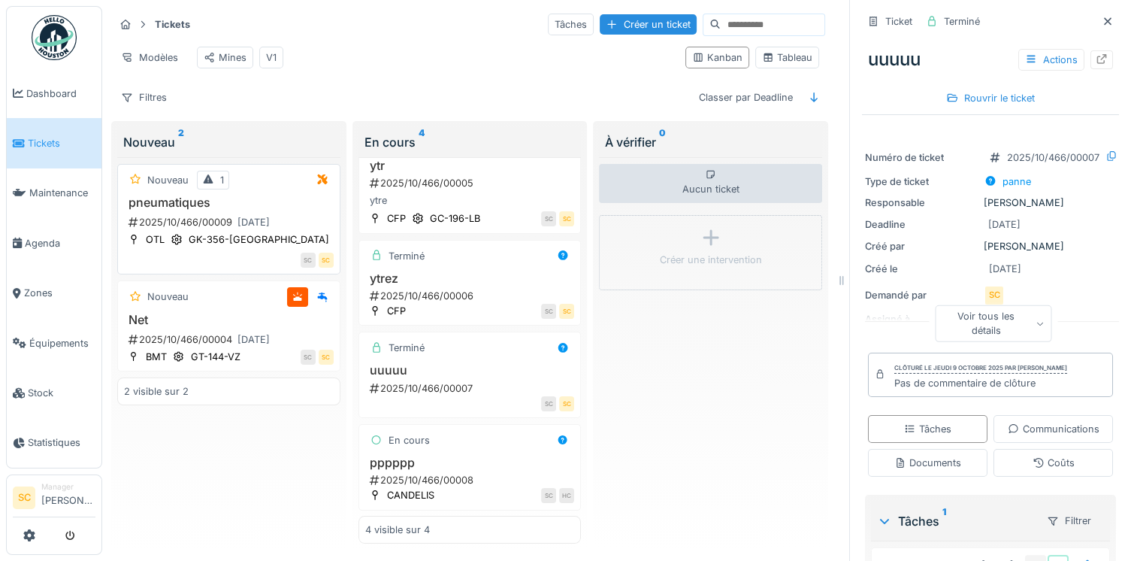
click at [306, 207] on h3 "pneumatiques" at bounding box center [229, 202] width 210 height 14
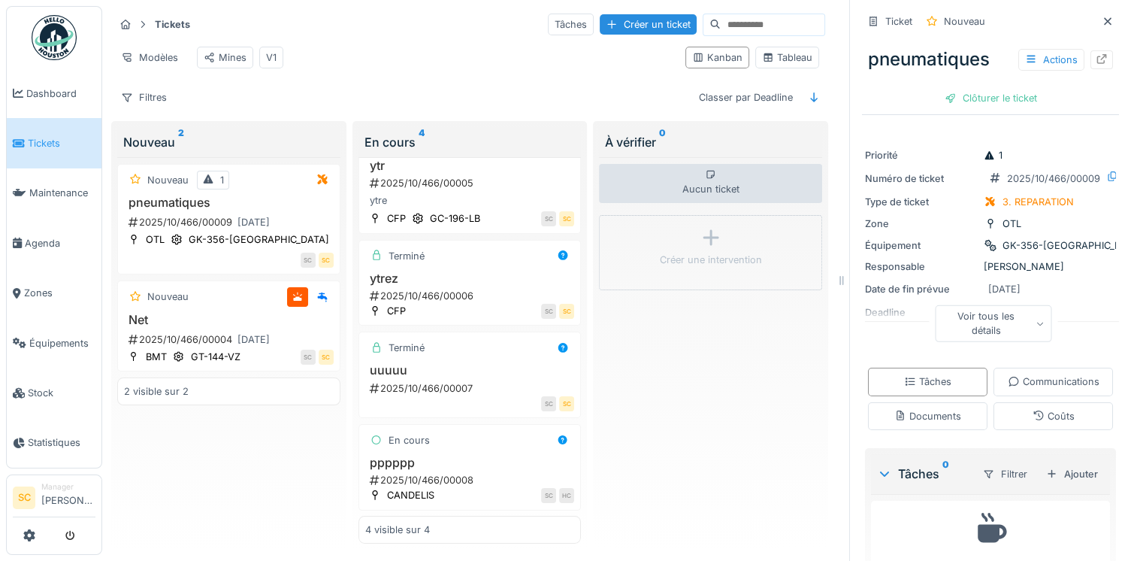
scroll to position [62, 0]
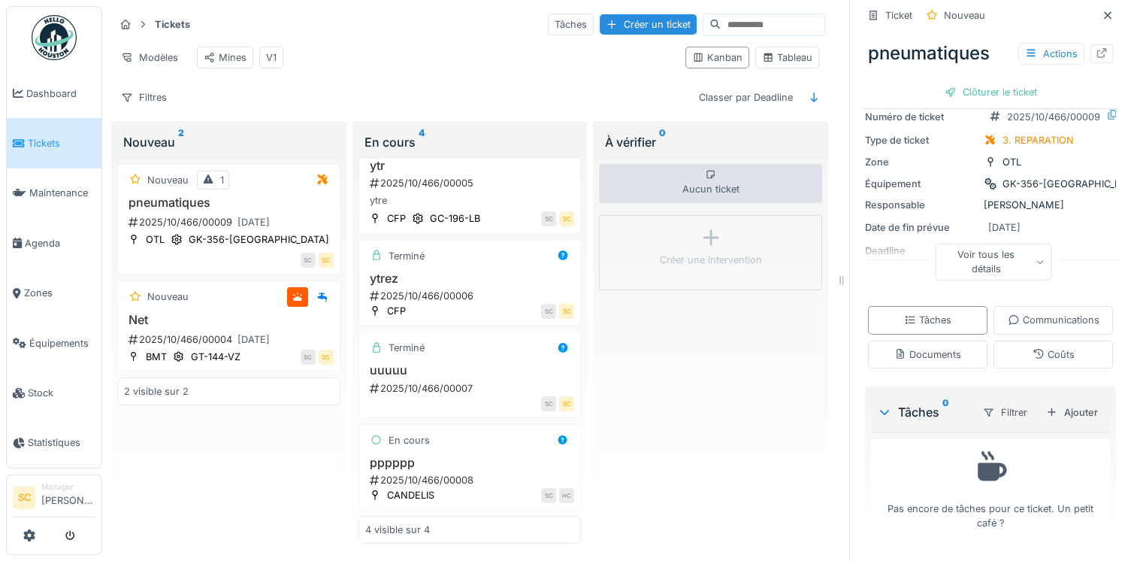
click at [984, 266] on div "Voir tous les détails" at bounding box center [994, 261] width 116 height 36
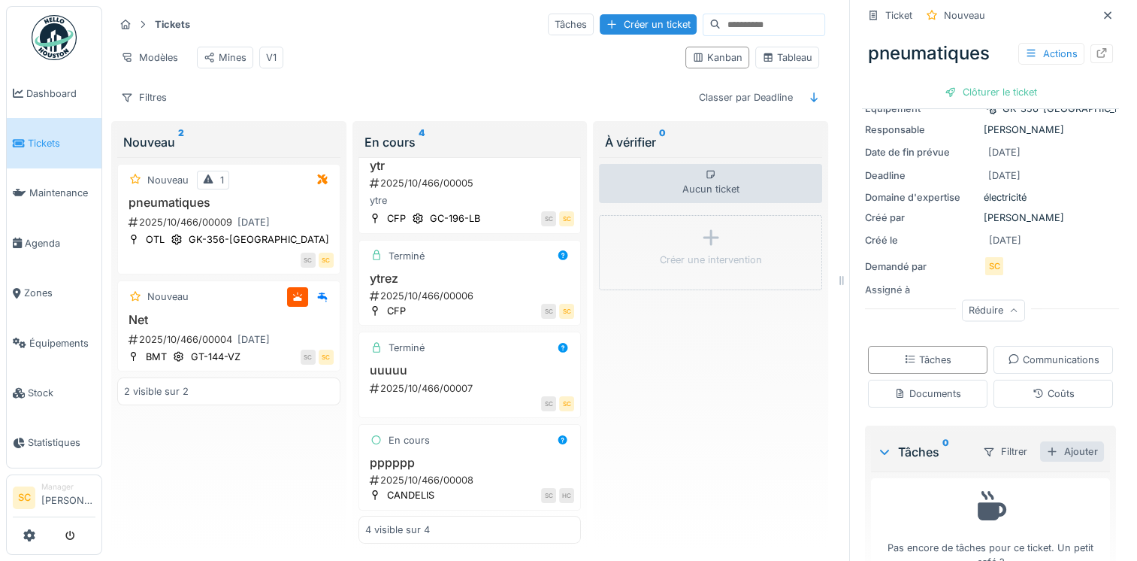
scroll to position [173, 0]
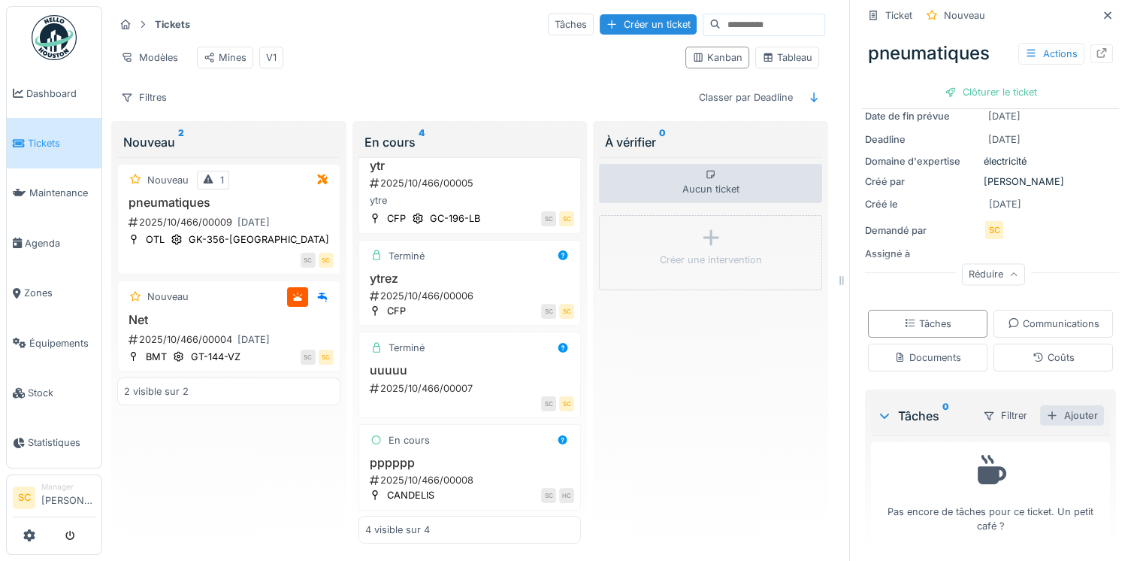
click at [1061, 410] on div "Ajouter" at bounding box center [1072, 415] width 64 height 20
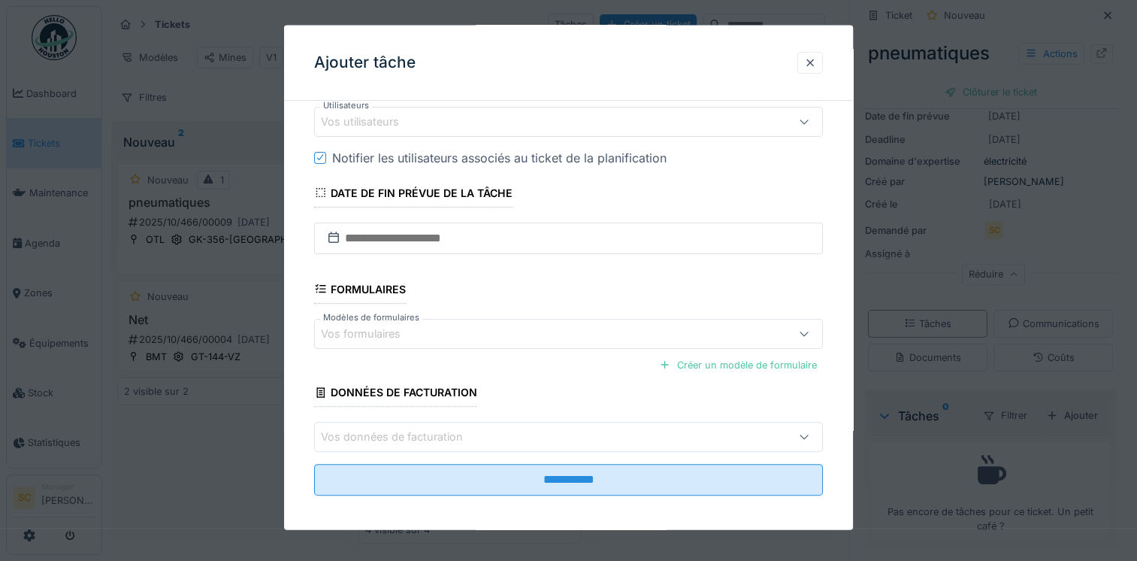
scroll to position [363, 0]
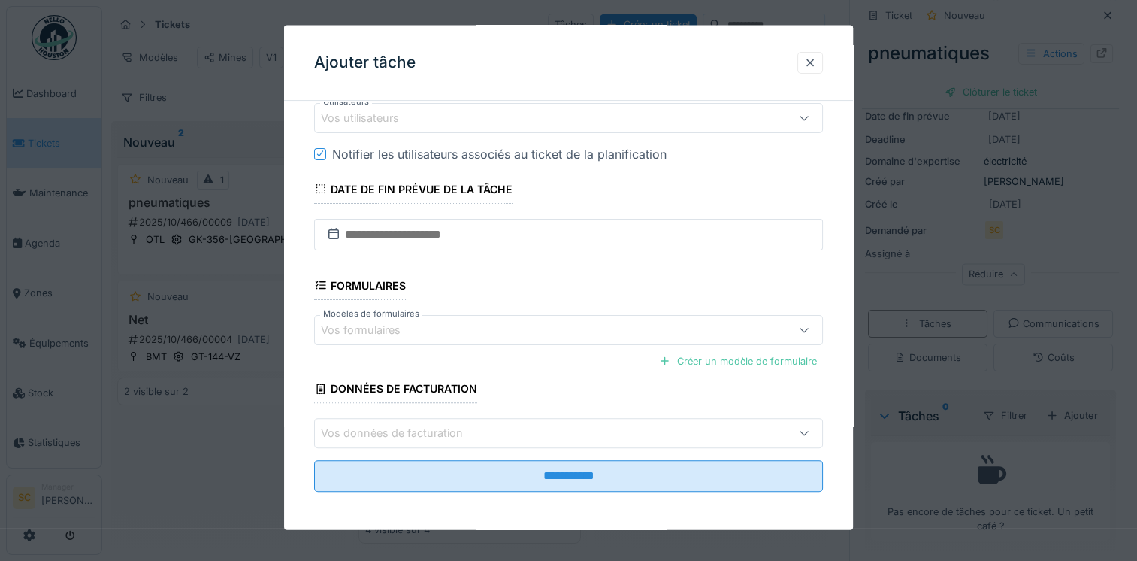
click at [471, 315] on div "Vos formulaires" at bounding box center [568, 329] width 509 height 30
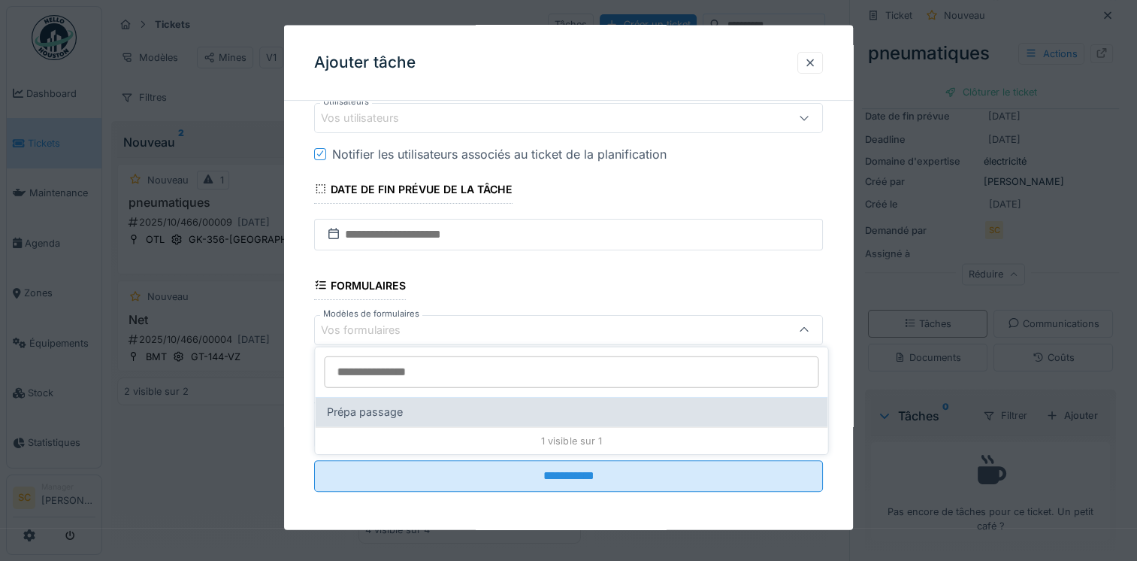
click at [441, 413] on div "Prépa passage" at bounding box center [571, 412] width 488 height 17
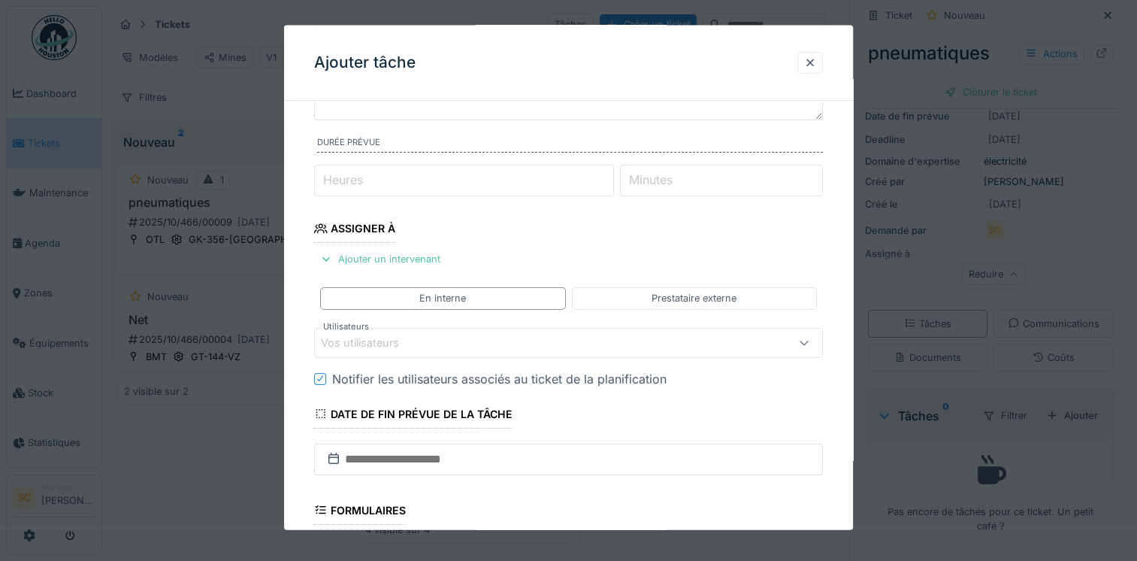
scroll to position [138, 0]
click at [582, 338] on div "Vos utilisateurs" at bounding box center [538, 342] width 434 height 17
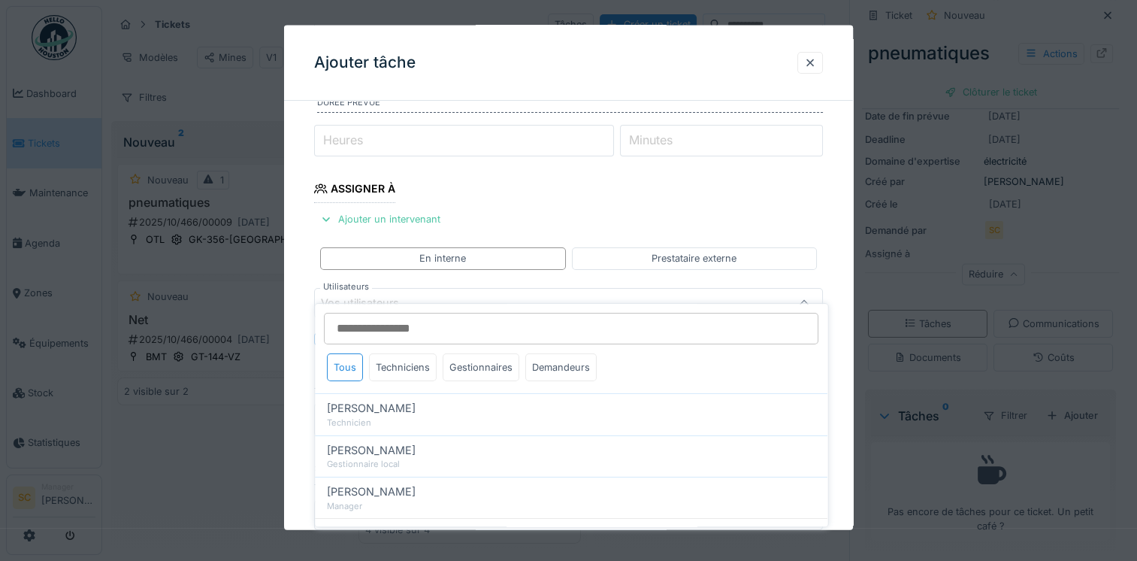
scroll to position [201, 0]
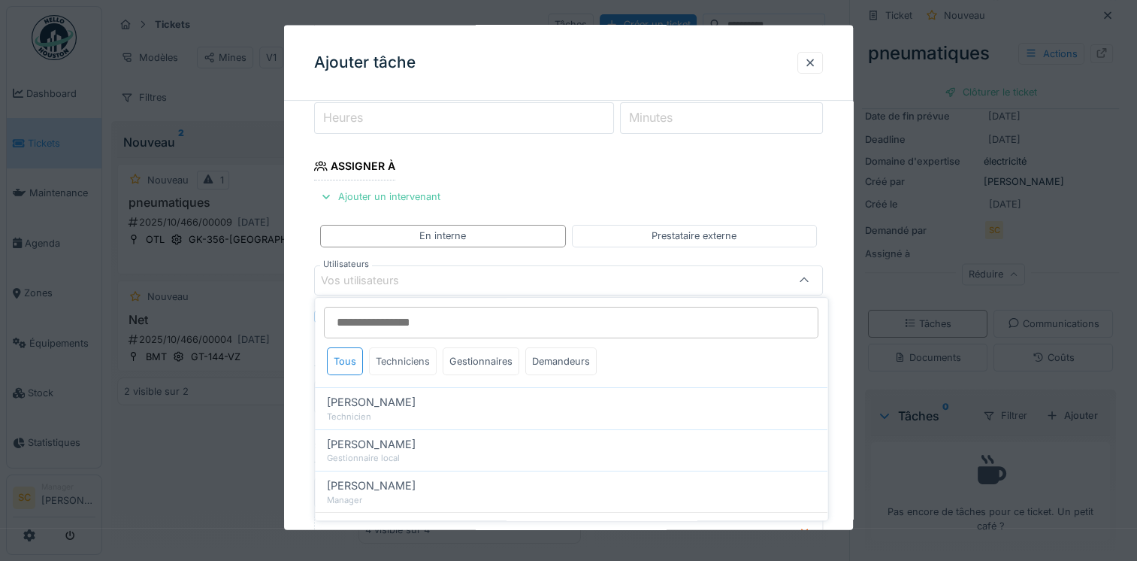
click at [387, 363] on div "Techniciens" at bounding box center [403, 361] width 68 height 28
click at [337, 364] on div "Tous" at bounding box center [345, 361] width 36 height 28
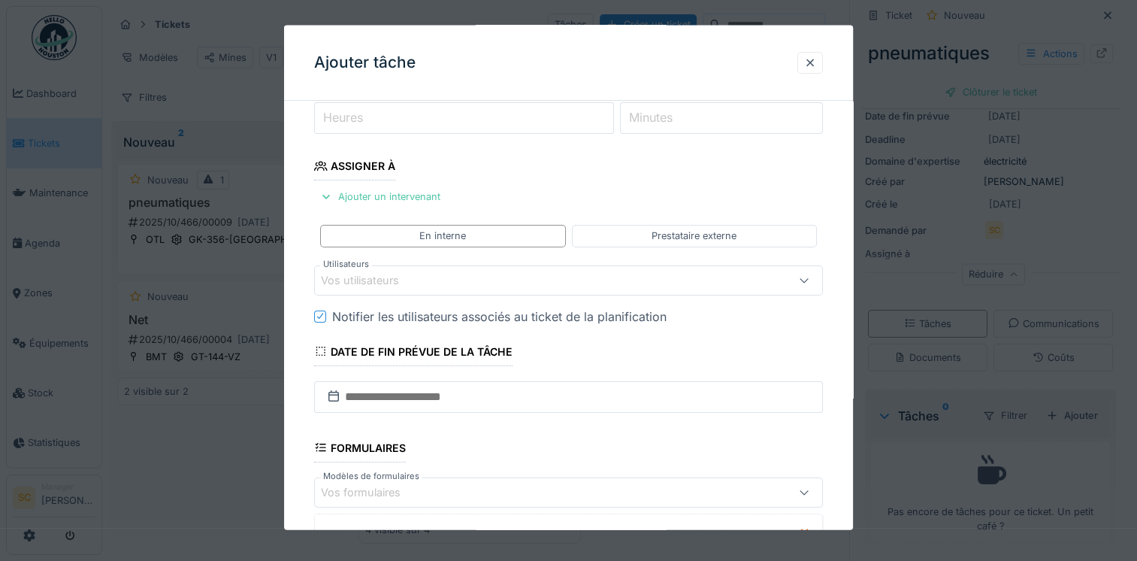
drag, startPoint x: 812, startPoint y: 68, endPoint x: 739, endPoint y: 120, distance: 89.3
click at [739, 120] on div "**********" at bounding box center [568, 278] width 569 height 504
click at [816, 69] on div at bounding box center [810, 62] width 12 height 14
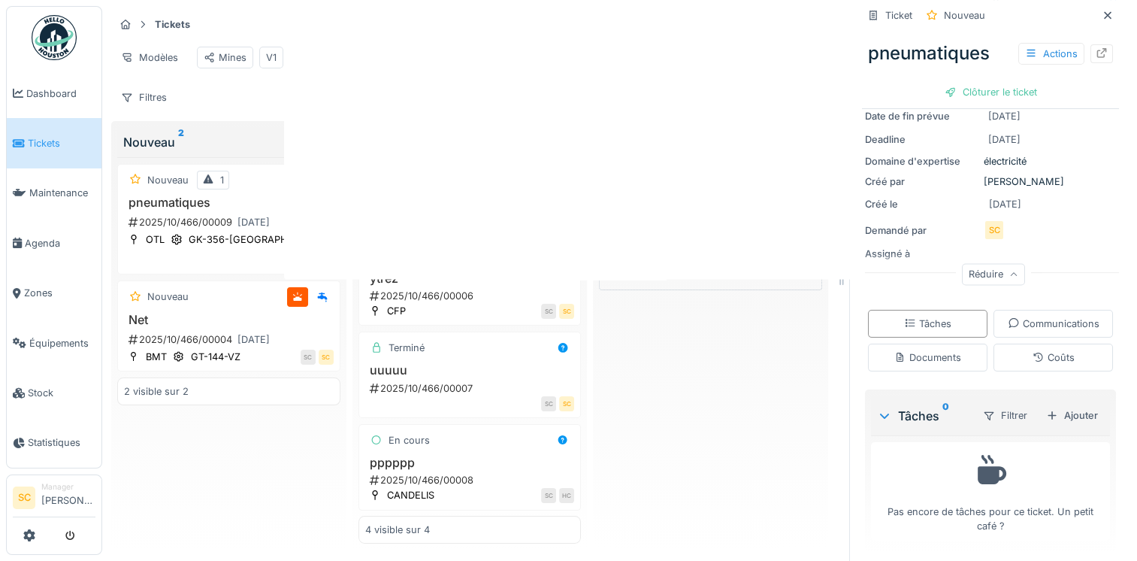
scroll to position [0, 0]
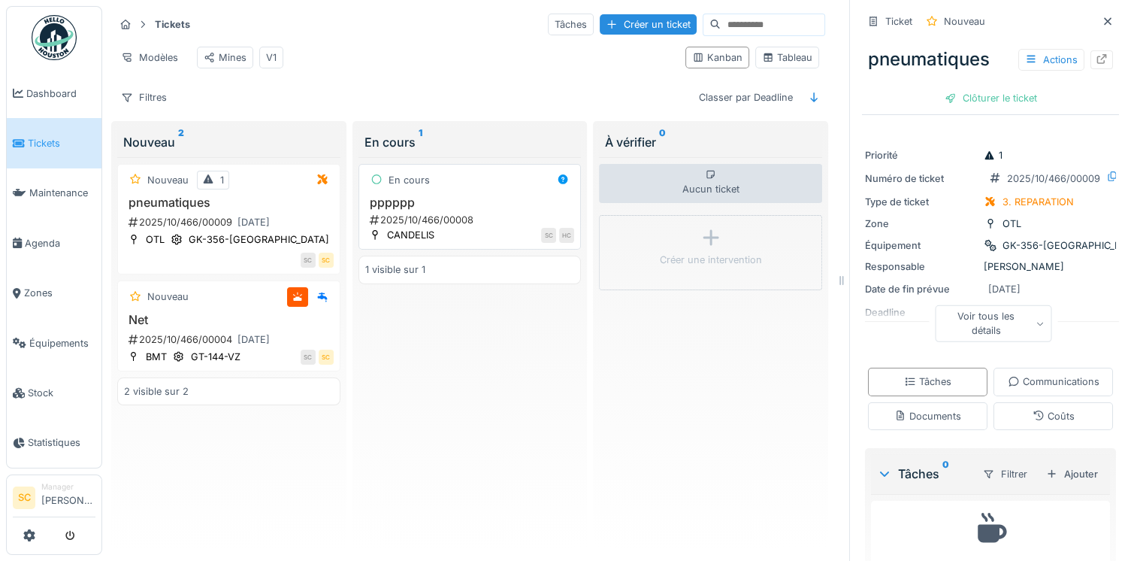
click at [443, 224] on div "2025/10/466/00008" at bounding box center [471, 220] width 207 height 14
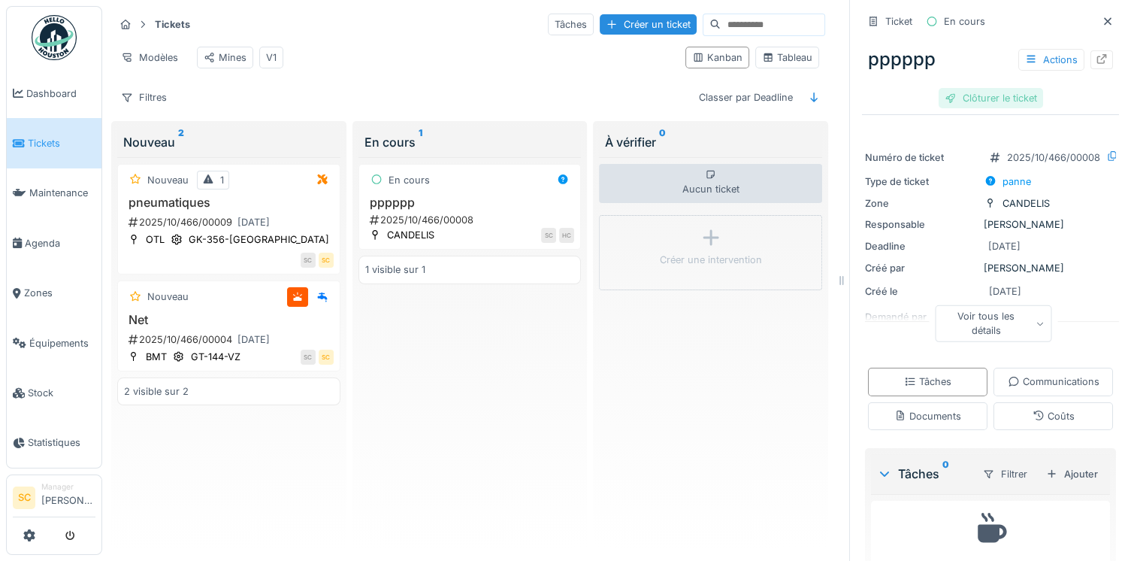
click at [1001, 98] on div "Clôturer le ticket" at bounding box center [991, 98] width 104 height 20
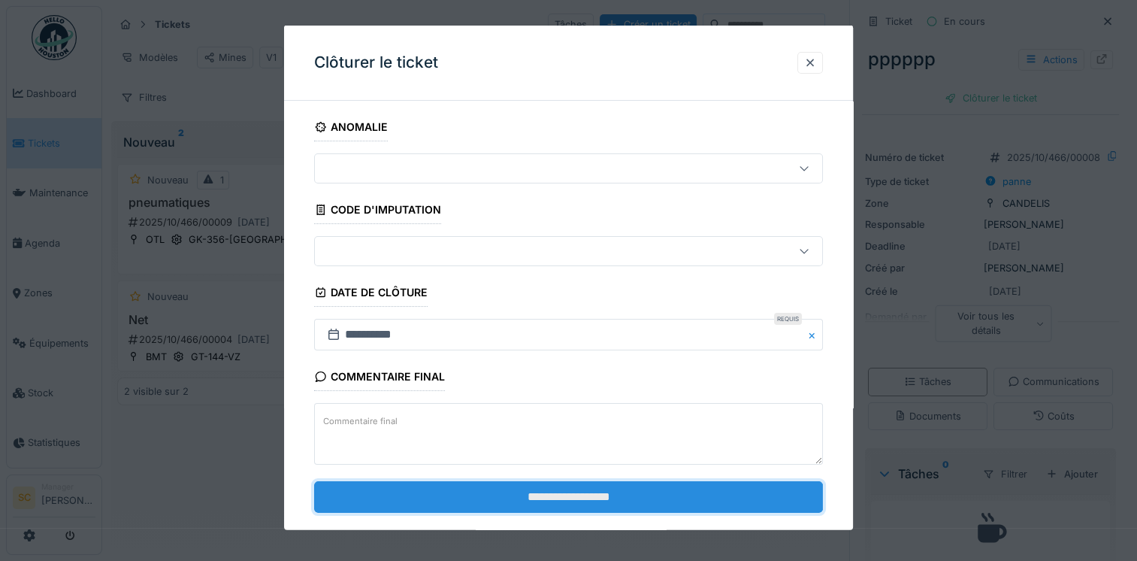
click at [603, 504] on input "**********" at bounding box center [568, 496] width 509 height 32
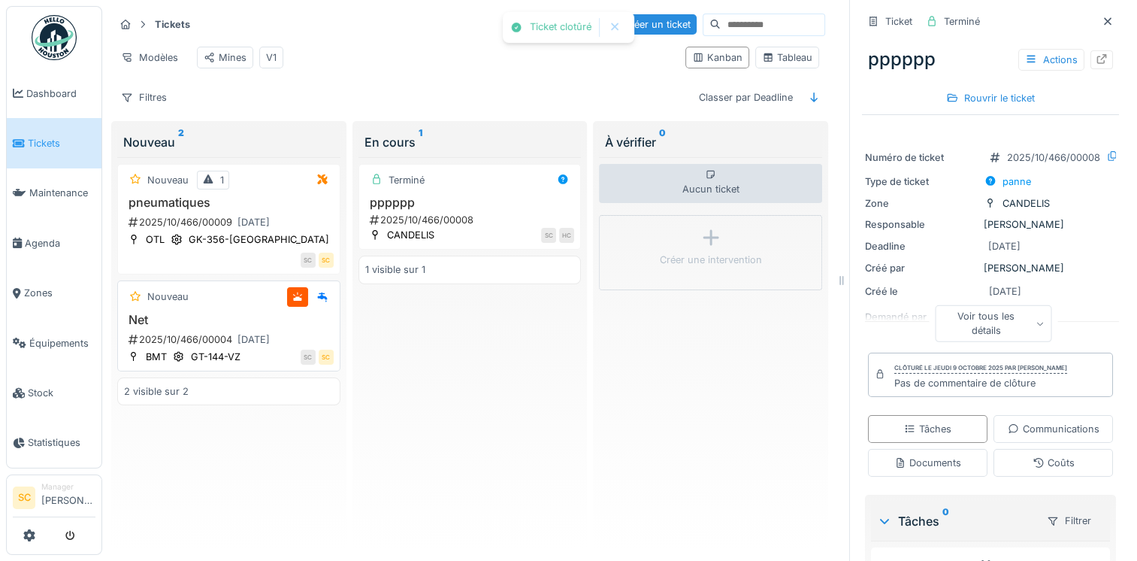
click at [183, 317] on div "Net 2025/10/466/00004 [DATE]" at bounding box center [229, 331] width 210 height 36
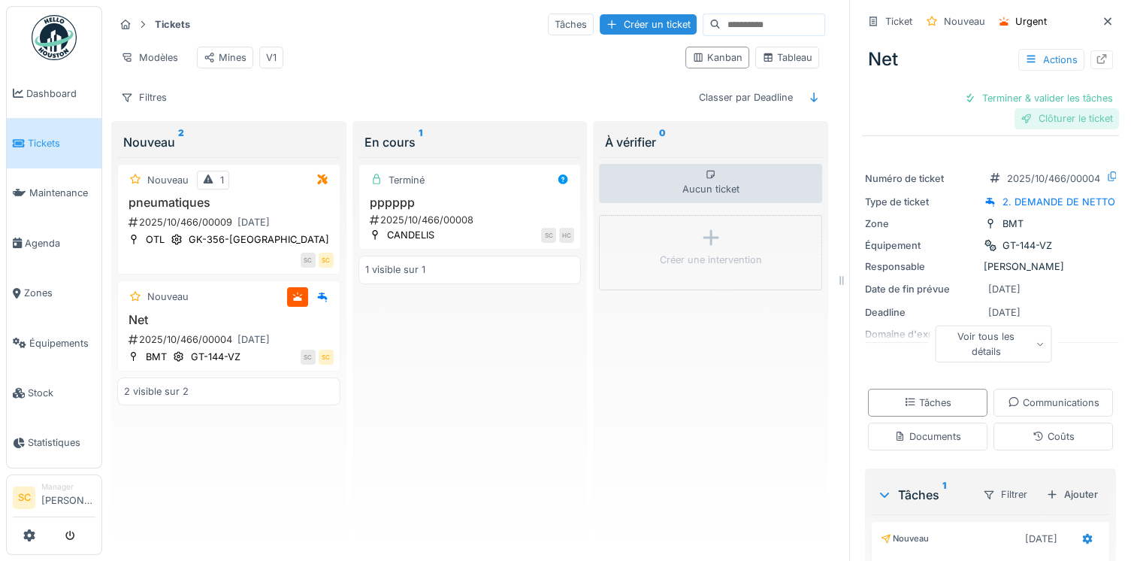
click at [1024, 127] on div "Clôturer le ticket" at bounding box center [1067, 118] width 104 height 20
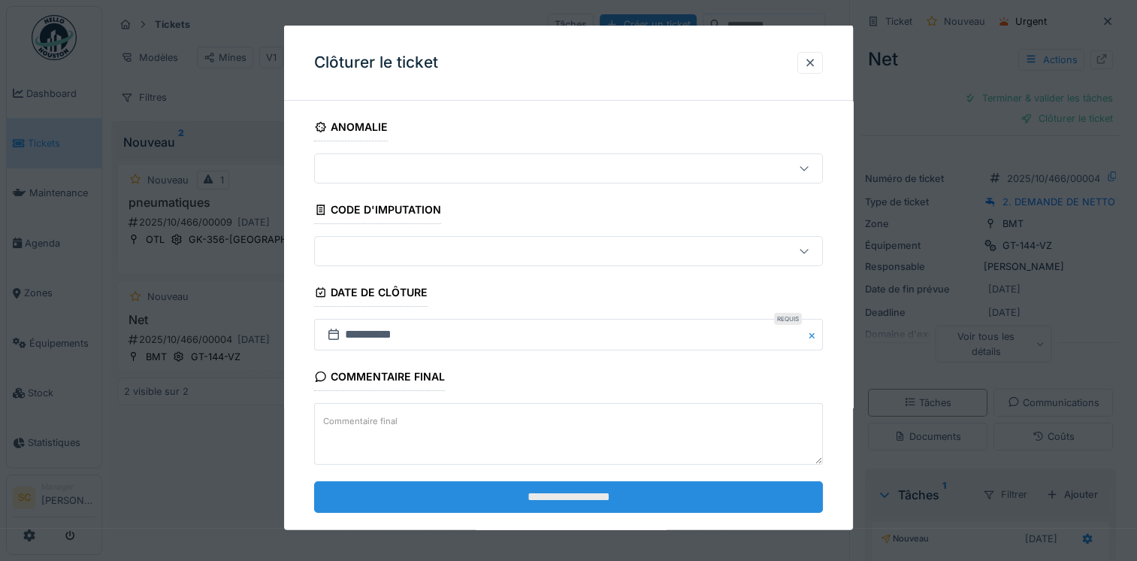
click at [594, 495] on input "**********" at bounding box center [568, 496] width 509 height 32
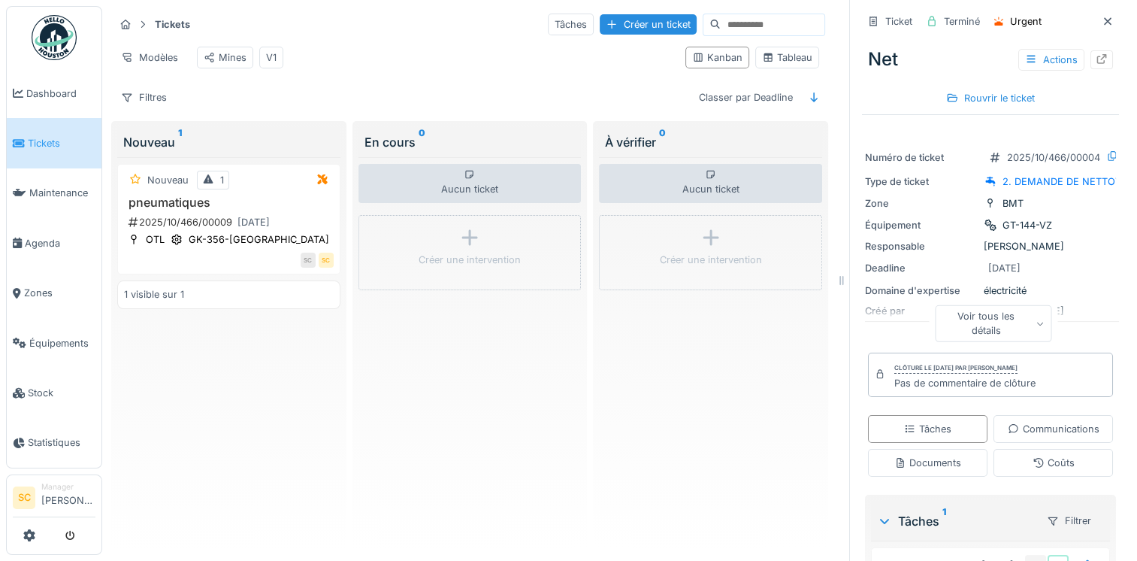
click at [463, 55] on div "Modèles Mines V1" at bounding box center [393, 58] width 559 height 34
click at [301, 220] on div "pneumatiques 2025/10/466/00009 10/10/2025" at bounding box center [229, 213] width 210 height 36
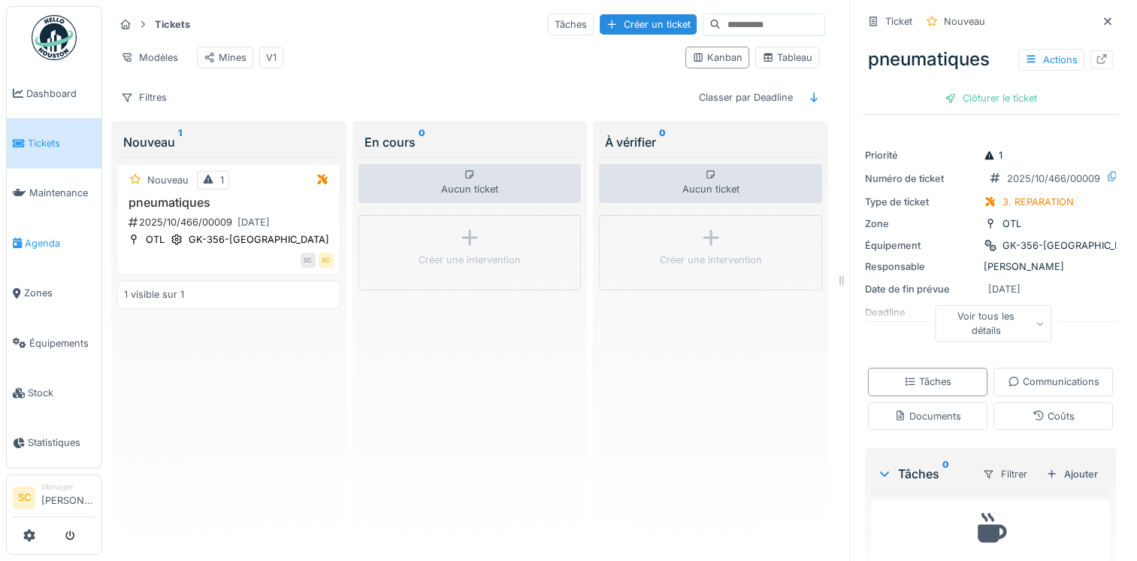
click at [63, 228] on link "Agenda" at bounding box center [54, 243] width 95 height 50
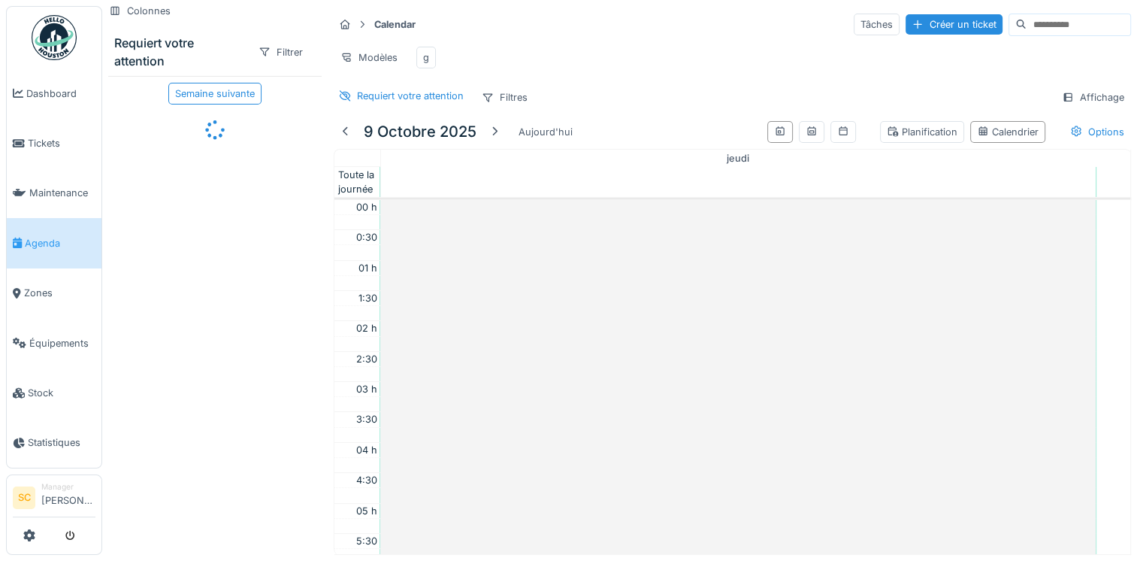
scroll to position [361, 0]
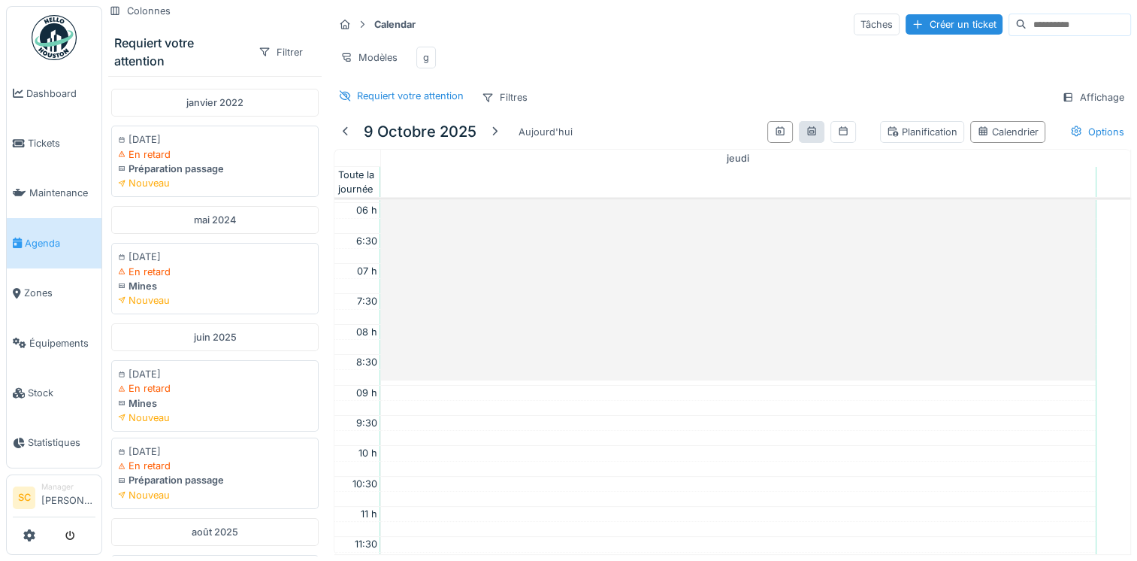
click at [799, 143] on div at bounding box center [812, 132] width 26 height 22
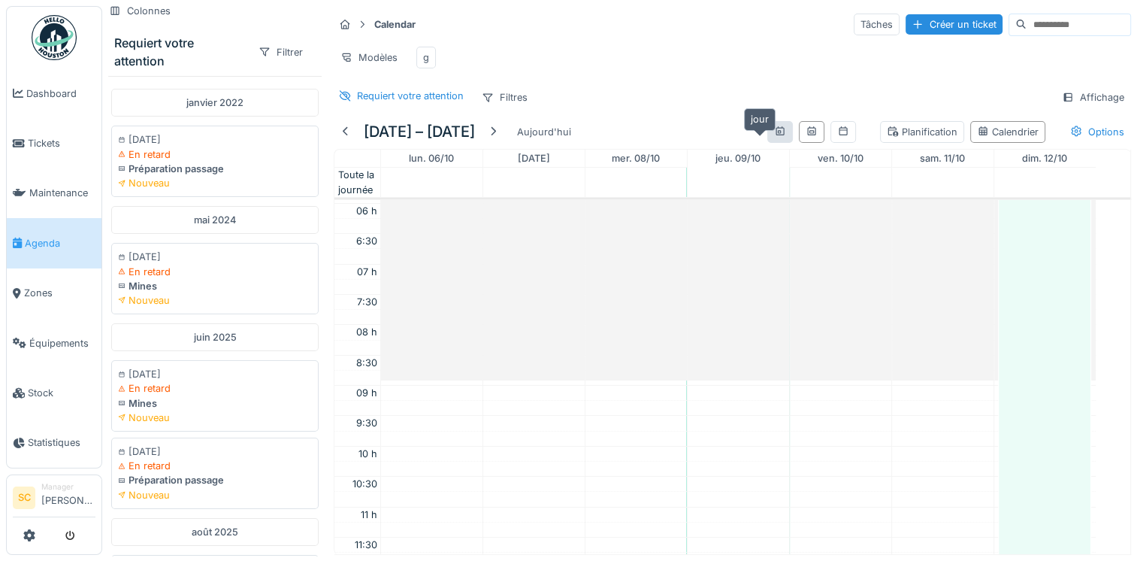
click at [774, 136] on icon at bounding box center [780, 131] width 12 height 10
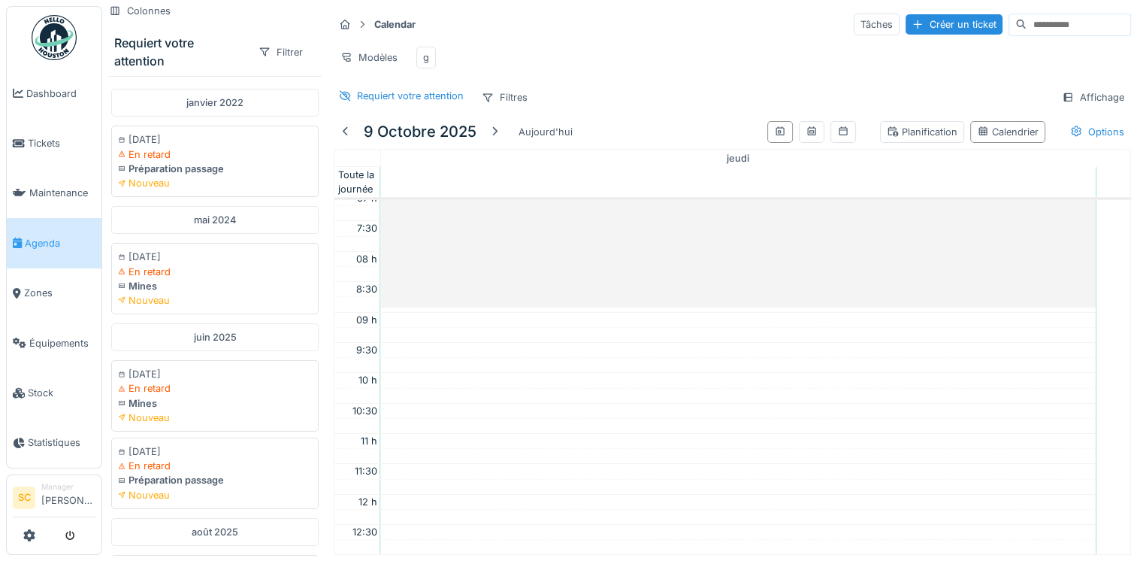
scroll to position [511, 0]
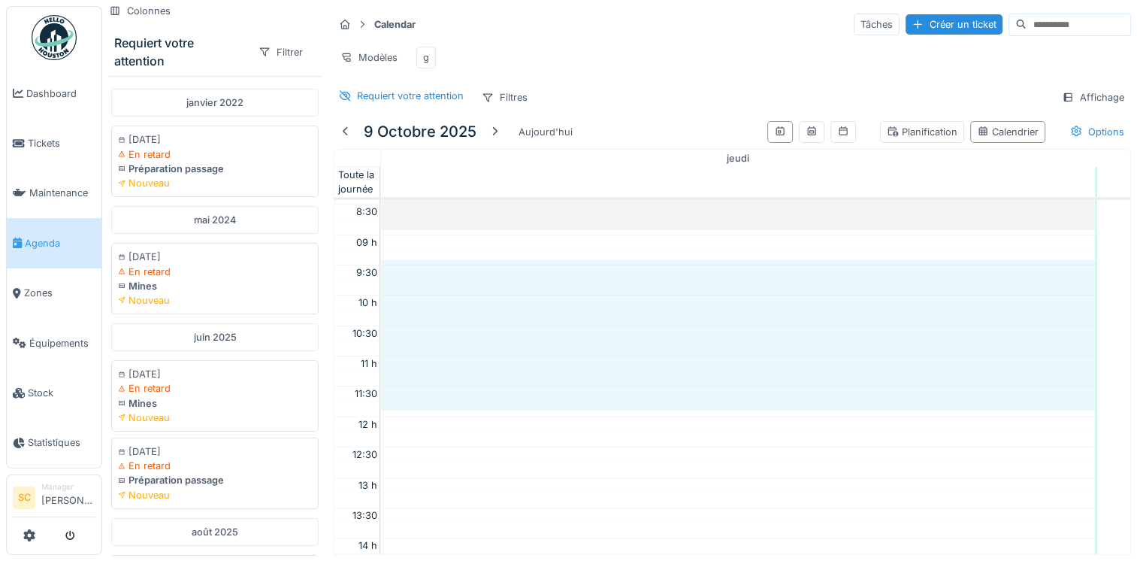
drag, startPoint x: 443, startPoint y: 274, endPoint x: 449, endPoint y: 407, distance: 133.2
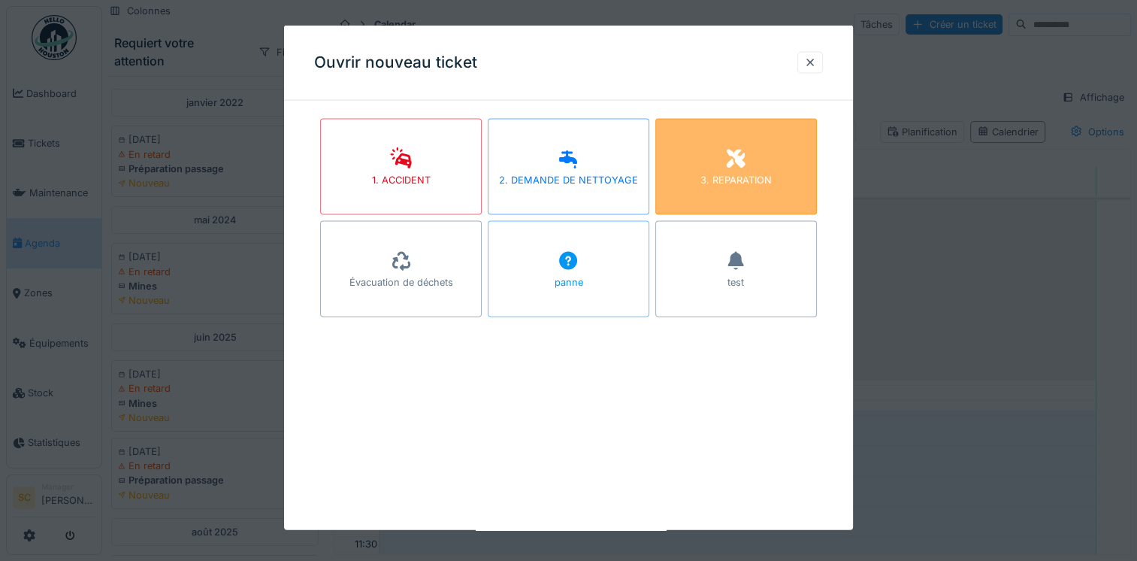
click at [737, 174] on div "3. REPARATION" at bounding box center [735, 180] width 71 height 14
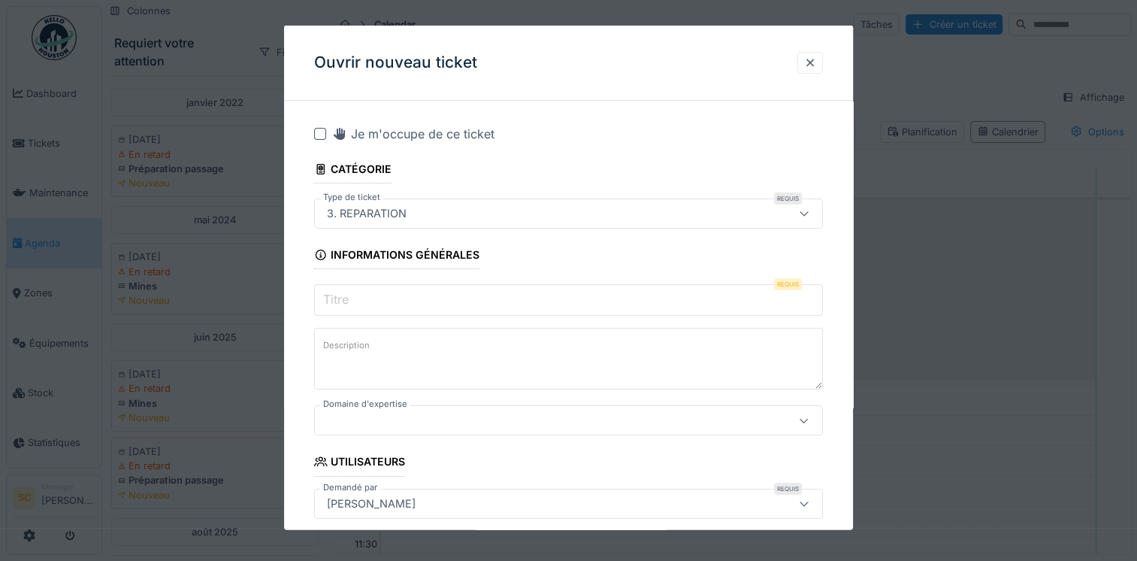
click at [387, 311] on input "Titre" at bounding box center [568, 300] width 509 height 32
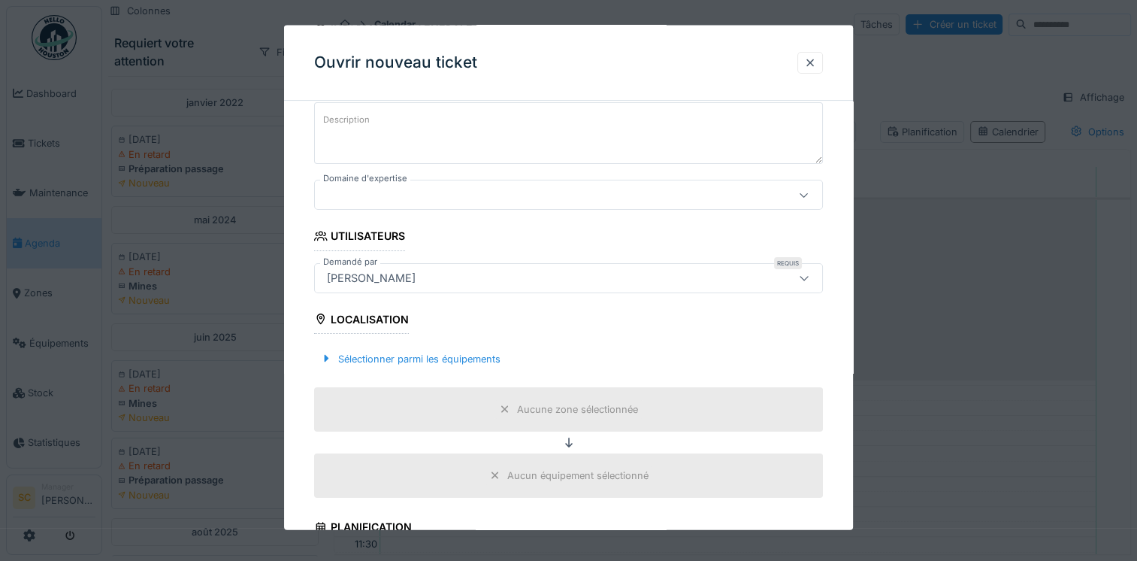
scroll to position [301, 0]
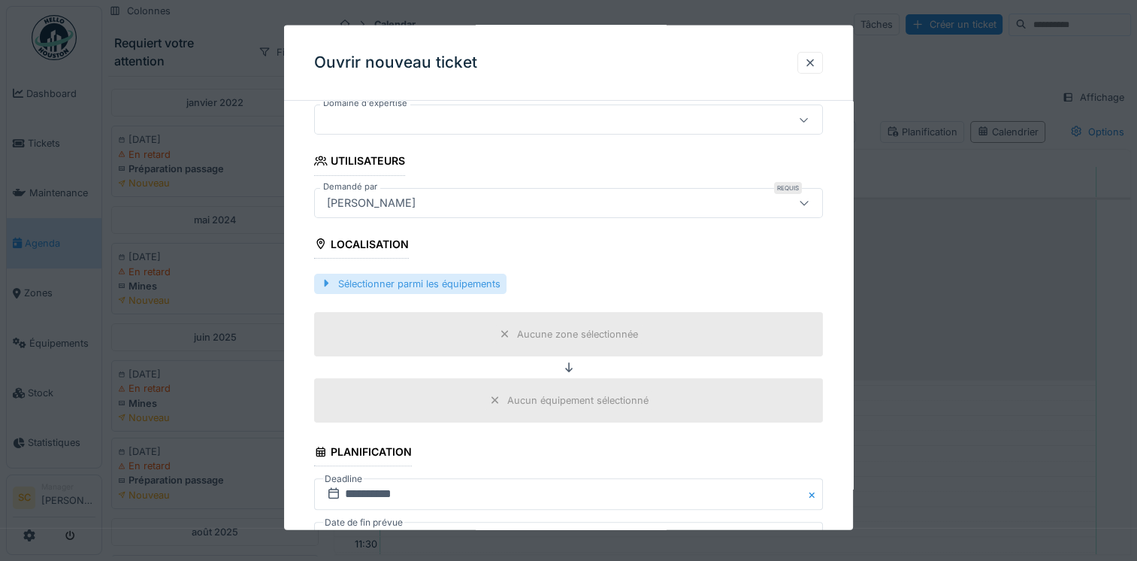
type input "**"
click at [331, 282] on div at bounding box center [326, 283] width 12 height 14
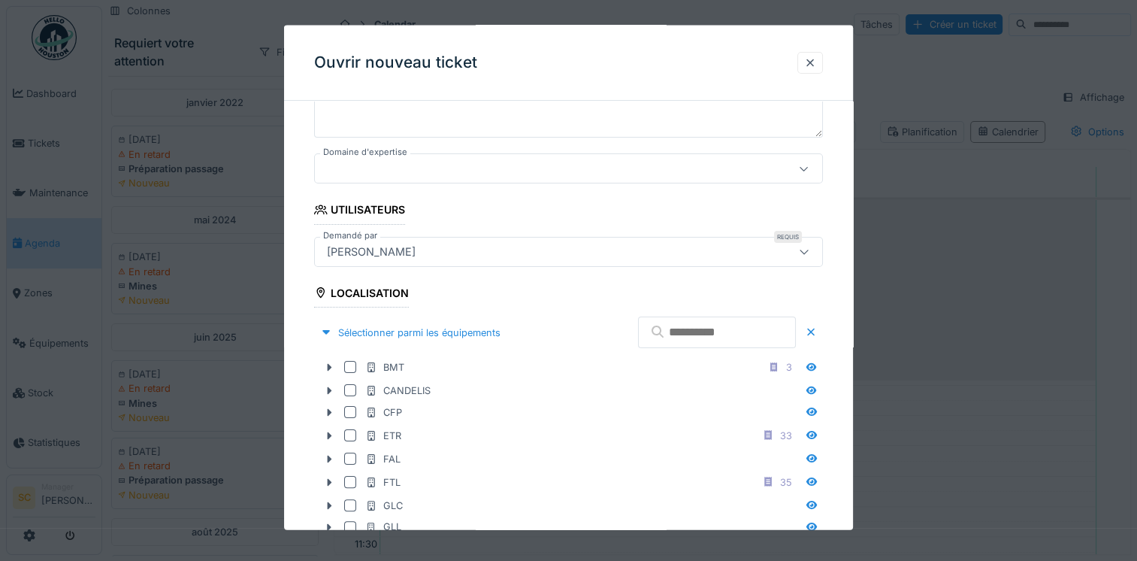
scroll to position [225, 0]
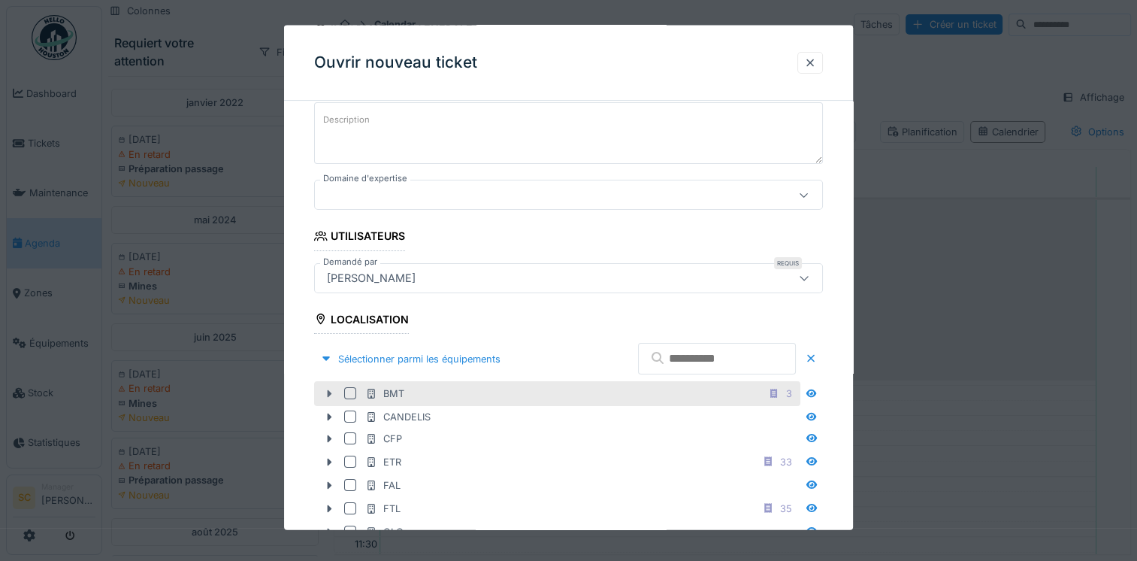
click at [324, 389] on icon at bounding box center [329, 394] width 12 height 10
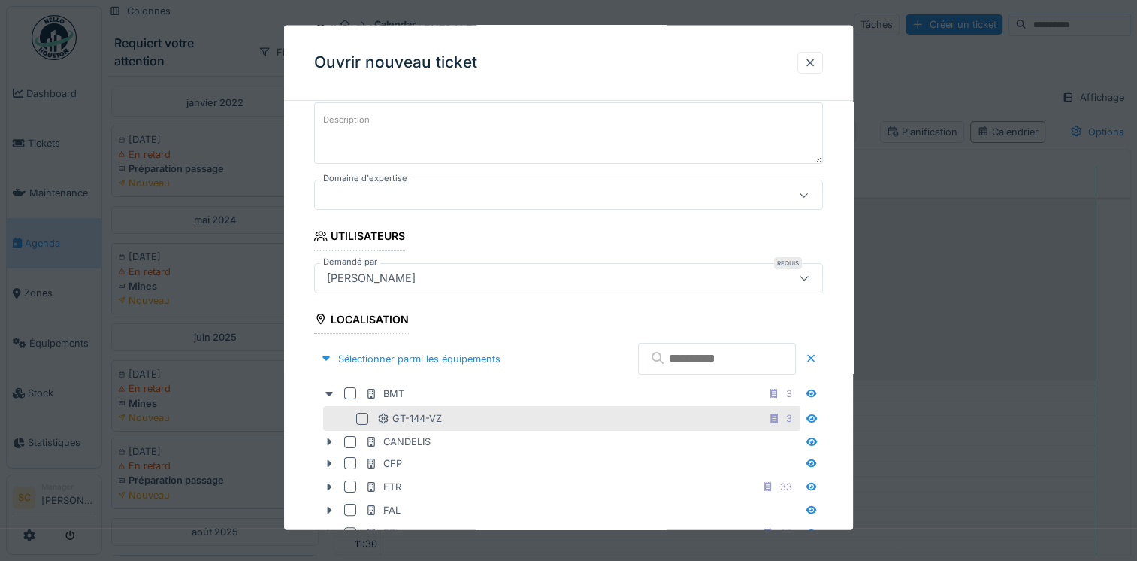
click at [361, 422] on div "GT-144-VZ 3" at bounding box center [561, 418] width 477 height 25
click at [364, 409] on div "GT-144-VZ 3" at bounding box center [561, 418] width 477 height 25
drag, startPoint x: 360, startPoint y: 416, endPoint x: 370, endPoint y: 413, distance: 10.5
click at [361, 416] on div at bounding box center [362, 418] width 12 height 12
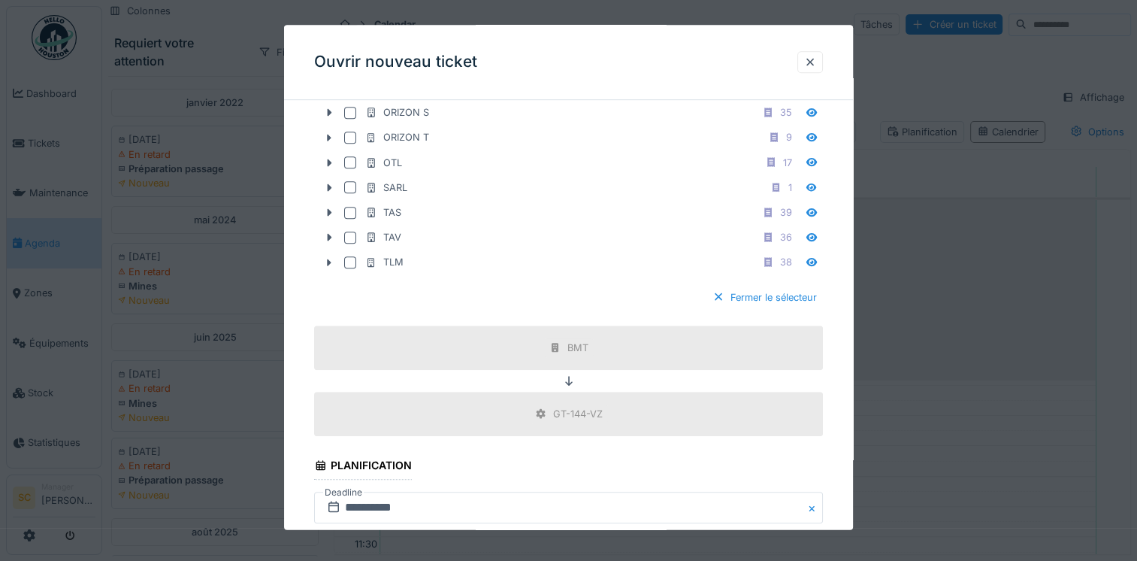
scroll to position [1202, 0]
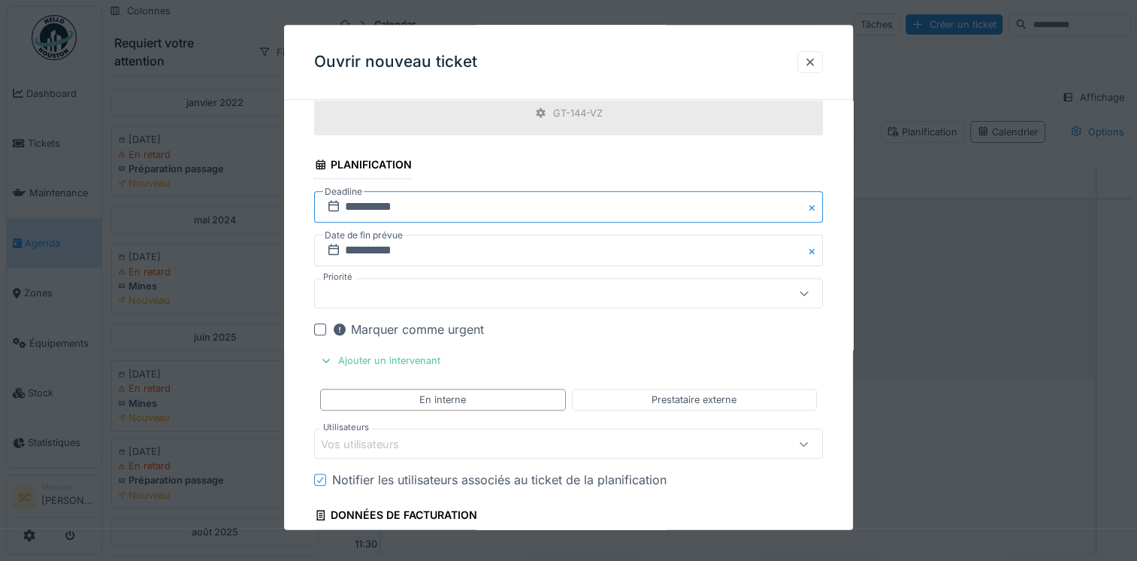
click at [392, 194] on input "**********" at bounding box center [568, 208] width 509 height 32
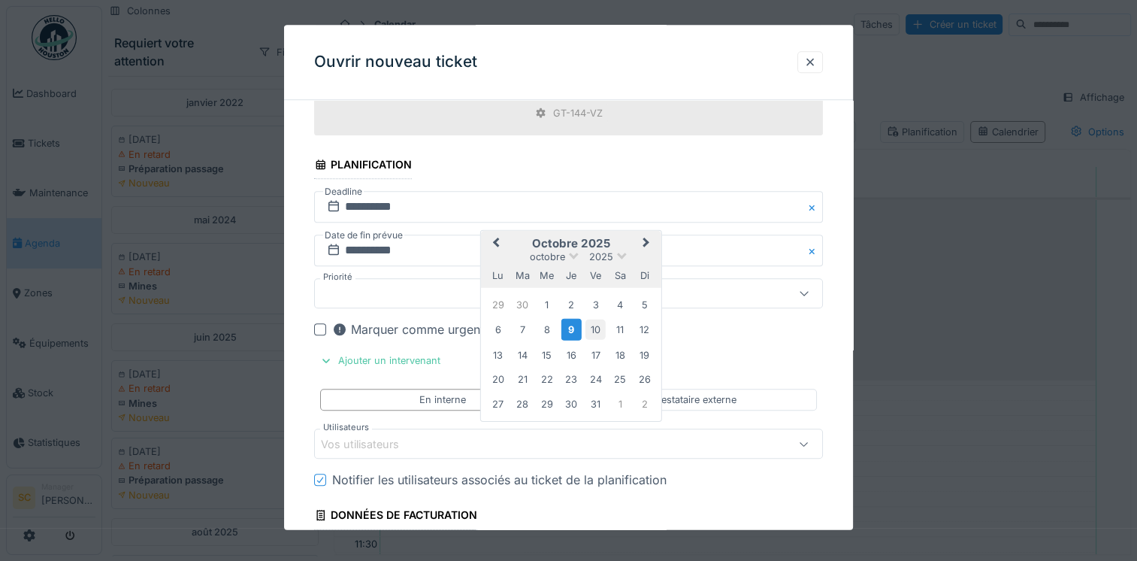
click at [589, 325] on div "10" at bounding box center [595, 329] width 20 height 20
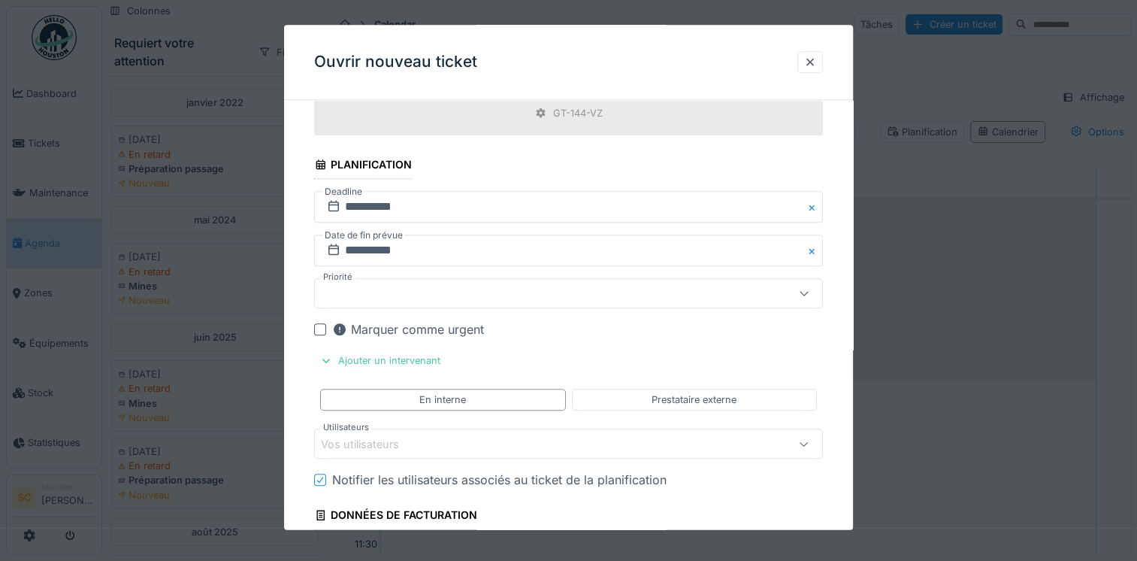
click at [380, 236] on label "Date de fin prévue" at bounding box center [363, 236] width 81 height 17
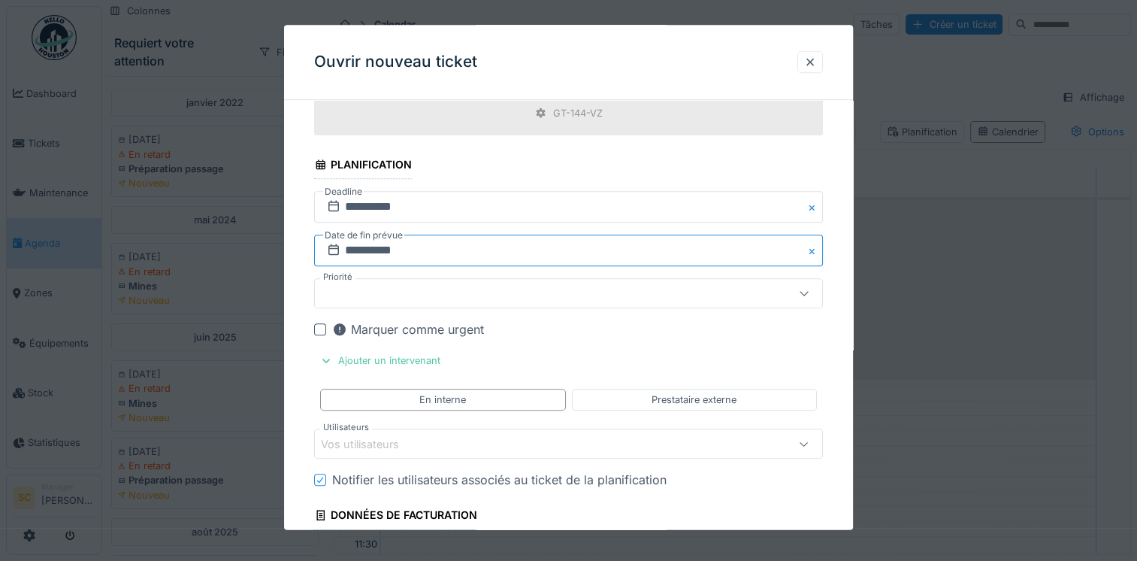
click at [431, 245] on input "**********" at bounding box center [568, 251] width 509 height 32
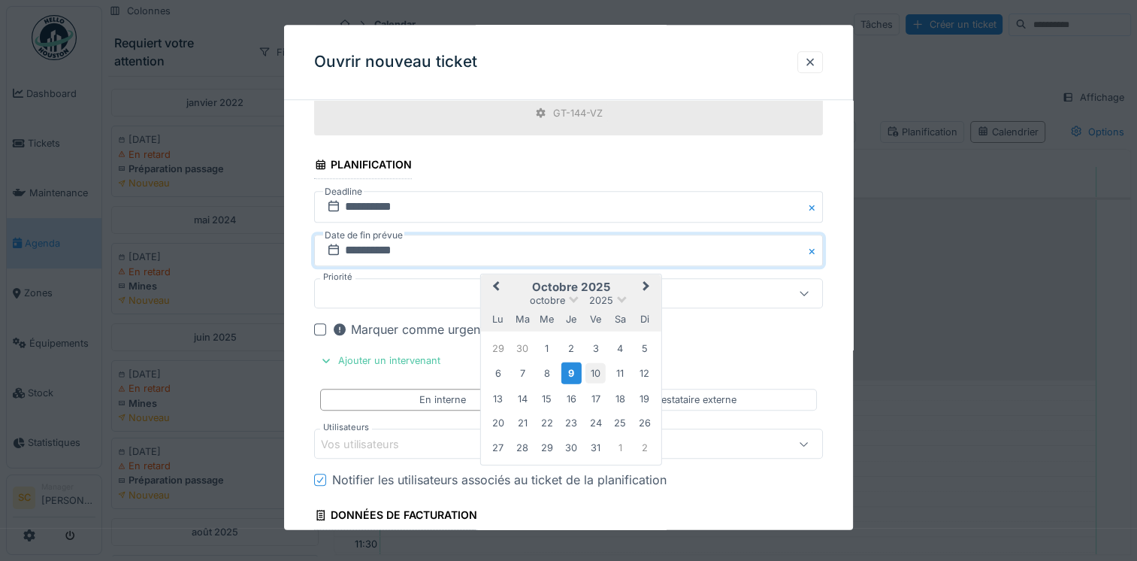
click at [592, 363] on div "10" at bounding box center [595, 373] width 20 height 20
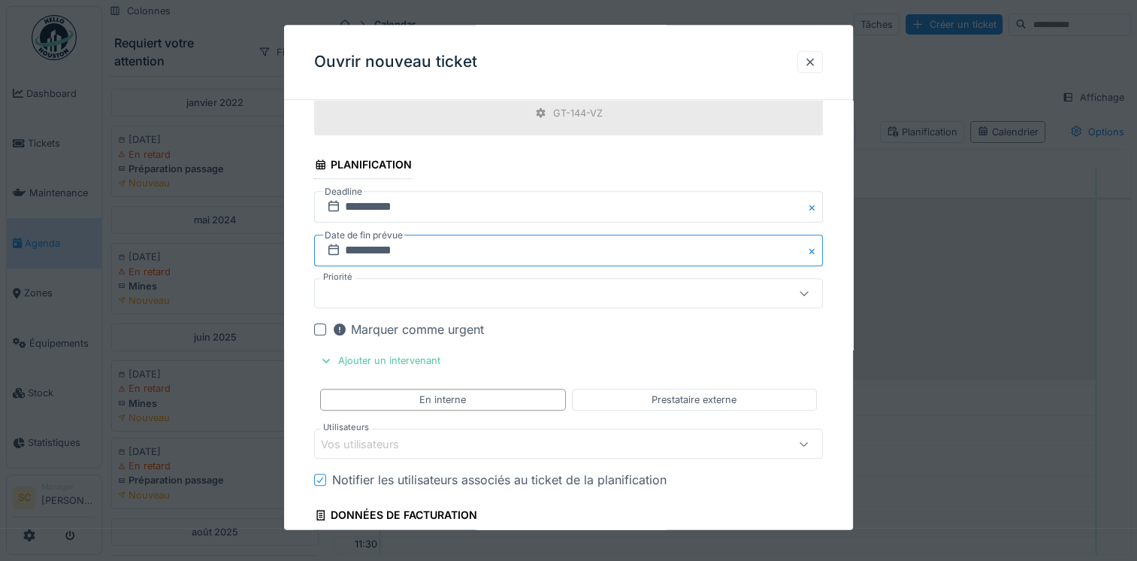
click at [676, 251] on input "**********" at bounding box center [568, 251] width 509 height 32
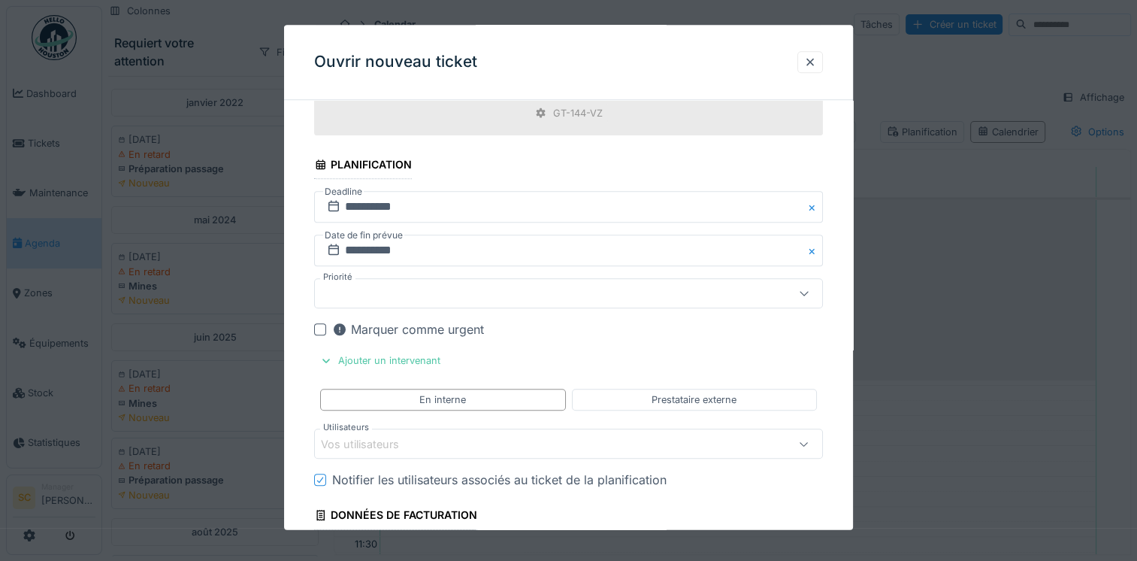
click at [423, 300] on div at bounding box center [568, 294] width 509 height 30
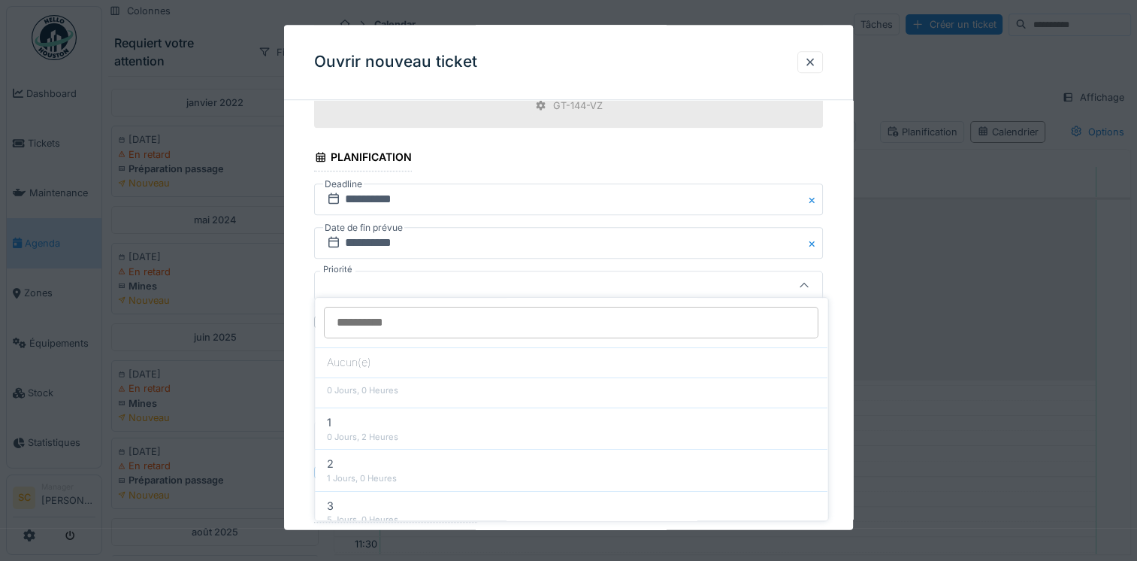
click at [447, 281] on div at bounding box center [538, 286] width 434 height 17
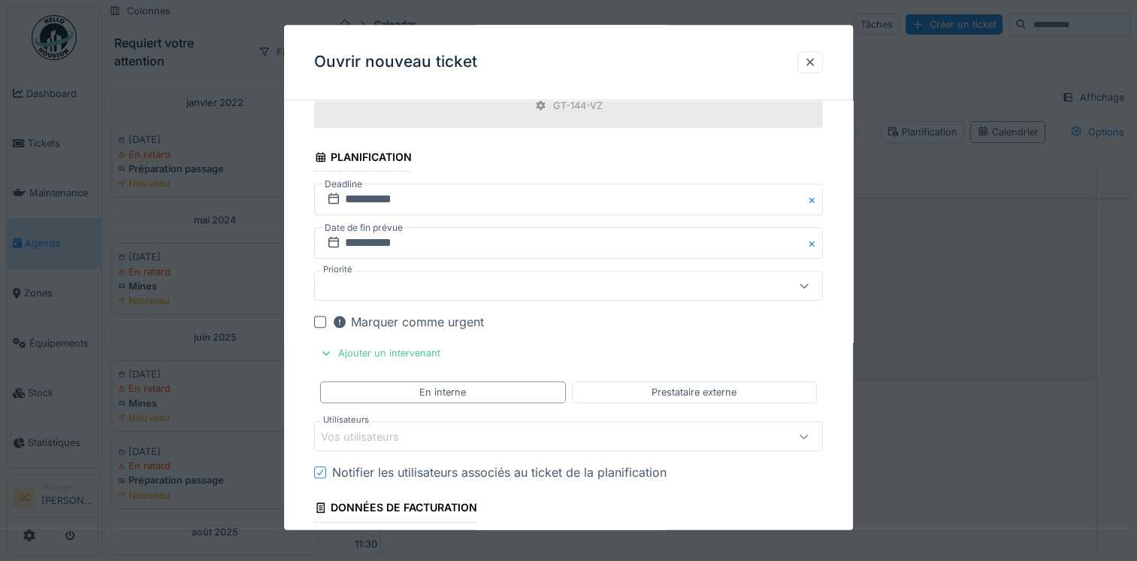
click at [344, 279] on div at bounding box center [538, 286] width 434 height 17
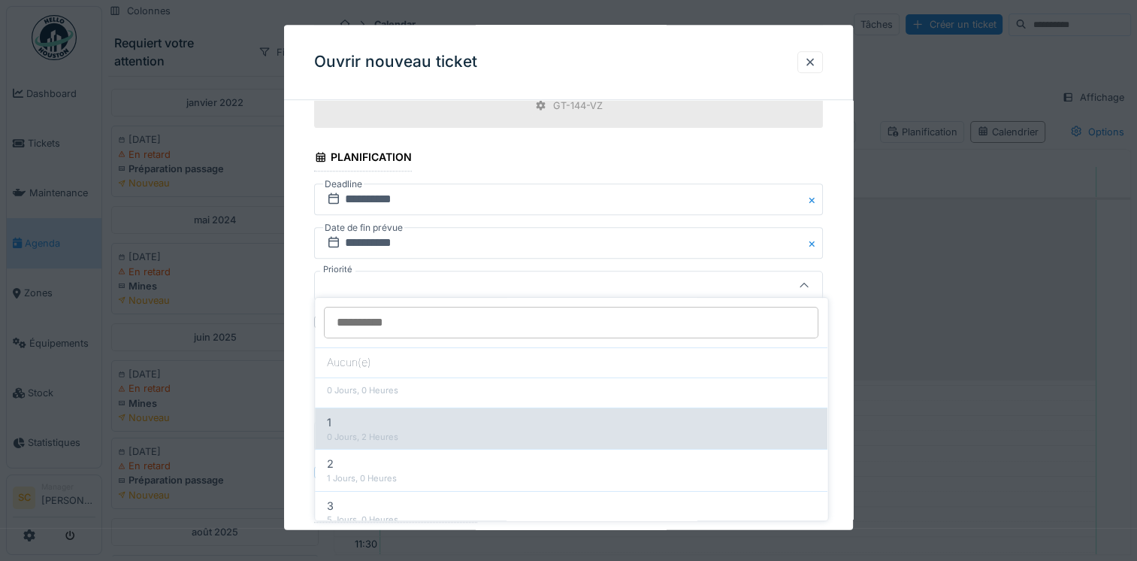
click at [405, 416] on div "1" at bounding box center [571, 422] width 488 height 17
type input "***"
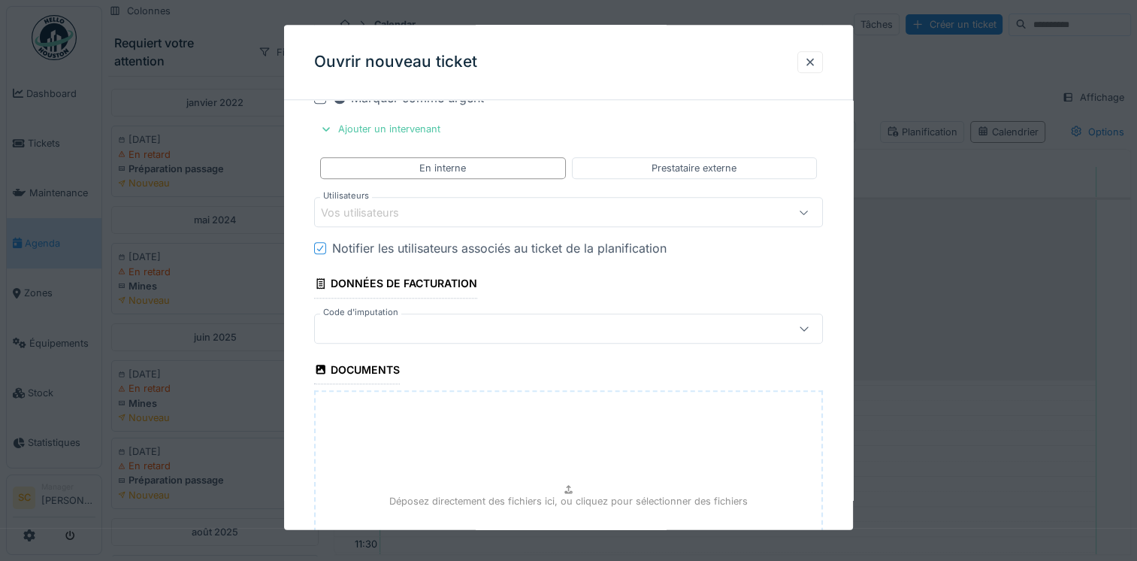
scroll to position [1435, 0]
click at [477, 203] on div "Vos utilisateurs" at bounding box center [538, 211] width 434 height 17
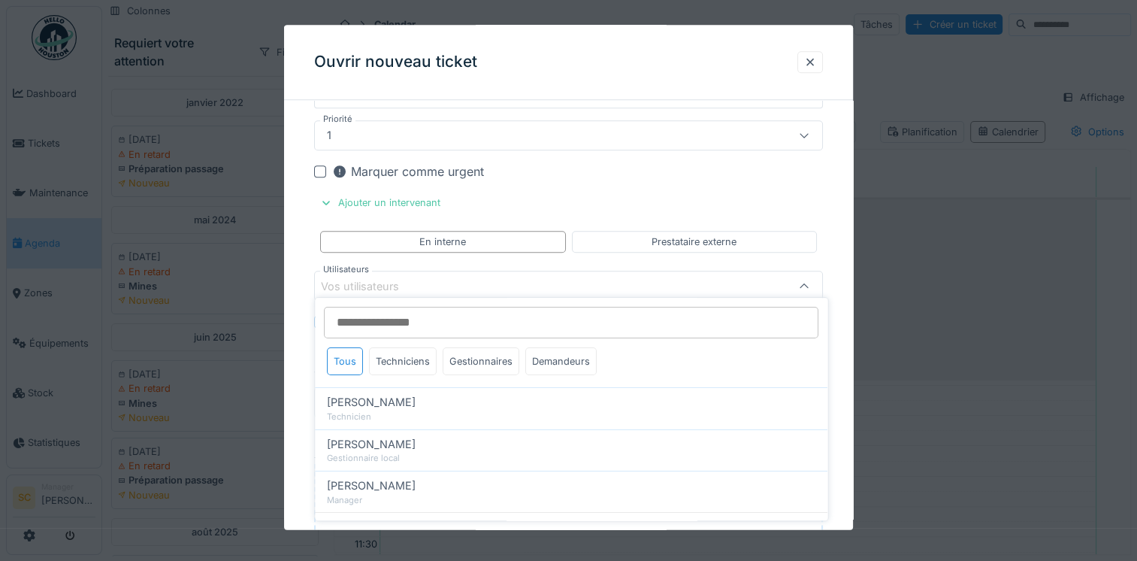
scroll to position [17, 0]
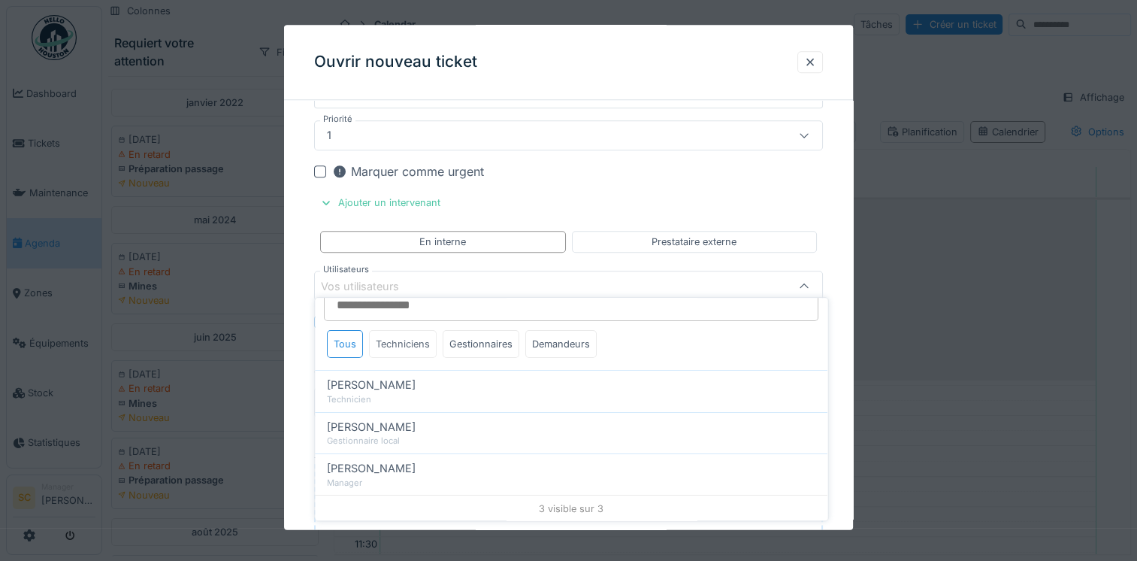
click at [398, 344] on div "Techniciens" at bounding box center [403, 344] width 68 height 28
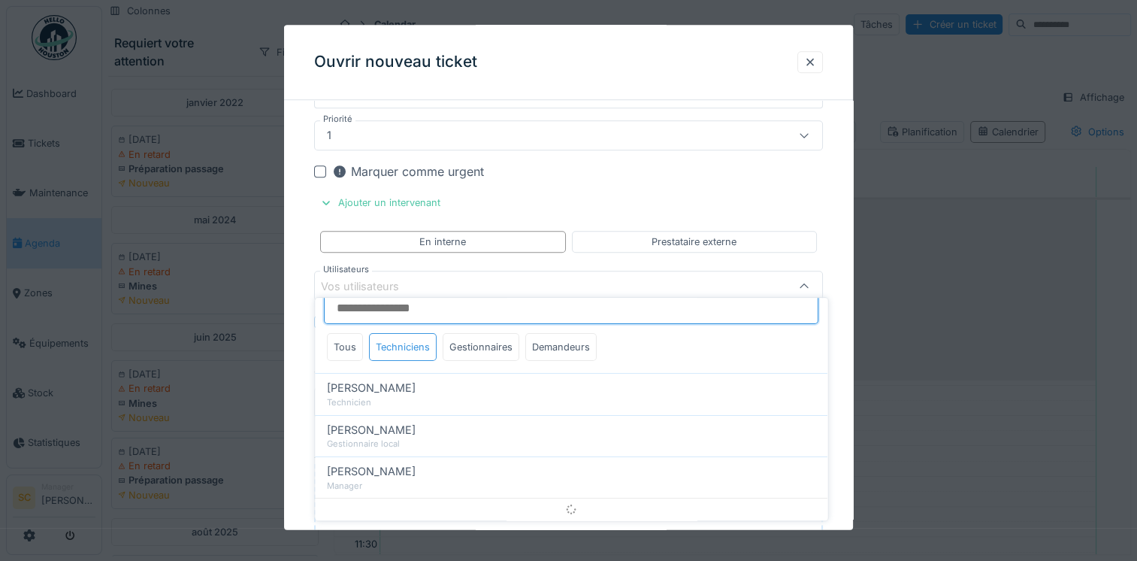
scroll to position [0, 0]
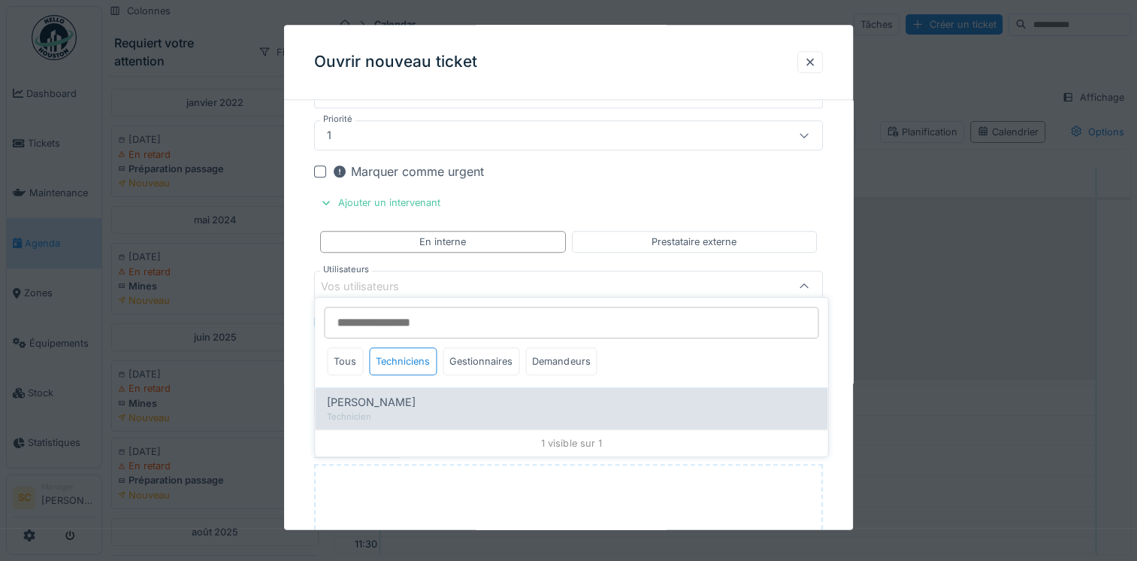
click at [364, 406] on span "[PERSON_NAME]" at bounding box center [371, 402] width 89 height 17
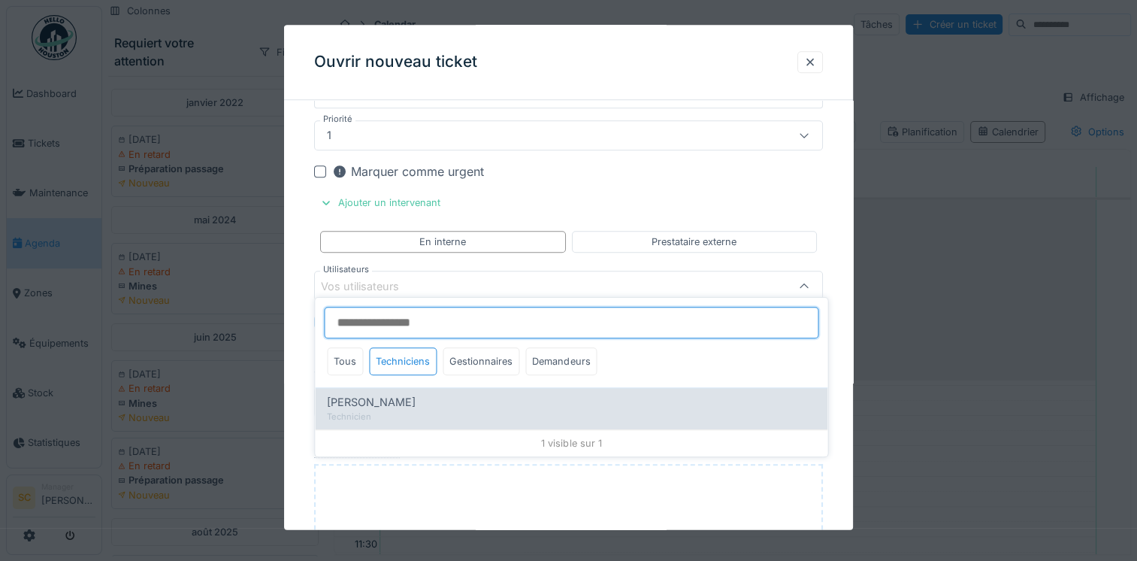
type input "*****"
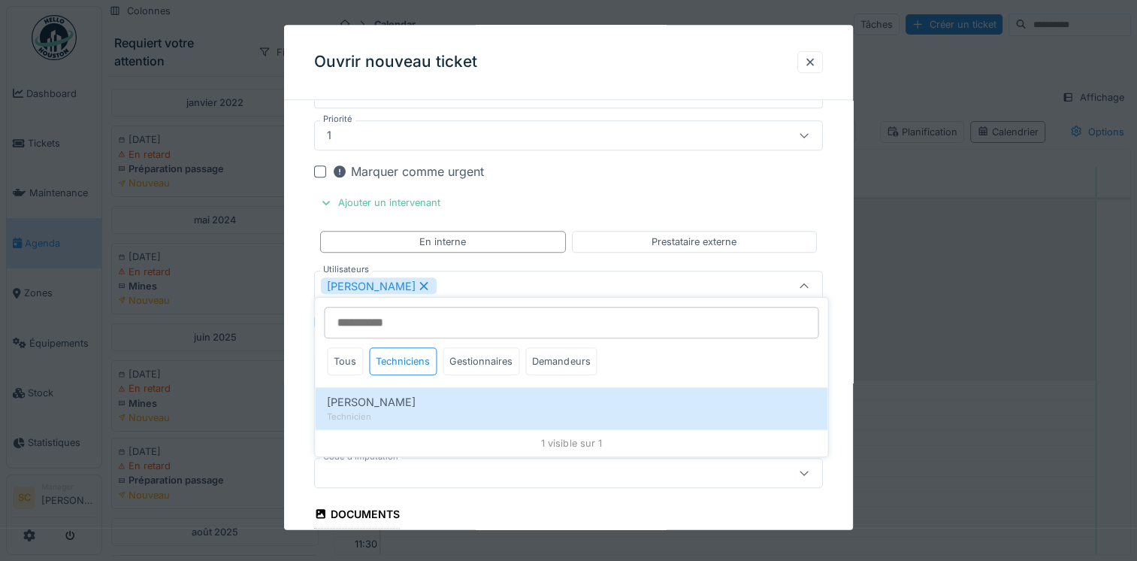
click at [682, 139] on div "1" at bounding box center [568, 136] width 509 height 30
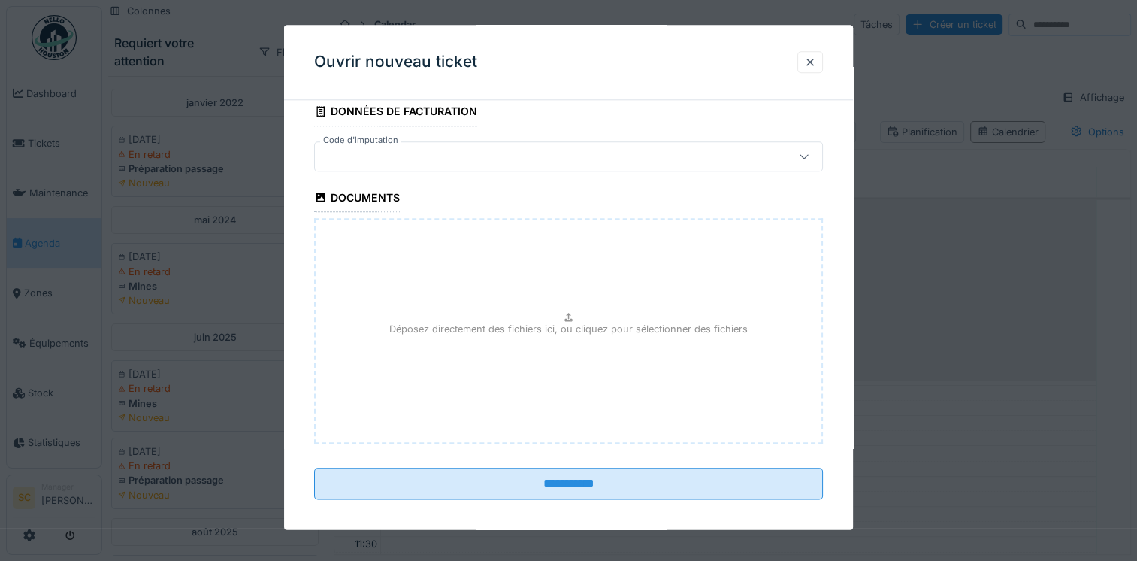
scroll to position [1678, 0]
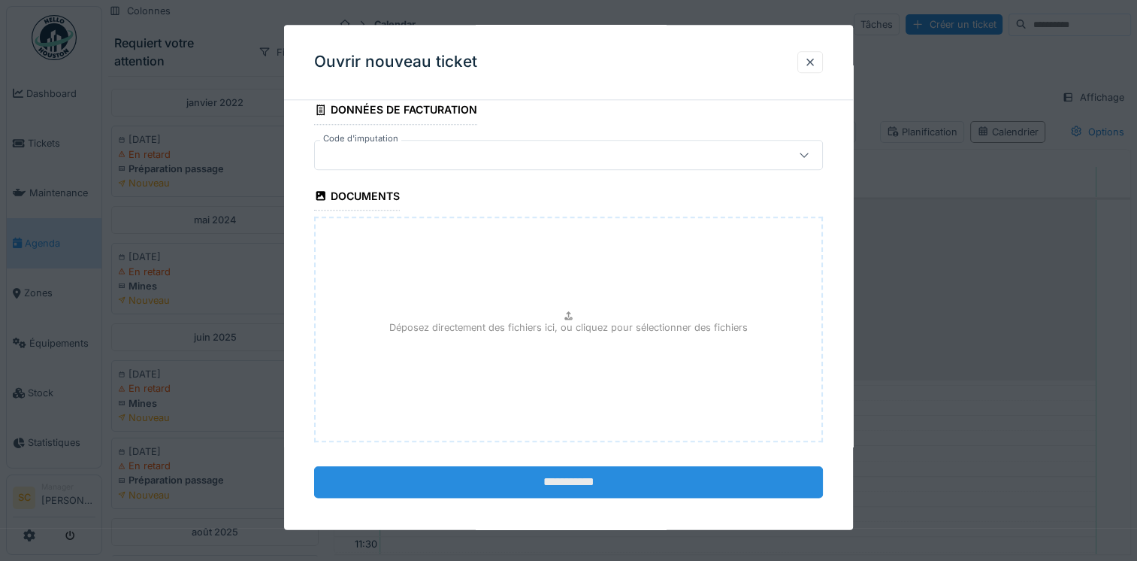
click at [555, 485] on input "**********" at bounding box center [568, 482] width 509 height 32
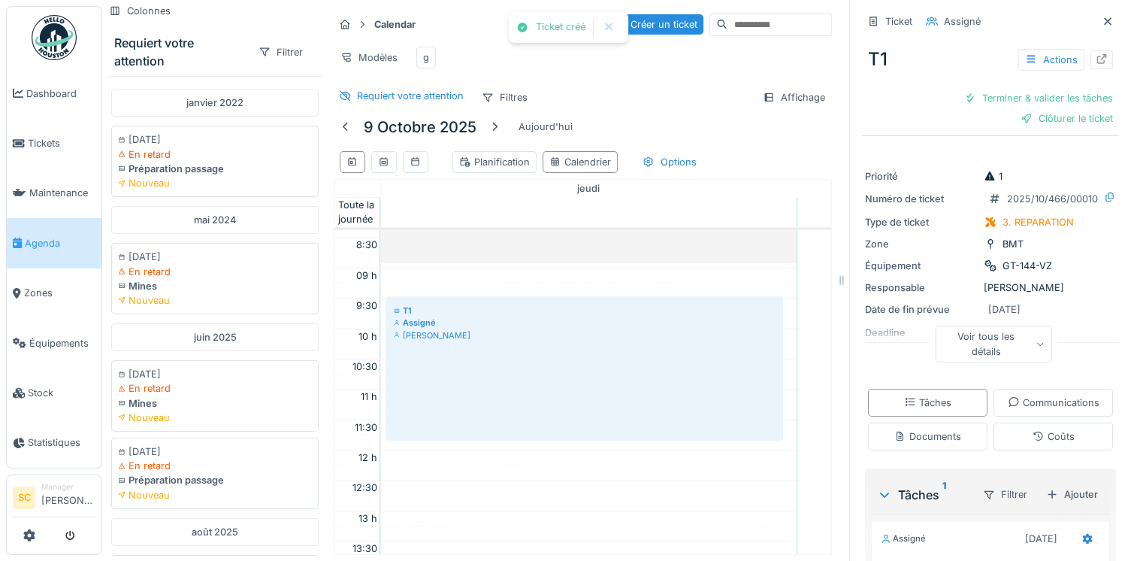
scroll to position [511, 0]
drag, startPoint x: 785, startPoint y: 306, endPoint x: 786, endPoint y: 401, distance: 94.7
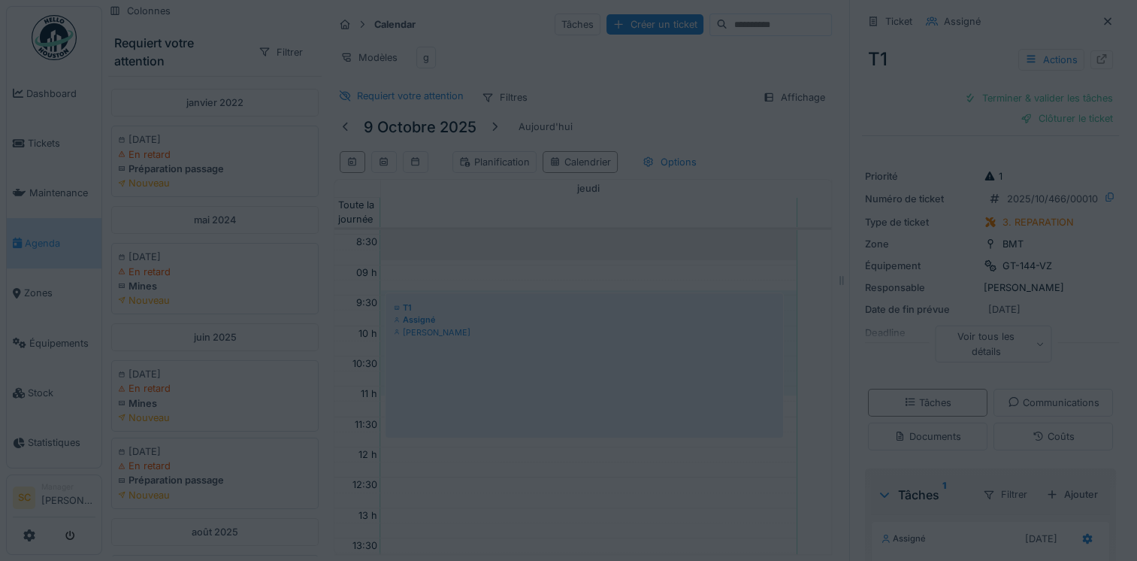
scroll to position [361, 0]
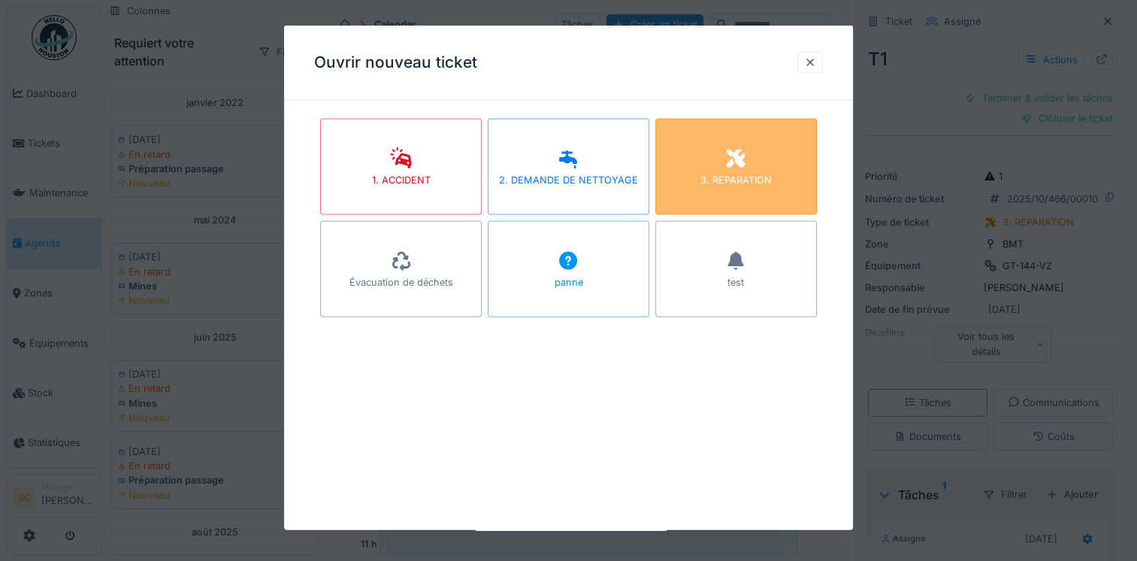
click at [733, 186] on div "3. REPARATION" at bounding box center [735, 180] width 71 height 14
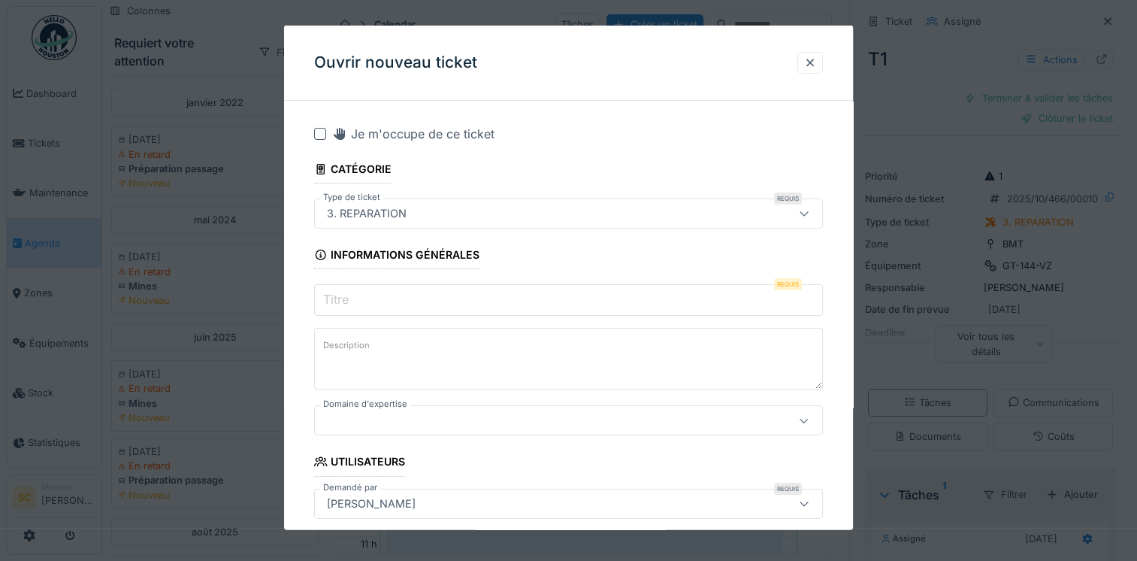
click at [445, 305] on input "Titre" at bounding box center [568, 300] width 509 height 32
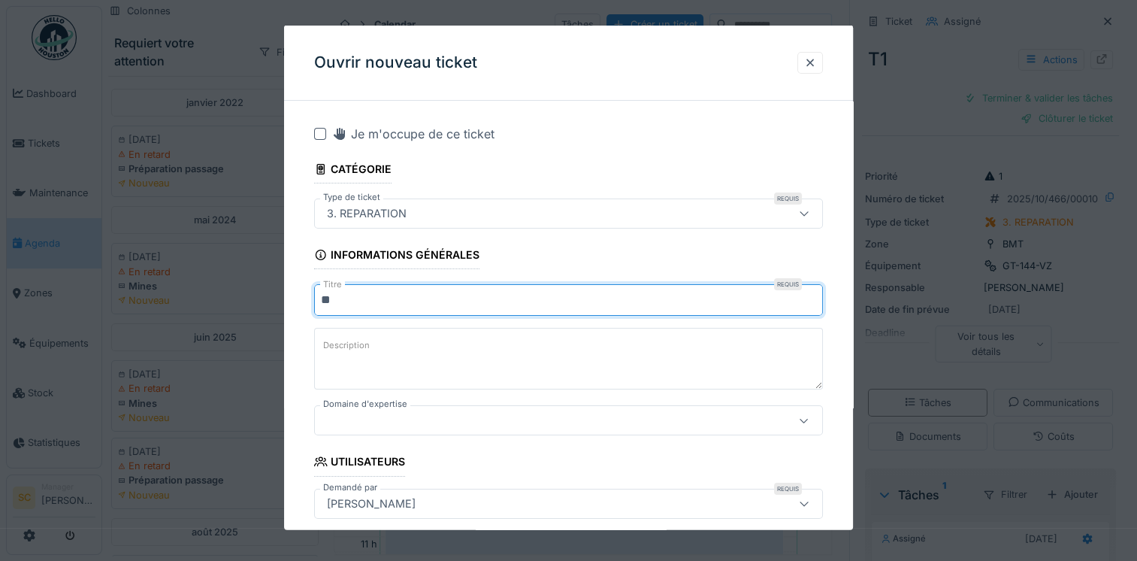
type input "*"
type input "**"
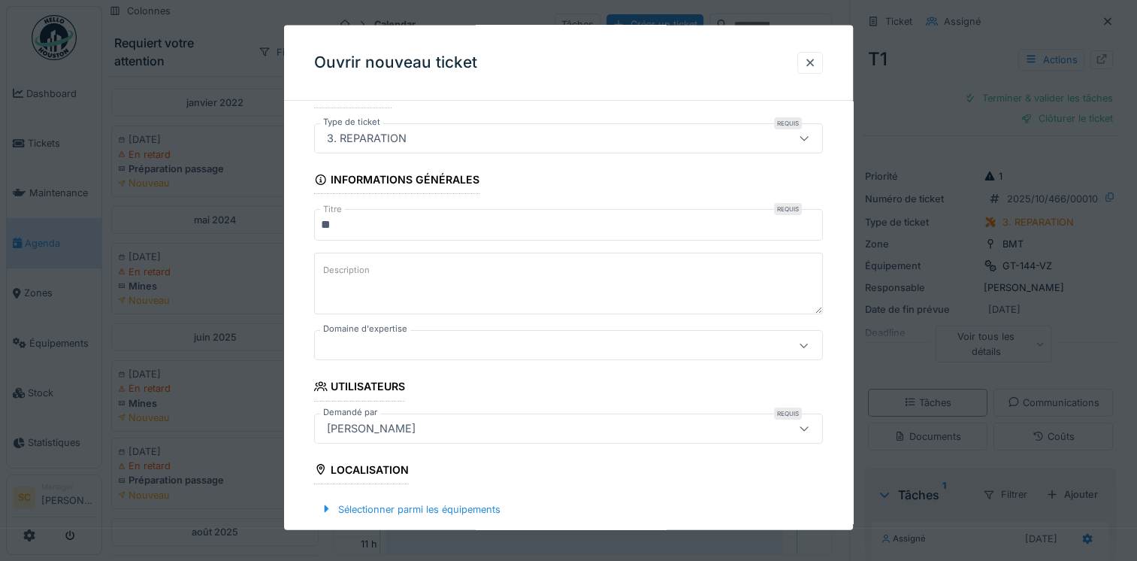
scroll to position [150, 0]
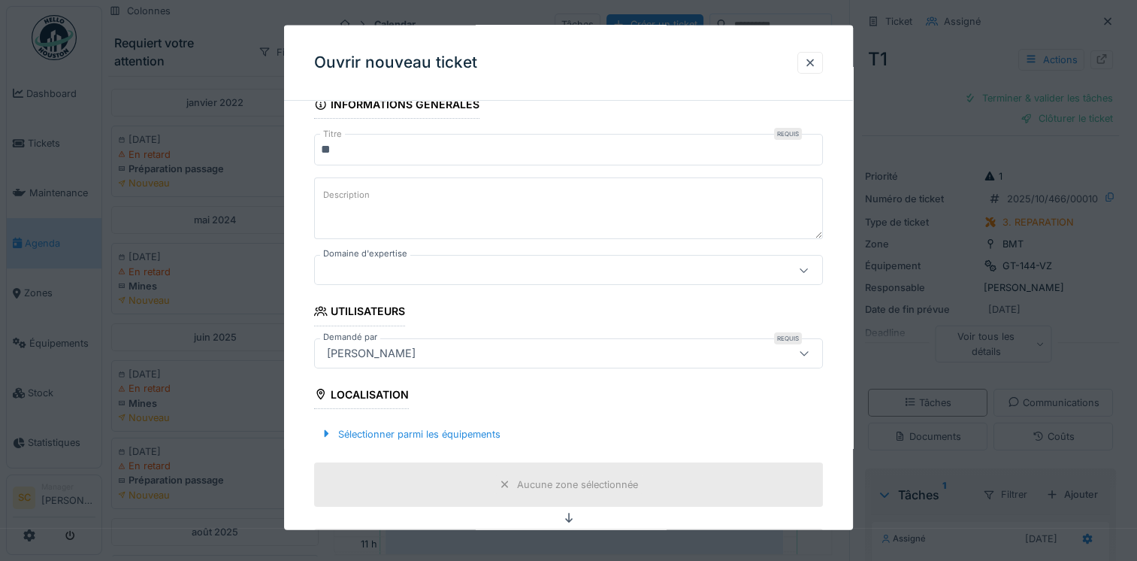
click at [457, 231] on textarea "Description" at bounding box center [568, 208] width 509 height 62
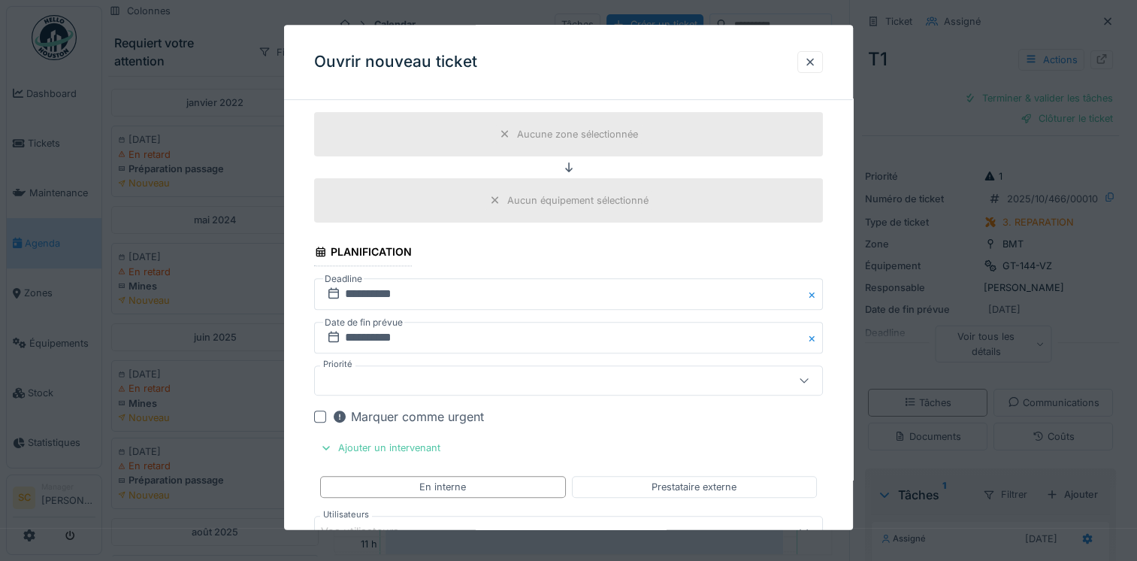
scroll to position [526, 0]
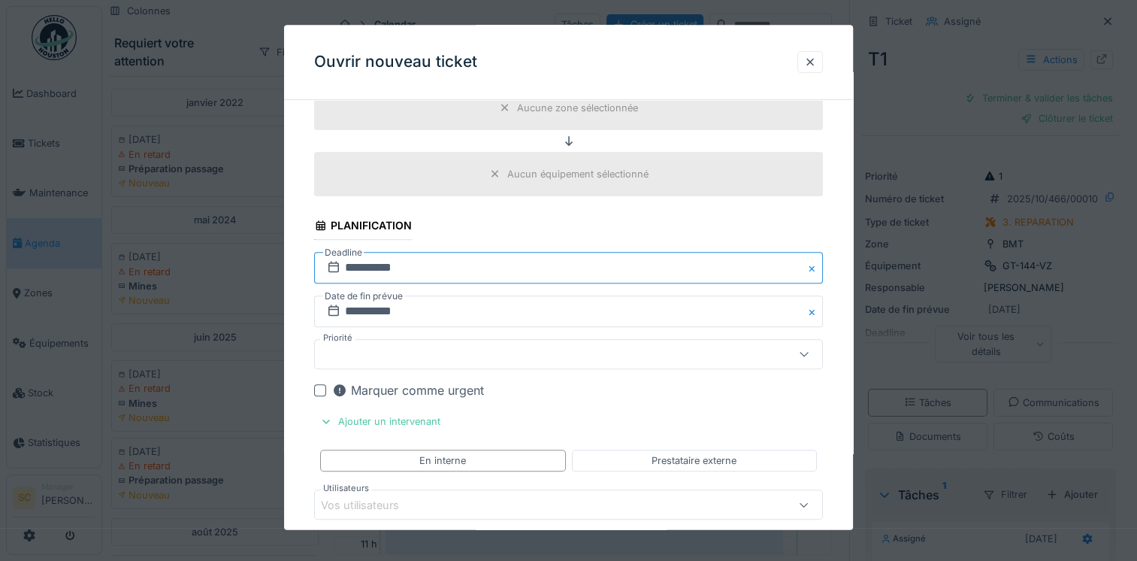
click at [401, 259] on input "**********" at bounding box center [568, 269] width 509 height 32
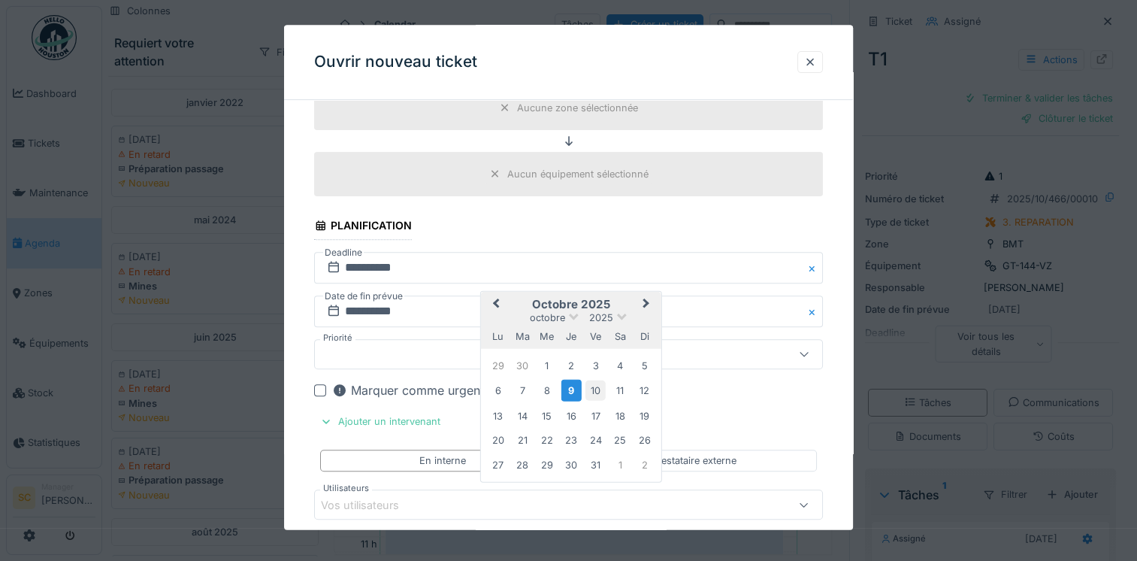
click at [594, 386] on div "10" at bounding box center [595, 390] width 20 height 20
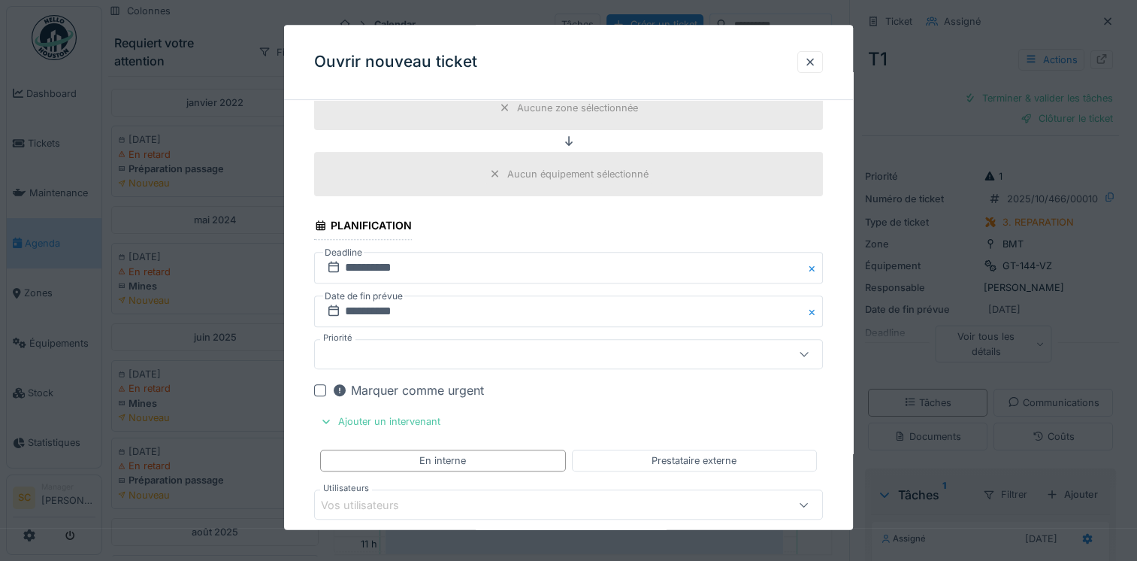
click at [373, 300] on label "Date de fin prévue" at bounding box center [363, 297] width 81 height 17
click at [463, 302] on input "**********" at bounding box center [568, 312] width 509 height 32
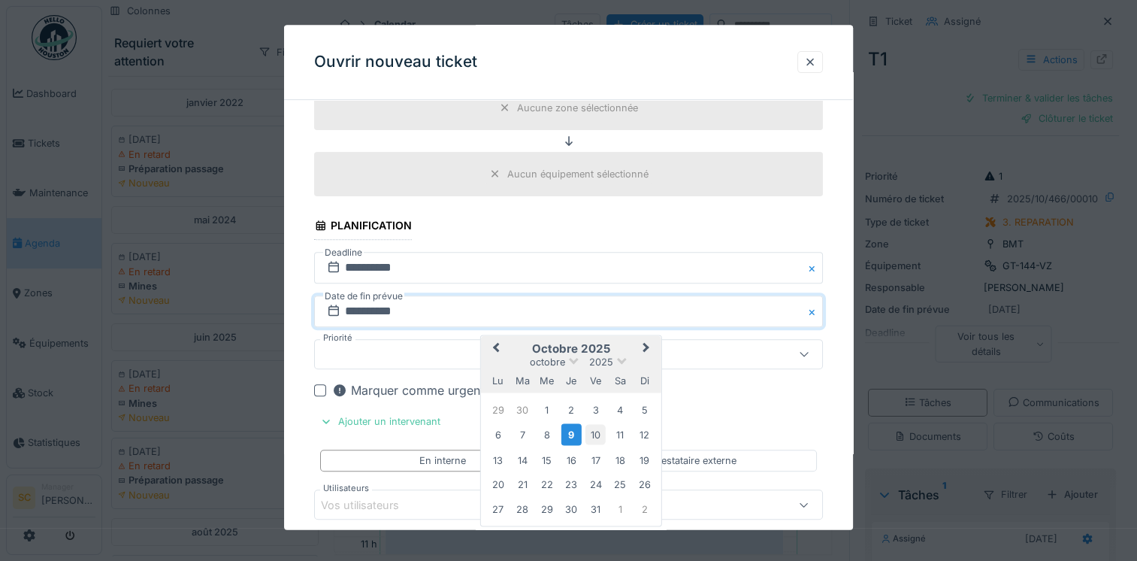
click at [590, 440] on div "10" at bounding box center [595, 435] width 20 height 20
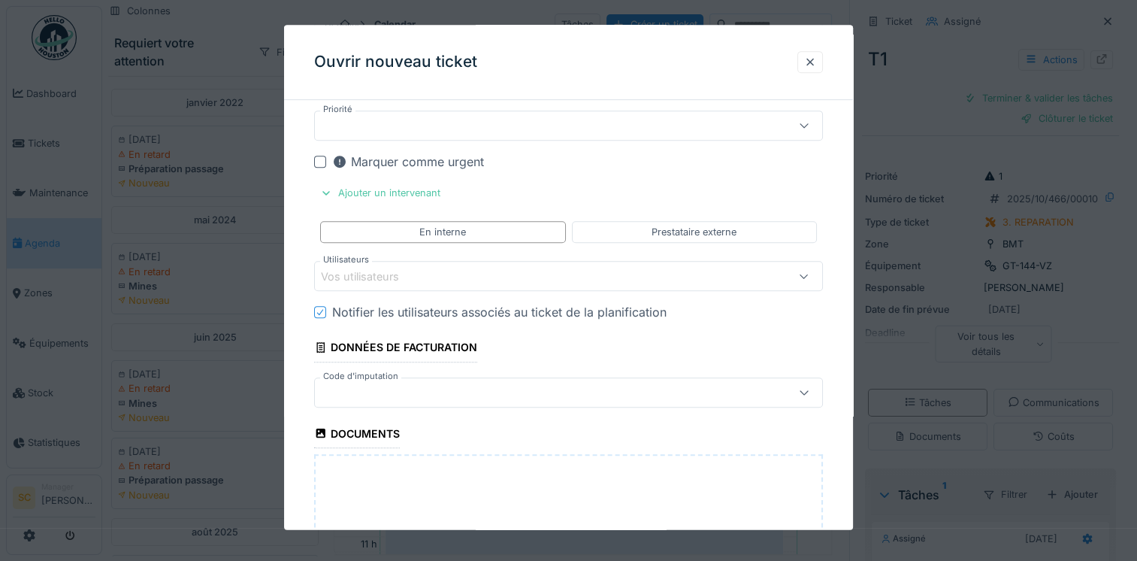
scroll to position [827, 0]
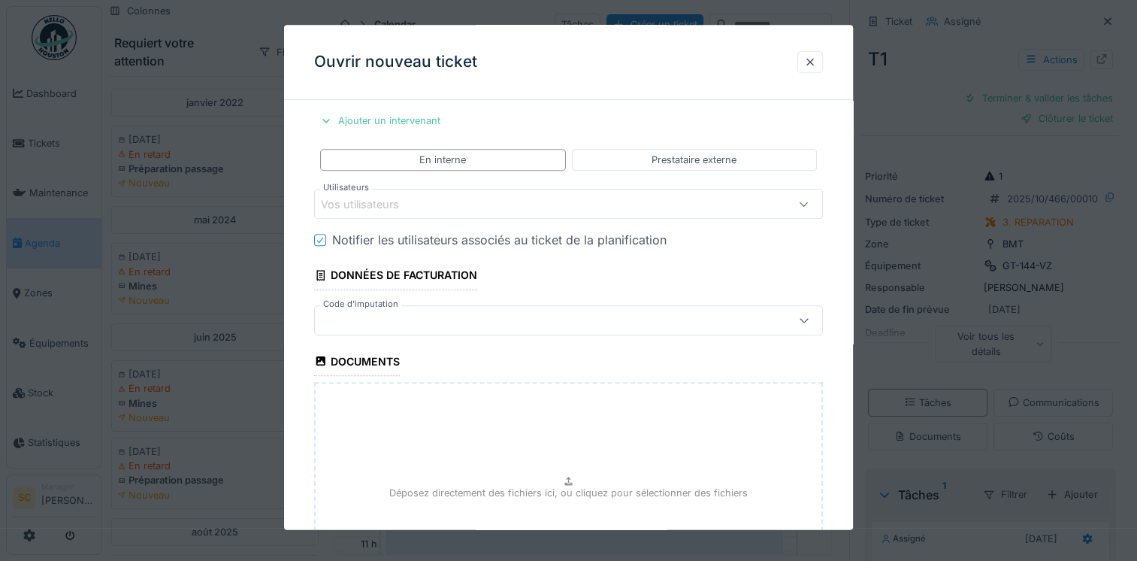
click at [405, 196] on div "Vos utilisateurs" at bounding box center [370, 204] width 99 height 17
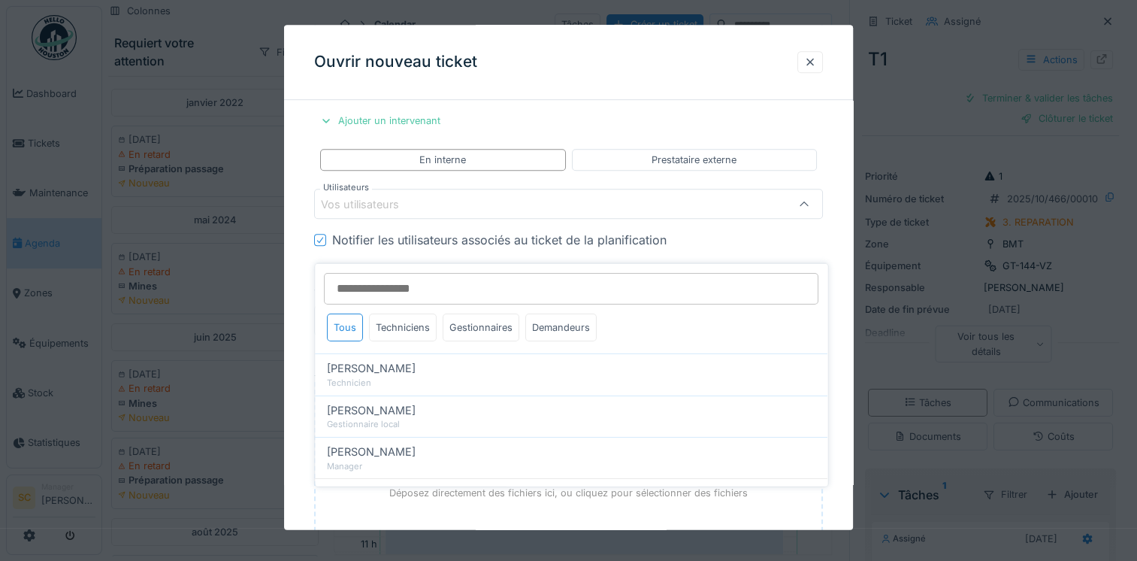
scroll to position [749, 0]
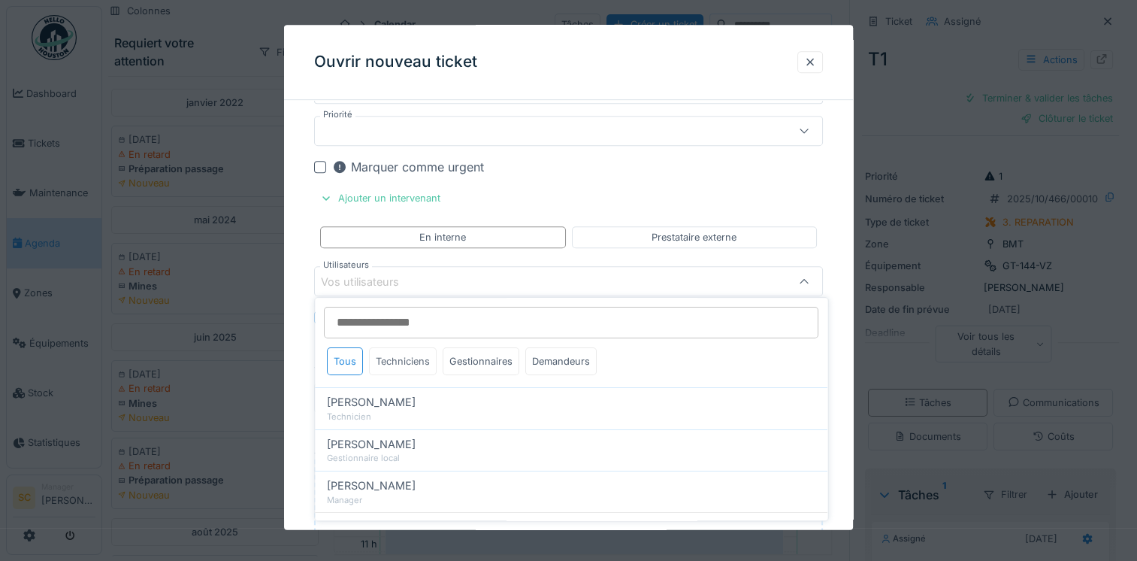
click at [400, 364] on div "Techniciens" at bounding box center [403, 361] width 68 height 28
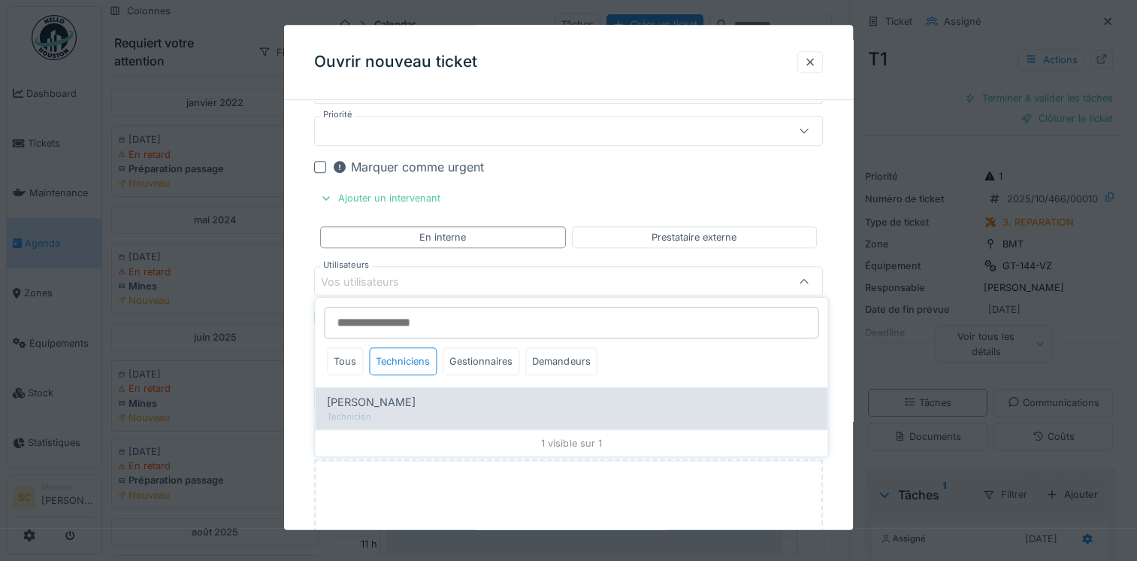
click at [385, 407] on span "[PERSON_NAME]" at bounding box center [371, 402] width 89 height 17
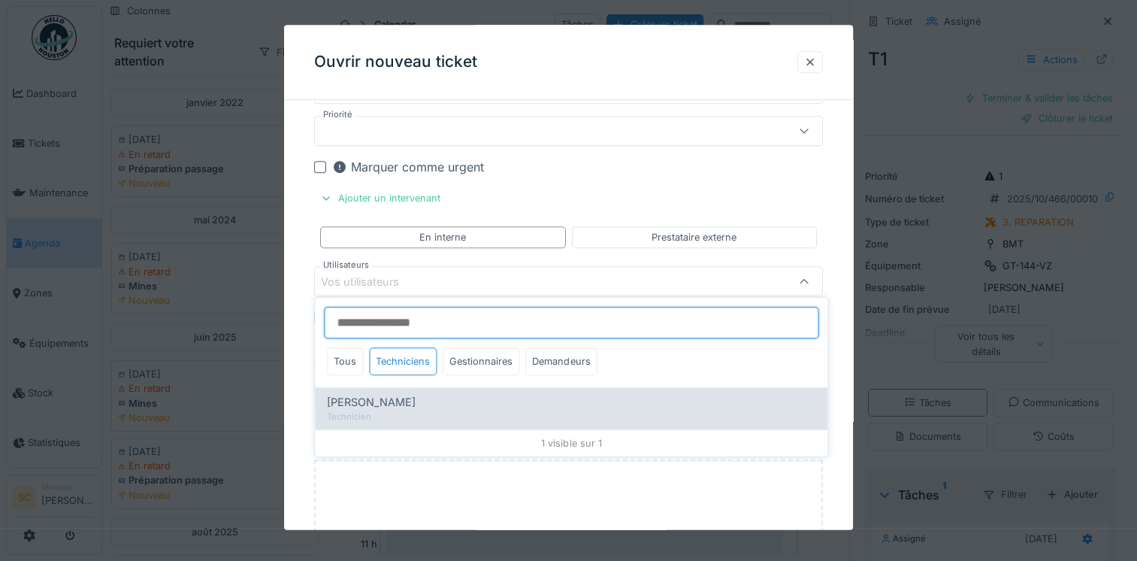
type input "*****"
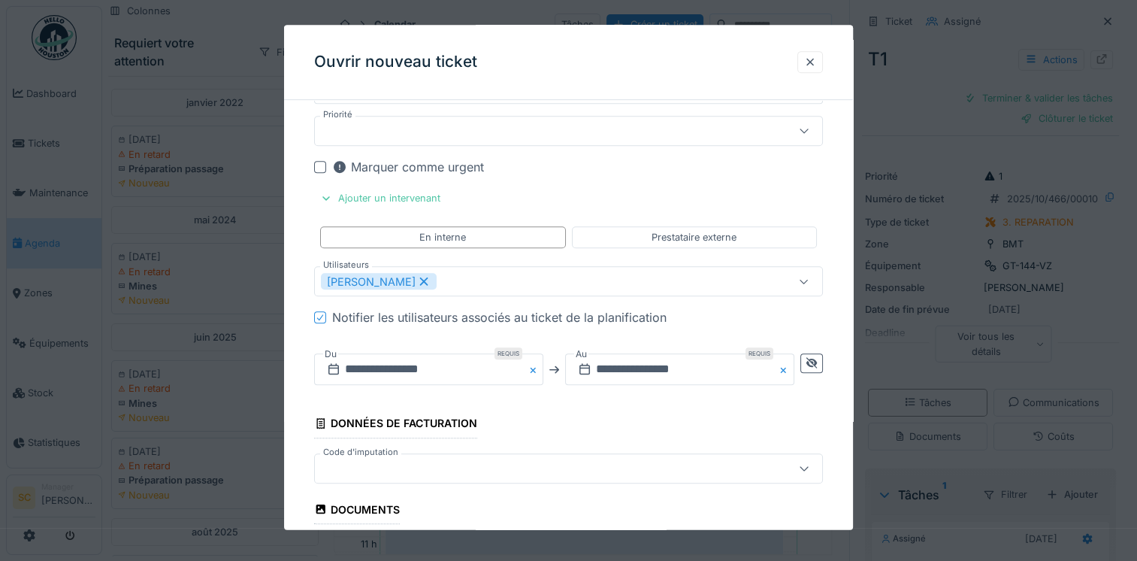
click at [659, 171] on div "Marquer comme urgent" at bounding box center [577, 168] width 491 height 18
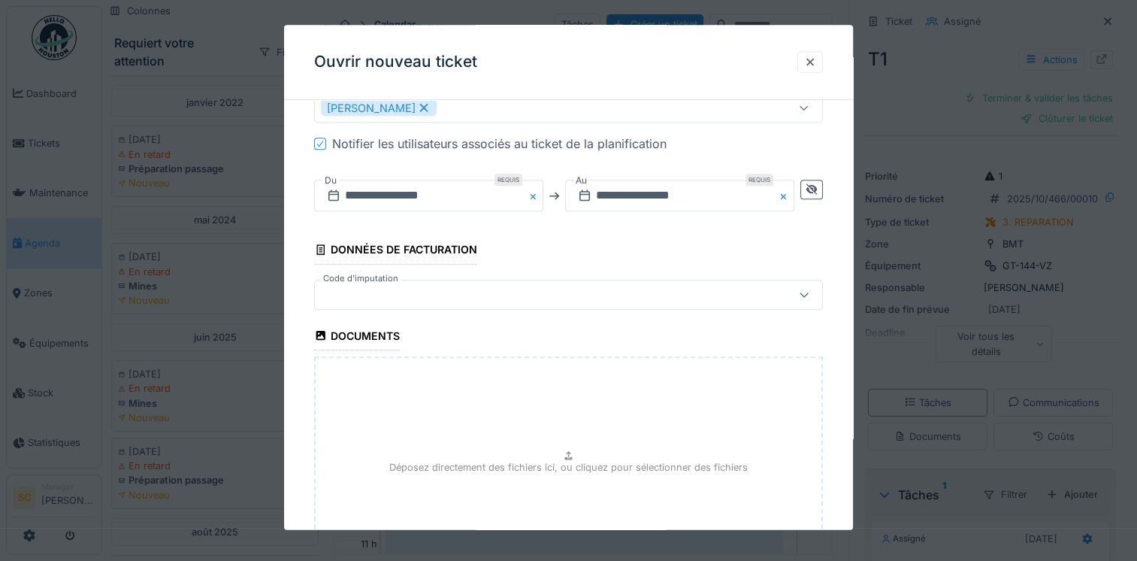
scroll to position [1067, 0]
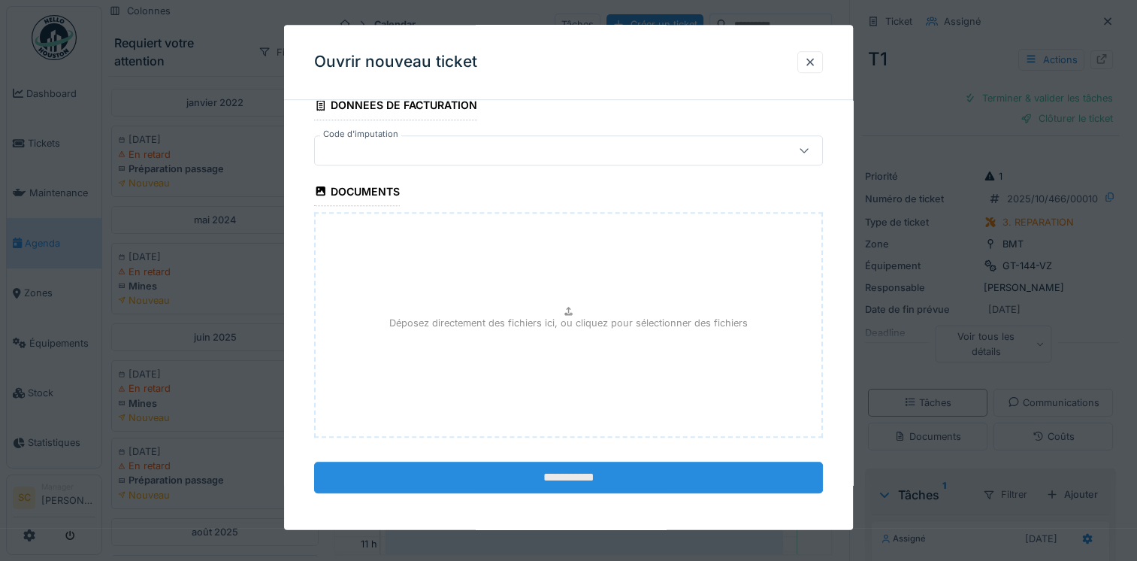
click at [562, 483] on input "**********" at bounding box center [568, 477] width 509 height 32
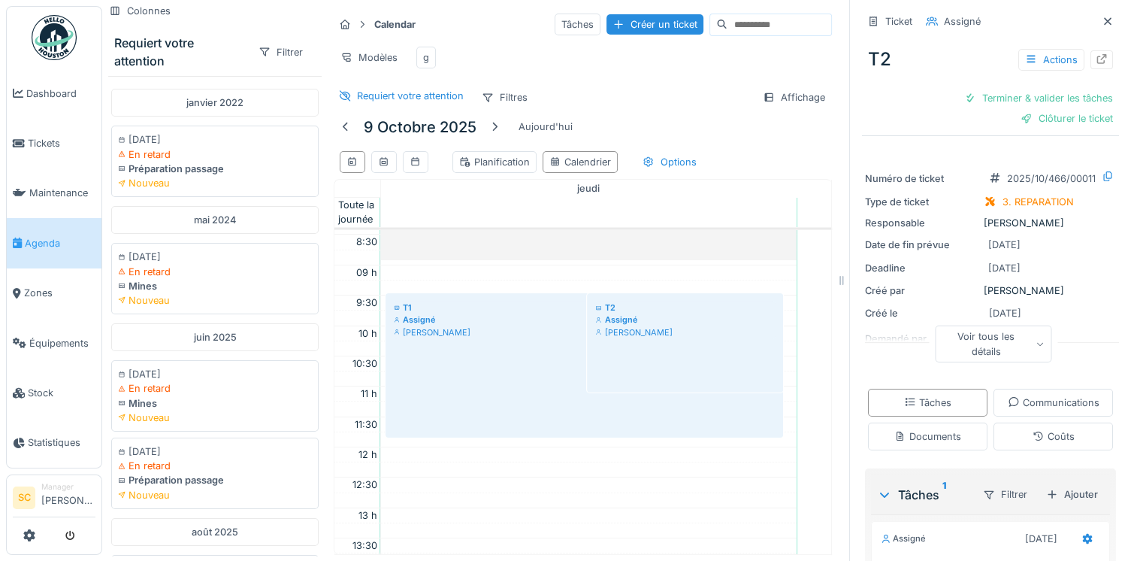
scroll to position [586, 0]
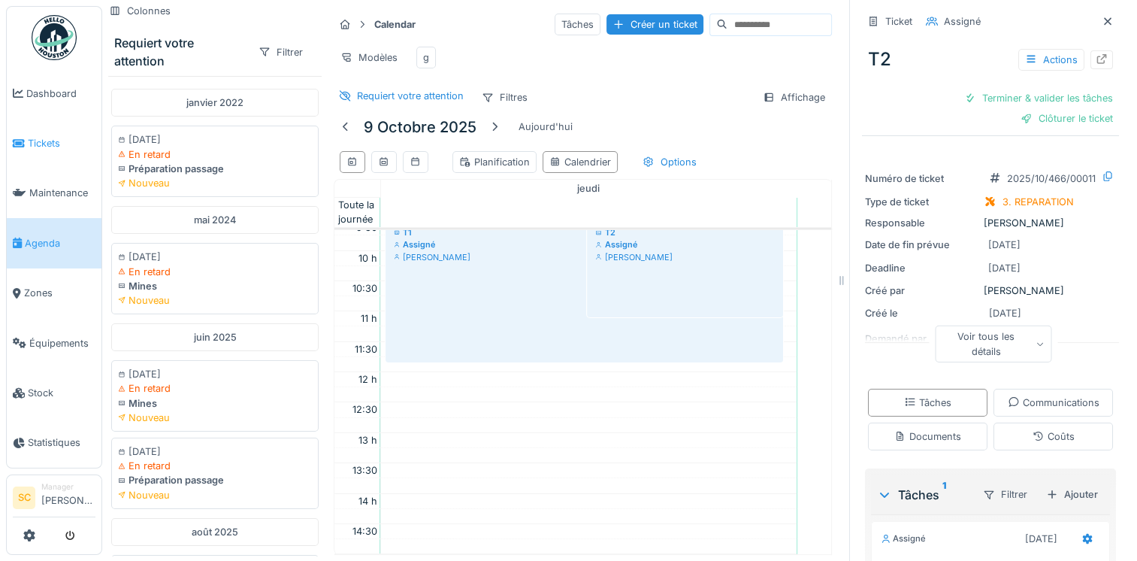
click at [66, 147] on span "Tickets" at bounding box center [62, 143] width 68 height 14
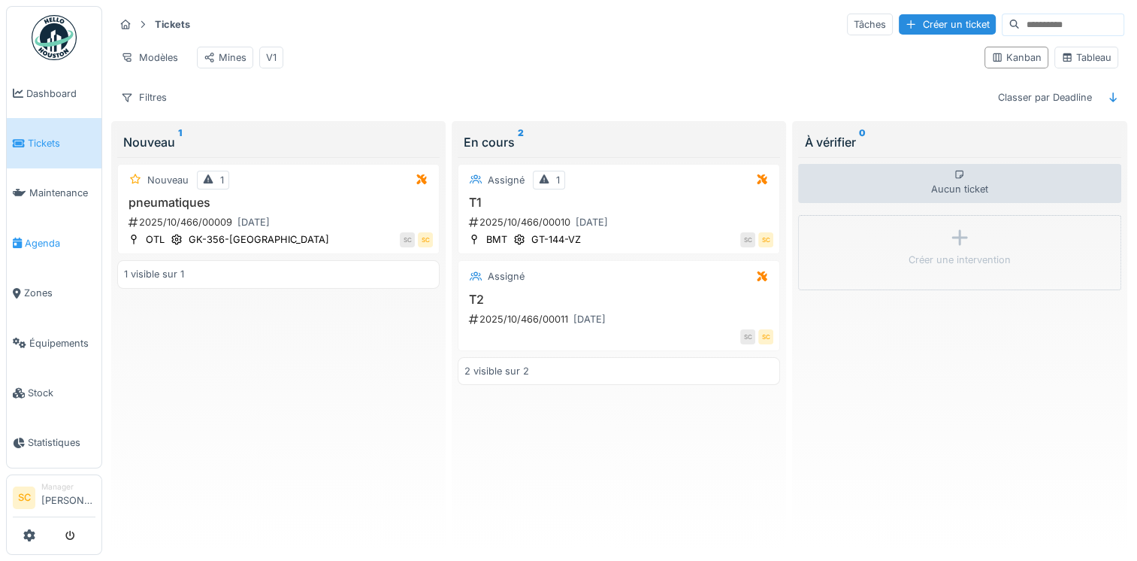
click at [68, 236] on span "Agenda" at bounding box center [60, 243] width 71 height 14
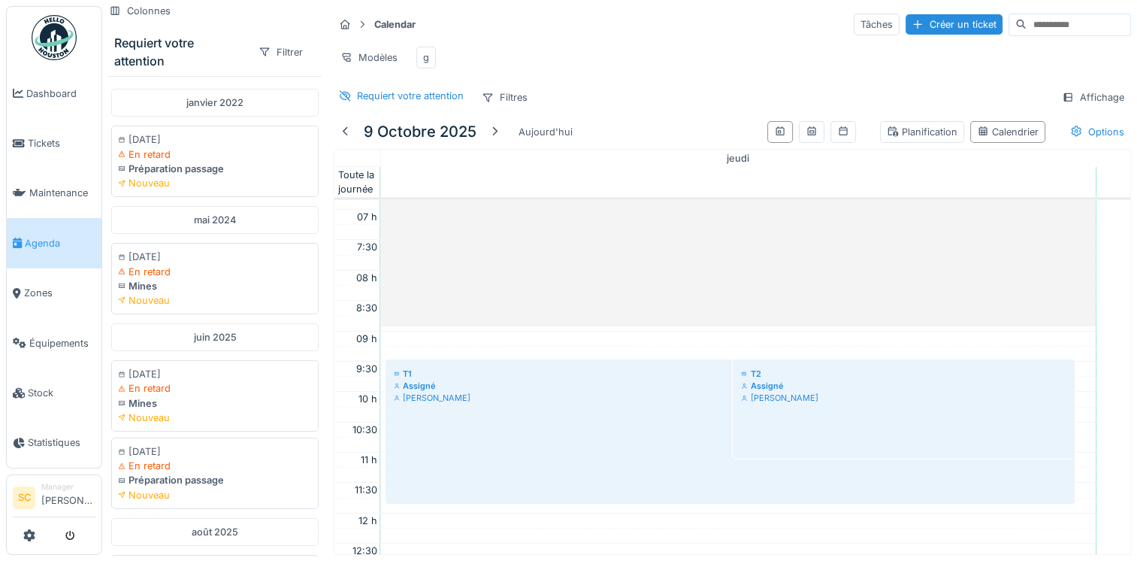
scroll to position [511, 0]
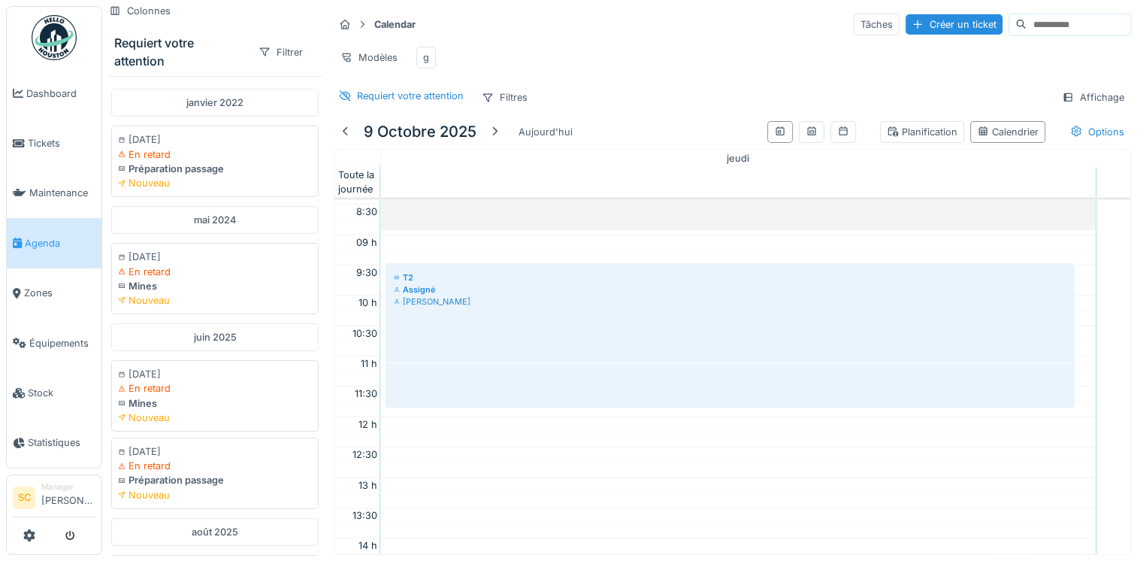
drag, startPoint x: 754, startPoint y: 370, endPoint x: 766, endPoint y: 359, distance: 16.0
click at [766, 359] on div "T1 Assigné [PERSON_NAME] T2 Assigné [PERSON_NAME] T2 Assigné [PERSON_NAME]" at bounding box center [738, 417] width 715 height 1456
click at [883, 328] on div "T2 Assigné [PERSON_NAME]" at bounding box center [903, 313] width 334 height 92
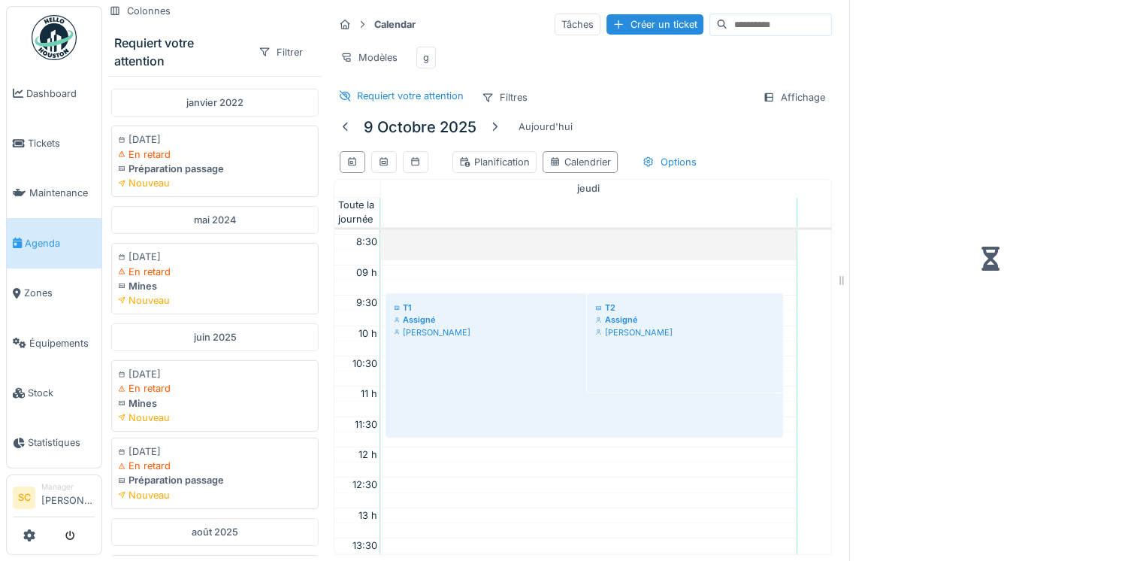
scroll to position [361, 0]
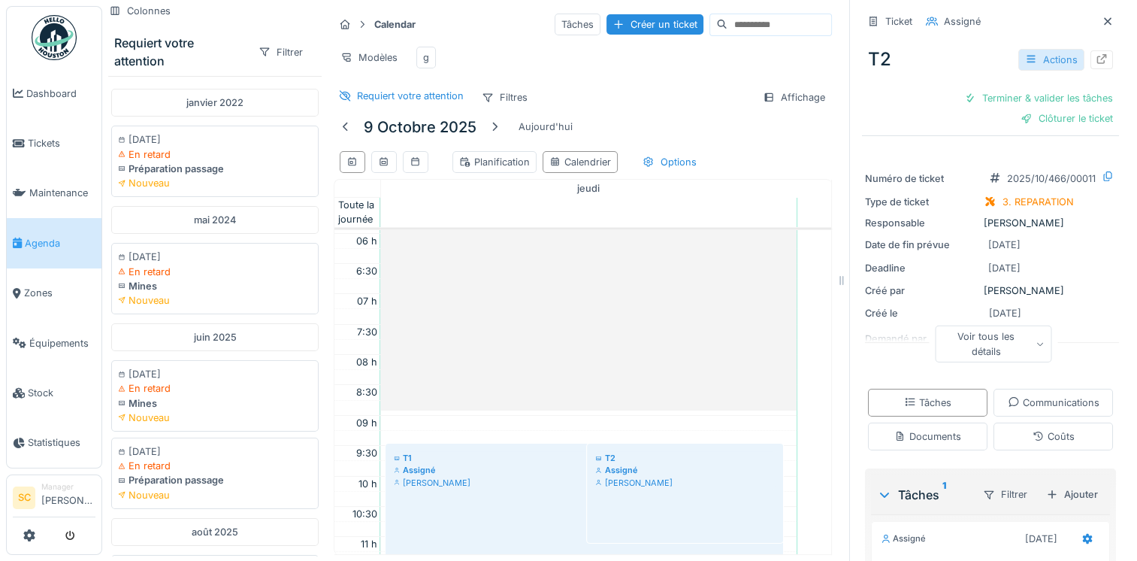
click at [1031, 69] on div "Actions" at bounding box center [1051, 60] width 66 height 22
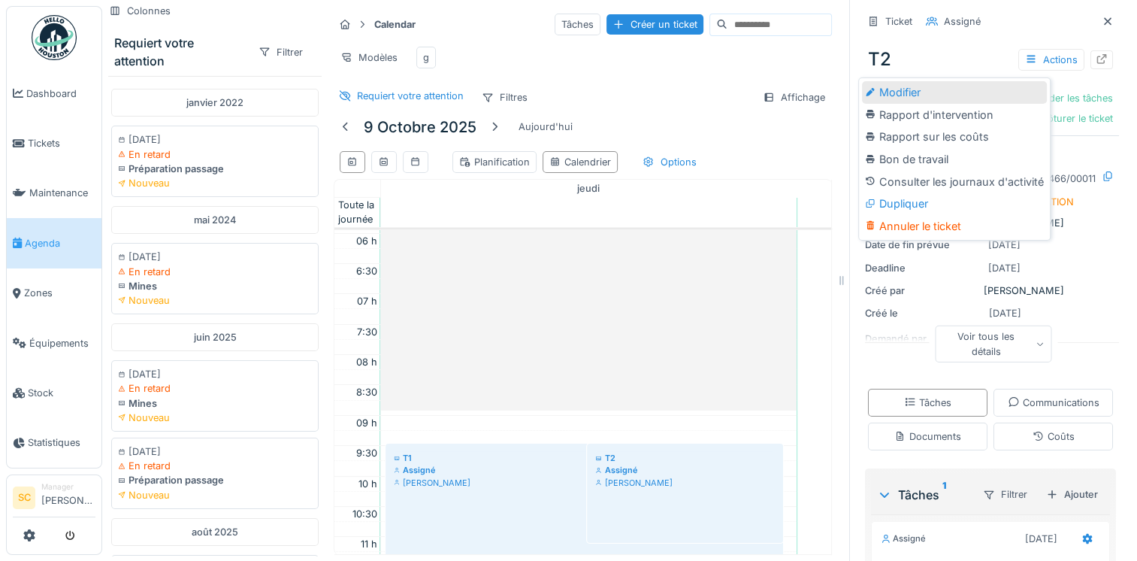
click at [990, 95] on div "Modifier" at bounding box center [954, 92] width 185 height 23
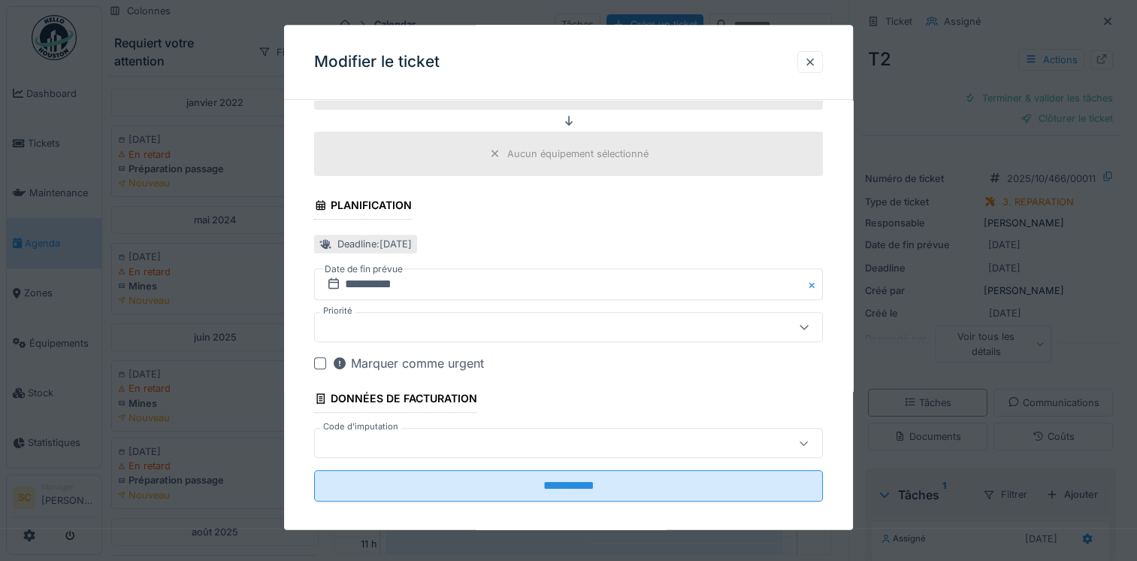
scroll to position [598, 0]
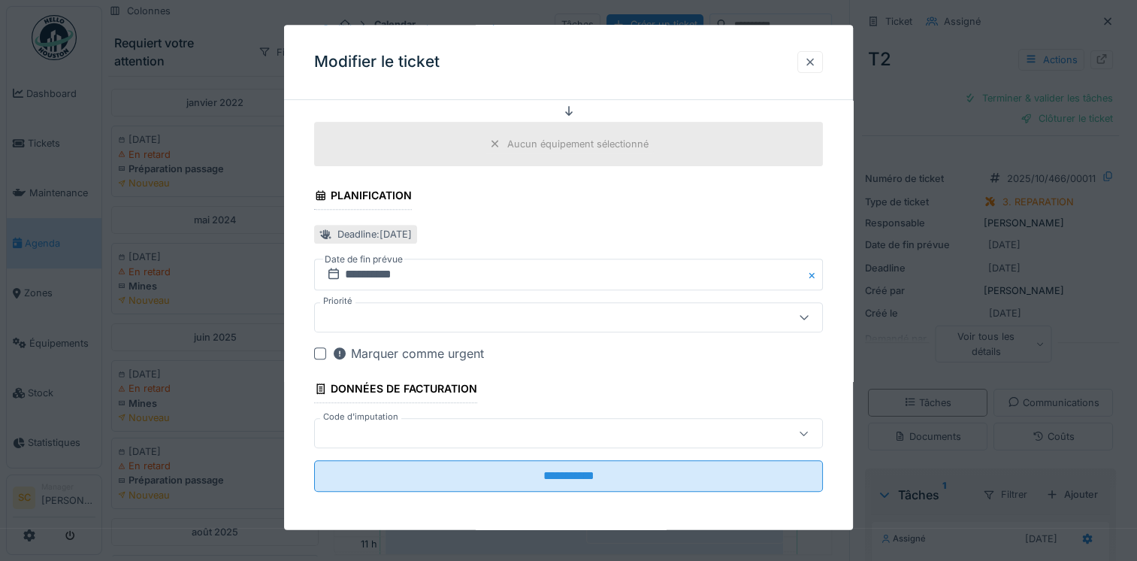
click at [823, 62] on div at bounding box center [810, 62] width 26 height 22
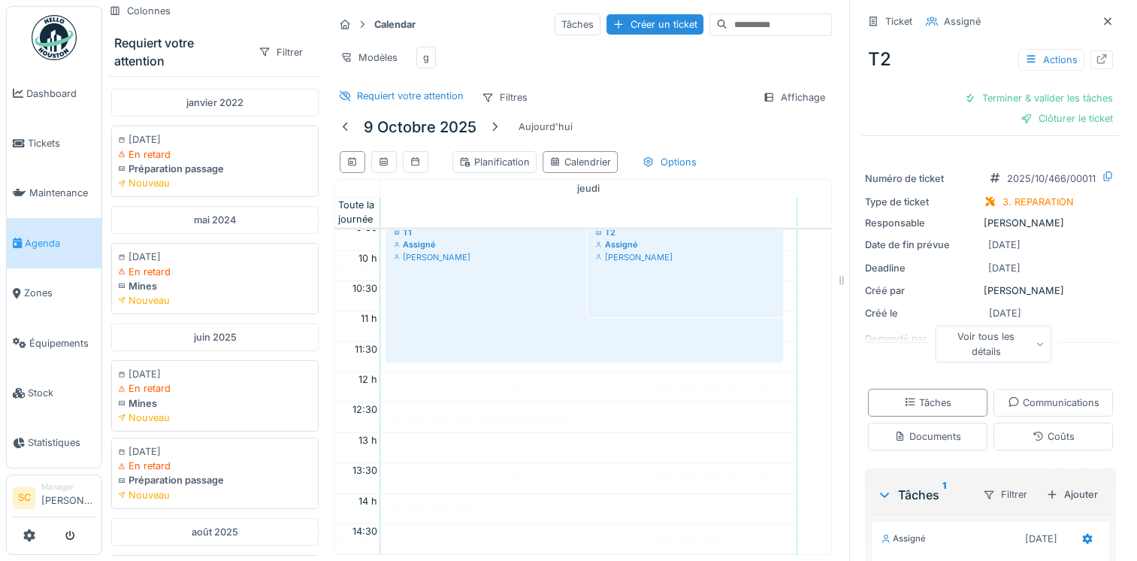
scroll to position [511, 0]
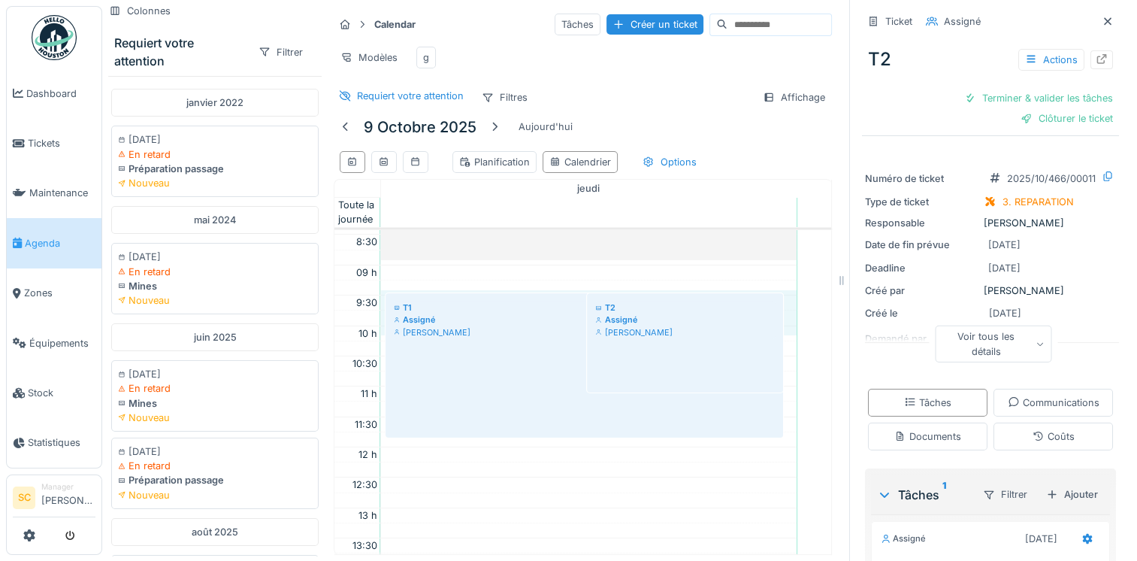
drag, startPoint x: 791, startPoint y: 311, endPoint x: 791, endPoint y: 329, distance: 18.0
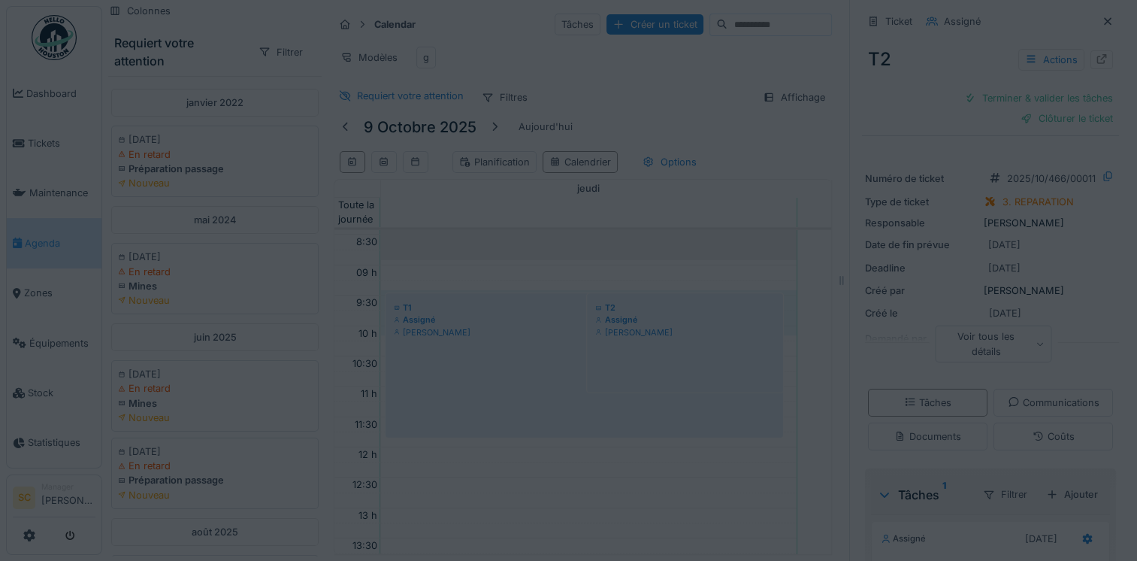
scroll to position [361, 0]
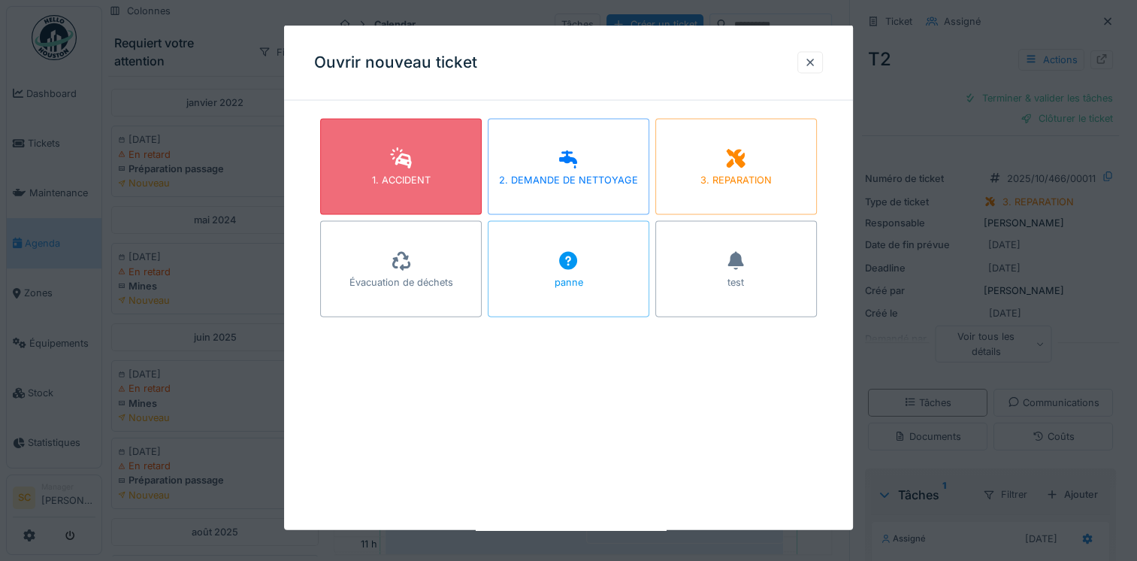
click at [413, 201] on div "1. ACCIDENT" at bounding box center [401, 167] width 162 height 96
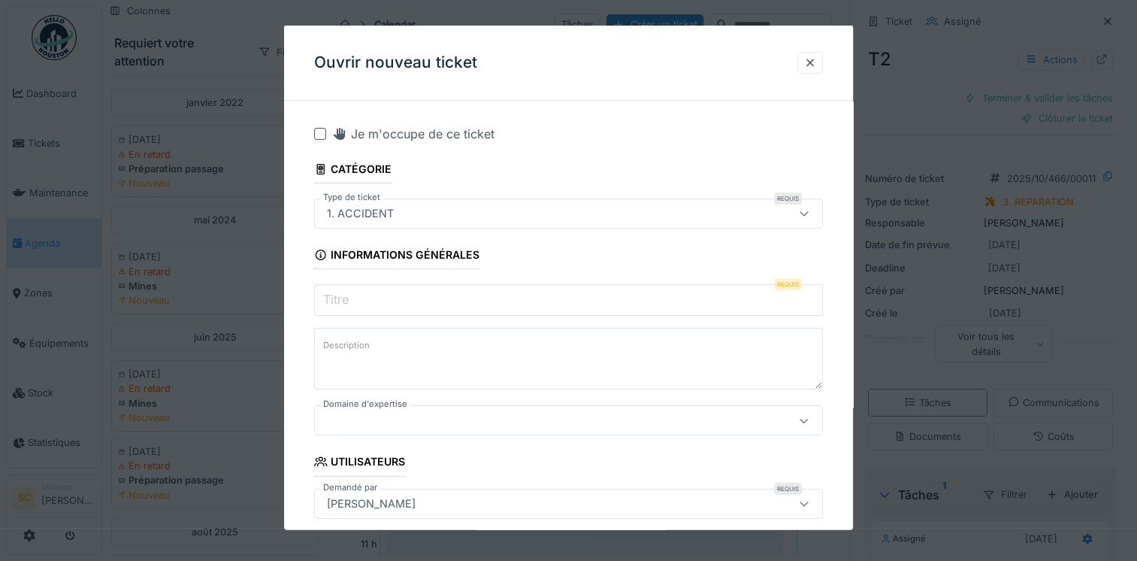
click at [448, 300] on input "Titre" at bounding box center [568, 300] width 509 height 32
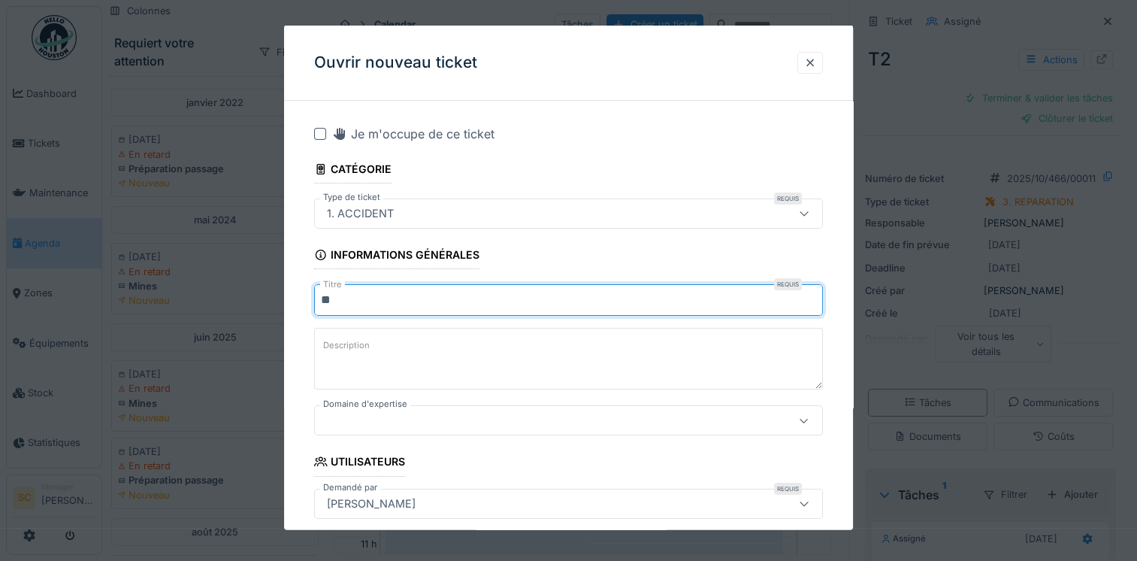
type input "**"
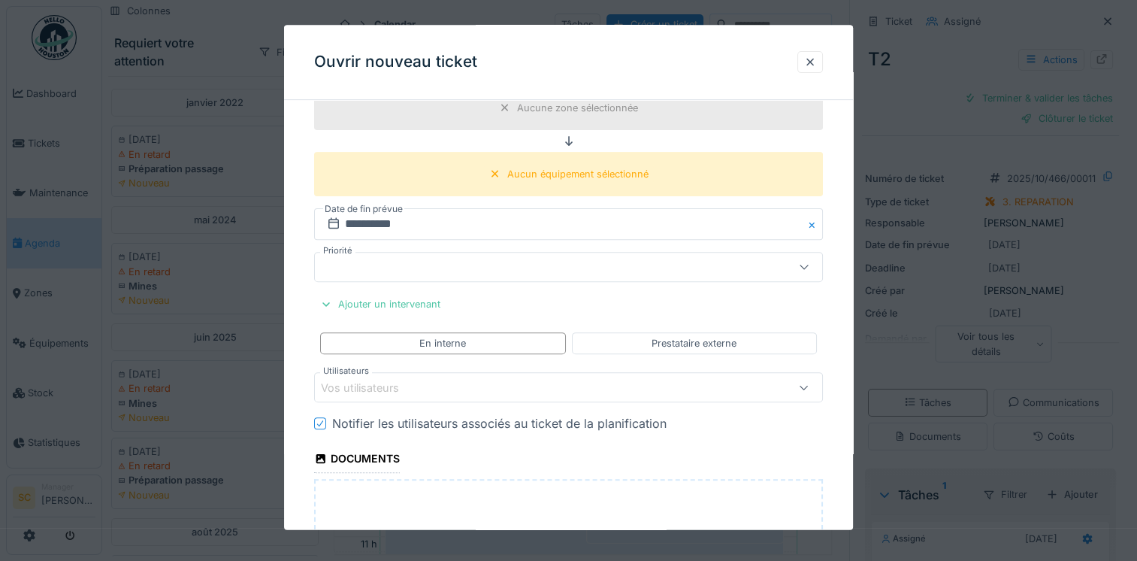
click at [441, 271] on div at bounding box center [538, 267] width 434 height 17
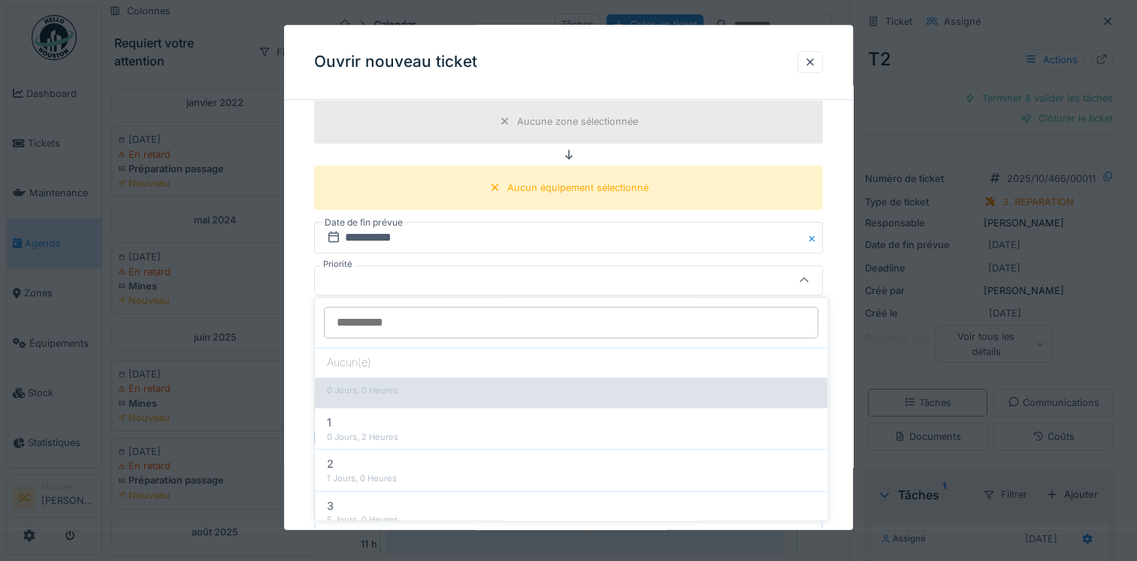
click at [417, 401] on div "0 Jours, 0 Heures" at bounding box center [571, 392] width 513 height 30
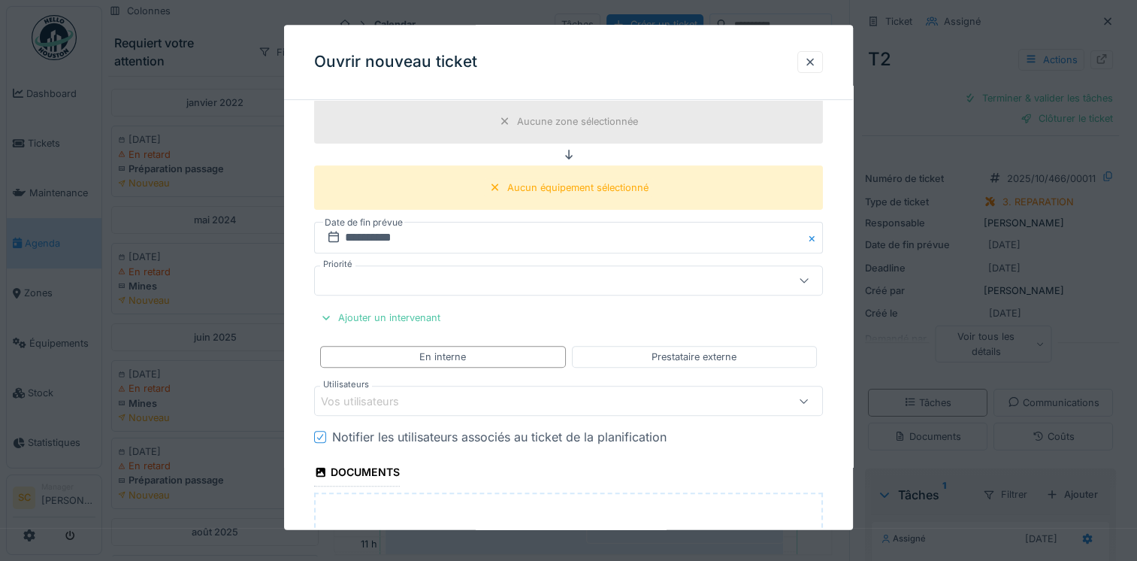
click at [464, 275] on div at bounding box center [538, 281] width 434 height 17
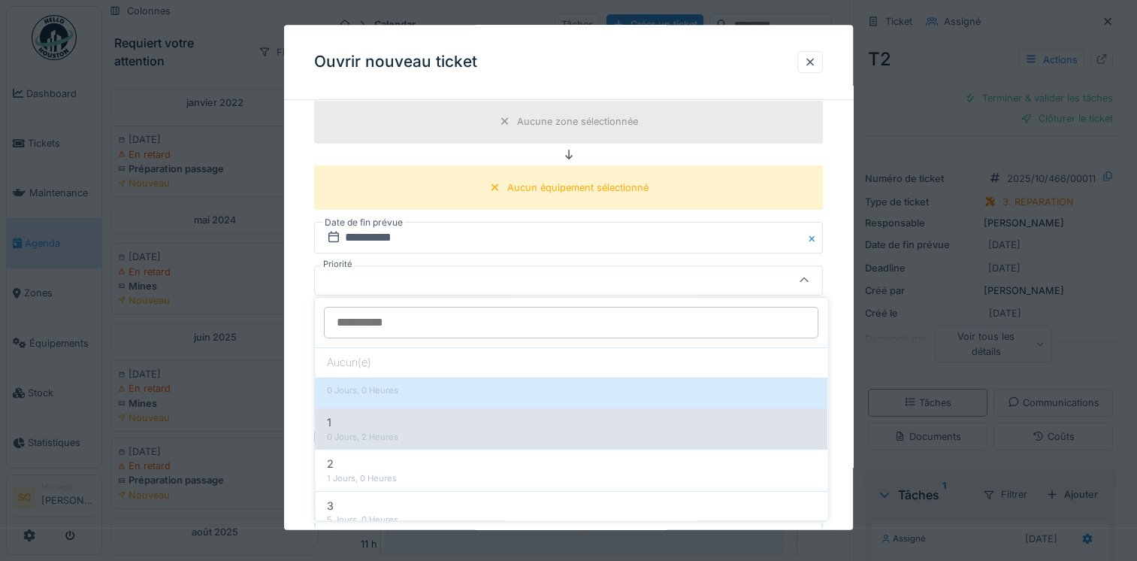
click at [423, 447] on div "1 0 Jours, 2 Heures" at bounding box center [571, 427] width 513 height 41
type input "***"
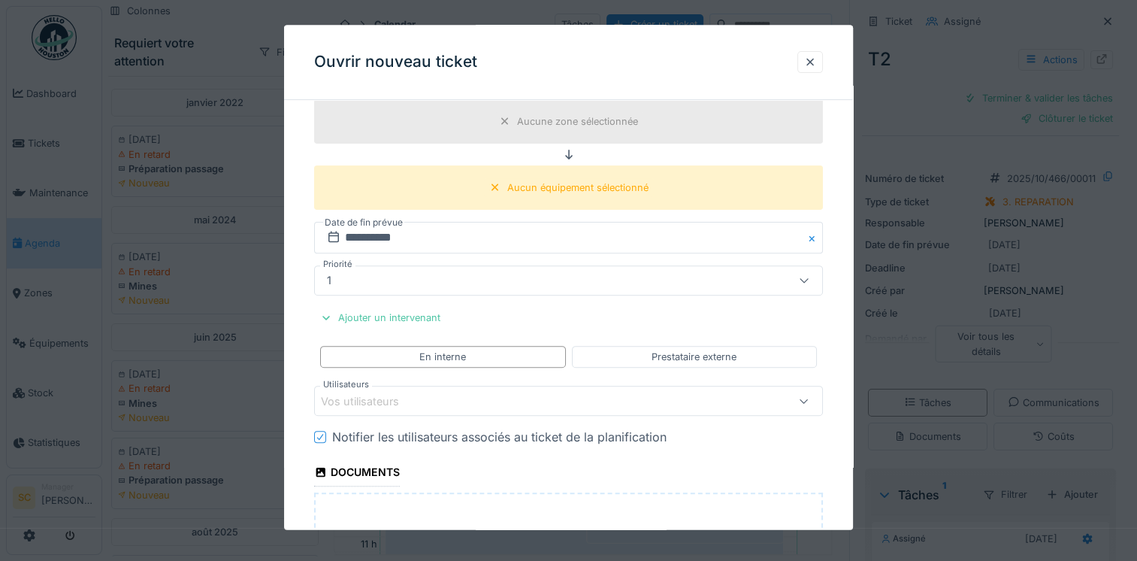
click at [484, 413] on fieldset "**********" at bounding box center [568, 193] width 509 height 1186
click at [530, 394] on div "Vos utilisateurs" at bounding box center [538, 401] width 434 height 17
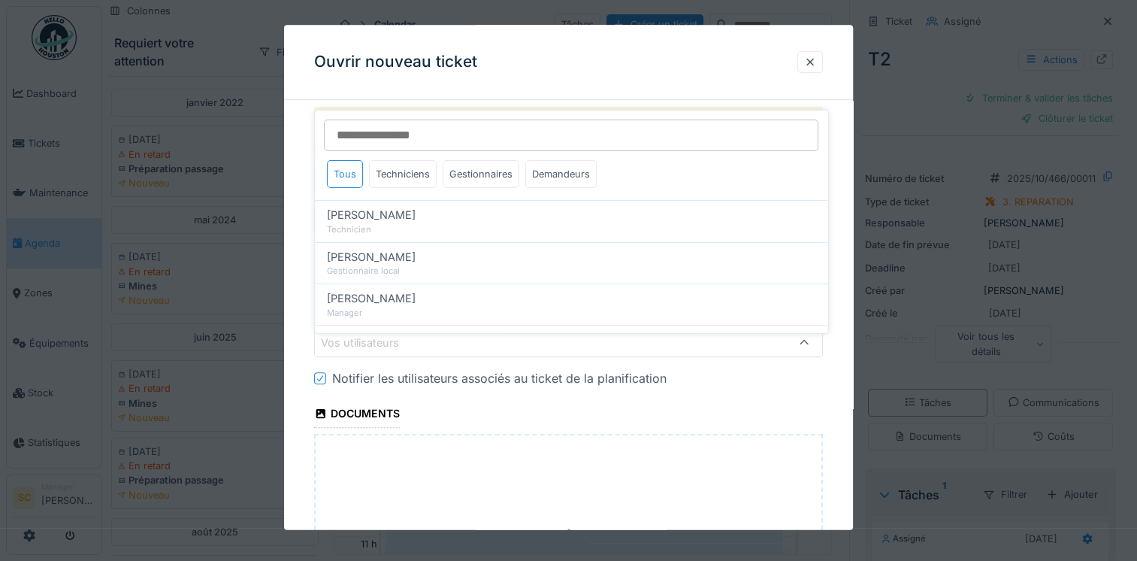
scroll to position [633, 0]
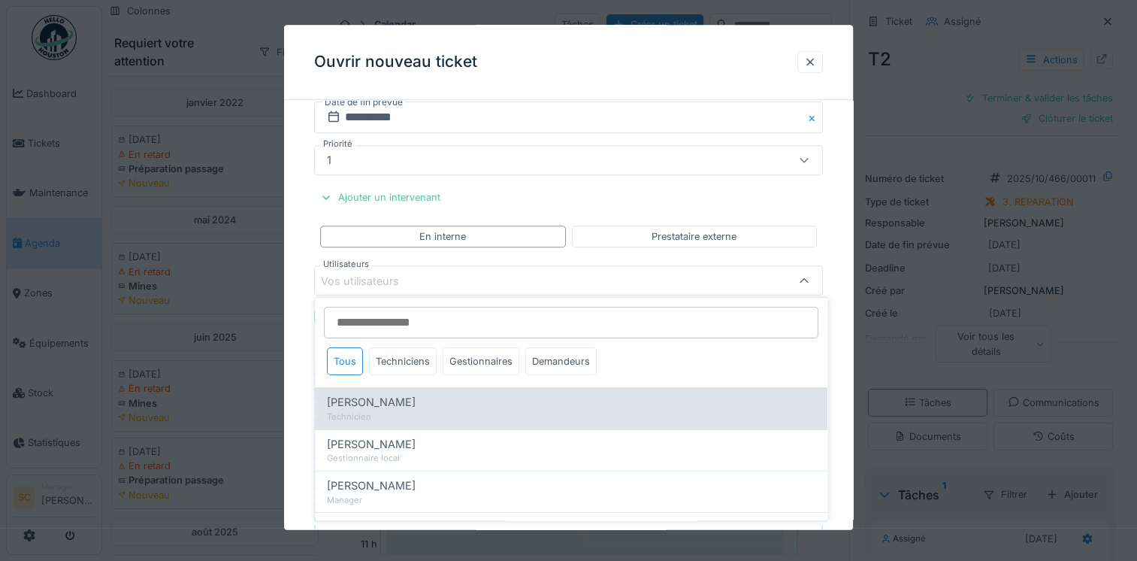
click at [367, 395] on span "[PERSON_NAME]" at bounding box center [371, 402] width 89 height 17
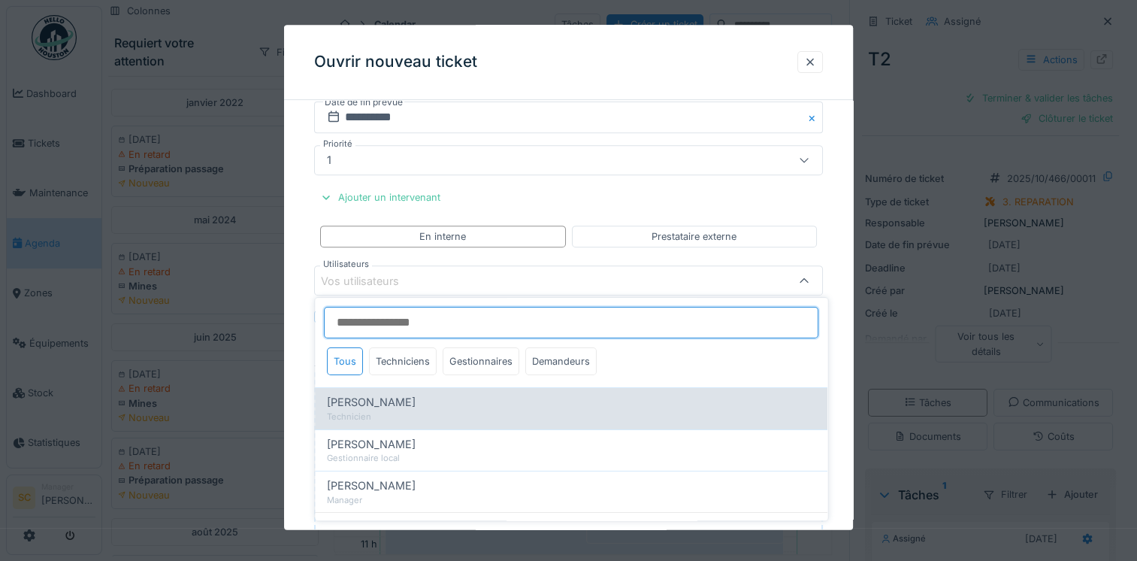
type input "*****"
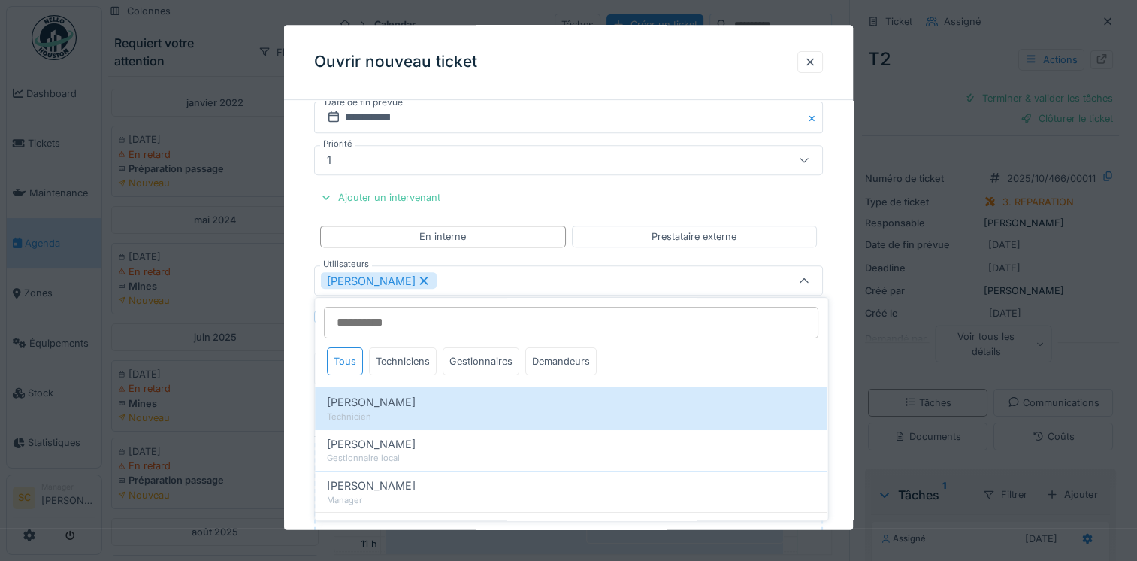
click at [612, 159] on div "1" at bounding box center [538, 161] width 434 height 17
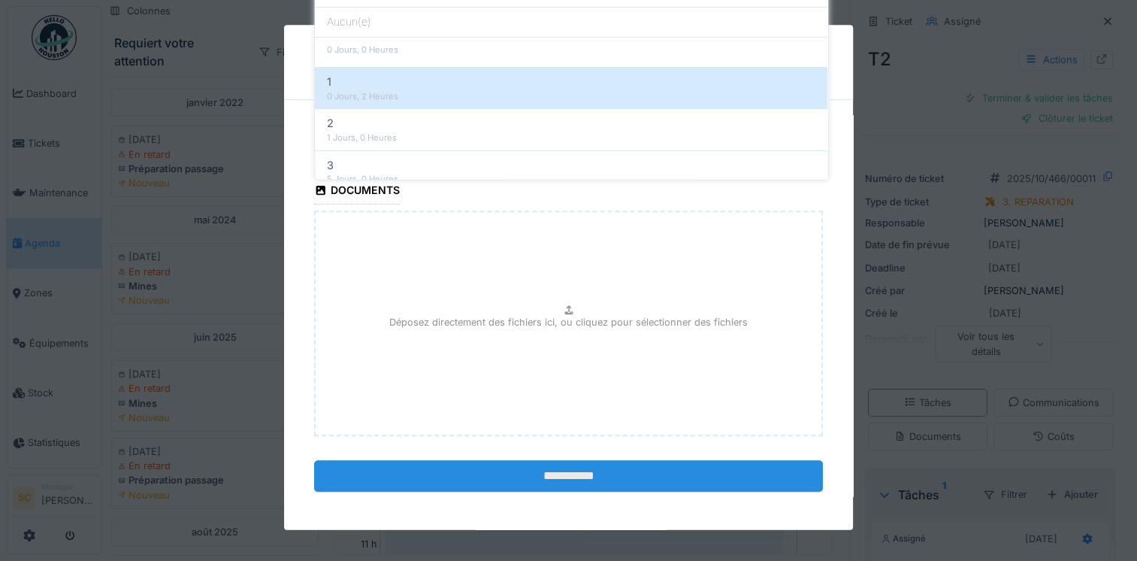
scroll to position [11, 0]
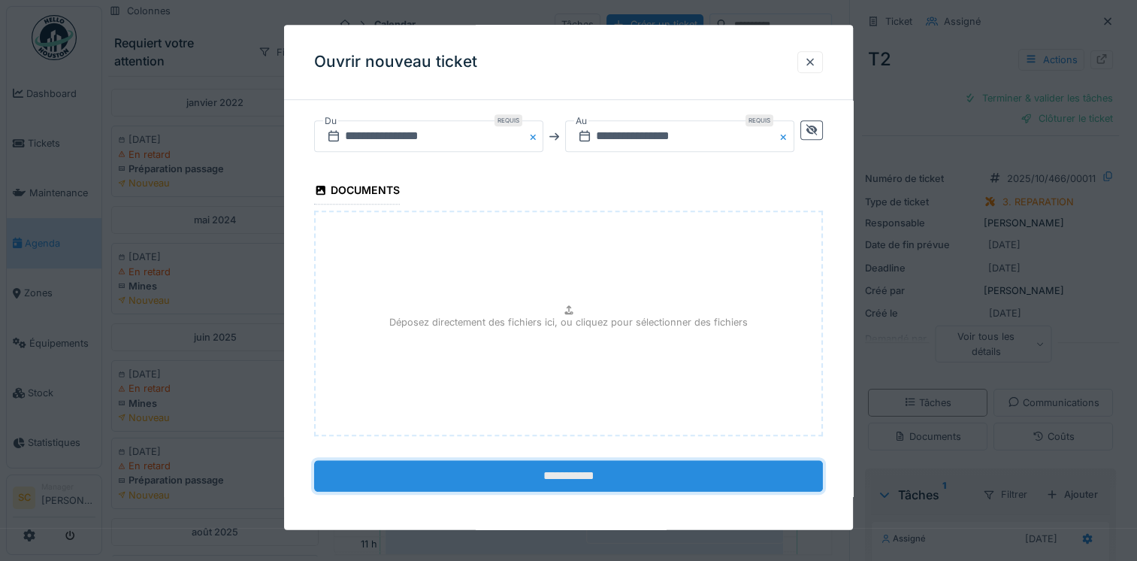
click at [546, 473] on input "**********" at bounding box center [568, 477] width 509 height 32
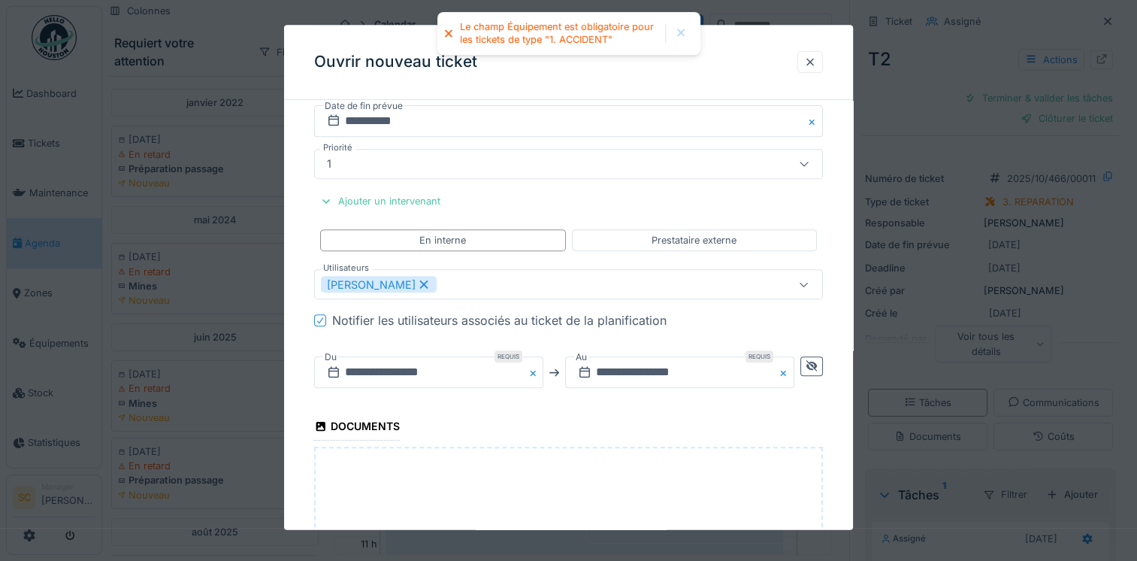
scroll to position [339, 0]
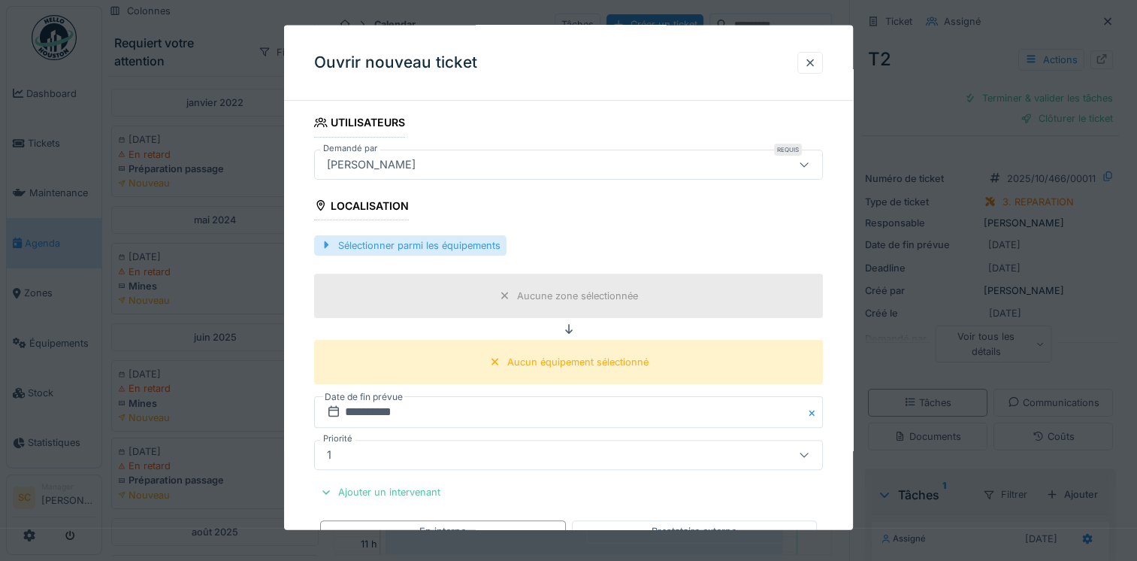
click at [371, 246] on div "Sélectionner parmi les équipements" at bounding box center [410, 244] width 192 height 20
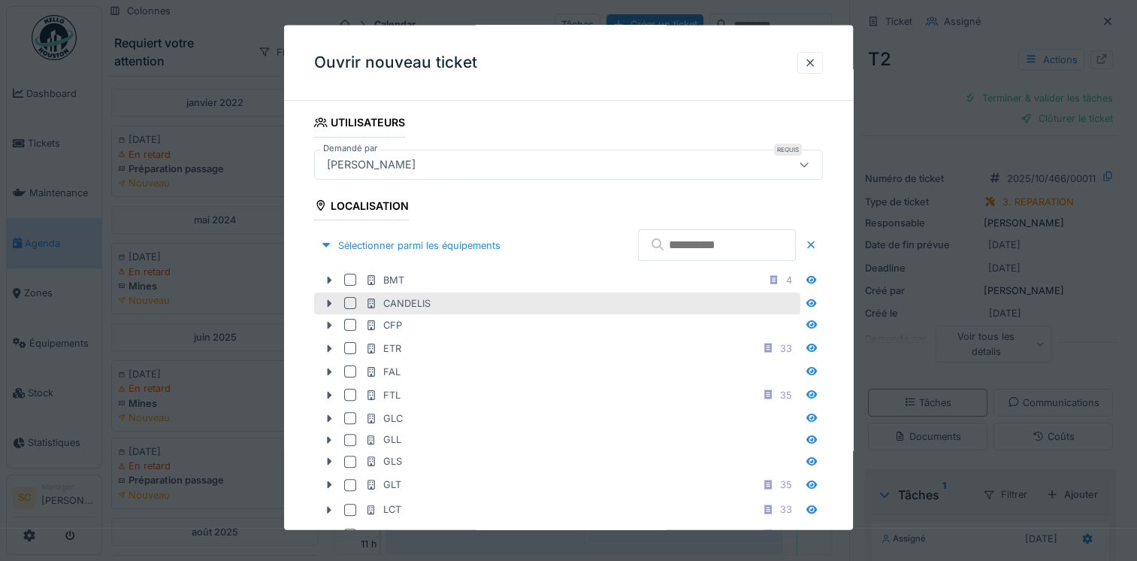
click at [349, 301] on div at bounding box center [350, 303] width 12 height 12
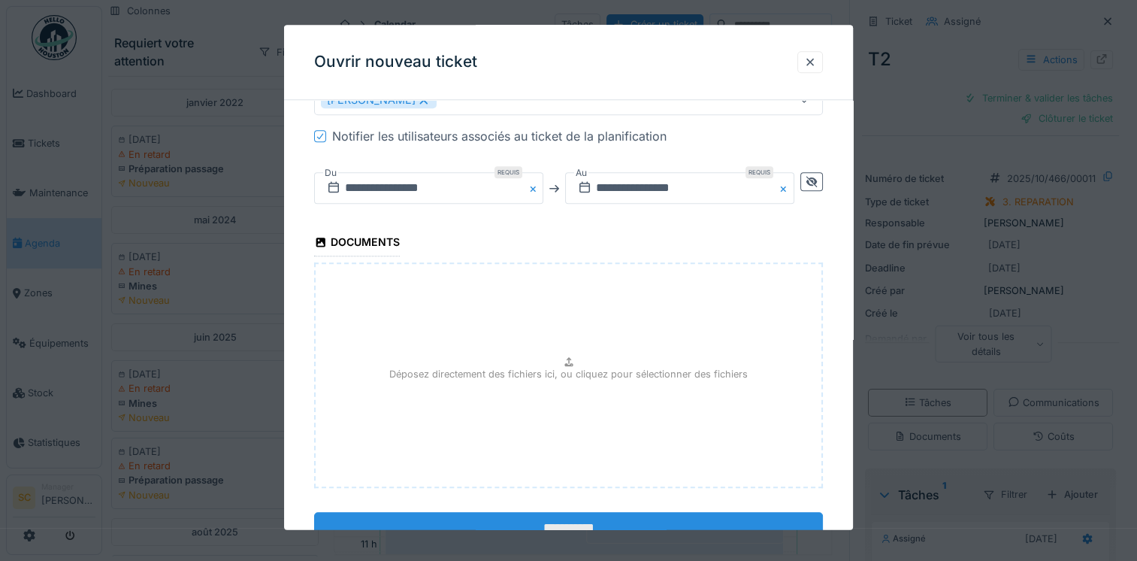
scroll to position [1451, 0]
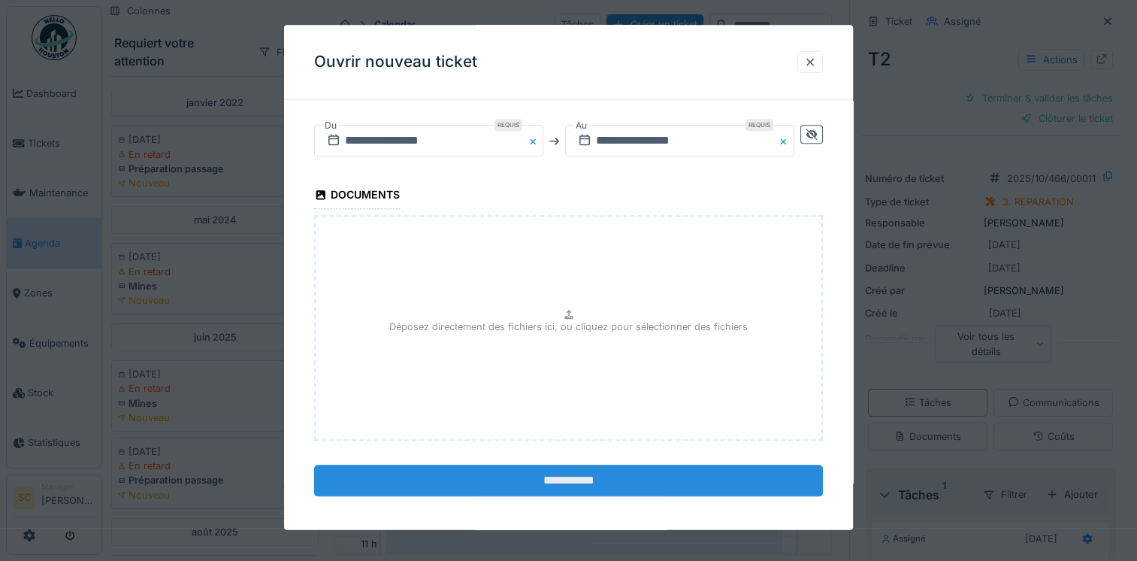
click at [601, 465] on input "**********" at bounding box center [568, 481] width 509 height 32
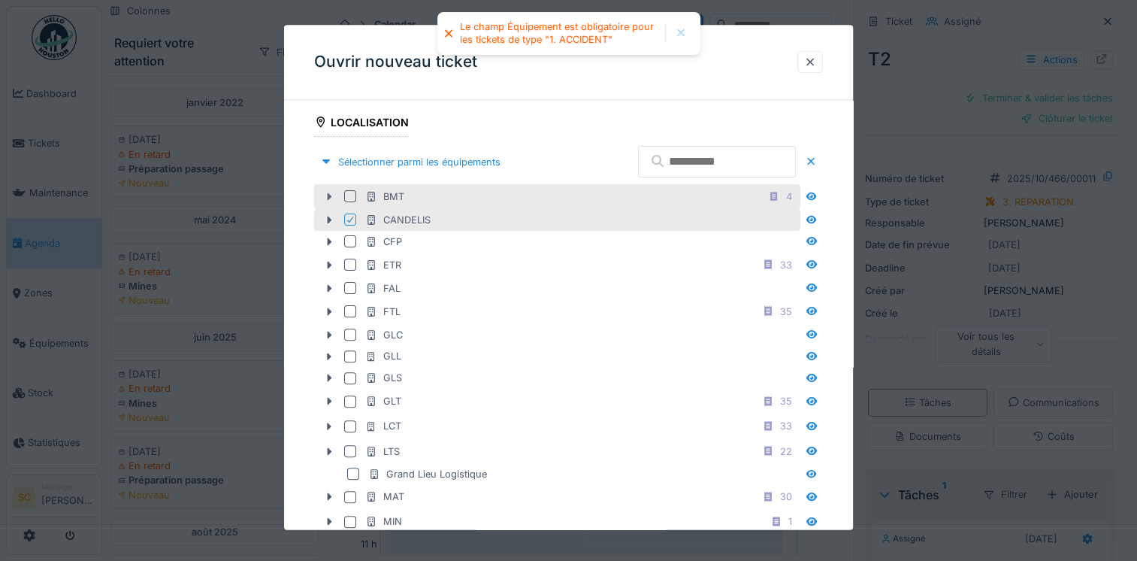
scroll to position [399, 0]
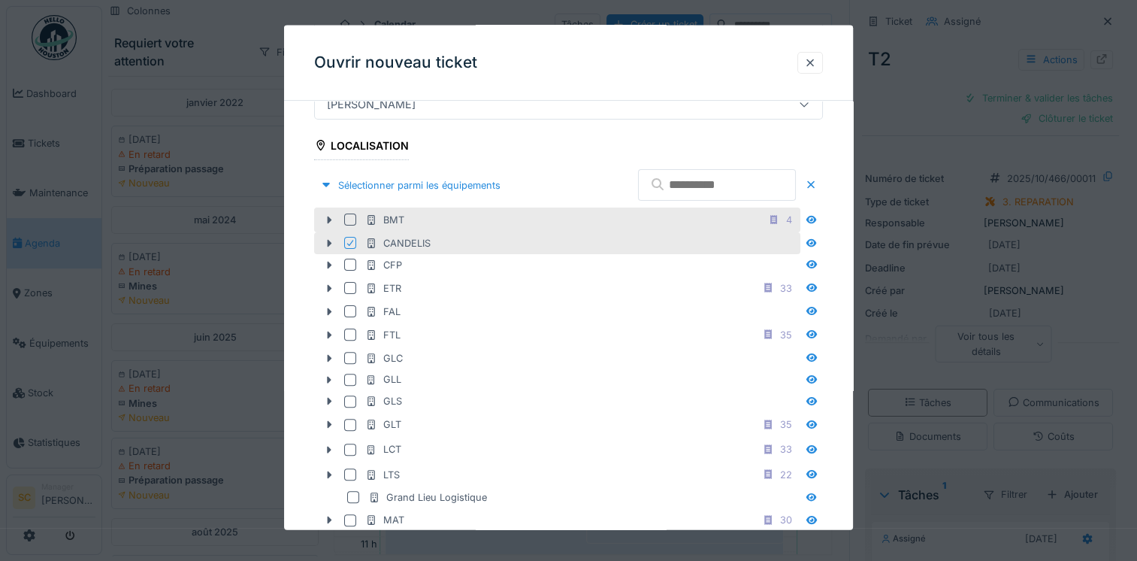
click at [347, 216] on div at bounding box center [350, 219] width 12 height 12
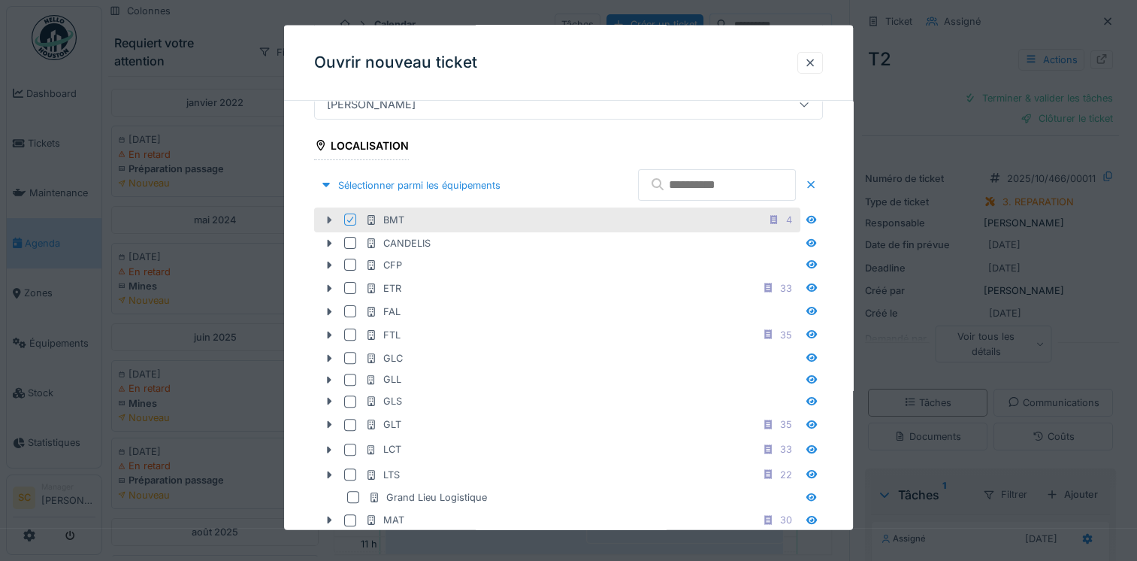
click at [331, 212] on div at bounding box center [329, 220] width 24 height 16
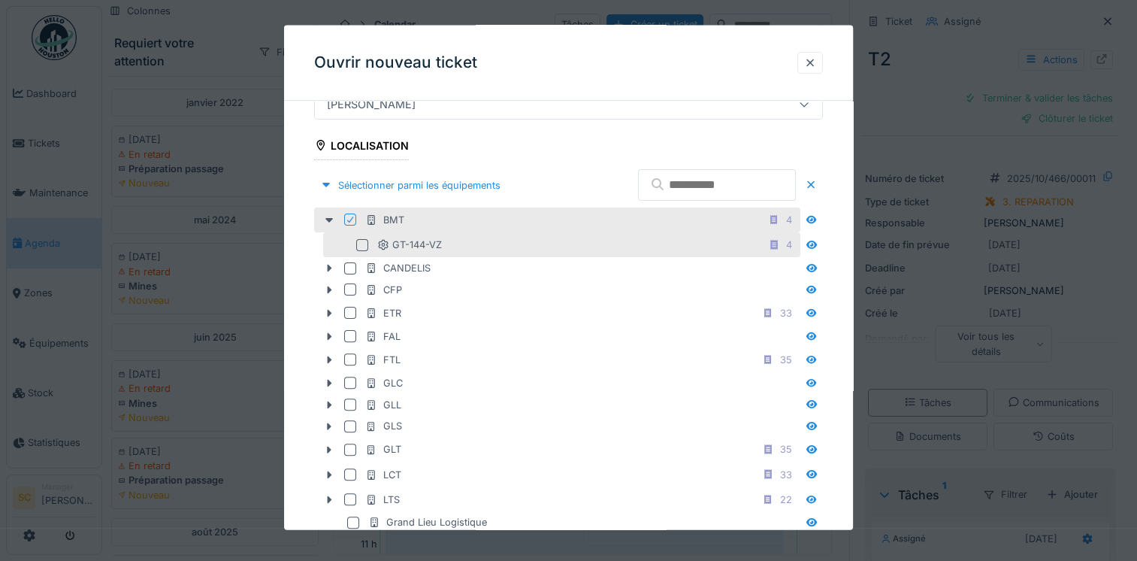
click at [364, 239] on div at bounding box center [362, 244] width 12 height 12
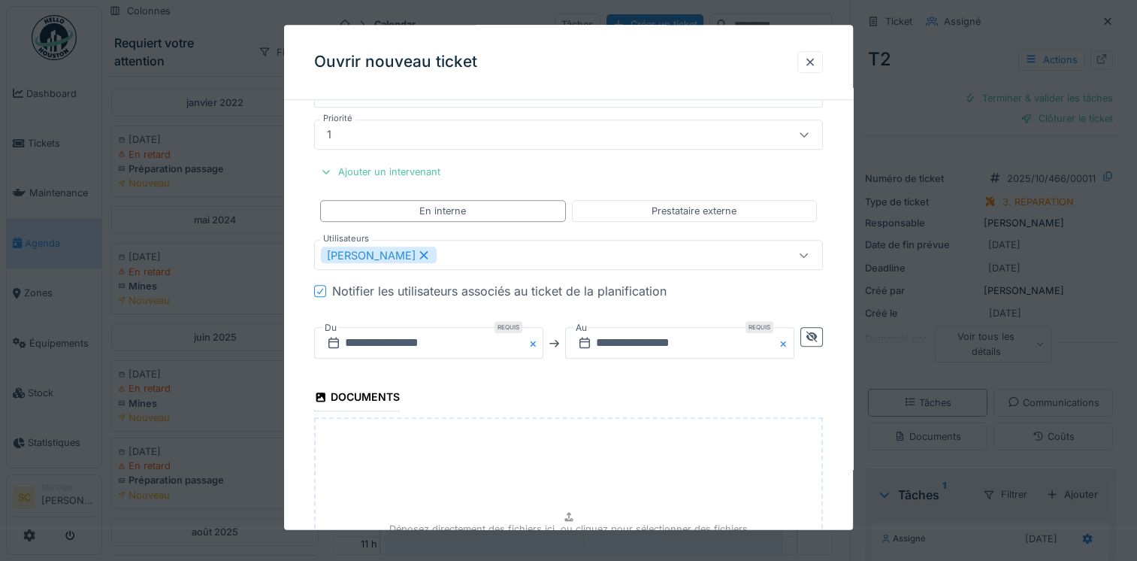
scroll to position [1451, 0]
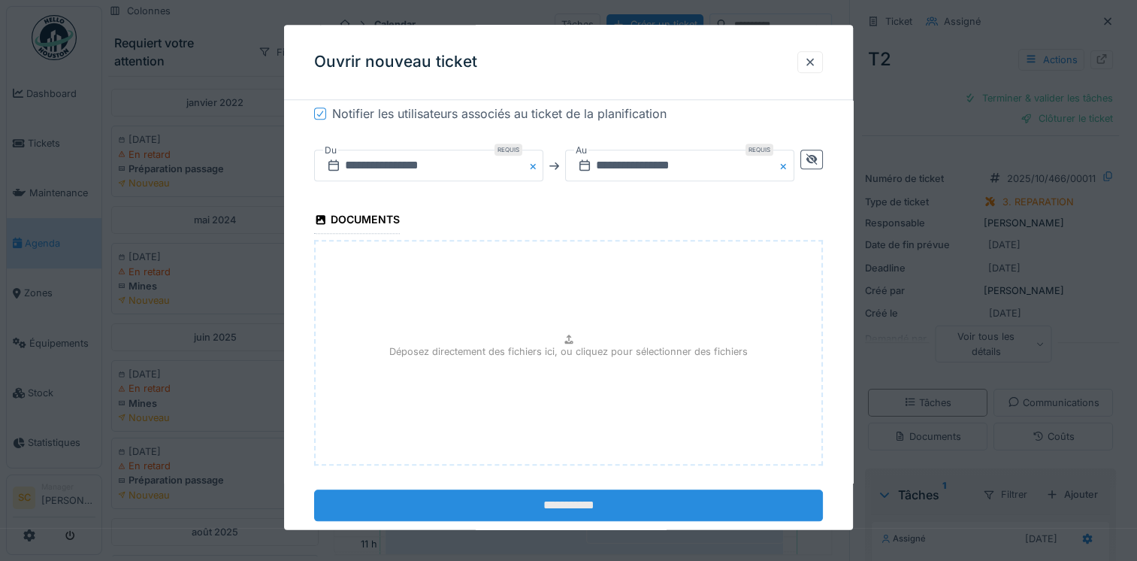
click at [574, 494] on input "**********" at bounding box center [568, 506] width 509 height 32
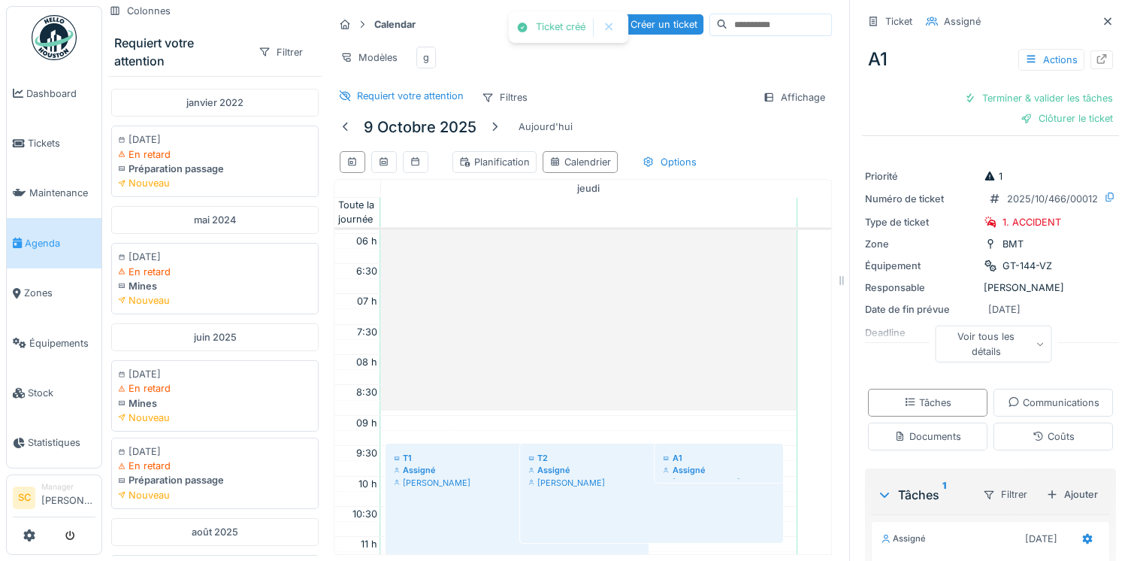
scroll to position [436, 0]
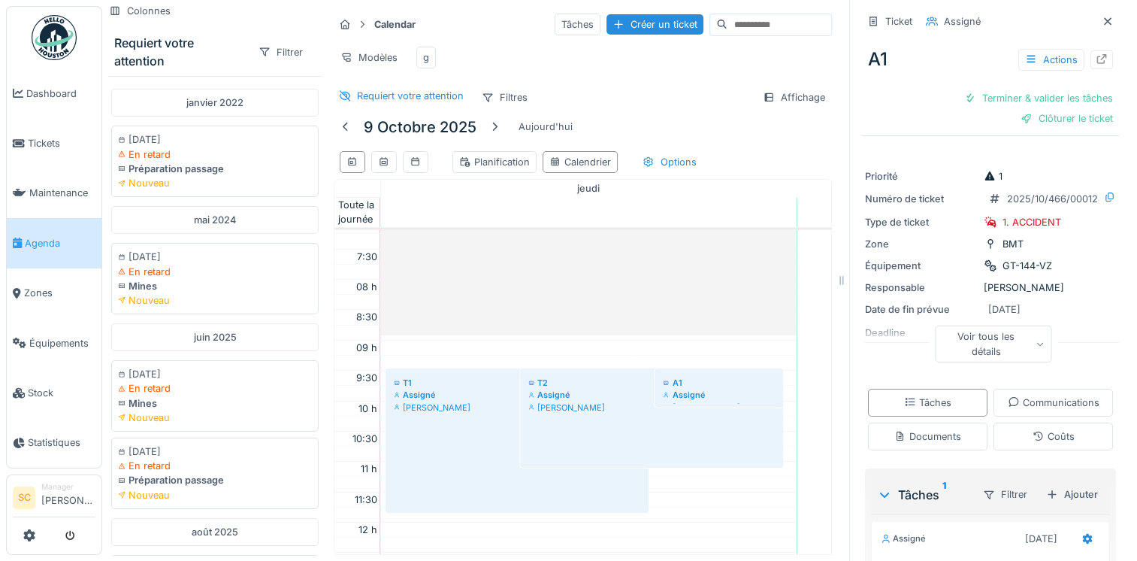
click at [22, 537] on div at bounding box center [54, 535] width 83 height 25
click at [26, 537] on icon at bounding box center [29, 535] width 12 height 12
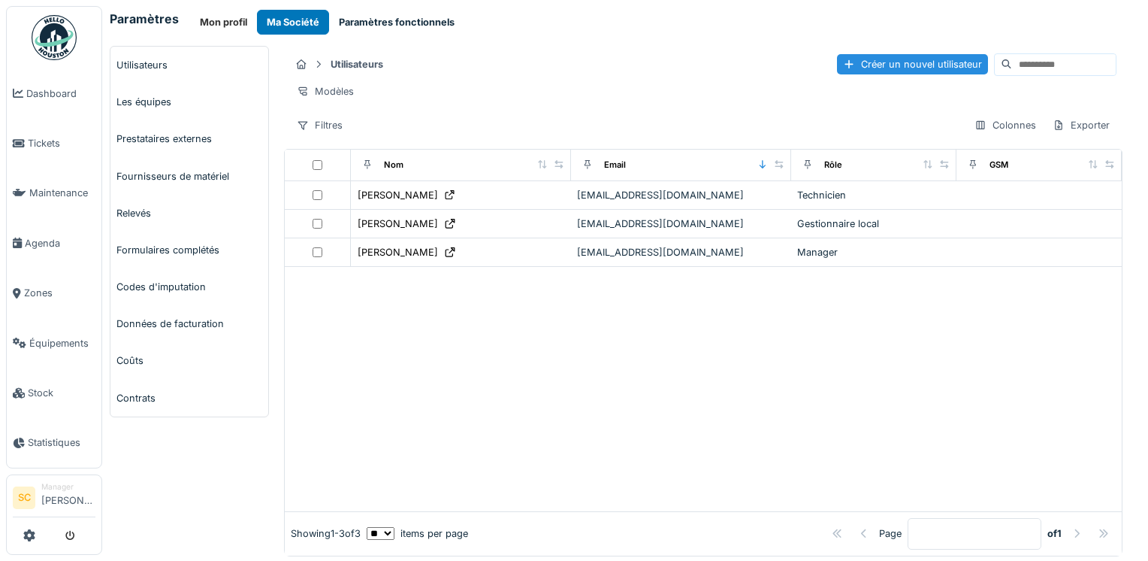
click at [362, 16] on button "Paramètres fonctionnels" at bounding box center [396, 22] width 135 height 25
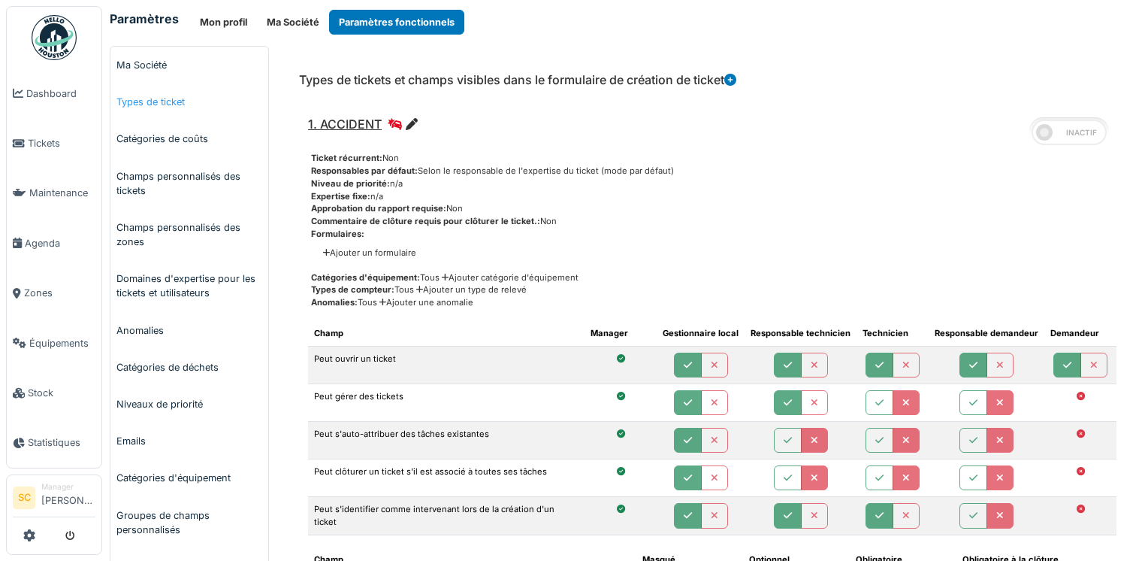
click at [183, 105] on link "Types de ticket" at bounding box center [189, 101] width 158 height 37
click at [406, 126] on icon at bounding box center [412, 124] width 12 height 12
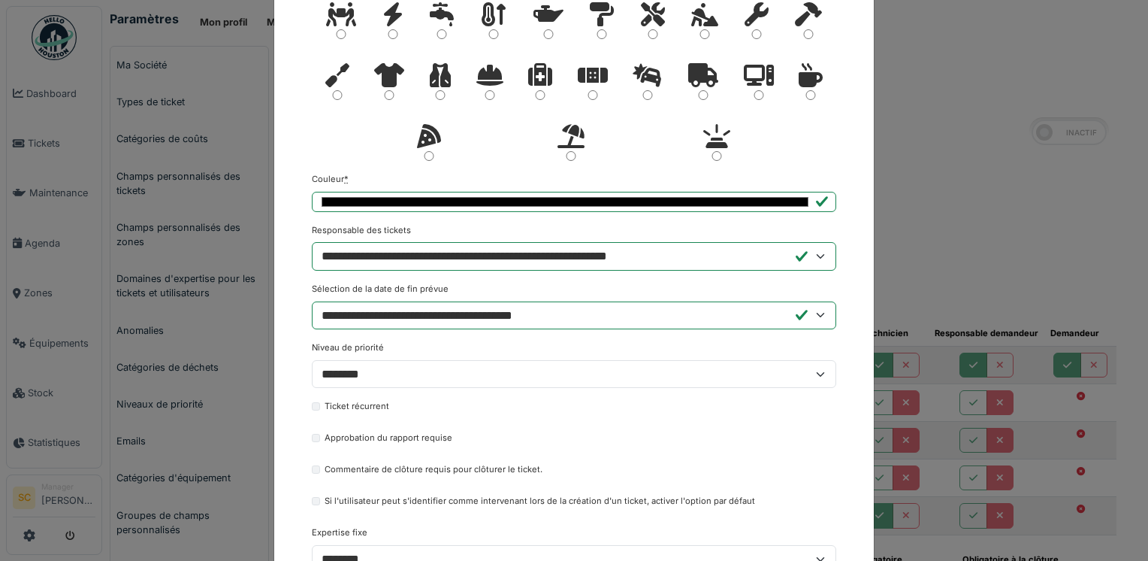
scroll to position [301, 0]
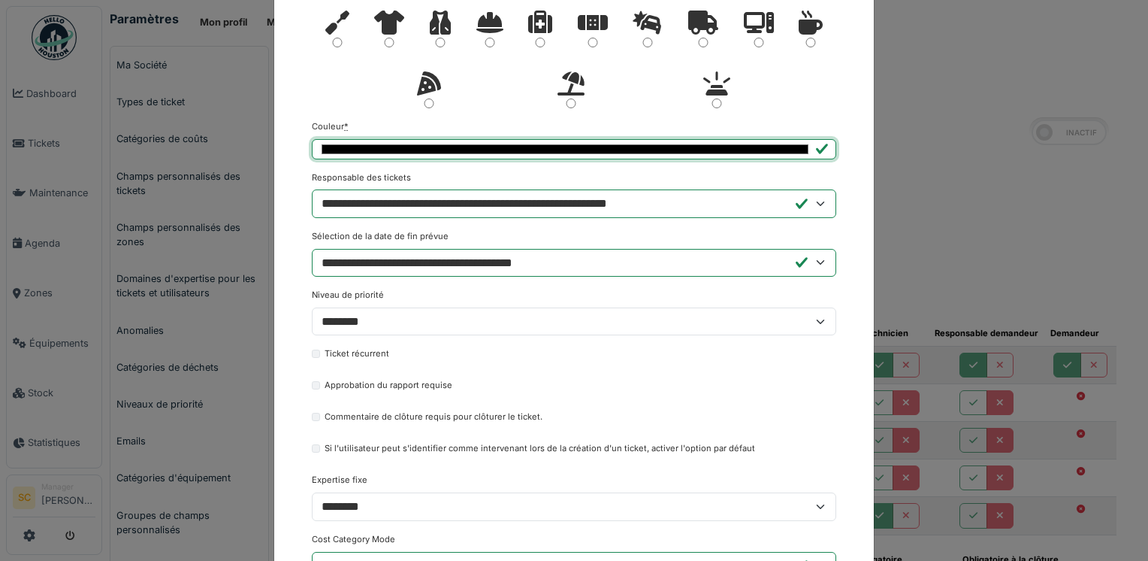
click at [814, 149] on input "*******" at bounding box center [574, 149] width 525 height 20
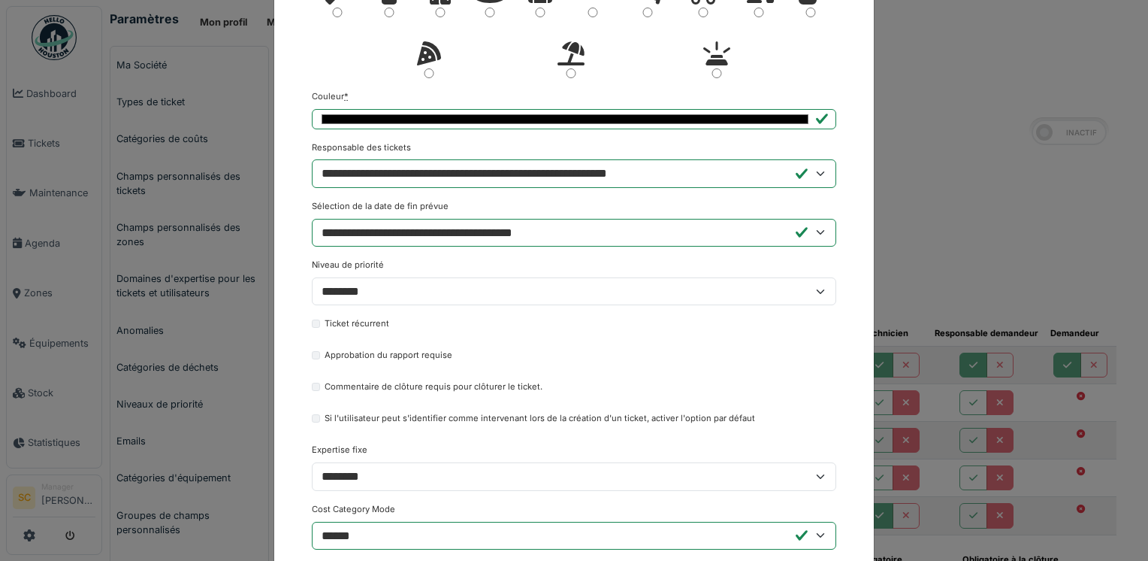
scroll to position [406, 0]
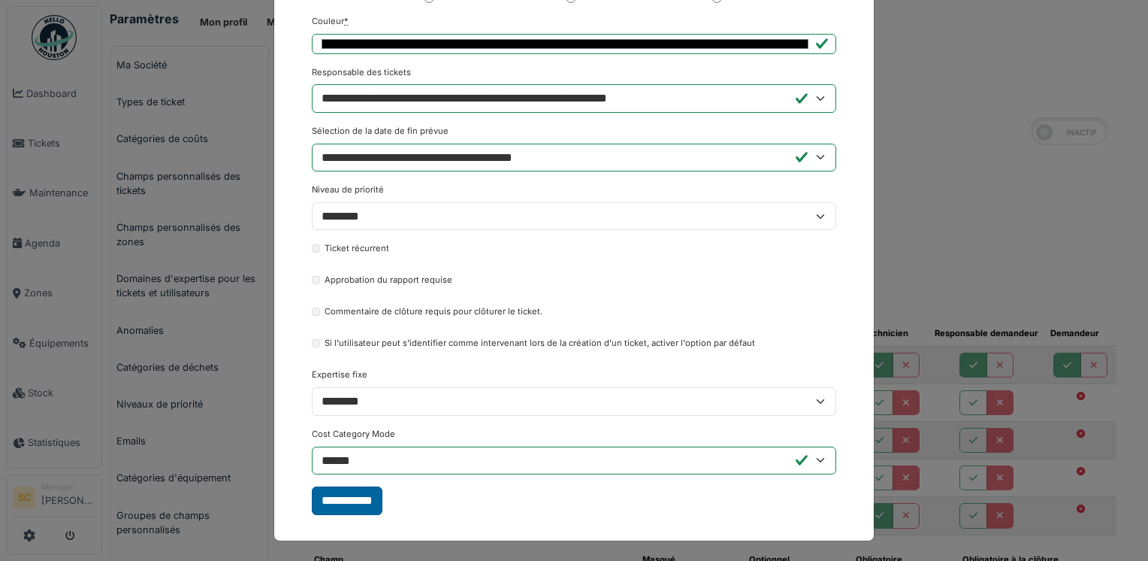
click at [358, 507] on input "**********" at bounding box center [347, 500] width 71 height 29
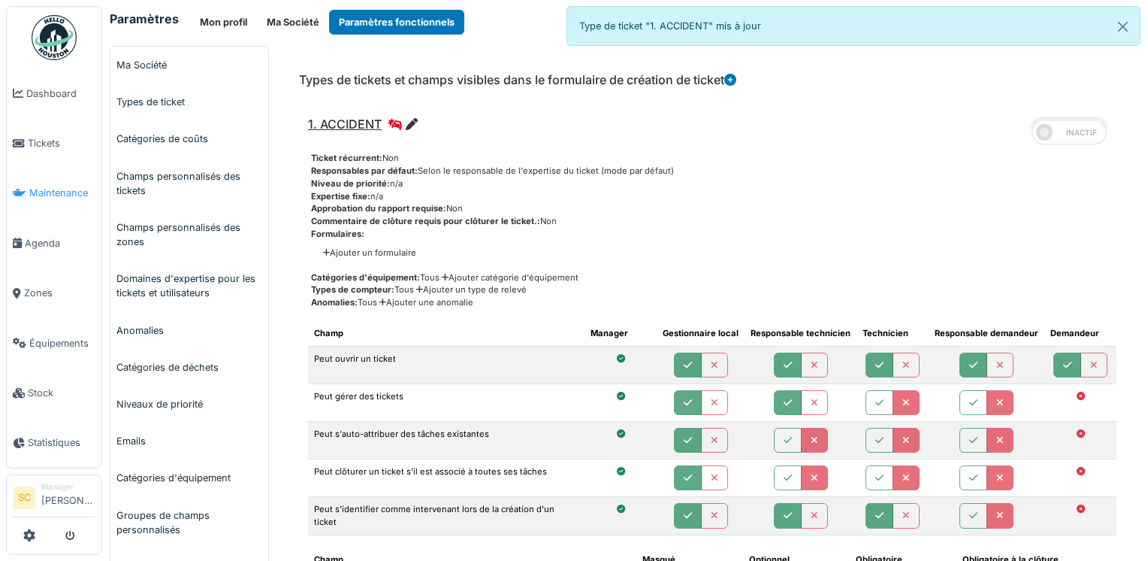
click at [44, 210] on link "Maintenance" at bounding box center [54, 193] width 95 height 50
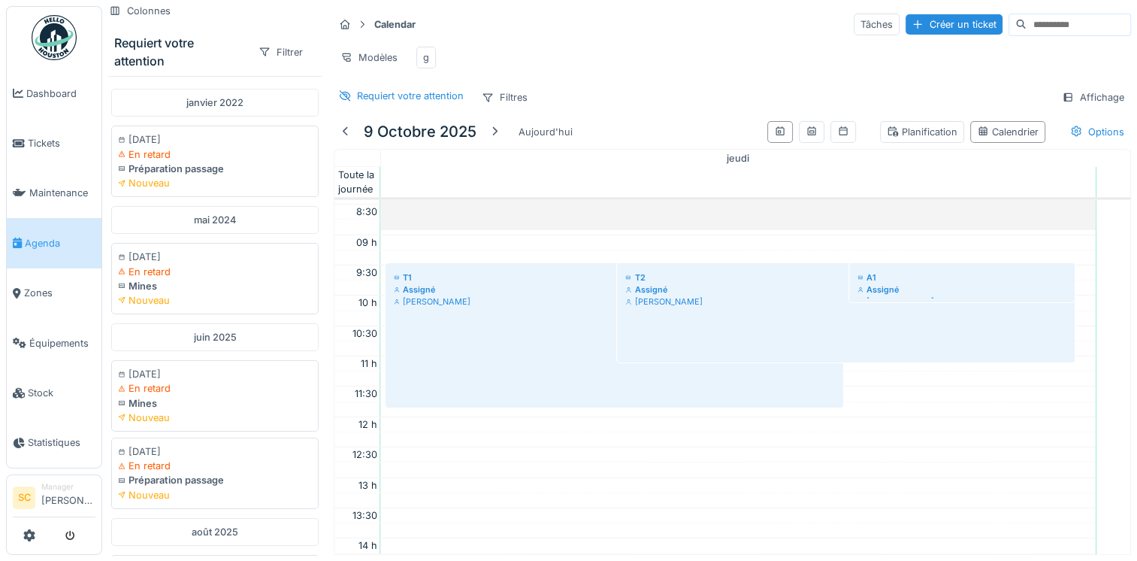
scroll to position [511, 0]
click at [69, 140] on span "Tickets" at bounding box center [62, 143] width 68 height 14
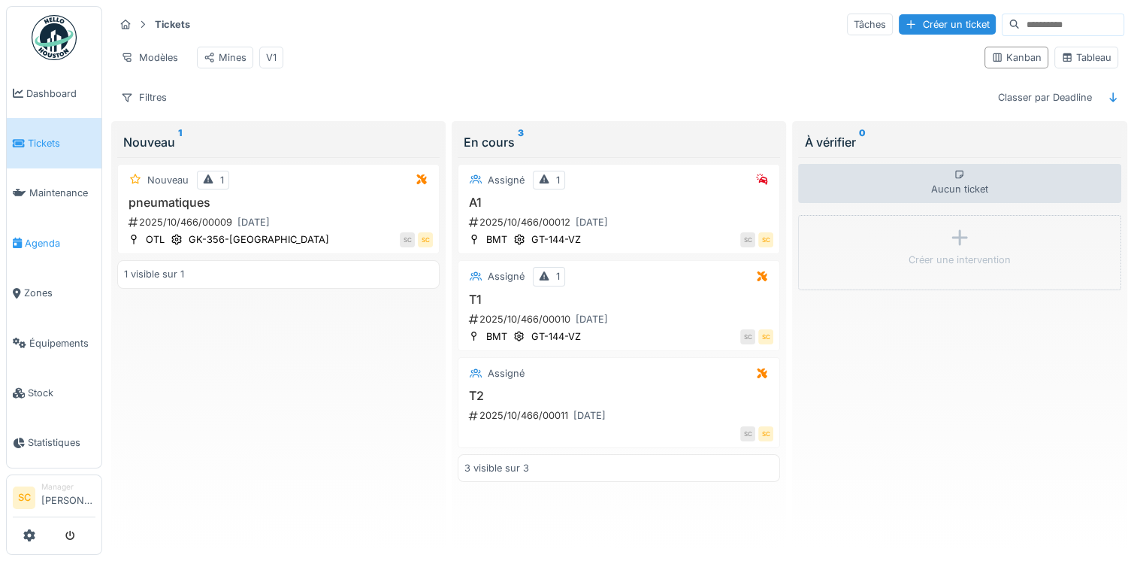
click at [59, 221] on link "Agenda" at bounding box center [54, 243] width 95 height 50
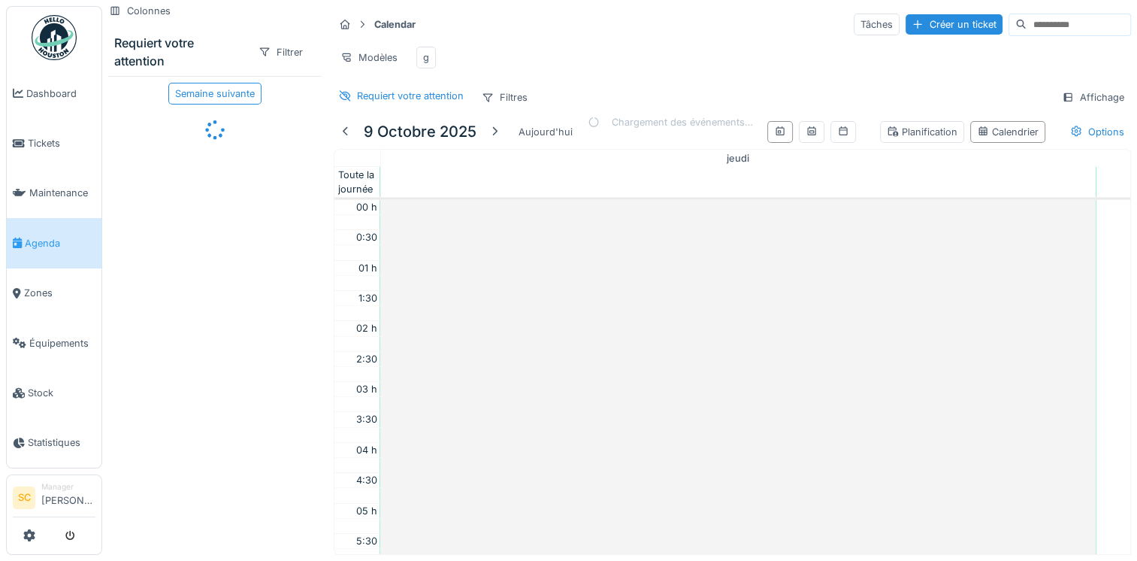
scroll to position [361, 0]
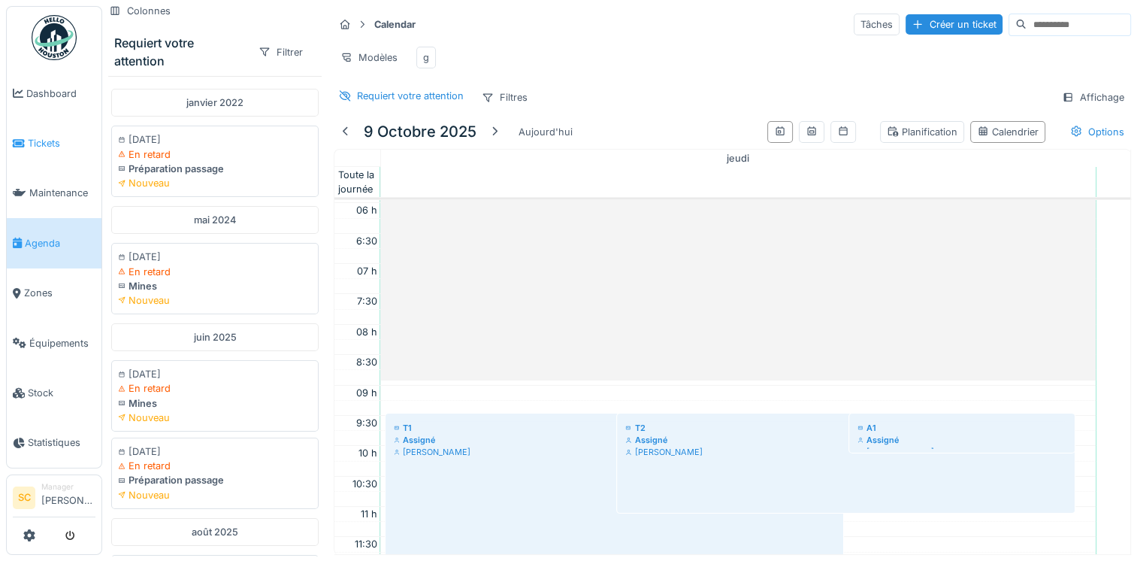
click at [58, 122] on link "Tickets" at bounding box center [54, 143] width 95 height 50
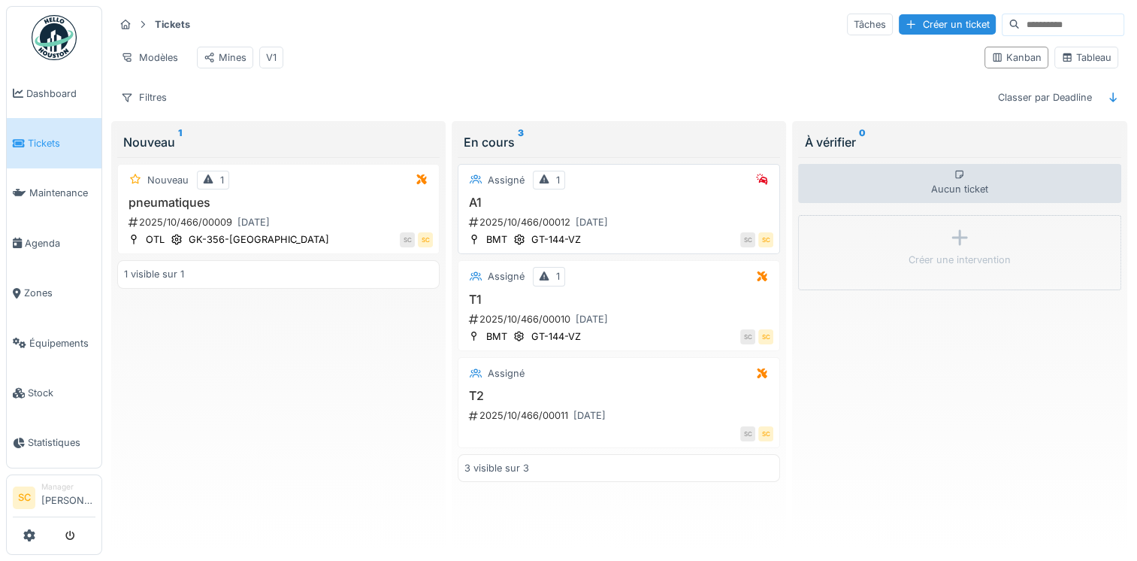
click at [624, 210] on h3 "A1" at bounding box center [618, 202] width 309 height 14
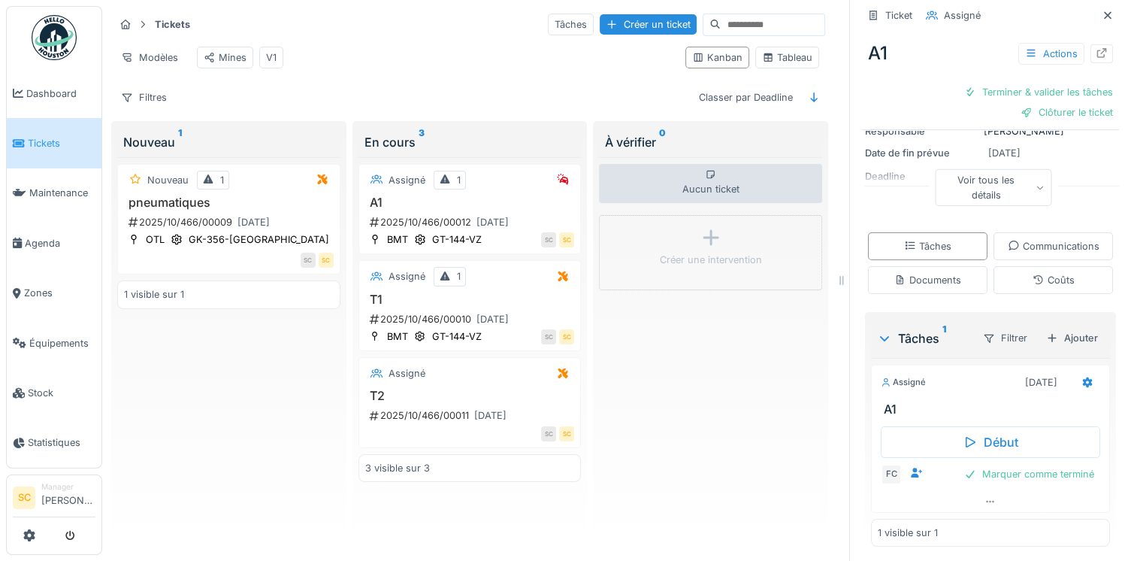
scroll to position [159, 0]
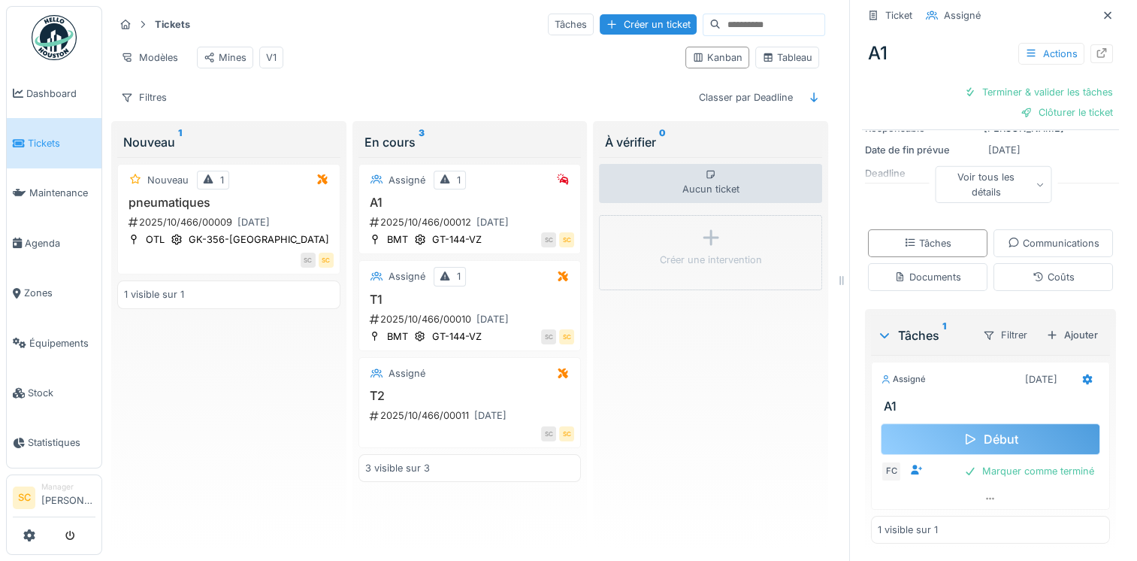
click at [941, 430] on div "Début" at bounding box center [990, 439] width 219 height 32
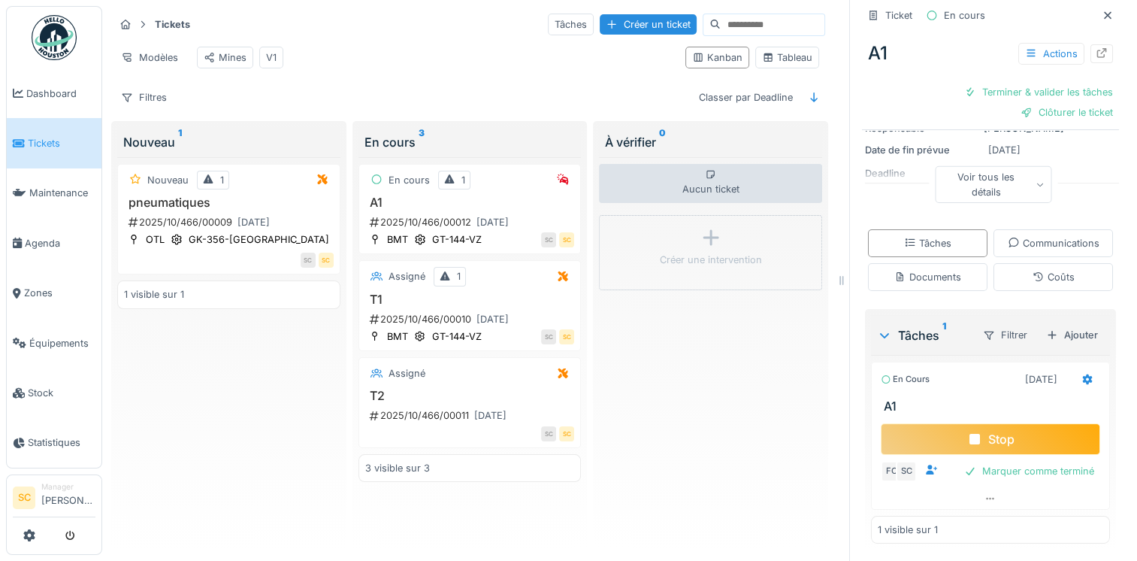
click at [997, 443] on div "Stop" at bounding box center [990, 439] width 219 height 32
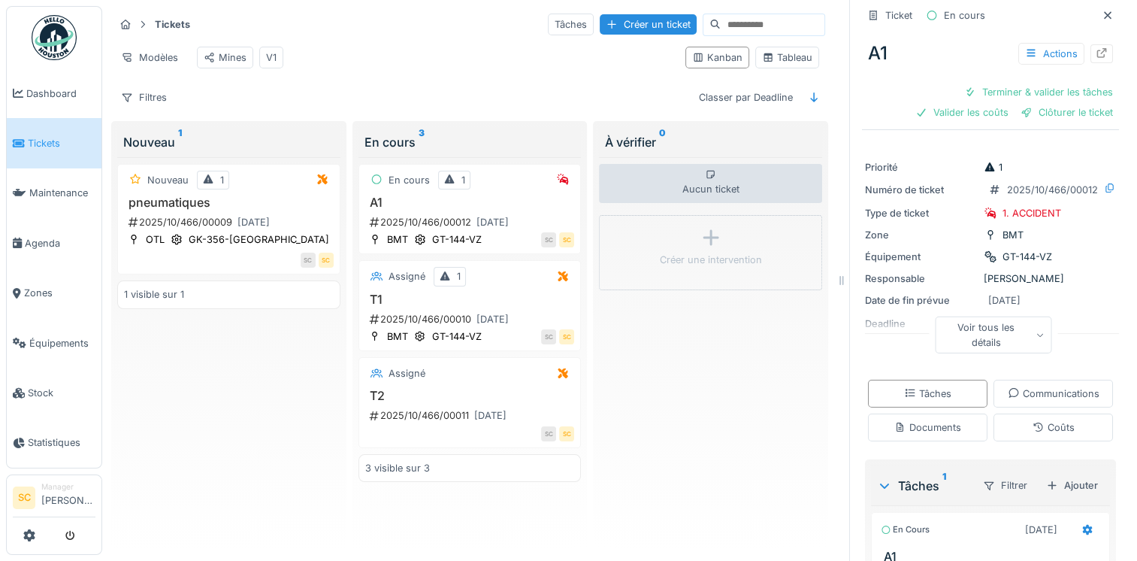
scroll to position [0, 0]
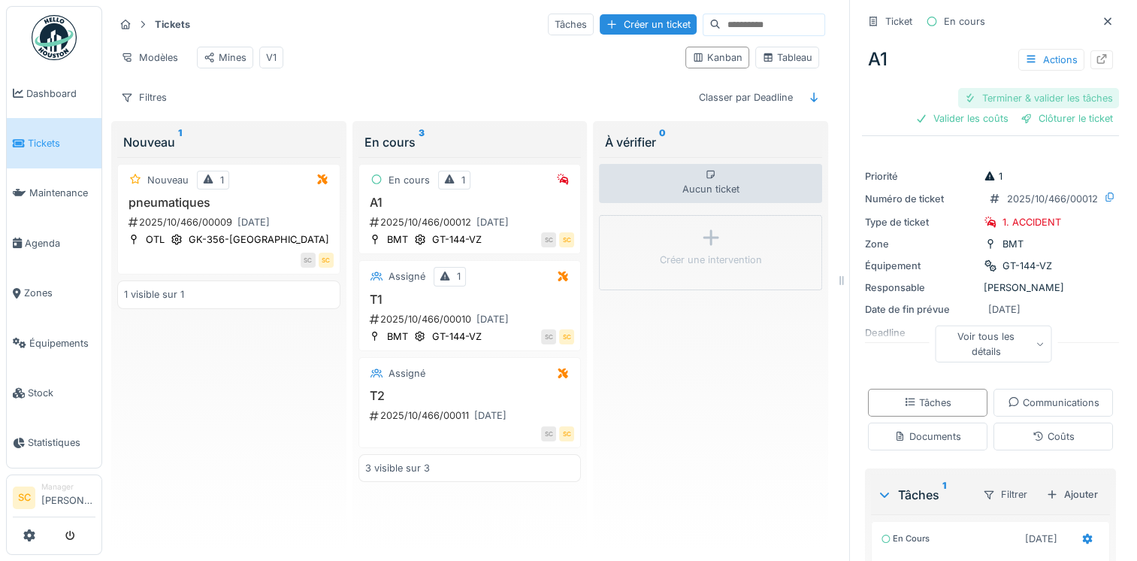
click at [984, 98] on div "Terminer & valider les tâches" at bounding box center [1038, 98] width 161 height 20
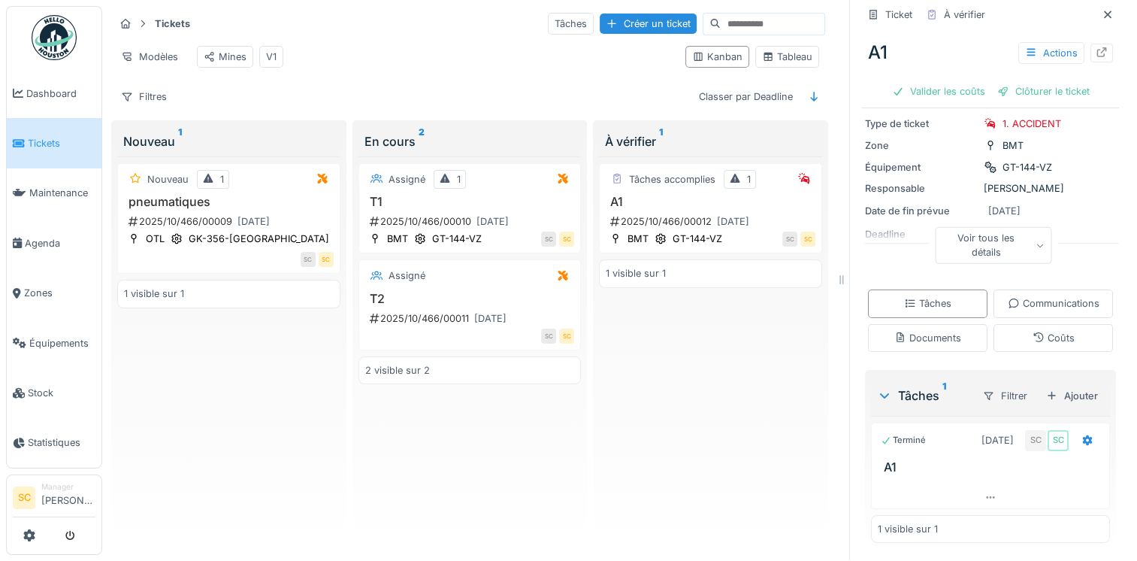
scroll to position [12, 0]
click at [1075, 439] on div at bounding box center [1088, 440] width 26 height 22
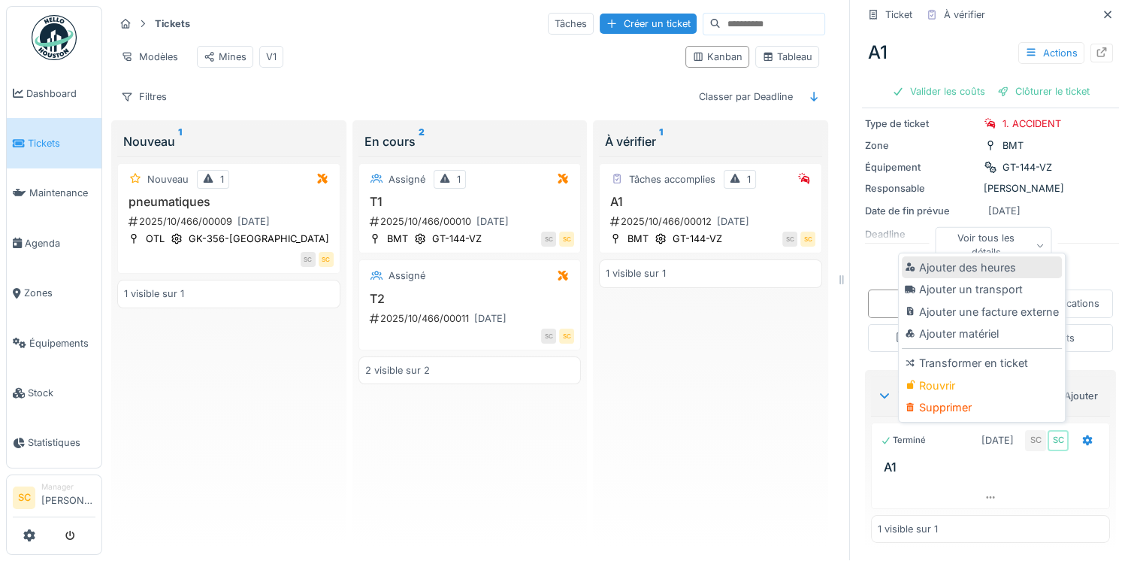
click at [1012, 256] on div "Ajouter des heures" at bounding box center [982, 267] width 160 height 23
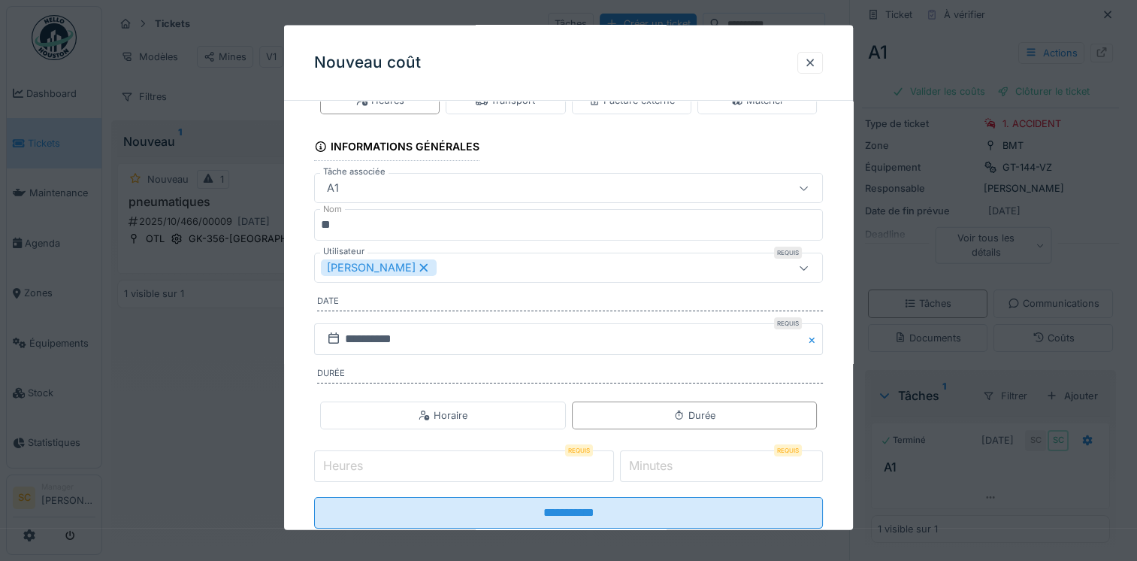
scroll to position [81, 0]
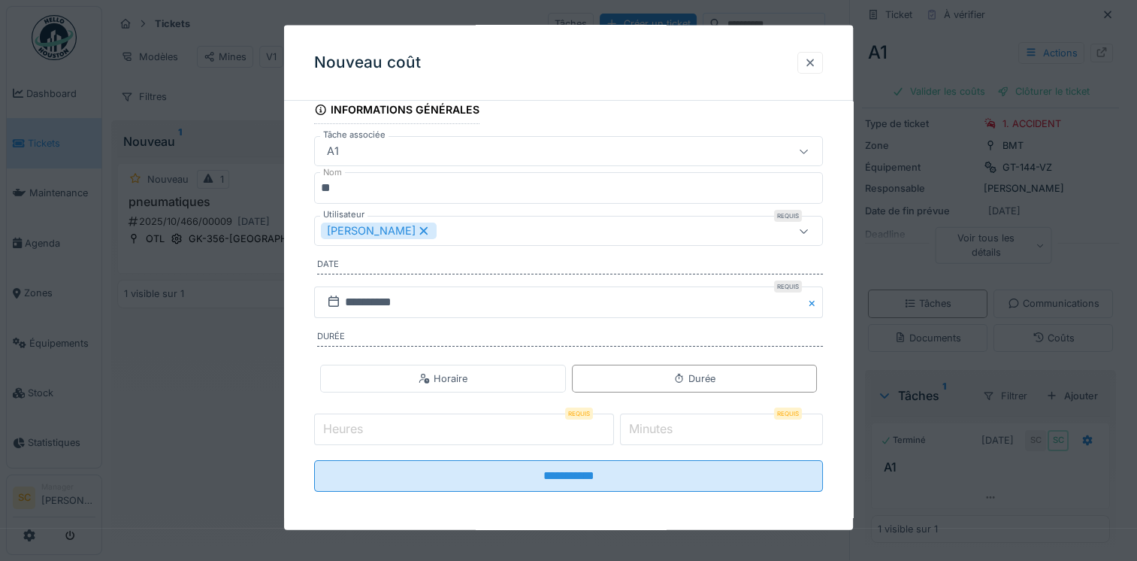
click at [823, 71] on div at bounding box center [810, 62] width 26 height 22
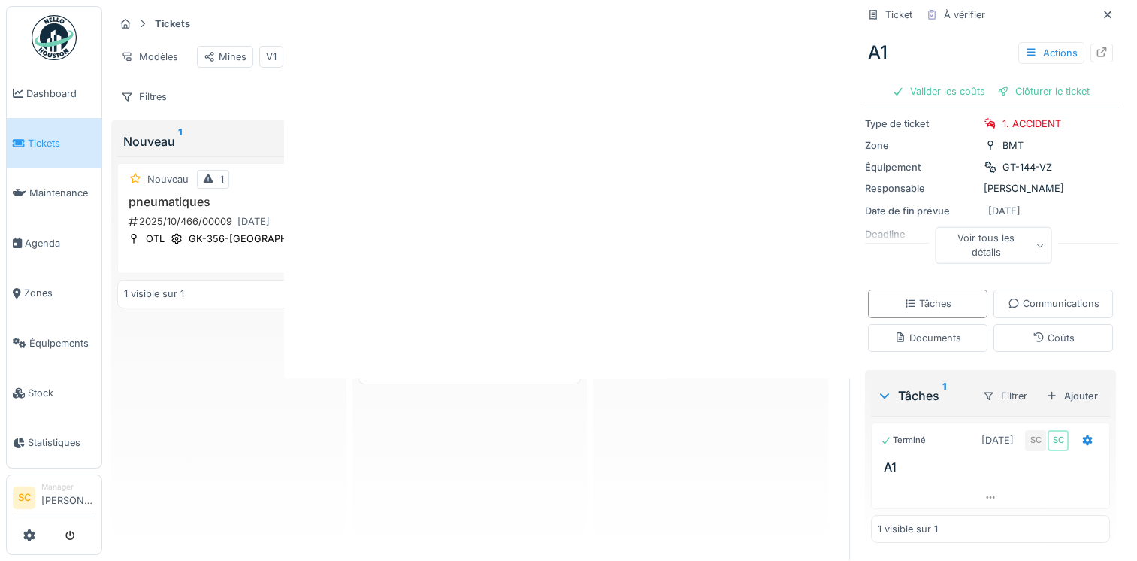
scroll to position [0, 0]
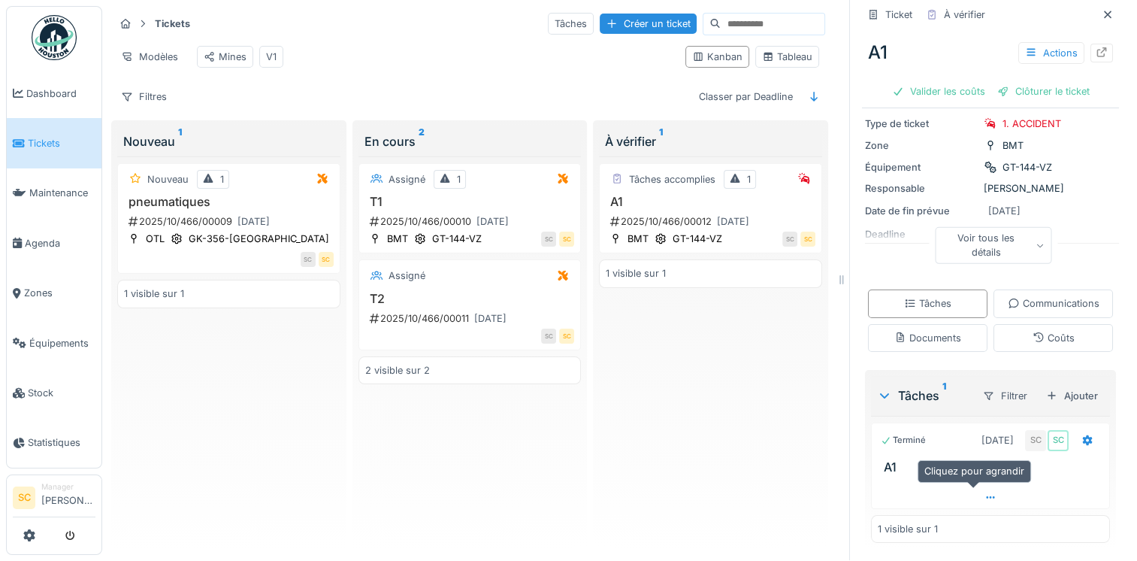
click at [984, 492] on icon at bounding box center [990, 497] width 12 height 10
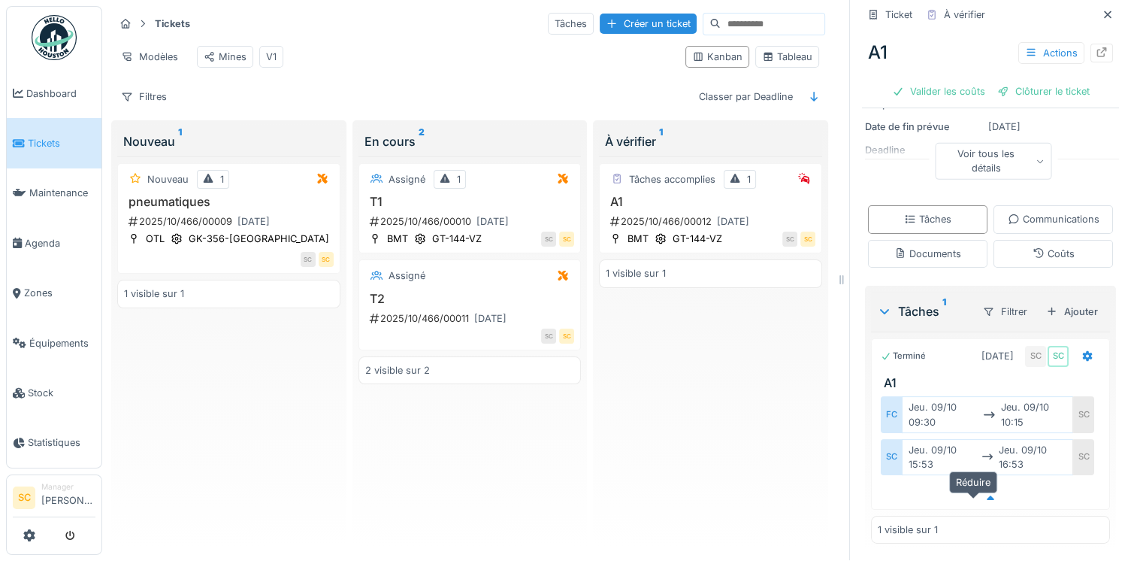
scroll to position [11, 0]
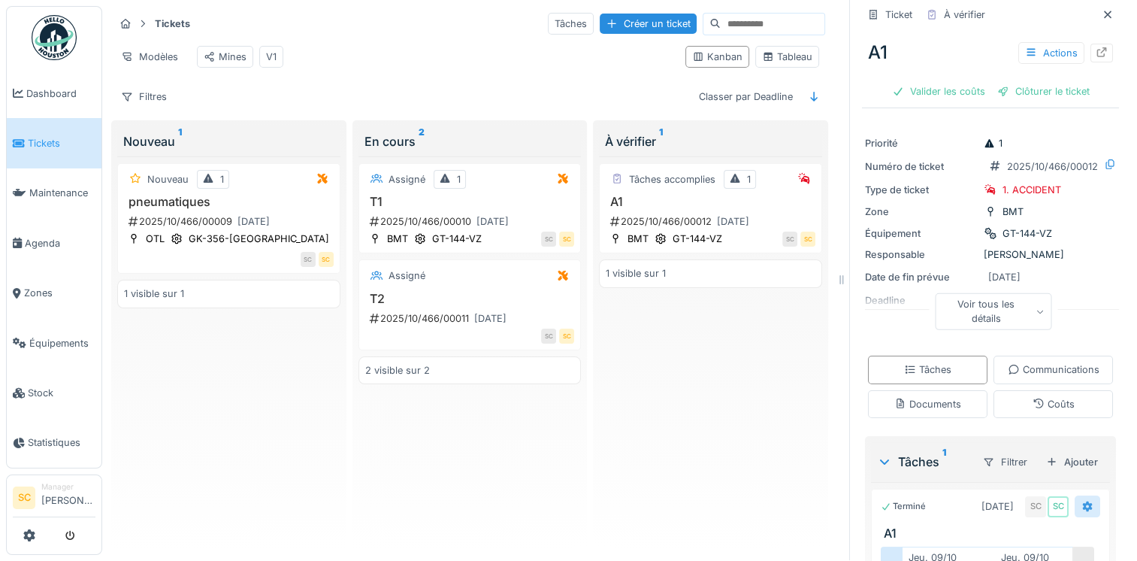
click at [1075, 495] on div at bounding box center [1088, 506] width 26 height 22
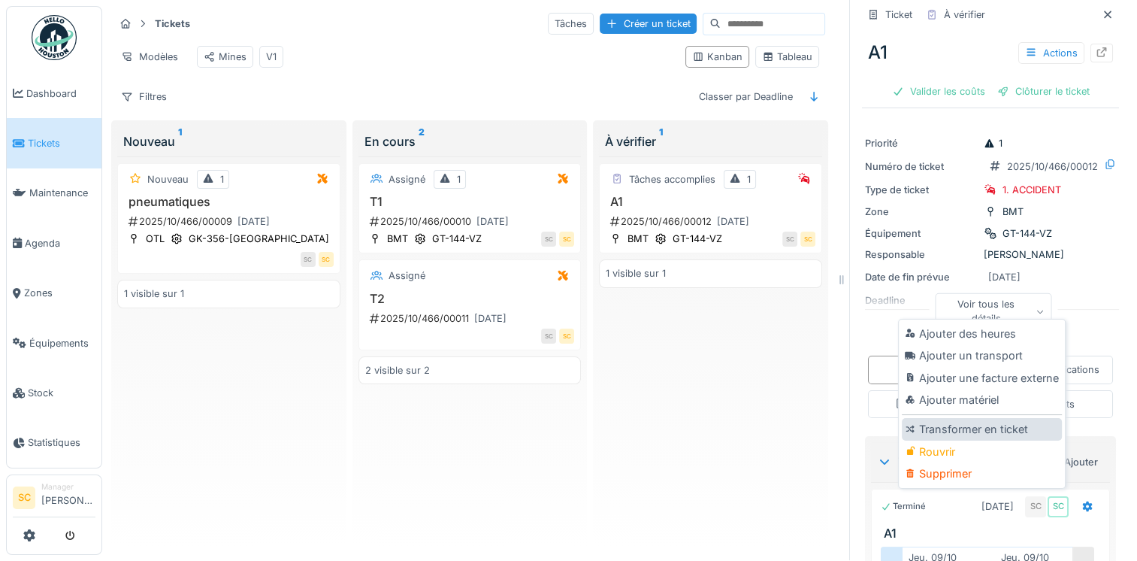
click at [1019, 418] on div "Transformer en ticket" at bounding box center [982, 429] width 160 height 23
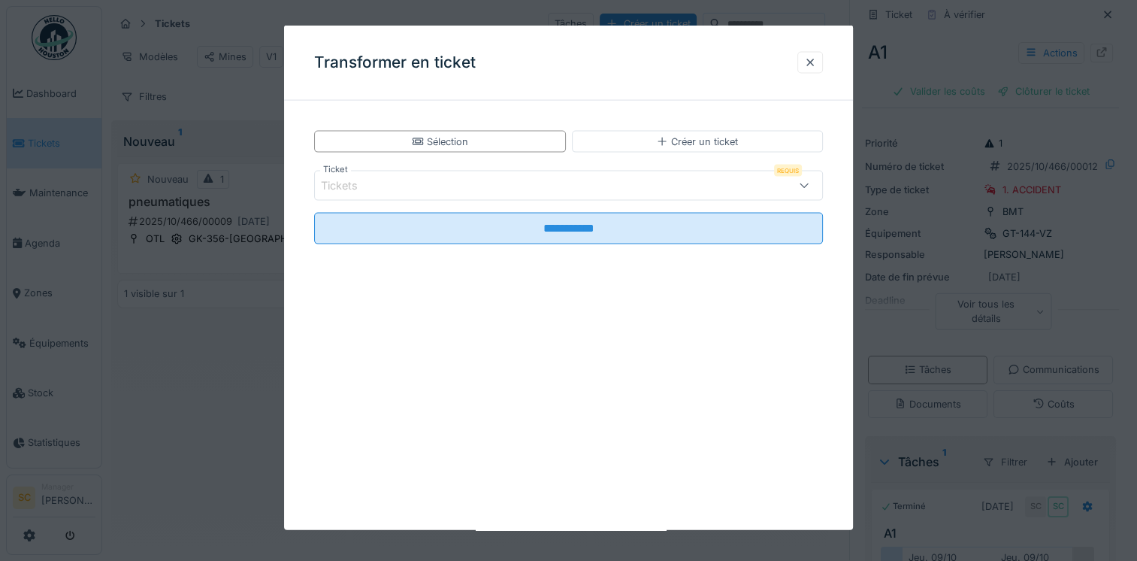
click at [547, 179] on div "Tickets" at bounding box center [538, 185] width 434 height 17
click at [823, 68] on div at bounding box center [810, 62] width 26 height 22
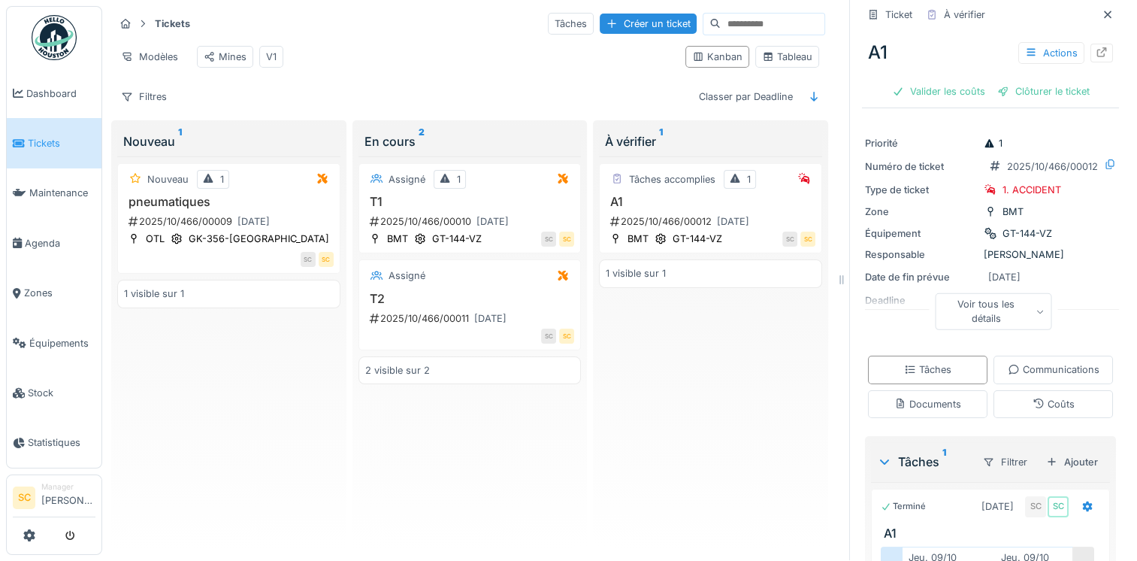
click at [993, 303] on div "Voir tous les détails" at bounding box center [994, 311] width 116 height 36
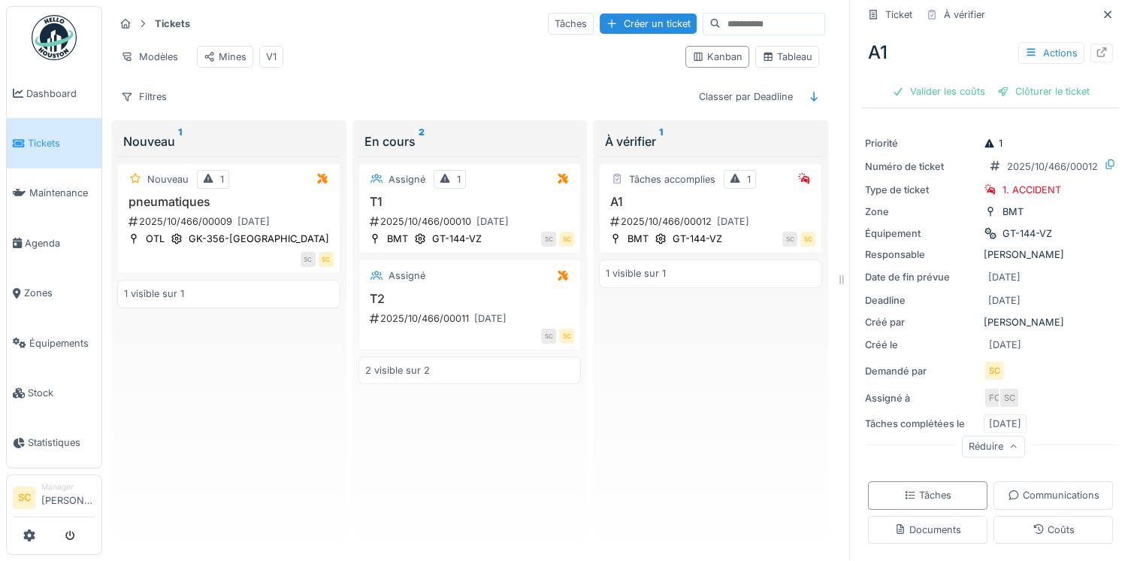
click at [1018, 247] on div "Responsable Samuel Clemot" at bounding box center [990, 254] width 251 height 14
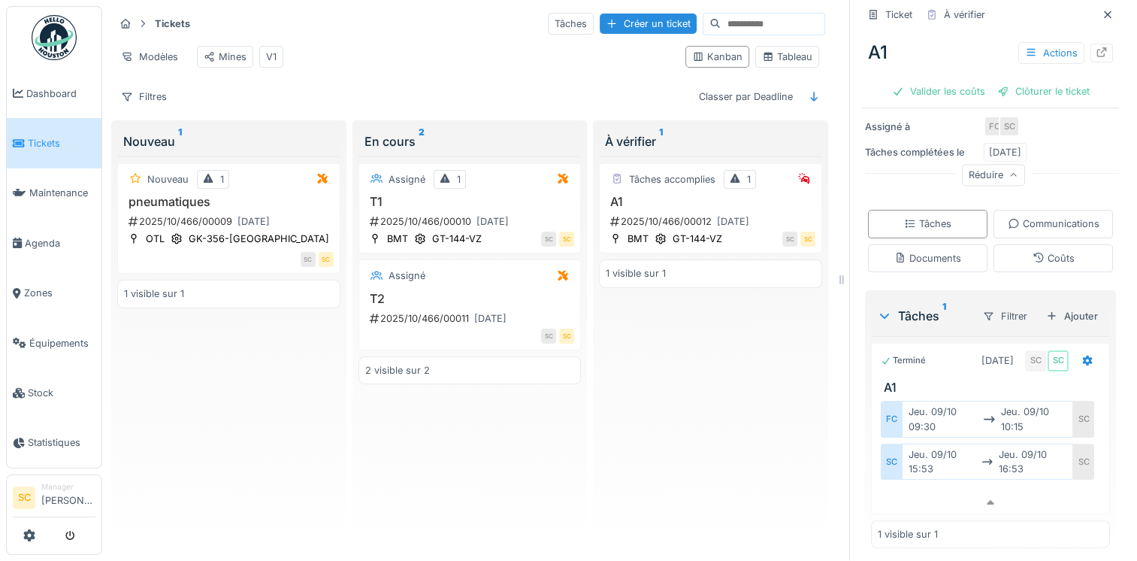
scroll to position [283, 0]
click at [1044, 305] on div "Ajouter" at bounding box center [1072, 315] width 64 height 20
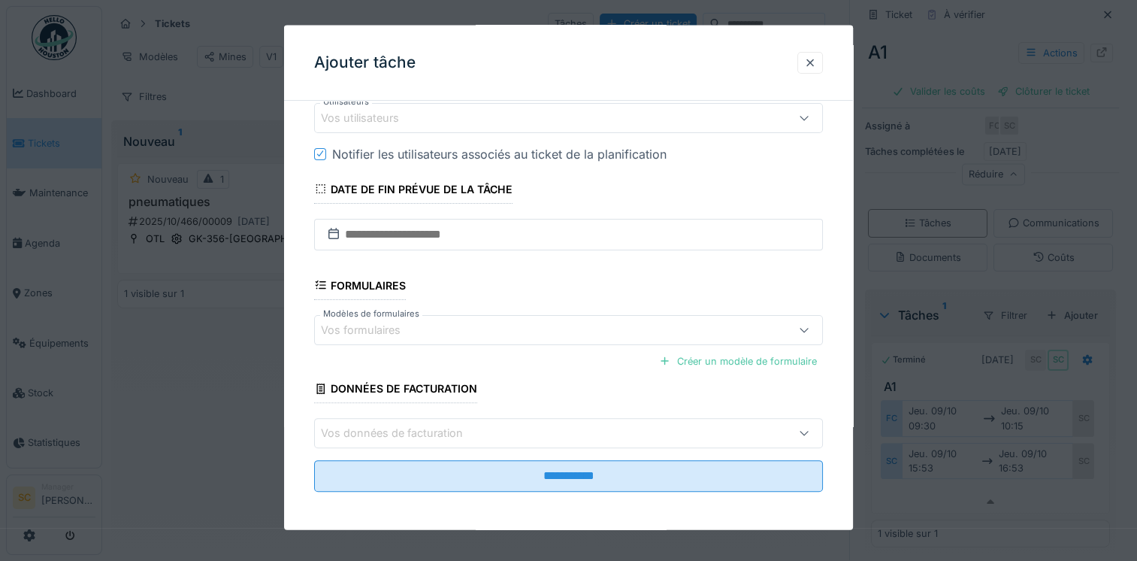
scroll to position [0, 0]
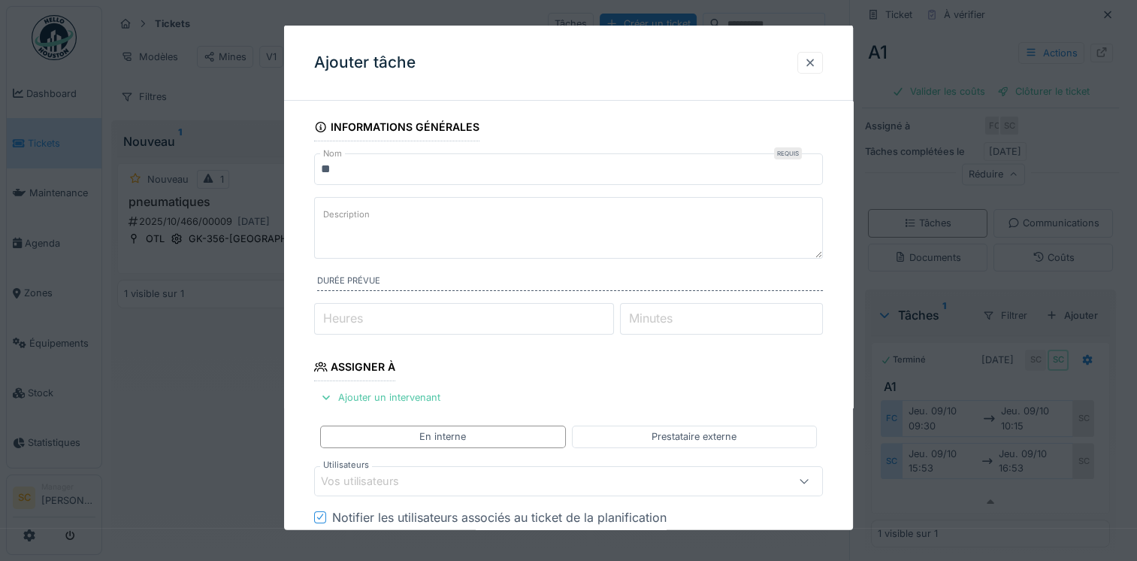
click at [816, 56] on div at bounding box center [810, 62] width 12 height 14
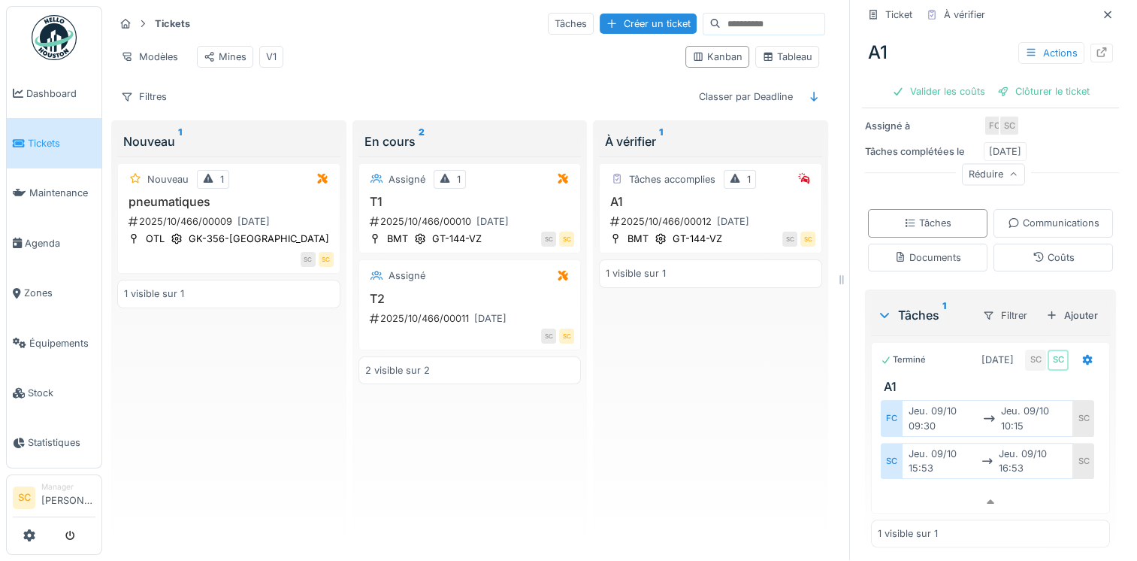
click at [697, 392] on div "Tâches accomplies 1 A1 2025/10/466/00012 09/10/2025 BMT GT-144-VZ SC SC 1 visib…" at bounding box center [710, 349] width 223 height 387
click at [1018, 81] on div "Clôturer le ticket" at bounding box center [1043, 91] width 104 height 20
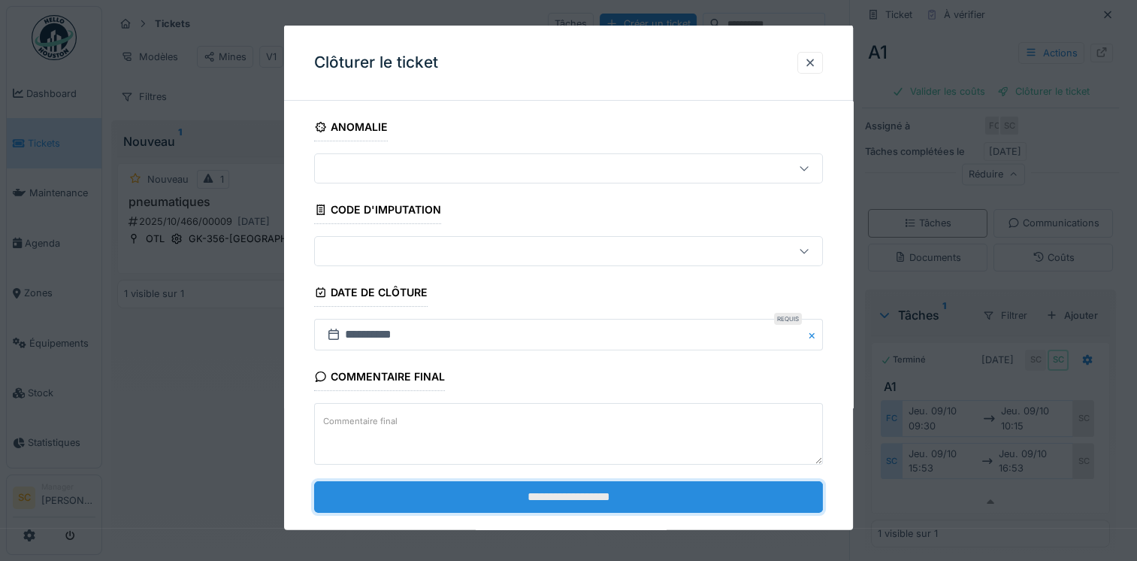
click at [553, 495] on input "**********" at bounding box center [568, 496] width 509 height 32
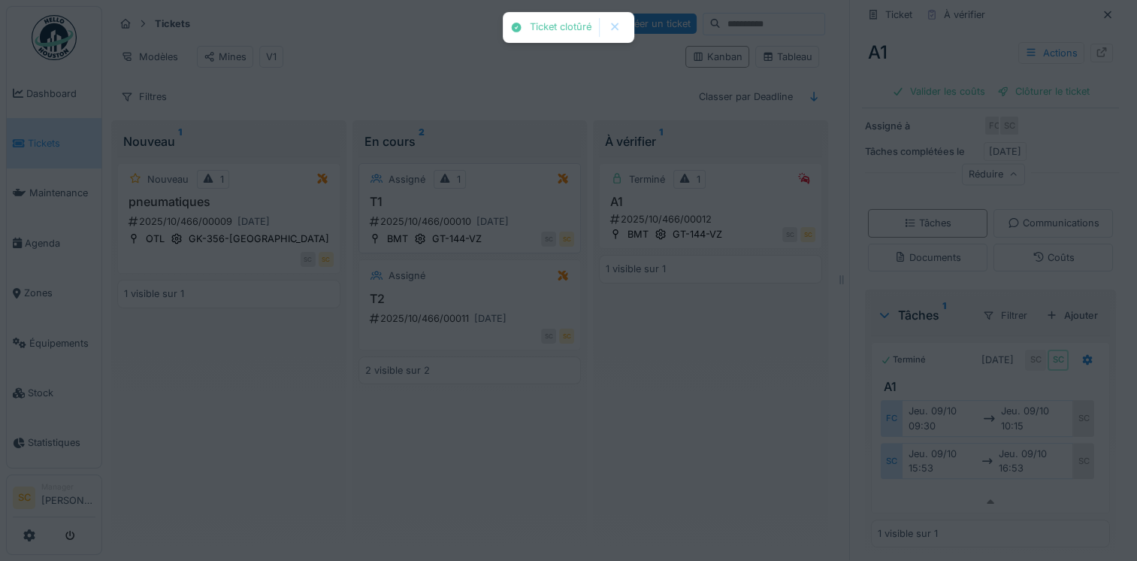
scroll to position [260, 0]
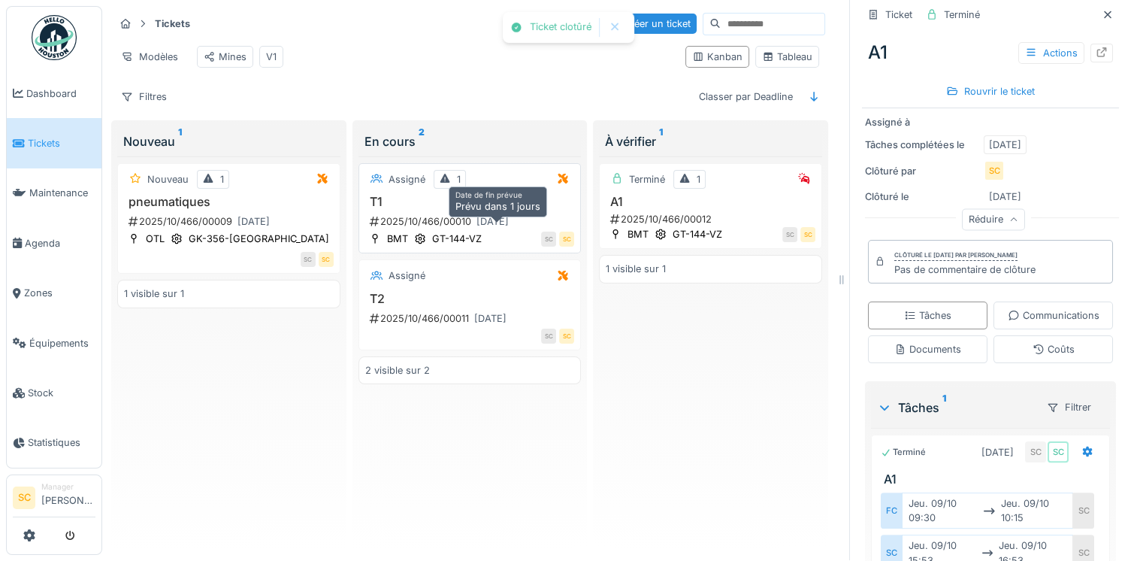
click at [471, 221] on div "10/10/2025" at bounding box center [492, 221] width 43 height 19
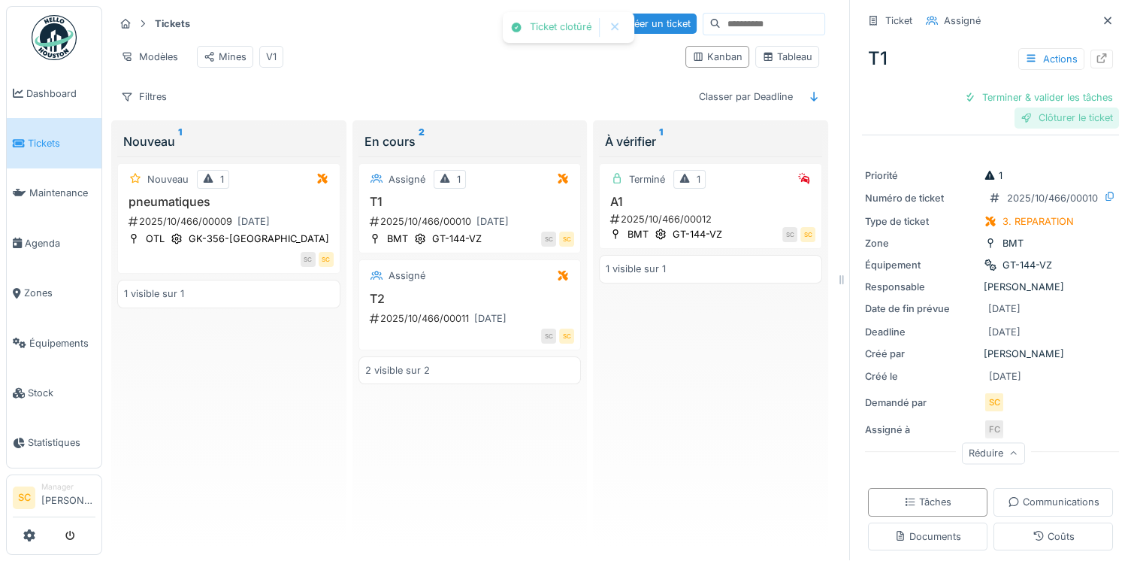
click at [1067, 107] on div "Clôturer le ticket" at bounding box center [1067, 117] width 104 height 20
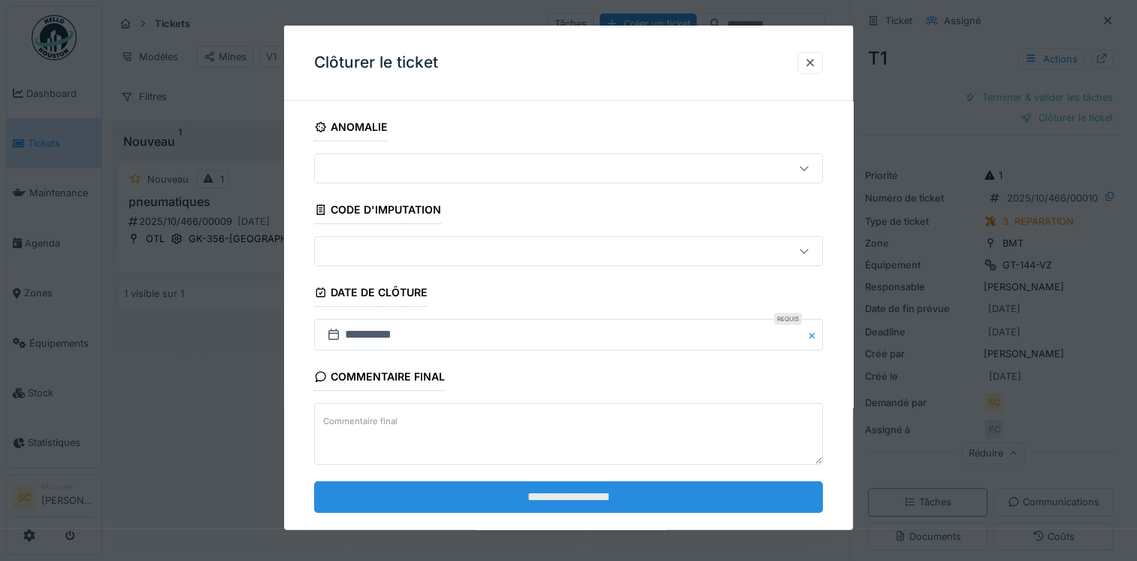
click at [660, 498] on input "**********" at bounding box center [568, 496] width 509 height 32
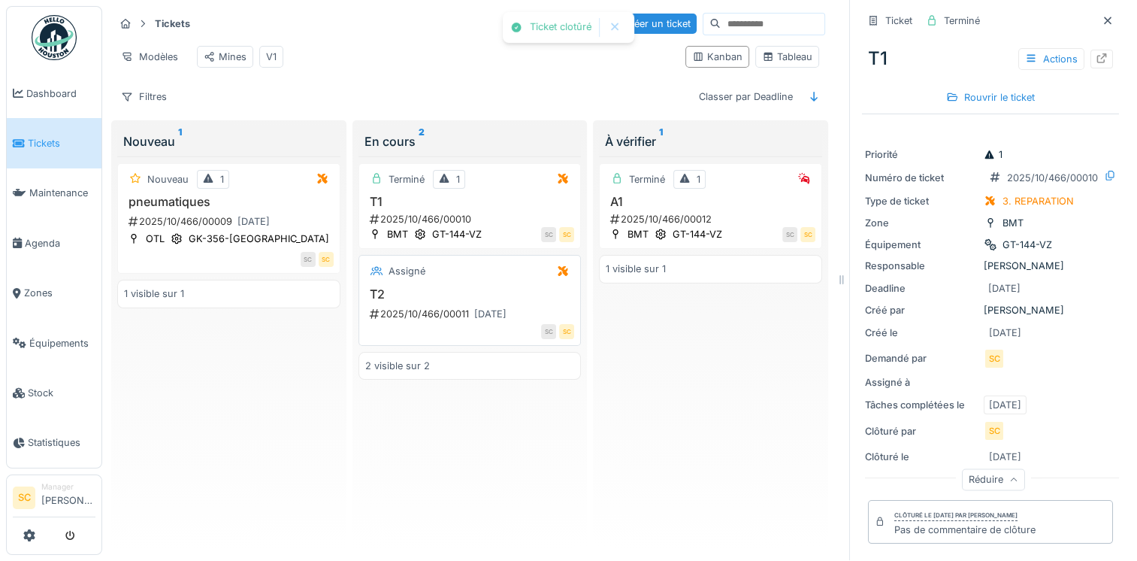
click at [443, 277] on div "Assigné" at bounding box center [470, 271] width 210 height 19
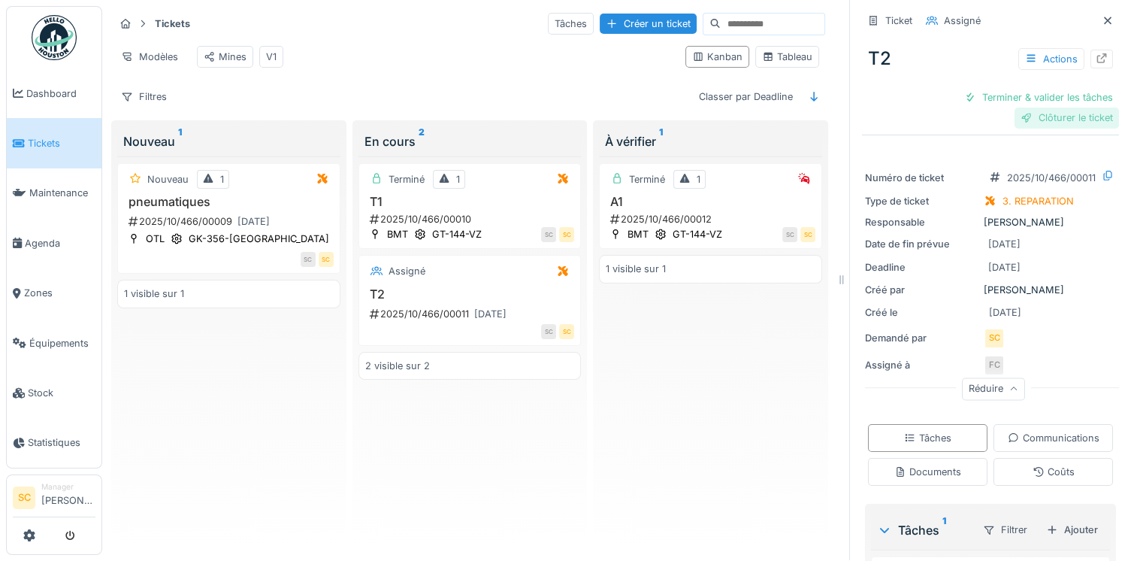
click at [1021, 113] on div "Clôturer le ticket" at bounding box center [1067, 117] width 104 height 20
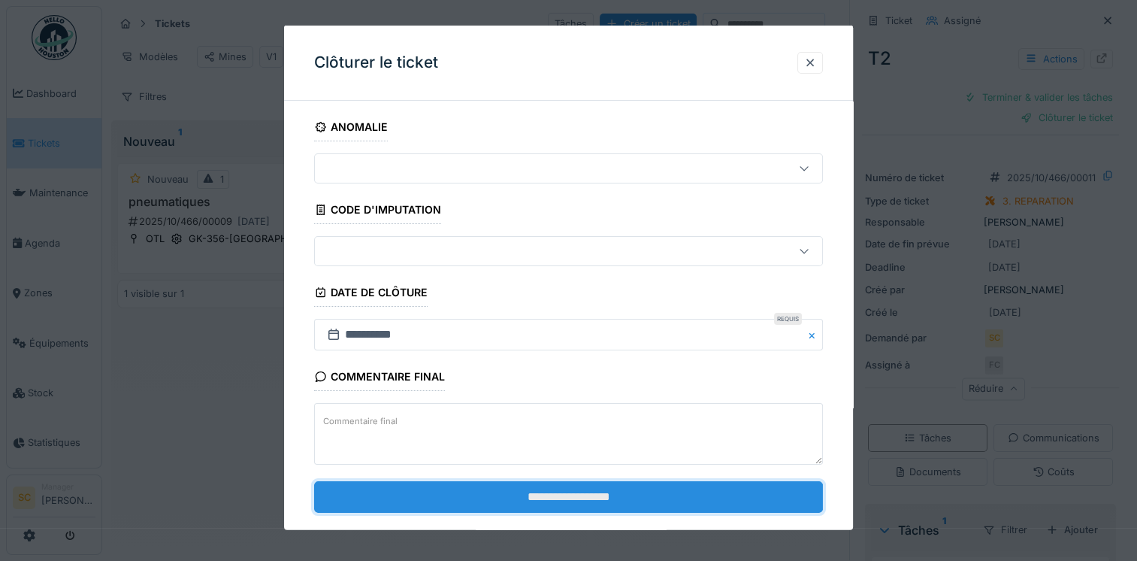
click at [545, 494] on input "**********" at bounding box center [568, 496] width 509 height 32
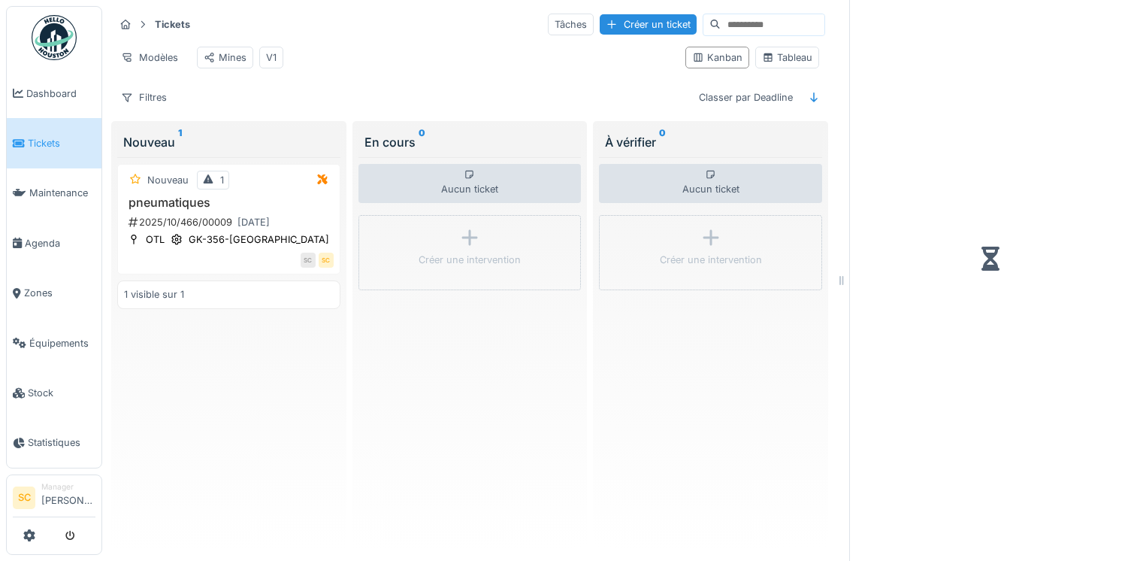
scroll to position [12, 0]
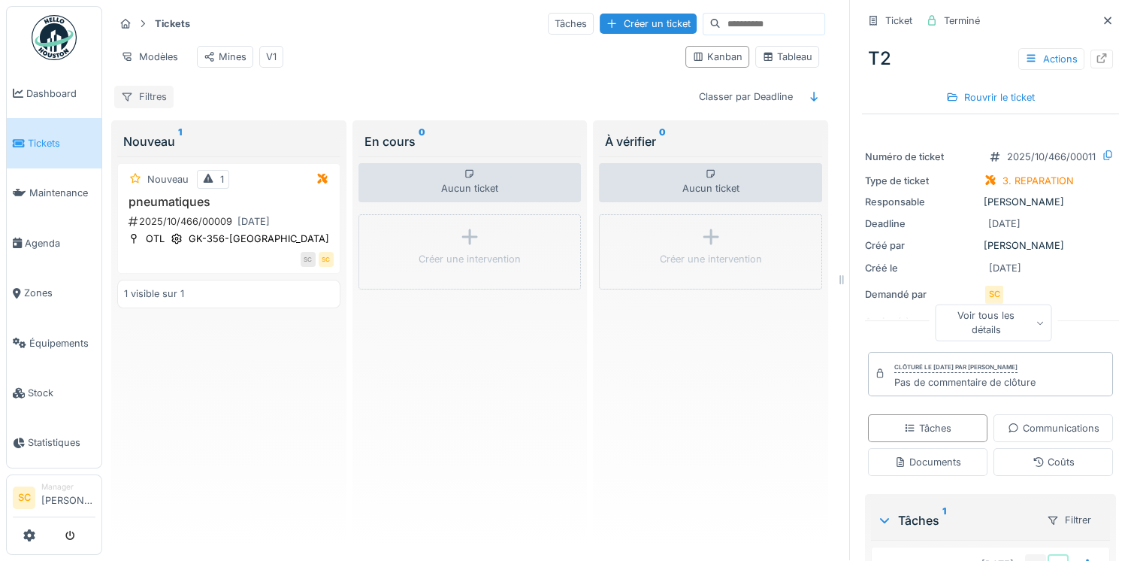
click at [145, 101] on div "Filtres" at bounding box center [143, 97] width 59 height 22
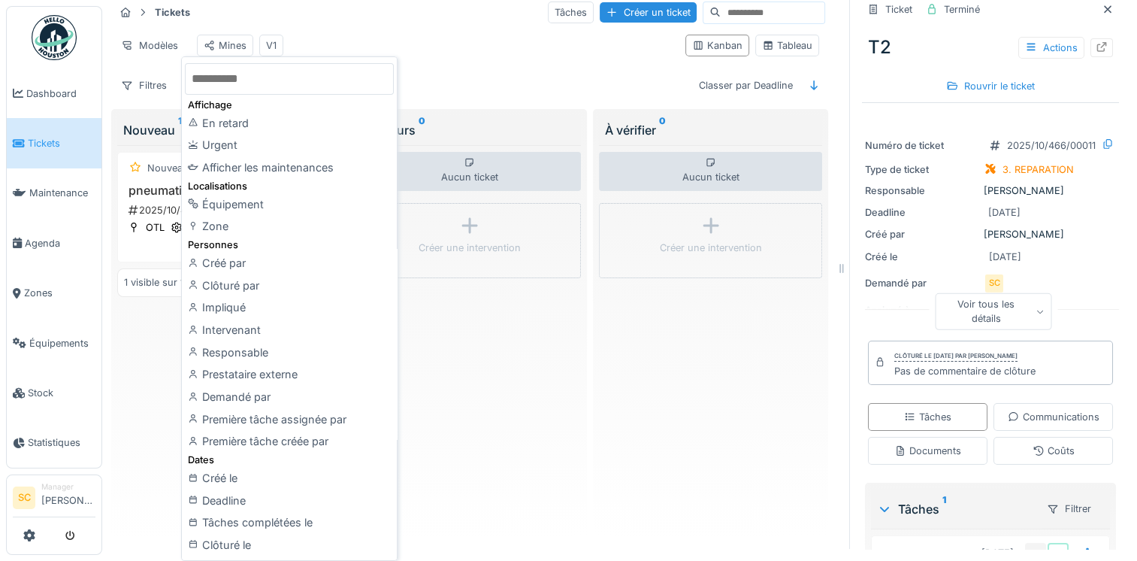
click at [280, 73] on input "text" at bounding box center [289, 79] width 209 height 32
type input "*"
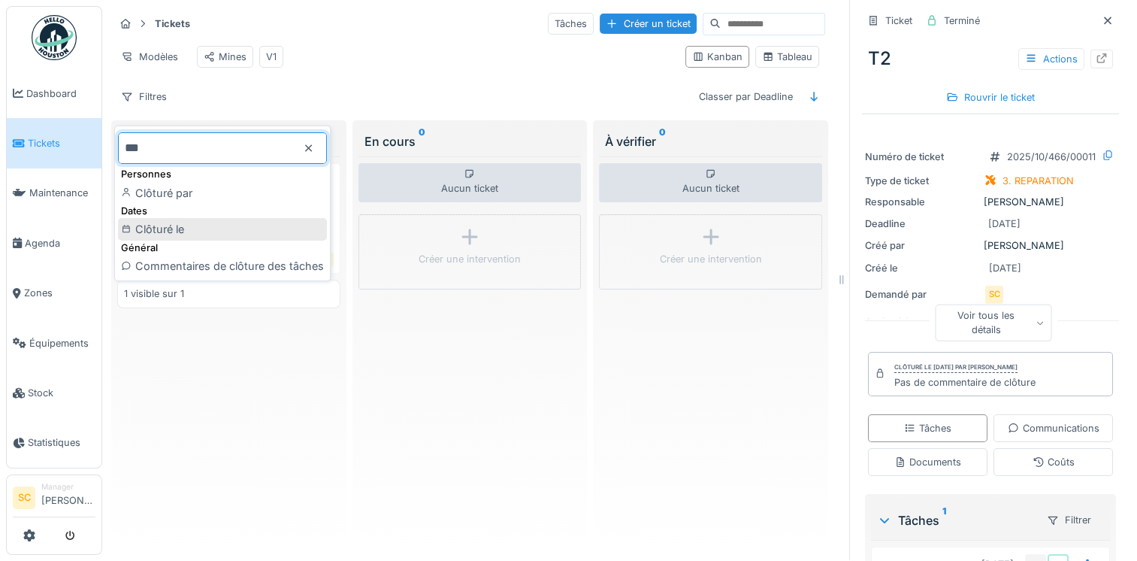
type input "***"
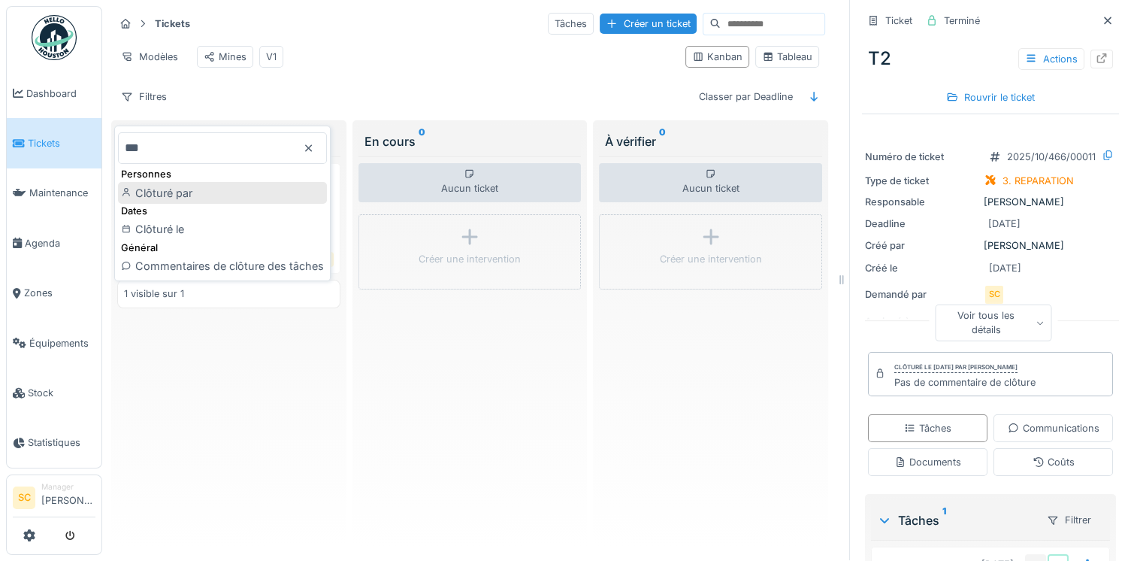
click at [229, 182] on div "Clôturé par" at bounding box center [222, 193] width 209 height 23
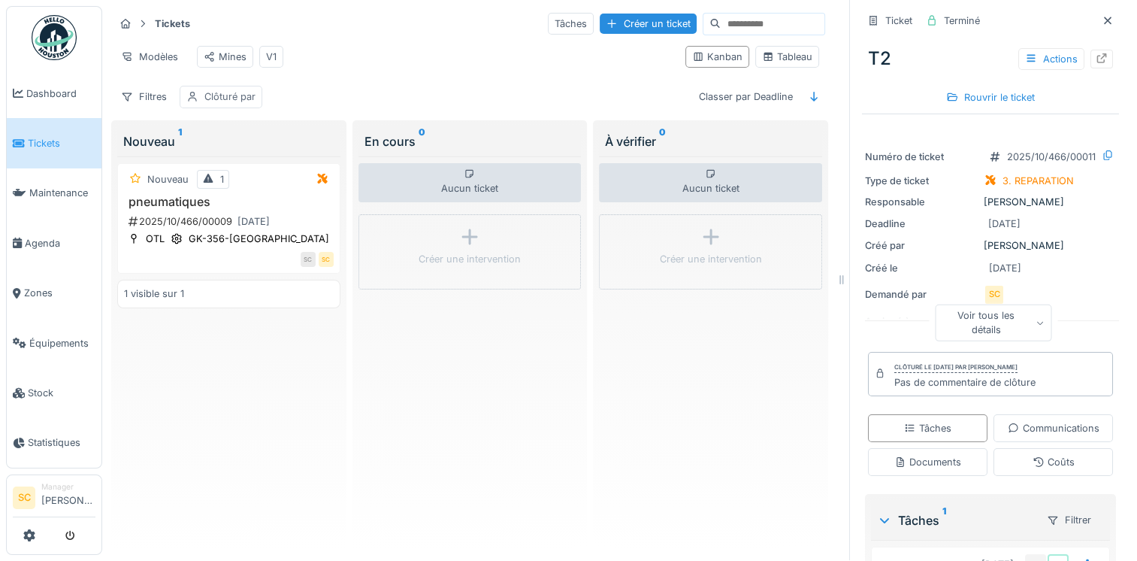
click at [198, 91] on div "Clôturé par" at bounding box center [221, 97] width 83 height 22
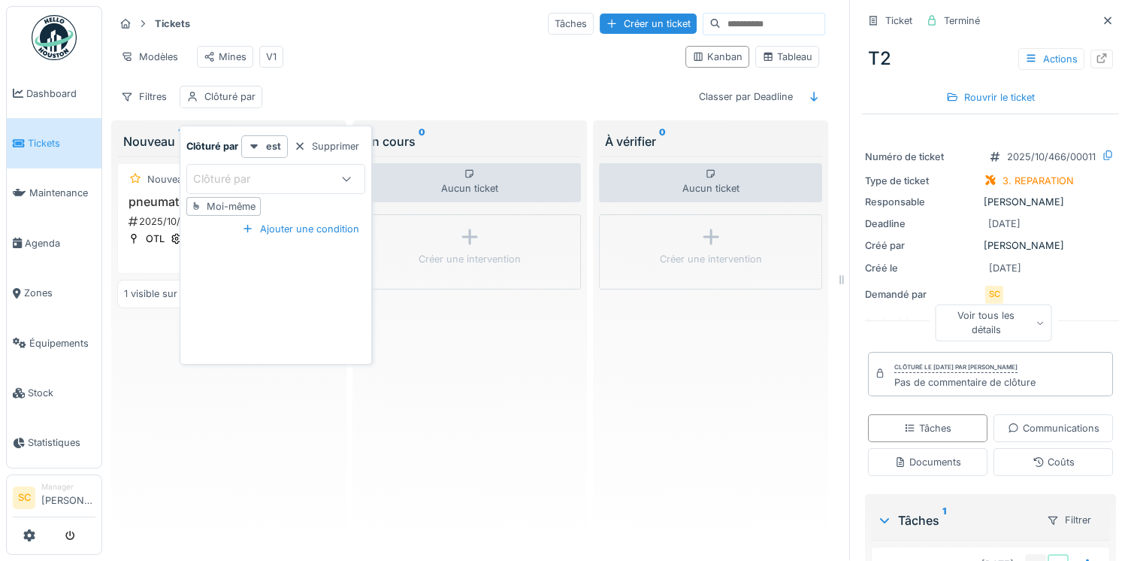
click at [262, 176] on div "Clôturé par" at bounding box center [275, 179] width 179 height 30
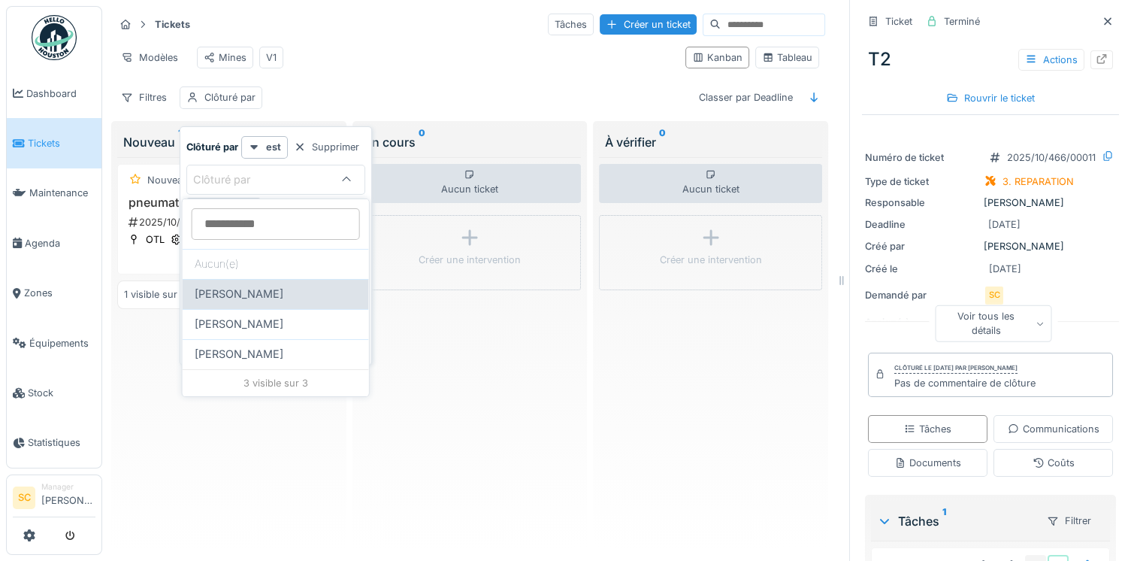
click at [250, 295] on span "[PERSON_NAME]" at bounding box center [239, 294] width 89 height 17
type input "*****"
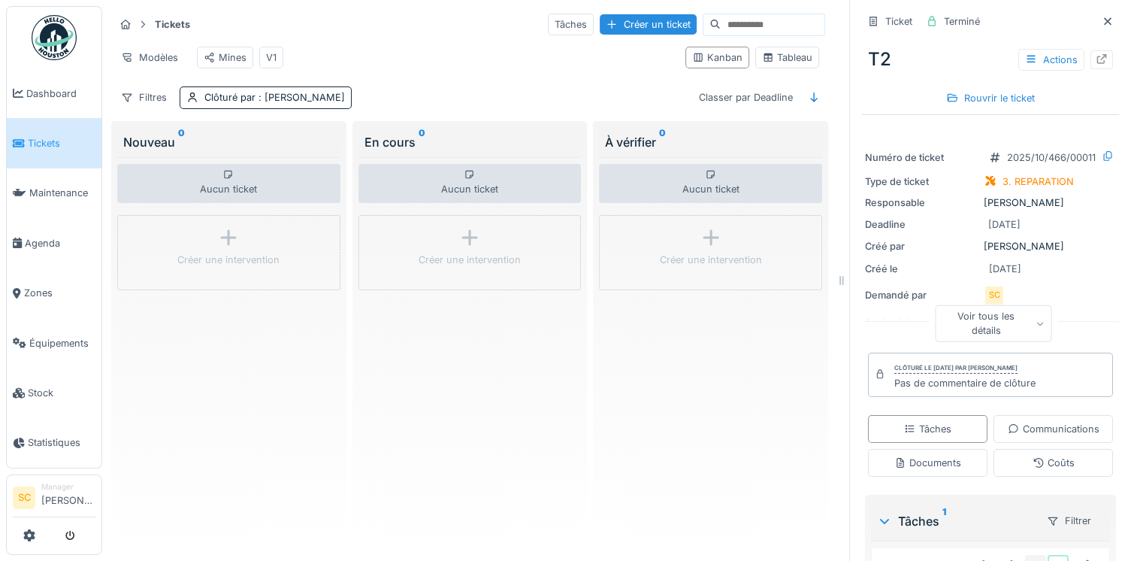
click at [427, 87] on div "Tickets Tâches Créer un ticket Modèles Mines V1 Kanban Tableau Filtres Clôturé …" at bounding box center [469, 60] width 723 height 109
drag, startPoint x: 427, startPoint y: 87, endPoint x: 354, endPoint y: 47, distance: 83.4
click at [354, 47] on div "Modèles Mines V1" at bounding box center [393, 58] width 559 height 34
click at [1102, 23] on icon at bounding box center [1108, 22] width 12 height 10
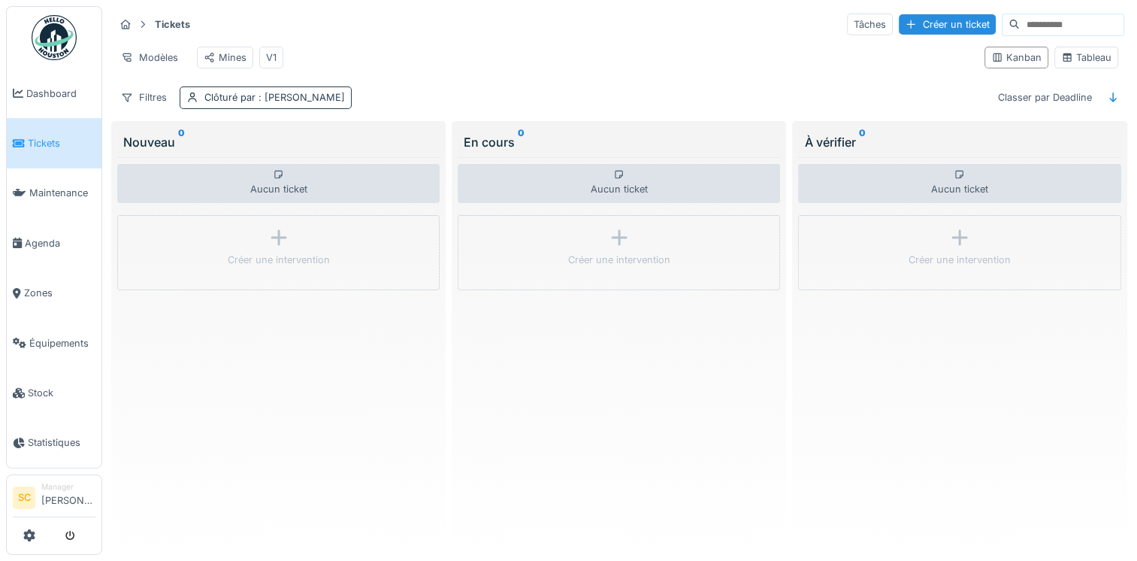
click at [240, 108] on div "Clôturé par : [PERSON_NAME]" at bounding box center [266, 97] width 172 height 22
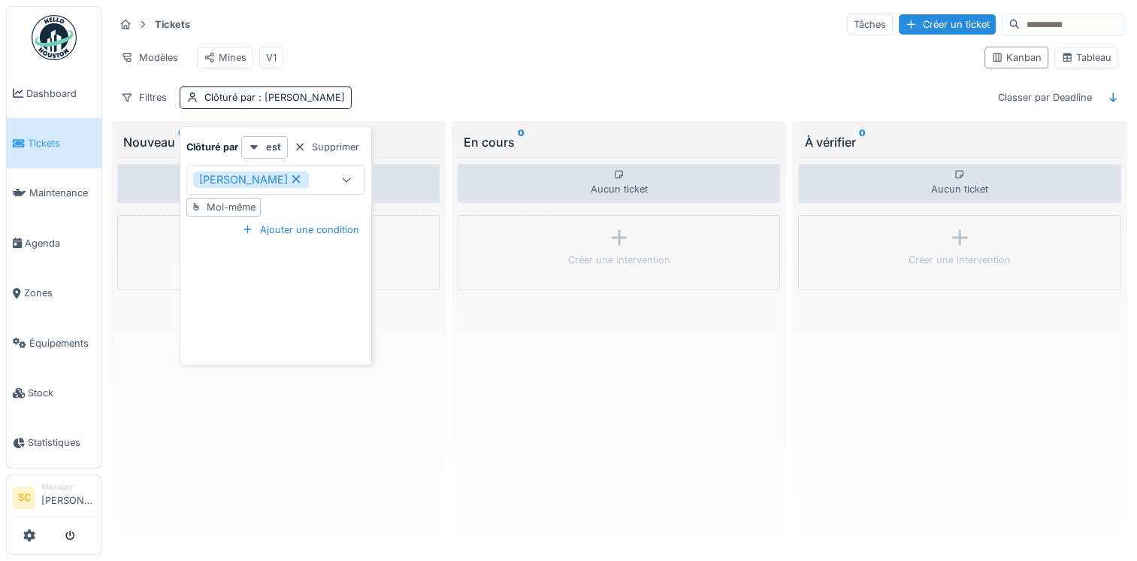
click at [240, 207] on div "Moi-même" at bounding box center [231, 207] width 49 height 14
type input "*****"
click at [334, 148] on div "Supprimer" at bounding box center [326, 147] width 77 height 20
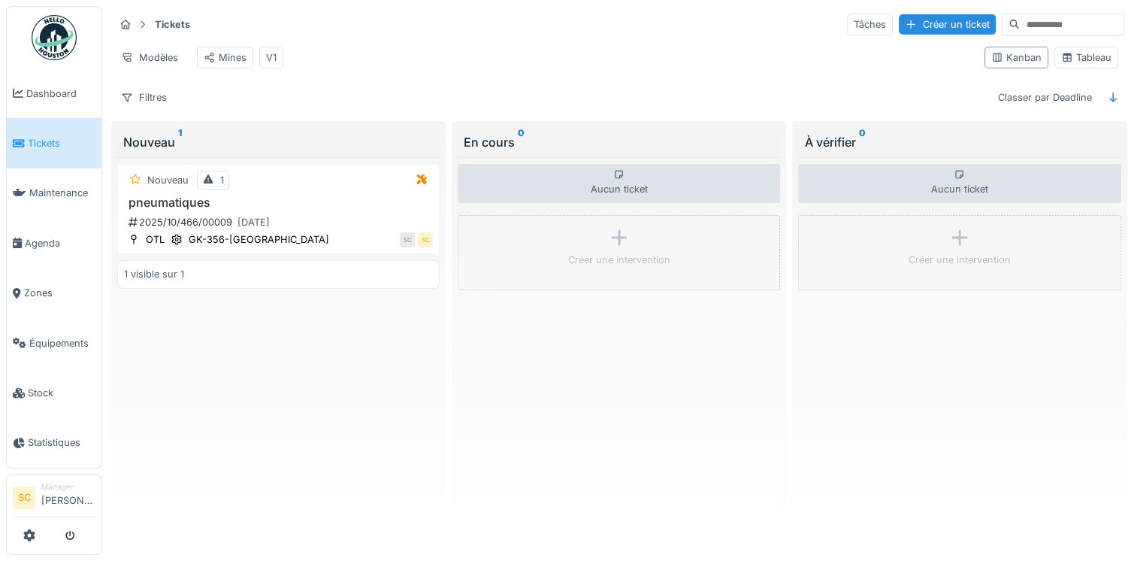
scroll to position [12, 0]
click at [316, 214] on div "2025/10/466/00009 10/10/2025" at bounding box center [280, 221] width 306 height 19
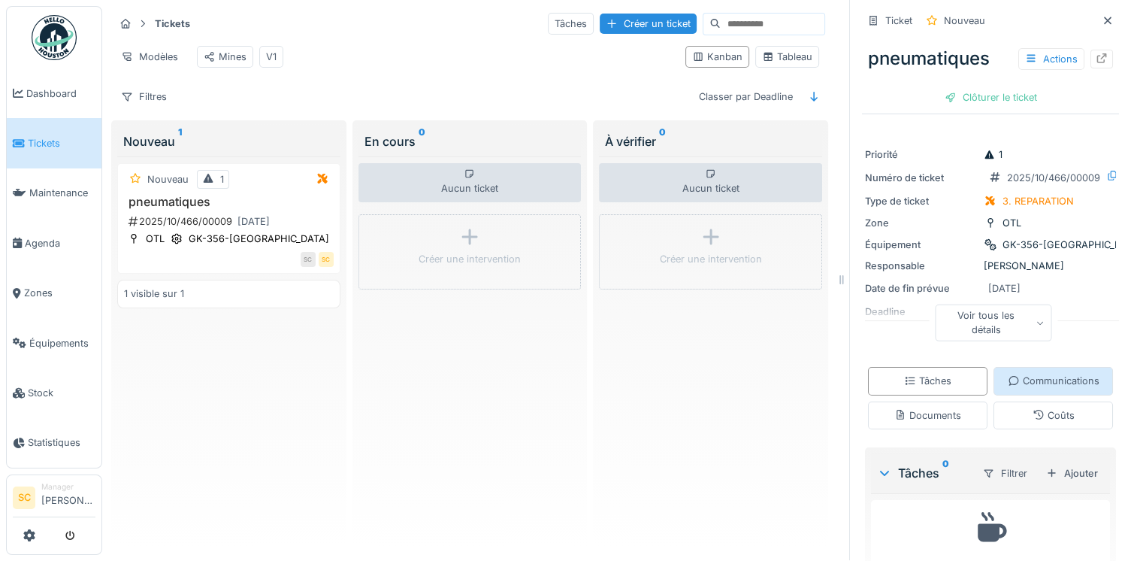
click at [1045, 379] on div "Communications" at bounding box center [1053, 381] width 119 height 28
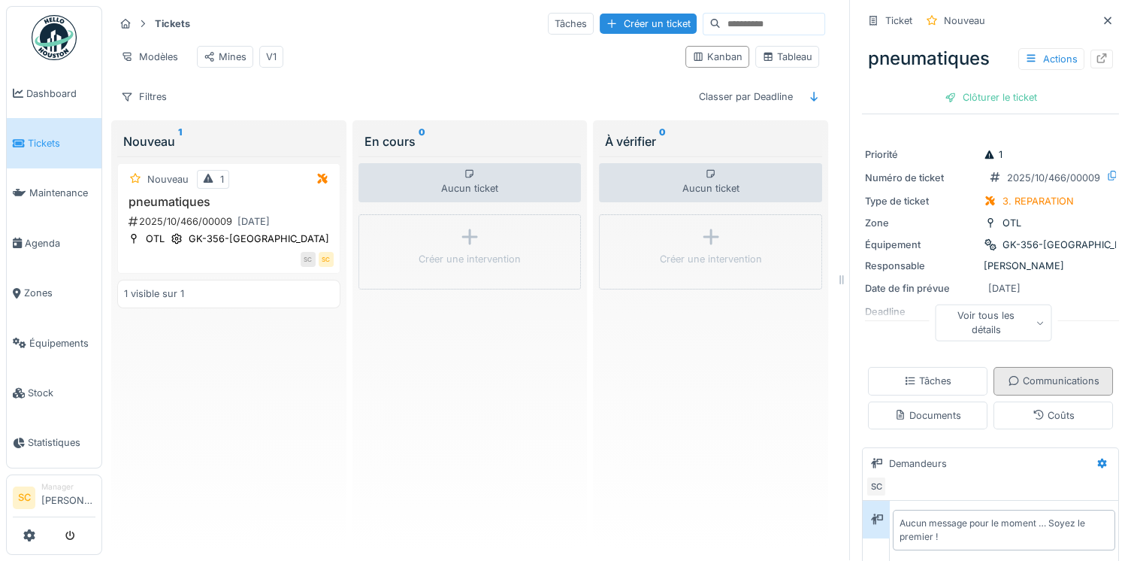
scroll to position [62, 0]
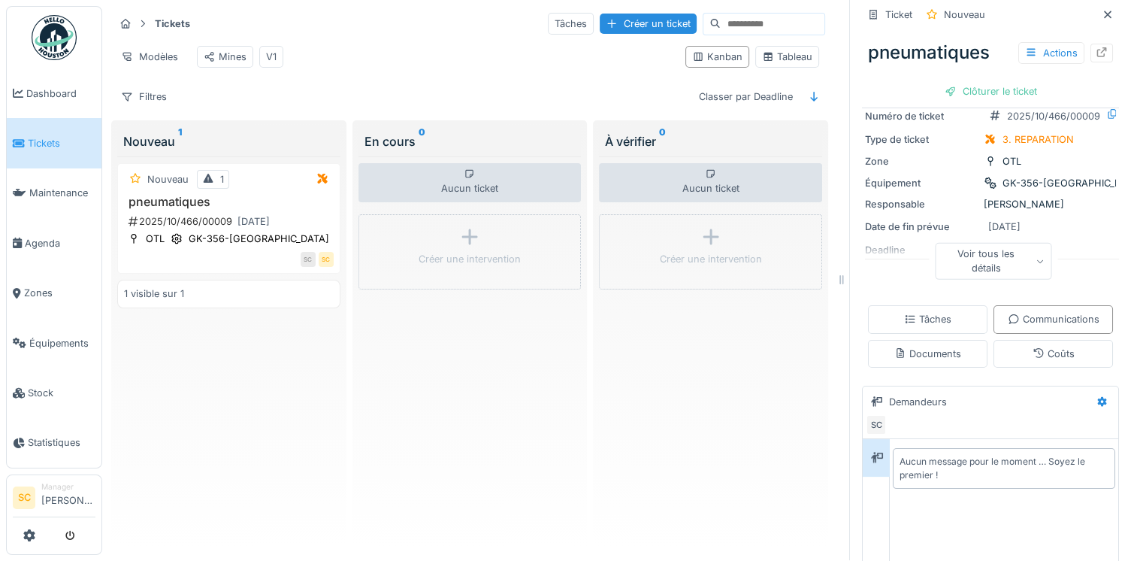
click at [1029, 277] on div "Voir tous les détails" at bounding box center [993, 263] width 257 height 48
click at [1030, 274] on div "Voir tous les détails" at bounding box center [993, 263] width 257 height 48
click at [1048, 247] on div "Voir tous les détails" at bounding box center [993, 263] width 257 height 48
click at [917, 305] on div "Tâches" at bounding box center [927, 319] width 119 height 28
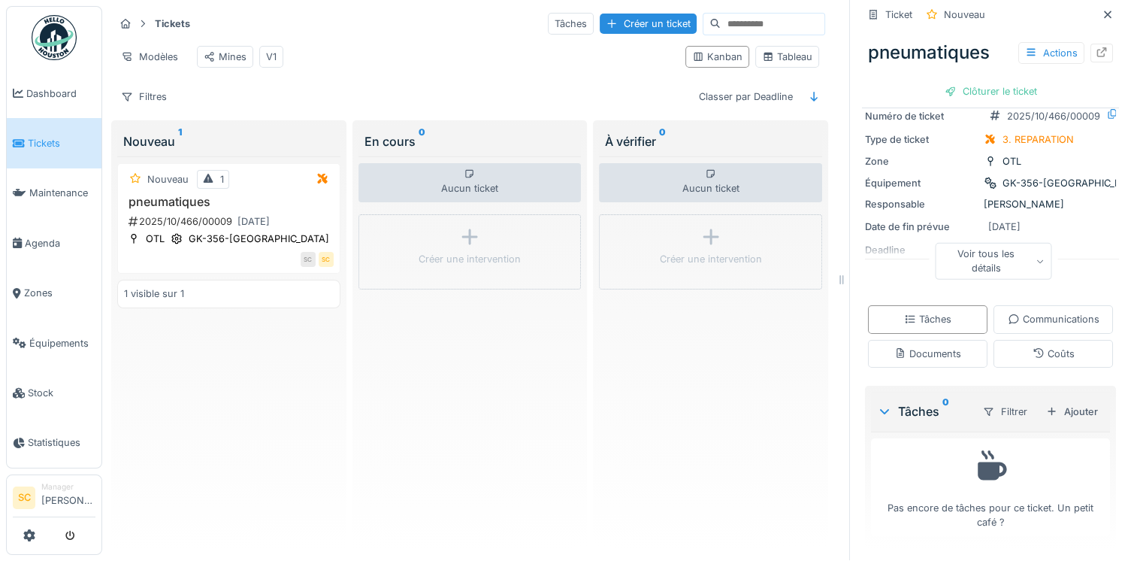
click at [1003, 247] on div "Voir tous les détails" at bounding box center [994, 261] width 116 height 36
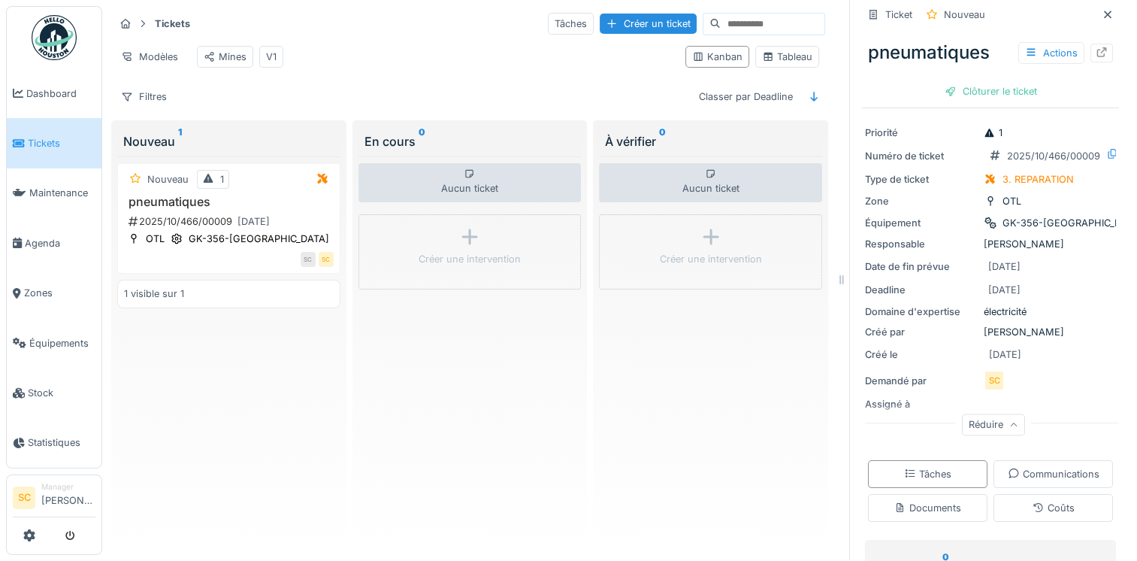
scroll to position [0, 0]
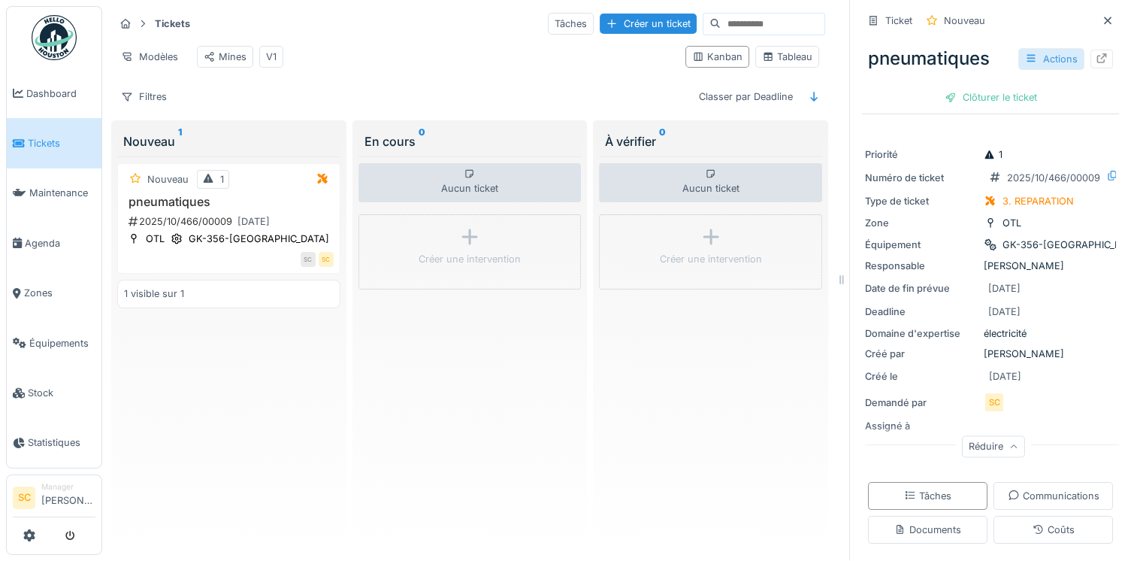
click at [1043, 56] on div "Actions" at bounding box center [1051, 59] width 66 height 22
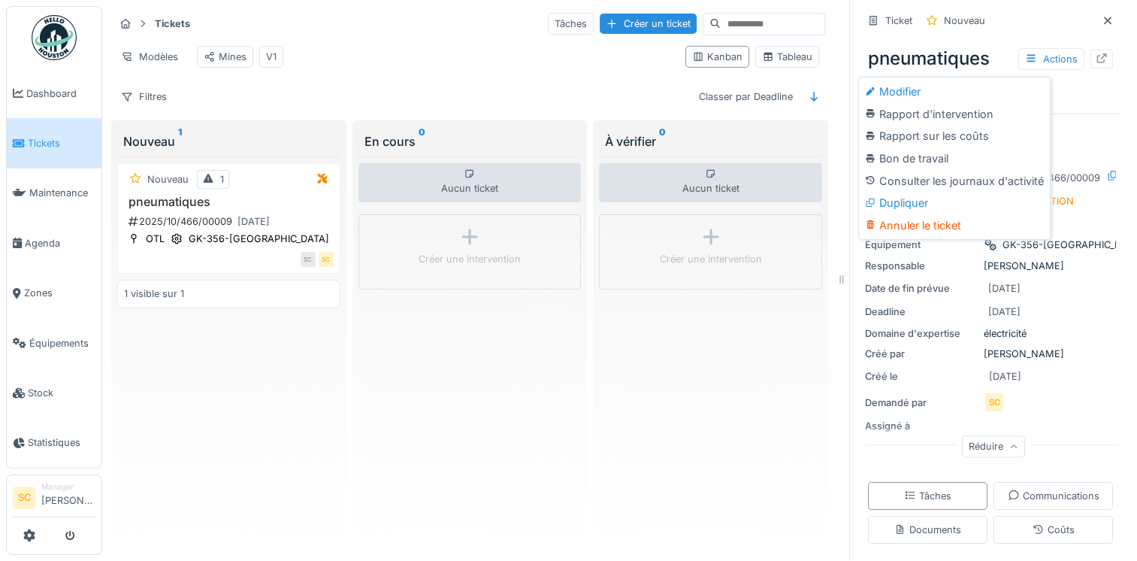
click at [383, 340] on div "Aucun ticket Créer une intervention" at bounding box center [469, 349] width 223 height 387
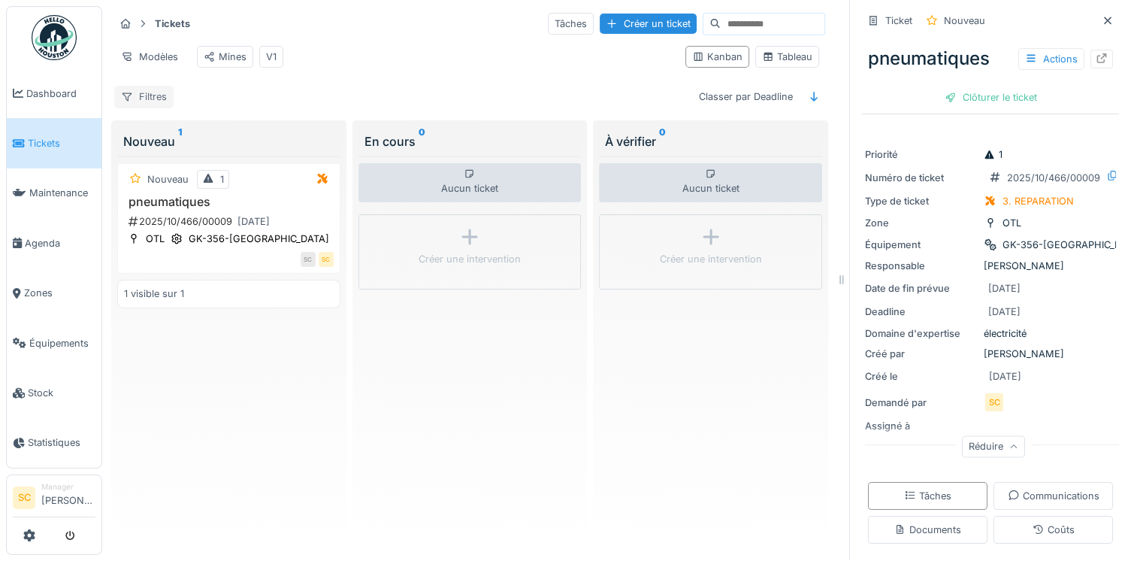
click at [153, 98] on div "Filtres" at bounding box center [143, 97] width 59 height 22
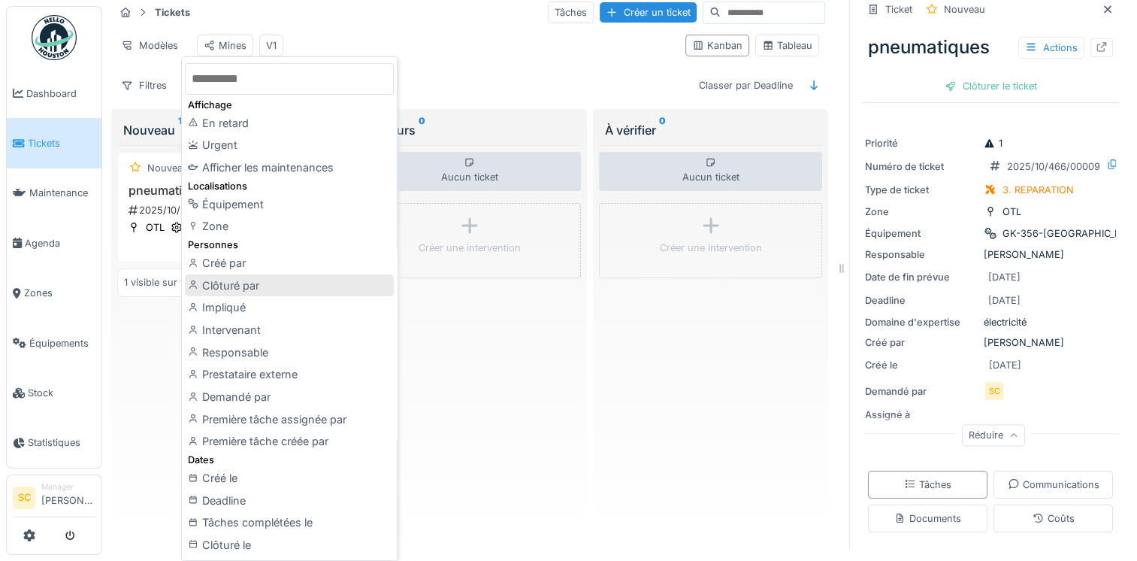
click at [298, 287] on div "Clôturé par" at bounding box center [289, 285] width 209 height 23
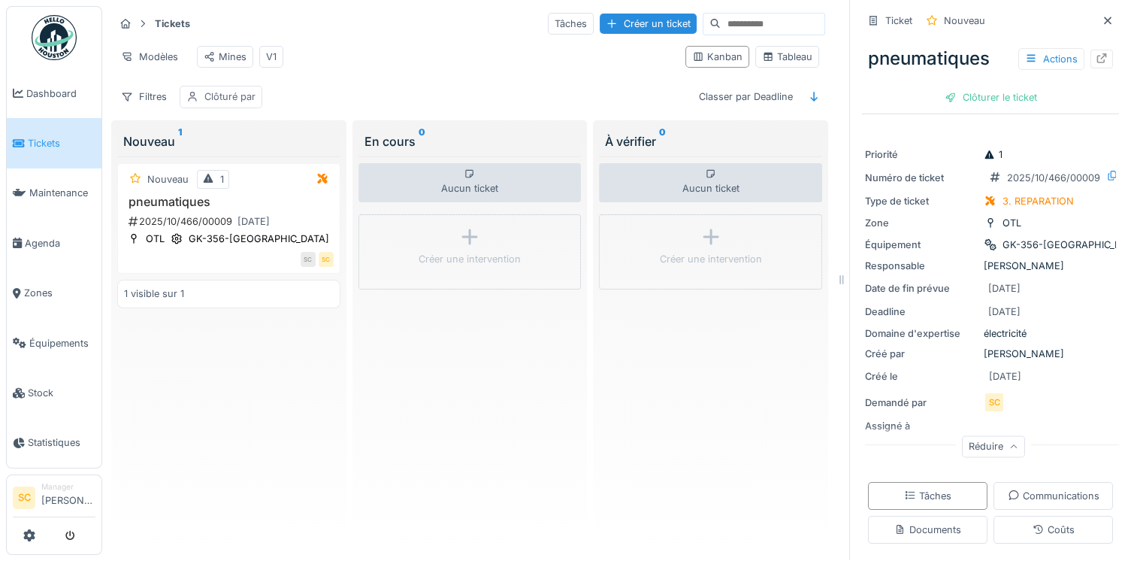
click at [198, 91] on div "Clôturé par" at bounding box center [221, 97] width 83 height 22
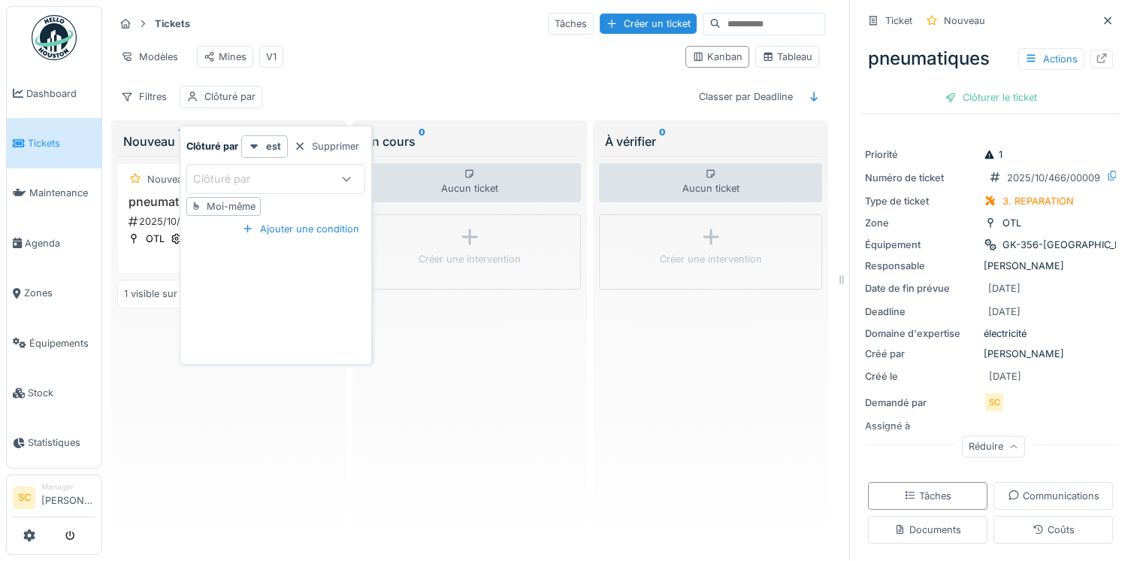
click at [232, 199] on div "Moi-même" at bounding box center [231, 206] width 49 height 14
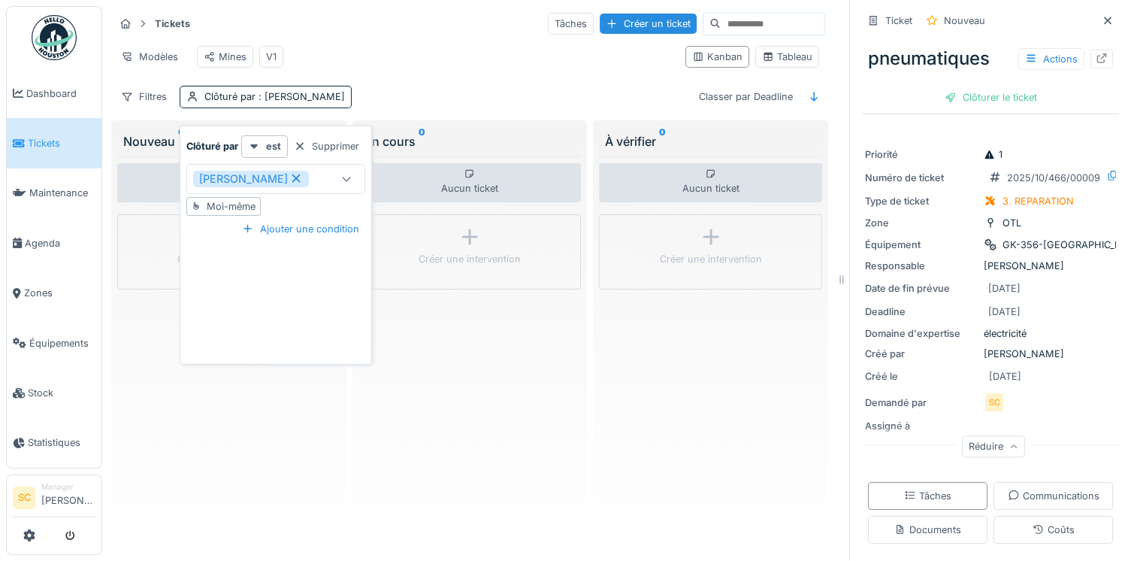
click at [232, 199] on div "Moi-même" at bounding box center [231, 206] width 49 height 14
click at [322, 171] on div "[PERSON_NAME]" at bounding box center [261, 179] width 137 height 17
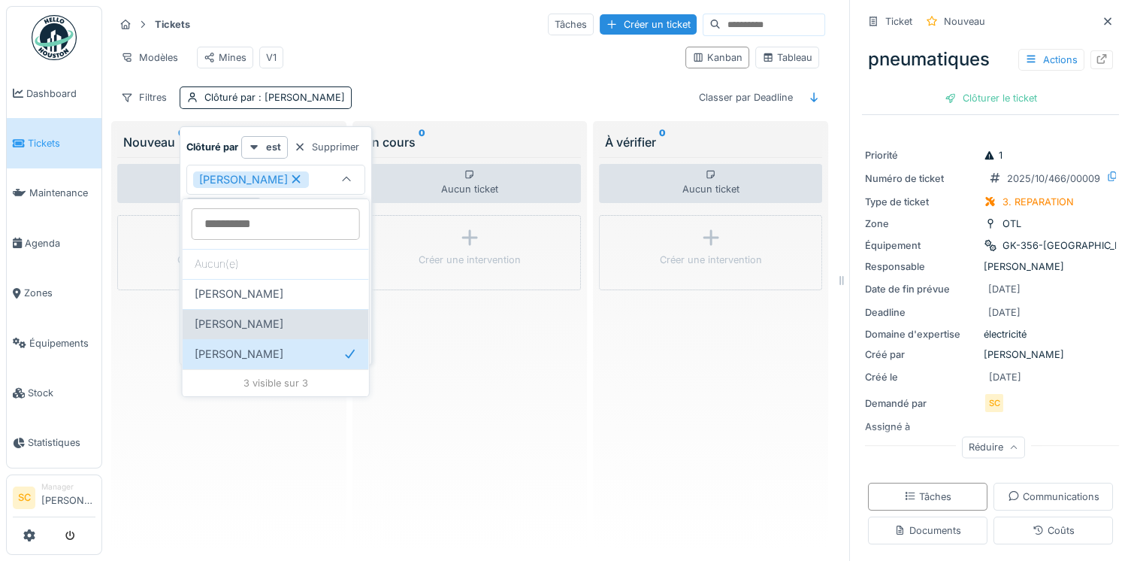
click at [237, 326] on span "[PERSON_NAME]" at bounding box center [239, 324] width 89 height 17
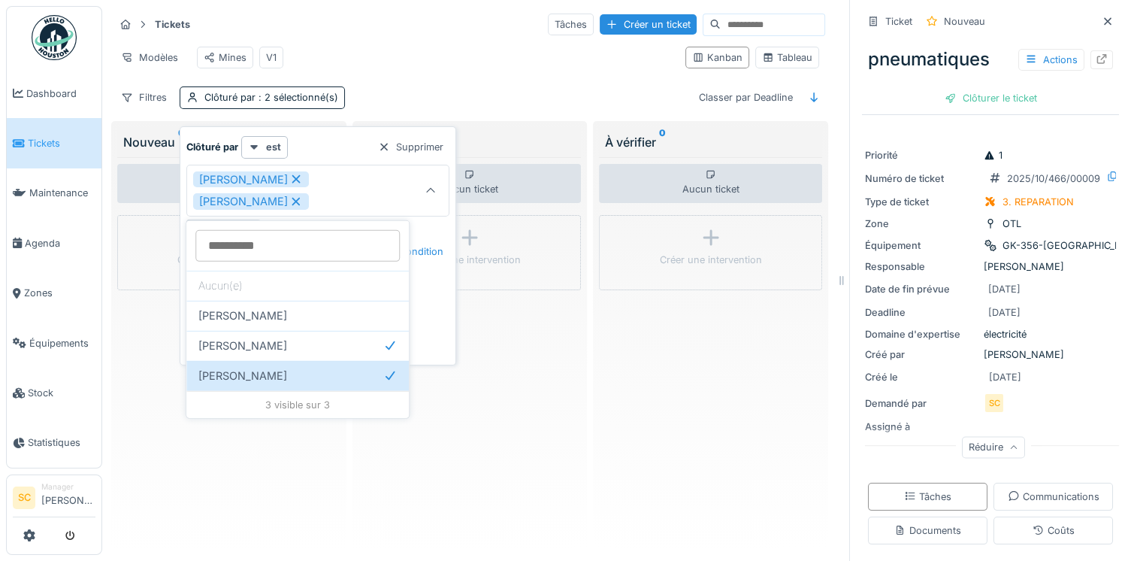
click at [286, 207] on div "Samuel Clemot Hugo Couet" at bounding box center [299, 190] width 213 height 38
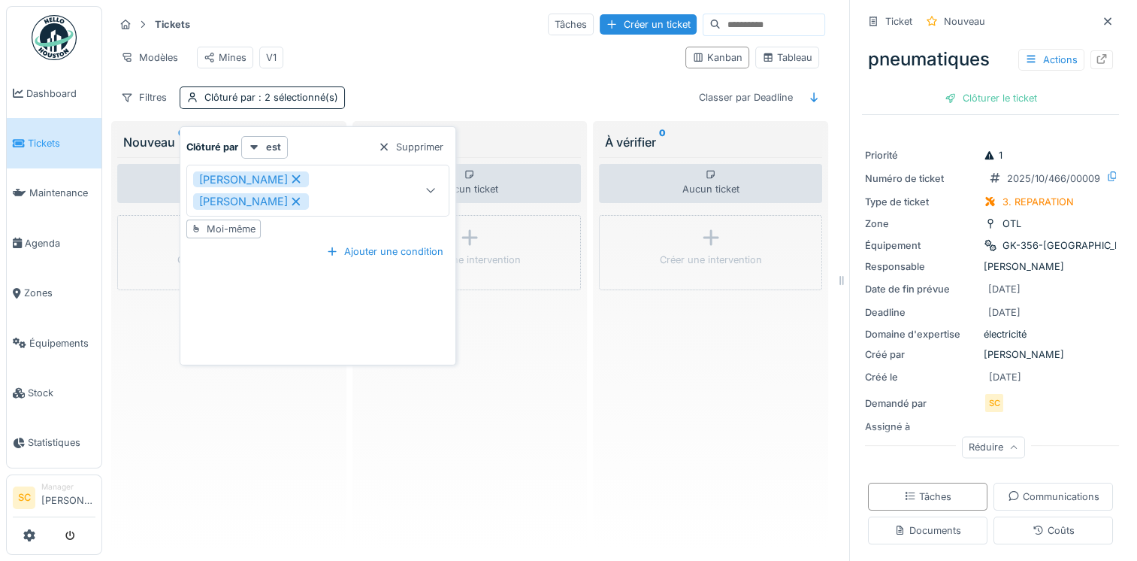
click at [310, 178] on div "Samuel Clemot Hugo Couet" at bounding box center [299, 190] width 213 height 38
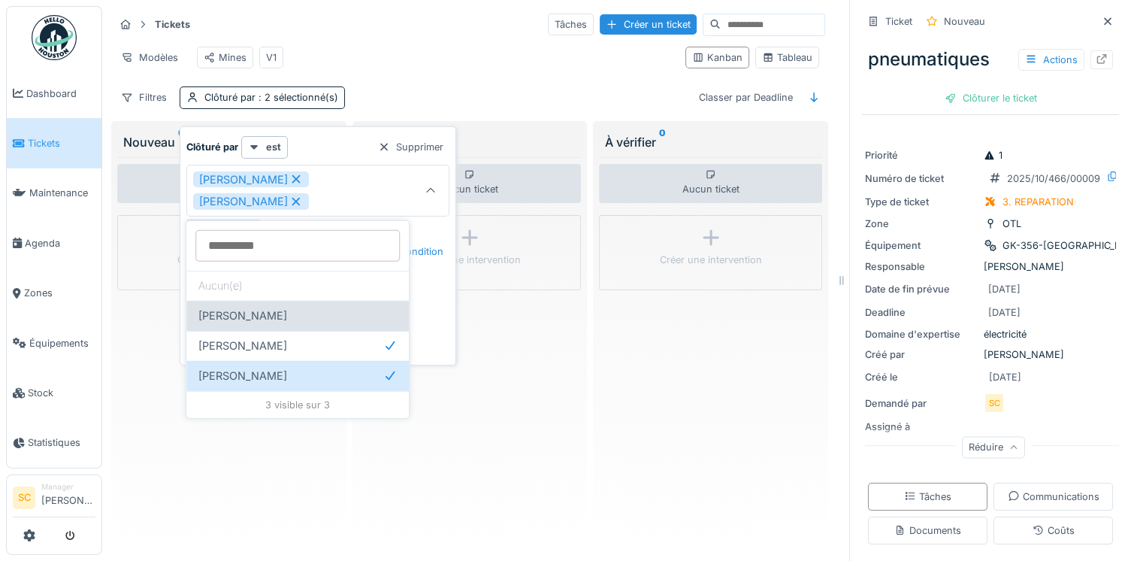
click at [250, 316] on span "[PERSON_NAME]" at bounding box center [242, 315] width 89 height 17
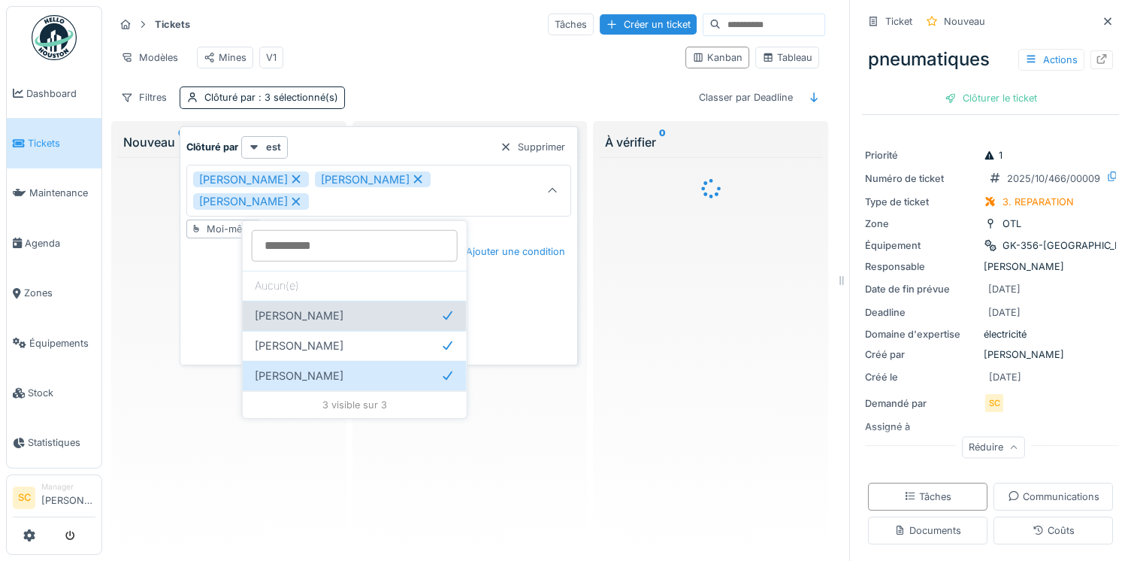
type input "**********"
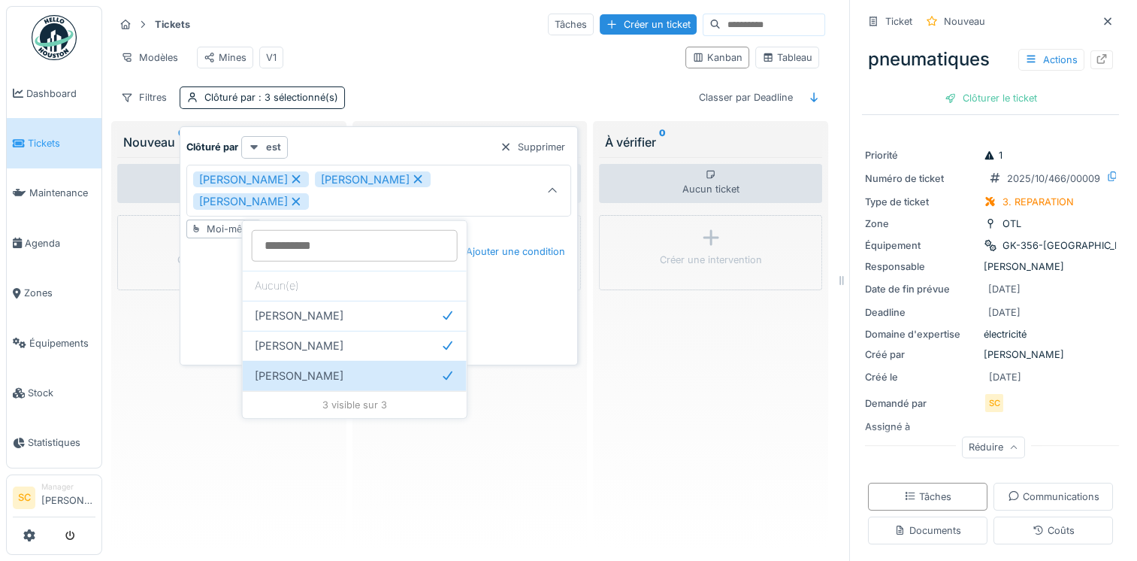
click at [270, 143] on strong "est" at bounding box center [273, 147] width 15 height 14
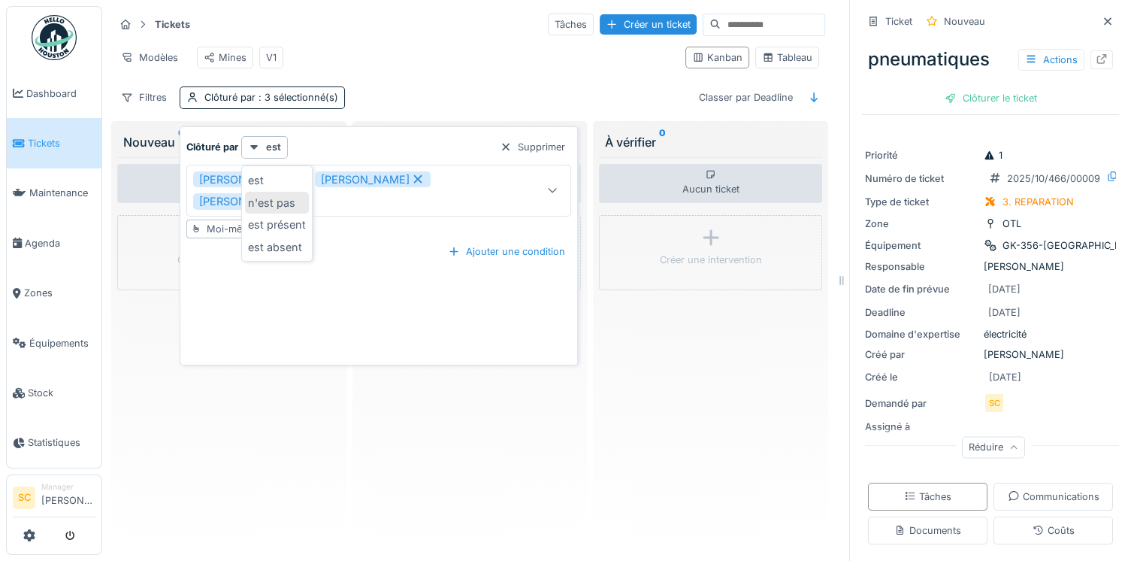
click at [279, 205] on div "n'est pas" at bounding box center [277, 203] width 64 height 23
click at [494, 150] on div "Supprimer" at bounding box center [532, 147] width 77 height 20
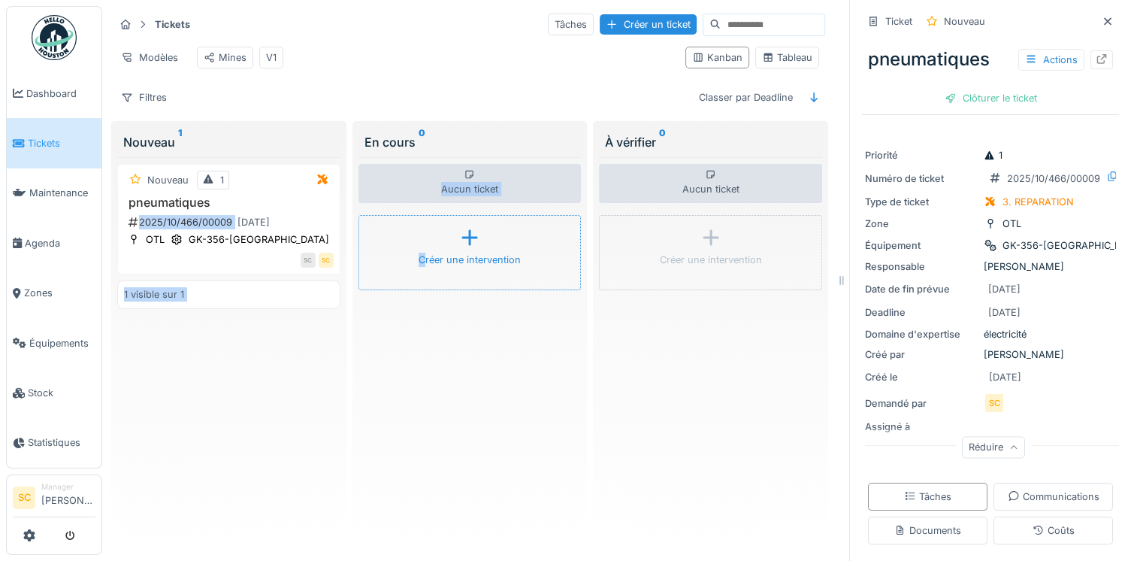
drag, startPoint x: 271, startPoint y: 200, endPoint x: 419, endPoint y: 265, distance: 161.2
click at [419, 265] on div "Tickets Tâches Créer un ticket Modèles Mines V1 Kanban Tableau Filtres Classer …" at bounding box center [470, 280] width 724 height 549
drag, startPoint x: 419, startPoint y: 265, endPoint x: 445, endPoint y: 392, distance: 129.7
click at [445, 392] on div "Aucun ticket Créer une intervention" at bounding box center [469, 350] width 223 height 387
click at [186, 314] on div "Nouveau 1 pneumatiques 2025/10/466/00009 10/10/2025 OTL GK-356-NH SC SC 1 visib…" at bounding box center [228, 350] width 223 height 387
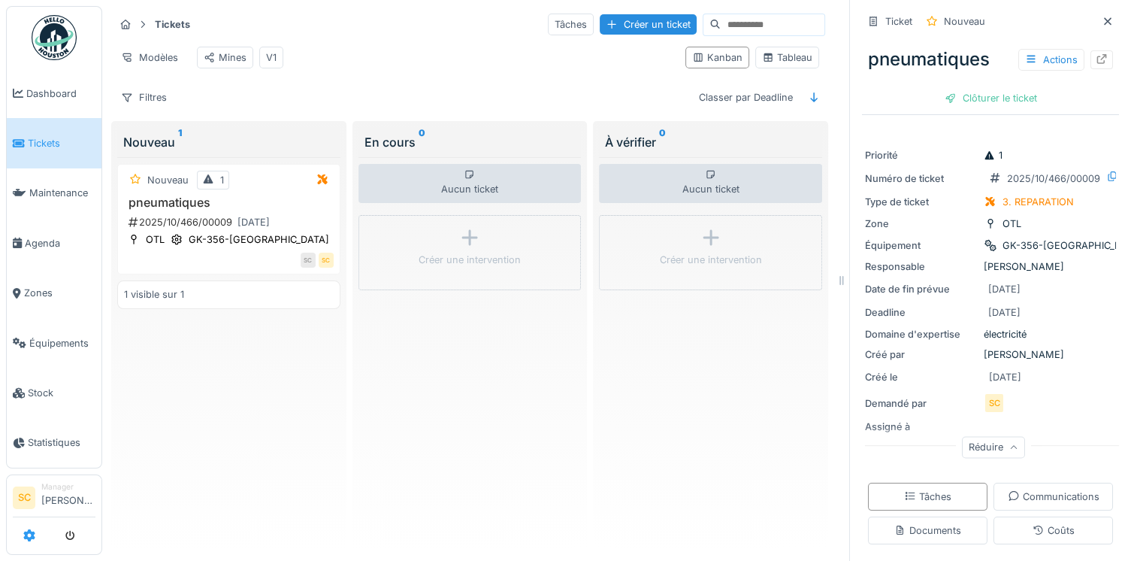
click at [33, 543] on link at bounding box center [29, 535] width 12 height 25
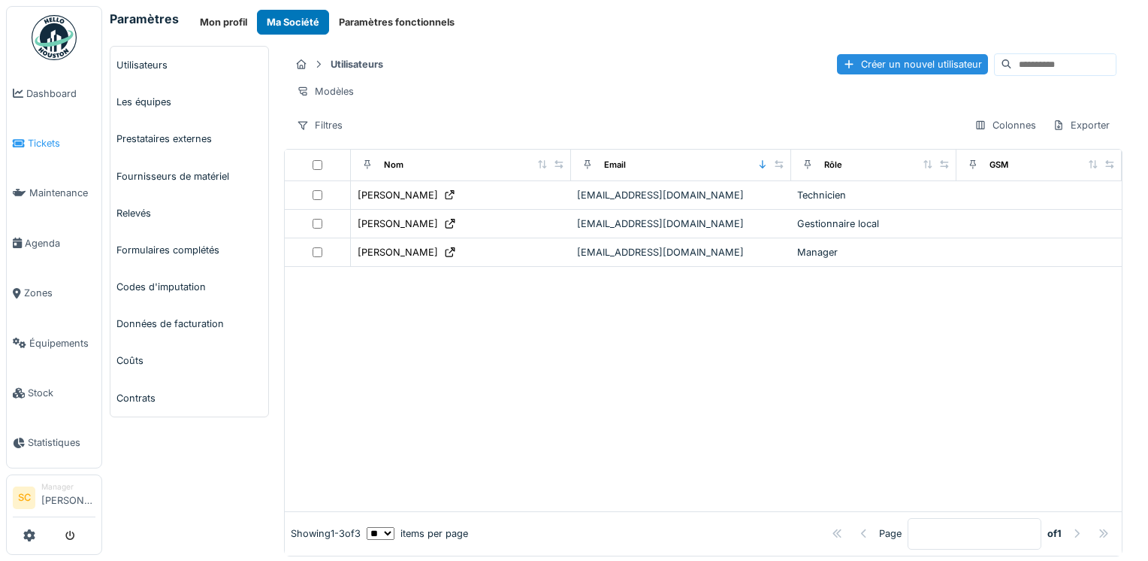
click at [28, 154] on link "Tickets" at bounding box center [54, 143] width 95 height 50
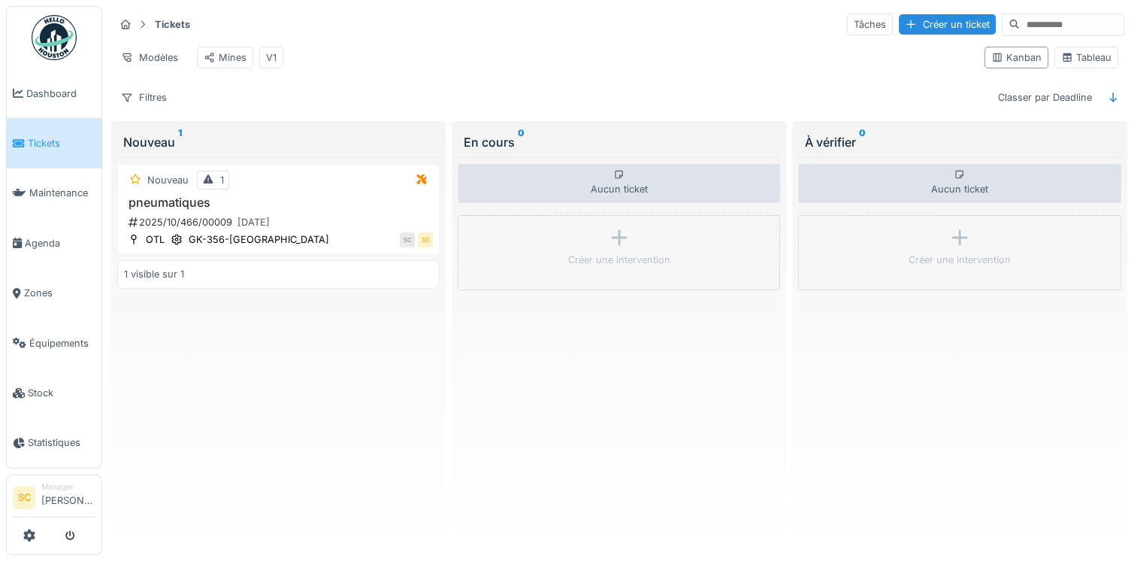
drag, startPoint x: 0, startPoint y: 0, endPoint x: 423, endPoint y: 402, distance: 583.7
click at [423, 402] on div "Nouveau 1 pneumatiques 2025/10/466/00009 [DATE] OTL GK-356-NH SC SC 1 visible s…" at bounding box center [278, 350] width 322 height 387
